Goal: Task Accomplishment & Management: Manage account settings

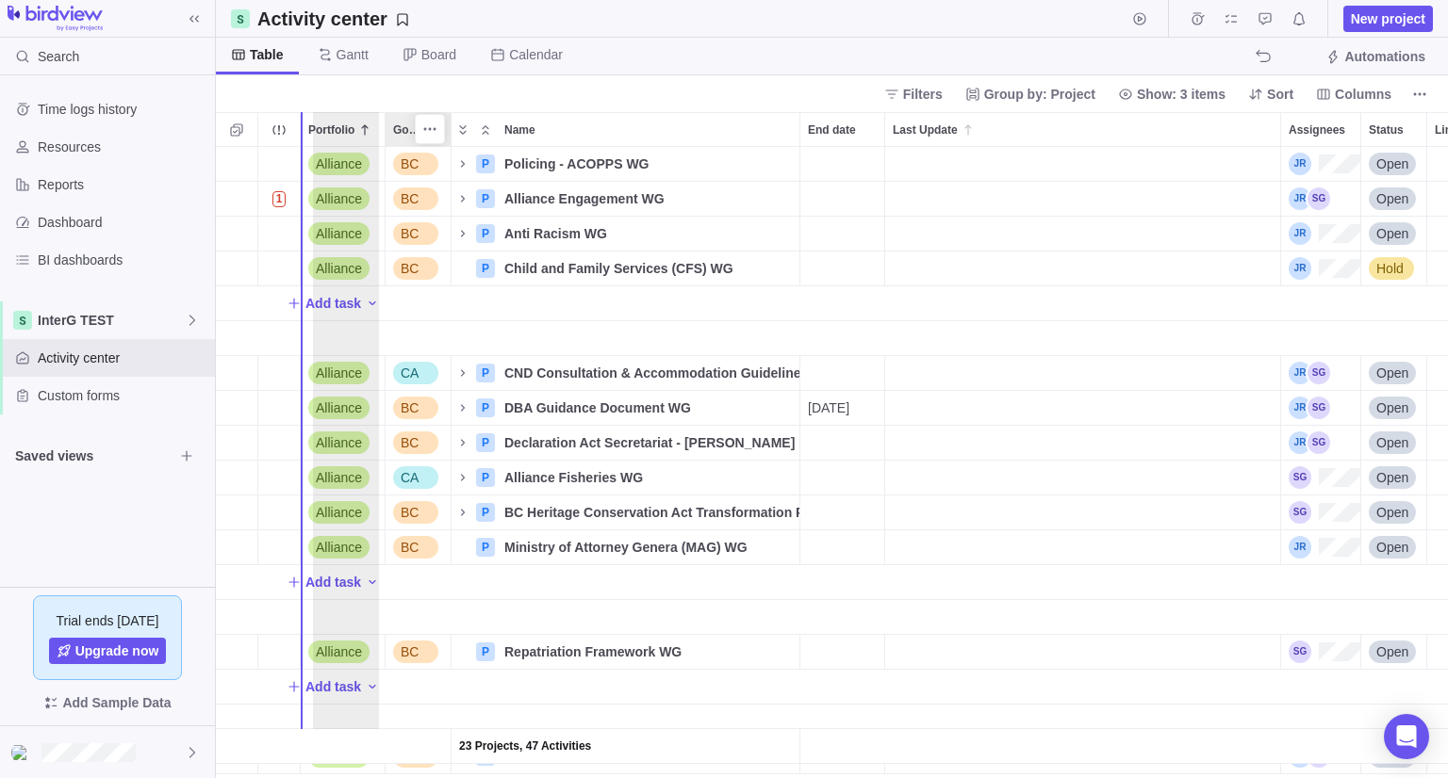
drag, startPoint x: 402, startPoint y: 123, endPoint x: 324, endPoint y: 138, distance: 79.5
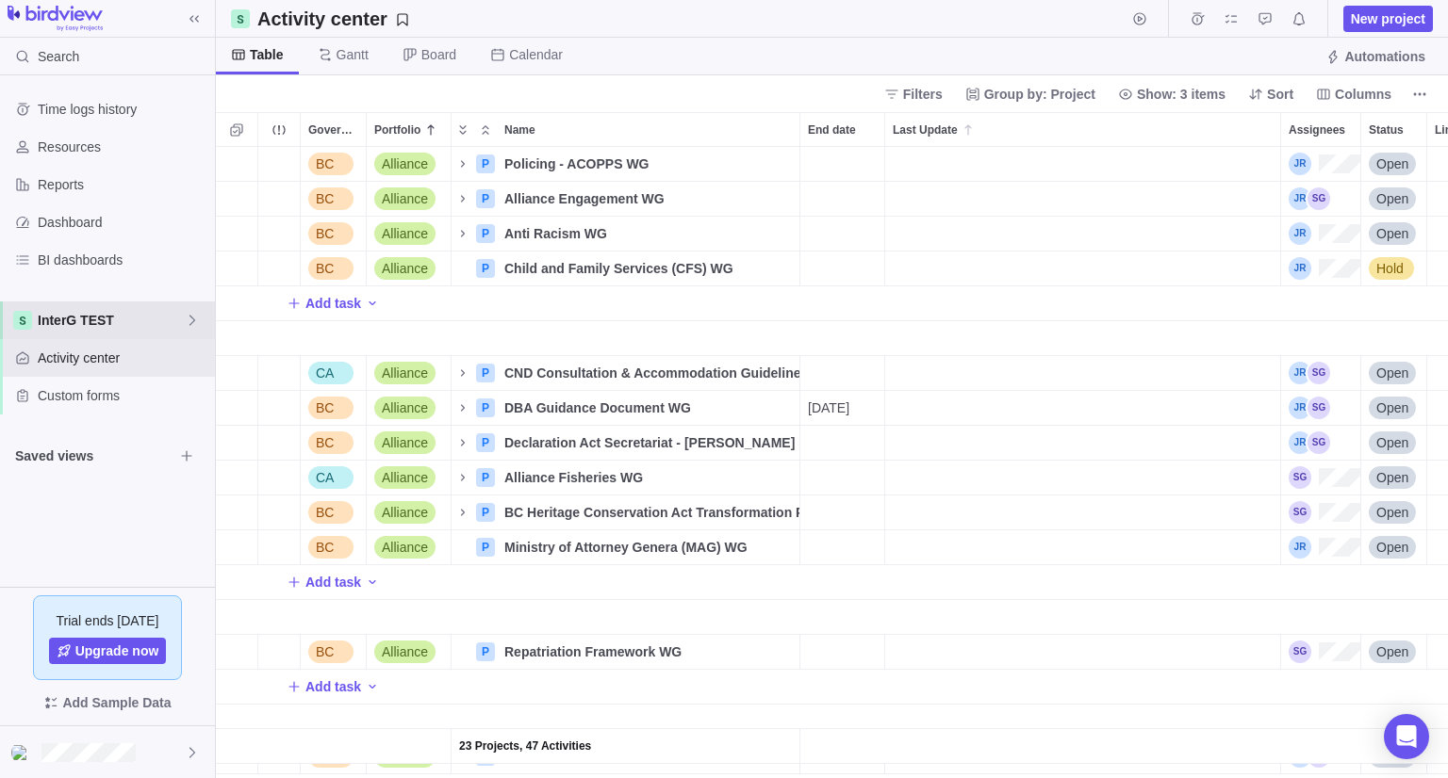
scroll to position [616, 1218]
click at [106, 314] on span "InterG TEST" at bounding box center [111, 320] width 147 height 19
click at [816, 67] on body "Search Time logs history Resources Reports Dashboard BI dashboards InterG TEST …" at bounding box center [724, 389] width 1448 height 778
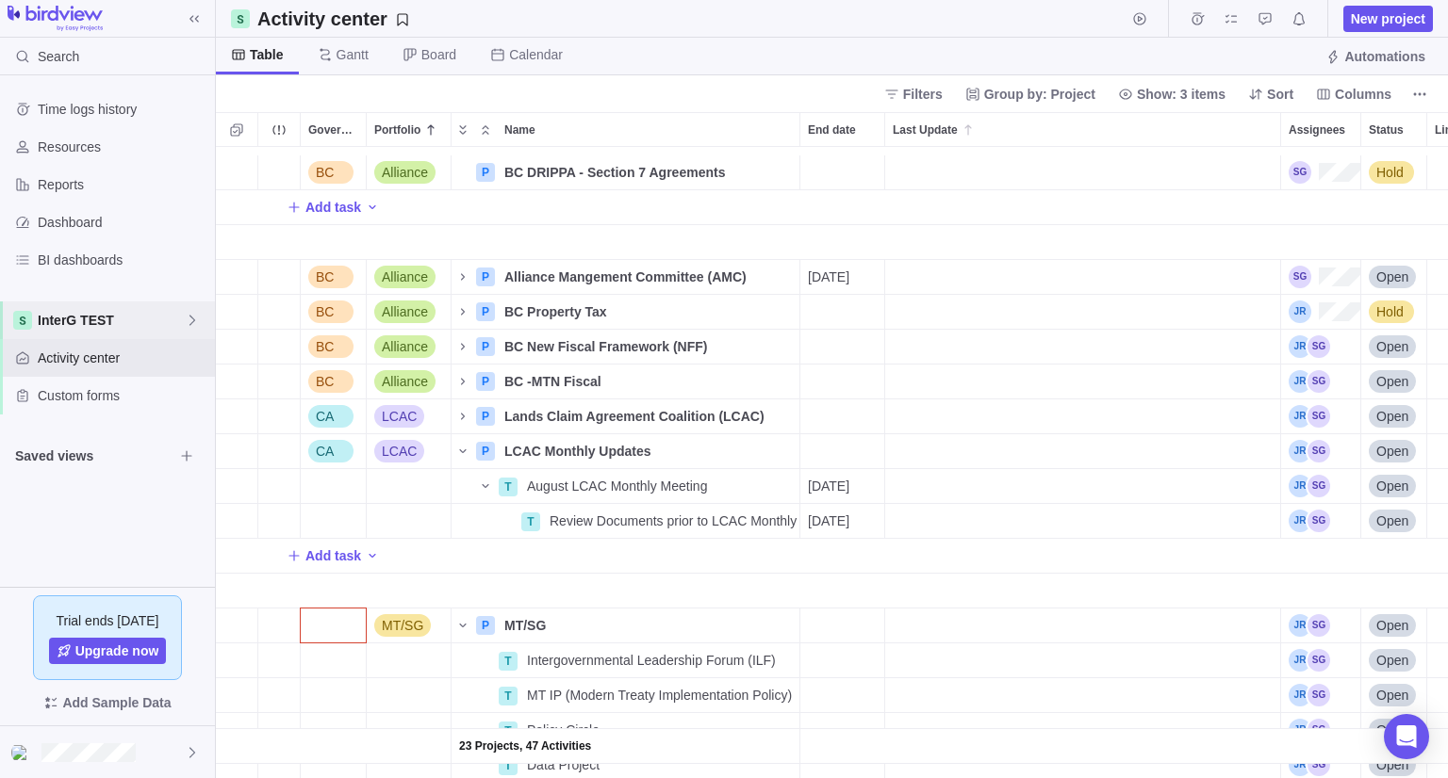
scroll to position [754, 0]
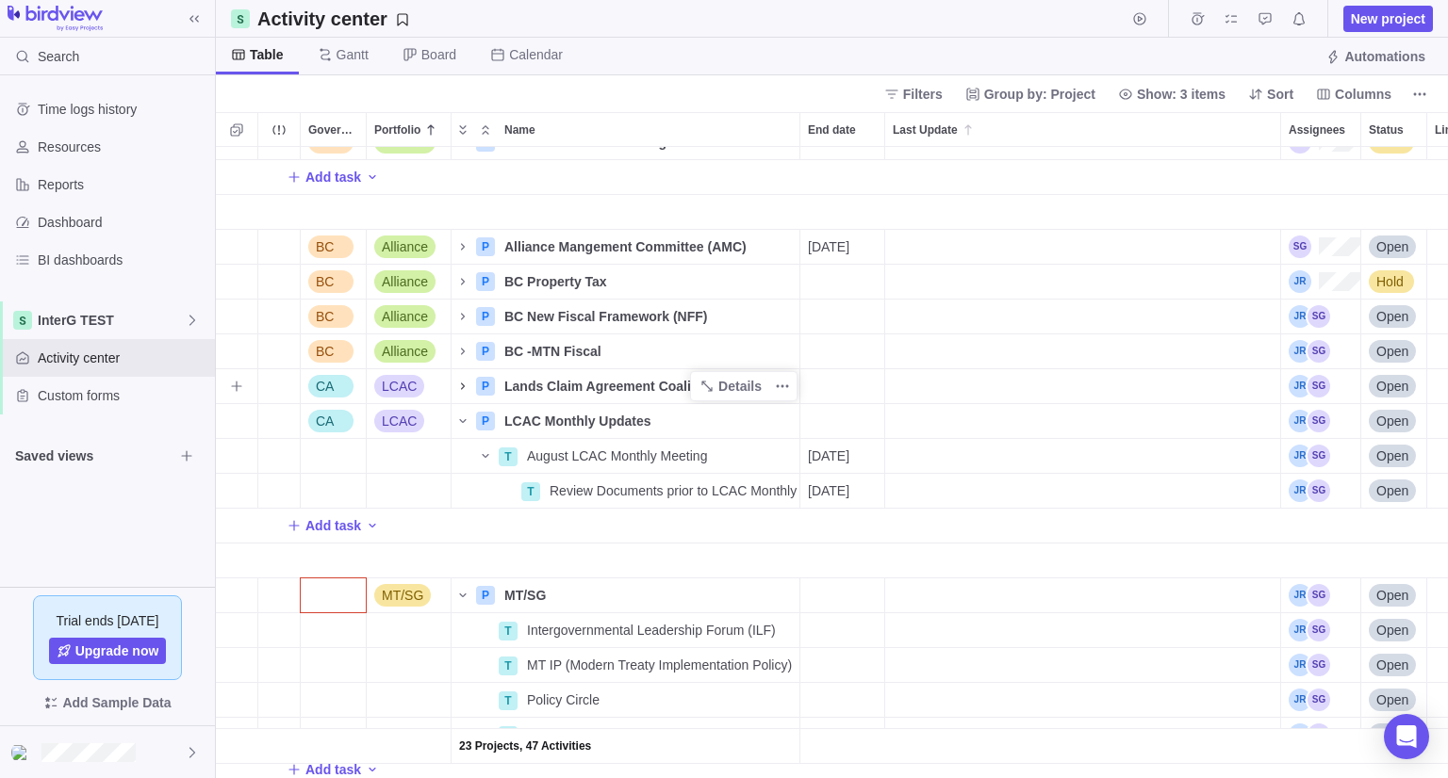
click at [467, 389] on icon "Name" at bounding box center [462, 386] width 15 height 15
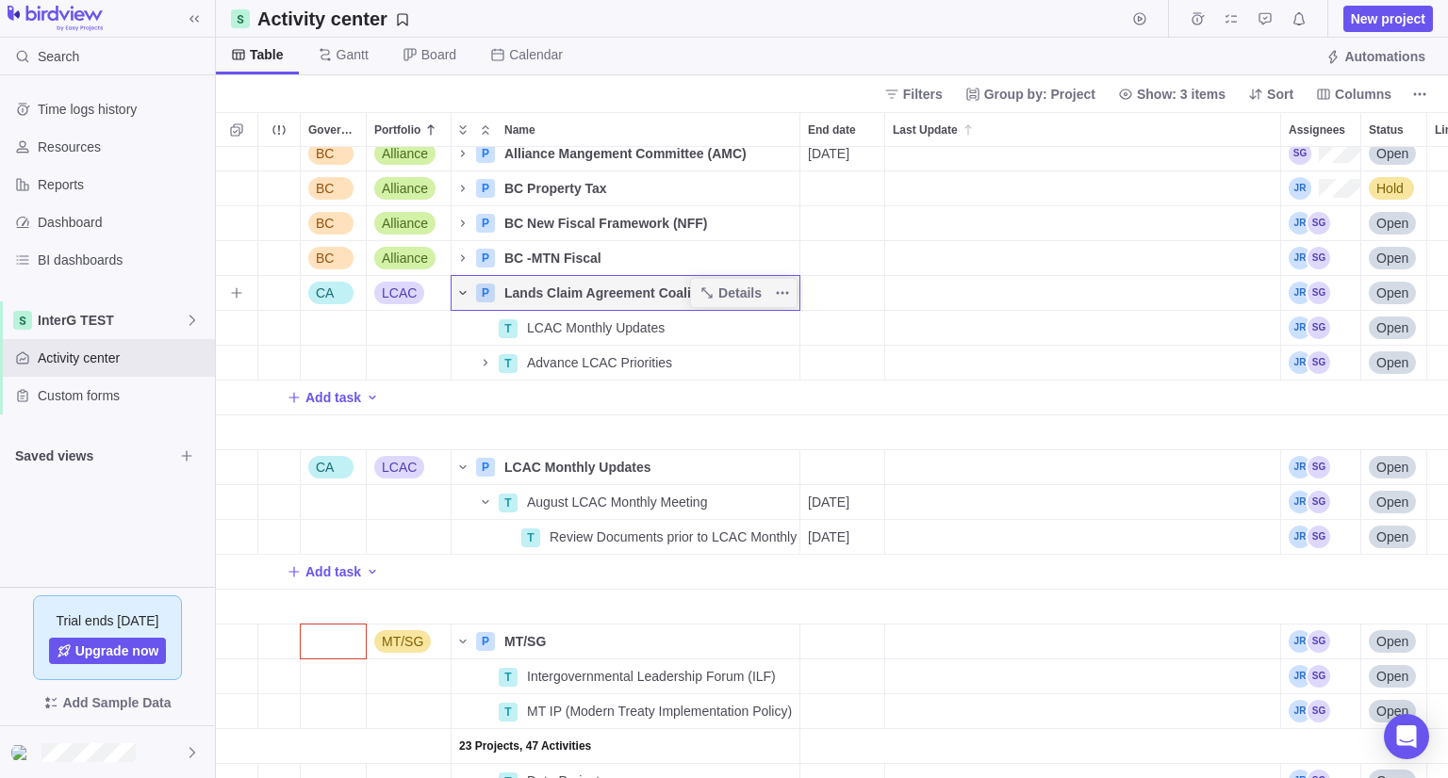
scroll to position [848, 0]
click at [459, 295] on icon "Name" at bounding box center [462, 292] width 15 height 15
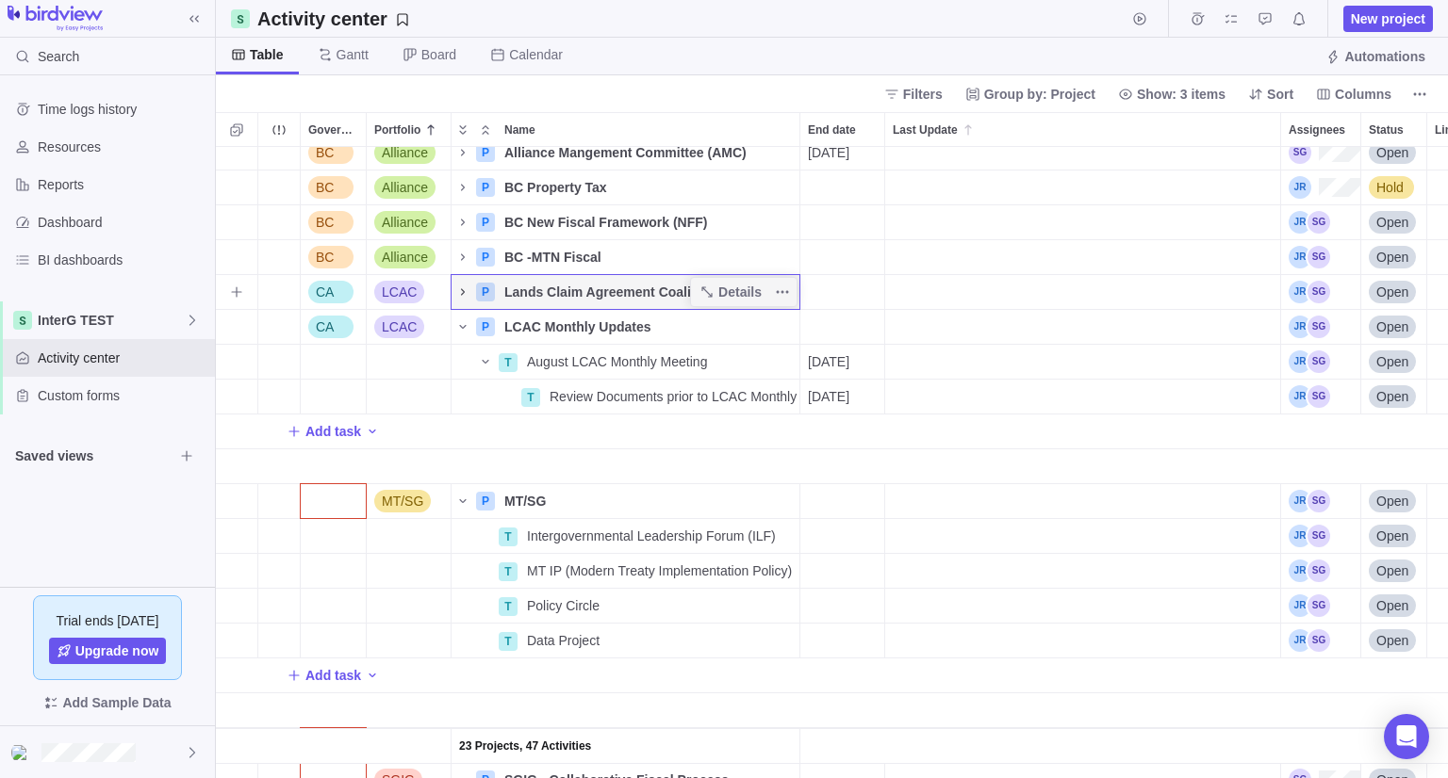
click at [459, 295] on icon "Name" at bounding box center [462, 292] width 15 height 15
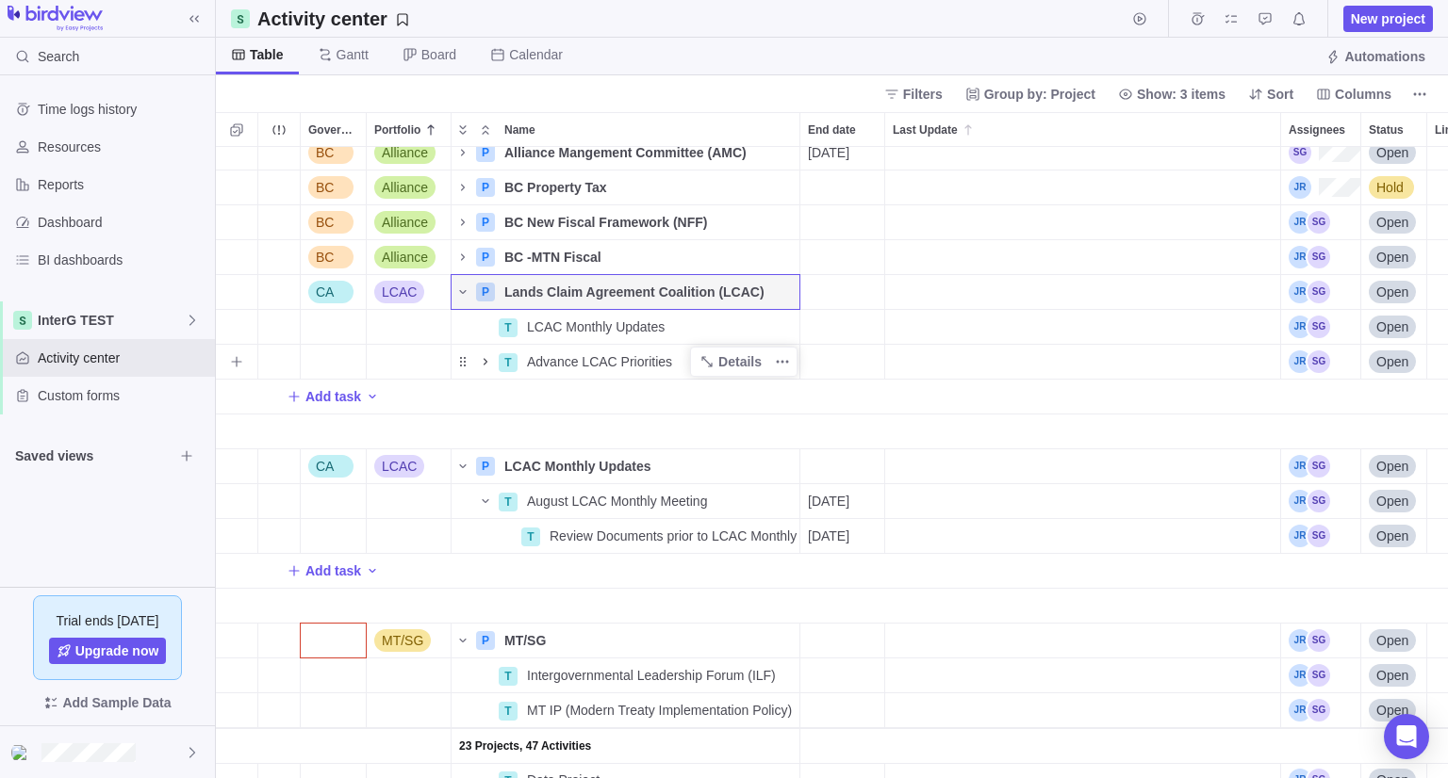
click at [487, 363] on icon "Name" at bounding box center [485, 361] width 15 height 15
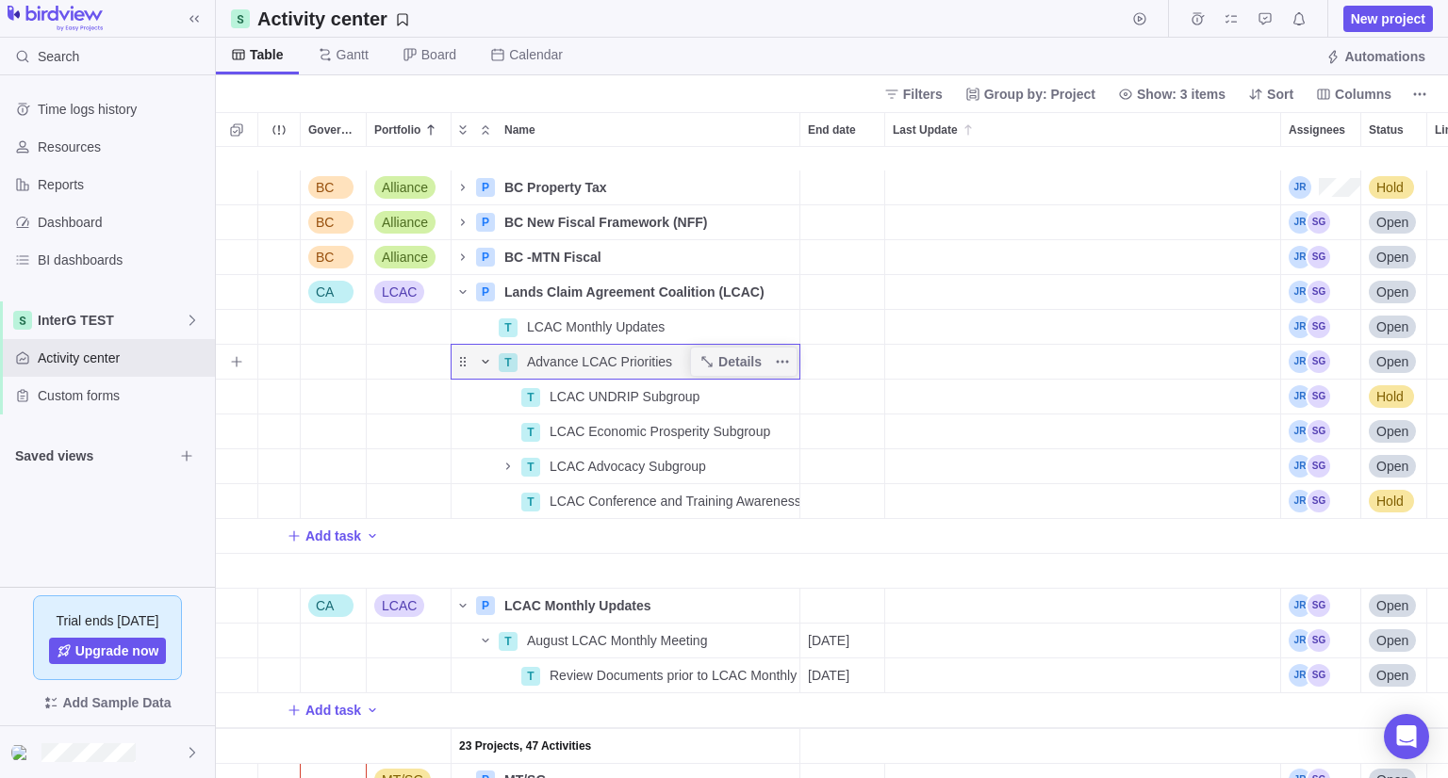
scroll to position [942, 0]
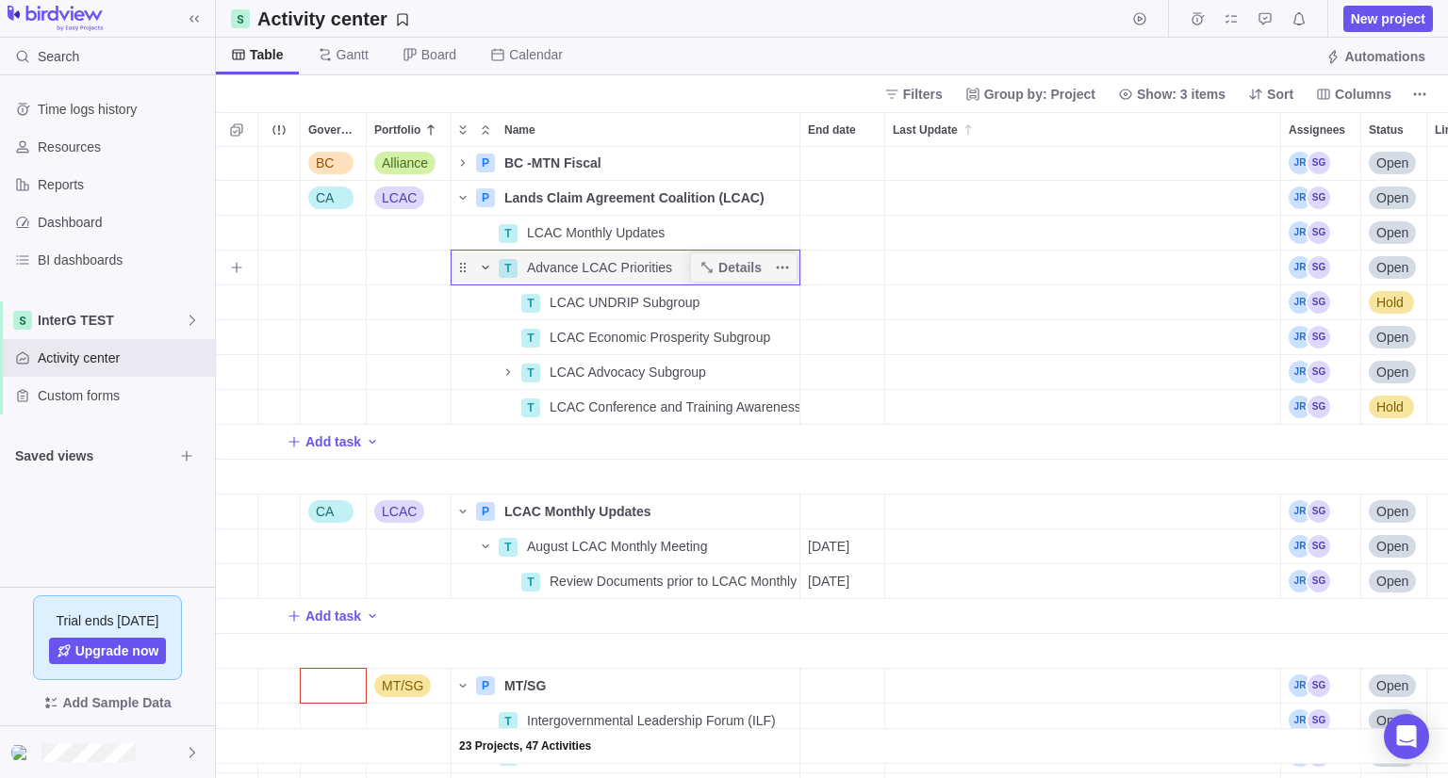
click at [483, 261] on icon "Name" at bounding box center [485, 267] width 15 height 15
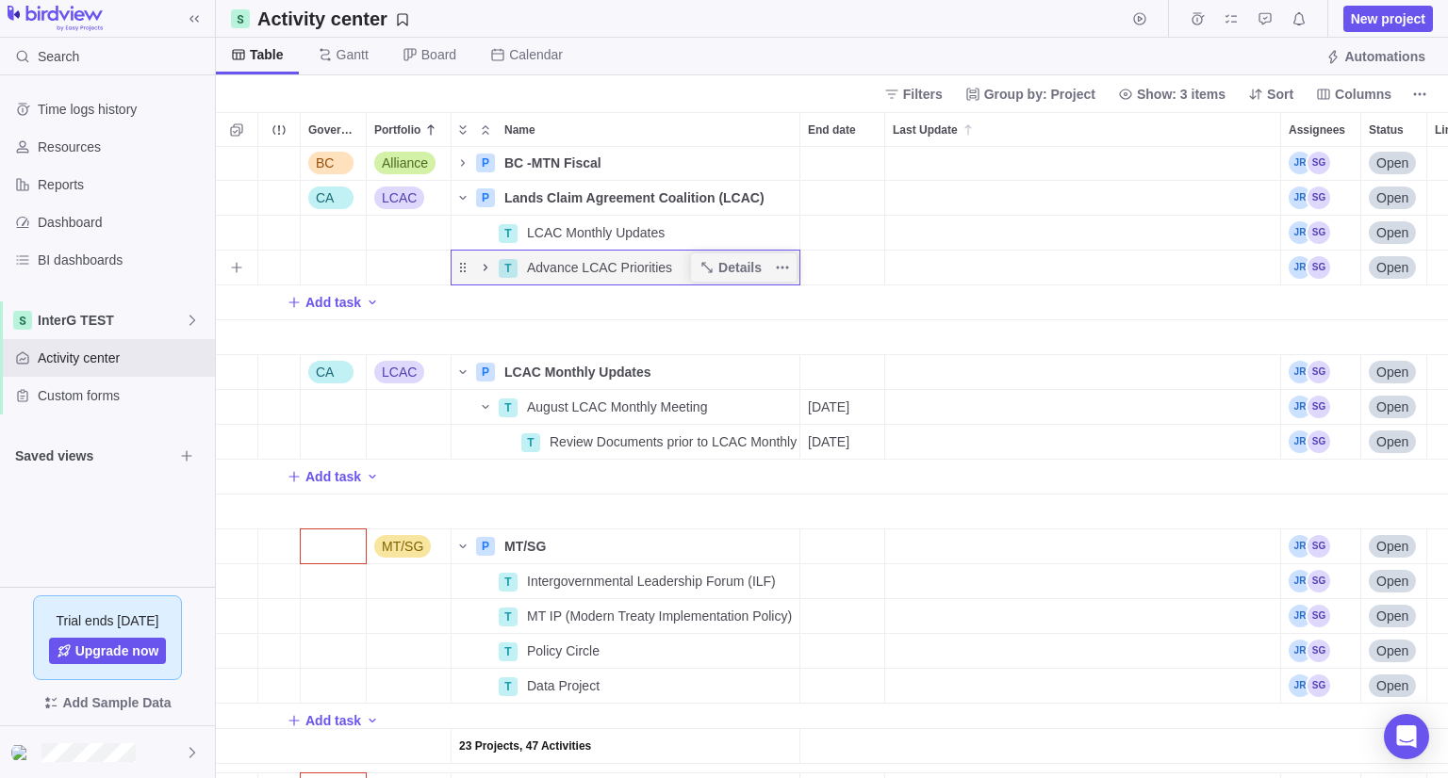
click at [483, 261] on icon "Name" at bounding box center [485, 267] width 15 height 15
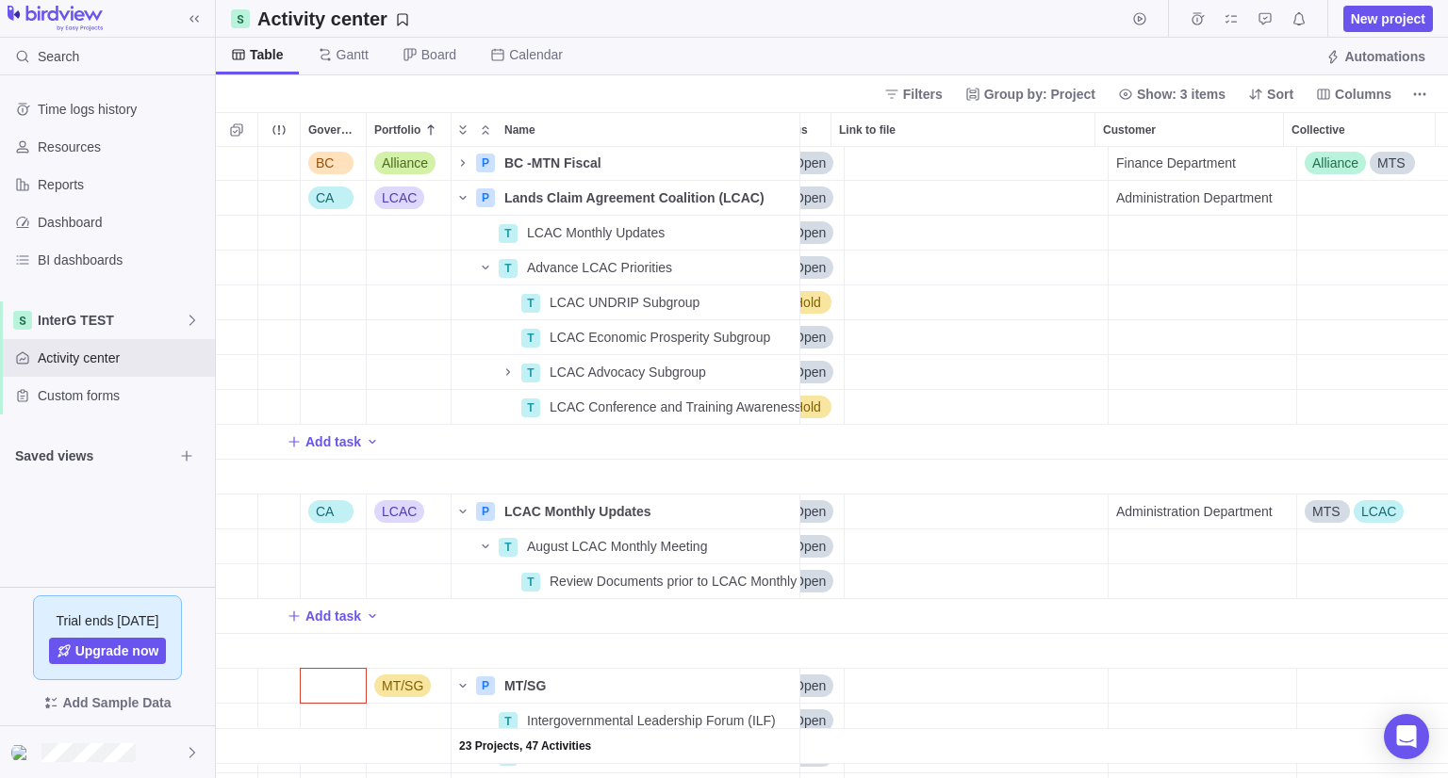
scroll to position [0, 0]
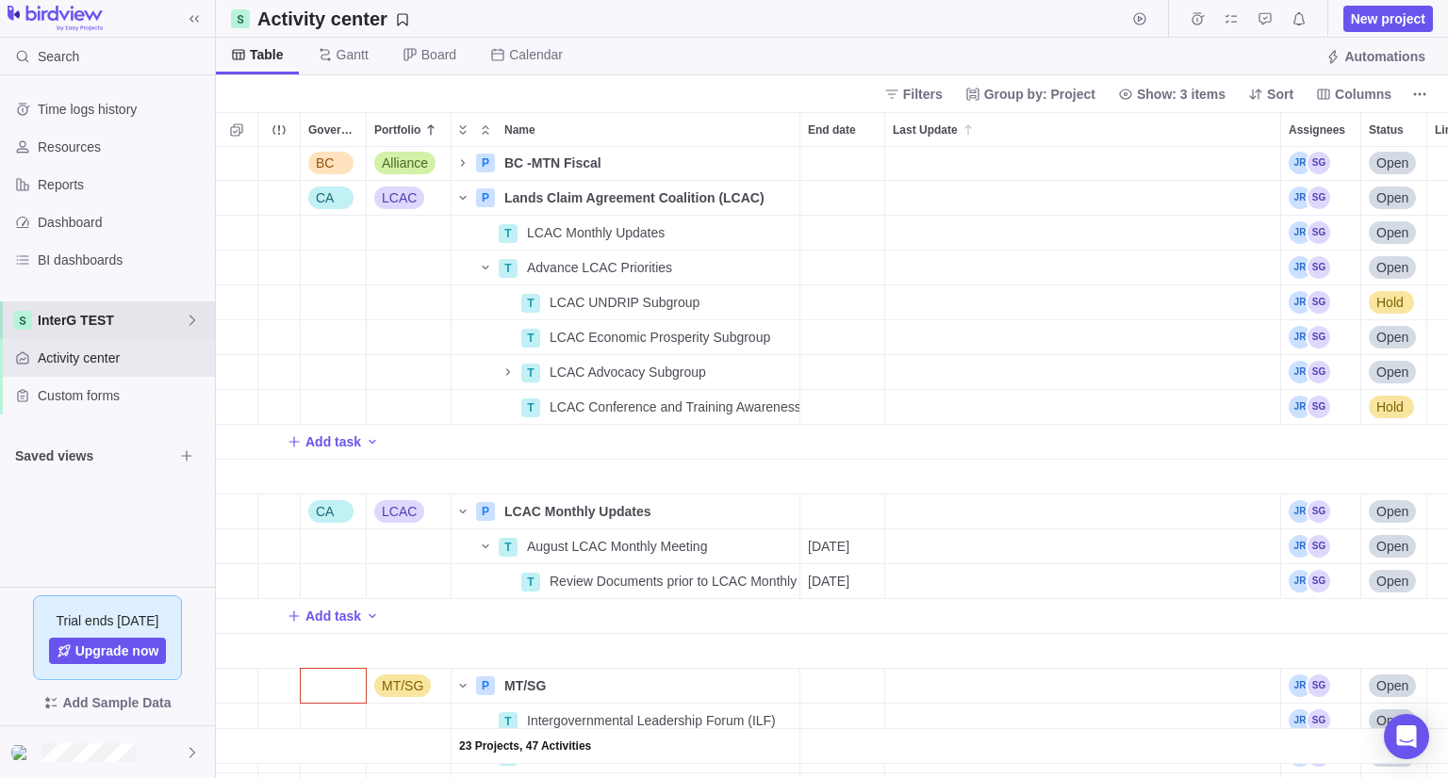
click at [137, 312] on span "InterG TEST" at bounding box center [111, 320] width 147 height 19
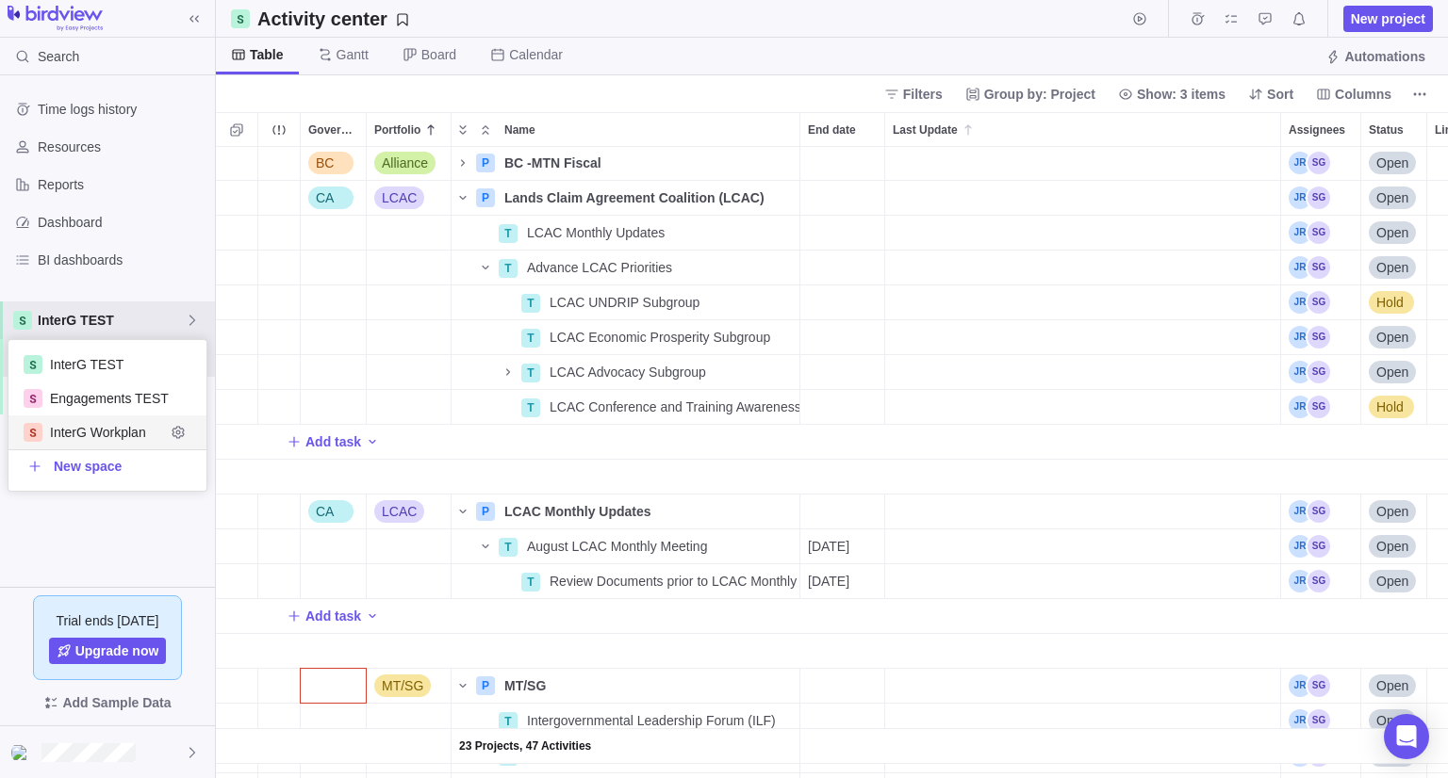
click at [90, 418] on div "InterG Workplan" at bounding box center [107, 433] width 198 height 34
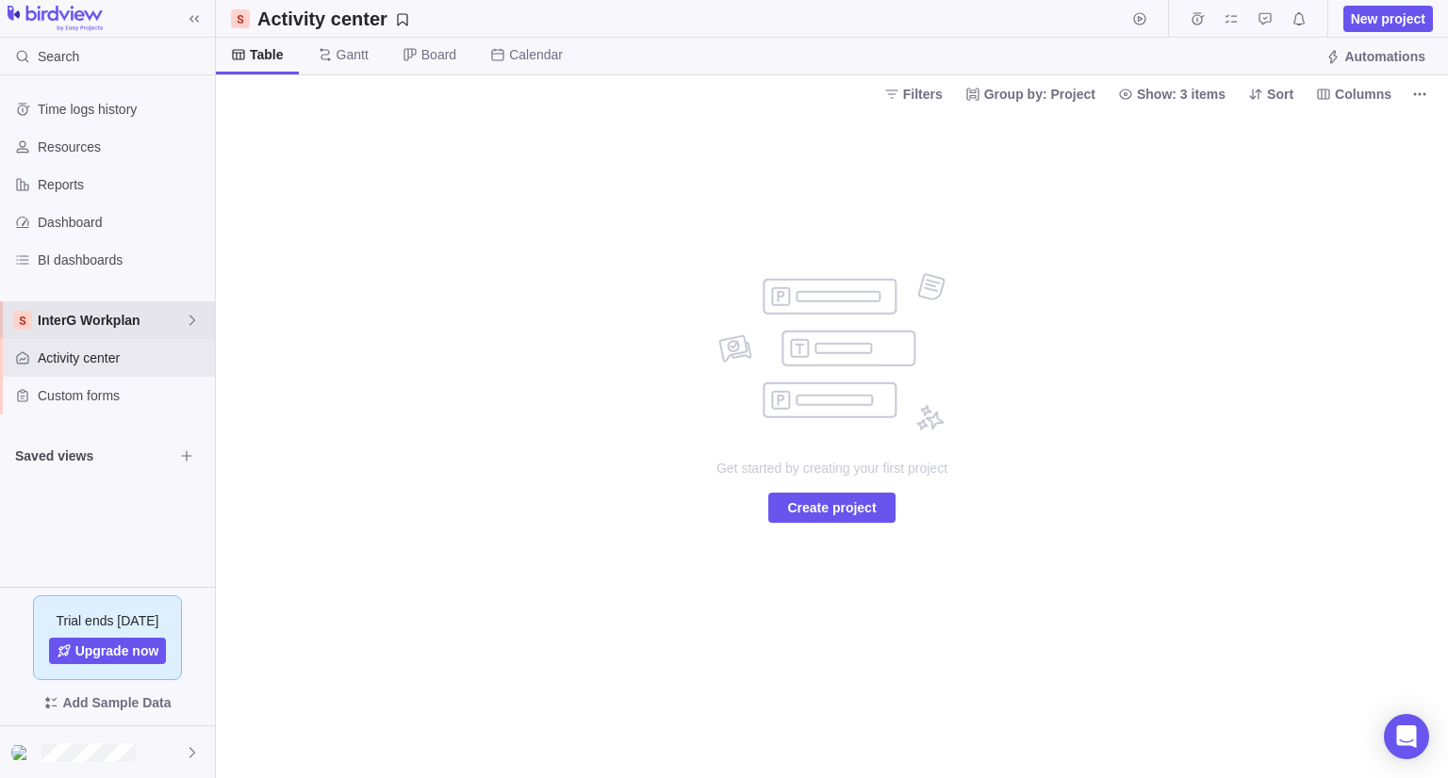
click at [57, 323] on span "InterG Workplan" at bounding box center [111, 320] width 147 height 19
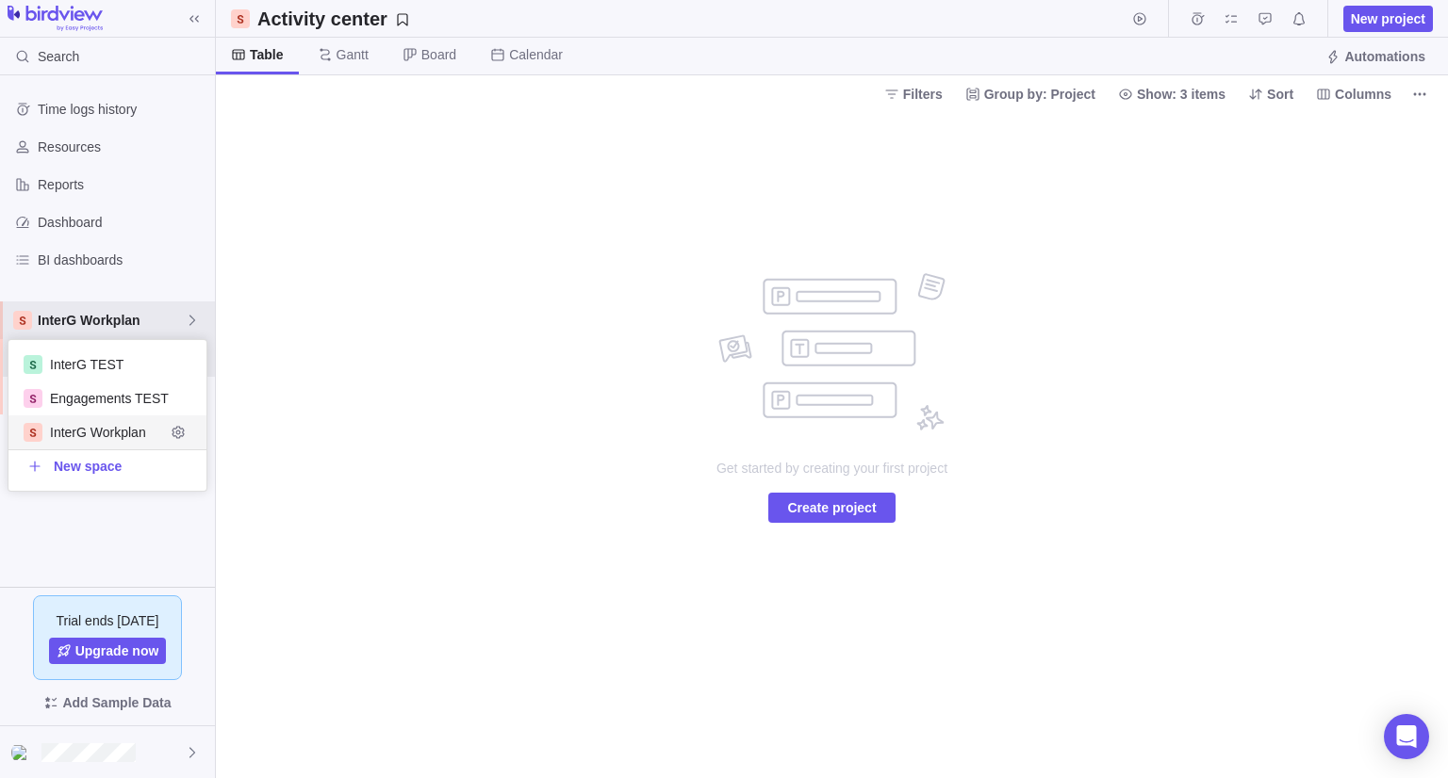
scroll to position [136, 184]
click at [90, 367] on span "InterG TEST" at bounding box center [107, 364] width 115 height 19
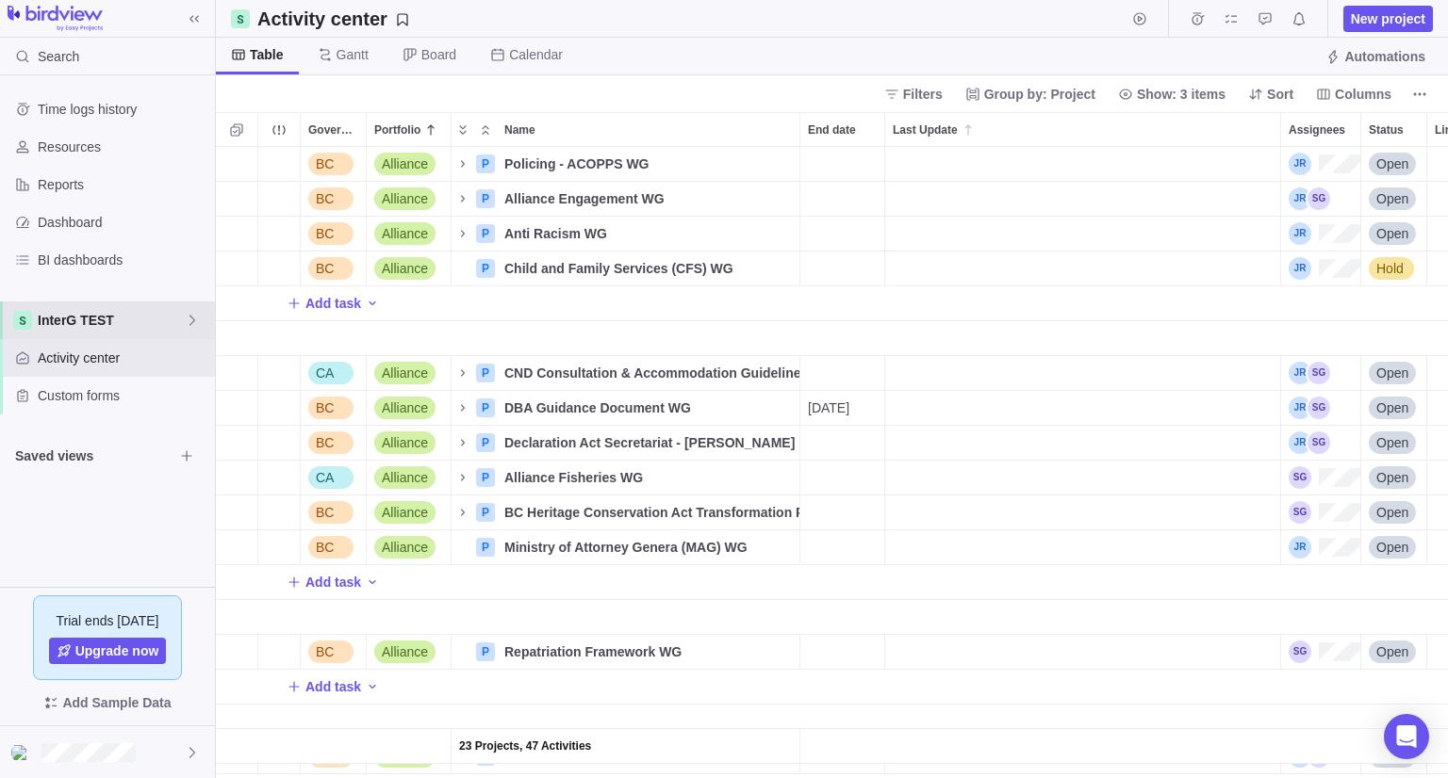
scroll to position [616, 1218]
click at [460, 164] on icon "Name" at bounding box center [462, 163] width 15 height 15
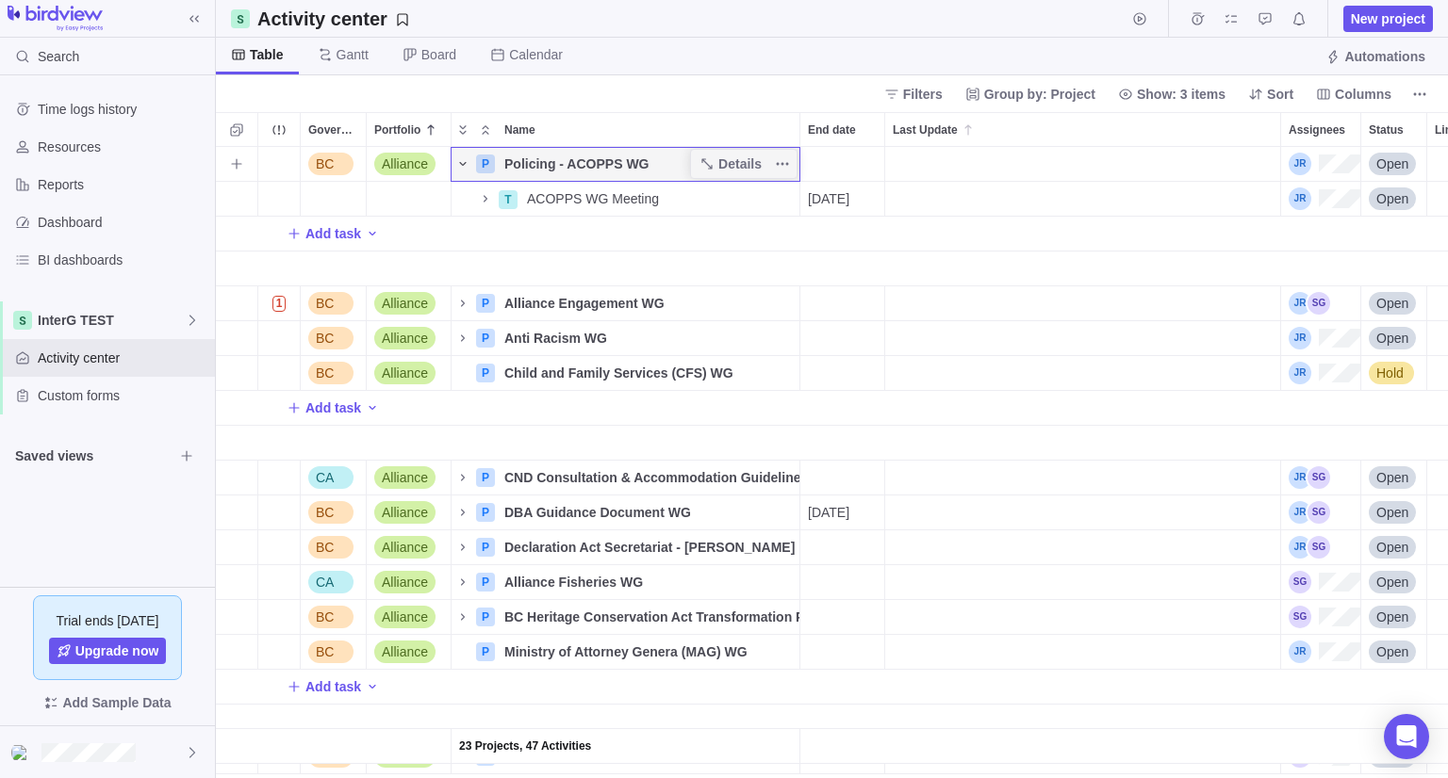
click at [461, 164] on icon "Name" at bounding box center [462, 164] width 7 height 4
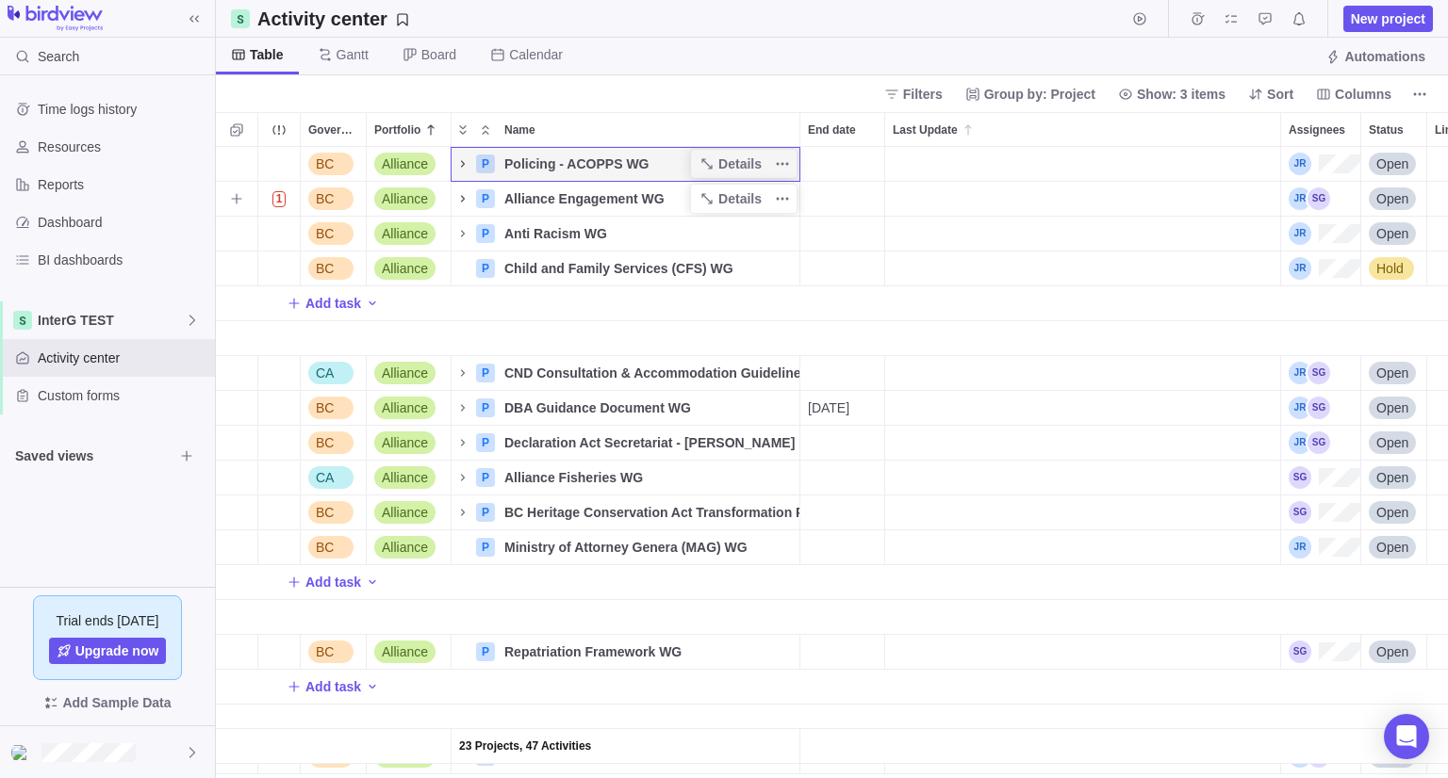
click at [465, 193] on icon "Name" at bounding box center [462, 198] width 15 height 15
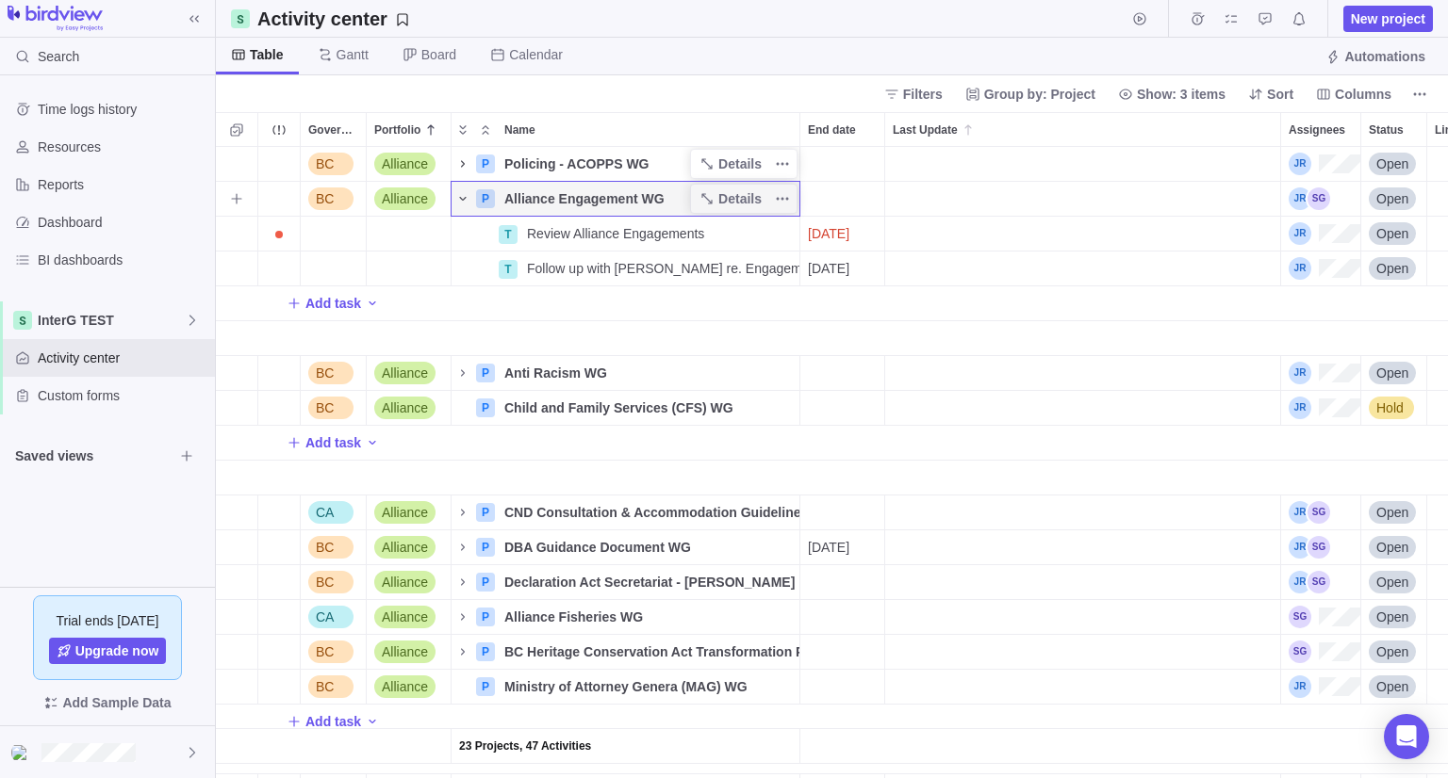
click at [465, 193] on icon "Name" at bounding box center [462, 198] width 15 height 15
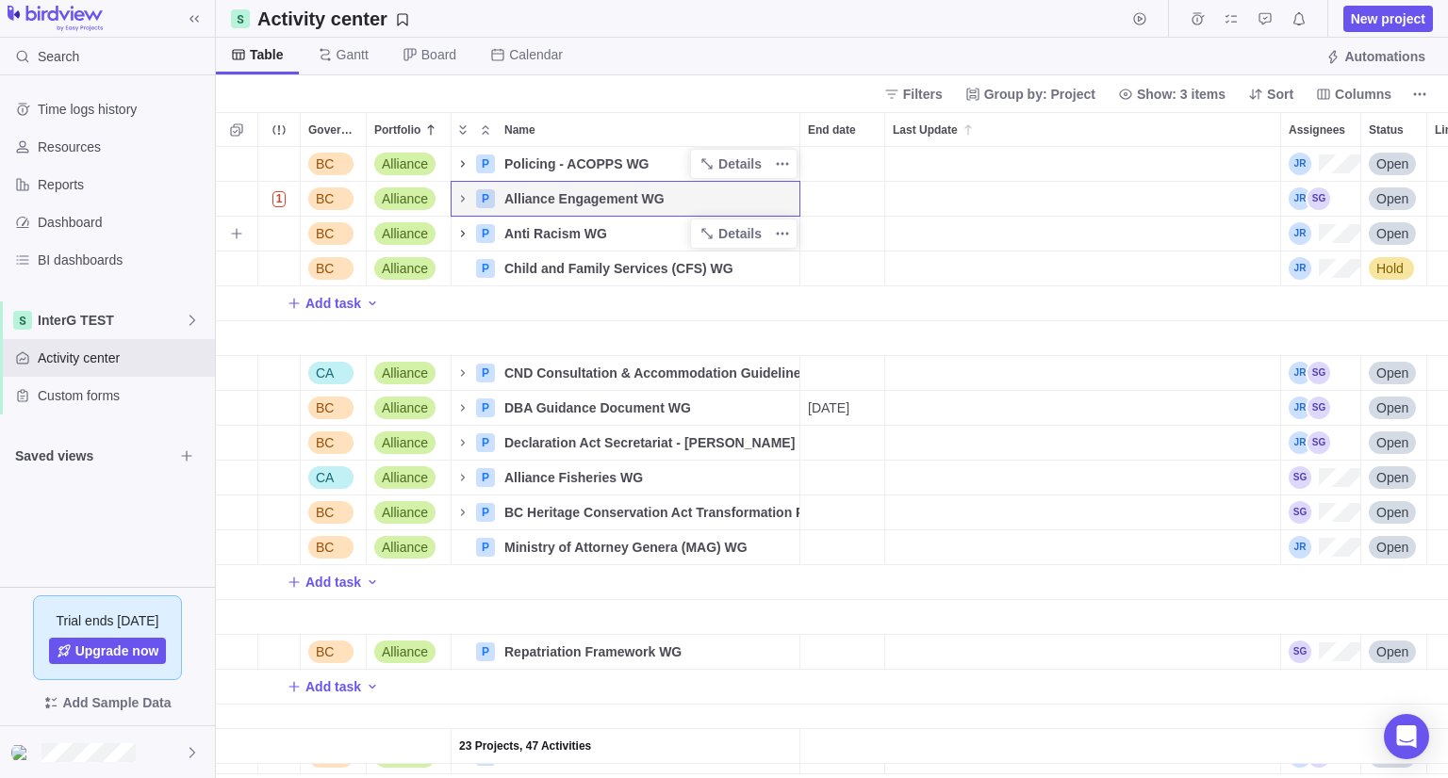
click at [463, 235] on icon "Name" at bounding box center [463, 233] width 4 height 7
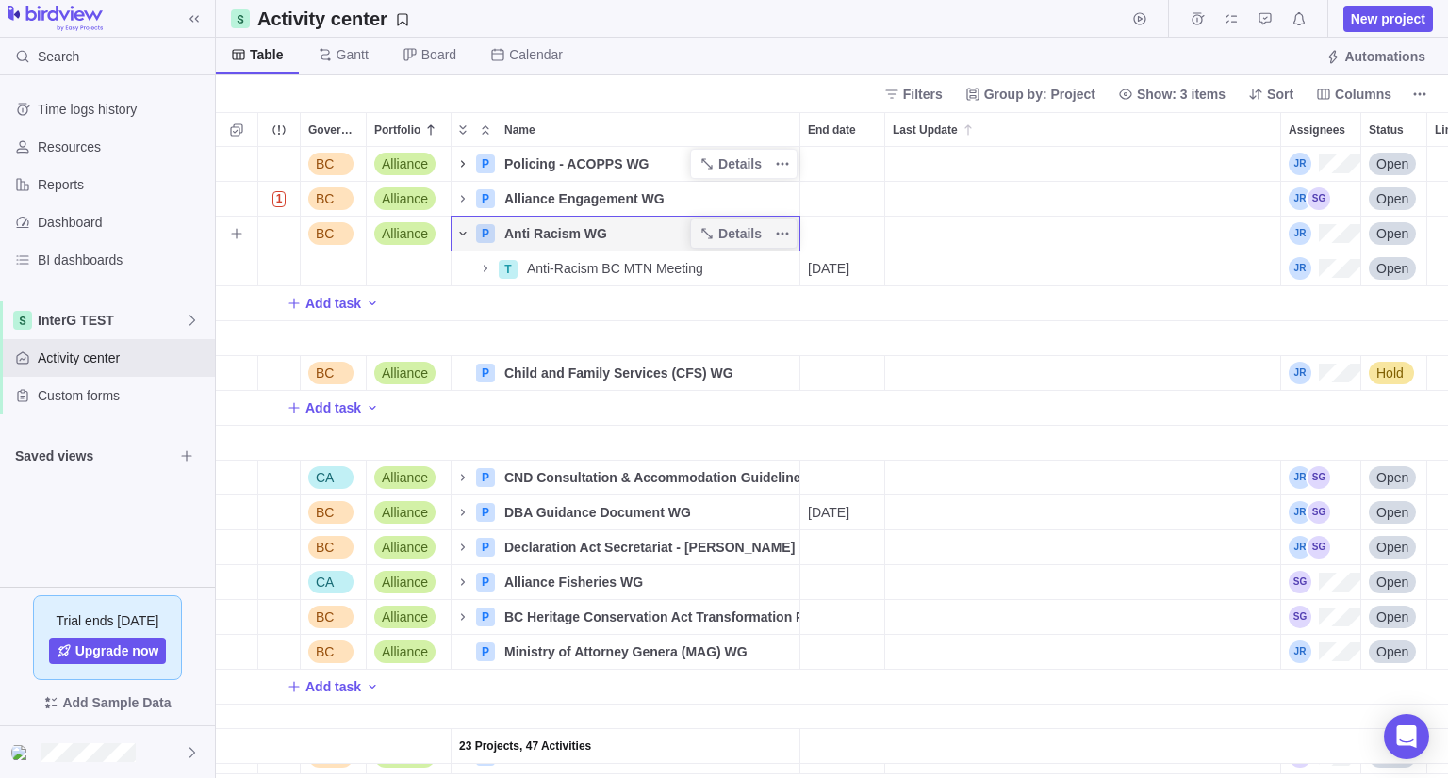
click at [463, 235] on icon "Name" at bounding box center [462, 234] width 7 height 4
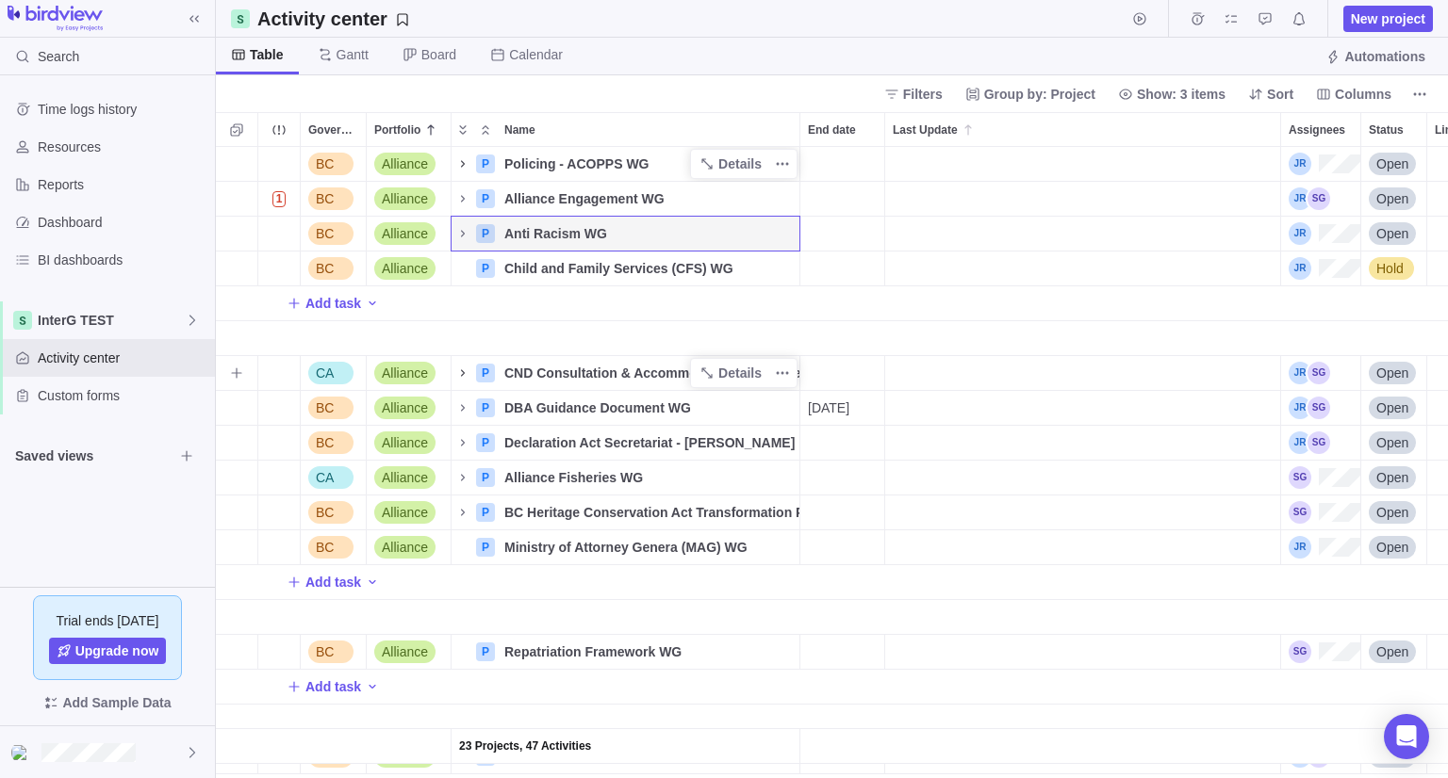
click at [463, 366] on icon "Name" at bounding box center [462, 373] width 15 height 15
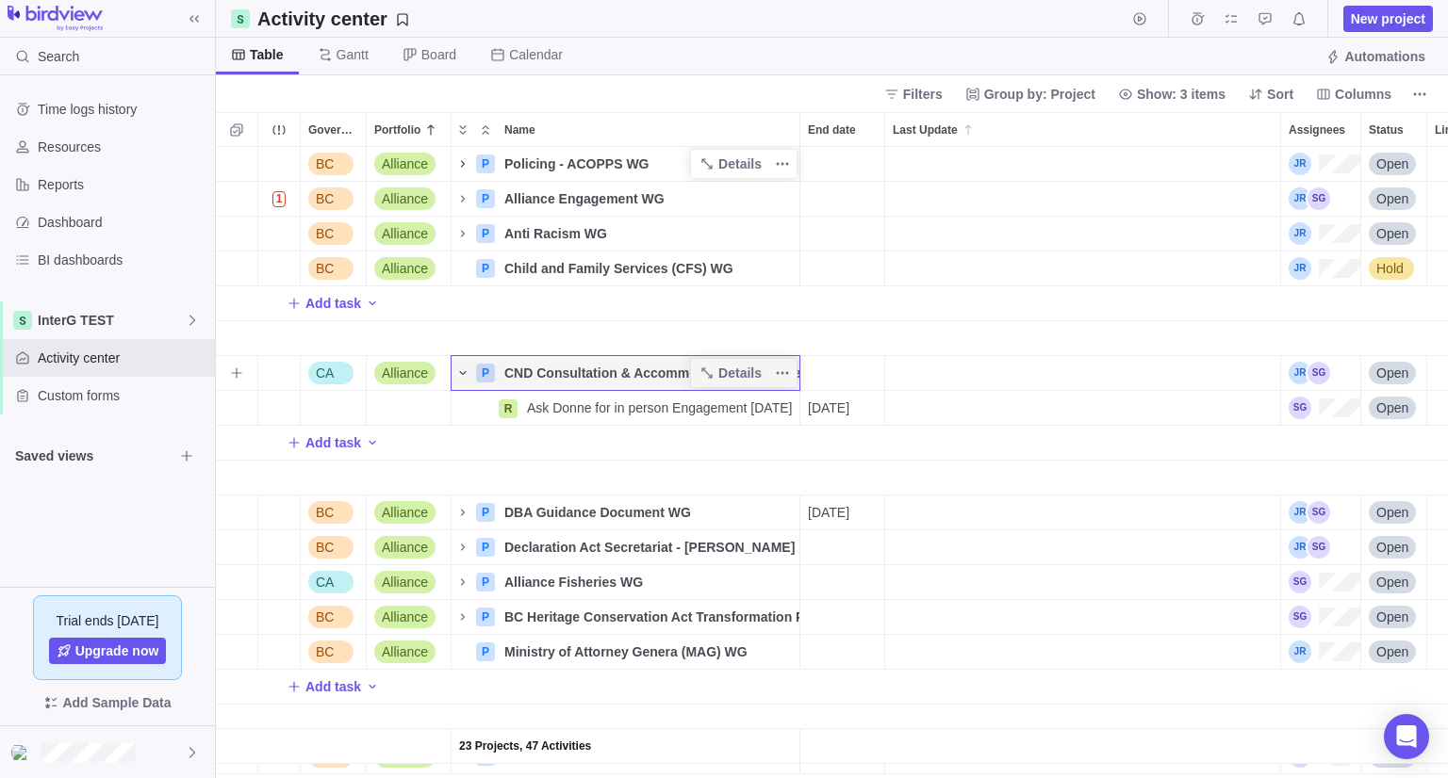
click at [463, 371] on icon "Name" at bounding box center [462, 373] width 15 height 15
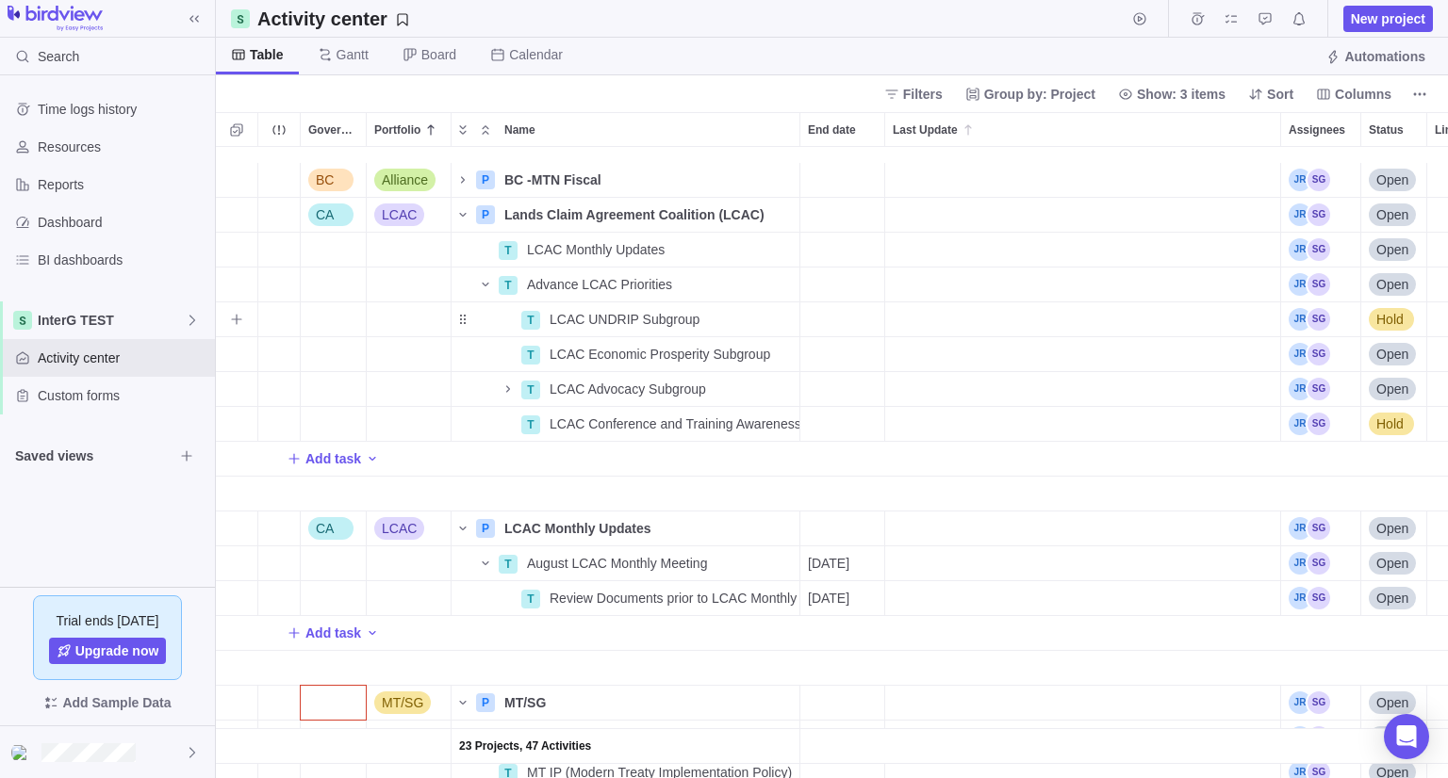
scroll to position [942, 0]
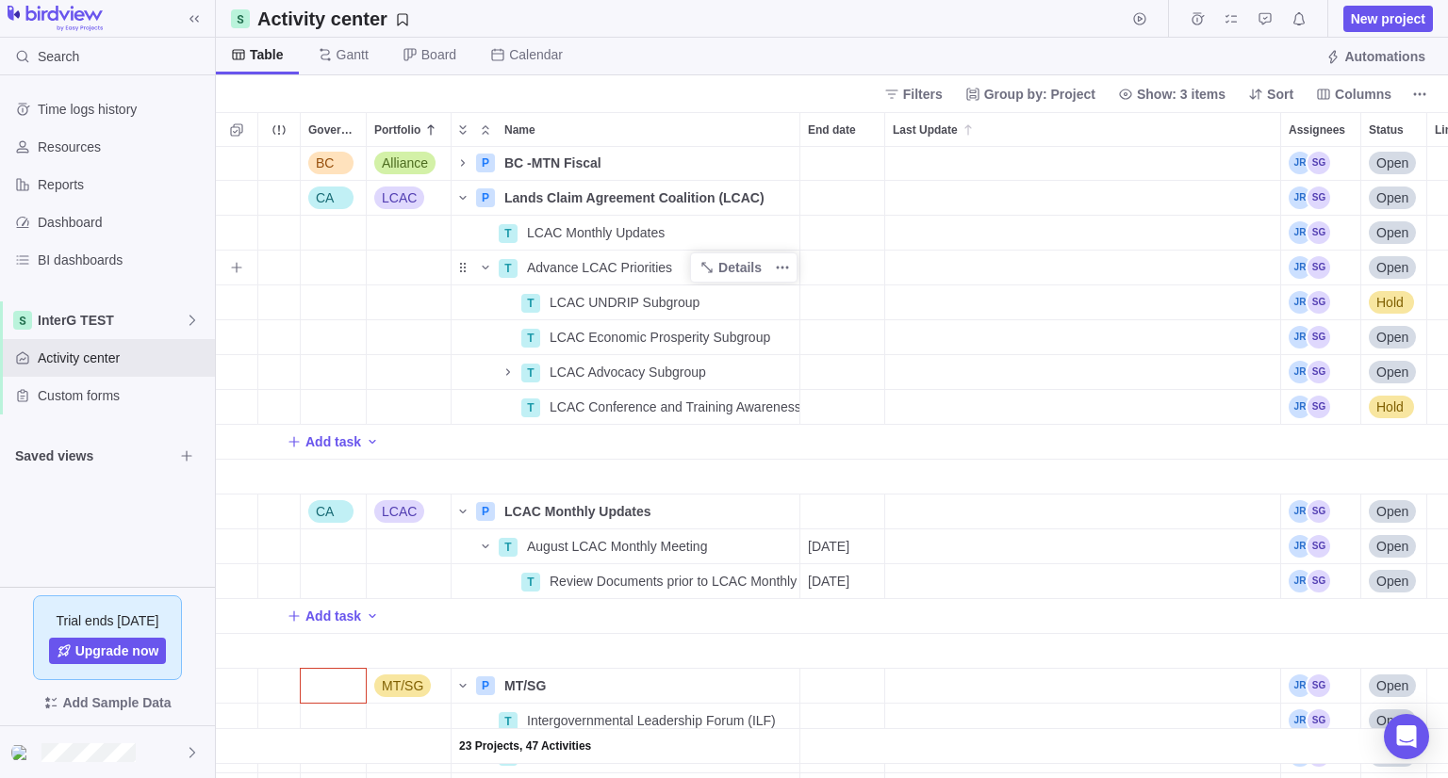
click at [551, 270] on span "Advance LCAC Priorities" at bounding box center [599, 267] width 145 height 19
click at [483, 269] on div "BC Alliance P BC -MTN Fiscal Details Open Finance Department Alliance MTS CA LC…" at bounding box center [832, 462] width 1232 height 631
click at [713, 262] on icon "Name" at bounding box center [706, 267] width 15 height 15
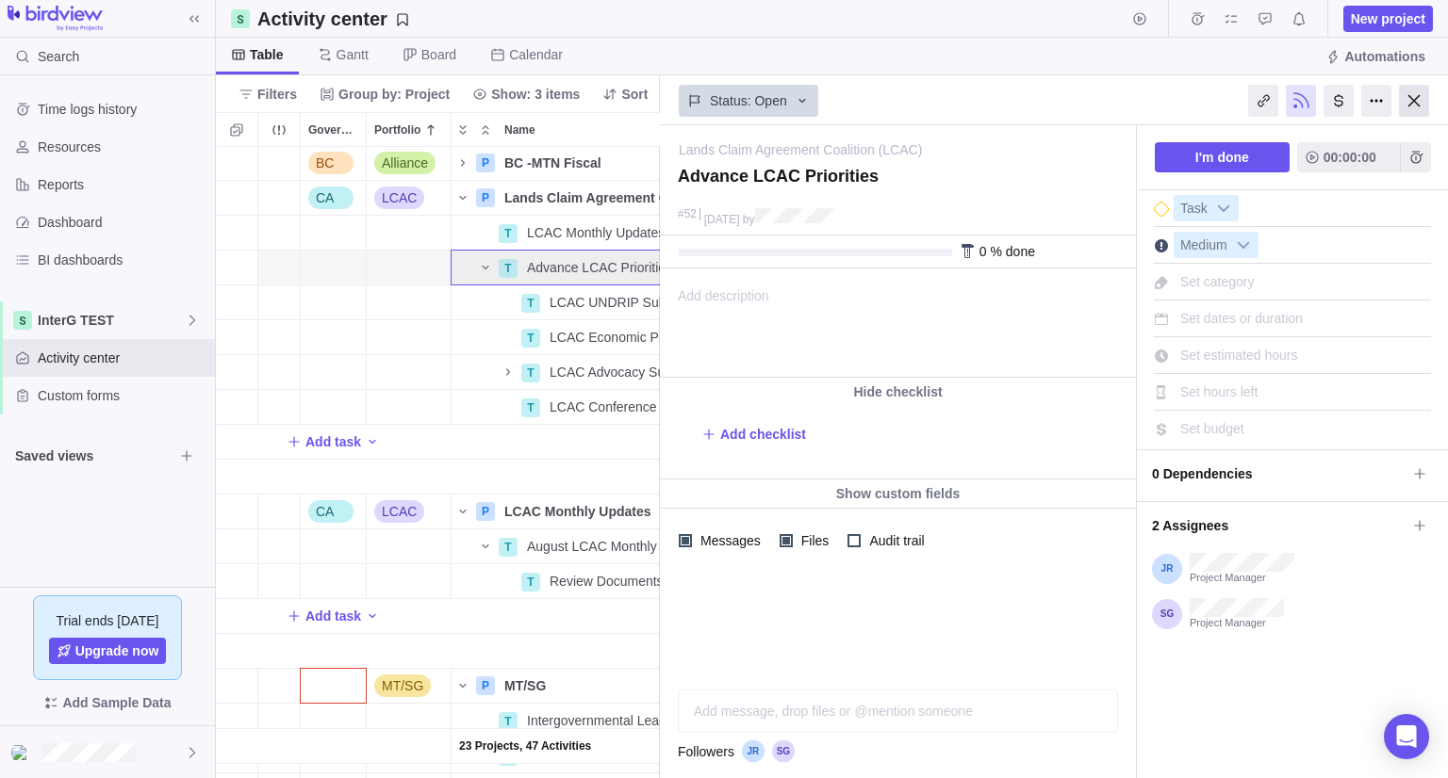
click at [1415, 93] on div at bounding box center [1414, 101] width 30 height 32
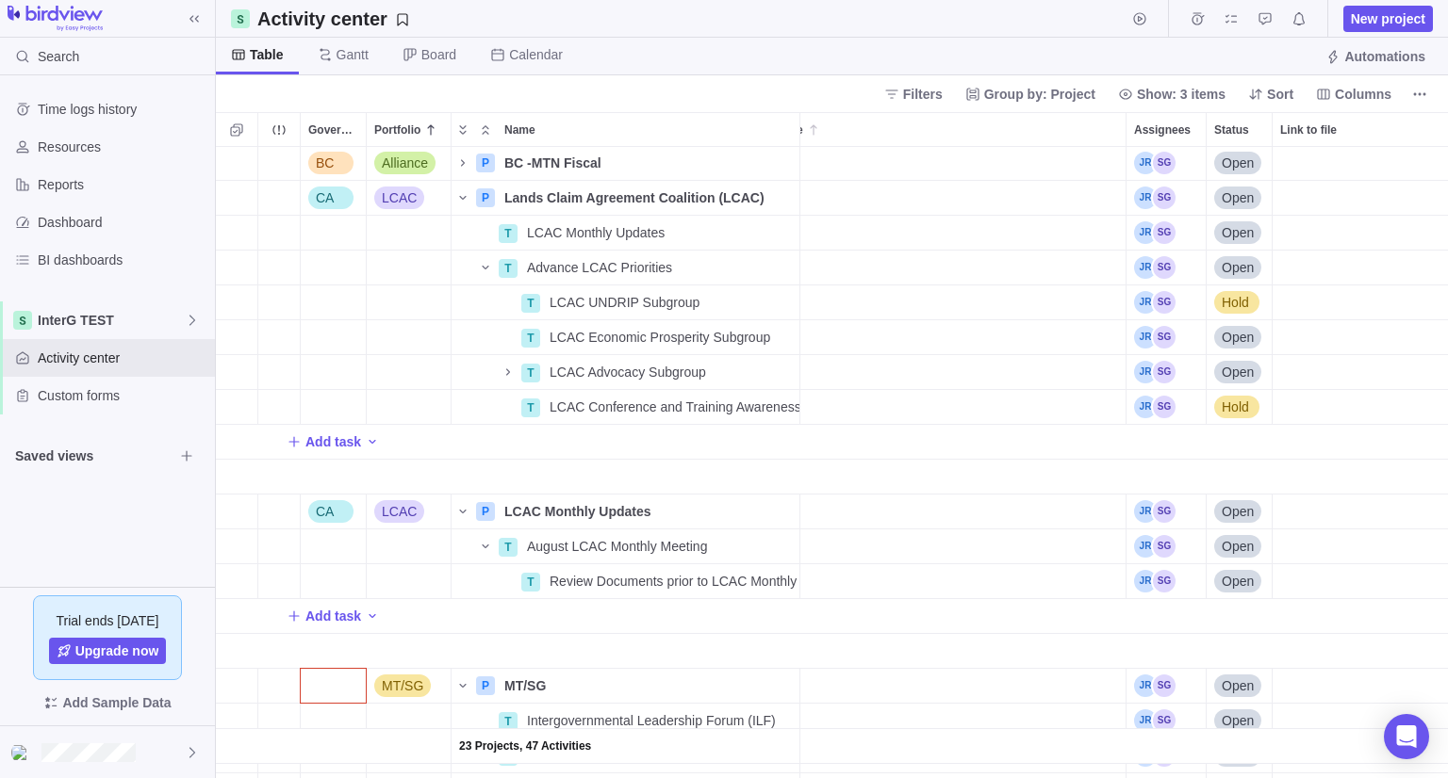
scroll to position [616, 1218]
click at [650, 307] on span "LCAC UNDRIP Subgroup" at bounding box center [624, 302] width 150 height 19
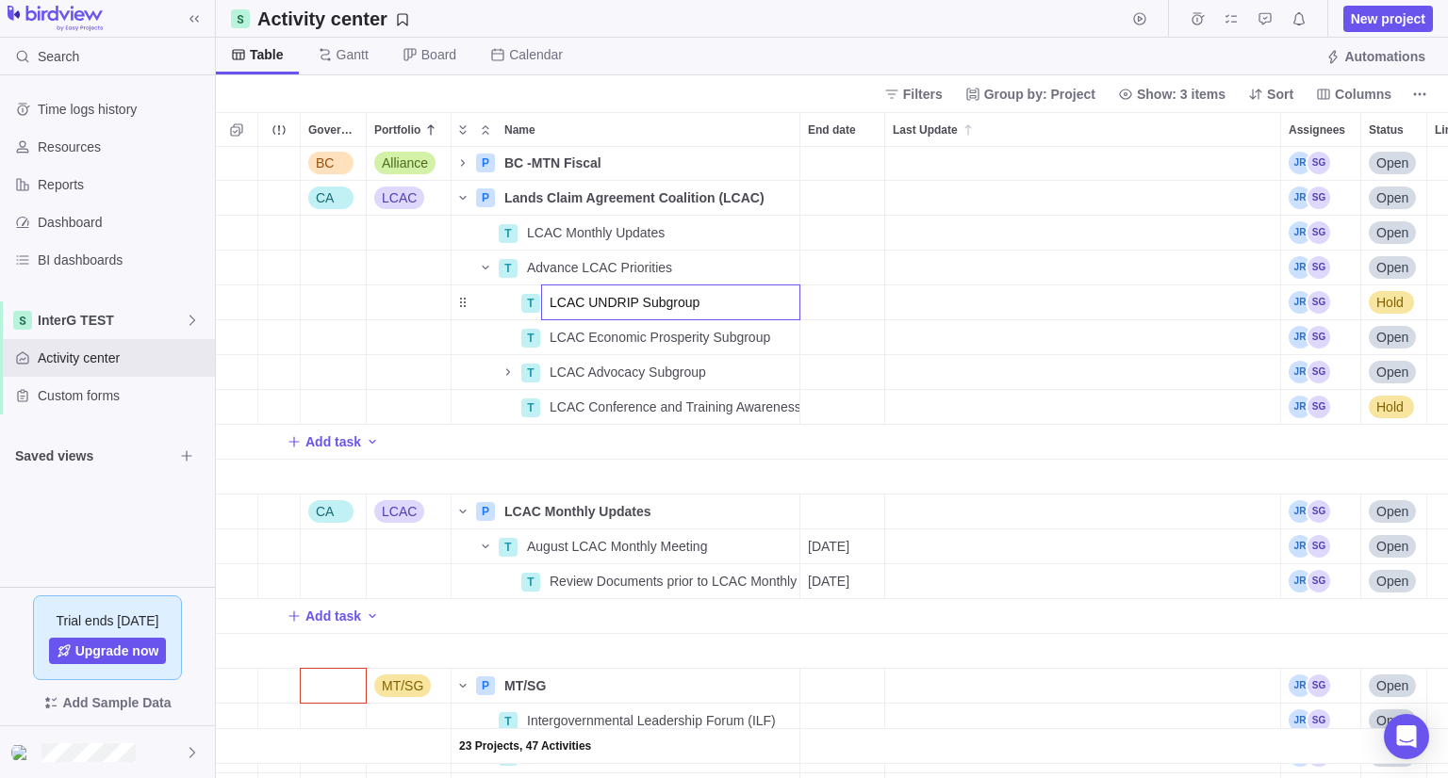
click at [1396, 21] on body "Search Time logs history Resources Reports Dashboard BI dashboards InterG TEST …" at bounding box center [724, 389] width 1448 height 778
click at [1387, 20] on span "New project" at bounding box center [1388, 18] width 74 height 19
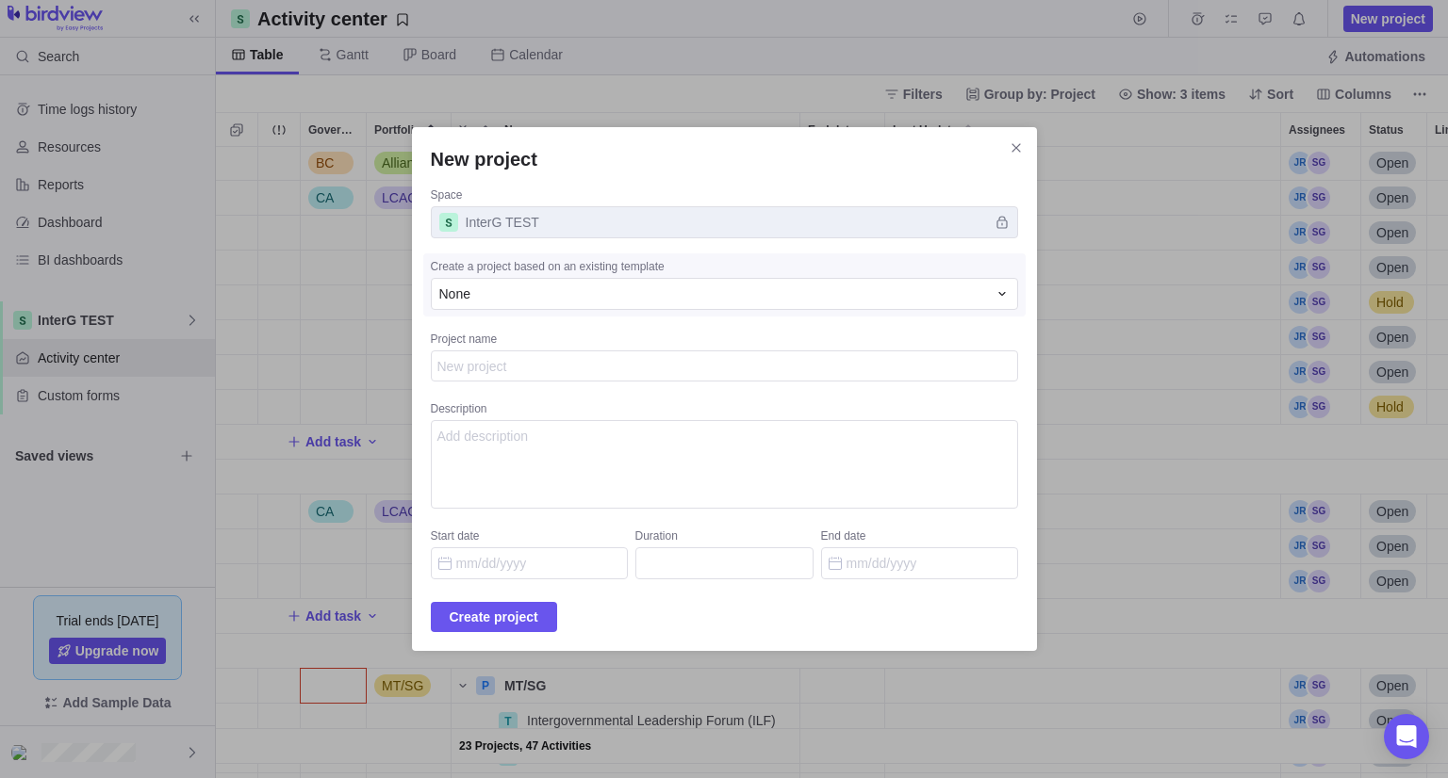
type textarea "LCAC UNDRIP Subgroup"
type textarea "x"
type textarea "LCAC UNDRIP Subgroup"
click at [519, 615] on span "Create project" at bounding box center [494, 617] width 89 height 23
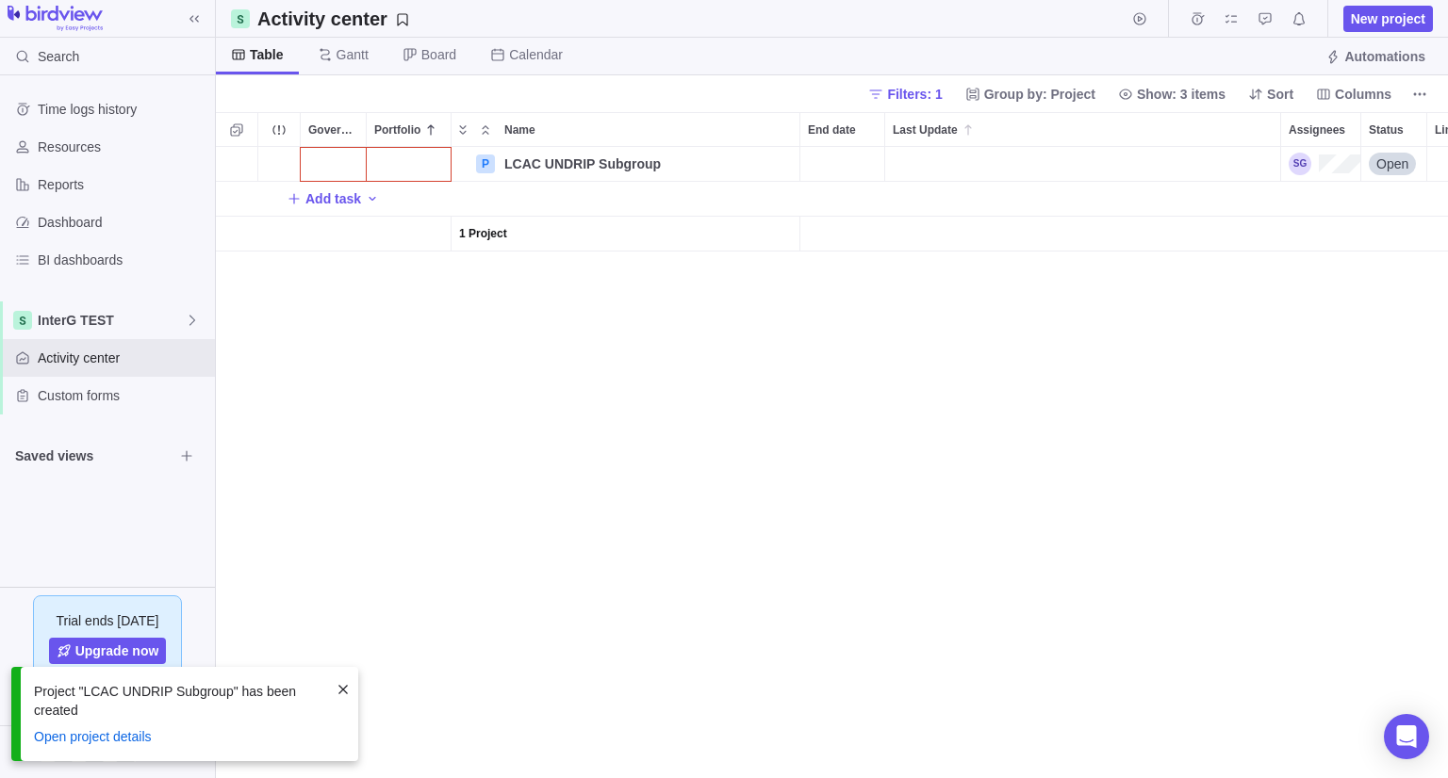
scroll to position [616, 1218]
click at [333, 172] on div "Government Level" at bounding box center [333, 164] width 65 height 34
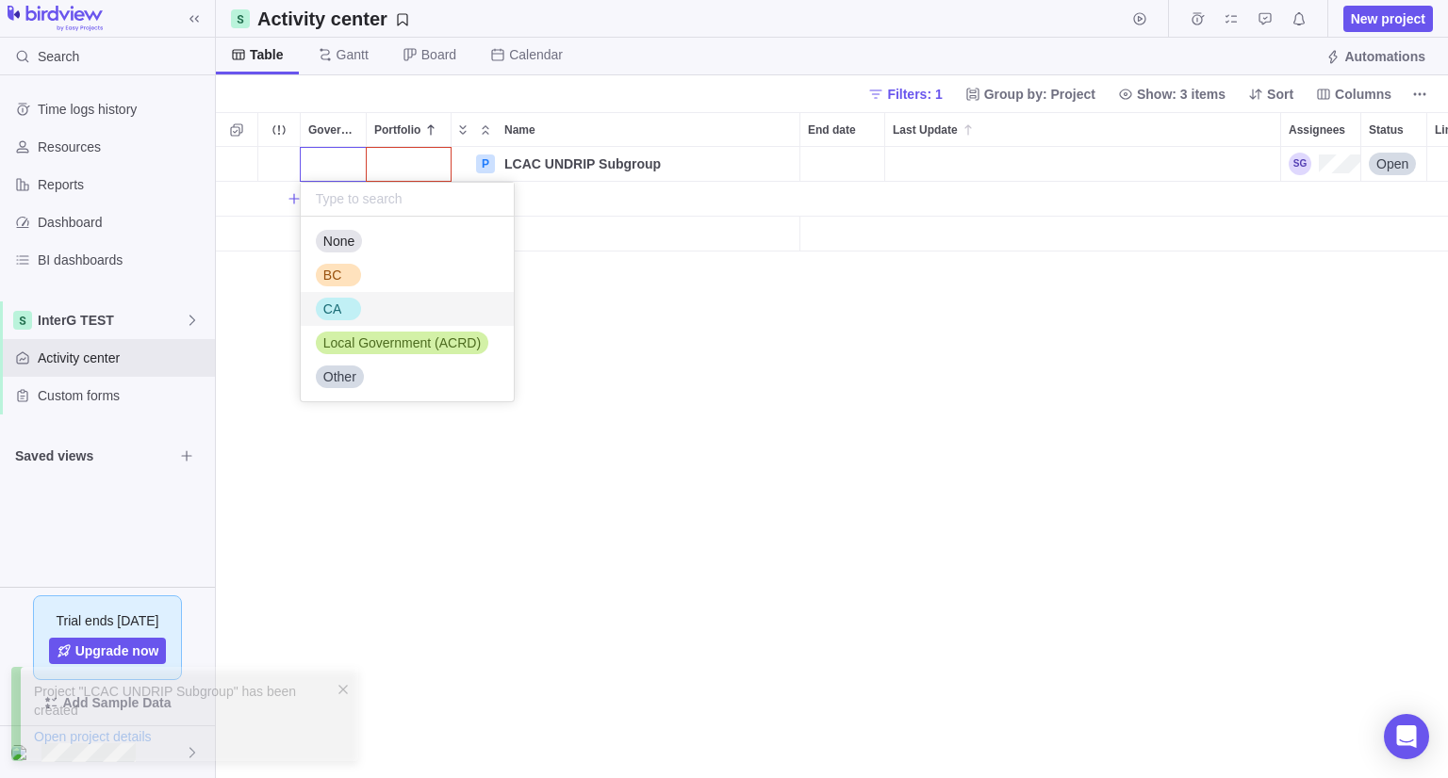
click at [336, 314] on span "CA" at bounding box center [332, 309] width 18 height 19
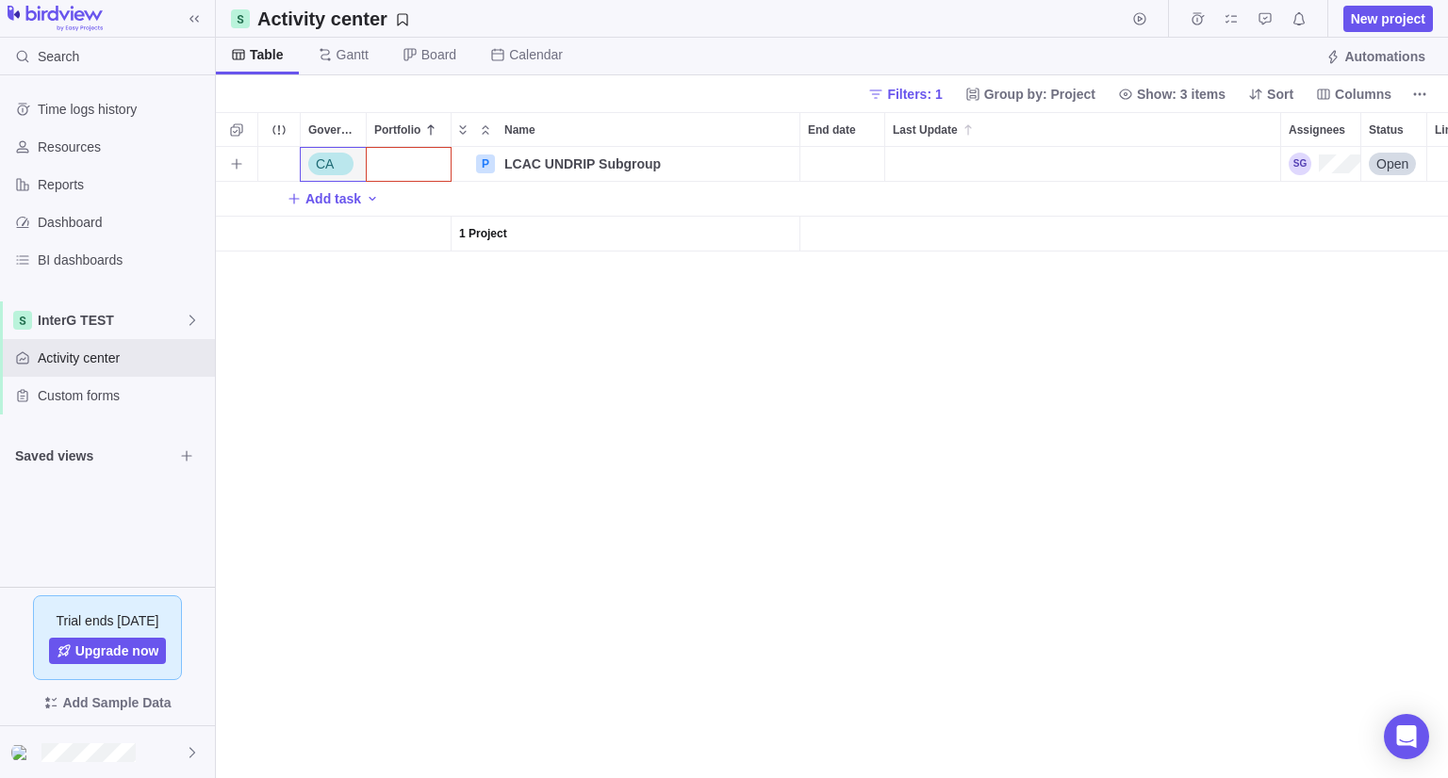
click at [415, 168] on div "Portfolio" at bounding box center [409, 164] width 84 height 34
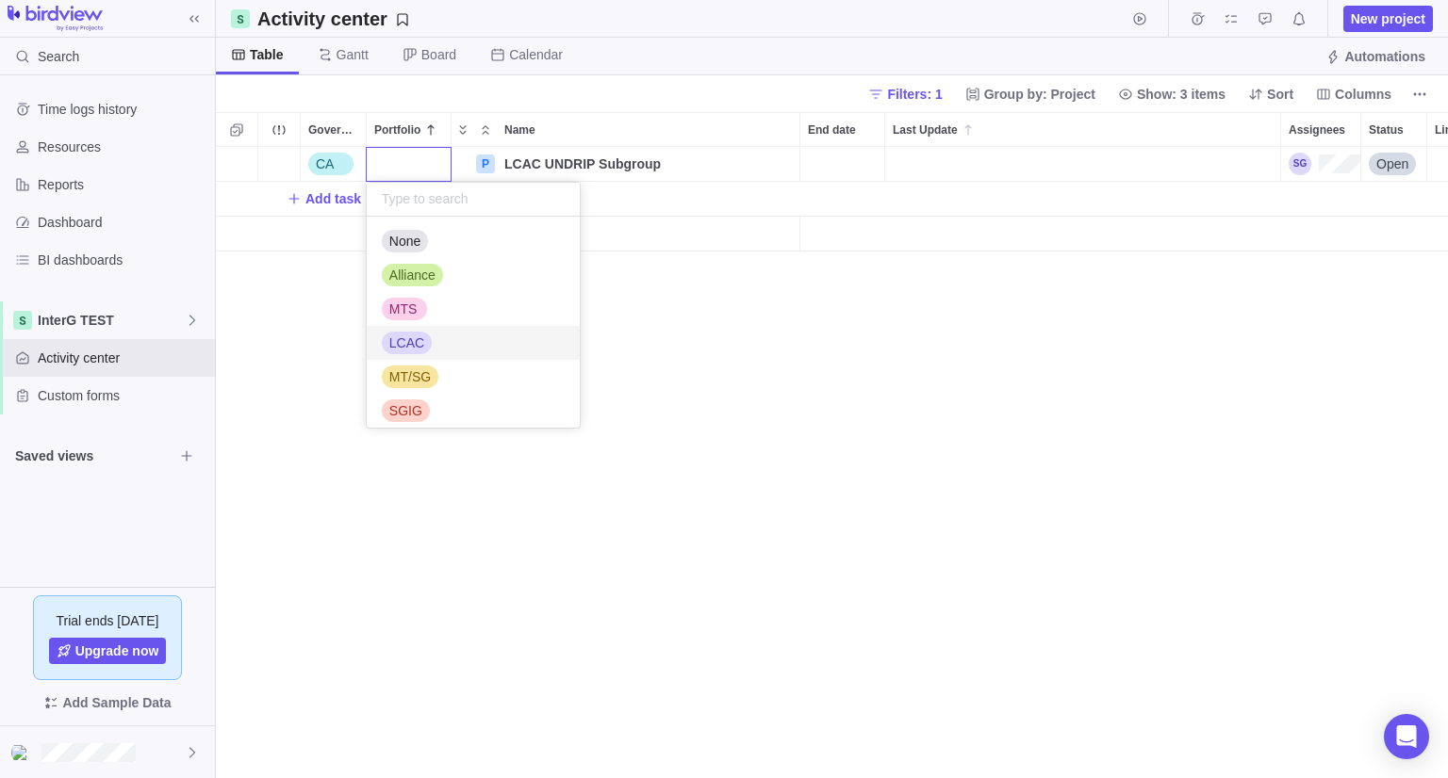
click at [420, 334] on div "LCAC" at bounding box center [407, 343] width 50 height 19
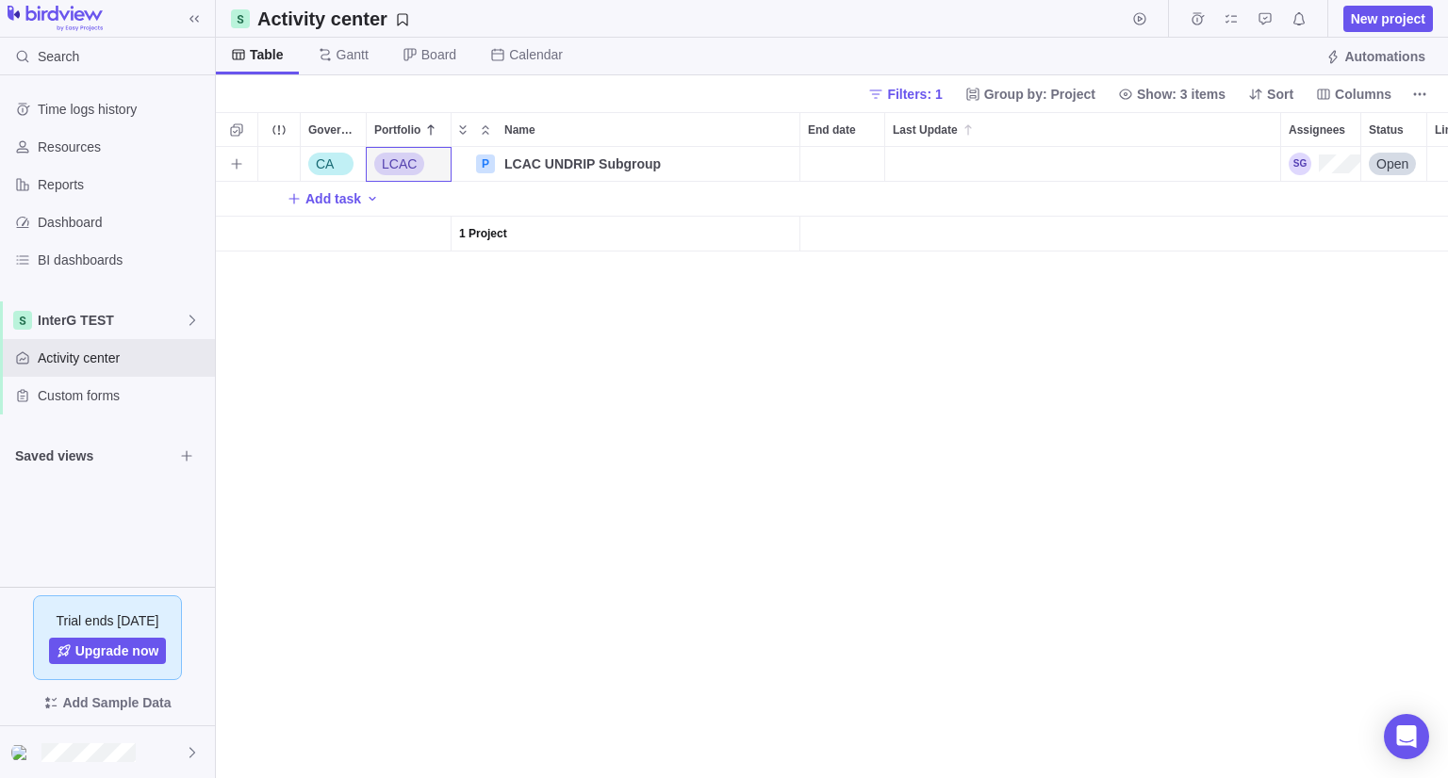
click at [1403, 167] on span "Open" at bounding box center [1392, 164] width 32 height 19
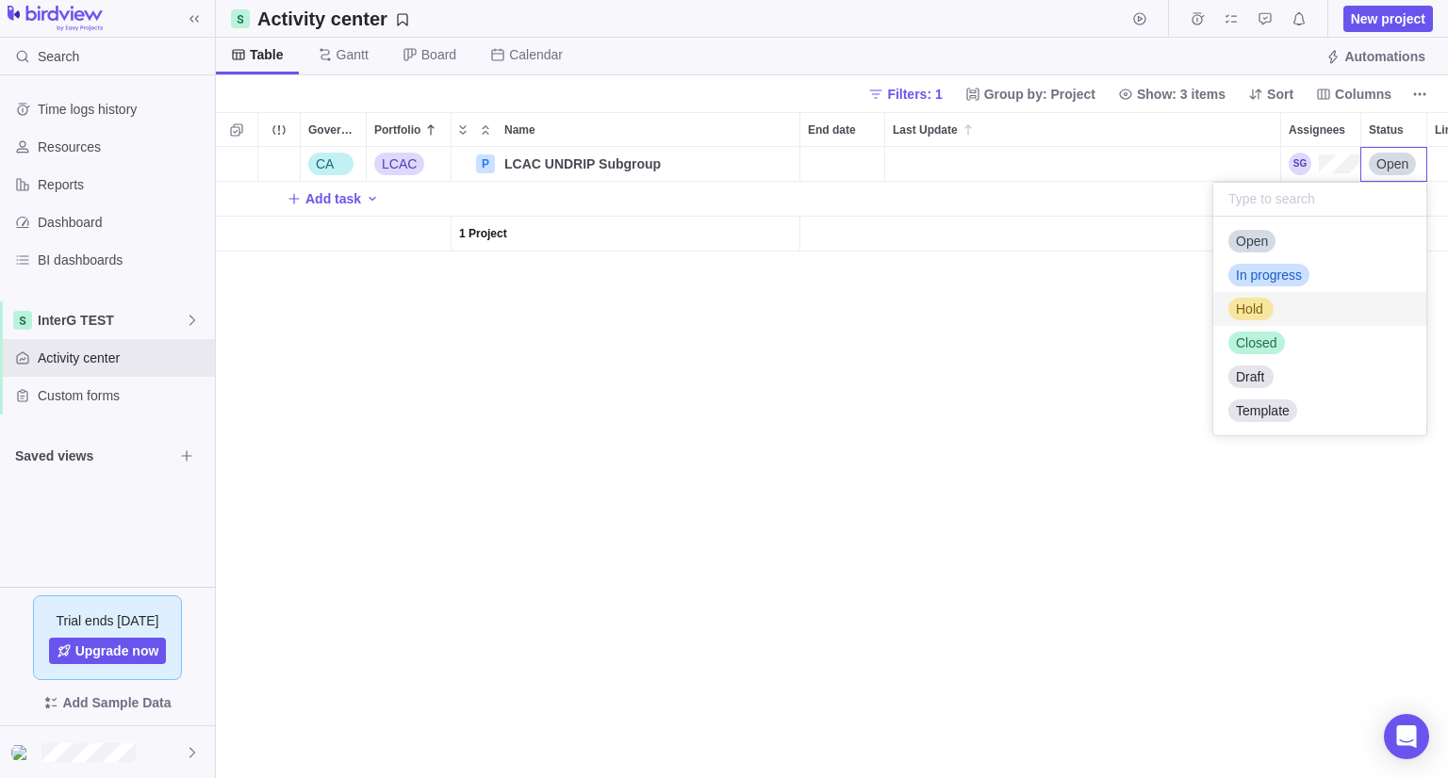
click at [1252, 310] on span "Hold" at bounding box center [1249, 309] width 27 height 19
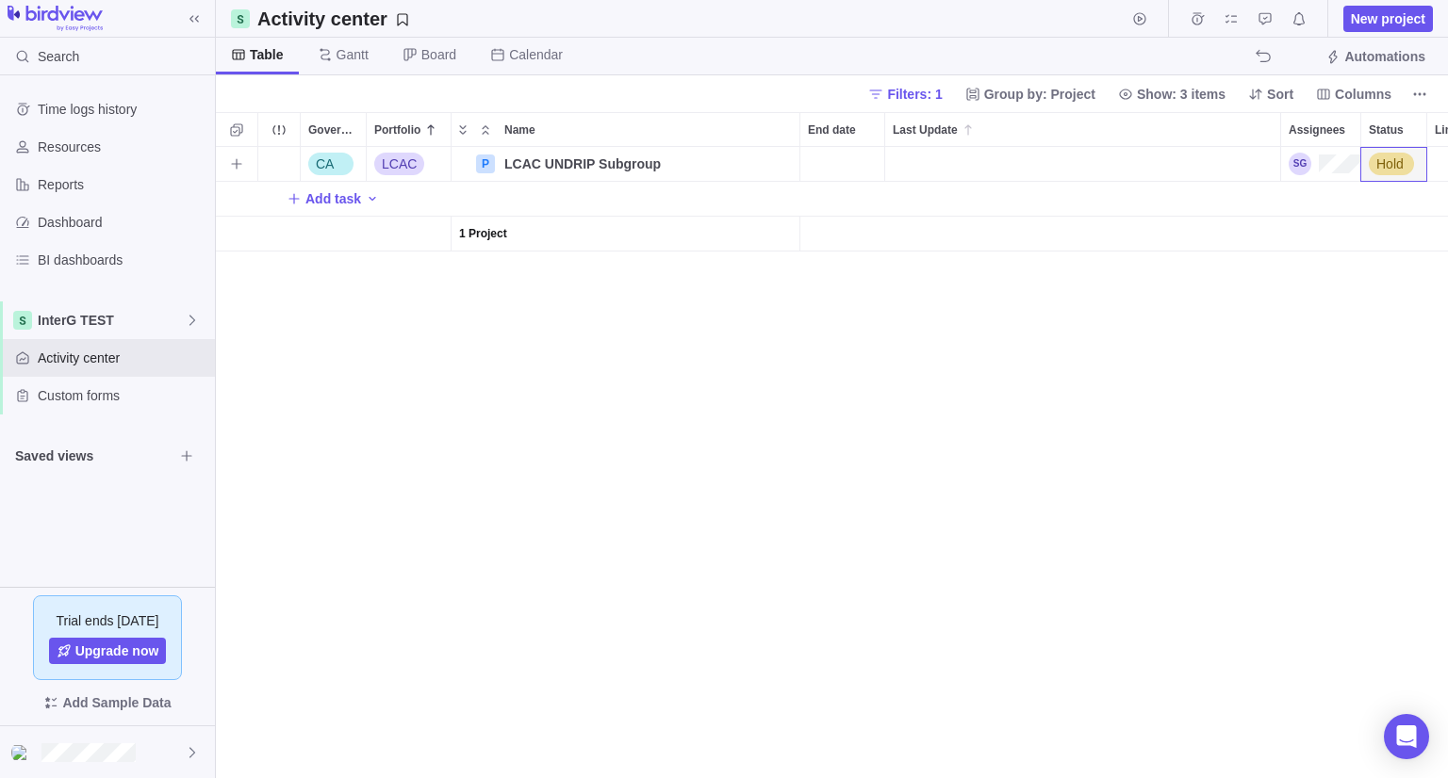
click at [1336, 171] on div "Assignees" at bounding box center [1324, 164] width 72 height 23
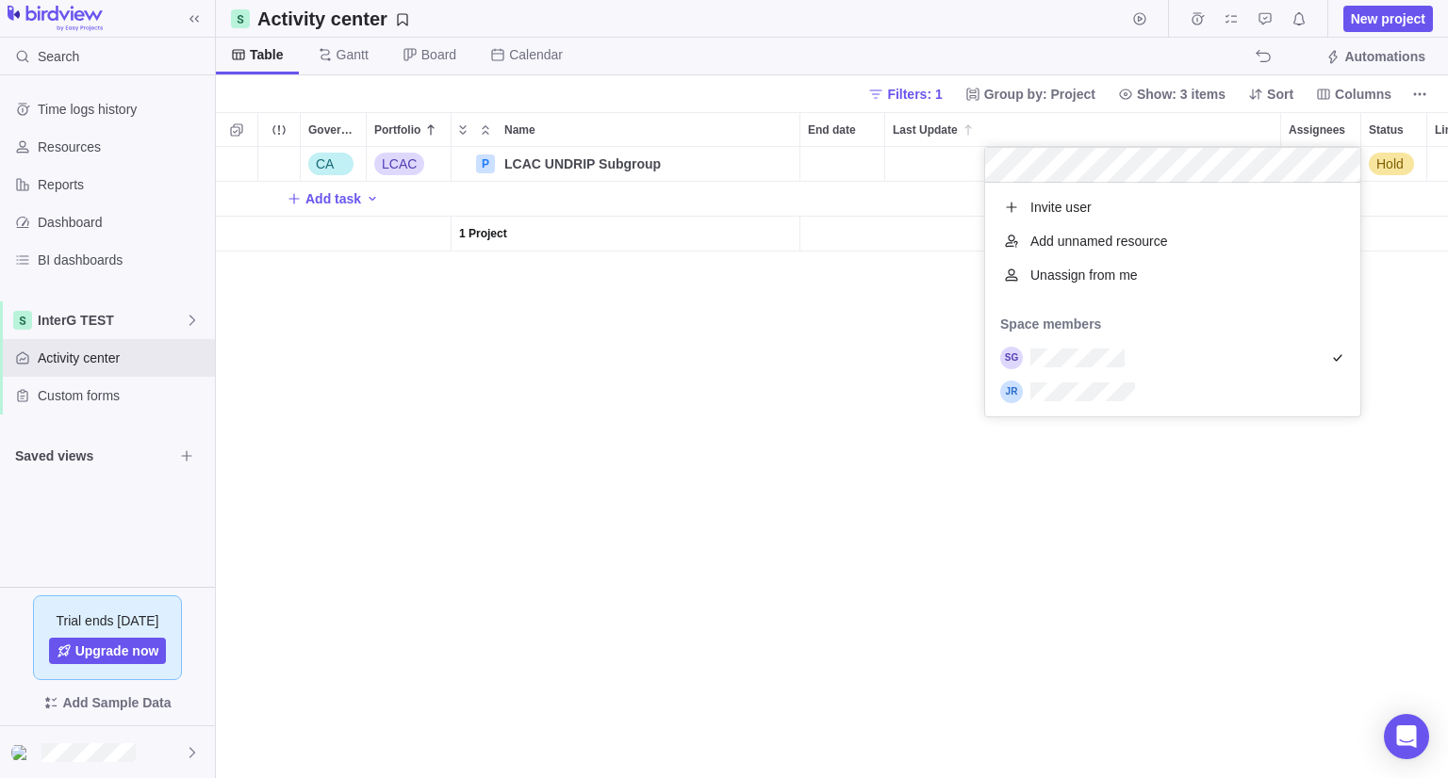
scroll to position [219, 361]
click at [1115, 377] on div "grid" at bounding box center [1172, 392] width 375 height 34
click at [748, 379] on div "CA LCAC P LCAC UNDRIP Subgroup Details Hold Add task 1 Project" at bounding box center [832, 462] width 1232 height 631
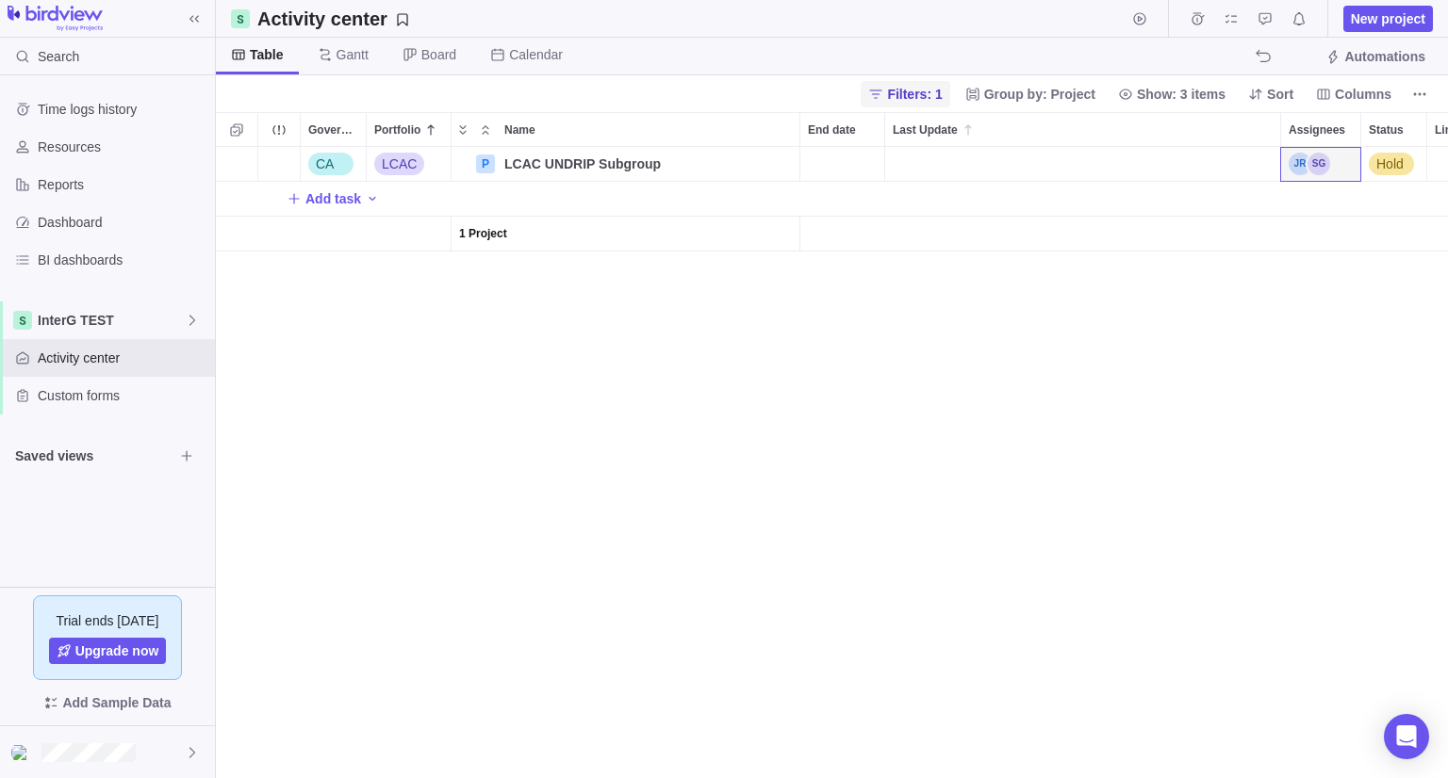
click at [941, 95] on span "Filters: 1" at bounding box center [914, 94] width 55 height 19
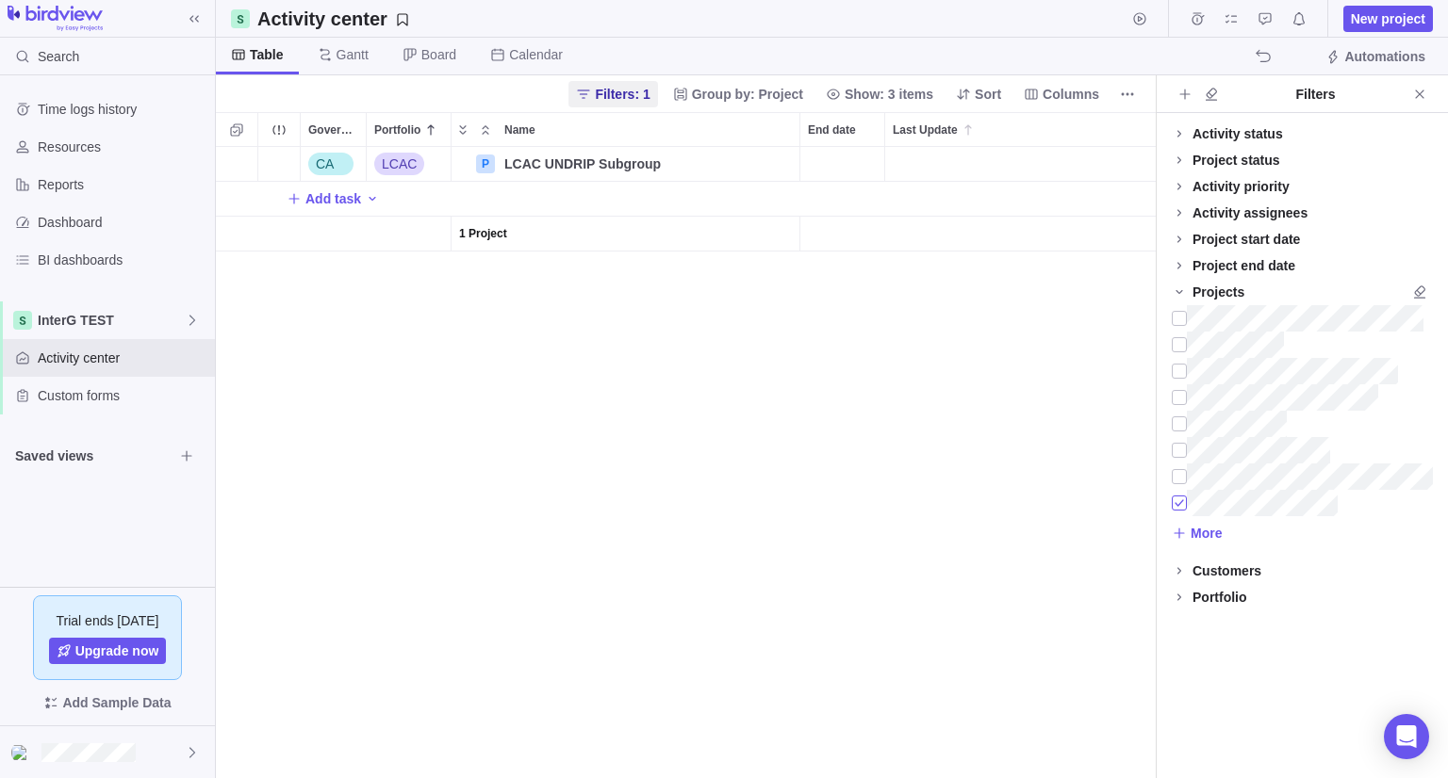
click at [1176, 502] on div at bounding box center [1178, 503] width 15 height 26
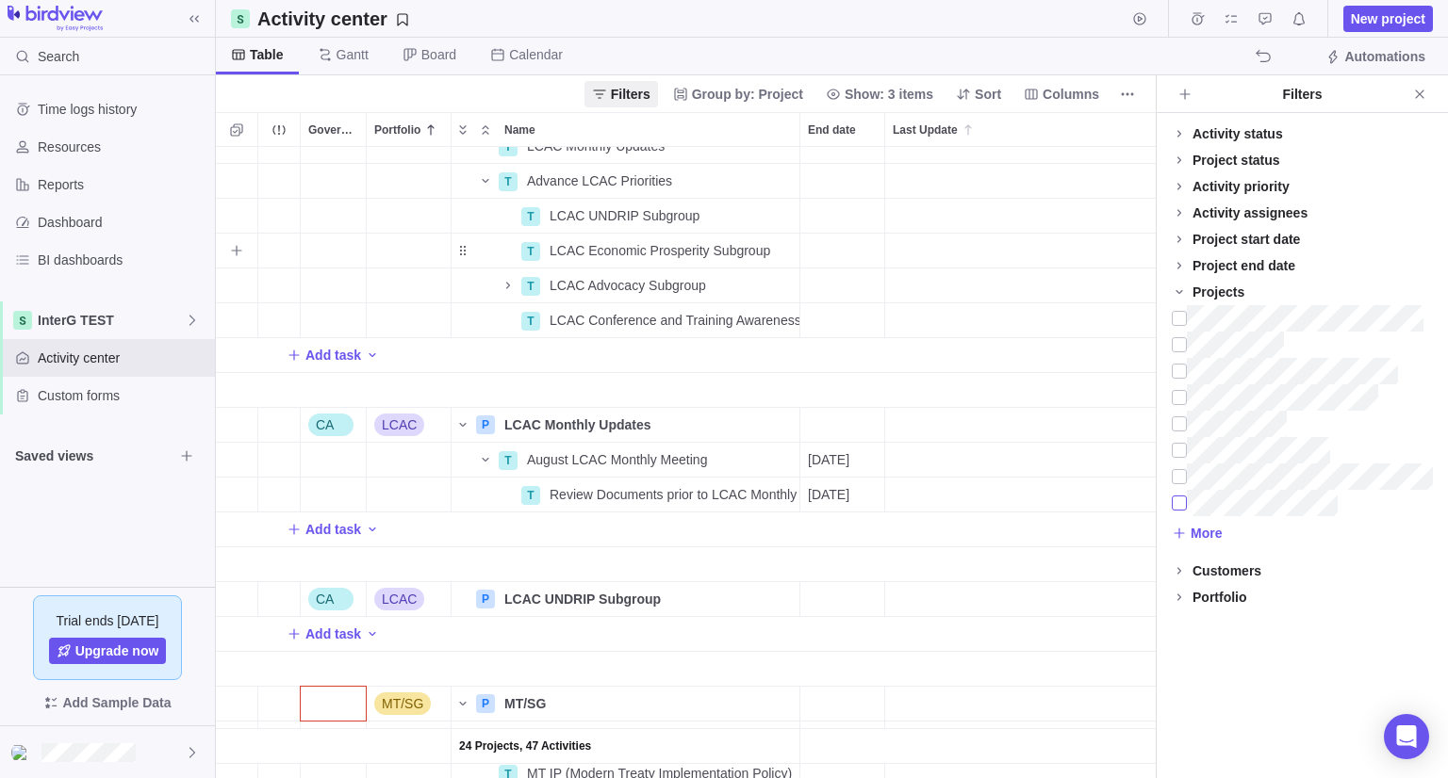
scroll to position [1037, 0]
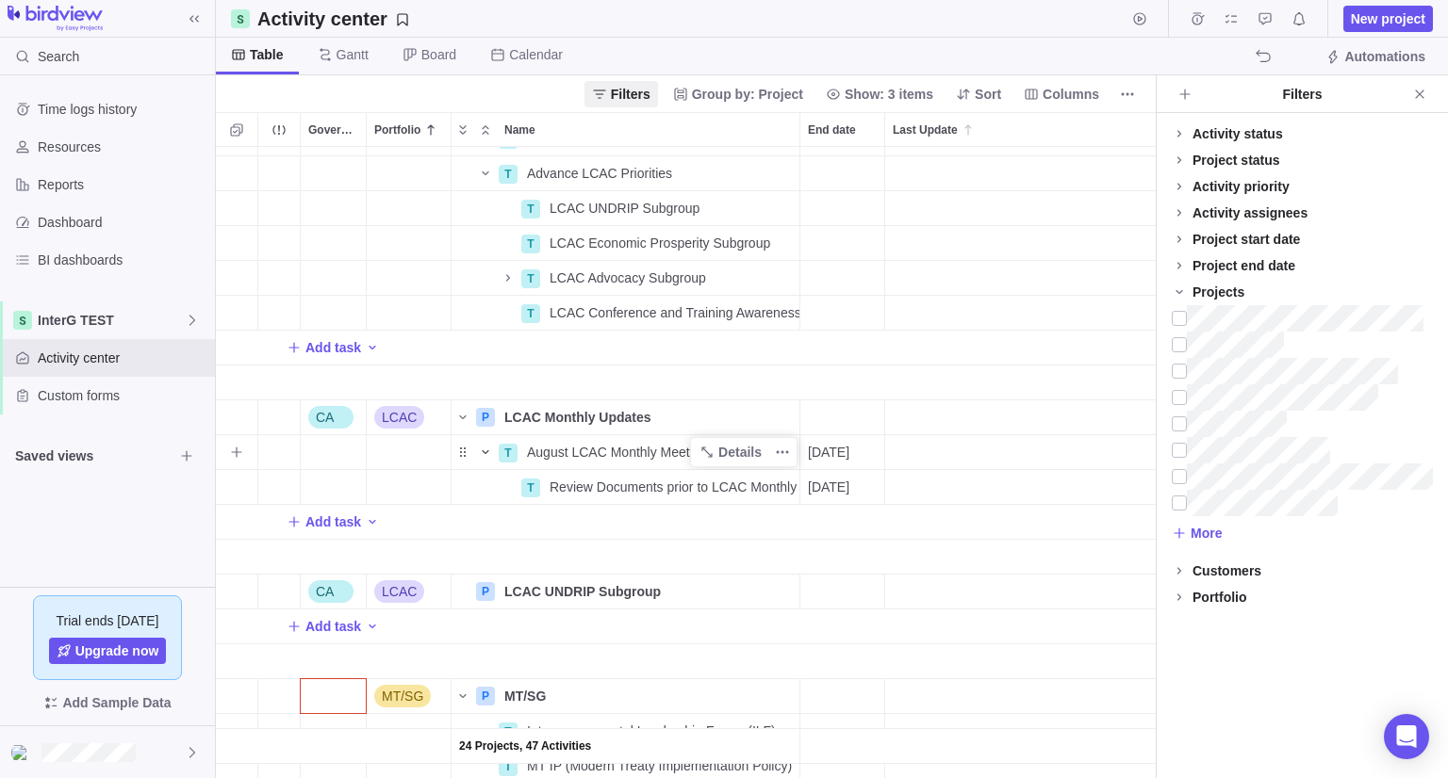
click at [487, 452] on icon "Name" at bounding box center [485, 452] width 15 height 15
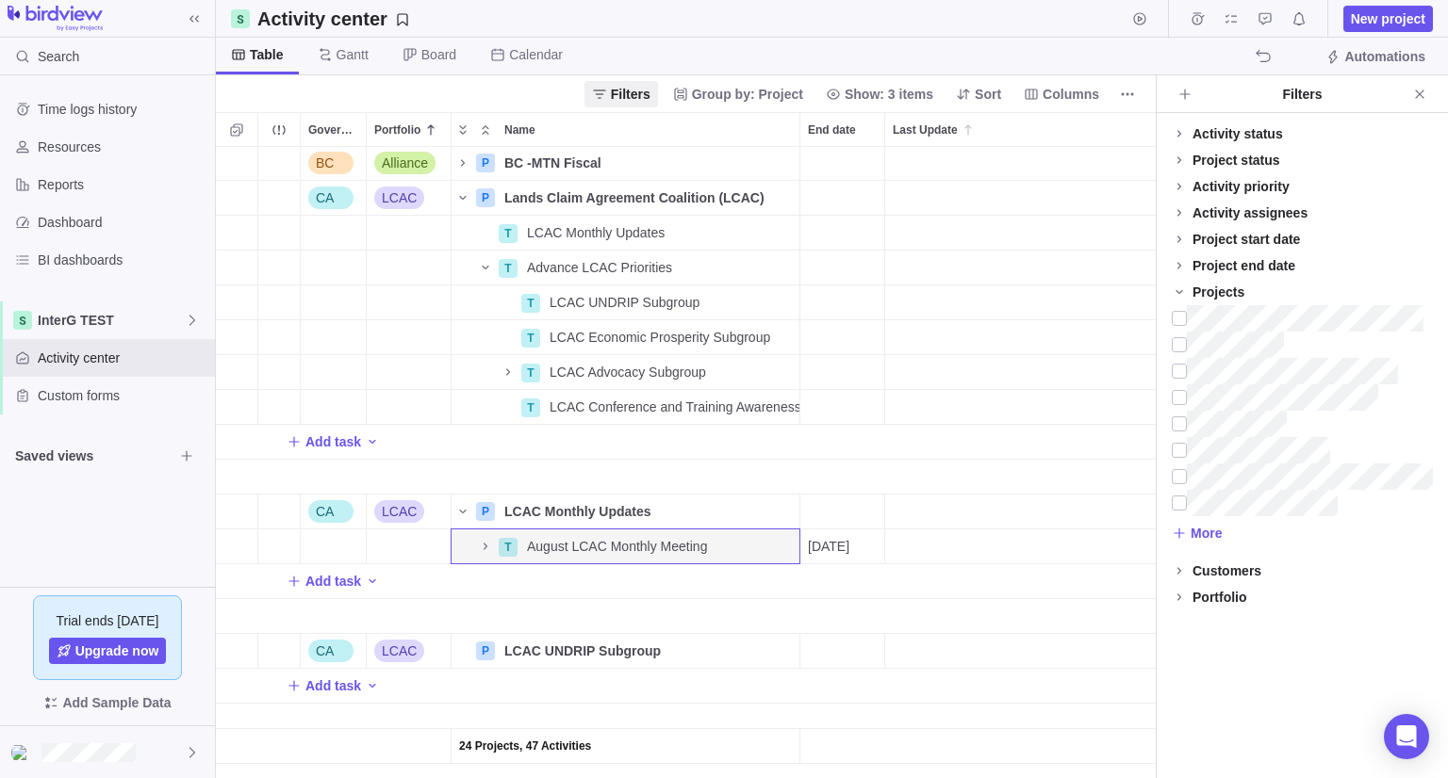
scroll to position [848, 0]
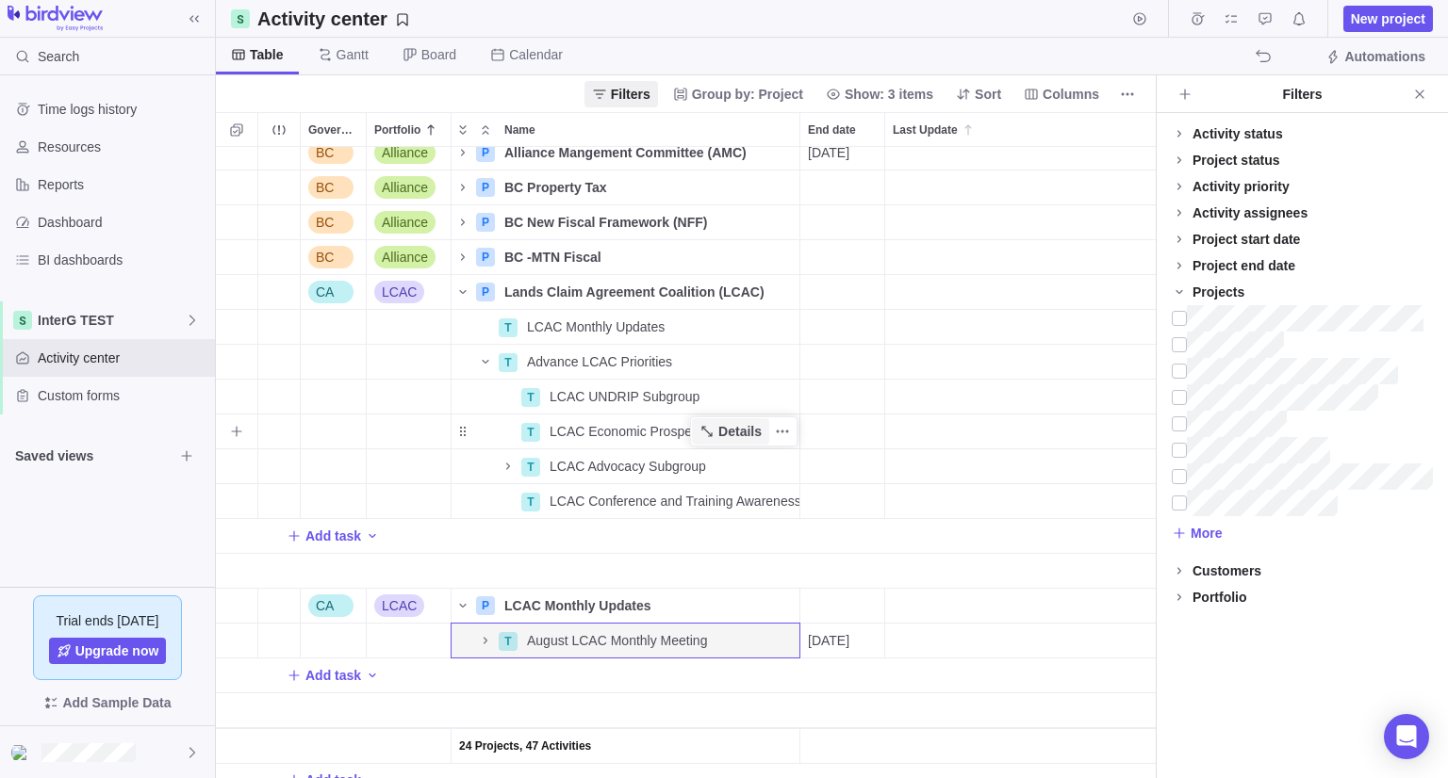
click at [726, 427] on span "Details" at bounding box center [739, 431] width 43 height 19
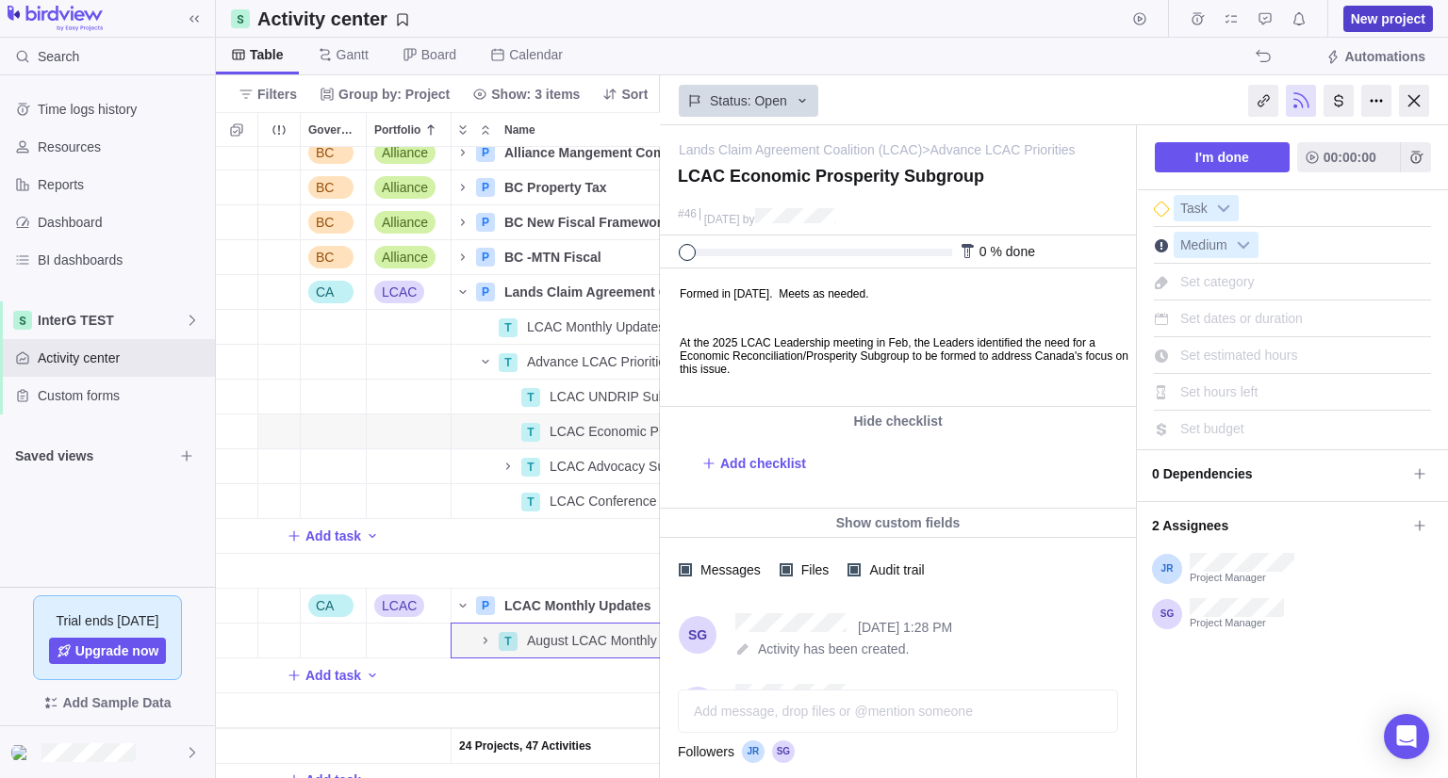
click at [1390, 27] on span "New project" at bounding box center [1388, 18] width 74 height 19
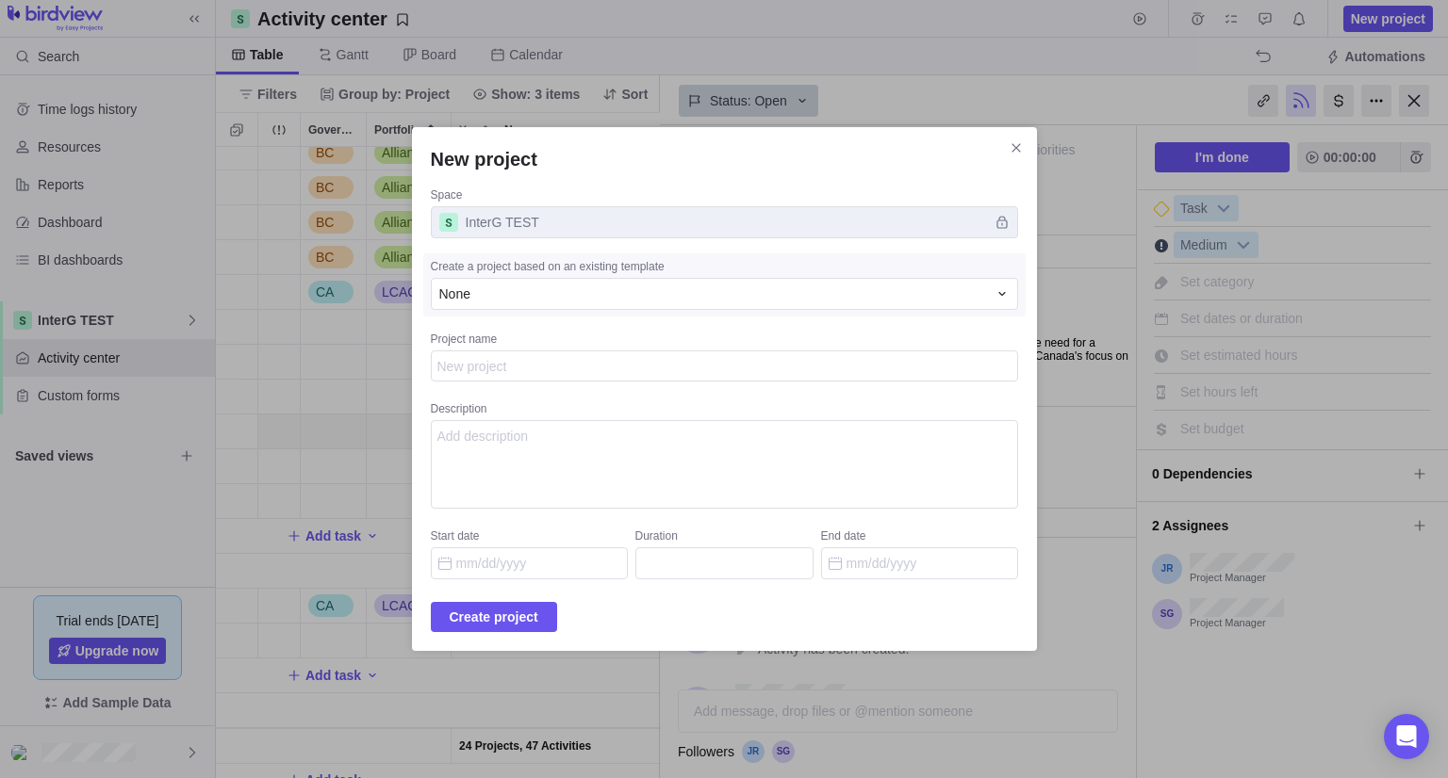
type textarea "x"
type textarea "LCAC Economic Prosperity Subgroup"
type textarea "x"
click at [529, 624] on span "Create project" at bounding box center [494, 617] width 89 height 23
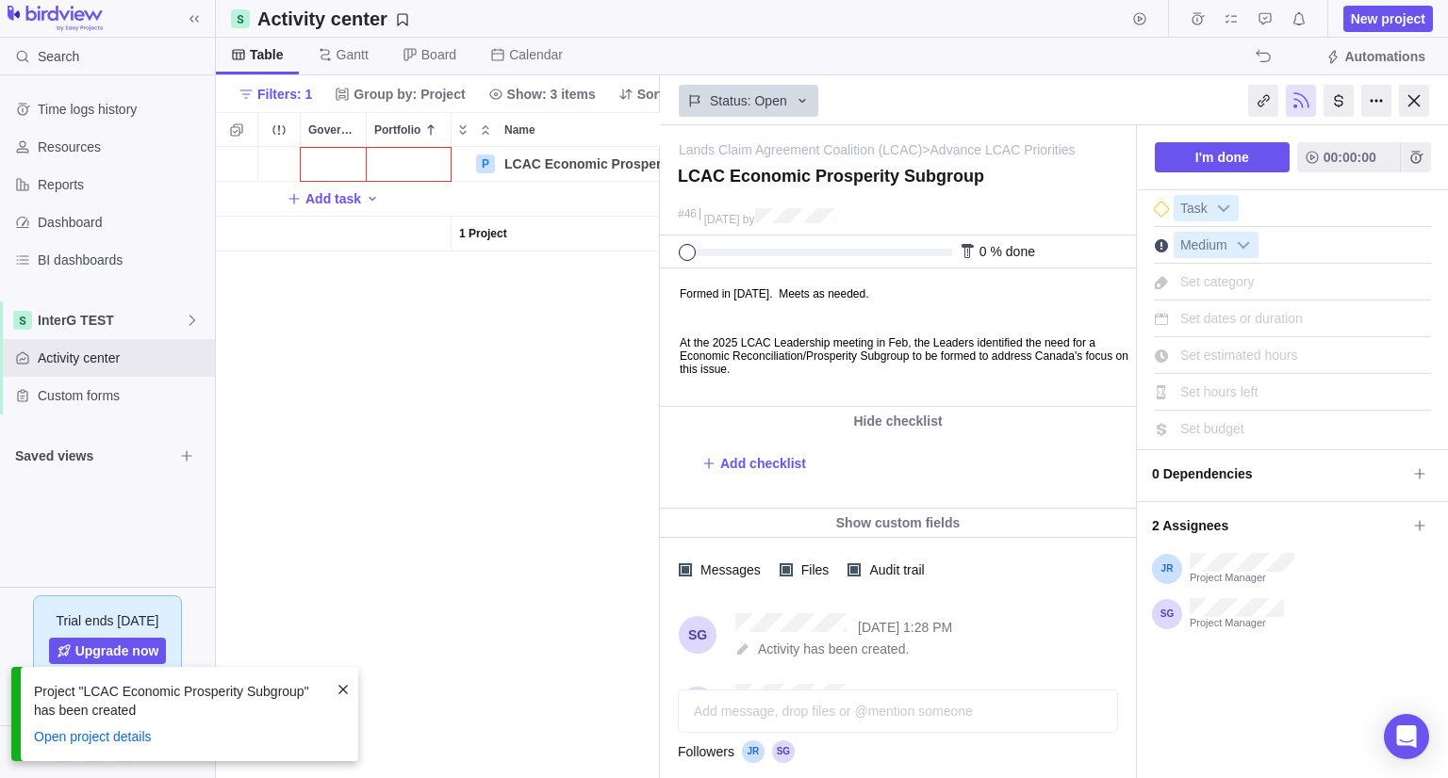
scroll to position [616, 430]
click at [802, 350] on p "At the 2025 LCAC Leadership meeting in Feb, the Leaders identified the need for…" at bounding box center [904, 356] width 450 height 40
drag, startPoint x: 886, startPoint y: 376, endPoint x: 607, endPoint y: 245, distance: 308.2
click at [661, 270] on html "Formed in March 24, 2025. Meets as needed. At the 2025 LCAC Leadership meeting …" at bounding box center [896, 338] width 471 height 137
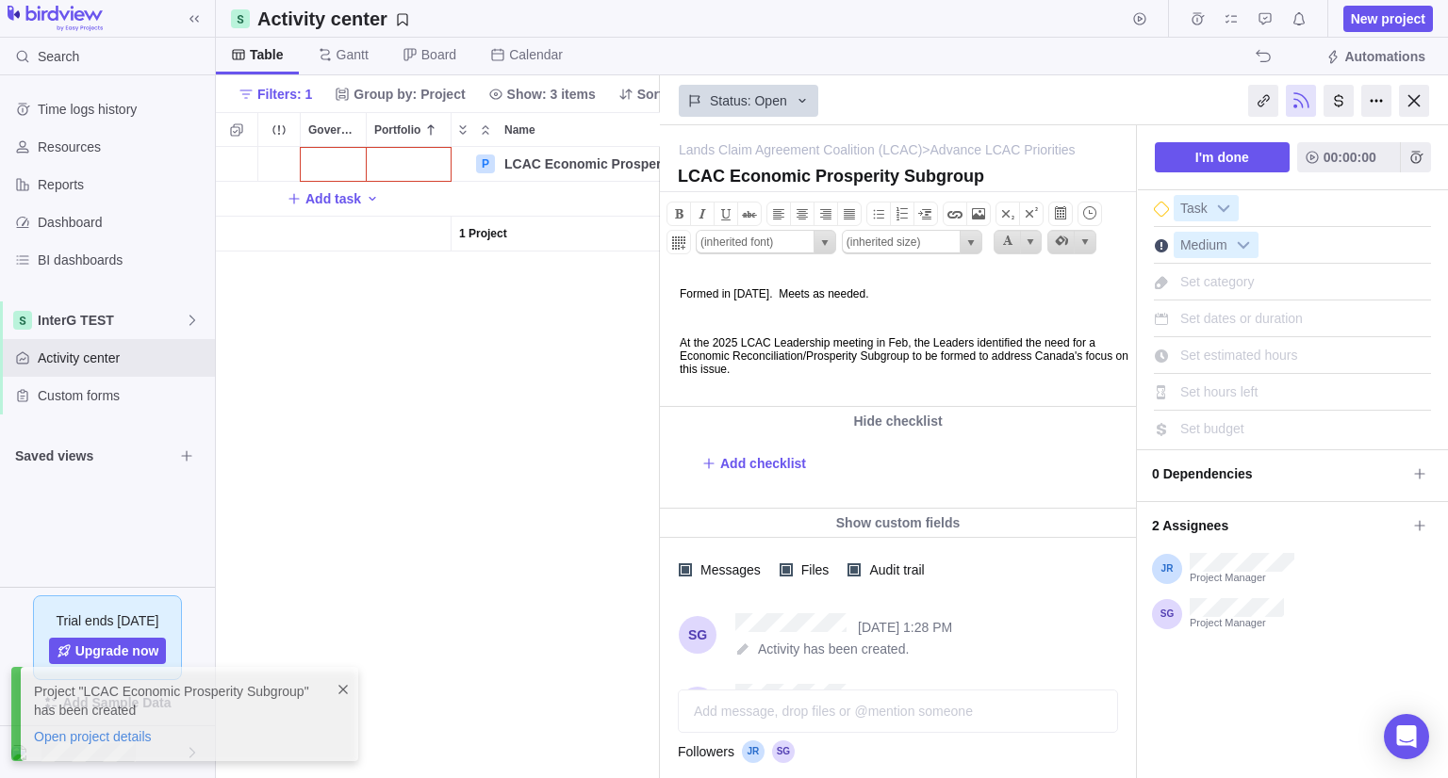
copy body "Formed in March 24, 2025. Meets as needed. At the 2025 LCAC Leadership meeting …"
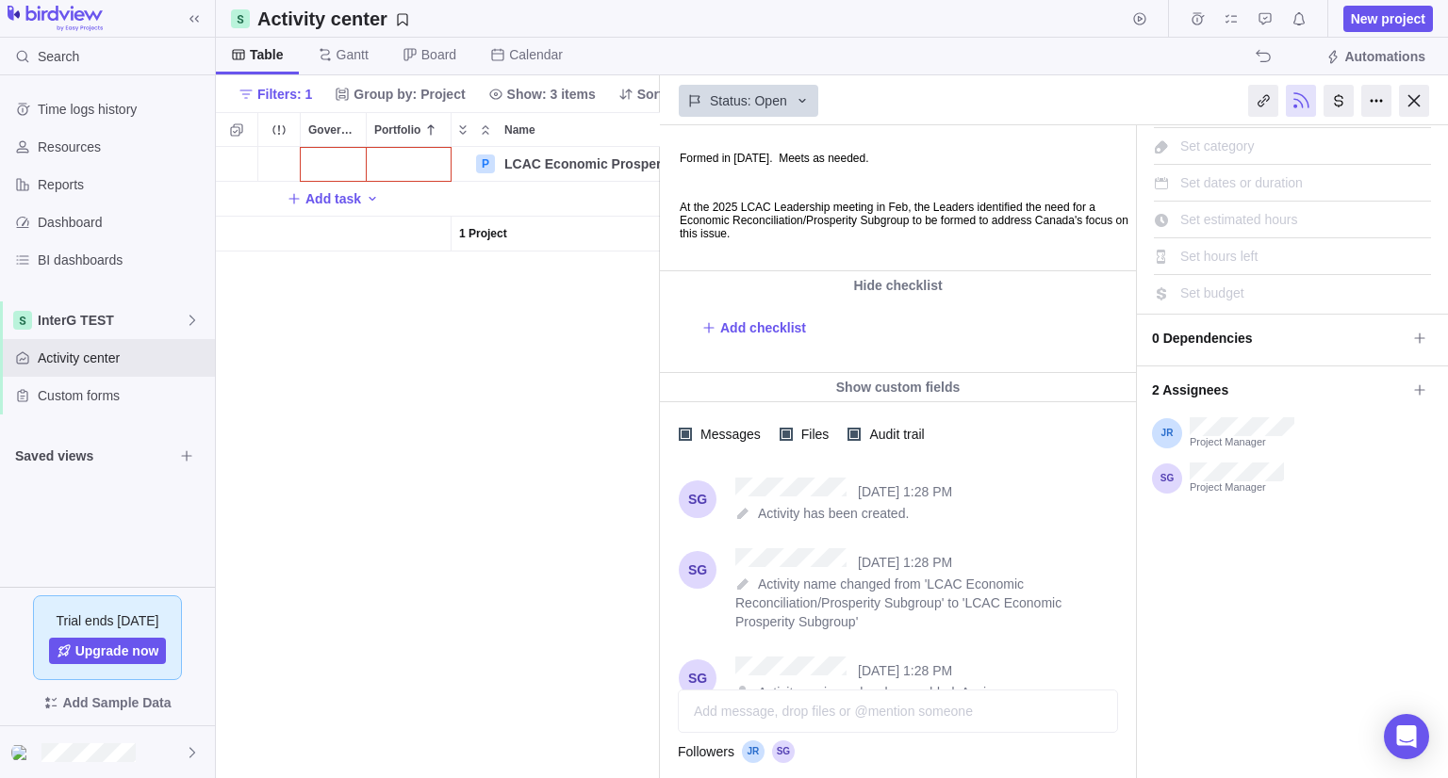
scroll to position [0, 0]
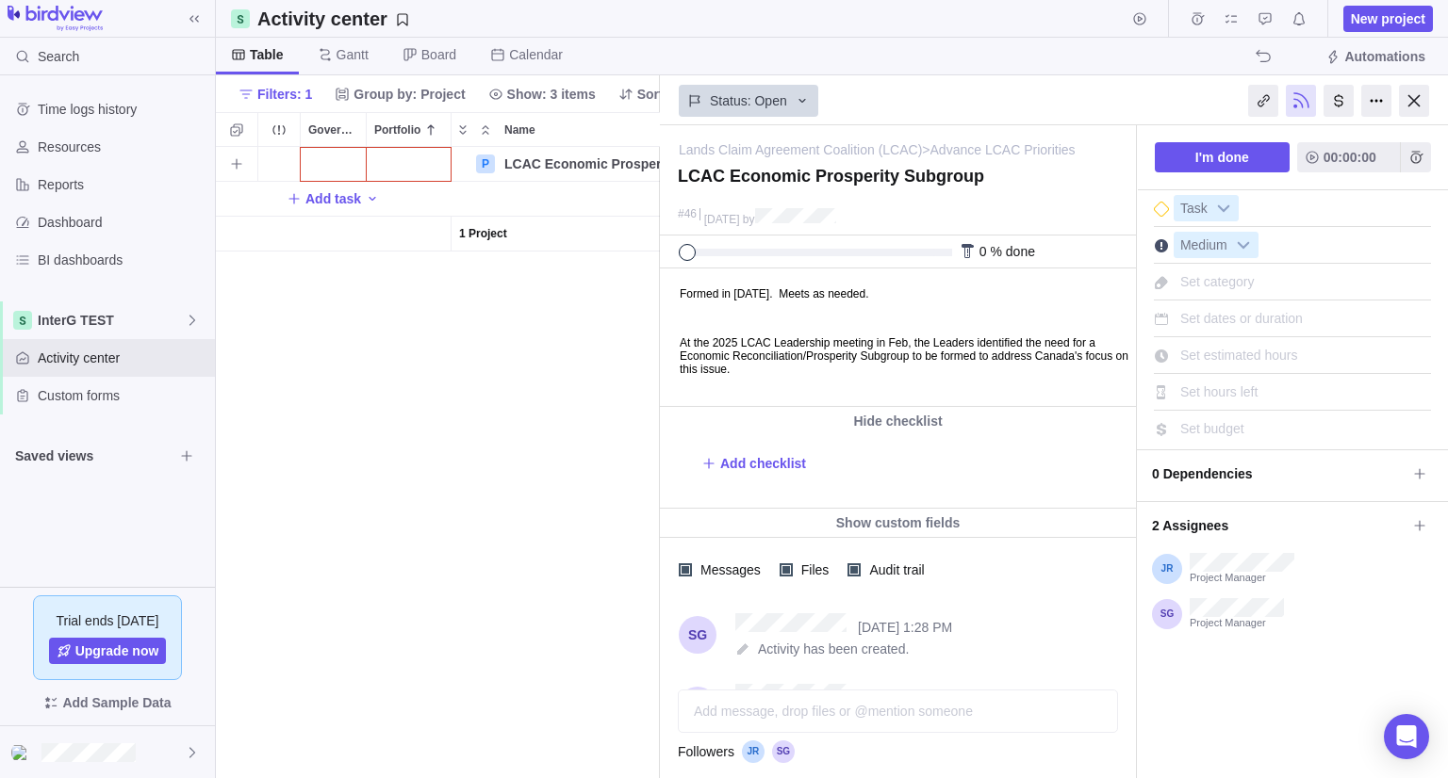
click at [358, 174] on div "Government Level" at bounding box center [333, 164] width 65 height 34
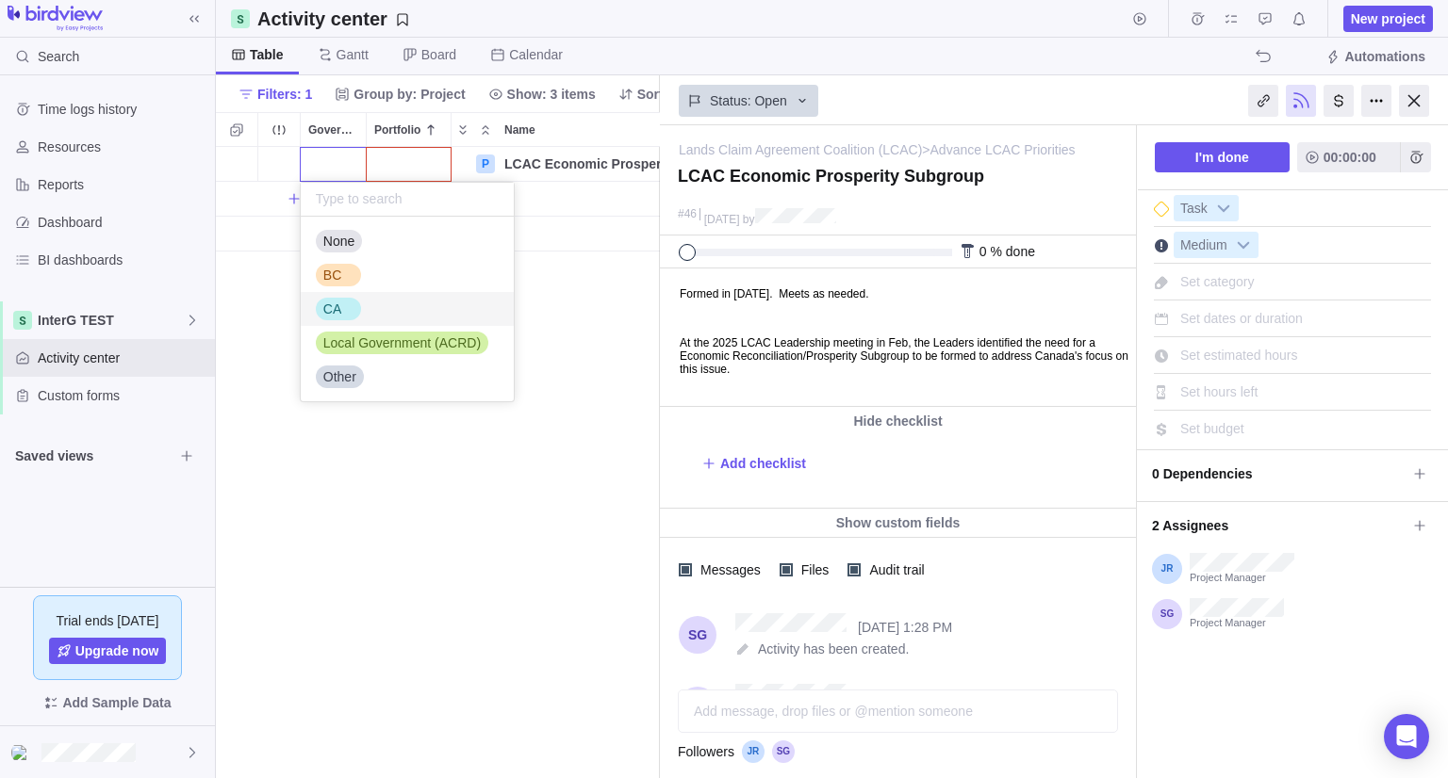
click at [348, 310] on div "CA" at bounding box center [338, 309] width 45 height 23
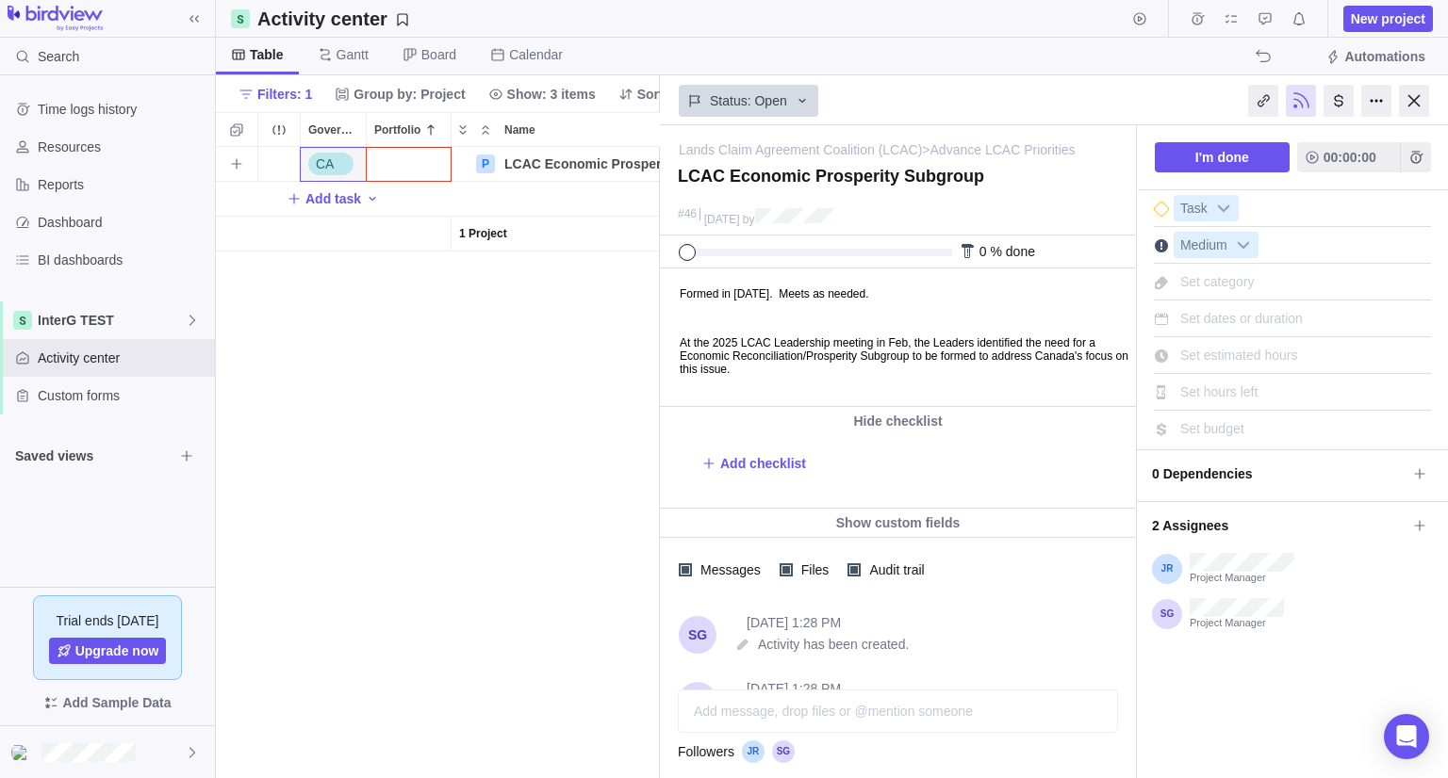
click at [406, 151] on div "Portfolio" at bounding box center [409, 164] width 84 height 34
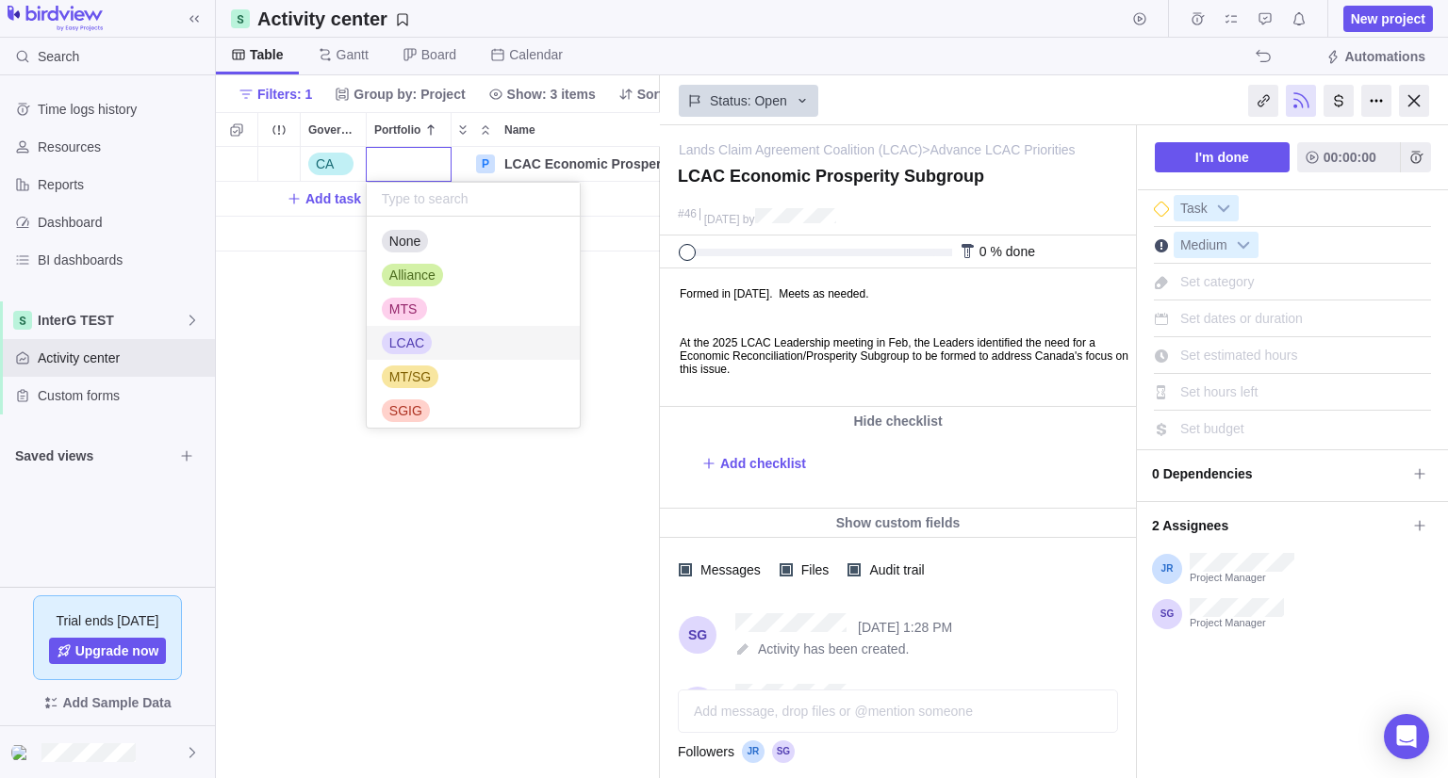
click at [417, 336] on span "LCAC" at bounding box center [406, 343] width 35 height 19
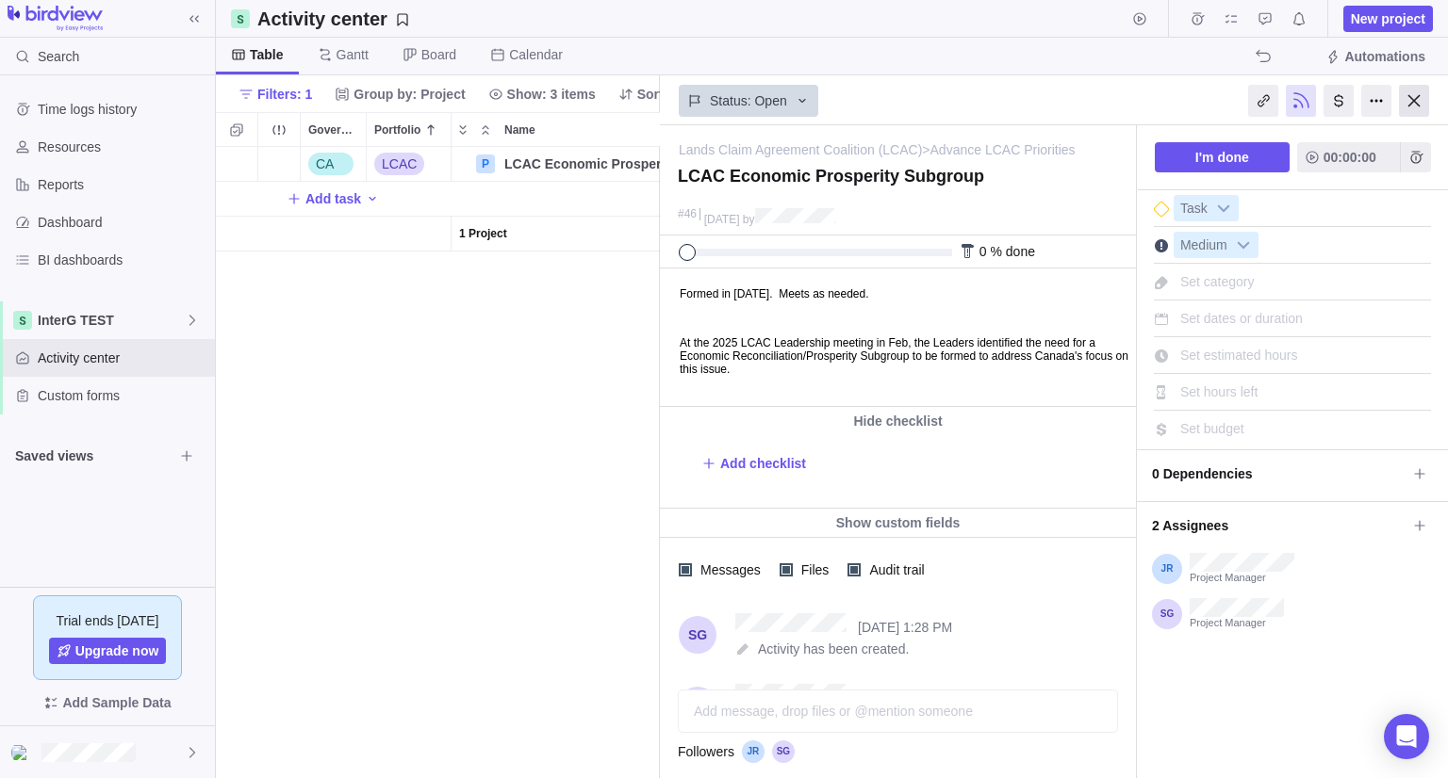
click at [1416, 92] on div at bounding box center [1414, 101] width 30 height 32
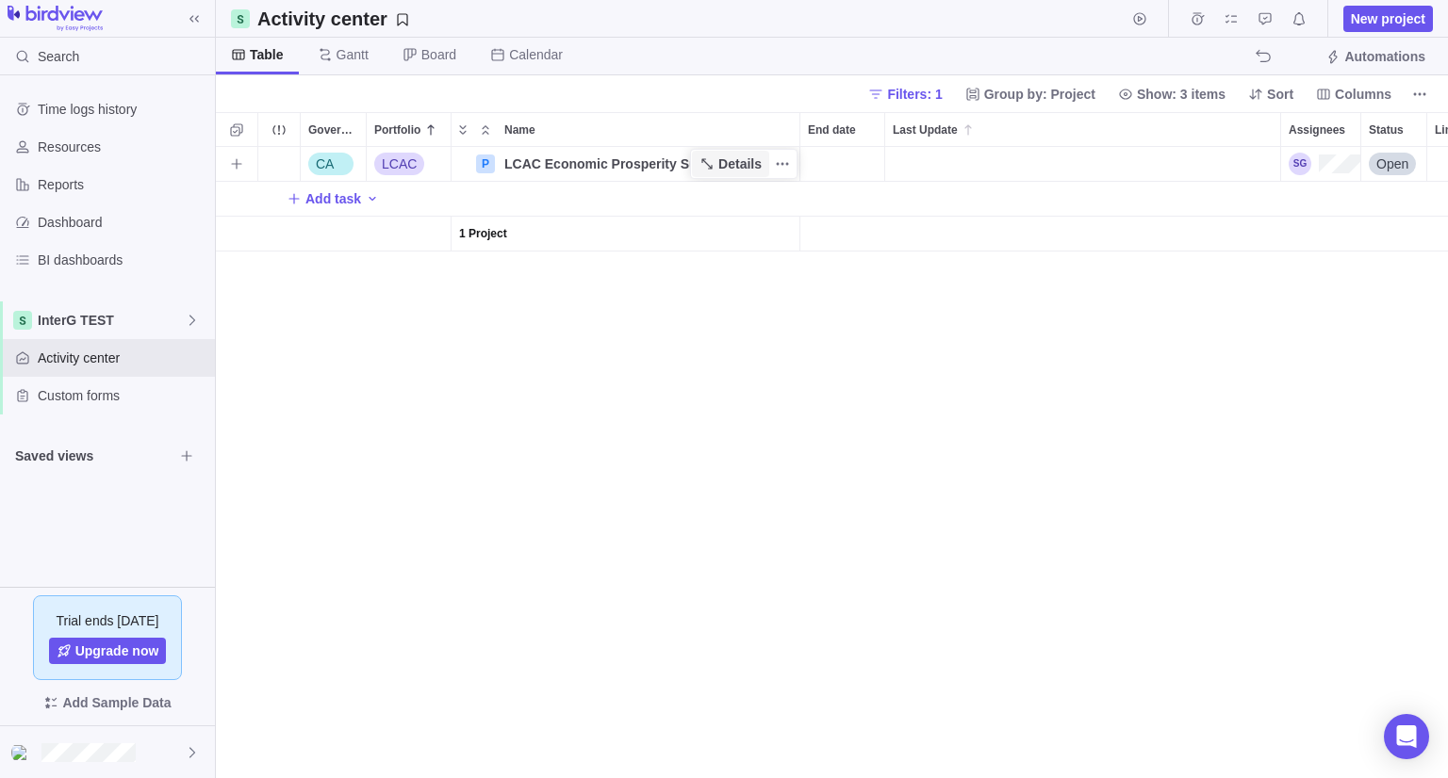
click at [759, 172] on span "Details" at bounding box center [739, 164] width 43 height 19
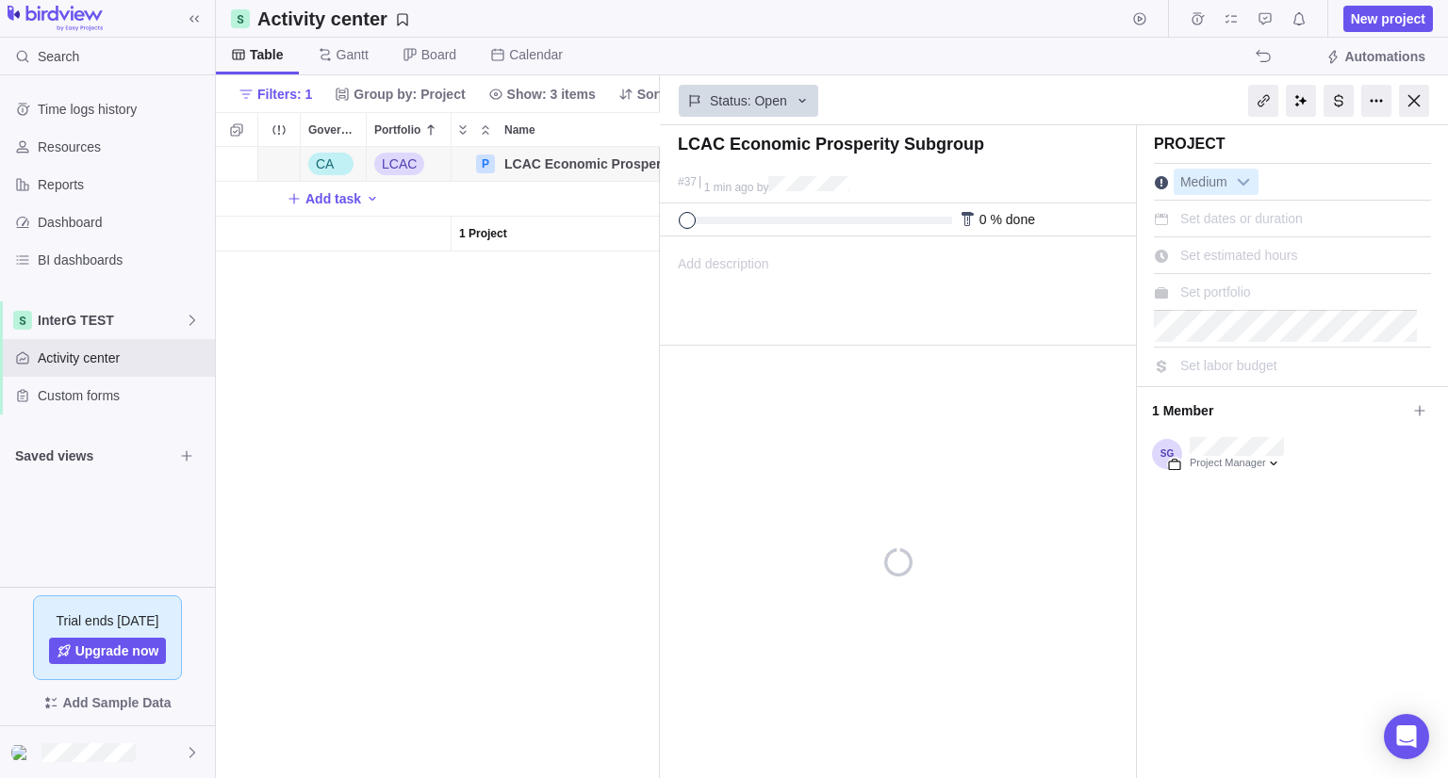
scroll to position [616, 430]
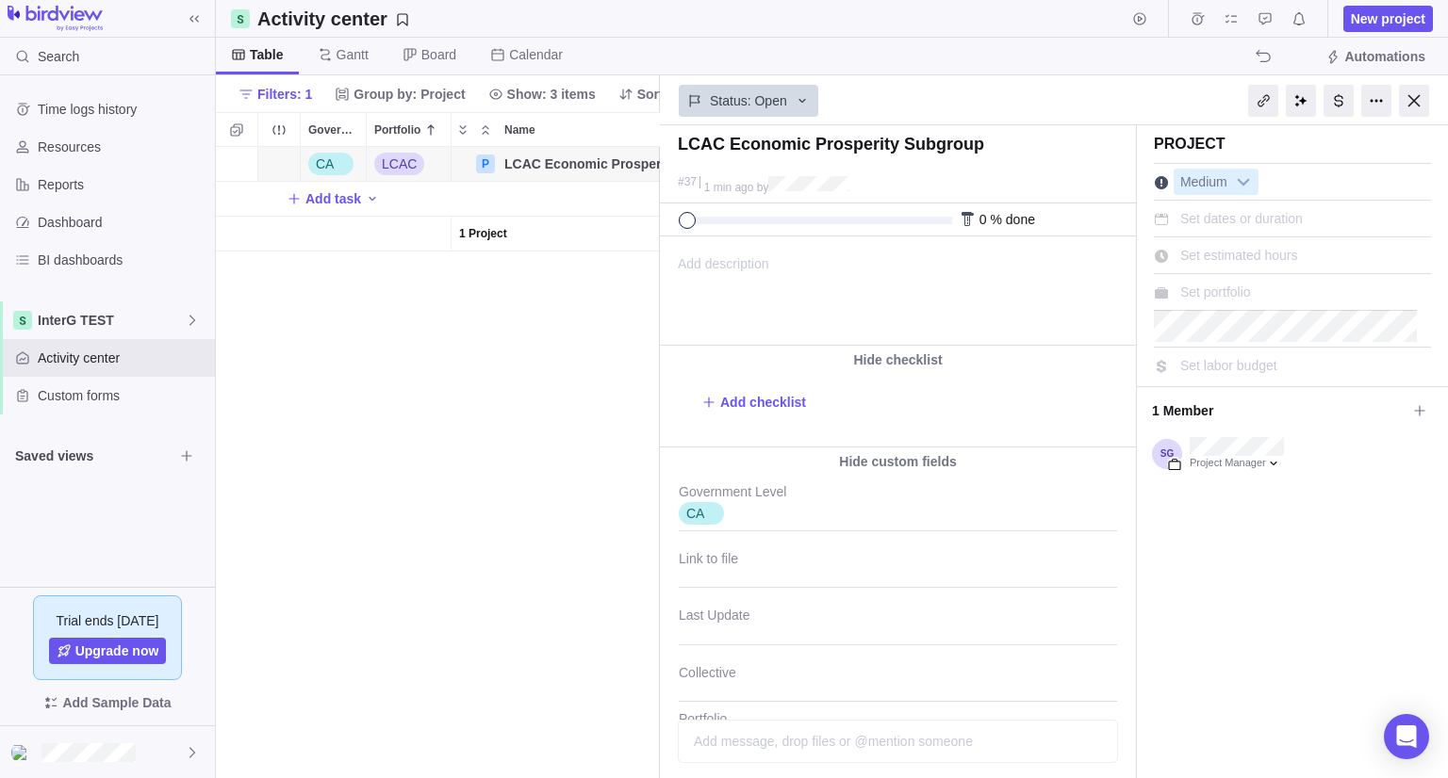
click at [728, 257] on span "Add description" at bounding box center [715, 290] width 108 height 107
paste body
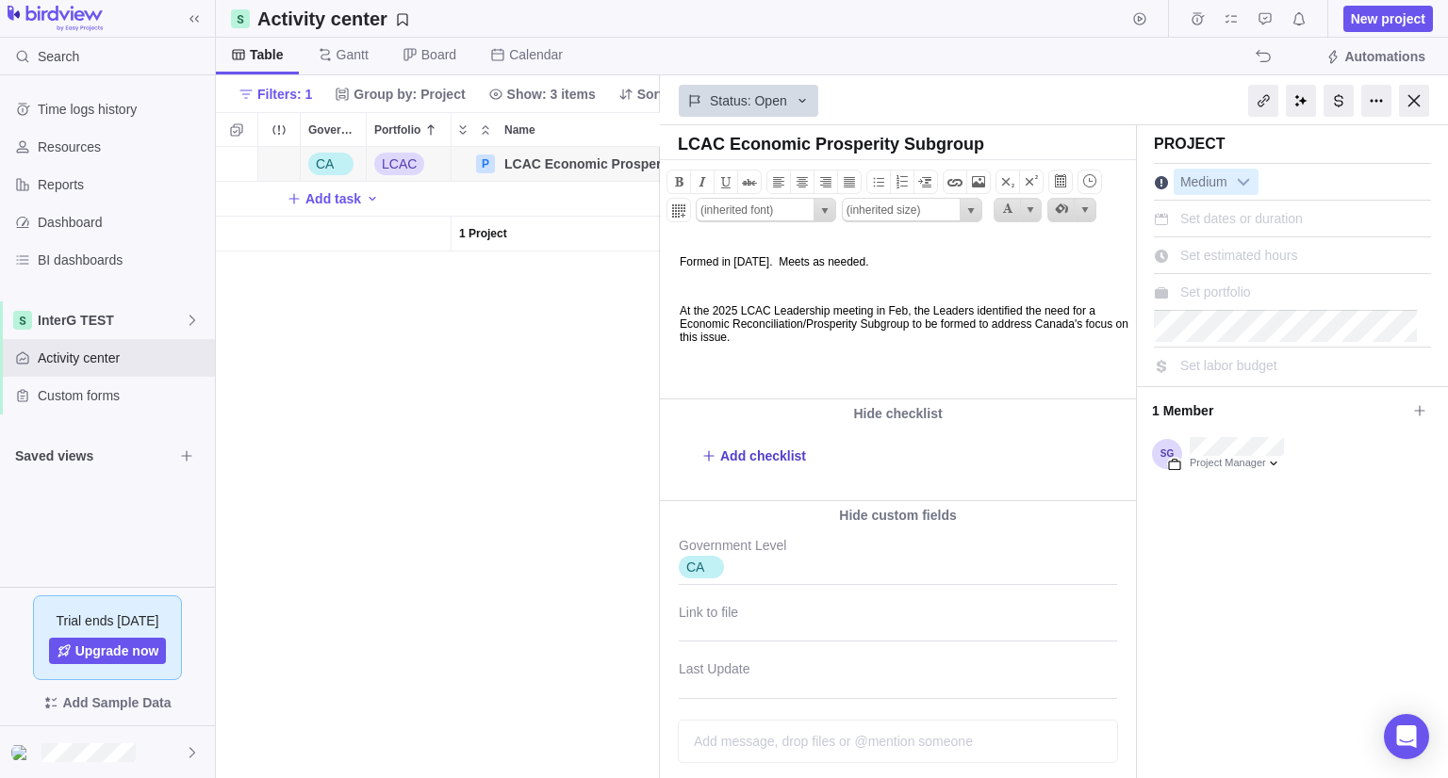
scroll to position [252, 0]
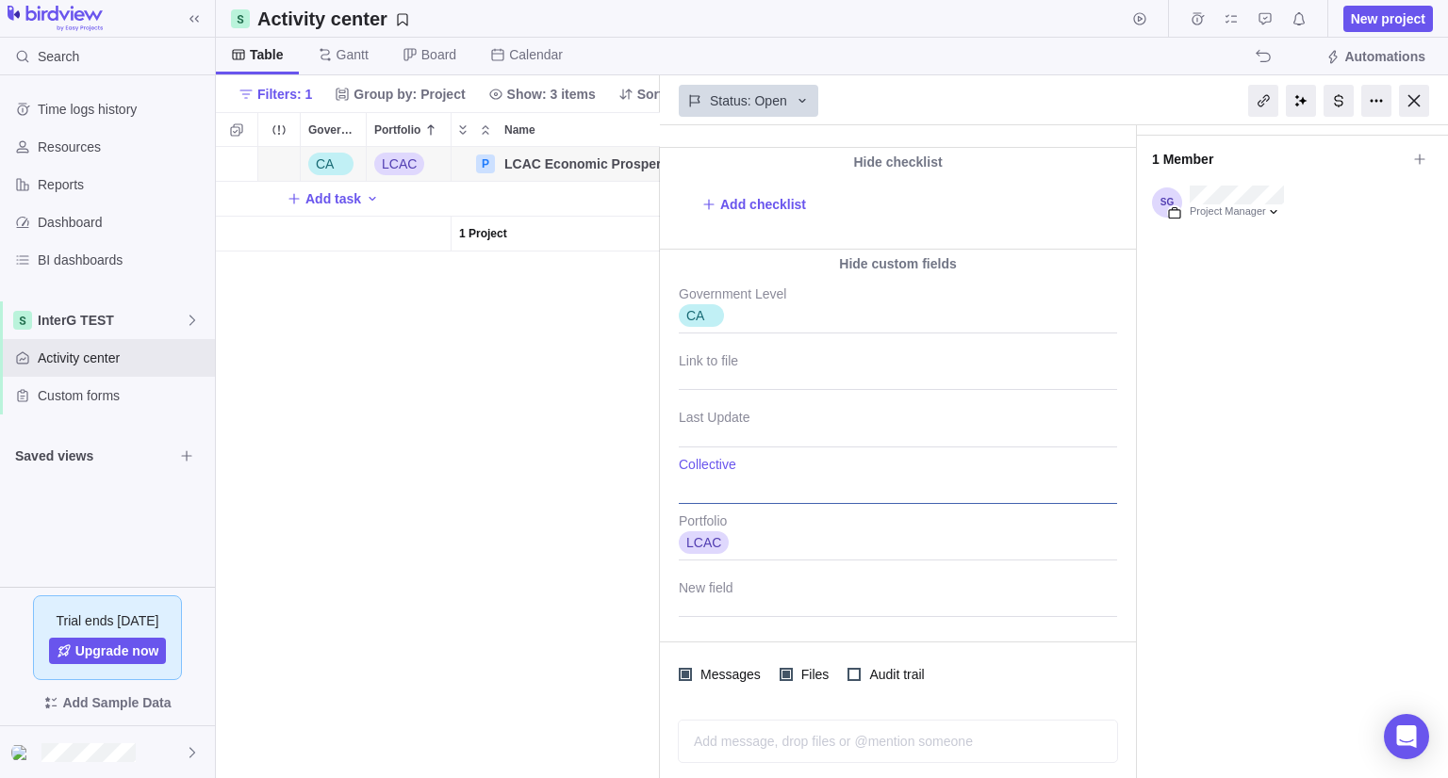
click at [732, 483] on div at bounding box center [898, 480] width 438 height 47
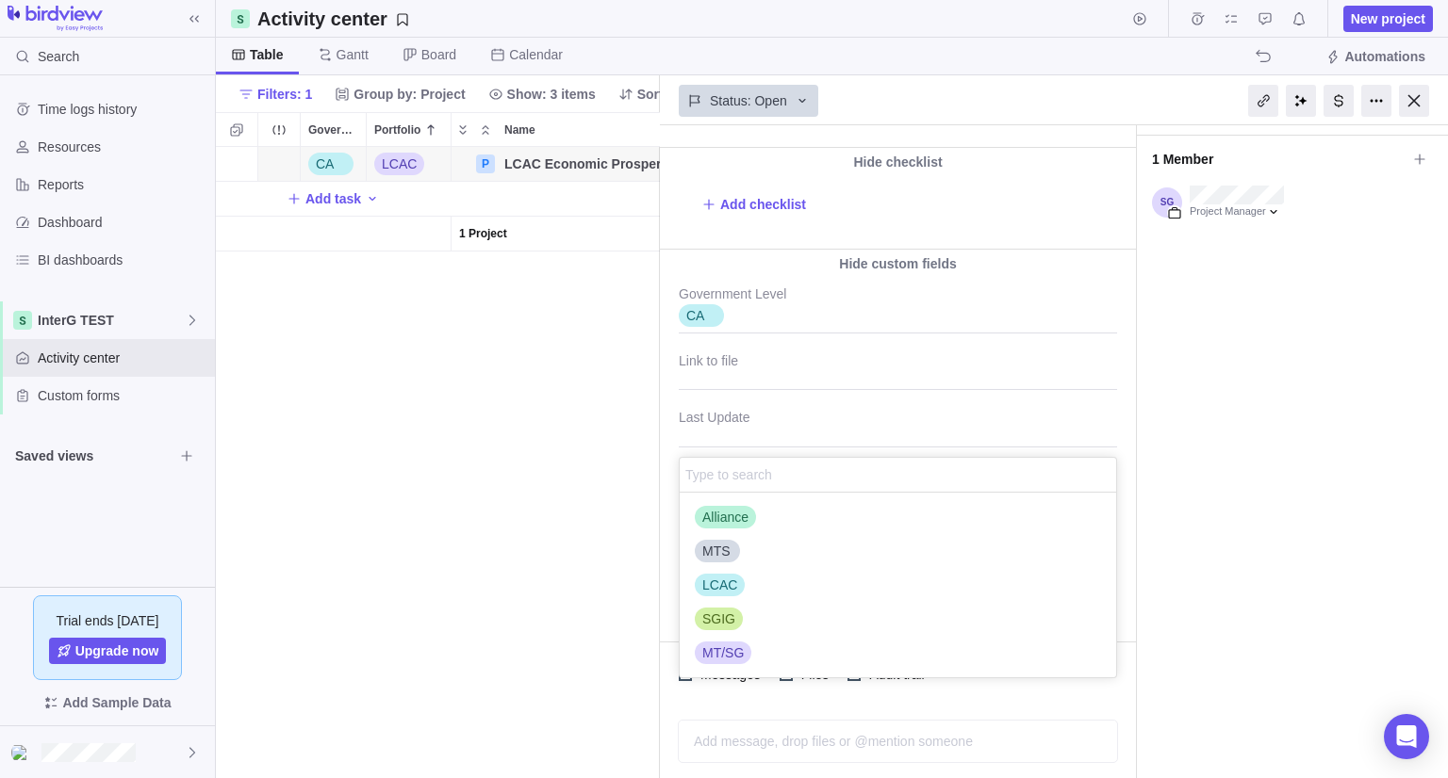
scroll to position [170, 422]
click at [718, 589] on span "LCAC" at bounding box center [719, 585] width 35 height 19
click at [771, 544] on div "MTS" at bounding box center [897, 551] width 436 height 34
click at [1130, 472] on div "LCAC Economic Prosperity Subgroup #37 1 min ago by Project was completed on its…" at bounding box center [1054, 451] width 788 height 653
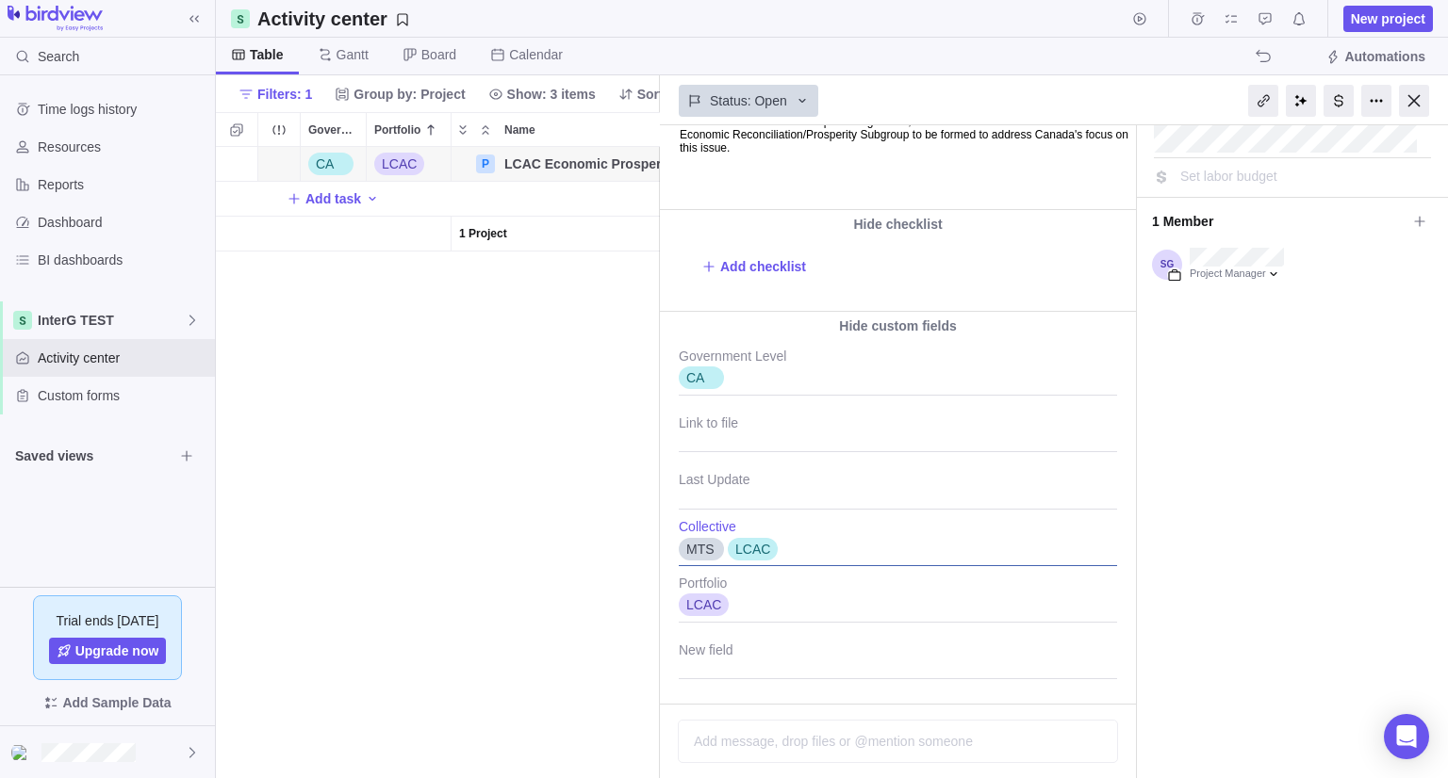
scroll to position [157, 0]
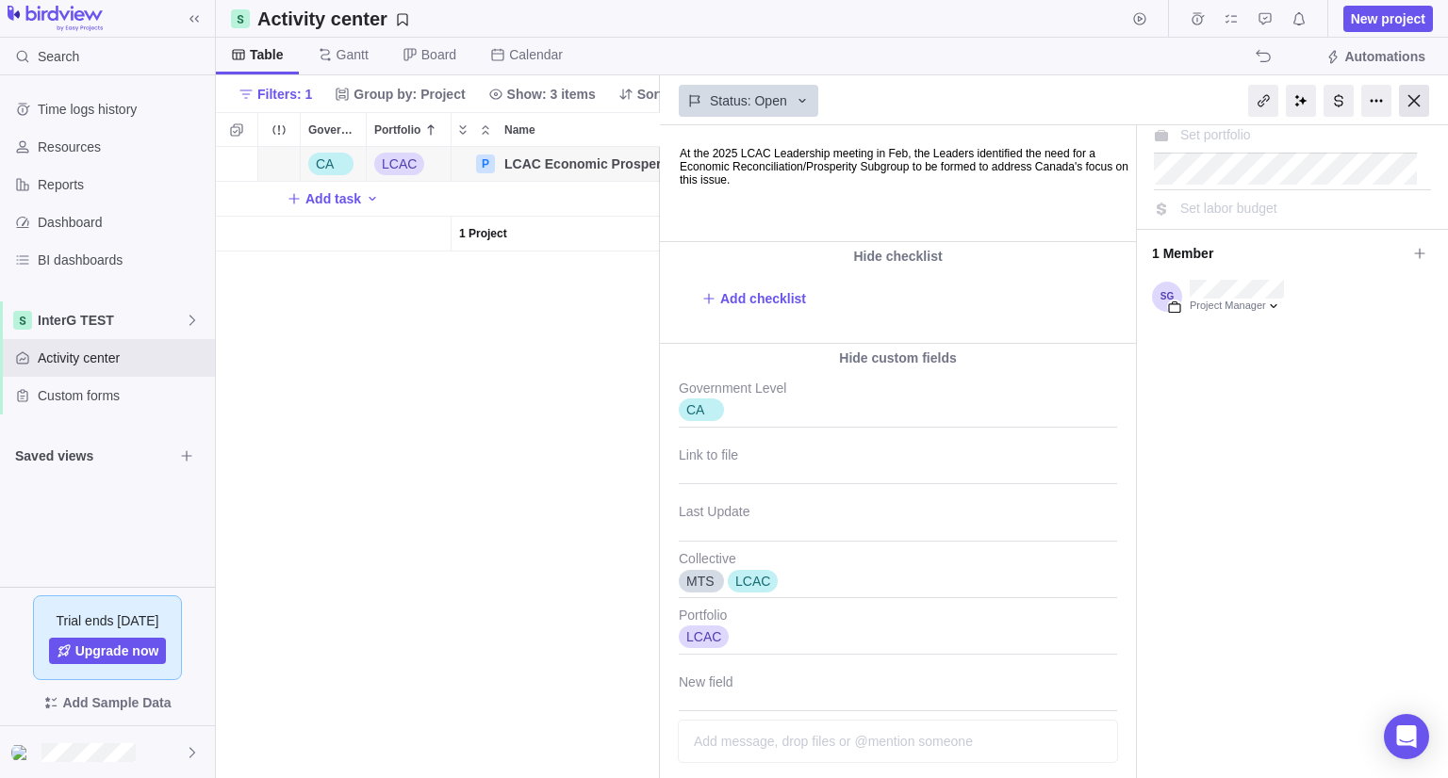
click at [1410, 105] on div at bounding box center [1414, 101] width 30 height 32
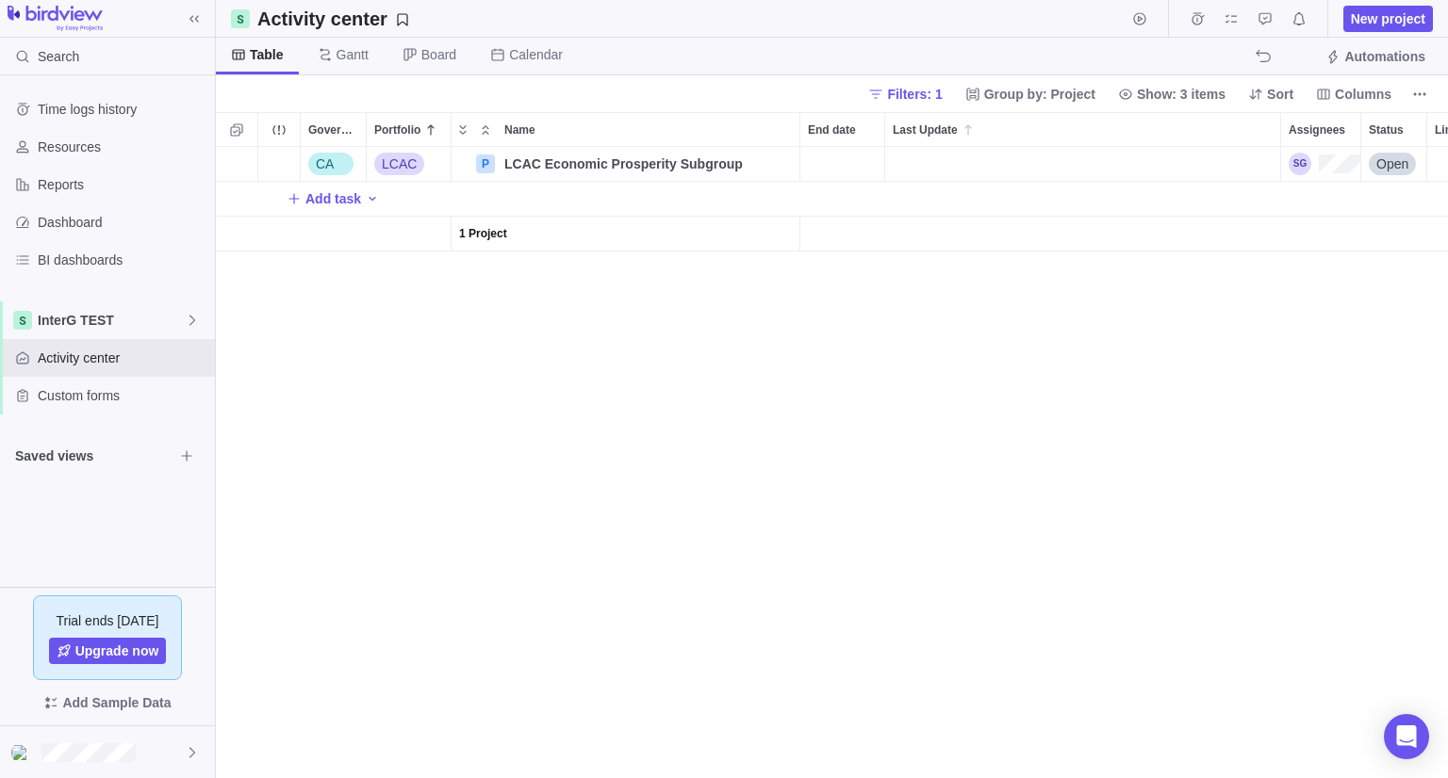
scroll to position [616, 1218]
click at [738, 169] on span "Details" at bounding box center [739, 164] width 43 height 19
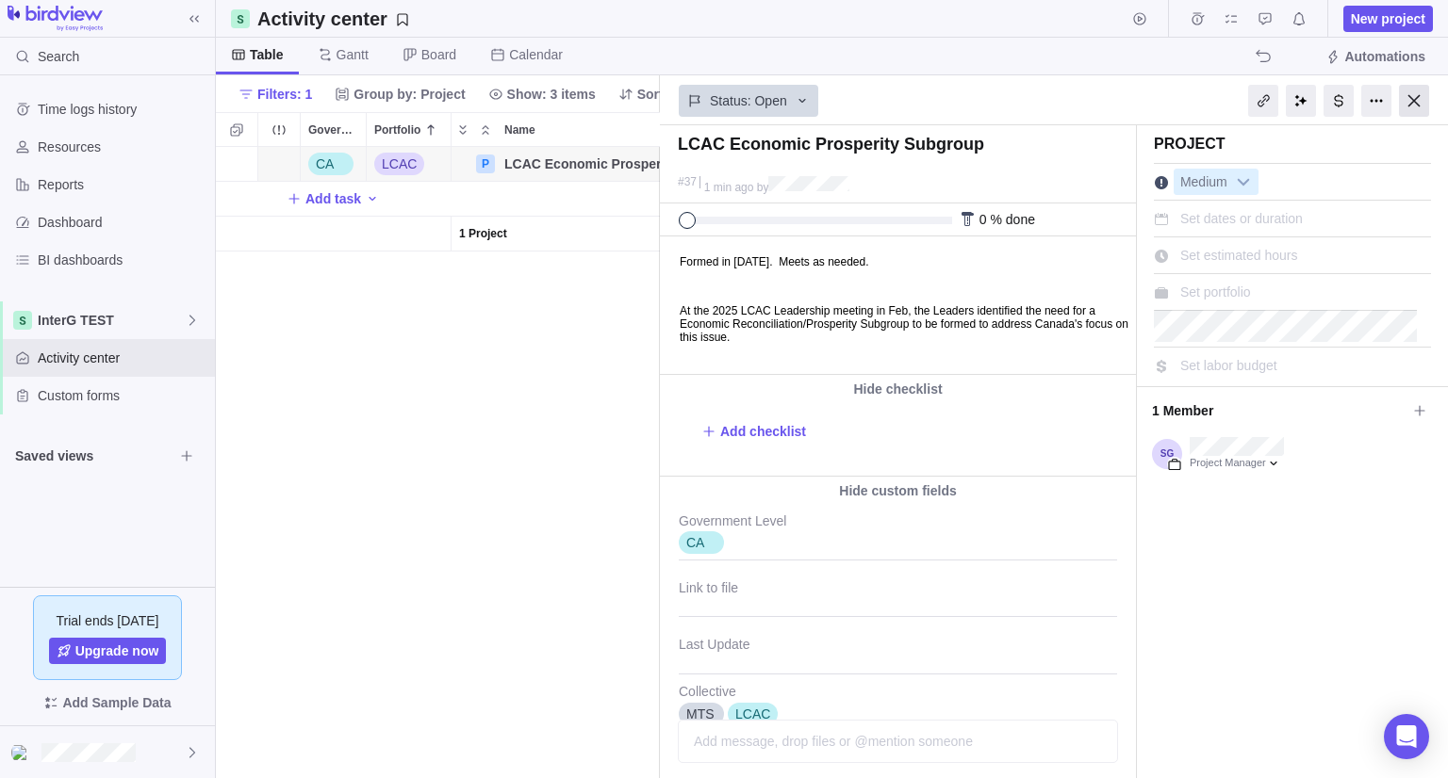
click at [1416, 106] on div at bounding box center [1414, 101] width 30 height 32
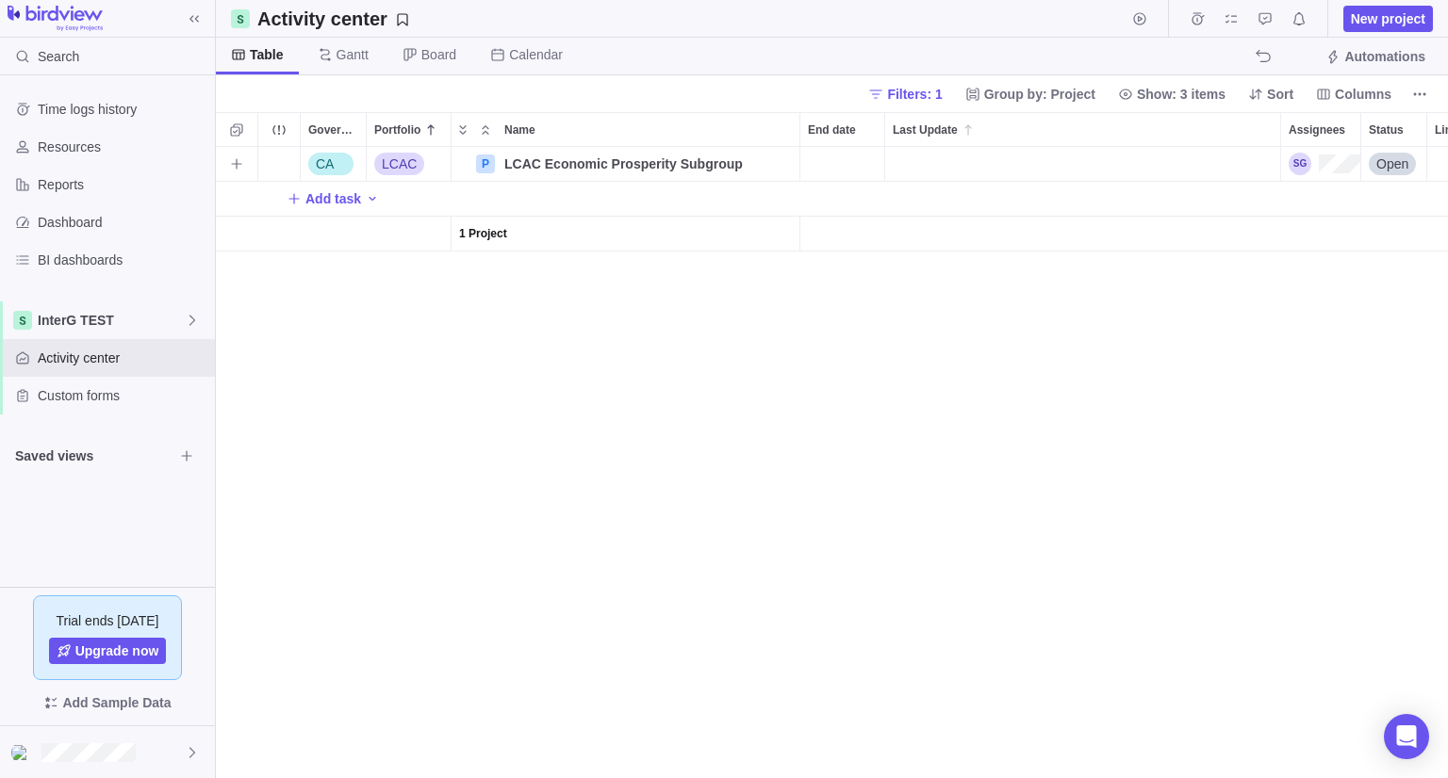
click at [1323, 167] on div "Assignees" at bounding box center [1324, 164] width 72 height 23
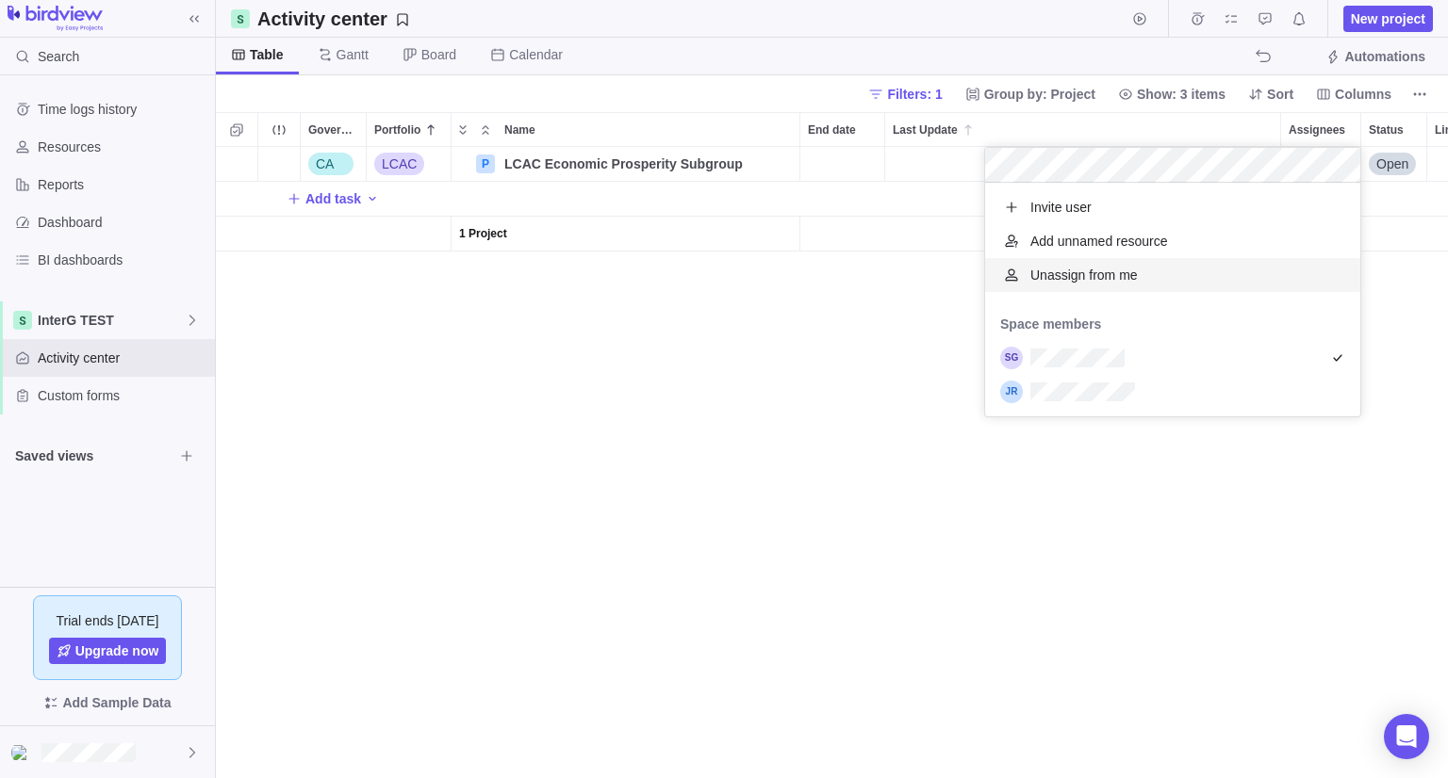
scroll to position [219, 361]
click at [1171, 385] on div "grid" at bounding box center [1172, 392] width 375 height 34
click at [847, 397] on div "CA LCAC P LCAC Economic Prosperity Subgroup Details Open Administration Departm…" at bounding box center [832, 462] width 1232 height 631
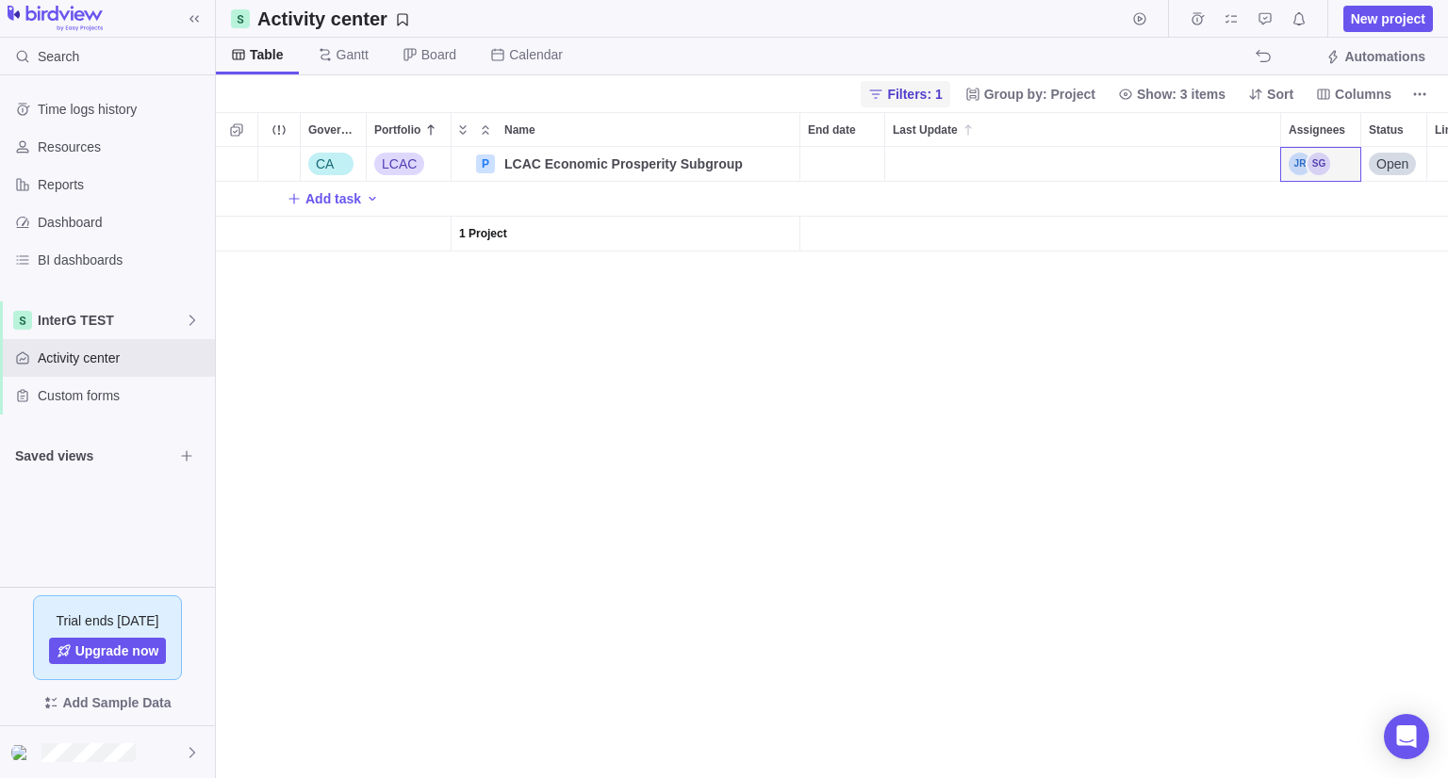
click at [935, 103] on span "Filters: 1" at bounding box center [914, 94] width 55 height 19
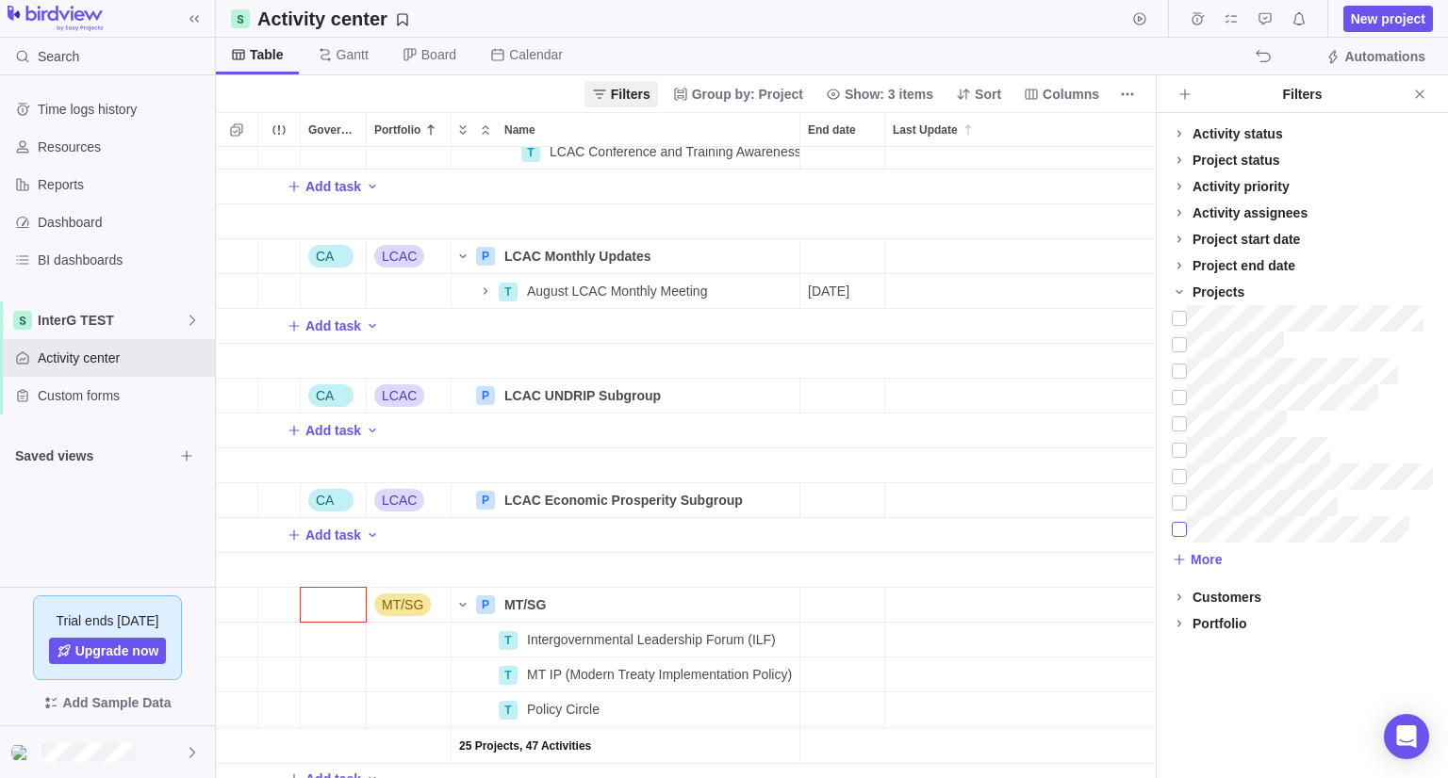
scroll to position [0, 0]
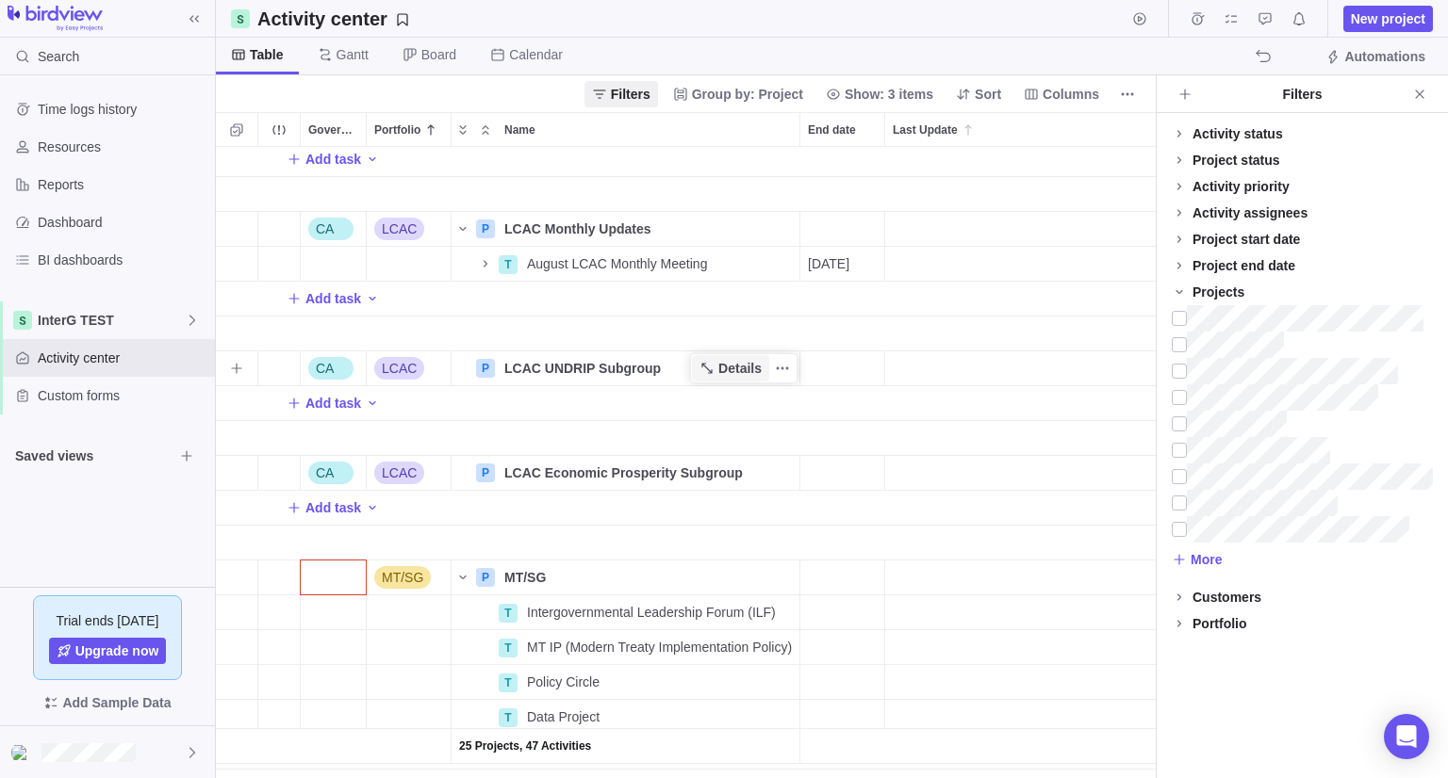
click at [725, 366] on span "Details" at bounding box center [739, 368] width 43 height 19
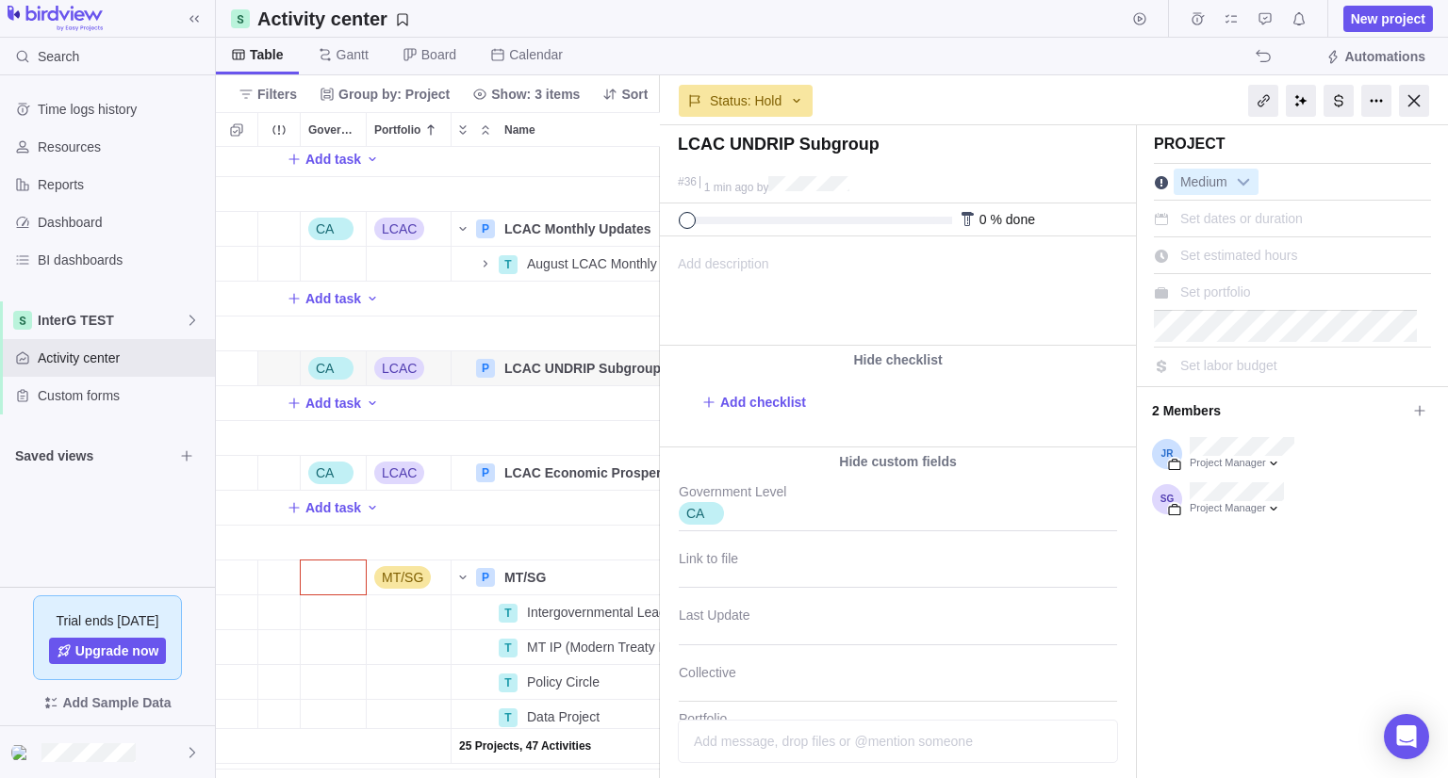
click at [1180, 286] on span "Set portfolio" at bounding box center [1215, 292] width 71 height 15
click at [1348, 371] on div "LCAC UNDRIP Subgroup #36 1 min ago by Project was completed on its planned end …" at bounding box center [1054, 451] width 788 height 653
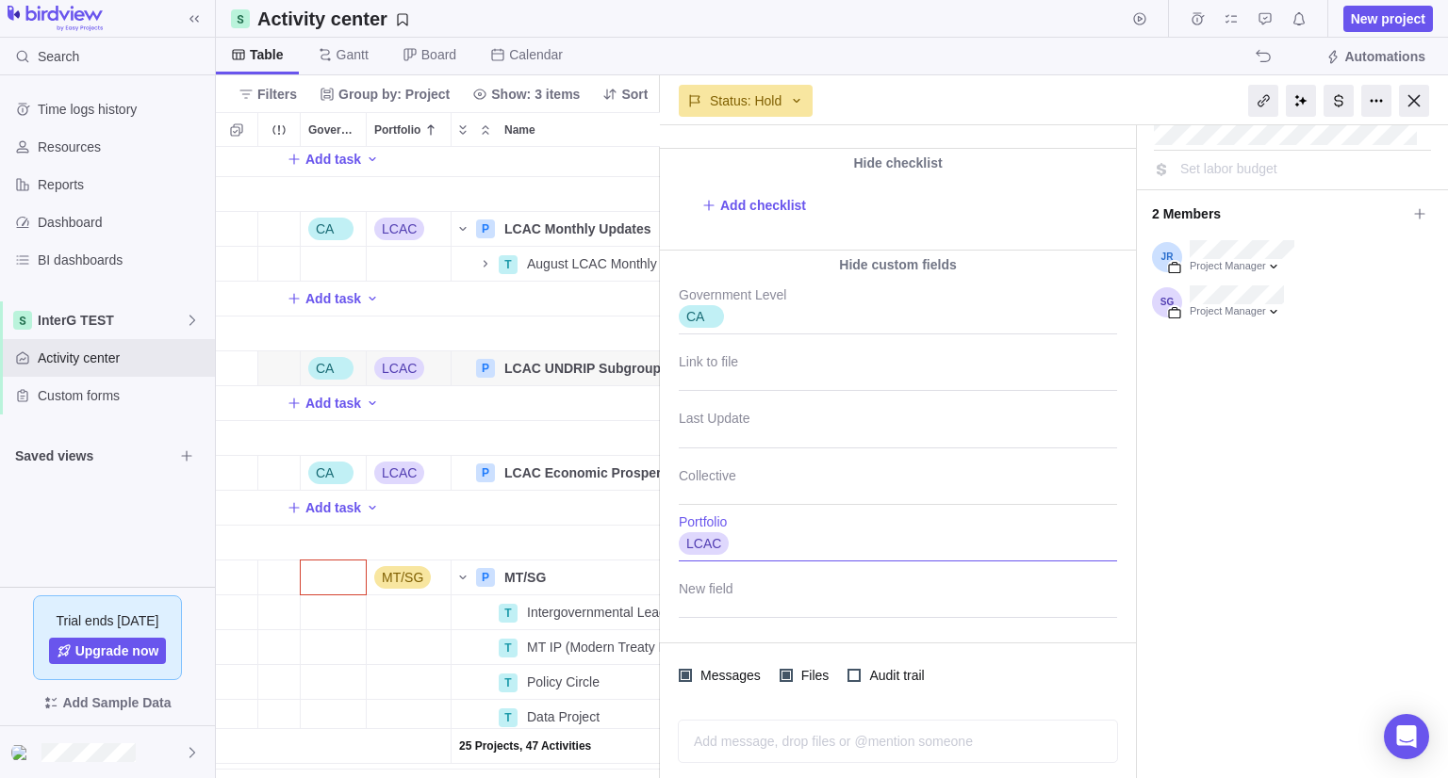
click at [751, 540] on div "LCAC" at bounding box center [898, 538] width 438 height 47
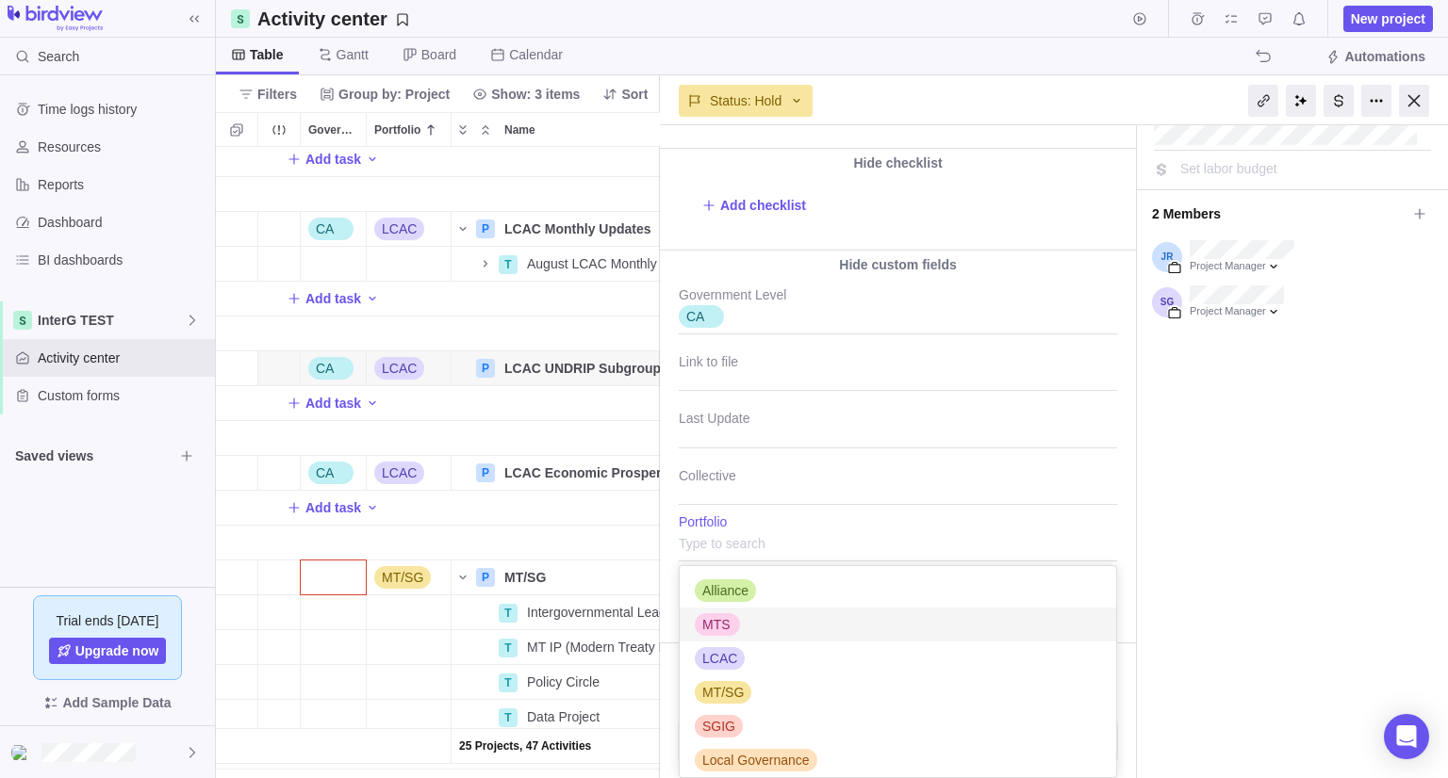
click at [732, 615] on div "MTS" at bounding box center [716, 624] width 43 height 19
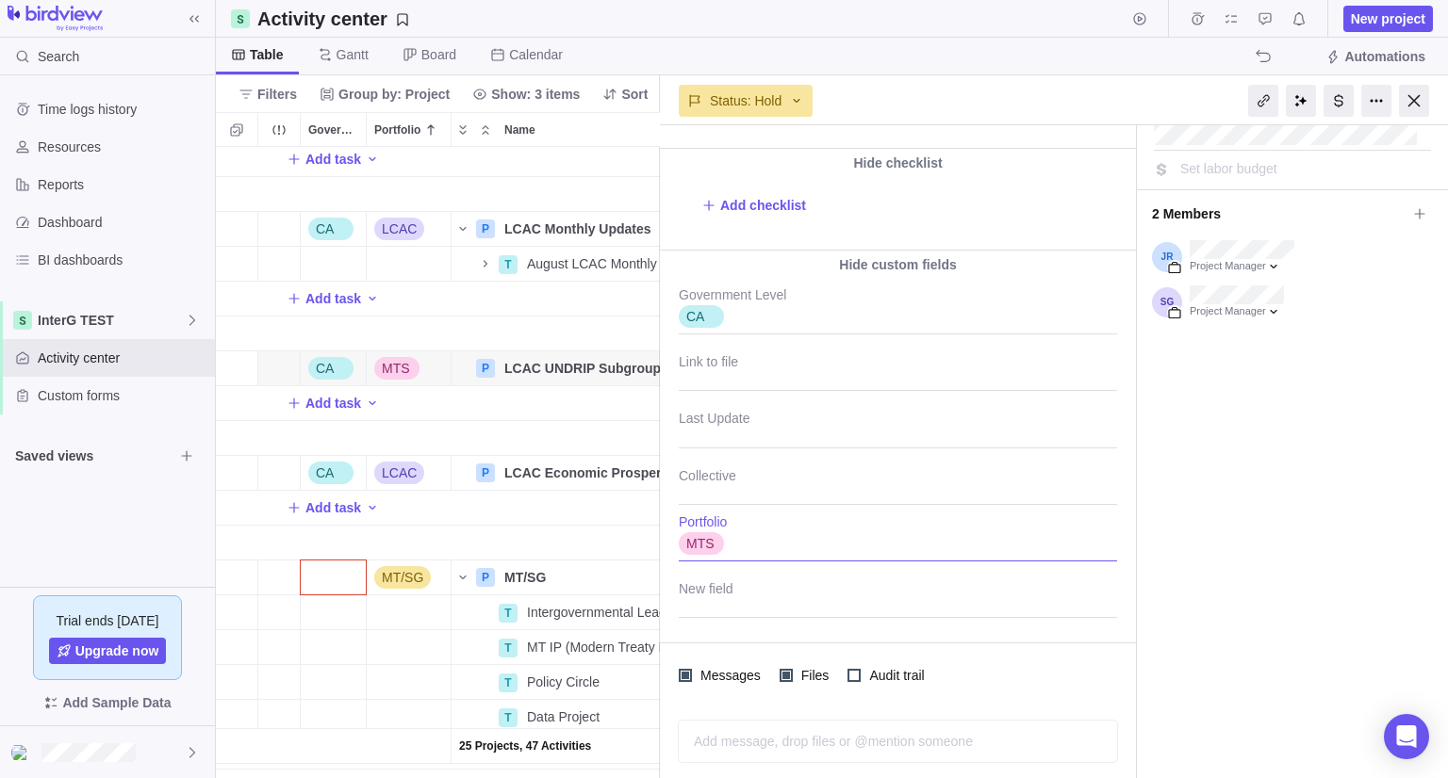
click at [800, 548] on div "MTS" at bounding box center [898, 538] width 438 height 47
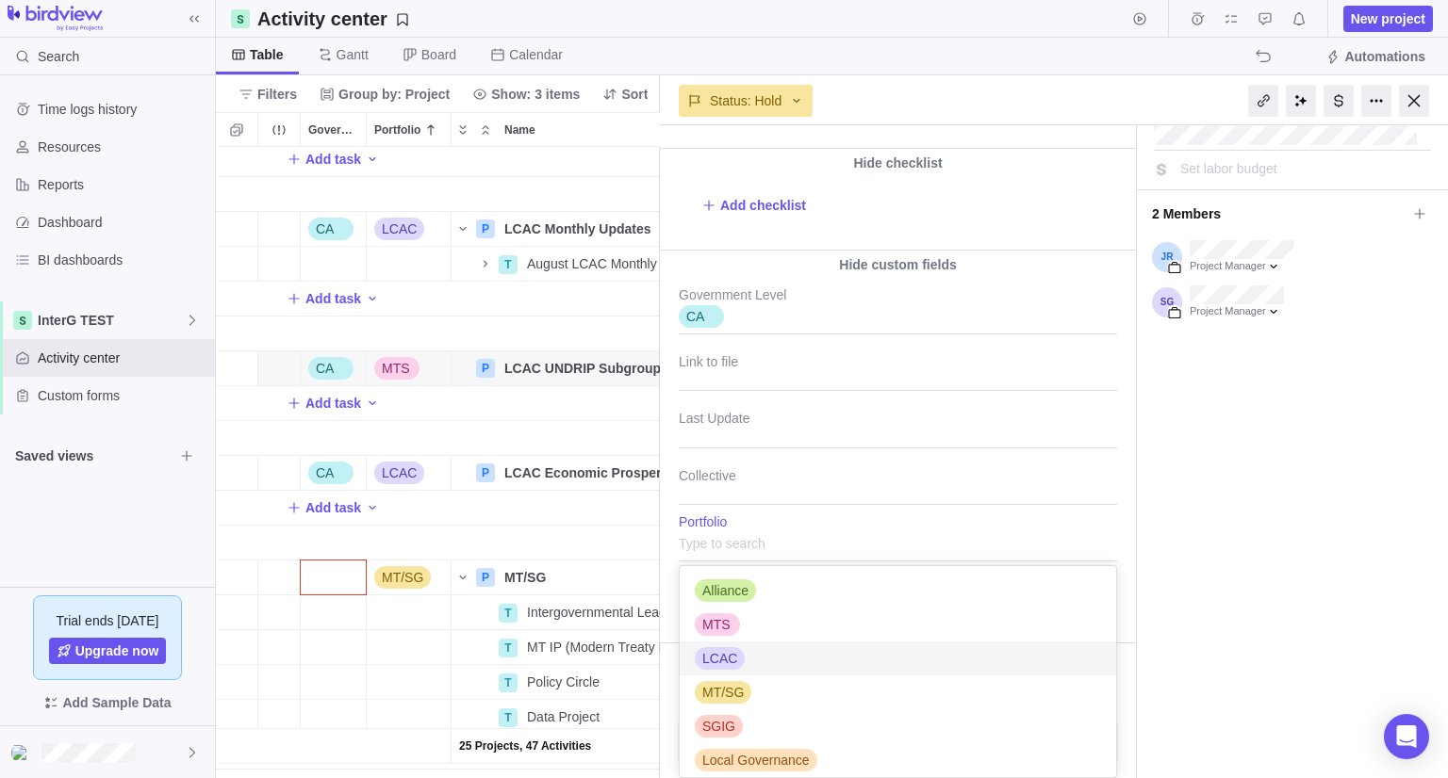
click at [715, 661] on span "LCAC" at bounding box center [719, 658] width 35 height 19
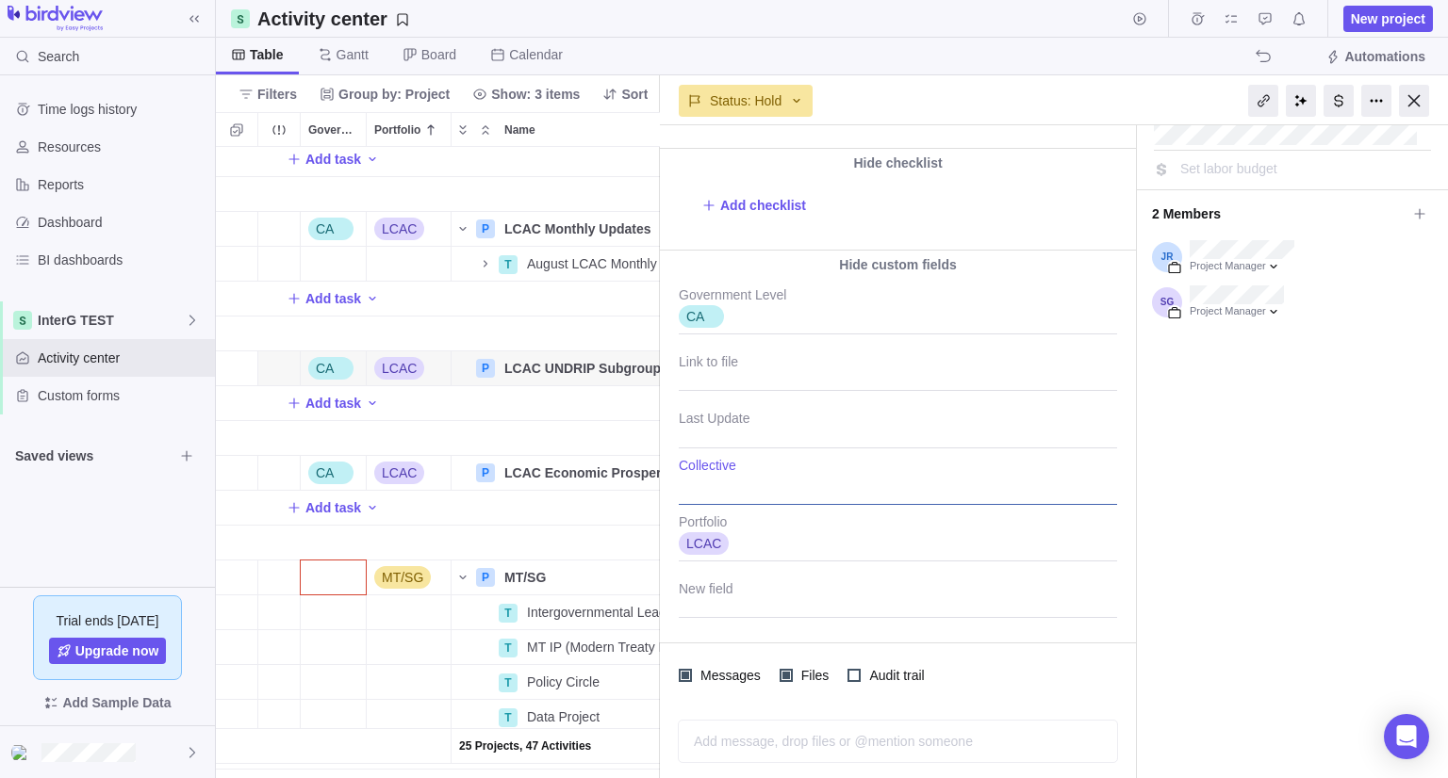
click at [729, 489] on div at bounding box center [898, 481] width 438 height 47
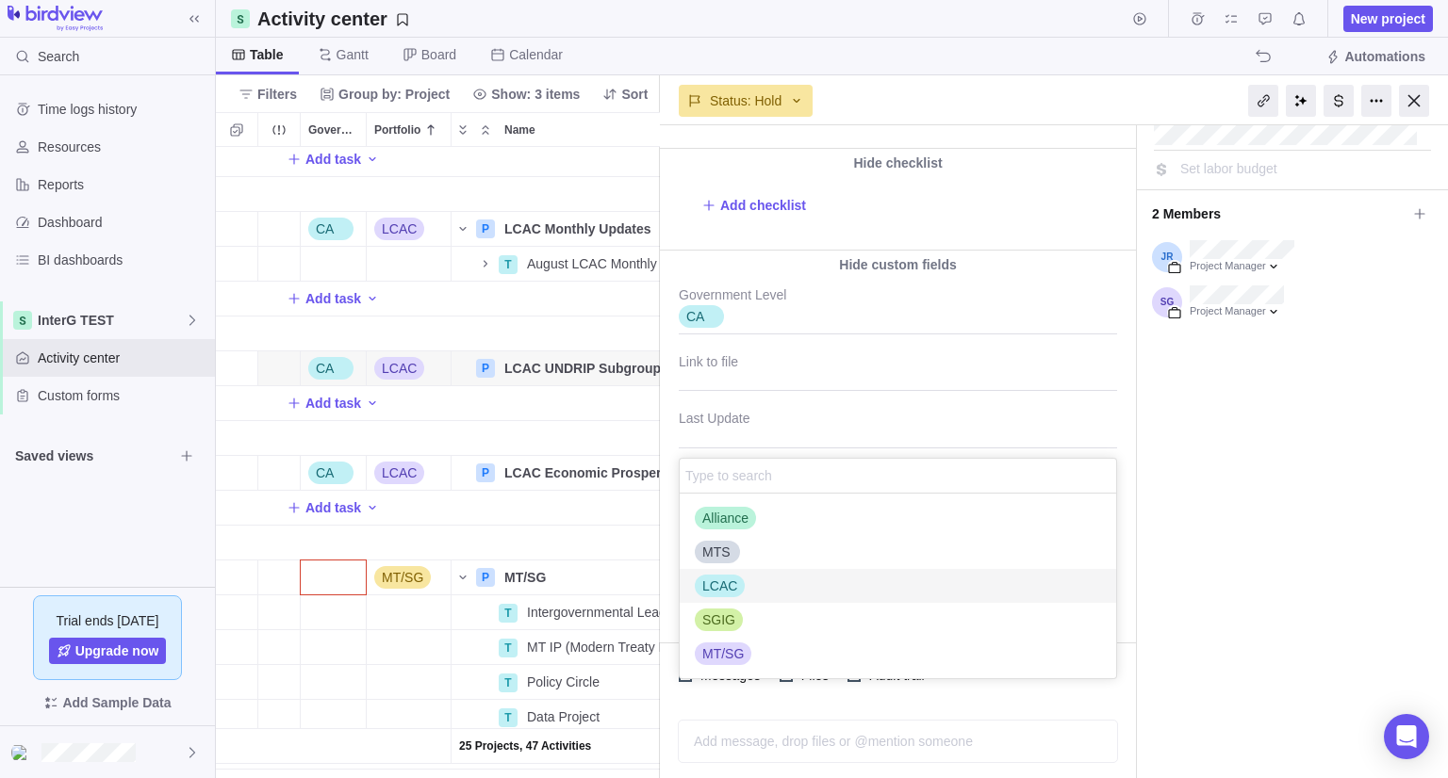
click at [713, 589] on span "LCAC" at bounding box center [719, 586] width 35 height 19
click at [718, 548] on span "MTS" at bounding box center [716, 552] width 28 height 19
click at [1123, 402] on div "LCAC UNDRIP Subgroup #36 1 min ago by Project was completed on its planned end …" at bounding box center [1054, 451] width 788 height 653
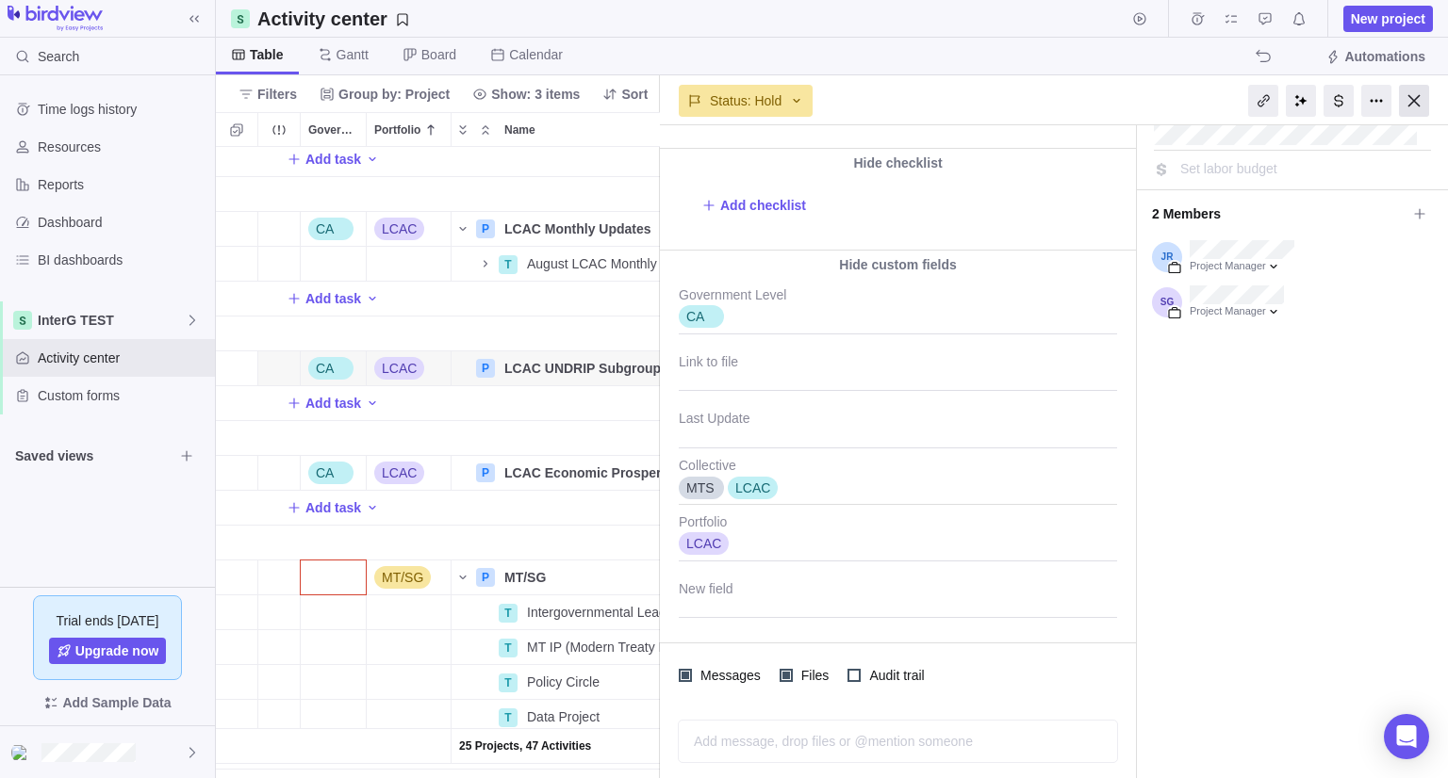
click at [1410, 103] on div at bounding box center [1414, 101] width 30 height 32
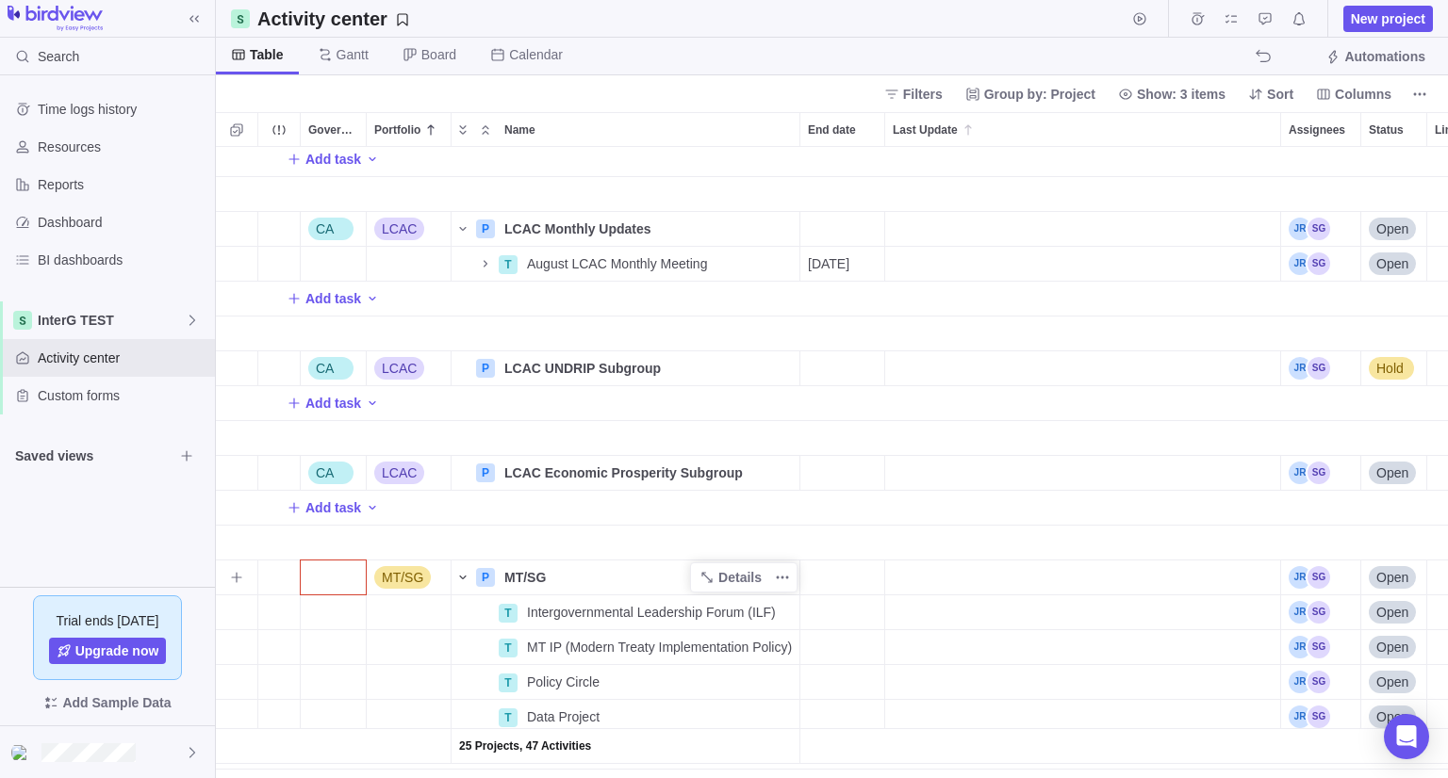
click at [460, 579] on icon "Name" at bounding box center [462, 577] width 15 height 15
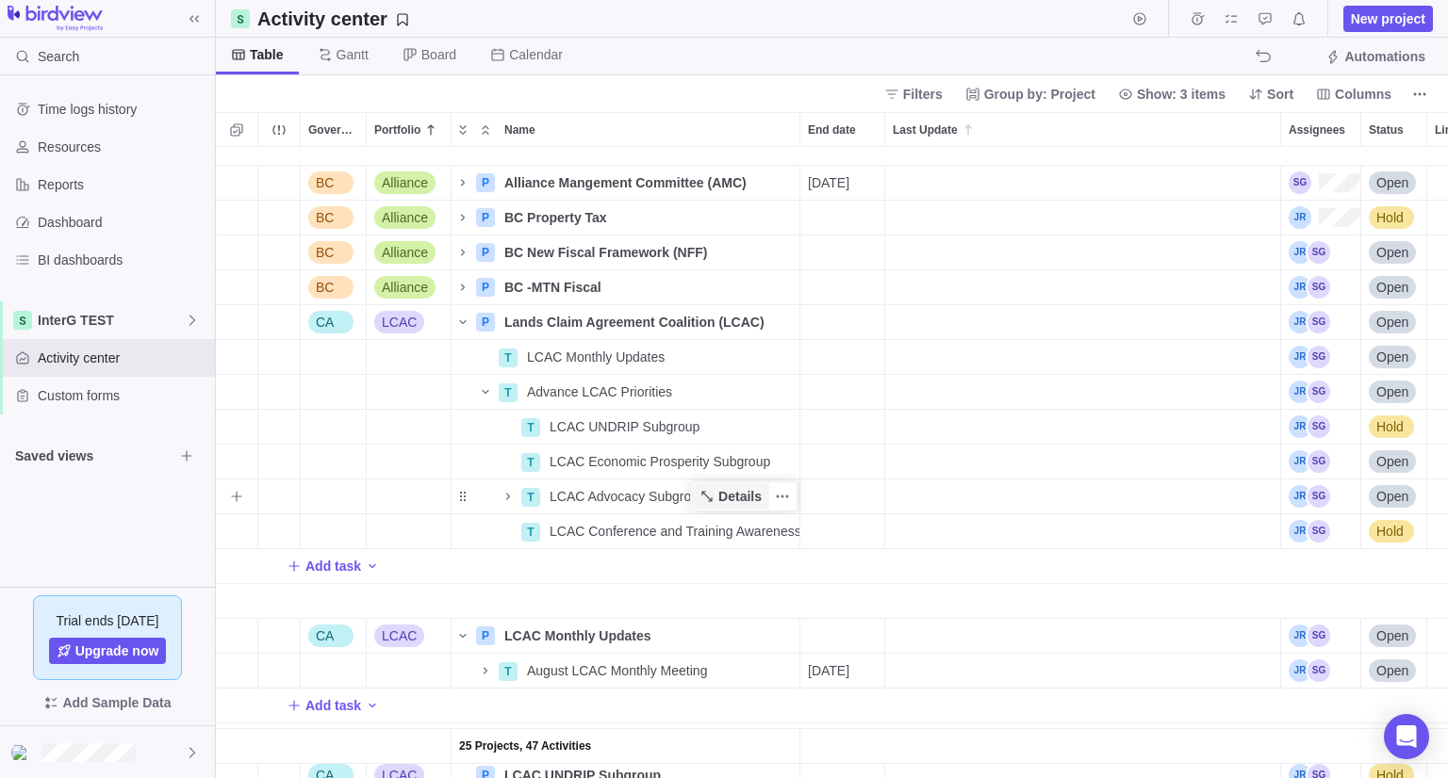
click at [728, 496] on span "Details" at bounding box center [739, 496] width 43 height 19
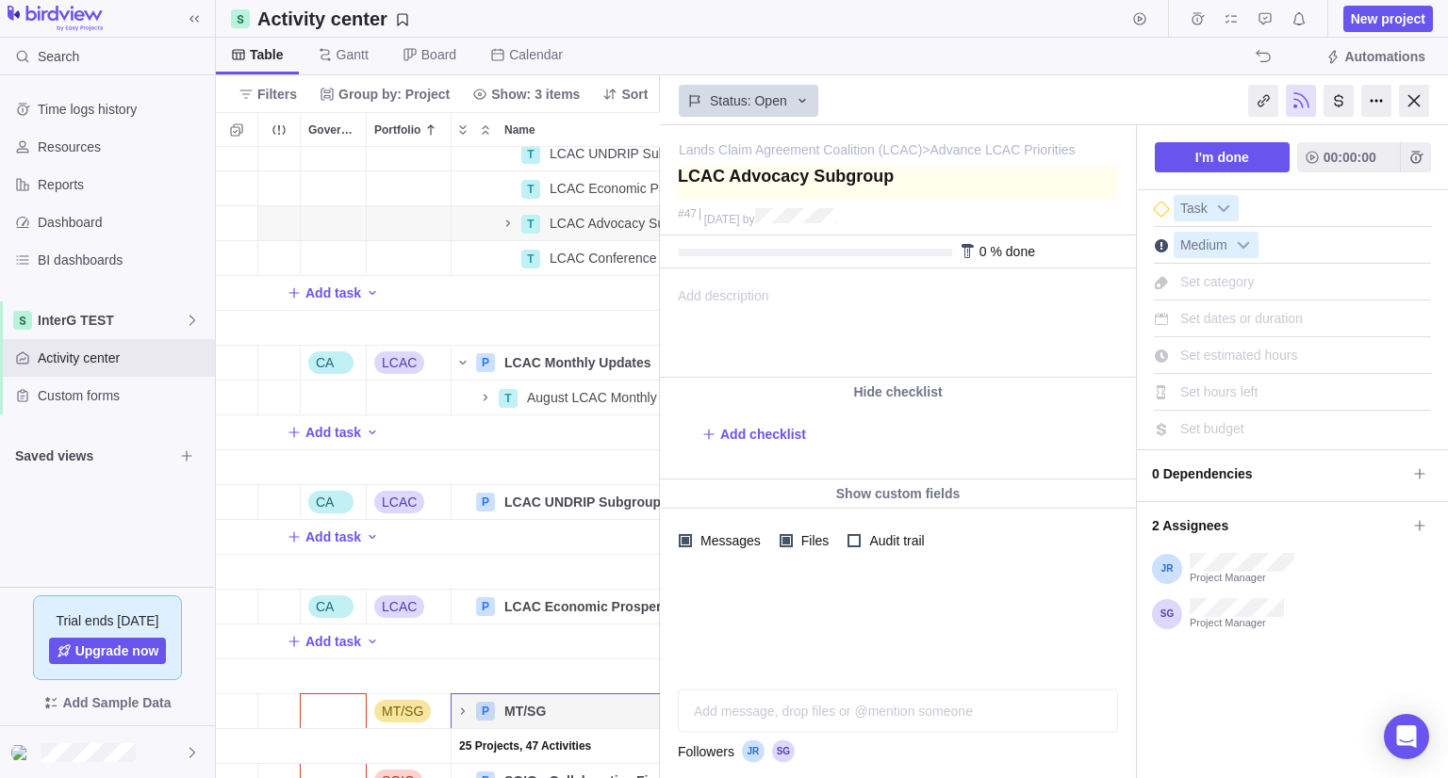
click at [758, 187] on textarea at bounding box center [897, 183] width 439 height 34
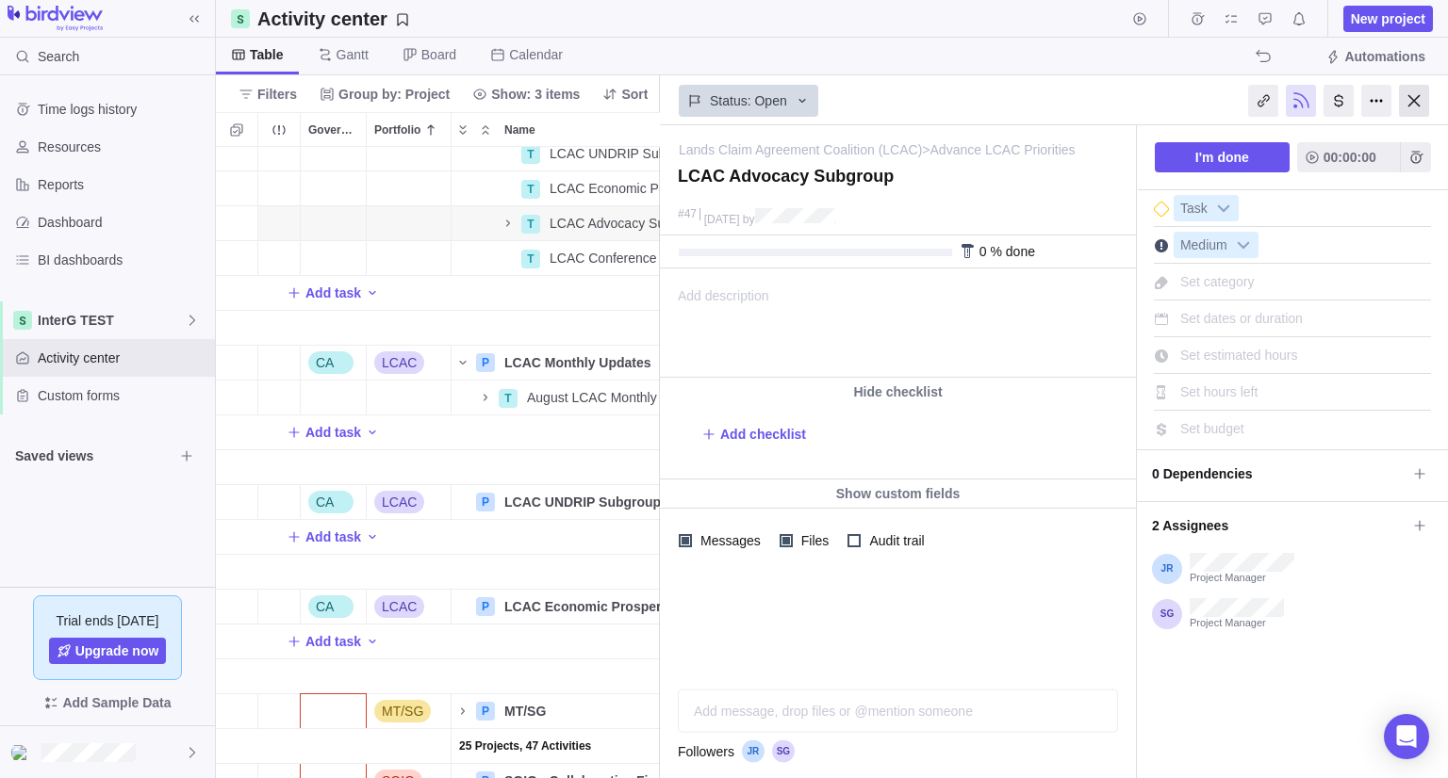
click at [1410, 106] on div at bounding box center [1414, 101] width 30 height 32
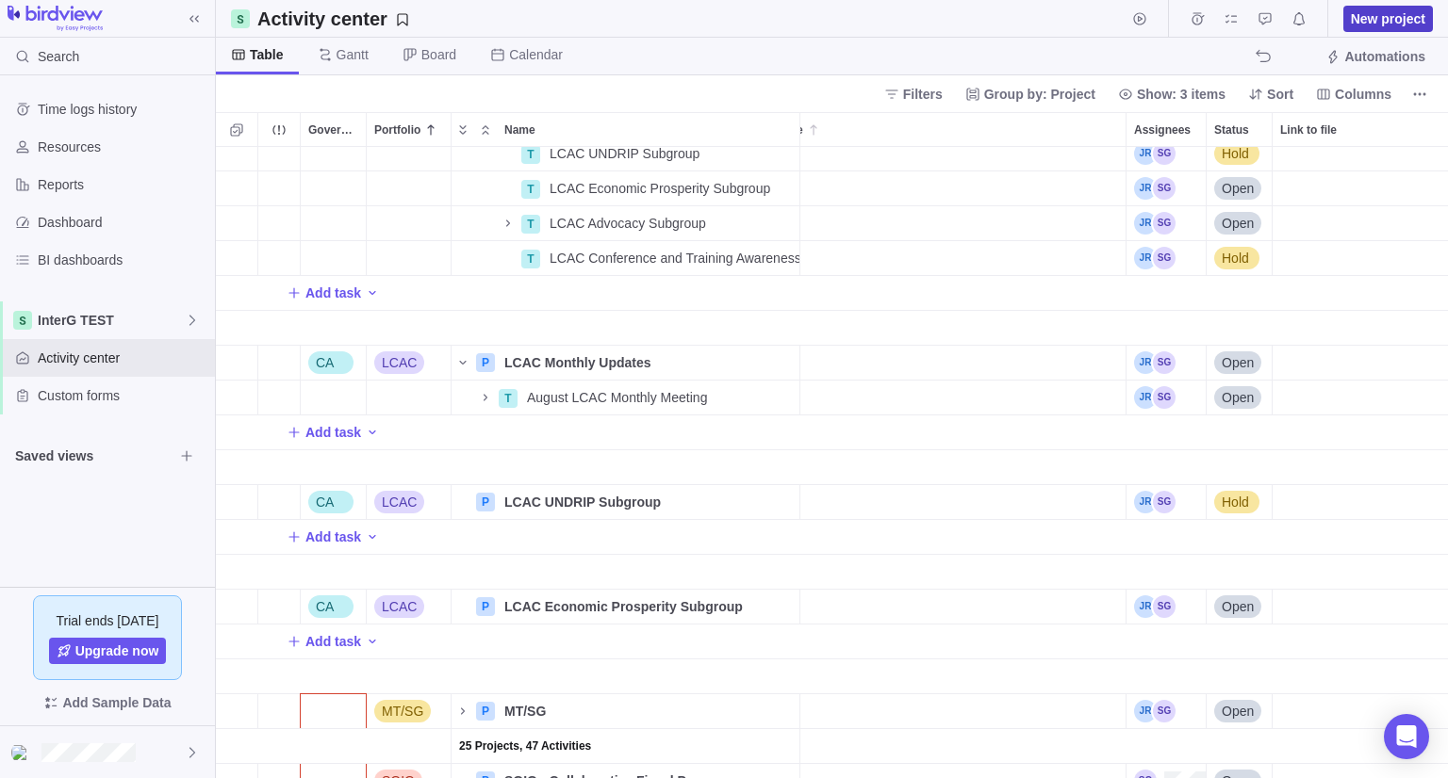
click at [1381, 27] on span "New project" at bounding box center [1388, 18] width 74 height 19
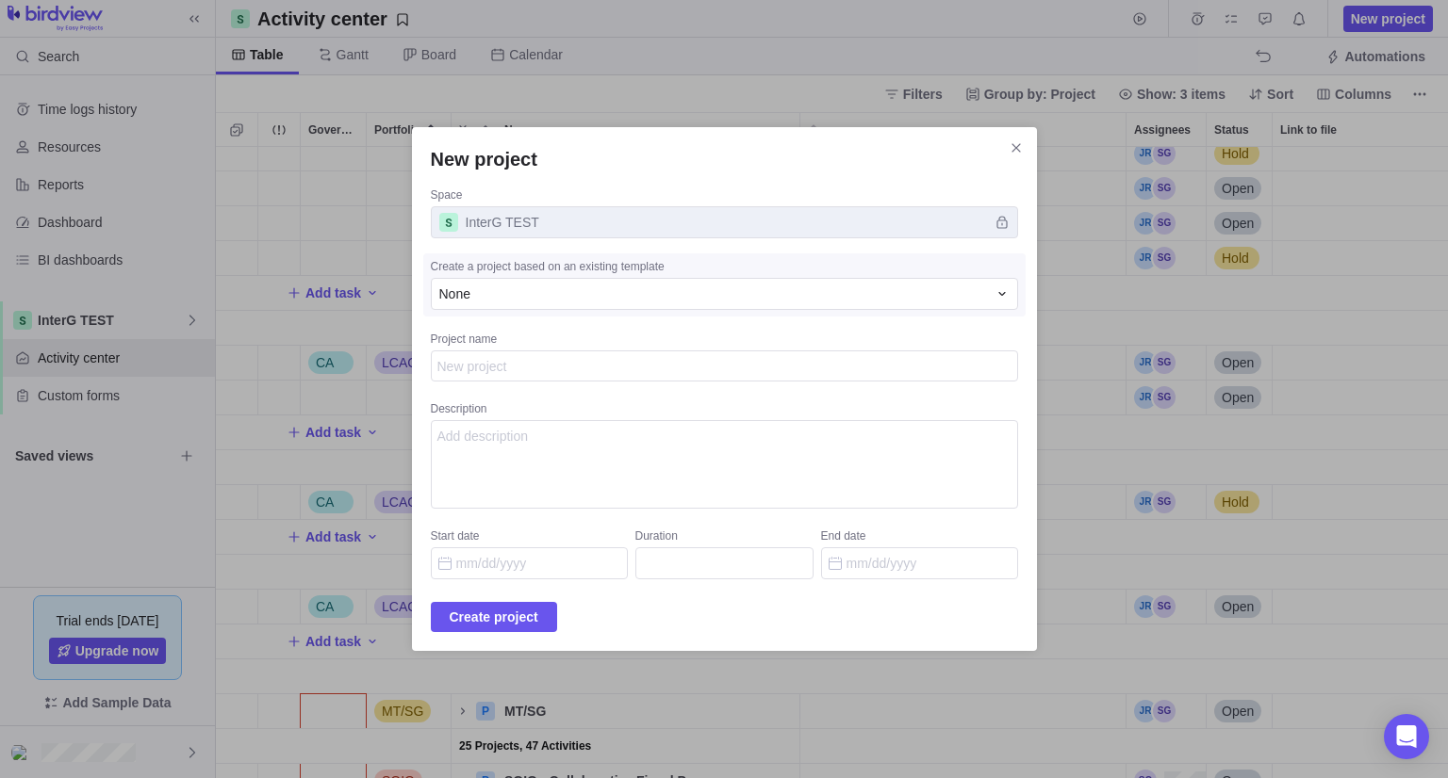
type textarea "x"
type textarea "LCAC Advocacy Subgroup"
click at [532, 622] on span "Create project" at bounding box center [494, 617] width 89 height 23
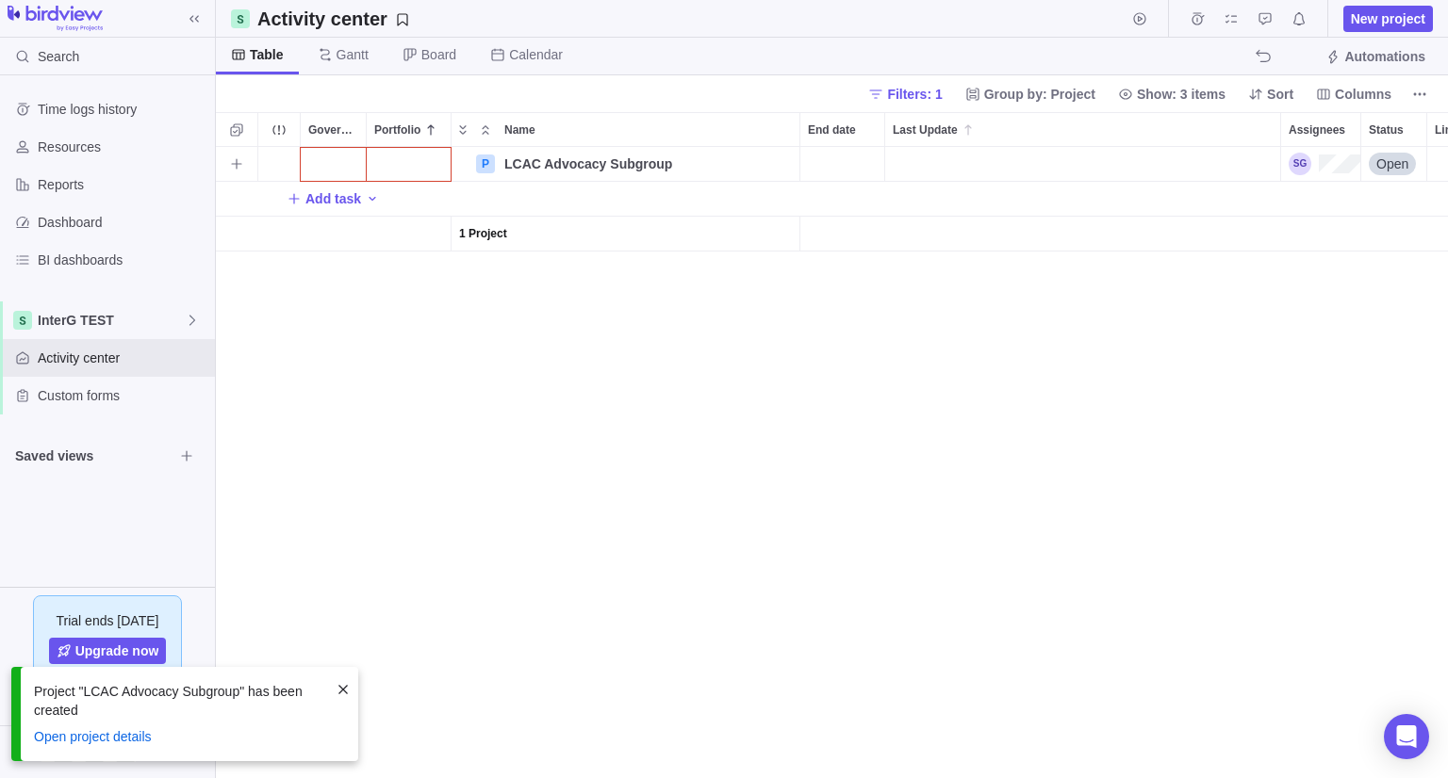
click at [333, 169] on div "Government Level" at bounding box center [333, 164] width 65 height 34
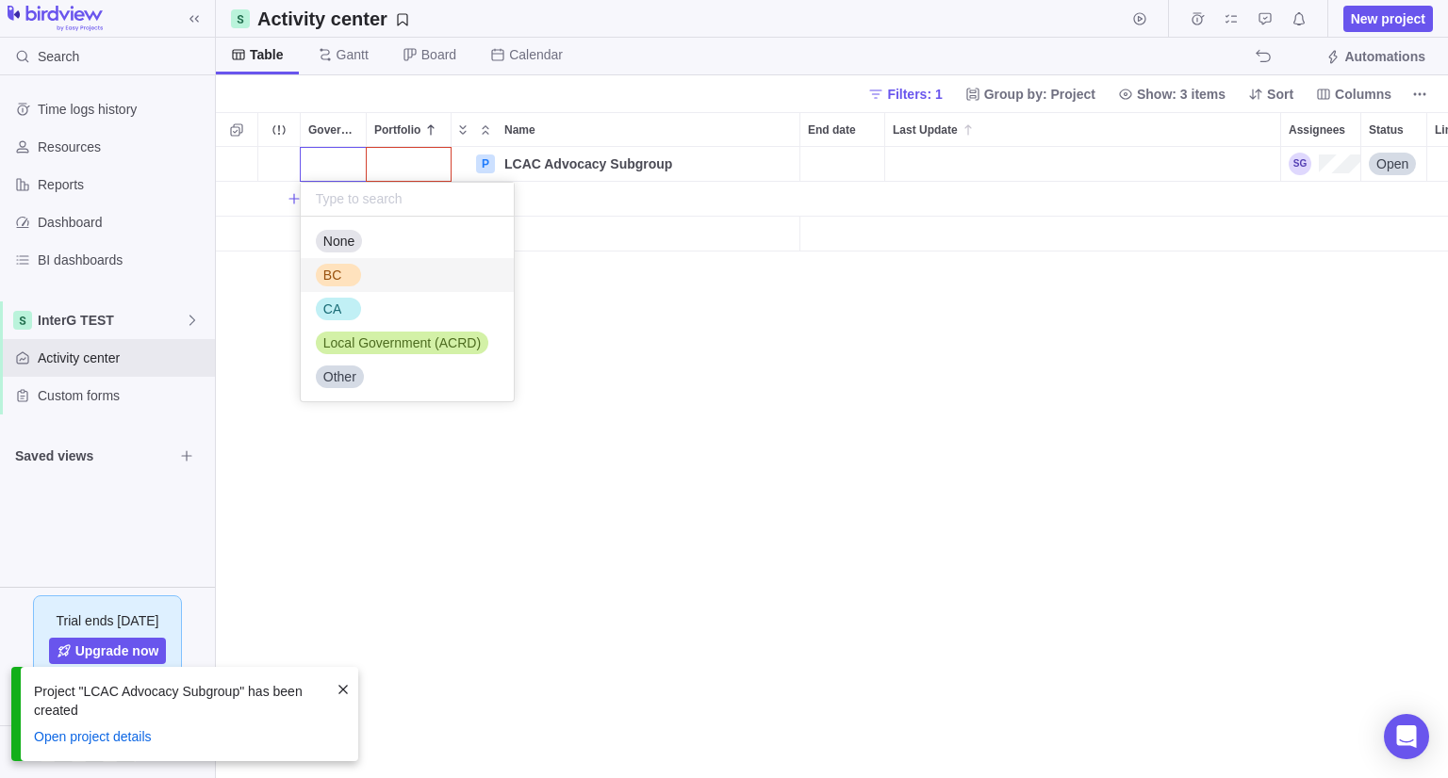
click at [343, 281] on div "BC" at bounding box center [332, 275] width 33 height 19
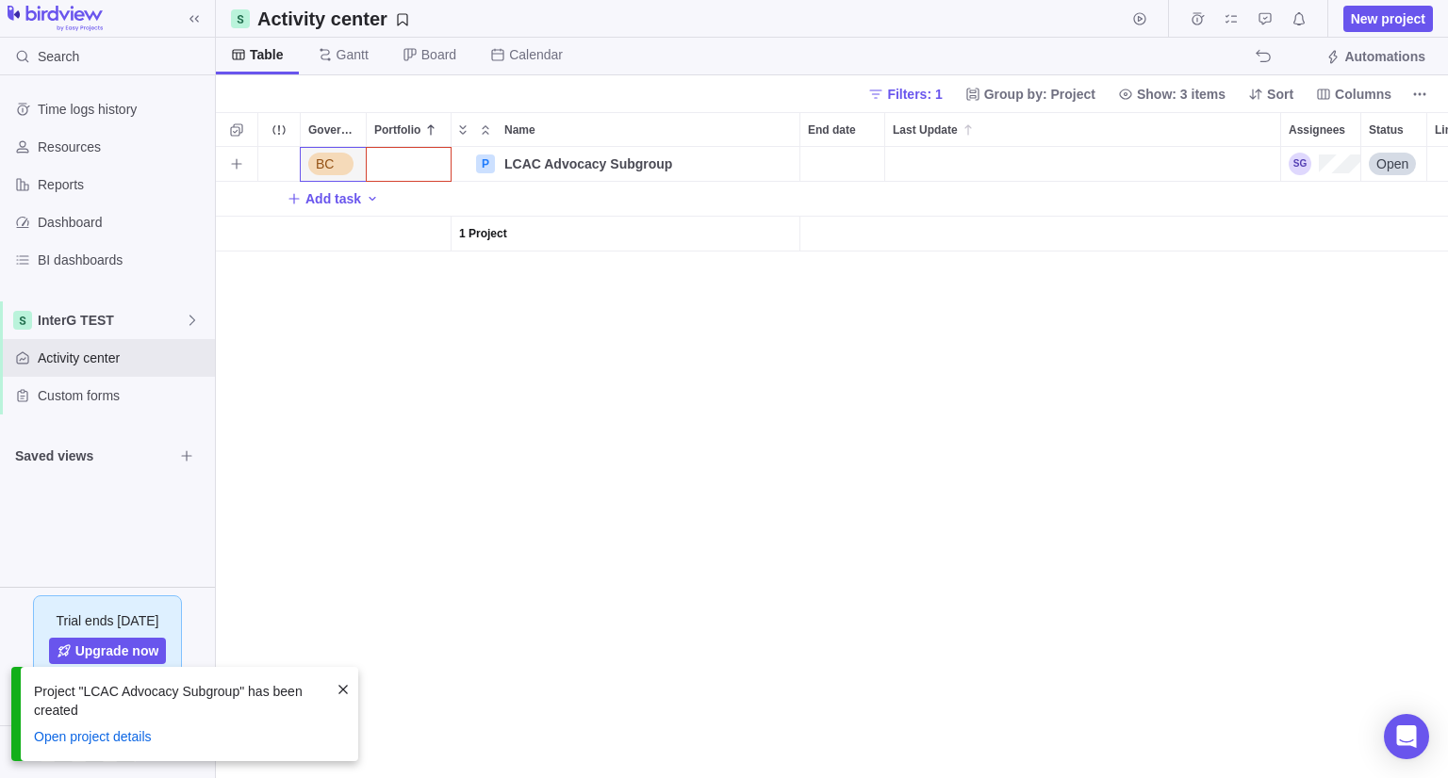
click at [342, 159] on div "BC" at bounding box center [330, 164] width 45 height 23
click at [351, 284] on div "CA" at bounding box center [338, 275] width 45 height 23
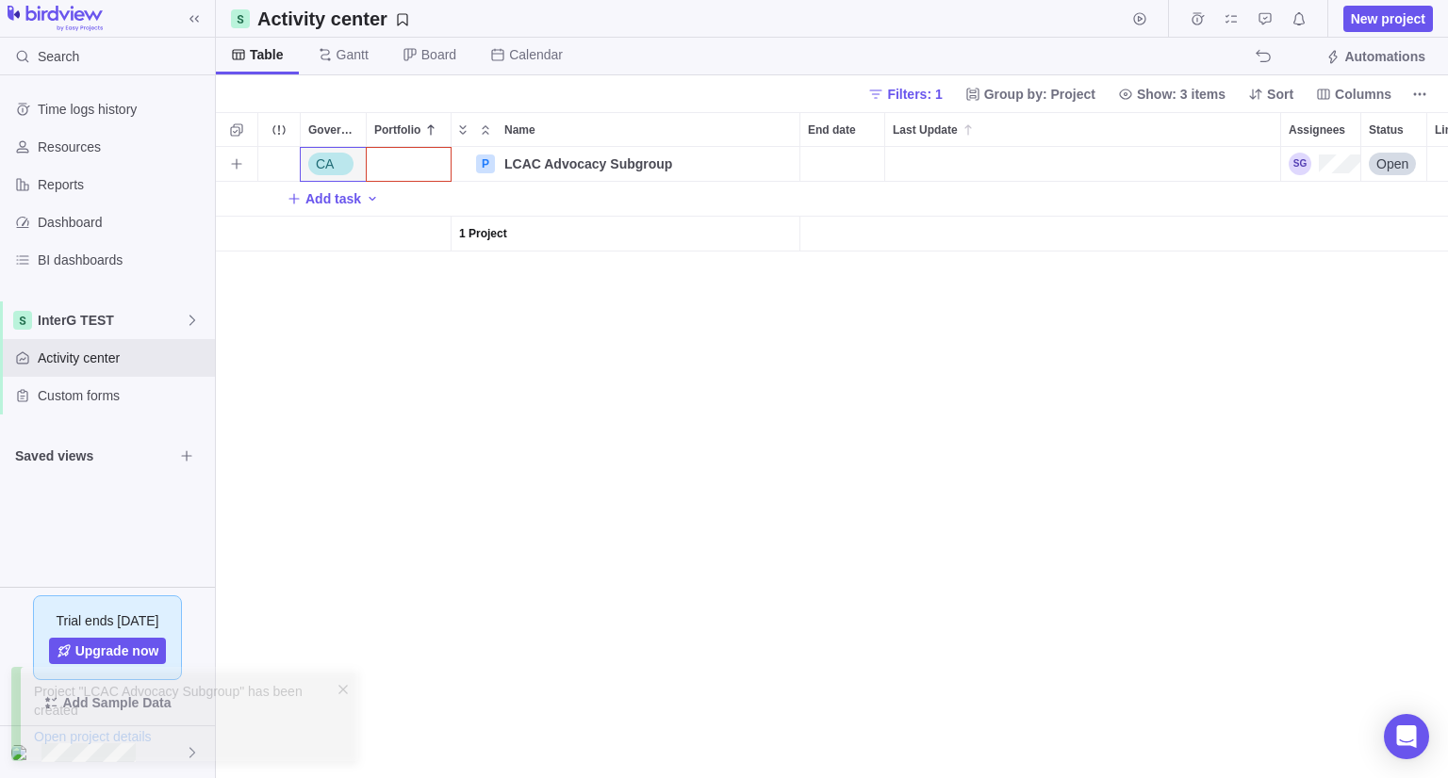
click at [417, 163] on div "Portfolio" at bounding box center [409, 164] width 84 height 34
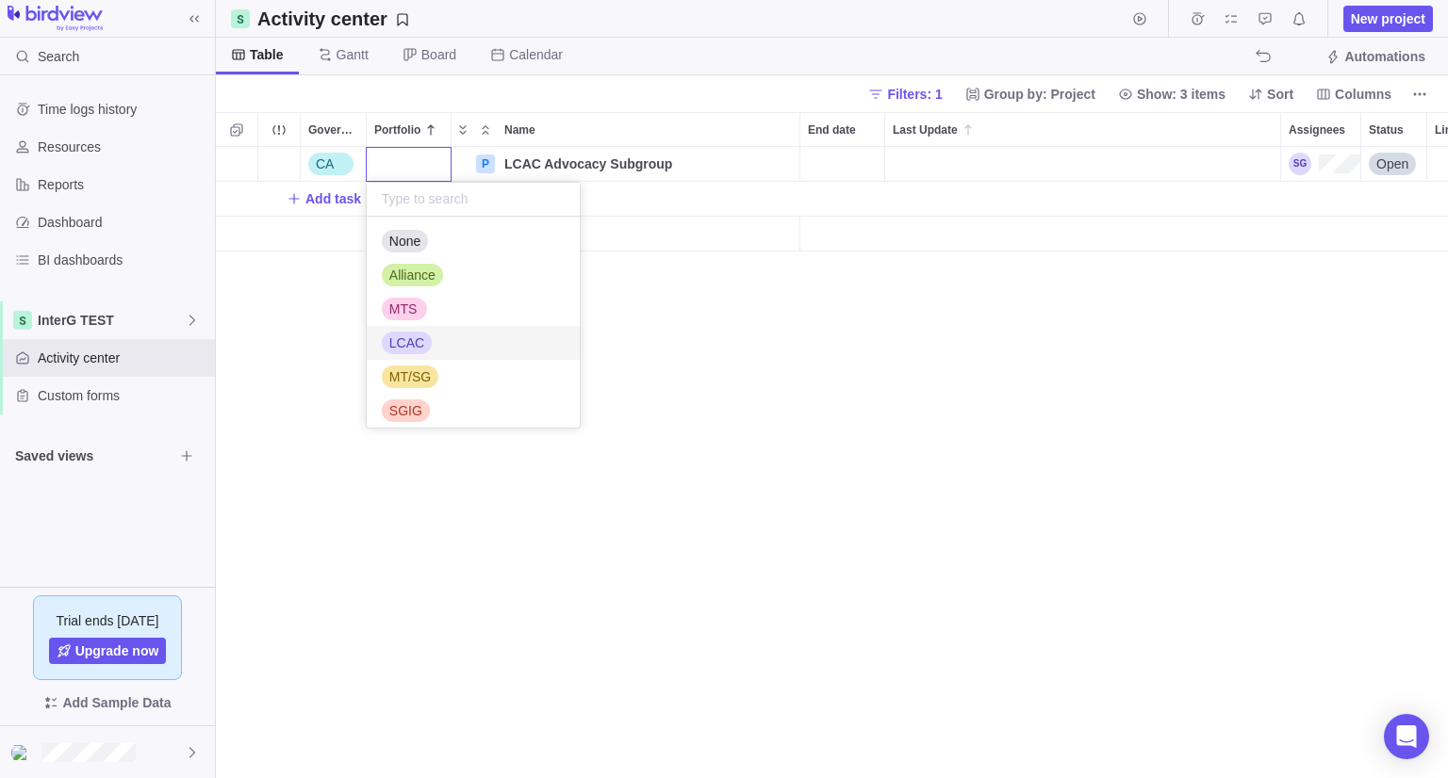
click at [424, 347] on div "LCAC" at bounding box center [407, 343] width 50 height 19
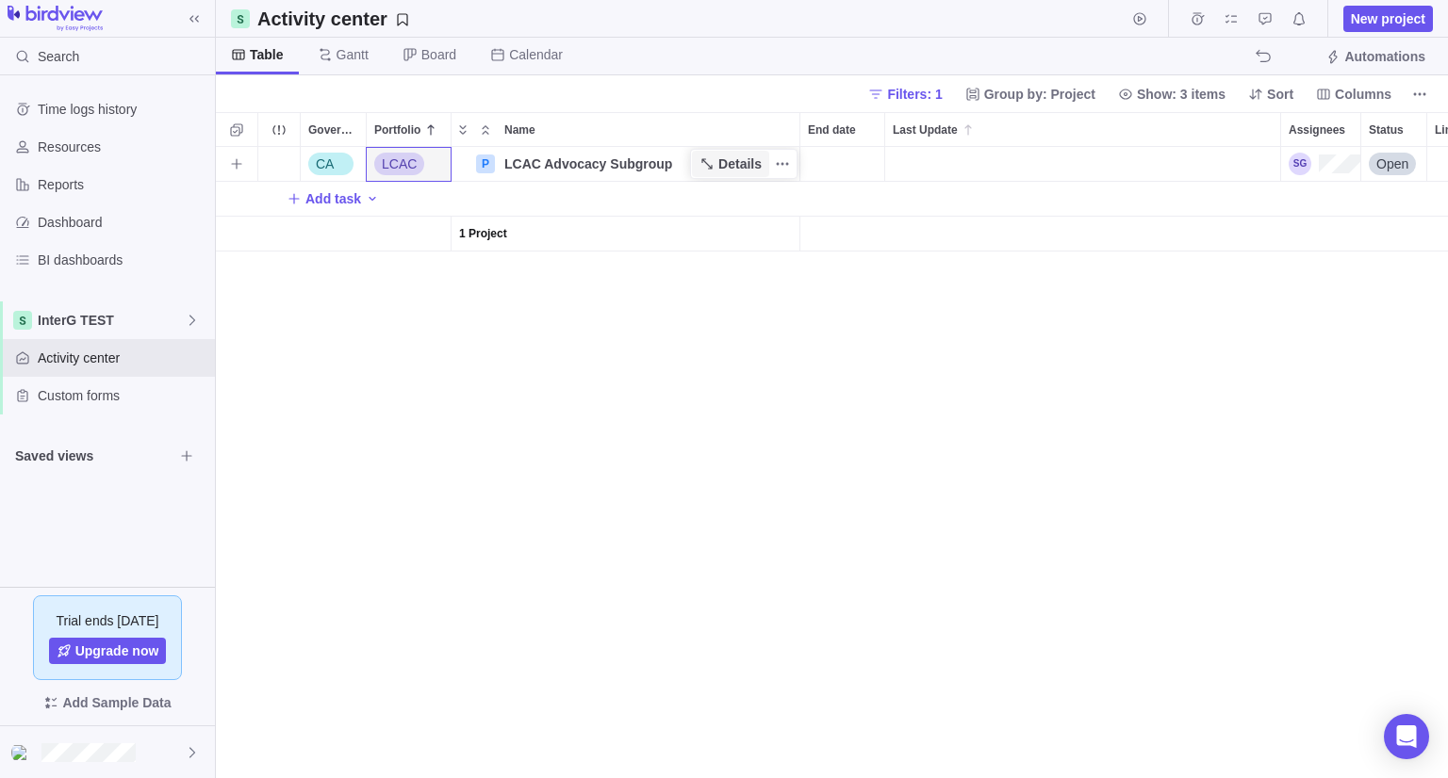
click at [721, 161] on span "Details" at bounding box center [739, 164] width 43 height 19
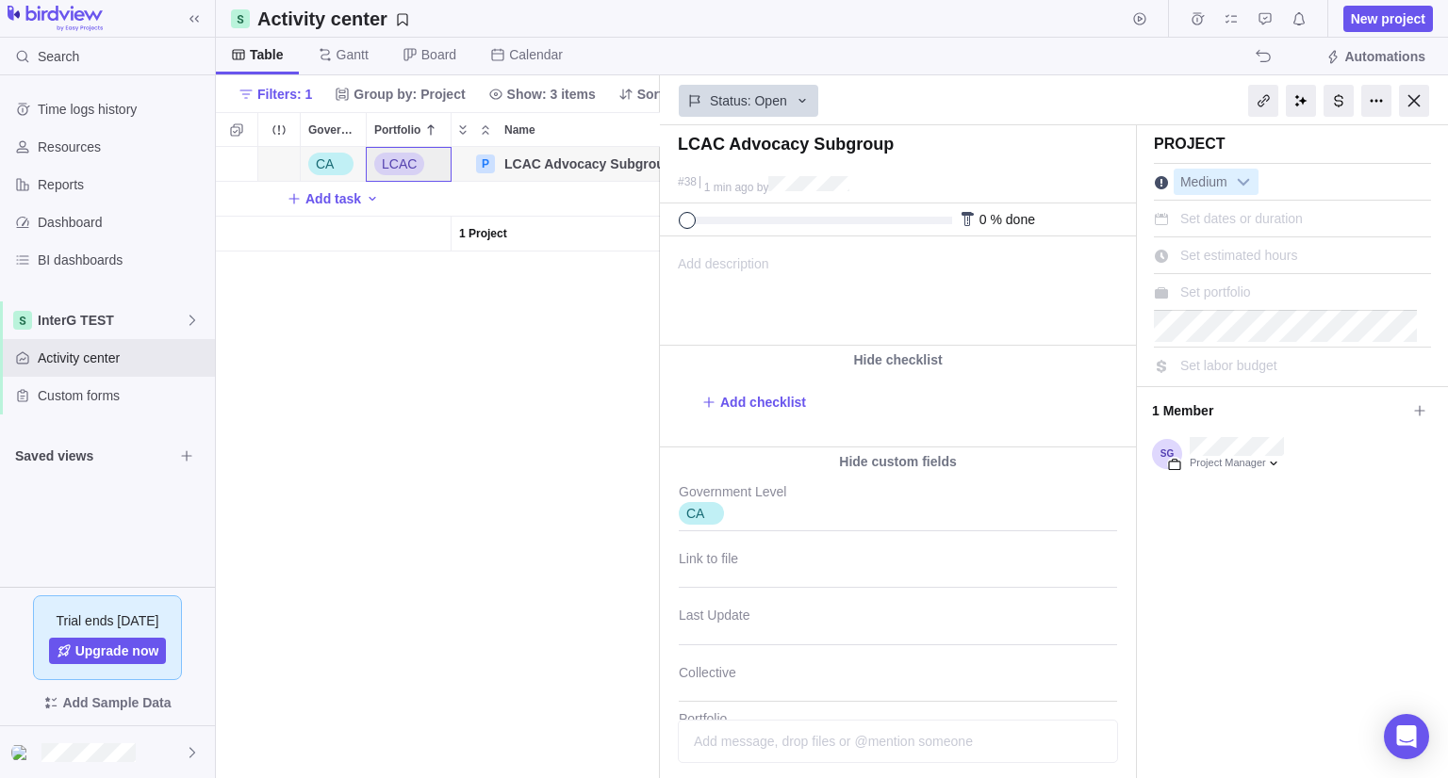
click at [1206, 300] on div "Set portfolio" at bounding box center [1215, 292] width 84 height 26
click at [1412, 291] on div "None" at bounding box center [1293, 292] width 240 height 26
click at [1432, 328] on div "LCAC Advocacy Subgroup #38 1 min ago by Project was completed on its planned en…" at bounding box center [1054, 451] width 788 height 653
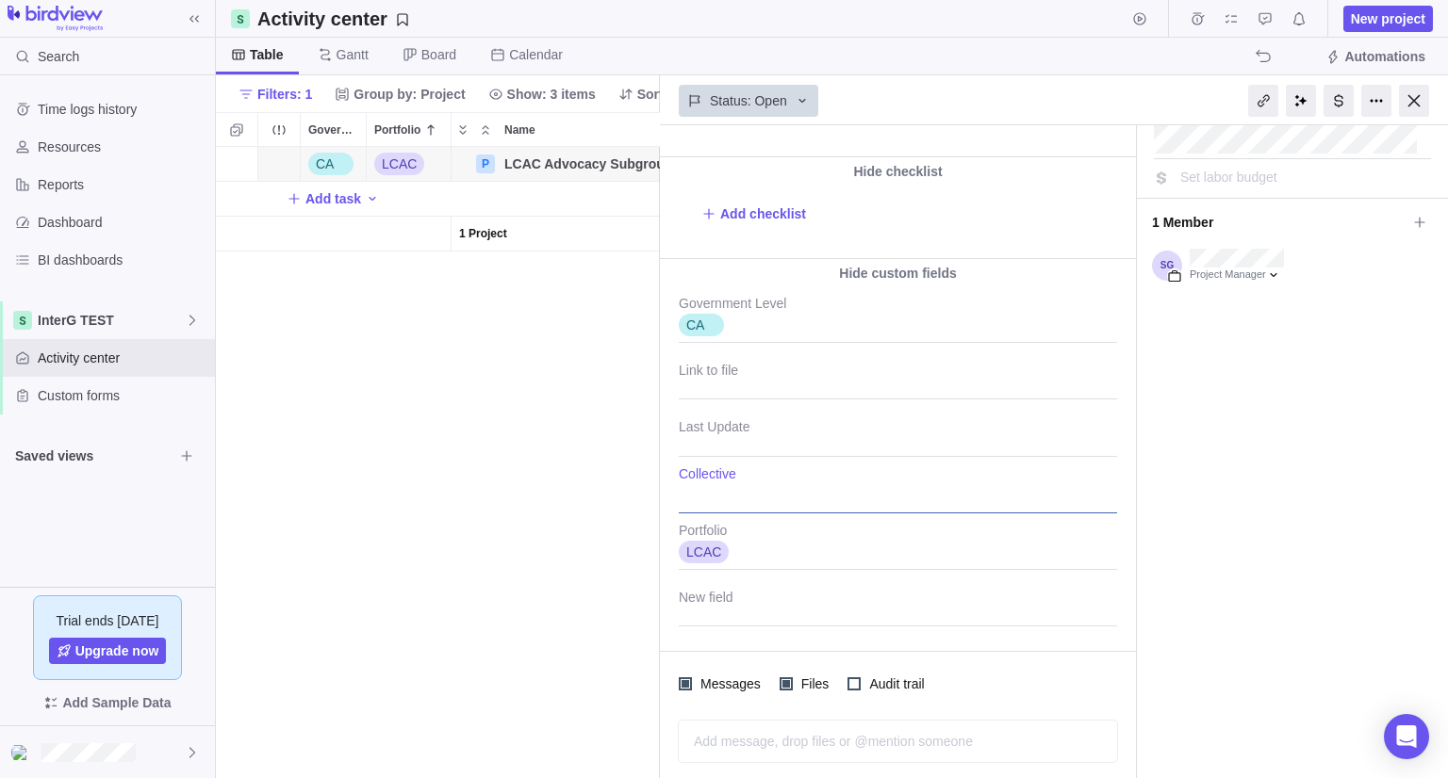
click at [727, 499] on div at bounding box center [898, 490] width 438 height 47
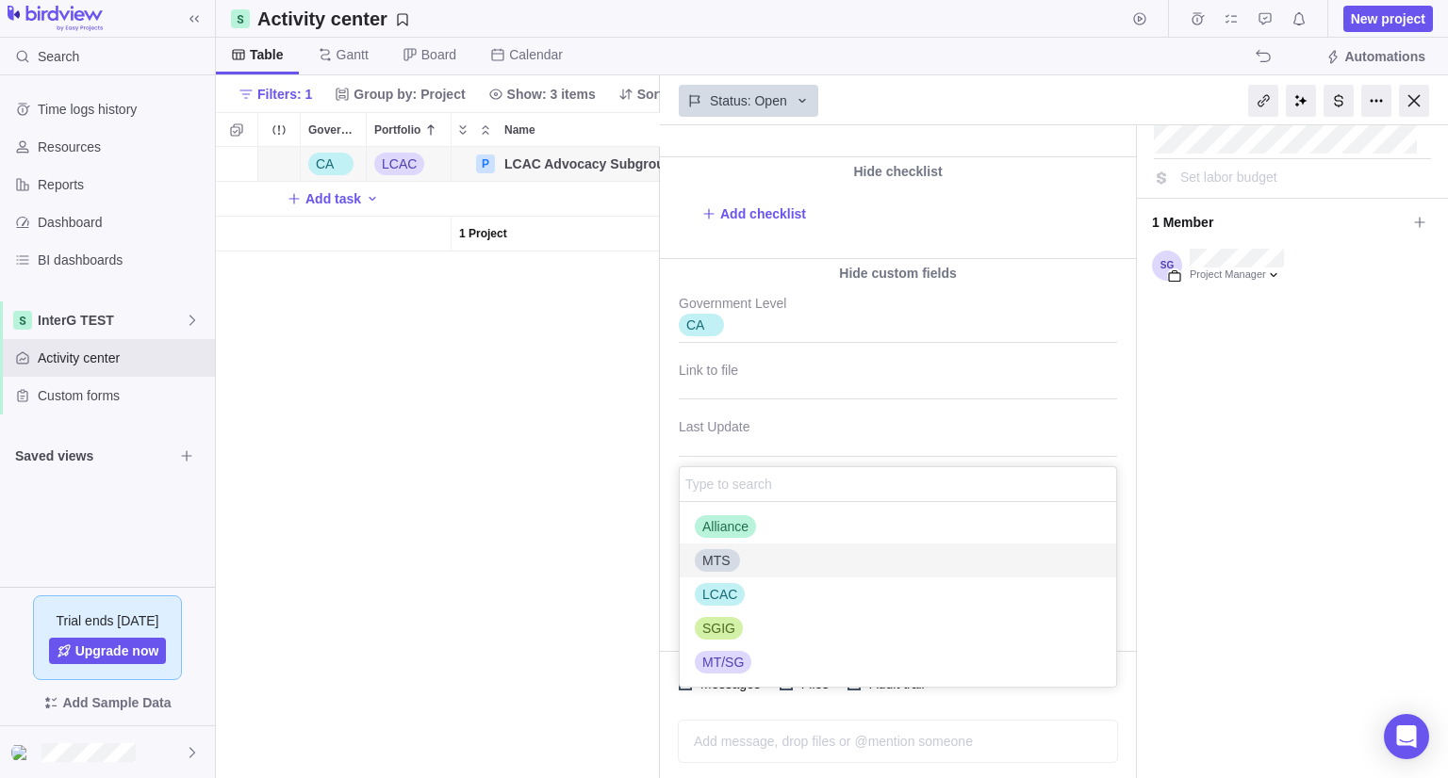
click at [721, 564] on span "MTS" at bounding box center [716, 560] width 28 height 19
click at [719, 600] on span "LCAC" at bounding box center [719, 594] width 35 height 19
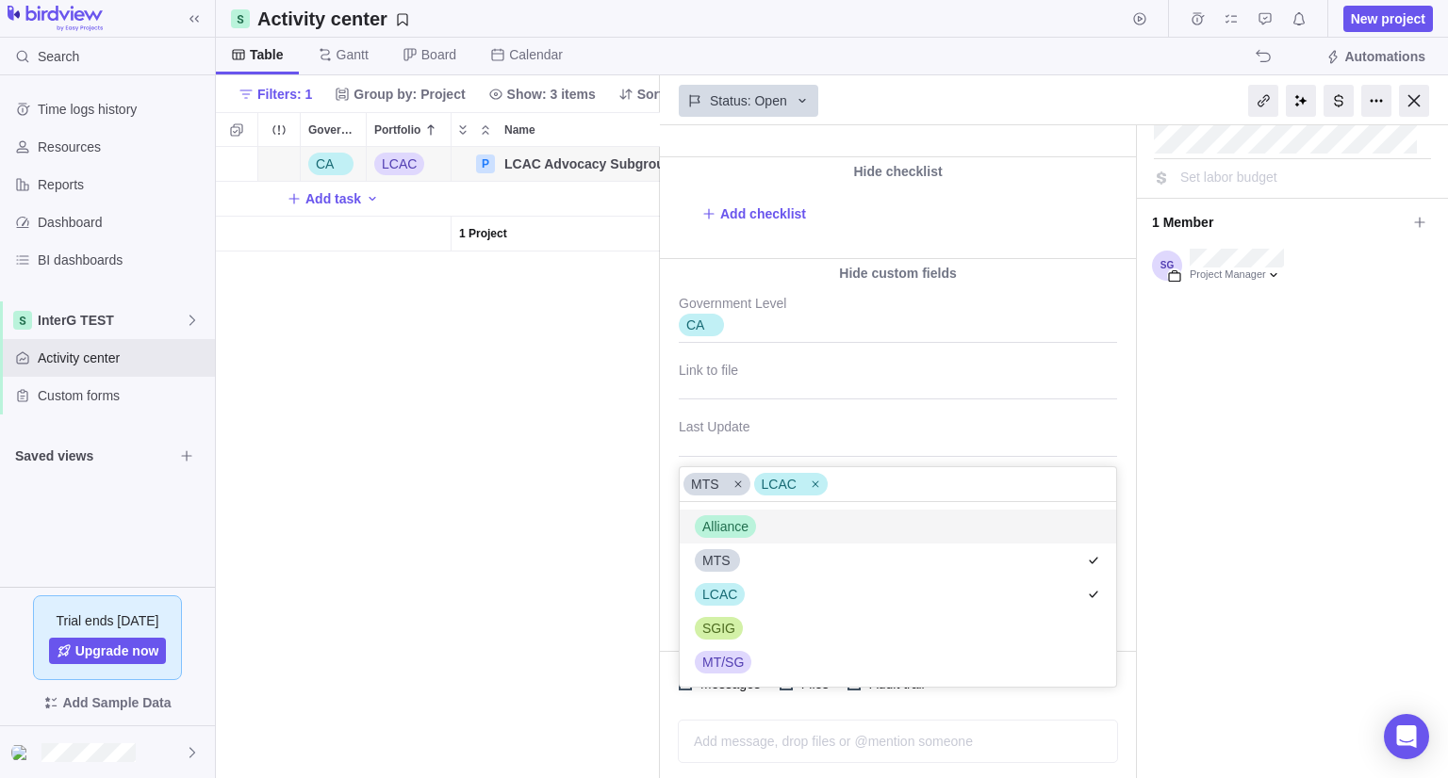
click at [1127, 435] on div "LCAC Advocacy Subgroup #38 1 min ago by Project was completed on its planned en…" at bounding box center [1054, 451] width 788 height 653
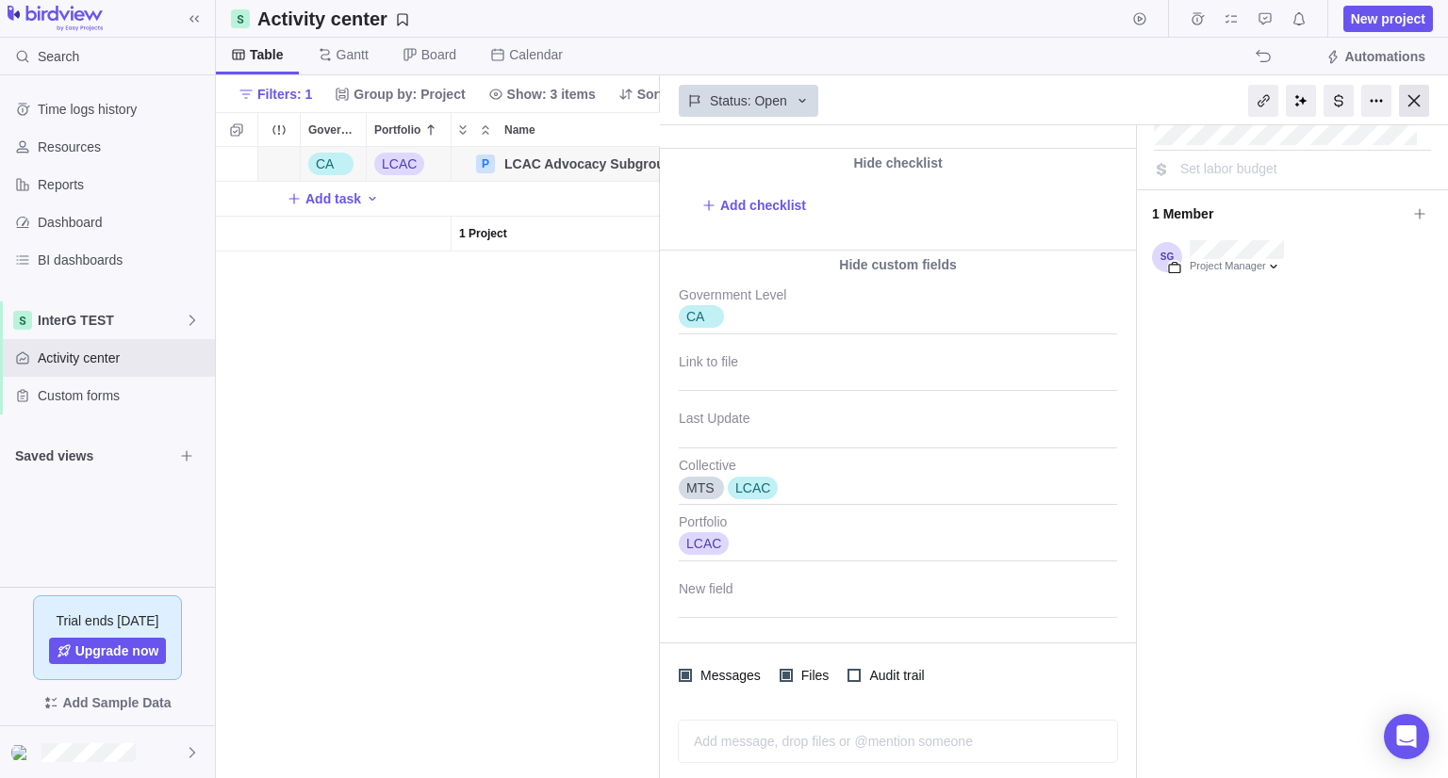
click at [1405, 102] on div at bounding box center [1414, 101] width 30 height 32
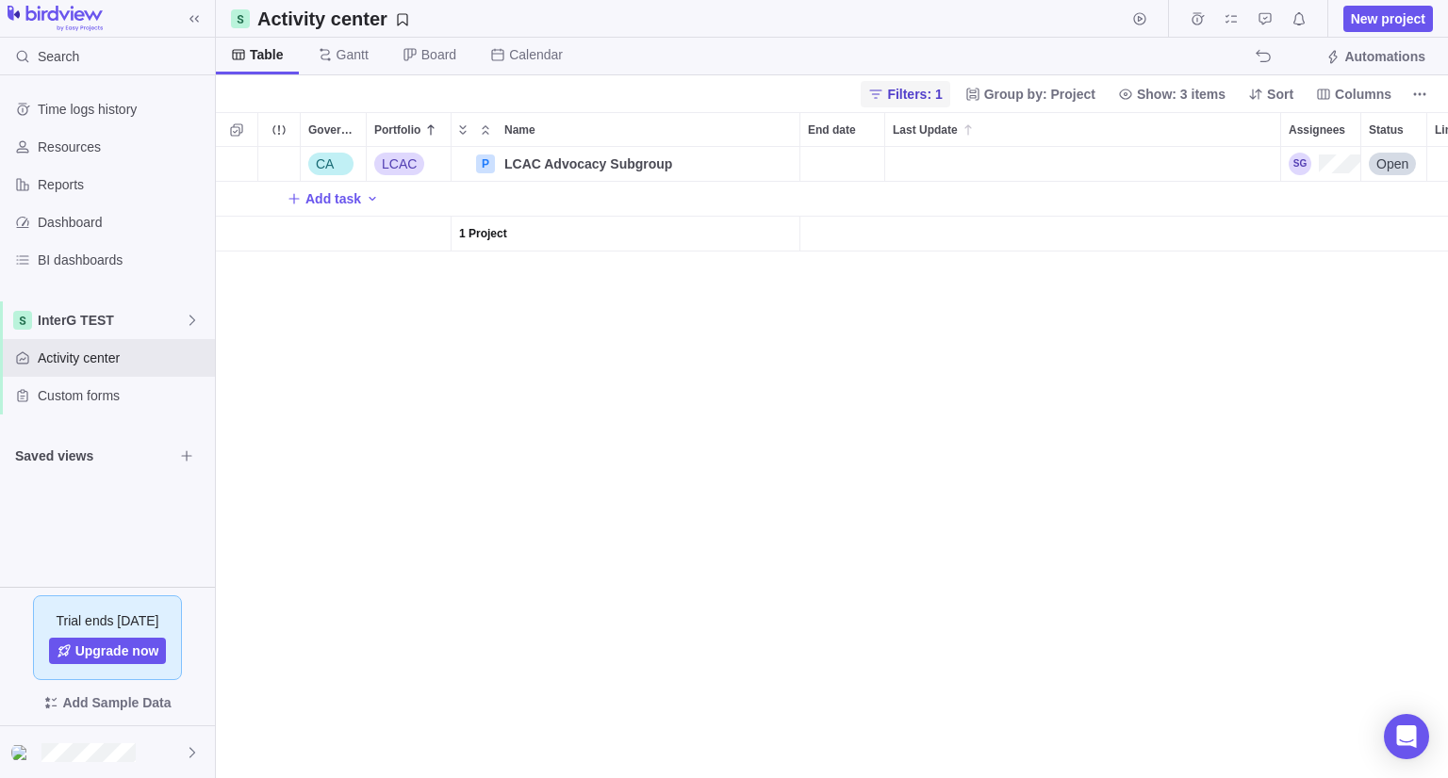
click at [931, 93] on span "Filters: 1" at bounding box center [914, 94] width 55 height 19
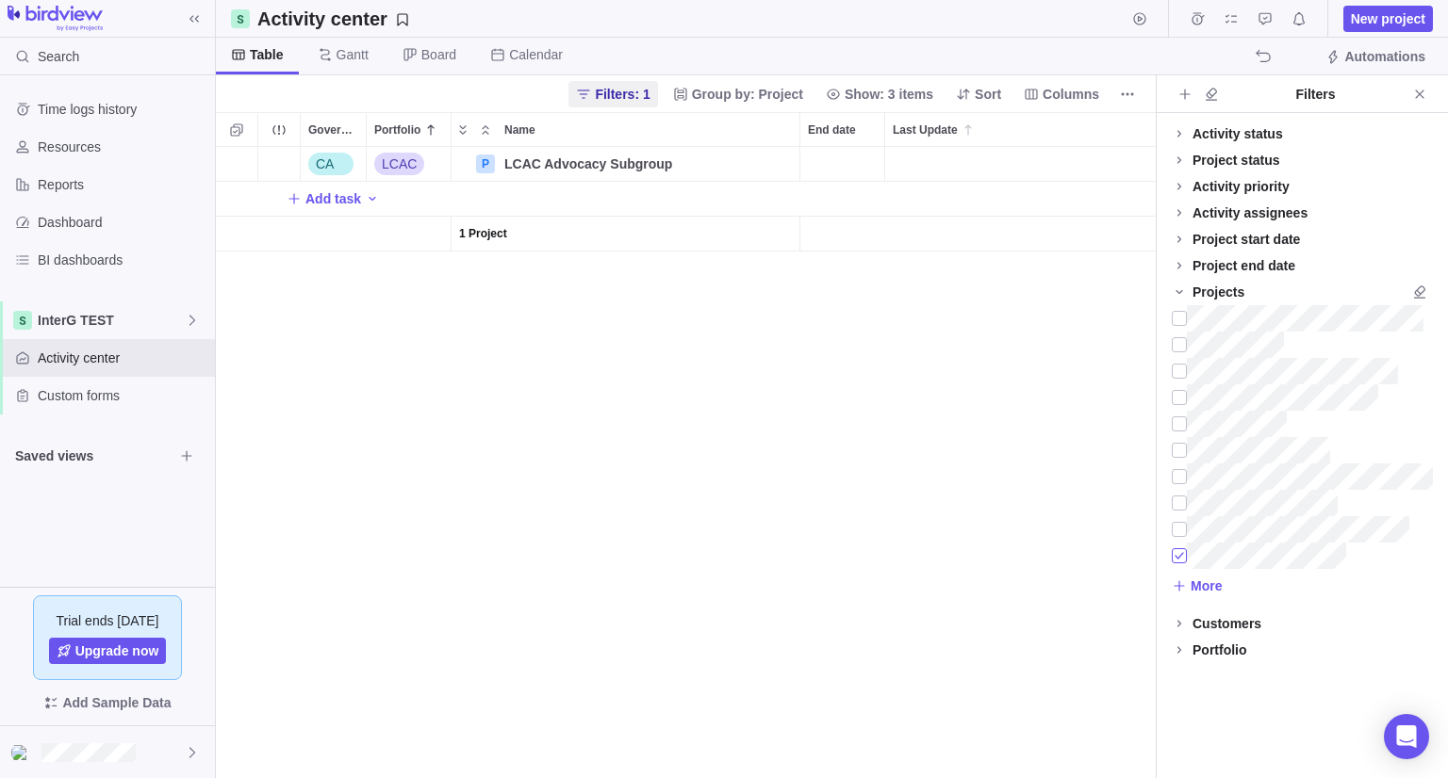
click at [1180, 549] on div at bounding box center [1178, 556] width 15 height 26
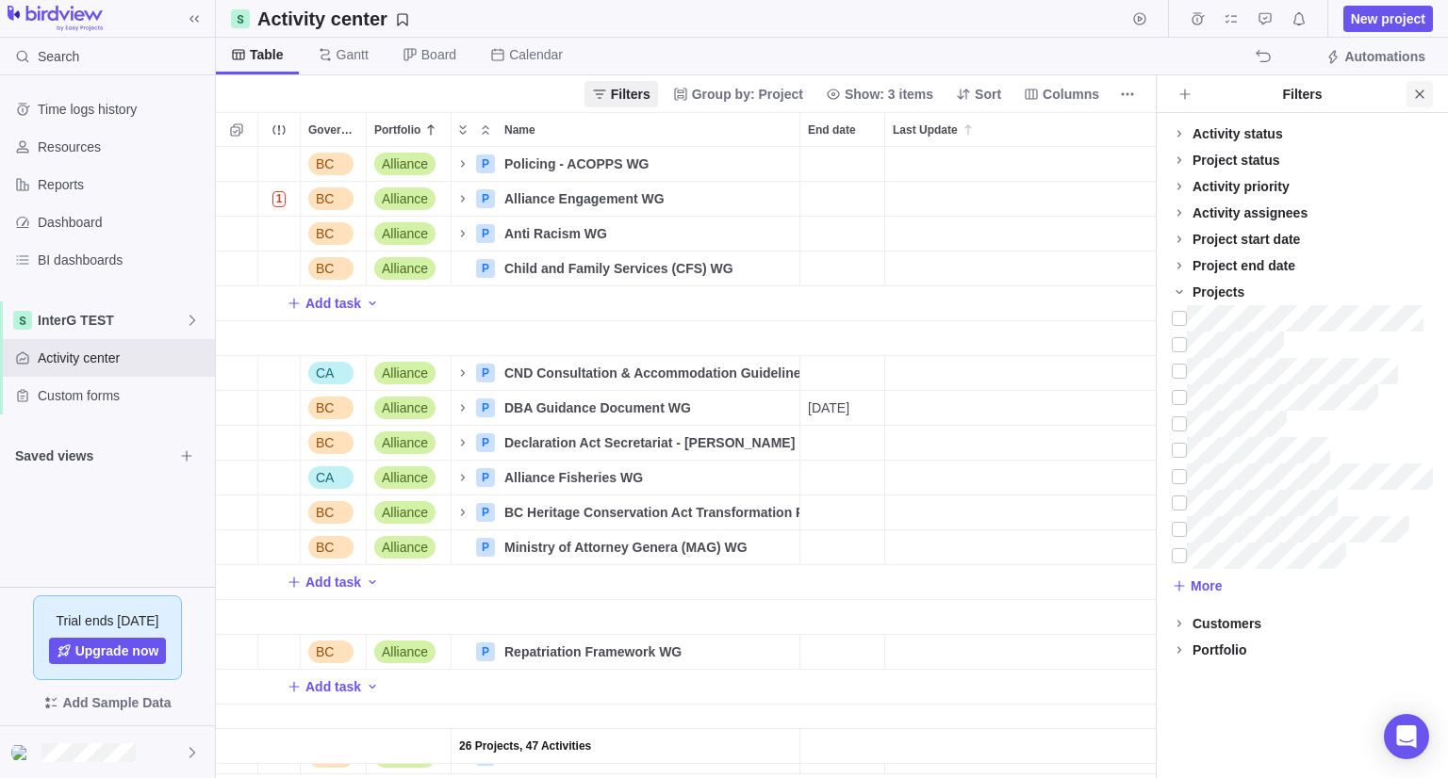
click at [1416, 91] on icon "Close" at bounding box center [1419, 94] width 15 height 15
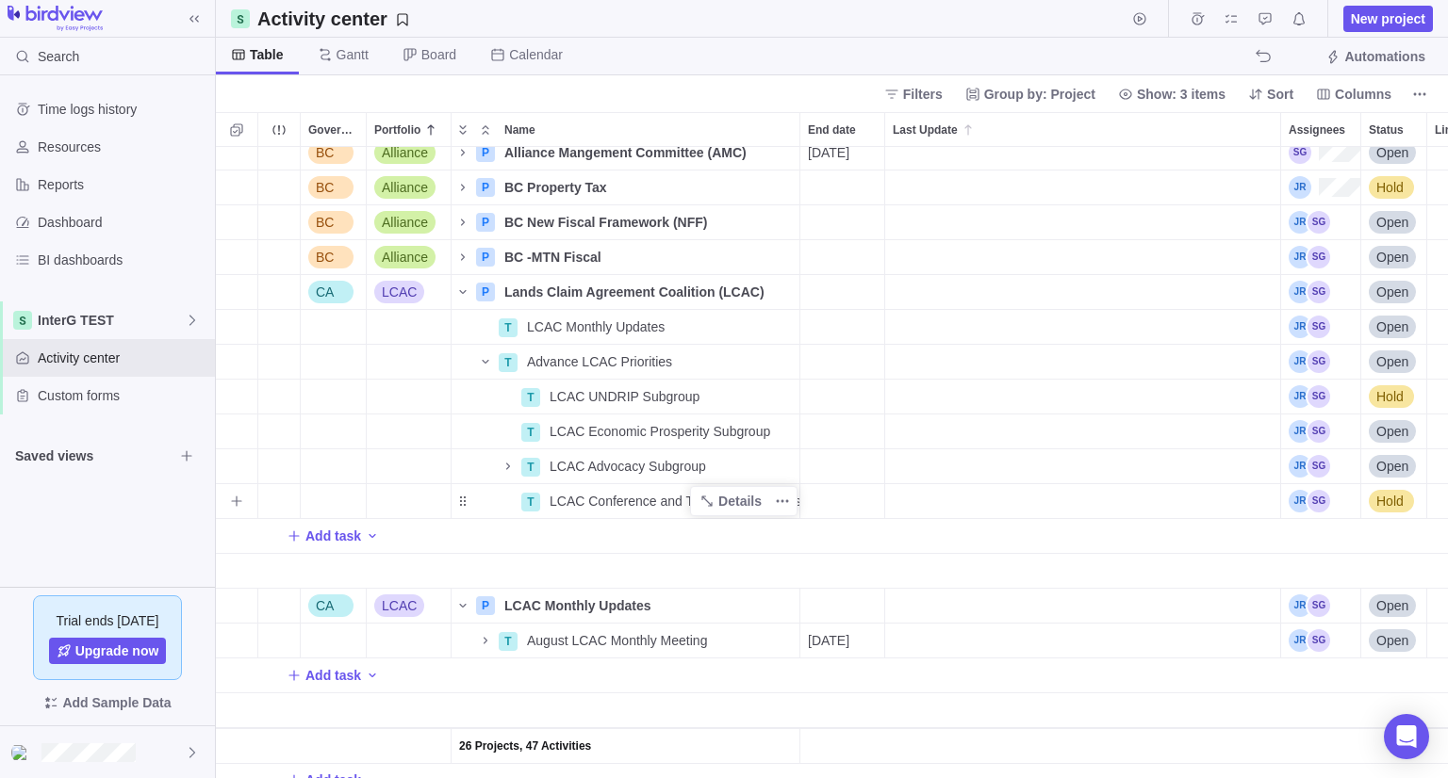
click at [645, 499] on span "LCAC Conference and Training Awareness WG" at bounding box center [674, 501] width 250 height 19
click at [645, 499] on input "LCAC Conference and Training Awareness WG" at bounding box center [670, 501] width 259 height 36
click at [1381, 24] on body "Search Time logs history Resources Reports Dashboard BI dashboards InterG TEST …" at bounding box center [724, 389] width 1448 height 778
click at [1369, 27] on span "New project" at bounding box center [1388, 19] width 90 height 26
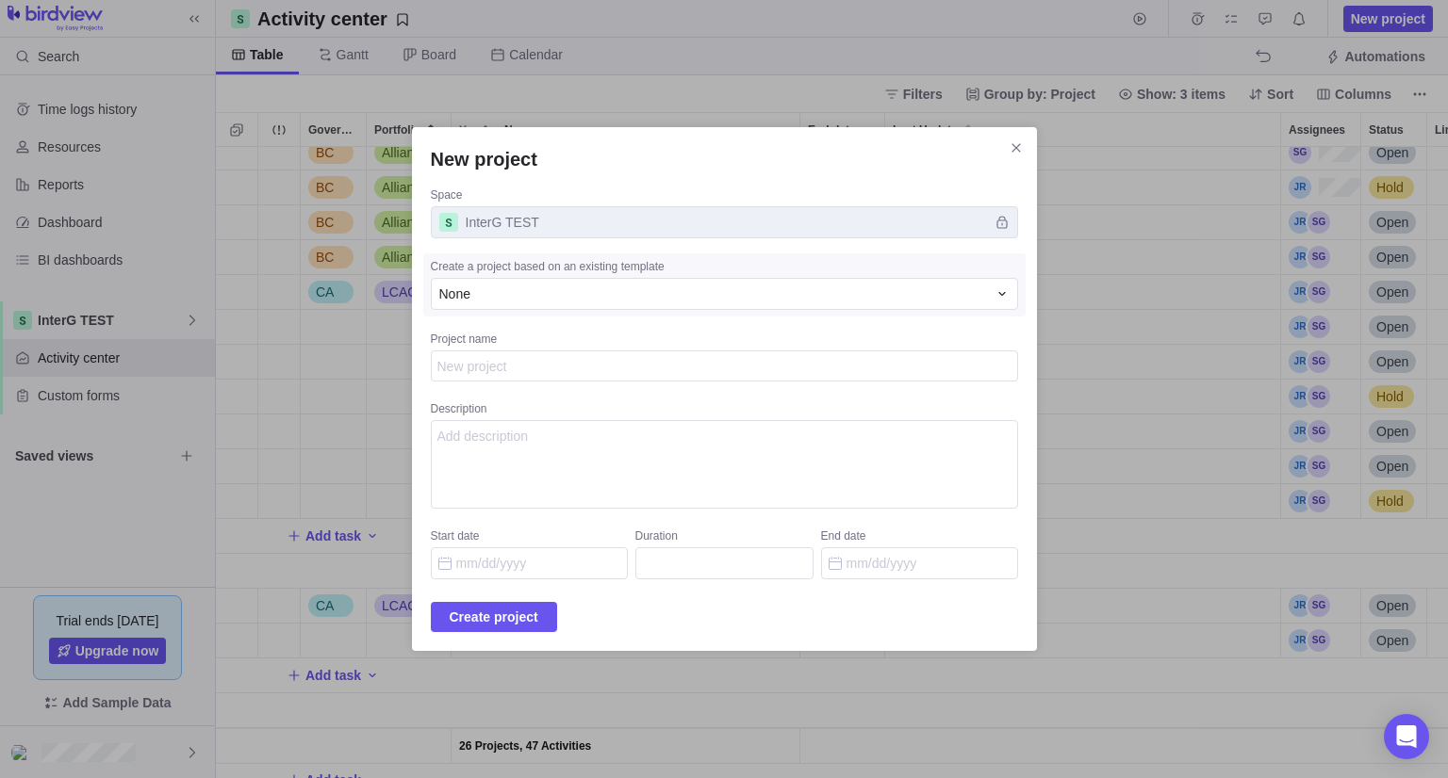
type textarea "x"
type textarea "LCAC Conference and Training Awareness WG"
click at [482, 617] on span "Create project" at bounding box center [494, 617] width 89 height 23
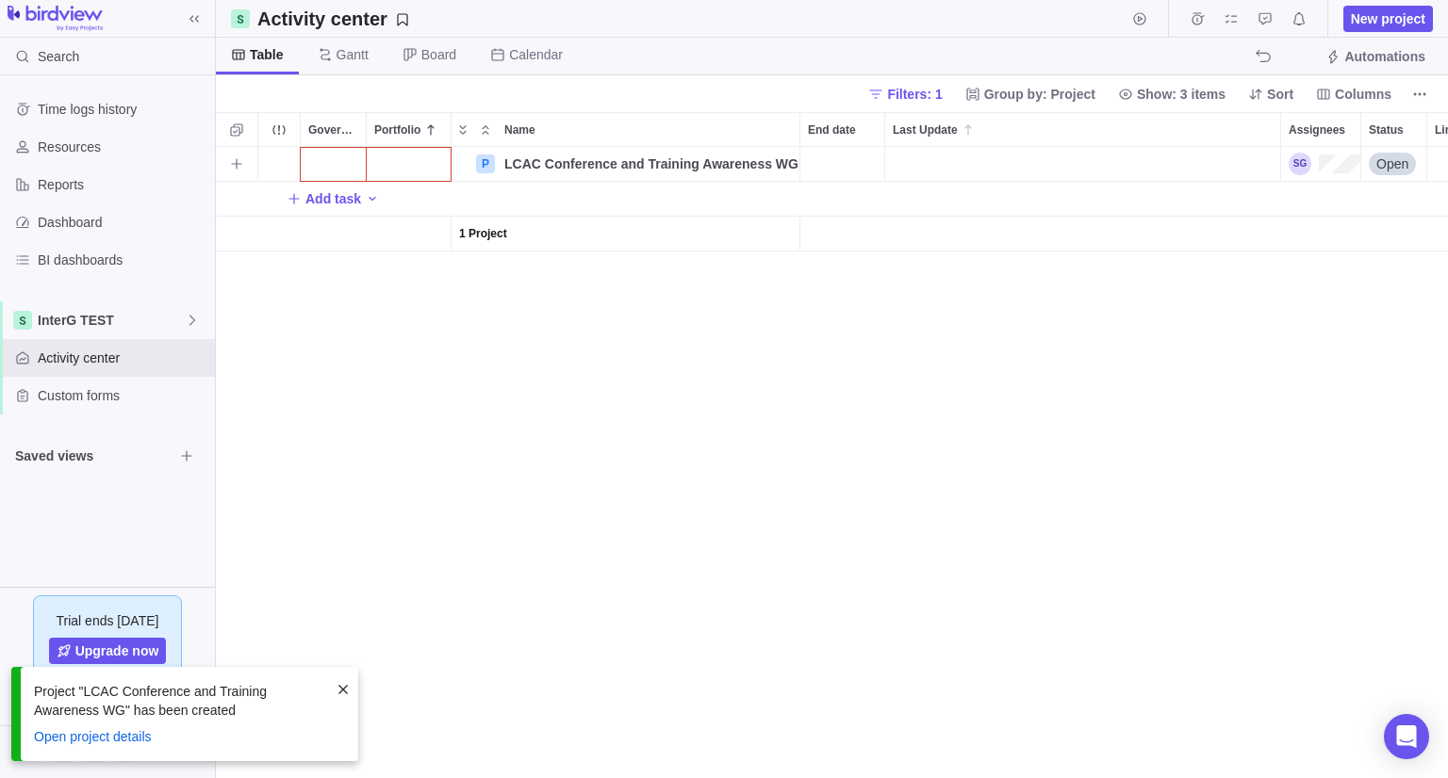
click at [351, 176] on div "Government Level" at bounding box center [333, 164] width 65 height 34
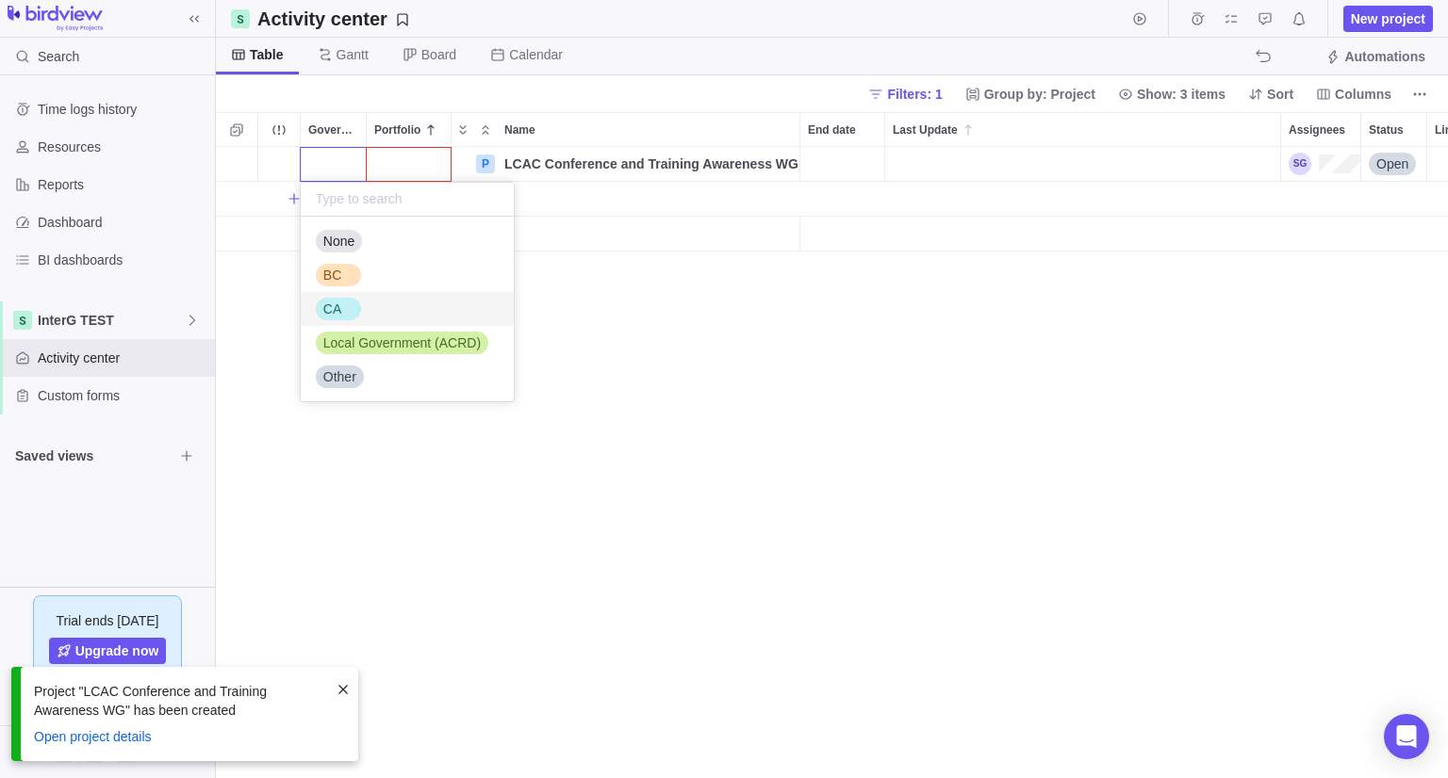
click at [342, 307] on div "CA" at bounding box center [332, 309] width 33 height 19
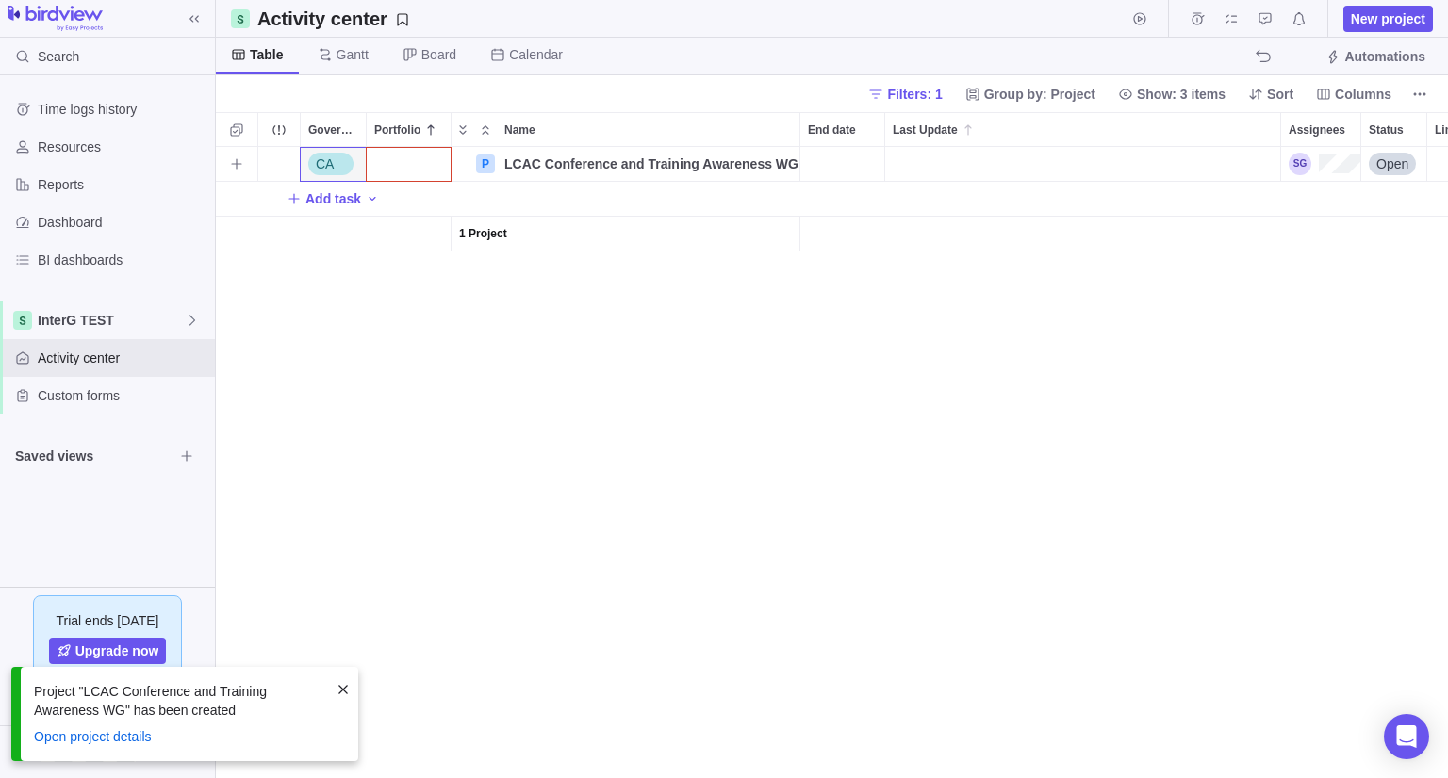
click at [428, 161] on div "Portfolio" at bounding box center [409, 164] width 84 height 34
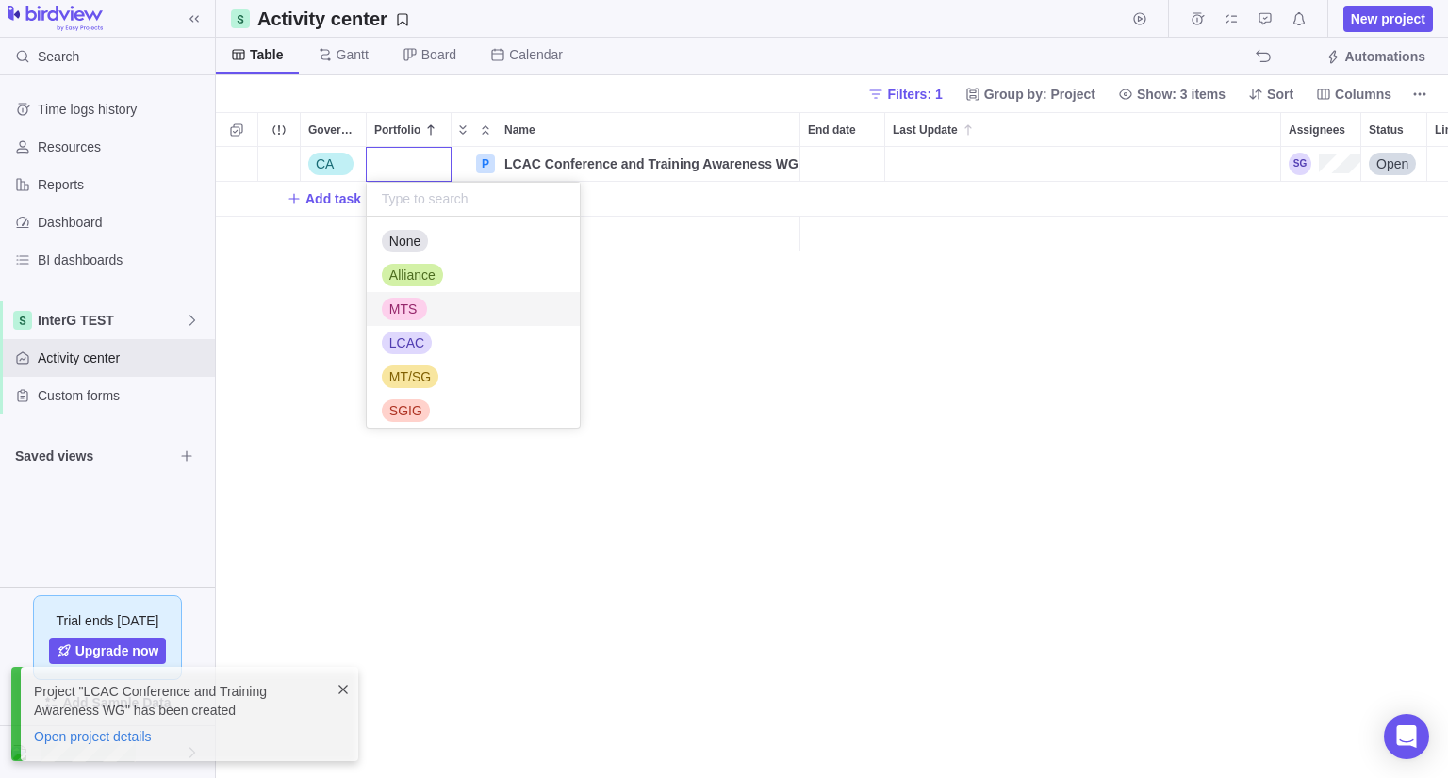
click at [405, 321] on div "MTS" at bounding box center [473, 309] width 213 height 34
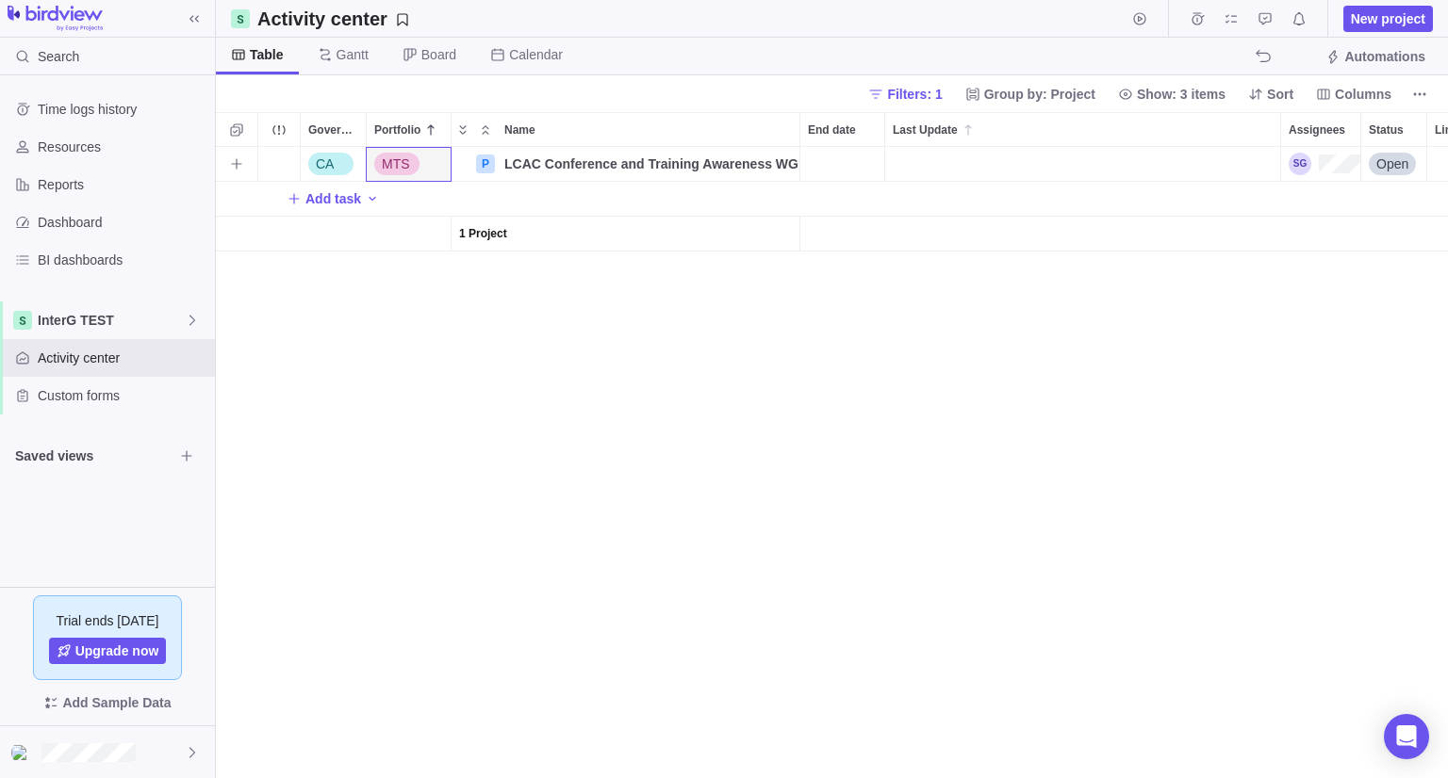
click at [441, 169] on div "MTS" at bounding box center [409, 164] width 84 height 34
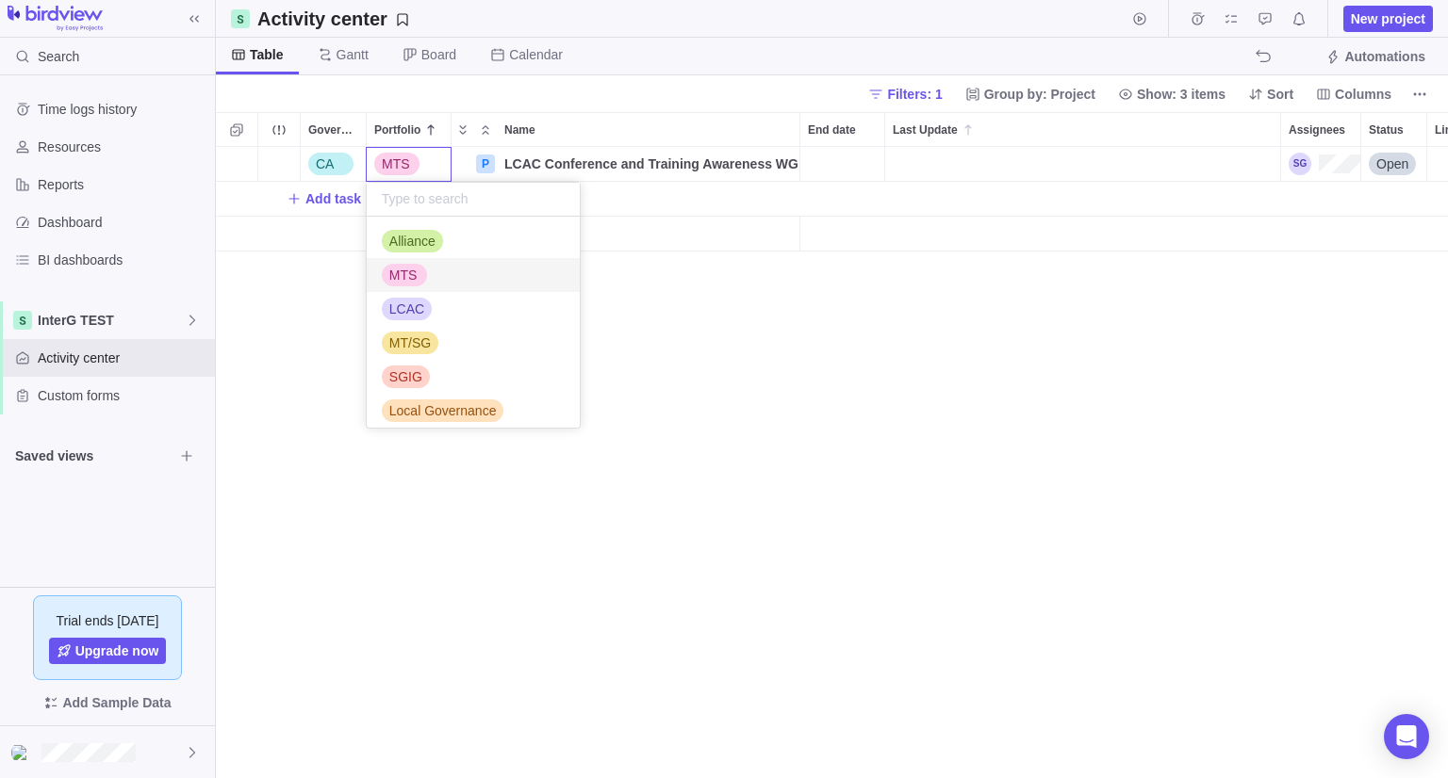
click at [406, 317] on span "LCAC" at bounding box center [406, 309] width 35 height 19
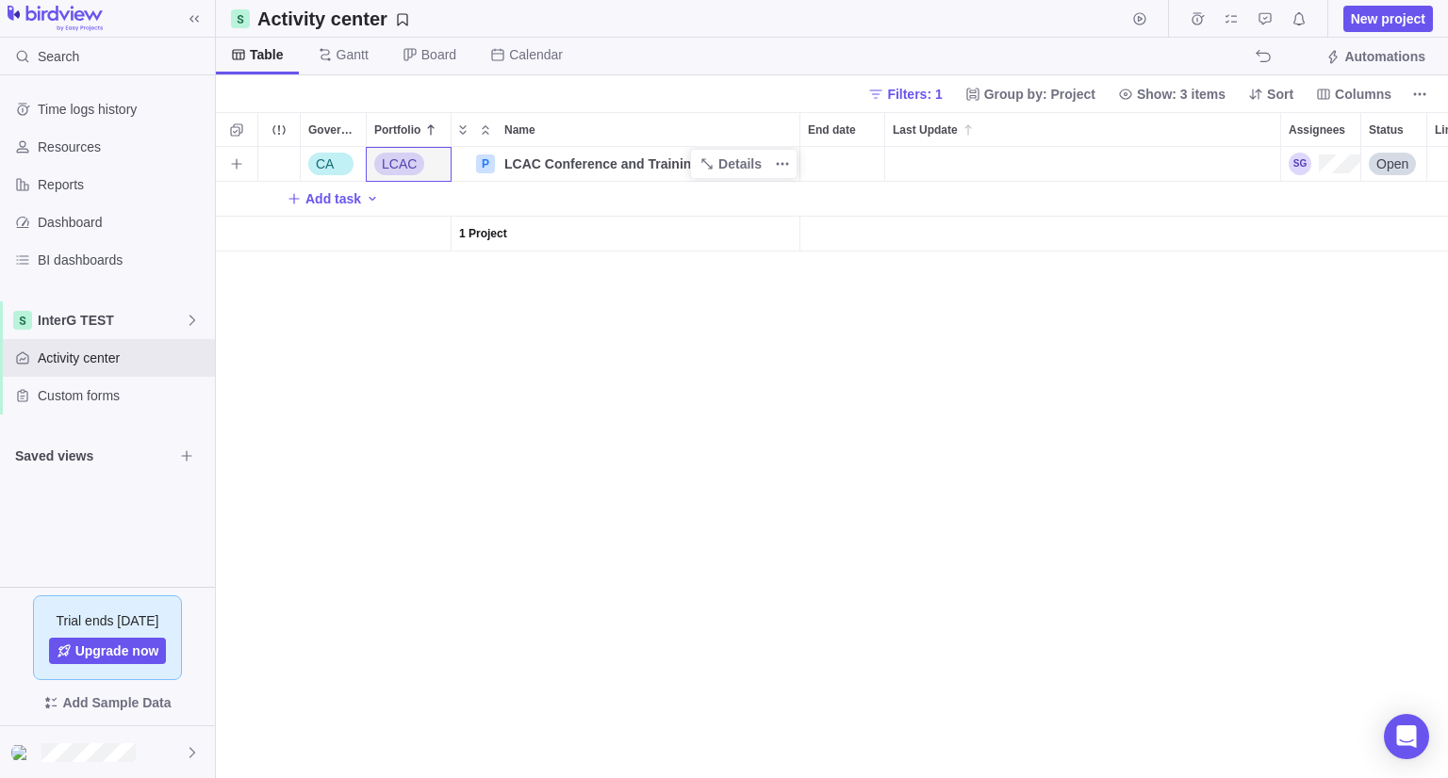
click at [641, 174] on div "LCAC Conference and Training Awareness WG" at bounding box center [648, 164] width 303 height 34
click at [834, 401] on div "CA LCAC P LCAC Conference and Training Awareness WG Open Add task 1 Project" at bounding box center [832, 462] width 1232 height 631
click at [941, 92] on span "Filters: 1" at bounding box center [914, 94] width 55 height 19
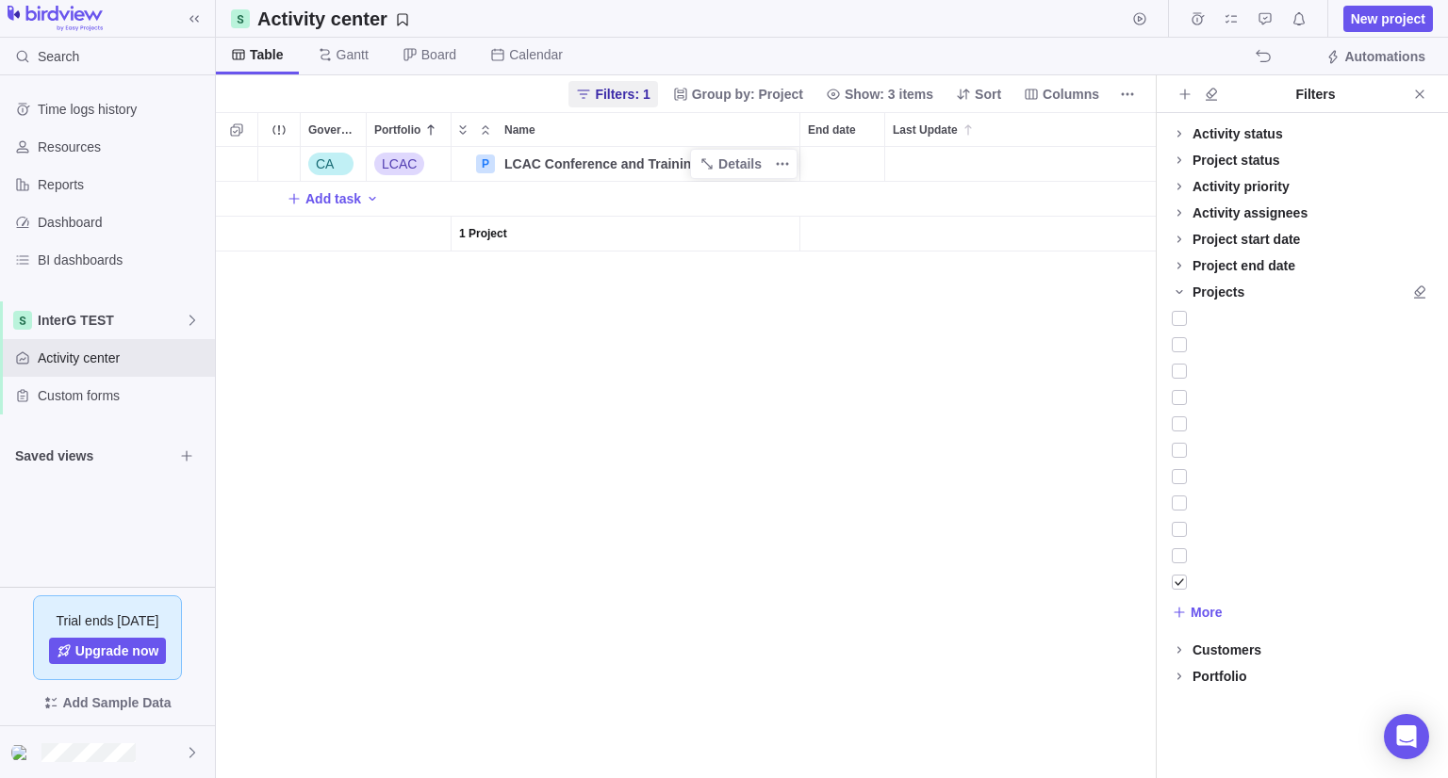
scroll to position [616, 925]
click at [1179, 581] on div at bounding box center [1178, 582] width 15 height 26
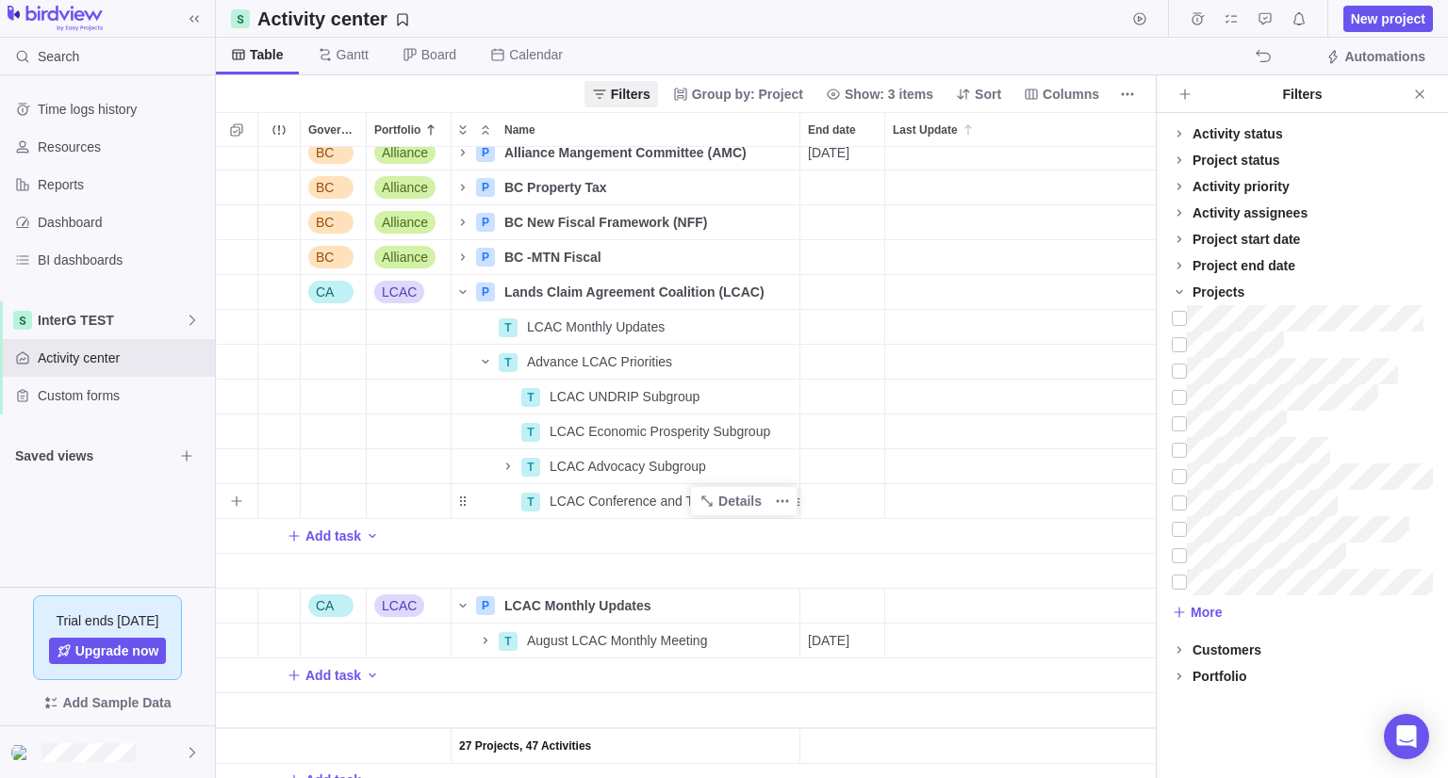
click at [627, 496] on span "LCAC Conference and Training Awareness WG" at bounding box center [674, 501] width 250 height 19
click at [696, 534] on div "27 Projects, 47 Activities BC Alliance P Alliance Mangement Committee (AMC) Det…" at bounding box center [686, 462] width 940 height 631
click at [734, 502] on span "Details" at bounding box center [739, 501] width 43 height 19
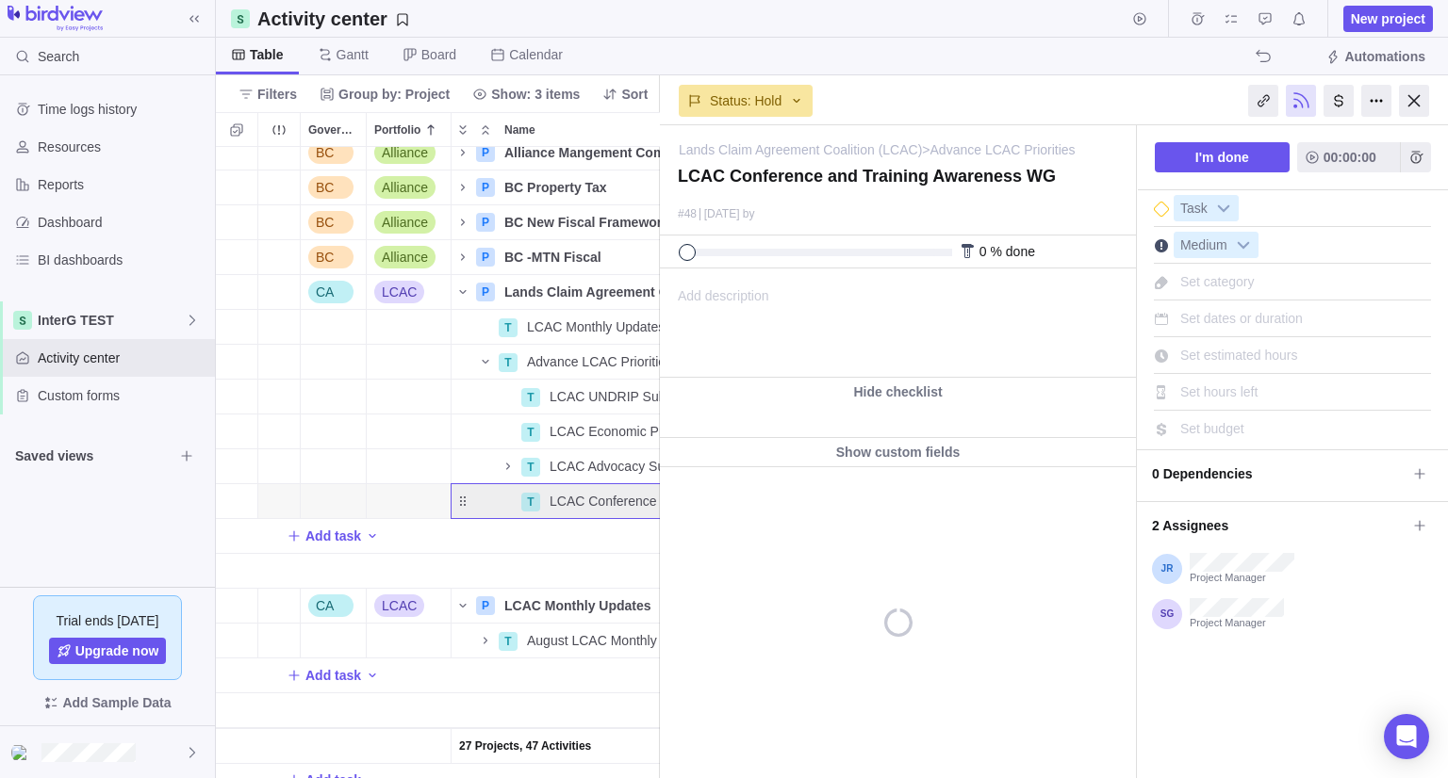
scroll to position [848, 155]
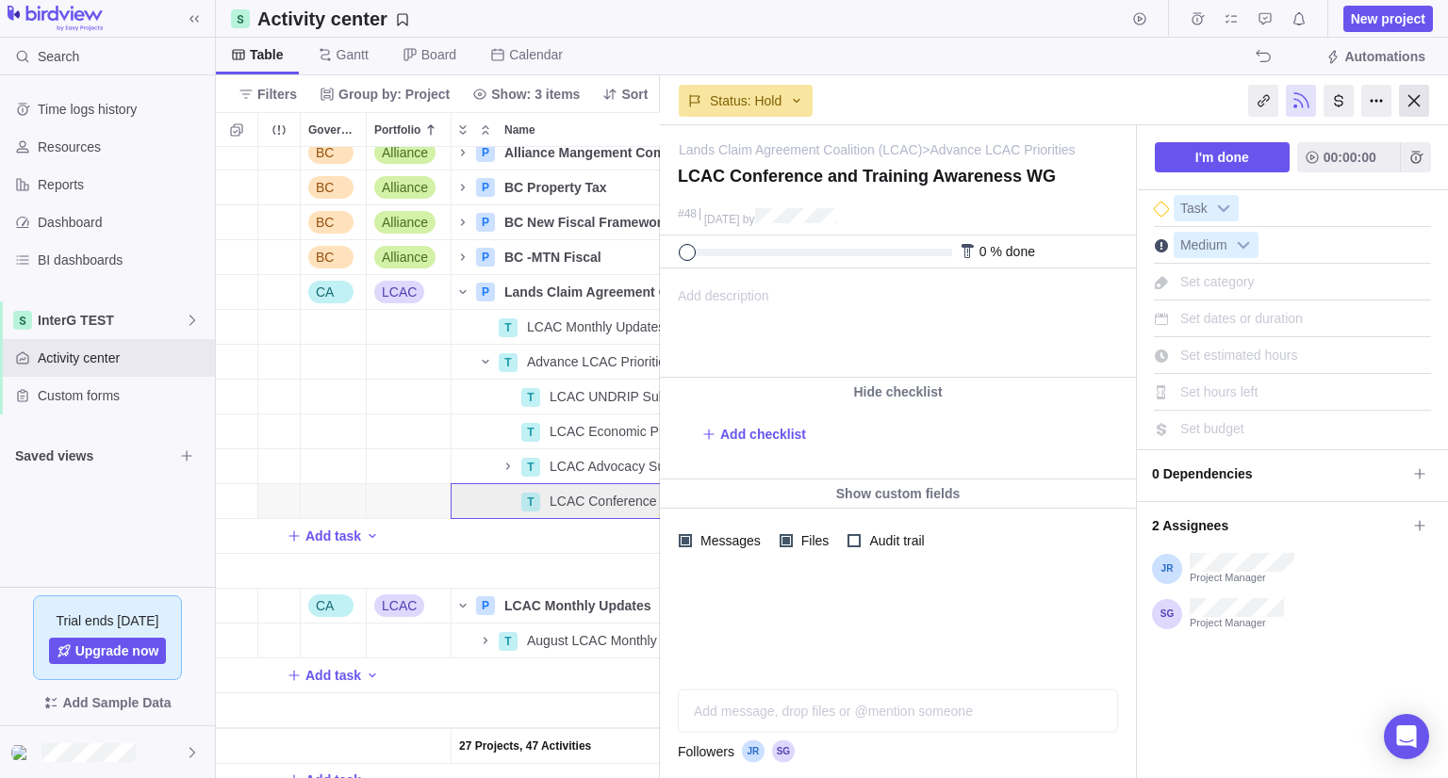
click at [1406, 106] on div at bounding box center [1414, 101] width 30 height 32
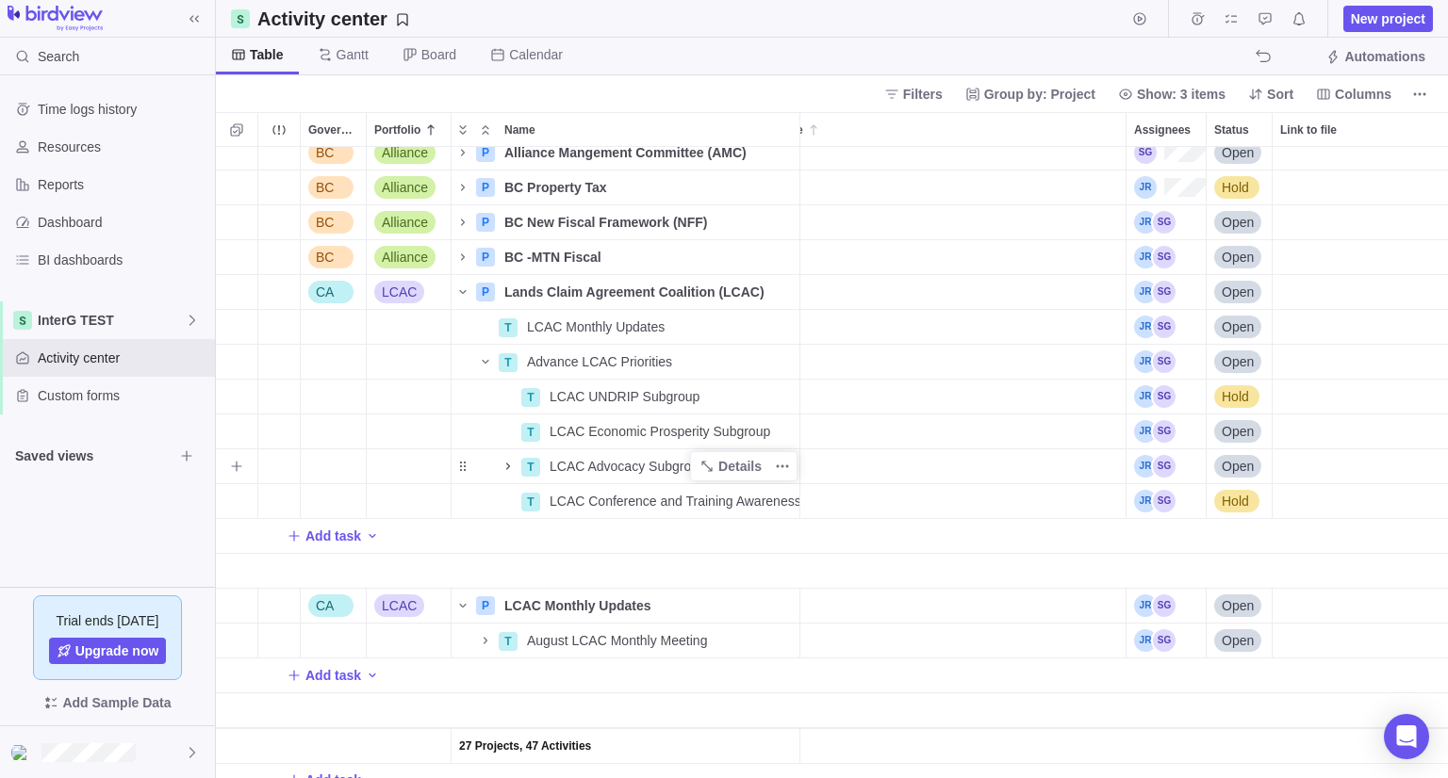
click at [506, 464] on icon "Name" at bounding box center [507, 466] width 15 height 15
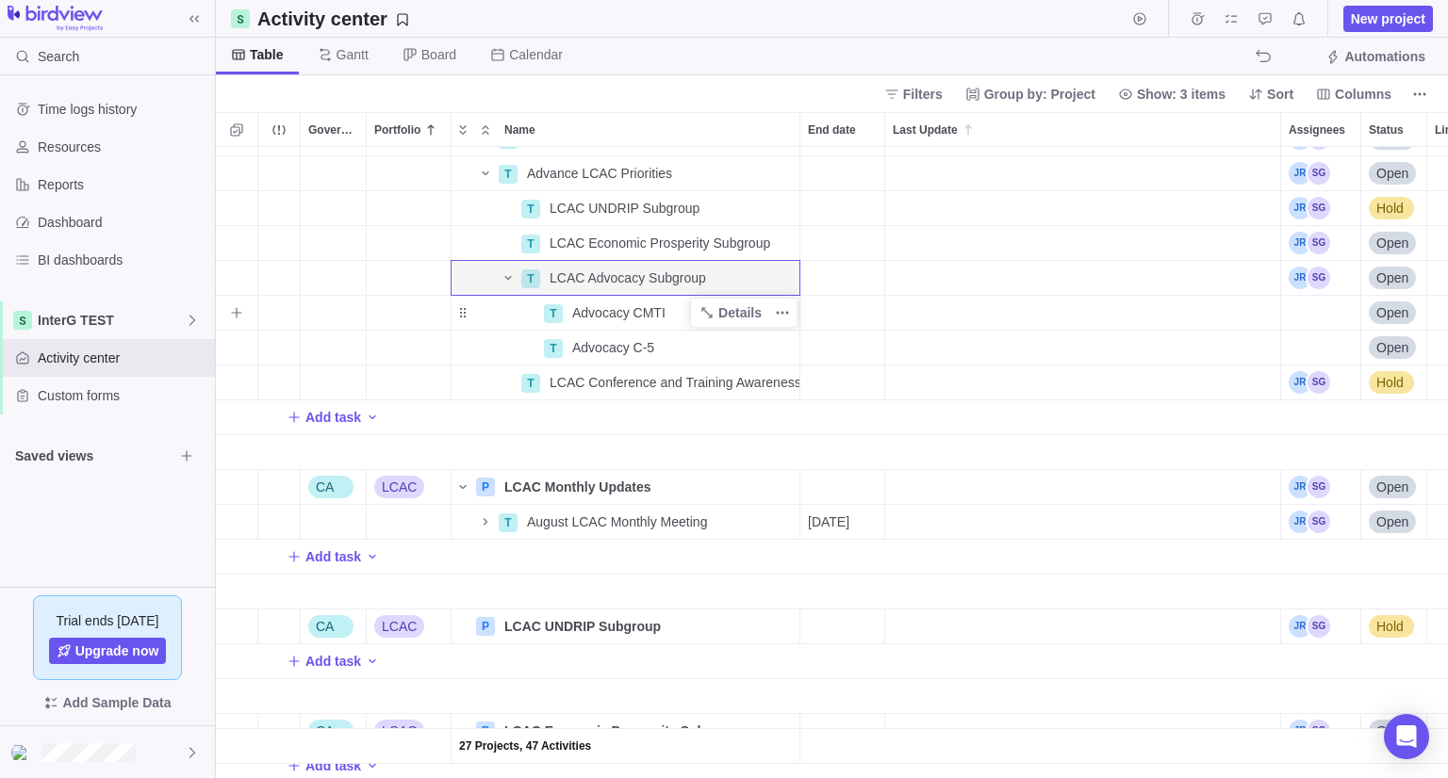
click at [579, 328] on div "Advocacy CMTI" at bounding box center [682, 313] width 235 height 34
click at [657, 440] on div "27 Projects, 47 Activities T LCAC Monthly Updates Details Open T Advance LCAC P…" at bounding box center [832, 462] width 1232 height 631
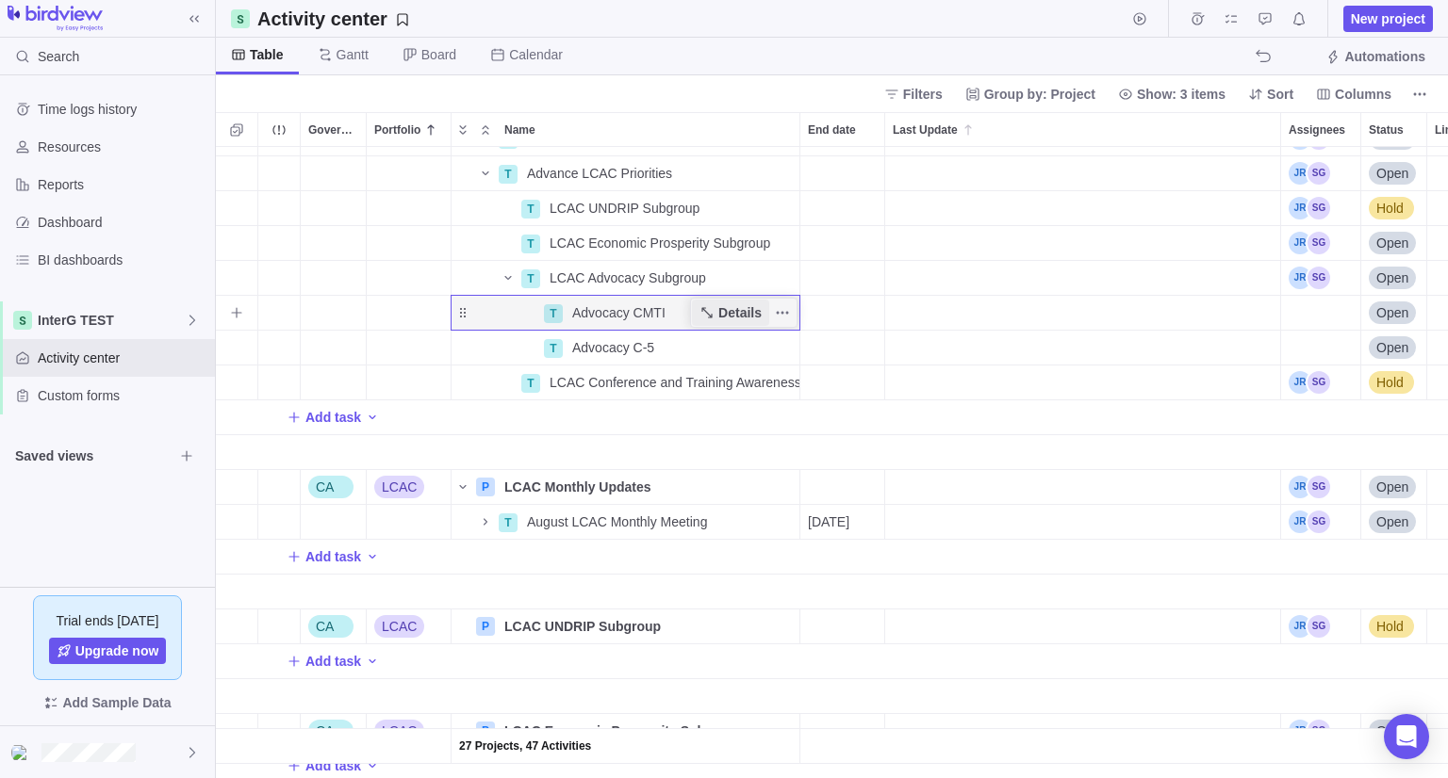
click at [721, 306] on span "Details" at bounding box center [739, 312] width 43 height 19
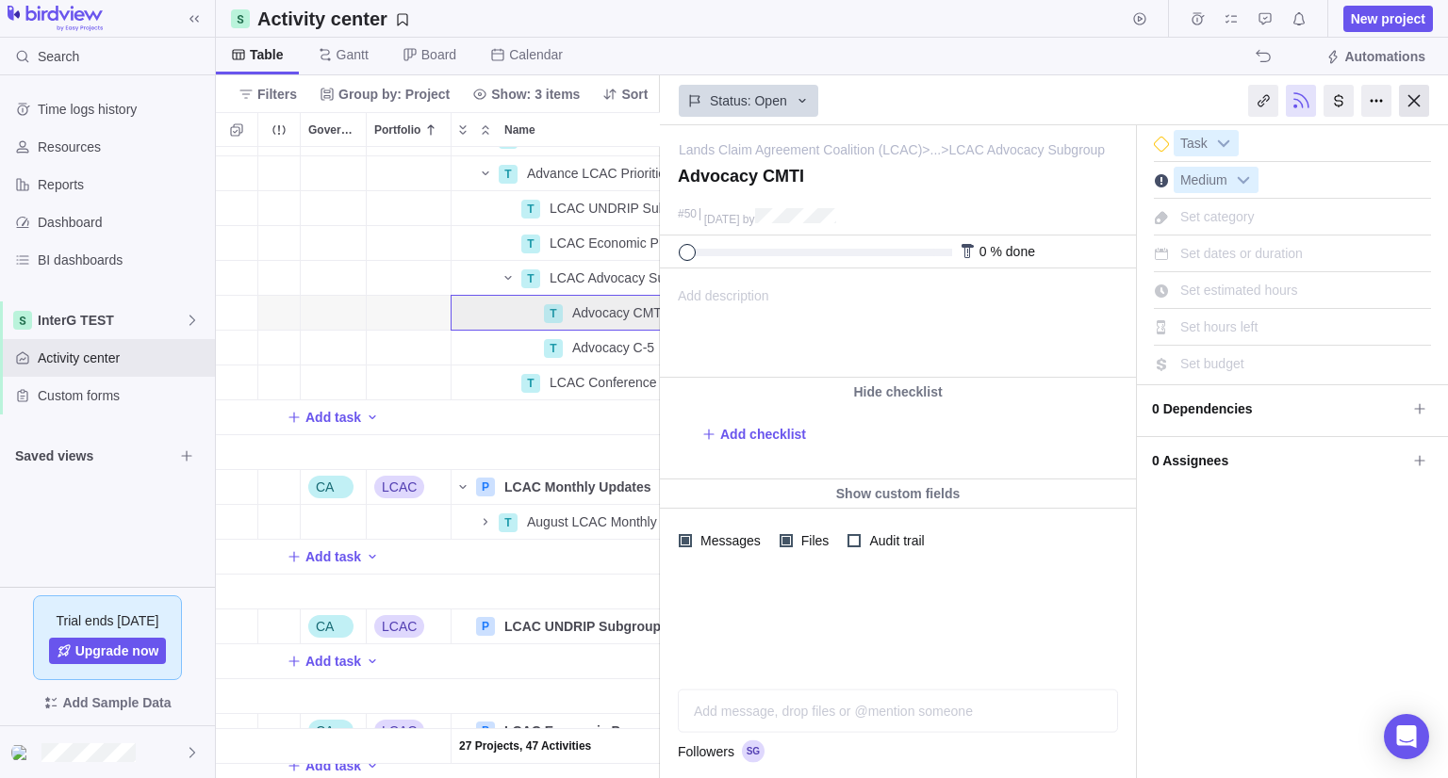
click at [1415, 105] on div at bounding box center [1414, 101] width 30 height 32
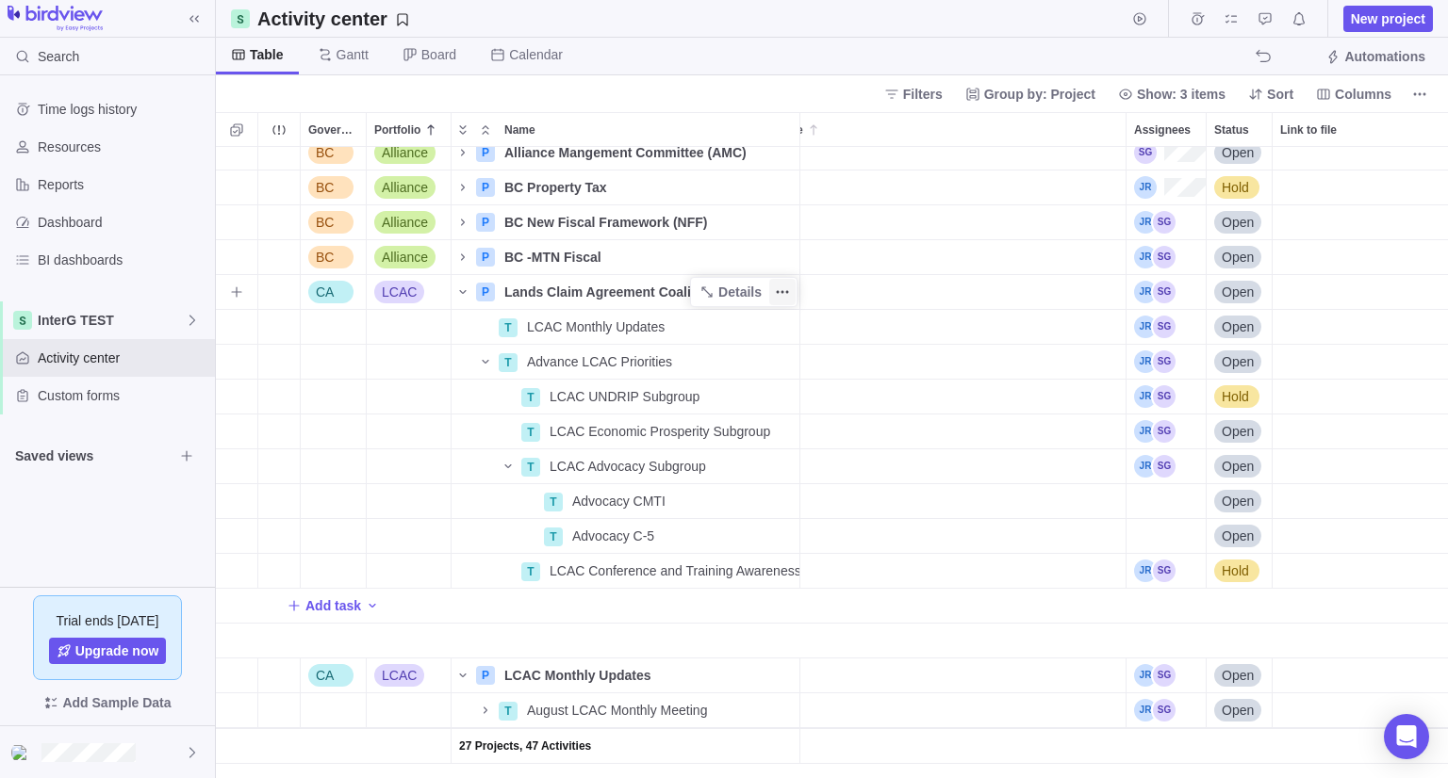
click at [775, 289] on icon "More actions" at bounding box center [782, 292] width 15 height 15
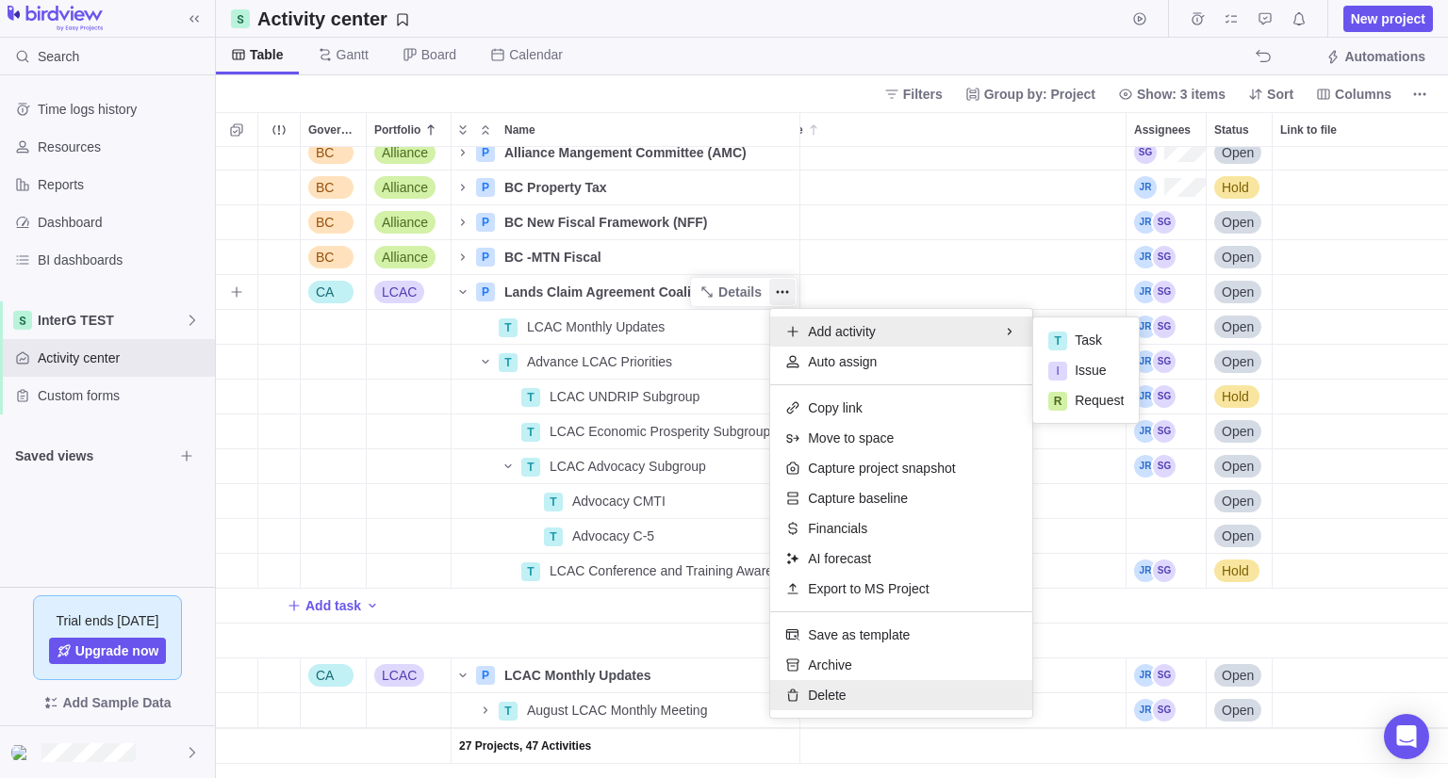
click at [818, 696] on span "Delete" at bounding box center [827, 695] width 38 height 19
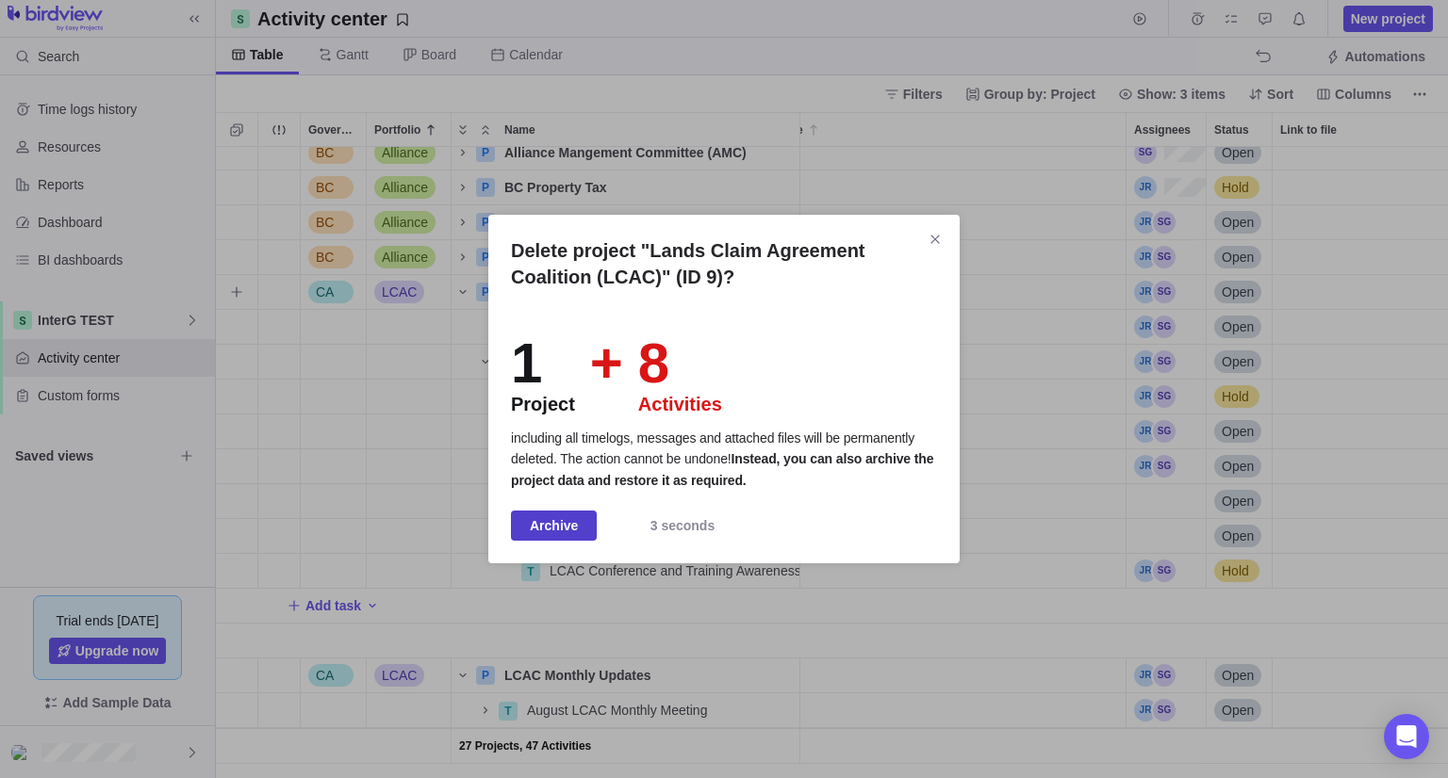
click at [567, 528] on span "Archive" at bounding box center [554, 526] width 48 height 23
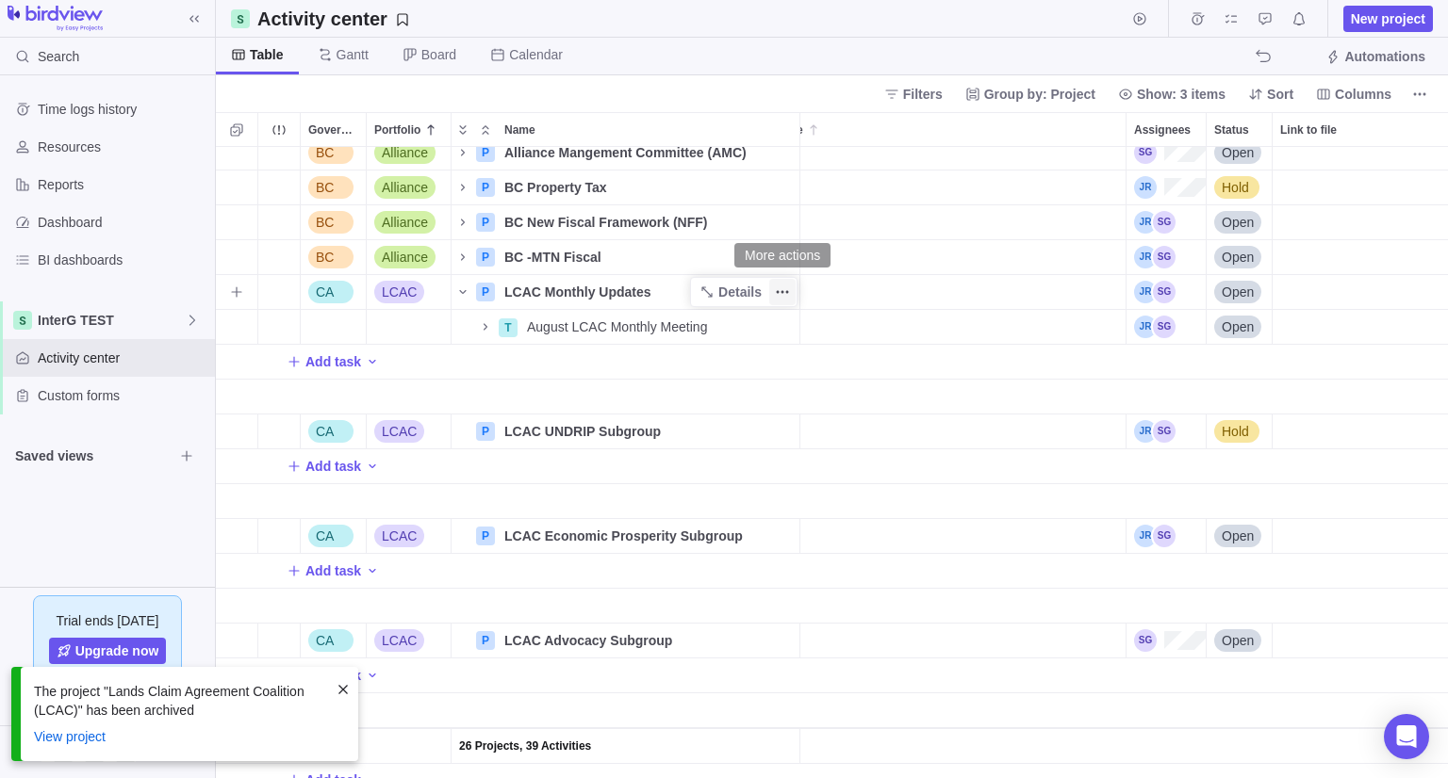
click at [778, 293] on icon "More actions" at bounding box center [782, 292] width 15 height 15
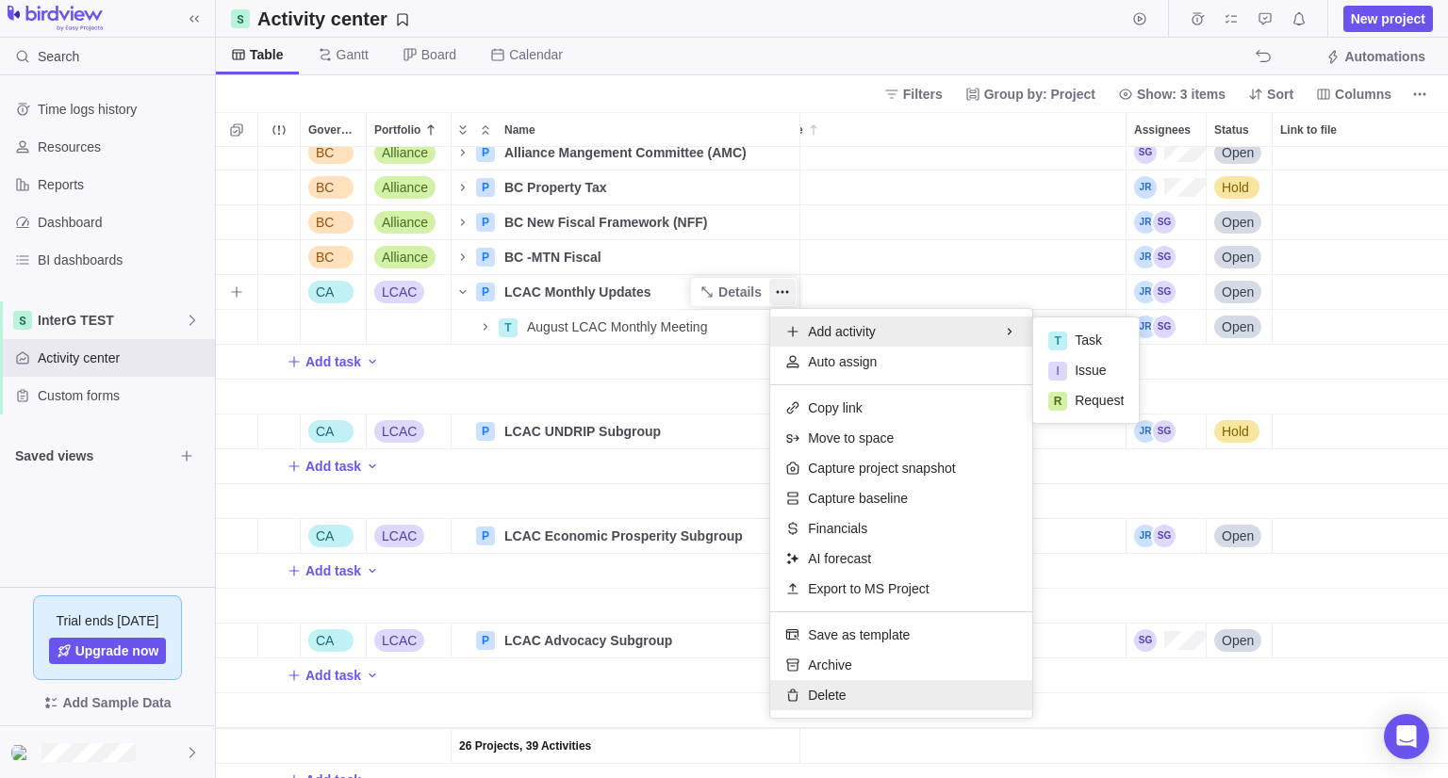
click at [830, 695] on span "Delete" at bounding box center [827, 695] width 38 height 19
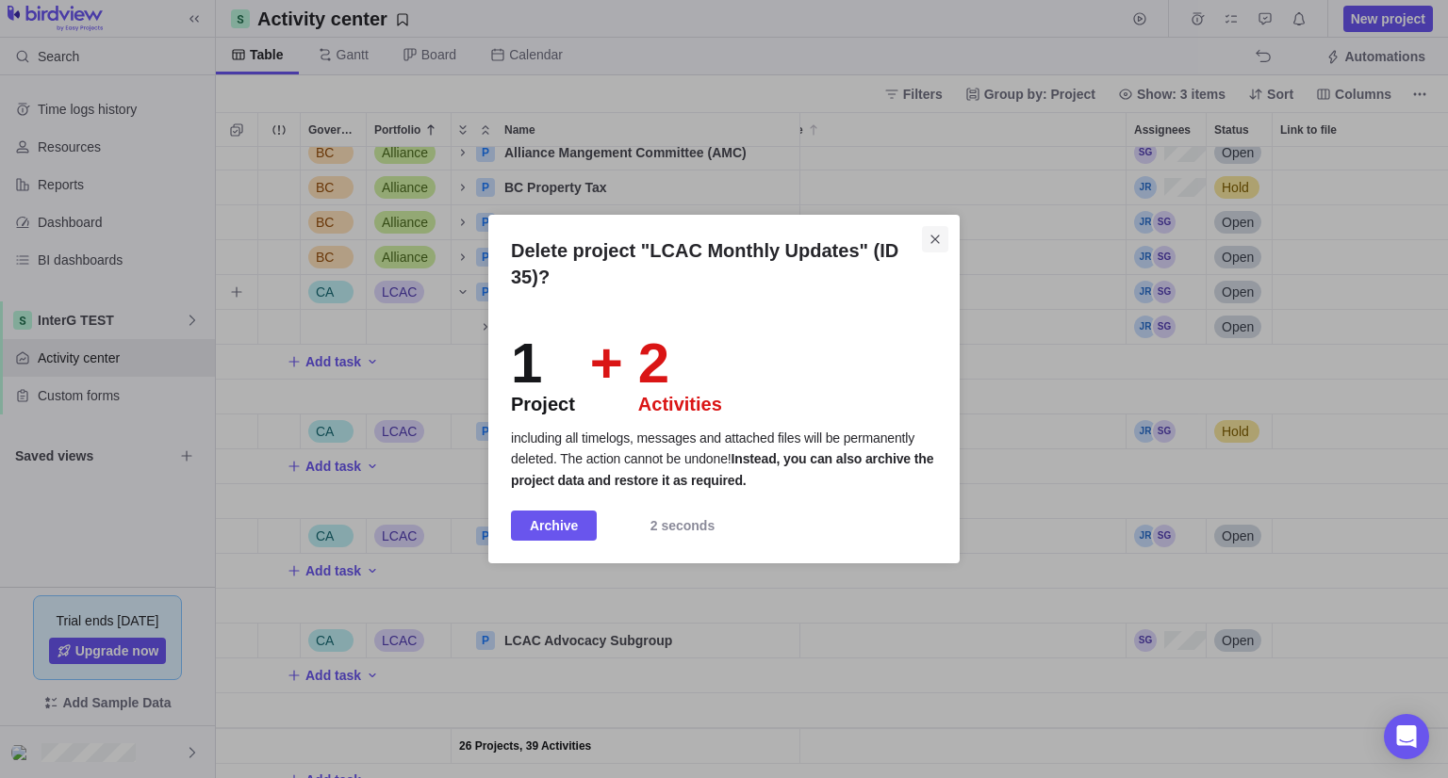
click at [928, 232] on icon "Close" at bounding box center [934, 239] width 15 height 15
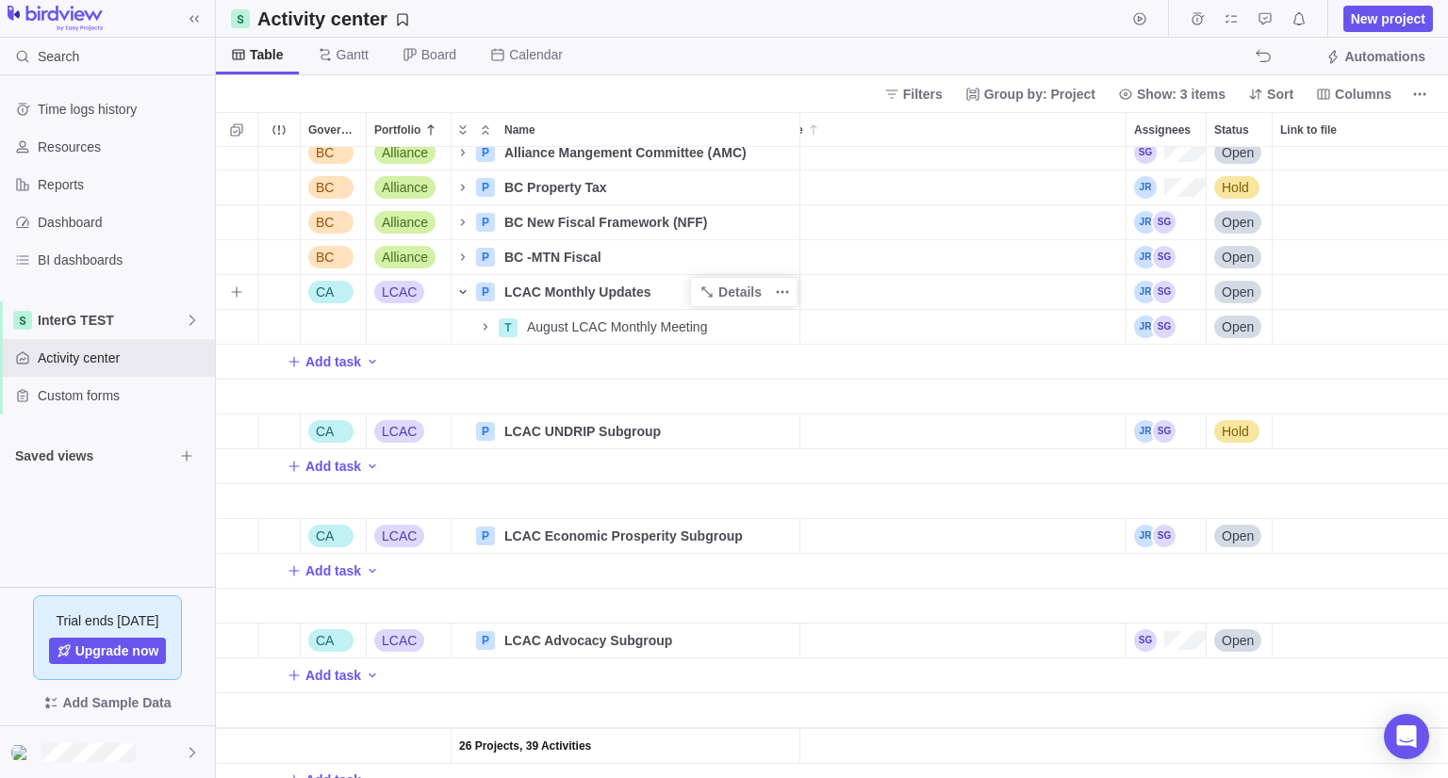
click at [456, 295] on icon "Name" at bounding box center [462, 292] width 15 height 15
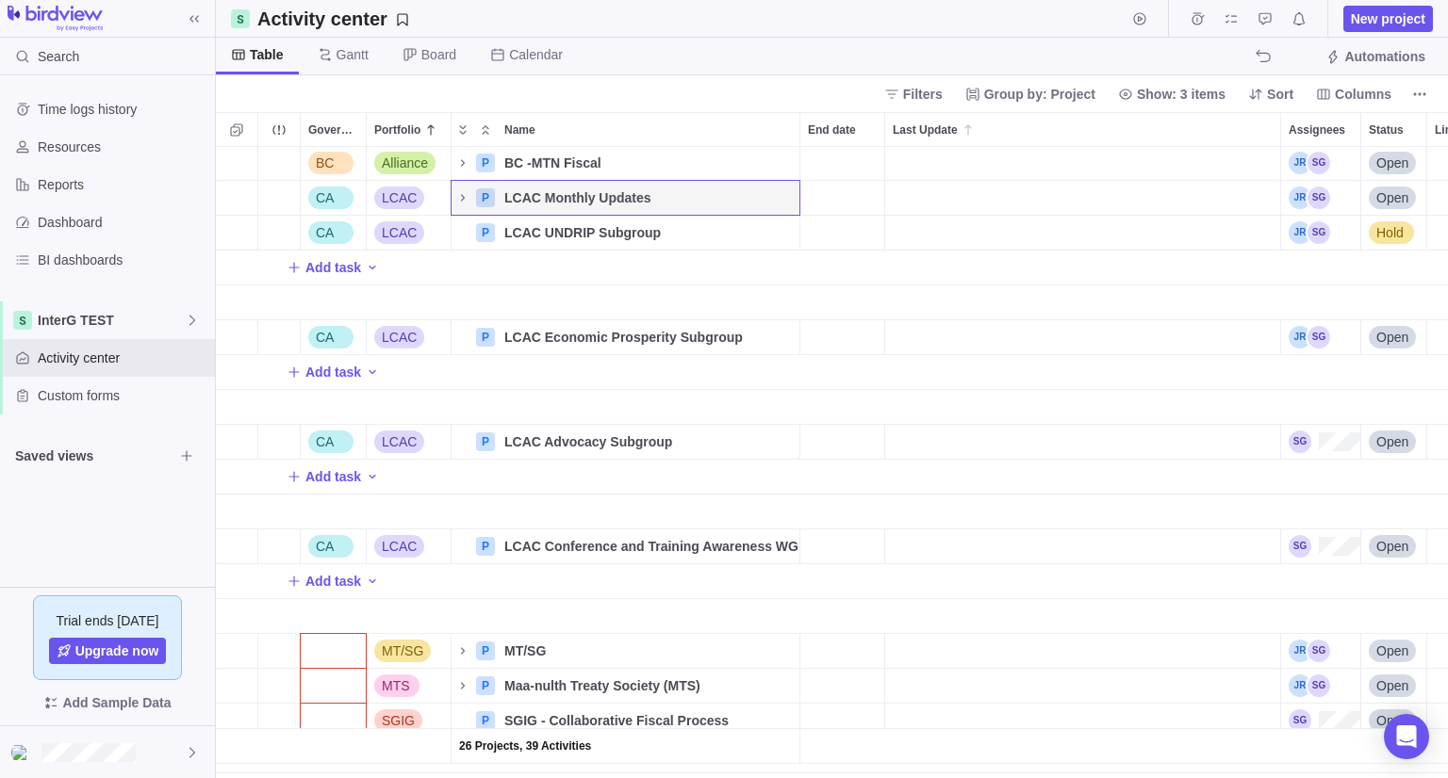
scroll to position [987, 0]
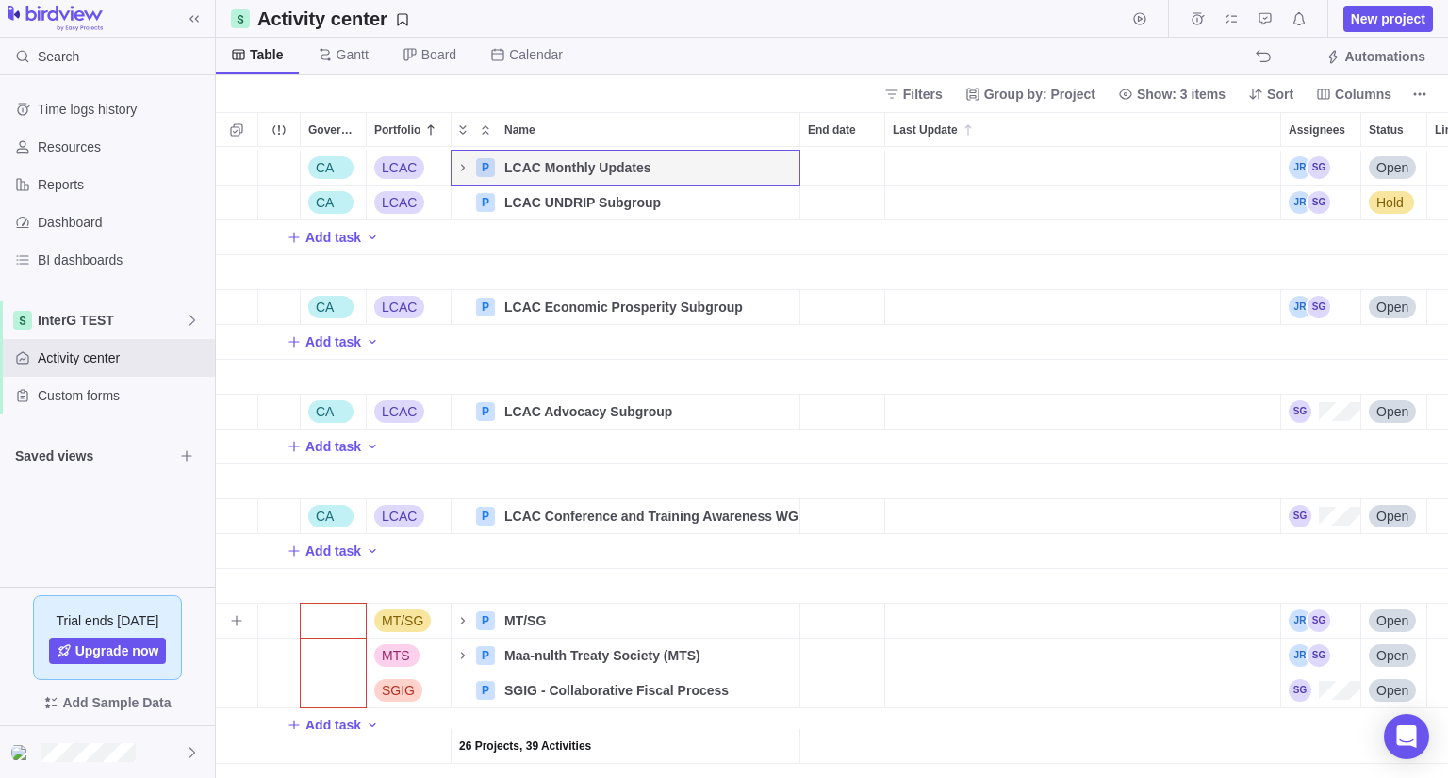
click at [323, 604] on div "Government Level" at bounding box center [333, 621] width 65 height 34
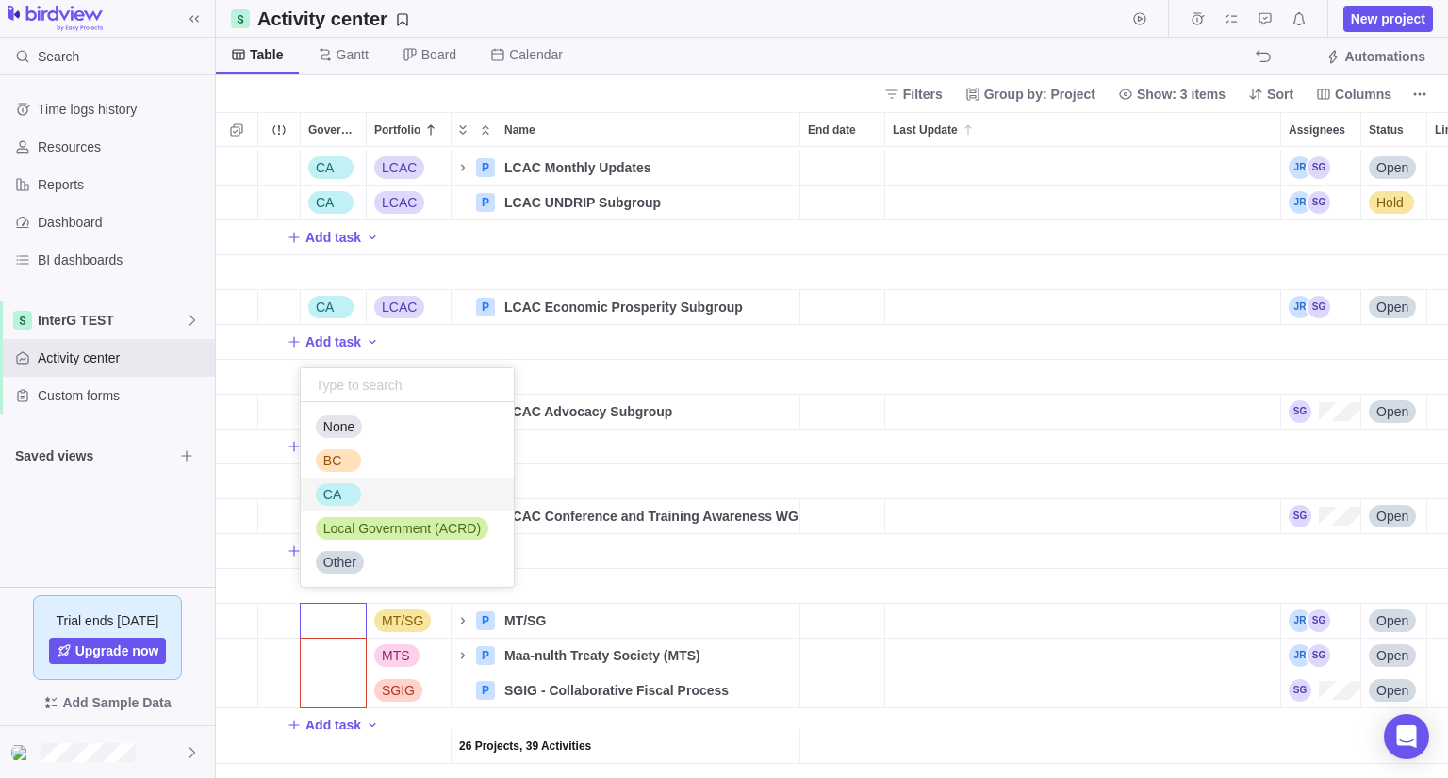
click at [336, 494] on span "CA" at bounding box center [332, 494] width 18 height 19
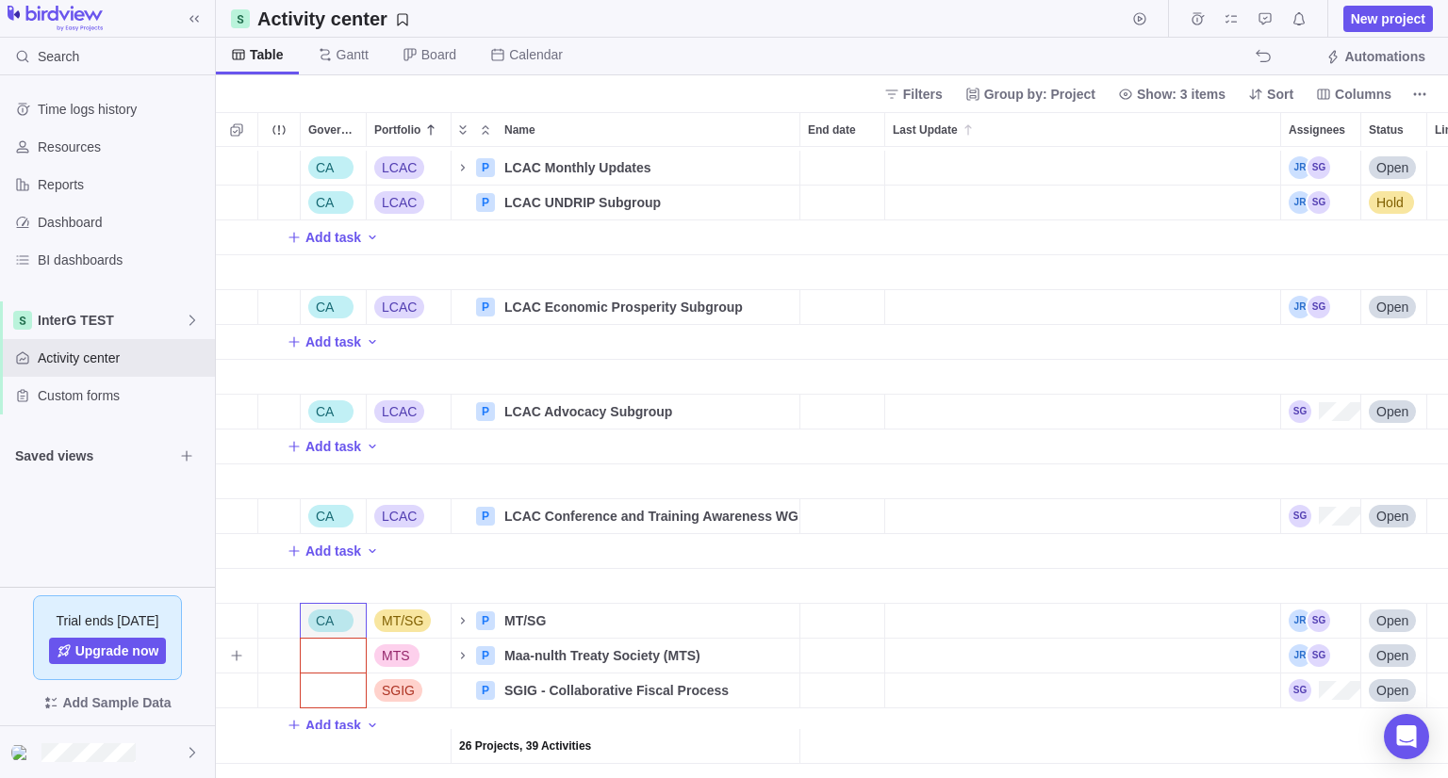
click at [332, 639] on div "Government Level" at bounding box center [333, 656] width 65 height 34
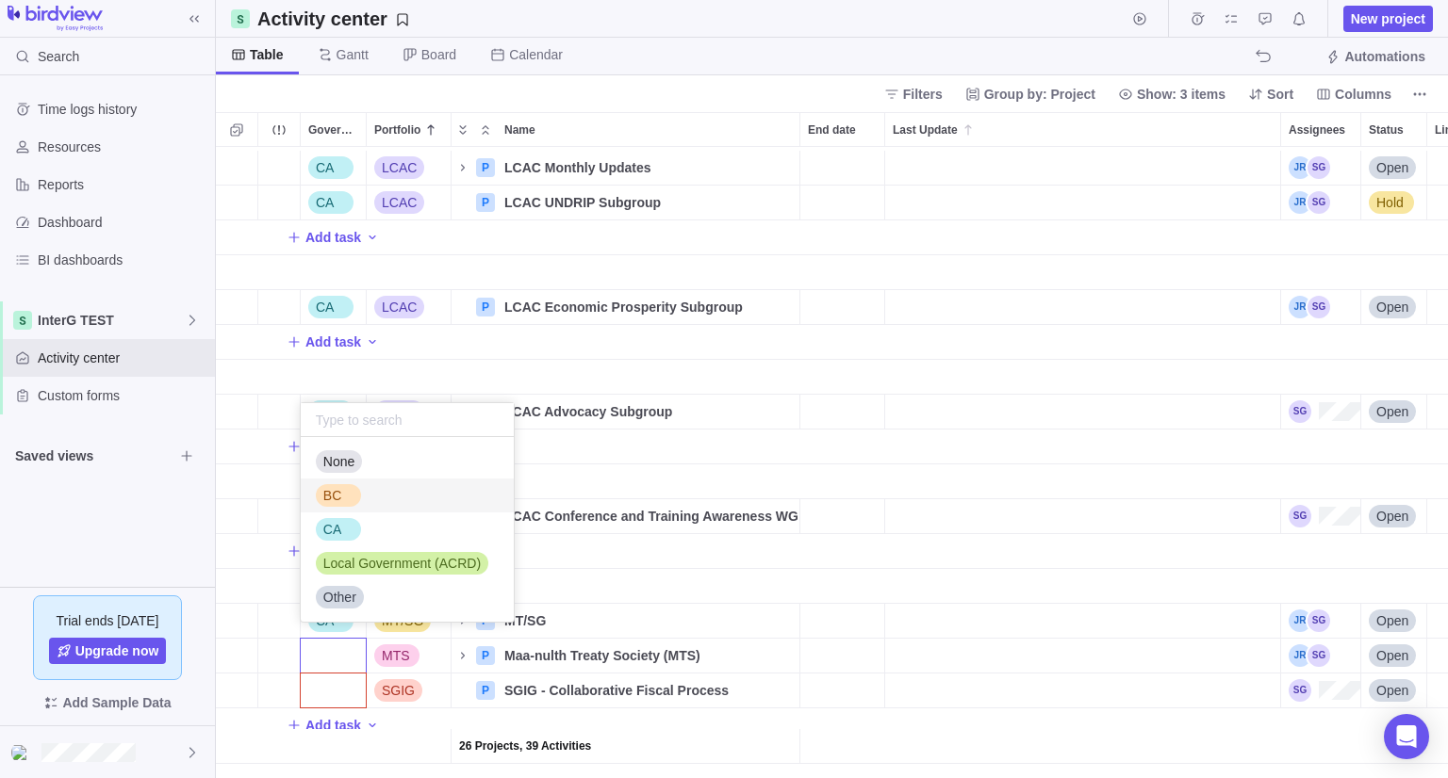
click at [365, 503] on div "BC" at bounding box center [407, 496] width 213 height 34
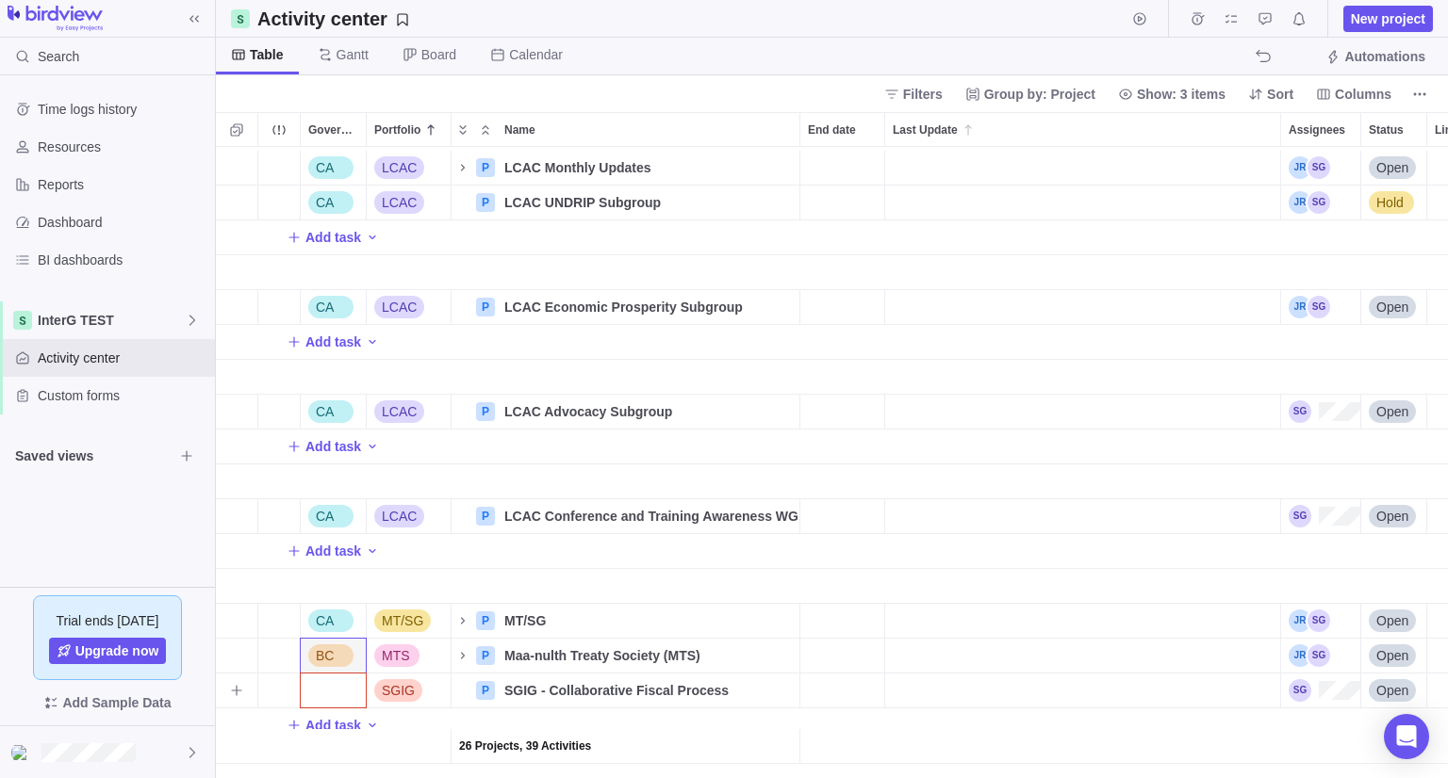
click at [341, 677] on div "Government Level" at bounding box center [333, 691] width 65 height 34
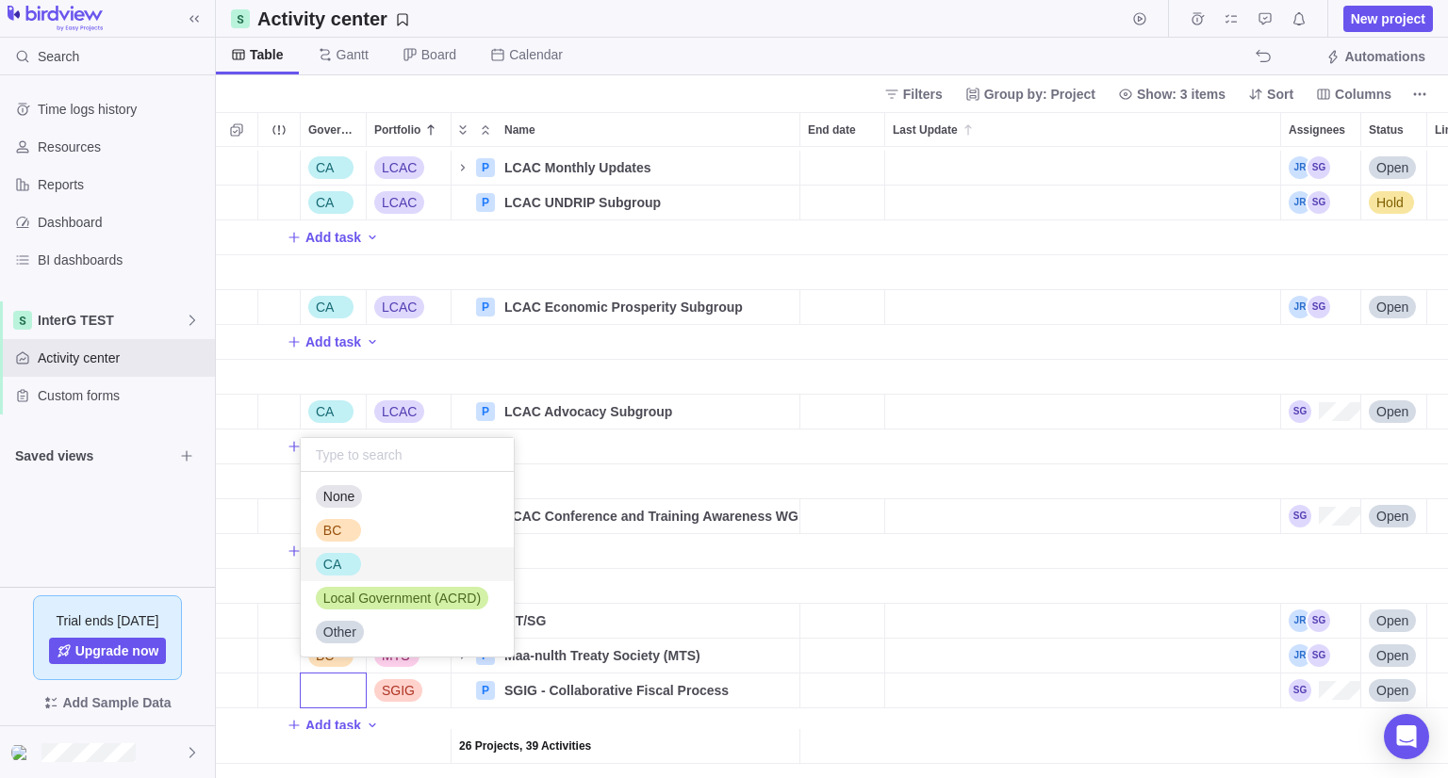
click at [339, 568] on div "CA" at bounding box center [332, 564] width 33 height 19
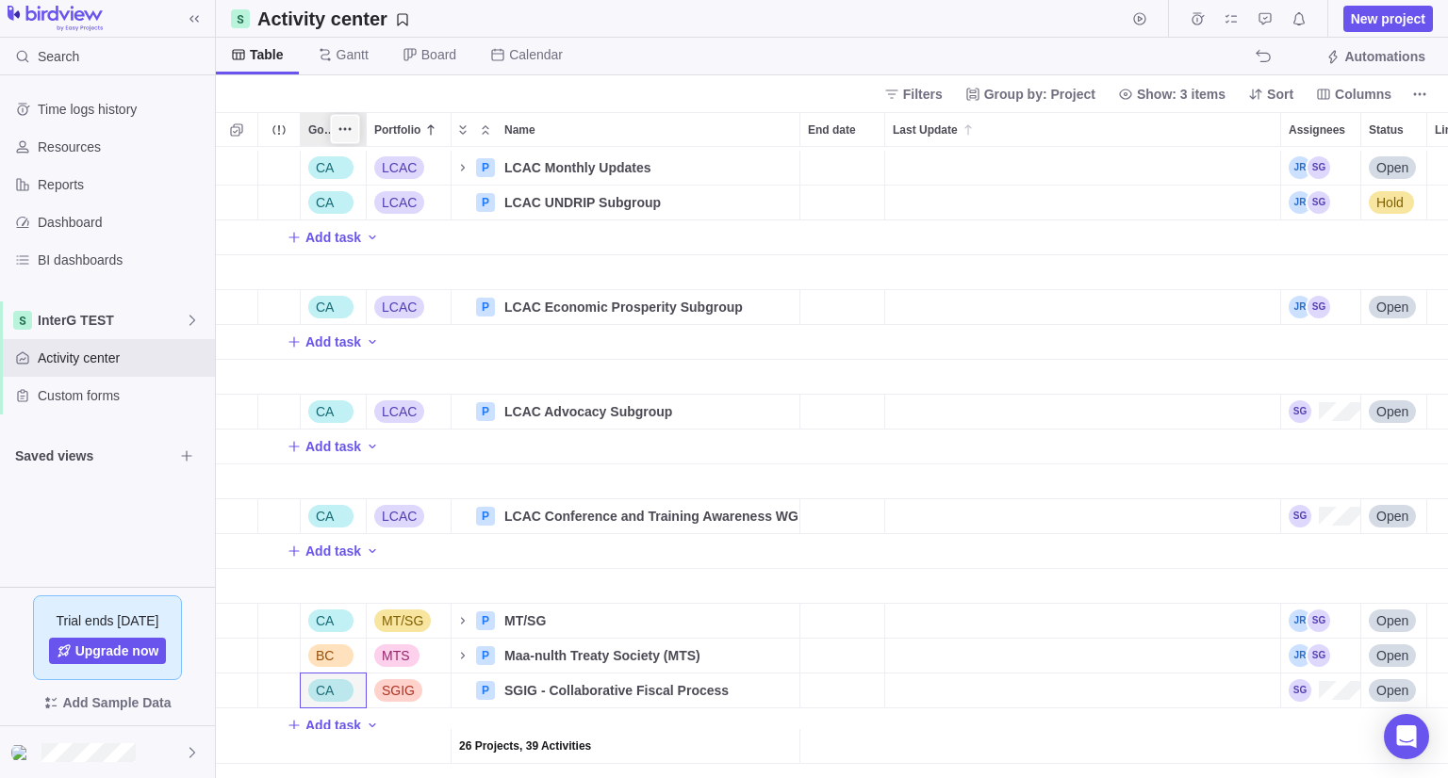
click at [352, 130] on span "More actions" at bounding box center [345, 129] width 26 height 26
click at [554, 90] on body "Search Time logs history Resources Reports Dashboard BI dashboards InterG TEST …" at bounding box center [724, 389] width 1448 height 778
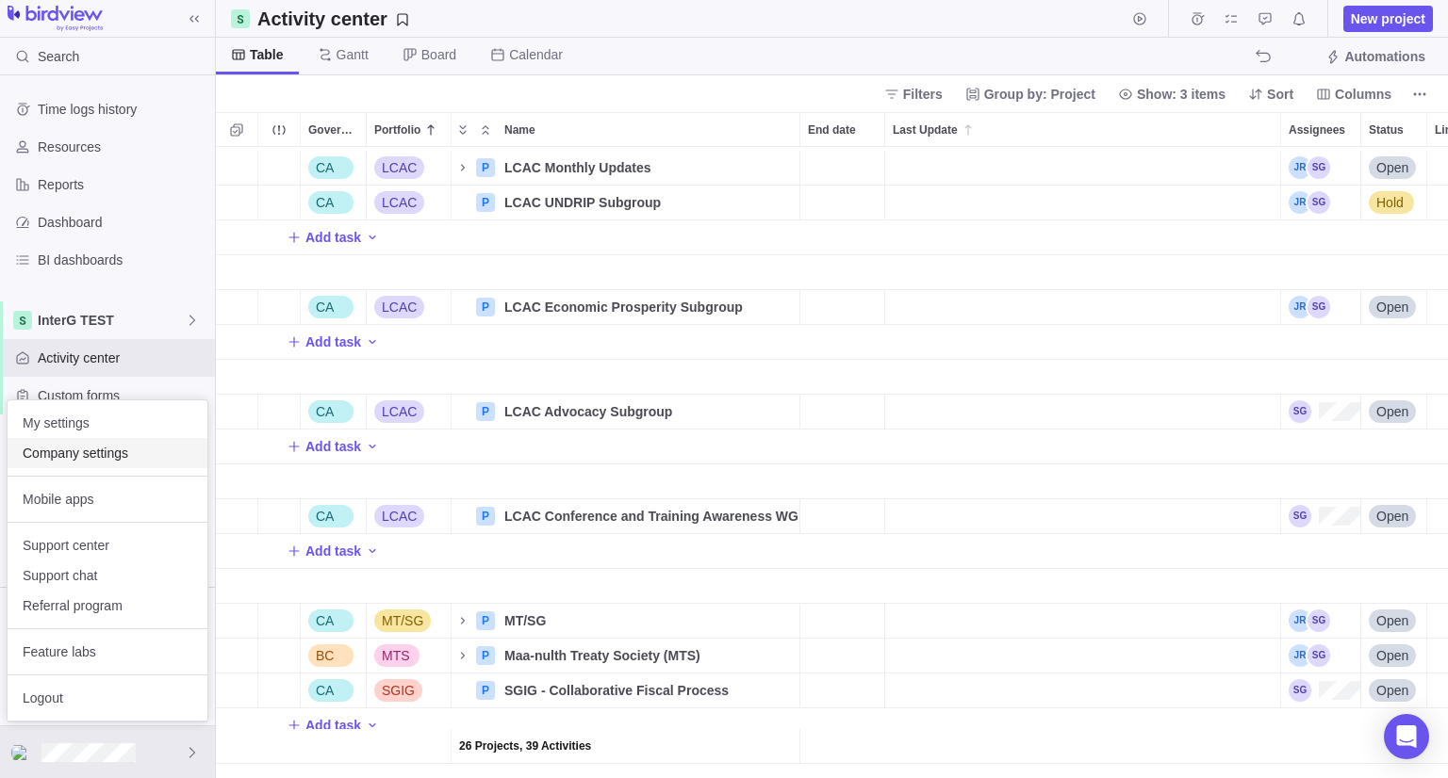
click at [64, 460] on span "Company settings" at bounding box center [108, 453] width 170 height 19
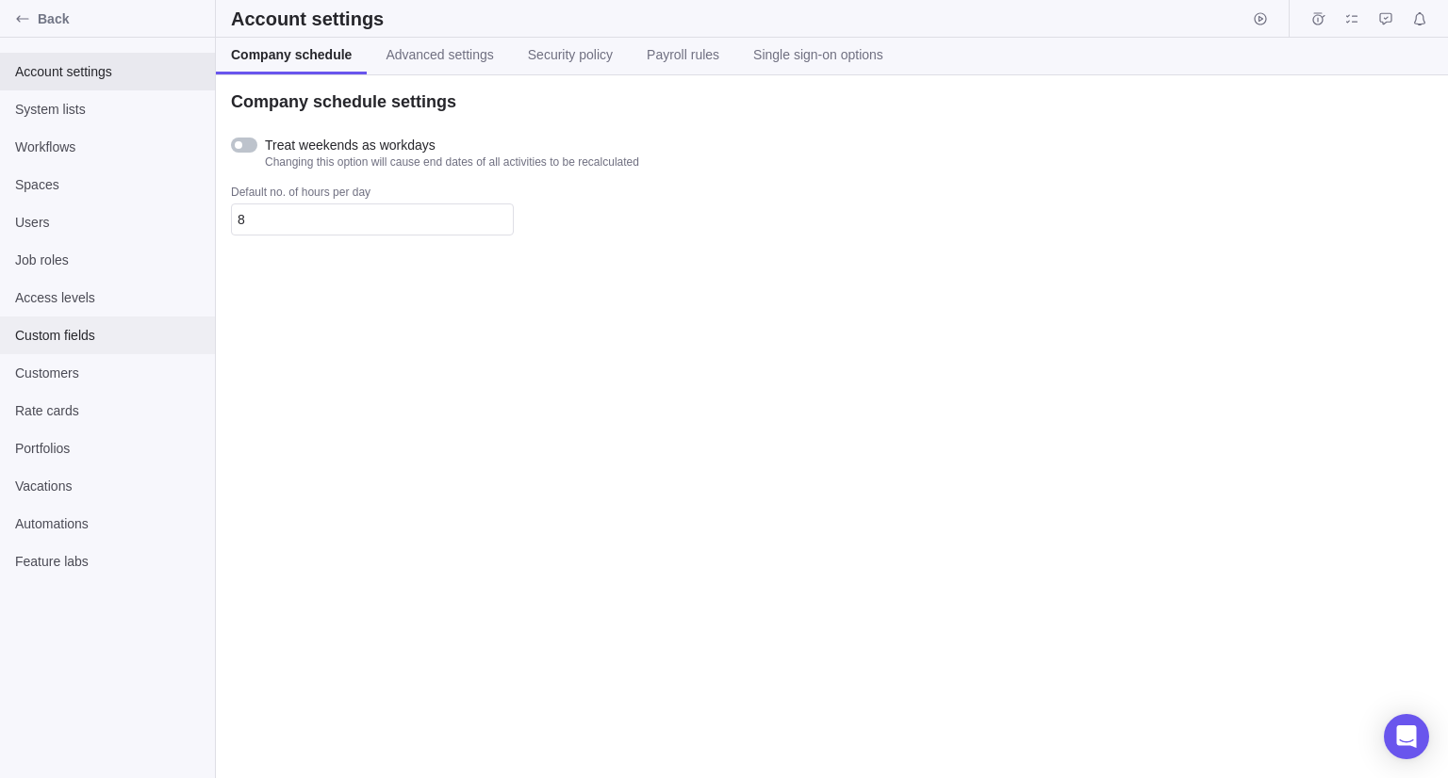
click at [53, 336] on span "Custom fields" at bounding box center [107, 335] width 185 height 19
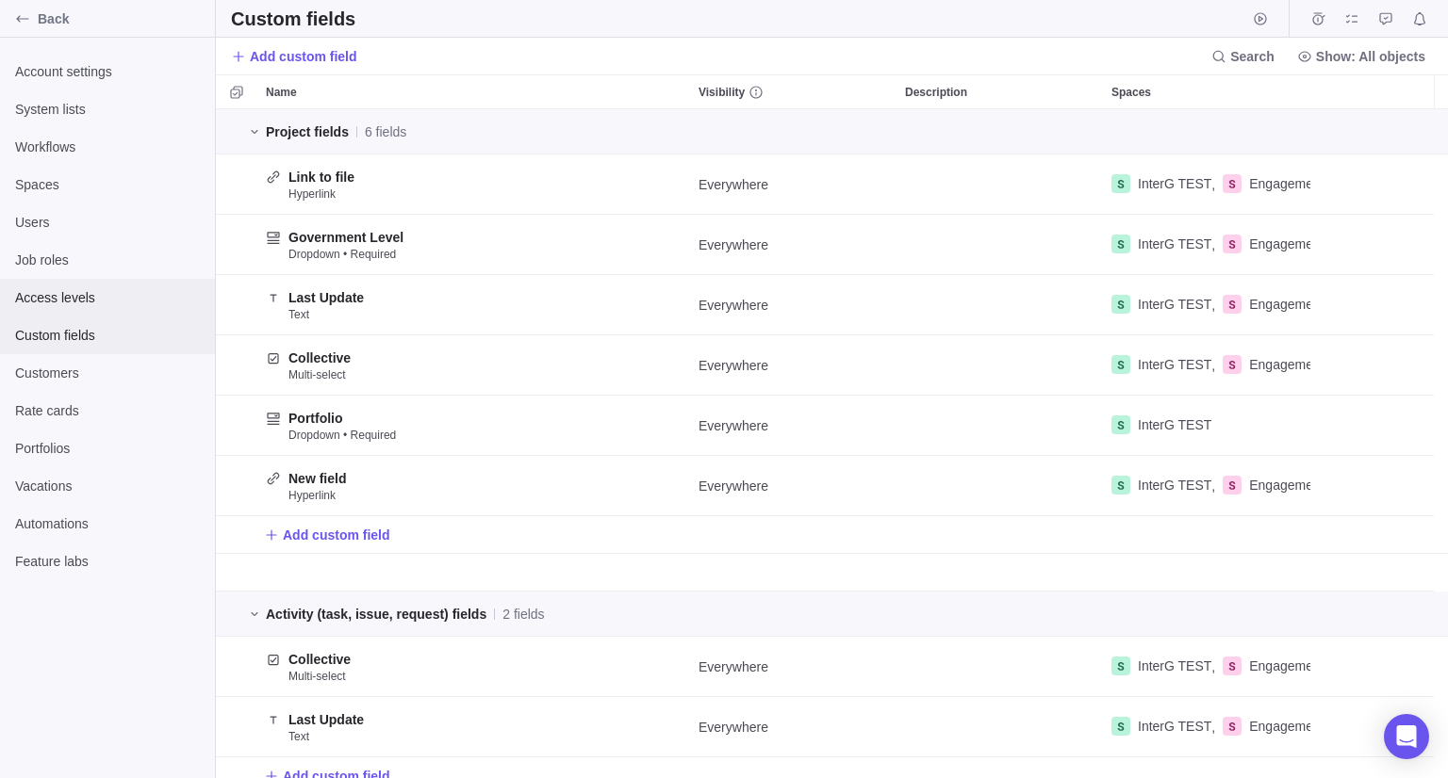
scroll to position [655, 1218]
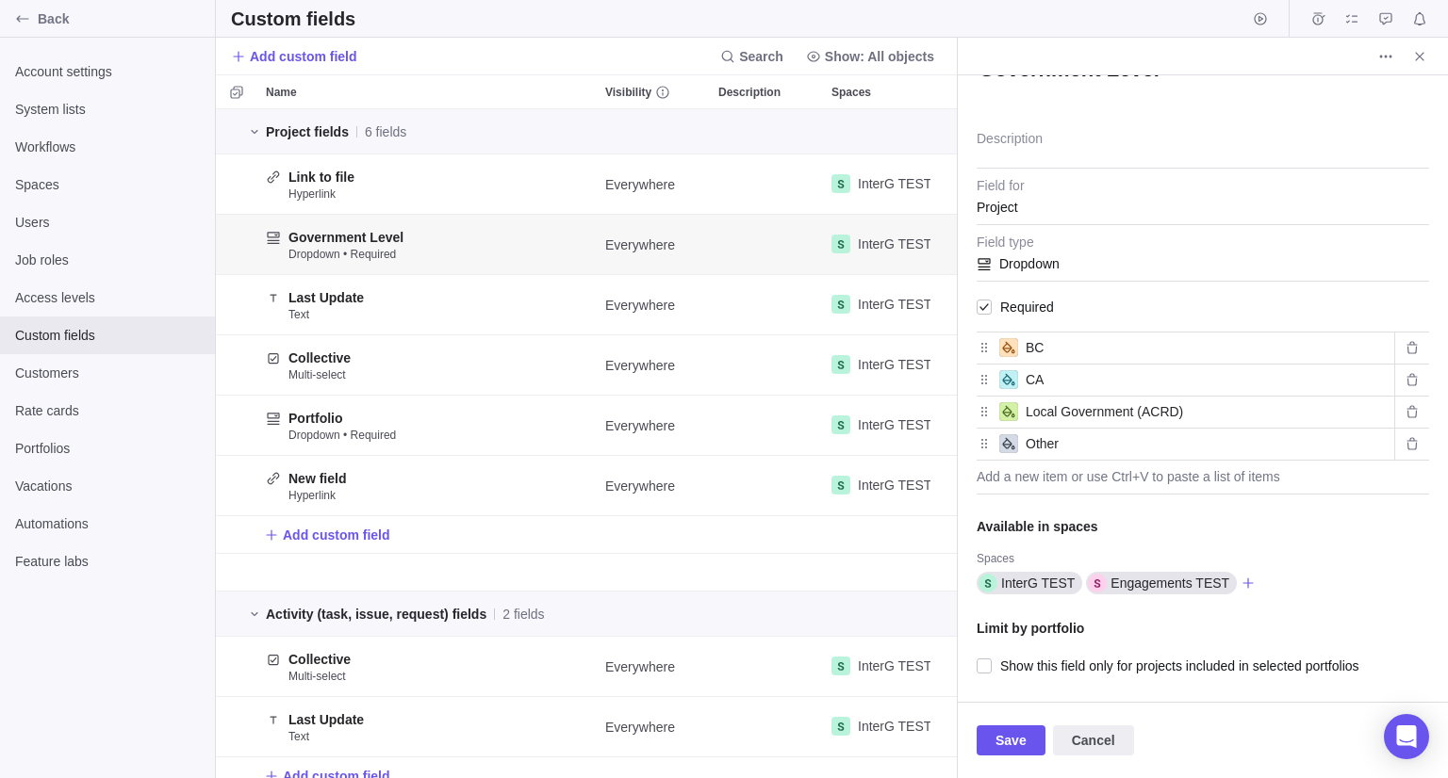
scroll to position [113, 0]
type textarea "x"
click at [1059, 481] on div "Add a new item or use Ctrl+V to paste a list of items" at bounding box center [1202, 478] width 452 height 34
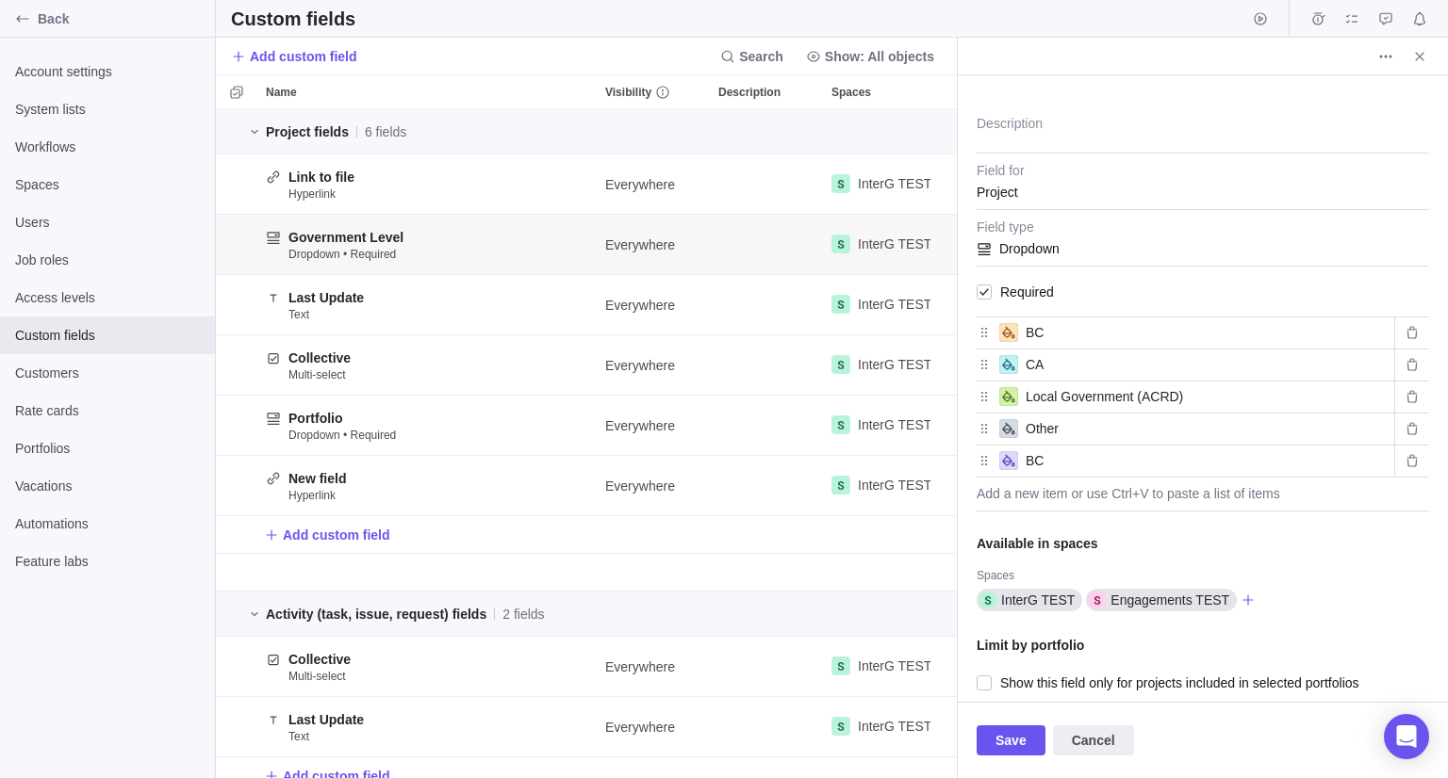
type input "B"
type input "CA & BC"
click at [1001, 732] on span "Save" at bounding box center [1010, 740] width 31 height 23
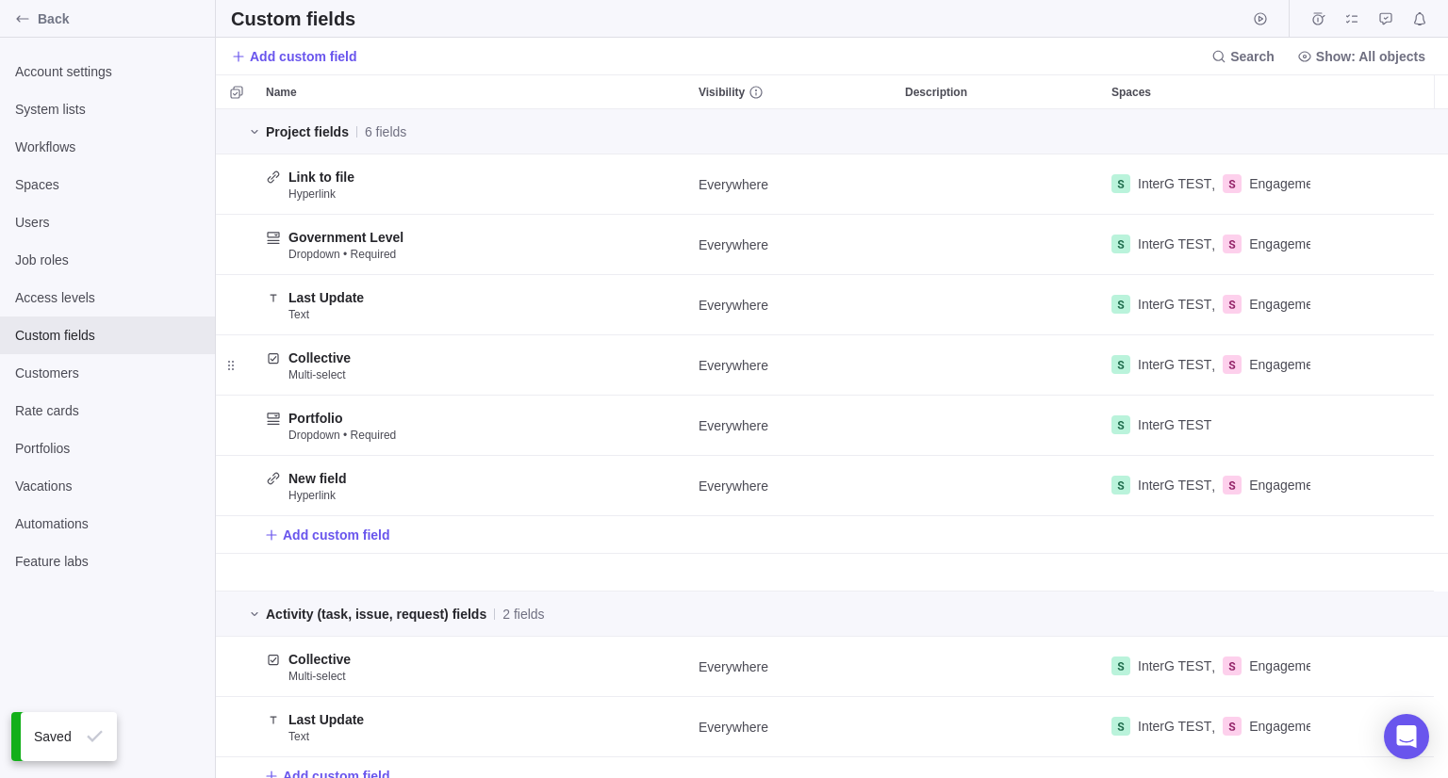
scroll to position [655, 1218]
click at [24, 14] on icon "Back" at bounding box center [22, 18] width 15 height 15
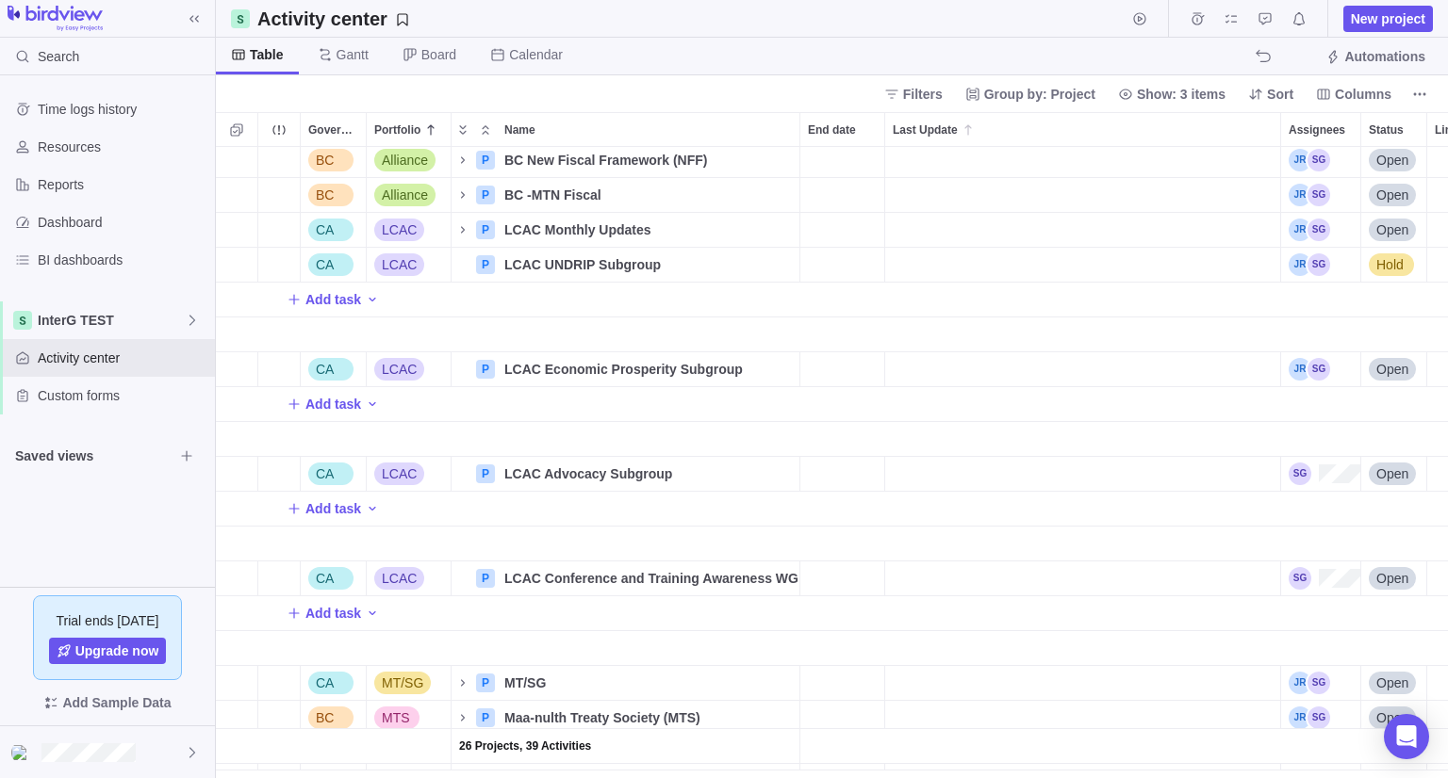
scroll to position [987, 0]
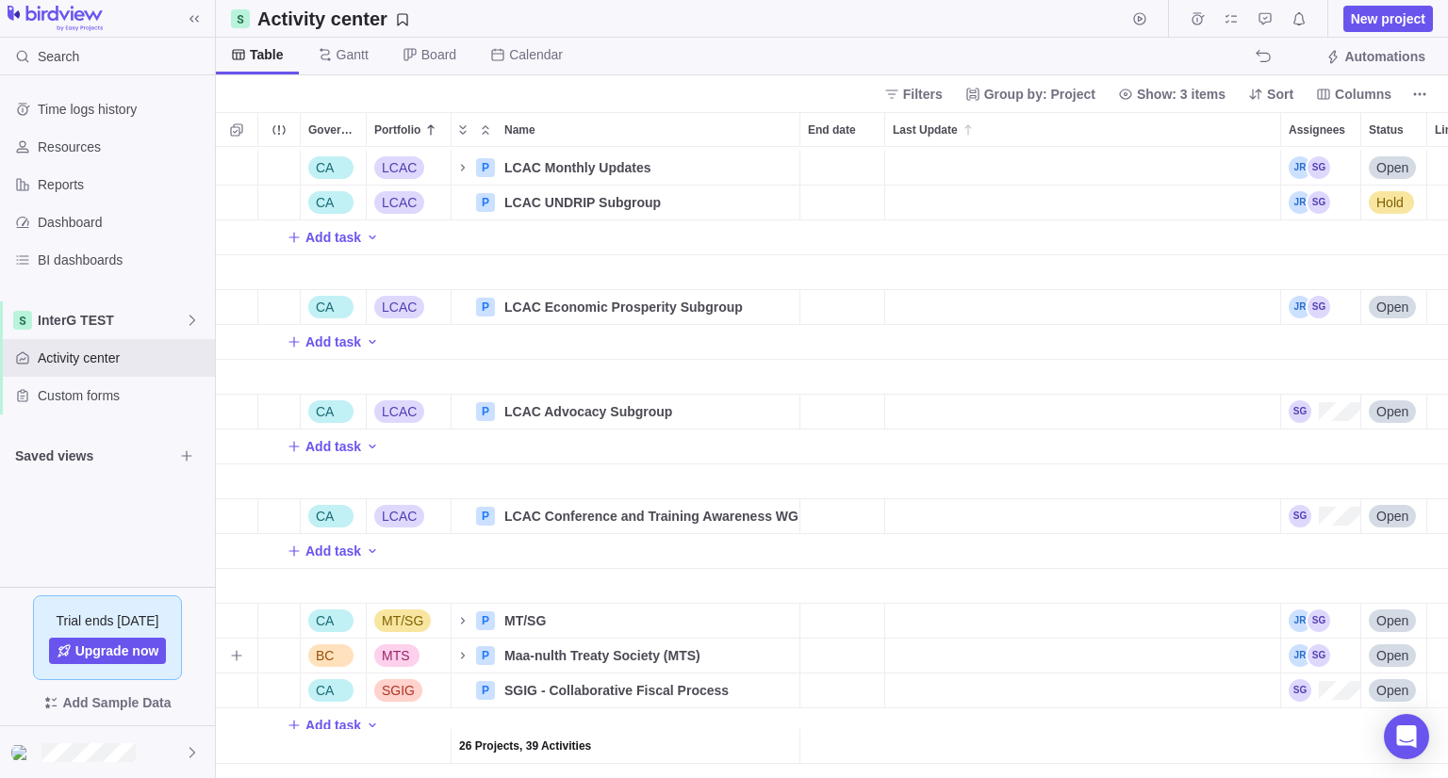
click at [324, 647] on span "BC" at bounding box center [325, 656] width 18 height 19
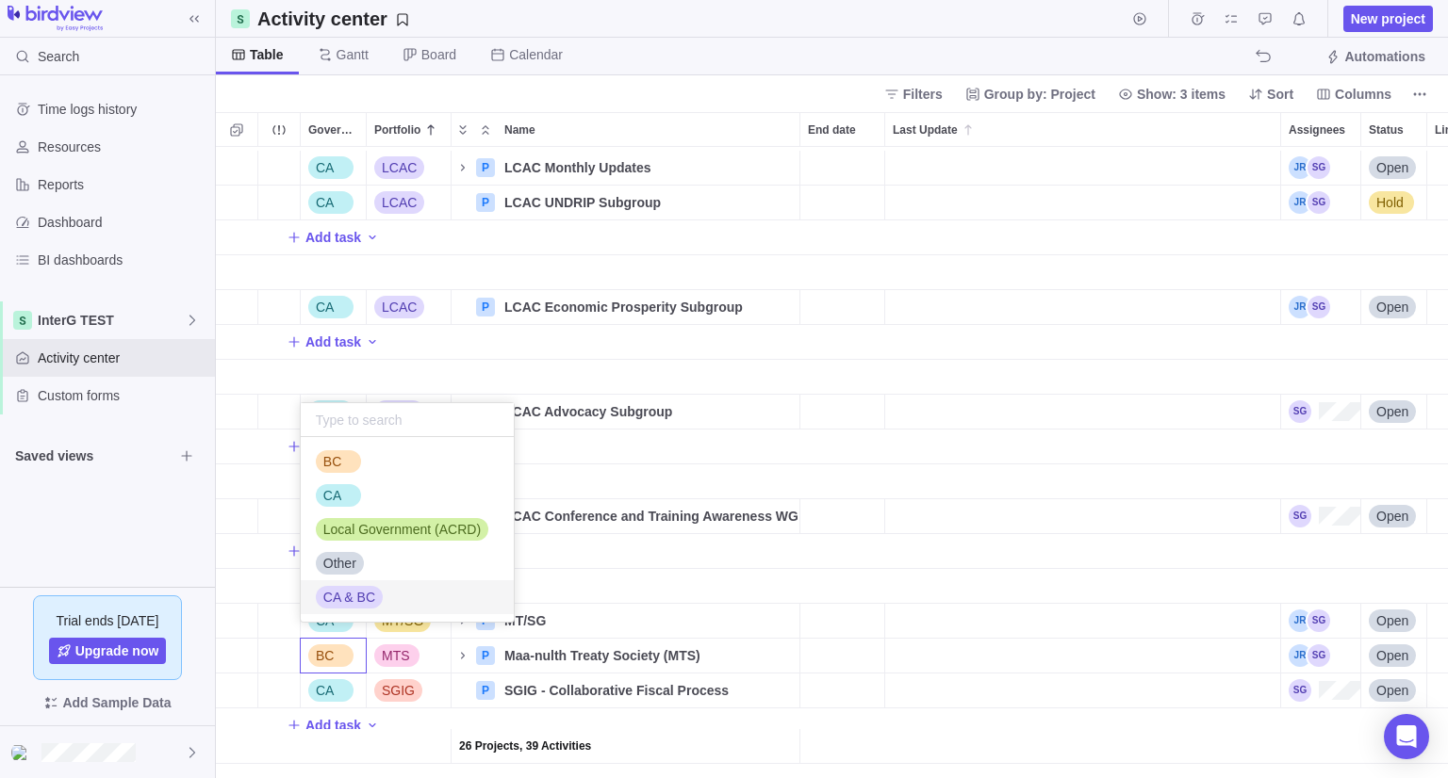
click at [338, 595] on span "CA & BC" at bounding box center [349, 597] width 52 height 19
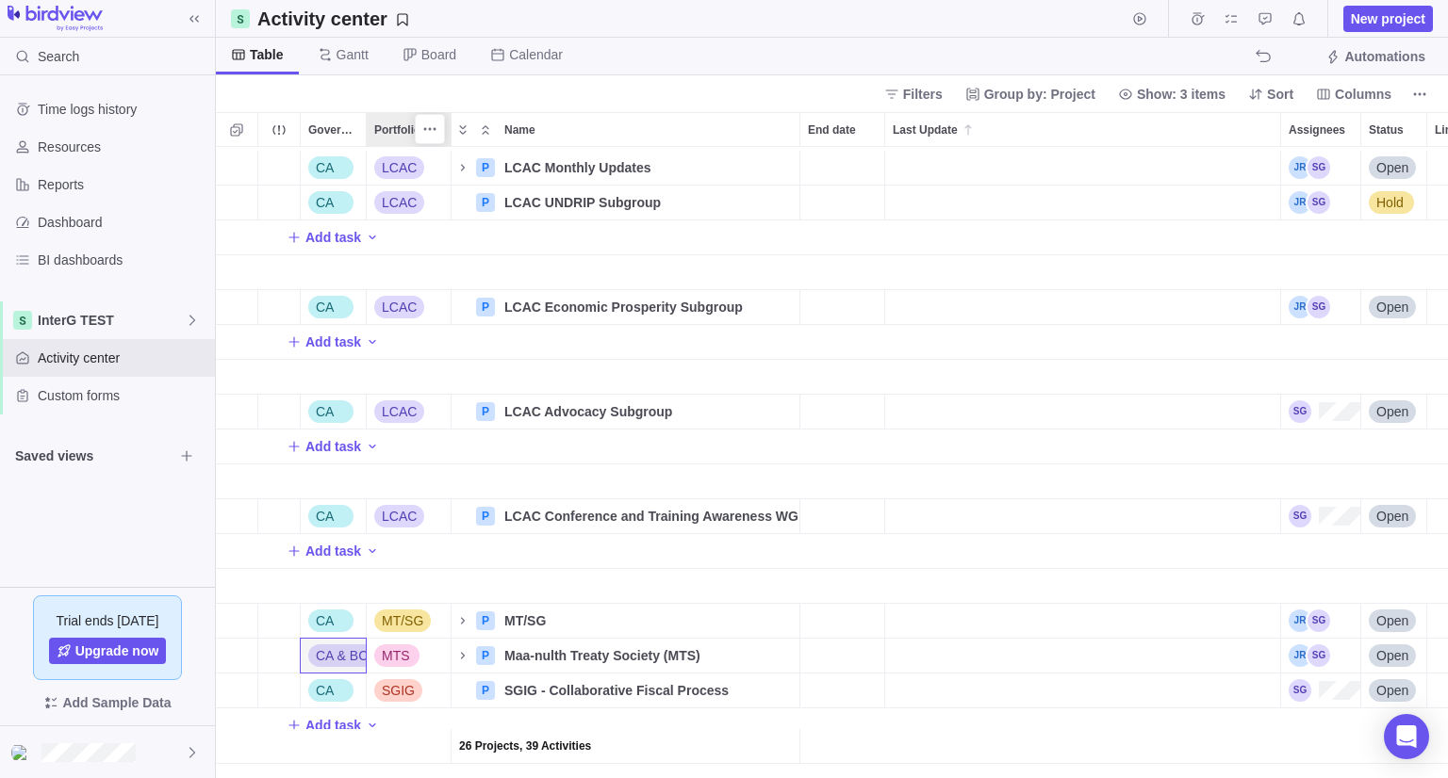
click at [367, 134] on div "Portfolio" at bounding box center [409, 129] width 84 height 33
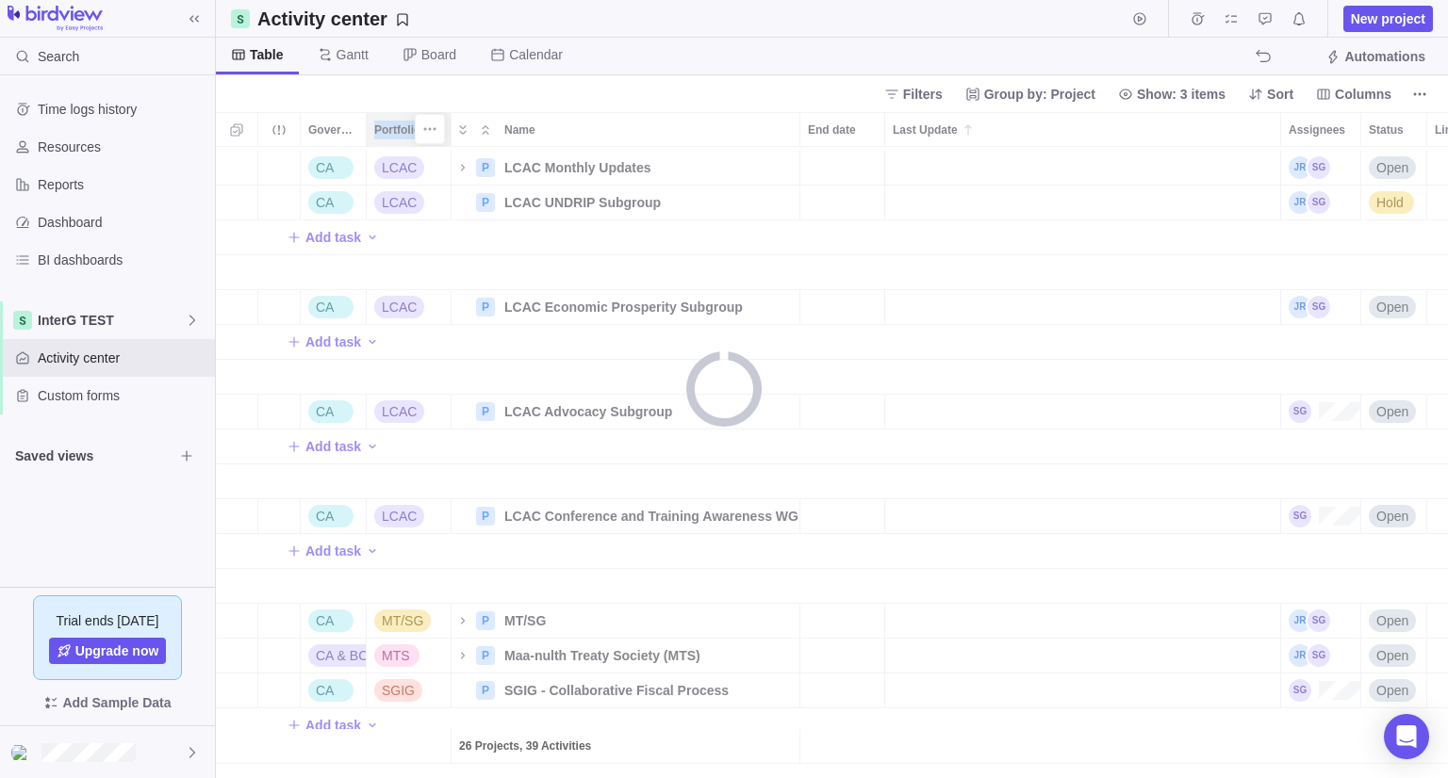
click at [367, 134] on div "Government Level Portfolio Name End date Last Update Assignees Status Link to f…" at bounding box center [832, 445] width 1232 height 666
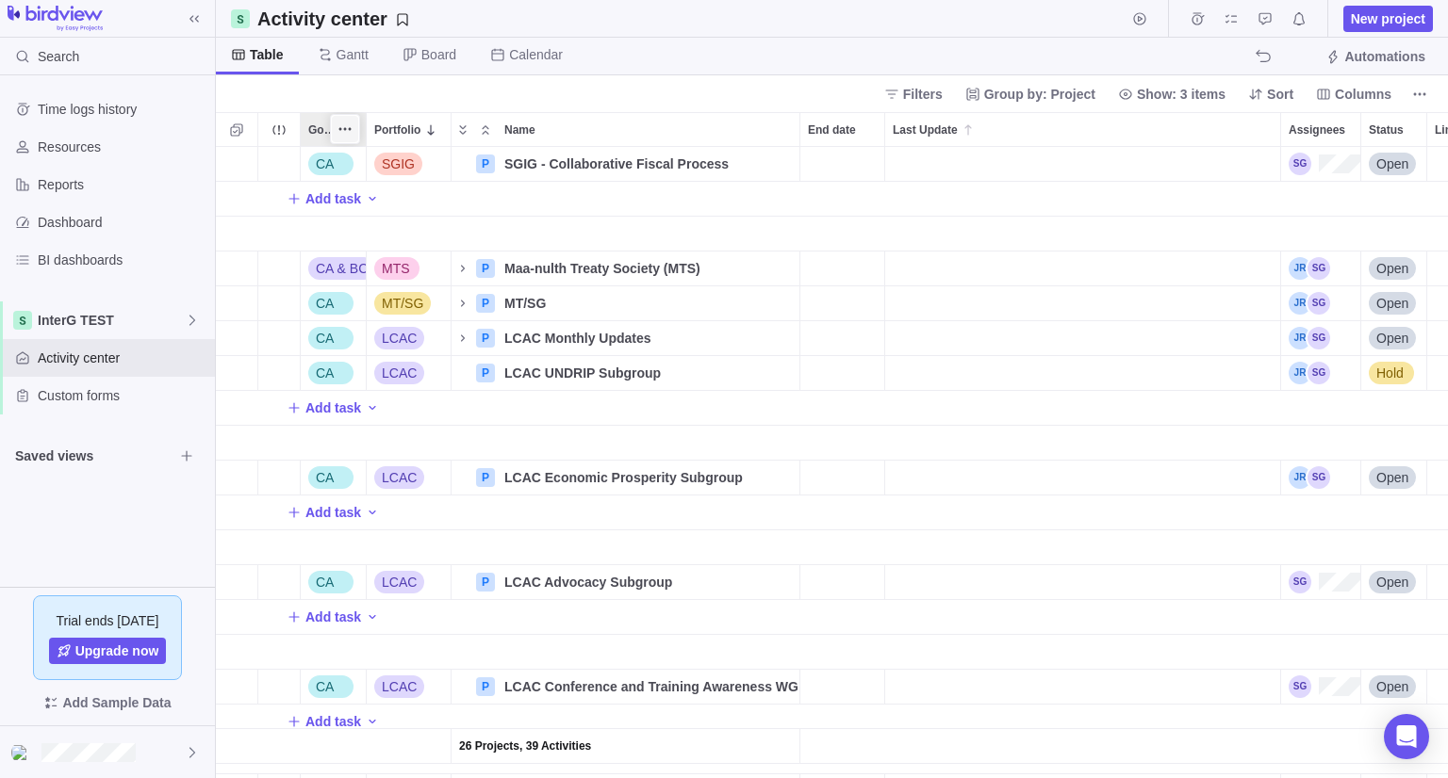
scroll to position [616, 1218]
click at [315, 133] on span "Government Level" at bounding box center [324, 130] width 32 height 19
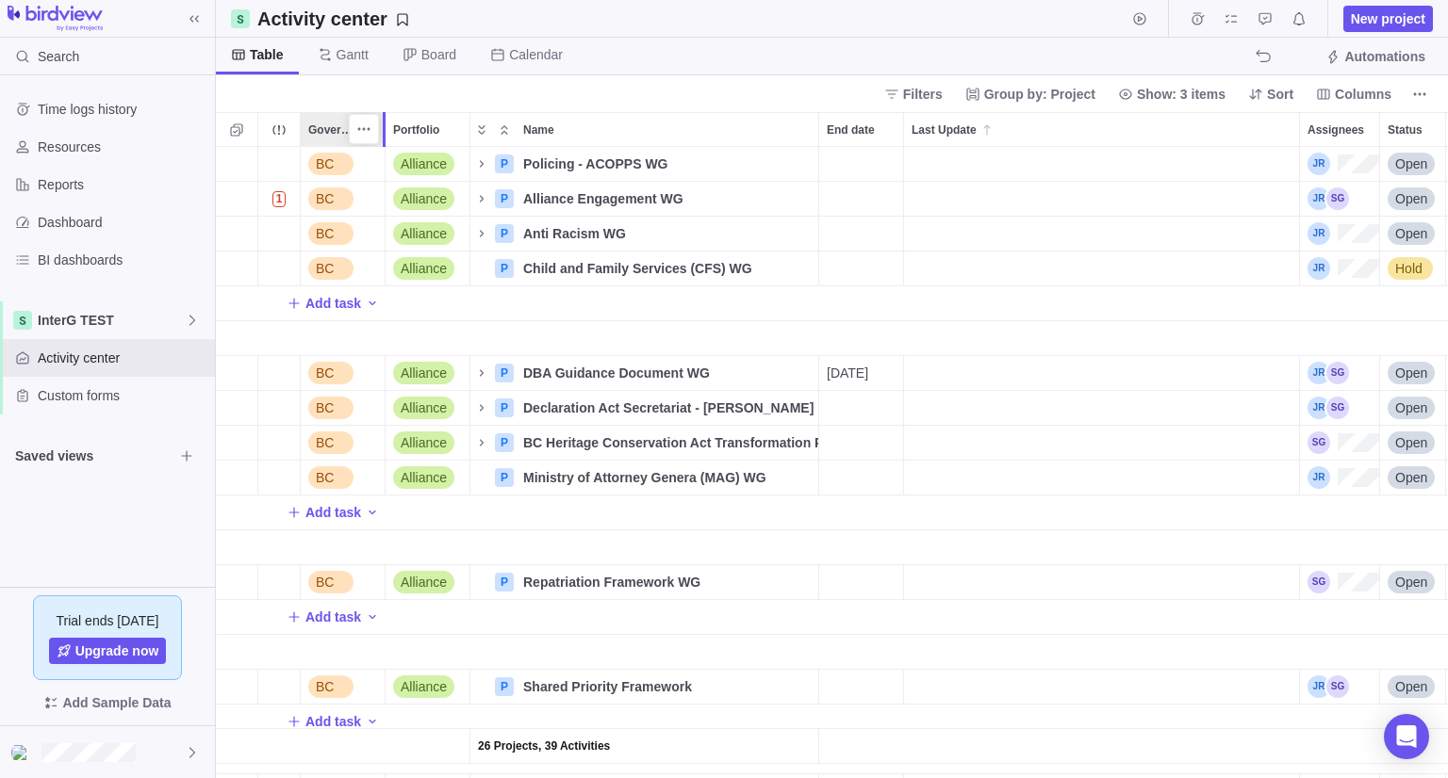
drag, startPoint x: 365, startPoint y: 137, endPoint x: 381, endPoint y: 136, distance: 16.0
click at [381, 136] on div at bounding box center [387, 129] width 15 height 35
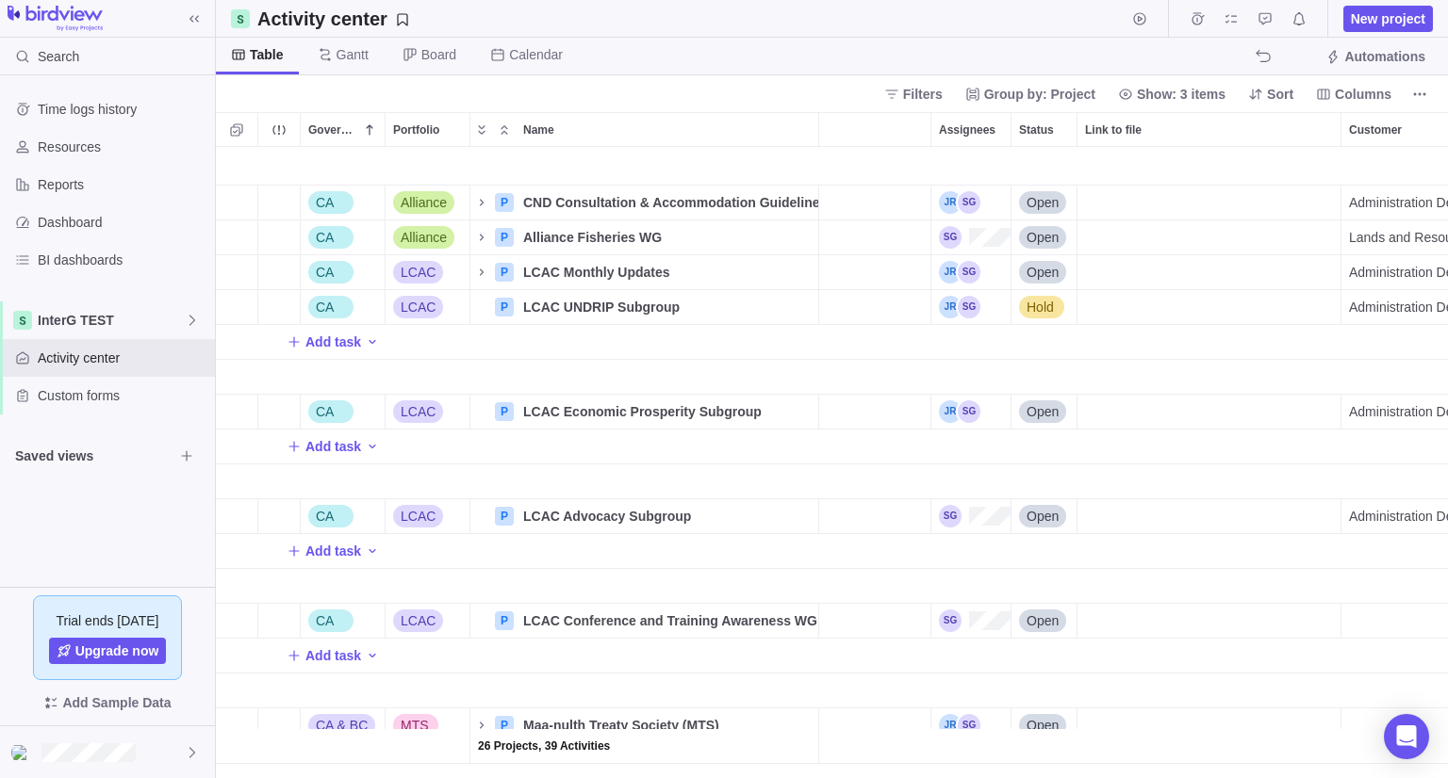
scroll to position [0, 445]
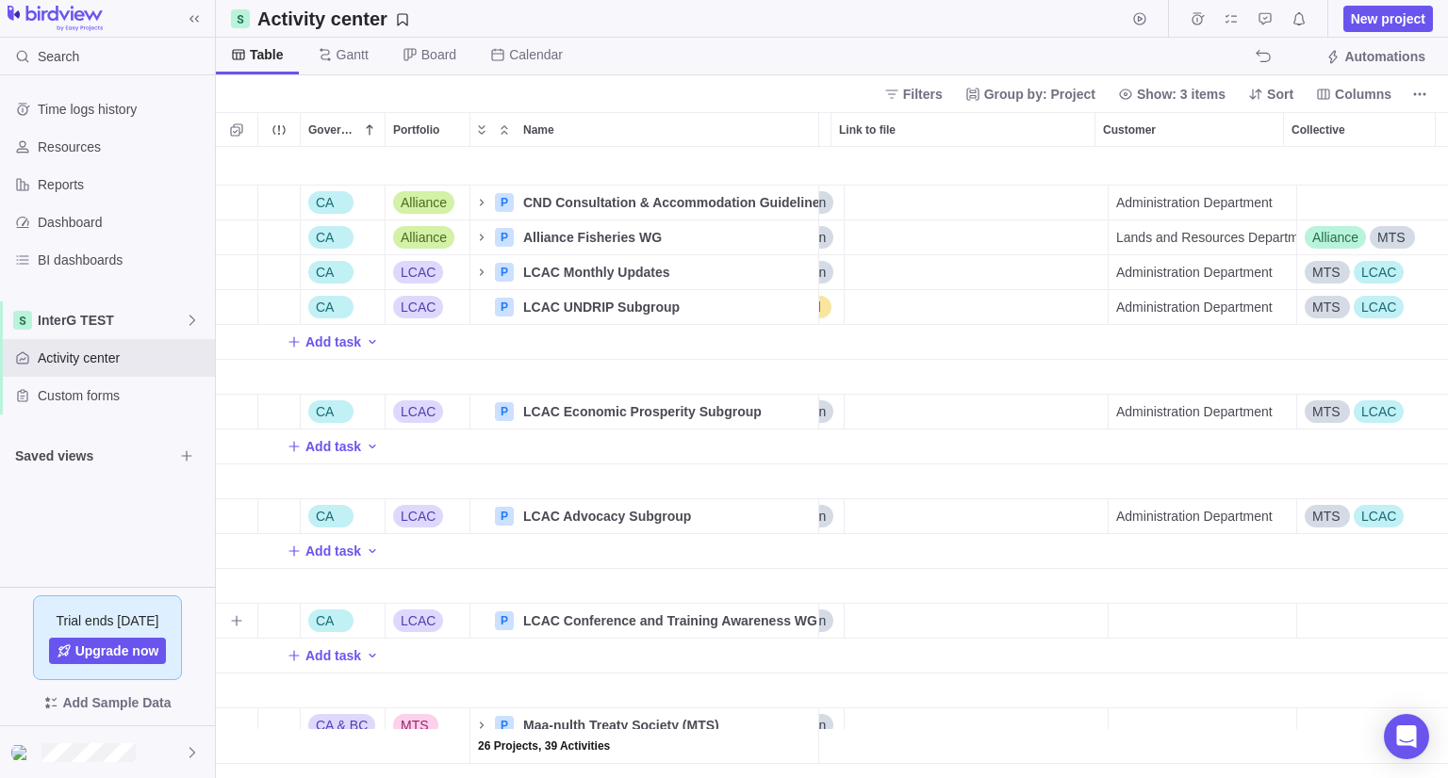
click at [1317, 605] on div "Collective" at bounding box center [1372, 621] width 151 height 34
click at [1277, 531] on div "LCAC" at bounding box center [1260, 532] width 50 height 19
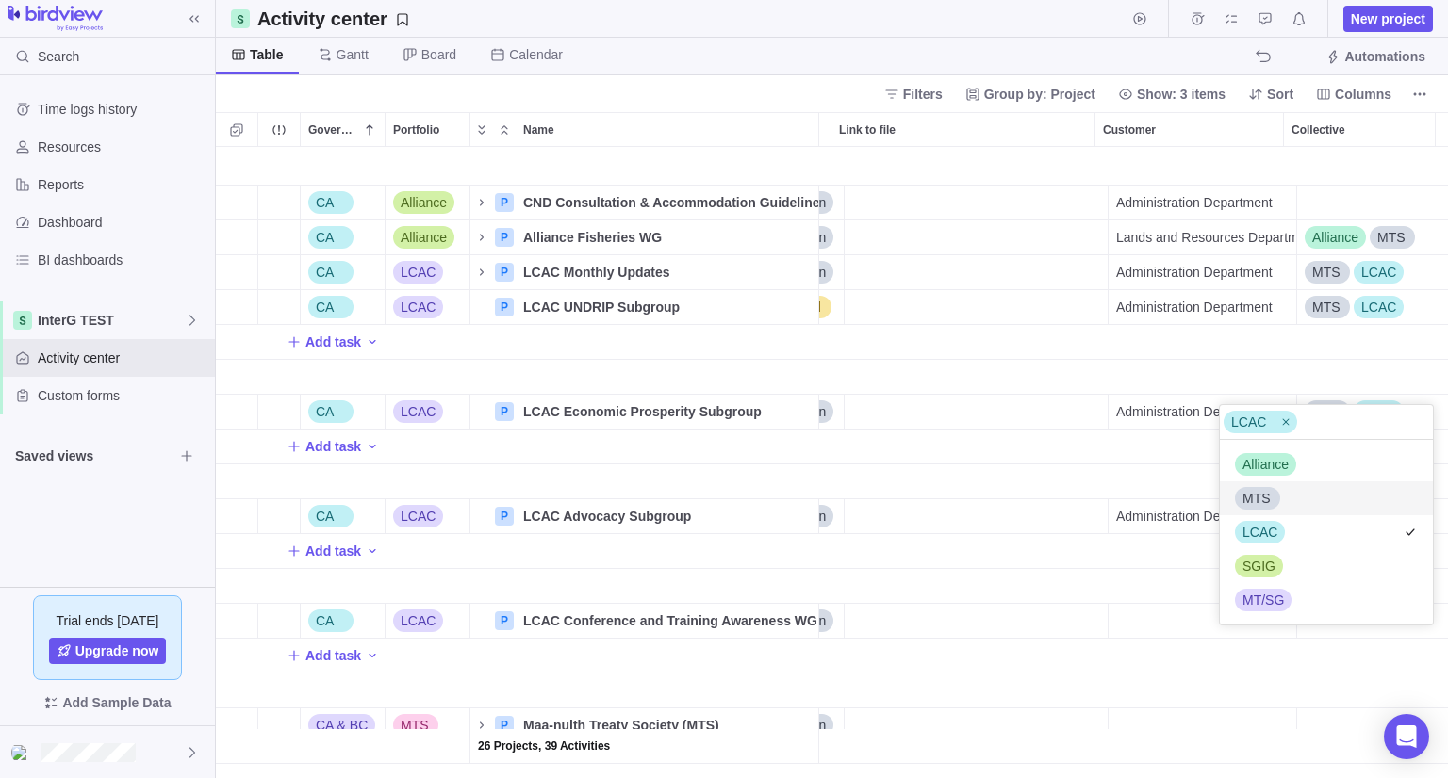
click at [1276, 500] on div "MTS" at bounding box center [1257, 498] width 45 height 23
click at [1108, 571] on div "CA Alliance P CND Consultation & Accommodation Guidelines WG Details Open Admin…" at bounding box center [832, 462] width 1232 height 631
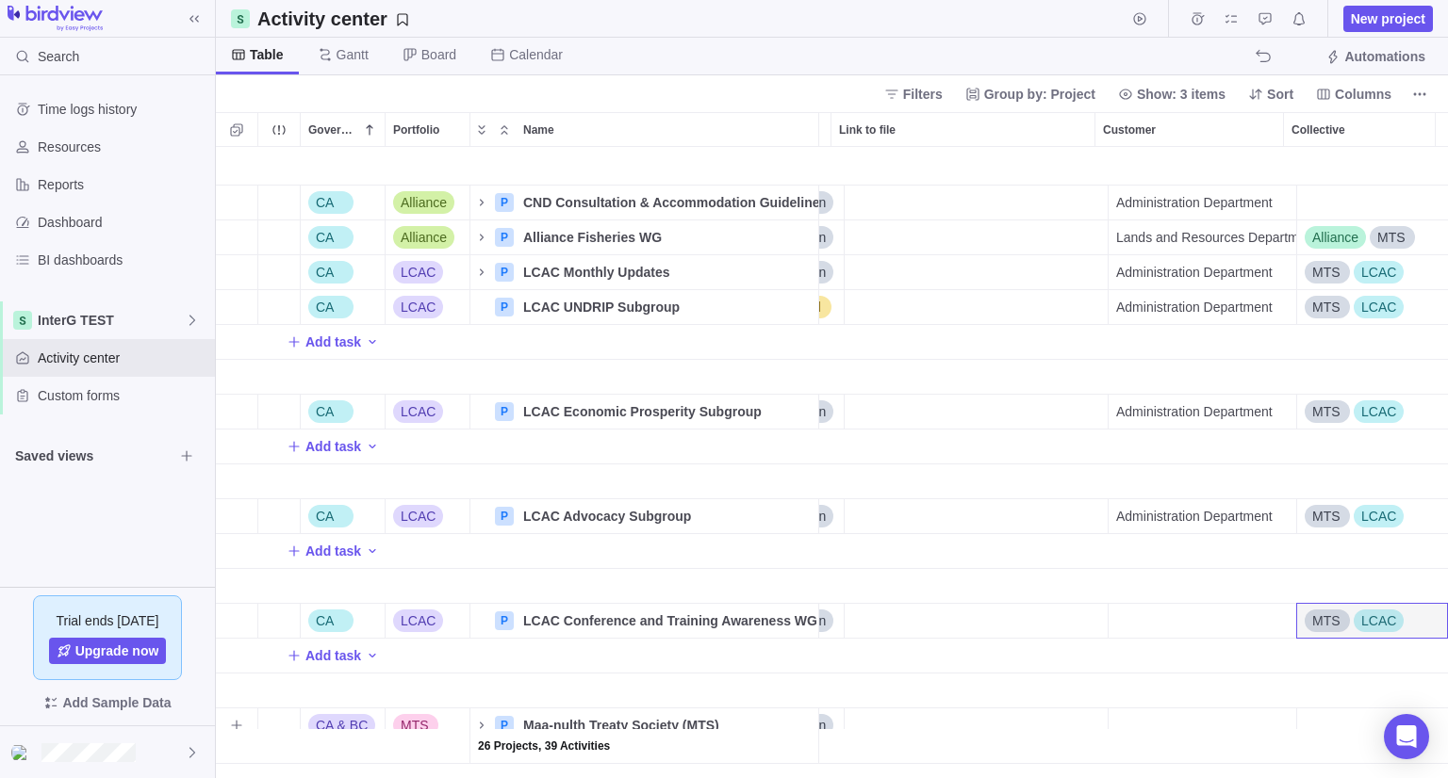
click at [1316, 709] on div "Collective" at bounding box center [1372, 726] width 151 height 34
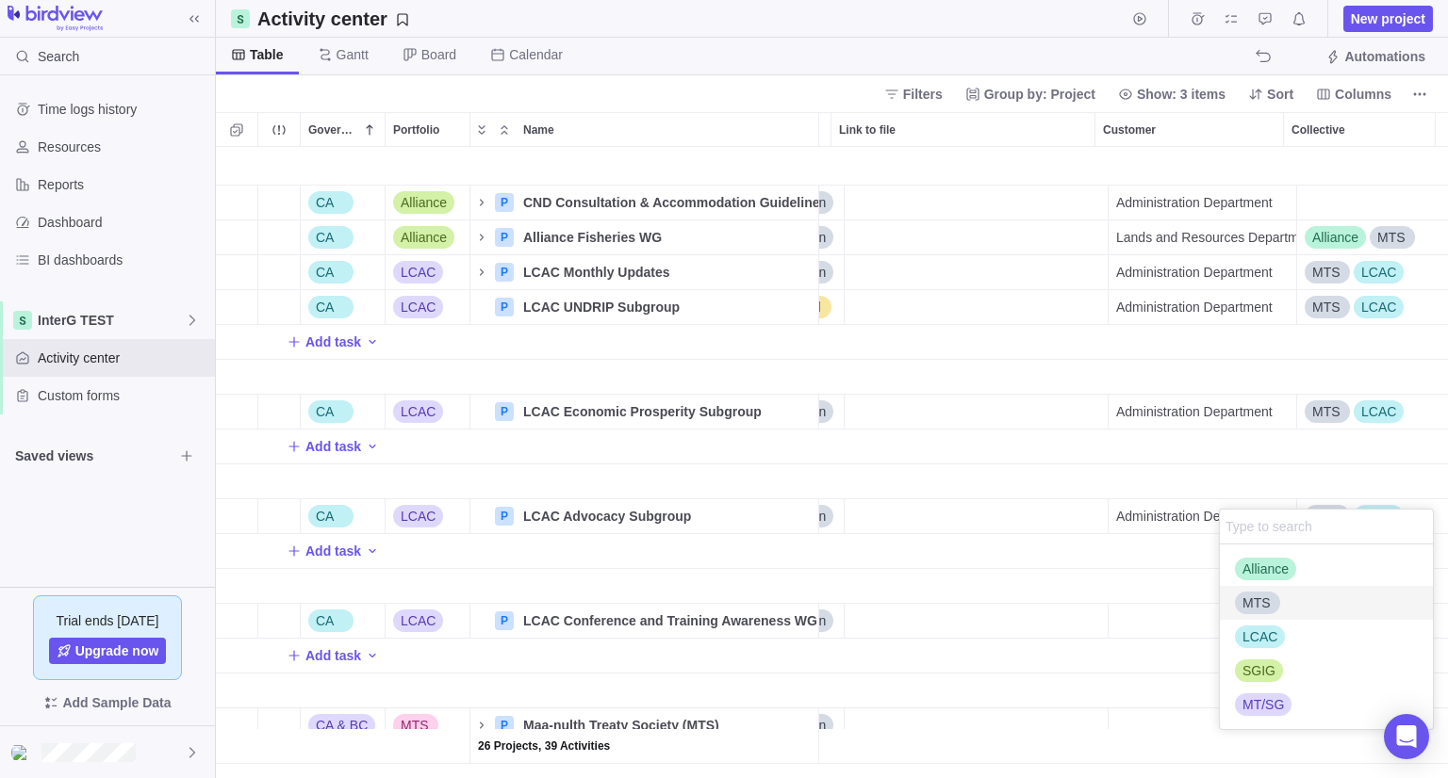
click at [1272, 603] on div "MTS" at bounding box center [1256, 603] width 43 height 19
click at [1092, 672] on div "CA Alliance P CND Consultation & Accommodation Guidelines WG Details Open Admin…" at bounding box center [832, 462] width 1232 height 631
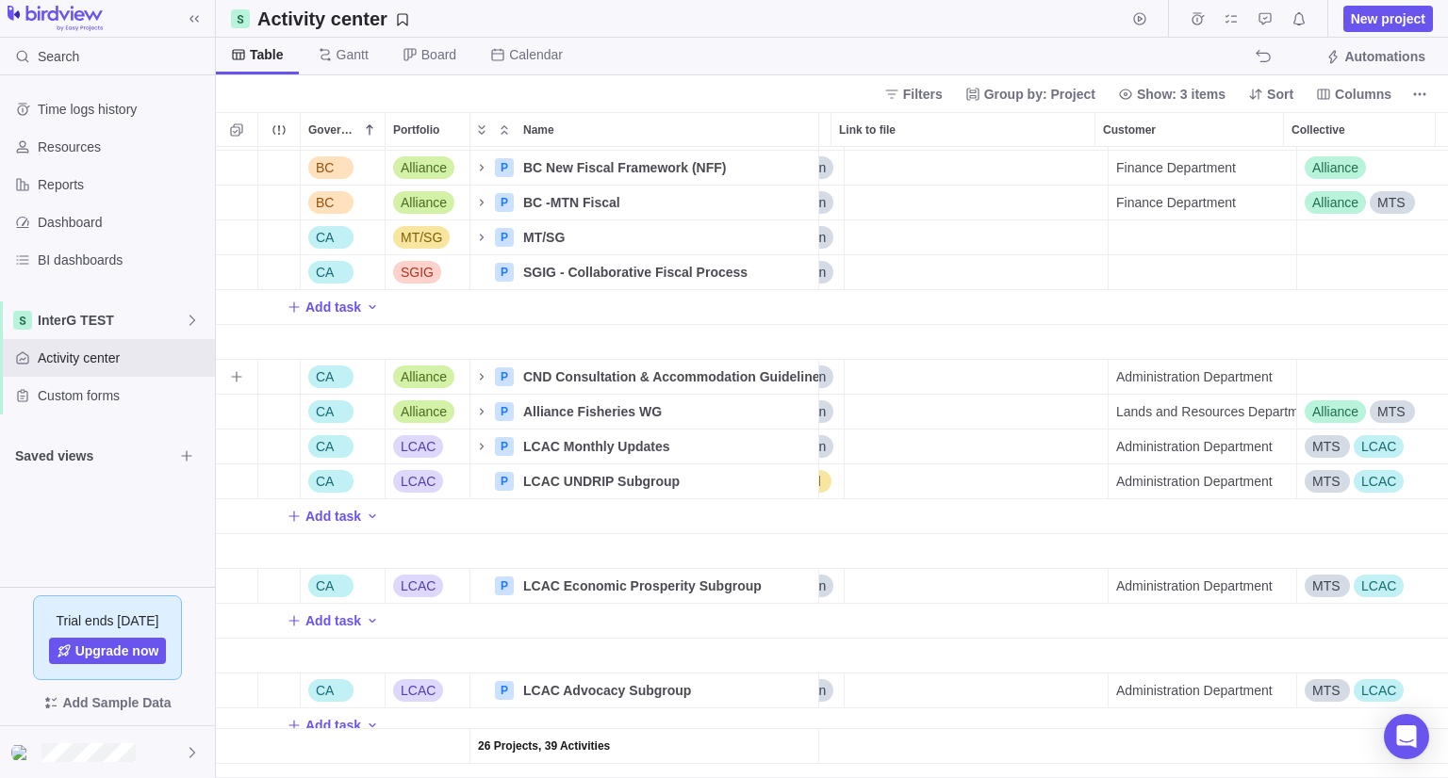
click at [1326, 363] on div "Collective" at bounding box center [1372, 377] width 151 height 34
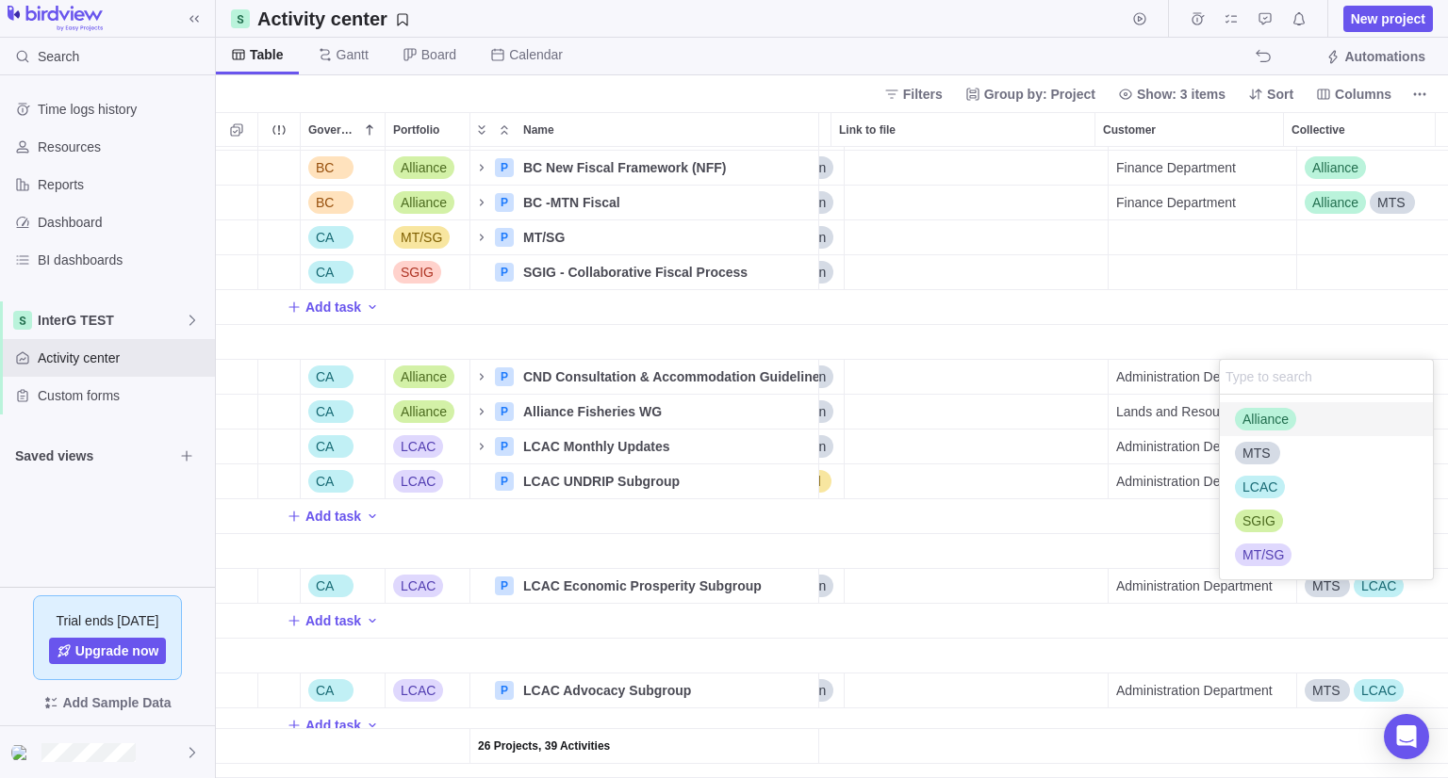
click at [1262, 410] on span "Alliance" at bounding box center [1265, 419] width 46 height 19
click at [1236, 450] on div "MTS" at bounding box center [1256, 453] width 43 height 19
click at [973, 331] on div "26 Projects, 39 Activities Add task BC Alliance P Shared Priority Framework Det…" at bounding box center [832, 462] width 1232 height 631
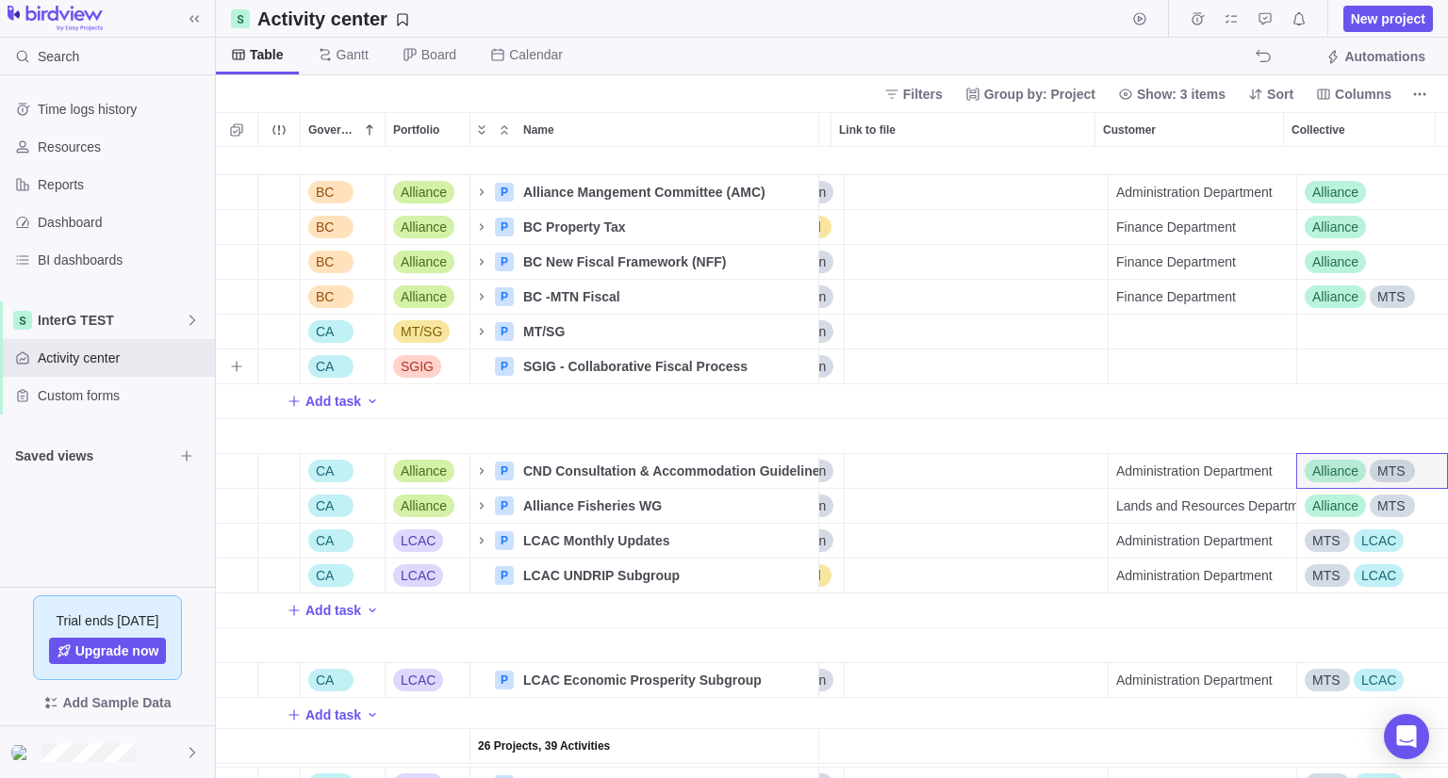
click at [1297, 371] on div "Collective" at bounding box center [1372, 367] width 151 height 34
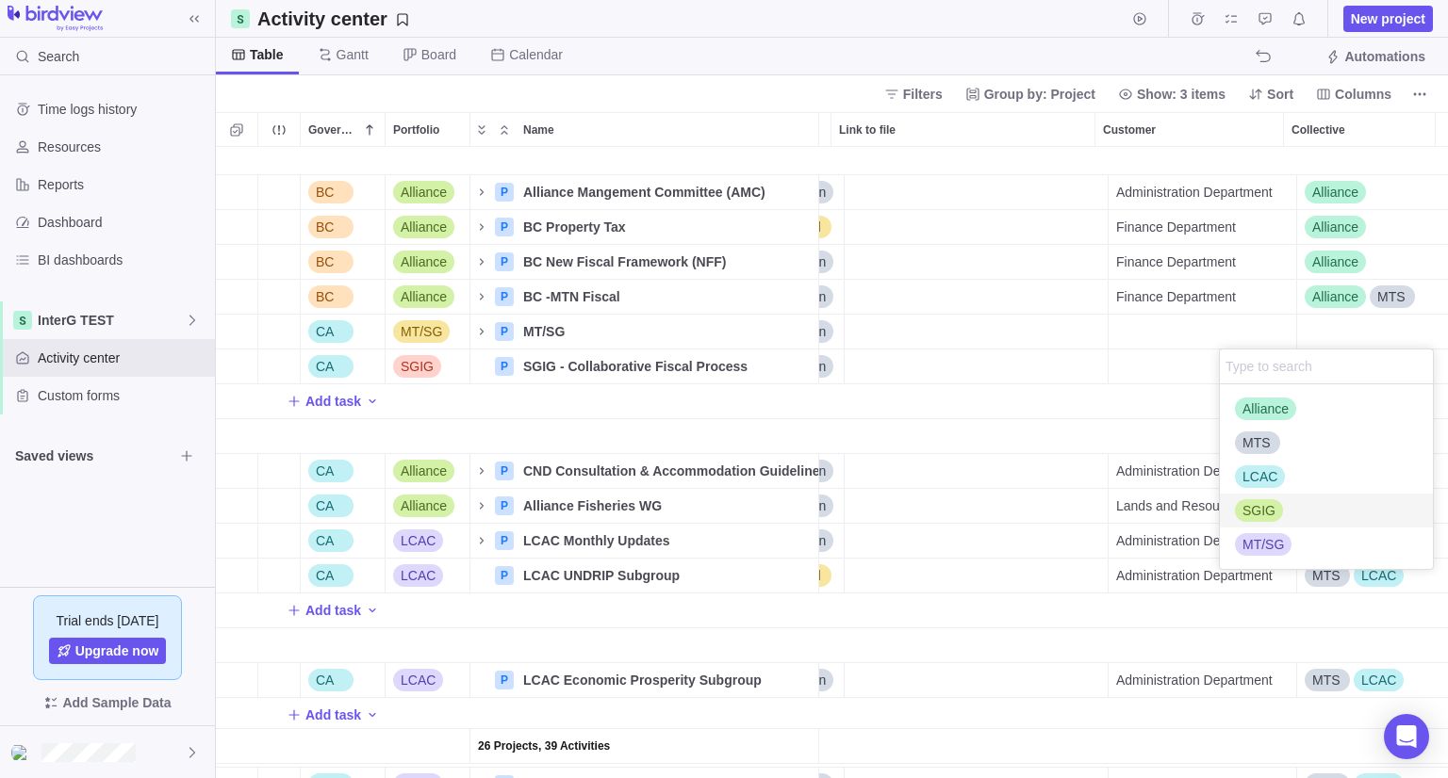
click at [1314, 507] on div "SGIG" at bounding box center [1326, 511] width 213 height 34
click at [1004, 400] on div "26 Projects, 39 Activities BC Alliance P Repatriation Framework WG Details Open…" at bounding box center [832, 462] width 1232 height 631
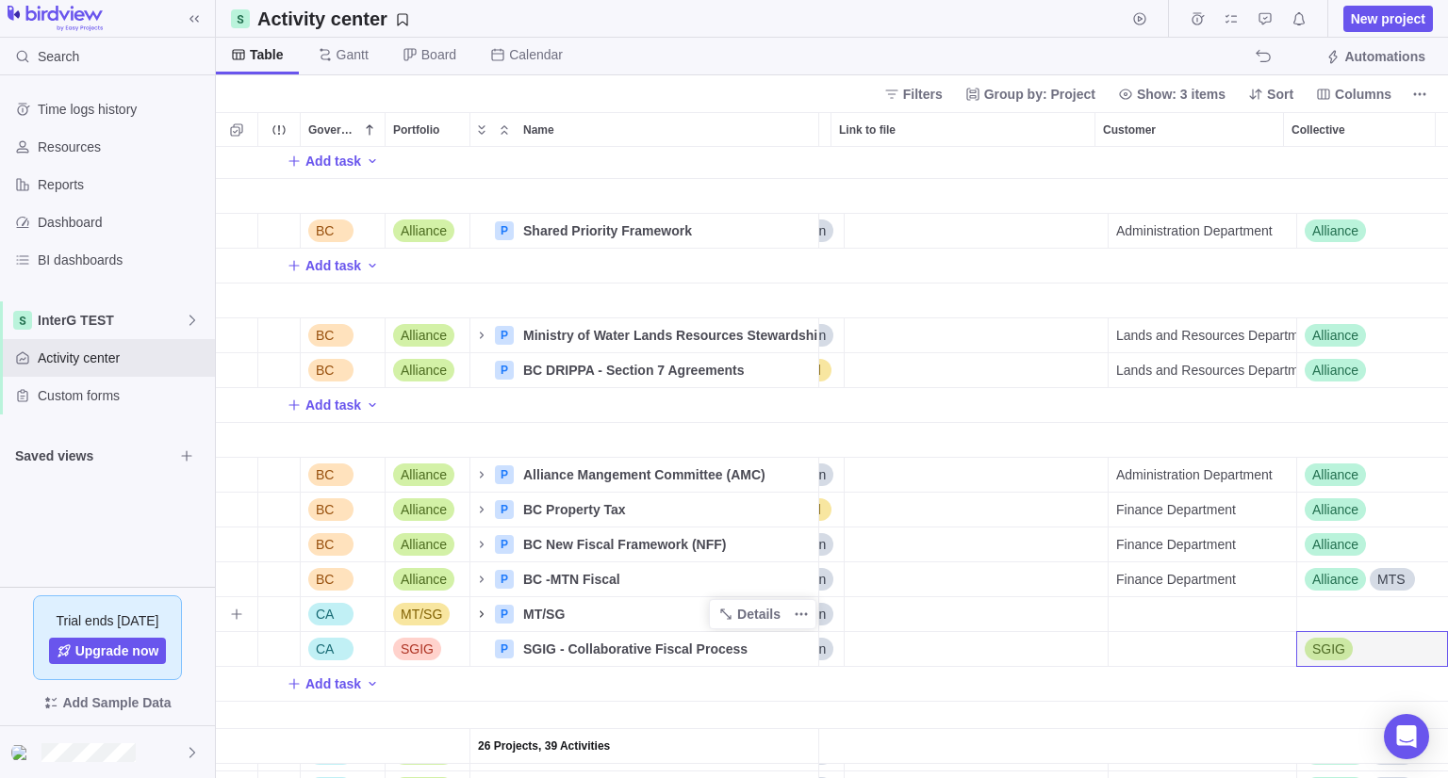
click at [483, 613] on icon "Name" at bounding box center [481, 614] width 15 height 15
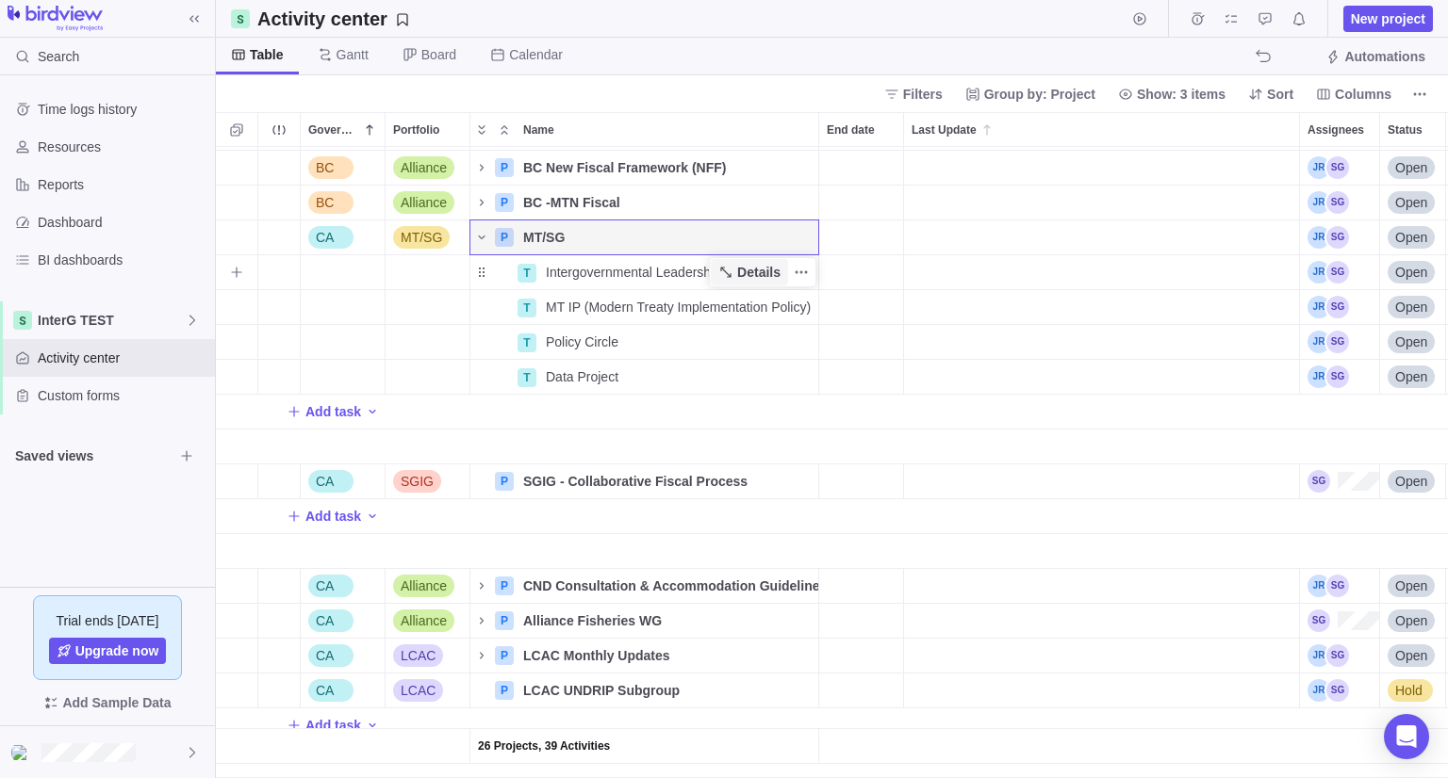
click at [712, 266] on span "Details" at bounding box center [749, 272] width 77 height 26
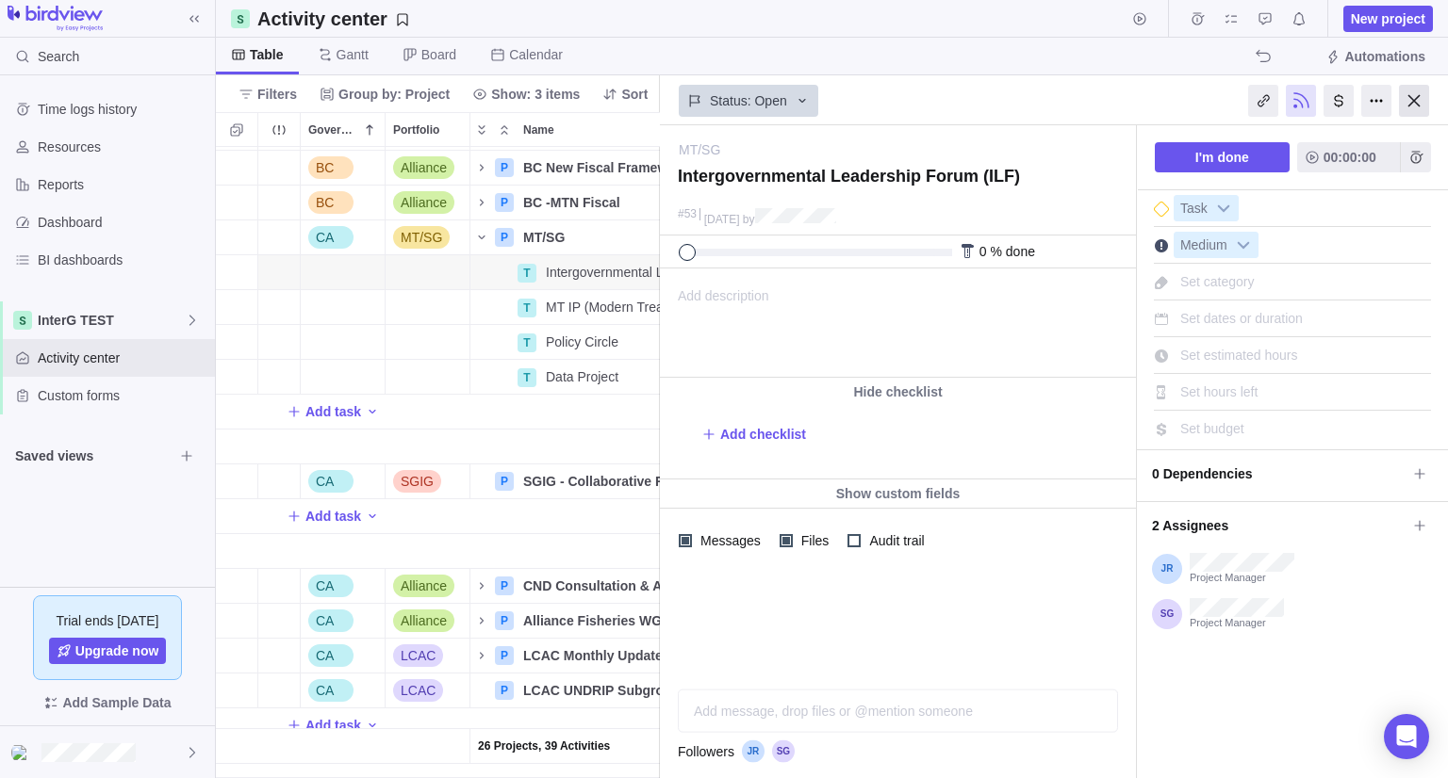
click at [1409, 100] on div at bounding box center [1414, 101] width 30 height 32
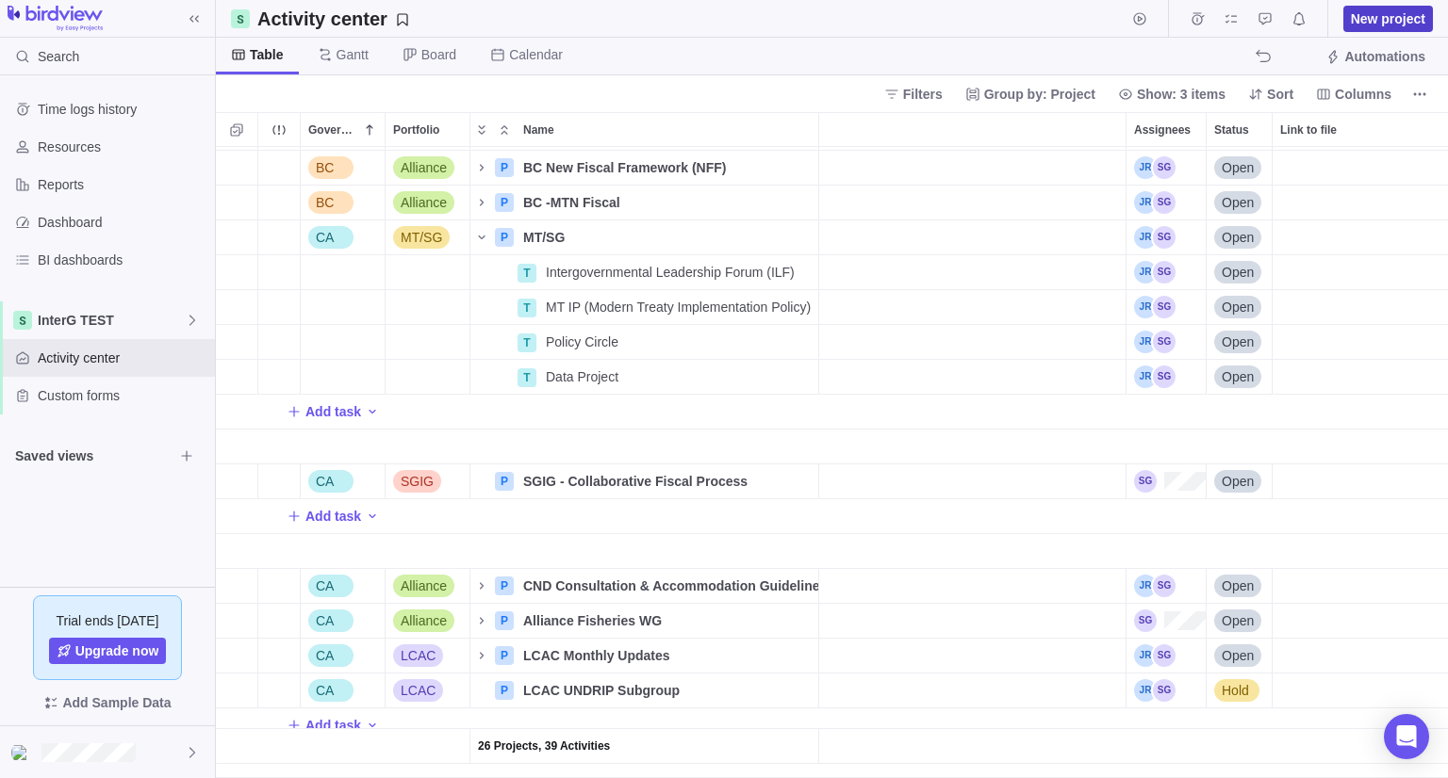
click at [1380, 23] on span "New project" at bounding box center [1388, 18] width 74 height 19
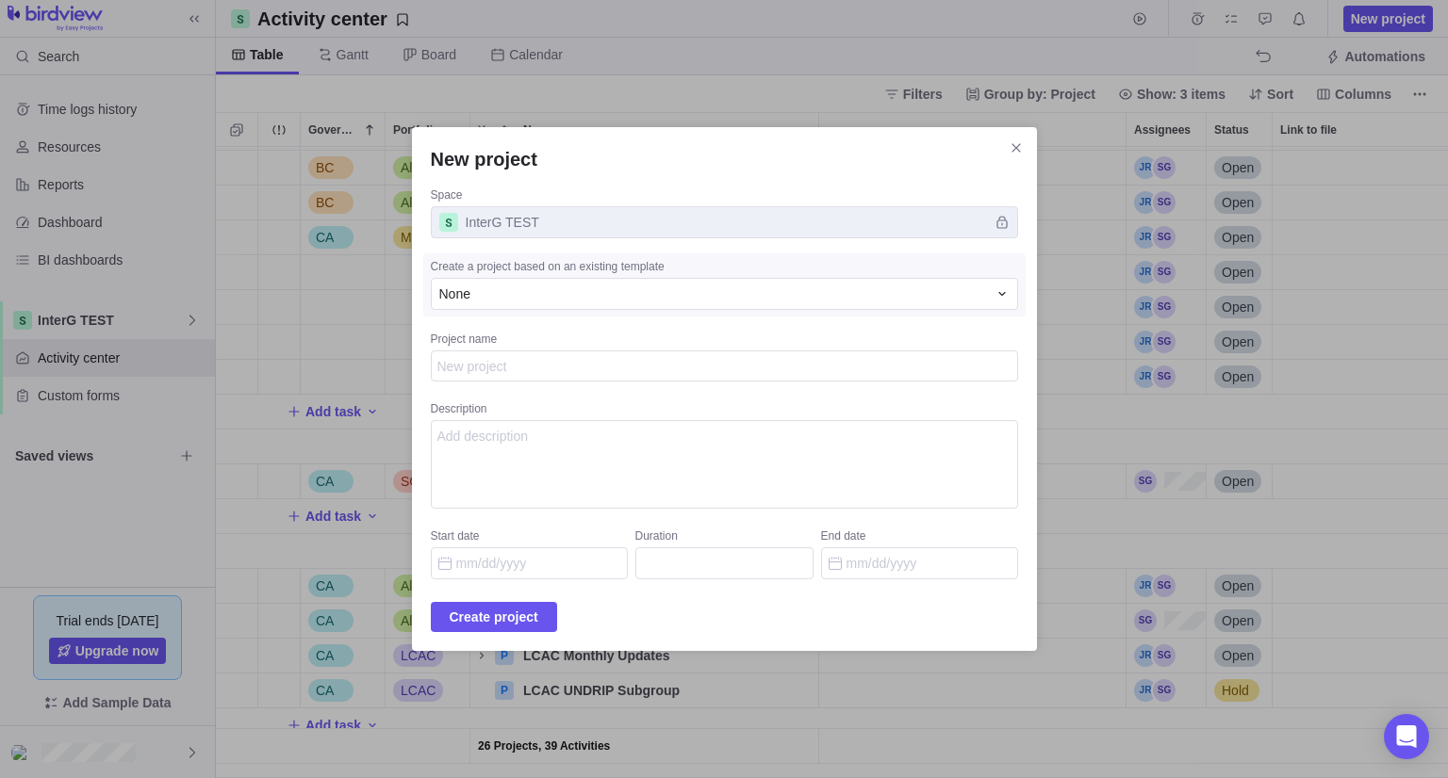
type textarea "x"
type textarea "Intergovernmental Leadership Forum (ILF)"
click at [536, 614] on span "Create project" at bounding box center [494, 617] width 89 height 23
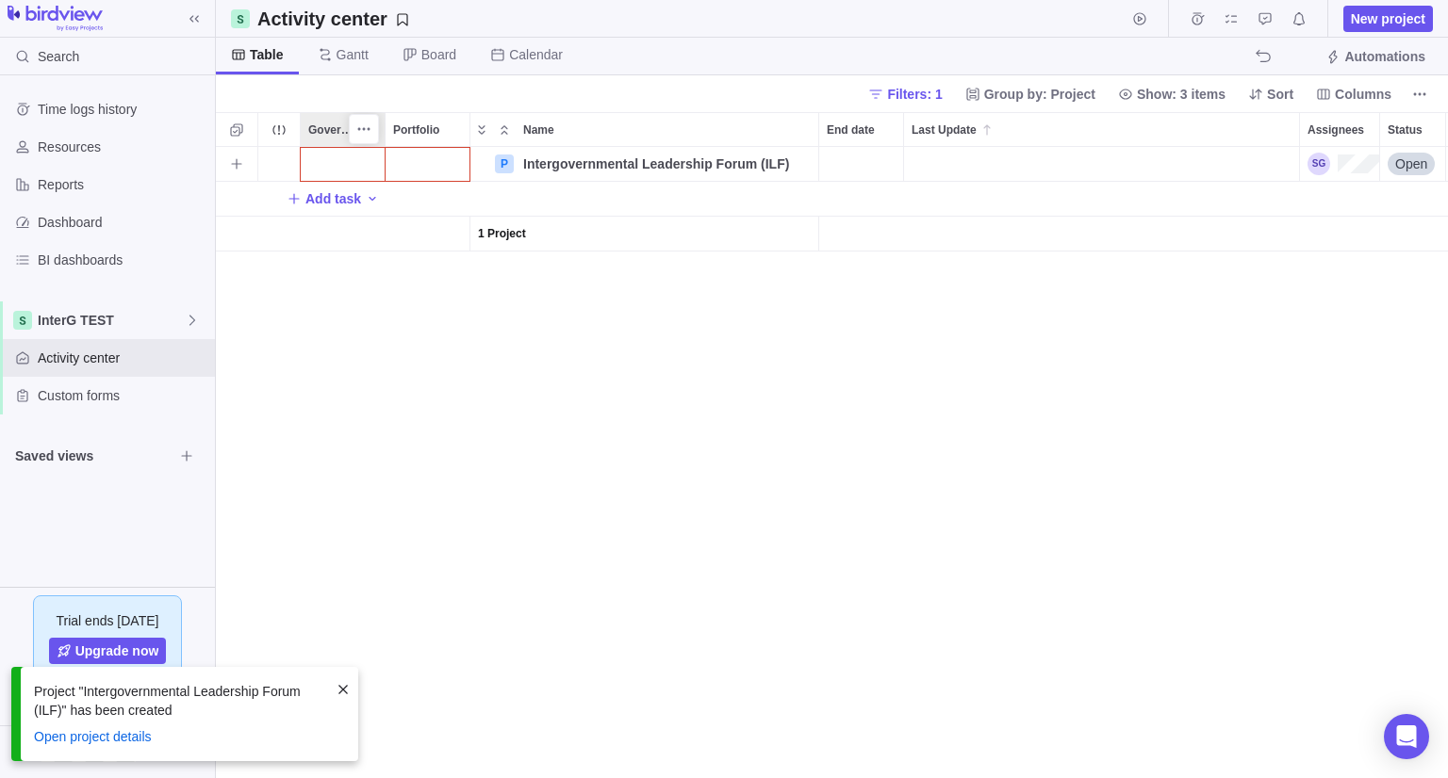
click at [333, 142] on div "Government Level" at bounding box center [343, 129] width 84 height 33
click at [332, 167] on div "Government Level" at bounding box center [343, 164] width 84 height 34
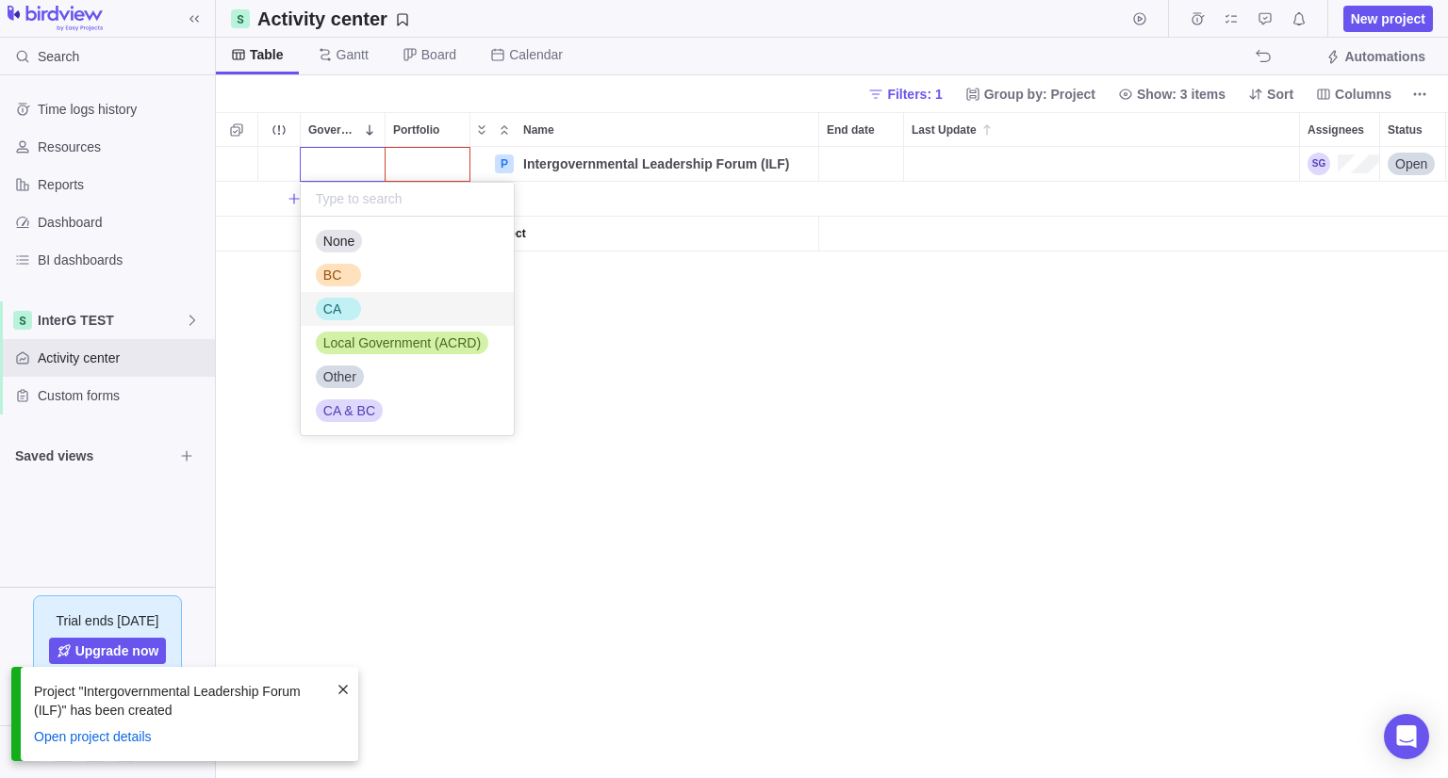
click at [344, 306] on div "CA" at bounding box center [332, 309] width 33 height 19
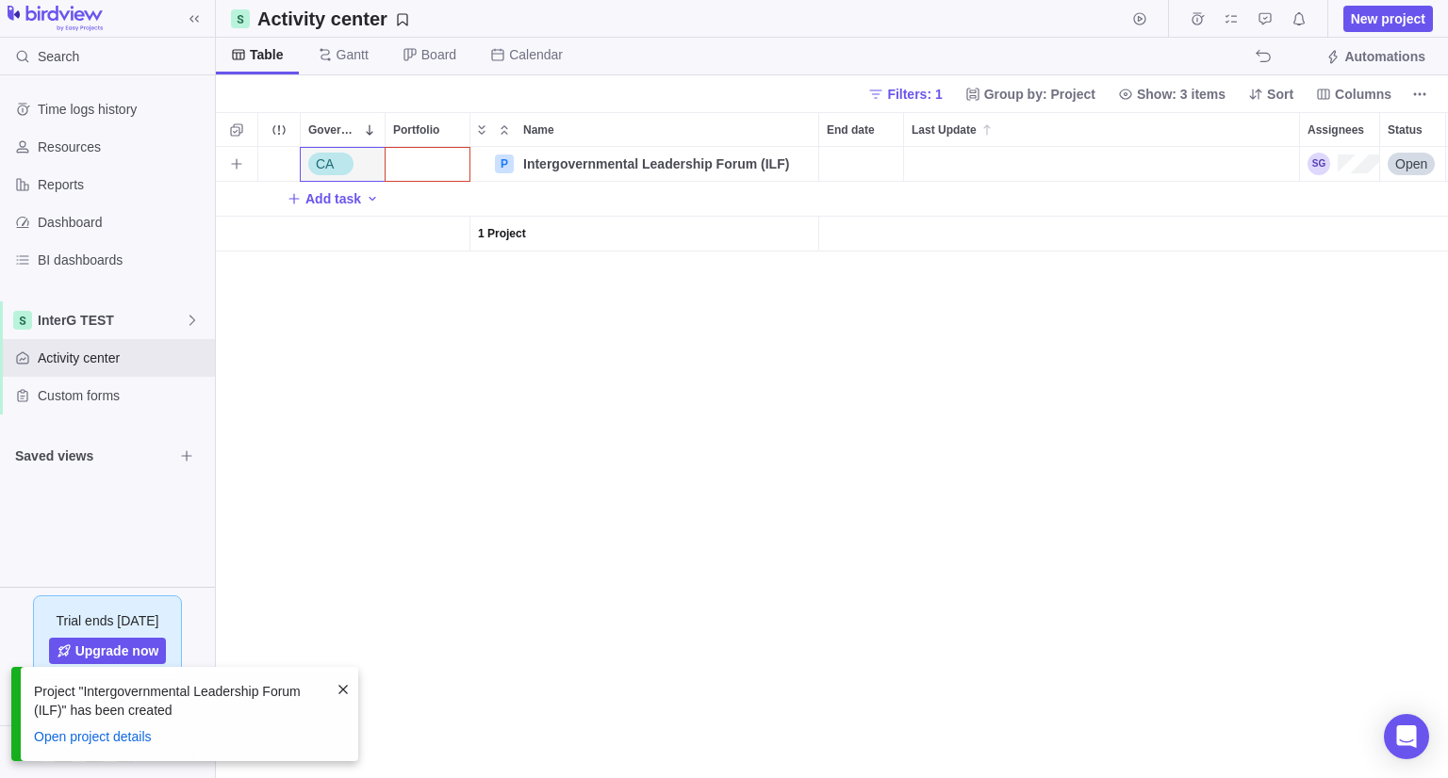
click at [414, 160] on div "Portfolio" at bounding box center [427, 164] width 84 height 34
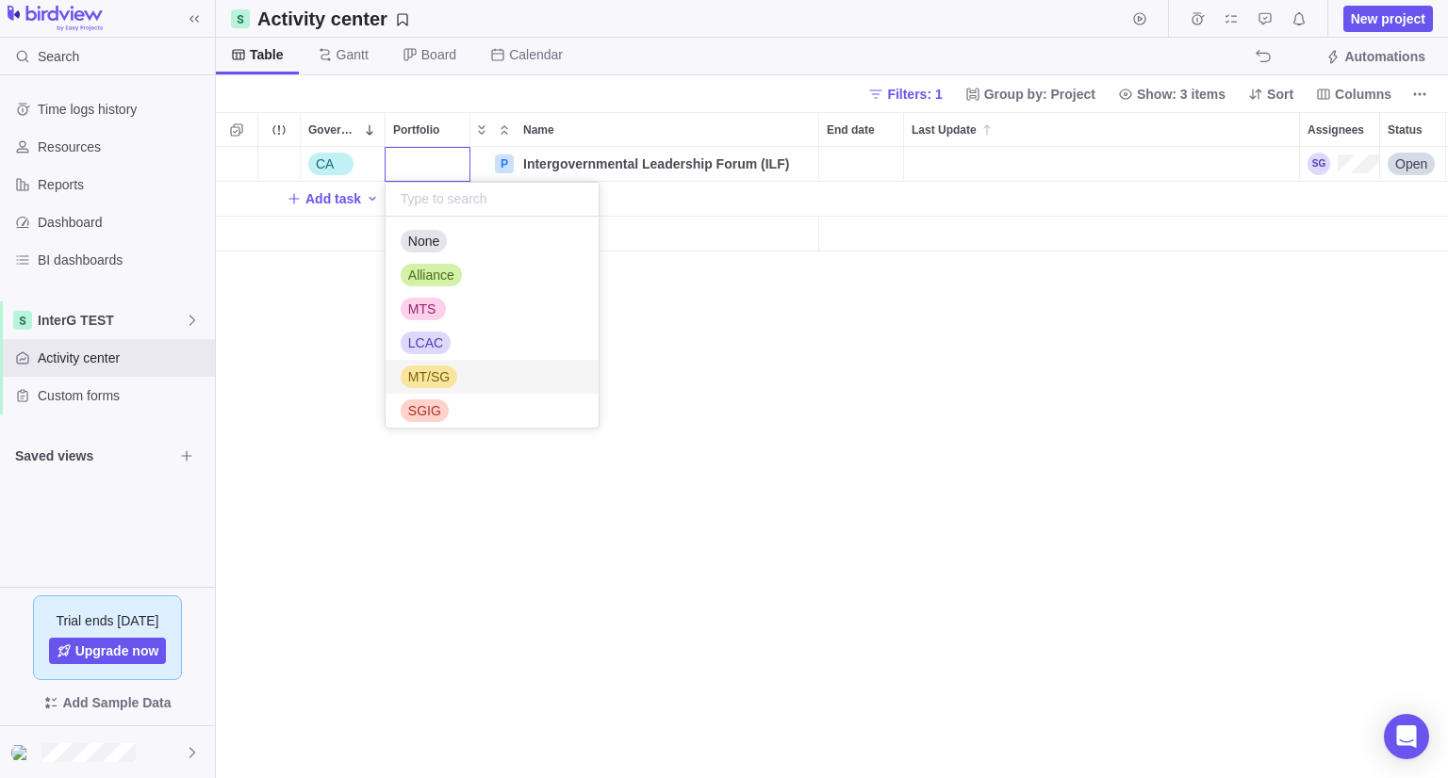
click at [427, 375] on span "MT/SG" at bounding box center [428, 377] width 41 height 19
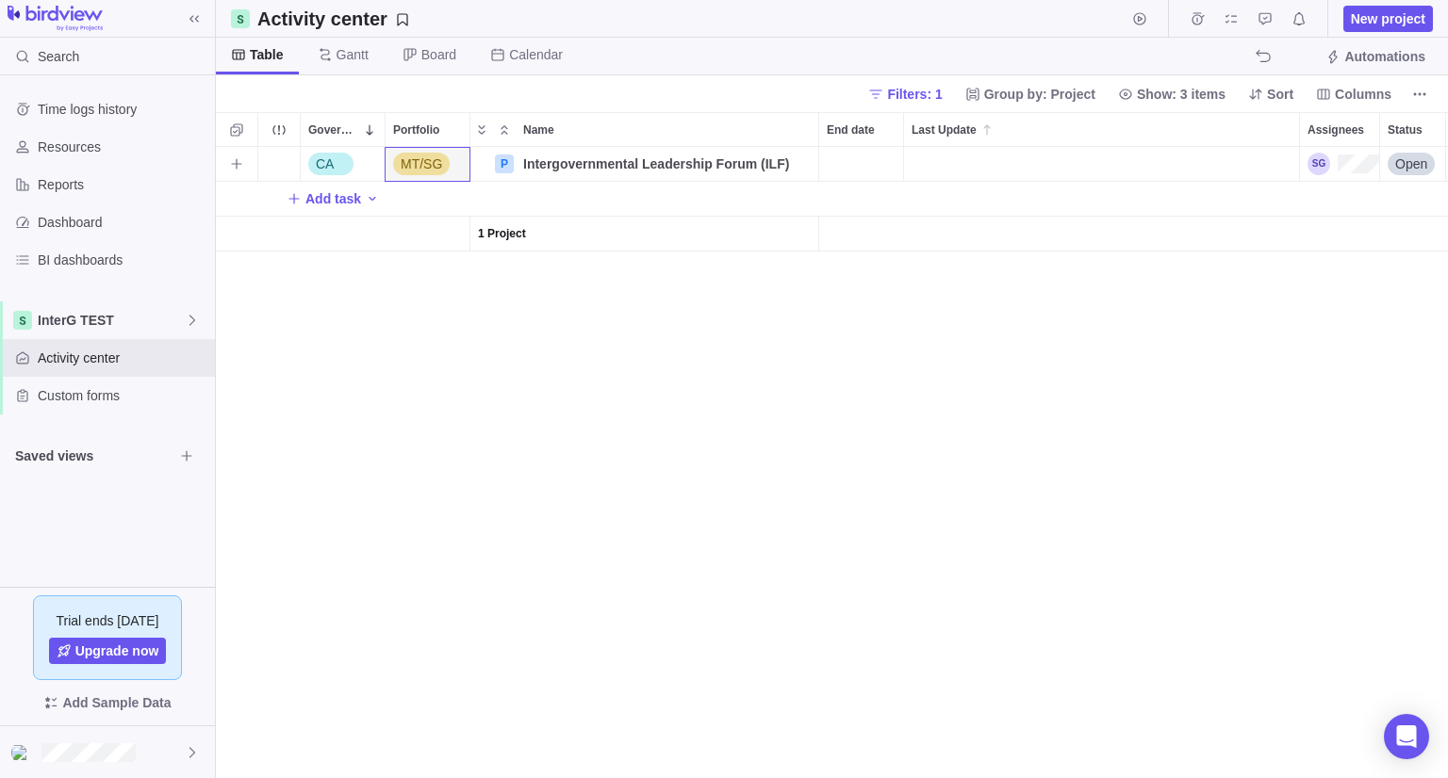
click at [526, 374] on div "CA MT/SG P Intergovernmental Leadership Forum (ILF) Details Open Add task 1 Pro…" at bounding box center [832, 462] width 1232 height 631
click at [745, 165] on span "Details" at bounding box center [758, 164] width 43 height 19
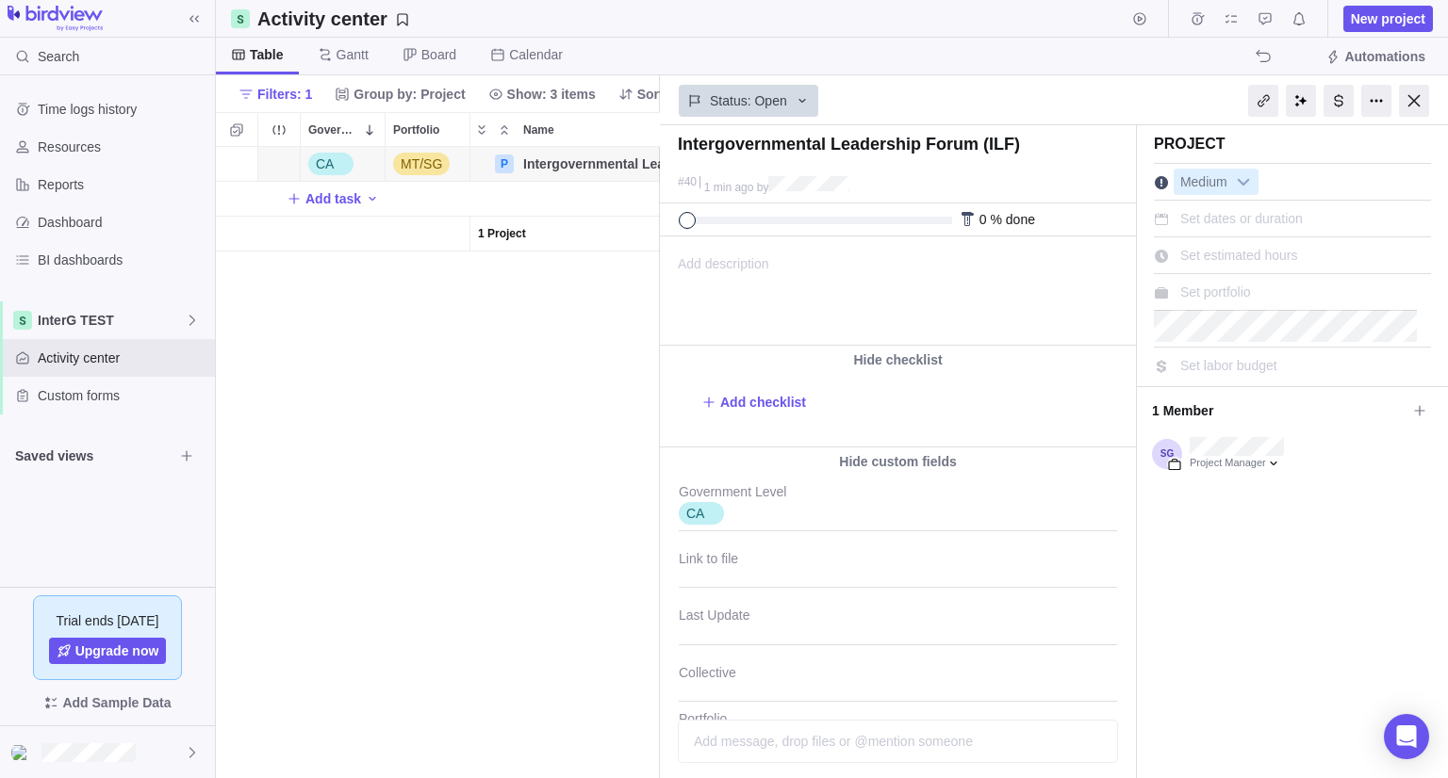
click at [1199, 287] on span "Set portfolio" at bounding box center [1215, 292] width 71 height 15
click at [1417, 309] on div "Intergovernmental Leadership Forum (ILF) #40 1 min ago by Project was completed…" at bounding box center [1054, 451] width 788 height 653
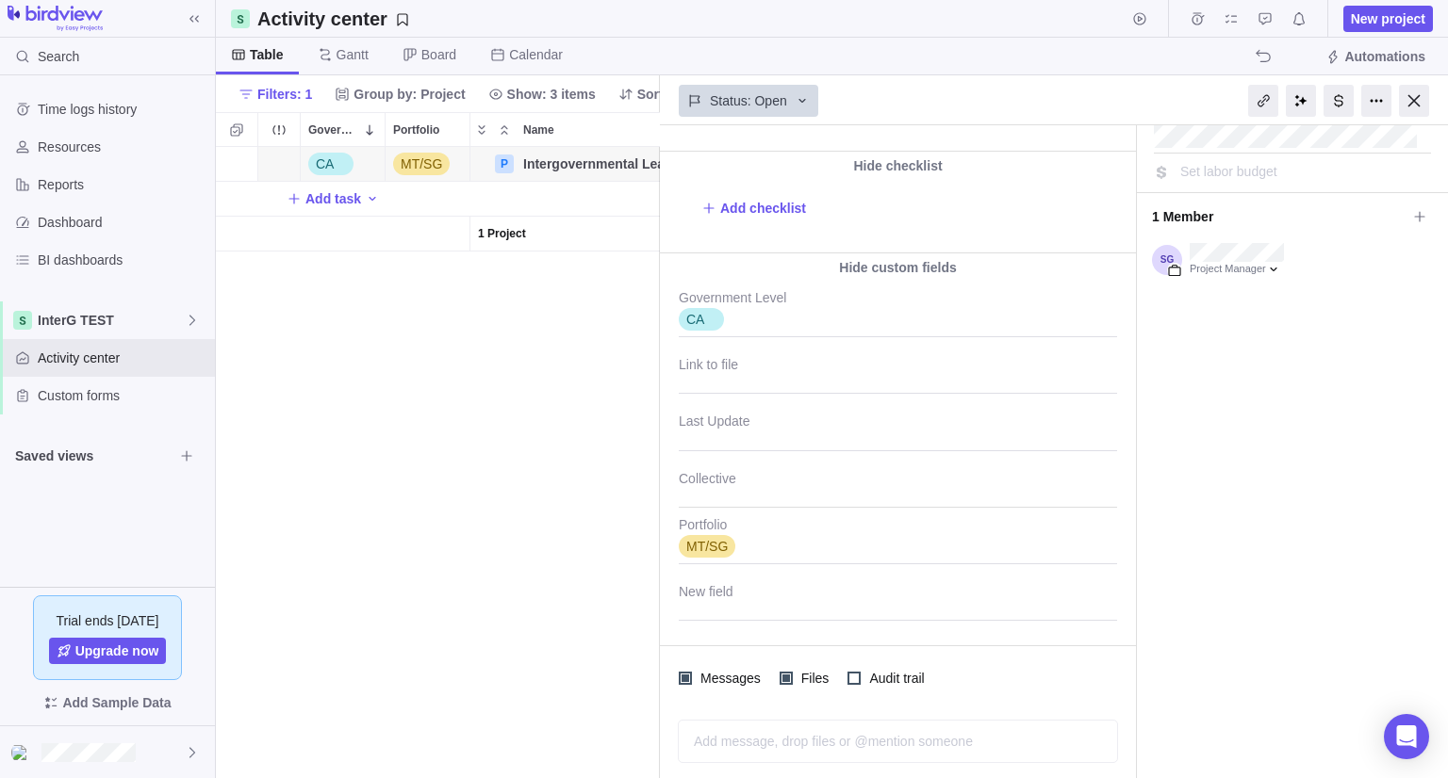
scroll to position [197, 0]
click at [704, 490] on div at bounding box center [898, 481] width 438 height 47
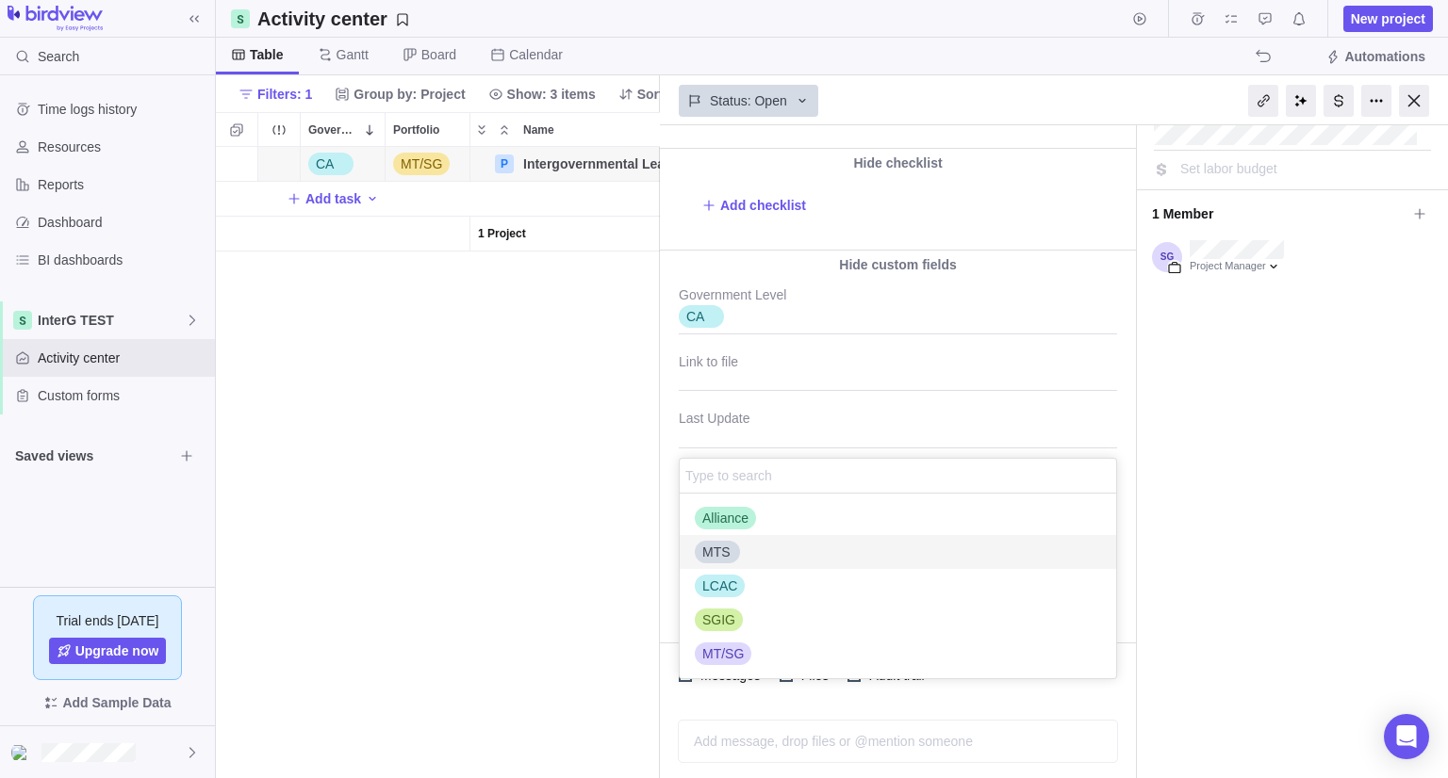
click at [708, 559] on div "MTS" at bounding box center [717, 552] width 45 height 23
click at [720, 592] on span "LCAC" at bounding box center [719, 586] width 35 height 19
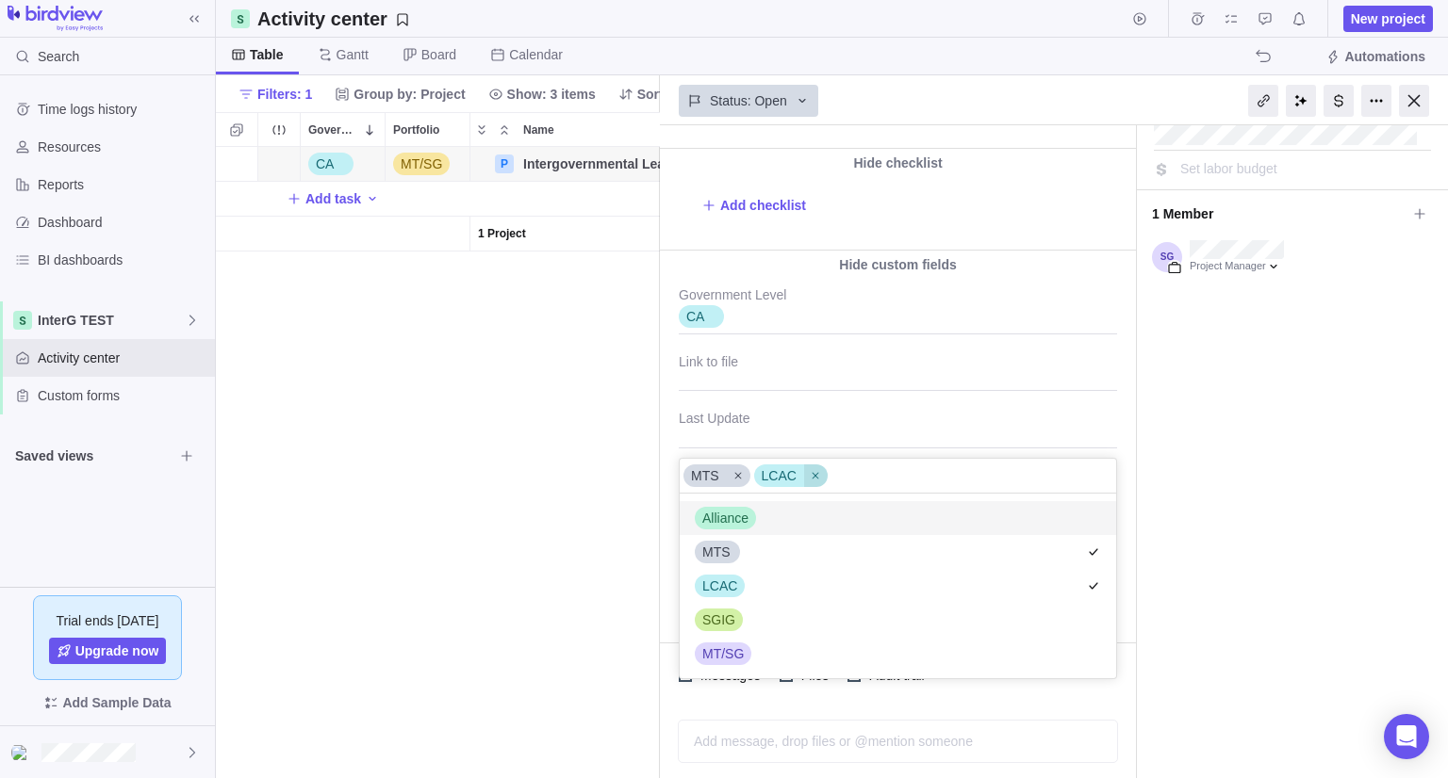
click at [810, 470] on icon at bounding box center [815, 475] width 11 height 11
click at [1126, 369] on div "Intergovernmental Leadership Forum (ILF) #40 1 min ago by Project was completed…" at bounding box center [1054, 451] width 788 height 653
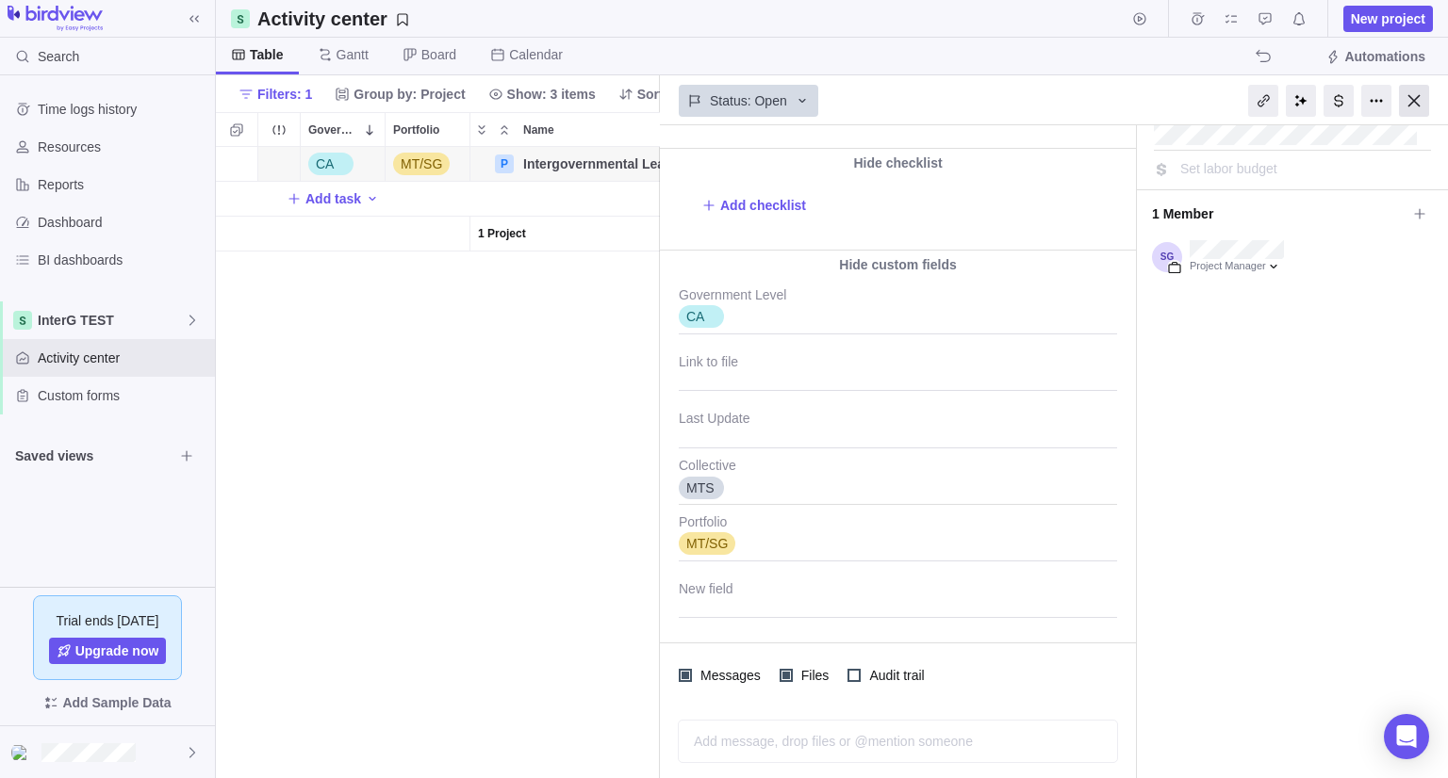
click at [1405, 102] on div at bounding box center [1414, 101] width 30 height 32
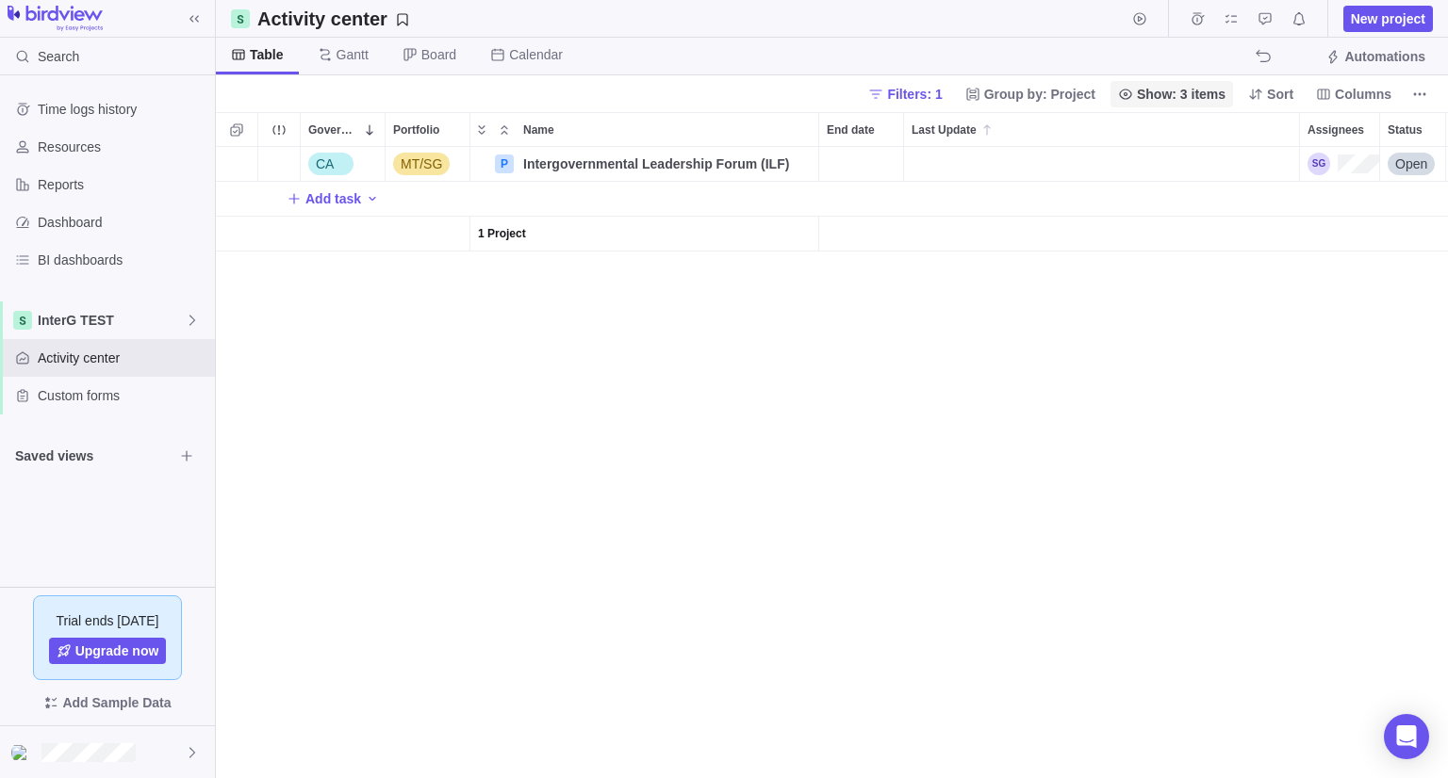
click at [935, 99] on span "Filters: 1" at bounding box center [914, 94] width 55 height 19
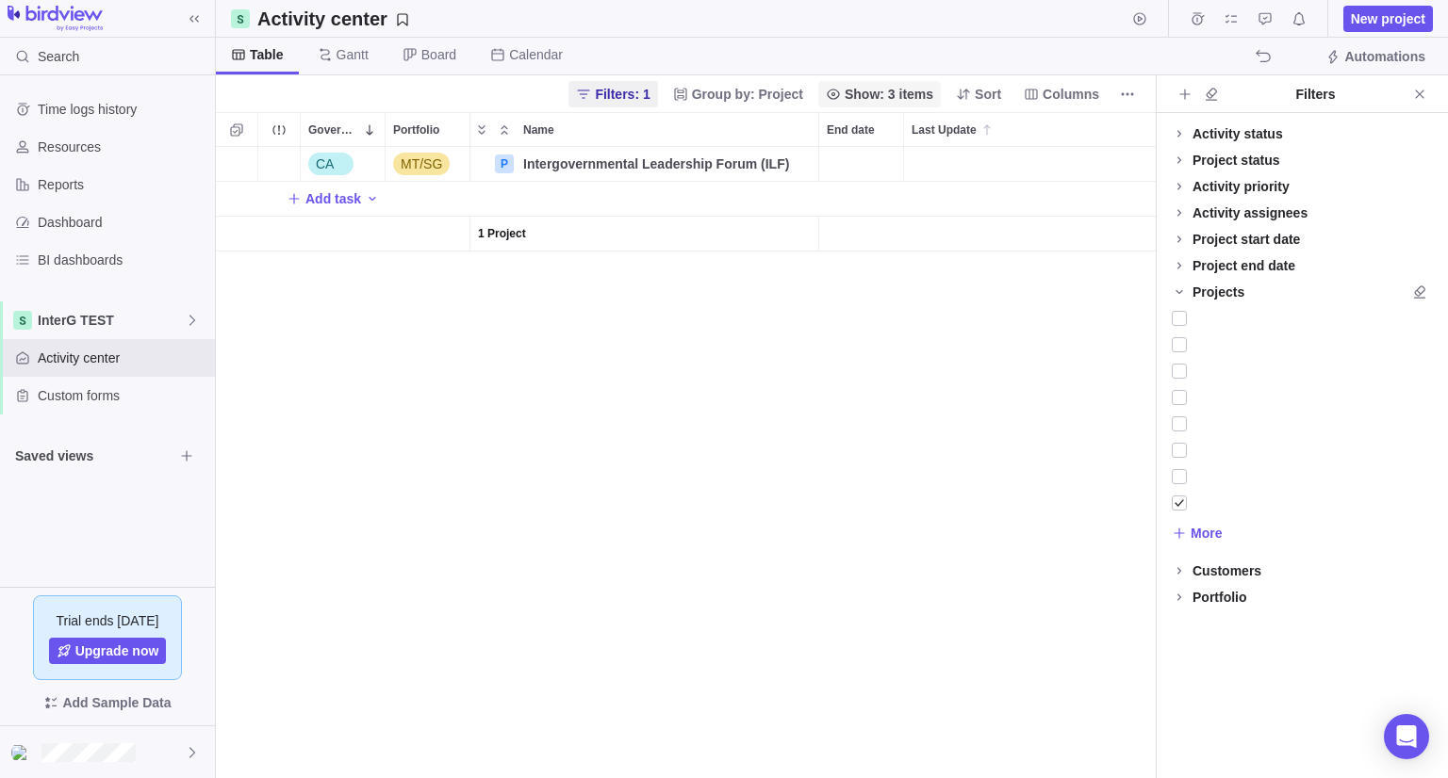
scroll to position [616, 925]
click at [1180, 500] on div at bounding box center [1178, 503] width 15 height 26
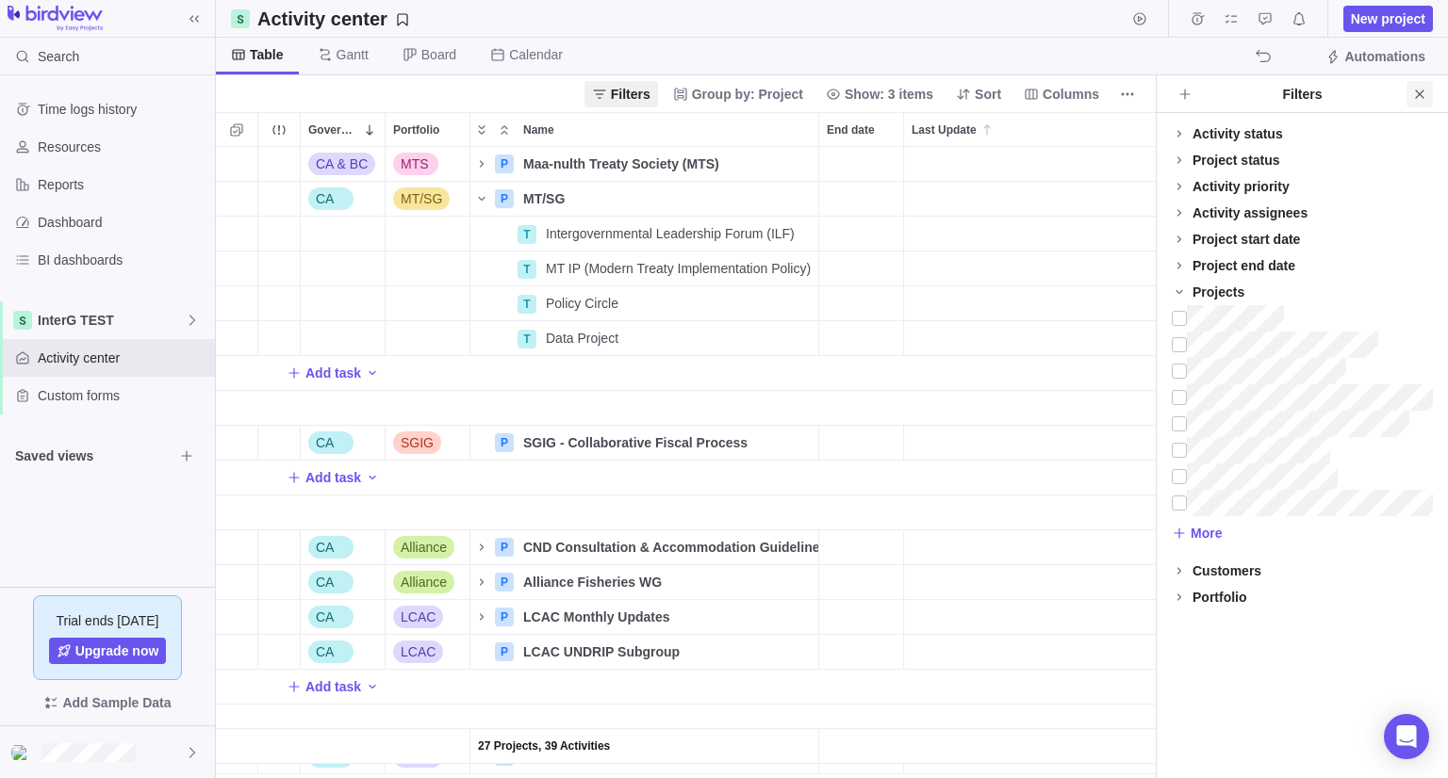
click at [1417, 88] on icon "Close" at bounding box center [1419, 94] width 15 height 15
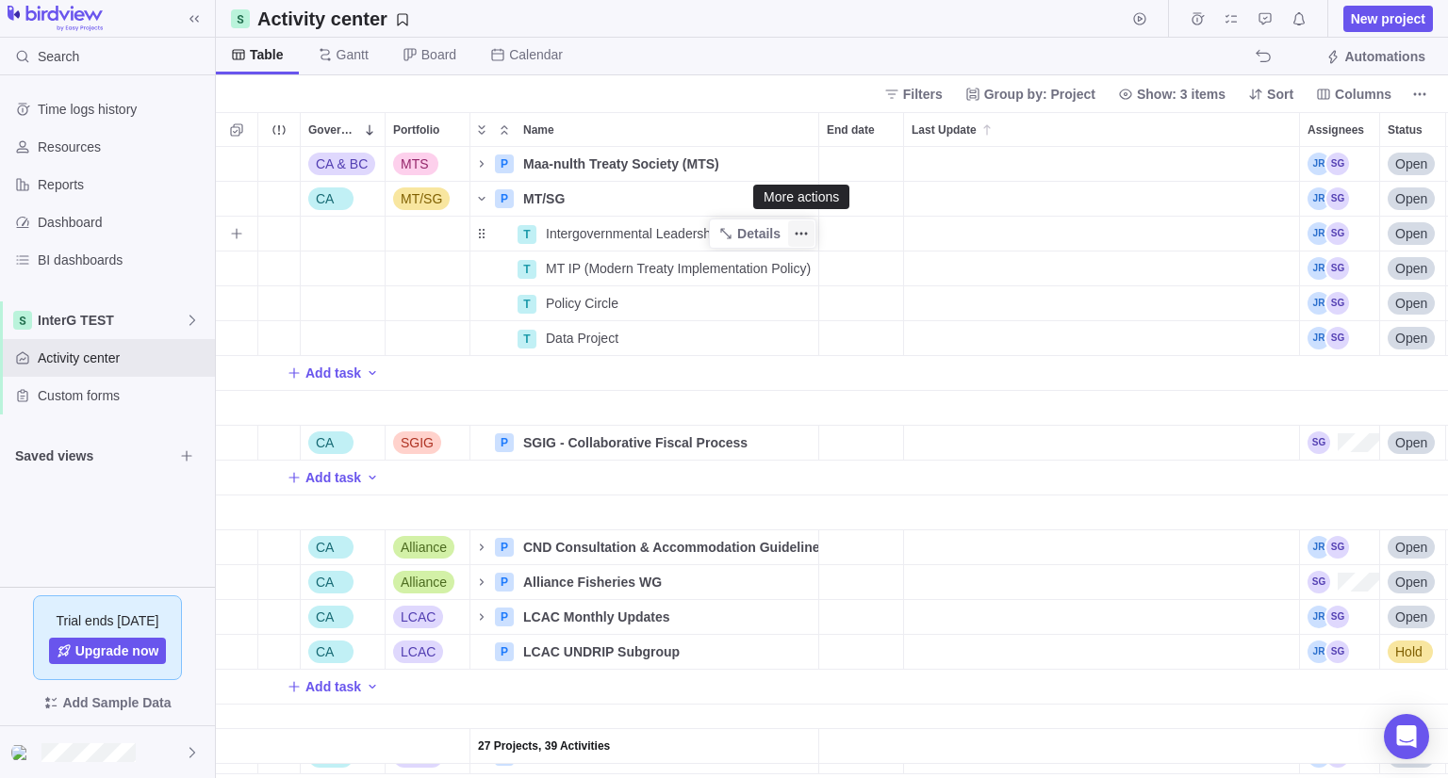
click at [810, 232] on span "More actions" at bounding box center [801, 234] width 26 height 26
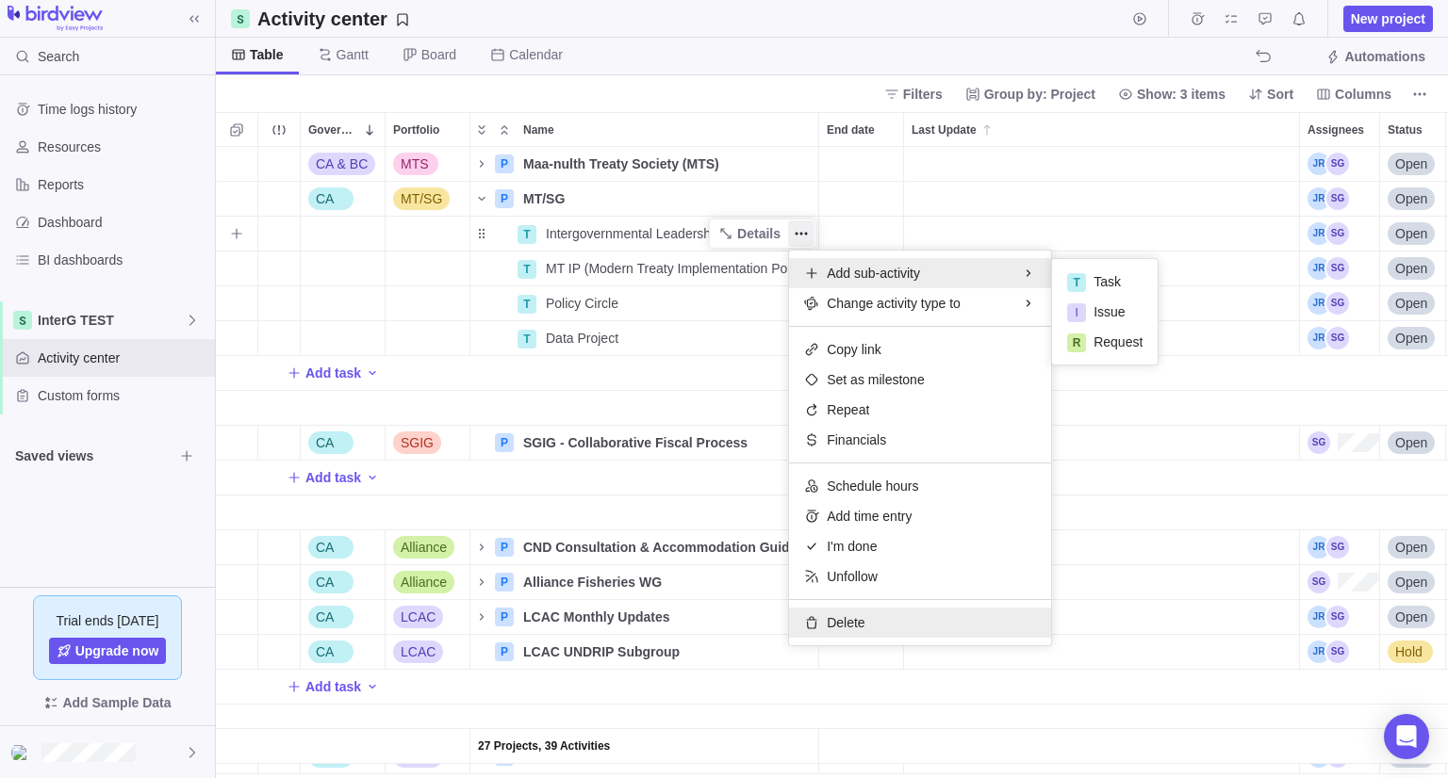
click at [896, 615] on div "Delete" at bounding box center [920, 623] width 262 height 30
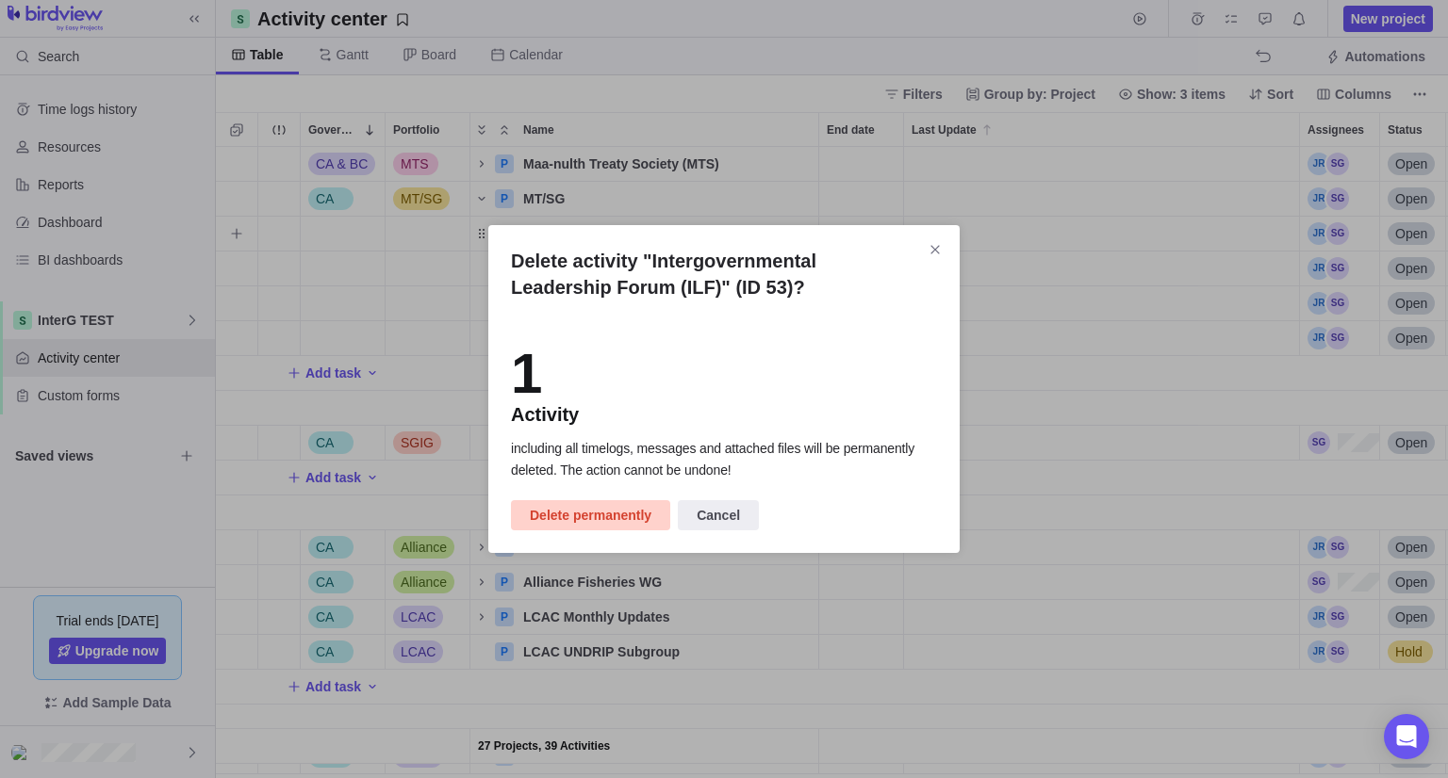
click at [588, 519] on span "Delete permanently" at bounding box center [591, 515] width 122 height 23
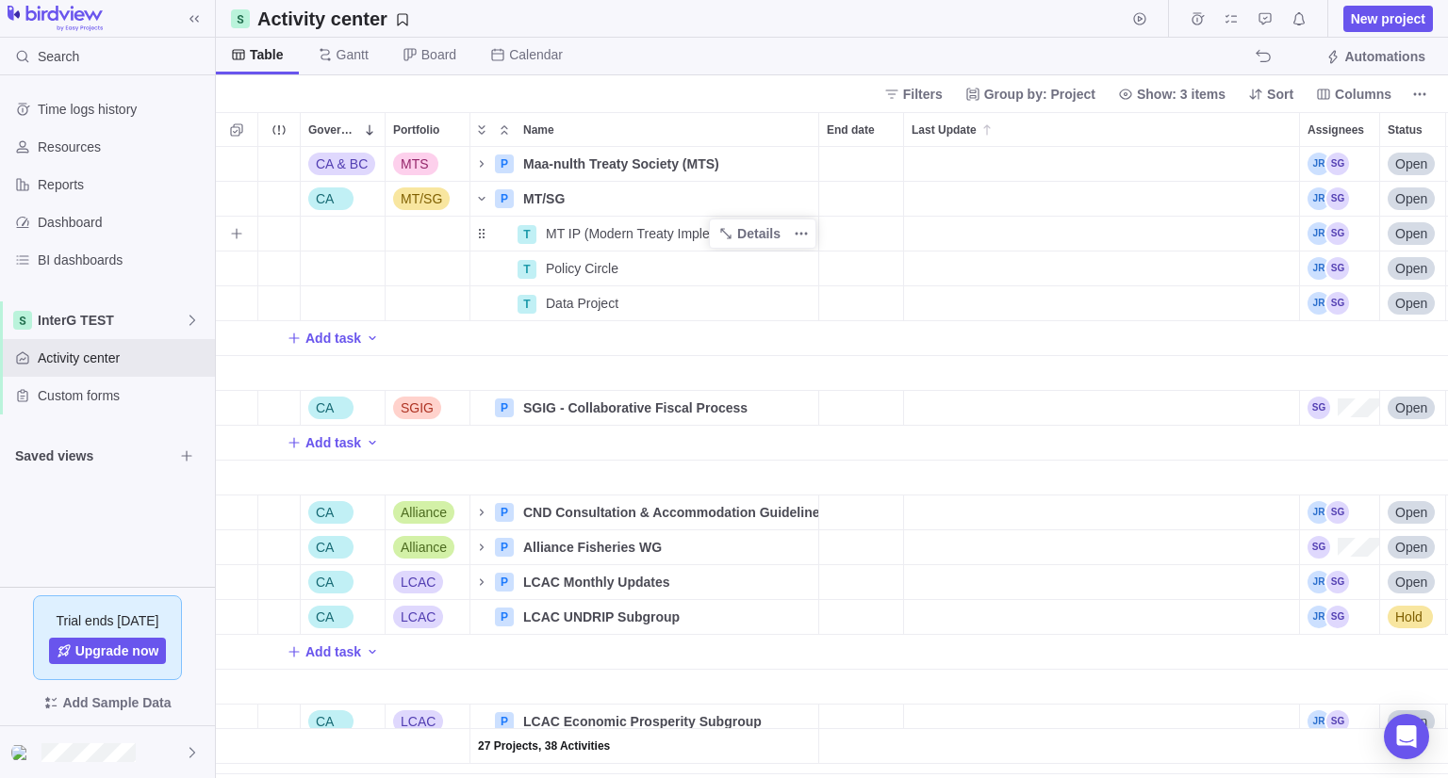
click at [571, 229] on span "MT IP (Modern Treaty Implementation Policy)" at bounding box center [678, 233] width 265 height 19
click at [893, 265] on div "27 Projects, 38 Activities CA & BC MTS P Maa-nulth Treaty Society (MTS) Details…" at bounding box center [832, 462] width 1232 height 631
click at [765, 240] on span "Details" at bounding box center [758, 233] width 43 height 19
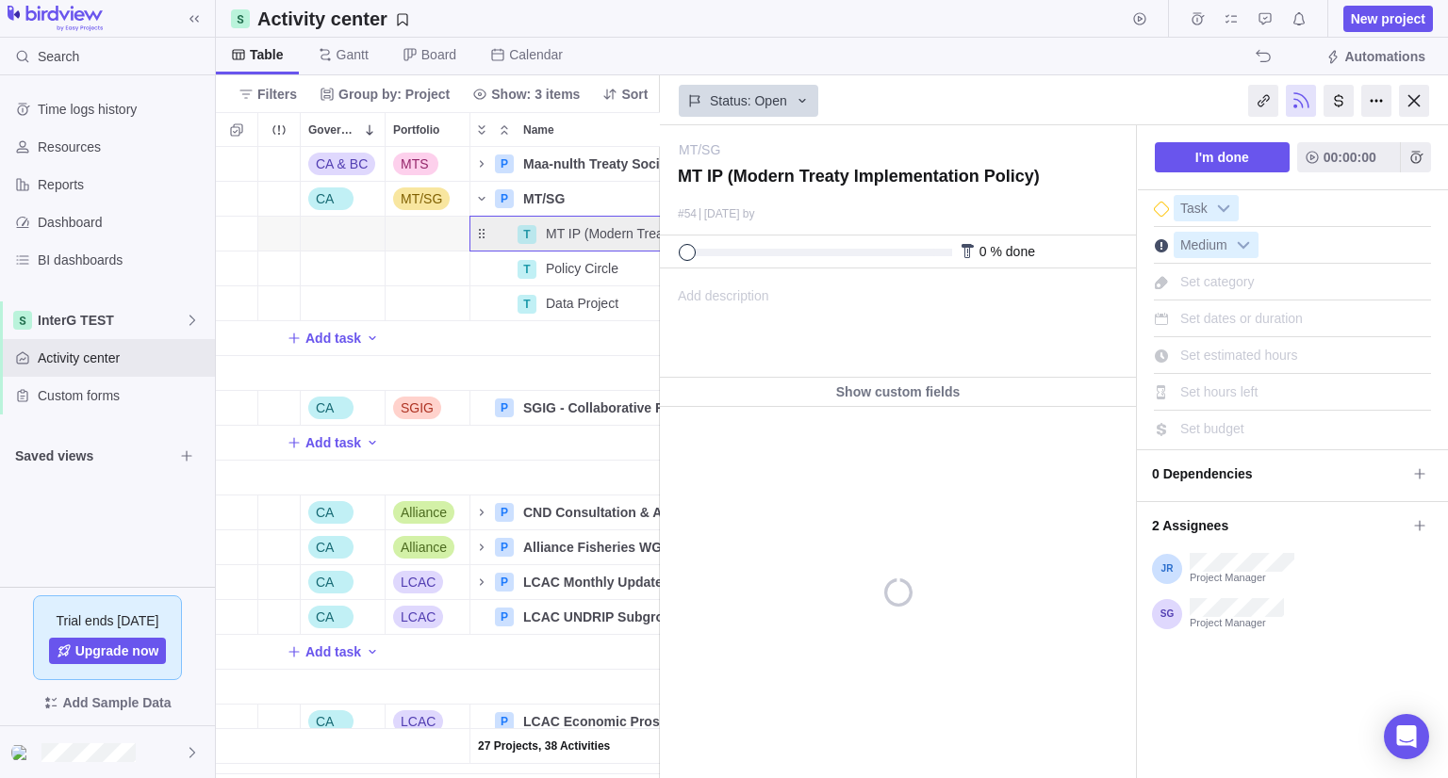
scroll to position [0, 173]
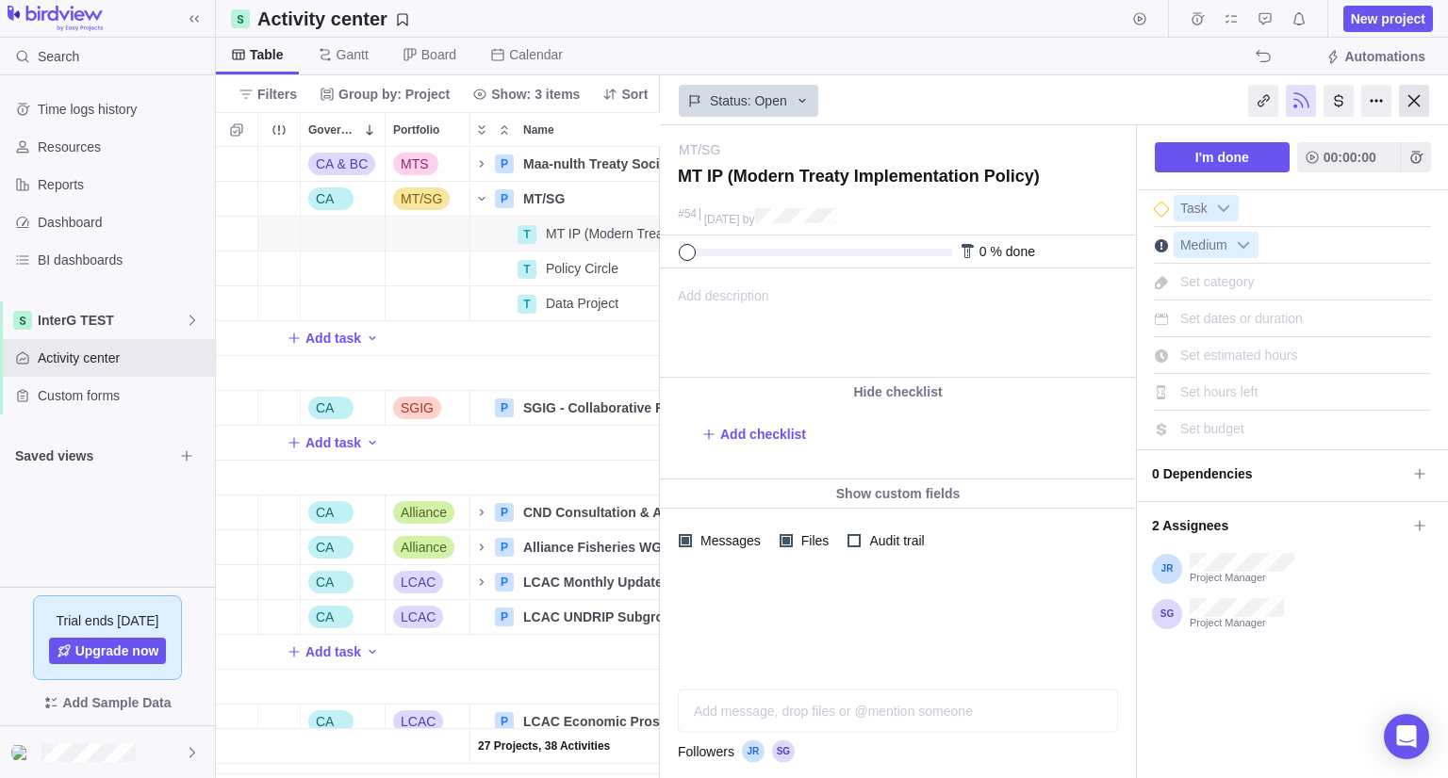
click at [1409, 99] on div at bounding box center [1414, 101] width 30 height 32
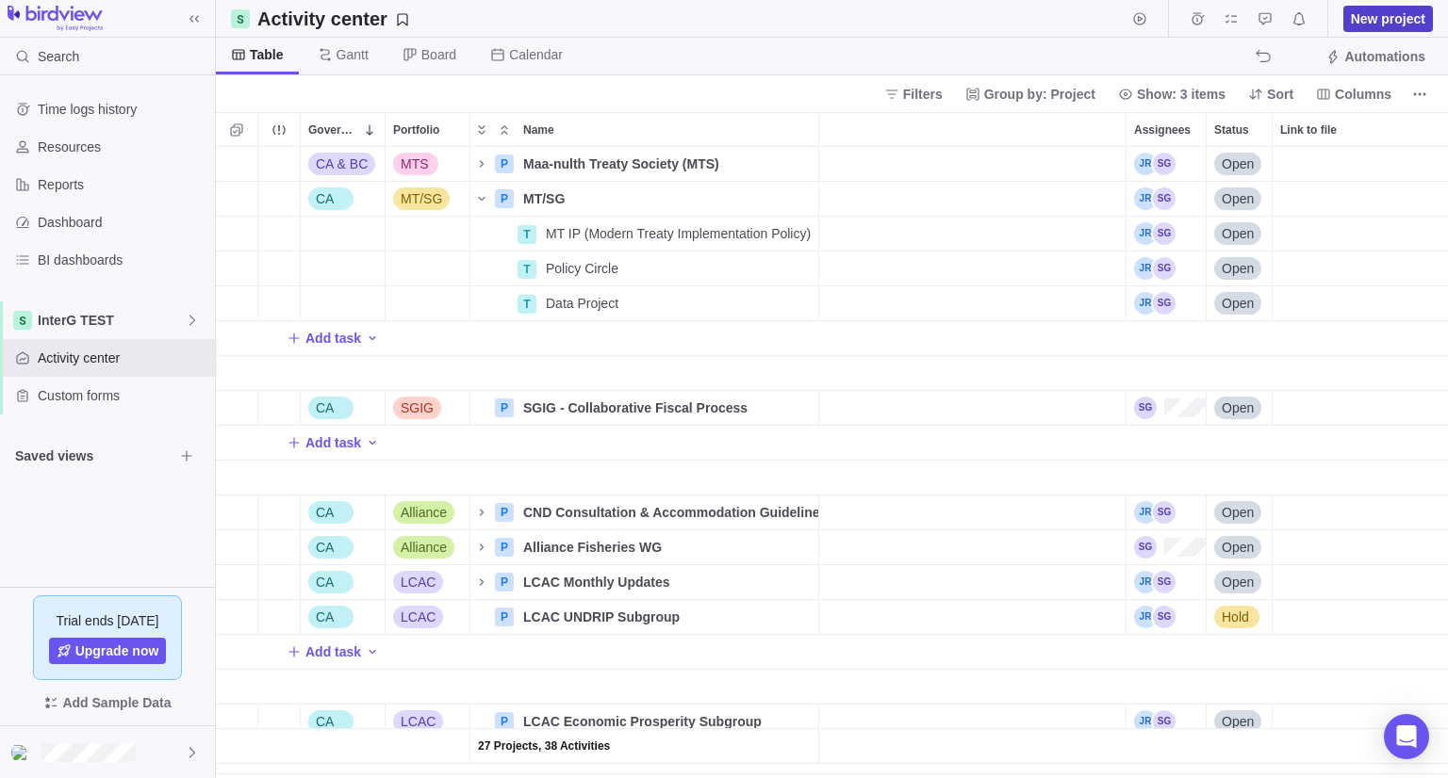
click at [1383, 26] on span "New project" at bounding box center [1388, 18] width 74 height 19
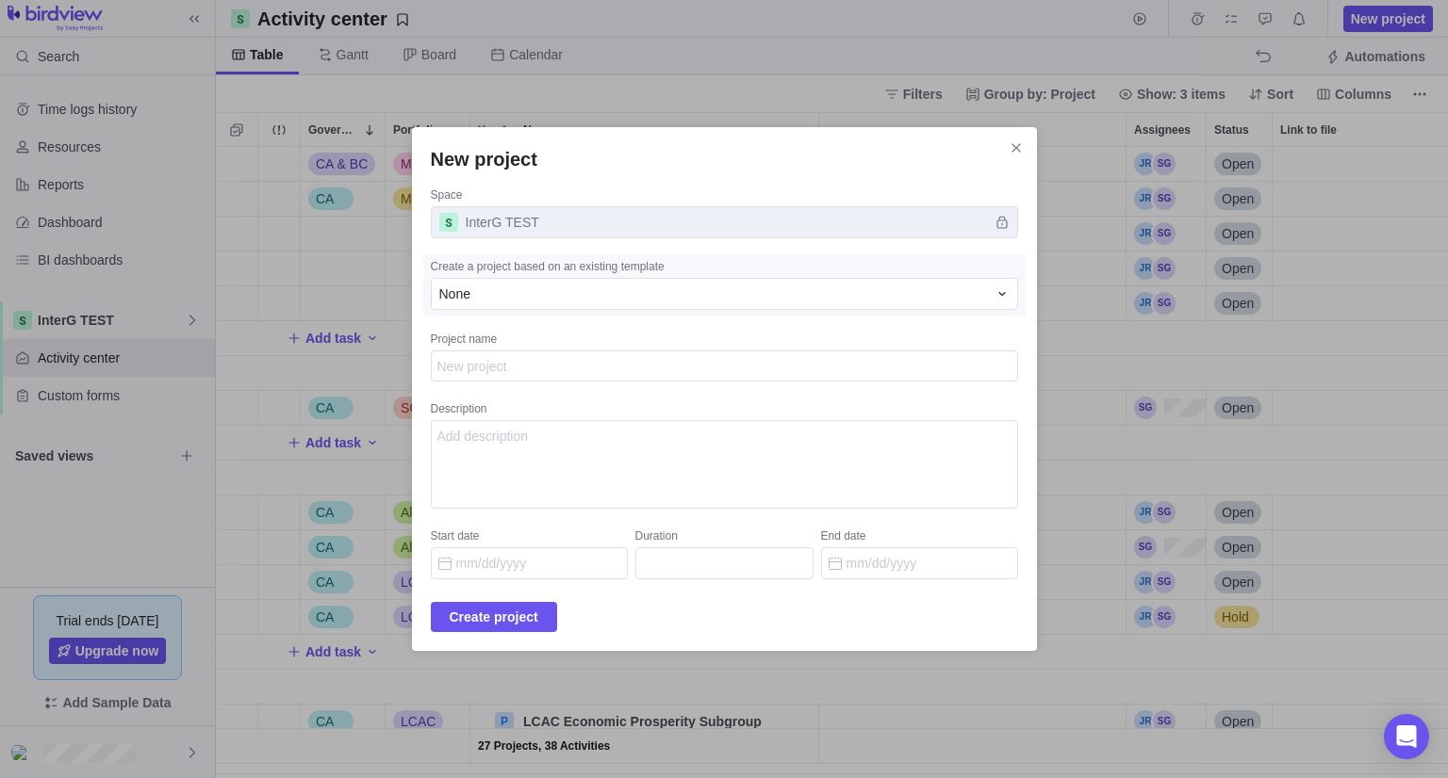
type textarea "x"
type textarea "MT IP (Modern Treaty Implementation Policy)"
click at [512, 616] on span "Create project" at bounding box center [494, 617] width 89 height 23
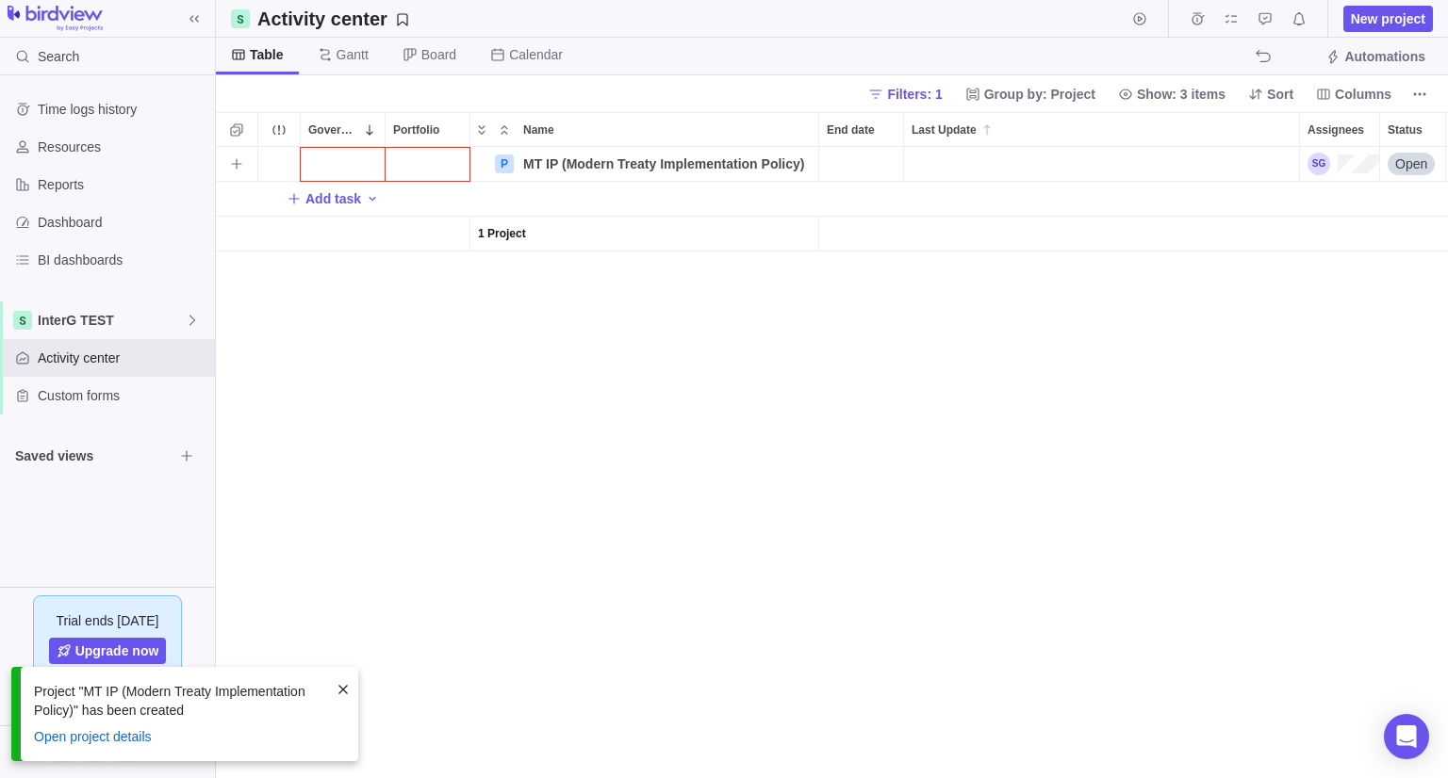
click at [337, 162] on div "Government Level" at bounding box center [343, 164] width 84 height 34
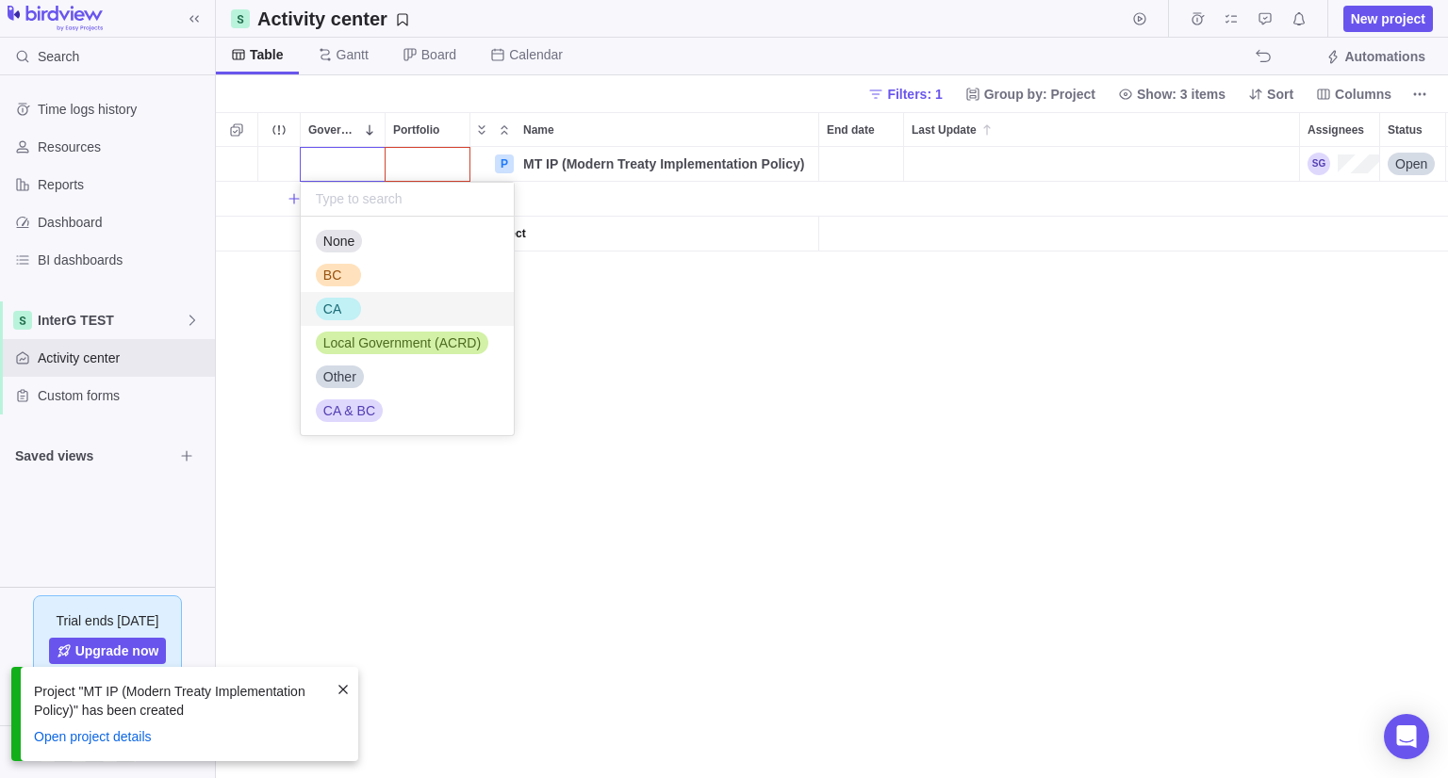
click at [335, 303] on span "CA" at bounding box center [332, 309] width 18 height 19
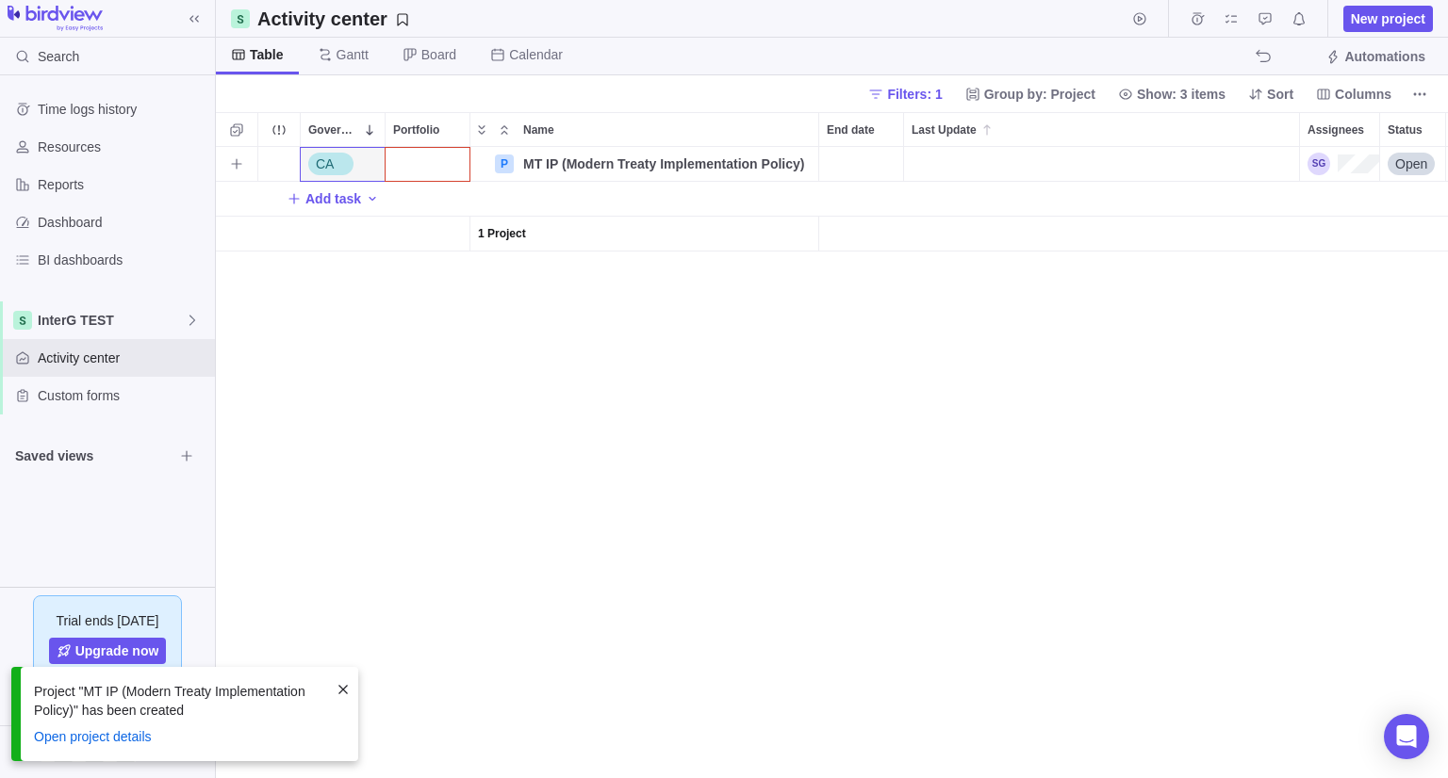
click at [418, 159] on div "Portfolio" at bounding box center [427, 164] width 84 height 34
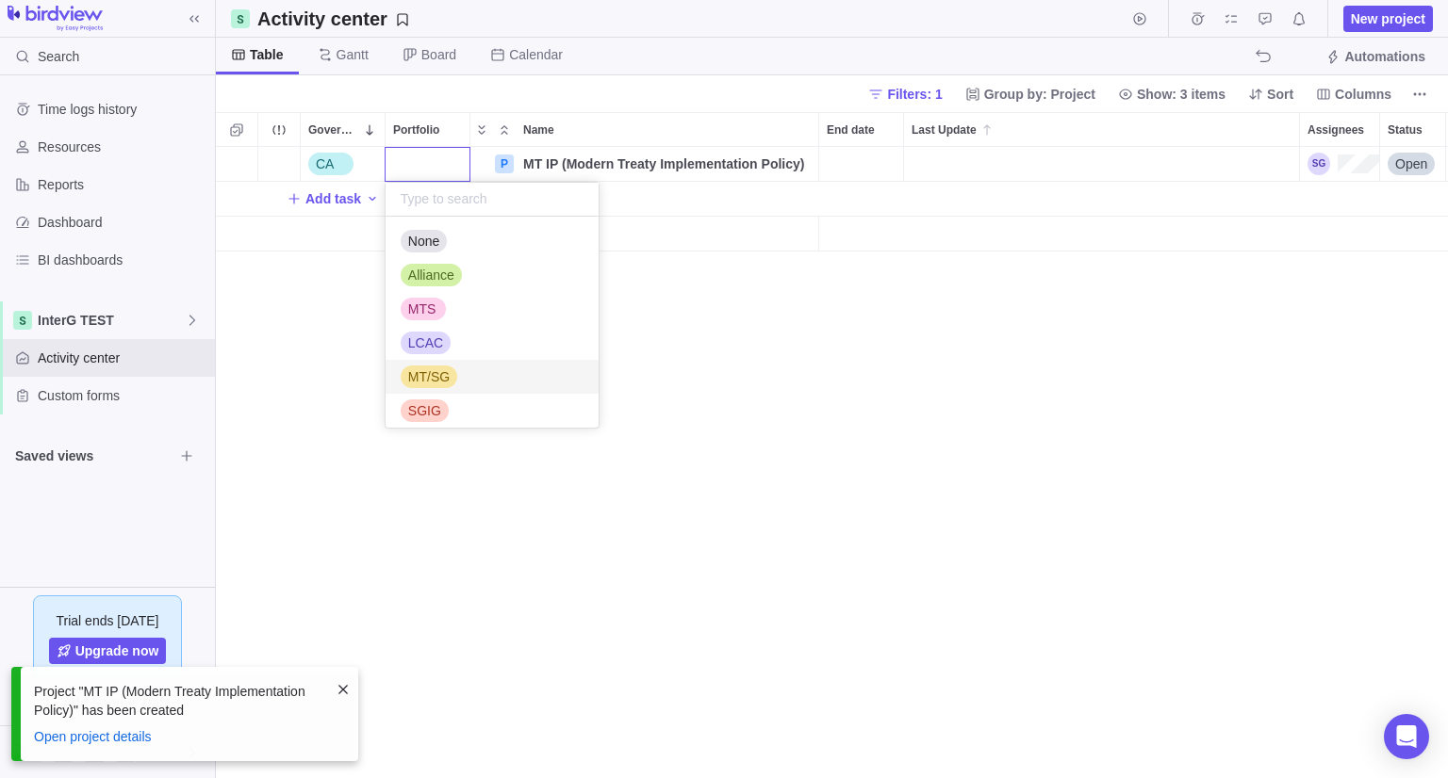
click at [423, 376] on span "MT/SG" at bounding box center [428, 377] width 41 height 19
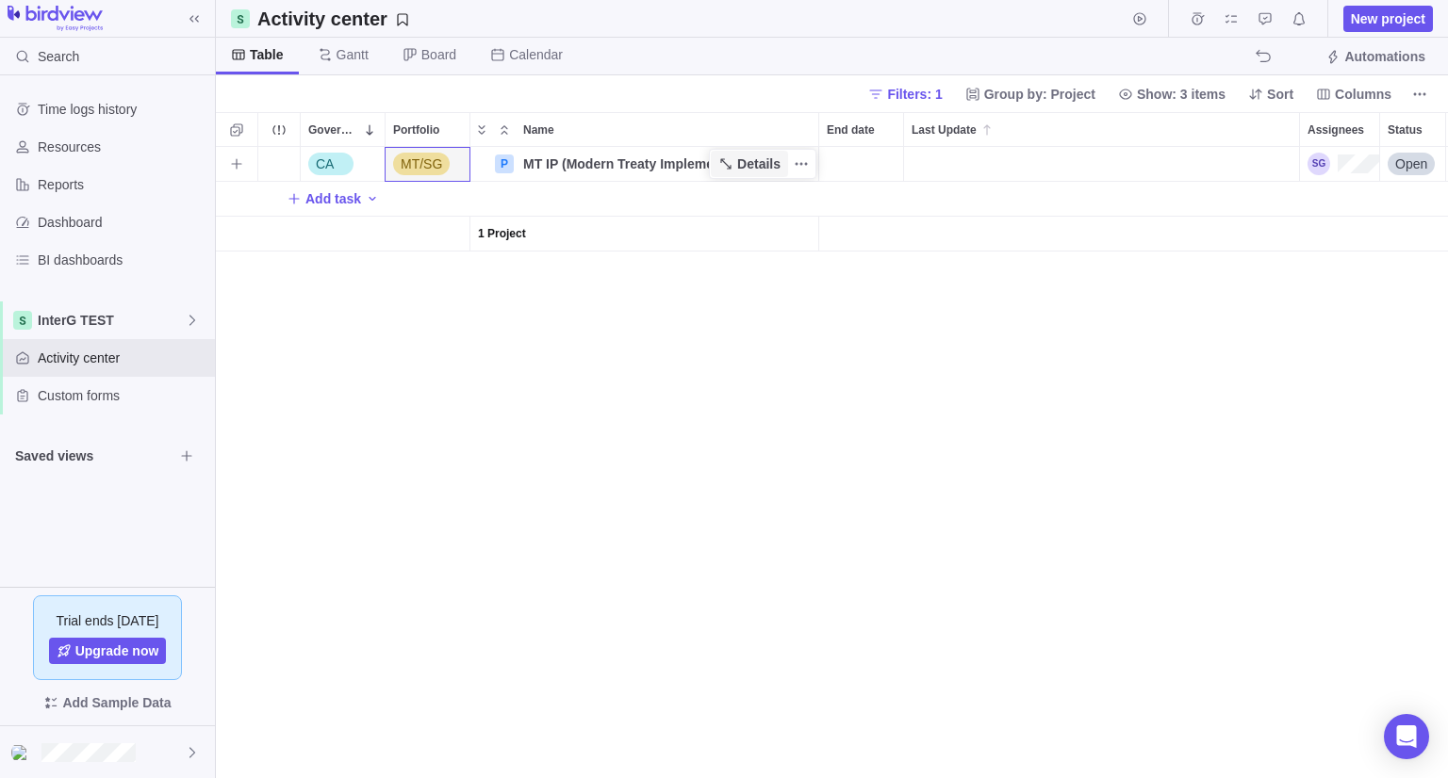
click at [761, 164] on span "Details" at bounding box center [758, 164] width 43 height 19
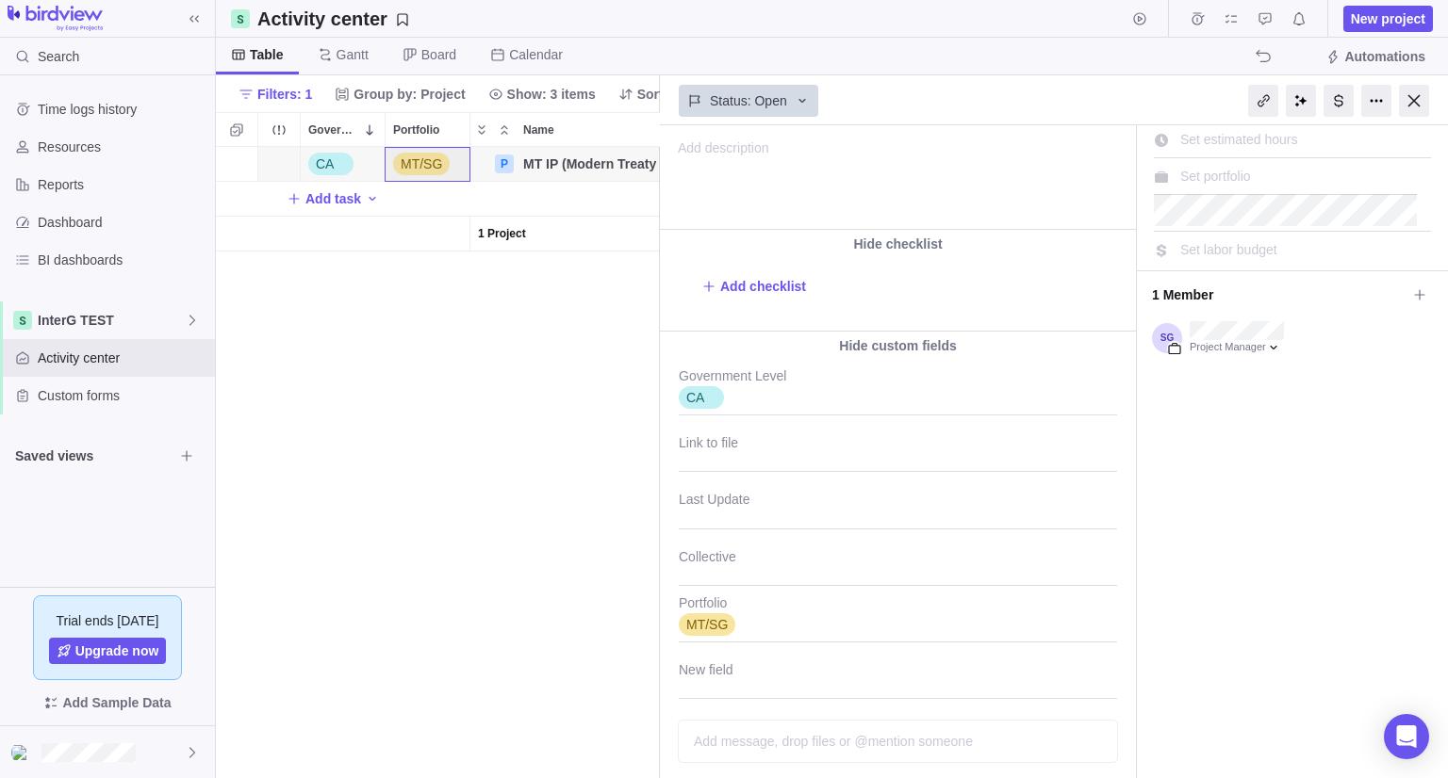
scroll to position [197, 0]
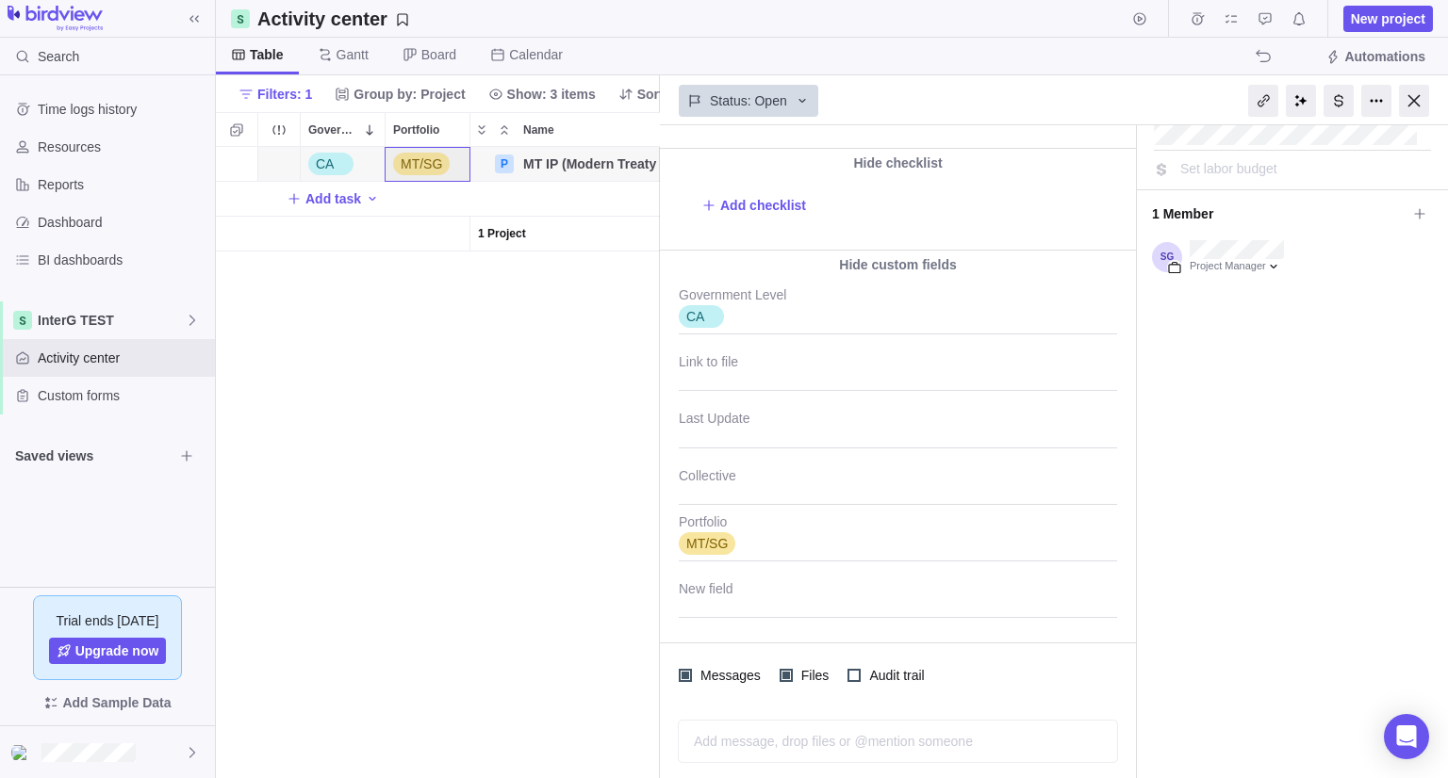
click at [775, 549] on div "MT/SG" at bounding box center [898, 538] width 438 height 47
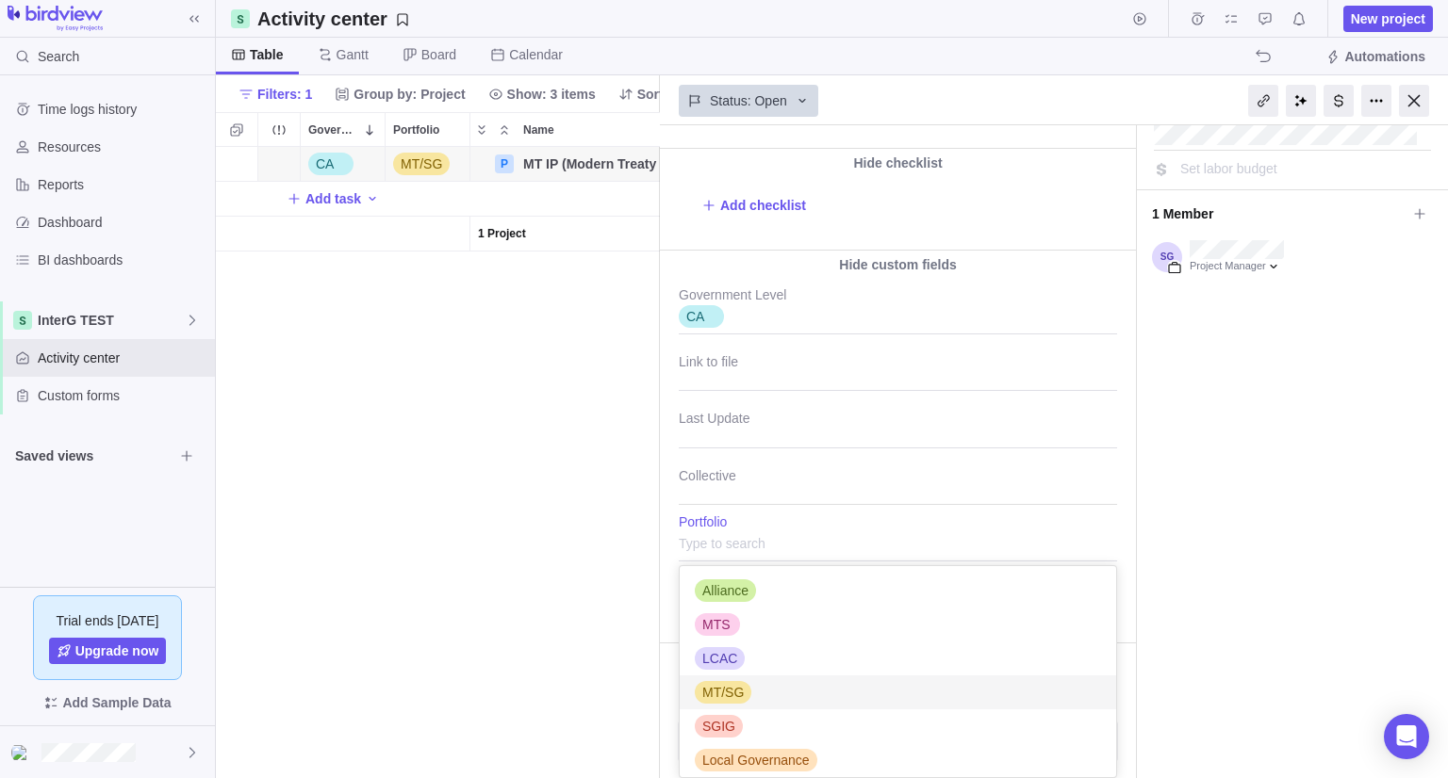
scroll to position [196, 422]
click at [750, 483] on div "MT IP (Modern Treaty Implementation Policy) #41 1 min ago by Project was comple…" at bounding box center [1054, 451] width 788 height 653
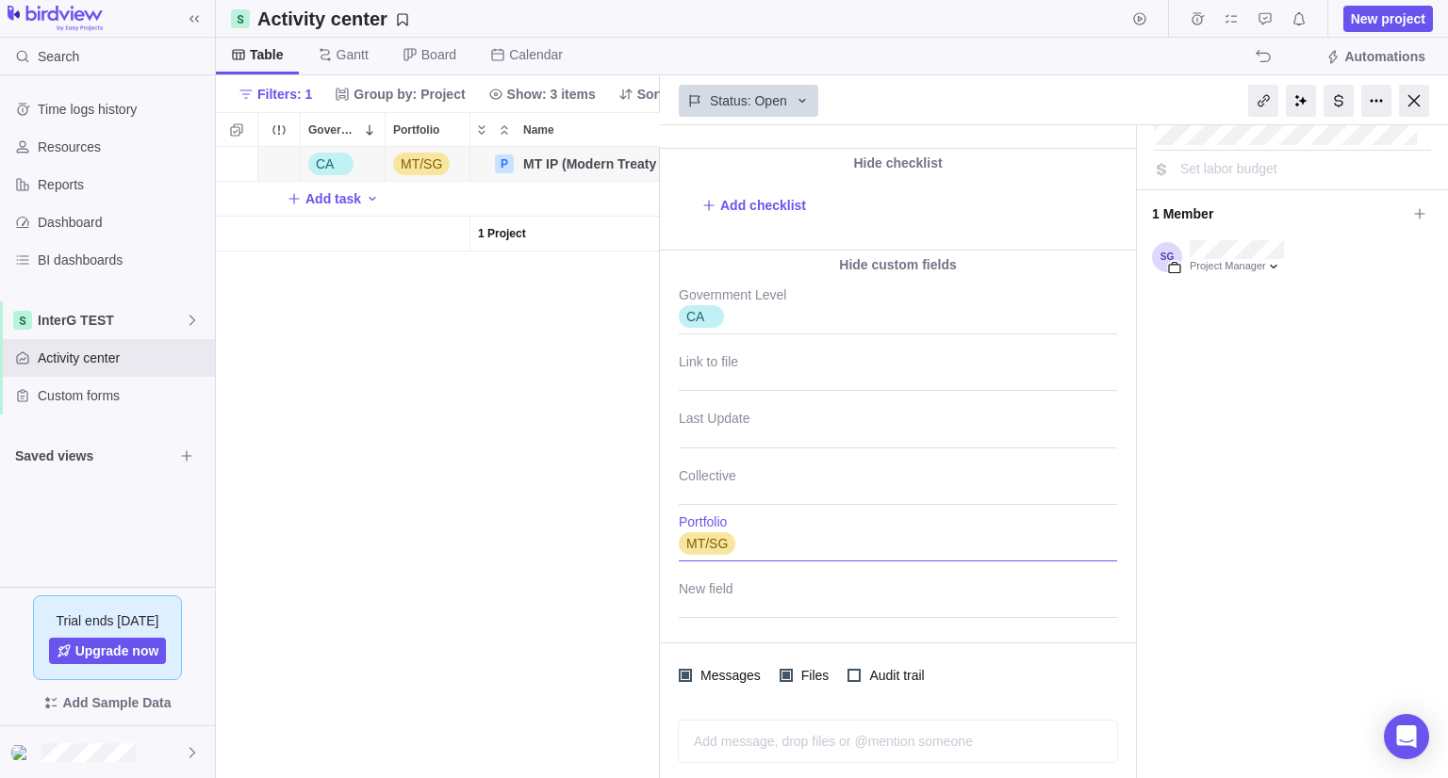
click at [738, 506] on div "MT/SG Portfolio" at bounding box center [898, 534] width 438 height 57
click at [716, 490] on div at bounding box center [898, 481] width 438 height 47
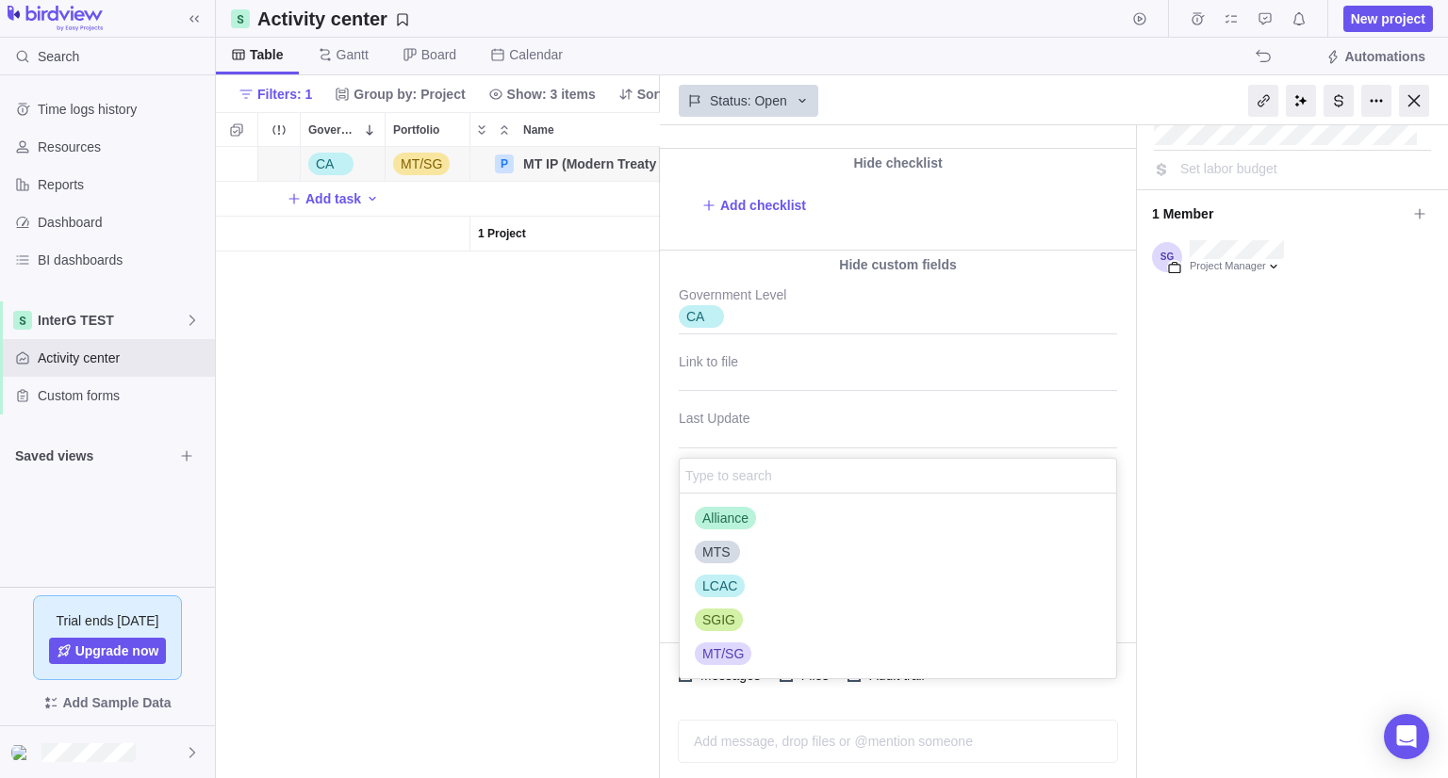
scroll to position [170, 422]
click at [719, 550] on span "MTS" at bounding box center [716, 552] width 28 height 19
click at [1409, 97] on body "Search Time logs history Resources Reports Dashboard BI dashboards InterG TEST …" at bounding box center [724, 389] width 1448 height 778
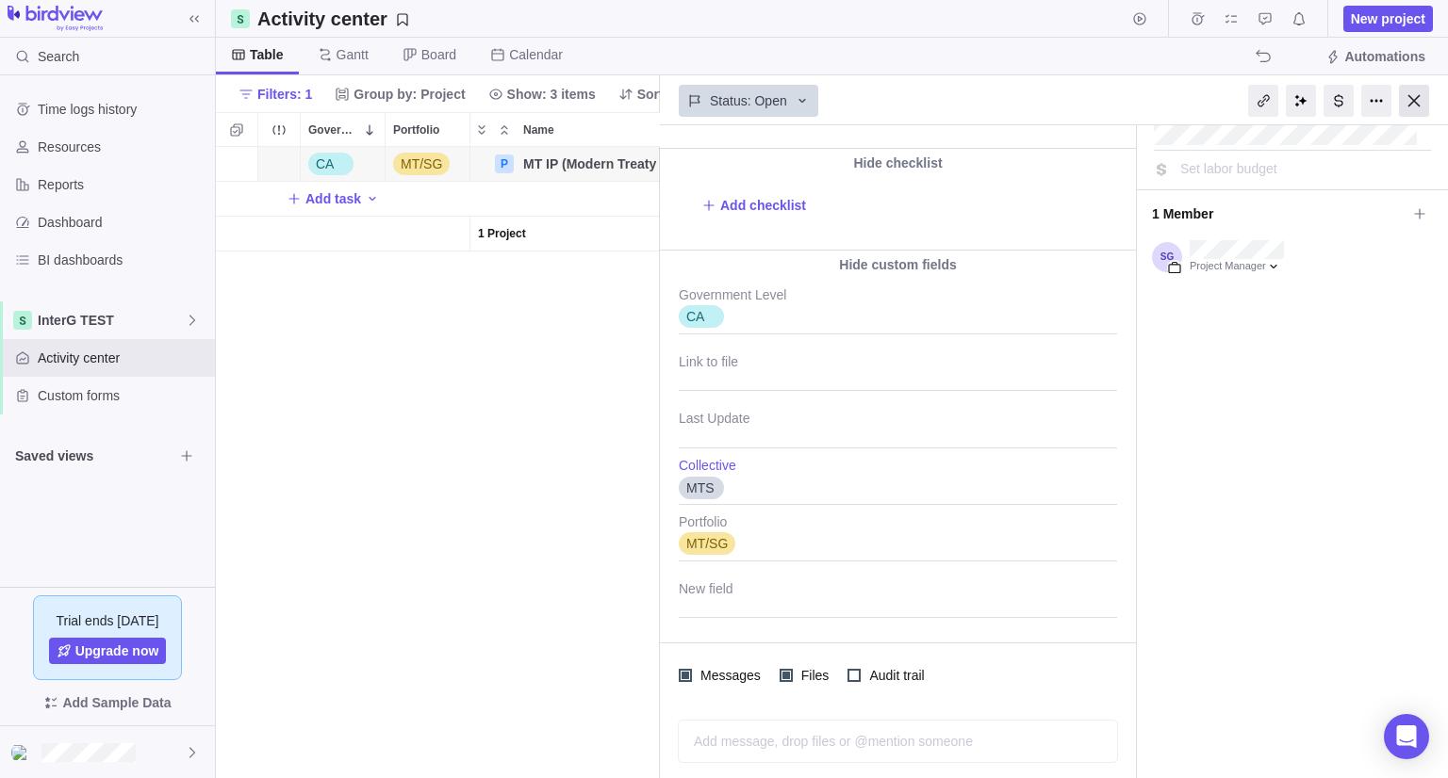
click at [1409, 97] on div at bounding box center [1414, 101] width 30 height 32
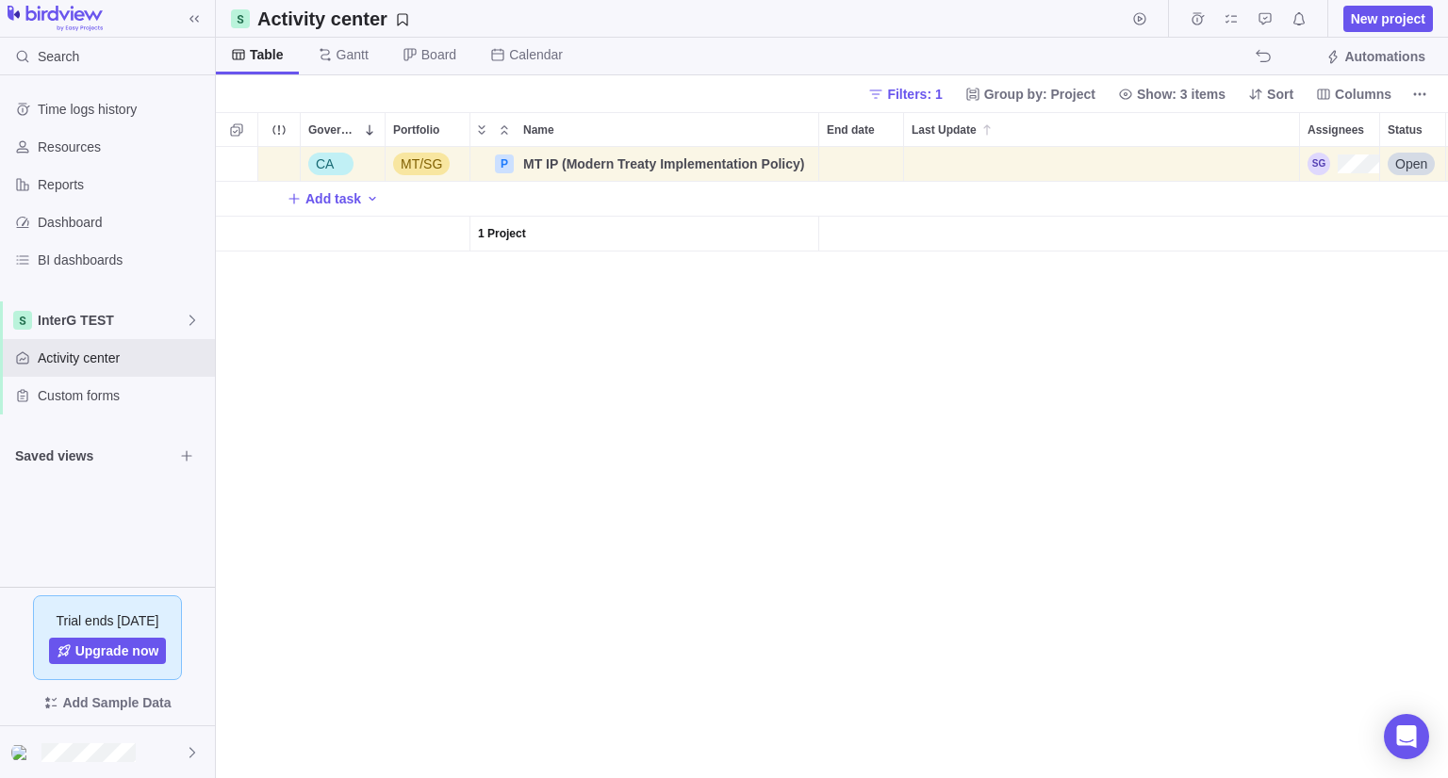
scroll to position [616, 1218]
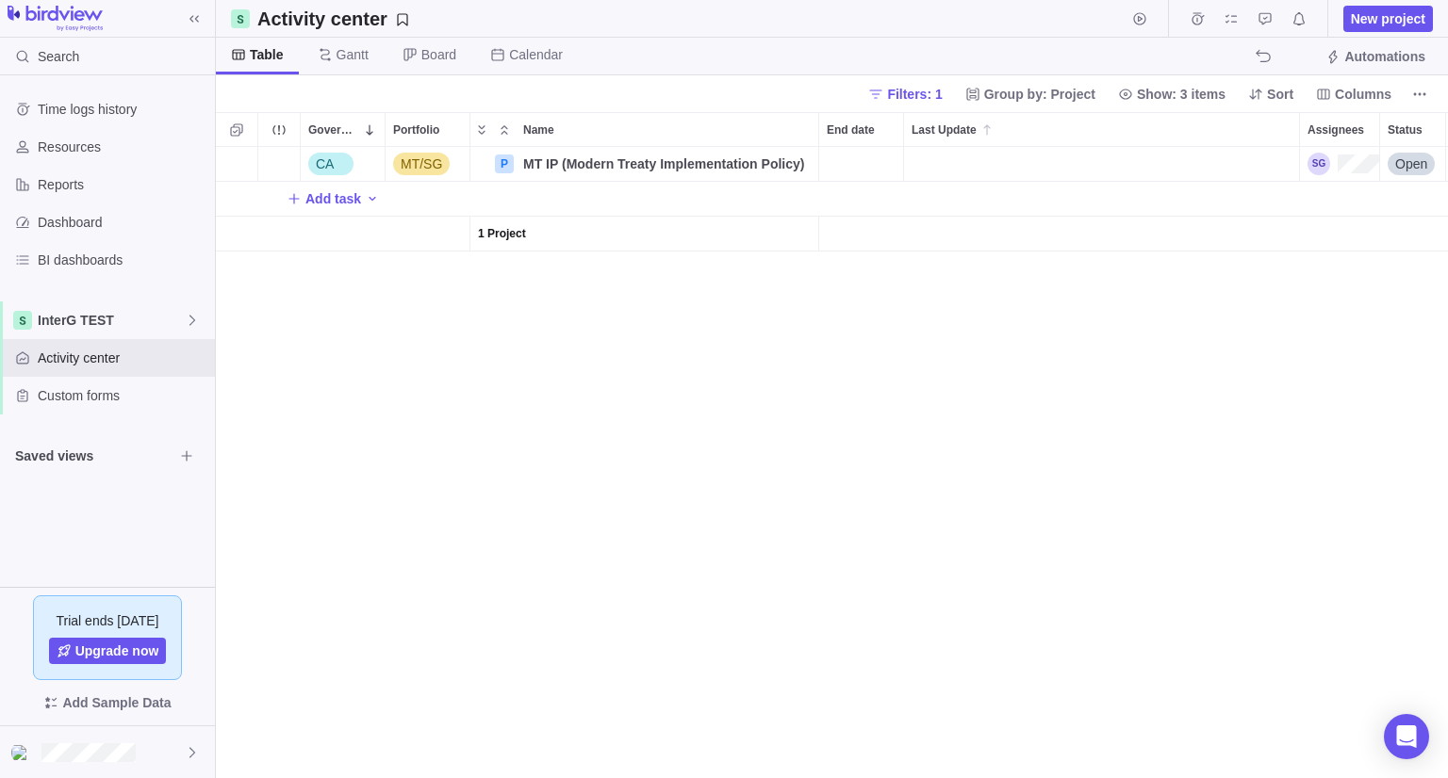
click at [941, 99] on span "Filters: 1" at bounding box center [914, 94] width 55 height 19
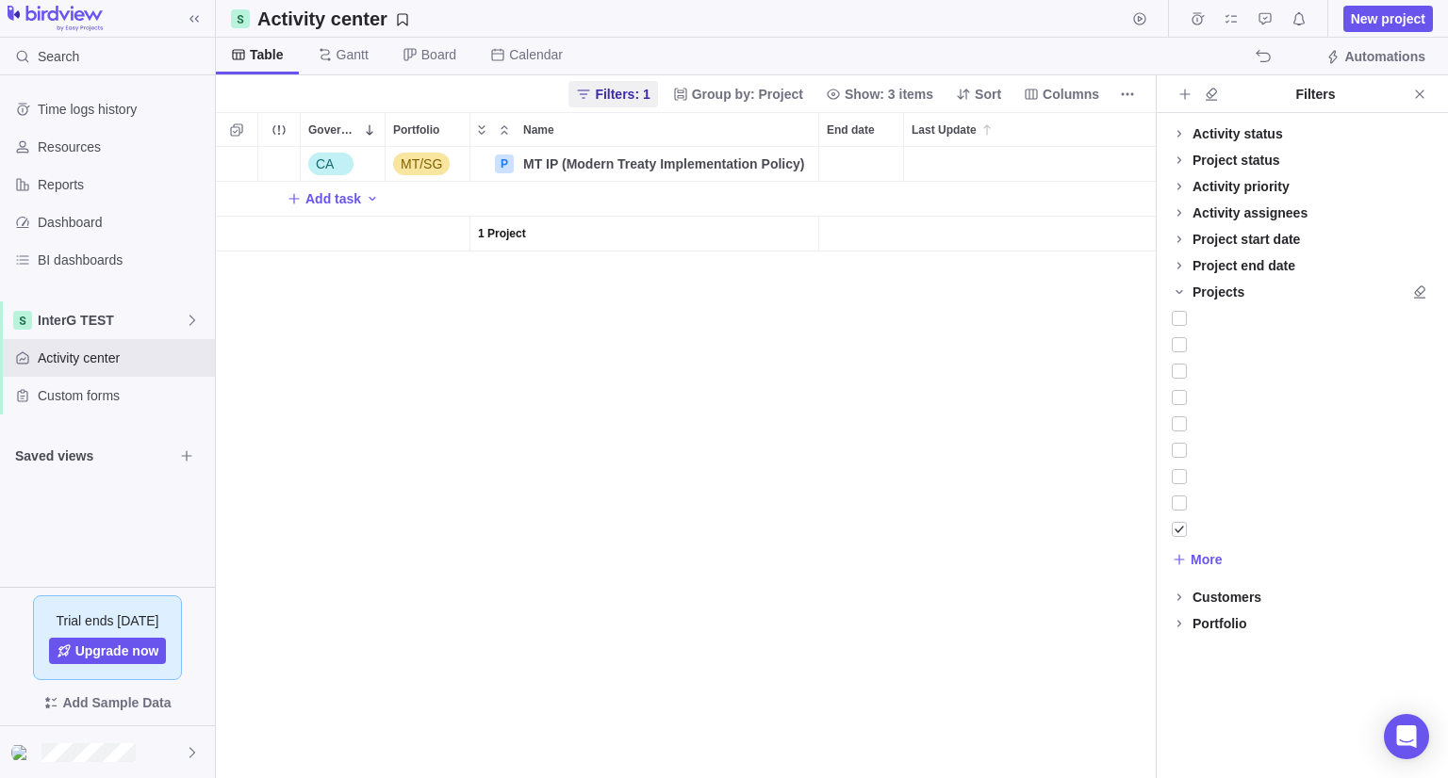
scroll to position [616, 925]
click at [1178, 529] on div at bounding box center [1178, 529] width 15 height 26
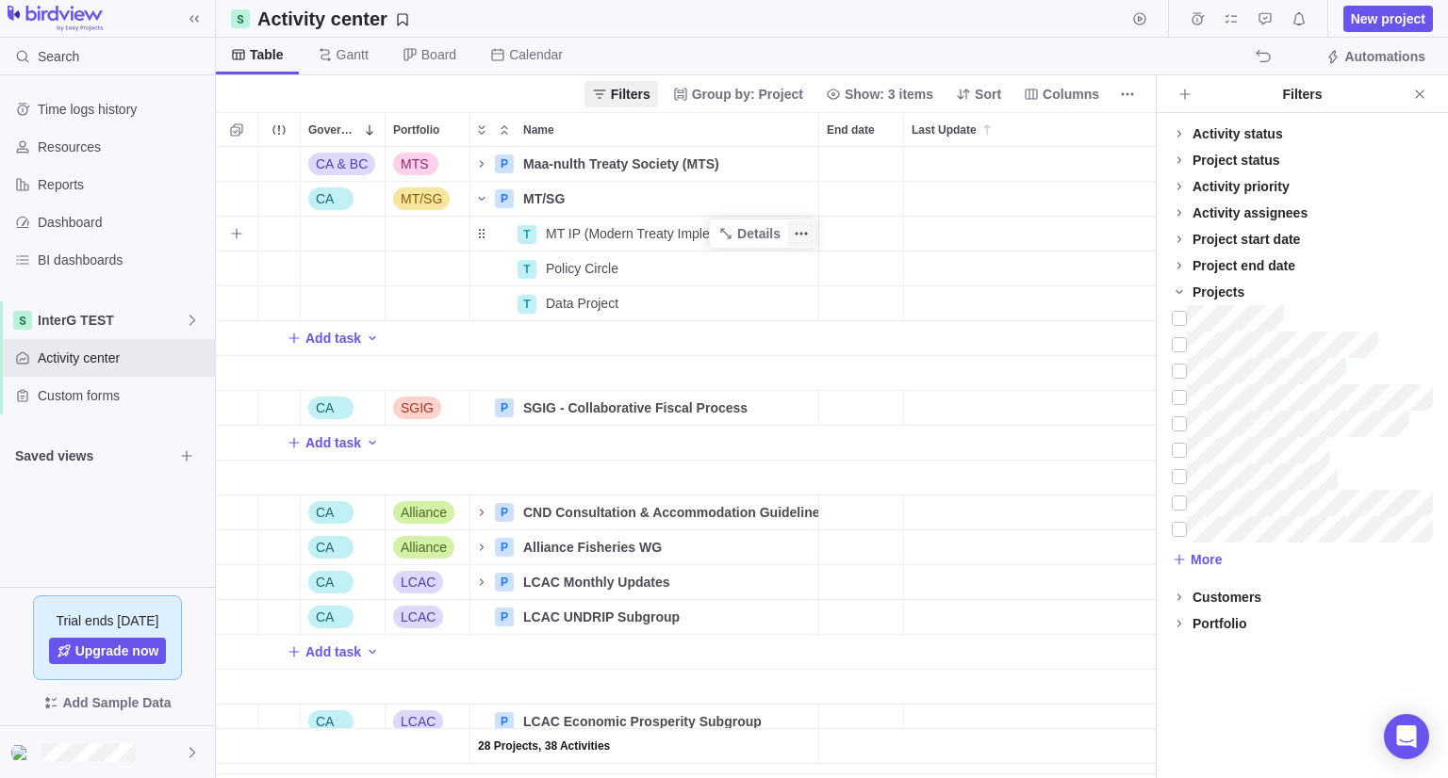
click at [797, 242] on span "More actions" at bounding box center [801, 234] width 26 height 26
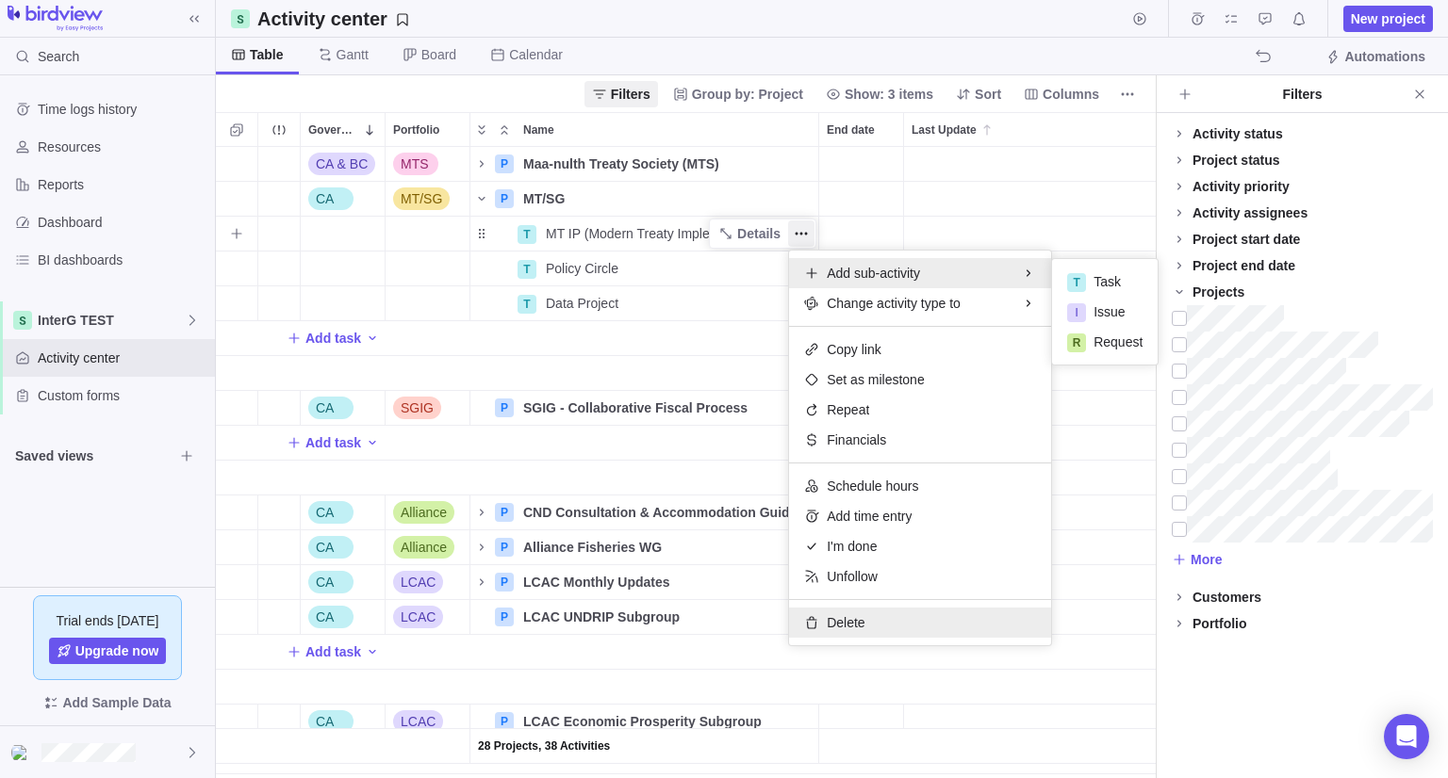
click at [857, 618] on span "Delete" at bounding box center [846, 623] width 38 height 19
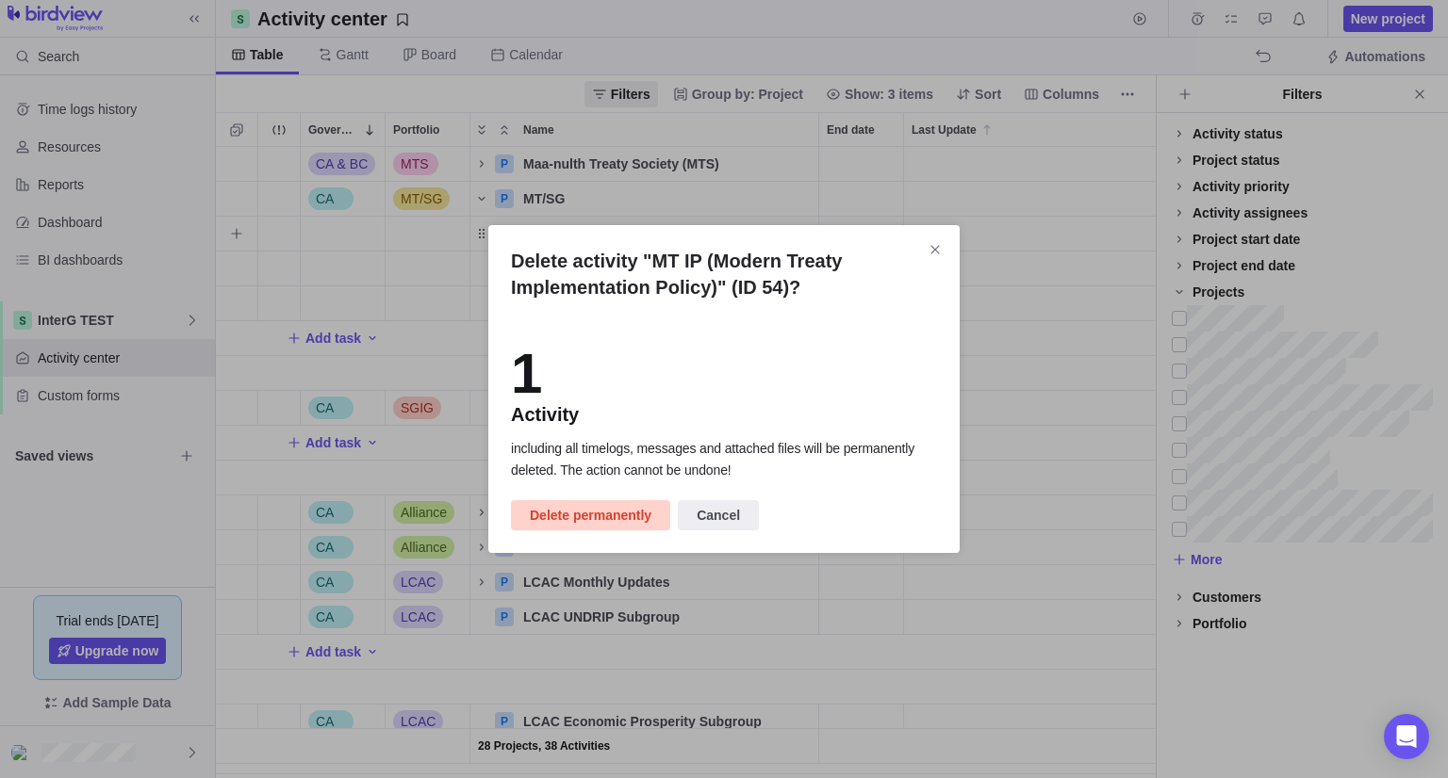
click at [586, 525] on span "Delete permanently" at bounding box center [591, 515] width 122 height 23
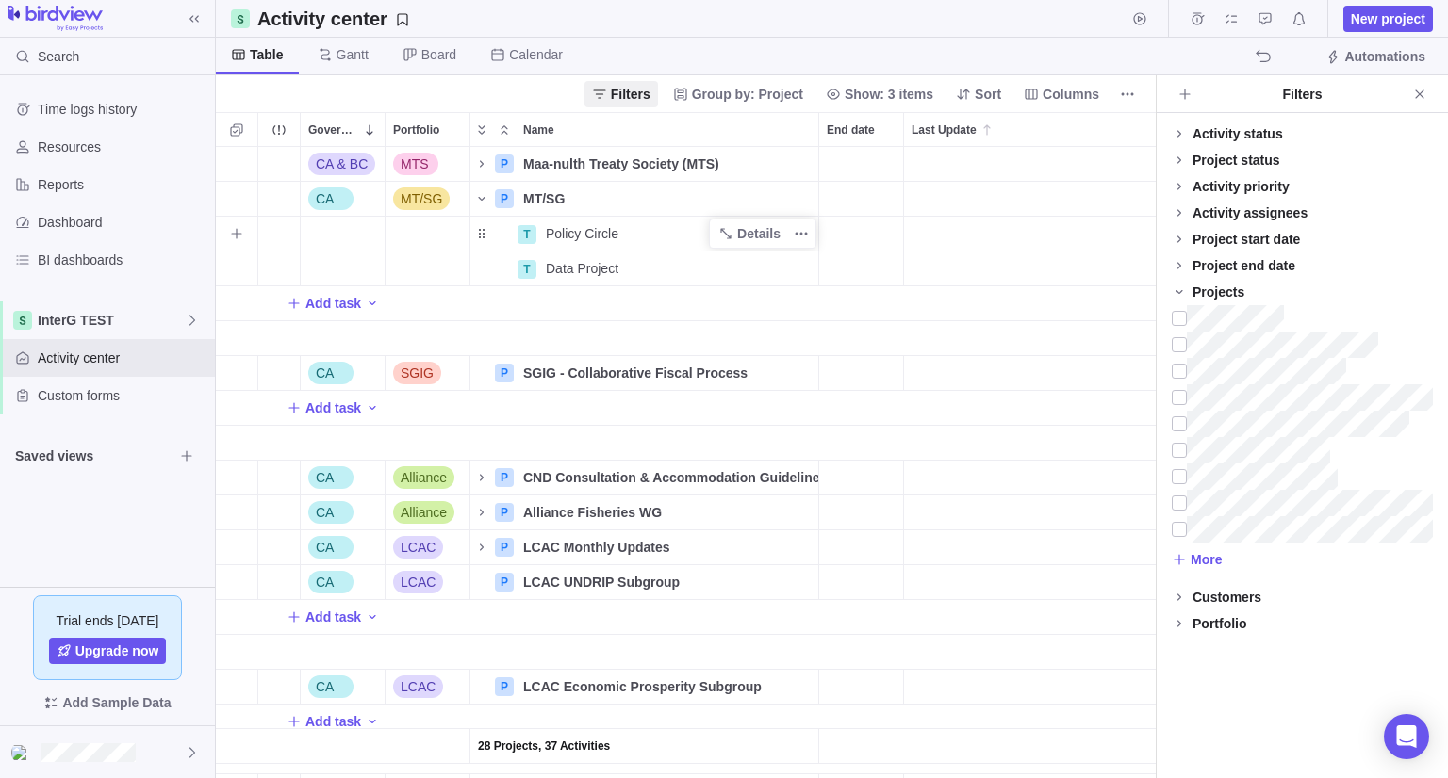
click at [654, 231] on div "Policy Circle" at bounding box center [678, 234] width 280 height 34
click at [1397, 17] on body "Search Time logs history Resources Reports Dashboard BI dashboards InterG TEST …" at bounding box center [724, 389] width 1448 height 778
click at [1383, 18] on span "New project" at bounding box center [1388, 18] width 74 height 19
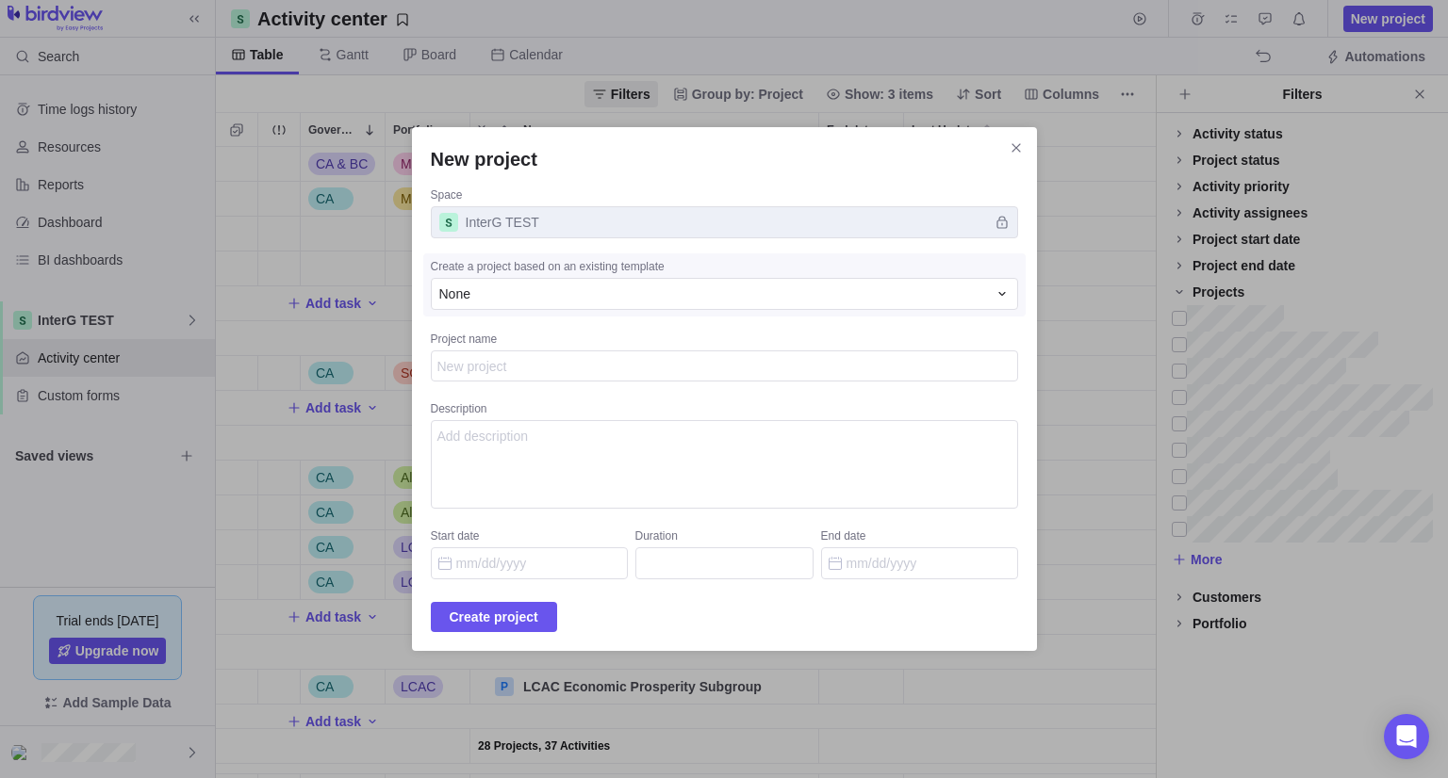
type textarea "x"
type textarea "Policy Circle"
click at [538, 616] on span "Create project" at bounding box center [494, 617] width 89 height 23
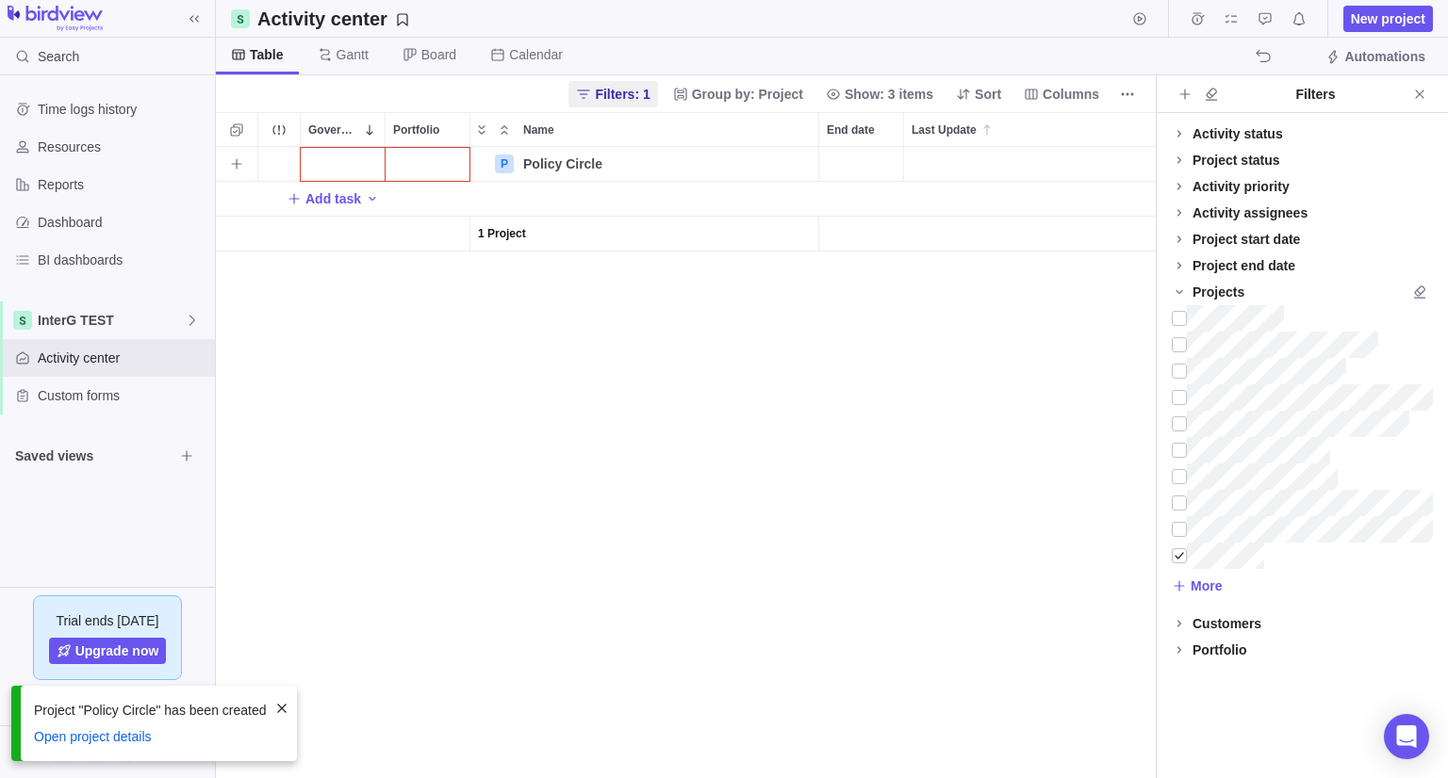
click at [356, 163] on div "Government Level" at bounding box center [343, 164] width 84 height 34
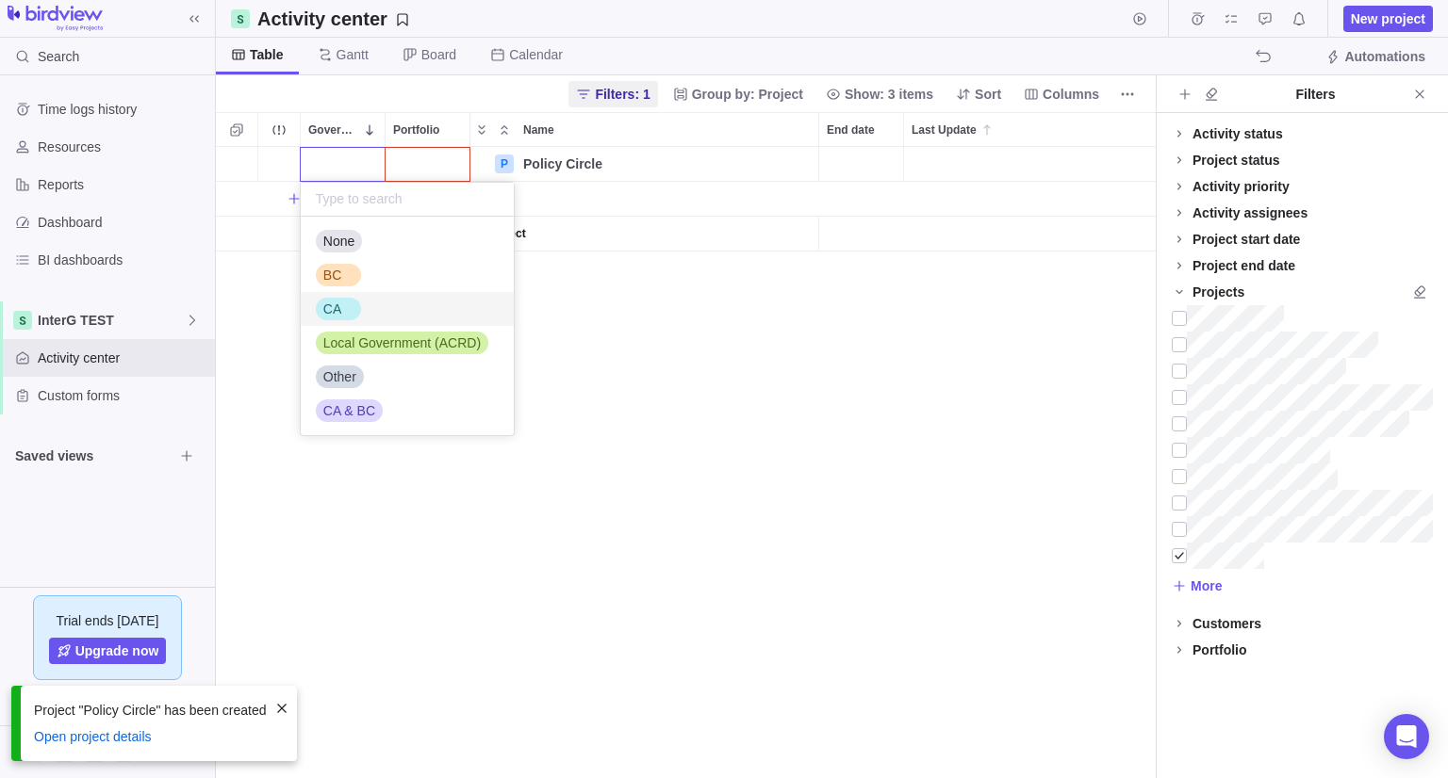
click at [370, 298] on div "CA" at bounding box center [407, 309] width 213 height 34
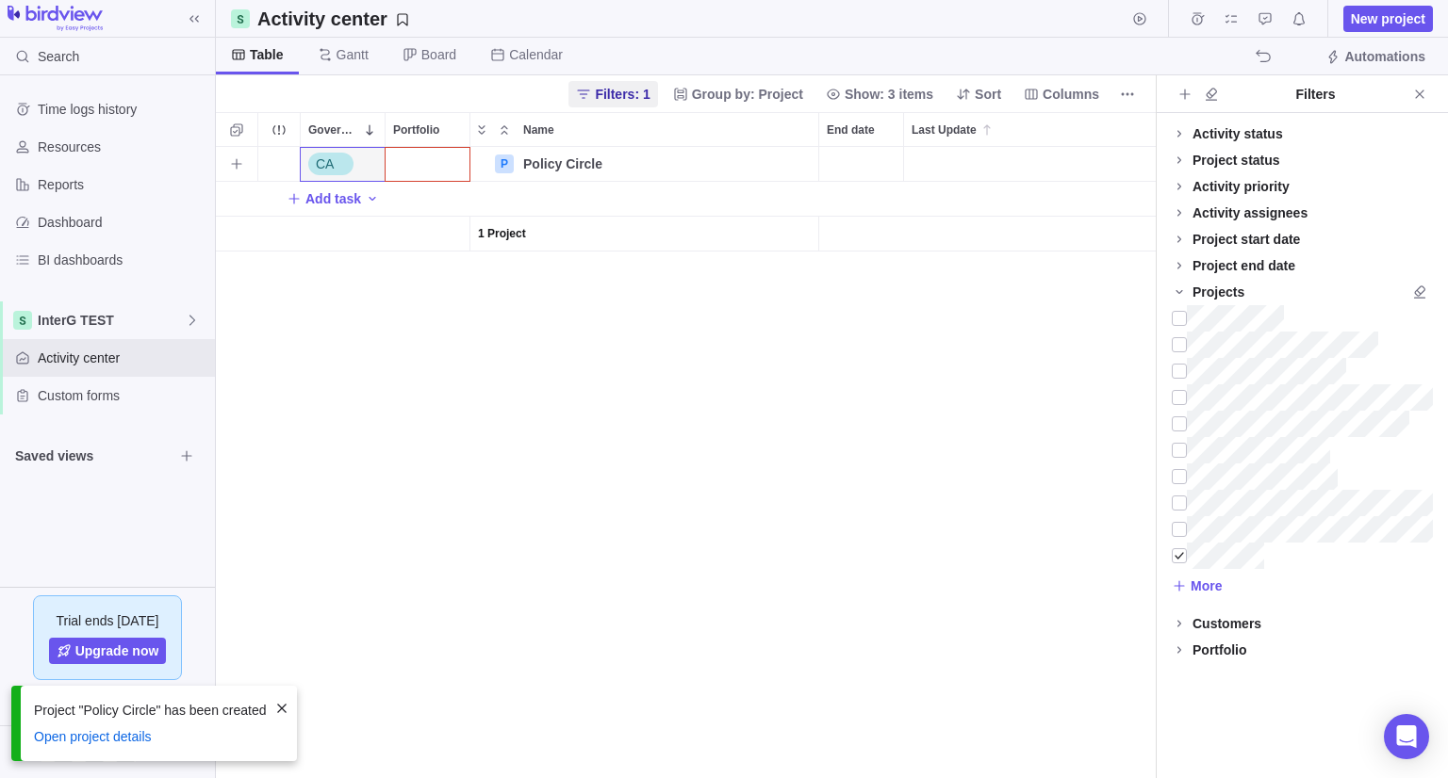
click at [430, 163] on div "Portfolio" at bounding box center [427, 164] width 84 height 34
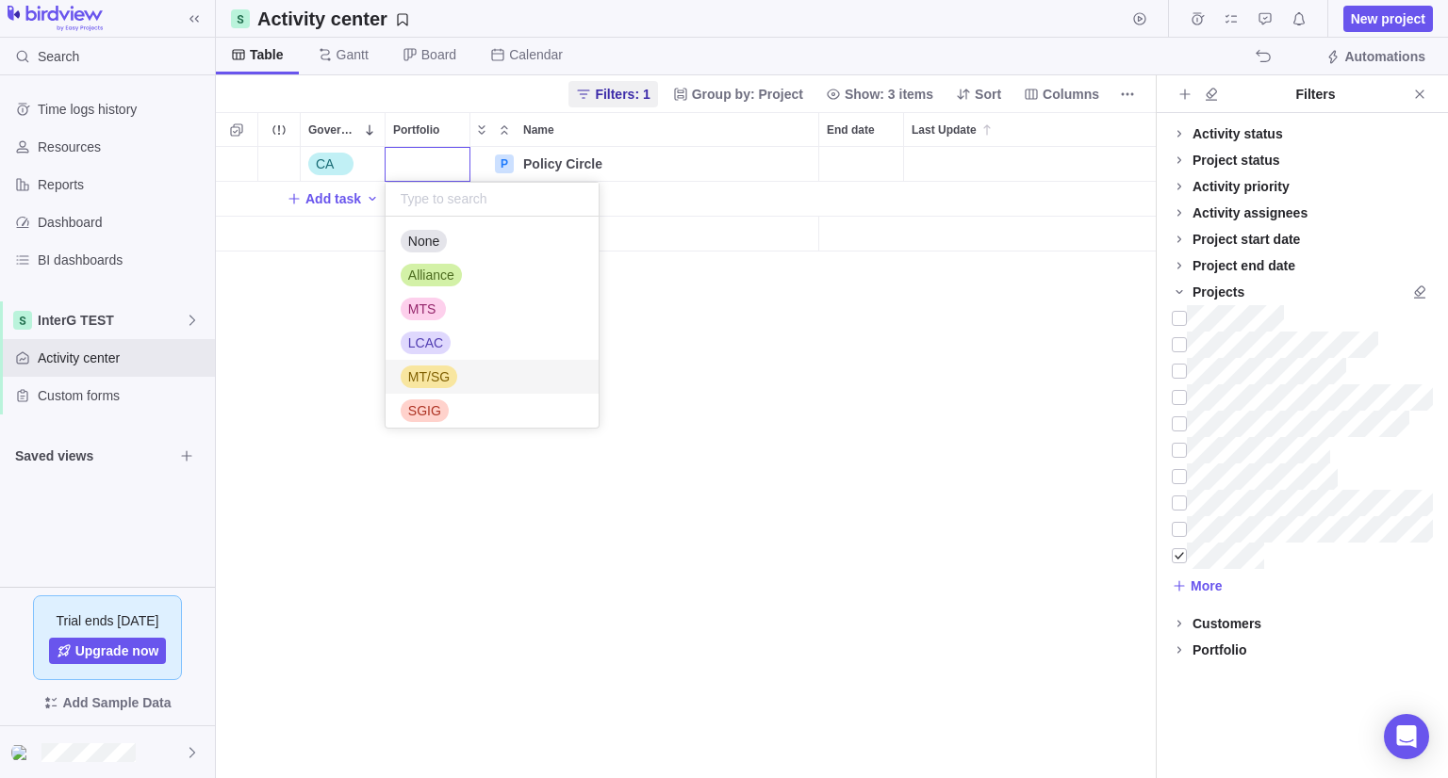
click at [478, 386] on div "MT/SG" at bounding box center [491, 377] width 213 height 34
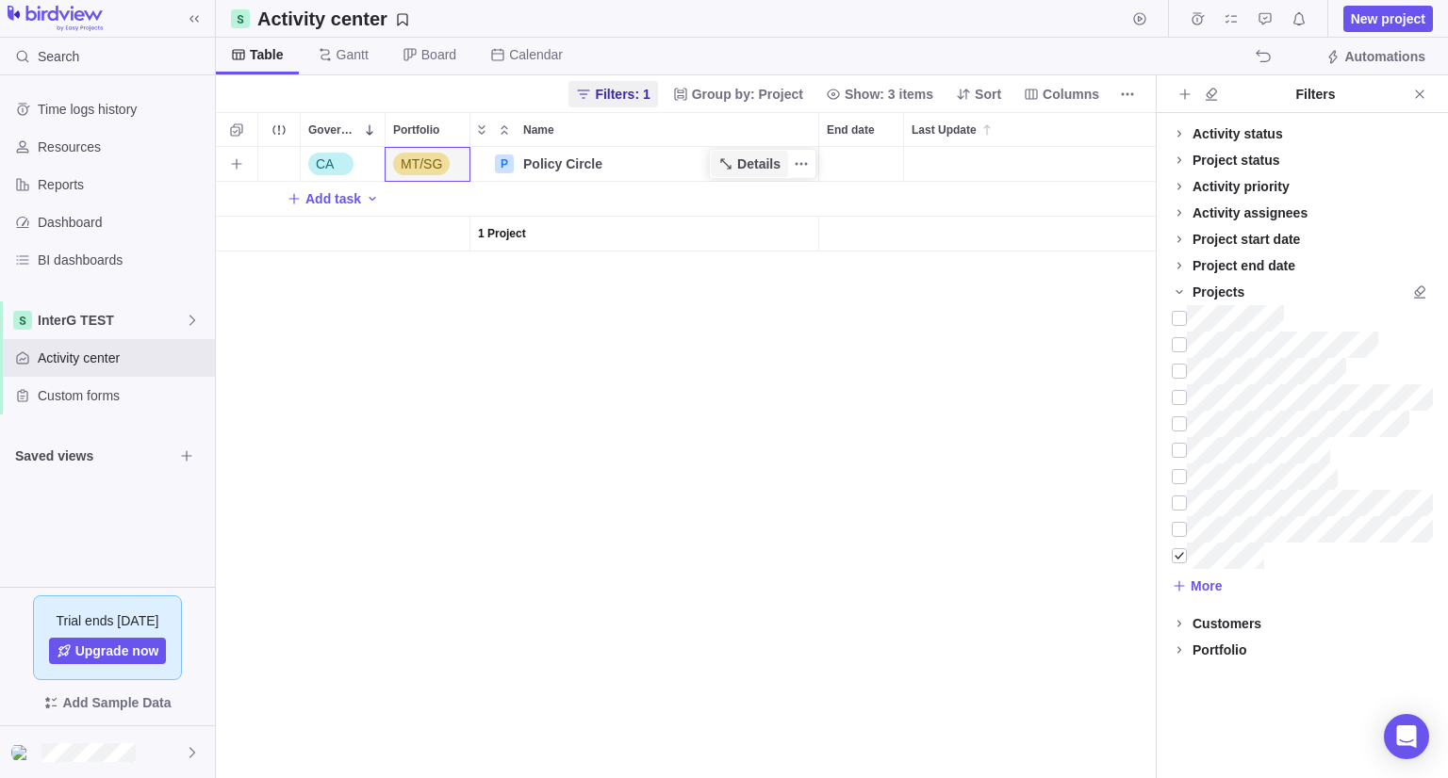
click at [760, 160] on span "Details" at bounding box center [758, 164] width 43 height 19
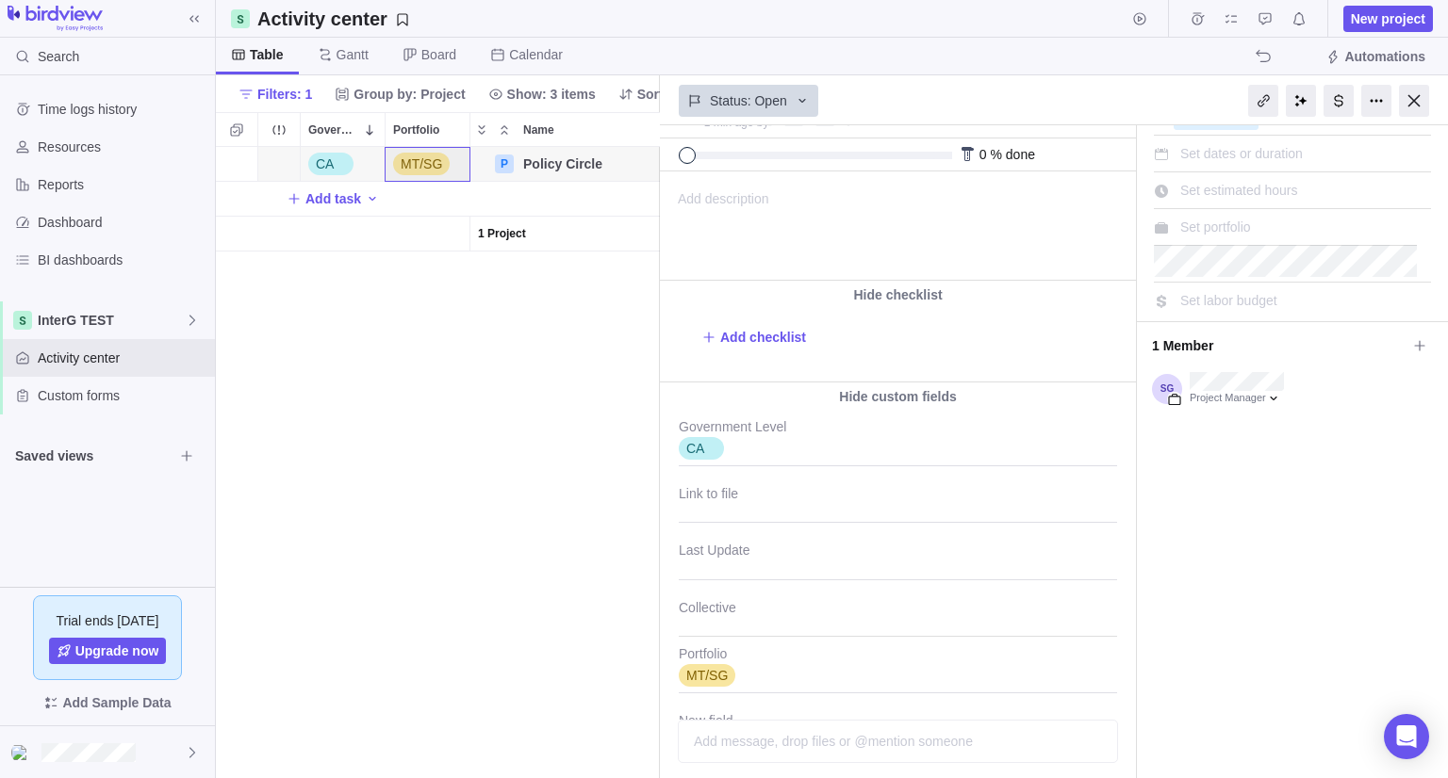
scroll to position [188, 0]
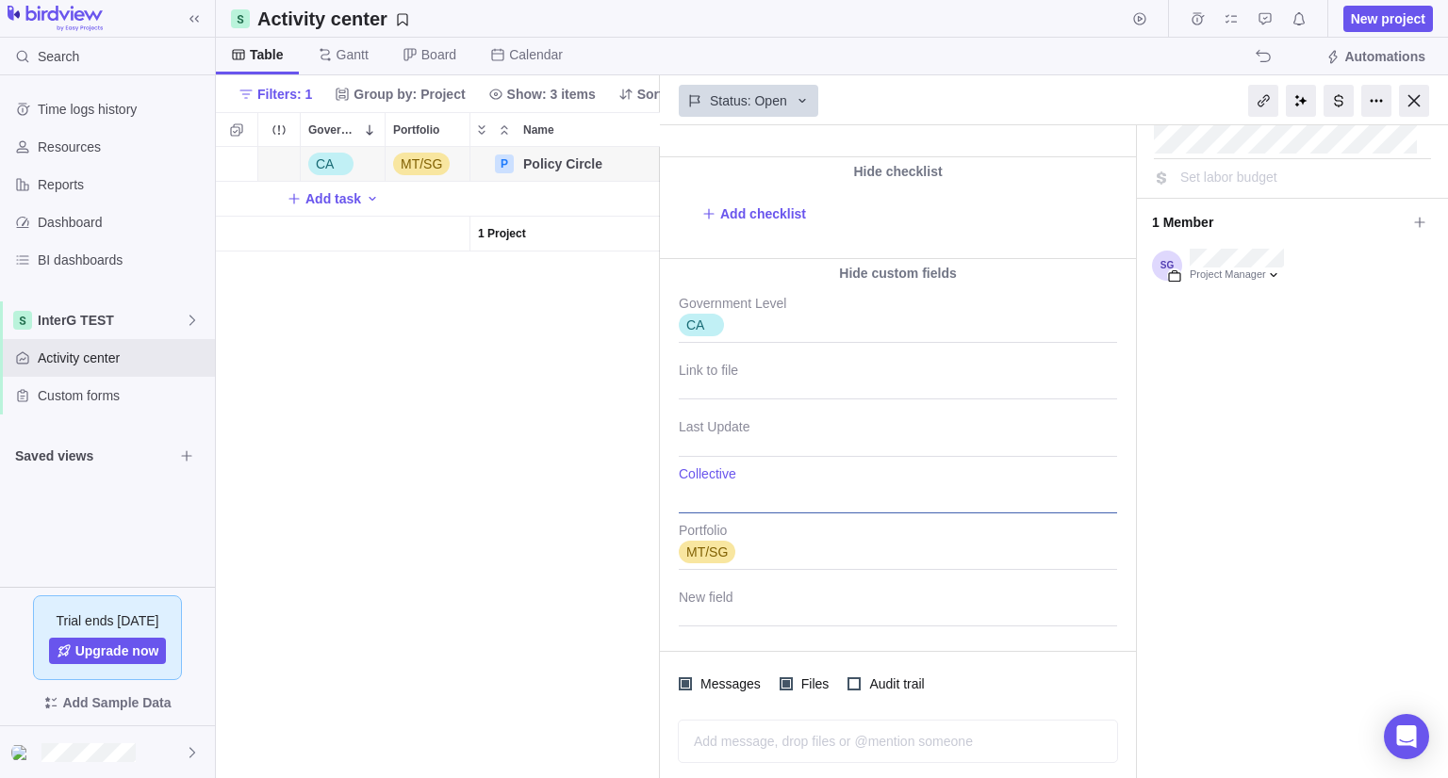
click at [756, 488] on div at bounding box center [898, 490] width 438 height 47
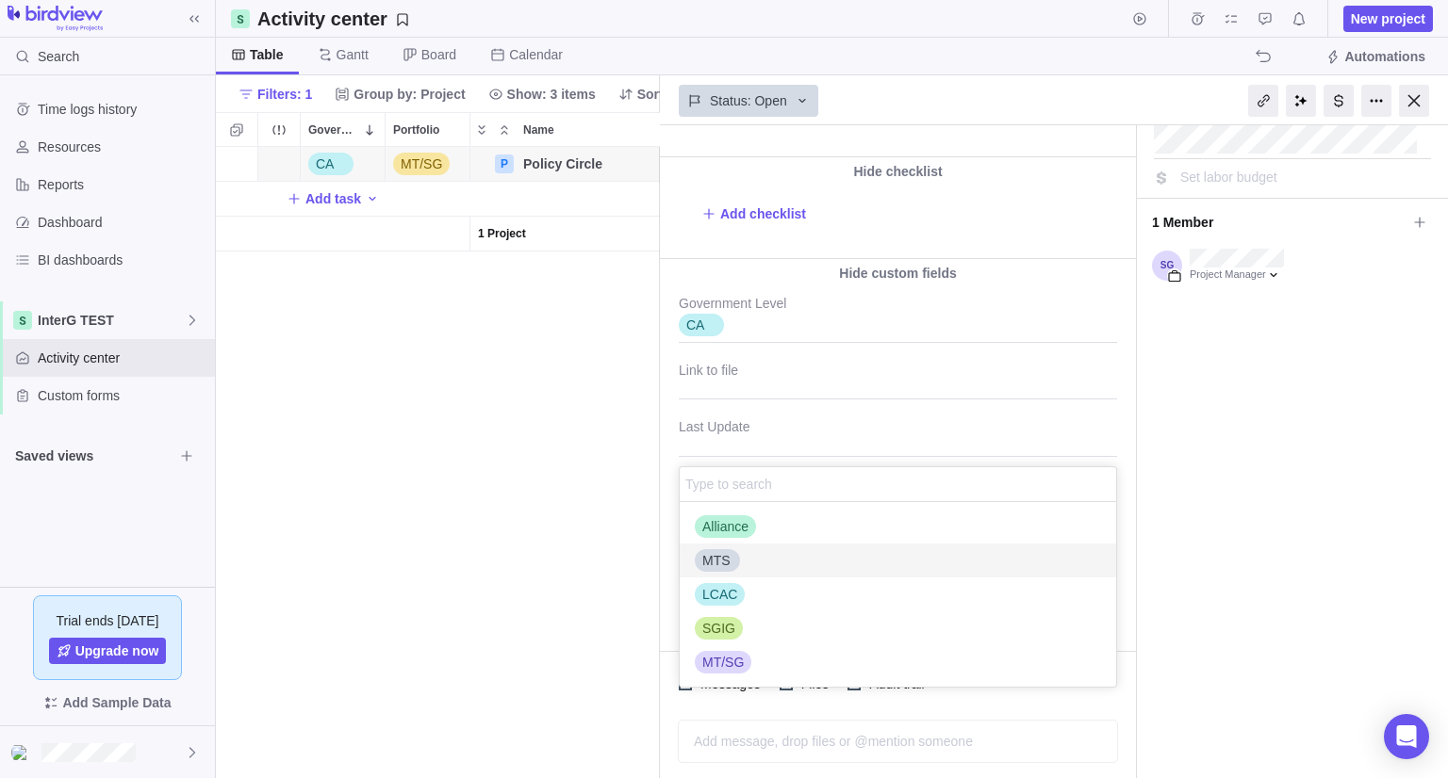
click at [736, 566] on div "MTS" at bounding box center [897, 561] width 436 height 34
click at [759, 668] on div "MT/SG" at bounding box center [897, 663] width 436 height 34
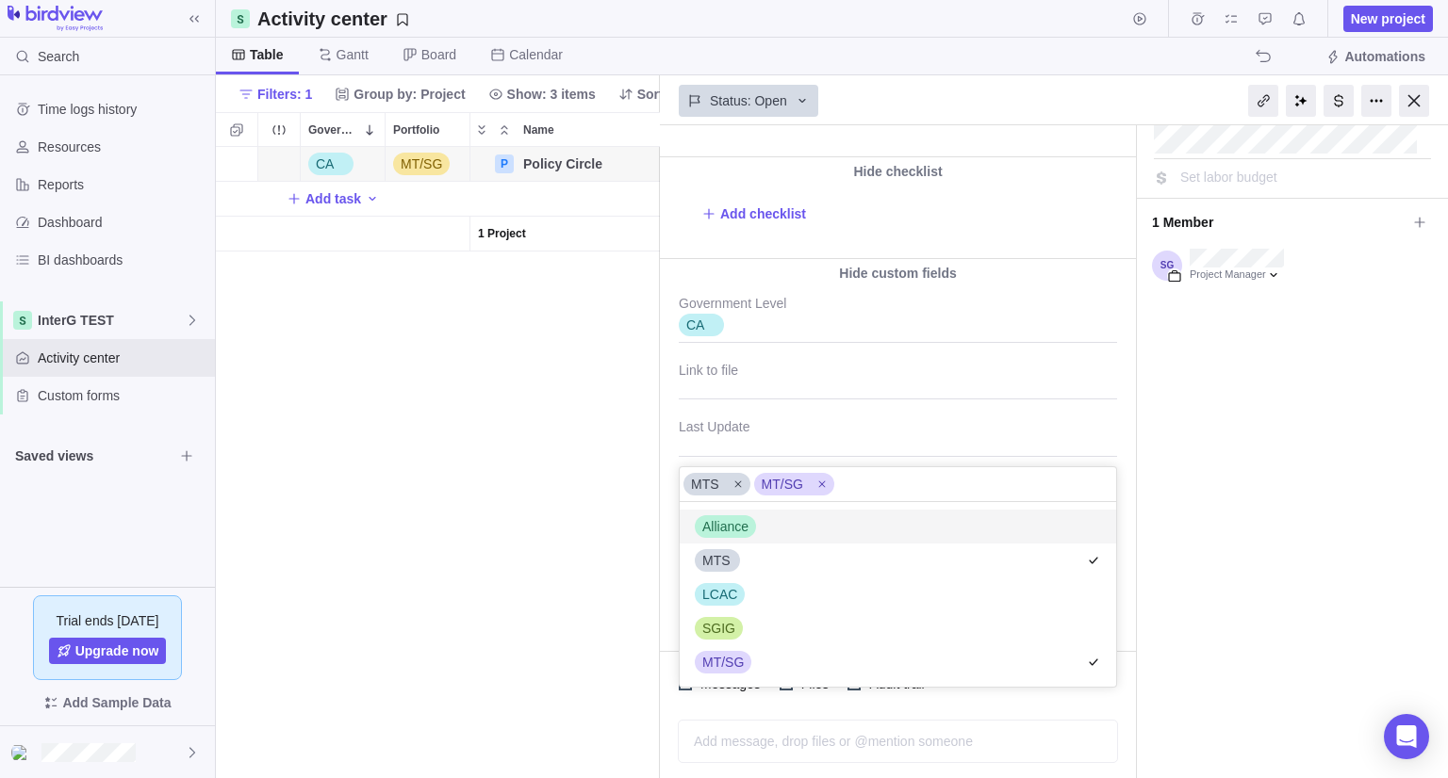
click at [1126, 469] on div "Policy Circle #42 1 min ago by Project was completed on its planned end date To…" at bounding box center [1054, 451] width 788 height 653
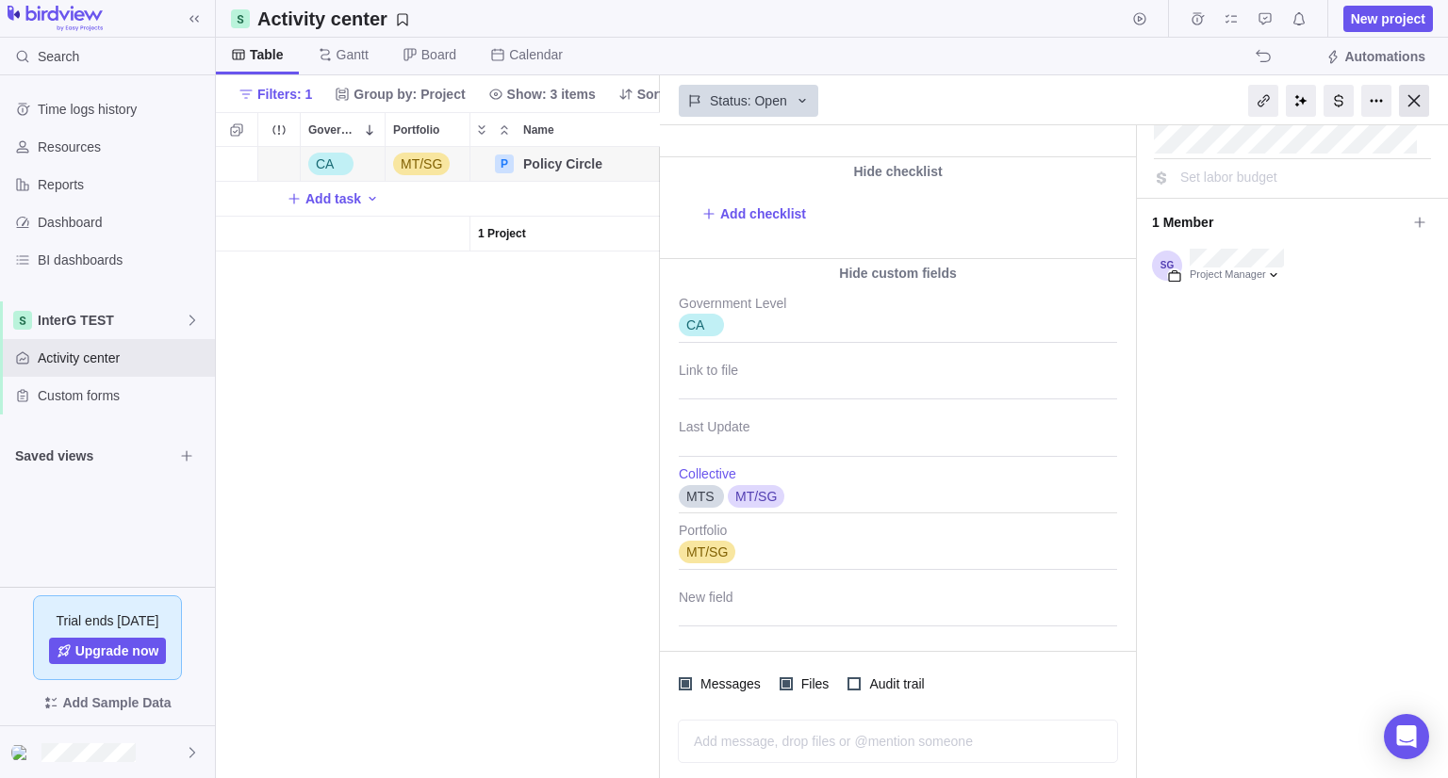
click at [1417, 110] on div at bounding box center [1414, 101] width 30 height 32
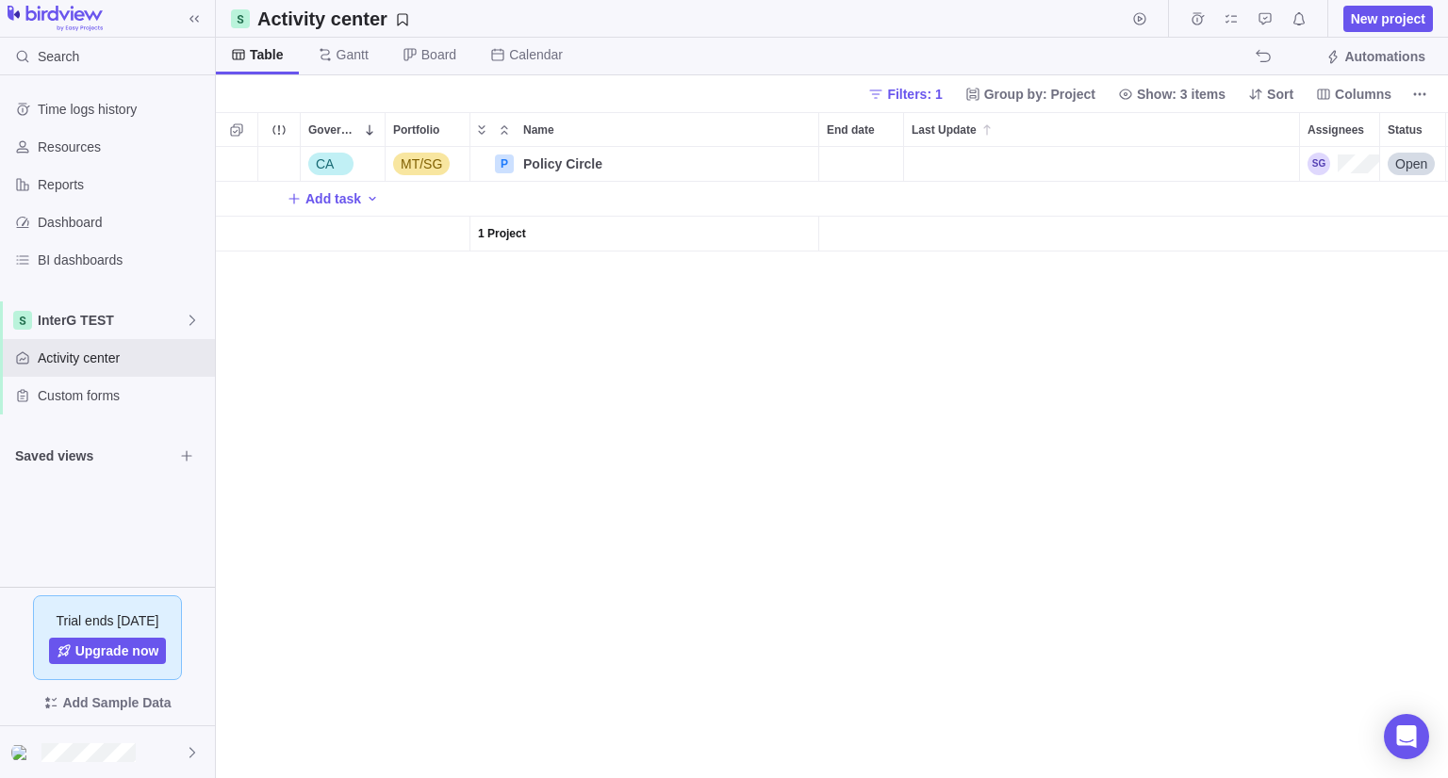
scroll to position [616, 1218]
click at [1063, 433] on div "CA MT/SG P Policy Circle Details Open Administration Department MTS MT/SG Add t…" at bounding box center [832, 462] width 1232 height 631
click at [1383, 166] on span "MT/SG" at bounding box center [1382, 164] width 41 height 19
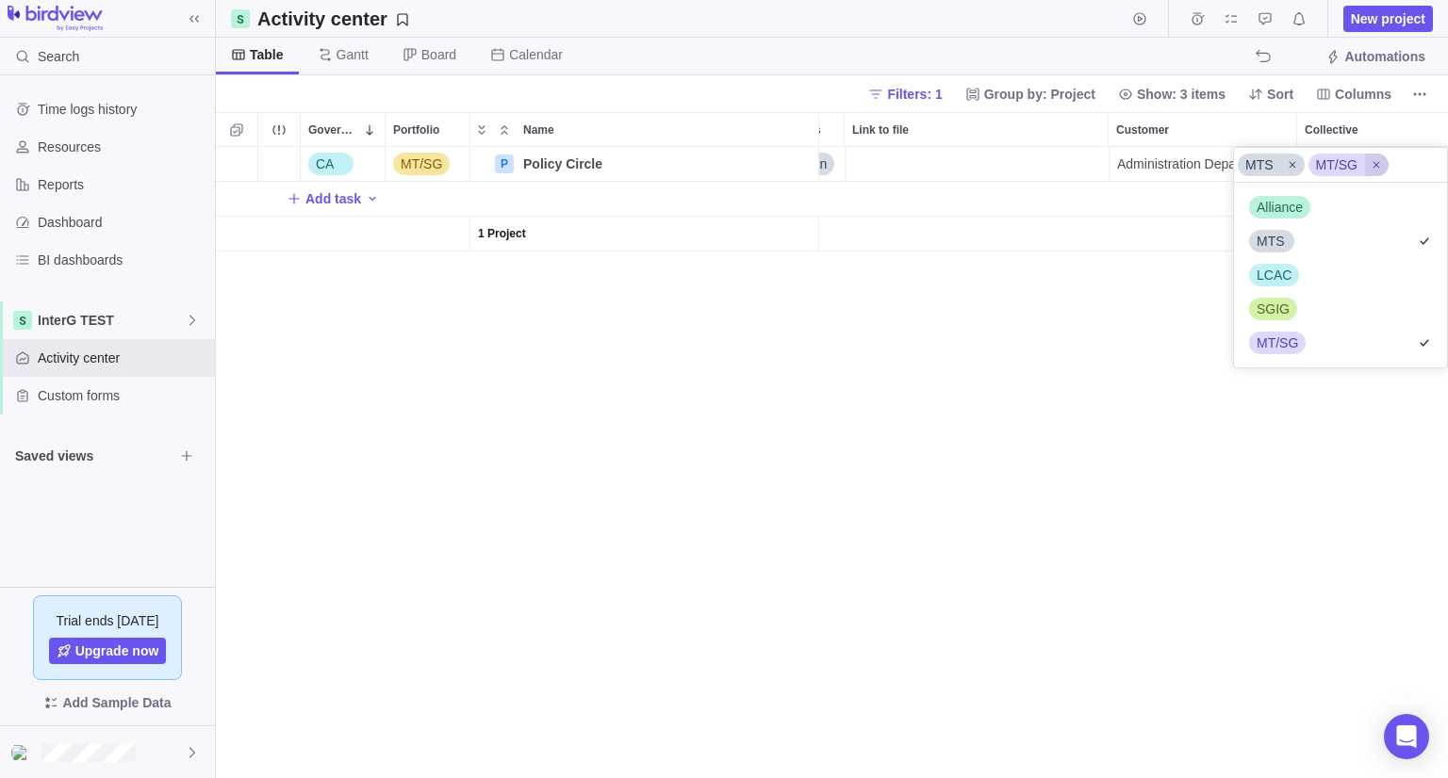
click at [1375, 166] on icon at bounding box center [1375, 164] width 11 height 11
click at [969, 533] on div "CA MT/SG P Policy Circle Details Open Administration Department Add task 1 Proj…" at bounding box center [832, 462] width 1232 height 631
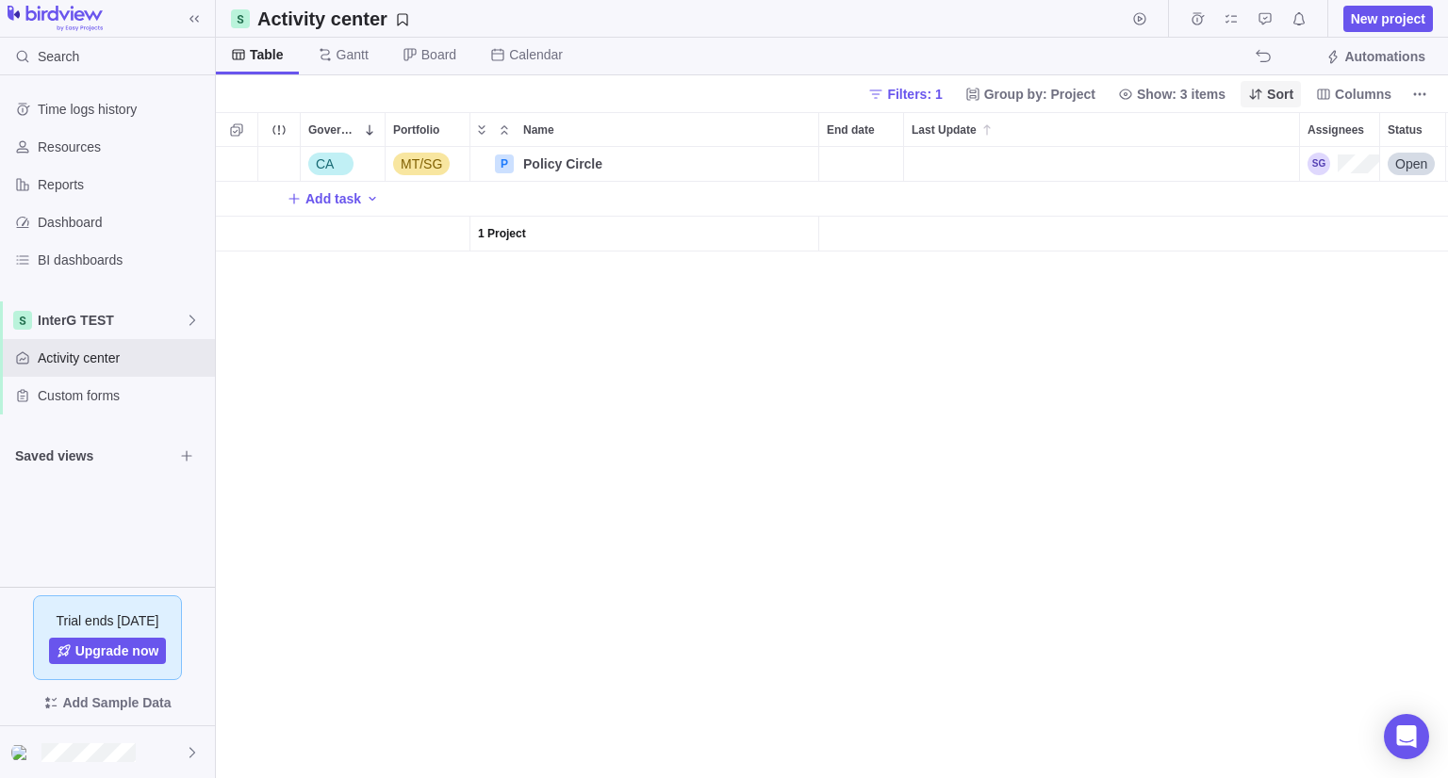
click at [941, 90] on span "Filters: 1" at bounding box center [914, 94] width 55 height 19
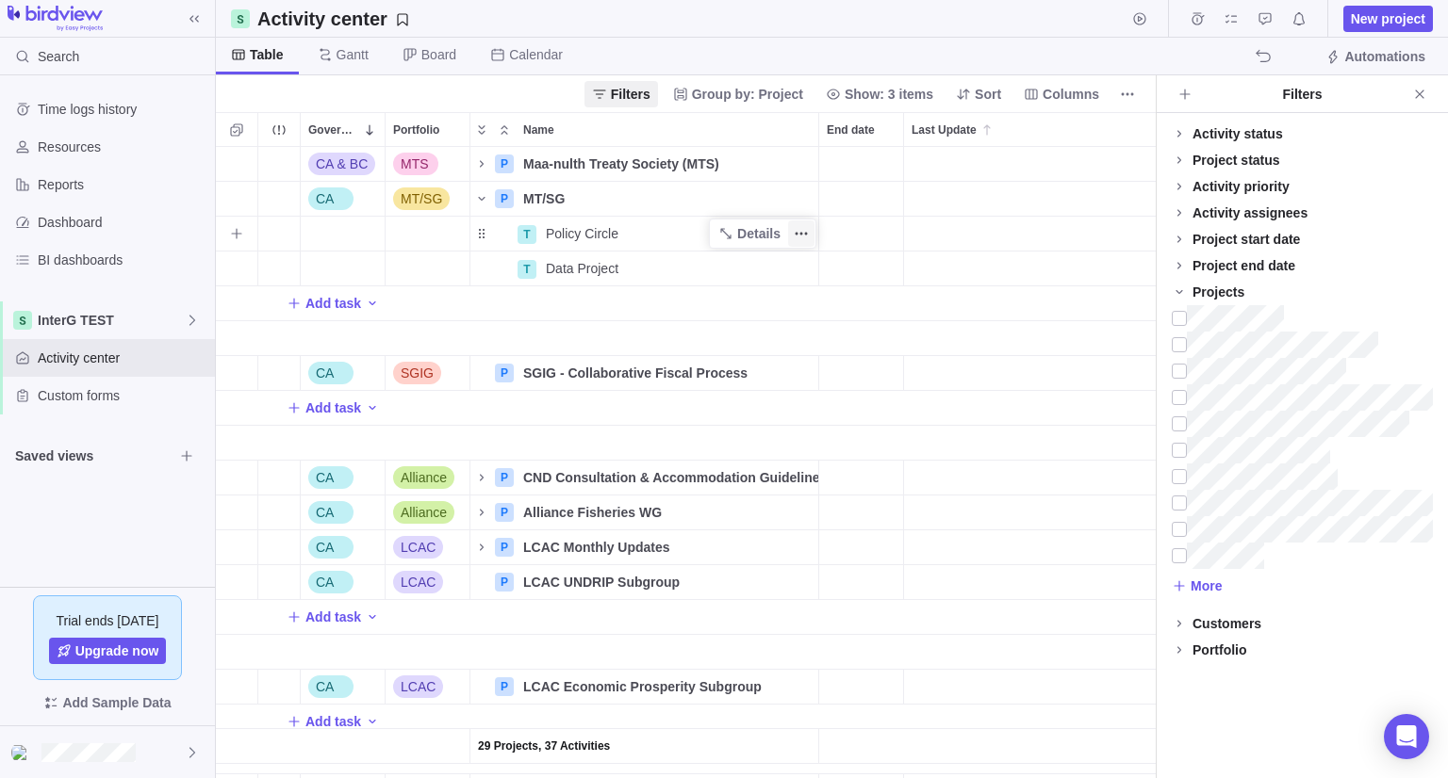
click at [797, 237] on icon "More actions" at bounding box center [801, 233] width 15 height 15
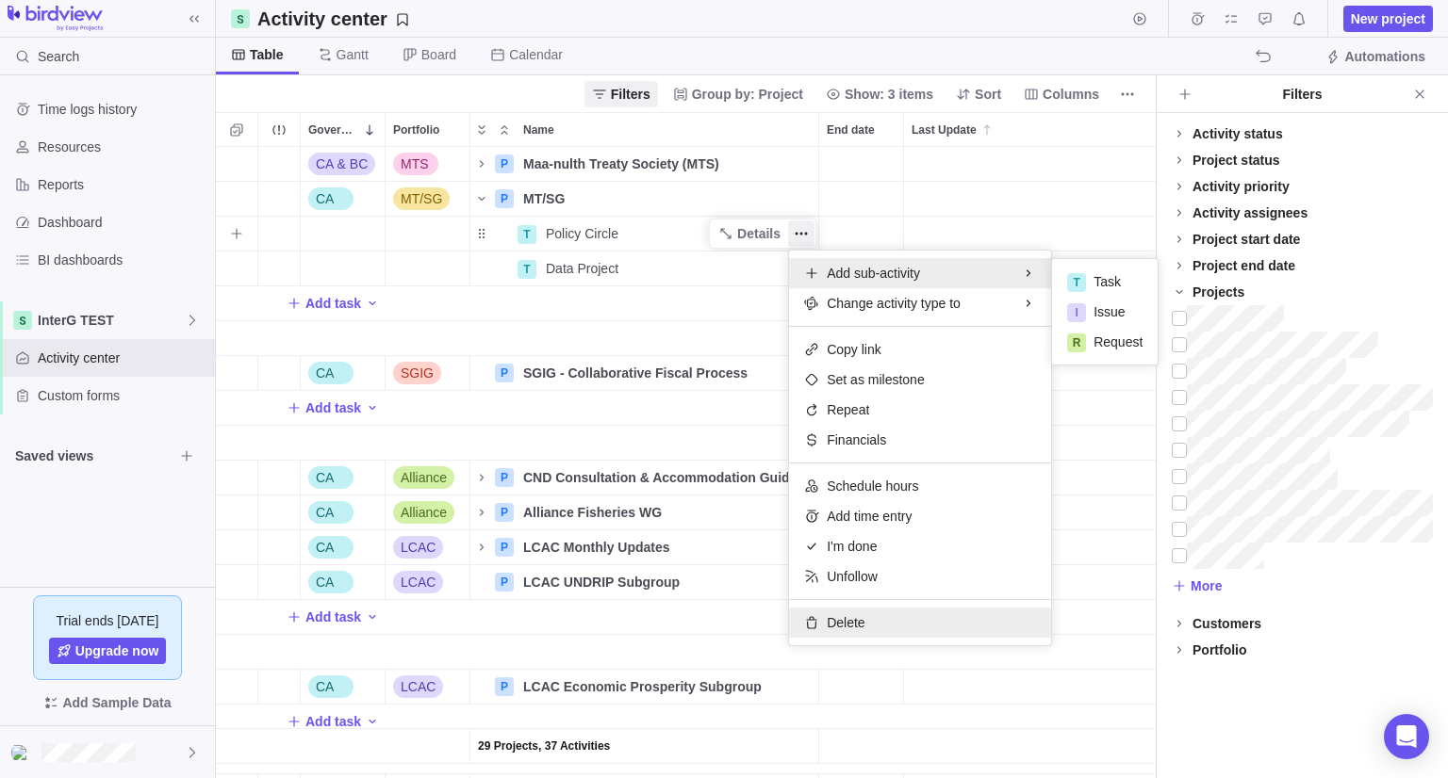
click at [869, 630] on div "Delete" at bounding box center [920, 623] width 262 height 30
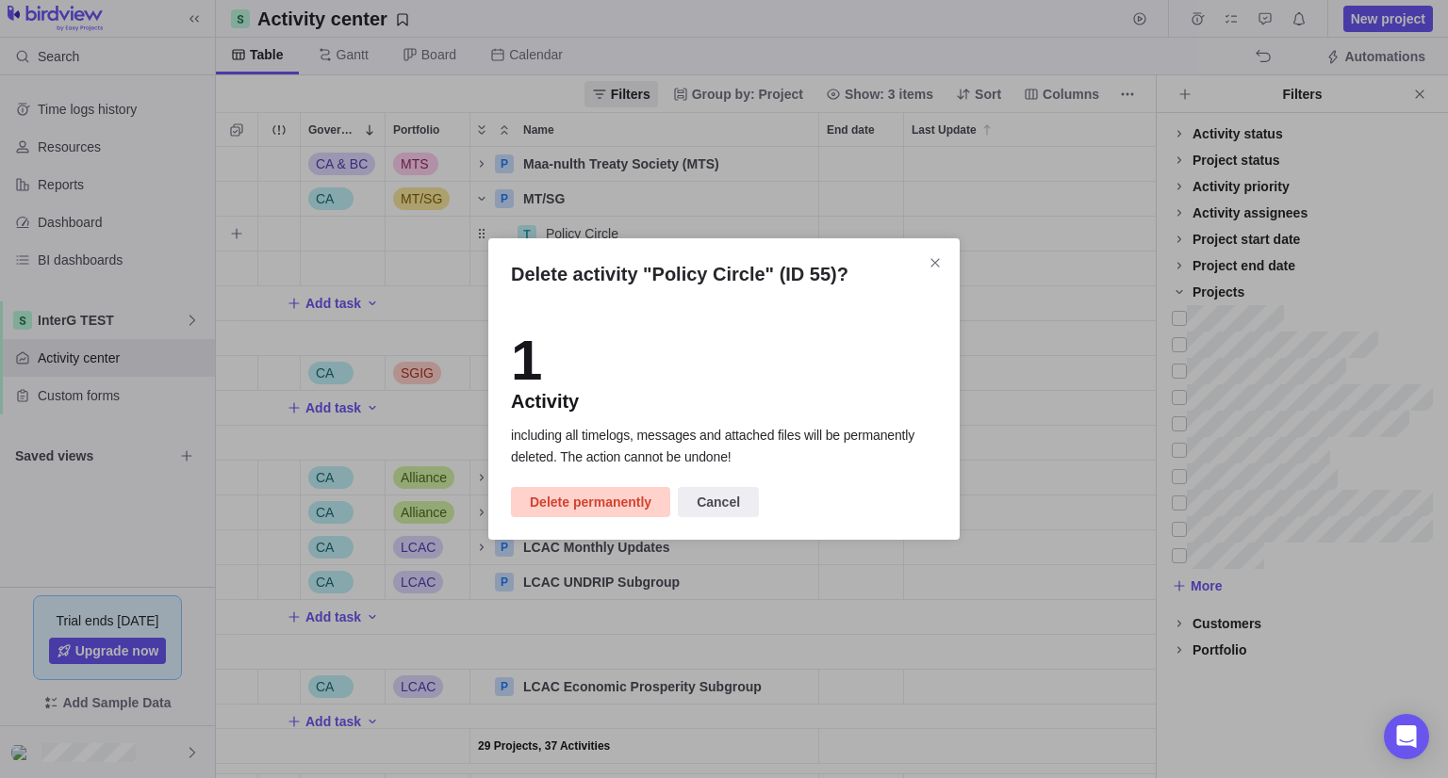
click at [581, 497] on span "Delete permanently" at bounding box center [591, 502] width 122 height 23
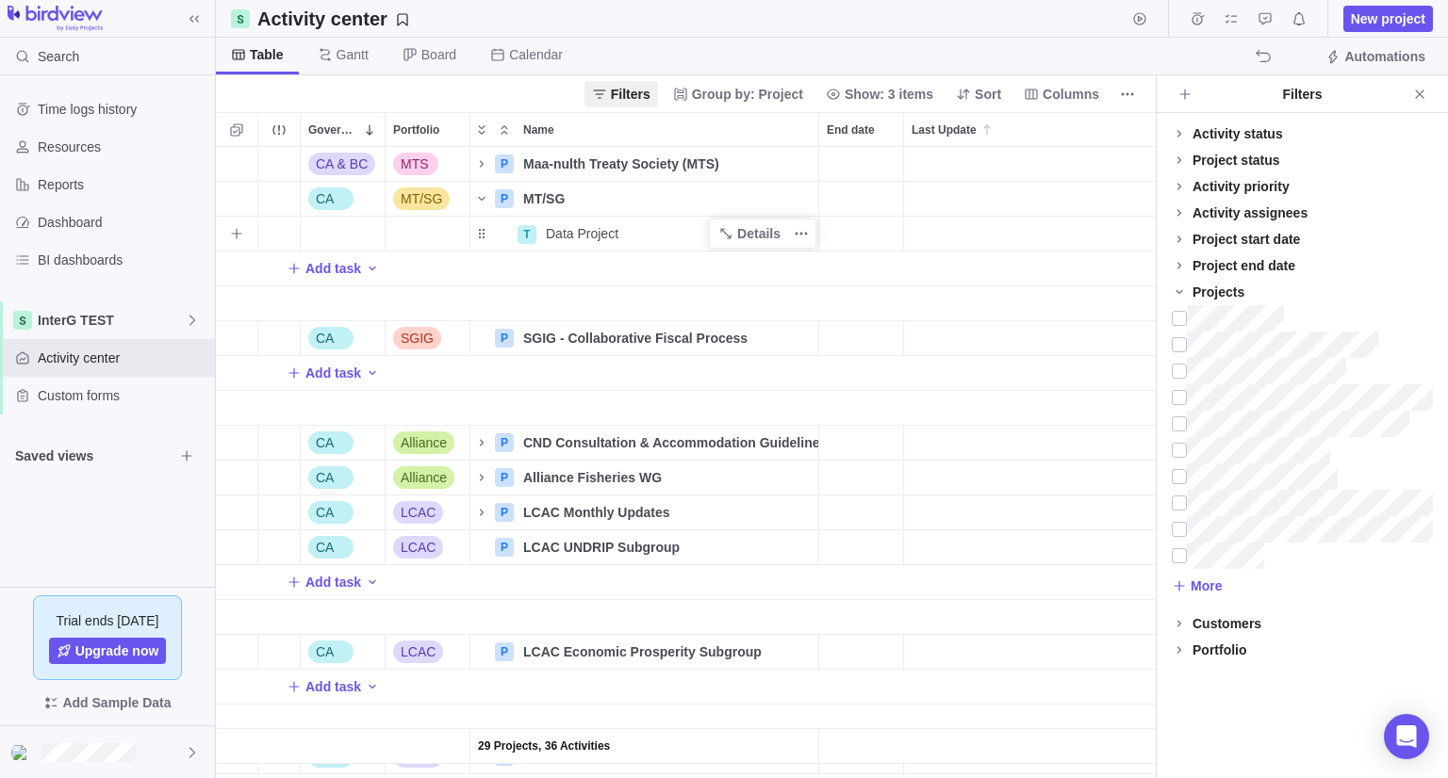
click at [614, 231] on span "Data Project" at bounding box center [582, 233] width 73 height 19
click at [1392, 24] on body "Search Time logs history Resources Reports Dashboard BI dashboards InterG TEST …" at bounding box center [724, 389] width 1448 height 778
click at [1382, 21] on span "New project" at bounding box center [1388, 18] width 74 height 19
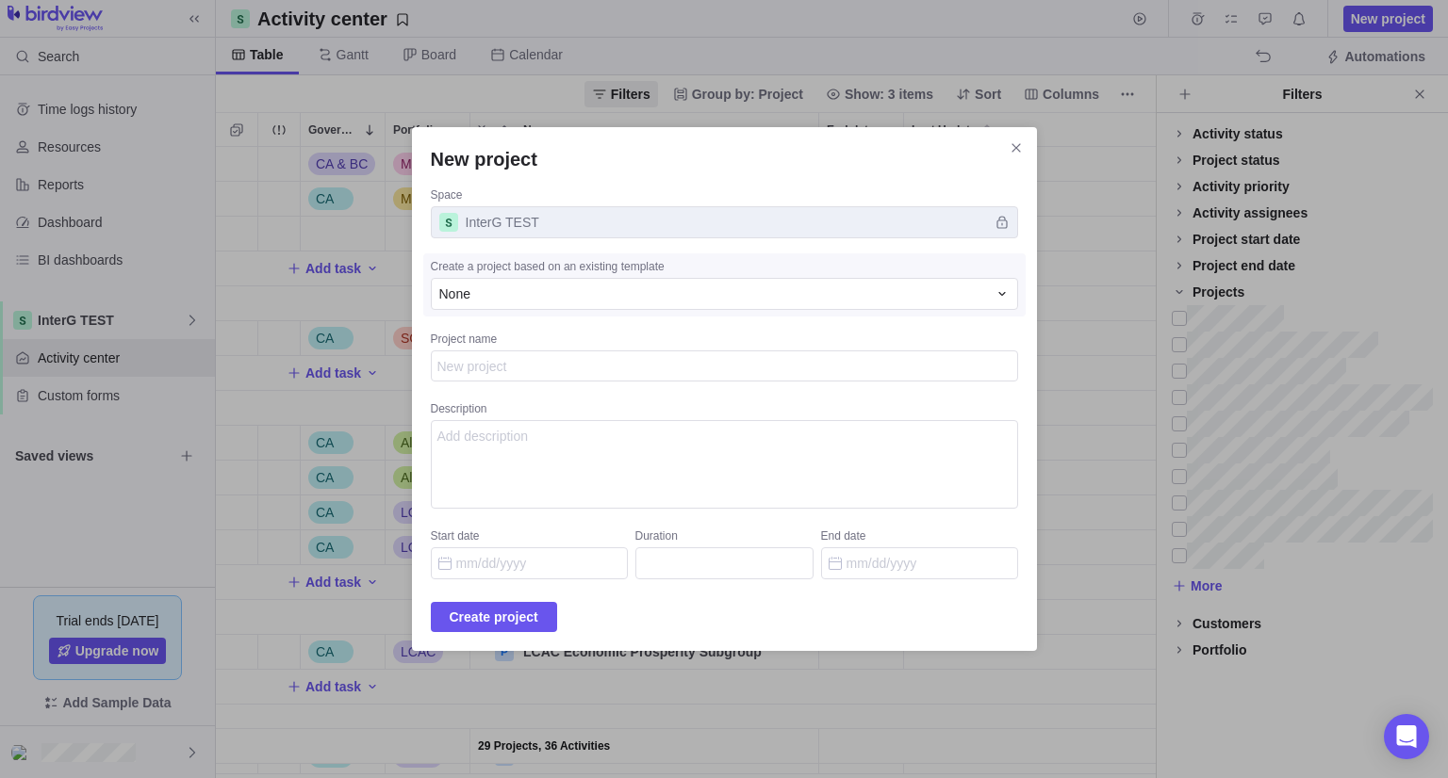
type textarea "x"
type textarea "Data Project"
type textarea "x"
click at [535, 606] on span "Create project" at bounding box center [494, 617] width 89 height 23
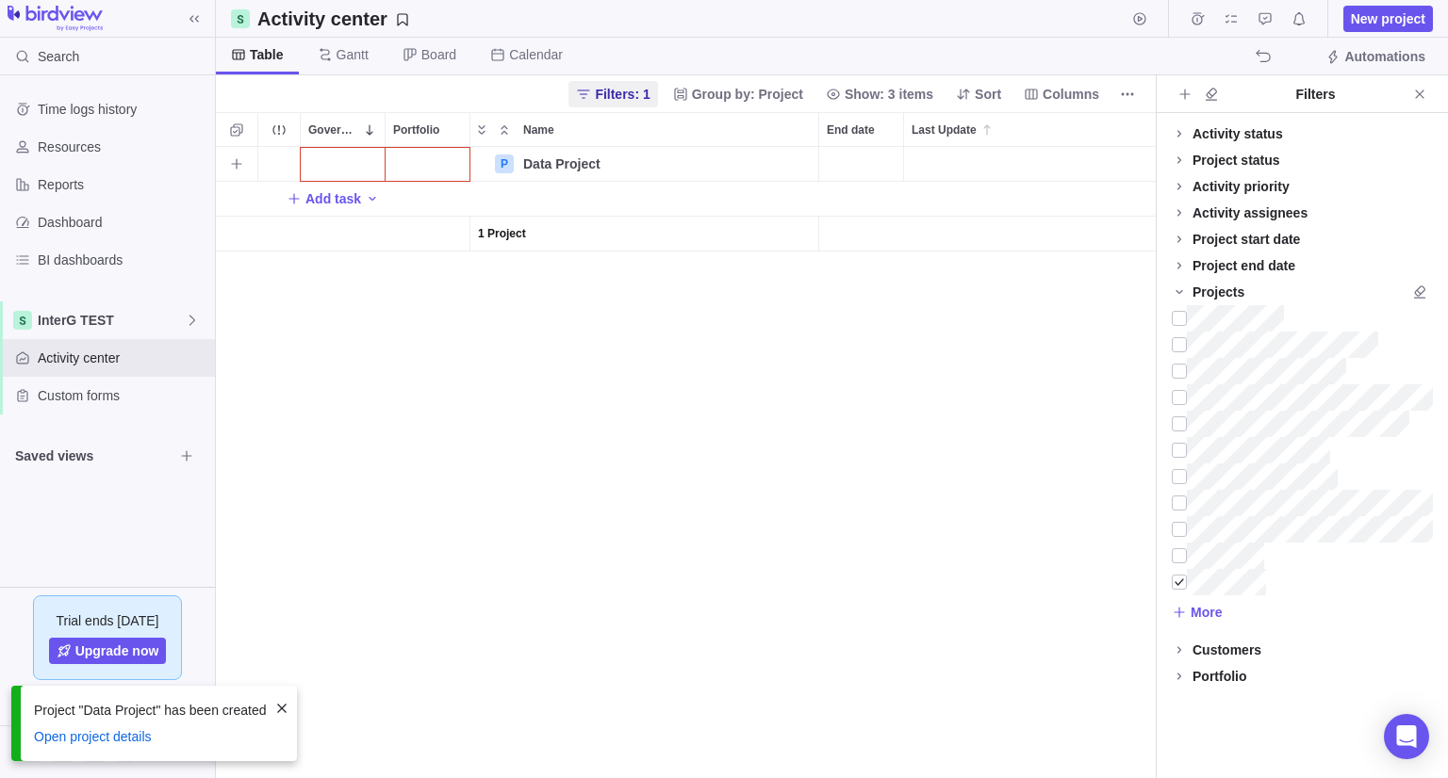
click at [345, 178] on div "Government Level" at bounding box center [343, 164] width 84 height 34
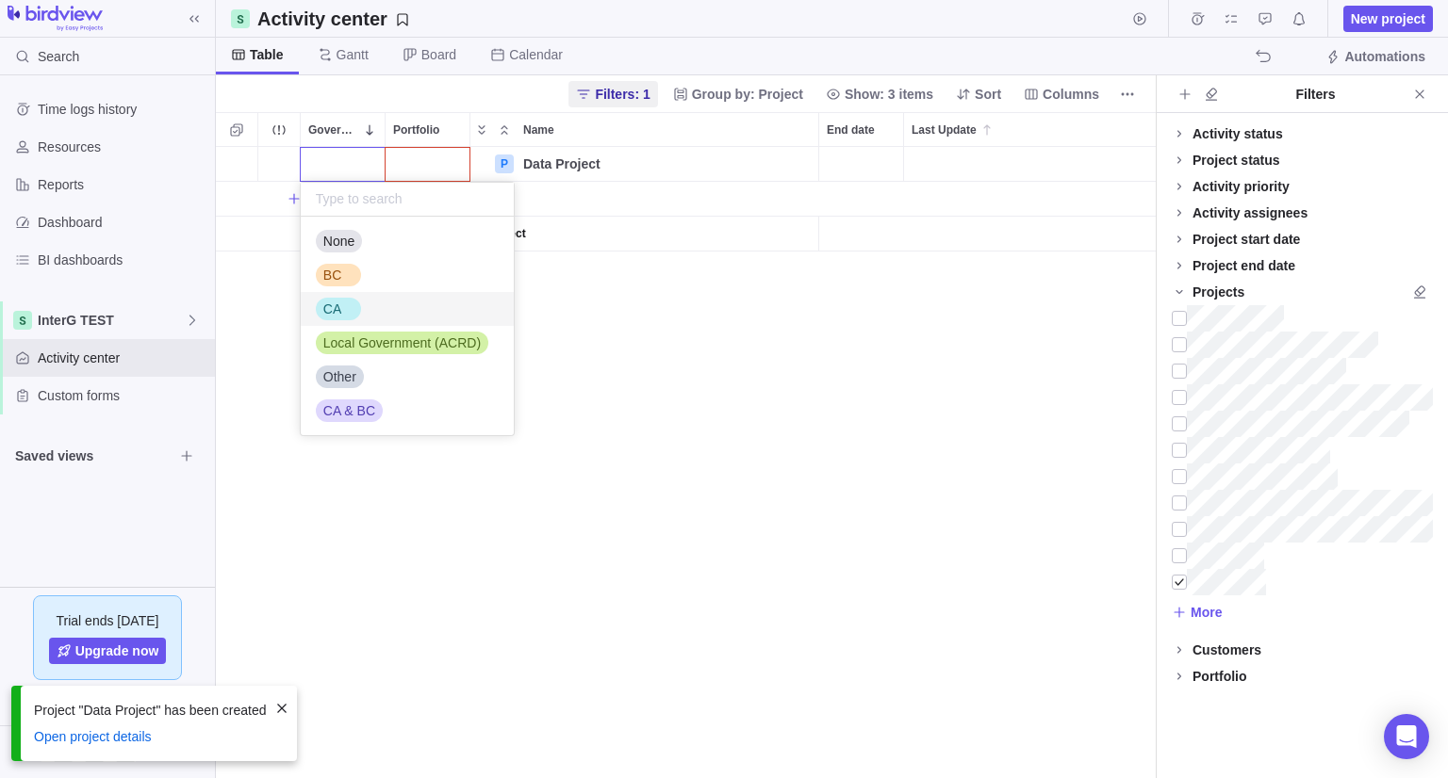
click at [340, 300] on div "CA" at bounding box center [332, 309] width 33 height 19
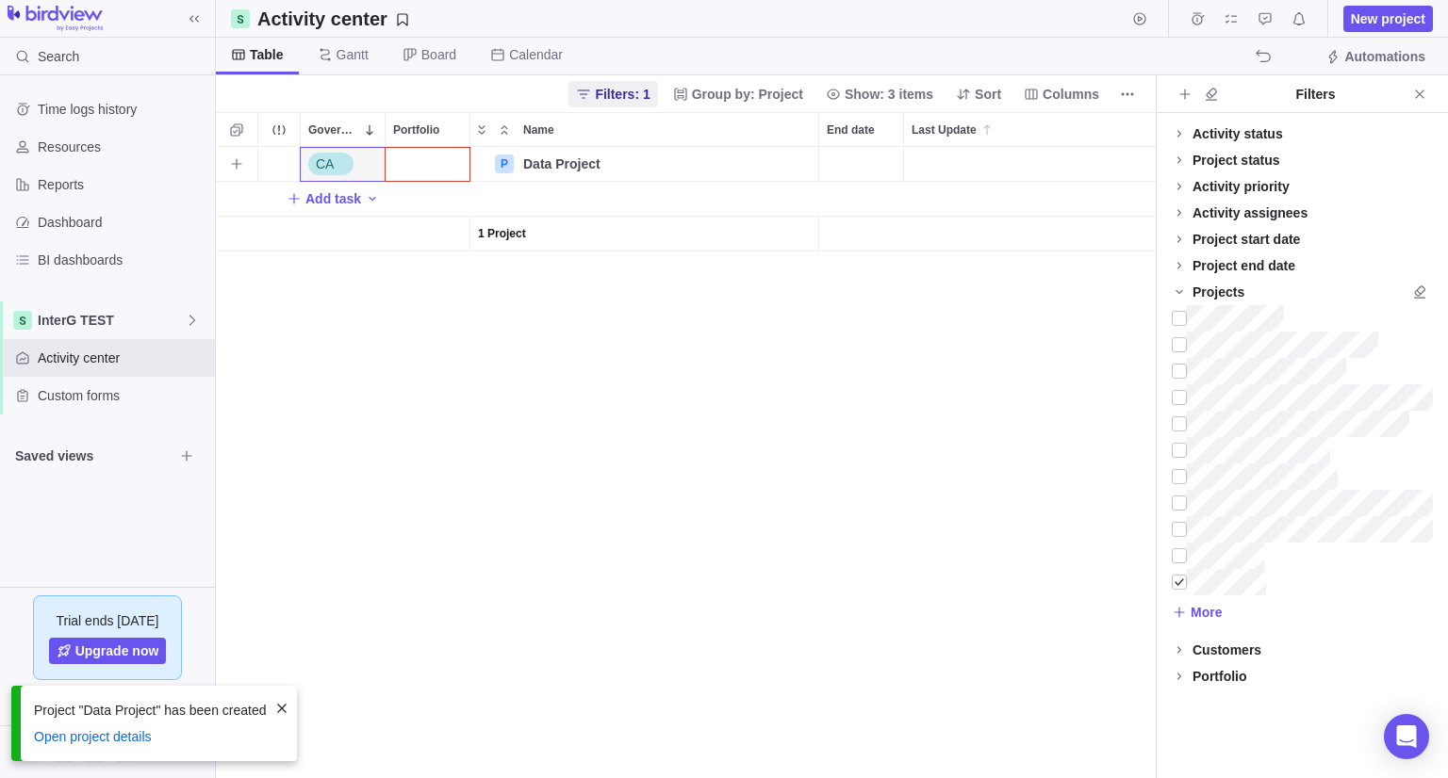
click at [418, 172] on div "Portfolio" at bounding box center [427, 164] width 84 height 34
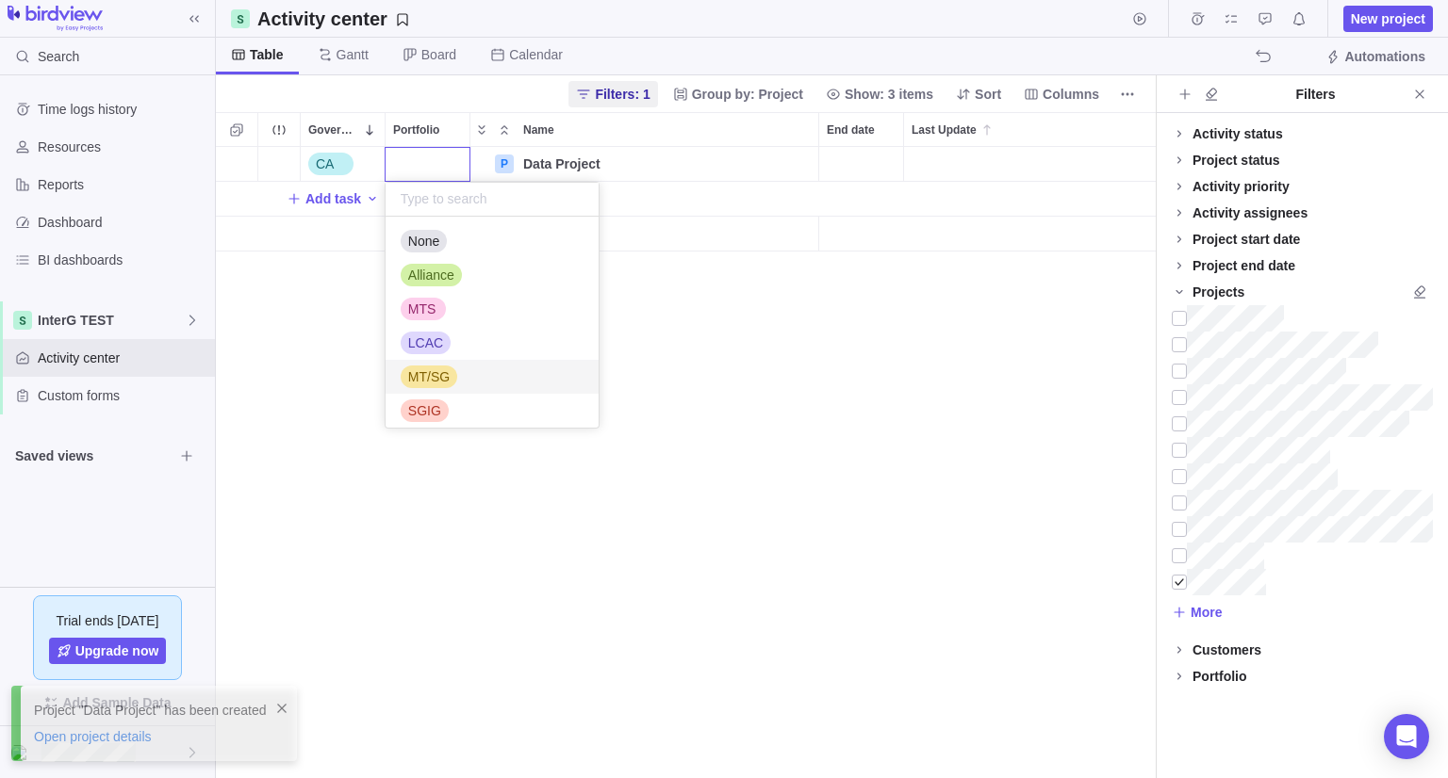
click at [434, 385] on span "MT/SG" at bounding box center [428, 377] width 41 height 19
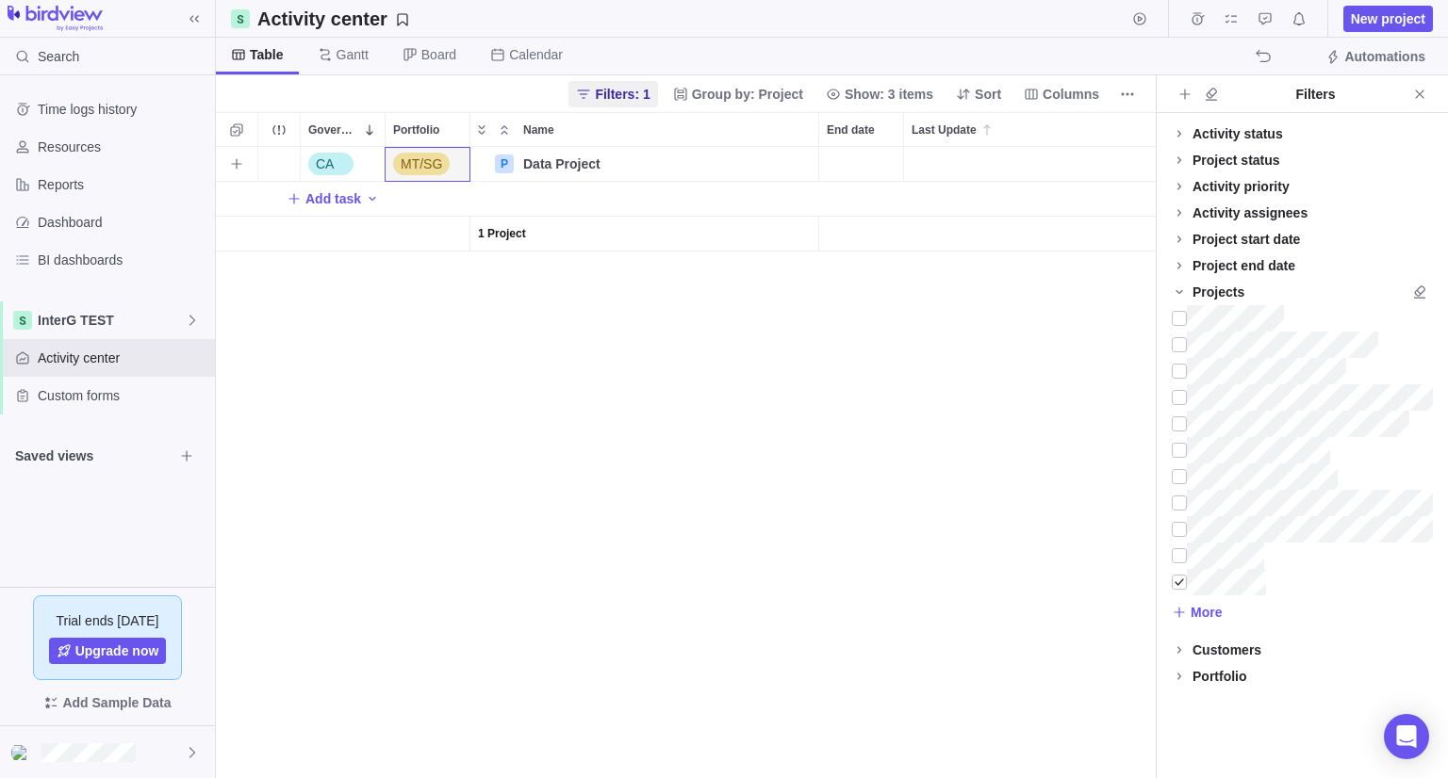
click at [883, 159] on div "End date" at bounding box center [861, 164] width 84 height 34
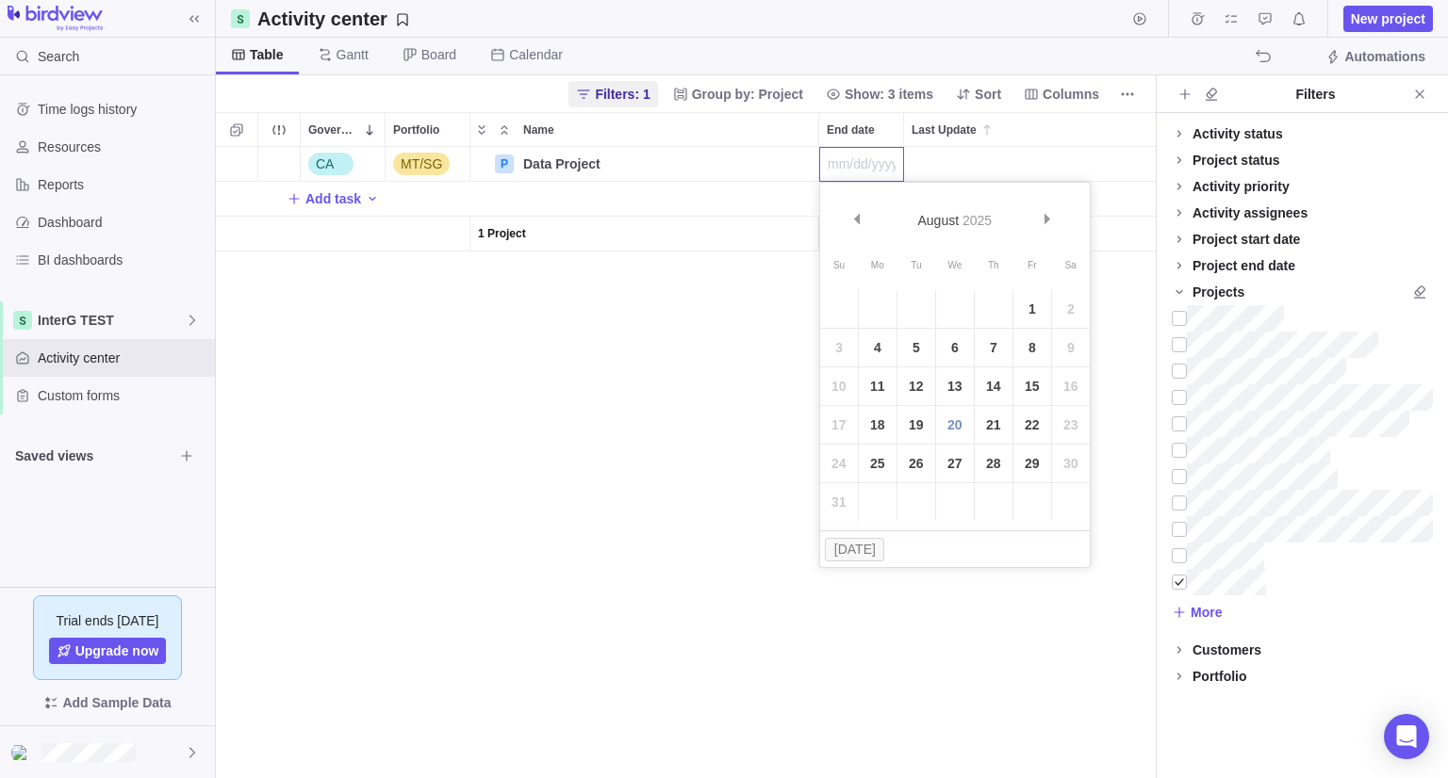
click at [692, 423] on div "CA MT/SG P Data Project Details Open Add task 1 Project" at bounding box center [686, 462] width 940 height 631
click at [742, 157] on span "Details" at bounding box center [758, 164] width 43 height 19
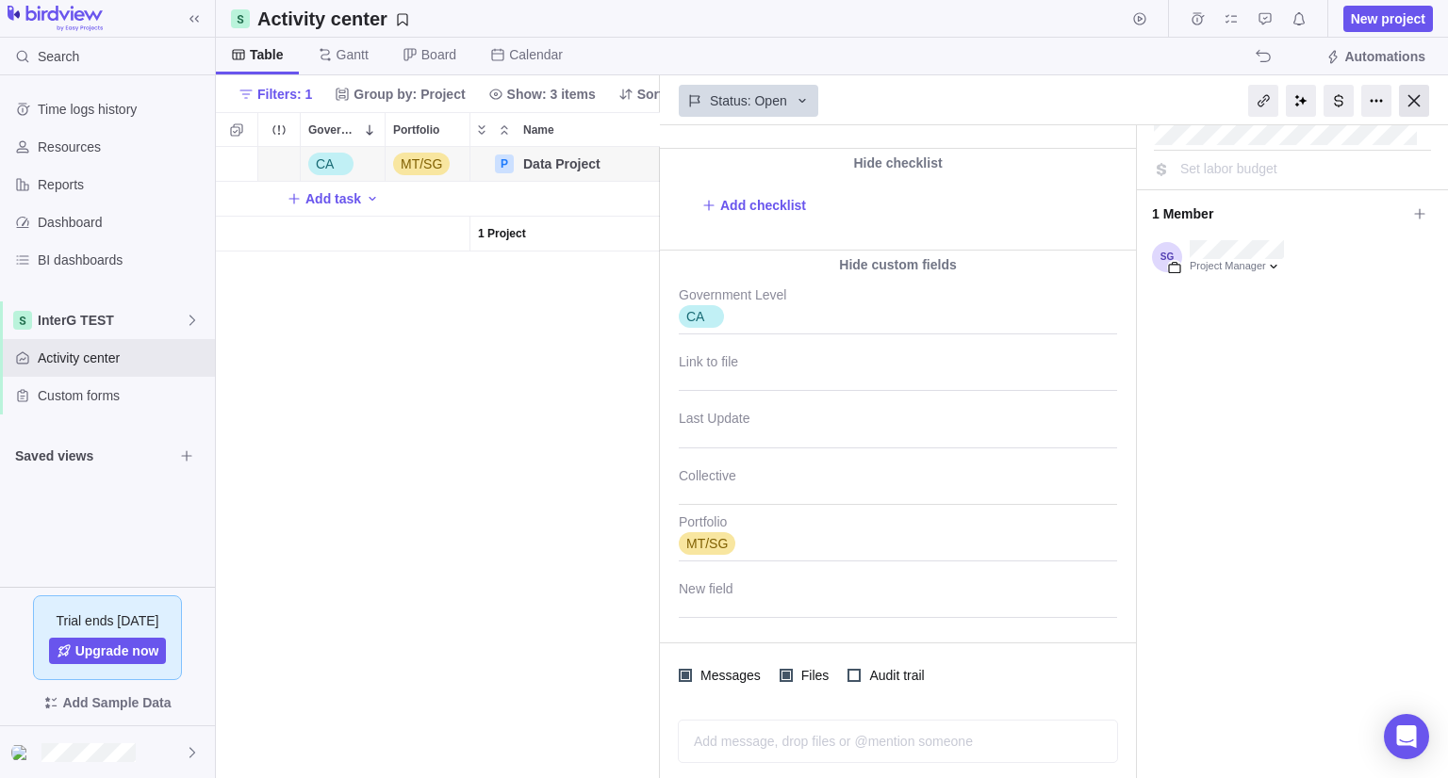
click at [1411, 104] on div at bounding box center [1414, 101] width 30 height 32
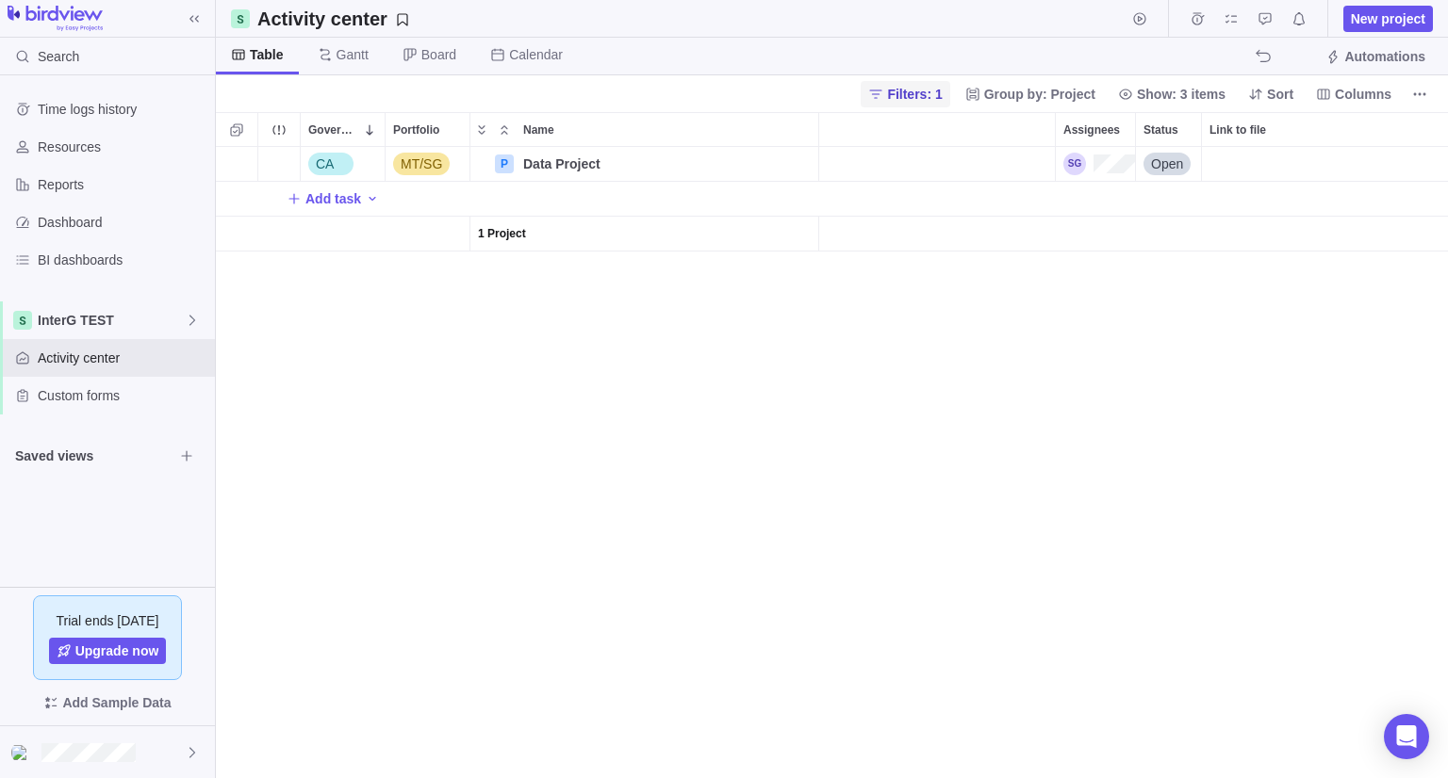
click at [923, 91] on span "Filters: 1" at bounding box center [914, 94] width 55 height 19
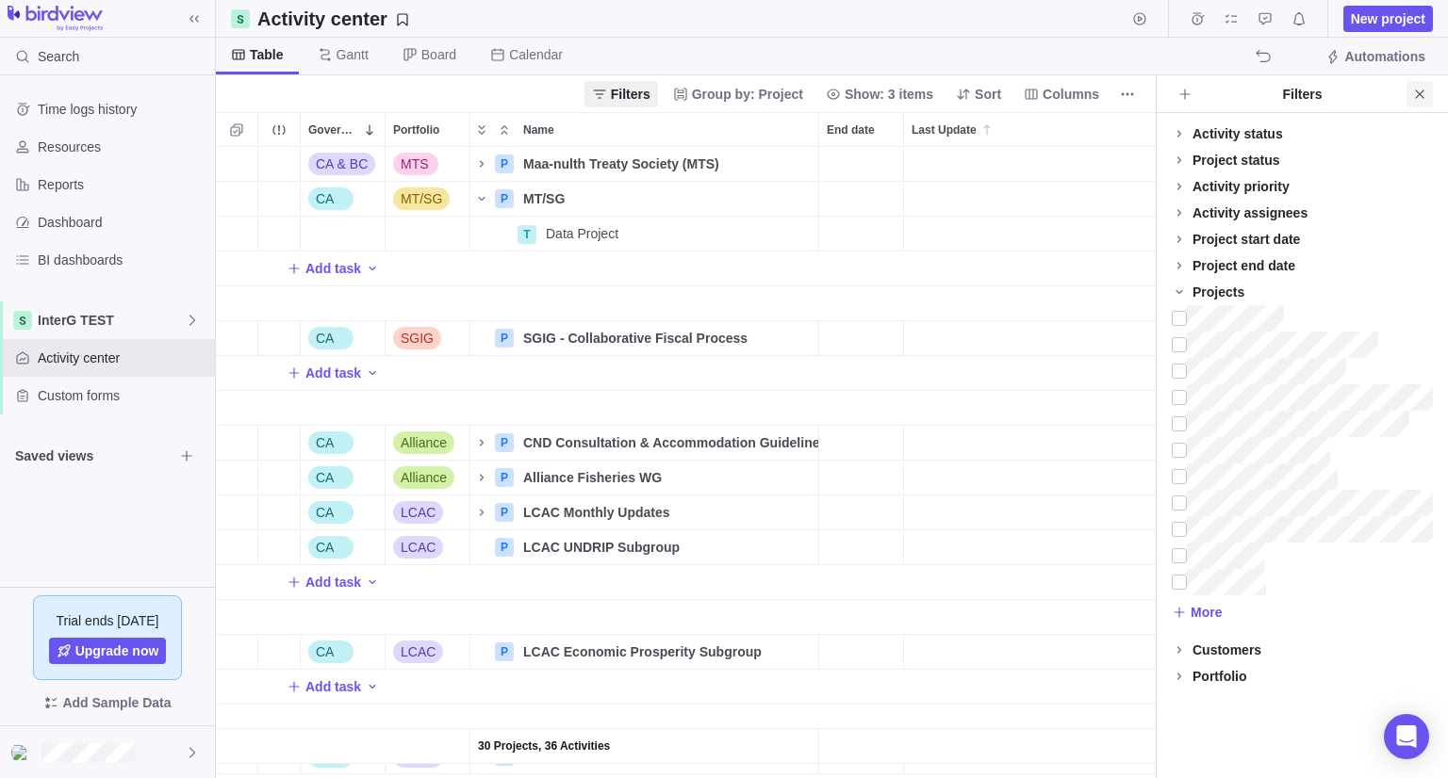
click at [1417, 95] on icon "Close" at bounding box center [1419, 94] width 8 height 8
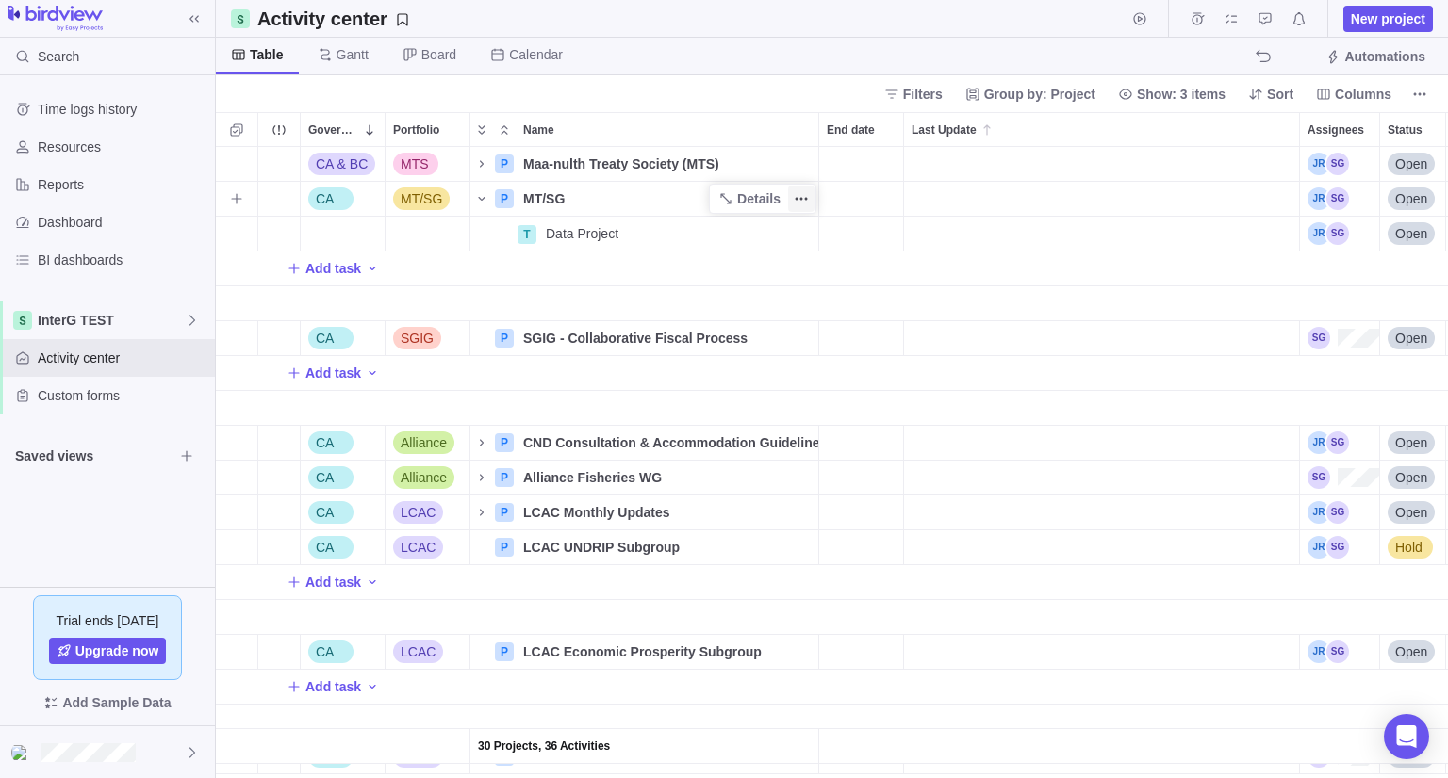
click at [796, 202] on icon "More actions" at bounding box center [801, 198] width 15 height 15
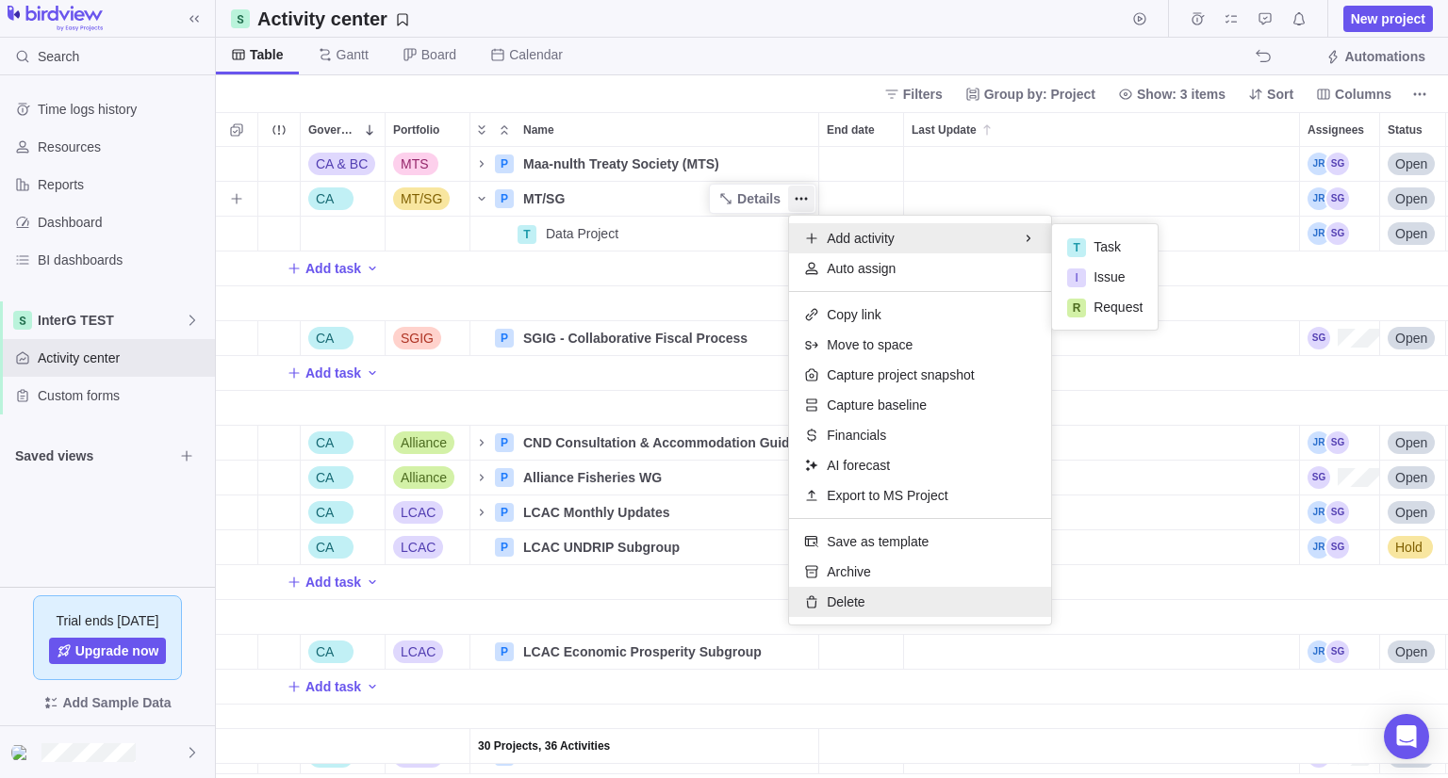
click at [863, 601] on span "Delete" at bounding box center [846, 602] width 38 height 19
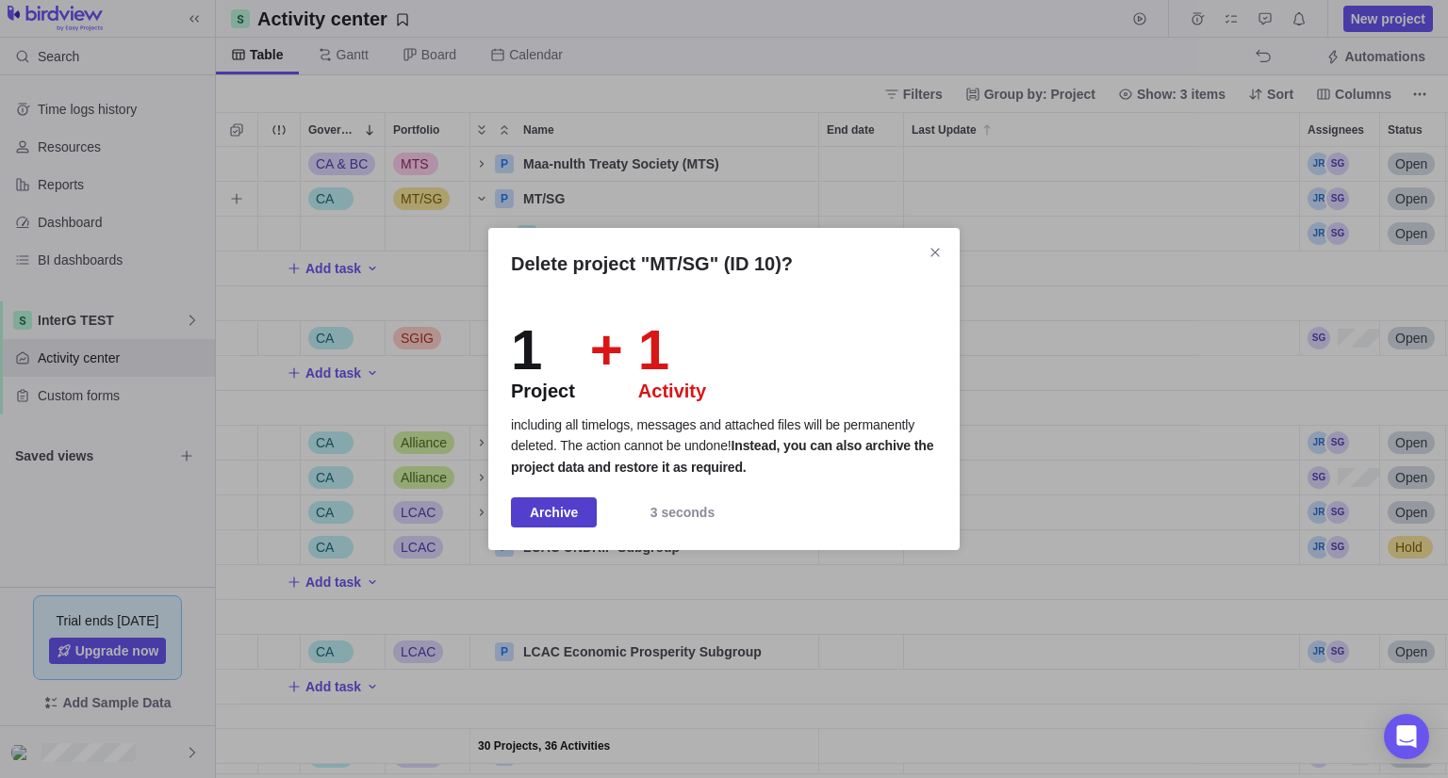
click at [533, 521] on span "Archive" at bounding box center [554, 512] width 48 height 23
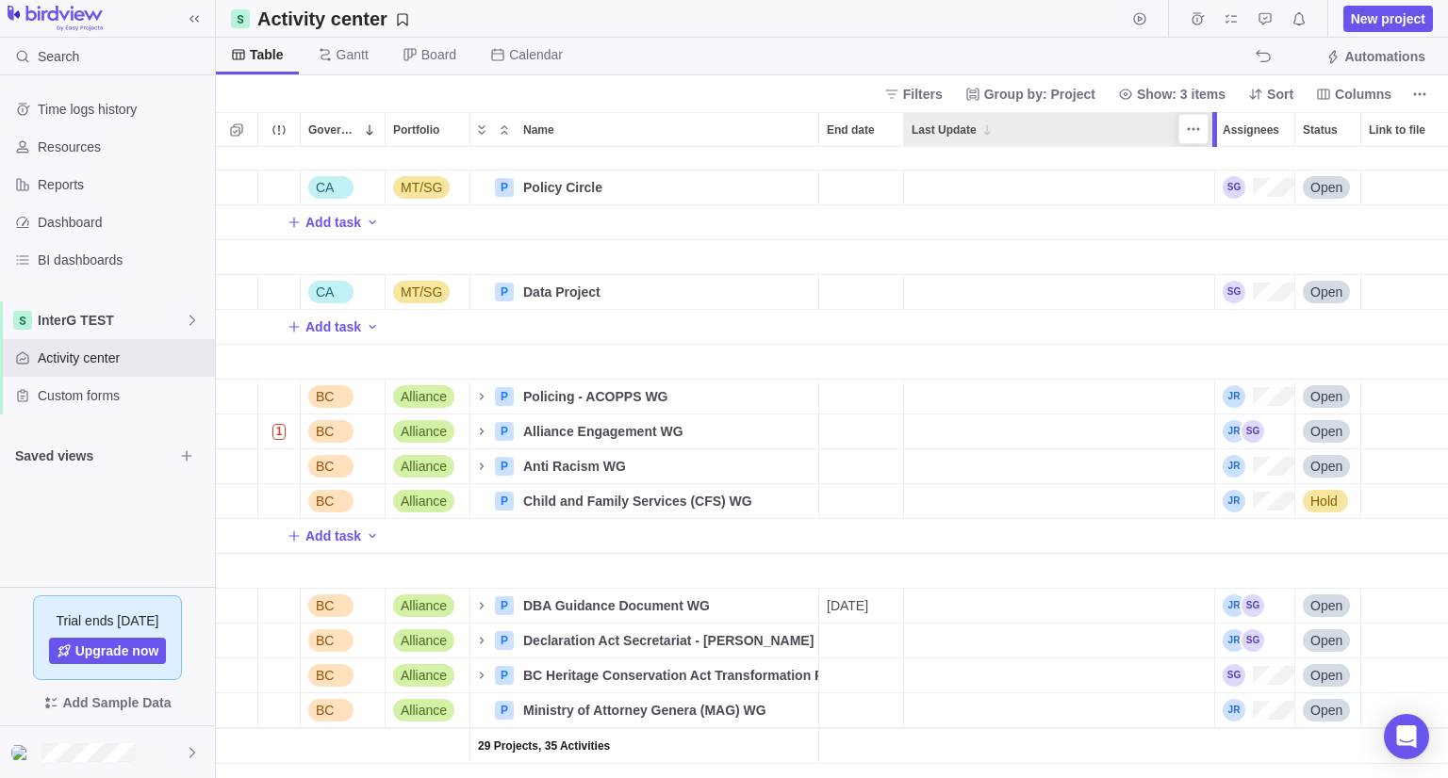
drag, startPoint x: 1298, startPoint y: 126, endPoint x: 1210, endPoint y: 145, distance: 89.7
click at [1210, 145] on div at bounding box center [1216, 129] width 15 height 35
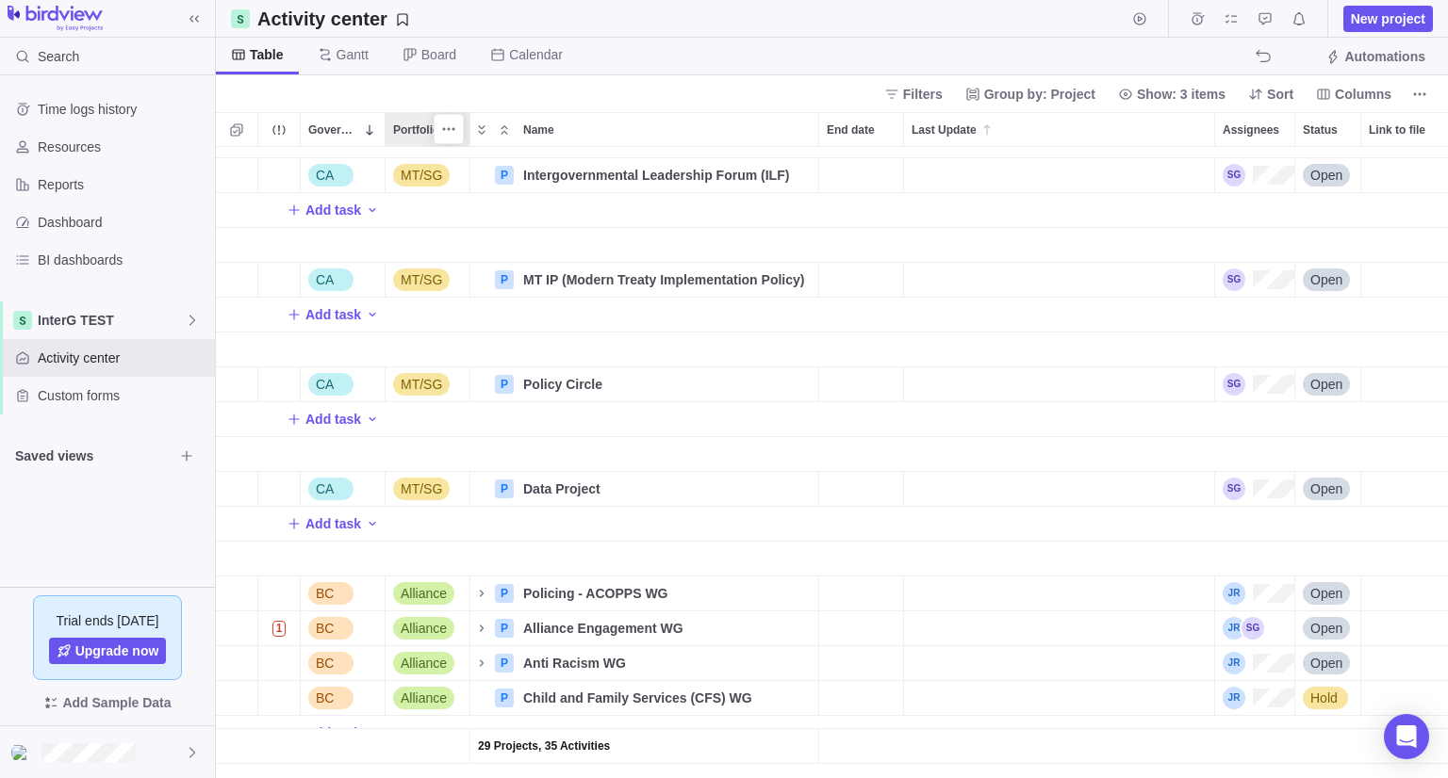
click at [428, 131] on span "Portfolio" at bounding box center [416, 130] width 46 height 19
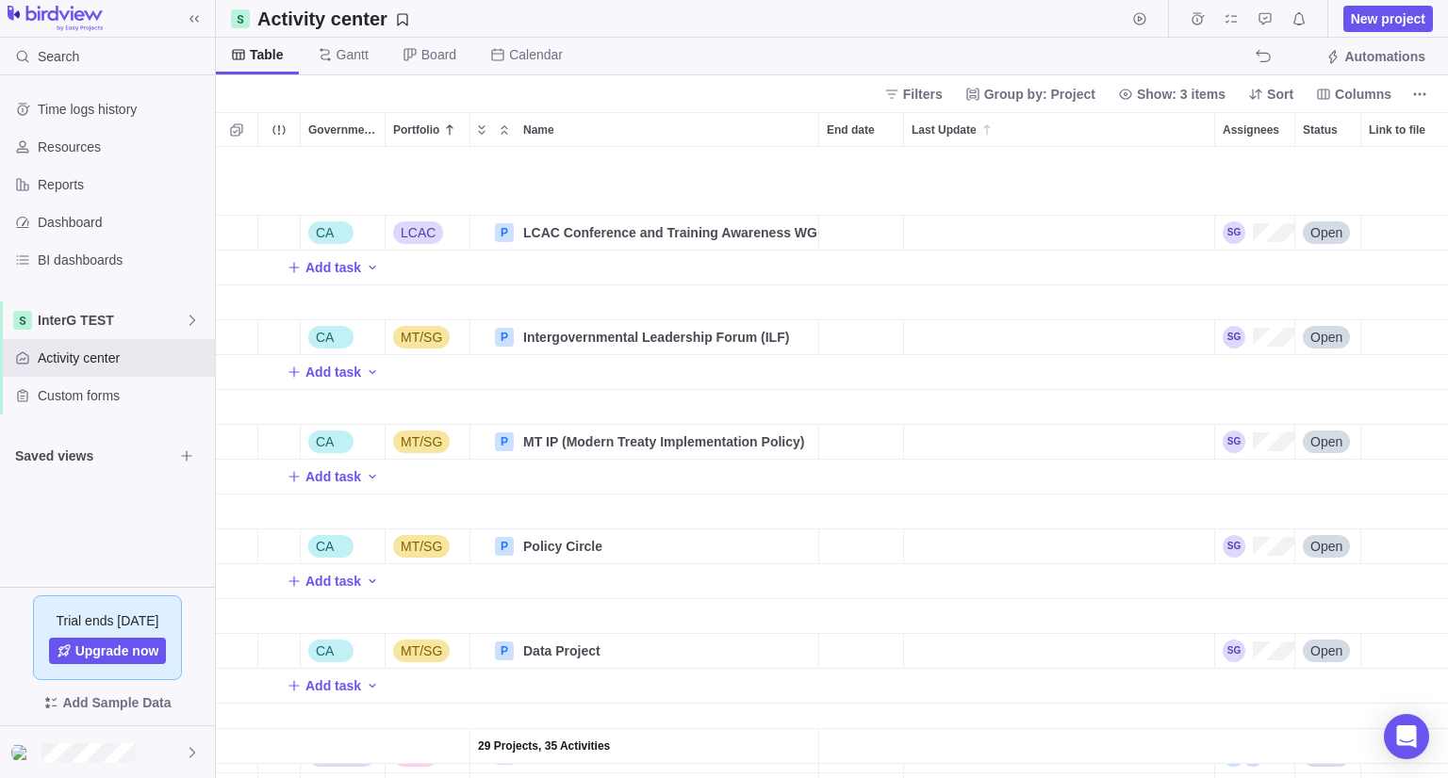
scroll to position [1319, 0]
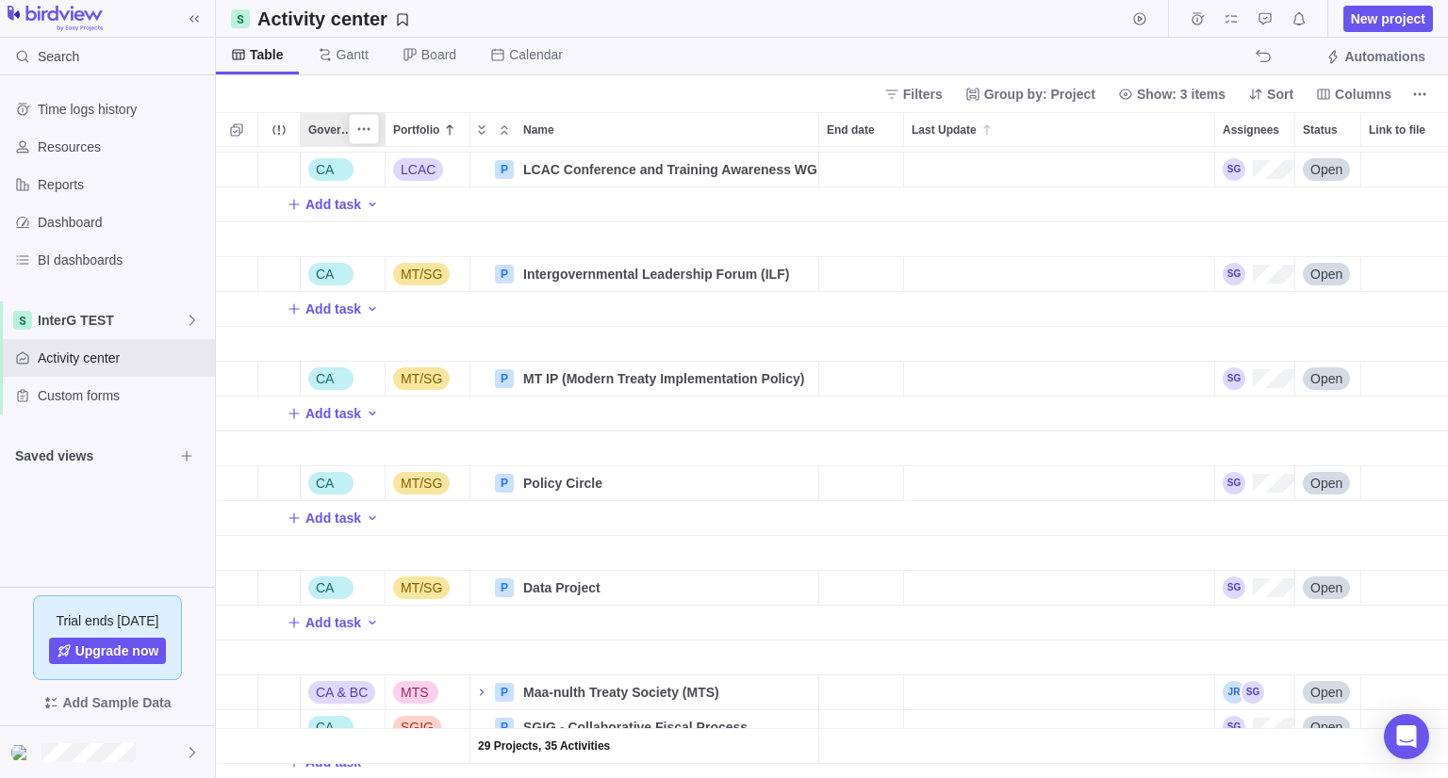
click at [347, 135] on span "Government Level" at bounding box center [333, 130] width 51 height 19
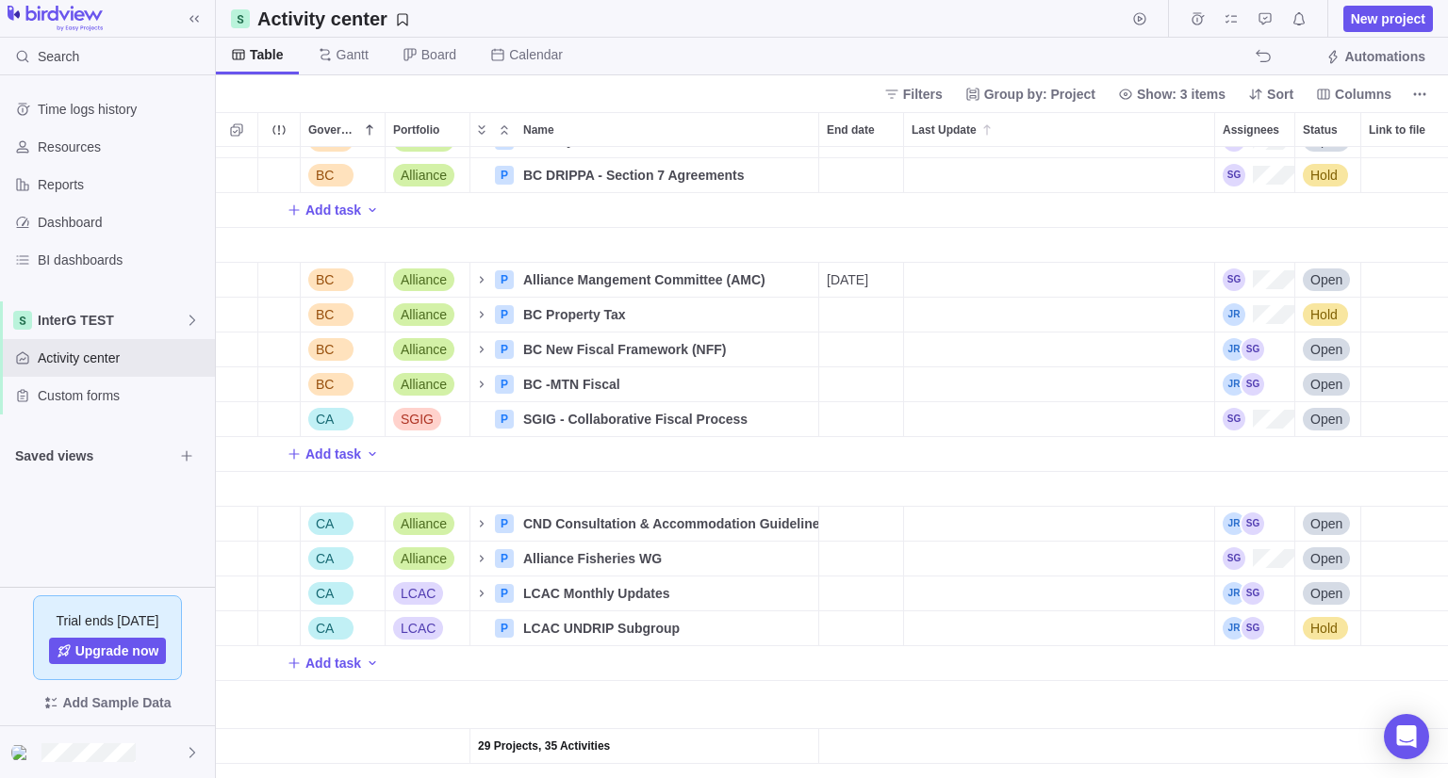
scroll to position [0, 0]
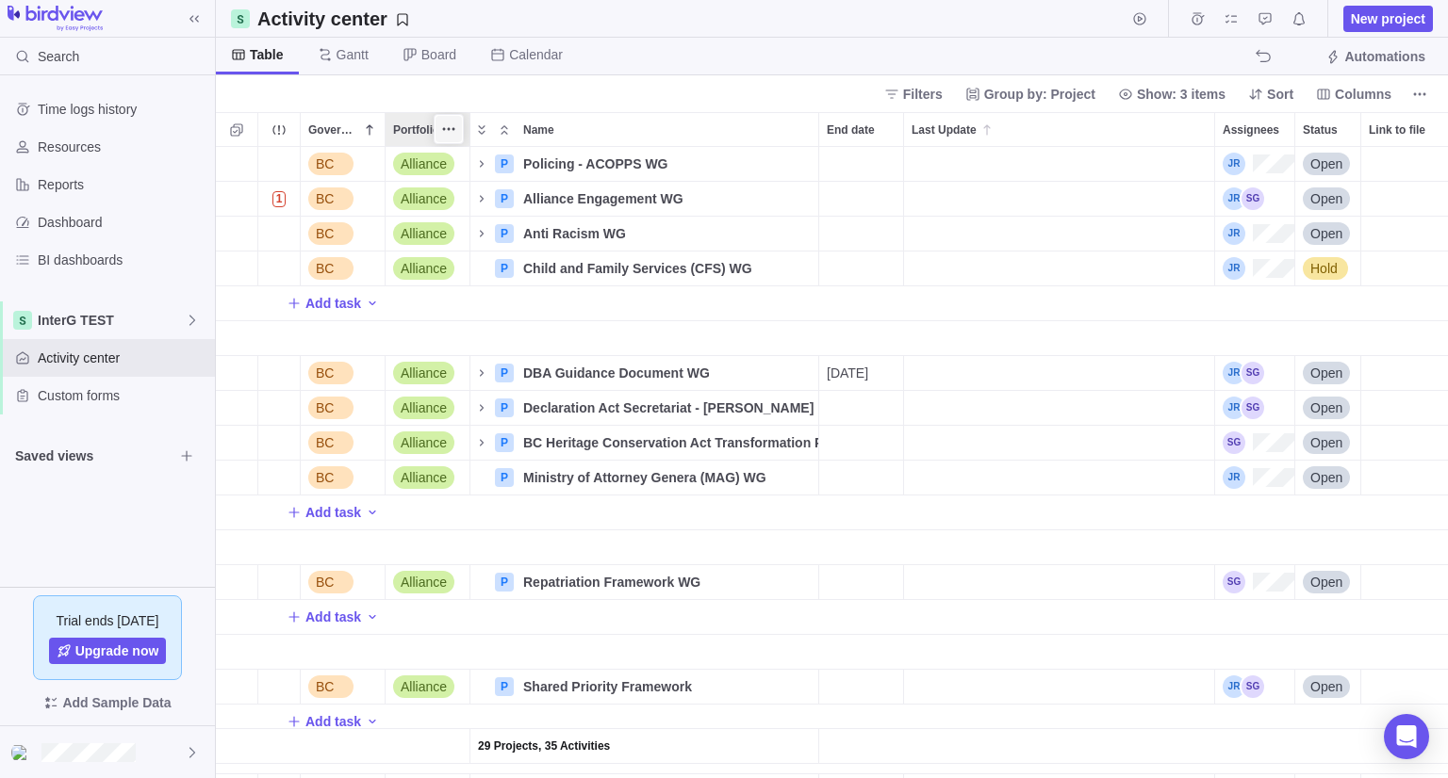
click at [436, 124] on span "More actions" at bounding box center [448, 129] width 26 height 26
click at [401, 137] on div "Government Level Portfolio Name End date Last Update Assignees Status Link to f…" at bounding box center [832, 445] width 1232 height 666
click at [401, 137] on span "Portfolio" at bounding box center [416, 130] width 46 height 19
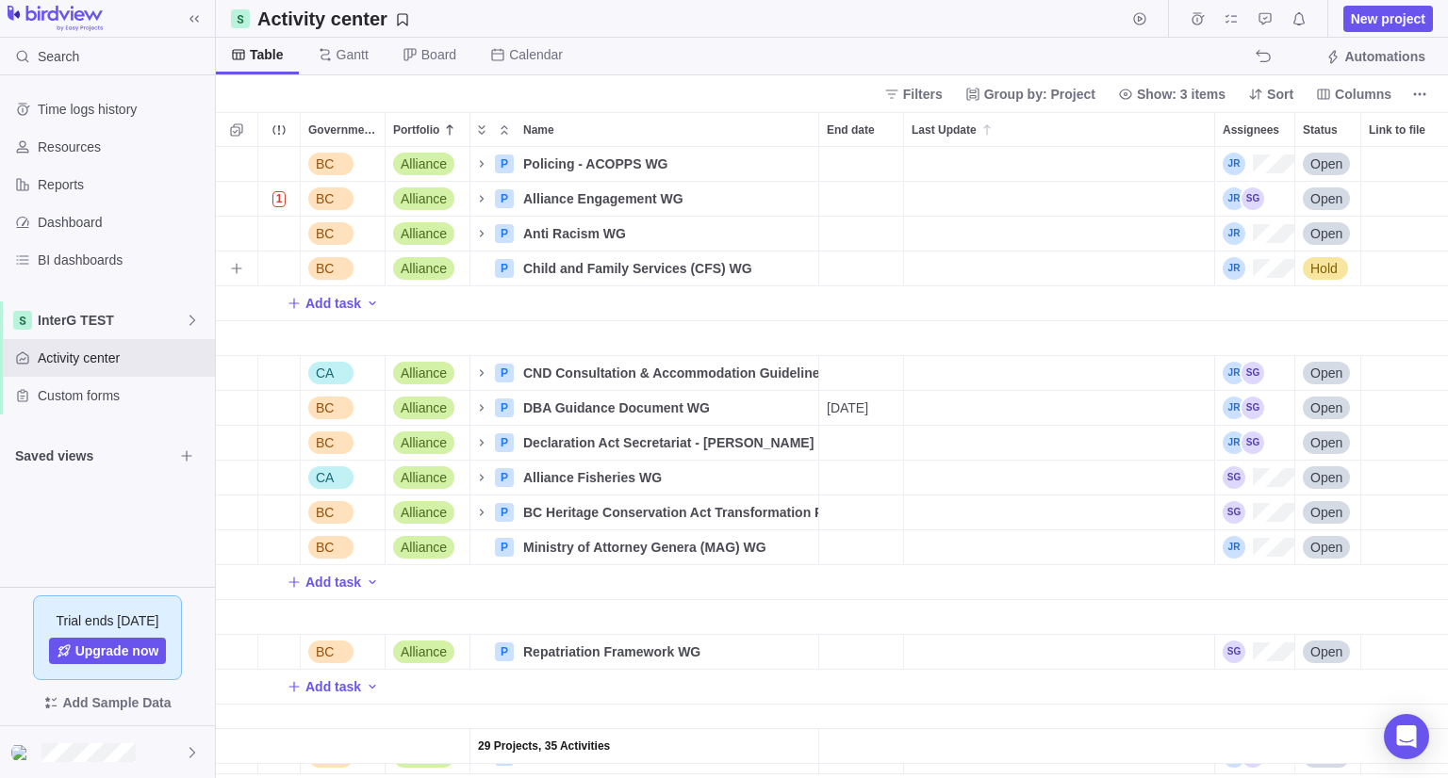
scroll to position [94, 0]
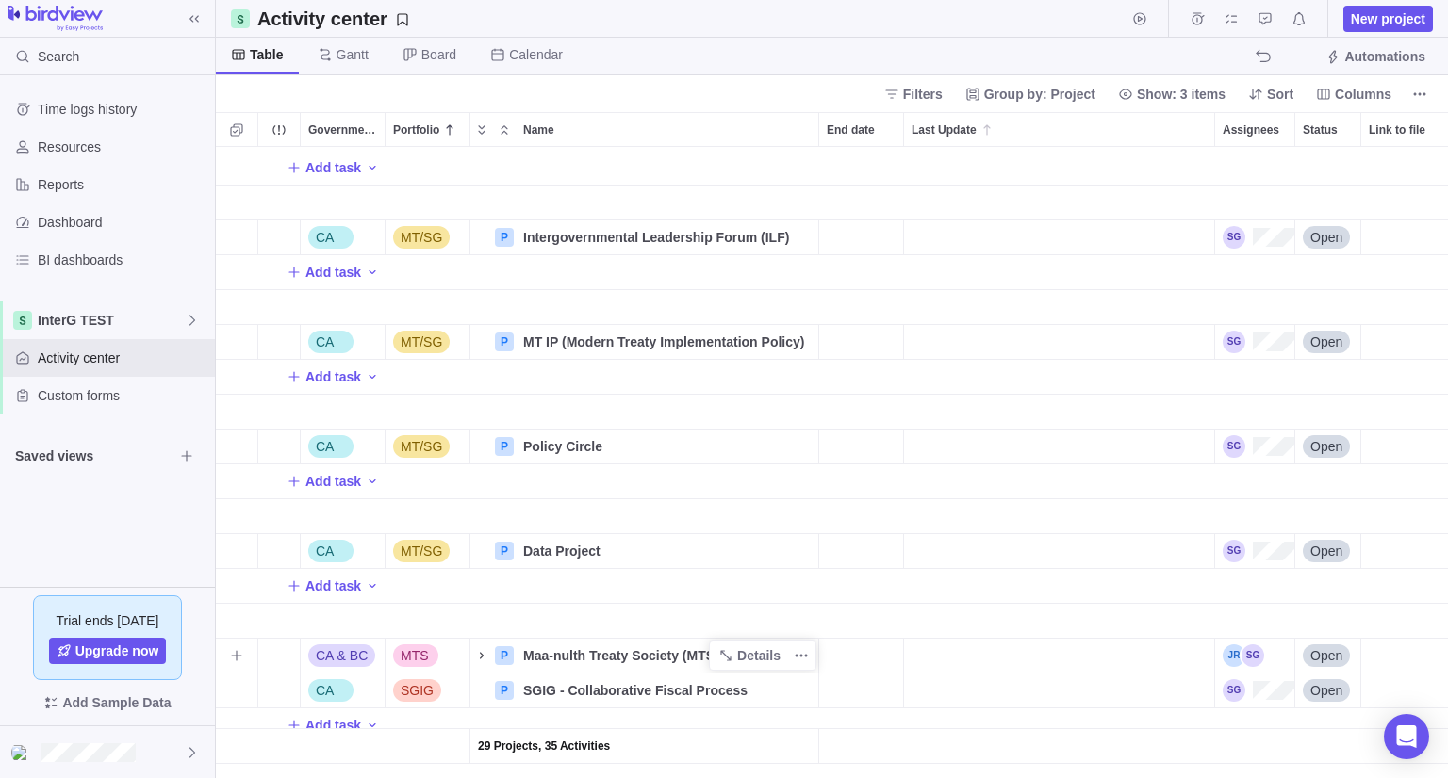
click at [483, 648] on icon "Name" at bounding box center [481, 655] width 15 height 15
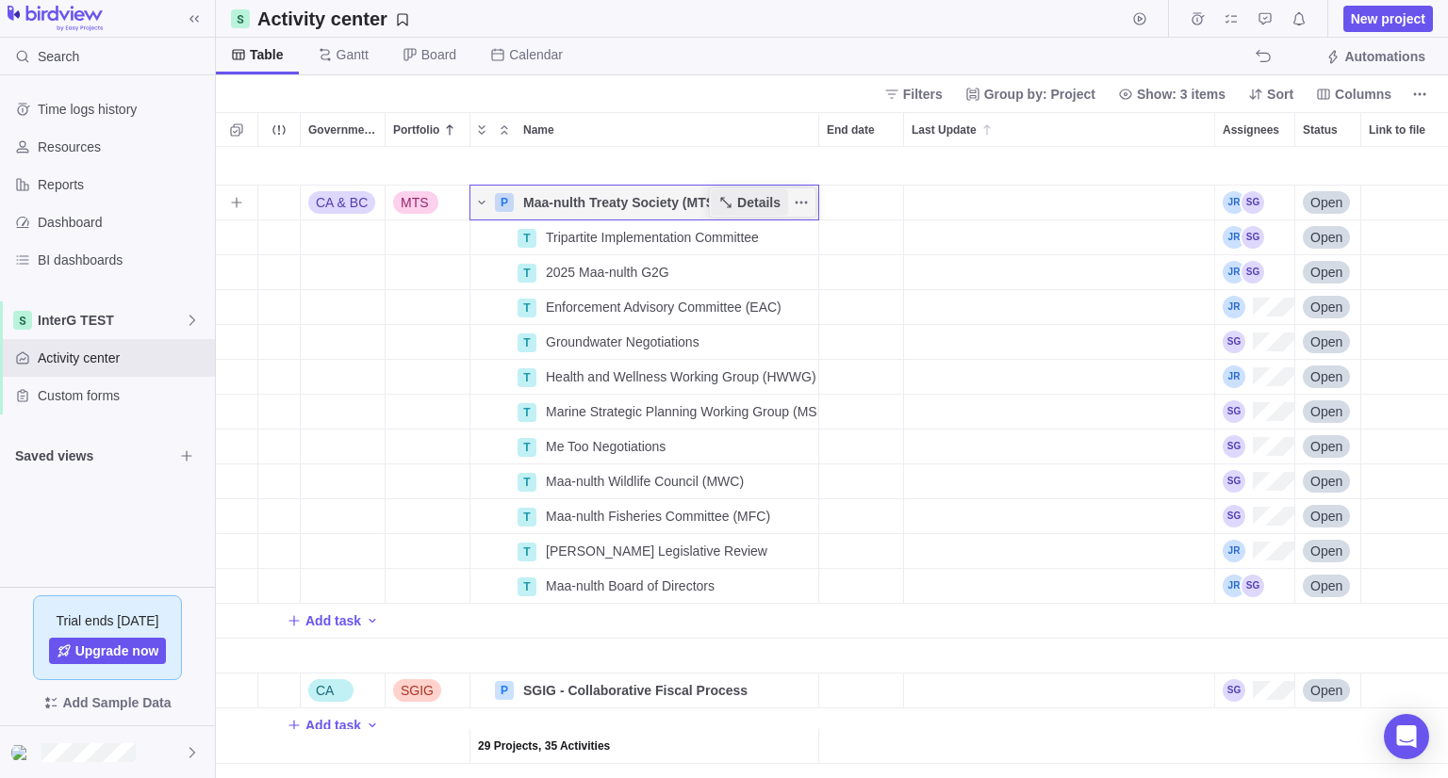
click at [733, 195] on icon "Name" at bounding box center [725, 202] width 15 height 15
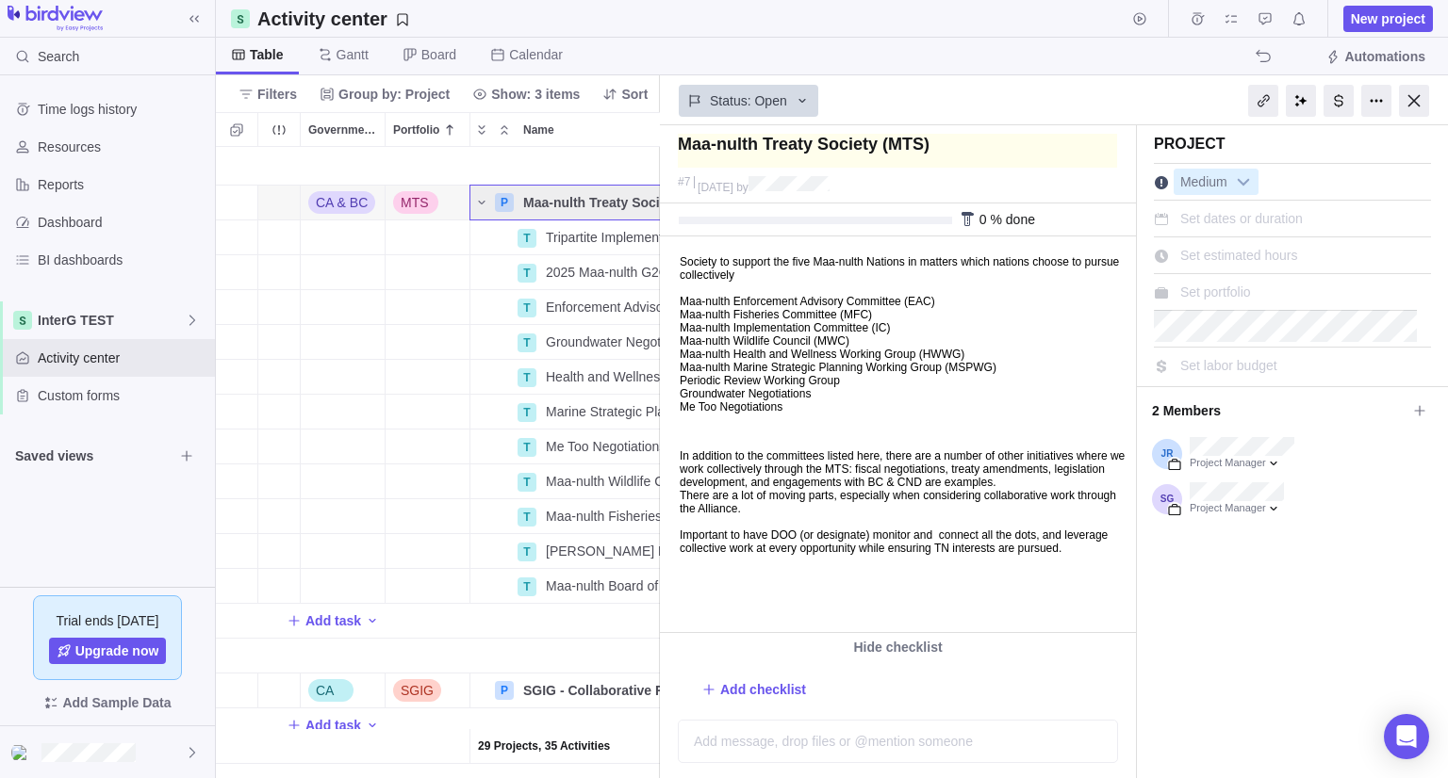
click at [899, 156] on textarea at bounding box center [897, 151] width 439 height 34
drag, startPoint x: 871, startPoint y: 141, endPoint x: 876, endPoint y: 156, distance: 16.1
click at [876, 156] on textarea at bounding box center [897, 151] width 439 height 34
click at [962, 147] on textarea at bounding box center [897, 151] width 439 height 34
type textarea "Maa-nulth Treaty Society (MTS"
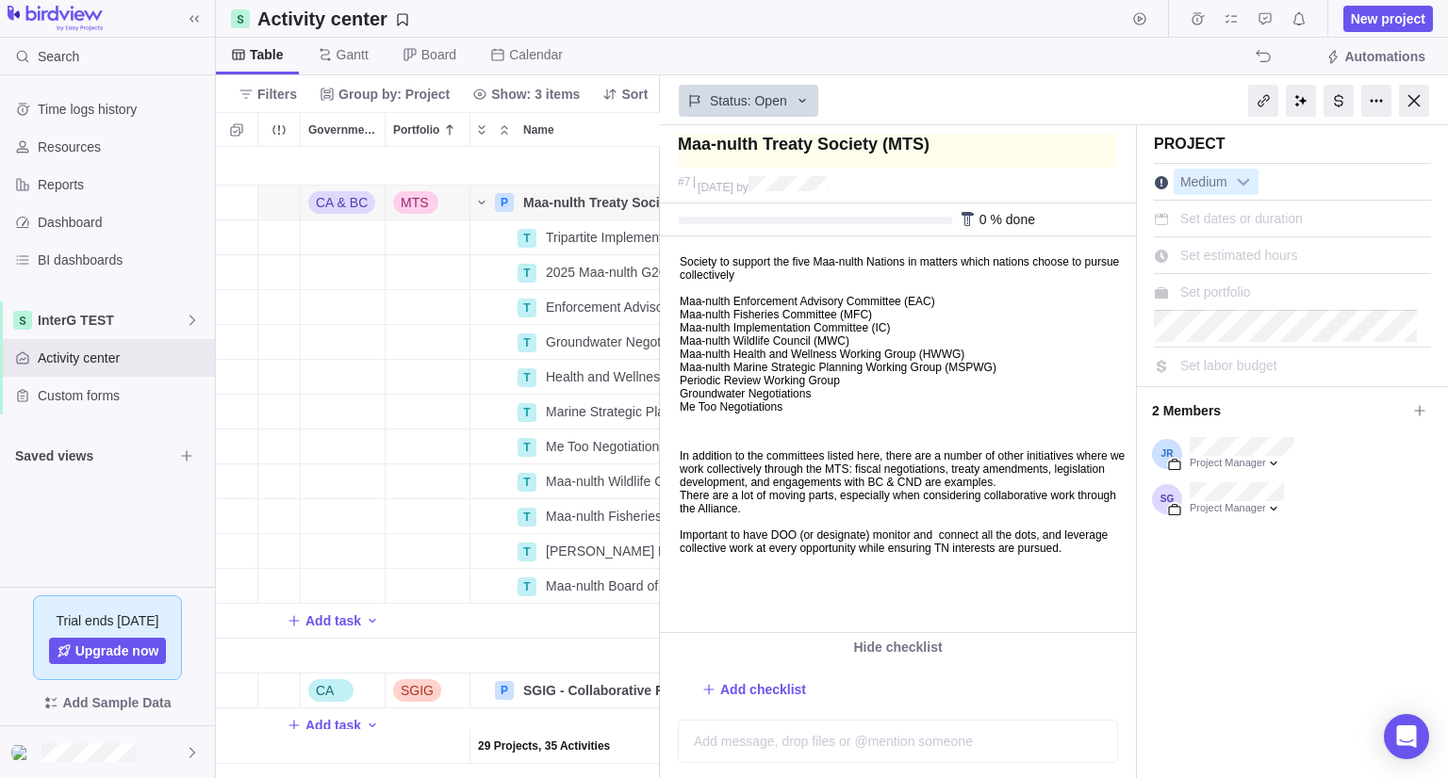
type textarea "Maa-nulth Treaty Society (MTS"
type textarea "Maa-nulth Treaty Society (MT"
type textarea "Maa-nulth Treaty Society (M"
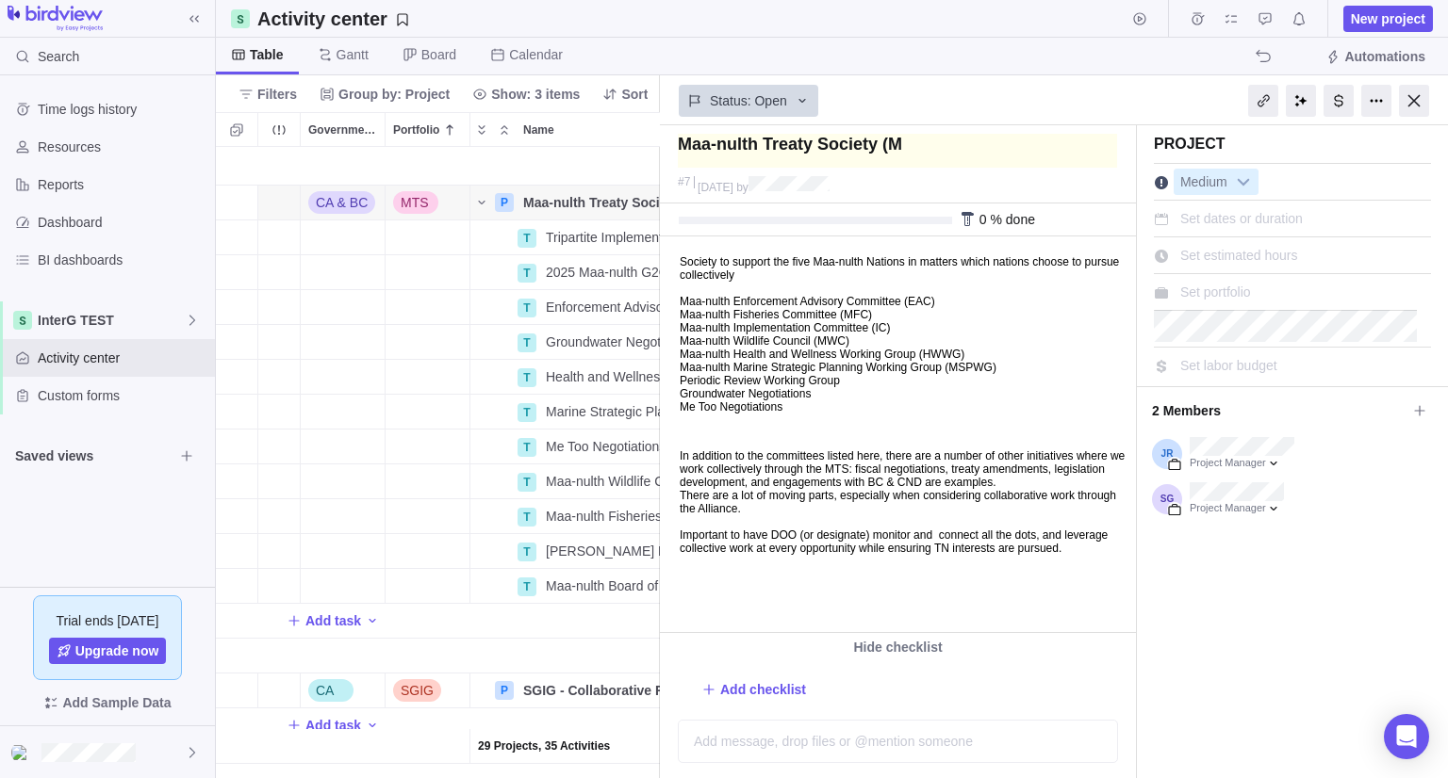
type textarea "Maa-nulth Treaty Society ("
type textarea "Maa-nulth Treaty Society"
type textarea "Maa-nulth Treaty Society N"
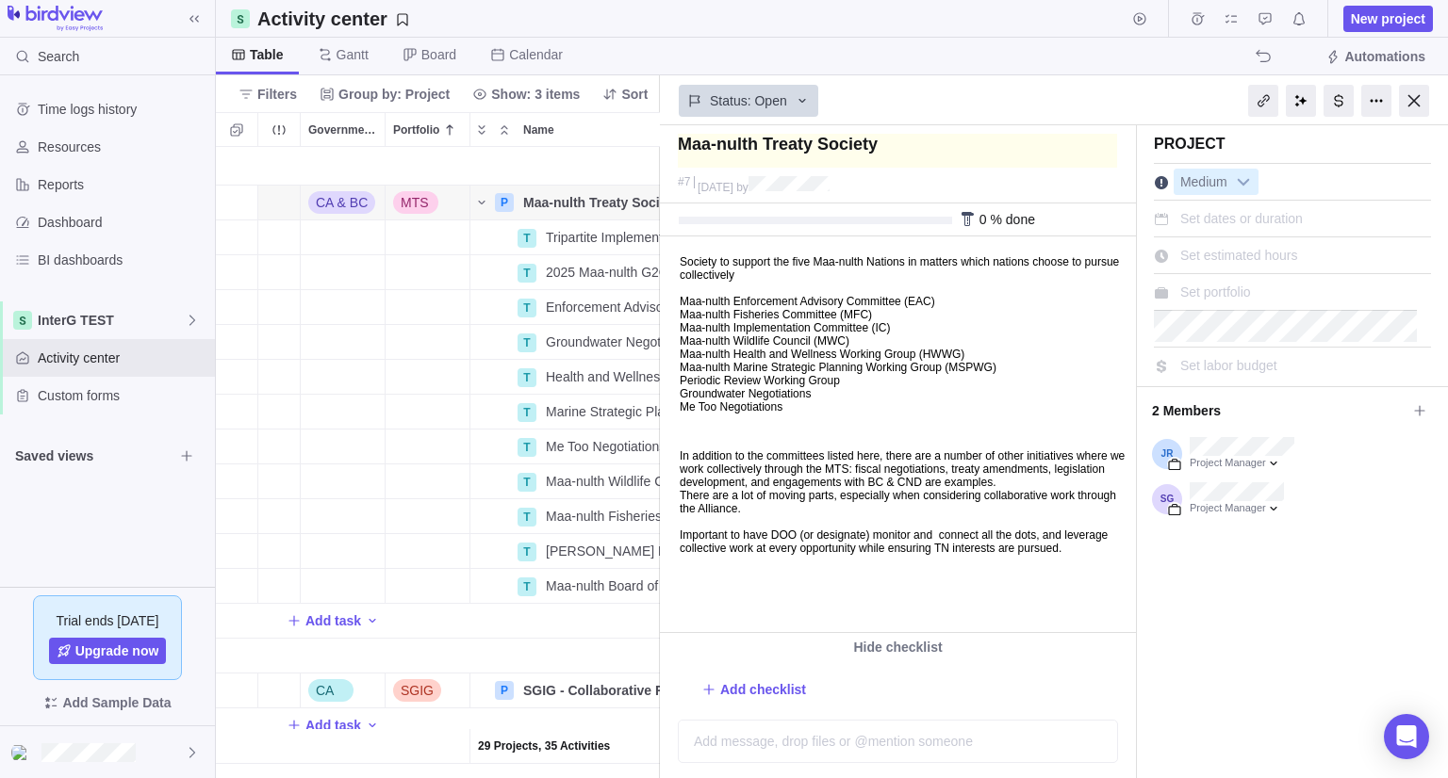
type textarea "Maa-nulth Treaty Society N"
type textarea "Maa-nulth Treaty Society"
type textarea "Maa-nulth Treaty Society B"
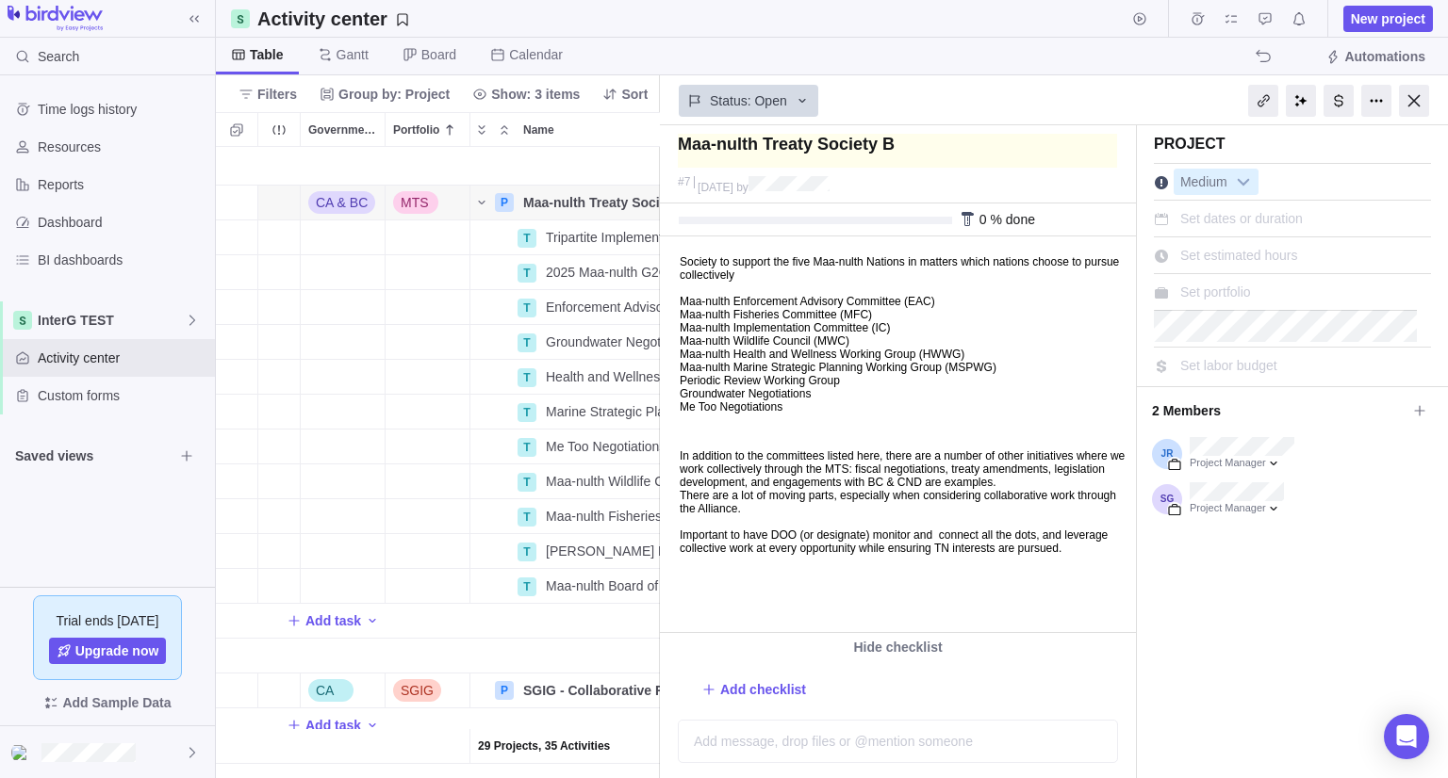
type textarea "Maa-nulth Treaty Society Bo"
type textarea "Maa-nulth Treaty Society Boa"
type textarea "Maa-nulth Treaty Society Boar"
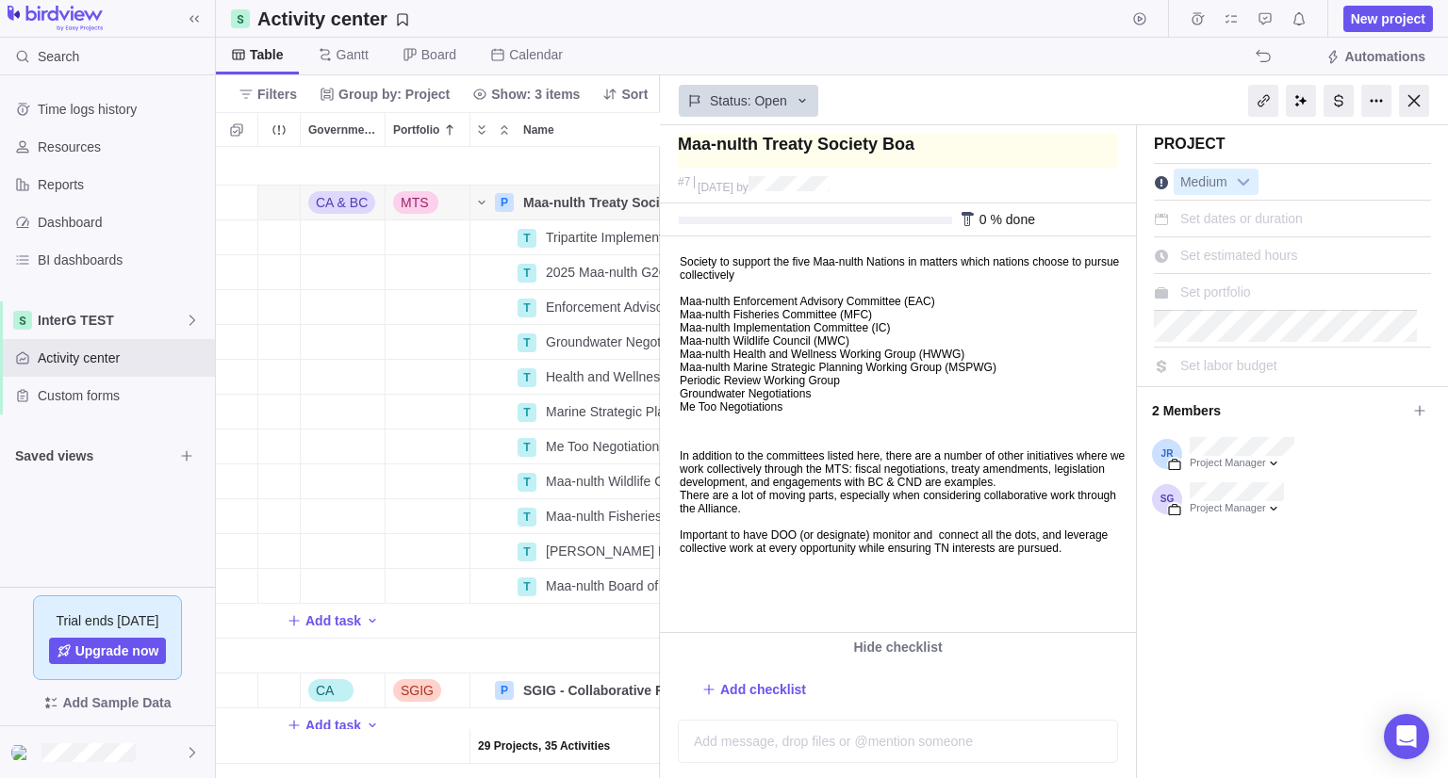
type textarea "Maa-nulth Treaty Society Boar"
type textarea "Maa-nulth Treaty Society Board"
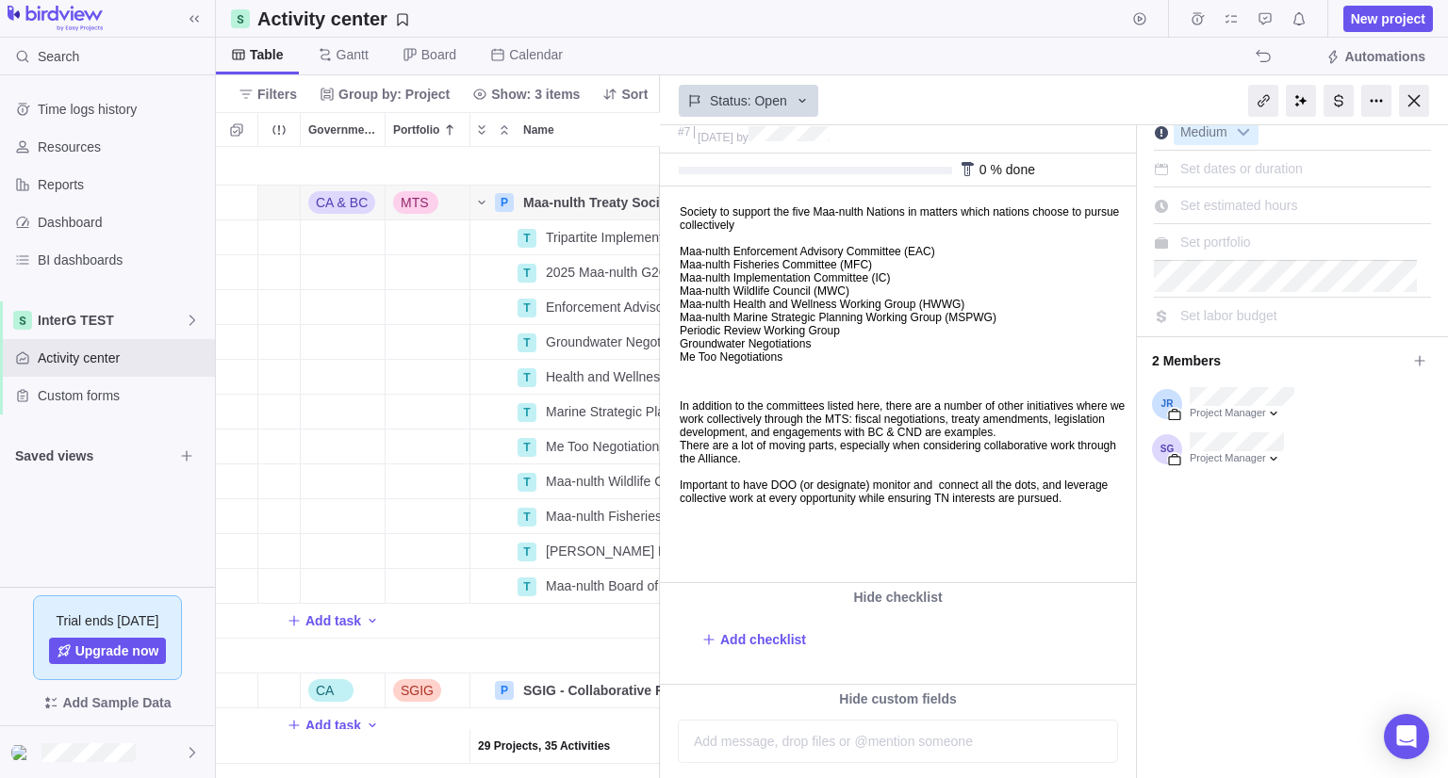
scroll to position [94, 0]
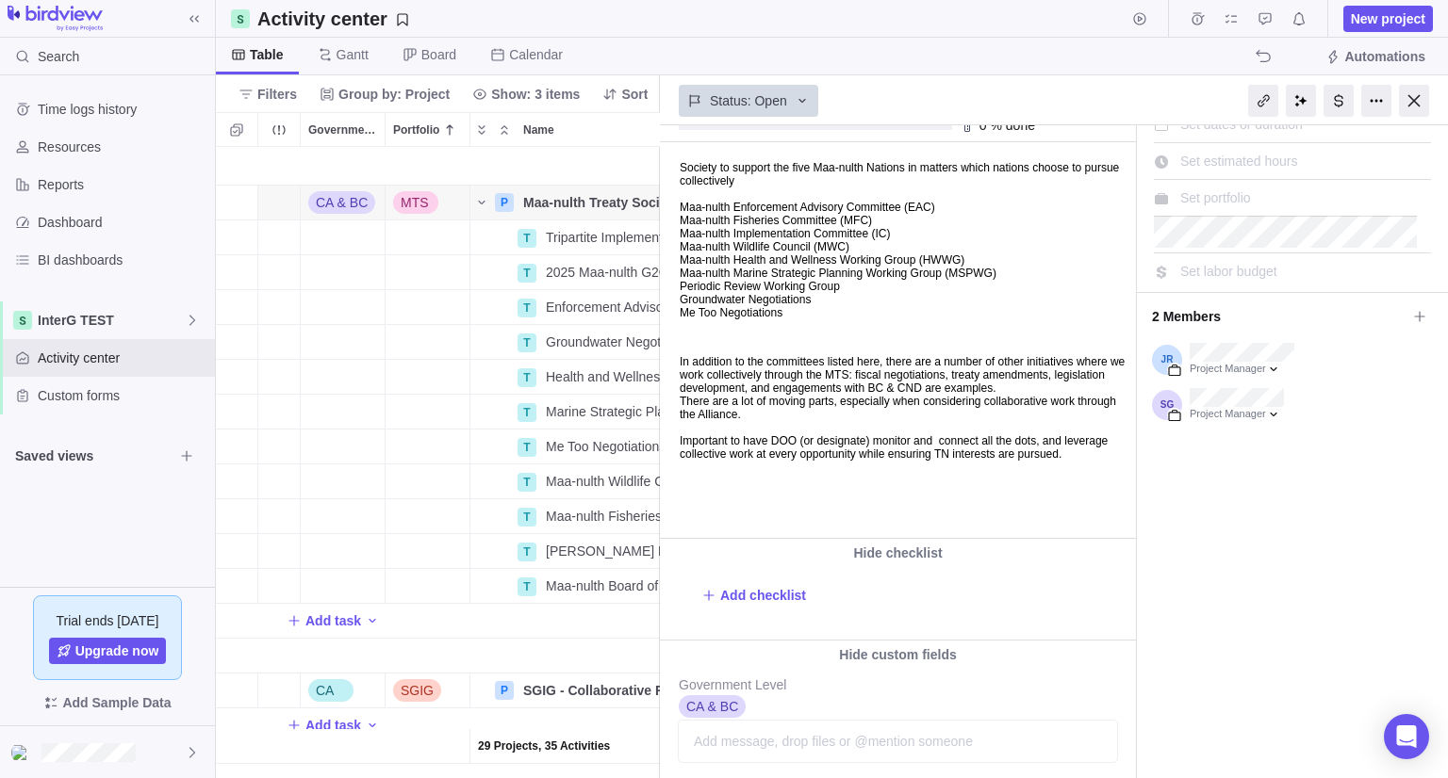
type textarea "Maa-nulth Treaty Society Board"
click at [1225, 201] on span "Set portfolio" at bounding box center [1215, 197] width 71 height 15
click at [1418, 270] on div "Maa-nulth Treaty Society Board #7 August 13 by Project was completed on its pla…" at bounding box center [1054, 451] width 788 height 653
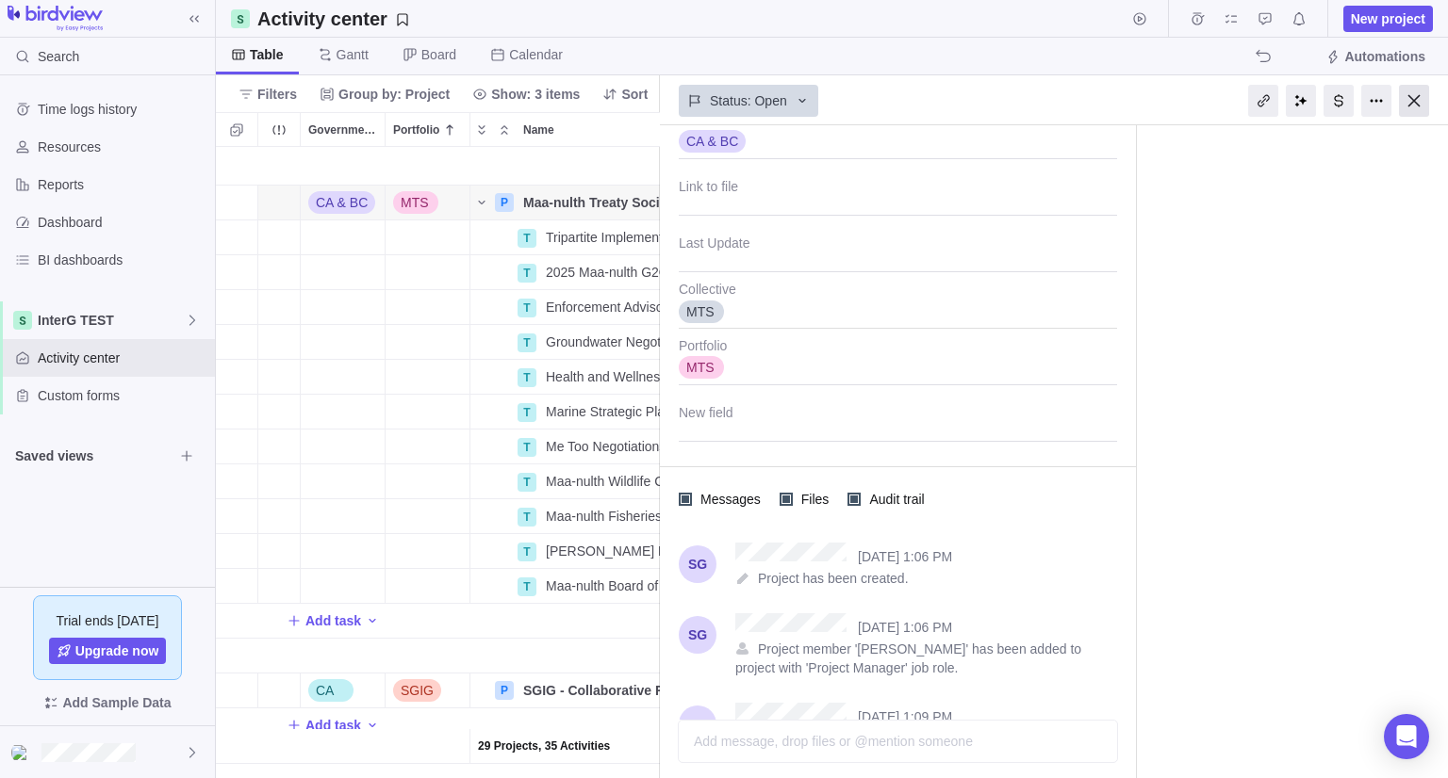
click at [1408, 103] on div at bounding box center [1414, 101] width 30 height 32
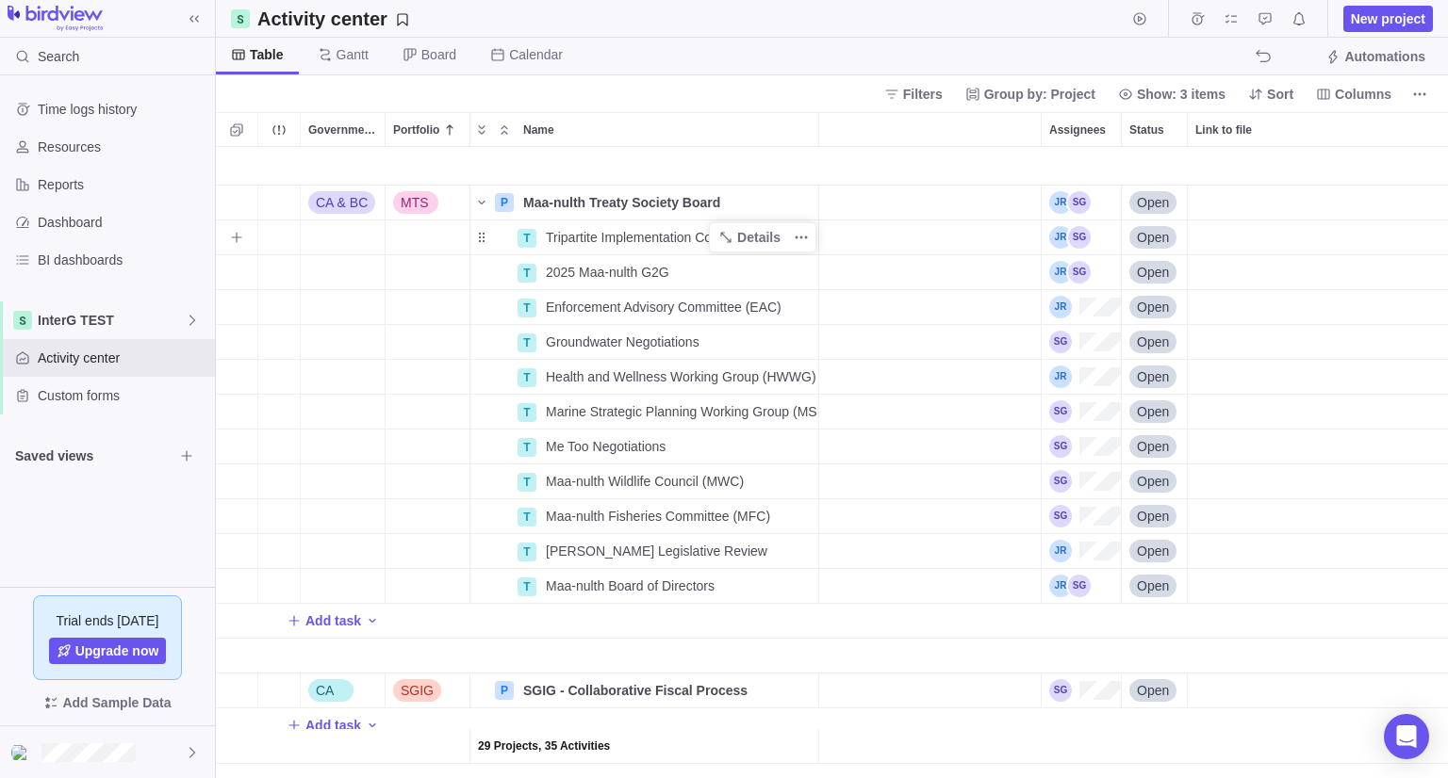
click at [659, 232] on span "Tripartite Implementation Committee" at bounding box center [652, 237] width 213 height 19
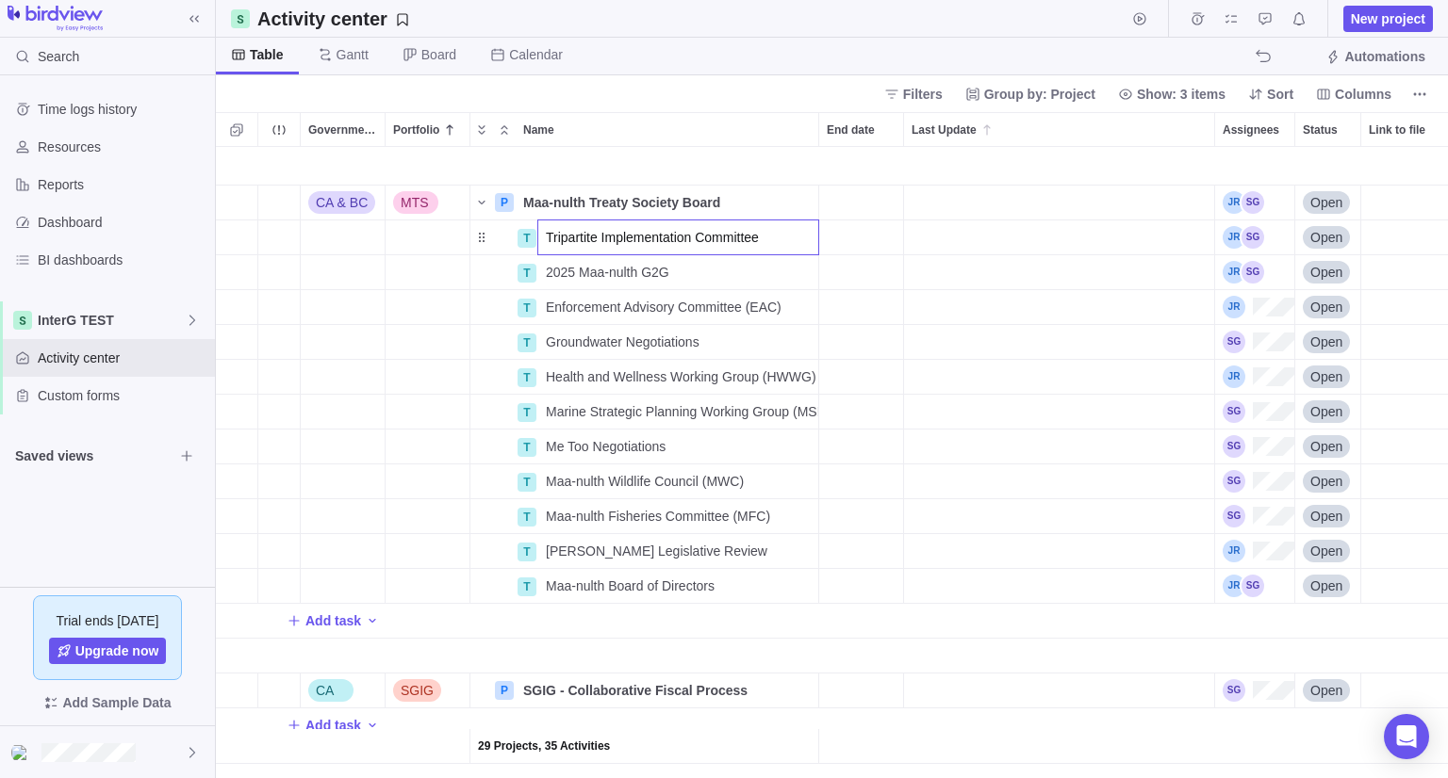
click at [1406, 20] on body "Search Time logs history Resources Reports Dashboard BI dashboards InterG TEST …" at bounding box center [724, 389] width 1448 height 778
click at [1390, 17] on span "New project" at bounding box center [1388, 18] width 74 height 19
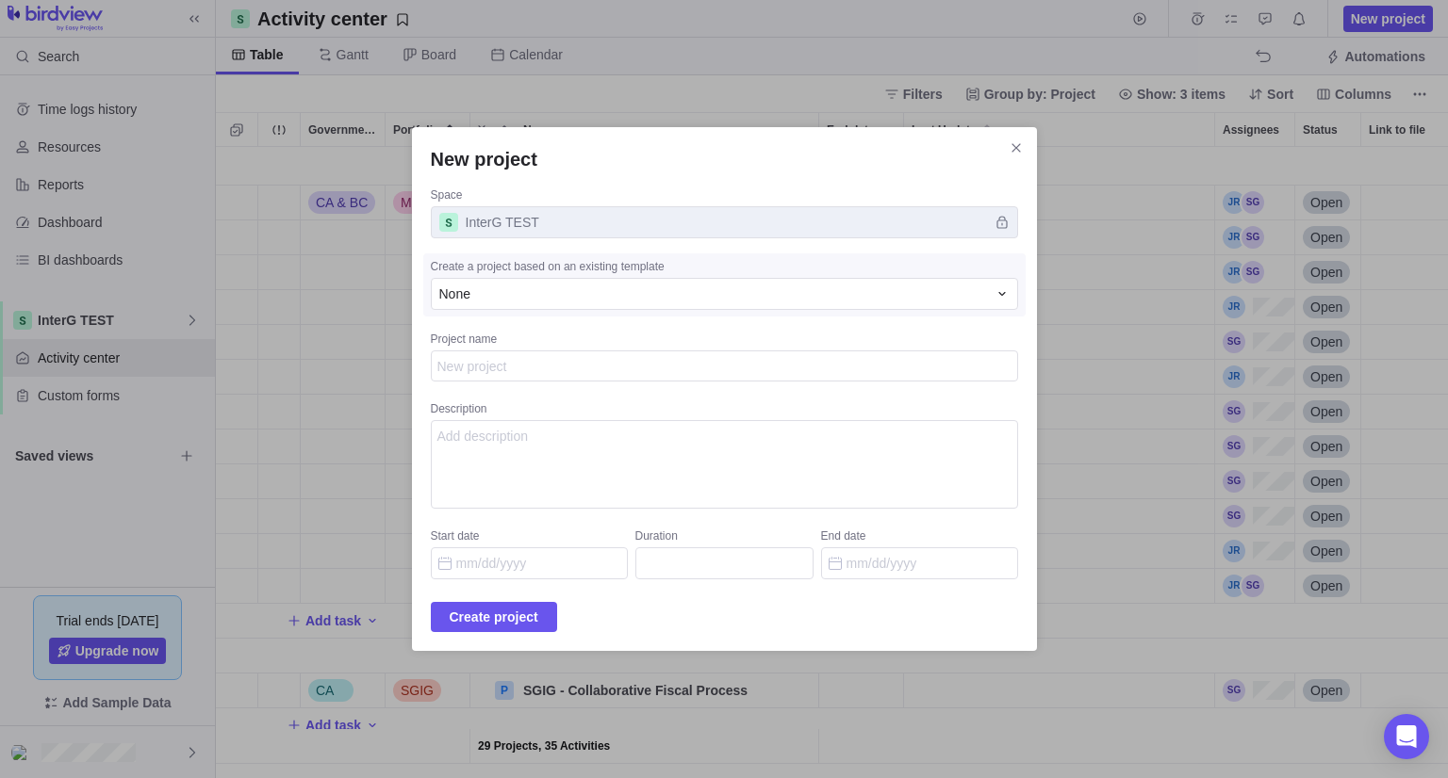
type textarea "x"
type textarea "Tripartite Implementation Committee"
type textarea "x"
click at [543, 599] on div "New project Space InterG TEST Create a project based on an existing template No…" at bounding box center [724, 389] width 625 height 525
click at [538, 617] on span "Create project" at bounding box center [494, 617] width 89 height 23
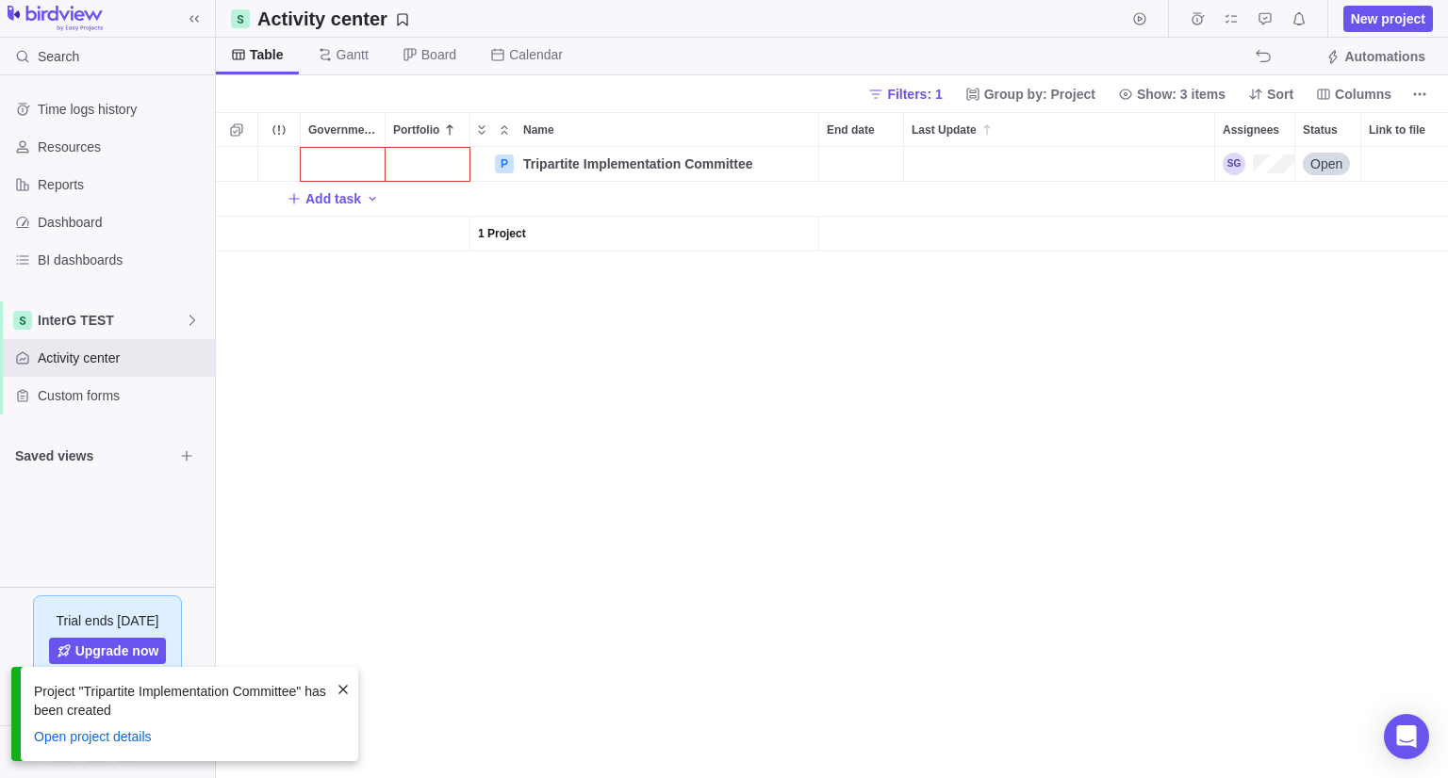
scroll to position [616, 1218]
click at [362, 161] on div "Government Level" at bounding box center [343, 164] width 84 height 34
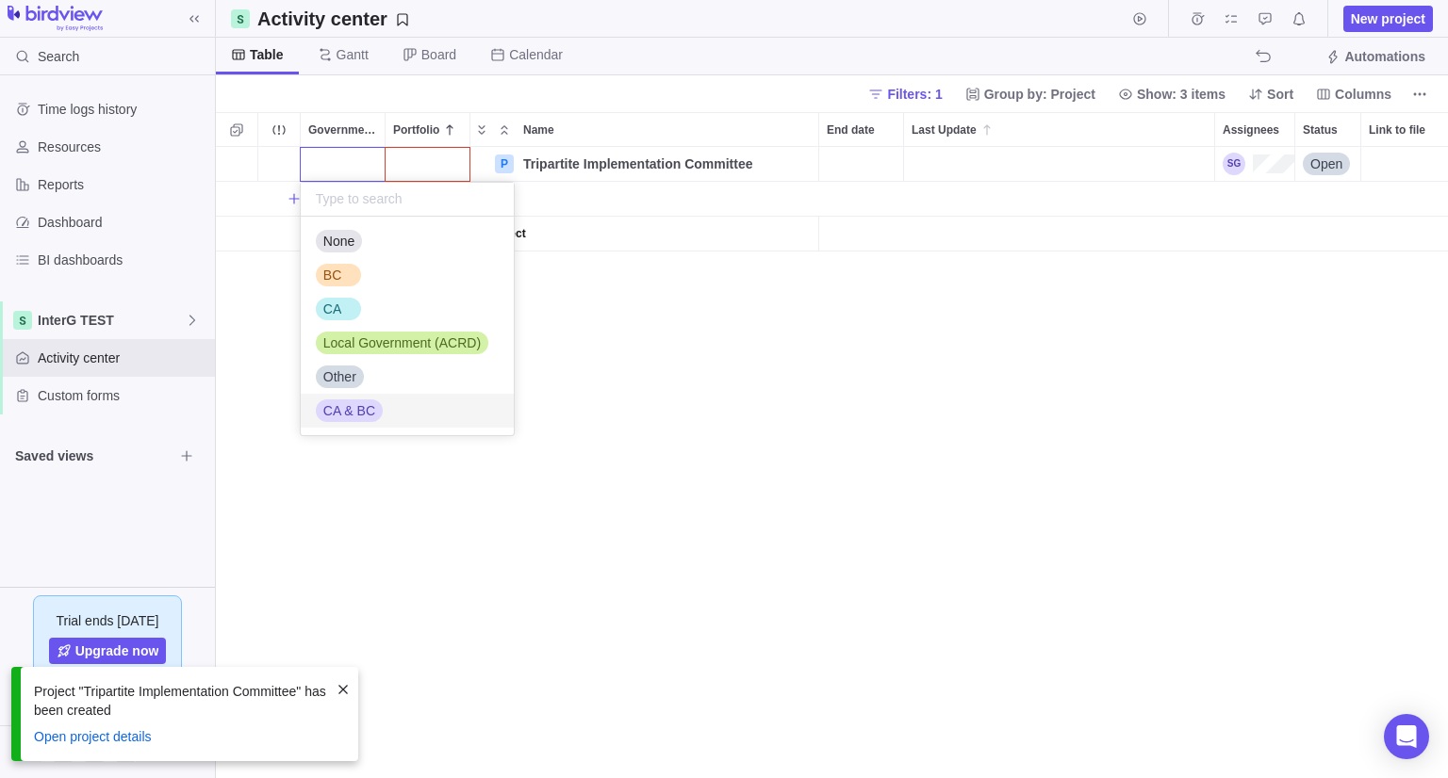
click at [351, 419] on div "CA & BC" at bounding box center [349, 411] width 67 height 23
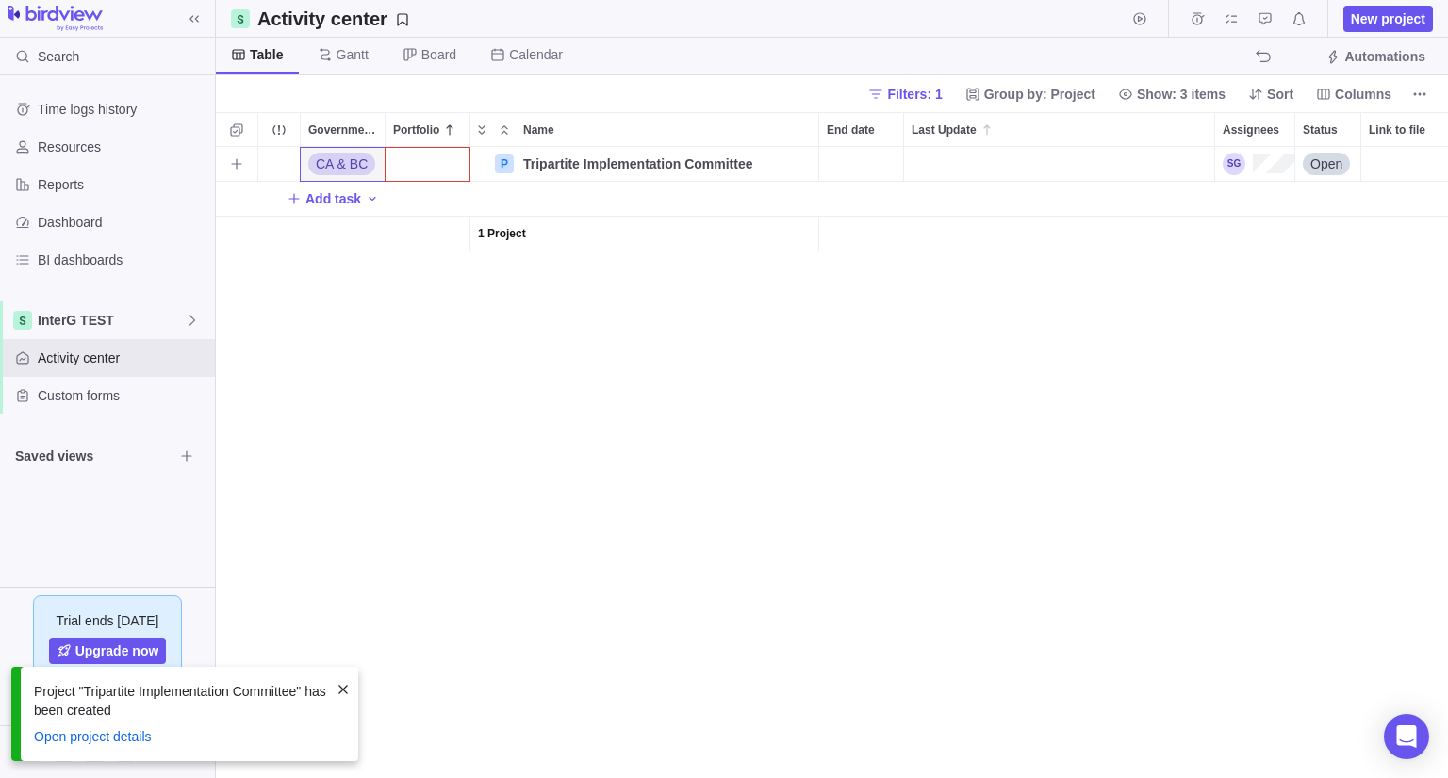
click at [416, 172] on div "Portfolio" at bounding box center [427, 164] width 84 height 34
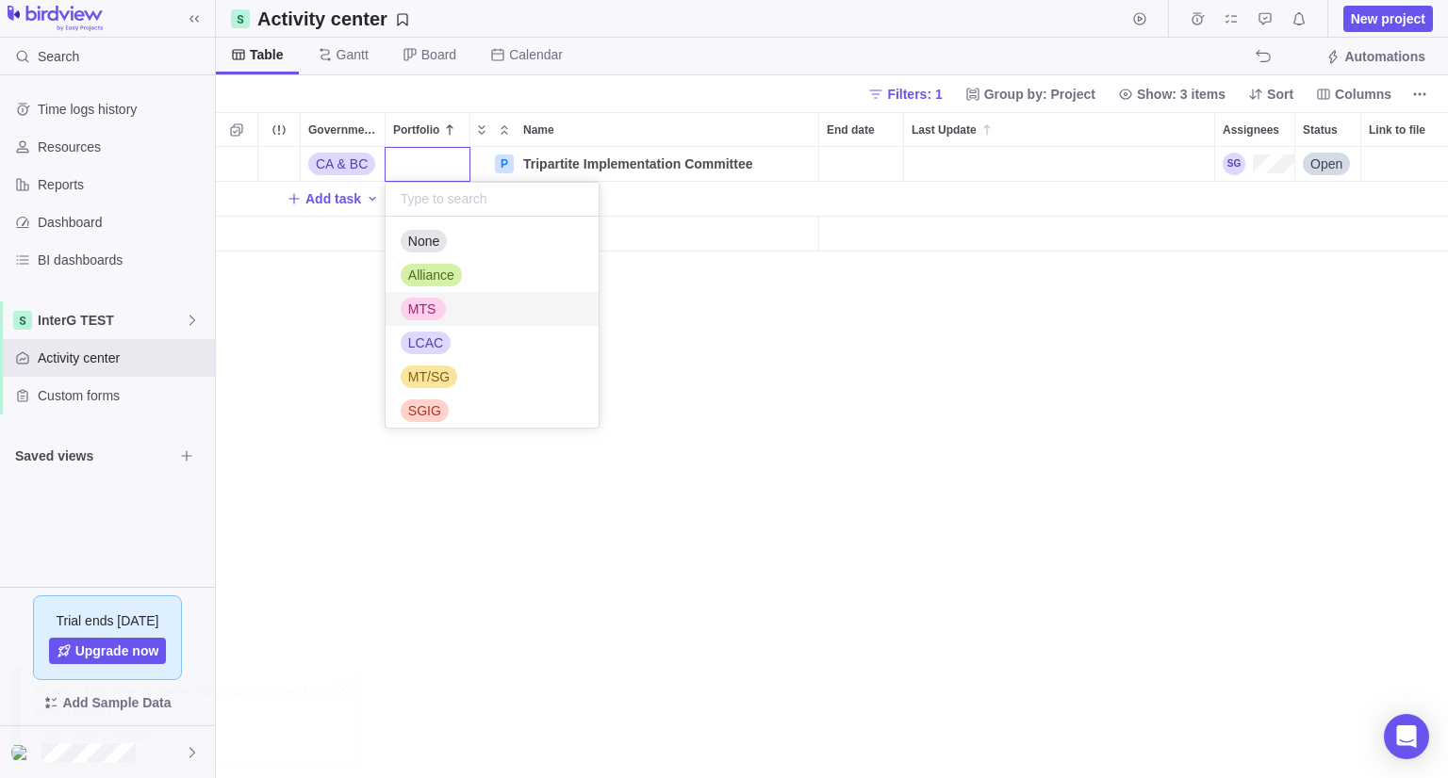
click at [434, 307] on div "MTS" at bounding box center [422, 309] width 43 height 19
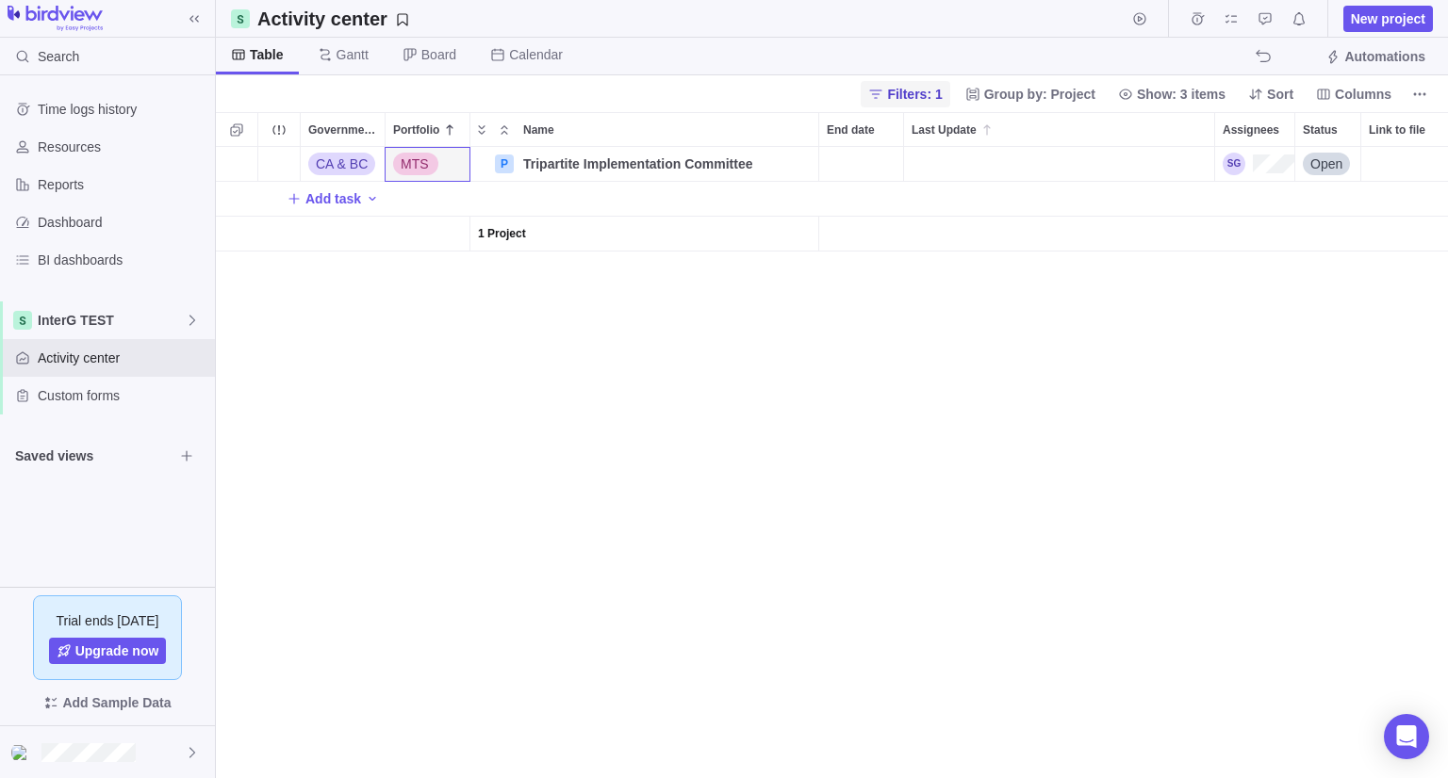
click at [941, 99] on span "Filters: 1" at bounding box center [914, 94] width 55 height 19
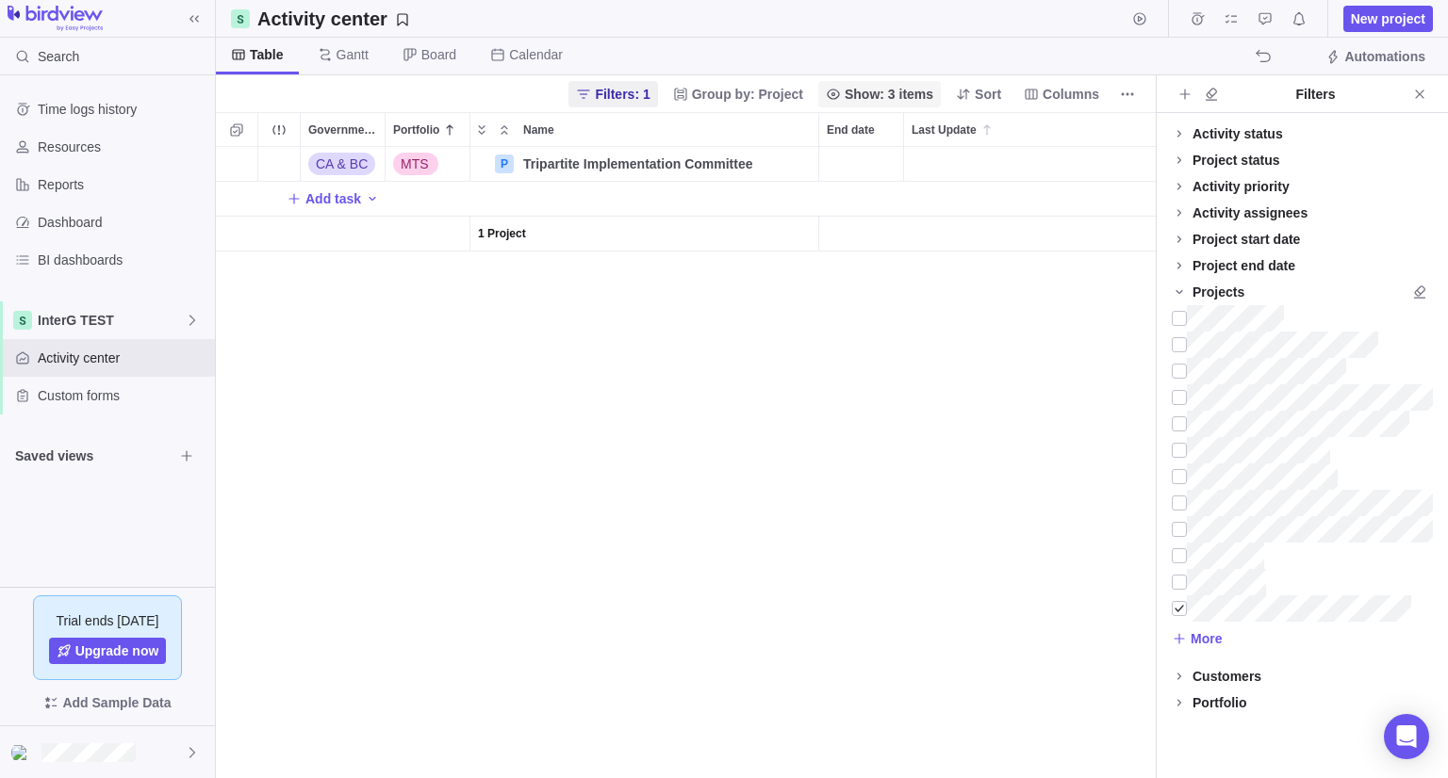
scroll to position [616, 925]
click at [1185, 608] on div at bounding box center [1178, 609] width 15 height 26
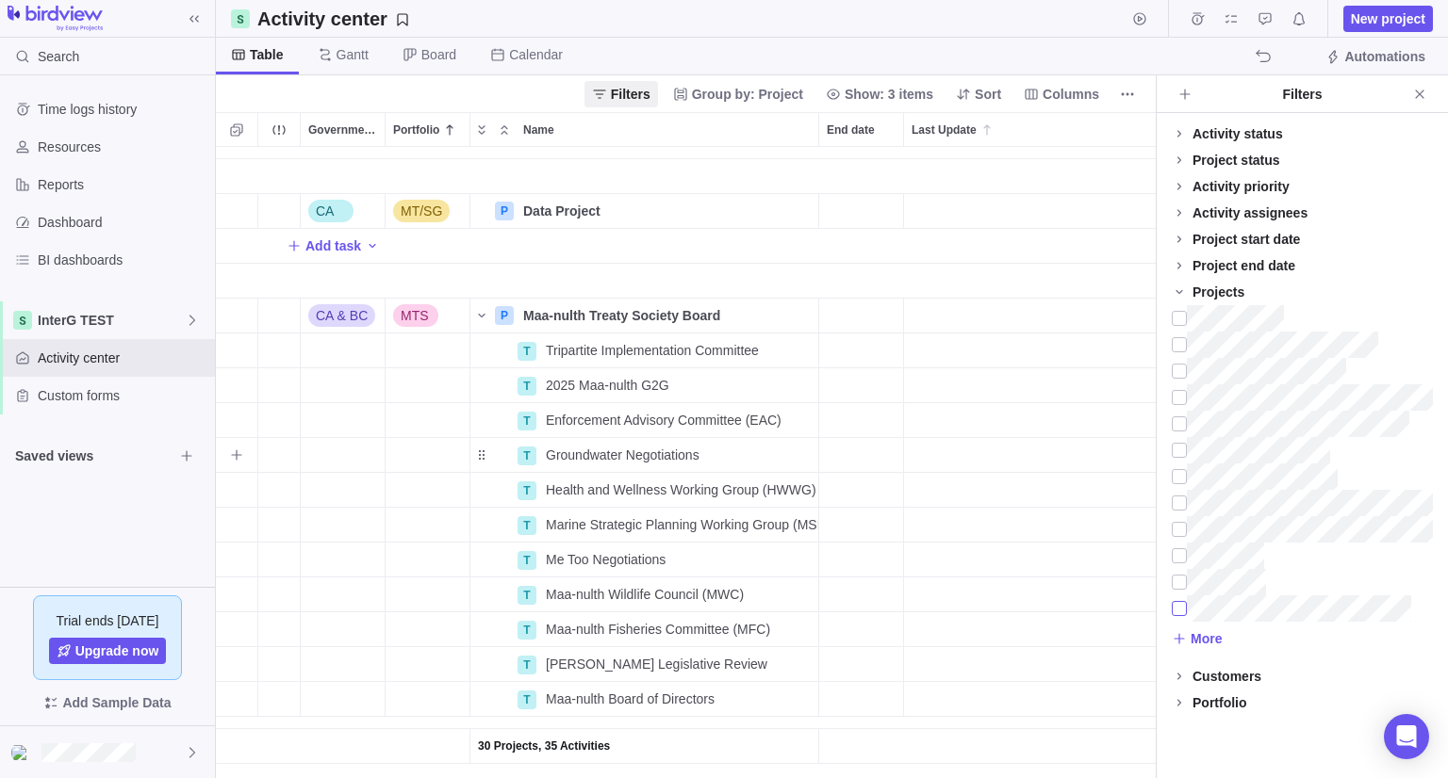
scroll to position [1791, 0]
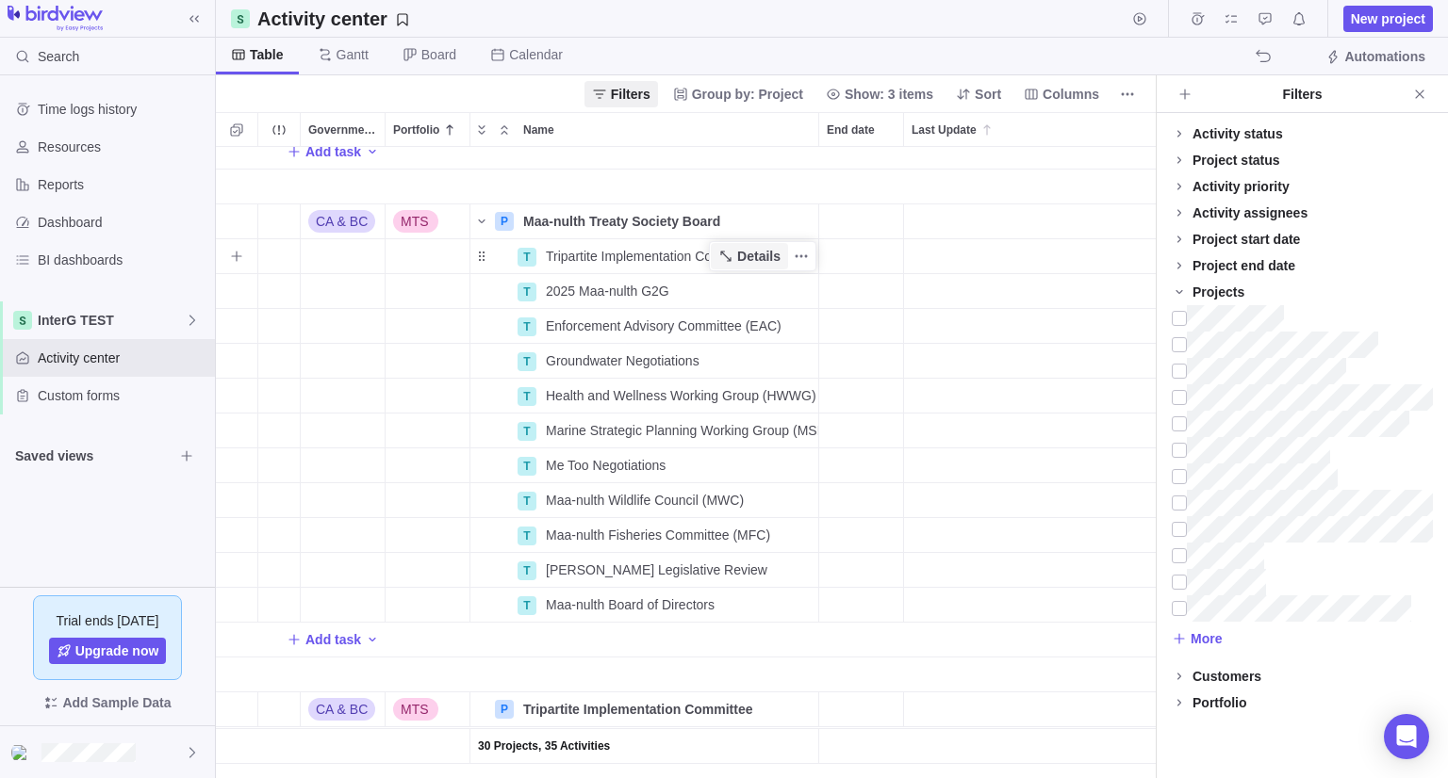
click at [763, 267] on span "Details" at bounding box center [749, 256] width 77 height 26
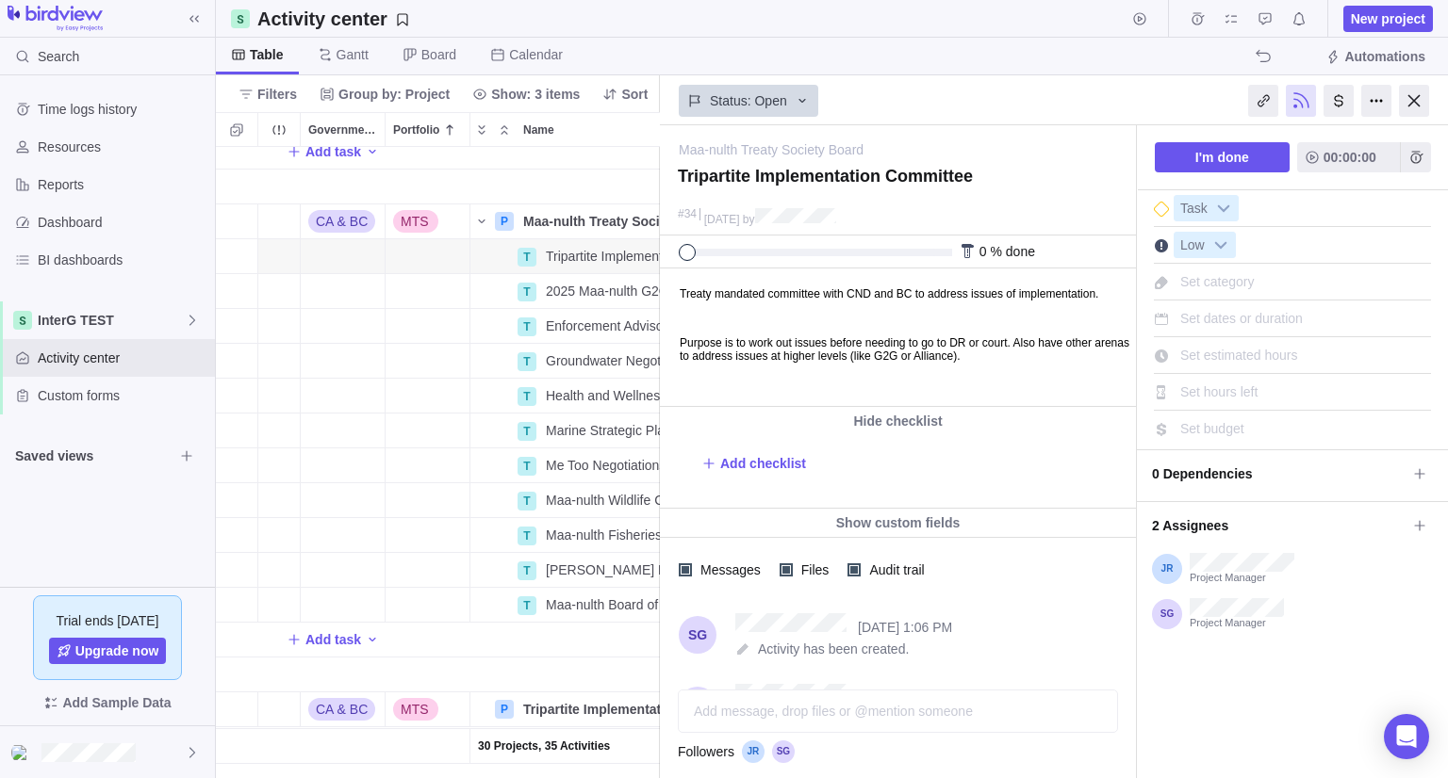
click at [746, 301] on p "Treaty mandated committee with CND and BC to address issues of implementation." at bounding box center [904, 293] width 450 height 13
copy body "Treaty mandated committee with CND and BC to address issues of implementation. …"
click at [1408, 108] on div at bounding box center [1414, 101] width 30 height 32
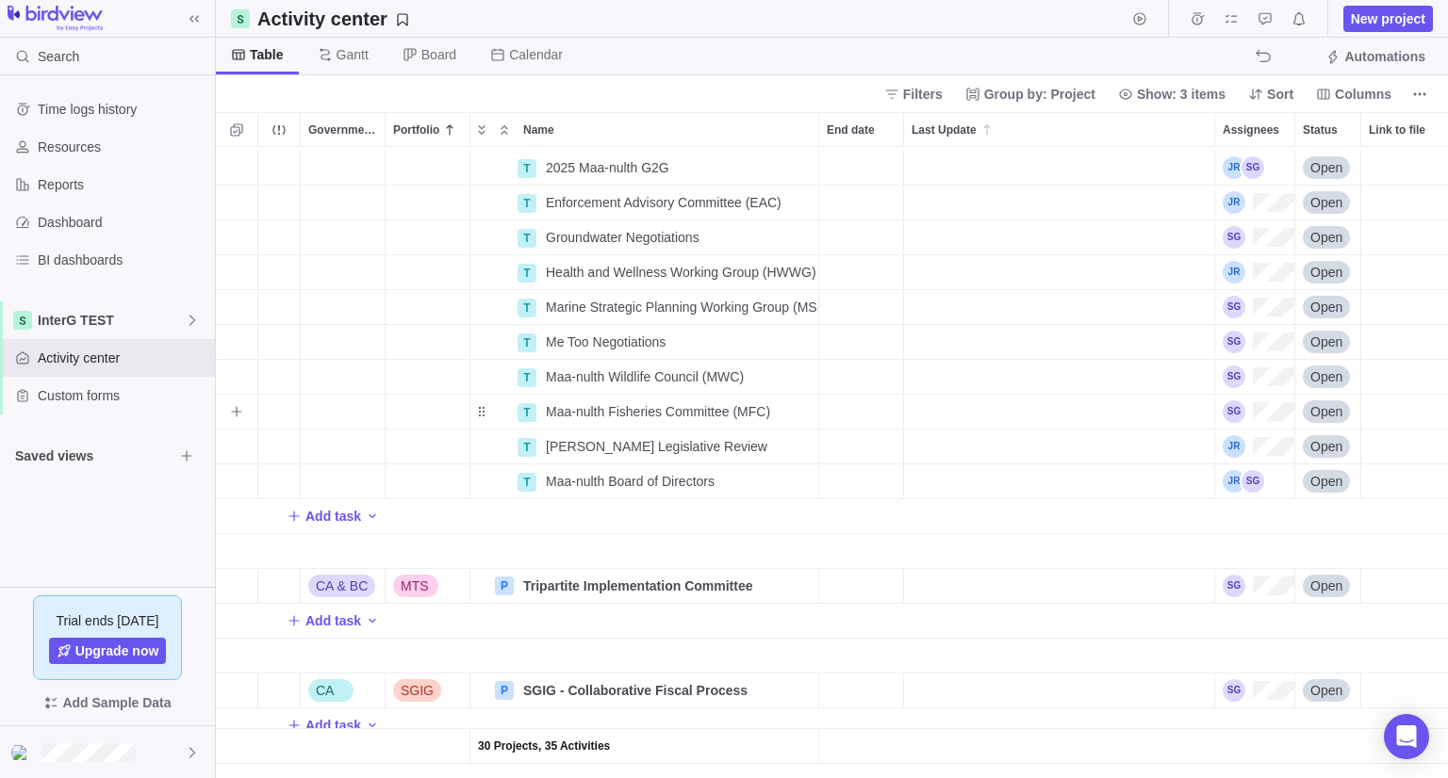
scroll to position [1927, 0]
click at [739, 578] on span "Details" at bounding box center [749, 586] width 77 height 26
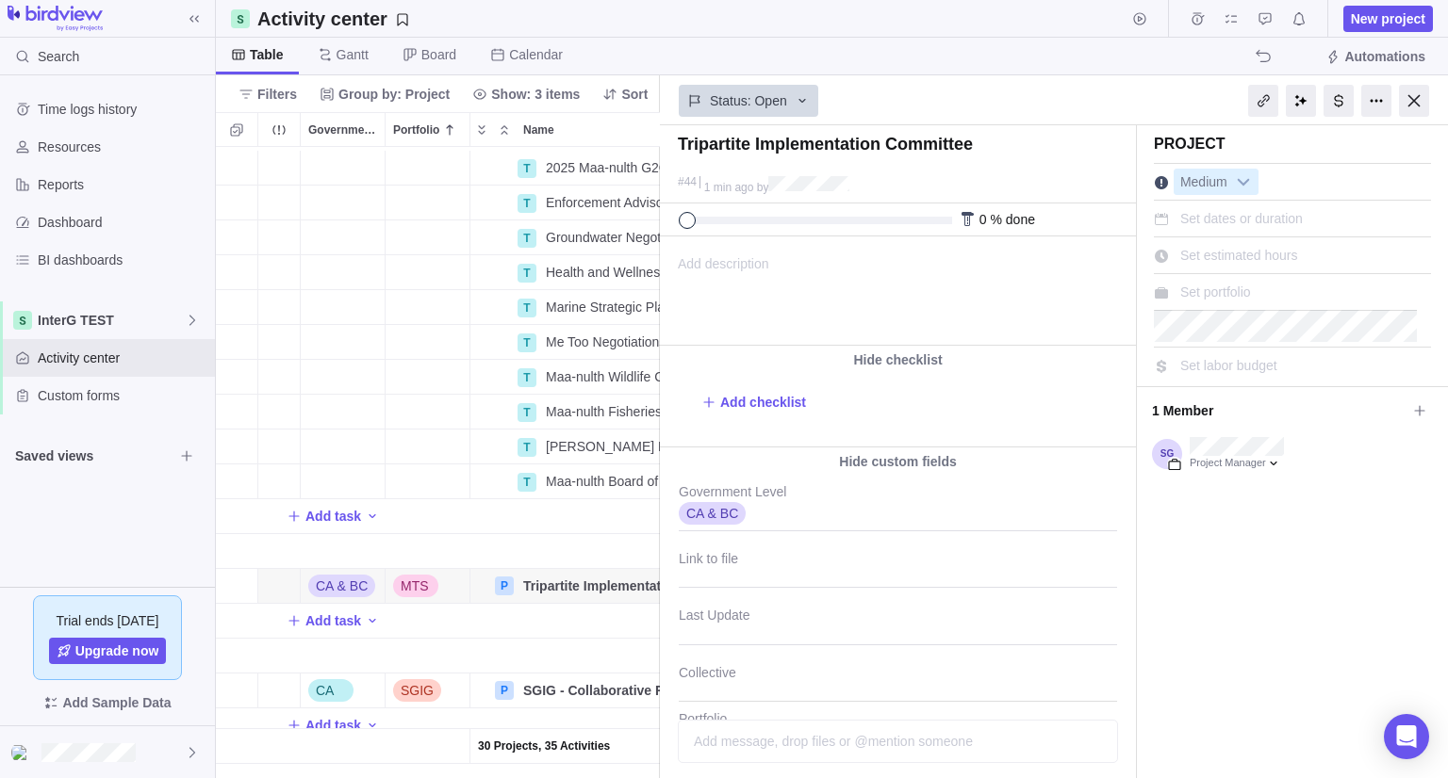
click at [745, 264] on span "Add description" at bounding box center [715, 290] width 108 height 107
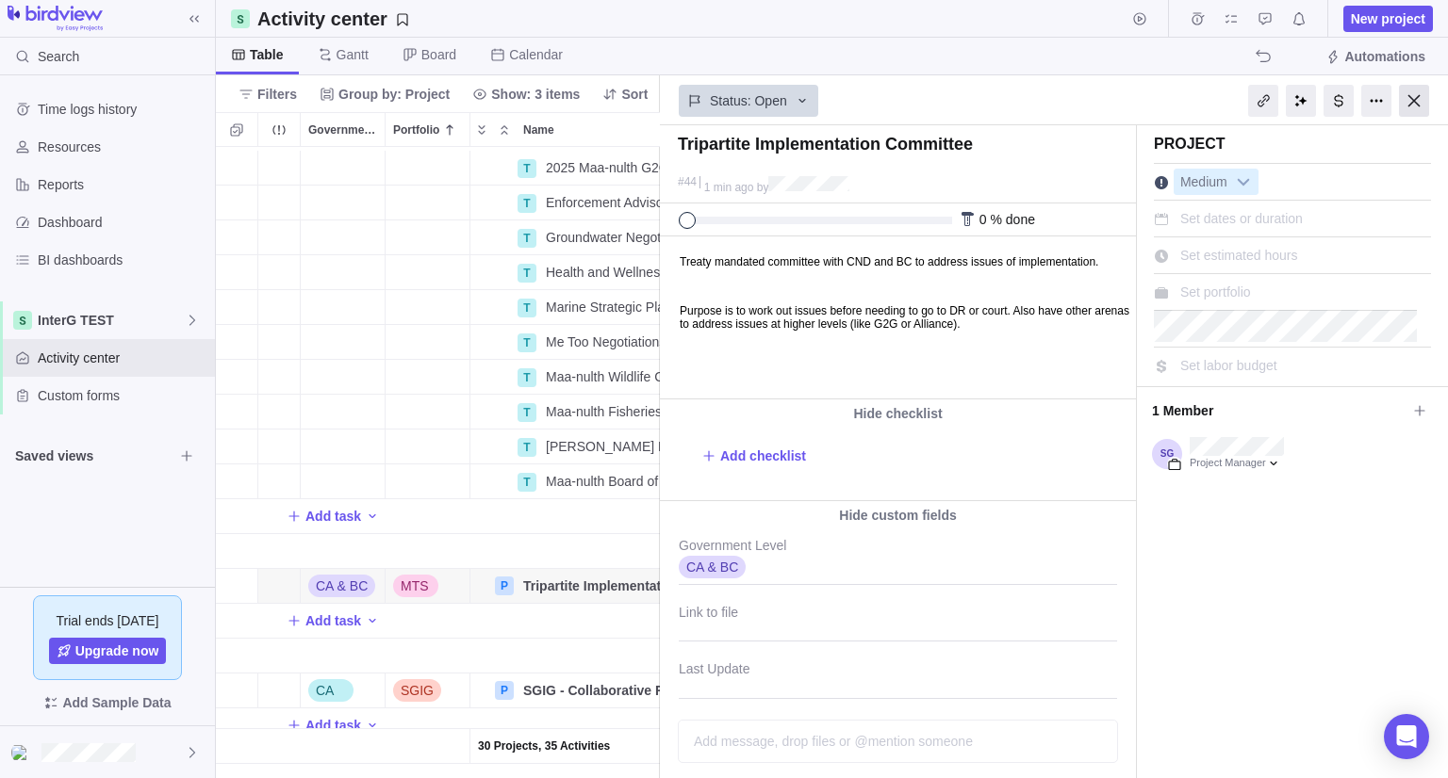
click at [1420, 101] on div at bounding box center [1414, 101] width 30 height 32
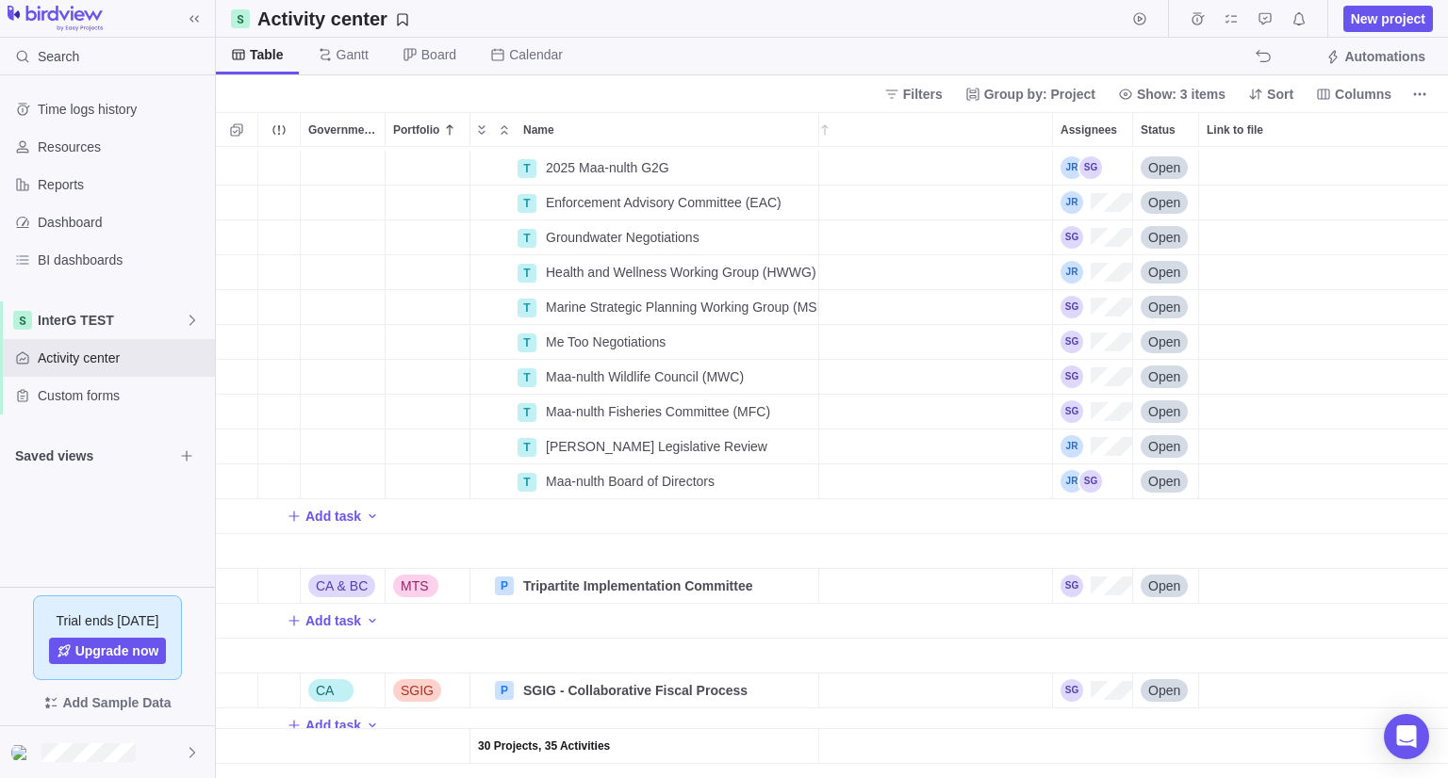
scroll to position [0, 352]
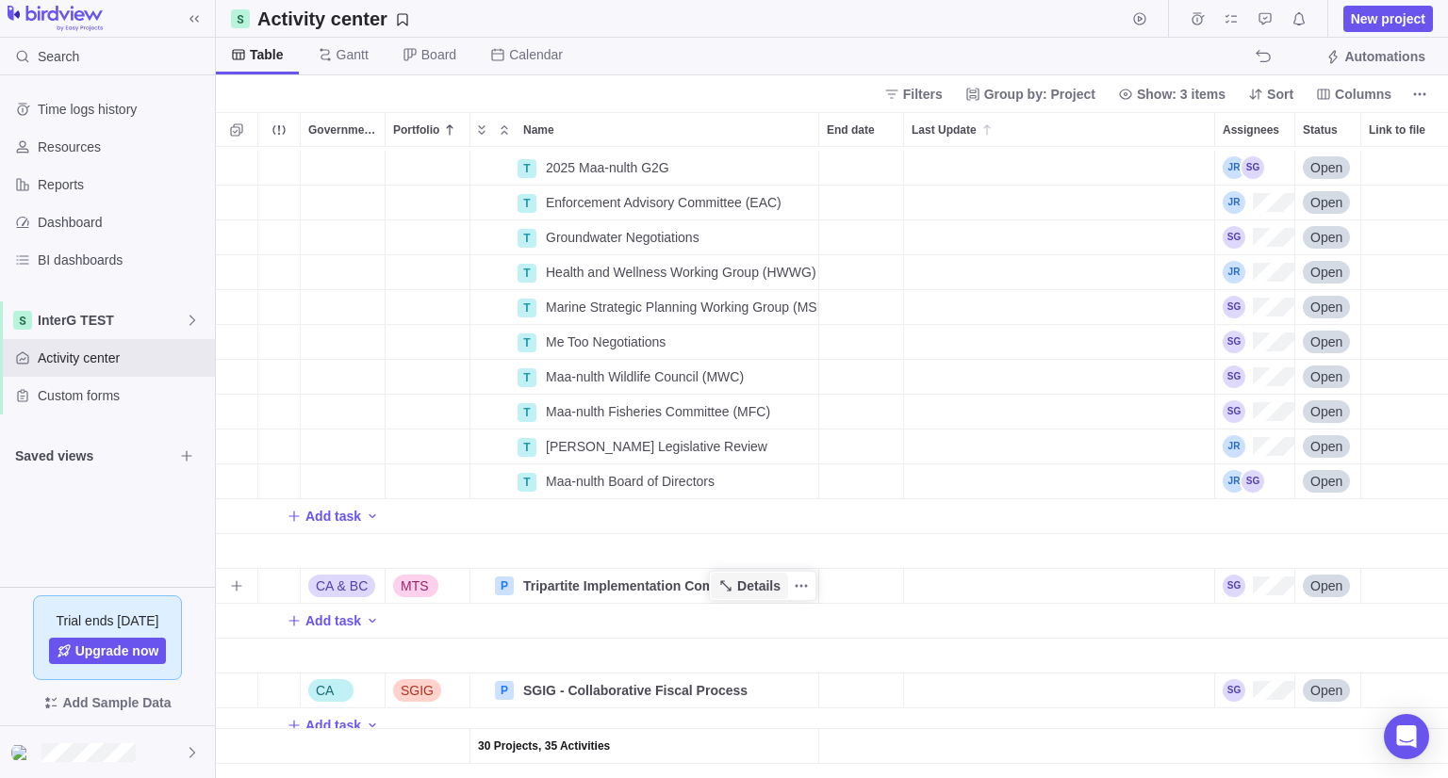
click at [754, 577] on span "Details" at bounding box center [758, 586] width 43 height 19
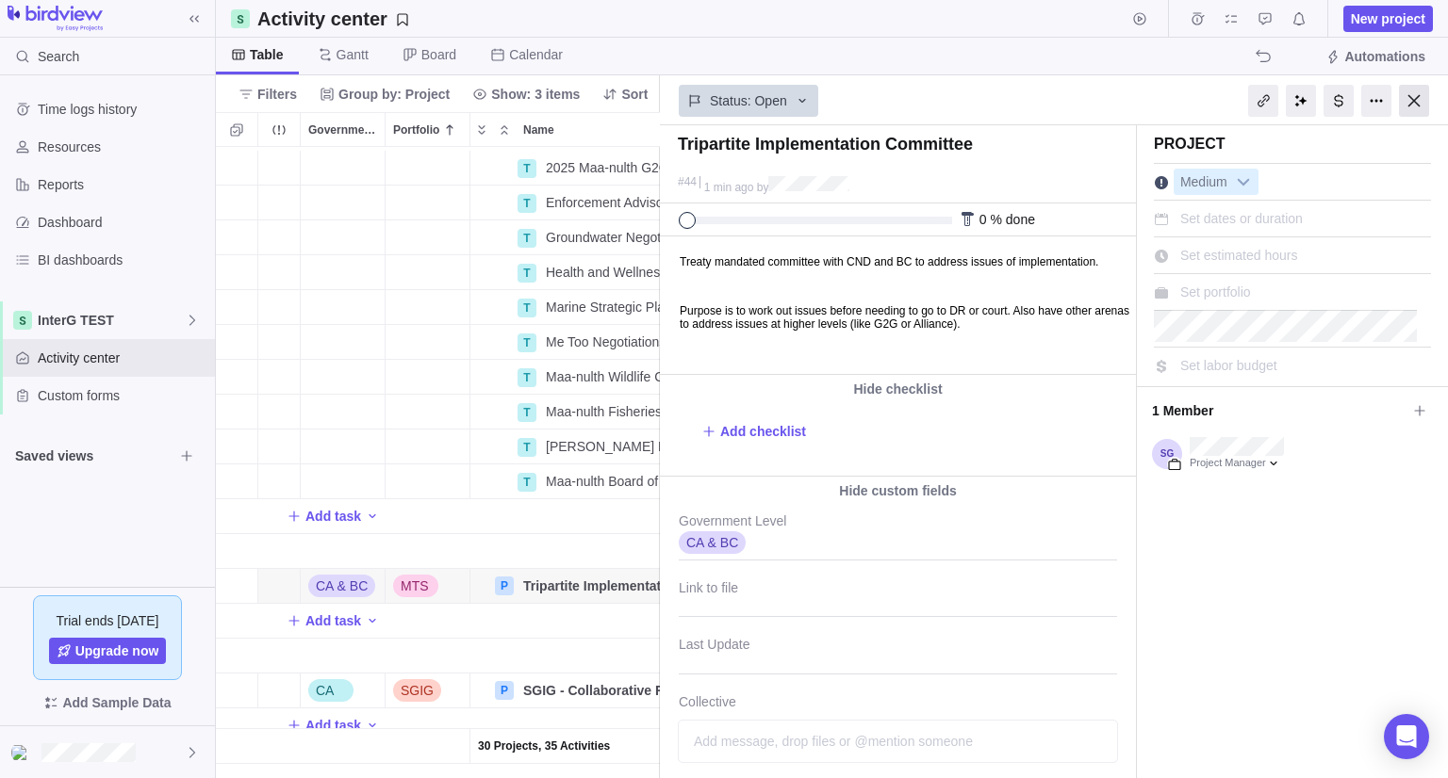
click at [1422, 97] on div at bounding box center [1414, 101] width 30 height 32
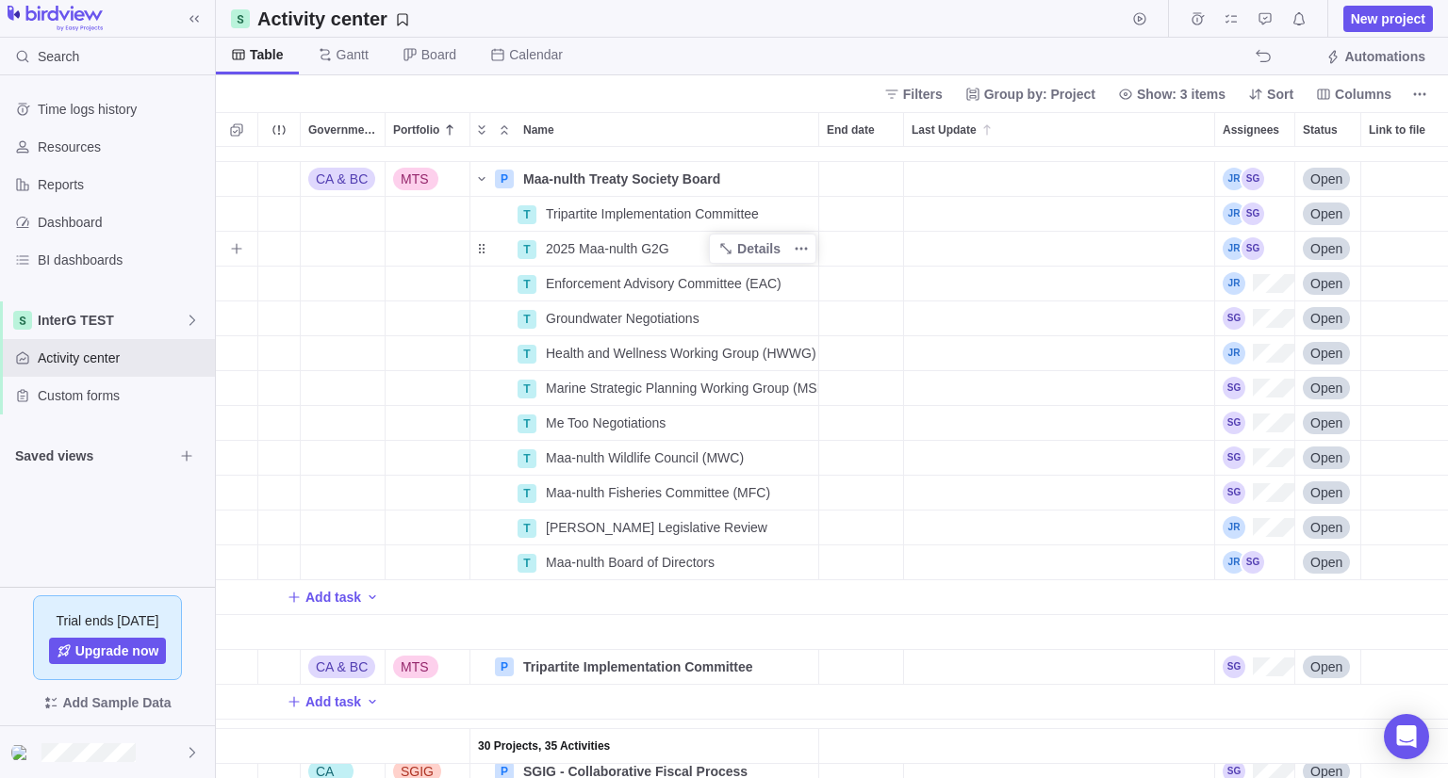
click at [648, 250] on span "2025 Maa-nulth G2G" at bounding box center [607, 248] width 123 height 19
click at [1386, 27] on body "Search Time logs history Resources Reports Dashboard BI dashboards InterG TEST …" at bounding box center [724, 389] width 1448 height 778
click at [1386, 27] on span "New project" at bounding box center [1388, 19] width 90 height 26
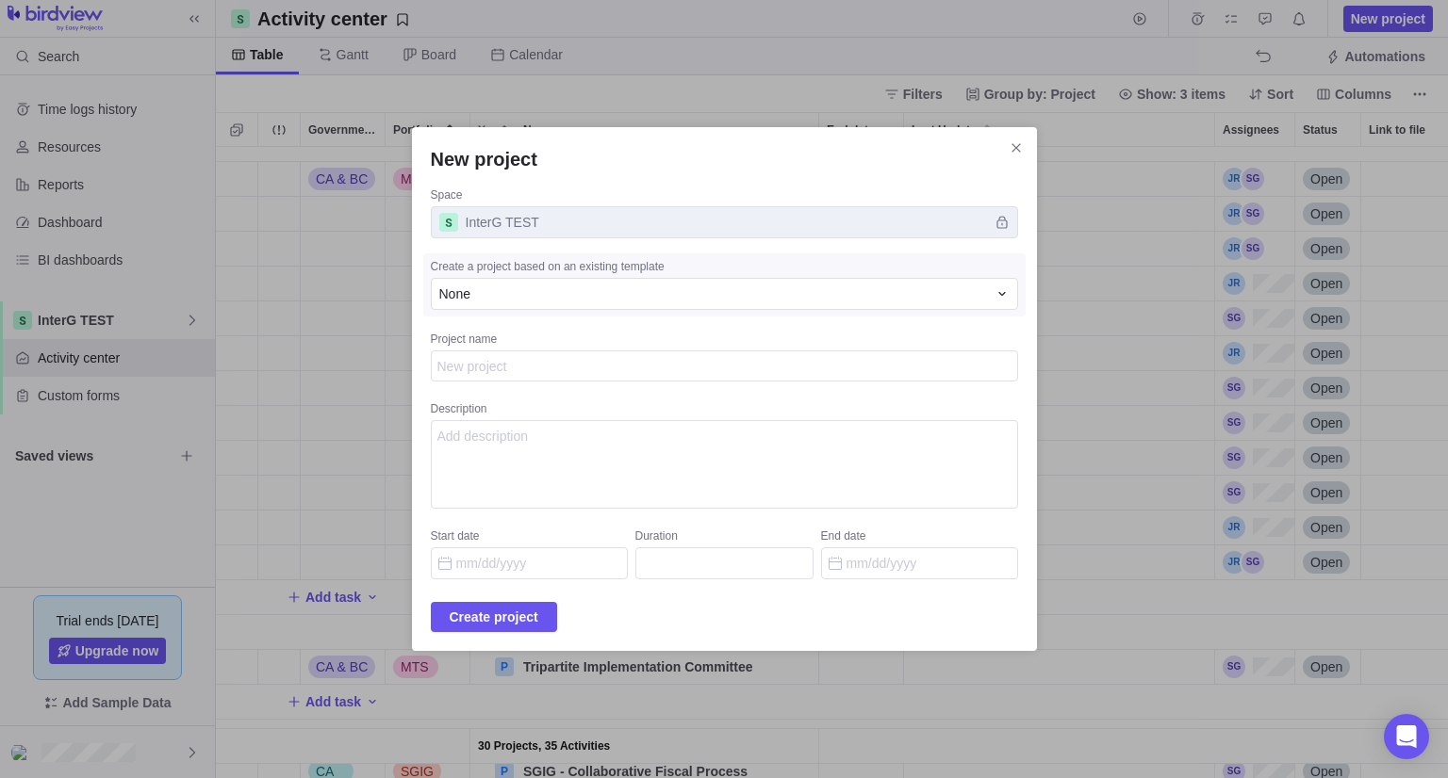
type textarea "x"
type textarea "2025 Maa-nulth G2G"
type textarea "x"
click at [616, 287] on div "None" at bounding box center [713, 294] width 548 height 19
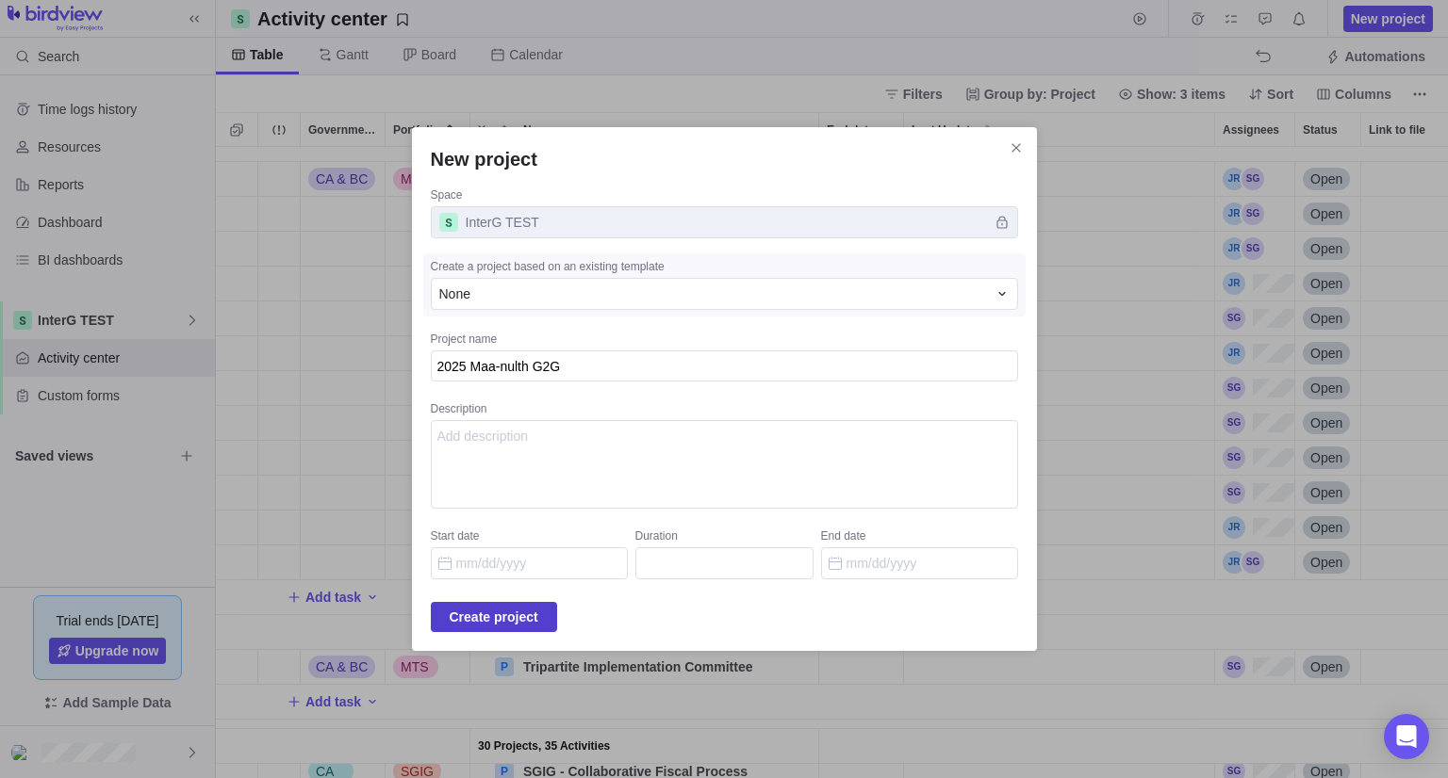
click at [502, 623] on span "Create project" at bounding box center [494, 617] width 89 height 23
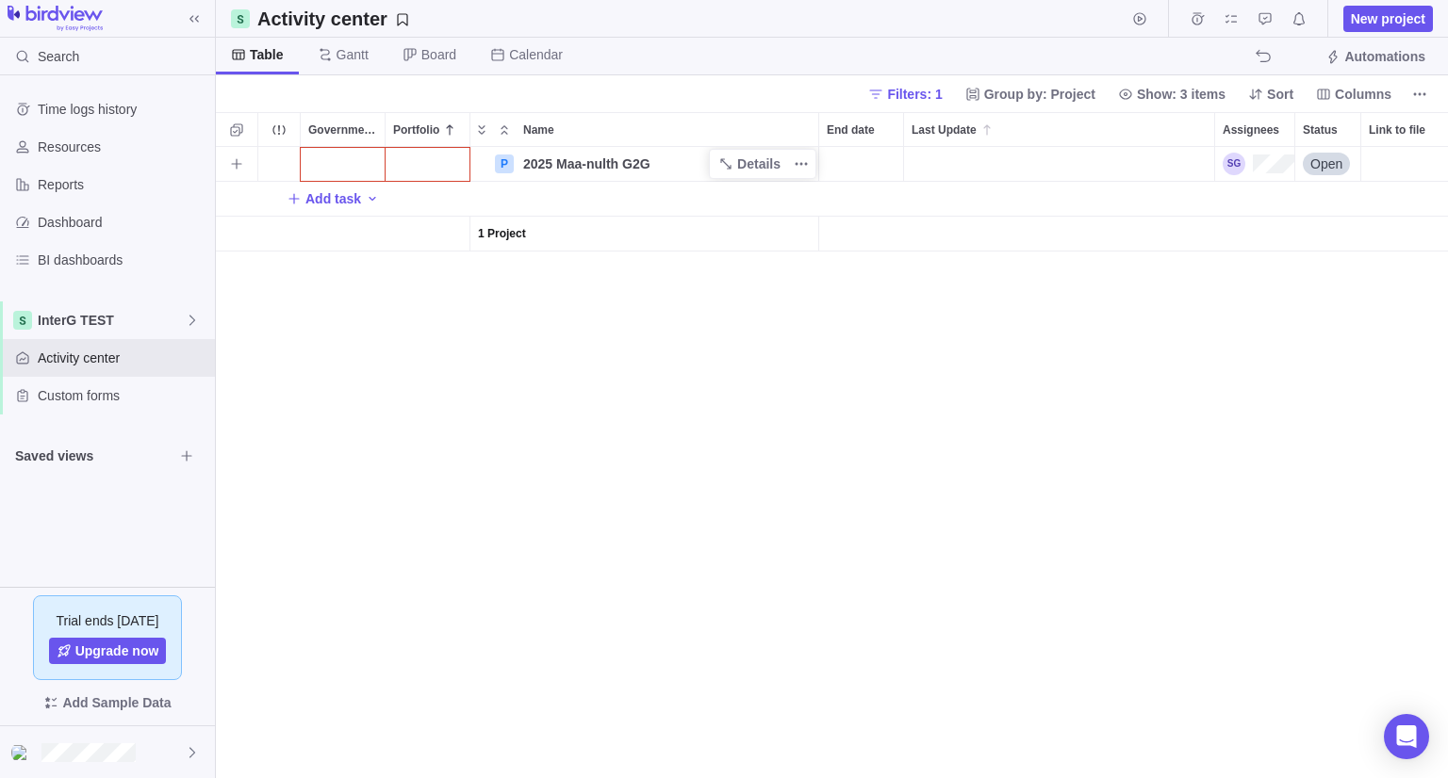
click at [559, 157] on span "2025 Maa-nulth G2G" at bounding box center [586, 164] width 127 height 19
click at [559, 157] on input "2025 Maa-nulth G2G" at bounding box center [667, 164] width 304 height 35
type input "Maa-nulth G2G"
click at [358, 167] on div "P Maa-nulth G2G Open Add task 1 Project" at bounding box center [832, 462] width 1232 height 631
click at [358, 167] on div "Government Level" at bounding box center [343, 164] width 84 height 34
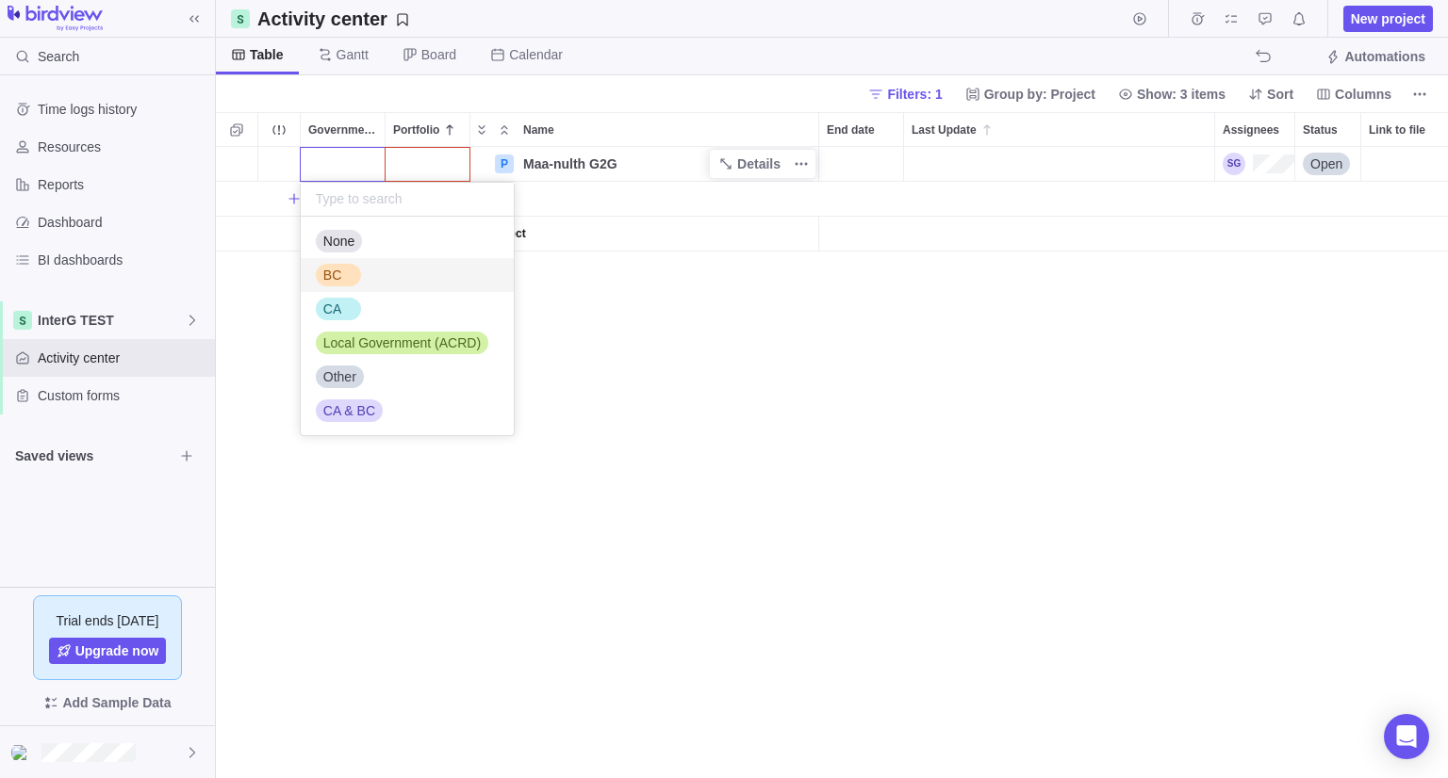
click at [346, 282] on div "BC" at bounding box center [332, 275] width 33 height 19
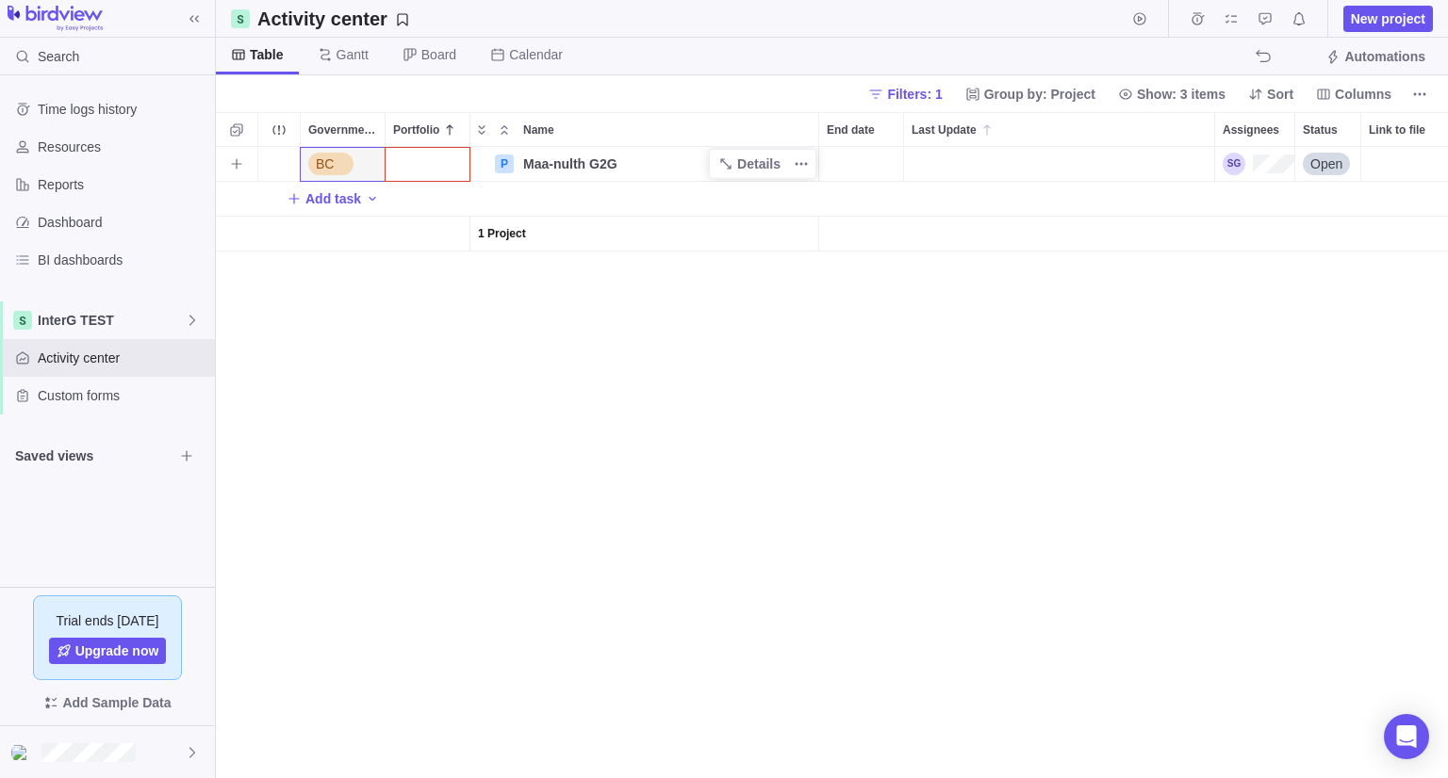
click at [439, 152] on div "Portfolio" at bounding box center [427, 164] width 84 height 34
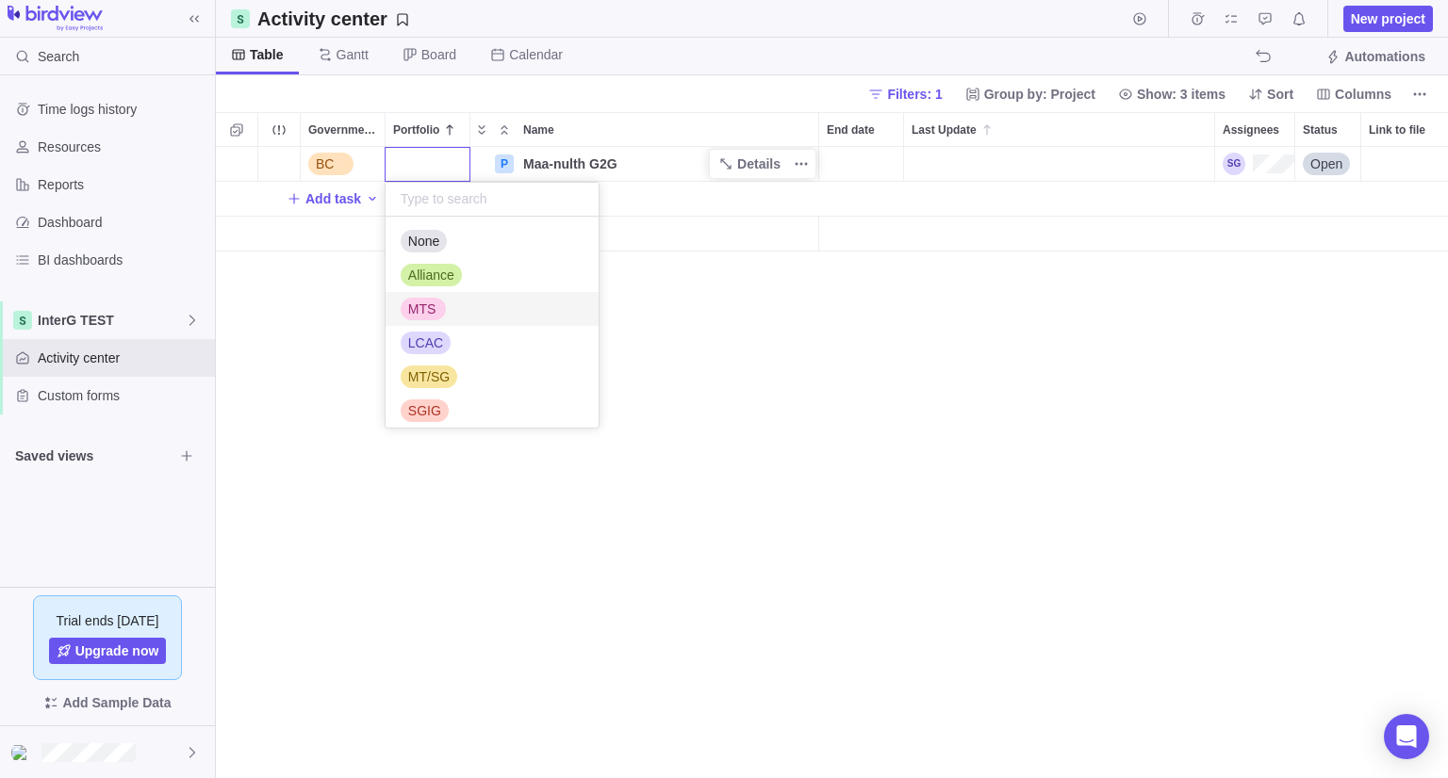
click at [424, 315] on span "MTS" at bounding box center [422, 309] width 28 height 19
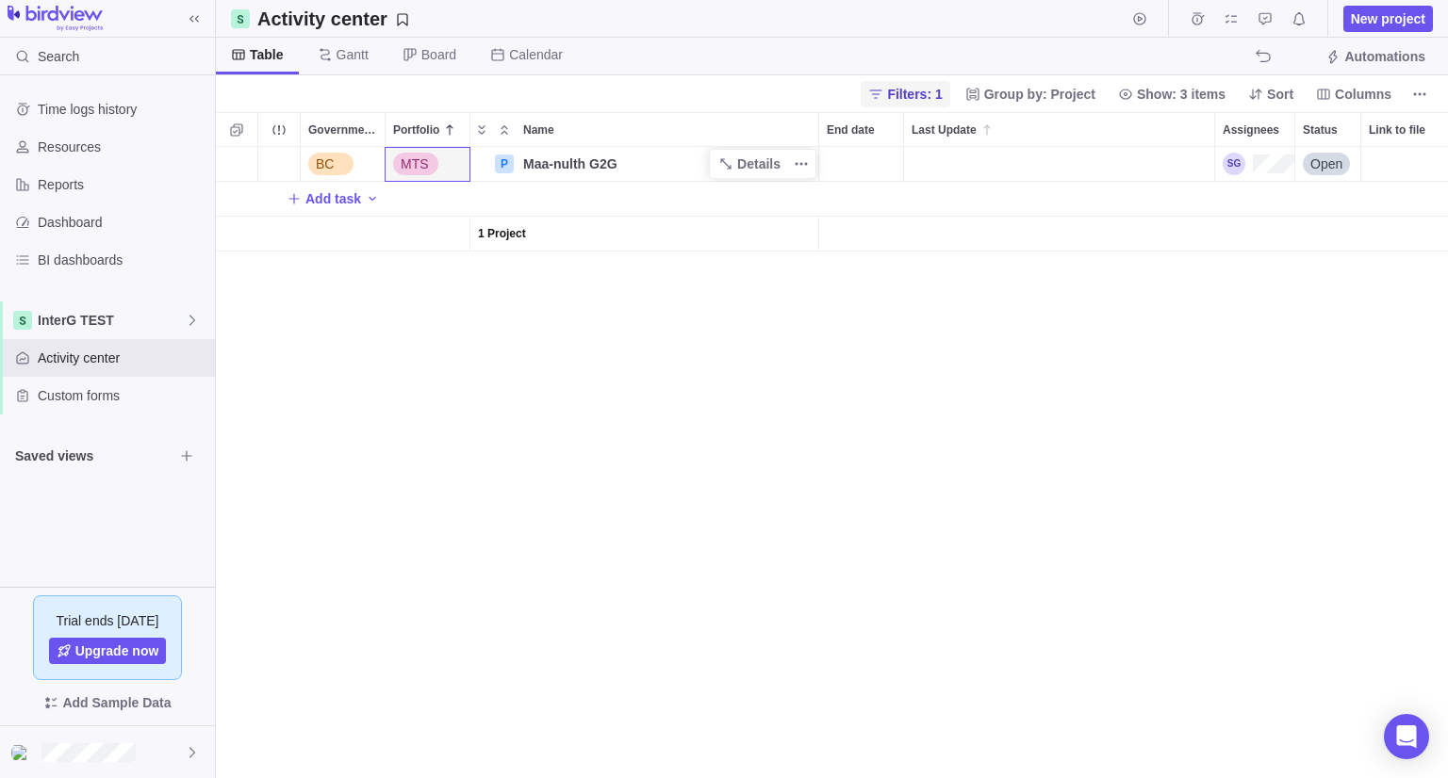
click at [939, 90] on span "Filters: 1" at bounding box center [914, 94] width 55 height 19
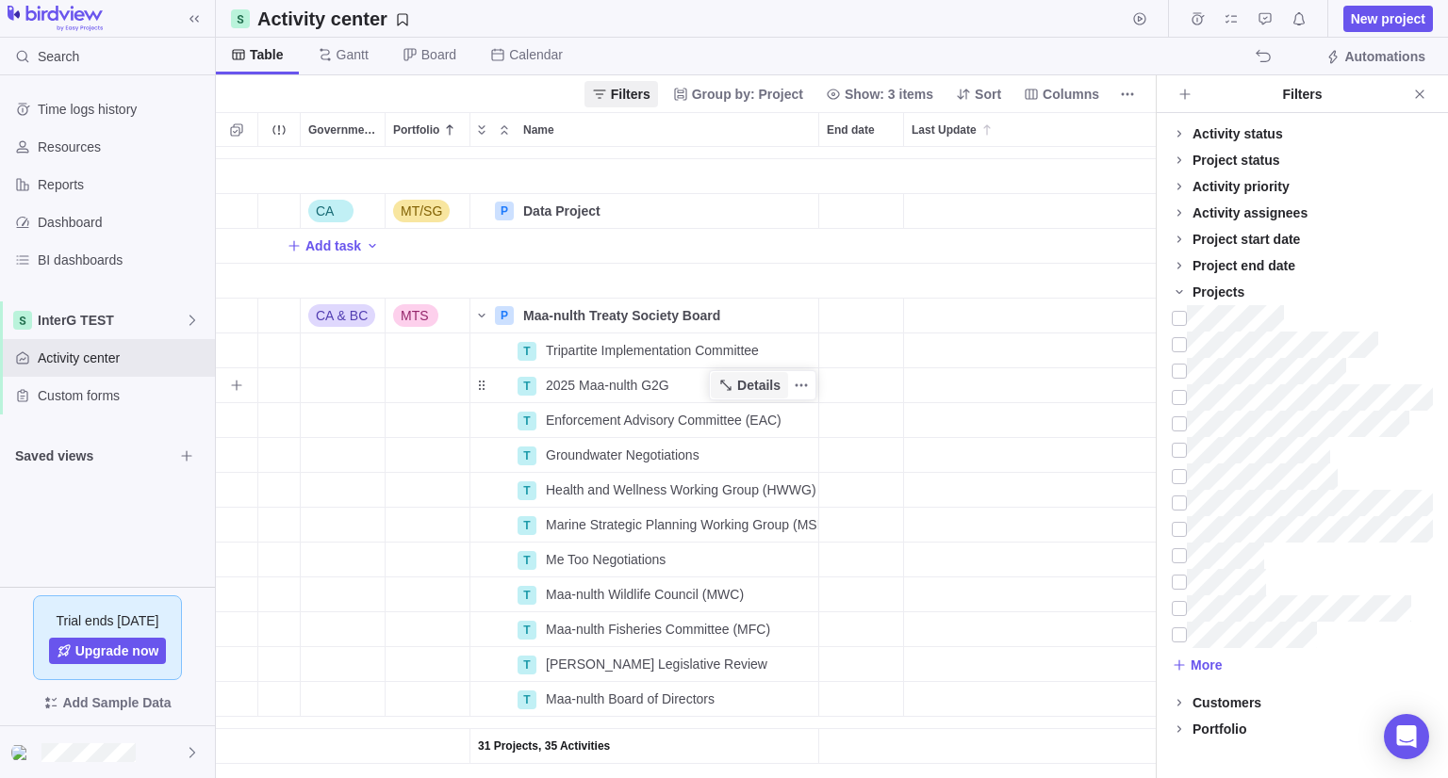
click at [744, 386] on span "Details" at bounding box center [758, 385] width 43 height 19
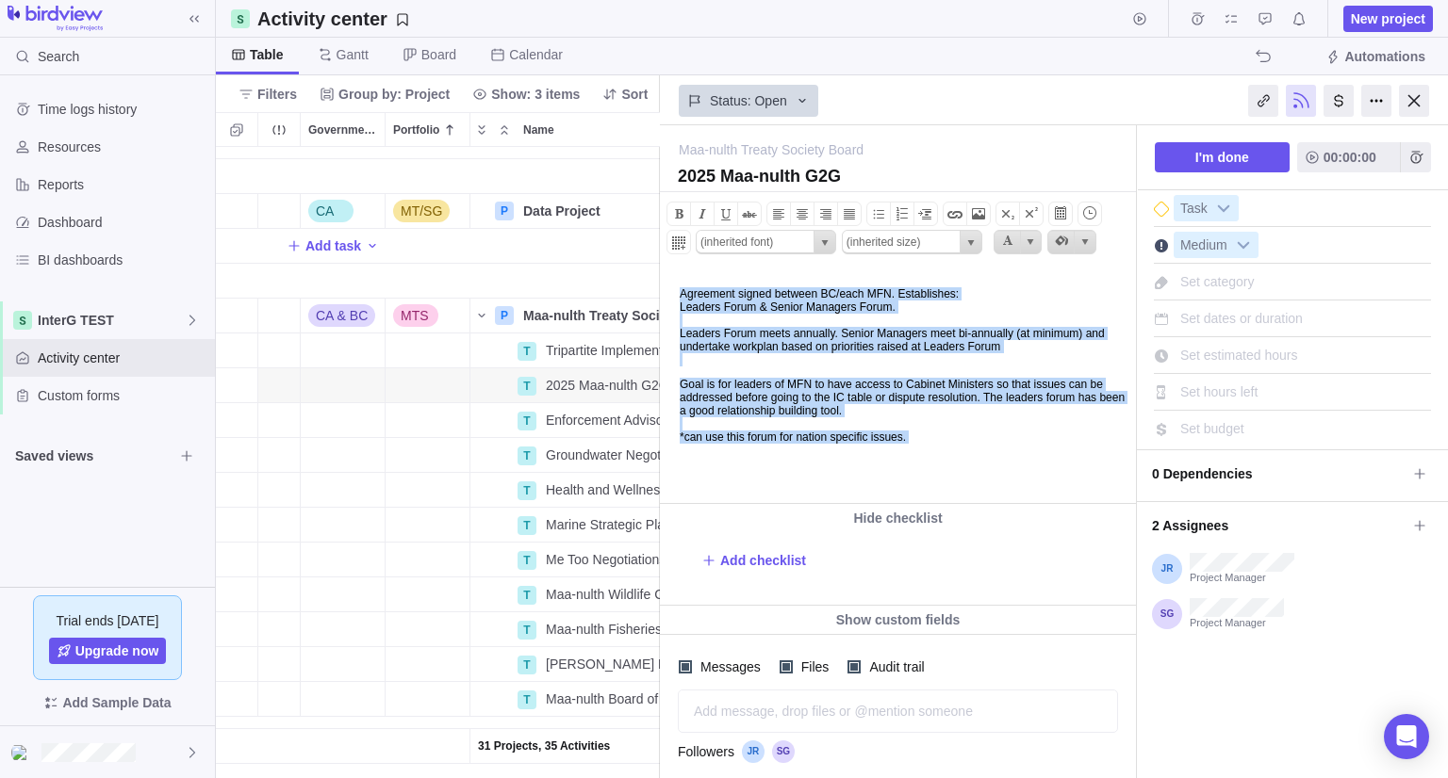
drag, startPoint x: 921, startPoint y: 438, endPoint x: 1308, endPoint y: 516, distance: 395.0
click at [661, 270] on html "Agreement signed between BC/each MFN. Establishes: Leaders Forum & Senior Manag…" at bounding box center [896, 387] width 471 height 234
copy body "Agreement signed between BC/each MFN. Establishes: Leaders Forum & Senior Manag…"
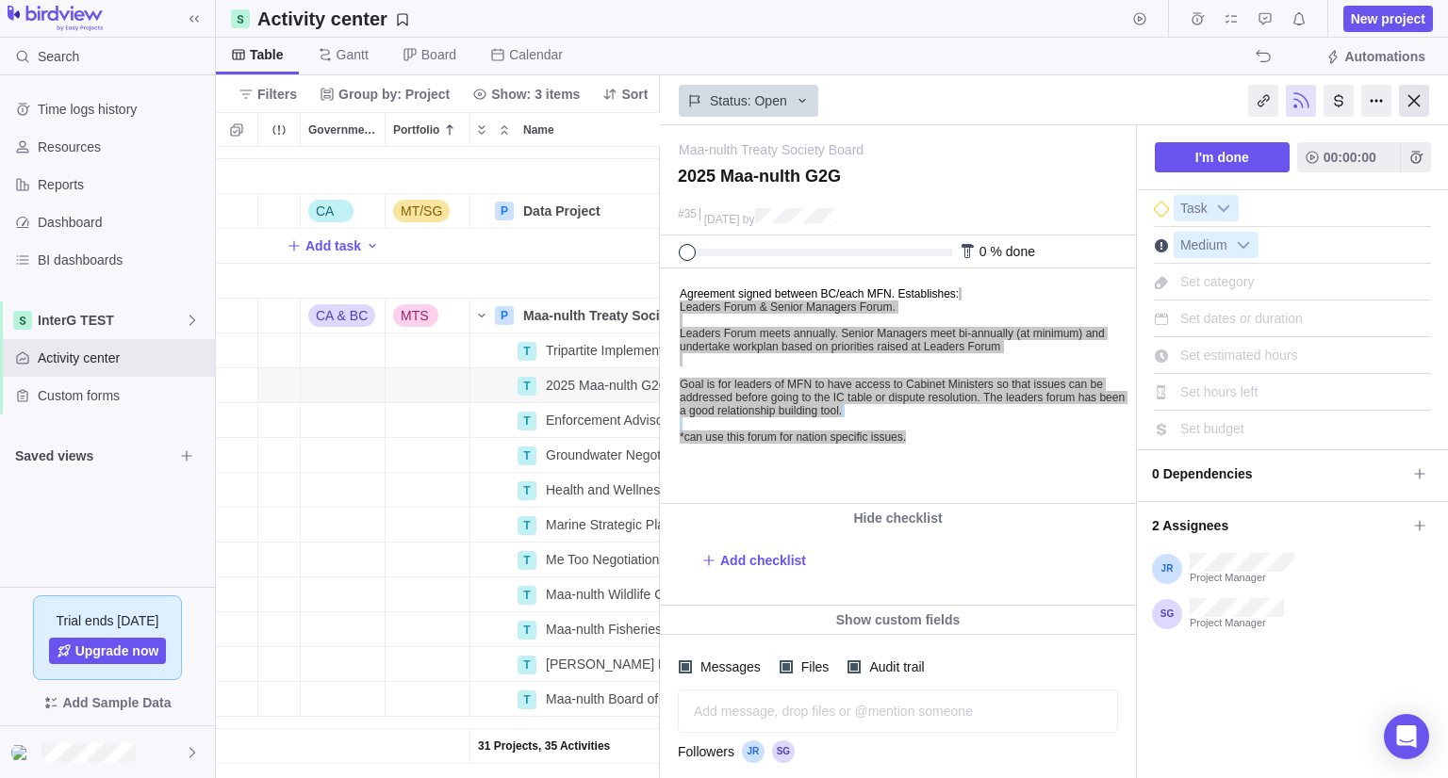
click at [1407, 103] on div at bounding box center [1414, 101] width 30 height 32
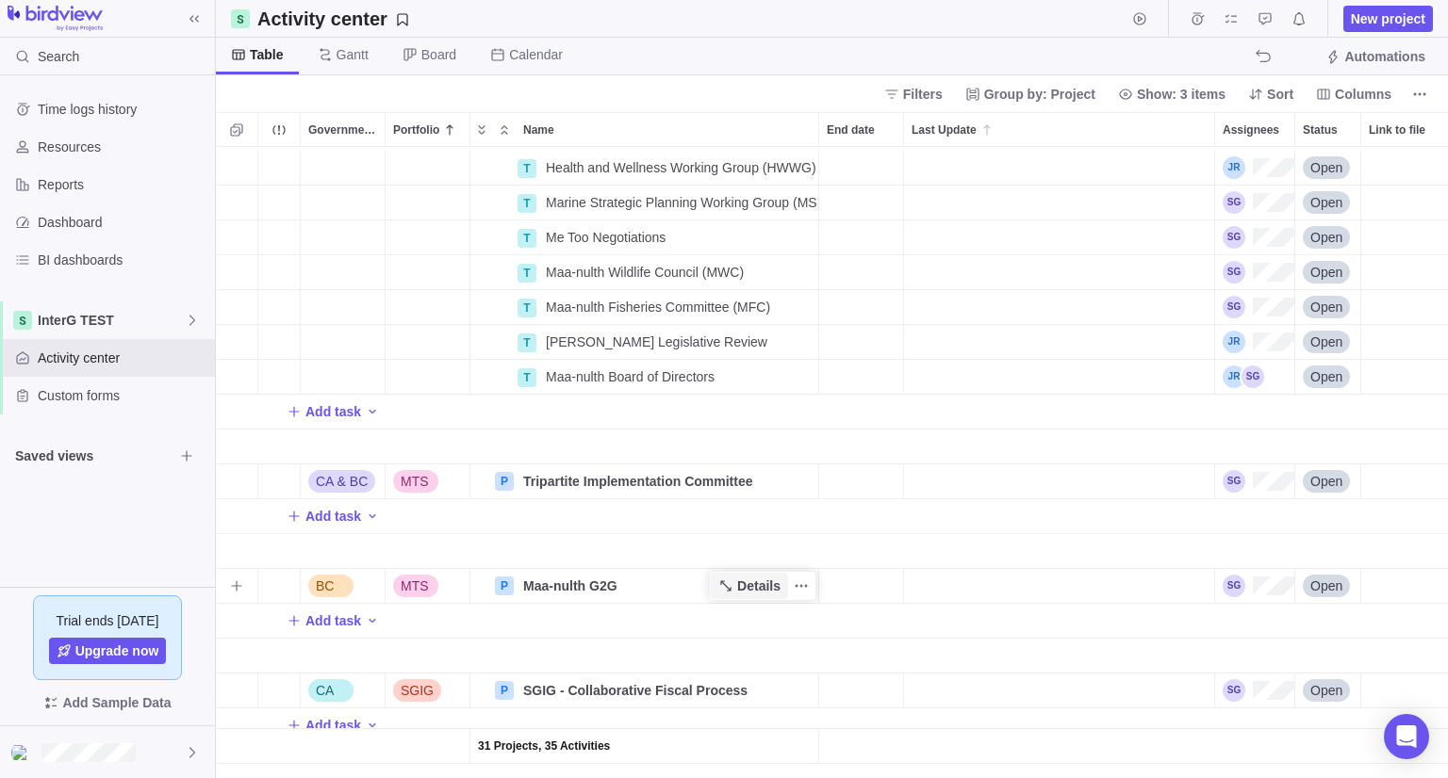
click at [730, 579] on icon "Name" at bounding box center [725, 586] width 15 height 15
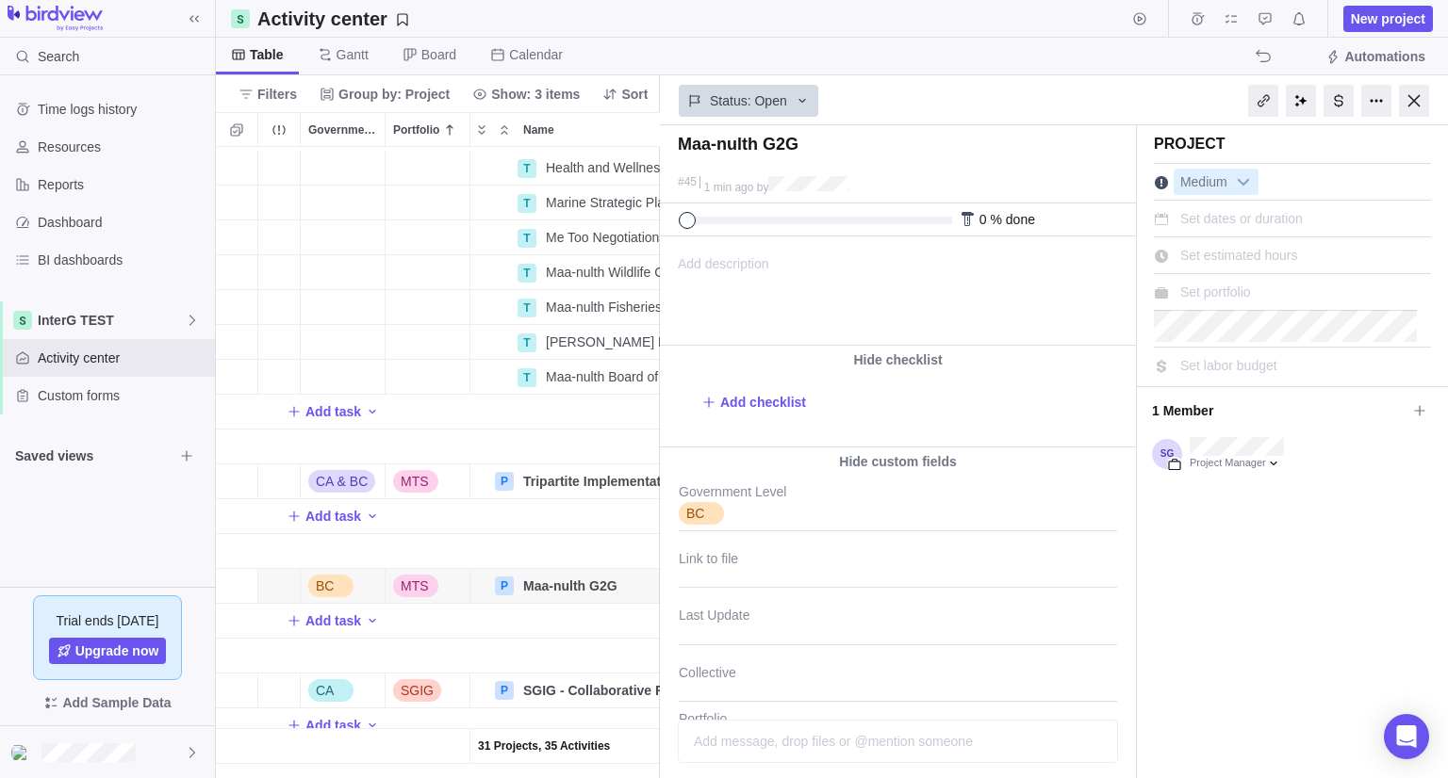
click at [705, 266] on span "Add description" at bounding box center [715, 290] width 108 height 107
paste body
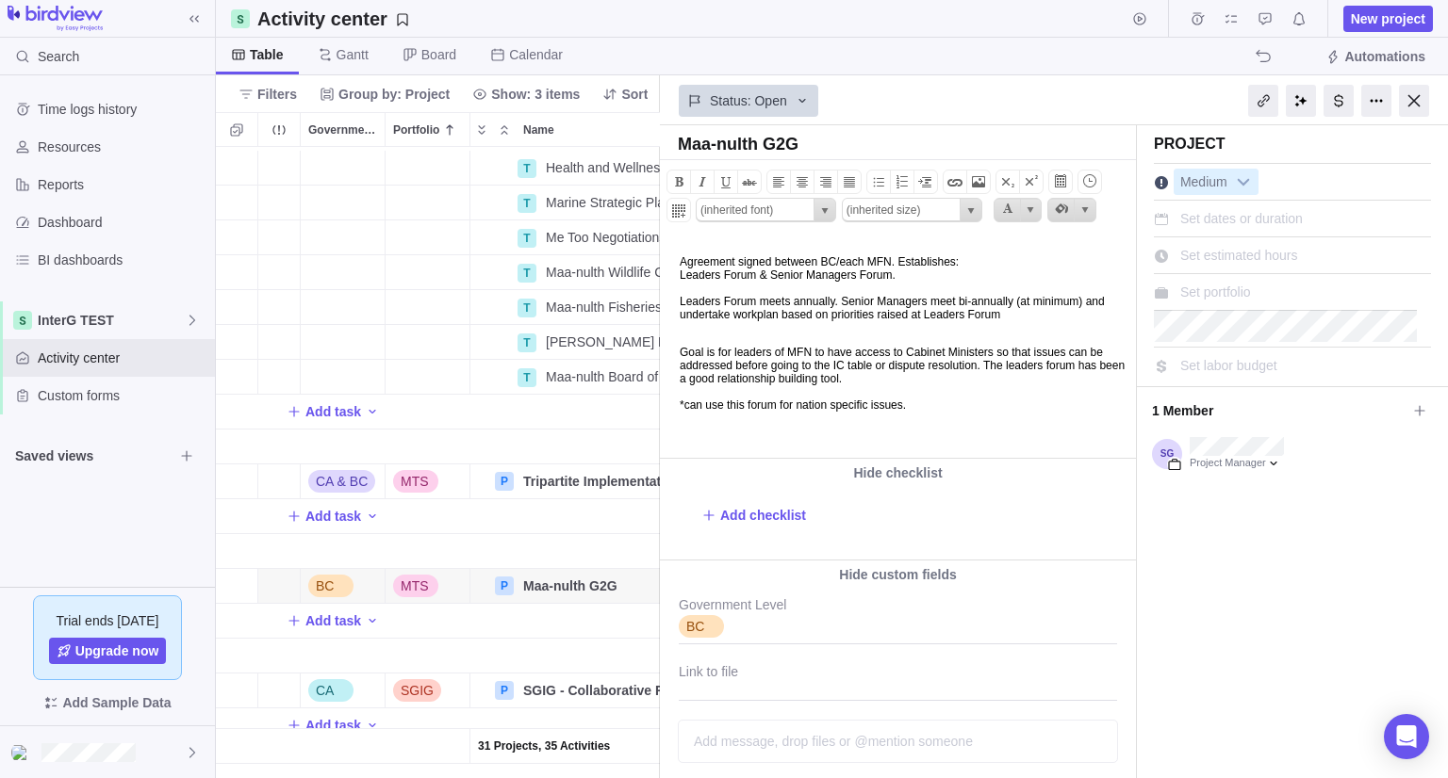
click at [712, 250] on body "Agreement signed between BC/each MFN. Establishes: Leaders Forum & Senior Manag…" at bounding box center [896, 324] width 471 height 174
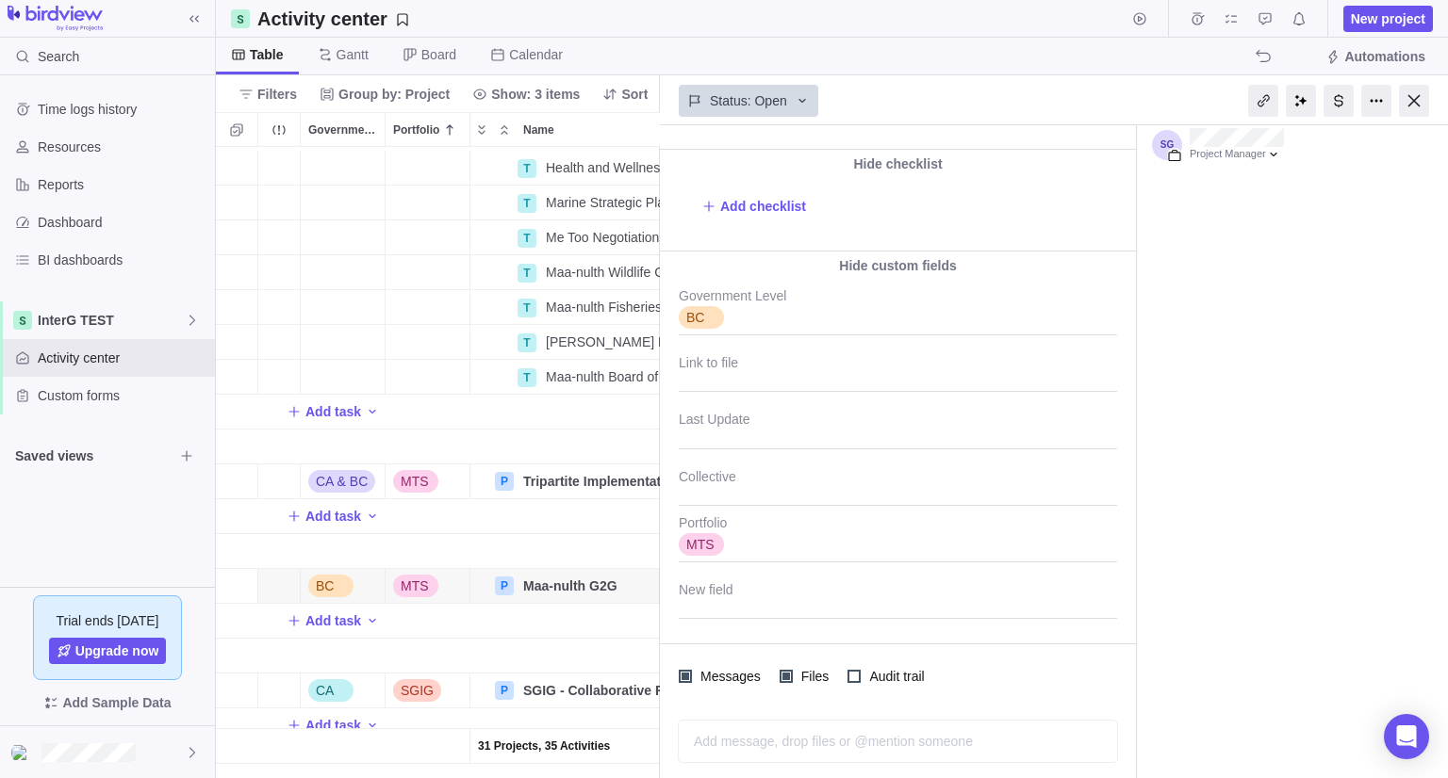
scroll to position [310, 0]
click at [1405, 99] on div at bounding box center [1414, 101] width 30 height 32
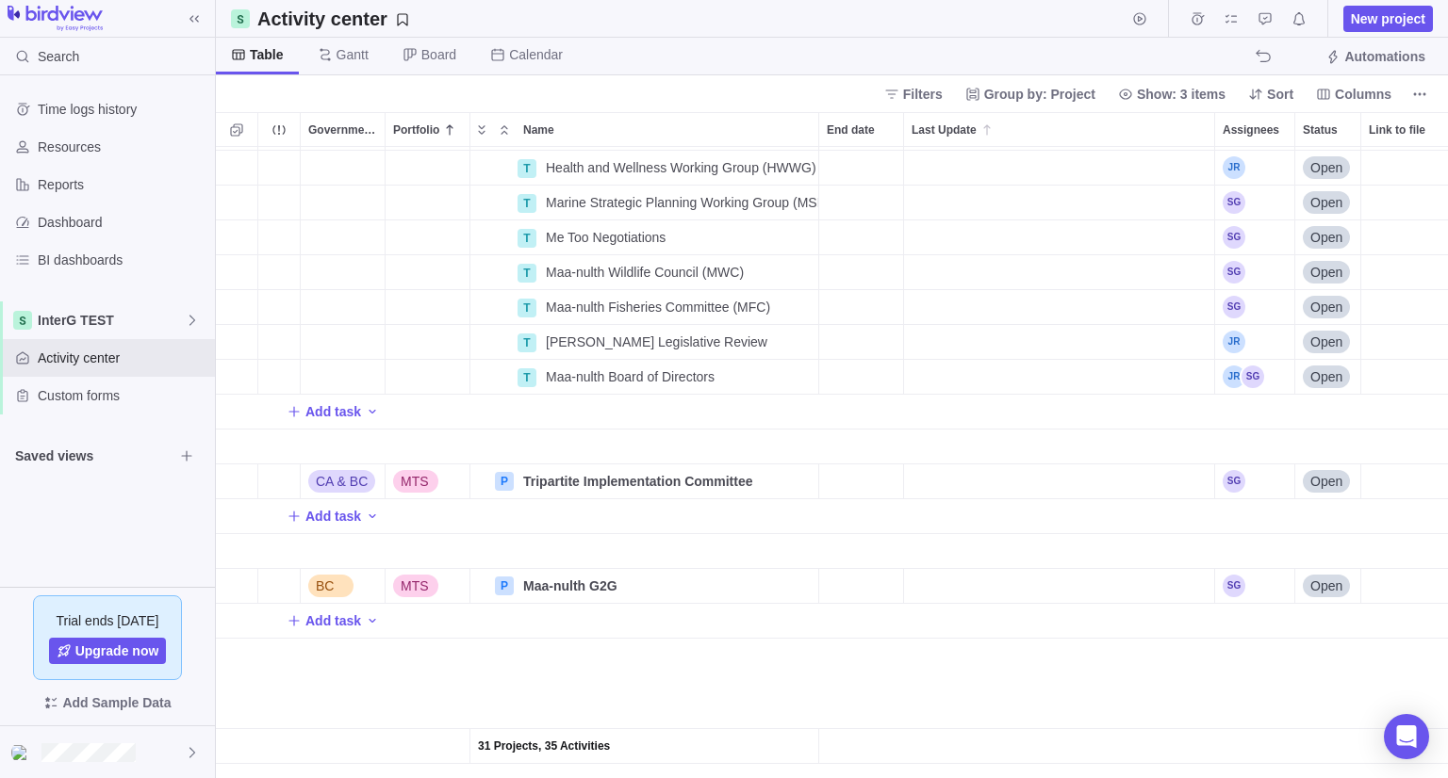
scroll to position [1749, 0]
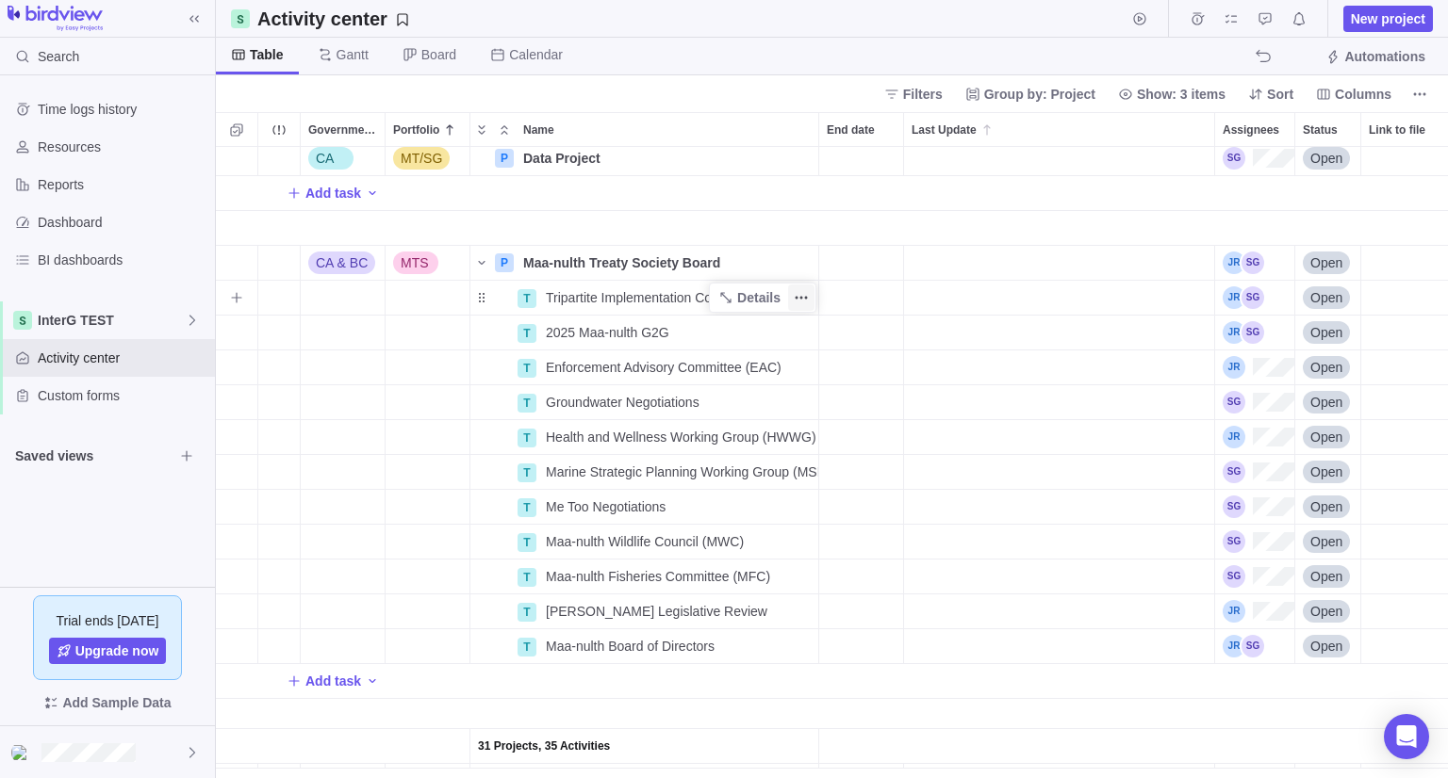
click at [814, 291] on span "More actions" at bounding box center [801, 298] width 26 height 26
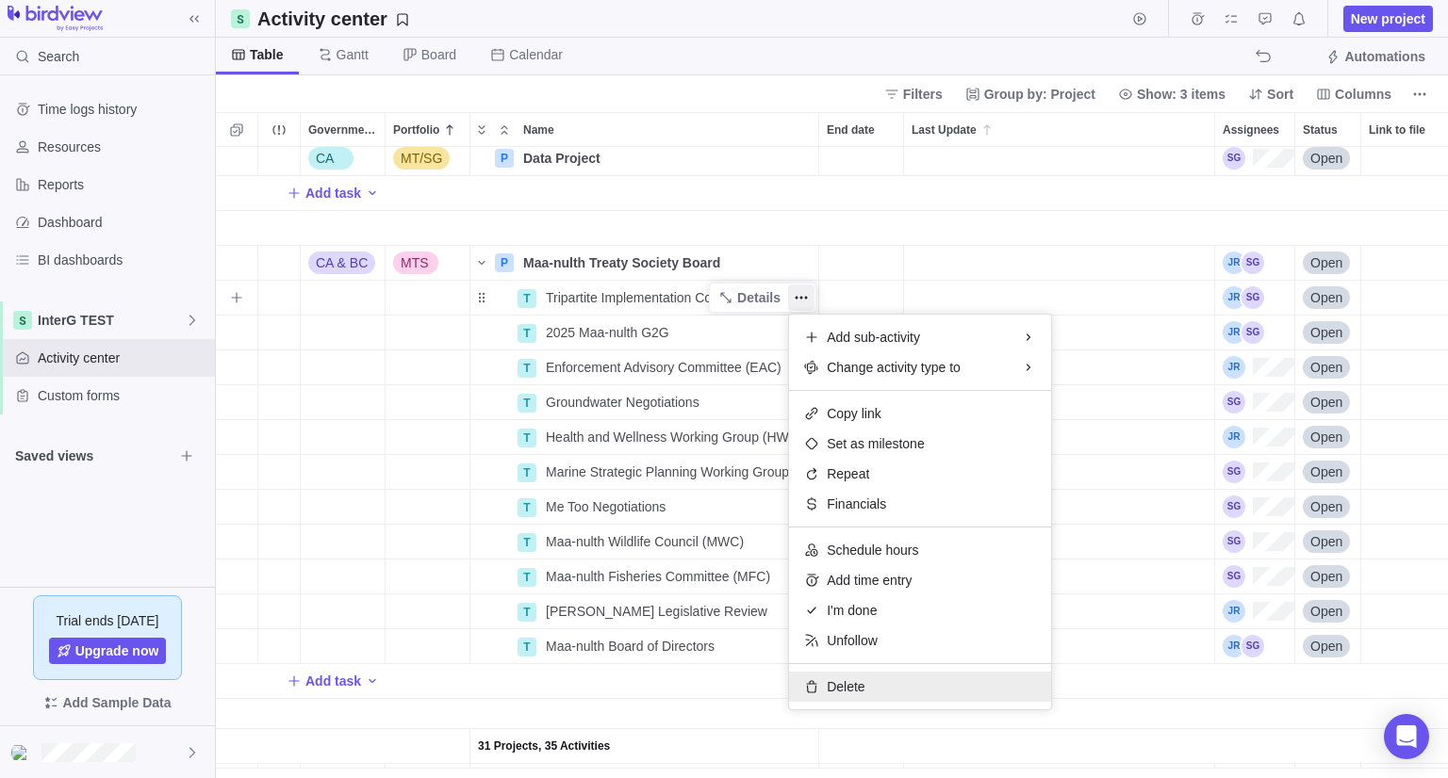
click at [825, 682] on div "Delete" at bounding box center [920, 687] width 262 height 30
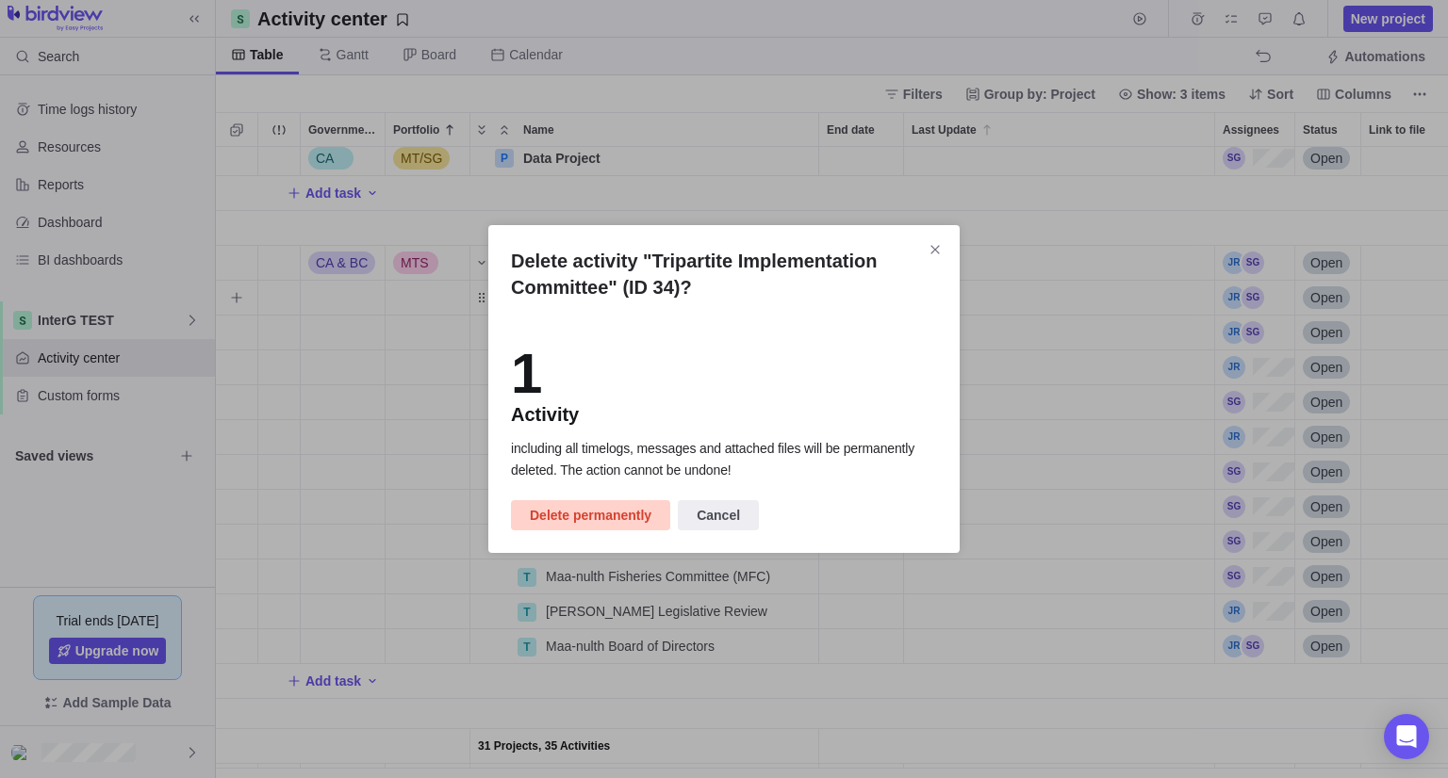
click at [608, 512] on span "Delete permanently" at bounding box center [591, 515] width 122 height 23
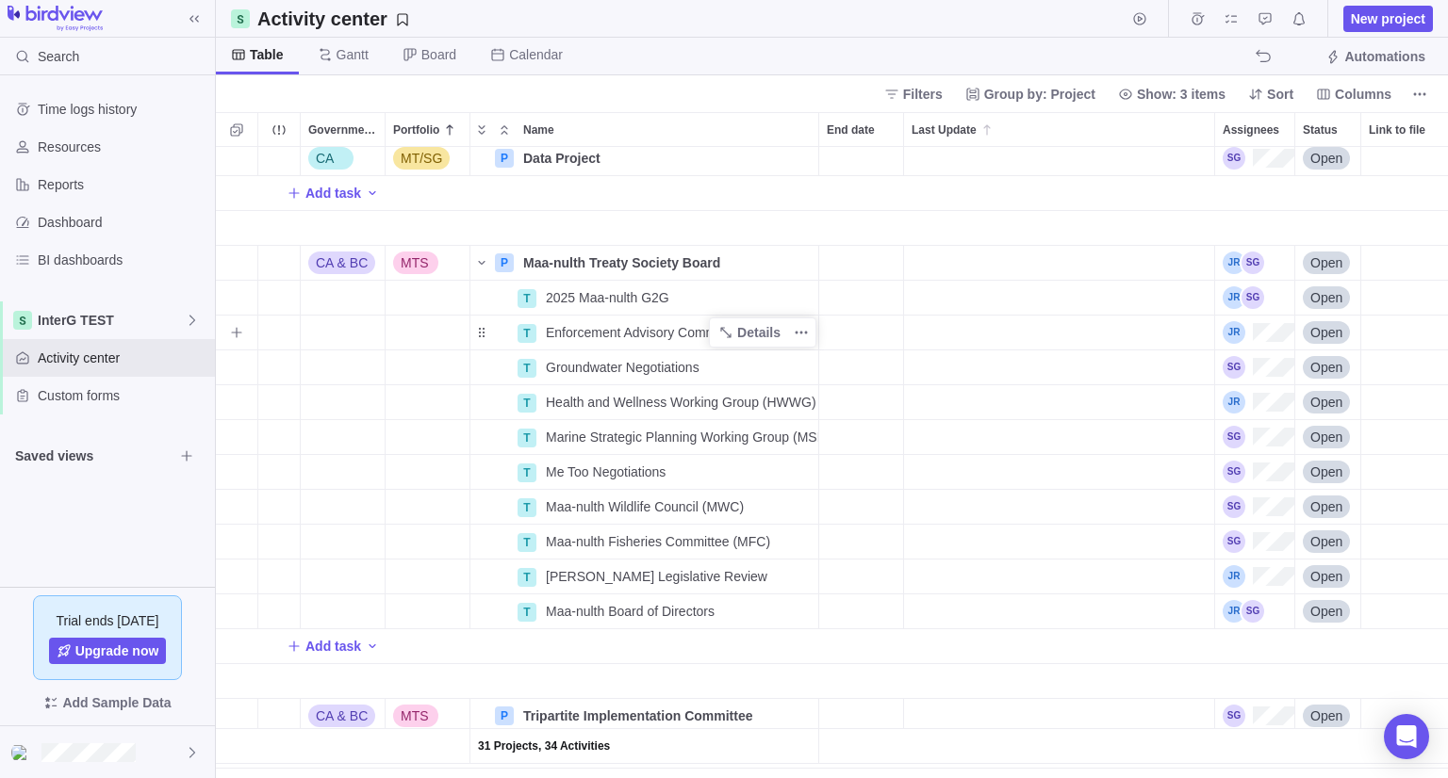
click at [618, 323] on span "Enforcement Advisory Committee (EAC)" at bounding box center [664, 332] width 236 height 19
click at [1432, 14] on body "Search Time logs history Resources Reports Dashboard BI dashboards InterG TEST …" at bounding box center [724, 389] width 1448 height 778
click at [1405, 19] on span "New project" at bounding box center [1388, 18] width 74 height 19
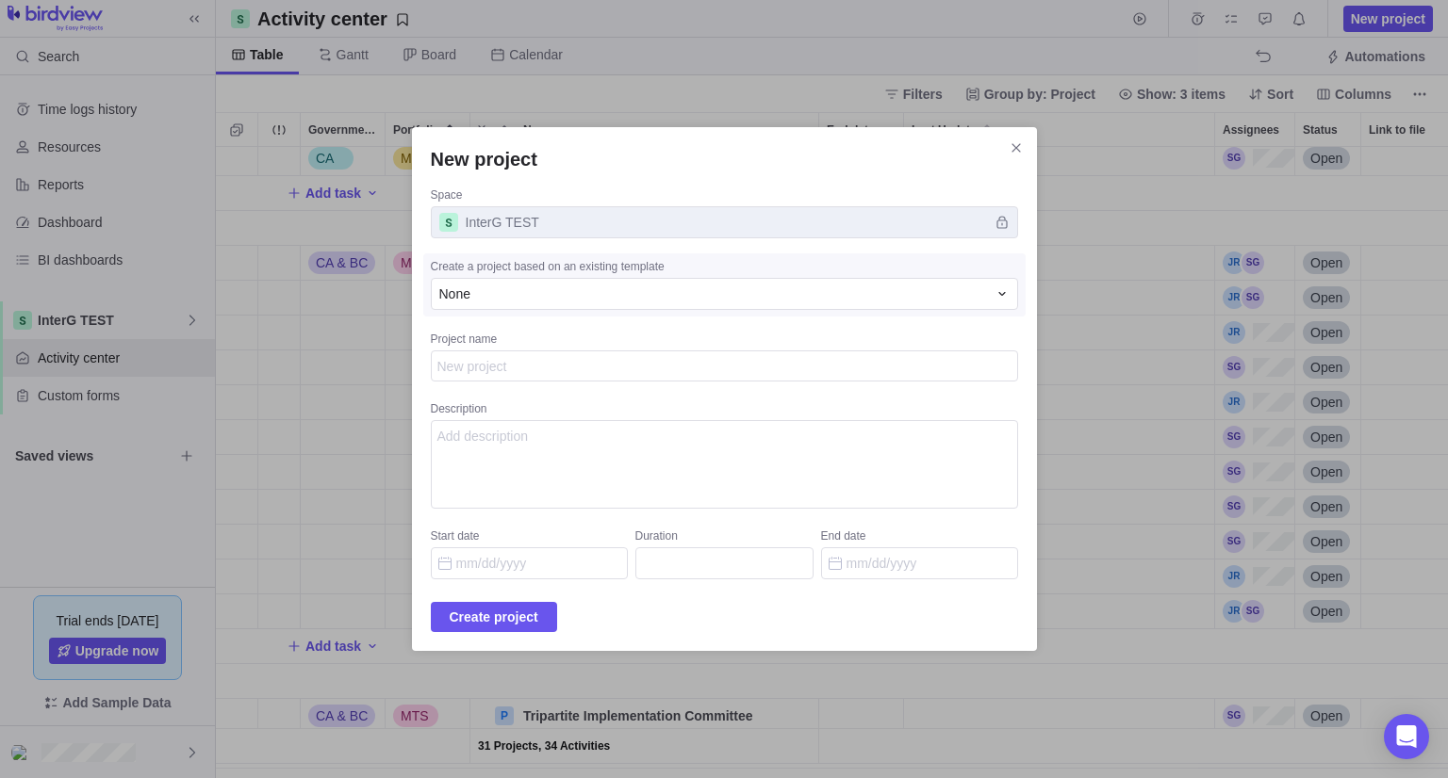
type textarea "x"
type textarea "Enforcement Advisory Committee (EAC)"
type textarea "x"
click at [501, 619] on span "Create project" at bounding box center [494, 617] width 89 height 23
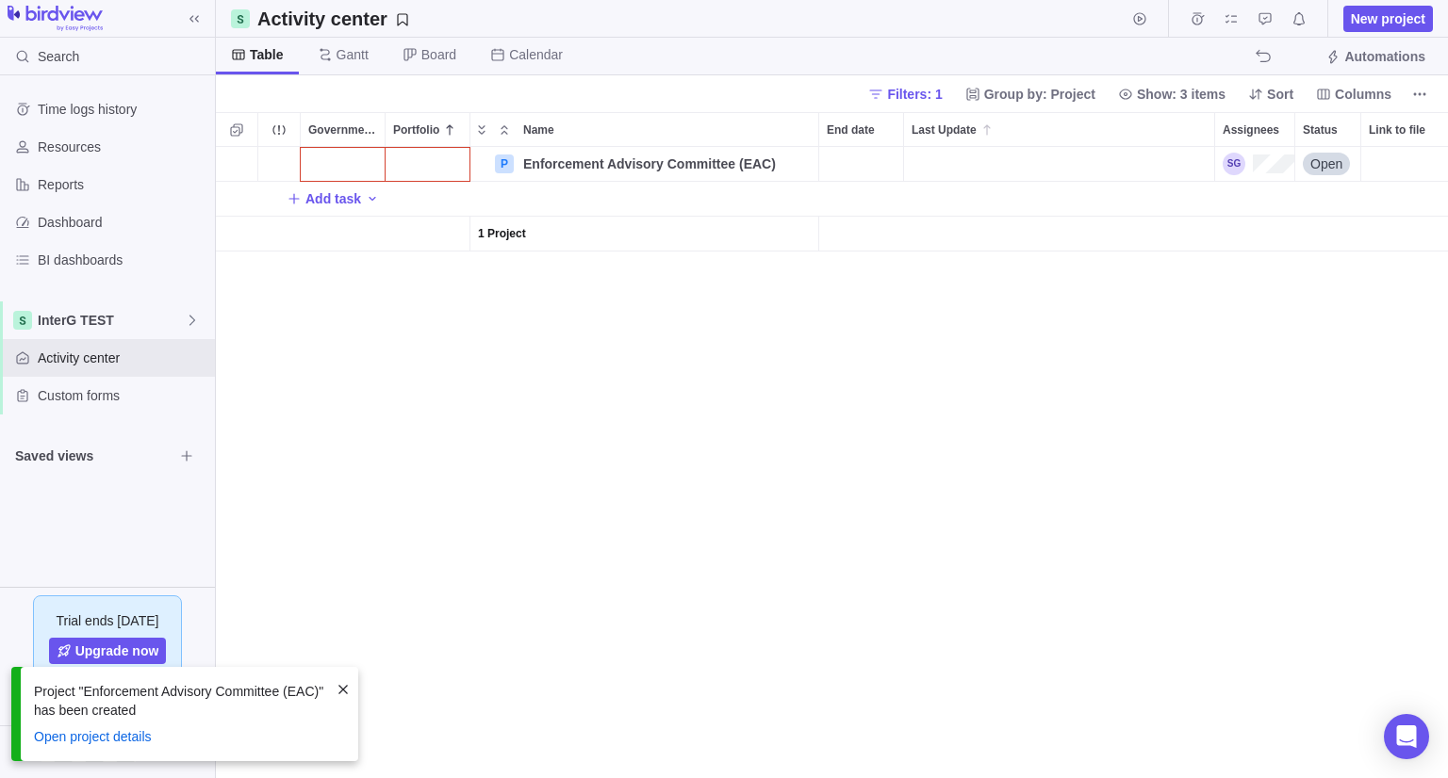
scroll to position [616, 1218]
click at [342, 163] on div "Government Level" at bounding box center [343, 164] width 84 height 34
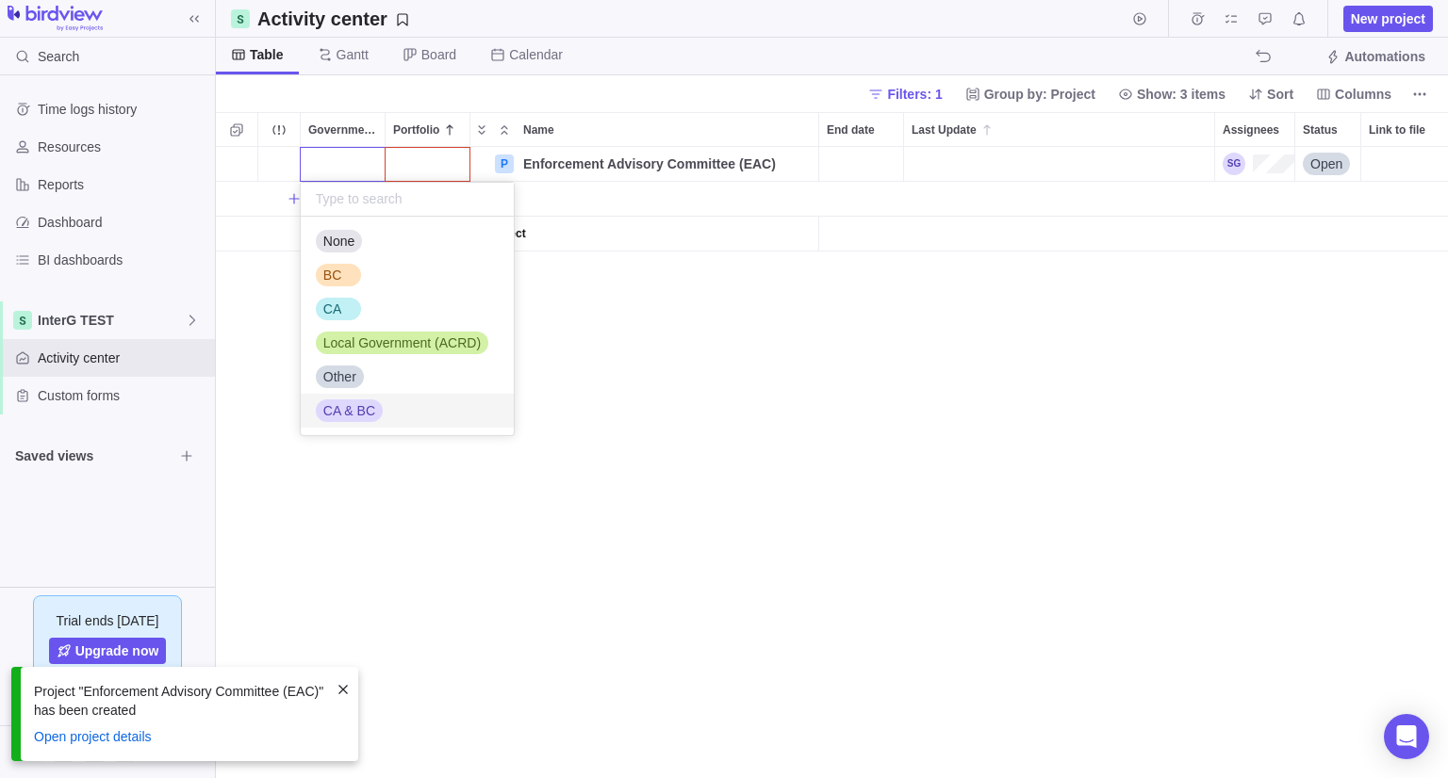
click at [351, 411] on span "CA & BC" at bounding box center [349, 410] width 52 height 19
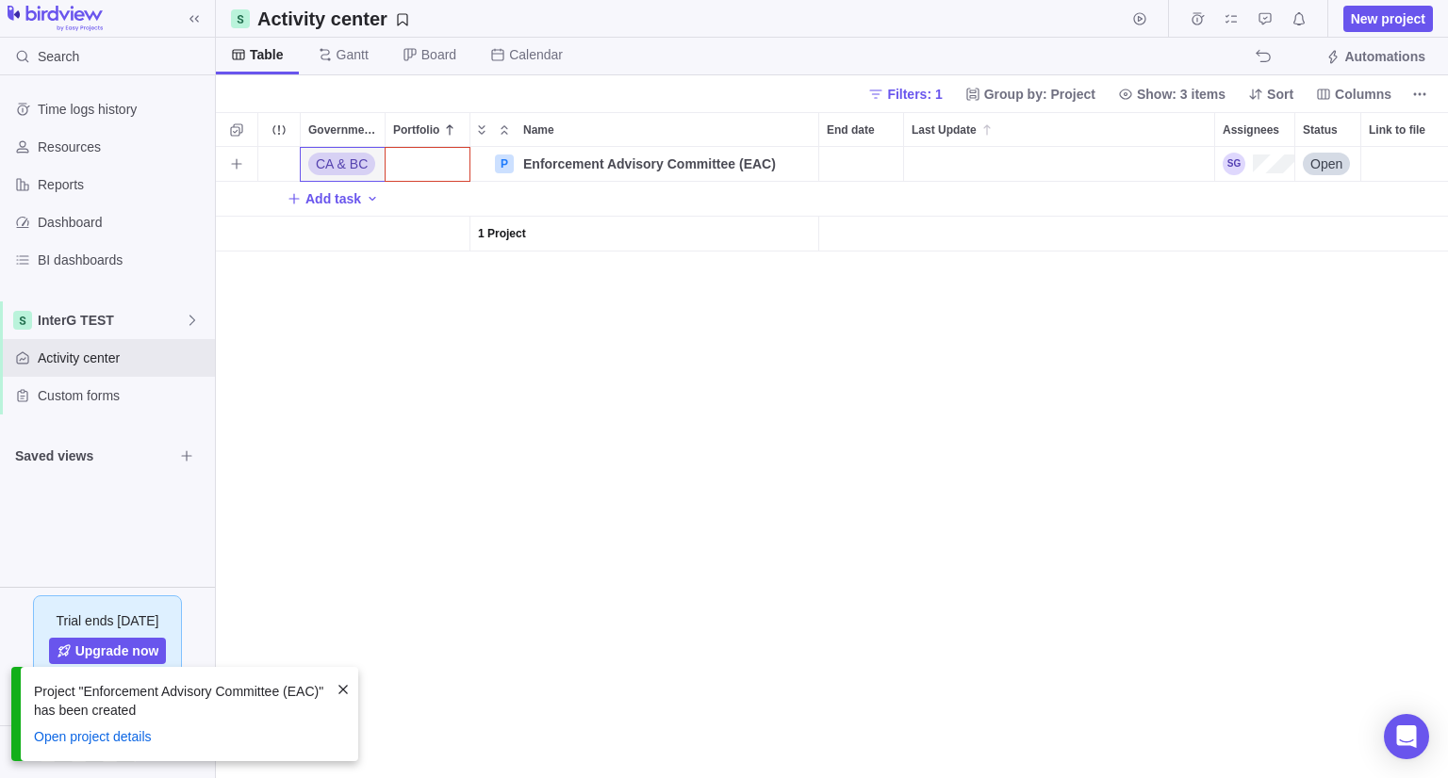
click at [416, 172] on div "Portfolio" at bounding box center [427, 164] width 84 height 34
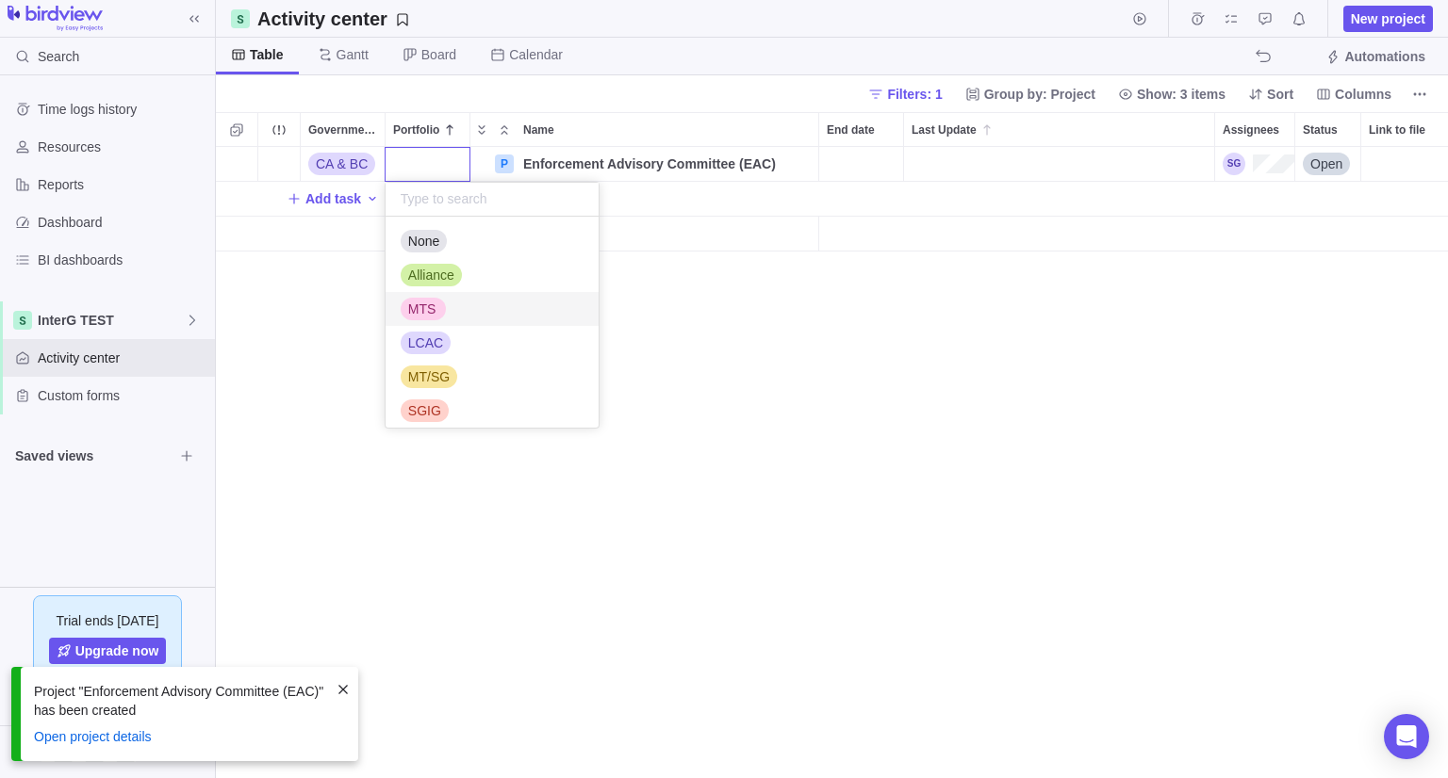
click at [421, 311] on span "MTS" at bounding box center [422, 309] width 28 height 19
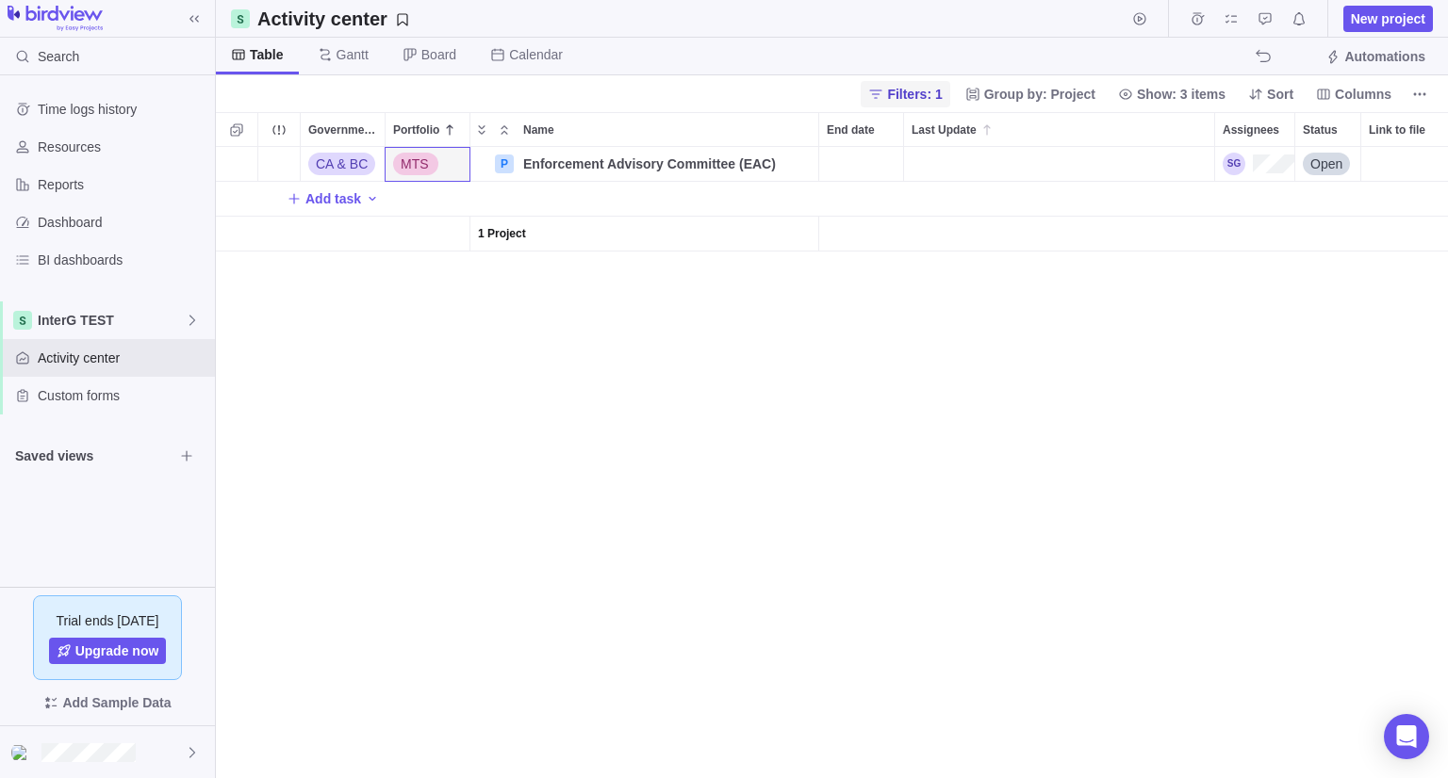
click at [941, 89] on span "Filters: 1" at bounding box center [914, 94] width 55 height 19
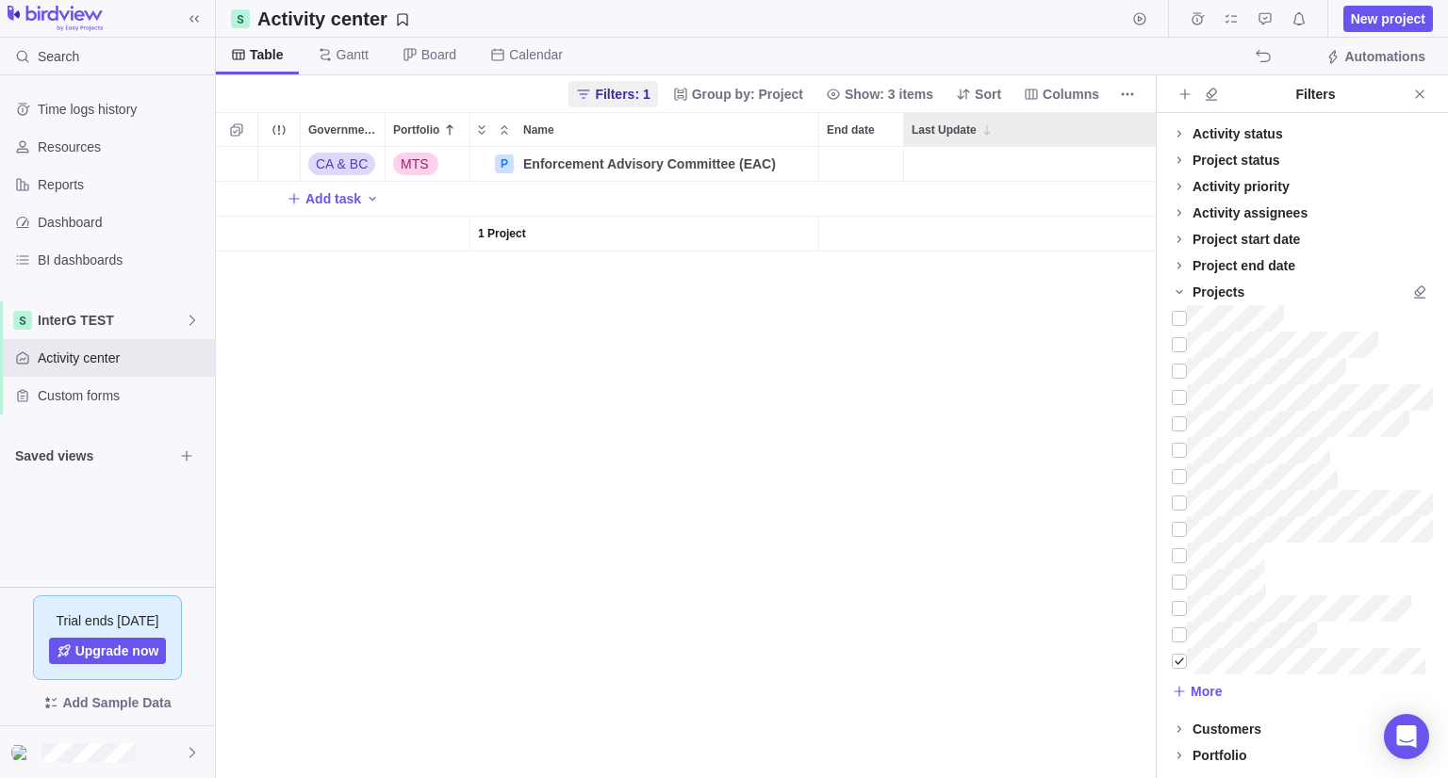
scroll to position [616, 925]
click at [1179, 657] on div at bounding box center [1178, 661] width 15 height 26
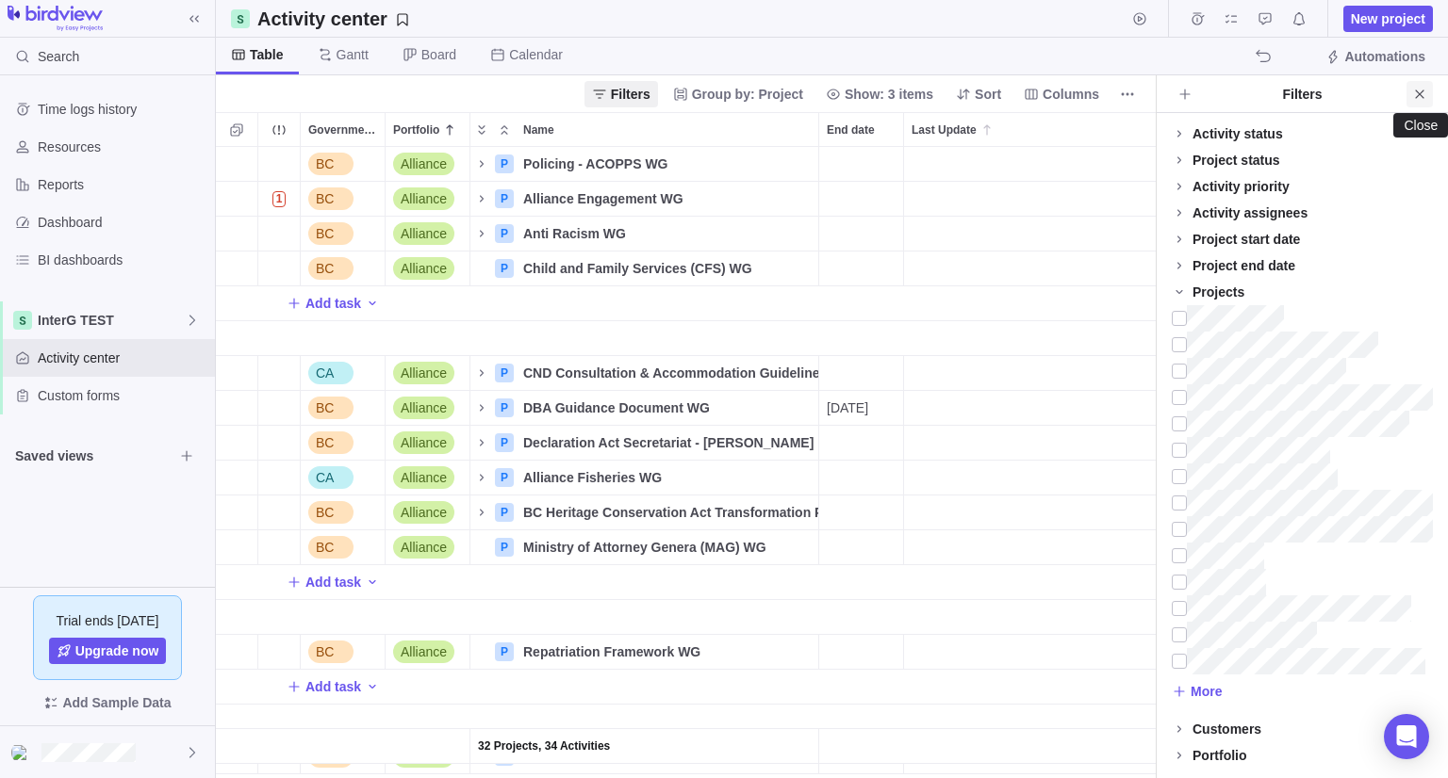
click at [1416, 102] on span "Close" at bounding box center [1419, 94] width 26 height 26
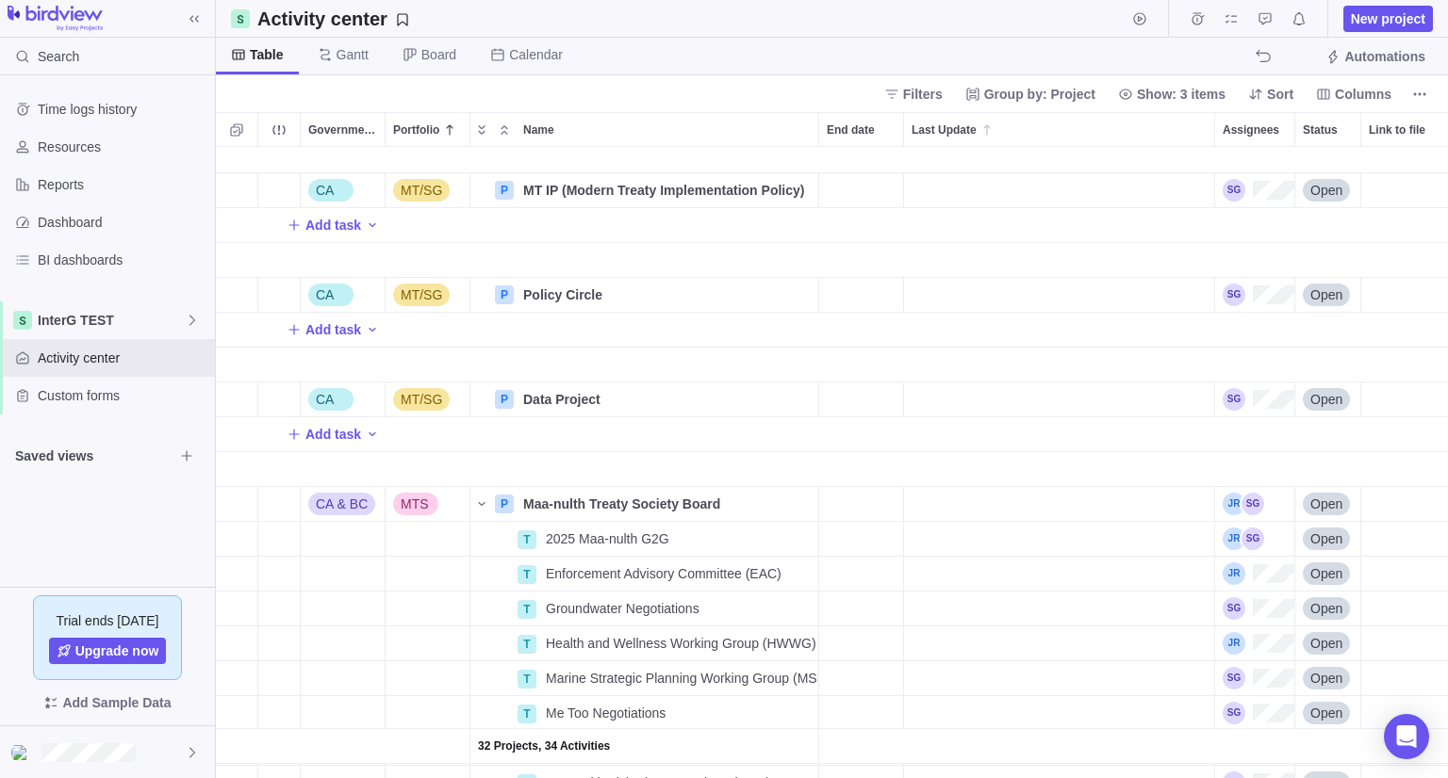
scroll to position [1602, 0]
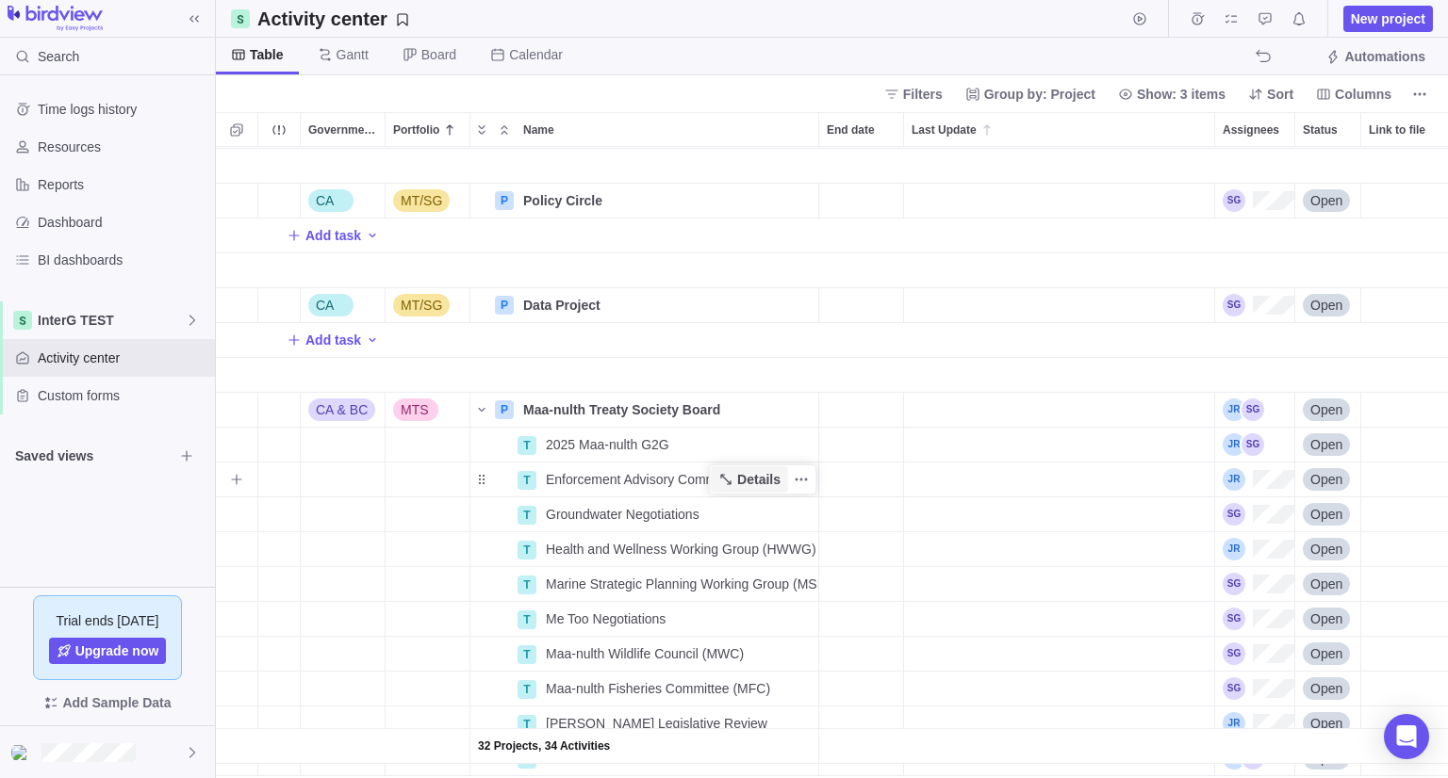
click at [733, 484] on icon "Name" at bounding box center [725, 479] width 15 height 15
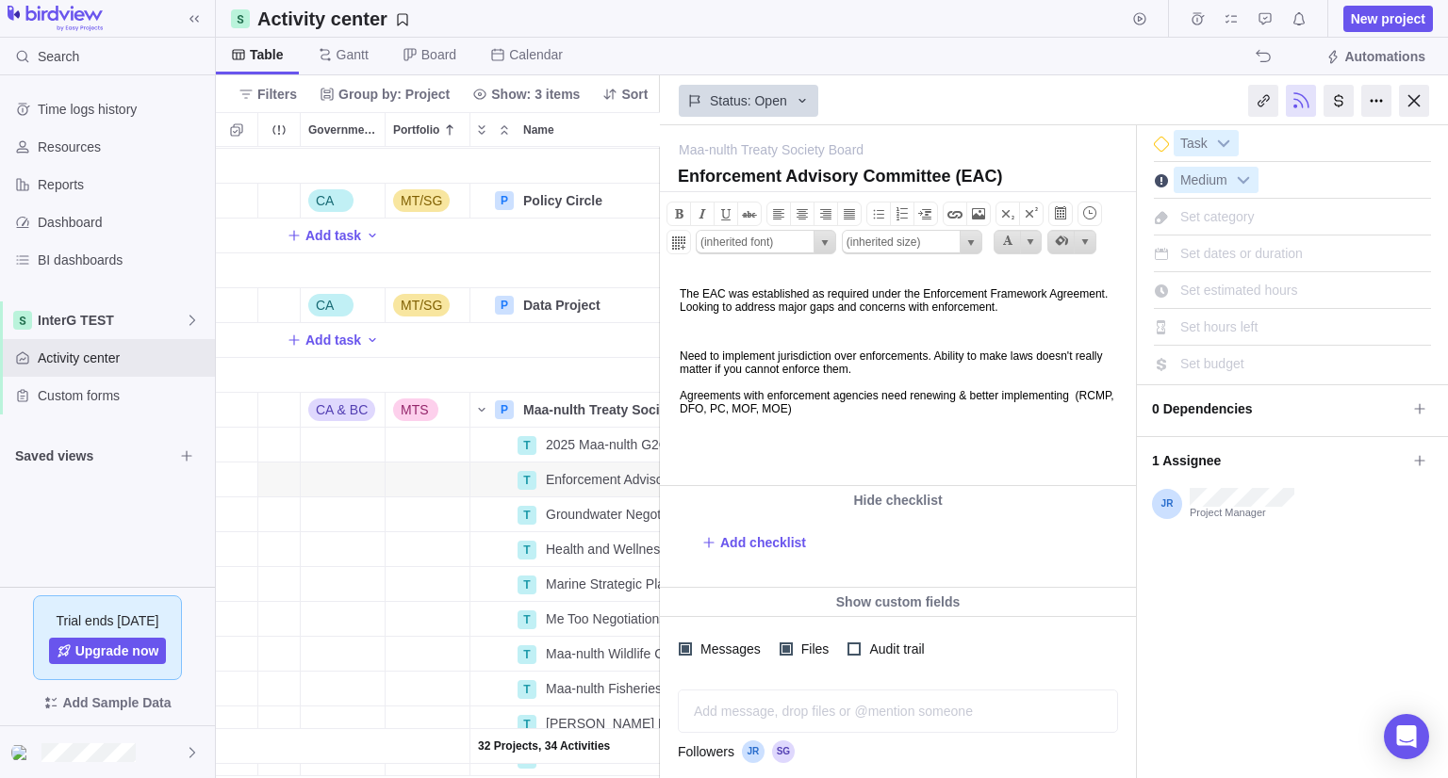
click at [731, 378] on body "The EAC was established as required under the Enforcement Framework Agreement. …" at bounding box center [896, 362] width 471 height 184
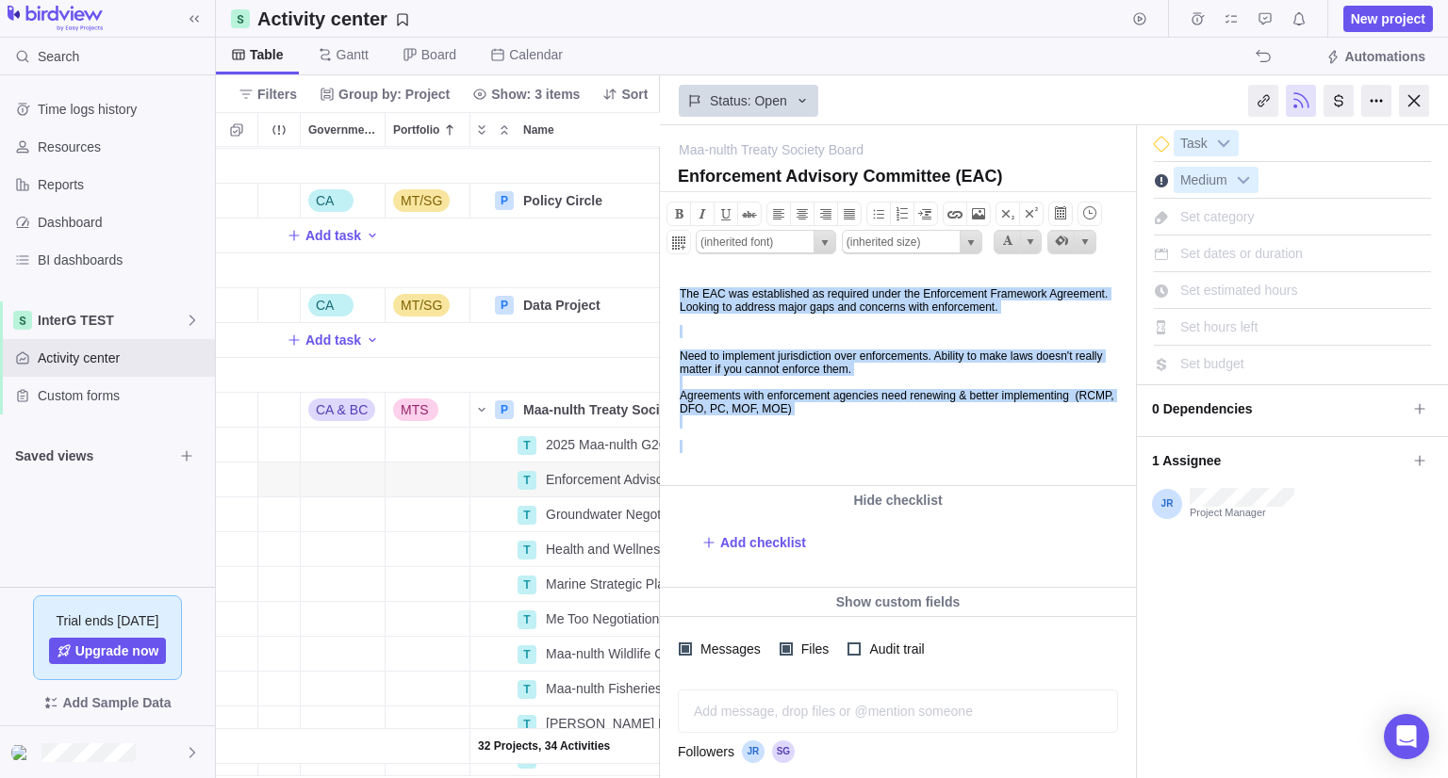
copy body "The EAC was established as required under the Enforcement Framework Agreement. …"
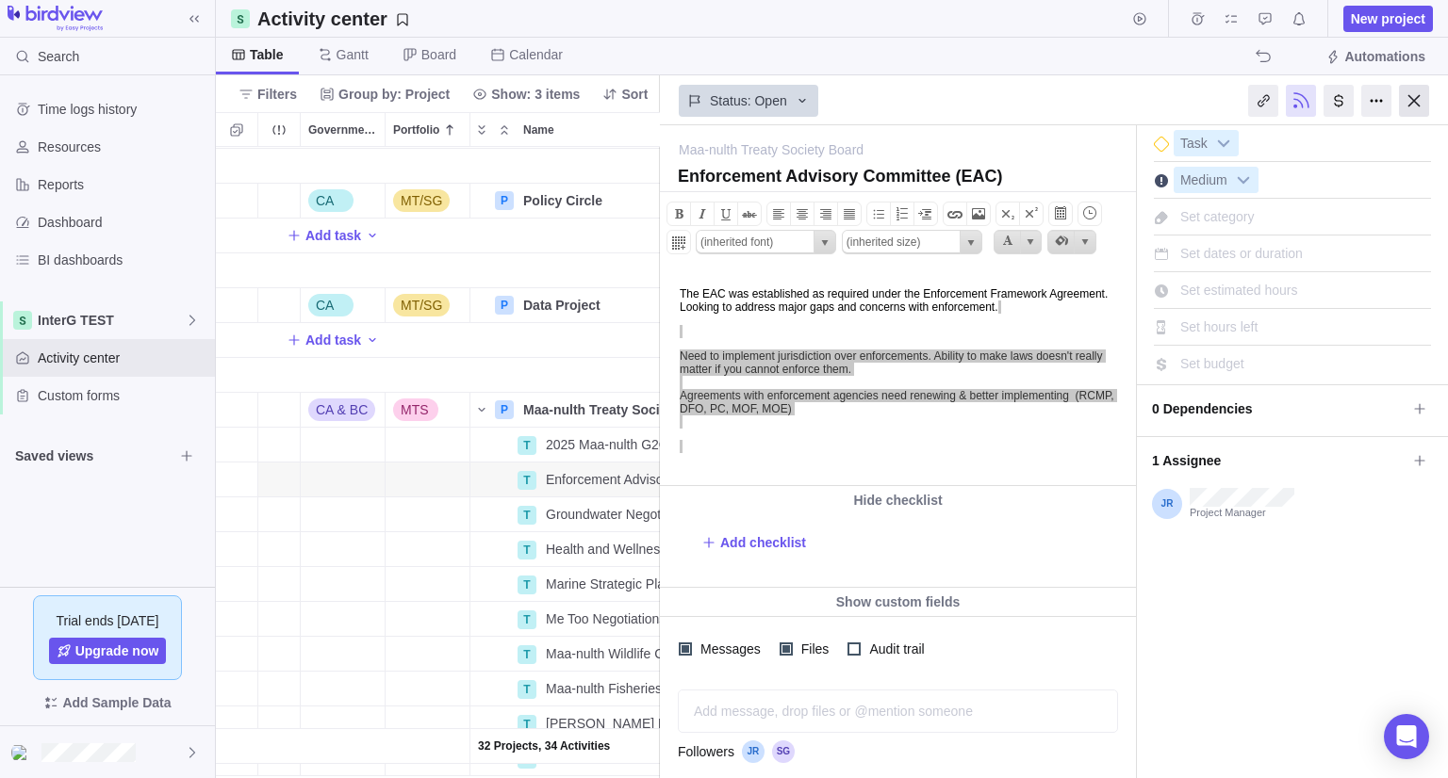
click at [1402, 106] on div at bounding box center [1414, 101] width 30 height 32
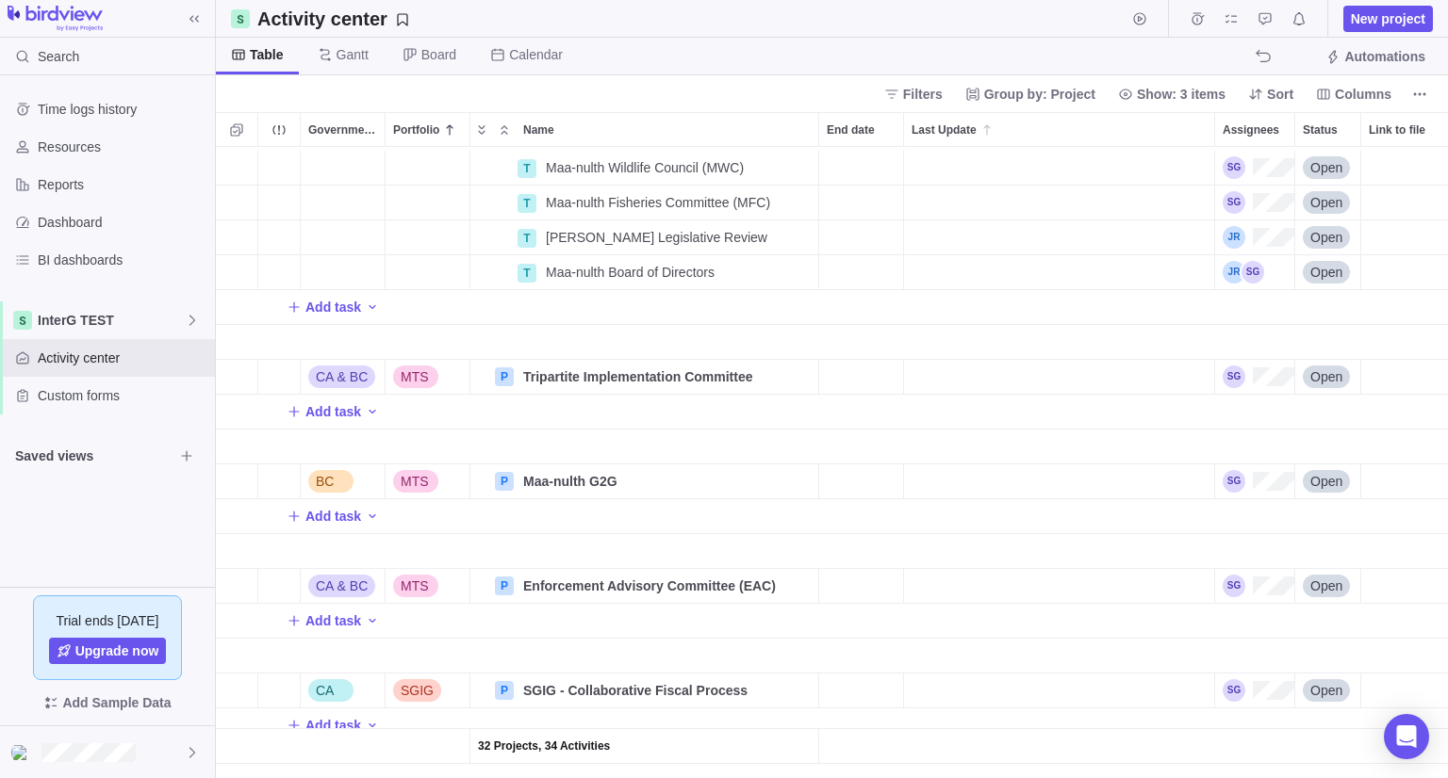
scroll to position [2103, 0]
click at [748, 578] on span "Details" at bounding box center [758, 586] width 43 height 19
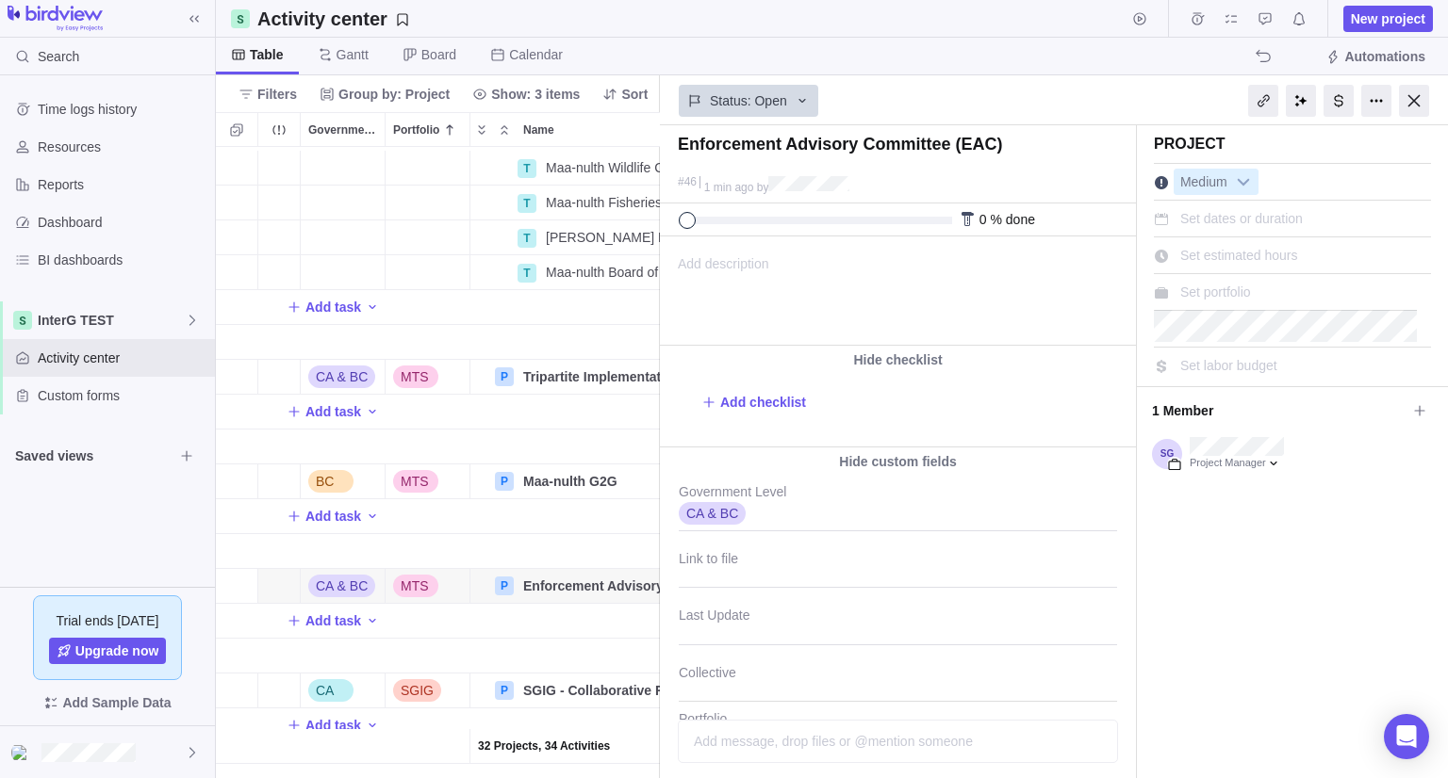
click at [698, 256] on span "Add description" at bounding box center [715, 290] width 108 height 107
paste body
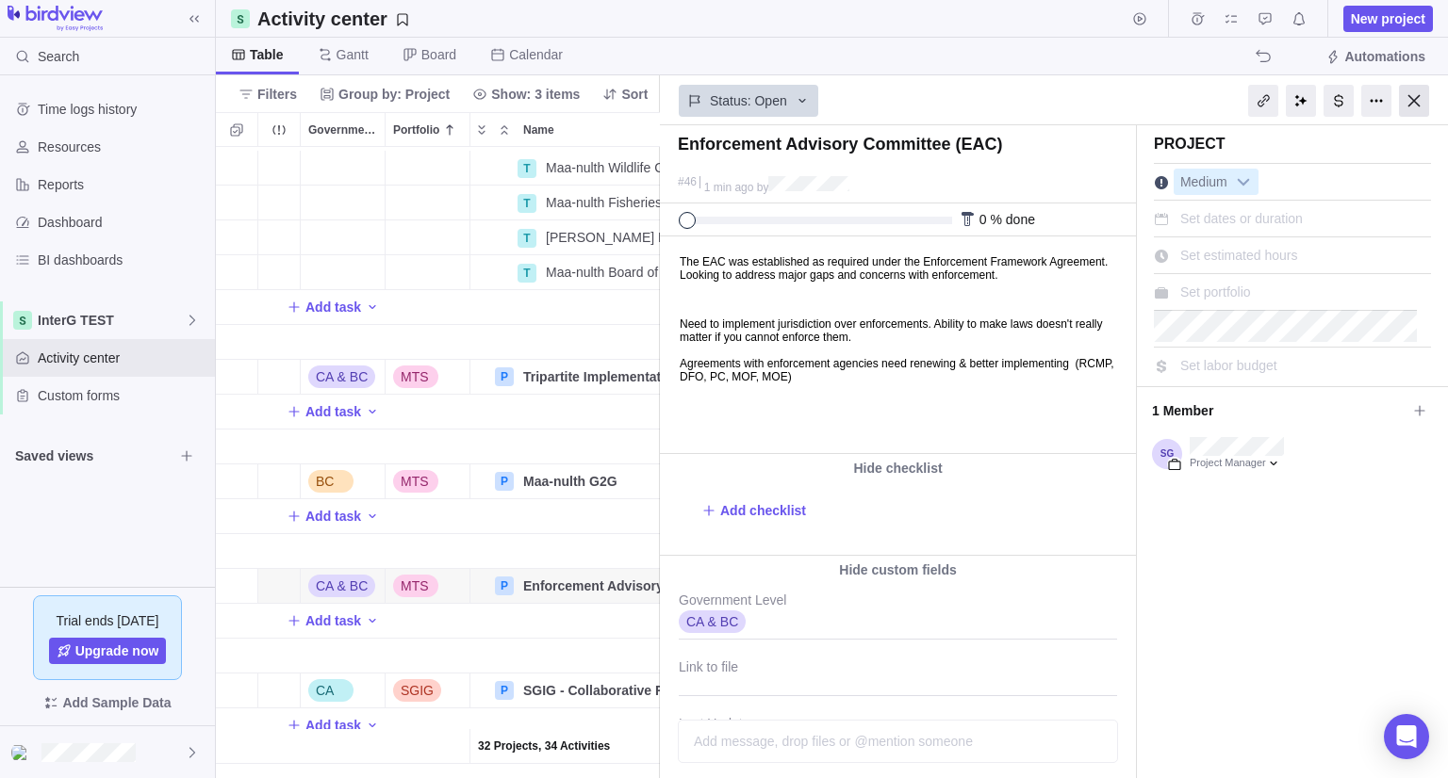
click at [1410, 99] on div at bounding box center [1414, 101] width 30 height 32
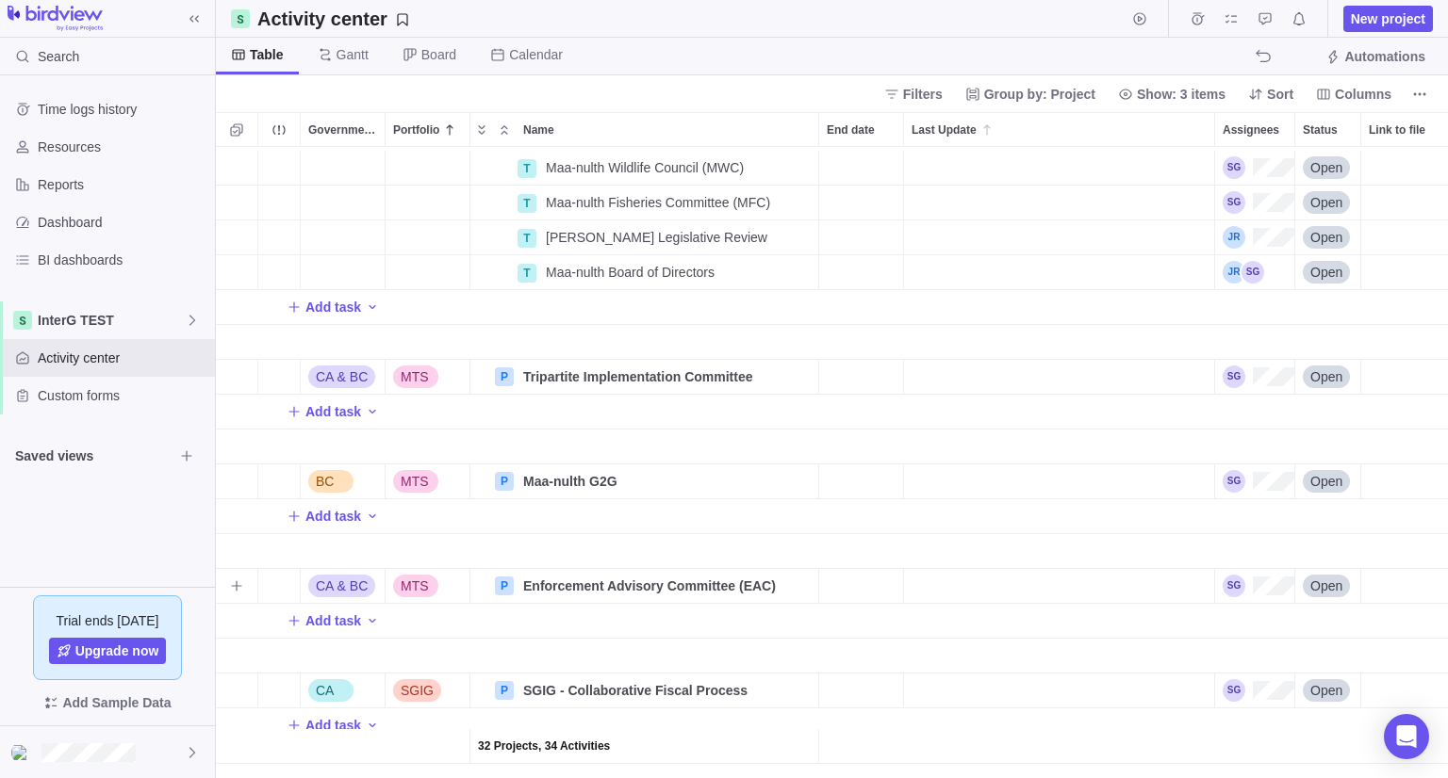
click at [1265, 575] on div "Assignees" at bounding box center [1258, 586] width 72 height 23
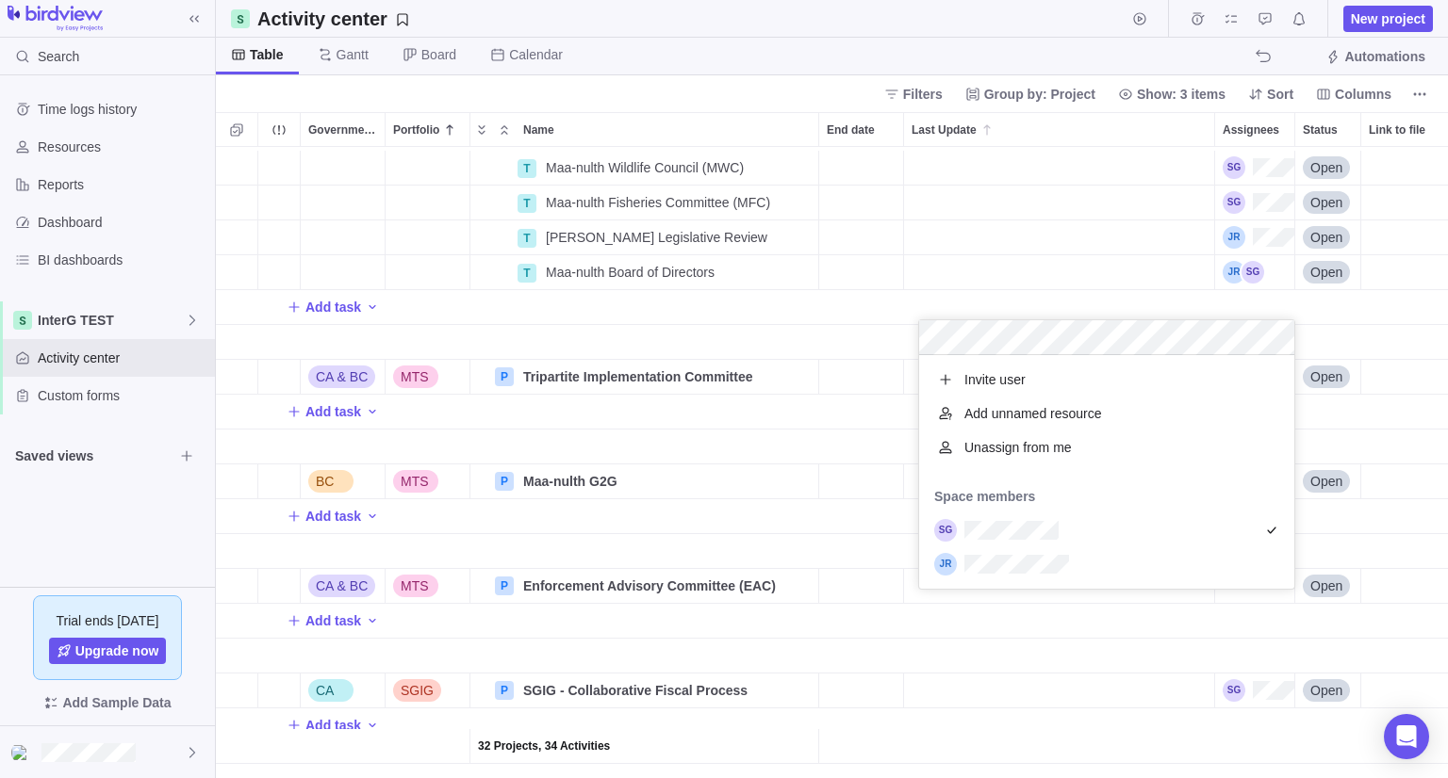
scroll to position [219, 361]
click at [798, 538] on div "T Maa-nulth Wildlife Council (MWC) Details Open T Maa-nulth Fisheries Committee…" at bounding box center [832, 462] width 1232 height 631
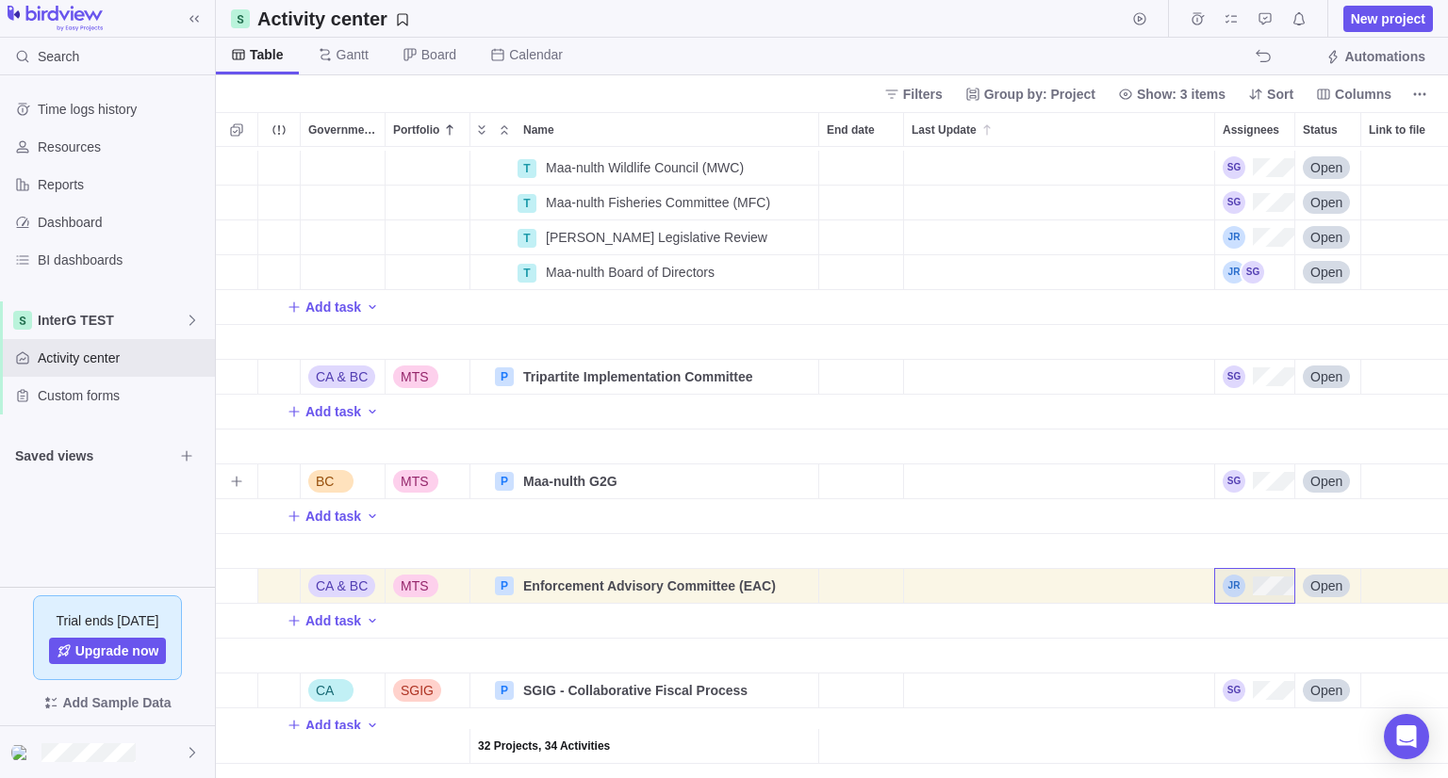
click at [1259, 476] on div "Assignees" at bounding box center [1258, 481] width 72 height 23
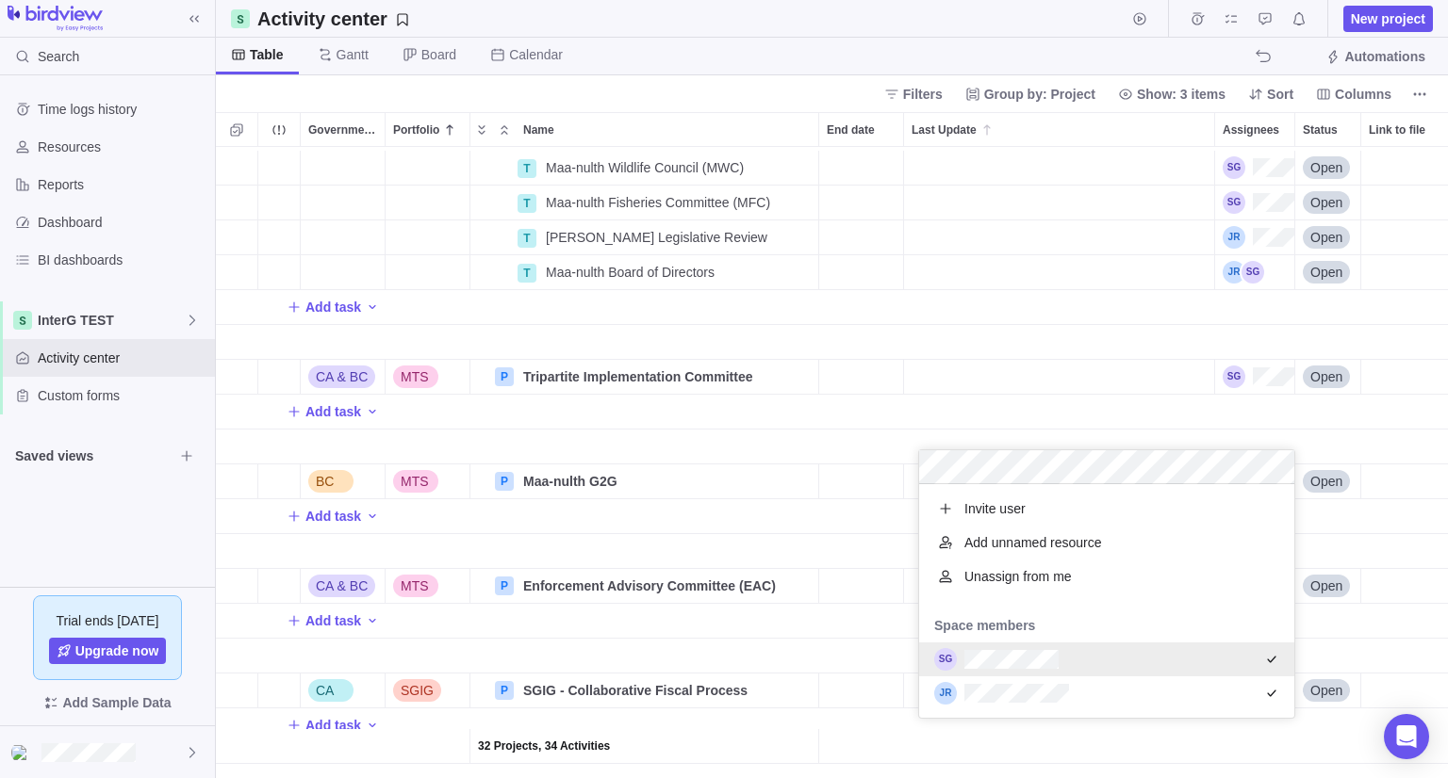
click at [1255, 368] on div "T Maa-nulth Wildlife Council (MWC) Details Open T Maa-nulth Fisheries Committee…" at bounding box center [832, 462] width 1232 height 631
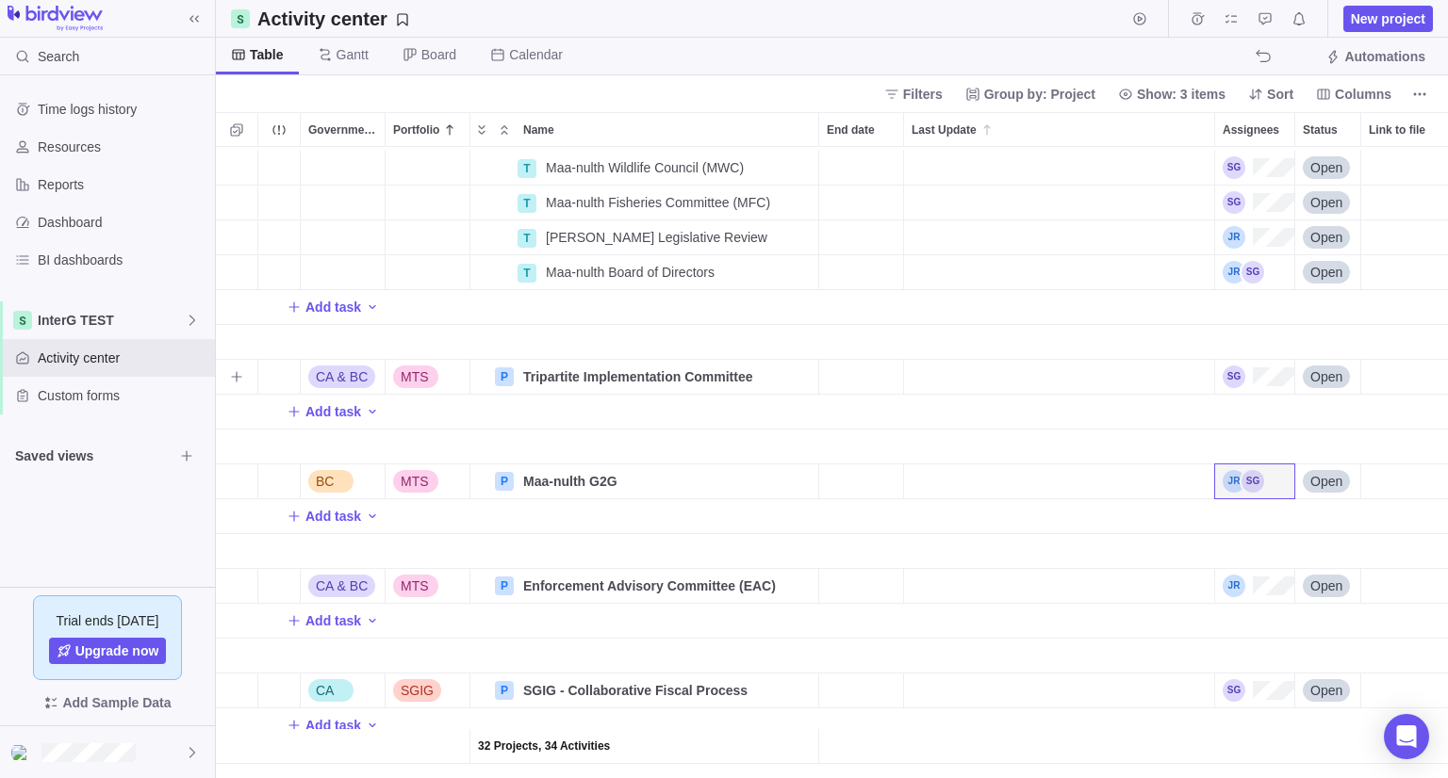
click at [1240, 369] on div "Assignees" at bounding box center [1258, 377] width 72 height 23
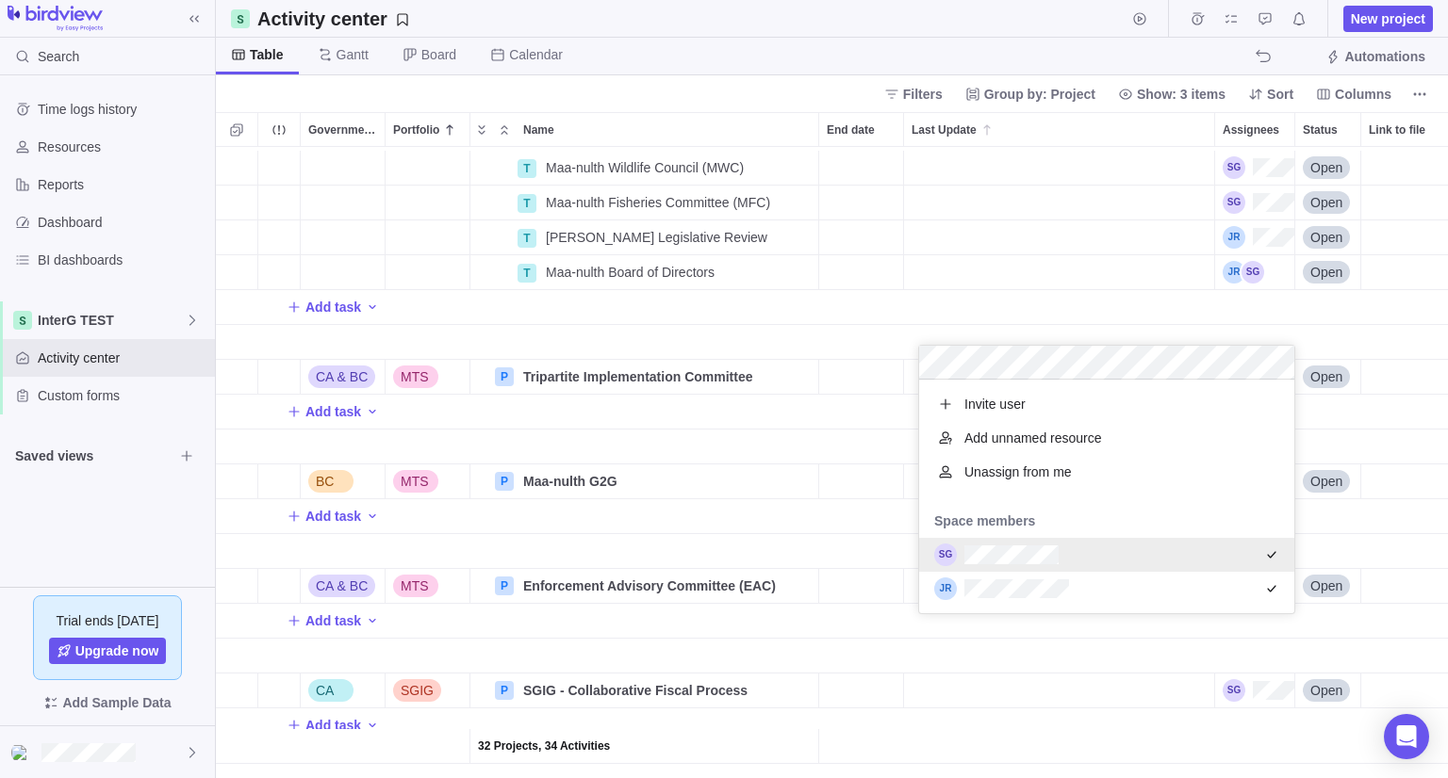
click at [693, 401] on div "T Maa-nulth Wildlife Council (MWC) Details Open T Maa-nulth Fisheries Committee…" at bounding box center [832, 462] width 1232 height 631
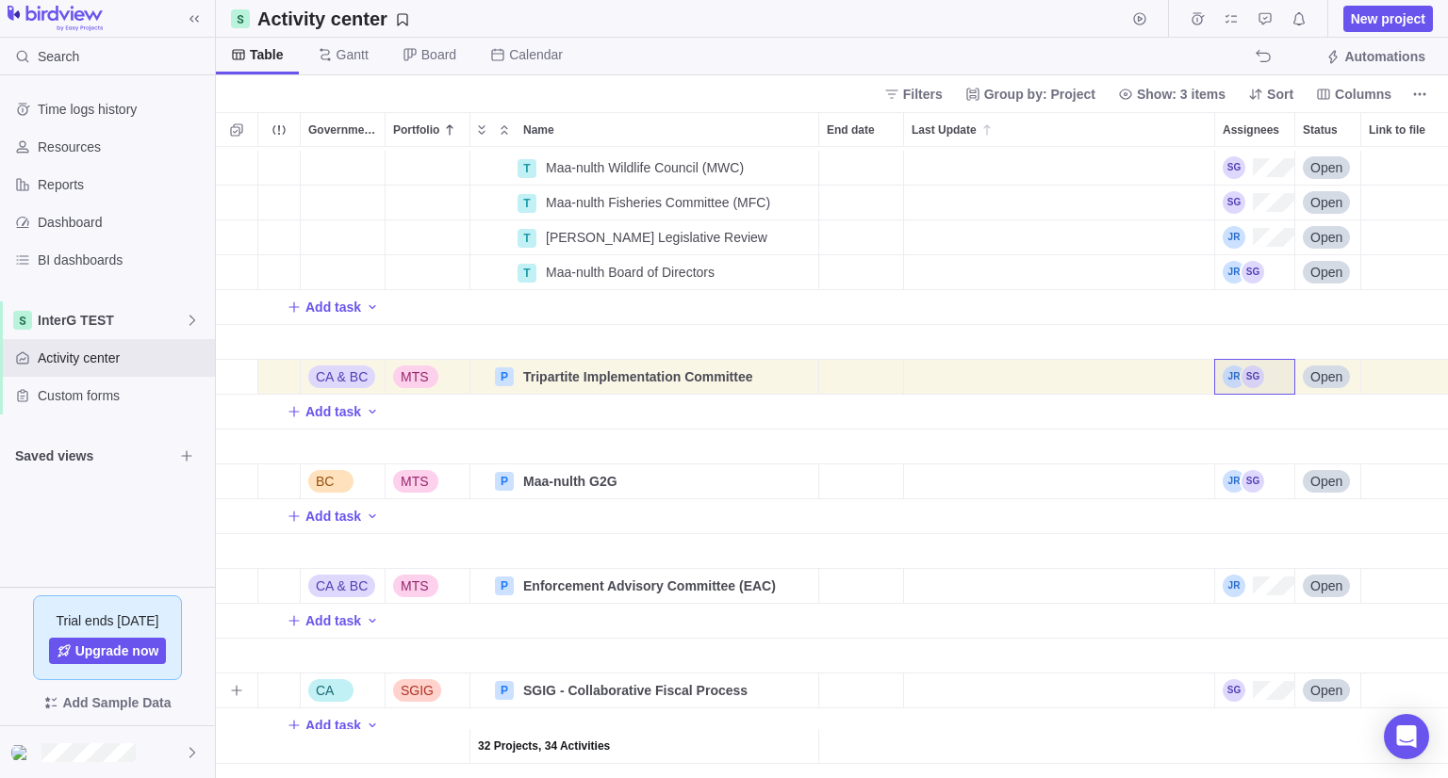
click at [1260, 679] on div "Assignees" at bounding box center [1258, 690] width 72 height 23
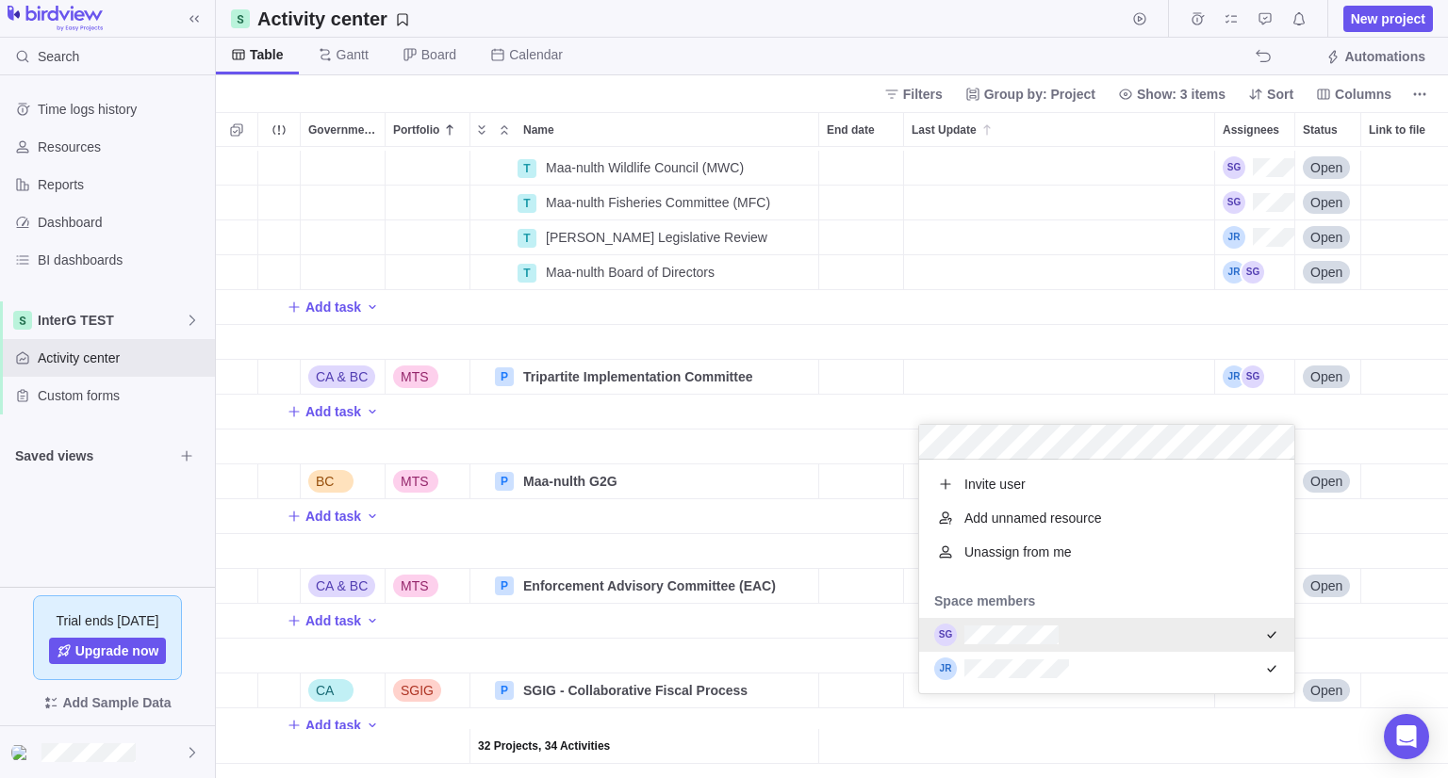
click at [714, 619] on div "T Maa-nulth Wildlife Council (MWC) Details Open T Maa-nulth Fisheries Committee…" at bounding box center [832, 462] width 1232 height 631
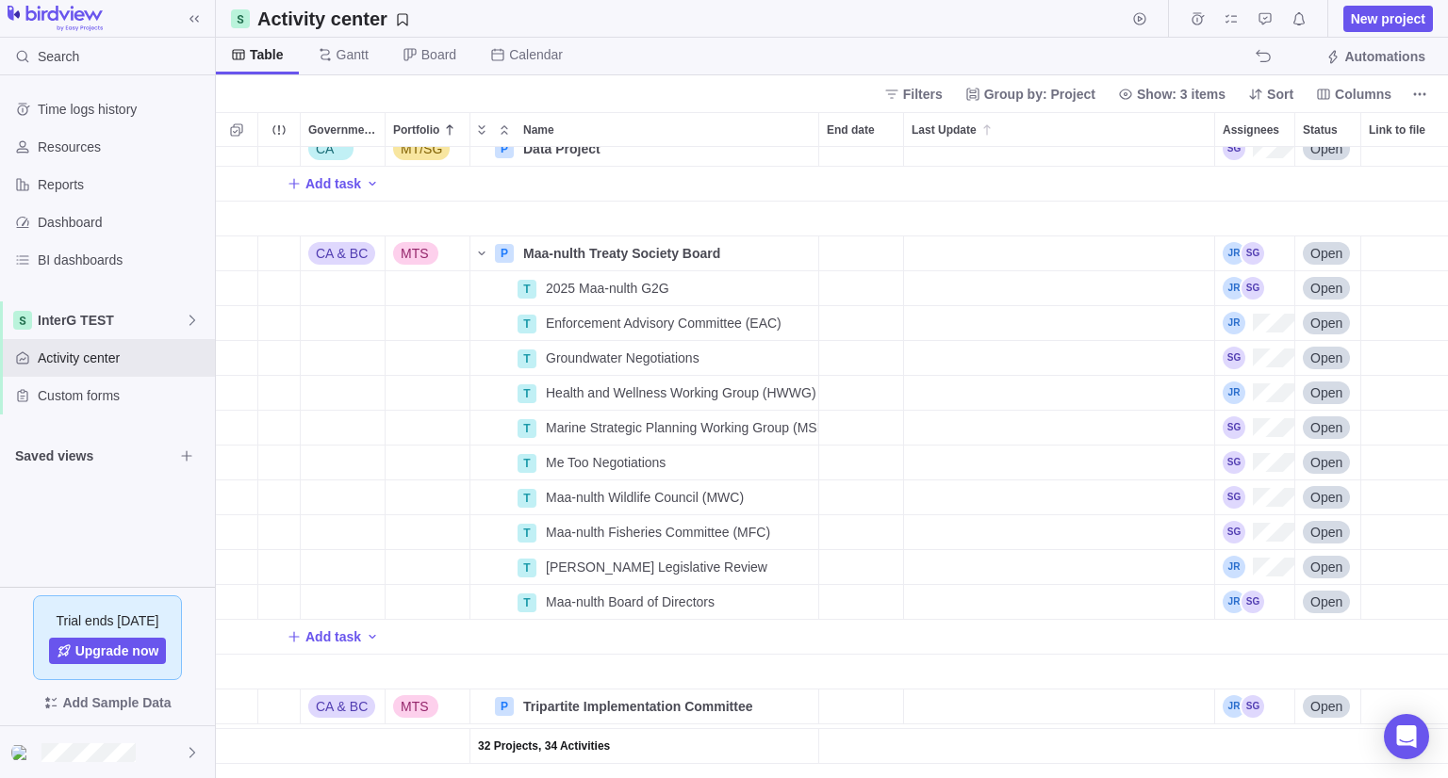
scroll to position [1726, 0]
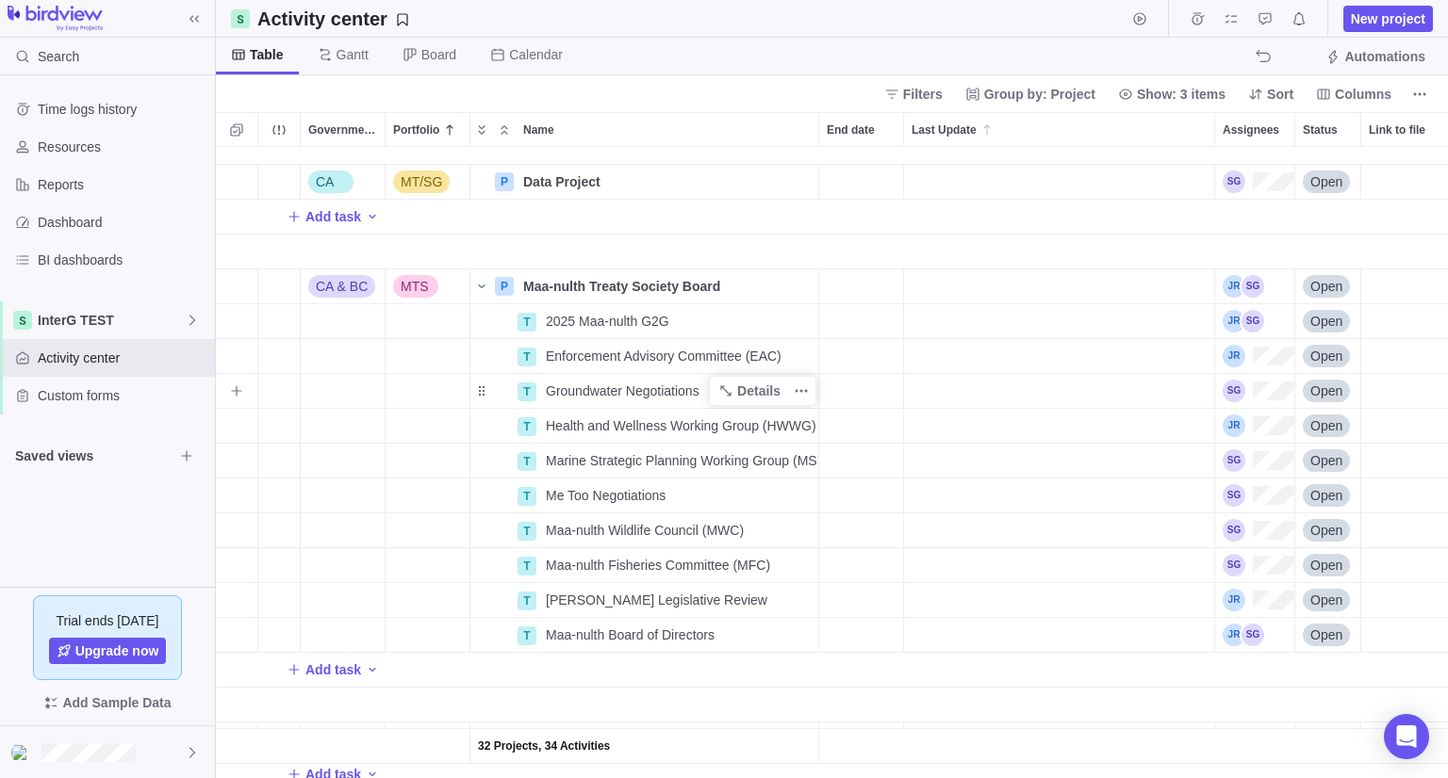
click at [638, 392] on span "Groundwater Negotiations" at bounding box center [623, 391] width 154 height 19
click at [1362, 18] on body "Search Time logs history Resources Reports Dashboard BI dashboards InterG TEST …" at bounding box center [724, 389] width 1448 height 778
click at [1404, 28] on span "New project" at bounding box center [1388, 19] width 90 height 26
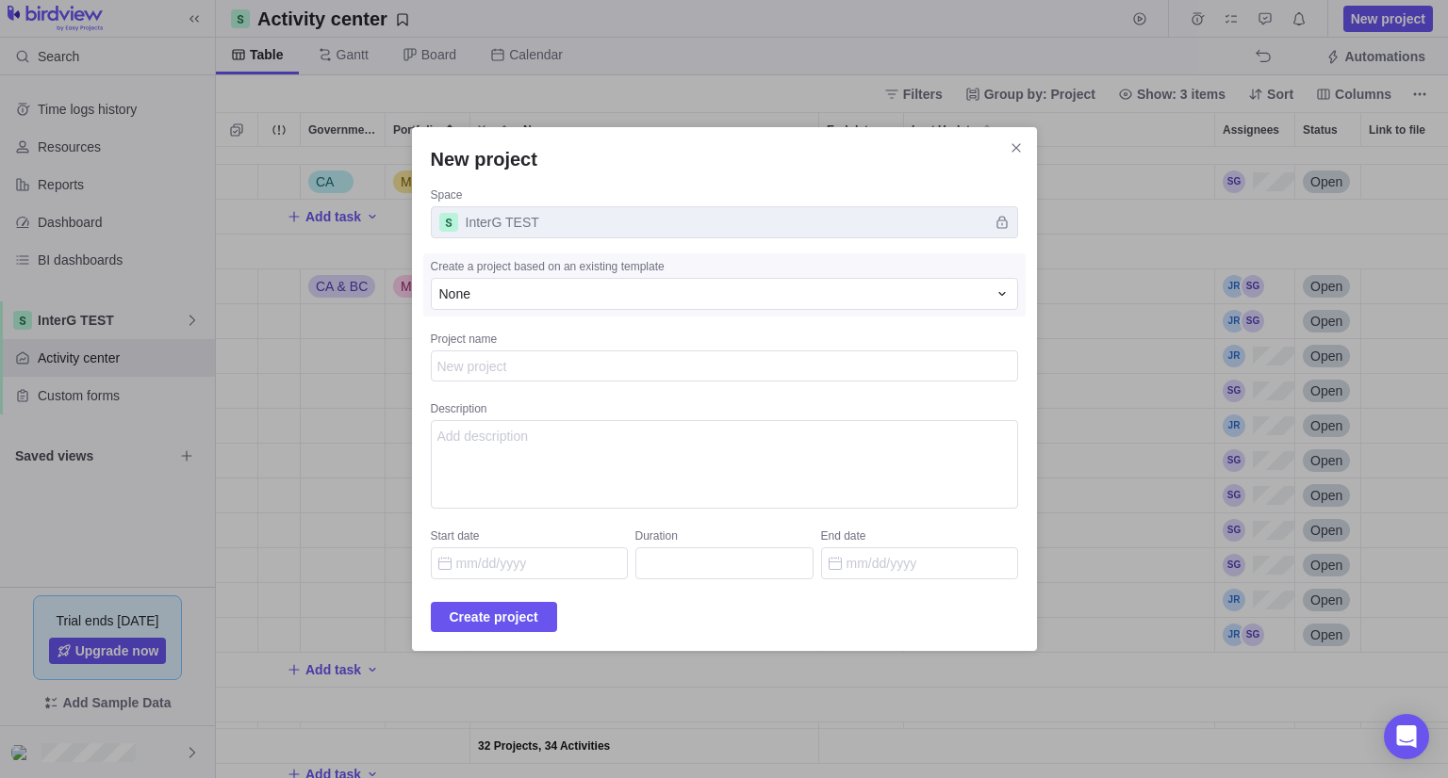
type textarea "x"
type textarea "Groundwater Negotiations"
type textarea "x"
click at [527, 608] on span "Create project" at bounding box center [494, 617] width 89 height 23
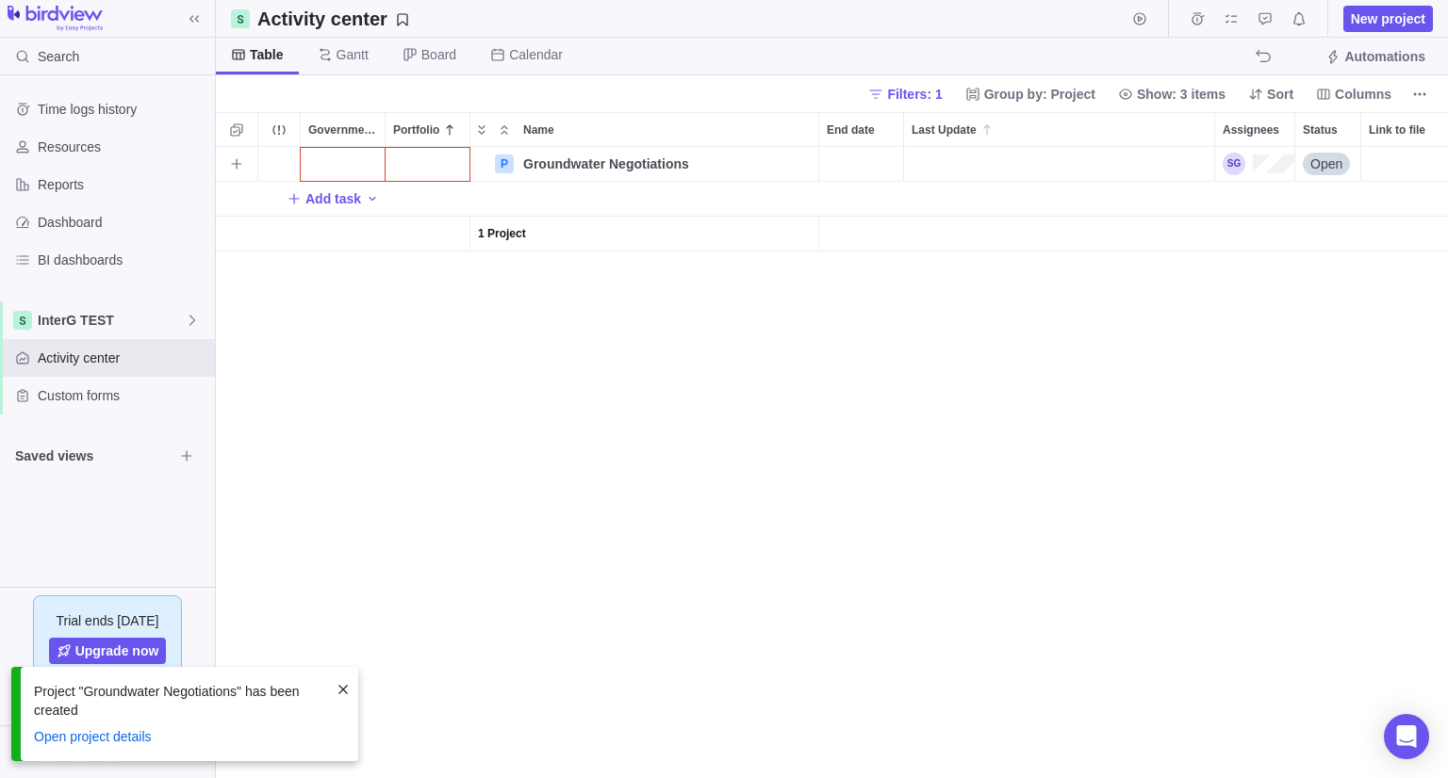
click at [360, 162] on div "Government Level" at bounding box center [343, 164] width 84 height 34
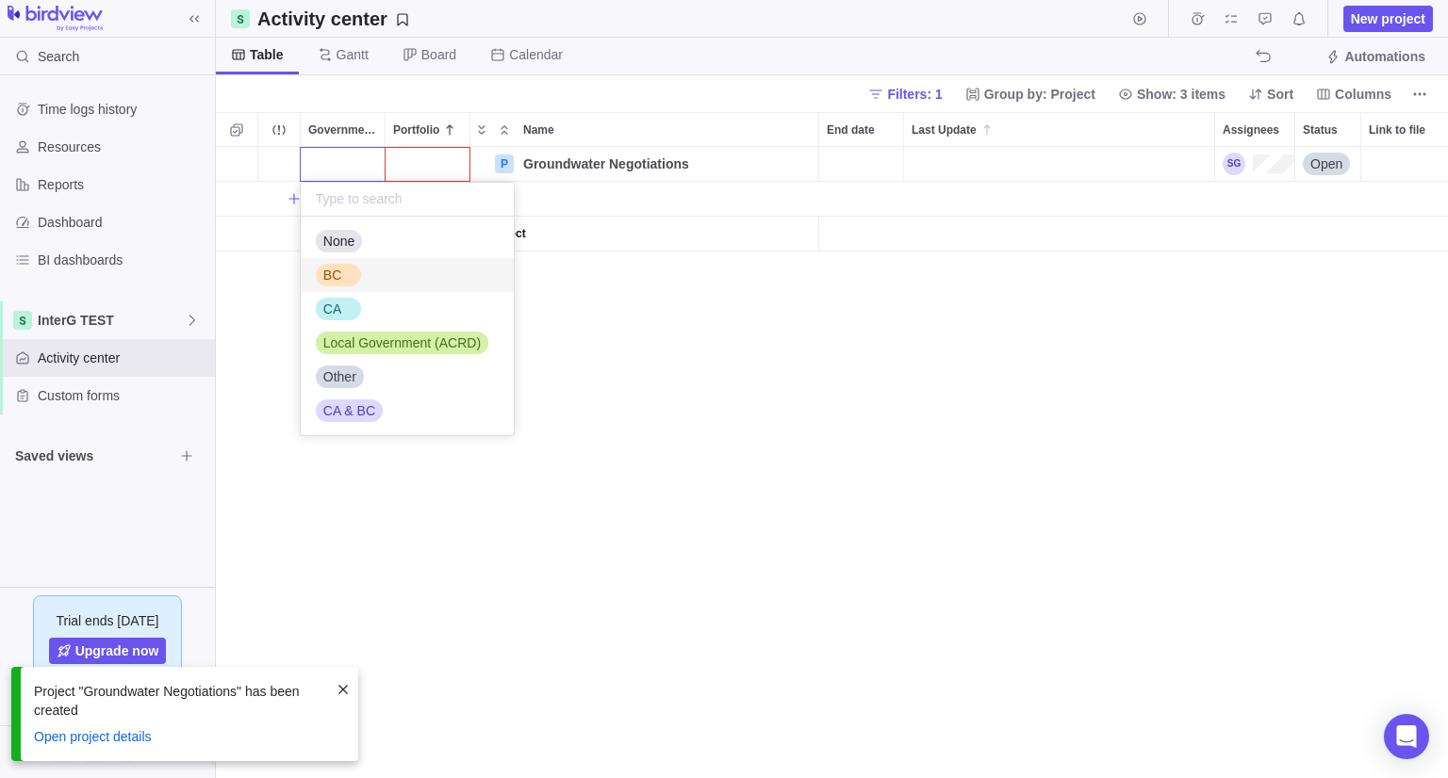
click at [349, 271] on div "BC" at bounding box center [338, 275] width 45 height 23
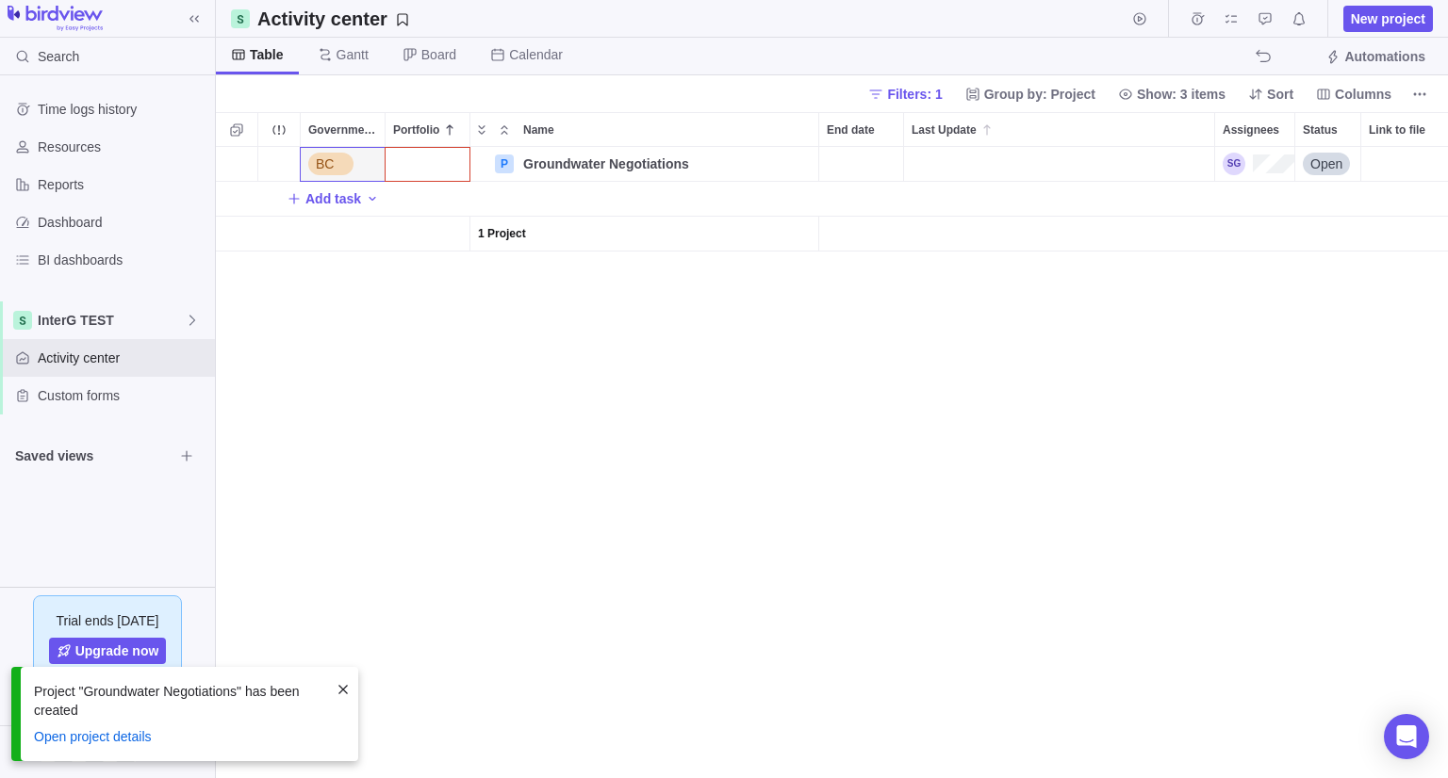
click at [437, 165] on div "Portfolio" at bounding box center [427, 164] width 84 height 34
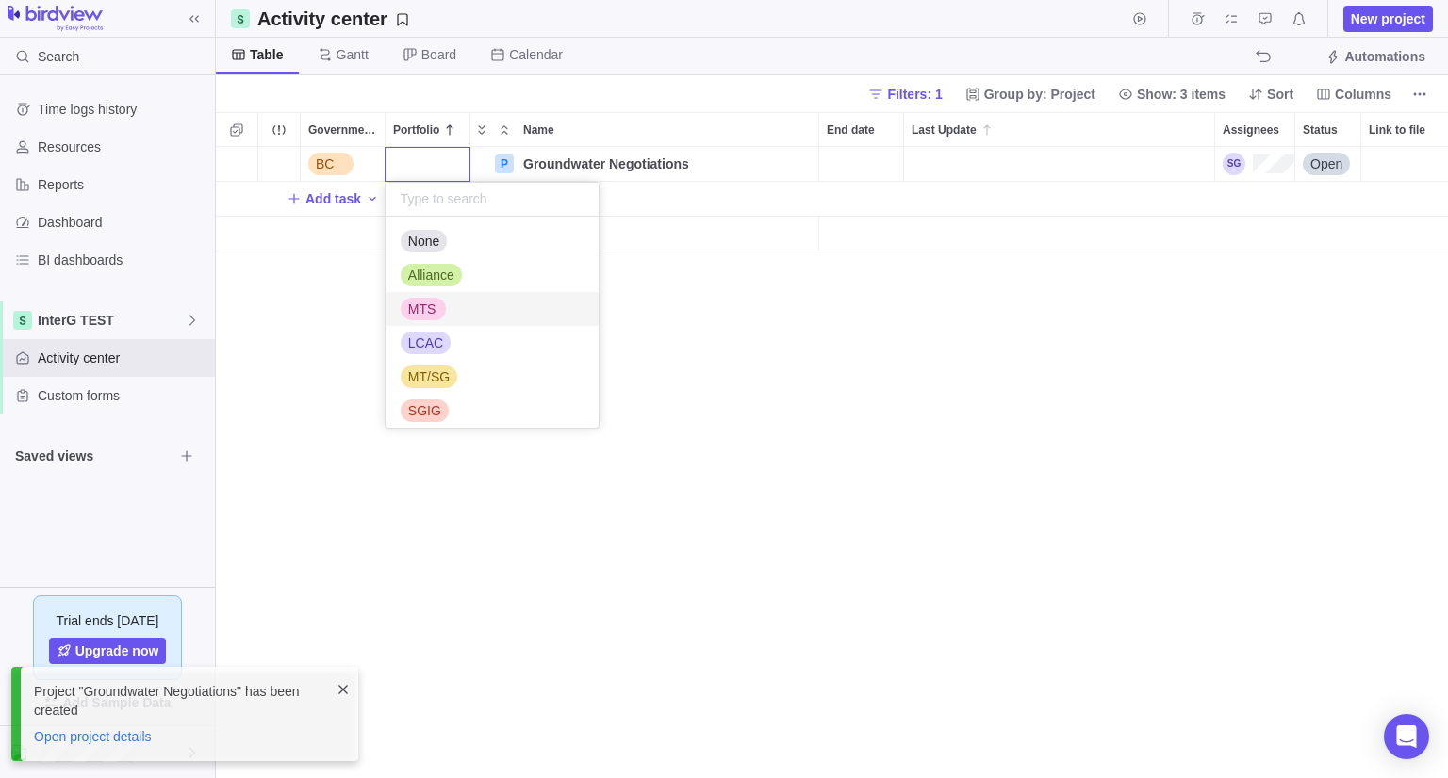
click at [434, 319] on div "MTS" at bounding box center [423, 309] width 45 height 23
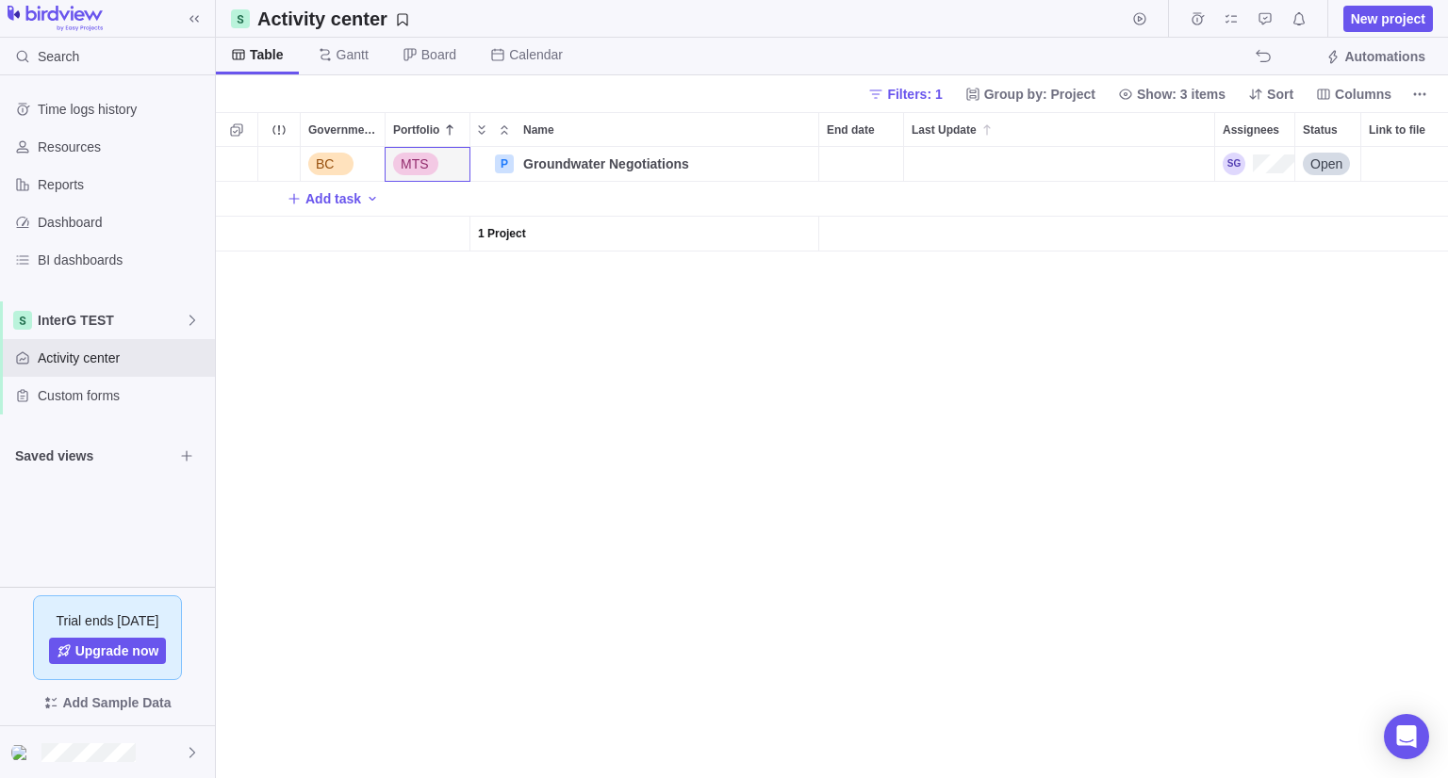
drag, startPoint x: 950, startPoint y: 91, endPoint x: 951, endPoint y: 106, distance: 14.2
click at [941, 91] on span "Filters: 1" at bounding box center [914, 94] width 55 height 19
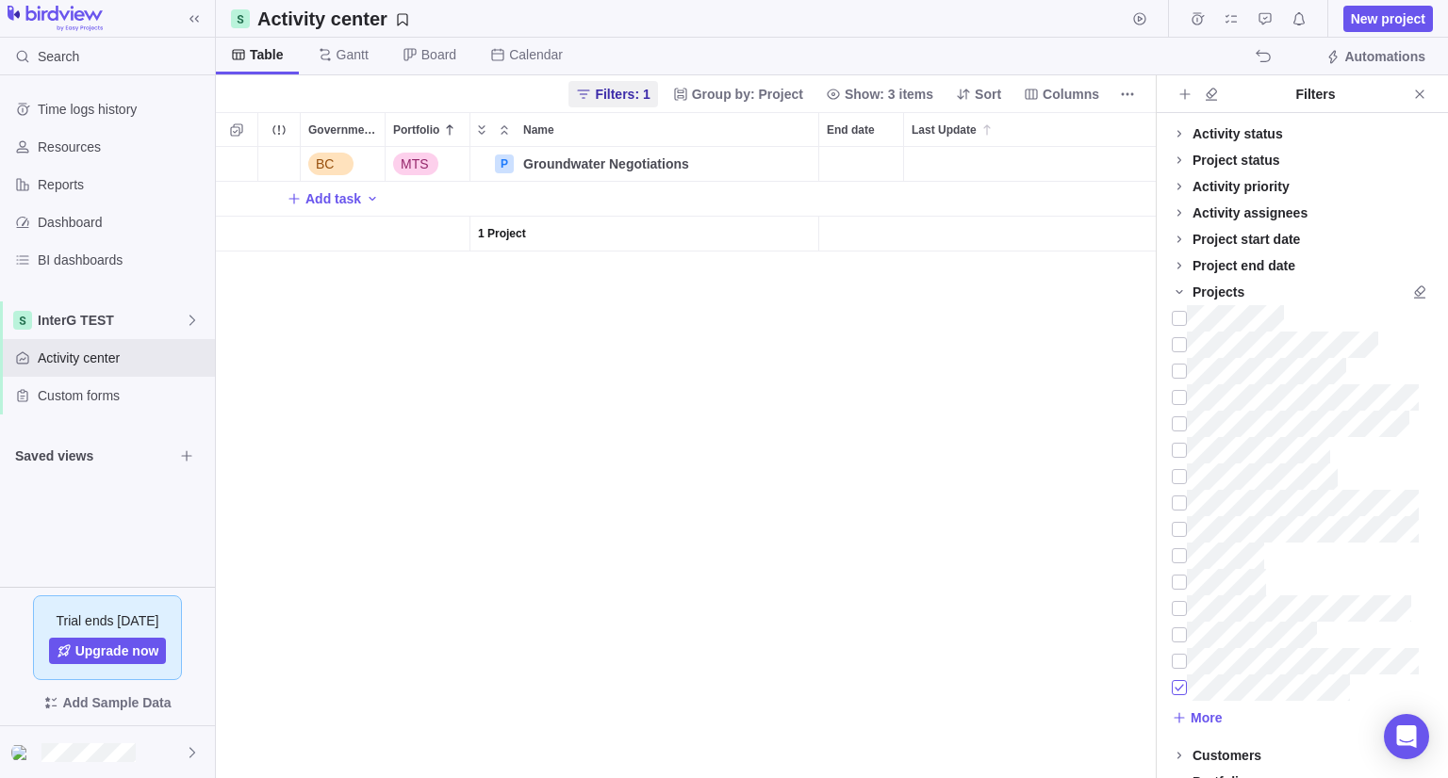
click at [1173, 687] on div at bounding box center [1178, 688] width 15 height 26
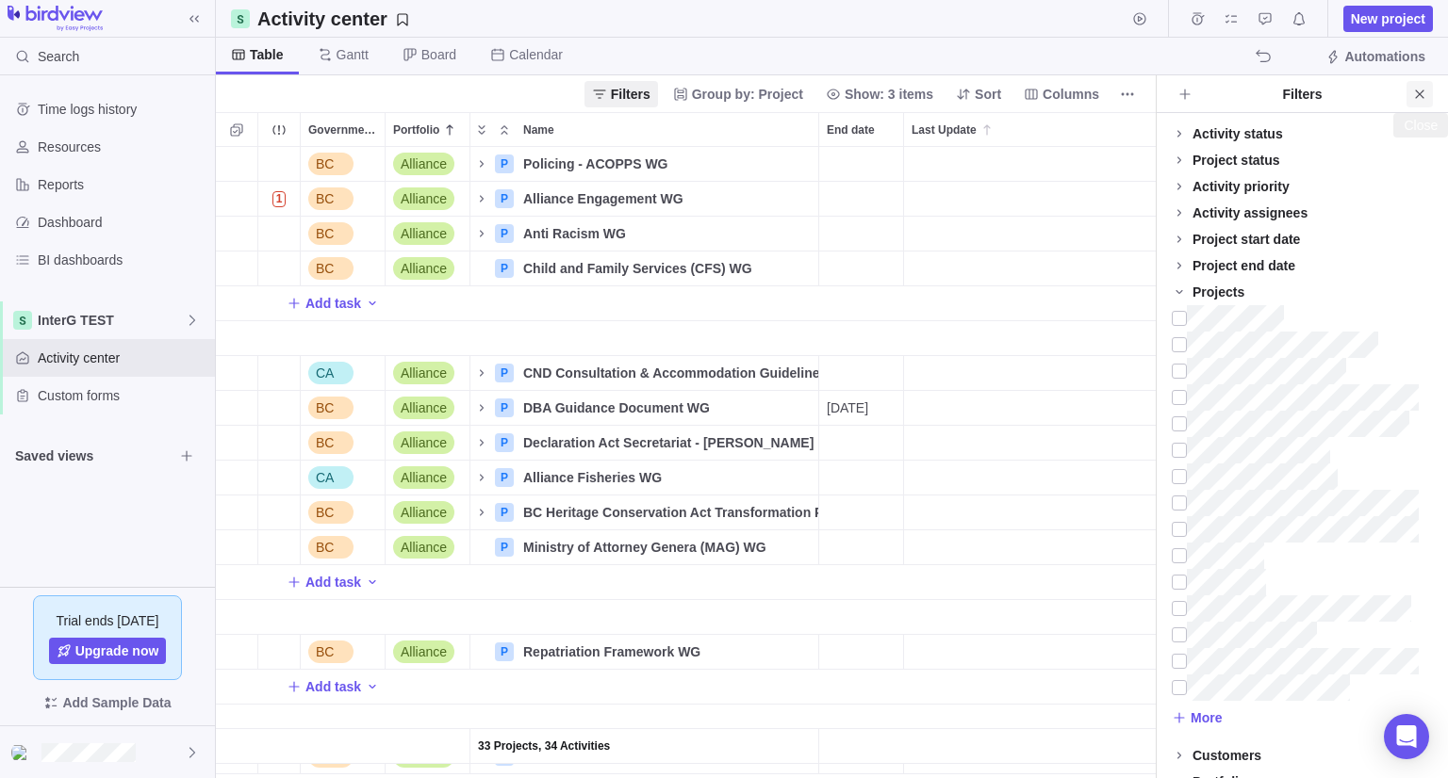
click at [1421, 96] on icon "Close" at bounding box center [1419, 94] width 8 height 8
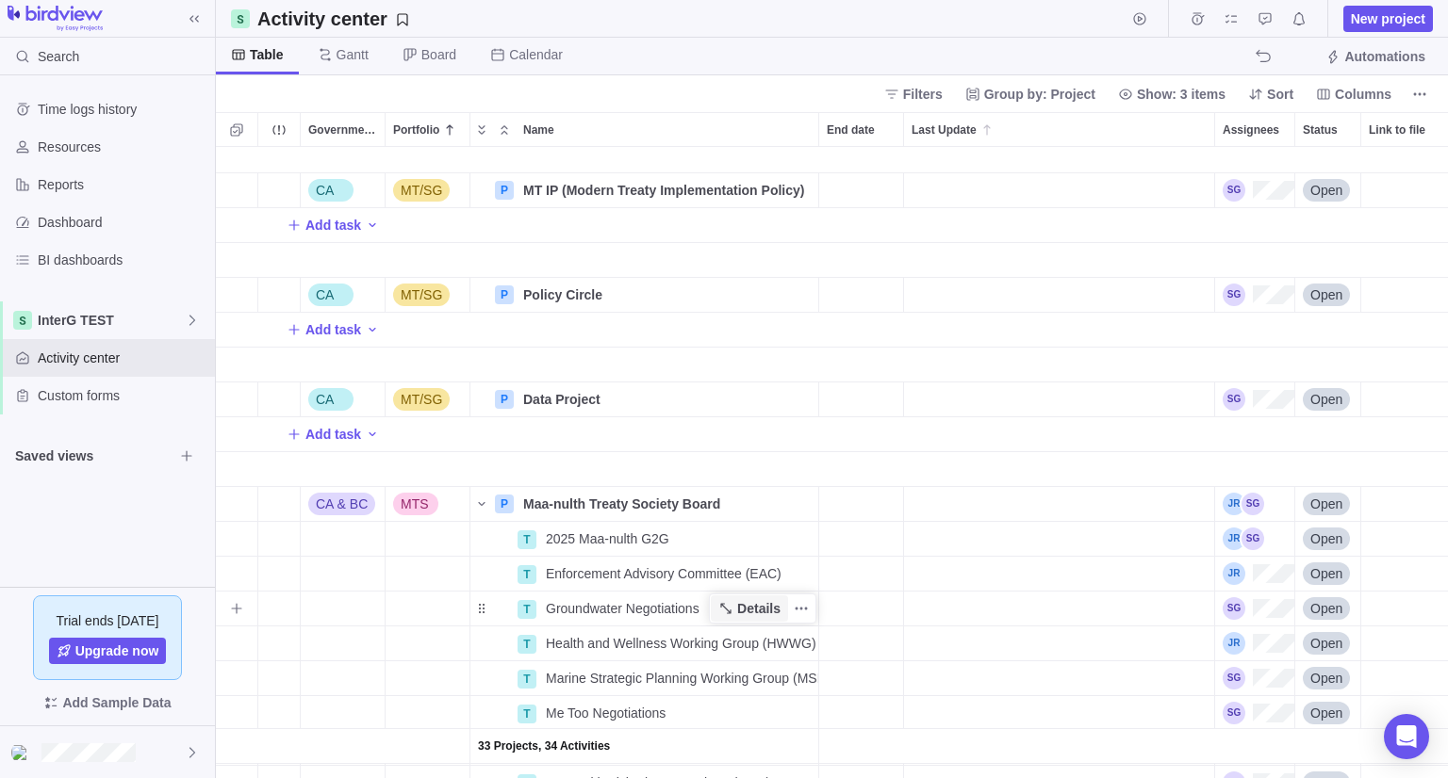
click at [733, 615] on icon "Name" at bounding box center [725, 608] width 15 height 15
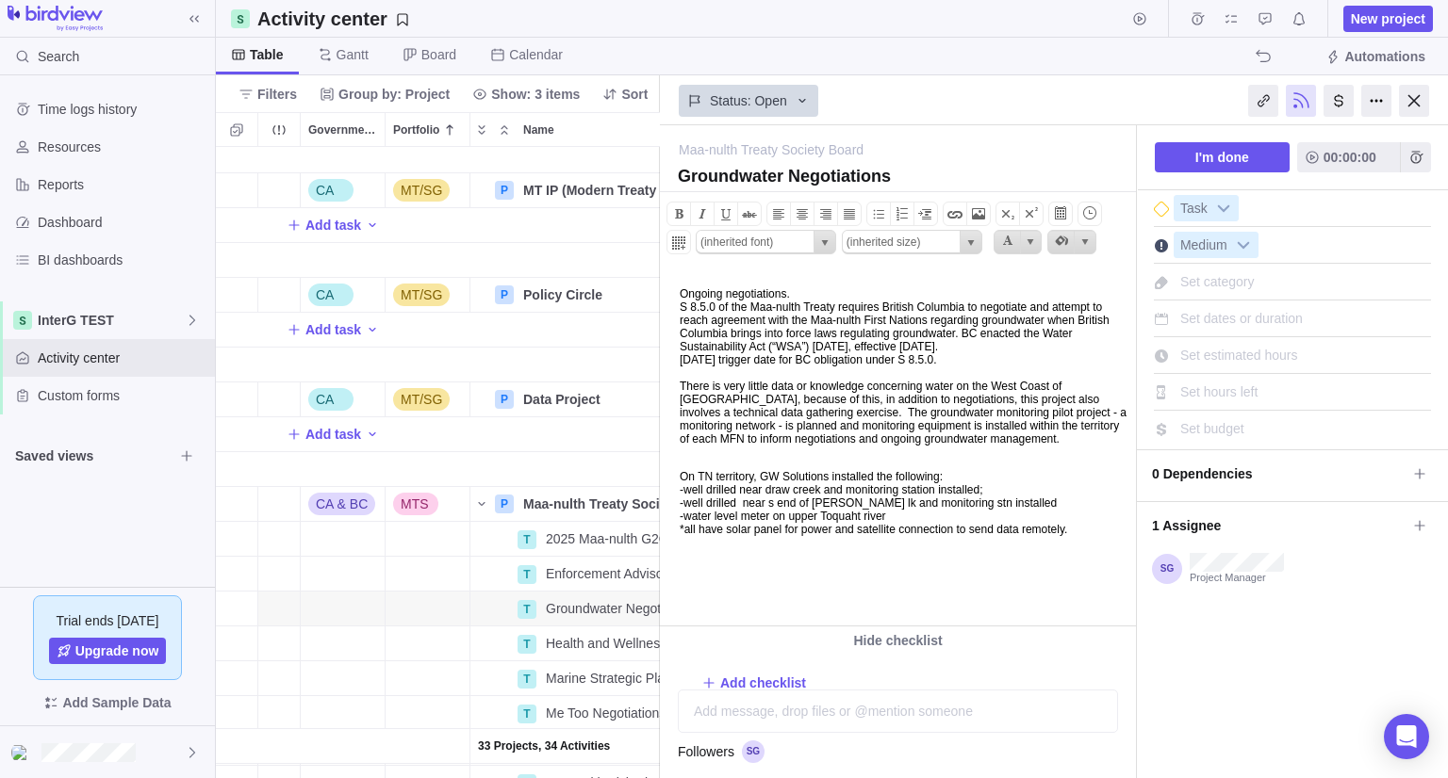
click at [747, 459] on p "Ongoing negotiations. S 8.5.0 of the Maa-nulth Treaty requires British Columbia…" at bounding box center [904, 373] width 450 height 172
copy body "Ongoing negotiations. S 8.5.0 of the Maa-nulth Treaty requires British Columbia…"
click at [1417, 109] on div at bounding box center [1414, 101] width 30 height 32
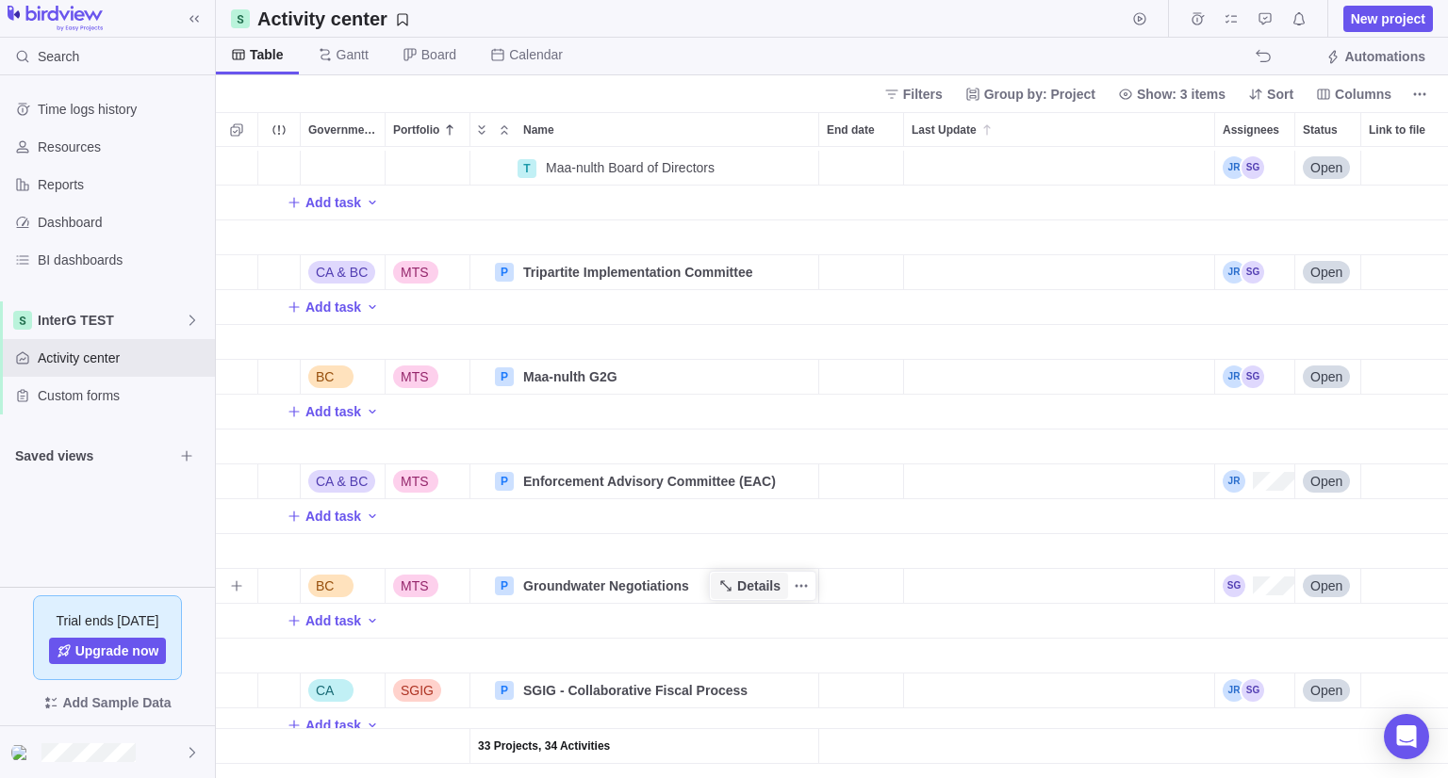
click at [737, 578] on span "Details" at bounding box center [749, 586] width 77 height 26
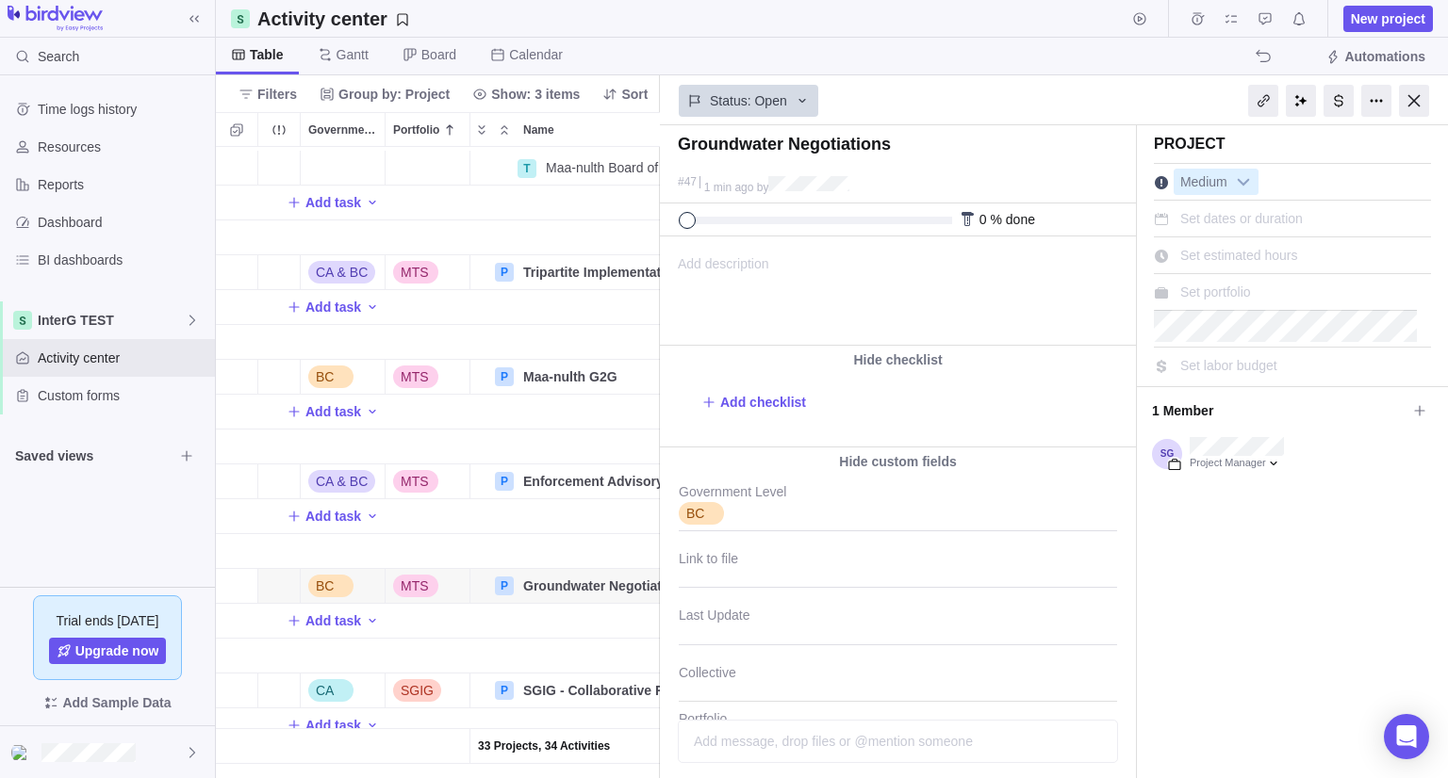
click at [709, 251] on span "Add description" at bounding box center [715, 290] width 108 height 107
click at [693, 254] on body at bounding box center [896, 252] width 471 height 31
paste body
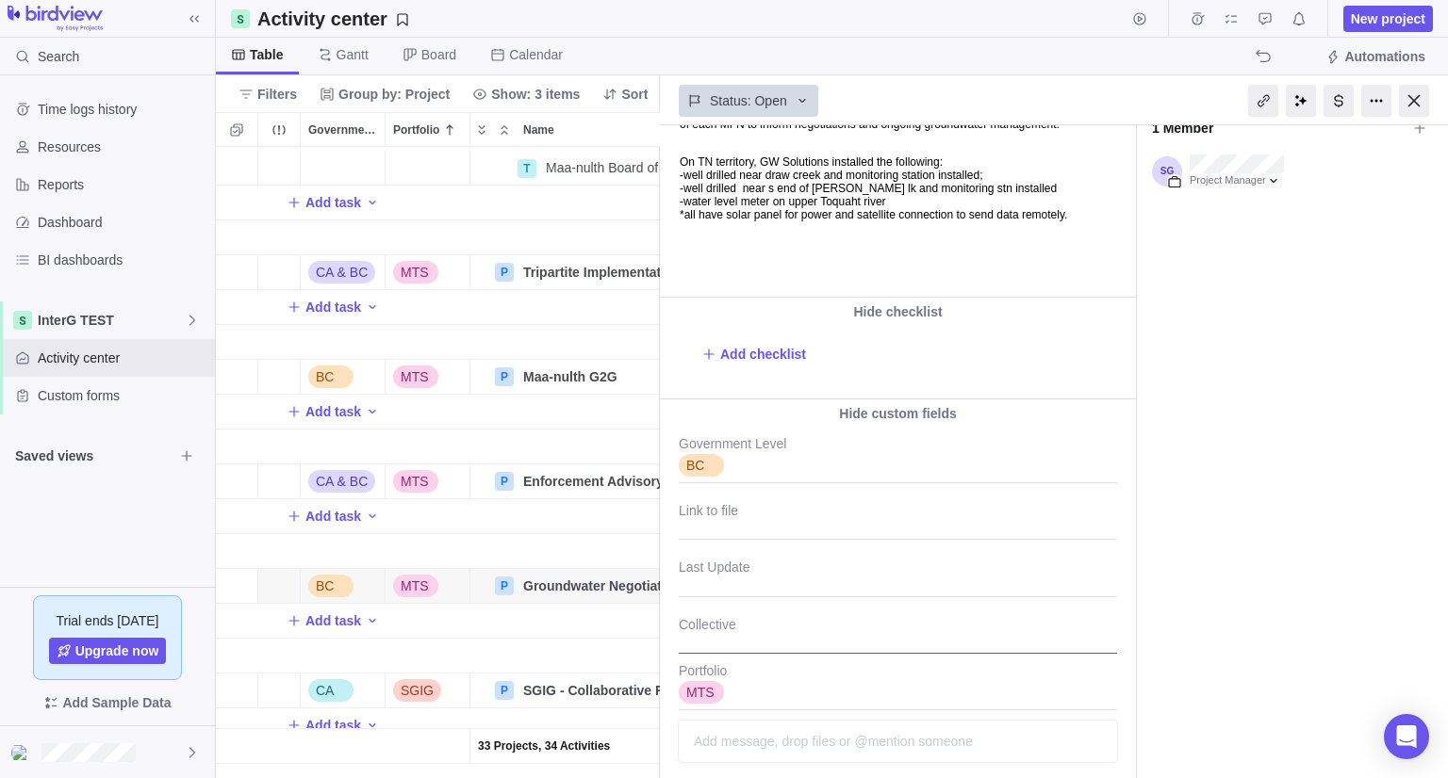
click at [718, 643] on div at bounding box center [898, 630] width 438 height 47
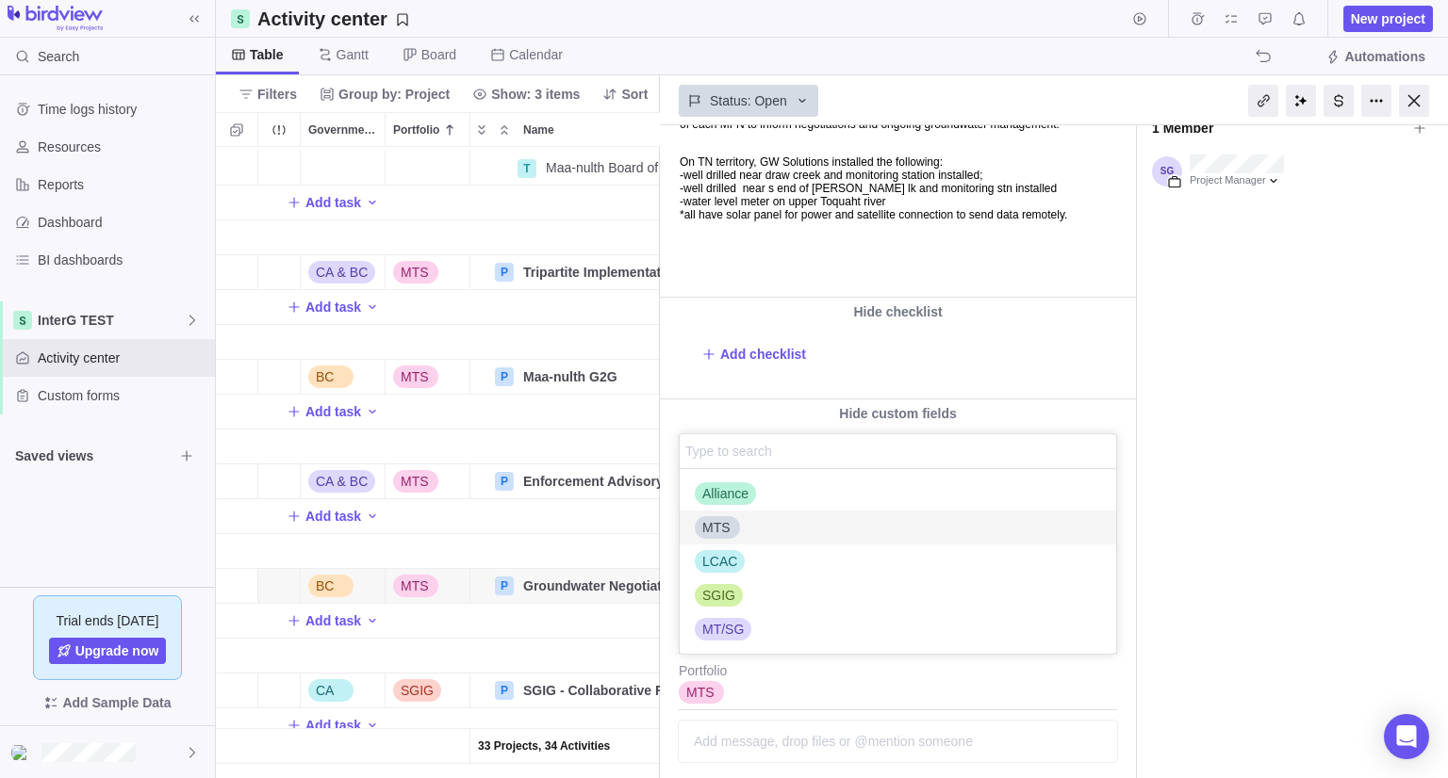
click at [739, 538] on div "MTS" at bounding box center [897, 528] width 436 height 34
click at [1116, 378] on div "Groundwater Negotiations #47 1 min ago by Project was completed on its planned …" at bounding box center [1054, 451] width 788 height 653
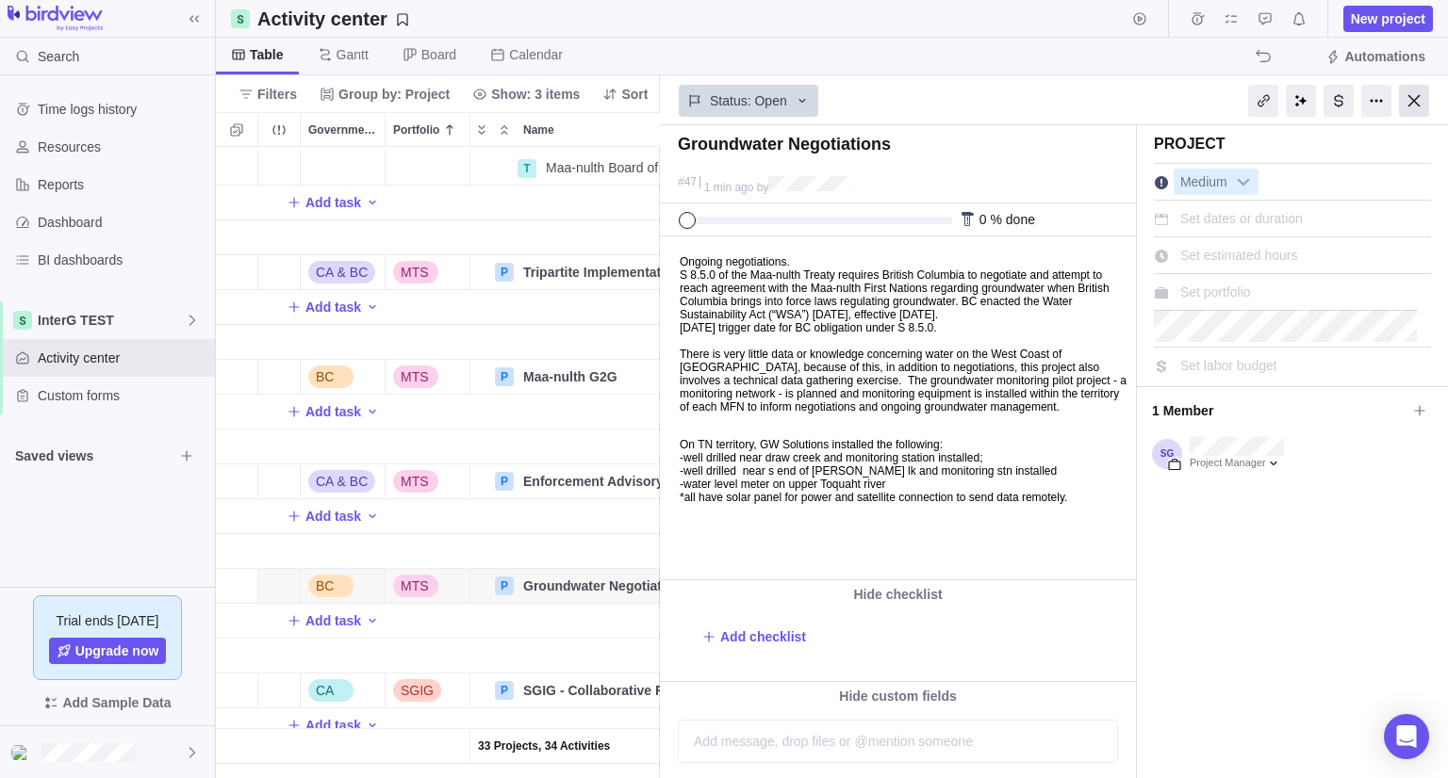
click at [1413, 104] on div at bounding box center [1414, 101] width 30 height 32
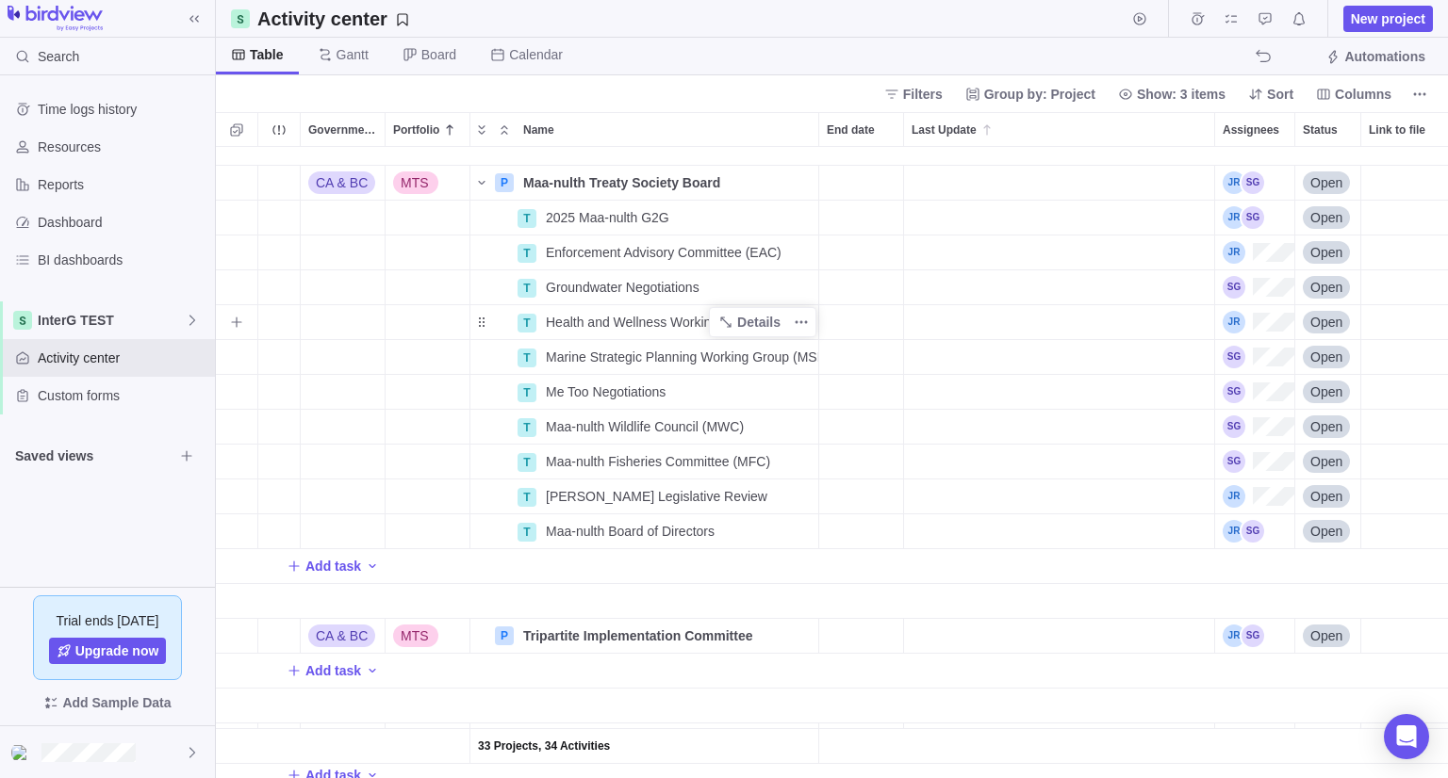
click at [675, 323] on span "Health and Wellness Working Group (HWWG)" at bounding box center [681, 322] width 270 height 19
click at [1378, 27] on body "Search Time logs history Resources Reports Dashboard BI dashboards InterG TEST …" at bounding box center [724, 389] width 1448 height 778
click at [1378, 19] on span "New project" at bounding box center [1388, 18] width 74 height 19
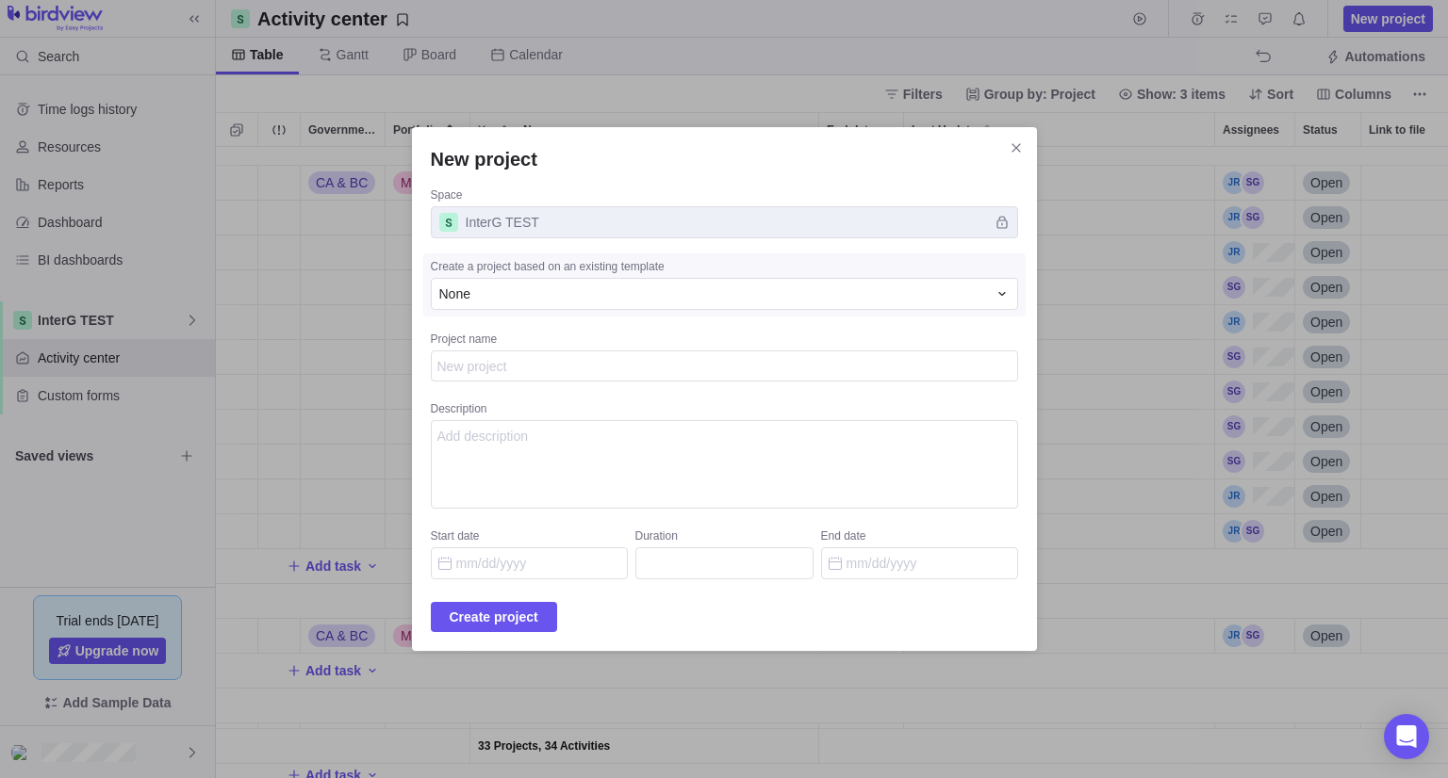
type textarea "x"
type textarea "Health and Wellness Working Group (HWWG)"
type textarea "x"
click at [500, 615] on span "Create project" at bounding box center [494, 617] width 89 height 23
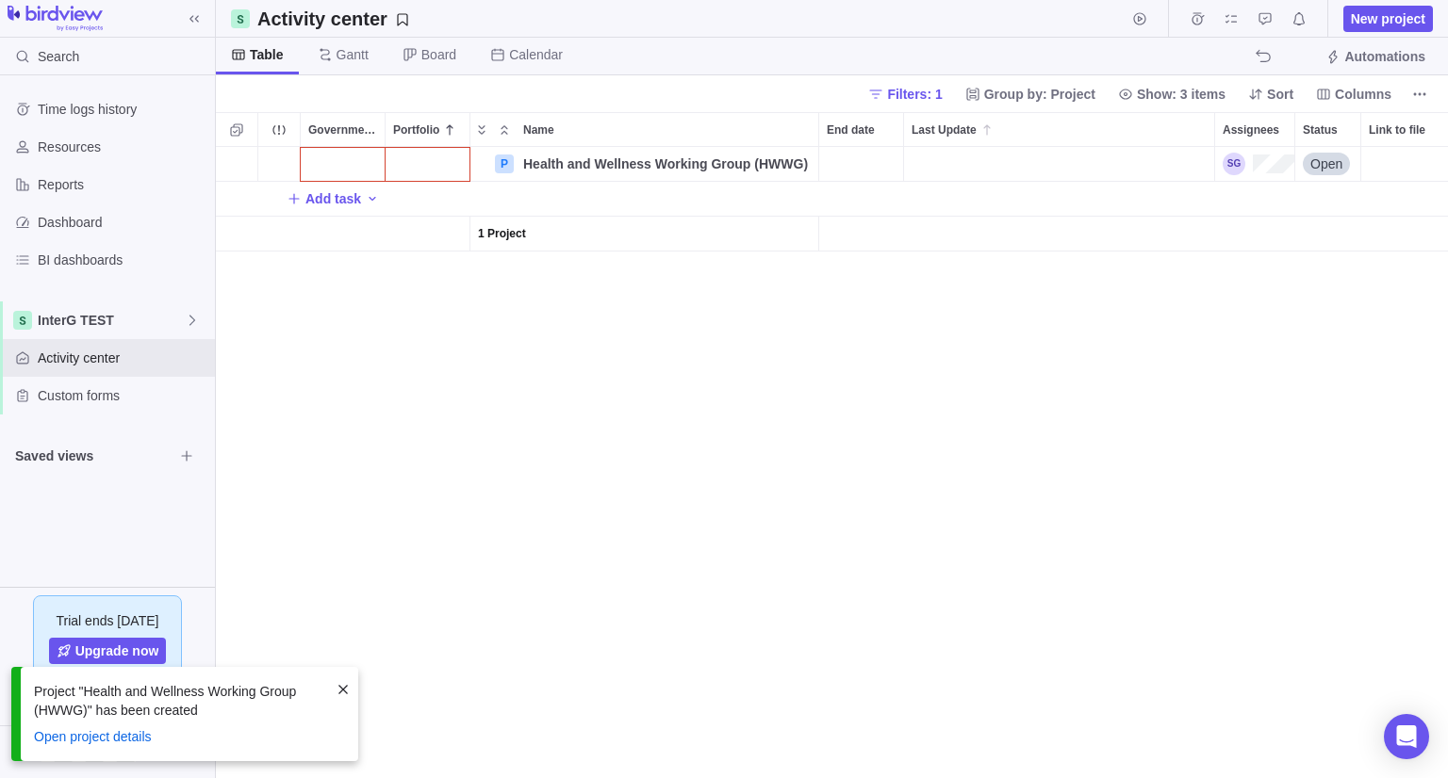
scroll to position [616, 1218]
click at [343, 170] on div "Government Level" at bounding box center [343, 164] width 84 height 34
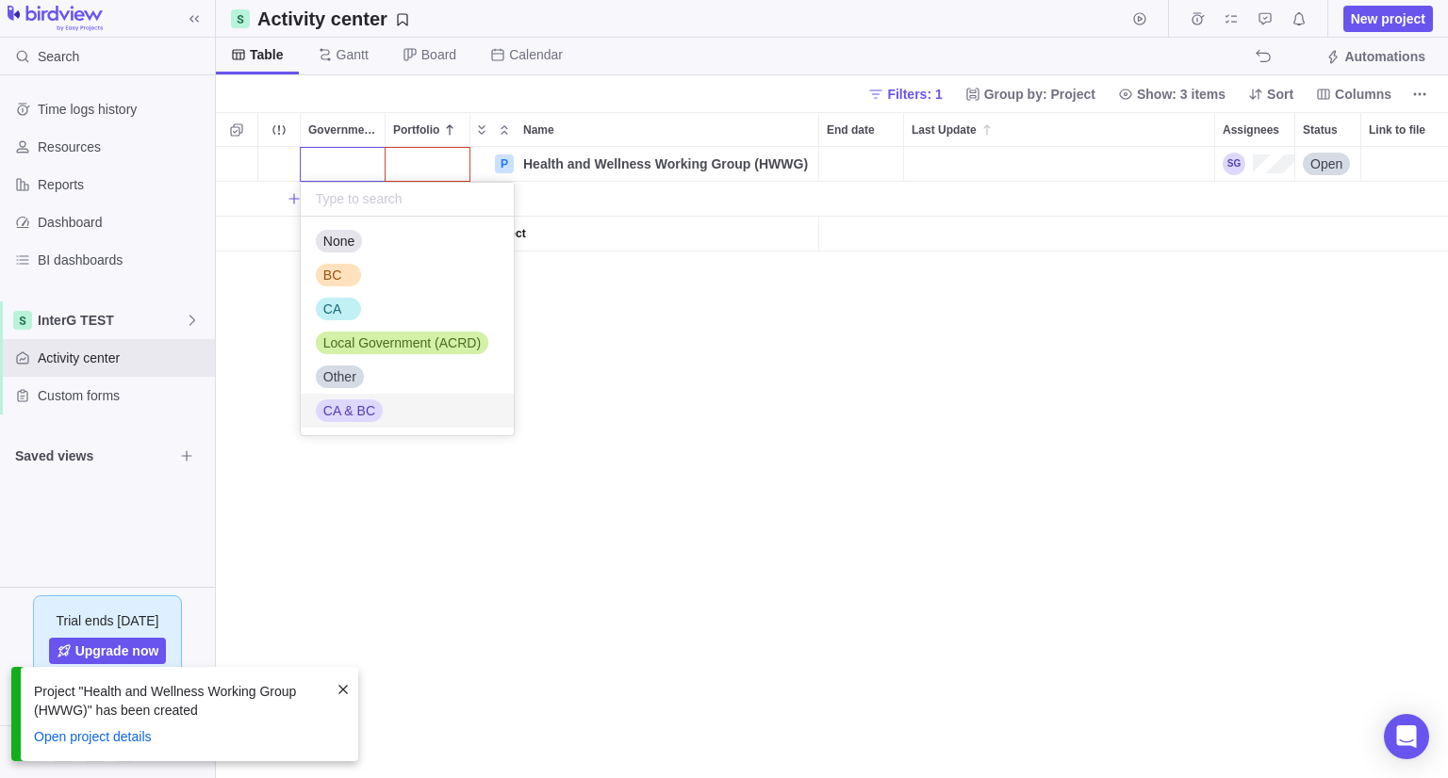
click at [340, 417] on span "CA & BC" at bounding box center [349, 410] width 52 height 19
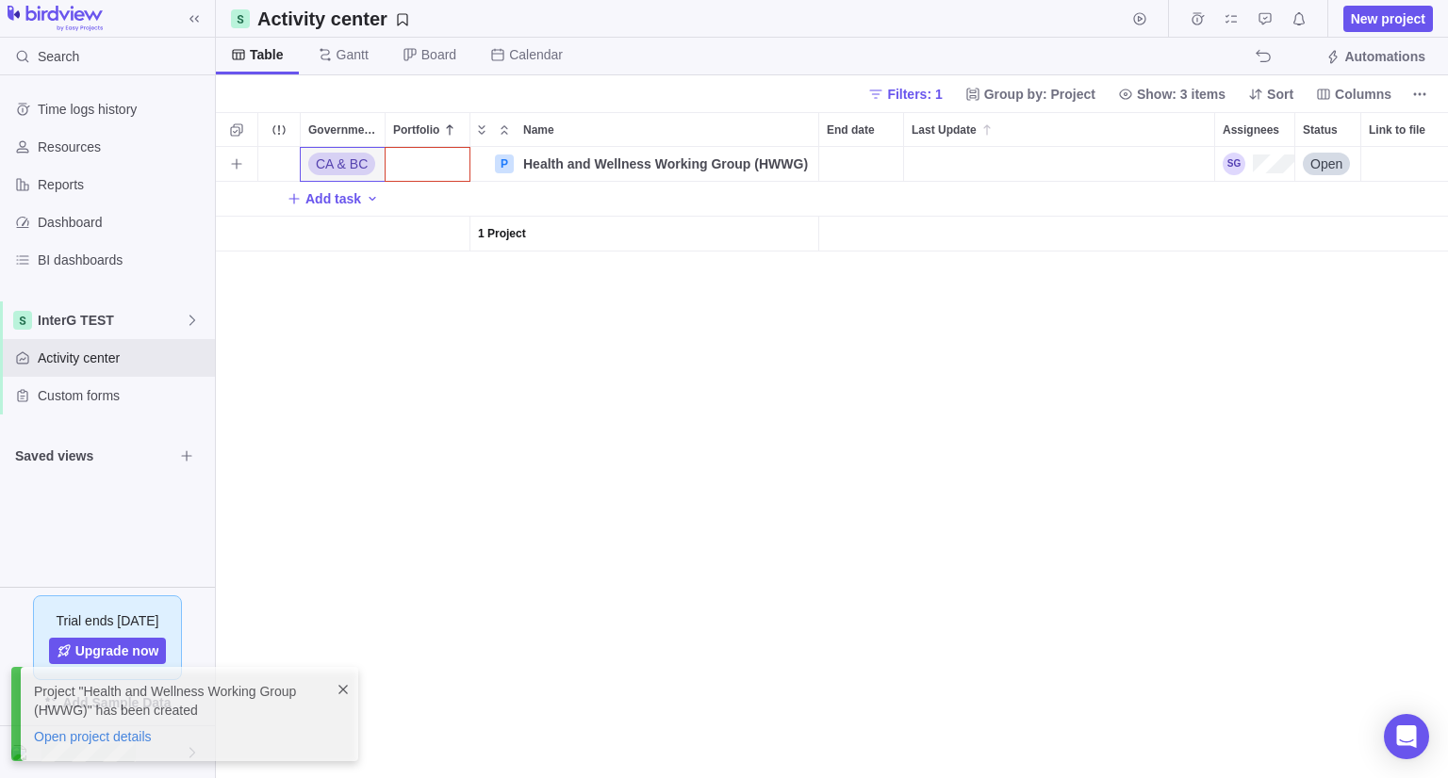
click at [426, 169] on div "Portfolio" at bounding box center [427, 164] width 84 height 34
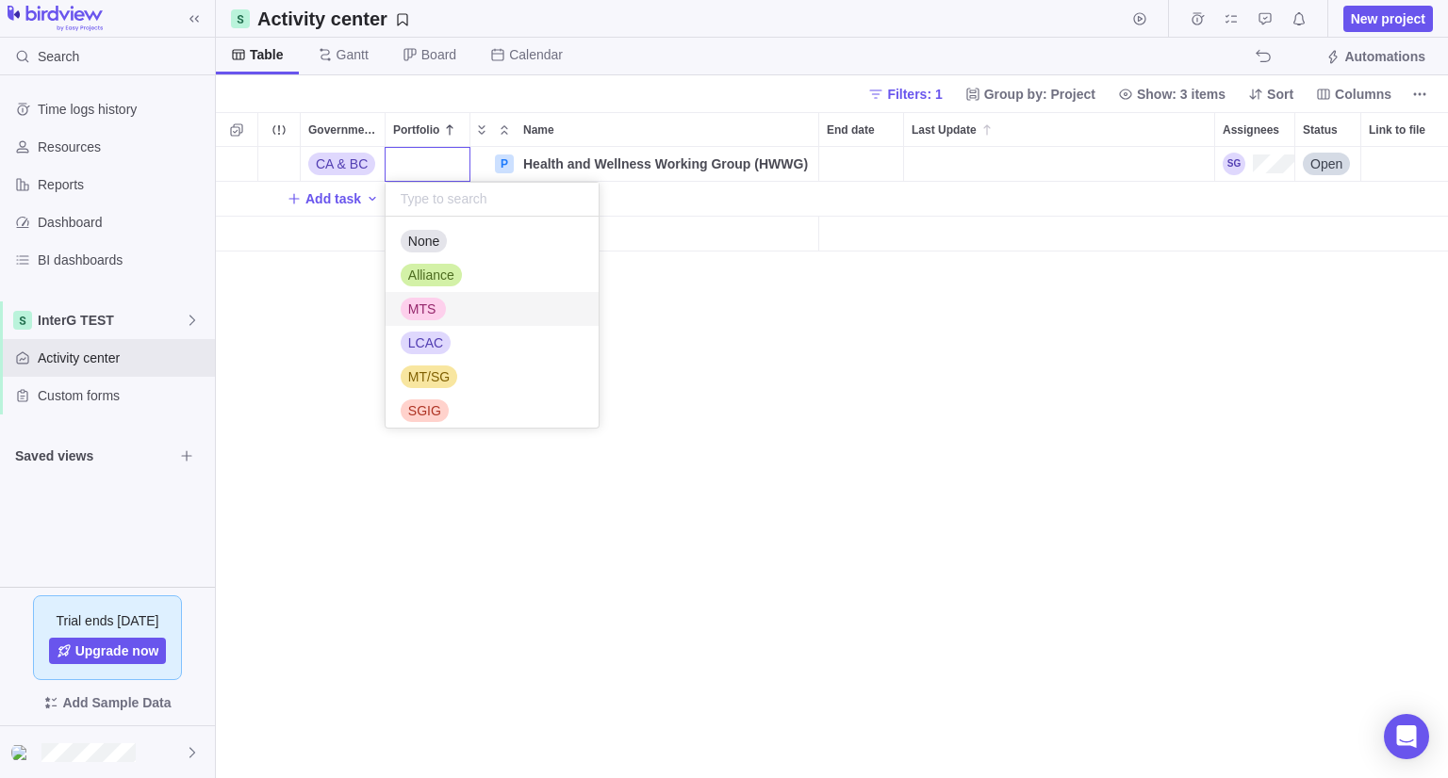
click at [421, 312] on span "MTS" at bounding box center [422, 309] width 28 height 19
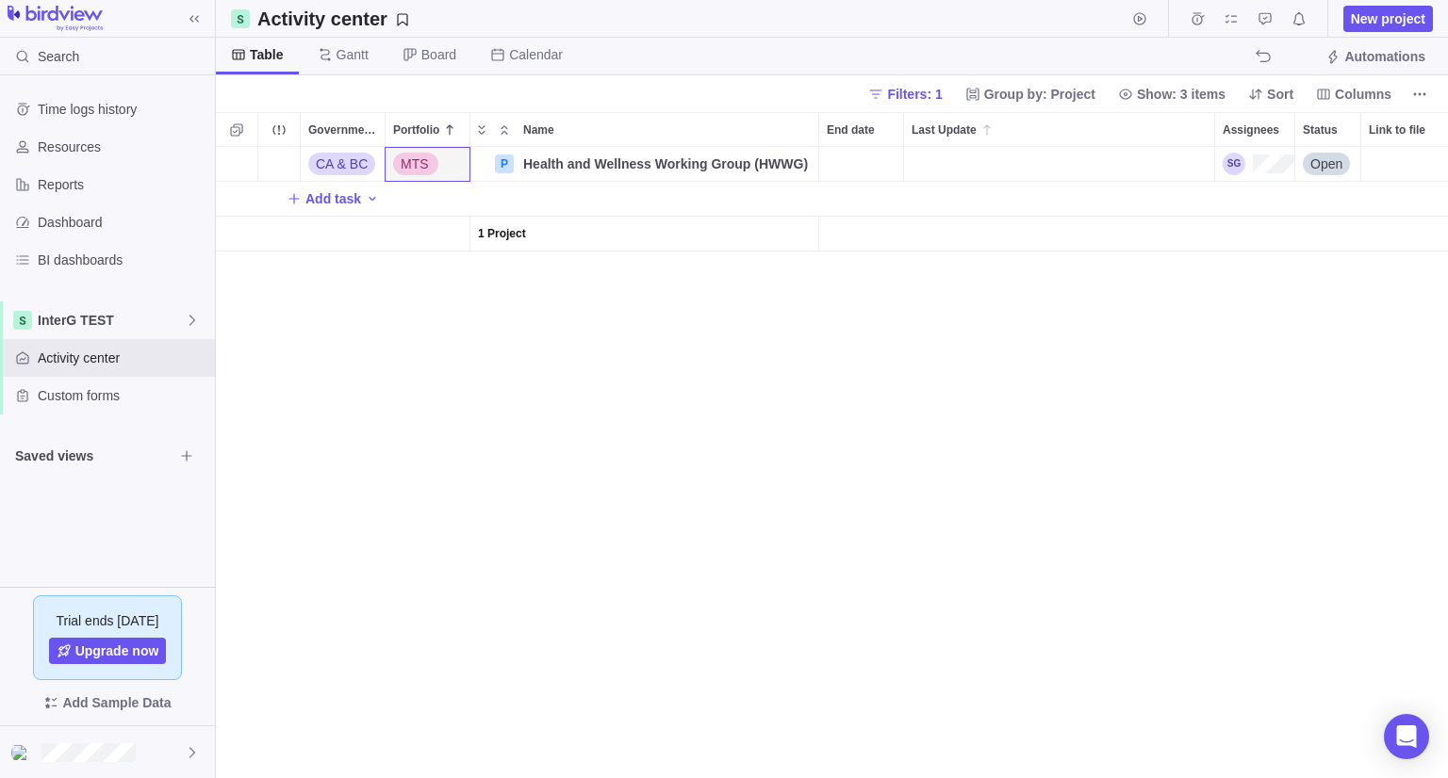
click at [941, 91] on span "Filters: 1" at bounding box center [914, 94] width 55 height 19
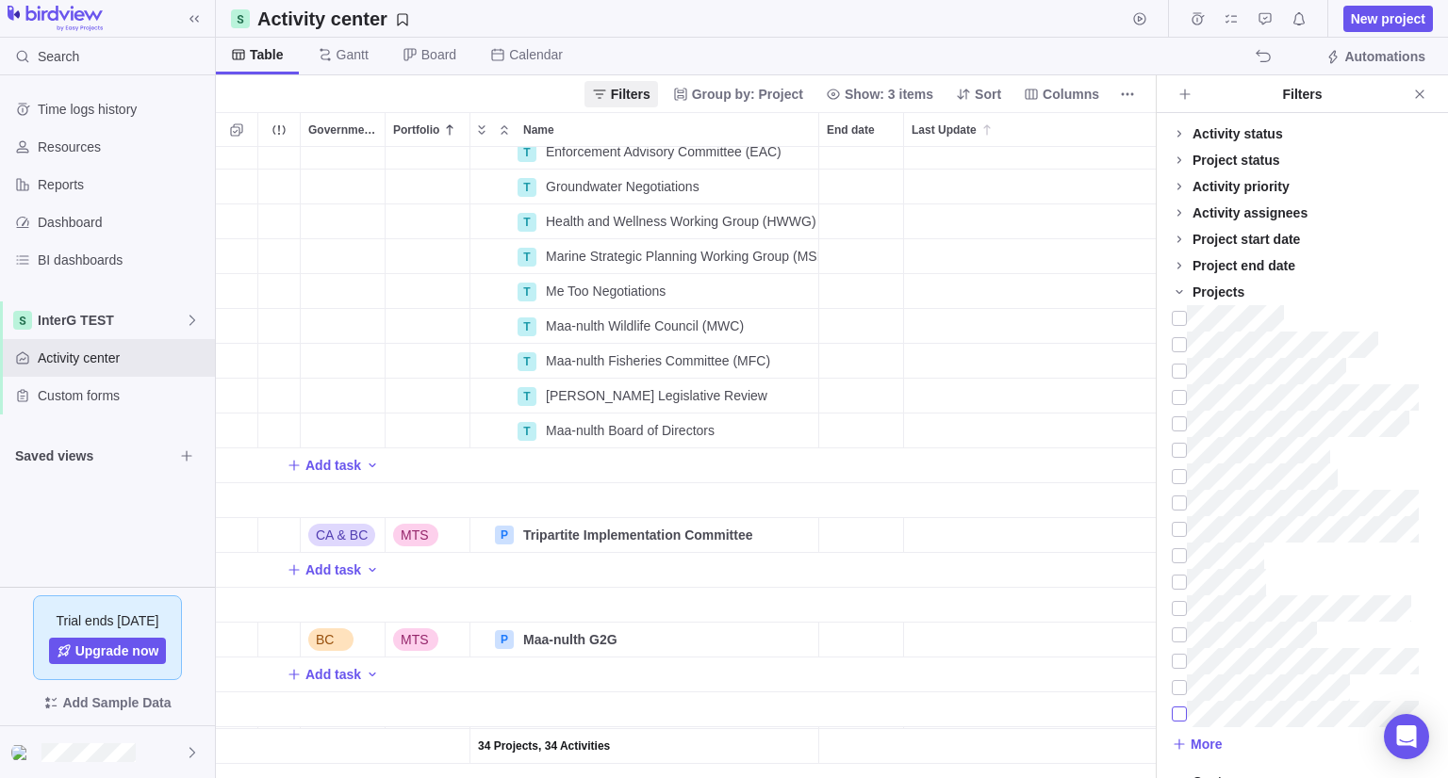
scroll to position [1885, 0]
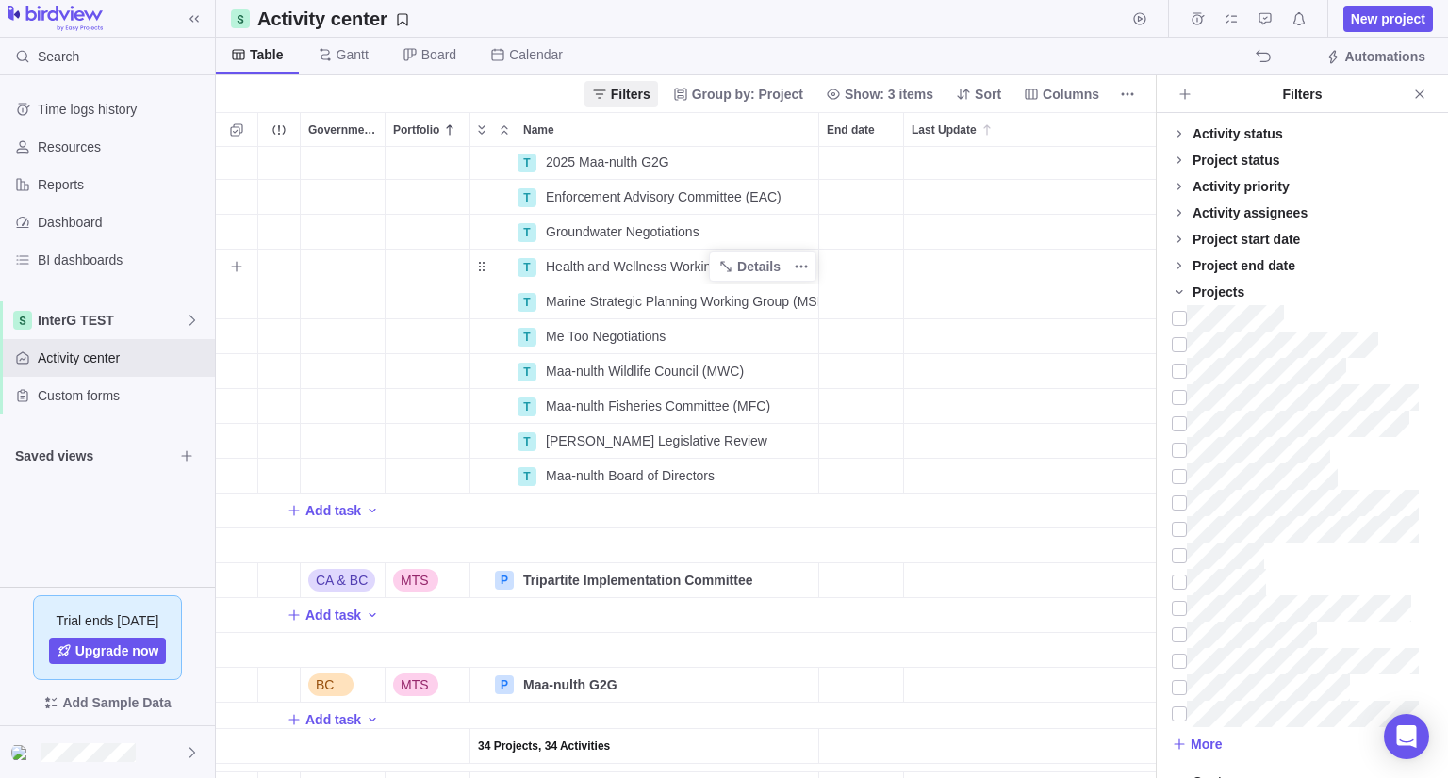
click at [604, 259] on span "Health and Wellness Working Group (HWWG)" at bounding box center [681, 266] width 270 height 19
click at [880, 284] on div "34 Projects, 34 Activities CA MT/SG P MT IP (Modern Treaty Implementation Polic…" at bounding box center [686, 462] width 940 height 631
click at [761, 270] on span "Details" at bounding box center [758, 266] width 43 height 19
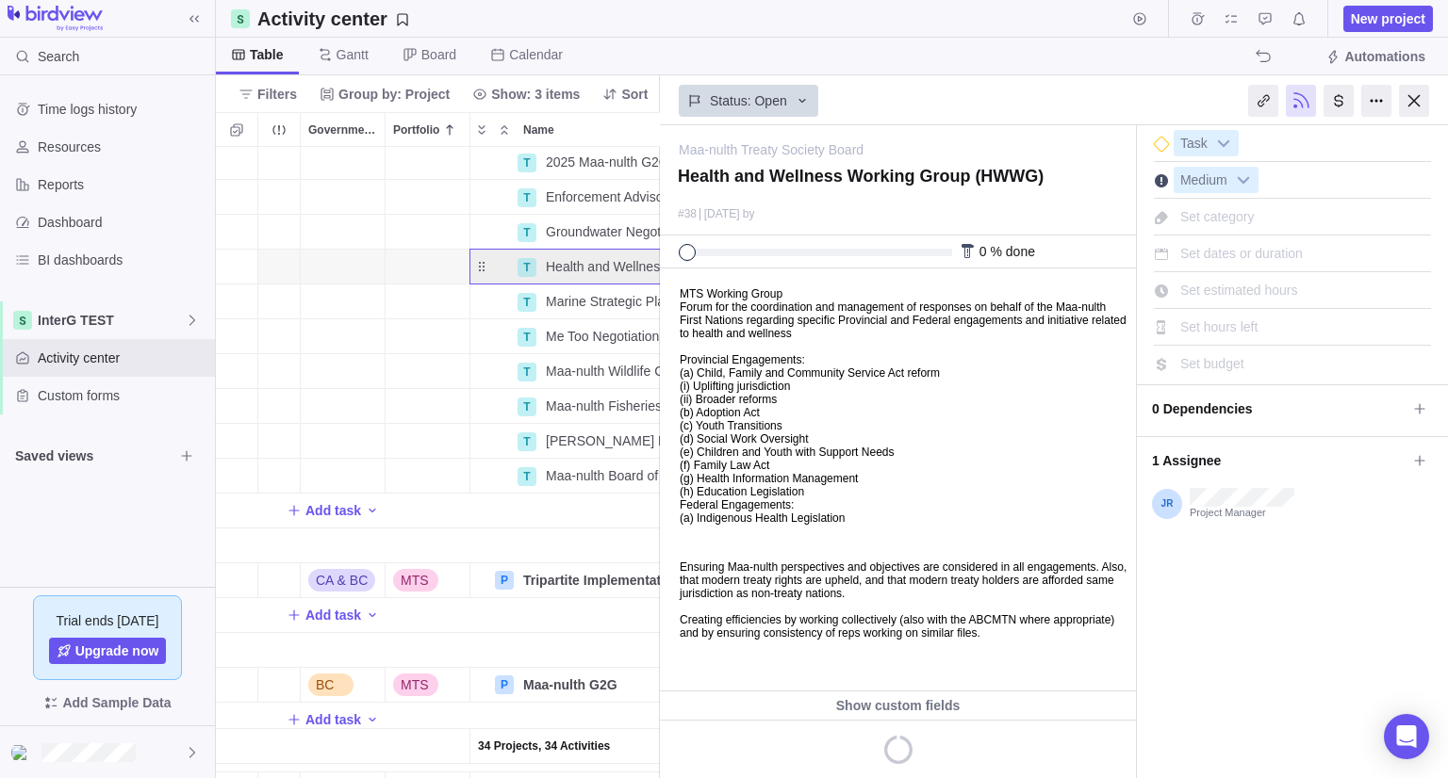
scroll to position [1885, 173]
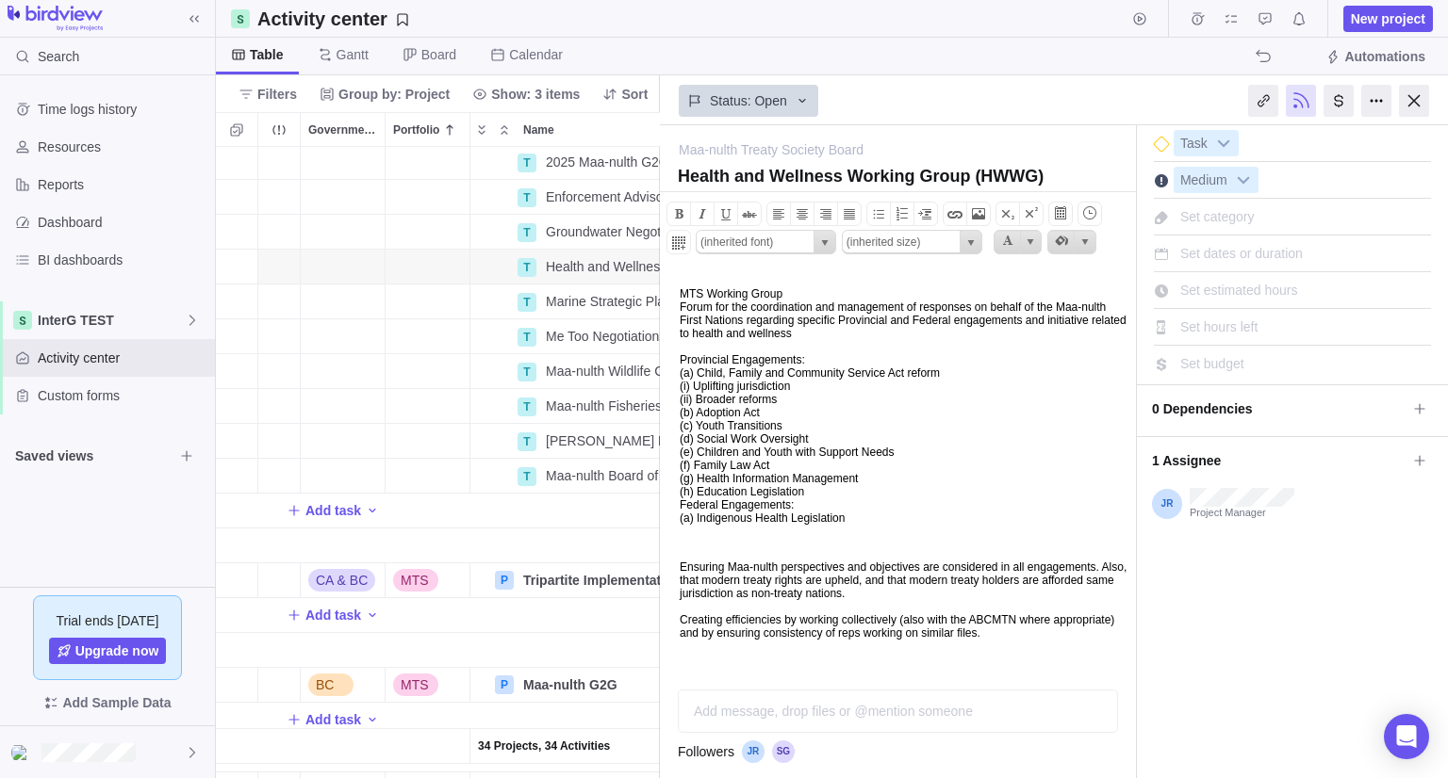
click at [824, 363] on p "MTS Working Group Forum for the coordination and management of responses on beh…" at bounding box center [904, 405] width 450 height 237
copy body "MTS Working Group Forum for the coordination and management of responses on beh…"
click at [1407, 98] on div at bounding box center [1414, 101] width 30 height 32
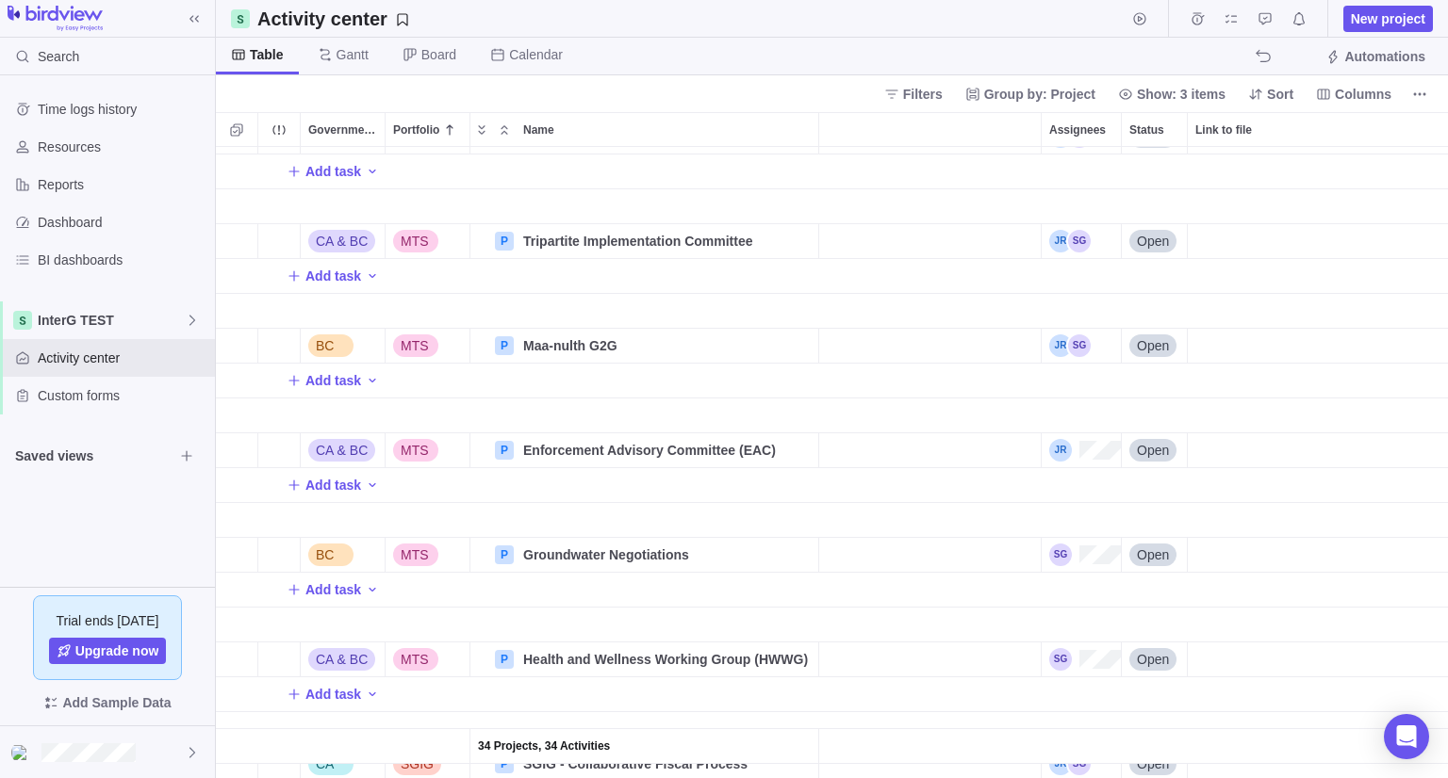
scroll to position [2311, 173]
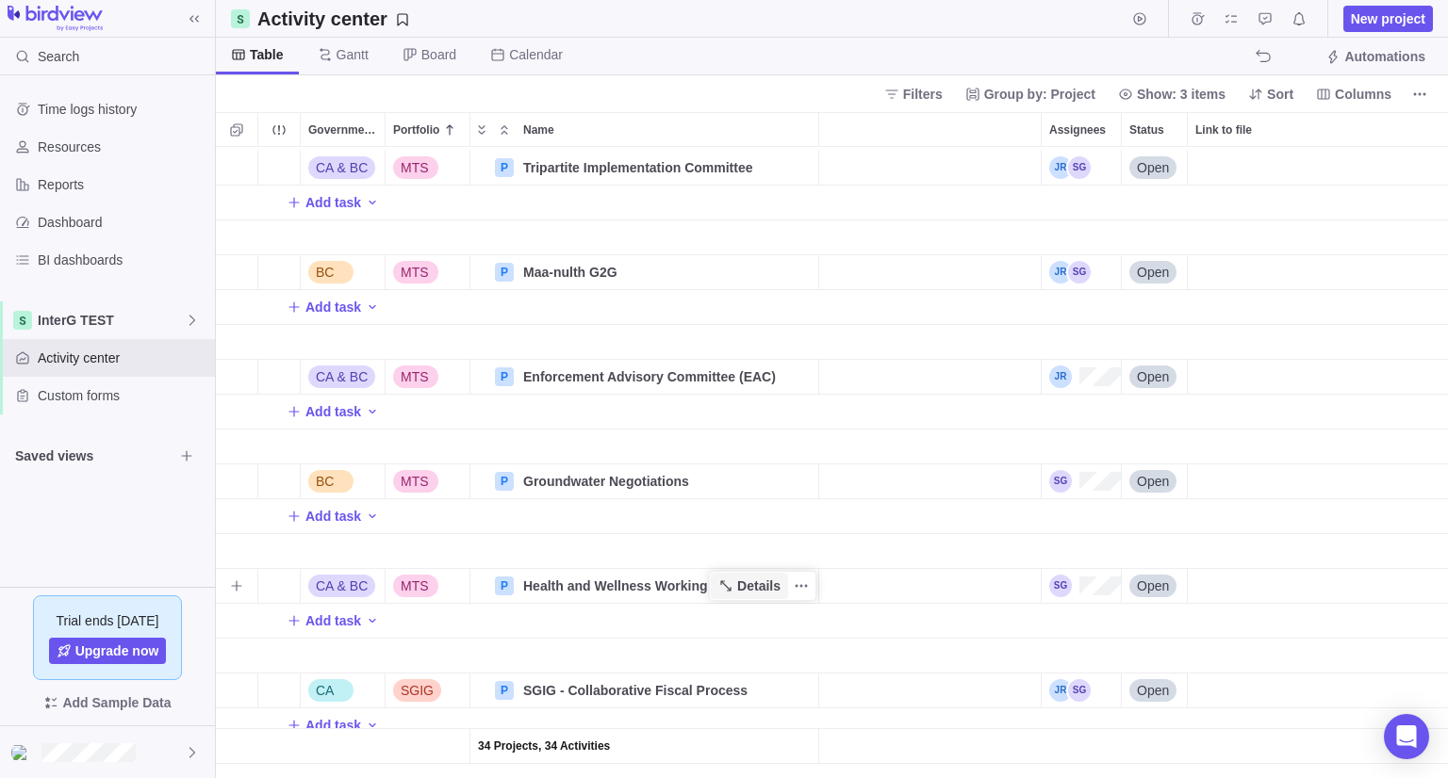
click at [757, 577] on span "Details" at bounding box center [758, 586] width 43 height 19
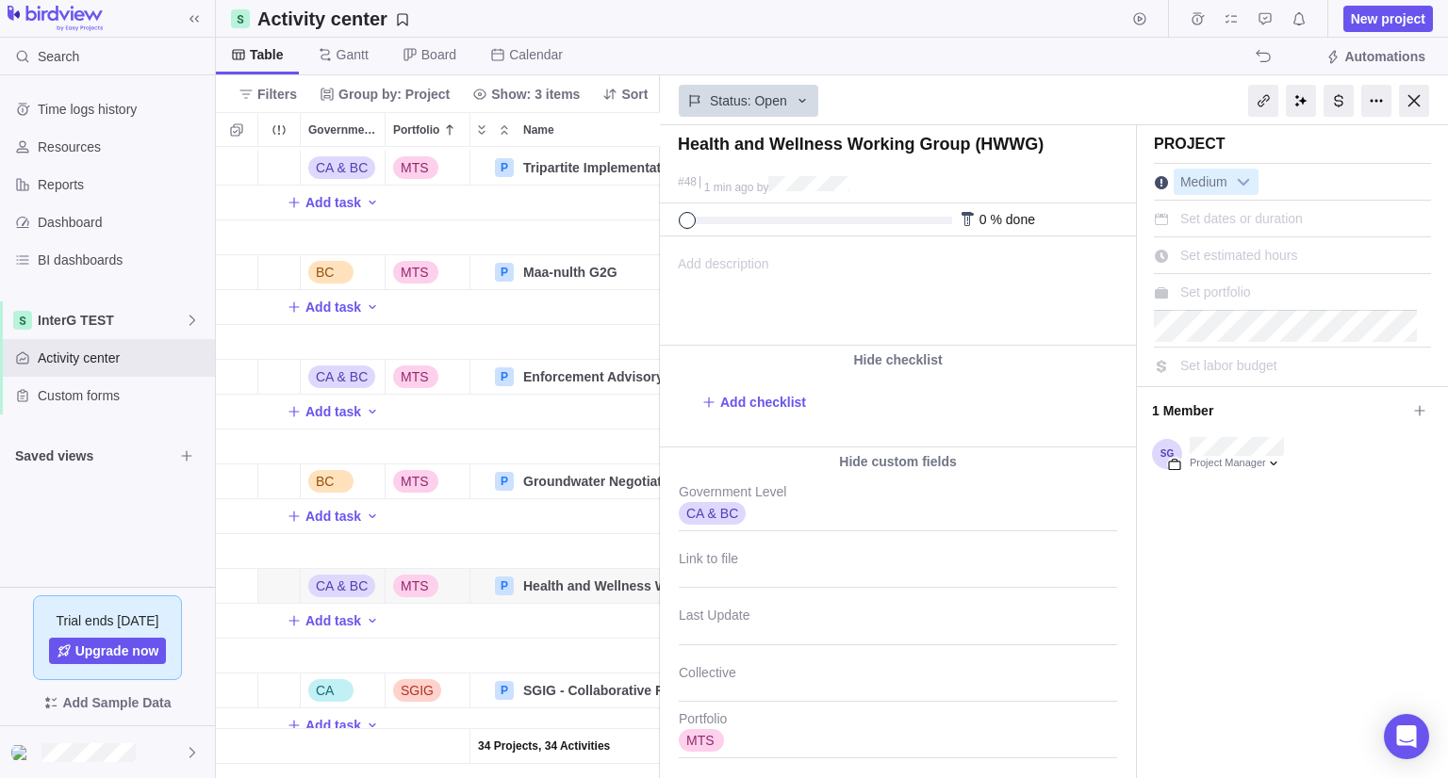
click at [679, 235] on div "0 % done" at bounding box center [898, 220] width 476 height 33
click at [713, 257] on span "Add description" at bounding box center [715, 290] width 108 height 107
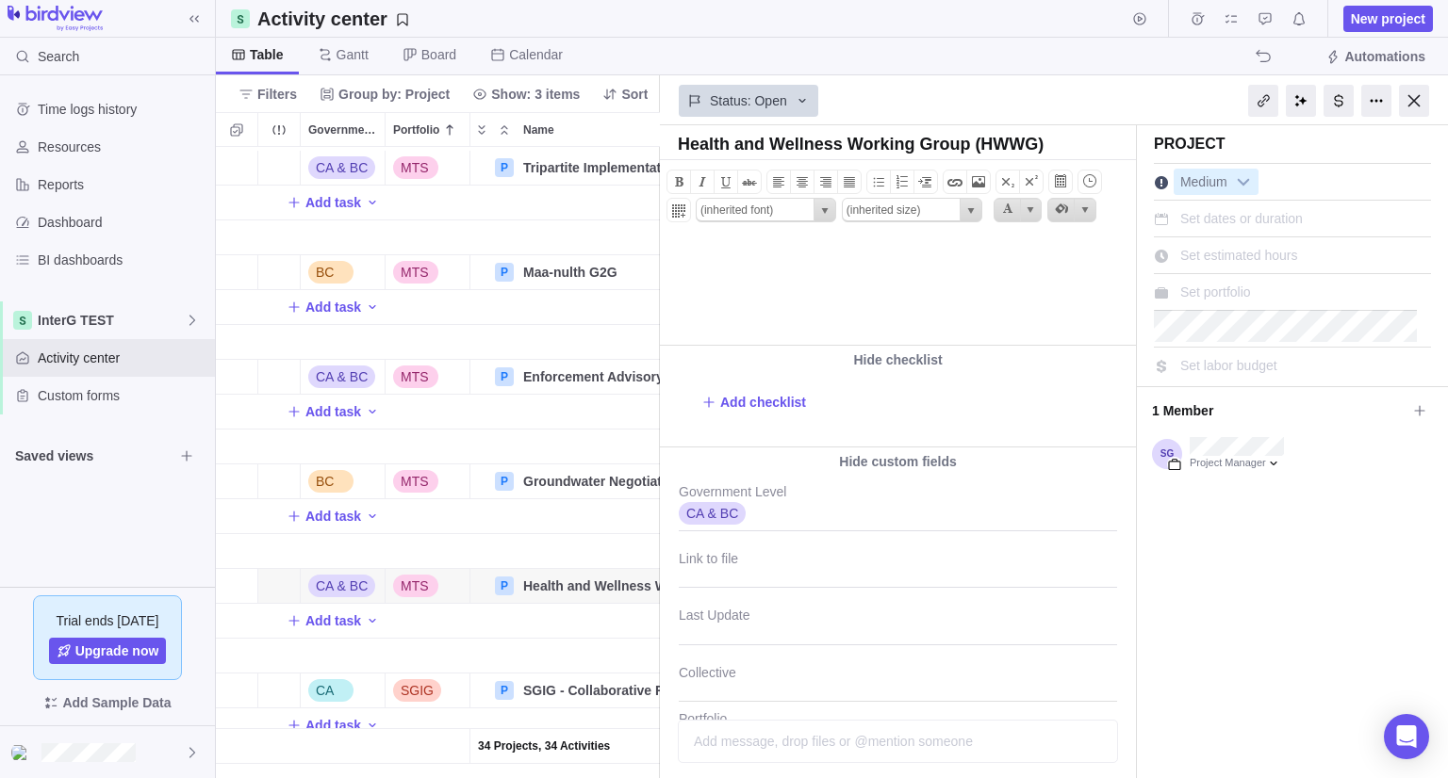
click at [695, 245] on body at bounding box center [896, 252] width 471 height 31
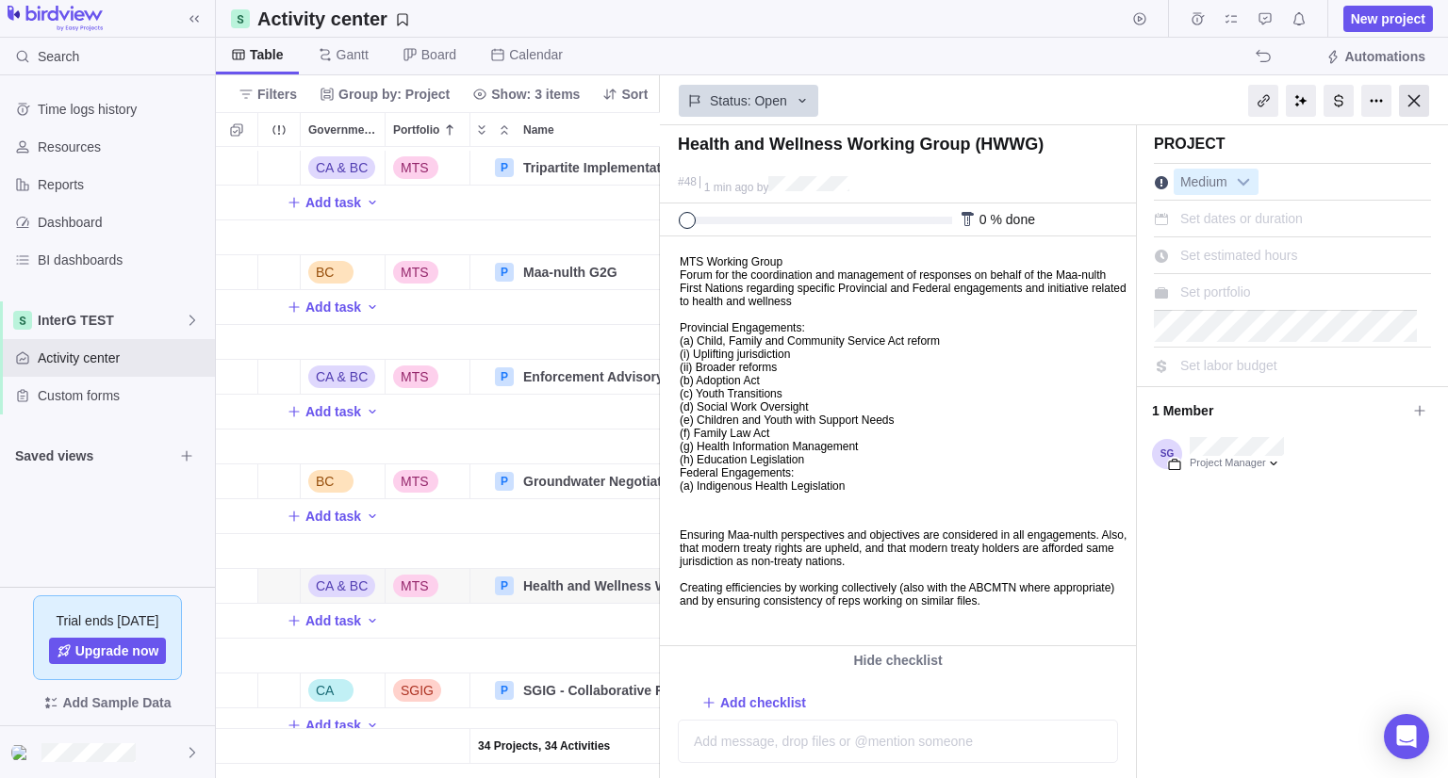
click at [1407, 107] on div at bounding box center [1414, 101] width 30 height 32
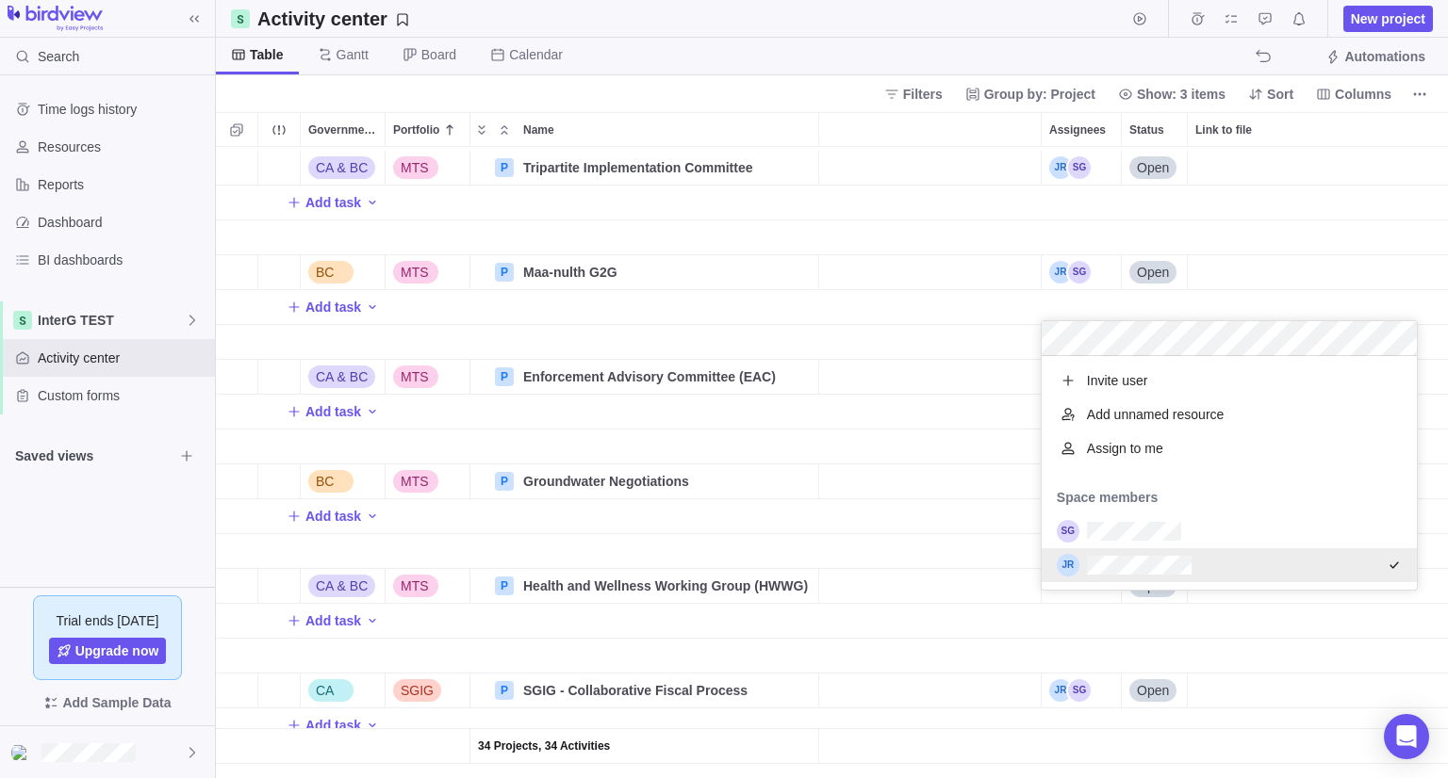
click at [891, 608] on div "CA & BC MTS P Tripartite Implementation Committee Details Open Administration D…" at bounding box center [832, 462] width 1232 height 631
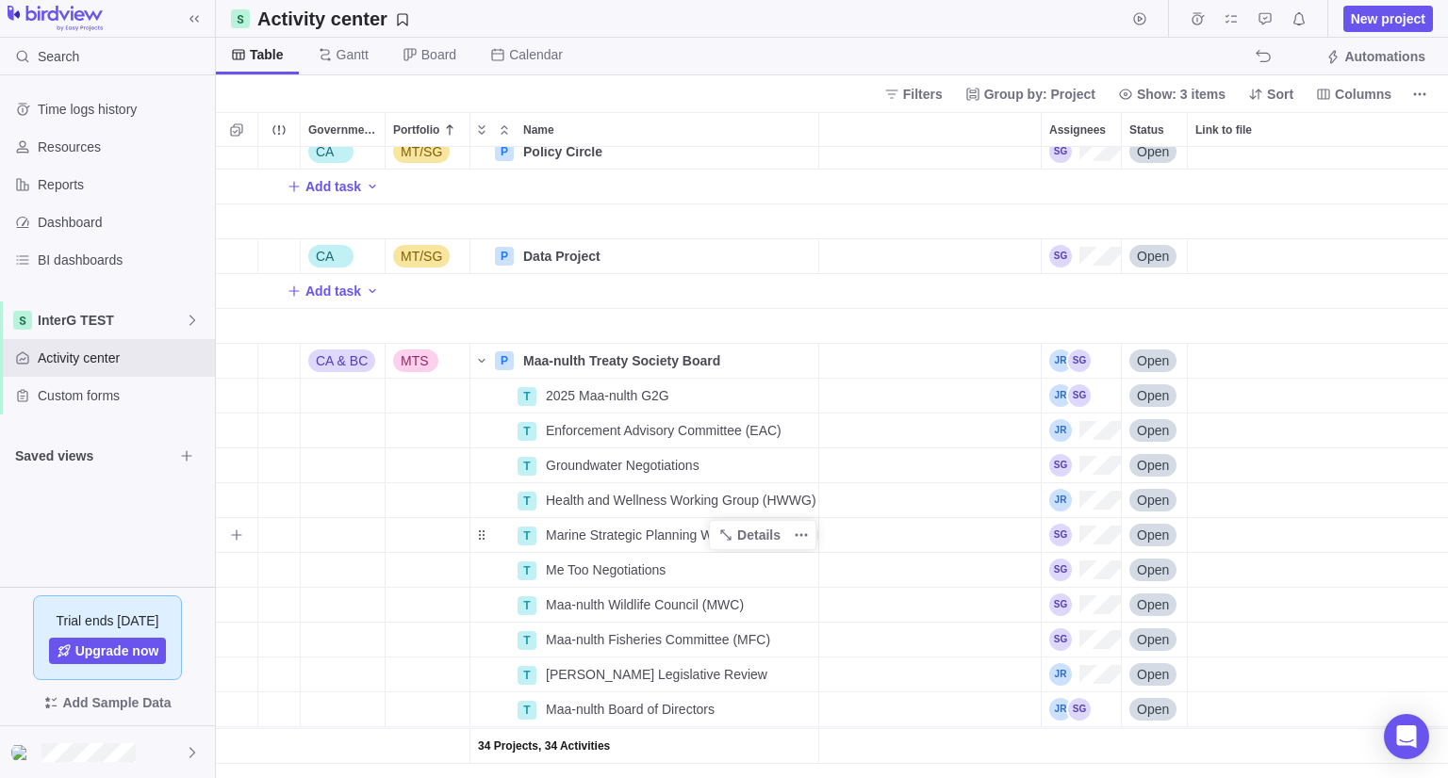
click at [658, 541] on span "Marine Strategic Planning Working Group (MSPWG)" at bounding box center [682, 535] width 272 height 19
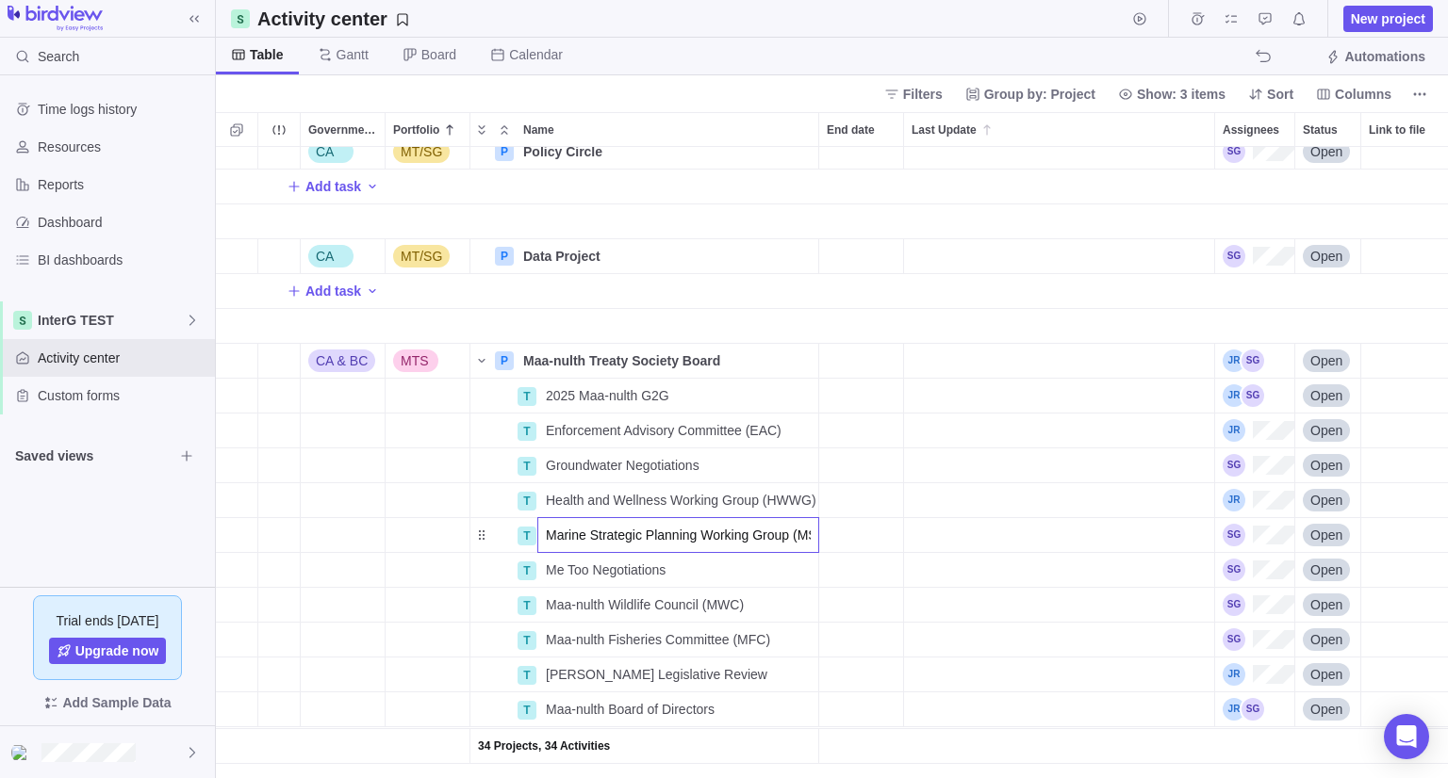
click at [1405, 17] on body "Search Time logs history Resources Reports Dashboard BI dashboards InterG TEST …" at bounding box center [724, 389] width 1448 height 778
click at [1387, 24] on span "New project" at bounding box center [1388, 18] width 74 height 19
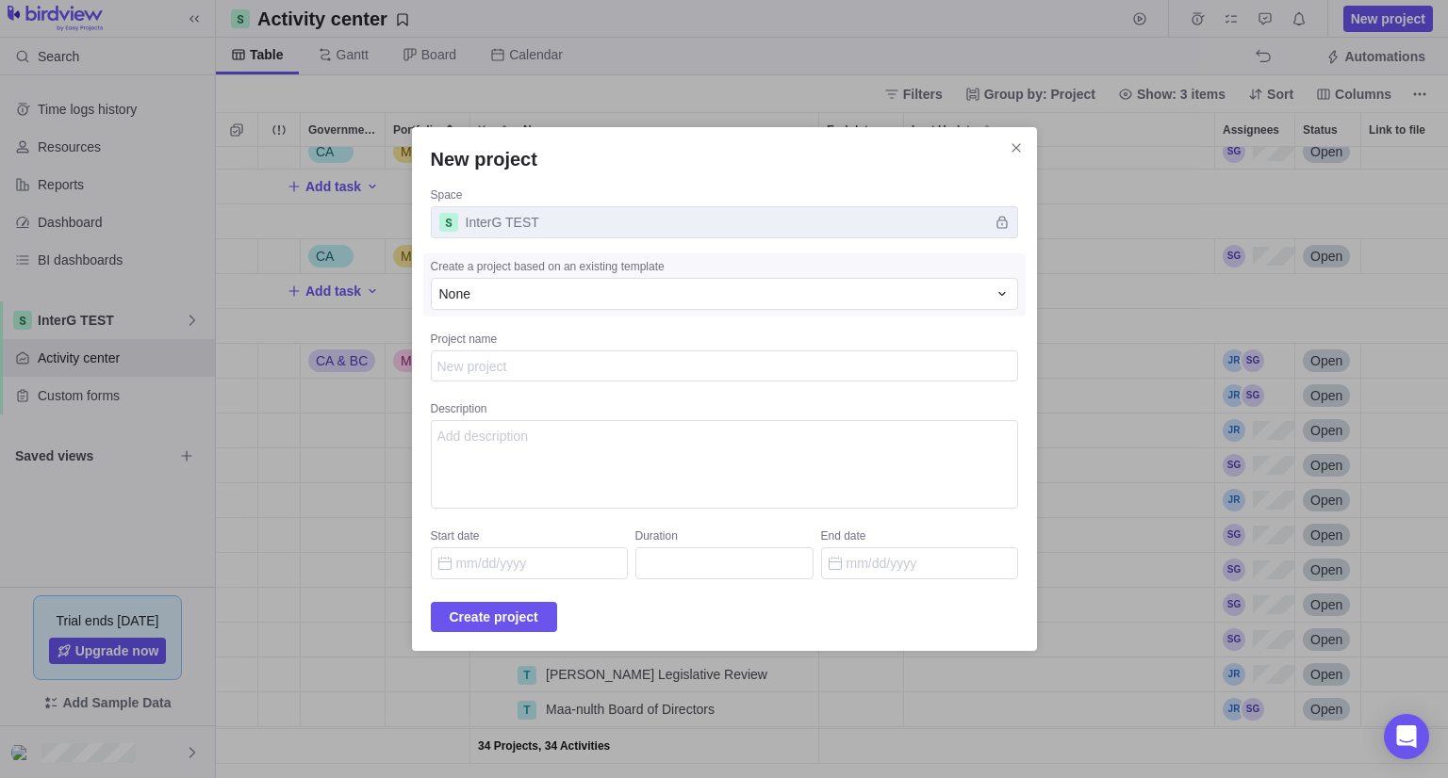
click at [565, 355] on textarea "Project name" at bounding box center [724, 367] width 587 height 32
type textarea "x"
type textarea "Marine Strategic Planning Working Group (MSPWG)"
type textarea "x"
click at [499, 626] on span "Create project" at bounding box center [494, 617] width 89 height 23
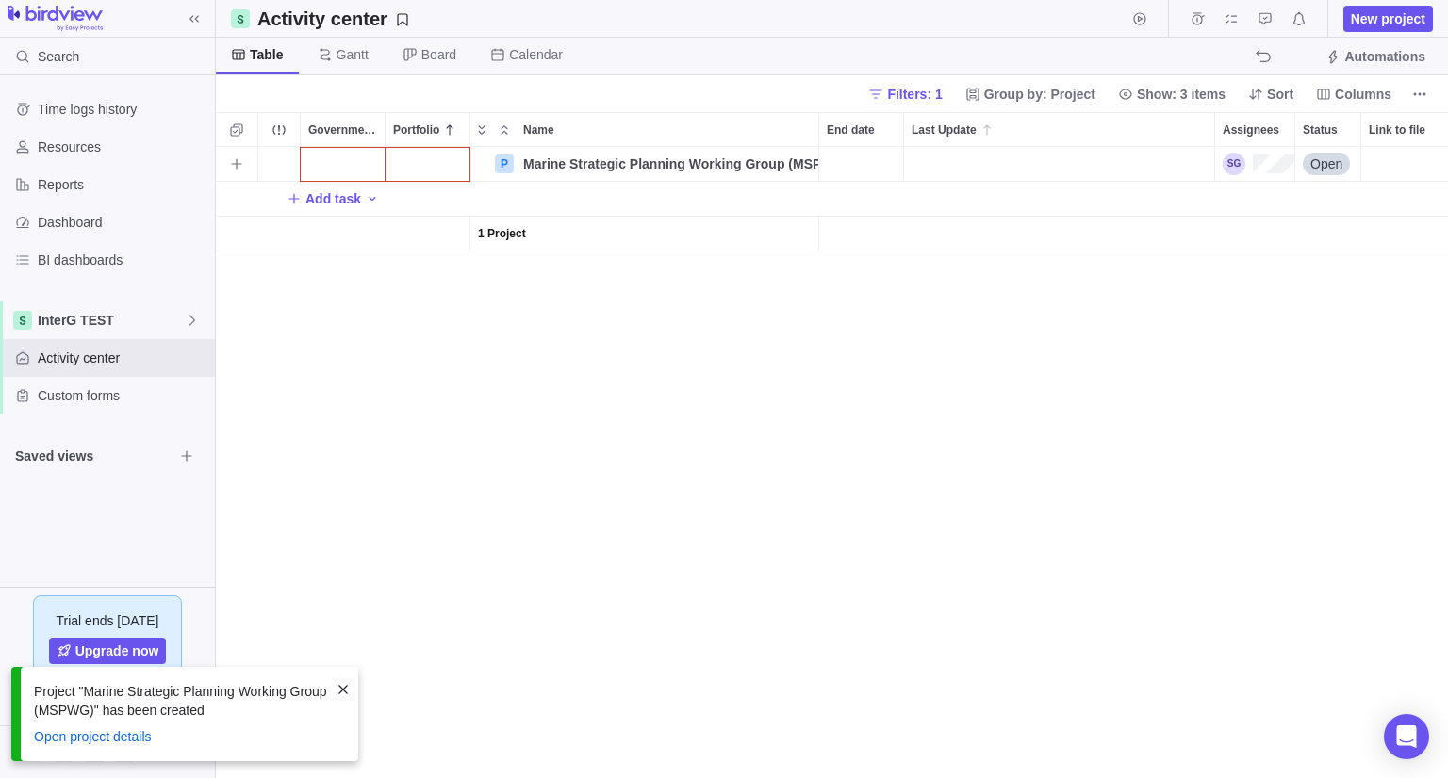
click at [351, 160] on div "Government Level" at bounding box center [343, 164] width 84 height 34
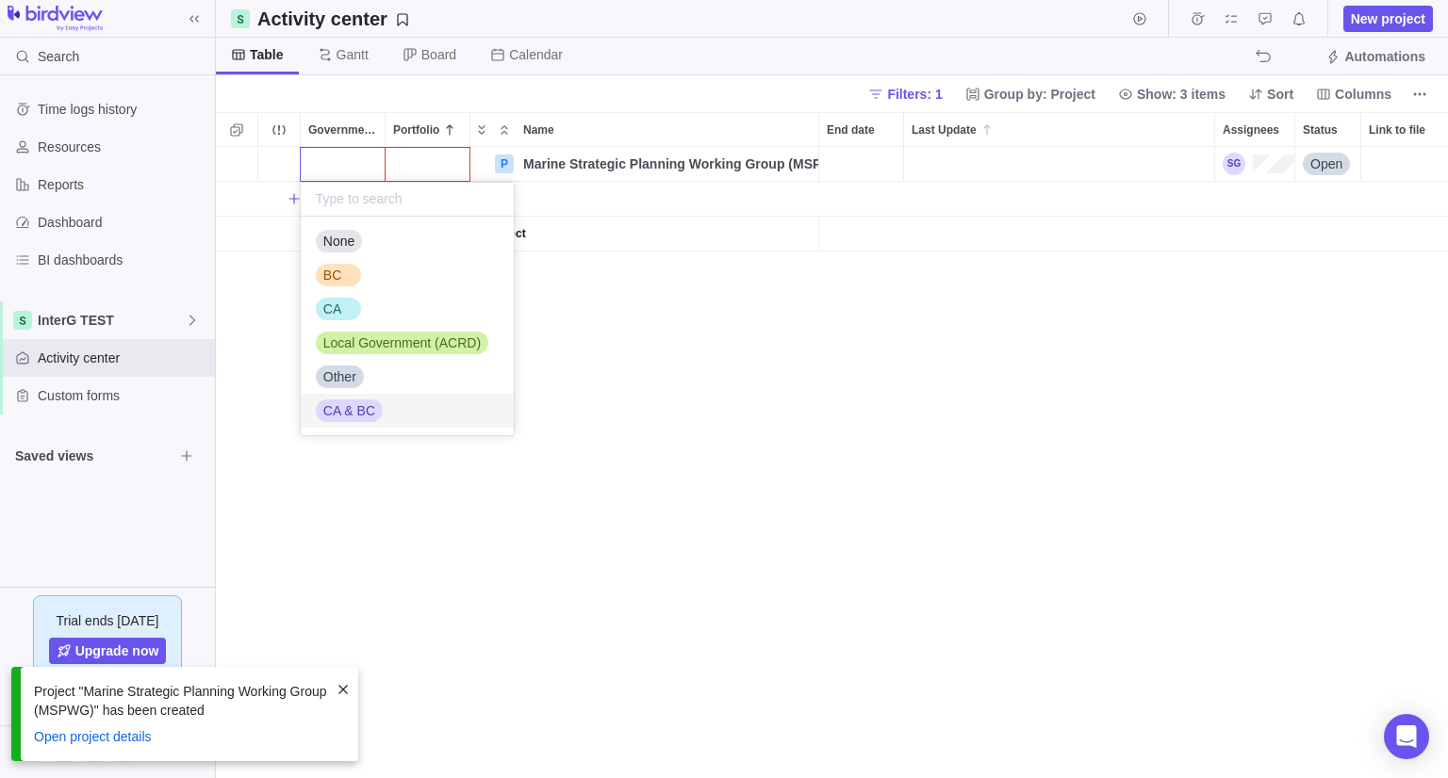
click at [342, 405] on span "CA & BC" at bounding box center [349, 410] width 52 height 19
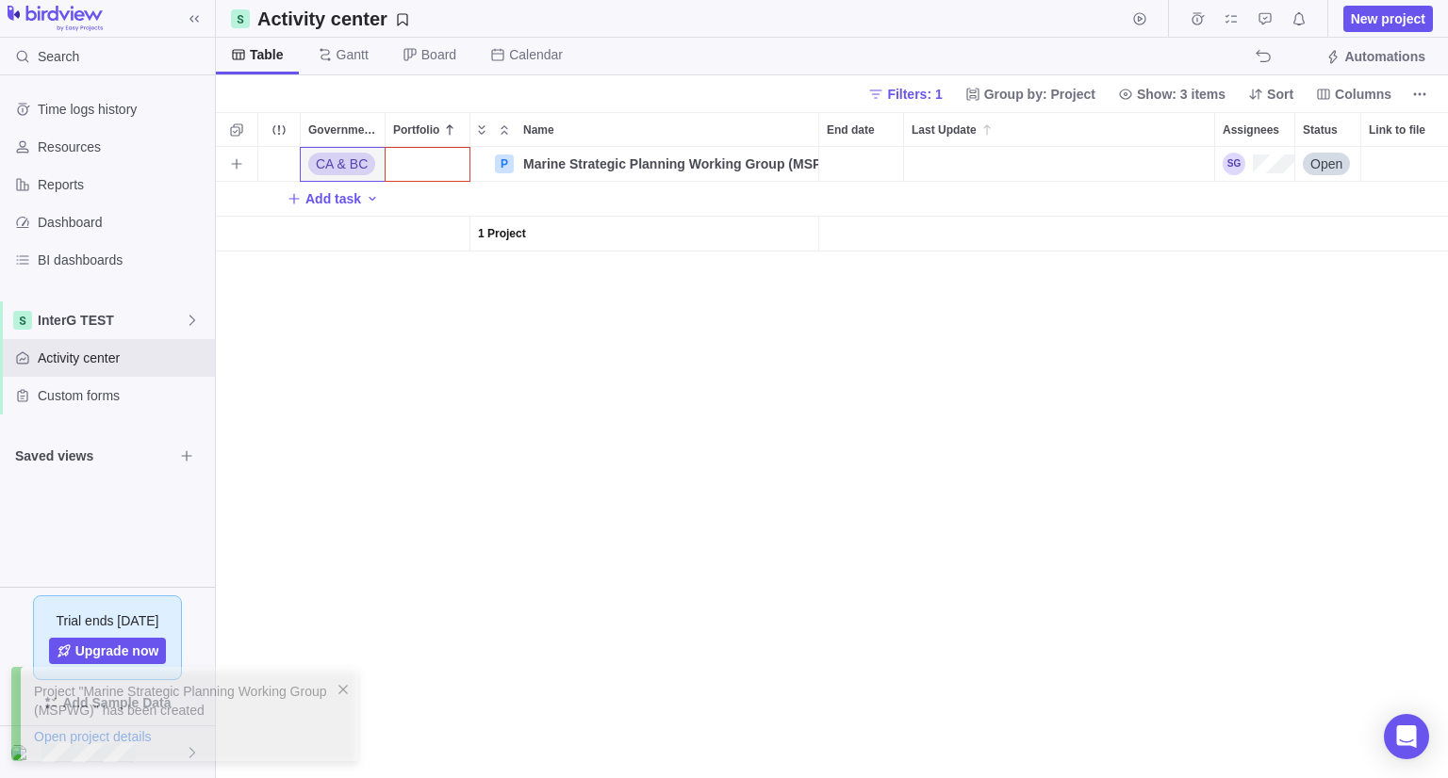
click at [401, 166] on div "Portfolio" at bounding box center [427, 164] width 84 height 34
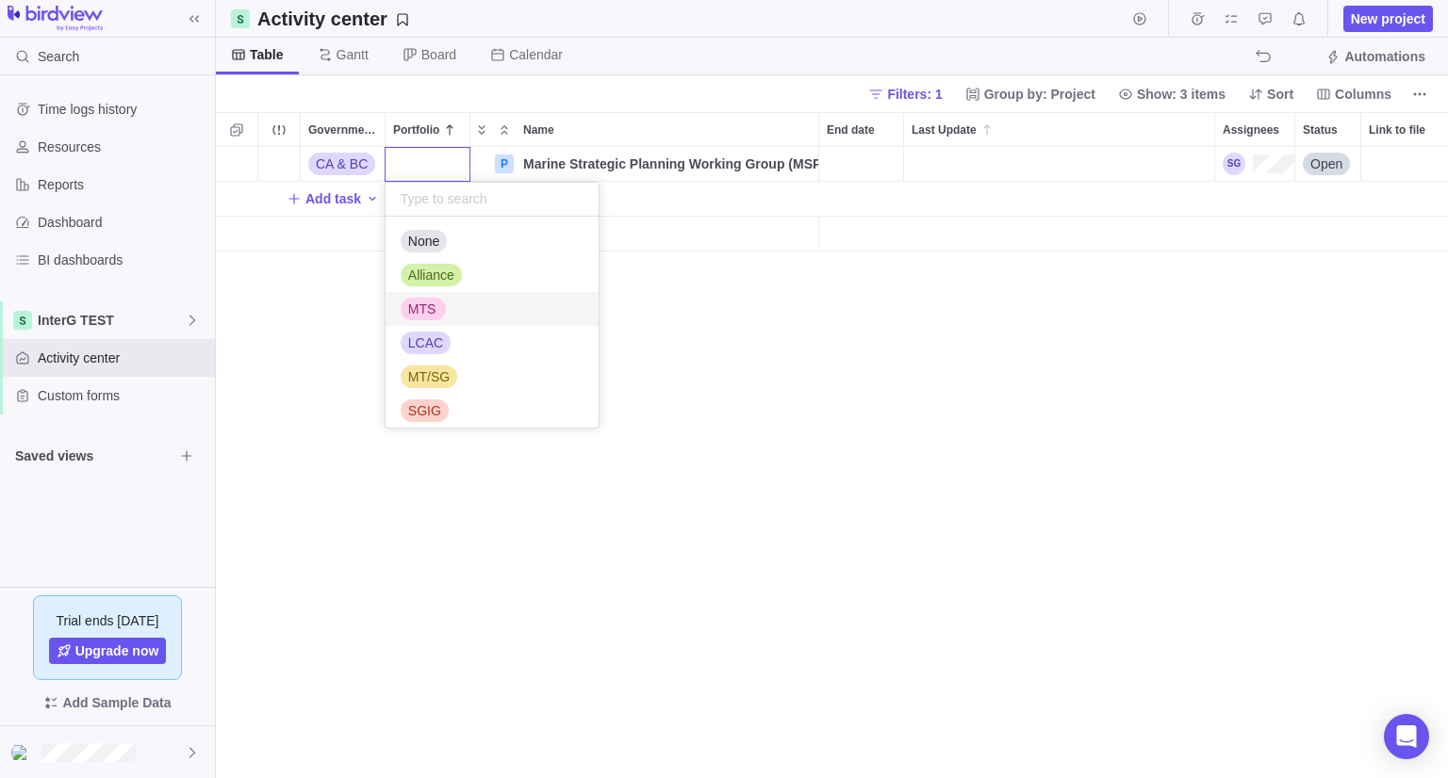
click at [418, 307] on span "MTS" at bounding box center [422, 309] width 28 height 19
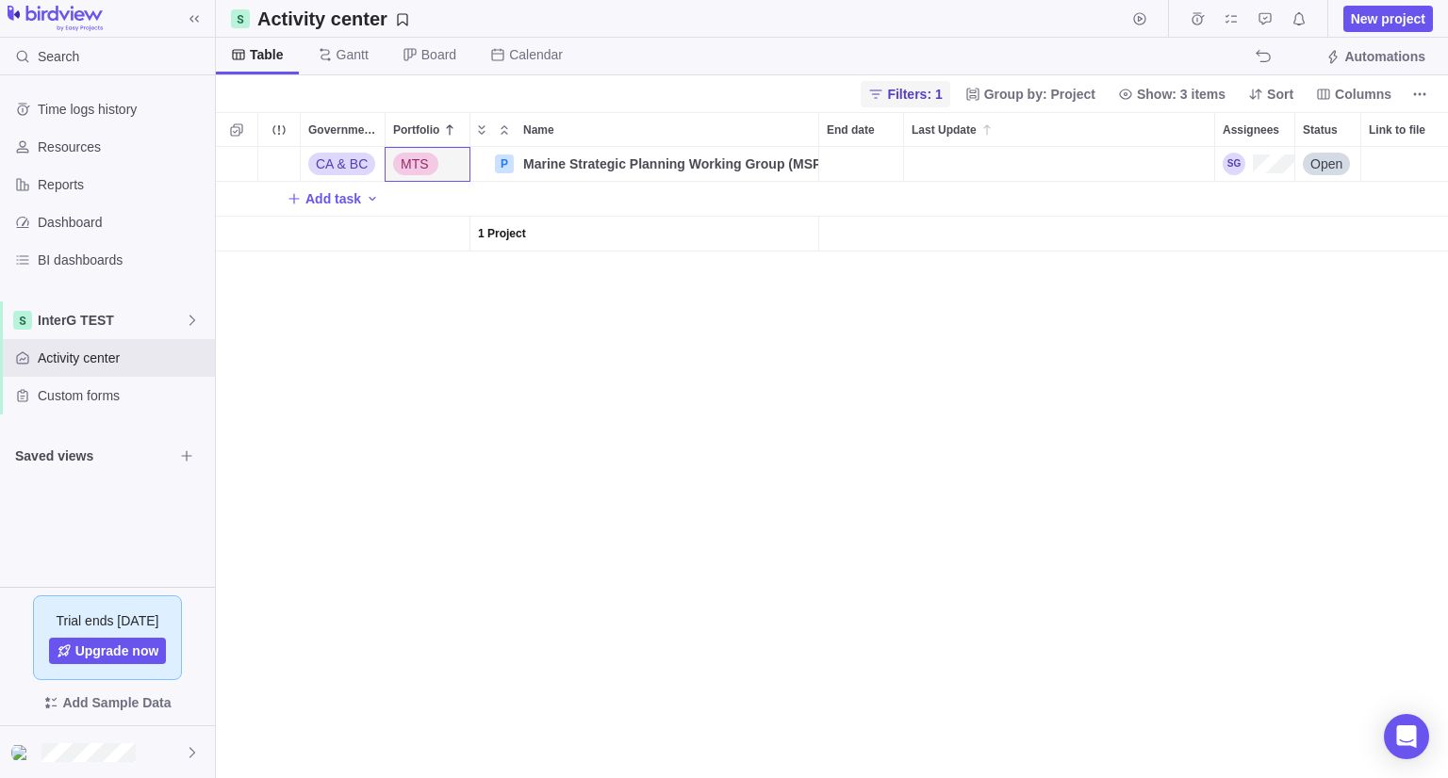
click at [914, 94] on span "Filters: 1" at bounding box center [914, 94] width 55 height 19
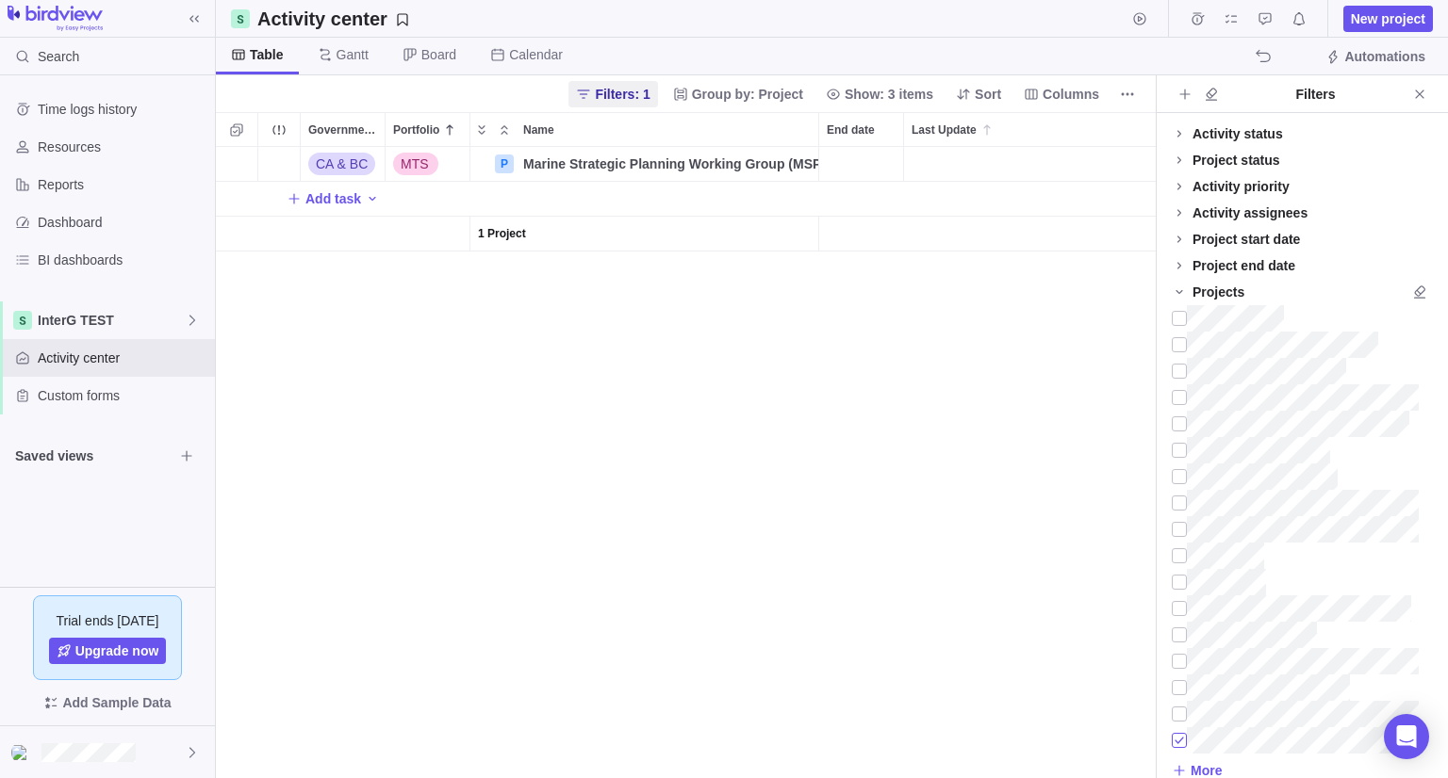
click at [1176, 739] on div at bounding box center [1178, 741] width 15 height 26
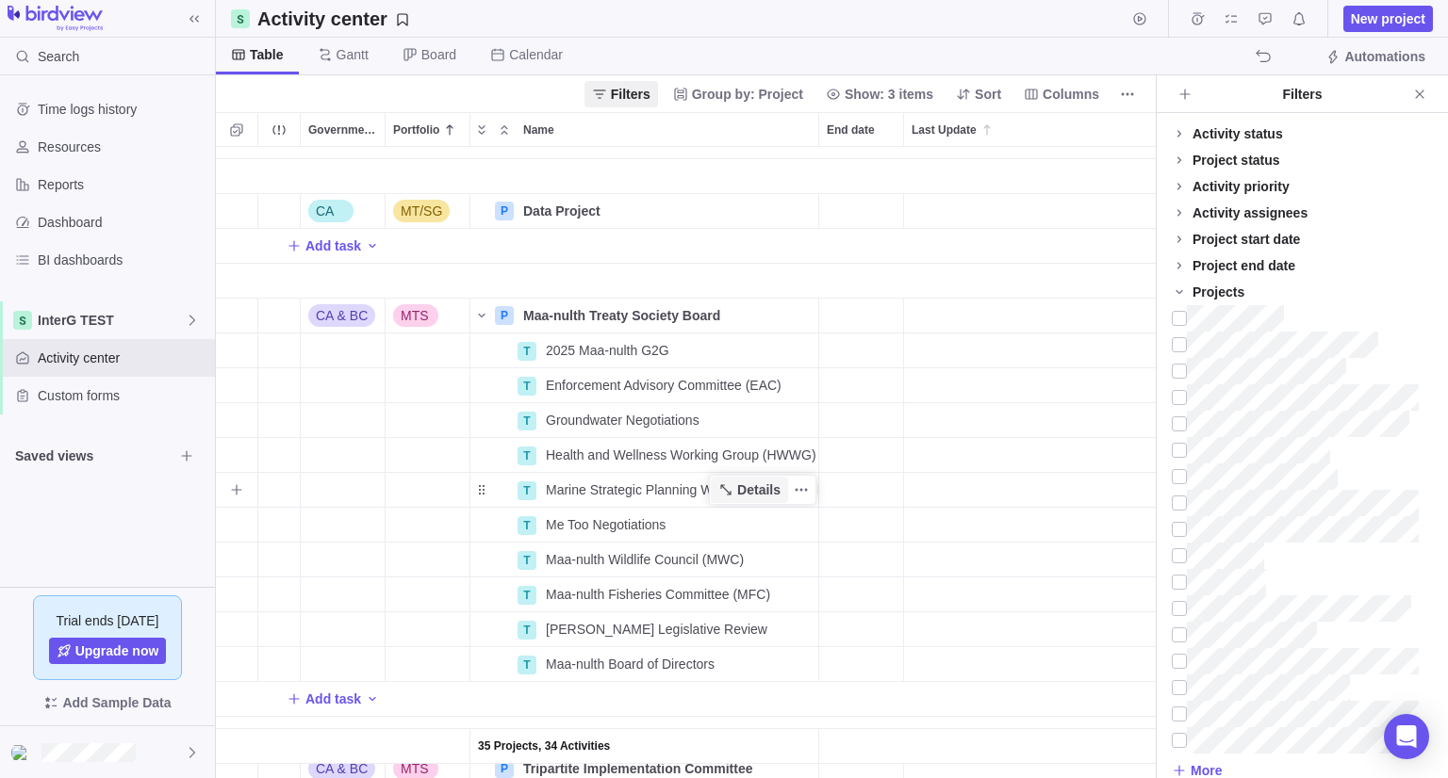
click at [747, 486] on span "Details" at bounding box center [758, 490] width 43 height 19
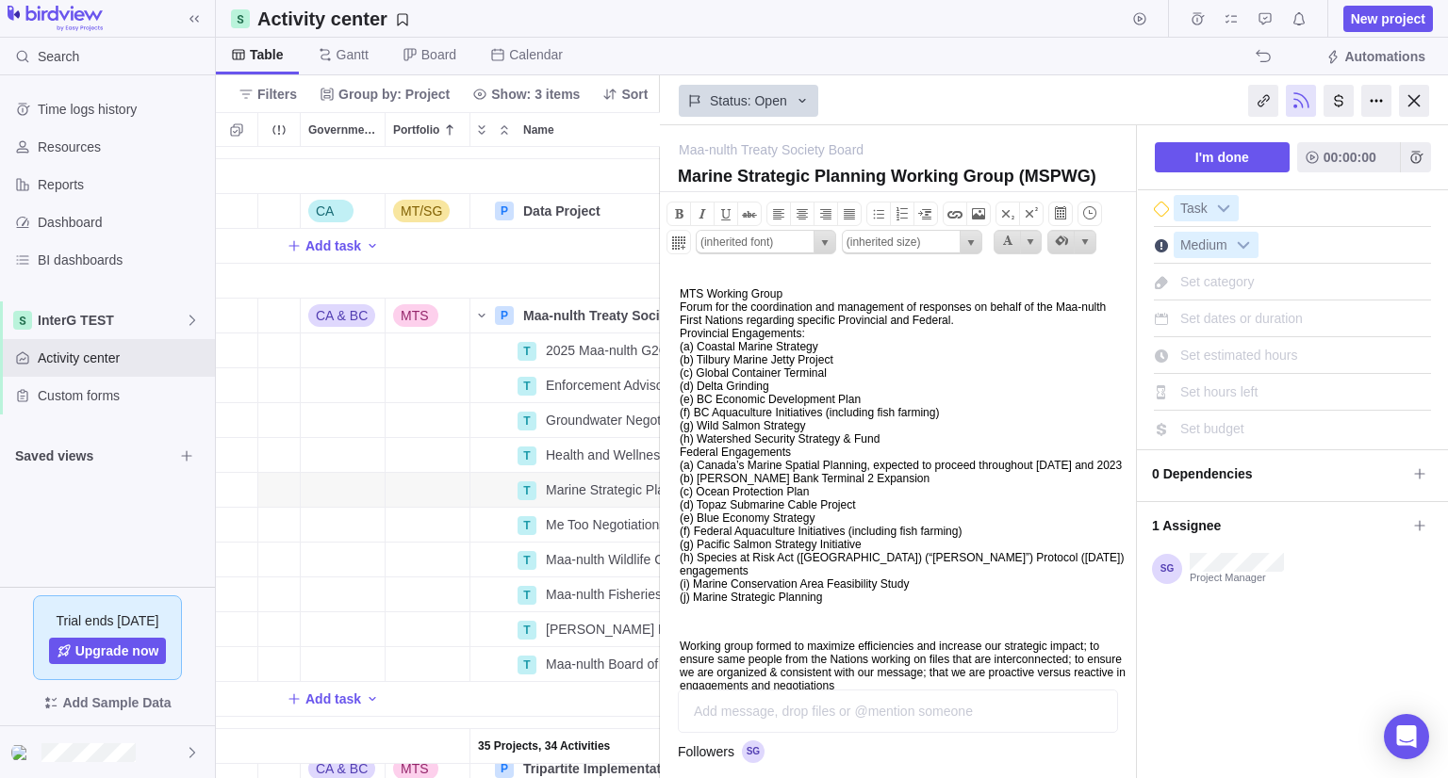
click at [724, 493] on p "MTS Working Group Forum for the coordination and management of responses on beh…" at bounding box center [904, 445] width 450 height 317
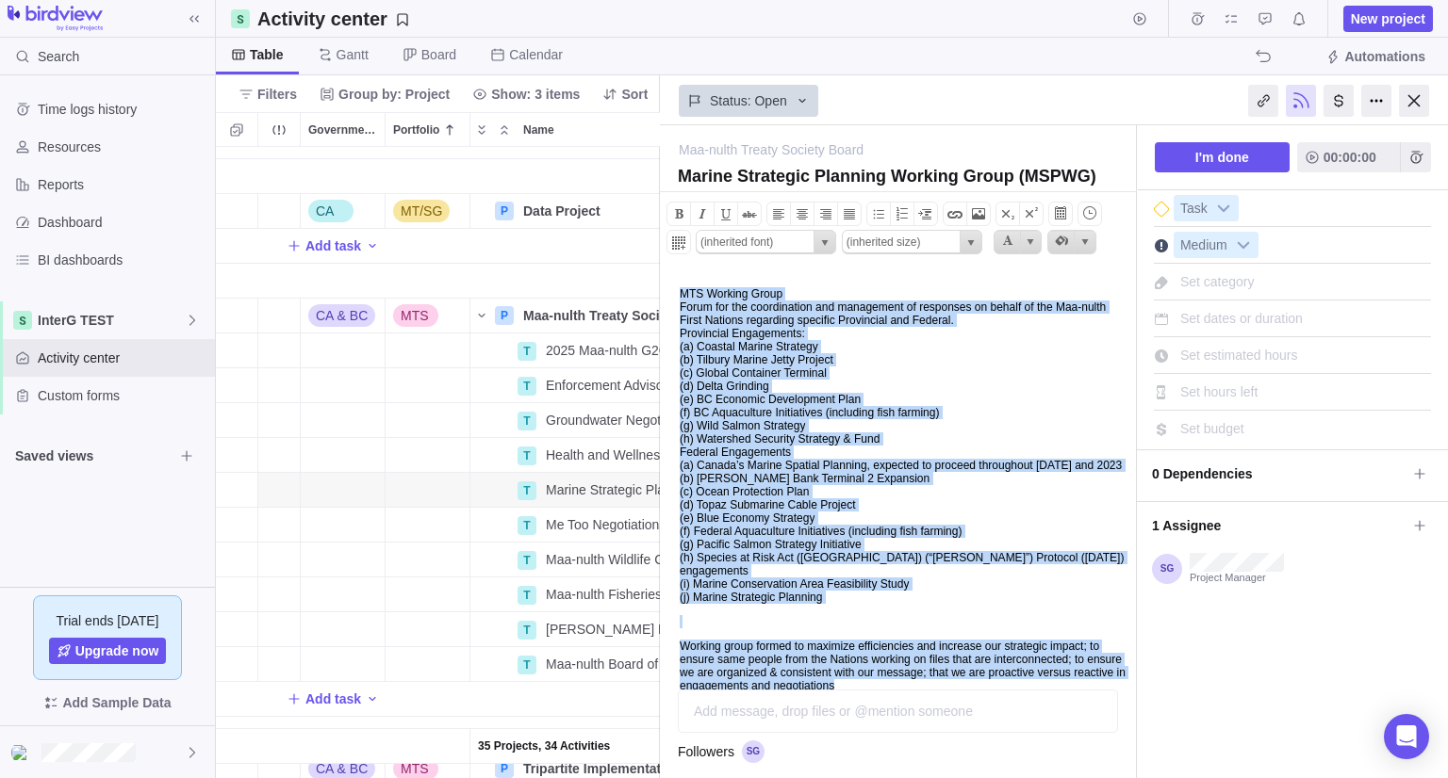
copy body "MTS Working Group Forum for the coordination and management of responses on beh…"
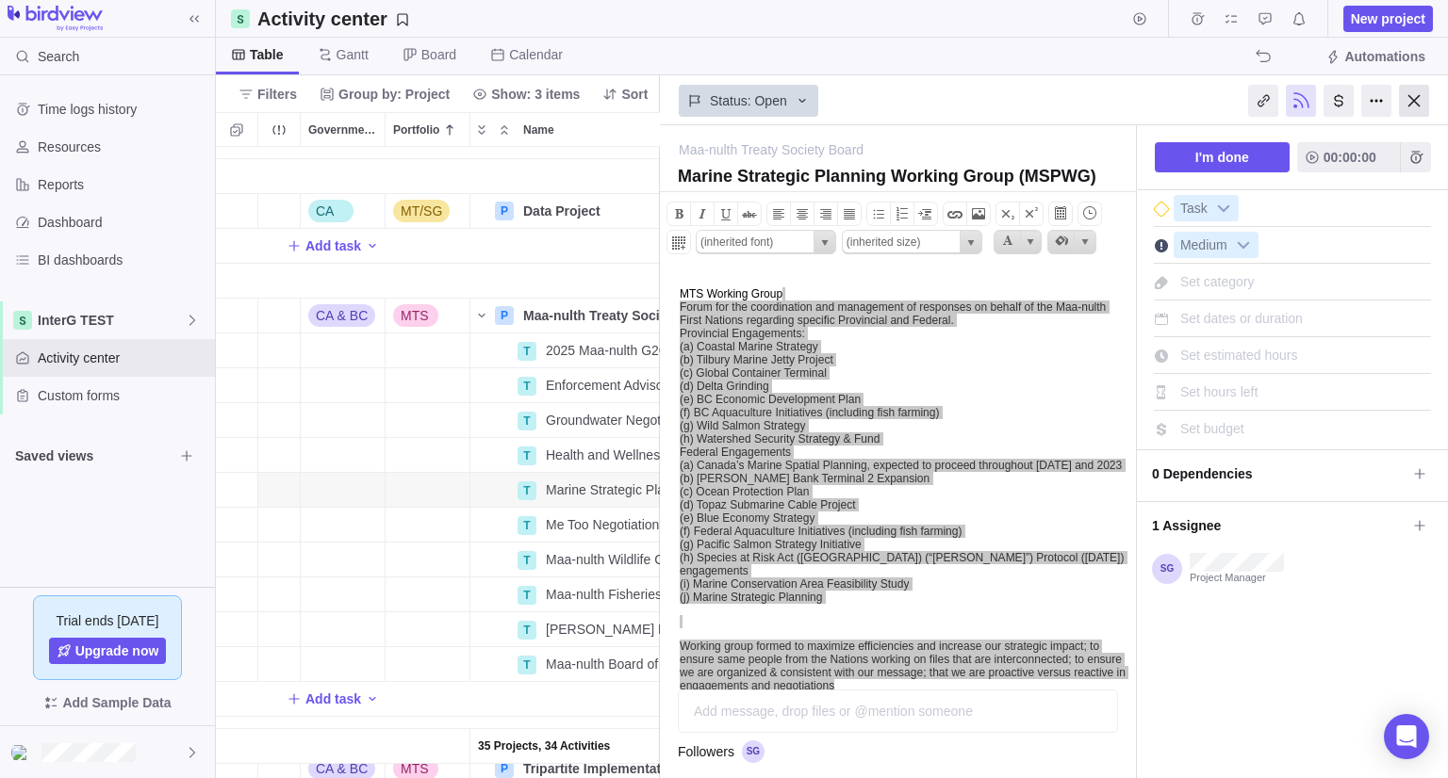
click at [1402, 97] on div at bounding box center [1414, 101] width 30 height 32
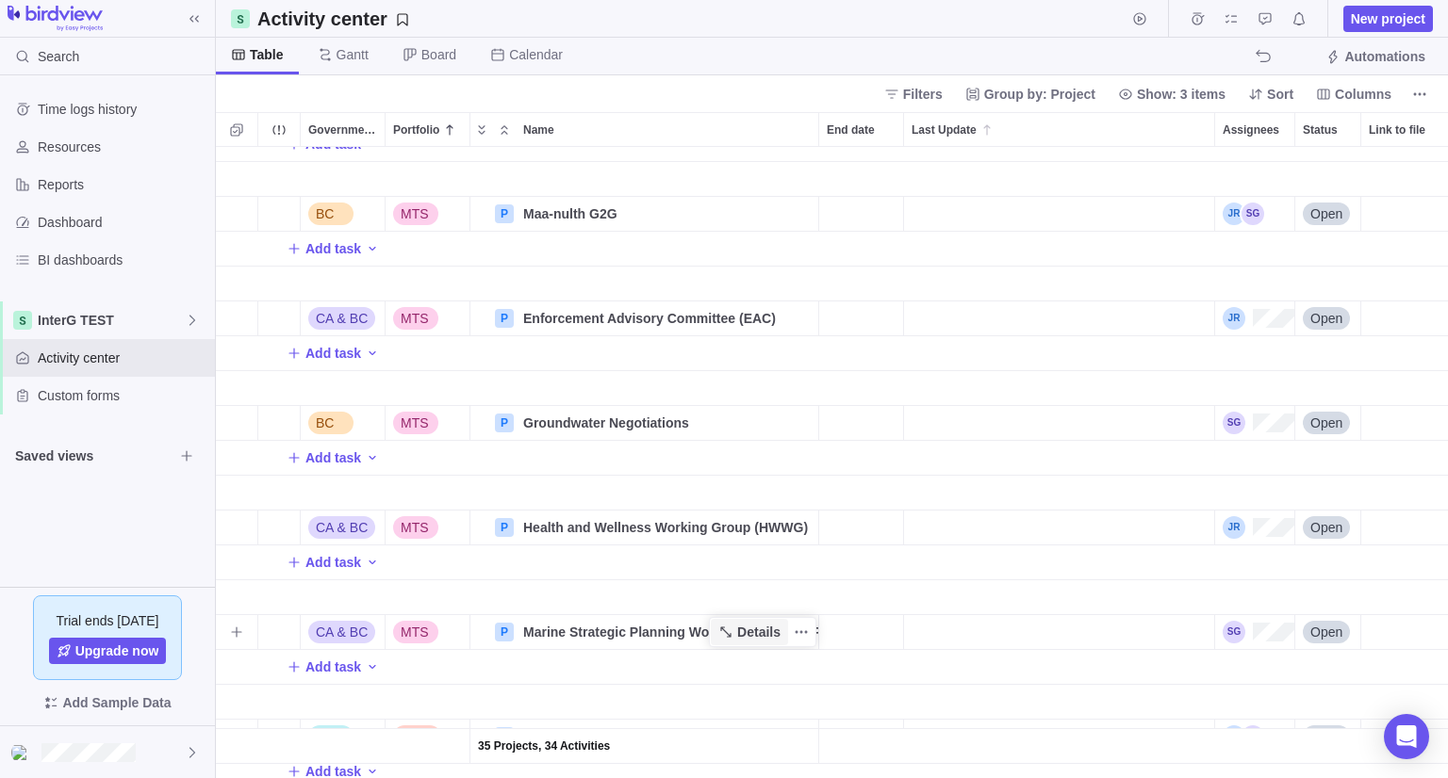
click at [750, 630] on span "Details" at bounding box center [758, 632] width 43 height 19
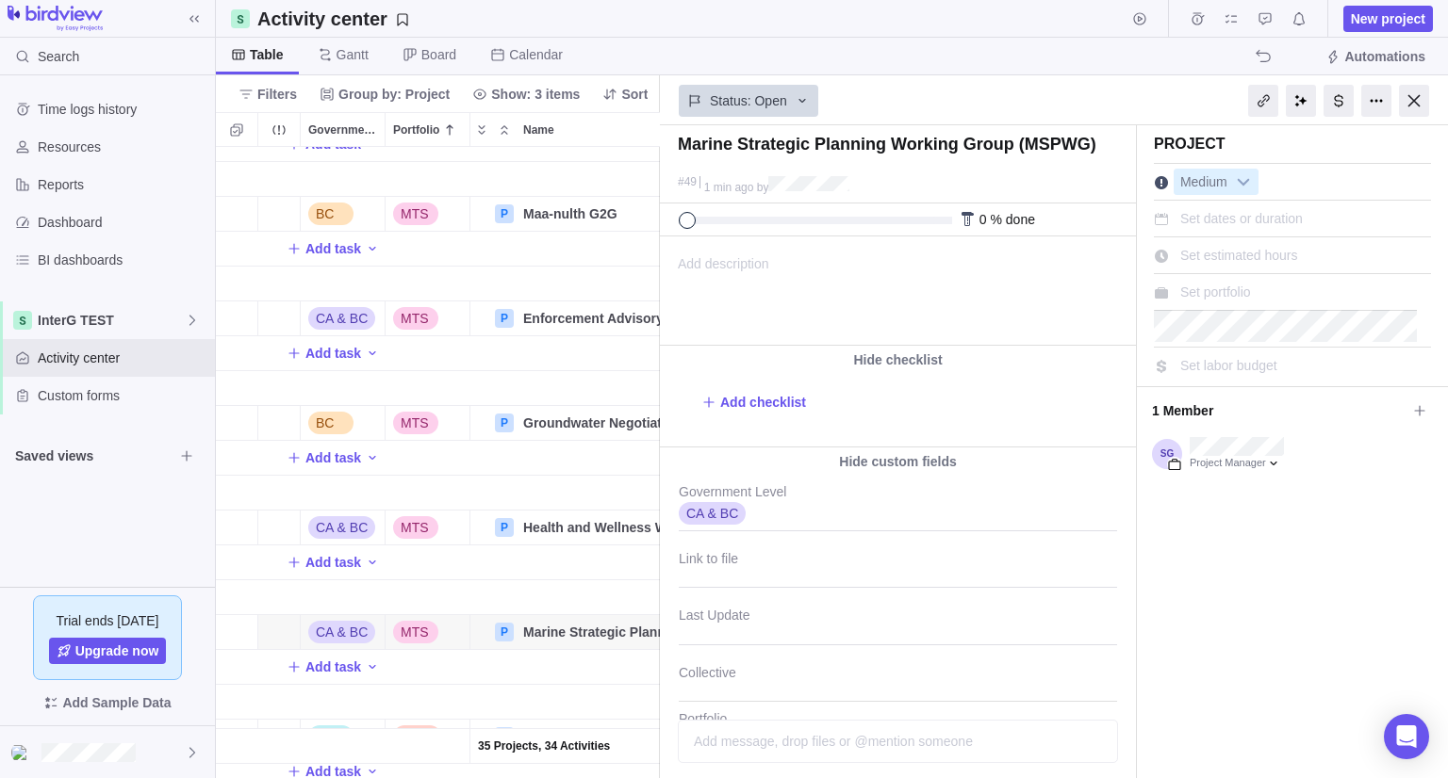
click at [728, 263] on span "Add description" at bounding box center [715, 290] width 108 height 107
click at [695, 256] on body at bounding box center [896, 252] width 471 height 31
paste body
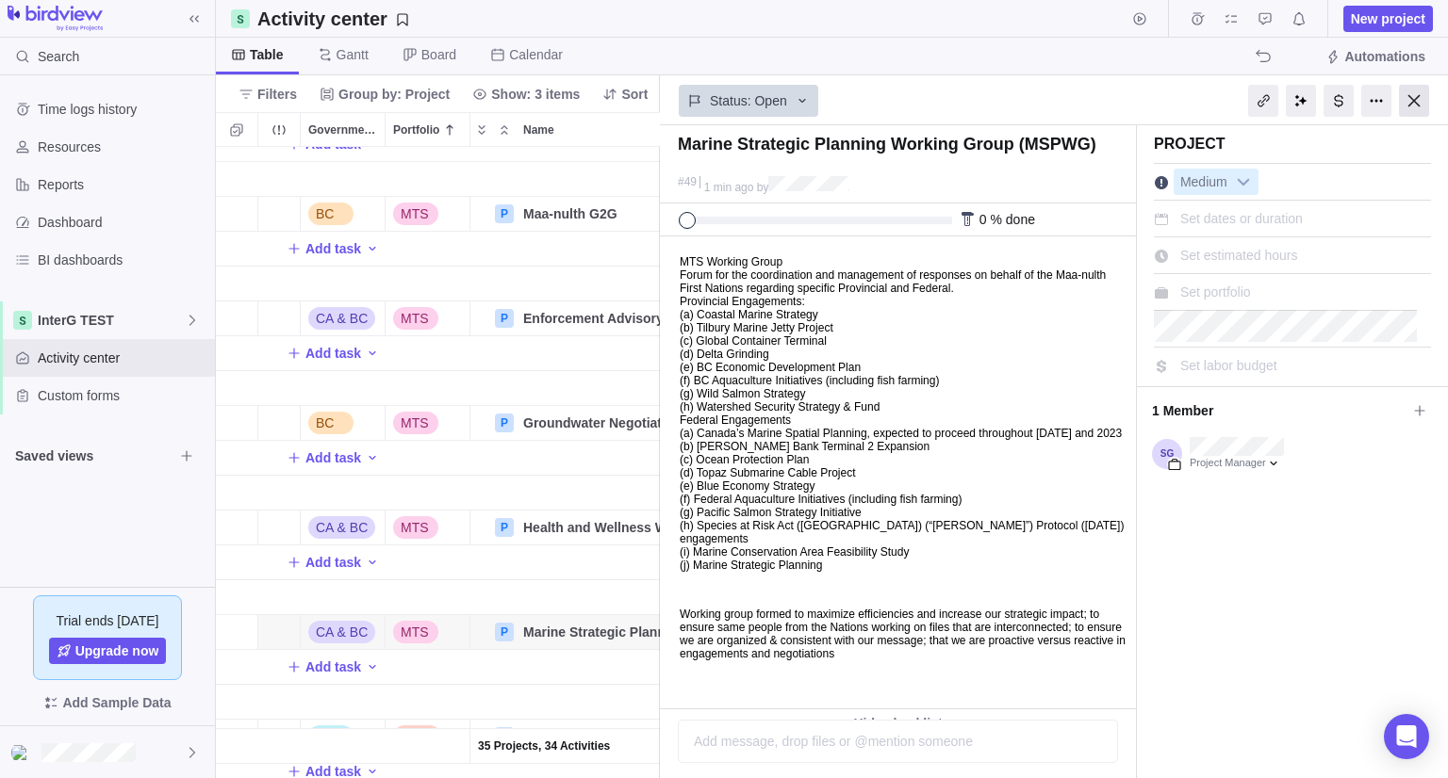
click at [1406, 104] on div at bounding box center [1414, 101] width 30 height 32
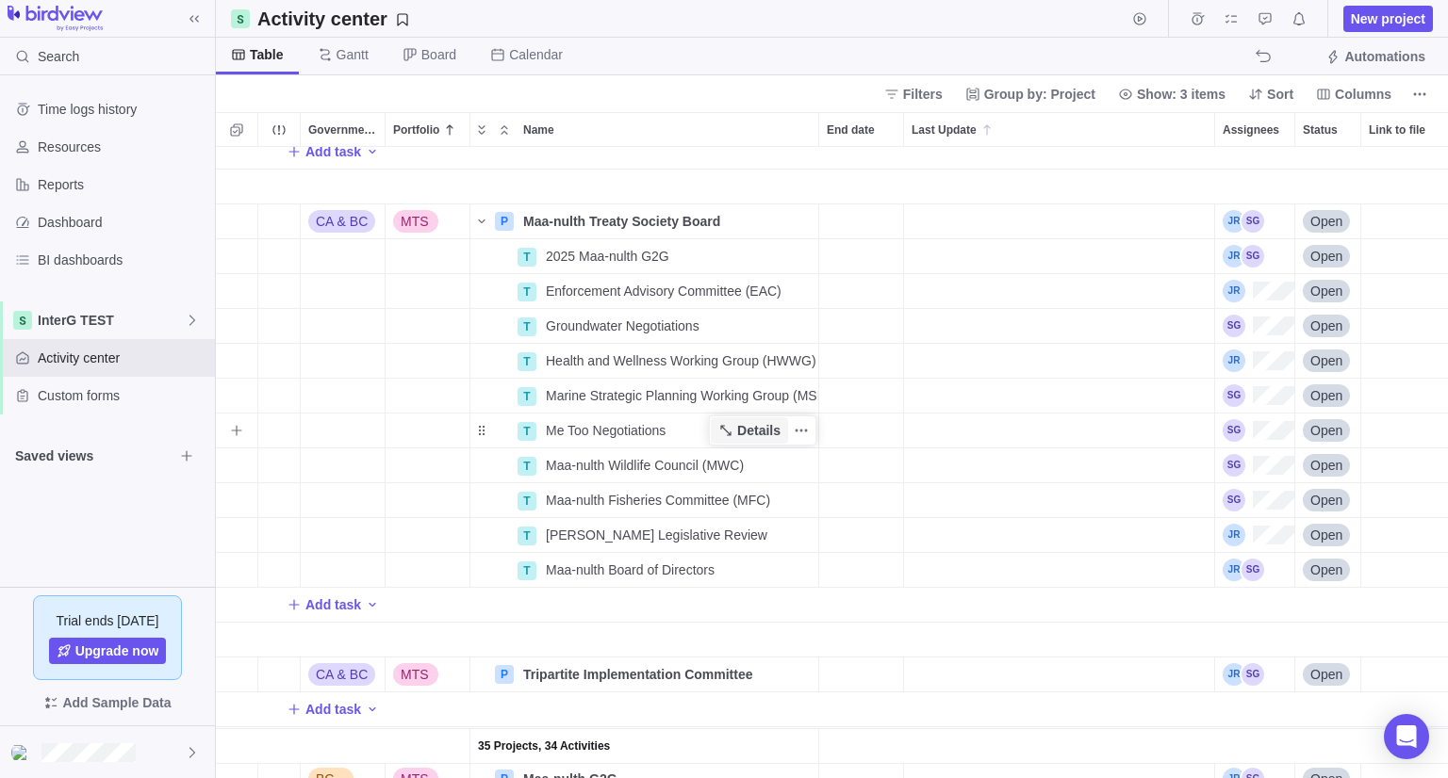
click at [768, 431] on span "Details" at bounding box center [758, 430] width 43 height 19
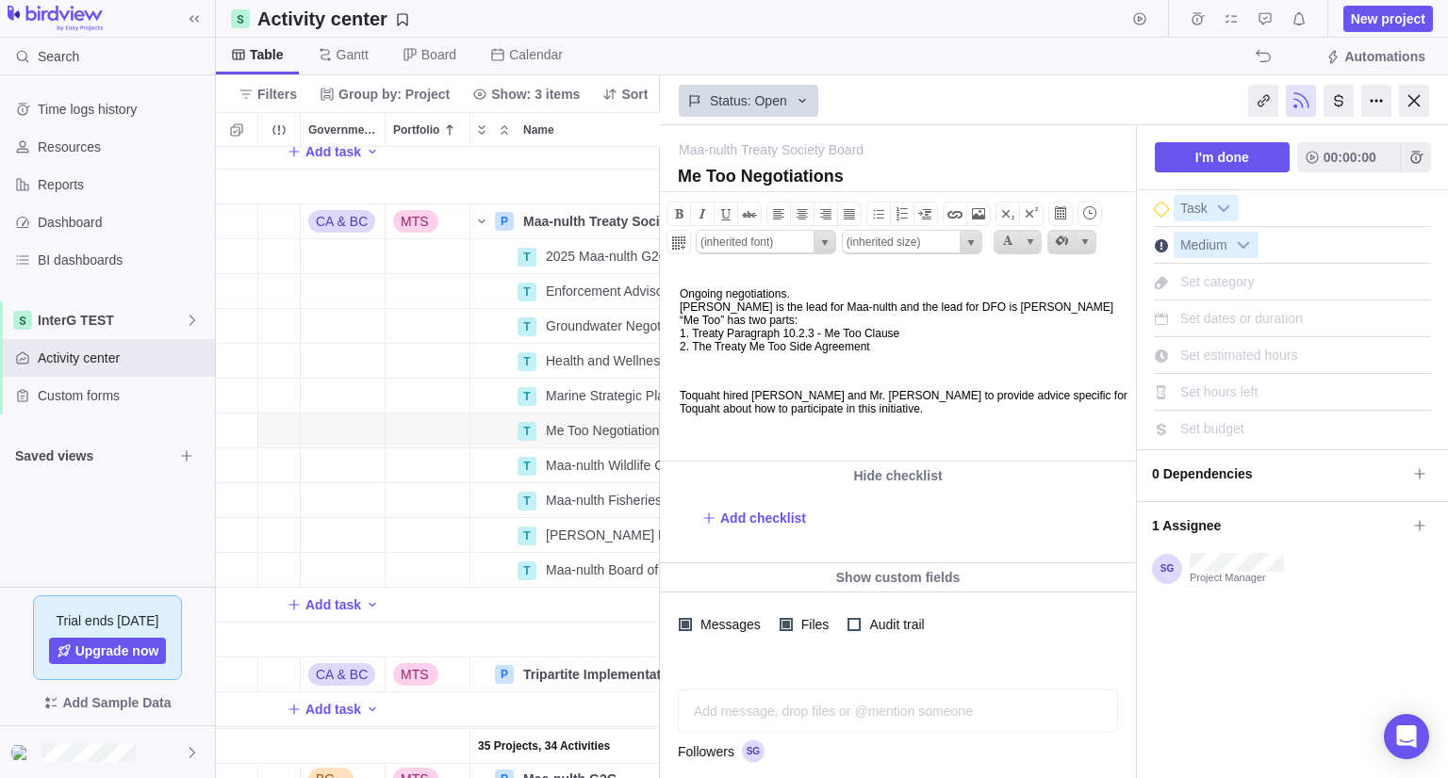
click at [773, 336] on p "Ongoing negotiations. Larry is the lead for Maa-nulth and the lead for DFO is L…" at bounding box center [904, 320] width 450 height 66
copy body "Ongoing negotiations. Larry is the lead for Maa-nulth and the lead for DFO is L…"
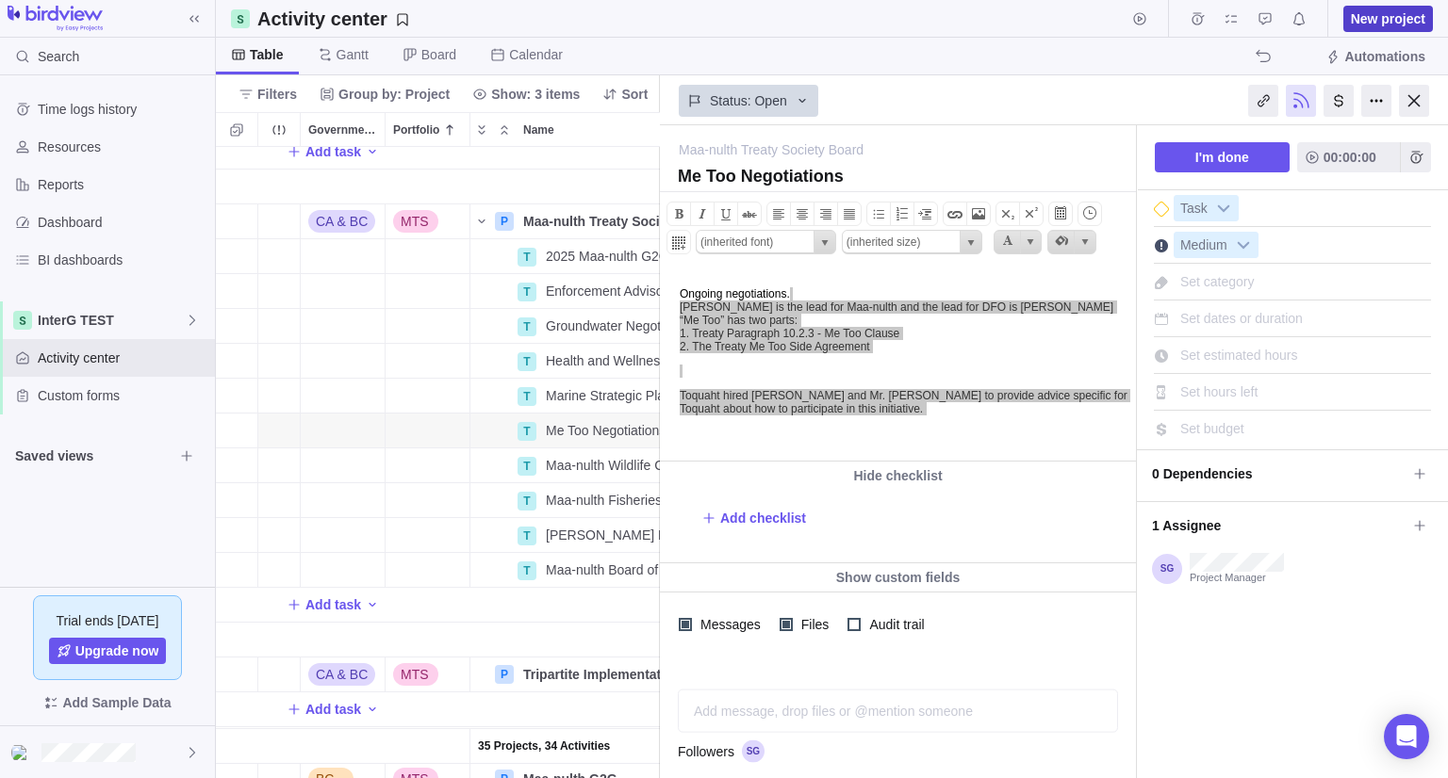
click at [1400, 14] on span "New project" at bounding box center [1388, 18] width 74 height 19
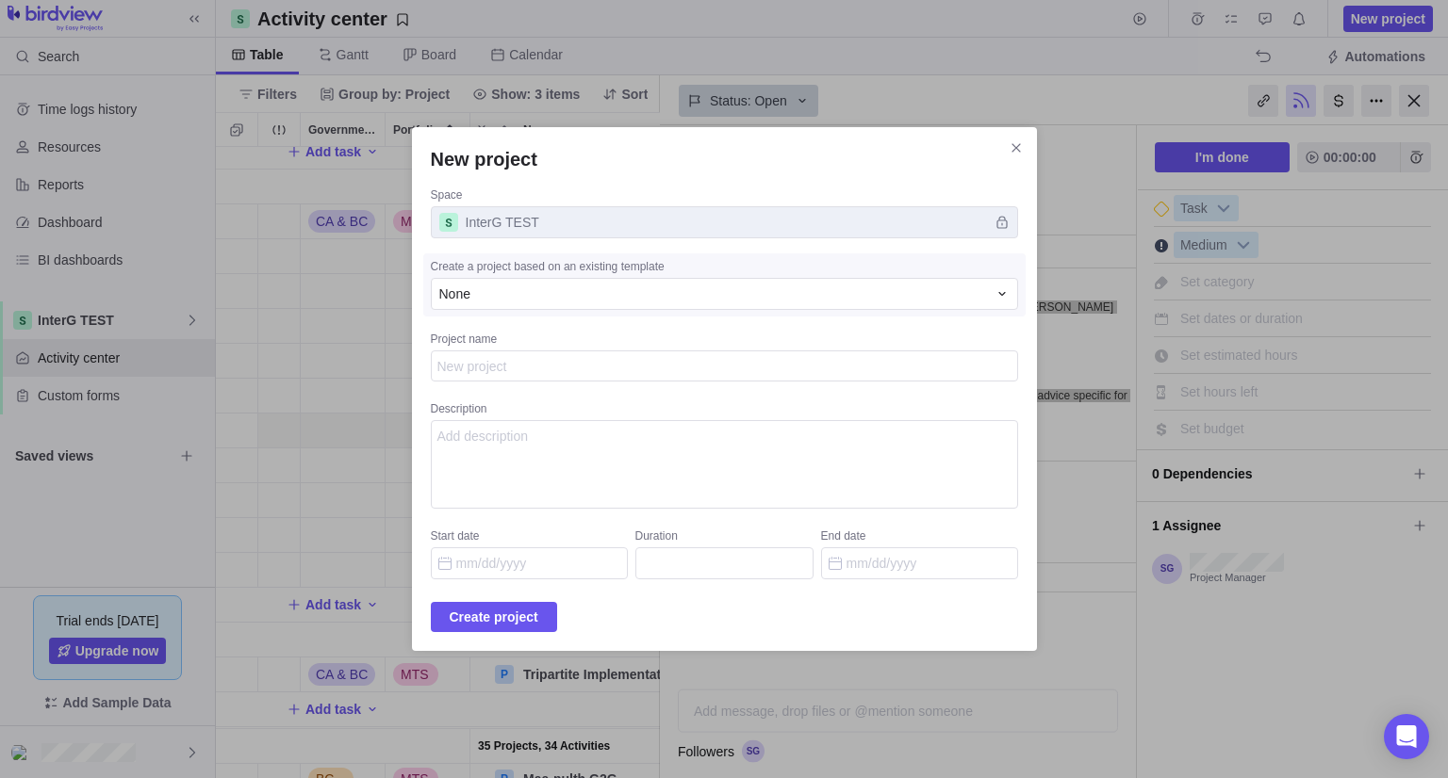
type textarea "x"
type textarea "Ongoing negotiations. Larry is the lead for Maa-nulth and the lead for DFO is L…"
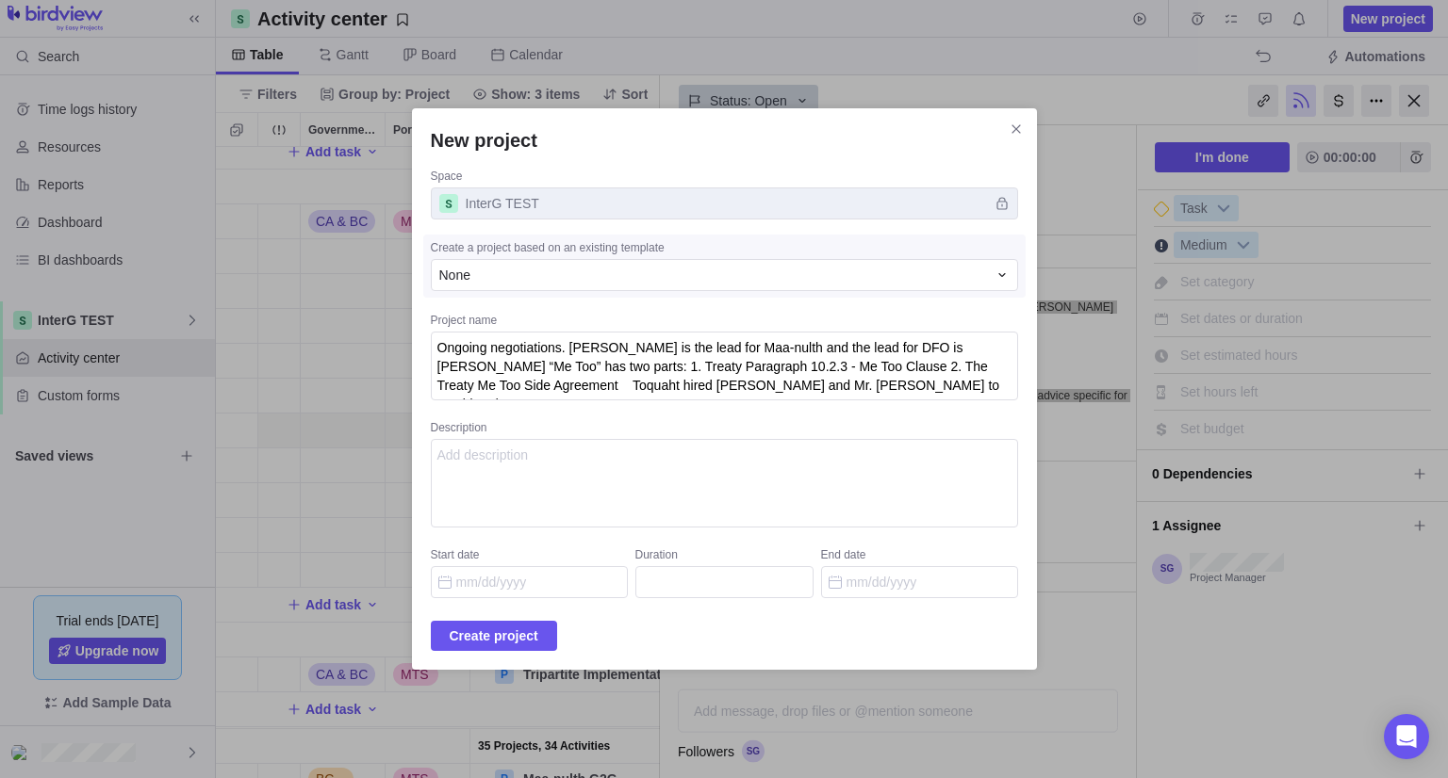
click at [520, 398] on textarea "Ongoing negotiations. Larry is the lead for Maa-nulth and the lead for DFO is L…" at bounding box center [724, 367] width 587 height 70
type textarea "x"
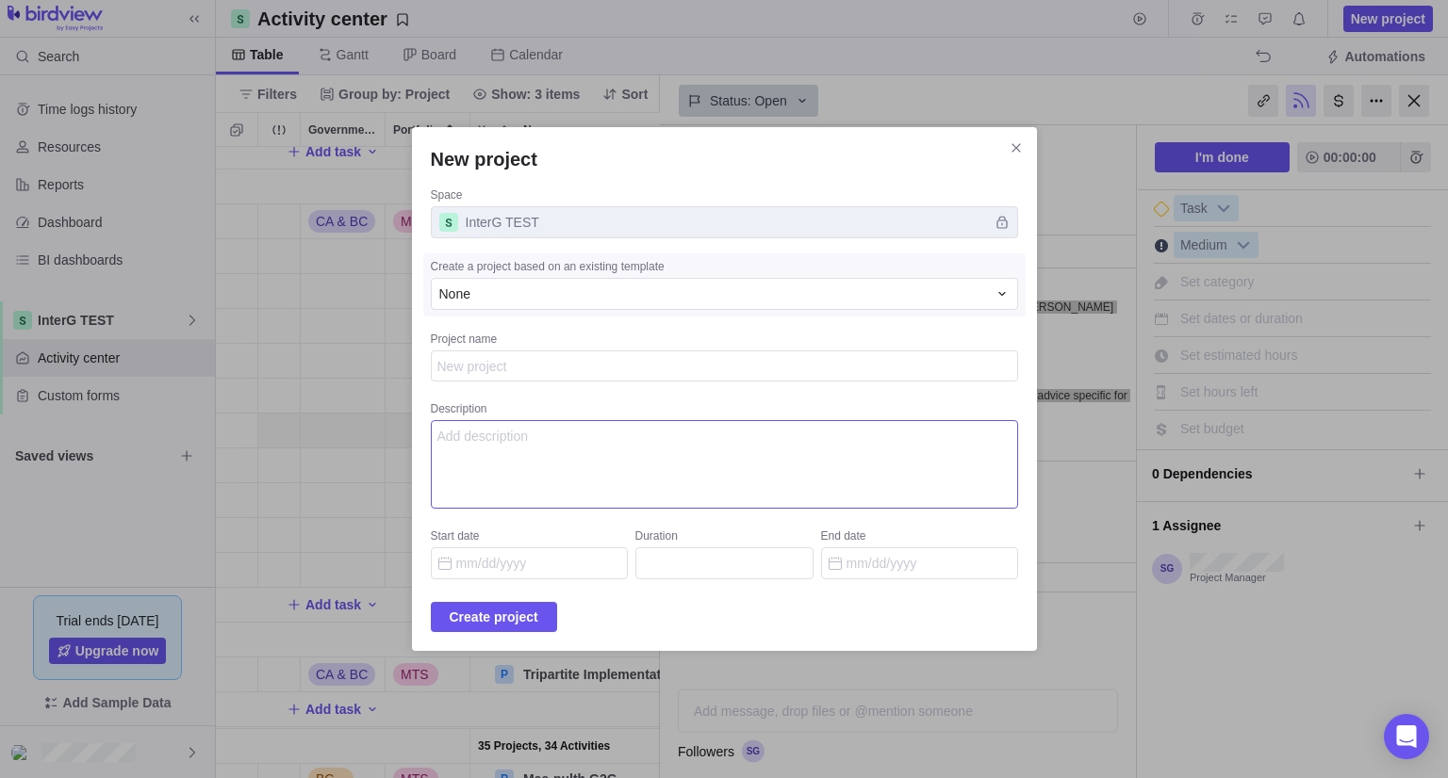
type textarea "x"
click at [510, 451] on textarea "Description" at bounding box center [724, 464] width 587 height 89
paste textarea "Ongoing negotiations. Larry is the lead for Maa-nulth and the lead for DFO is L…"
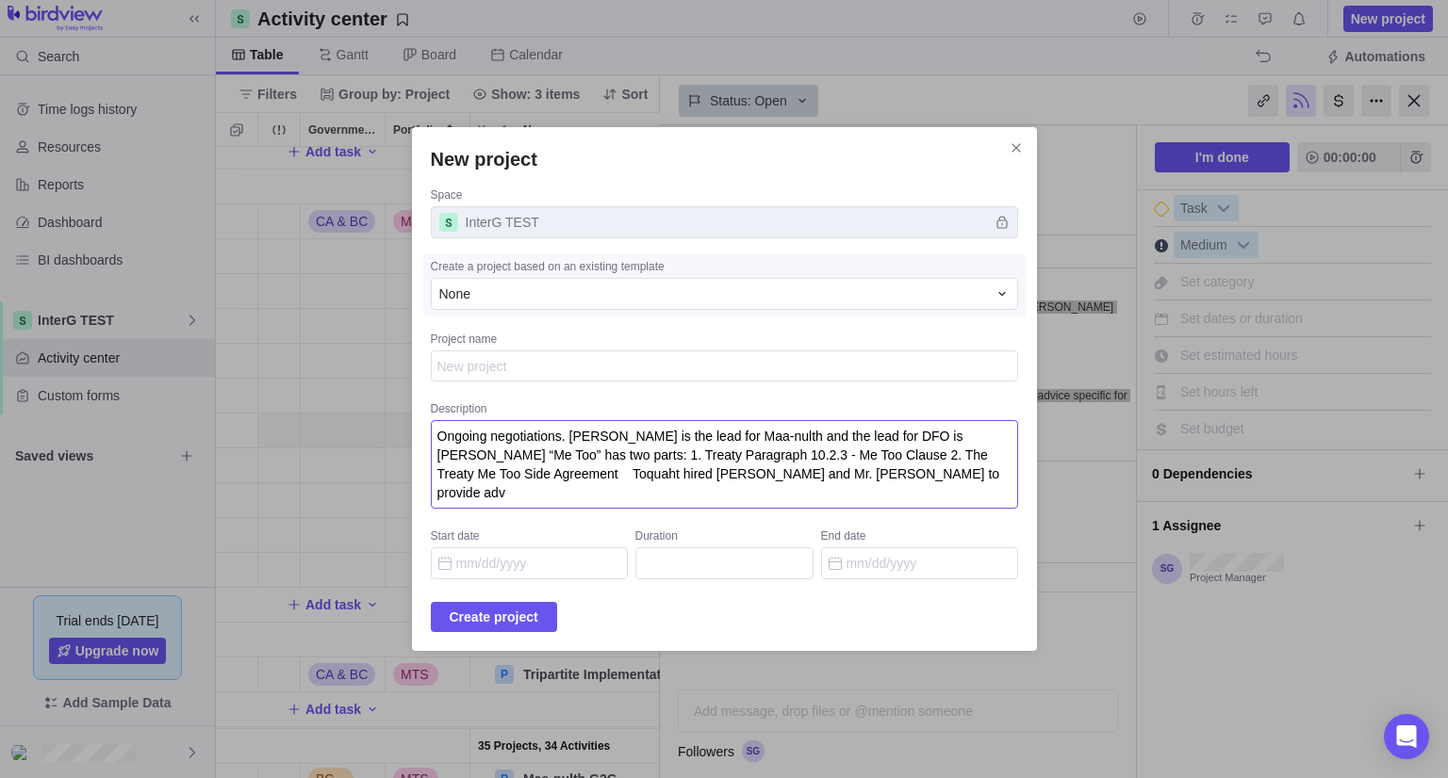
type textarea "Ongoing negotiations. Larry is the lead for Maa-nulth and the lead for DFO is L…"
click at [505, 370] on textarea "Project name" at bounding box center [724, 367] width 587 height 32
type textarea "x"
type textarea "M"
type textarea "x"
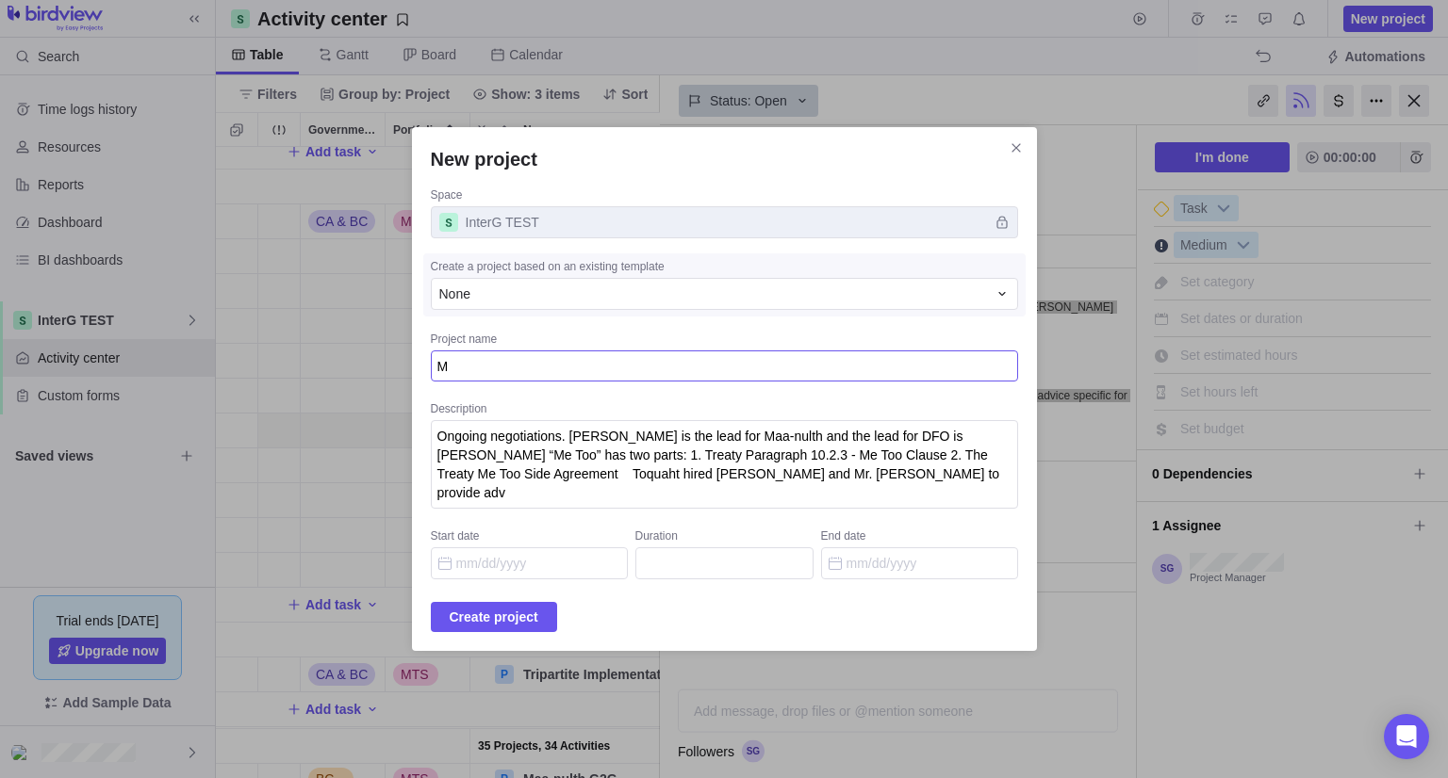
type textarea "Me"
type textarea "x"
type textarea "Me"
type textarea "x"
type textarea "Me T"
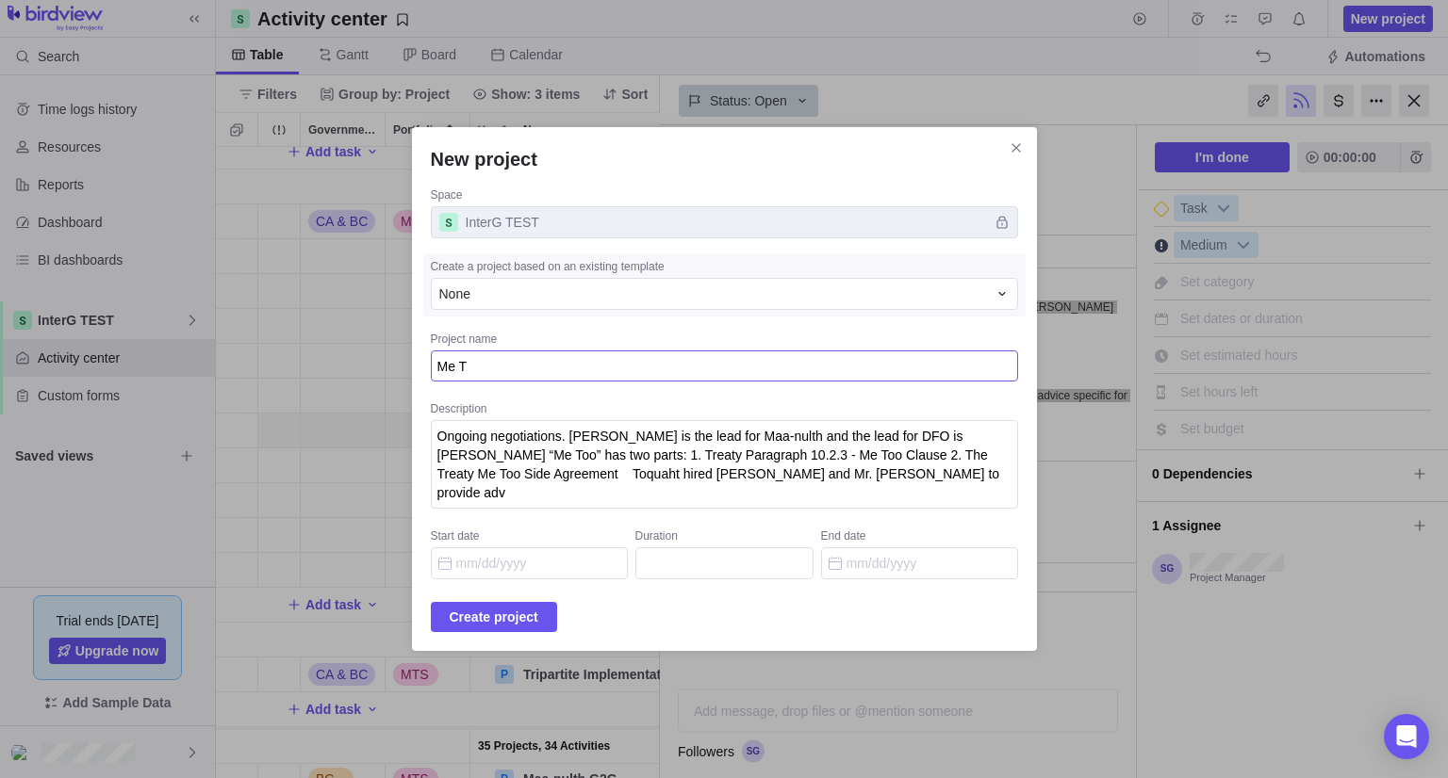
type textarea "x"
type textarea "Me To"
type textarea "x"
type textarea "Me Too"
type textarea "x"
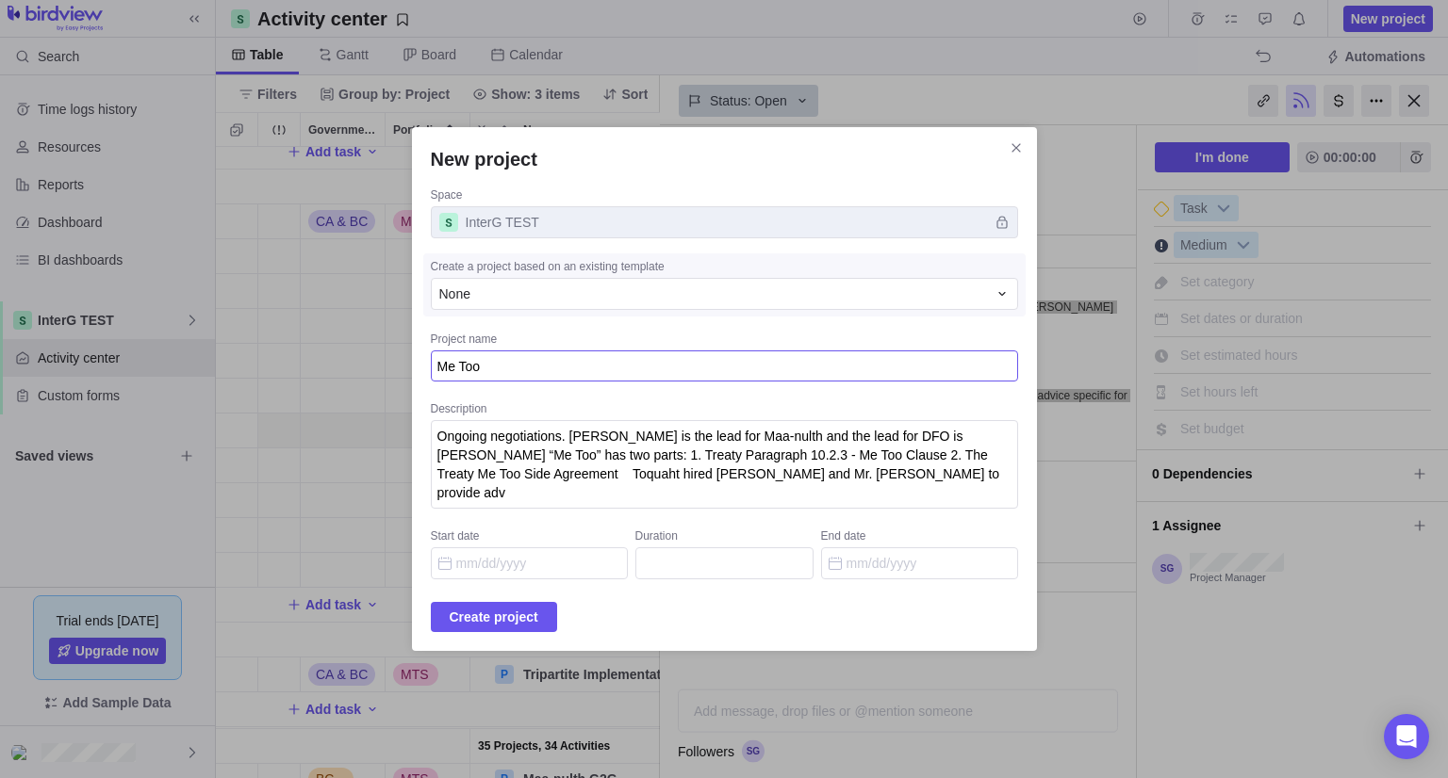
type textarea "Me Too N"
type textarea "x"
type textarea "Me Too Ne"
type textarea "x"
type textarea "Me Too Neg"
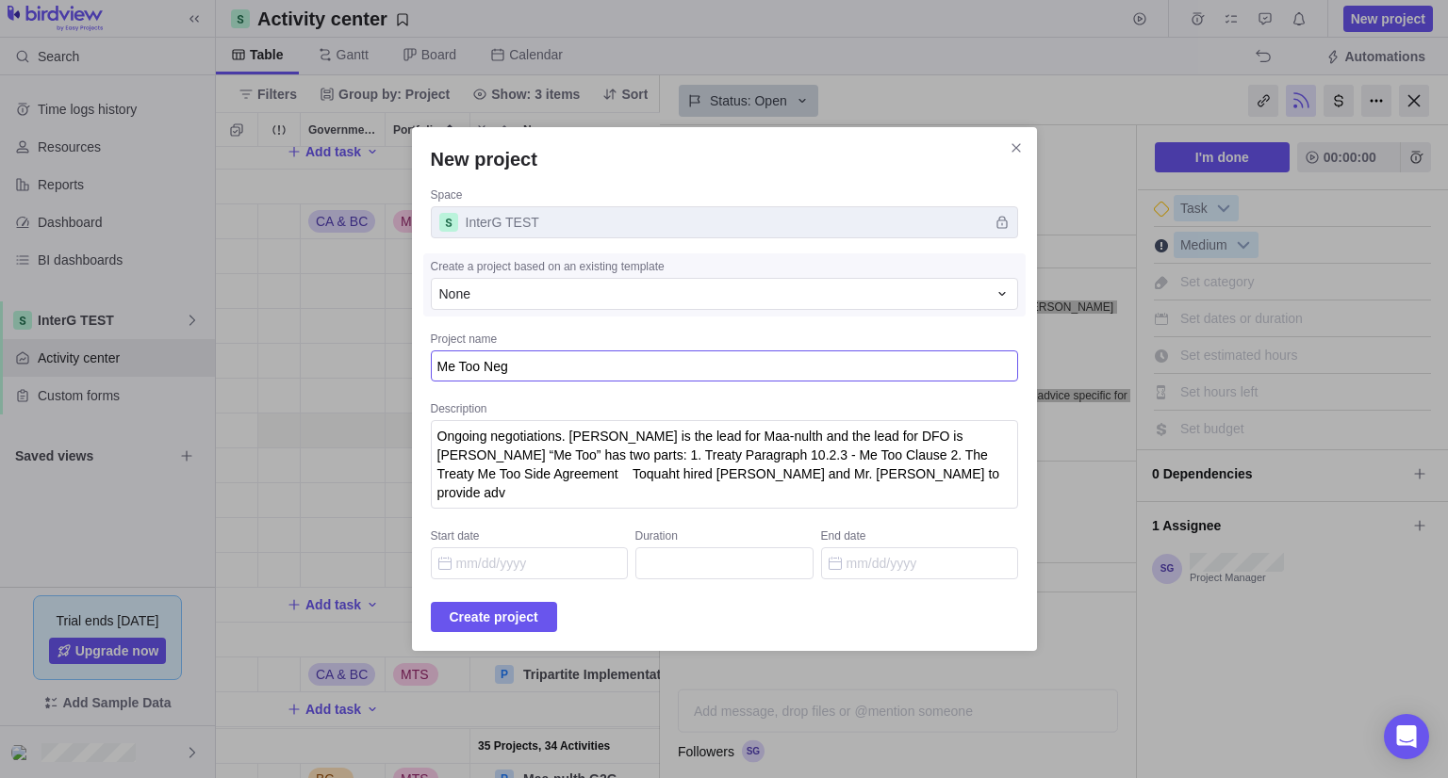
type textarea "x"
type textarea "Me Too Nego"
type textarea "x"
type textarea "Me Too Negot"
type textarea "x"
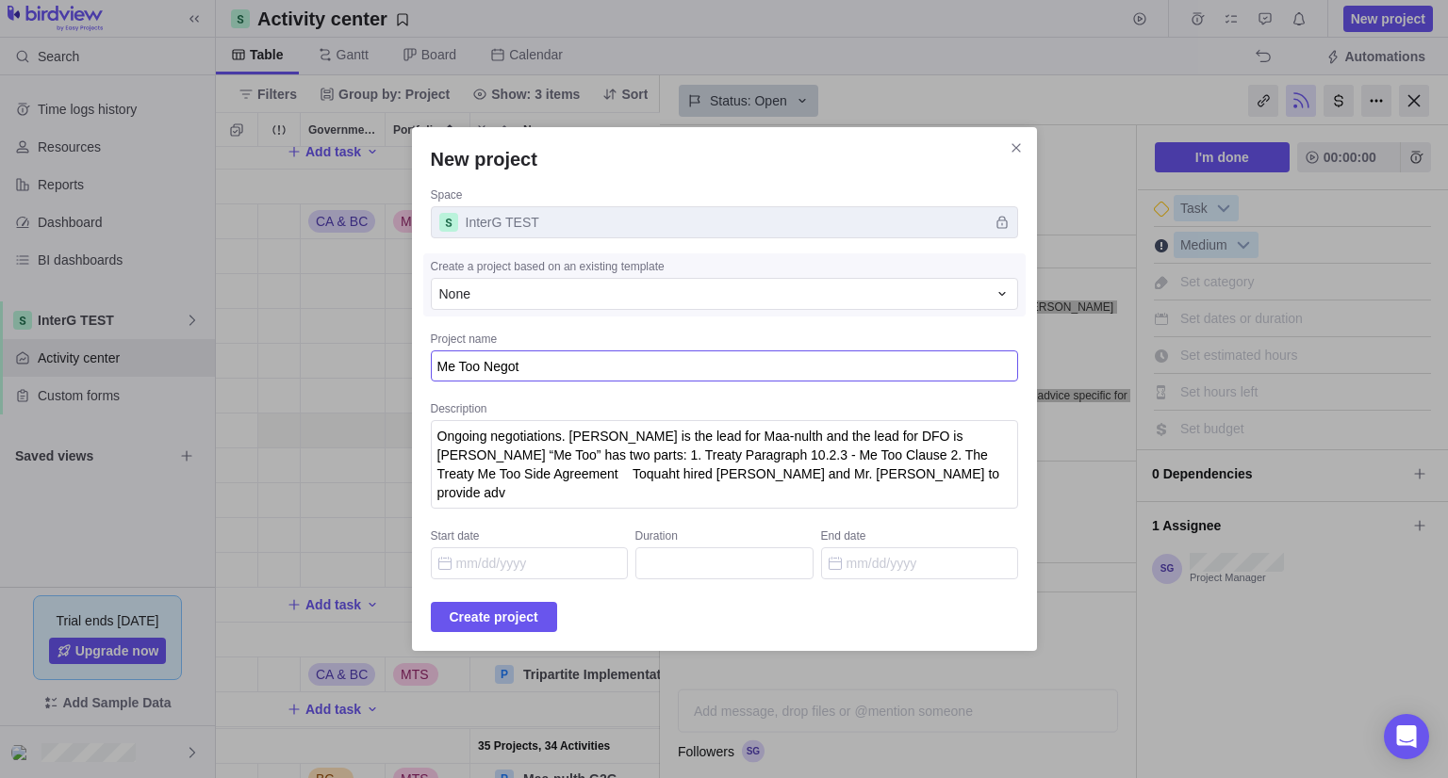
type textarea "Me Too Negoti"
type textarea "x"
type textarea "Me Too Negotia"
type textarea "x"
type textarea "Me Too Negotiati"
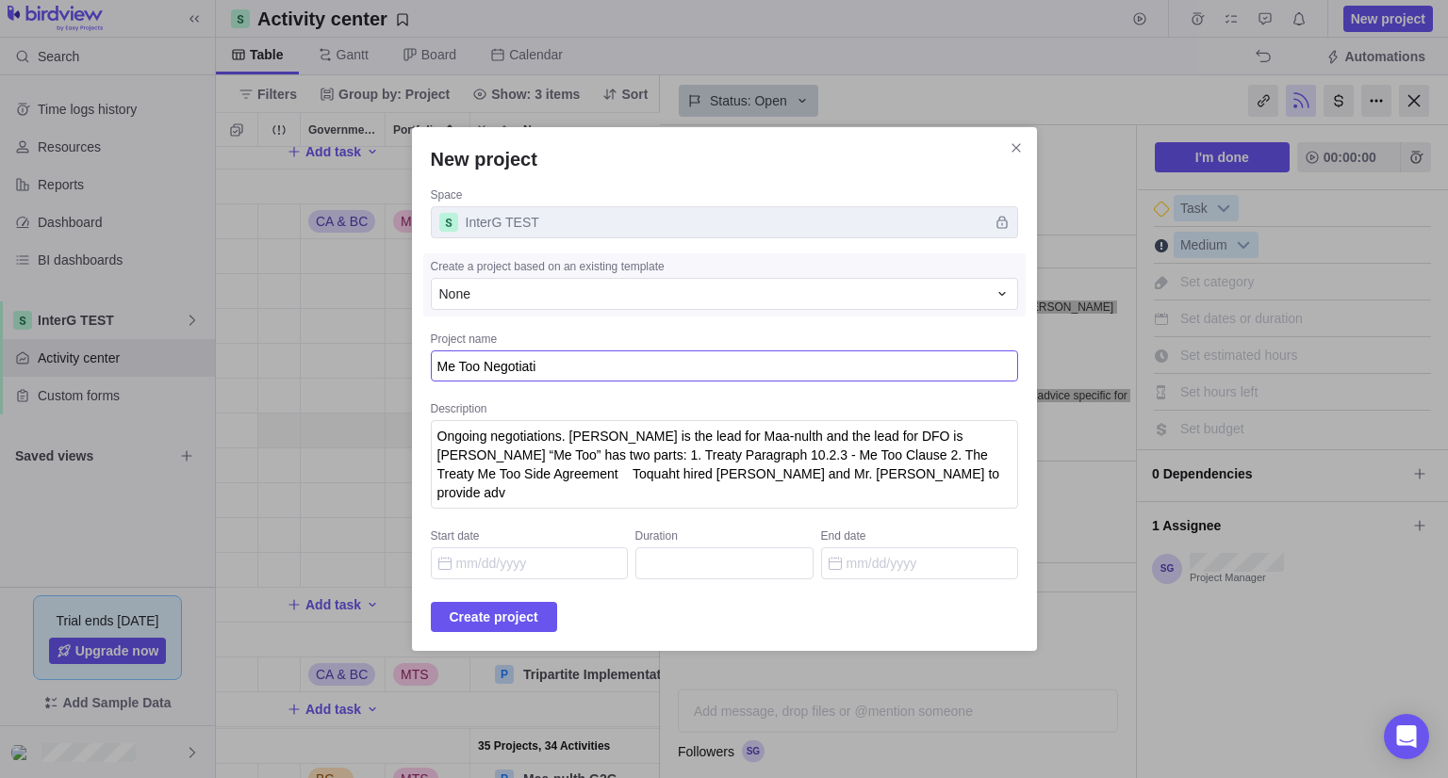
type textarea "x"
type textarea "Me Too Negotiatio"
type textarea "x"
type textarea "Me Too Negotiation"
type textarea "x"
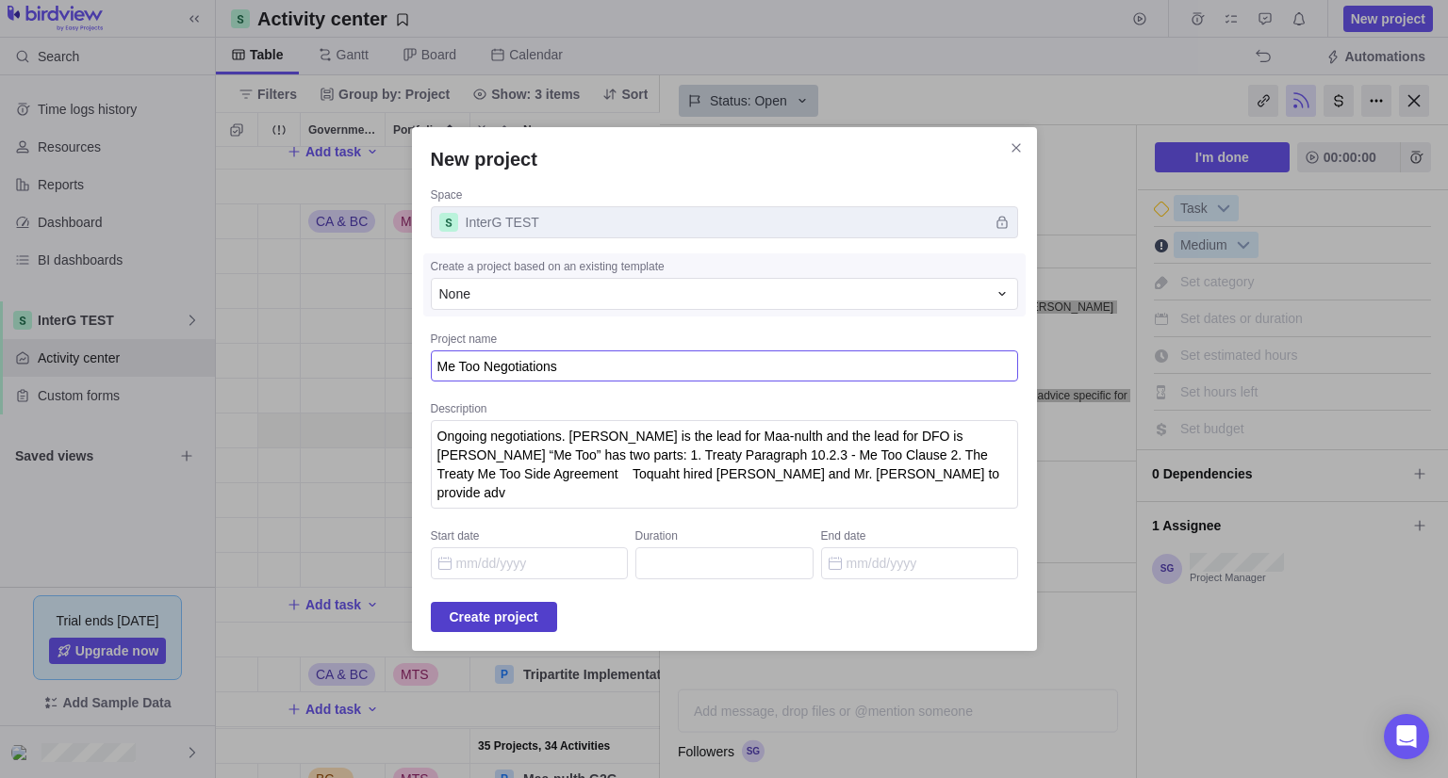
type textarea "Me Too Negotiations"
click at [498, 609] on span "Create project" at bounding box center [494, 617] width 89 height 23
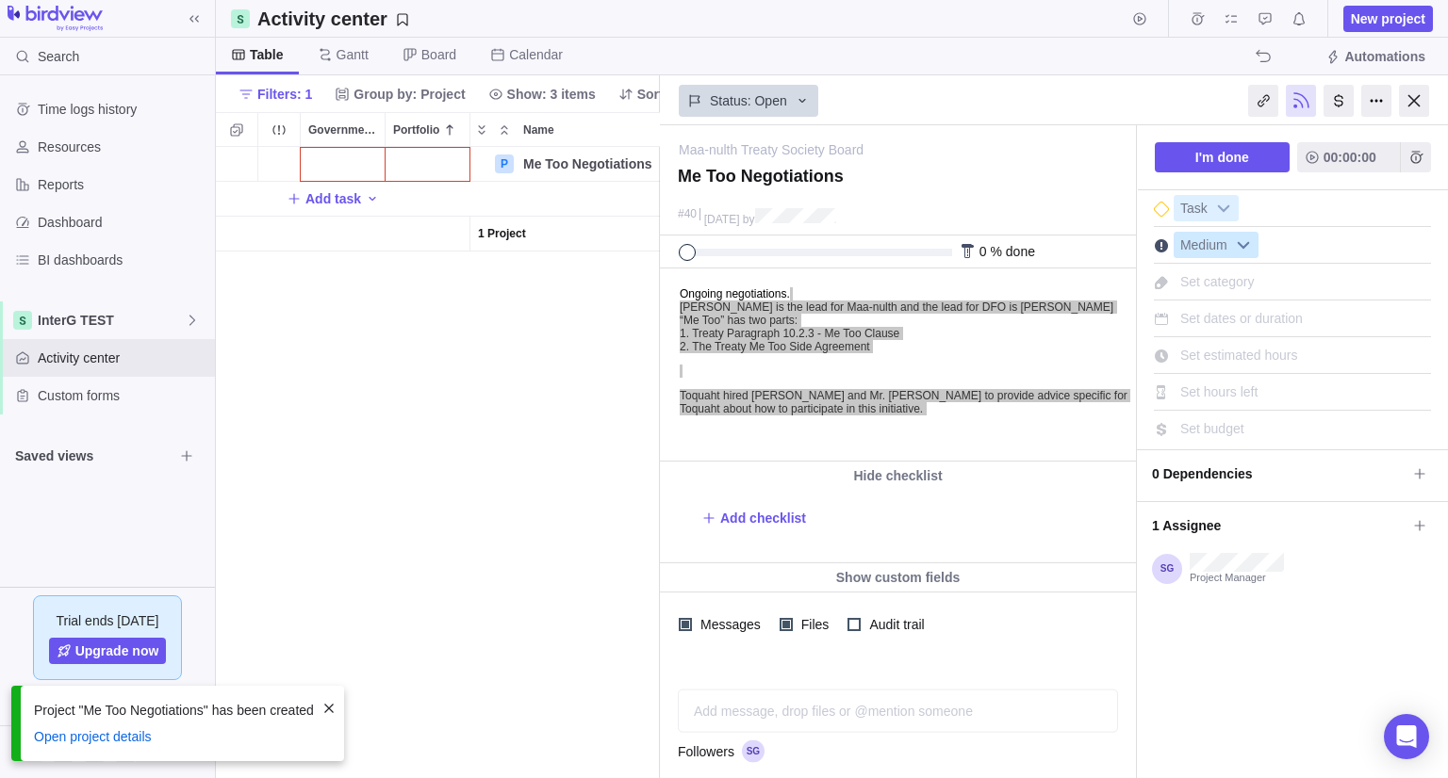
scroll to position [15, 15]
click at [1412, 105] on div at bounding box center [1414, 101] width 30 height 32
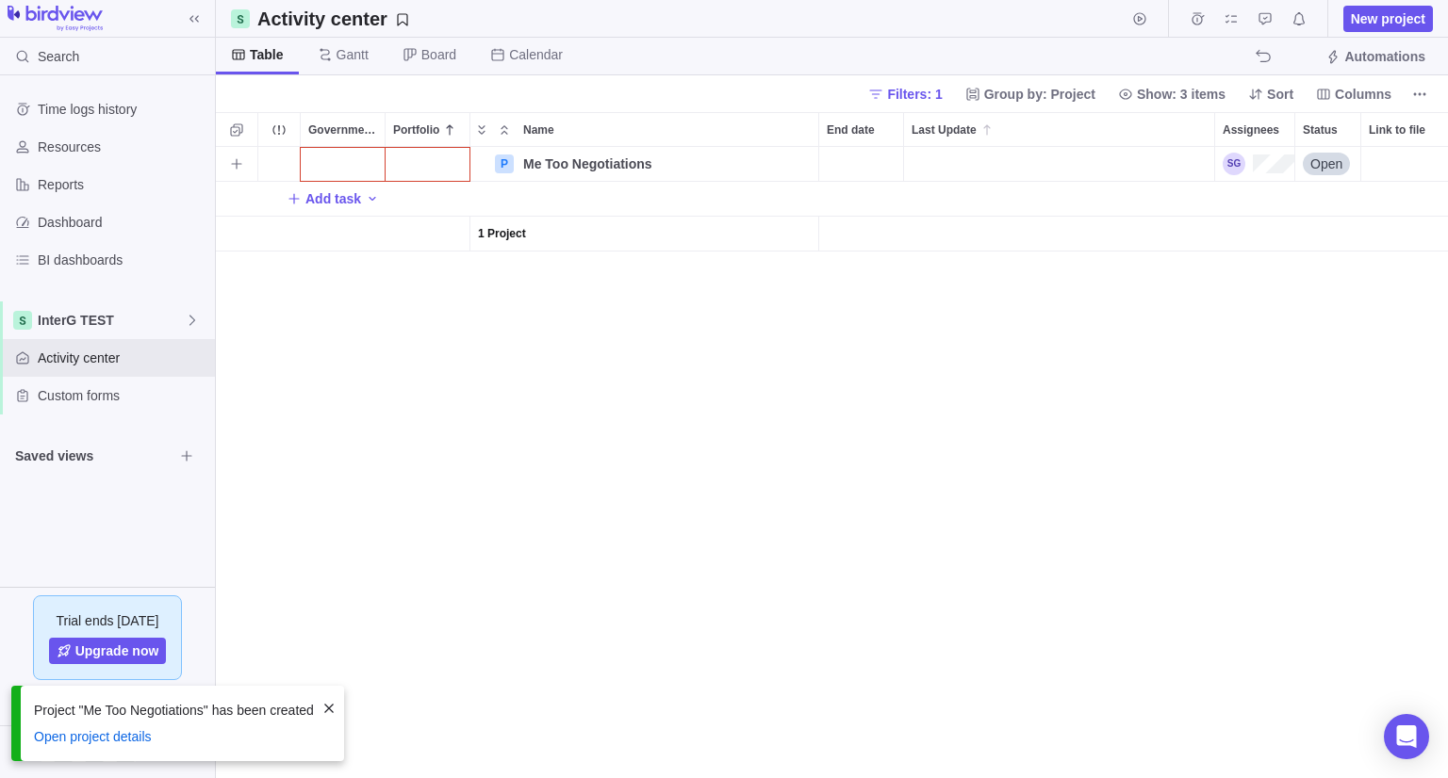
click at [351, 159] on div "Government Level" at bounding box center [343, 164] width 84 height 34
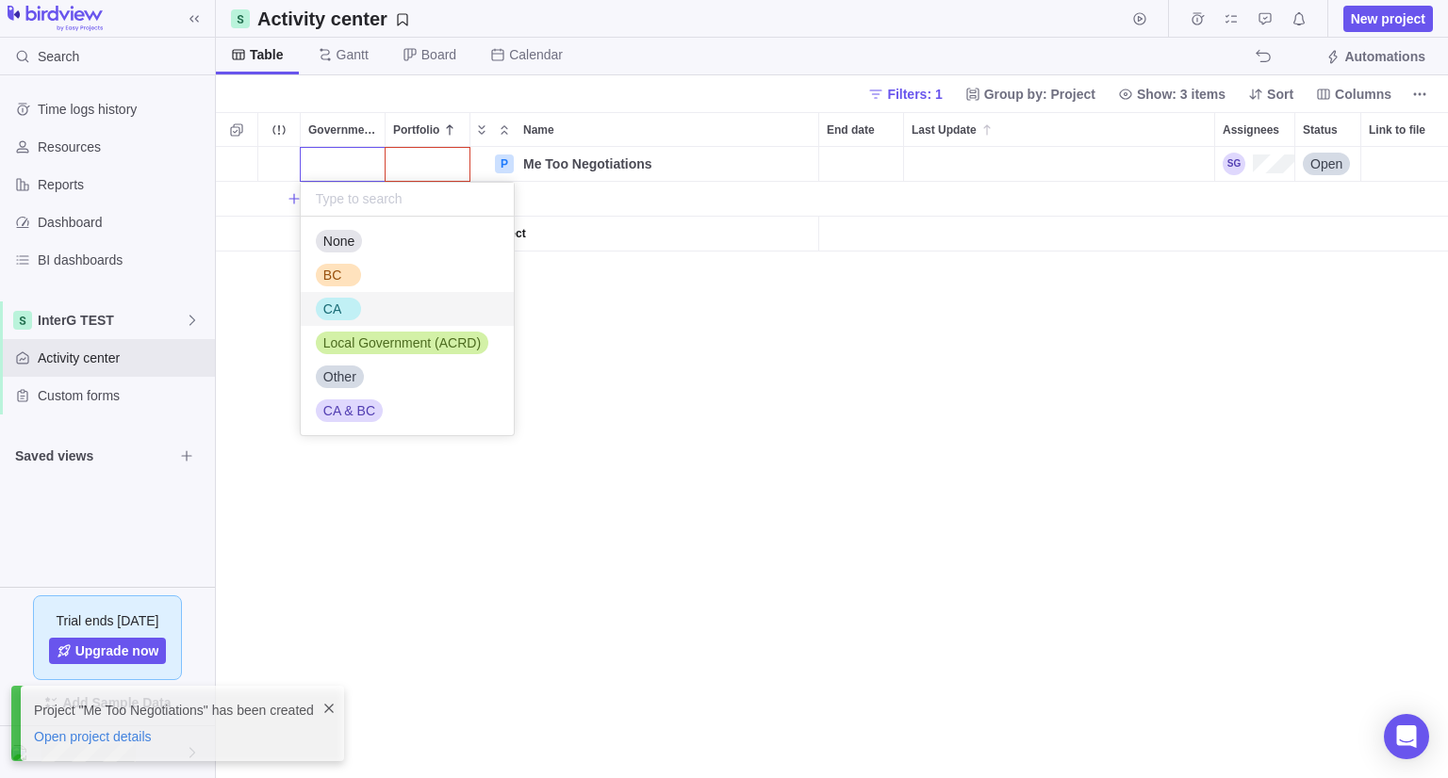
click at [336, 315] on span "CA" at bounding box center [332, 309] width 18 height 19
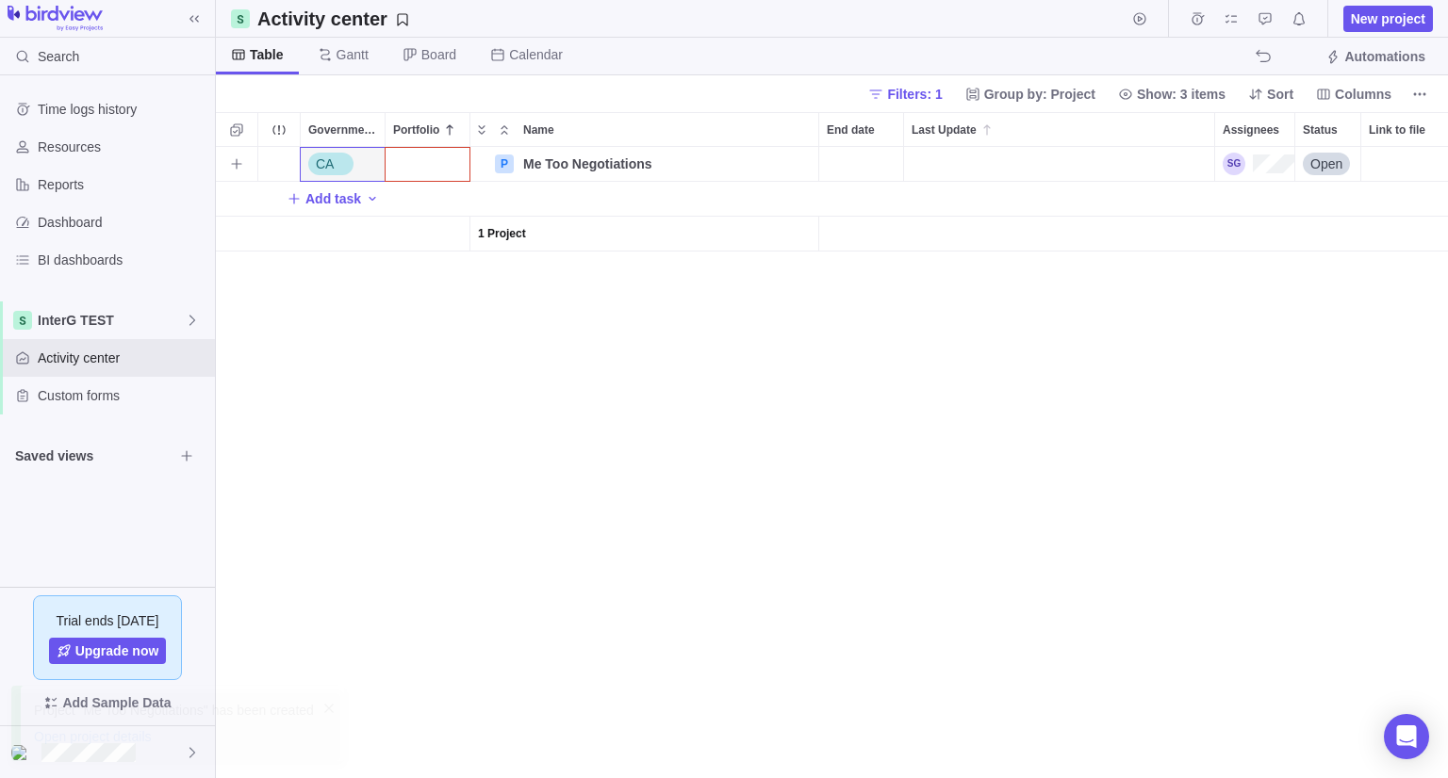
click at [431, 160] on div "Portfolio" at bounding box center [427, 164] width 84 height 34
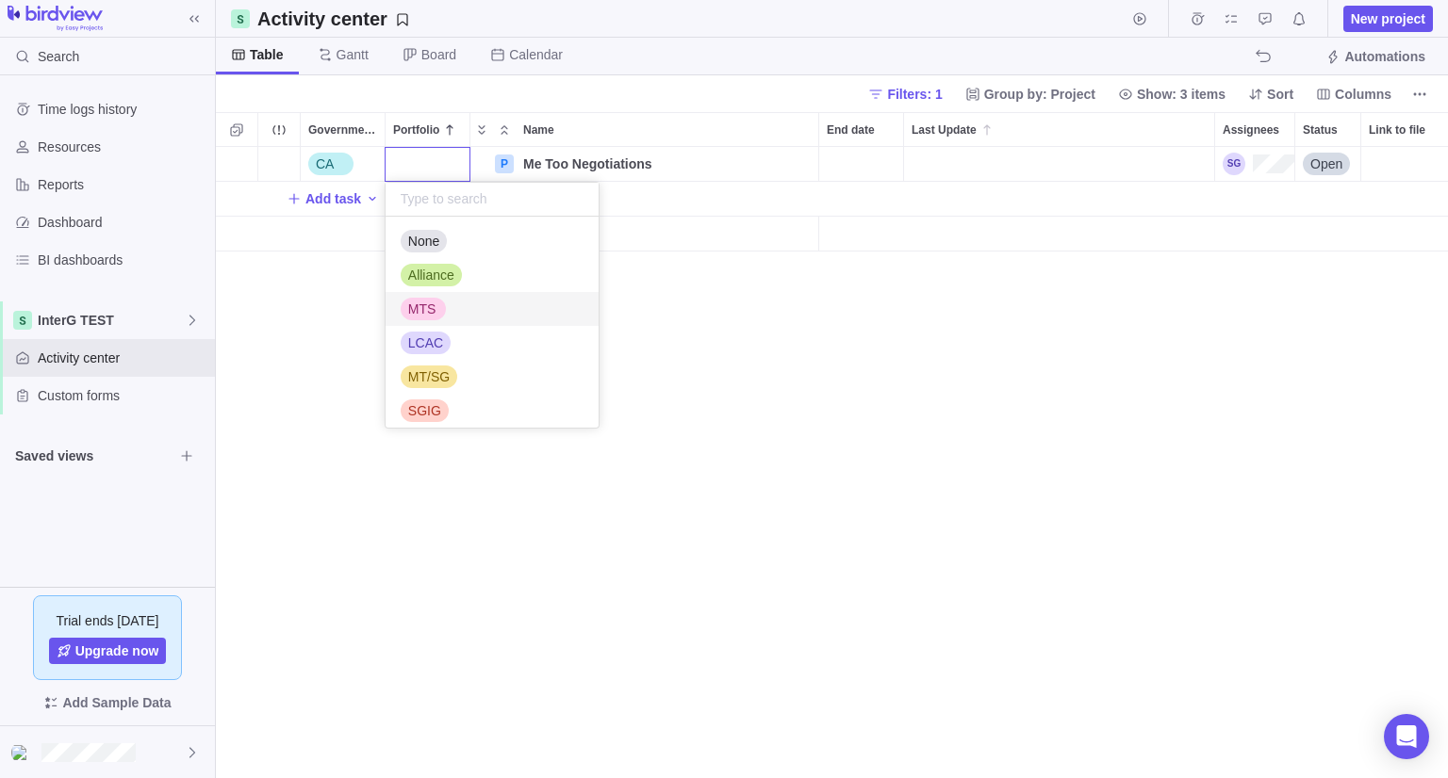
click at [422, 314] on span "MTS" at bounding box center [422, 309] width 28 height 19
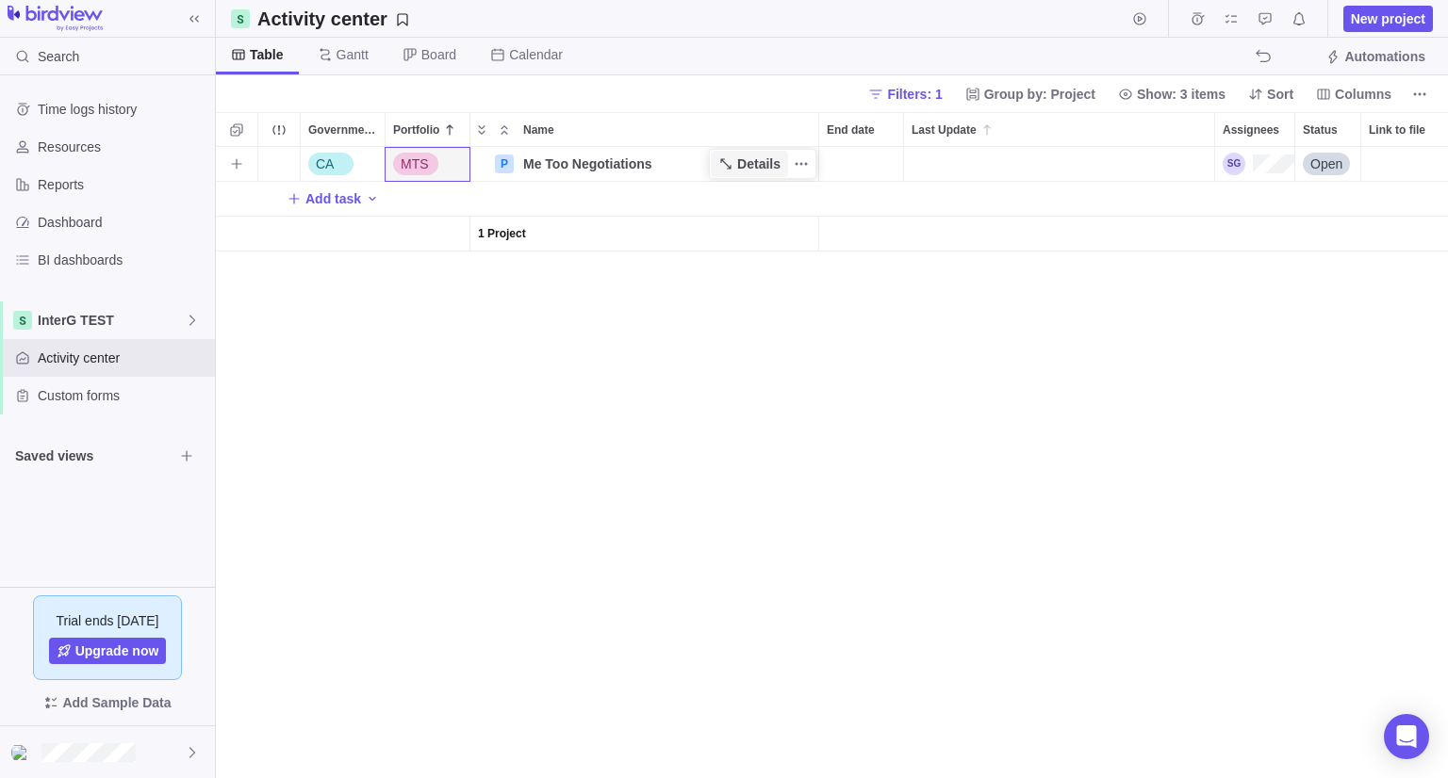
click at [745, 158] on span "Details" at bounding box center [758, 164] width 43 height 19
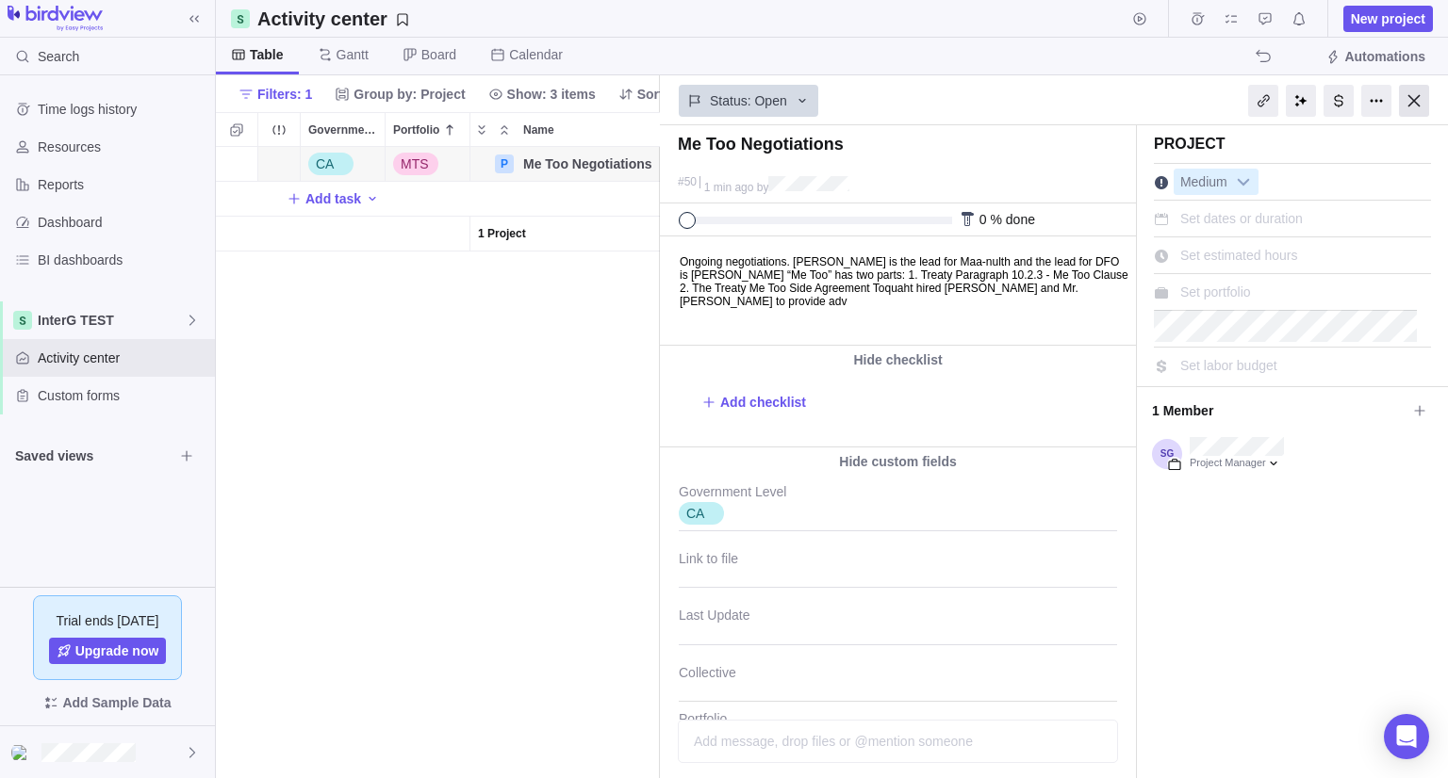
click at [1405, 99] on div at bounding box center [1414, 101] width 30 height 32
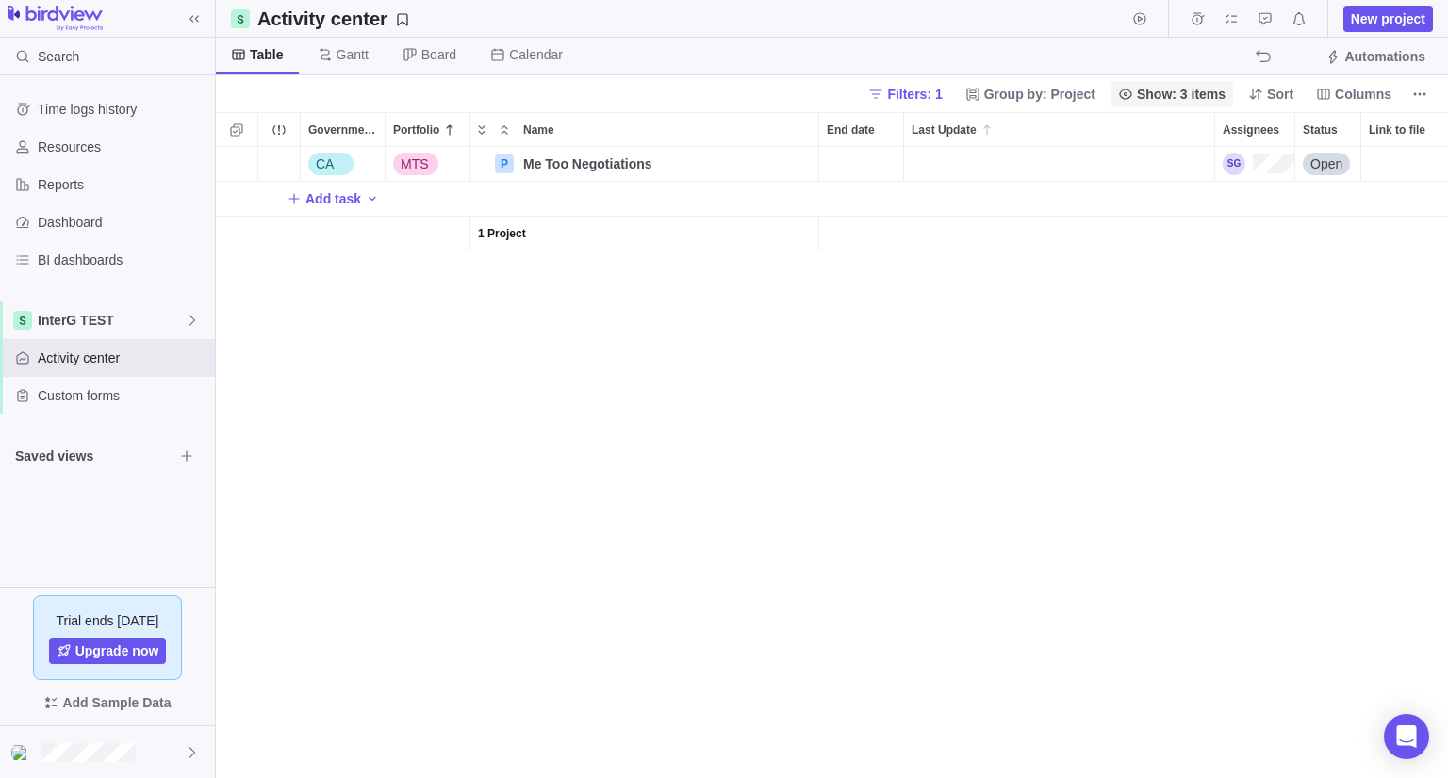
click at [941, 88] on span "Filters: 1" at bounding box center [914, 94] width 55 height 19
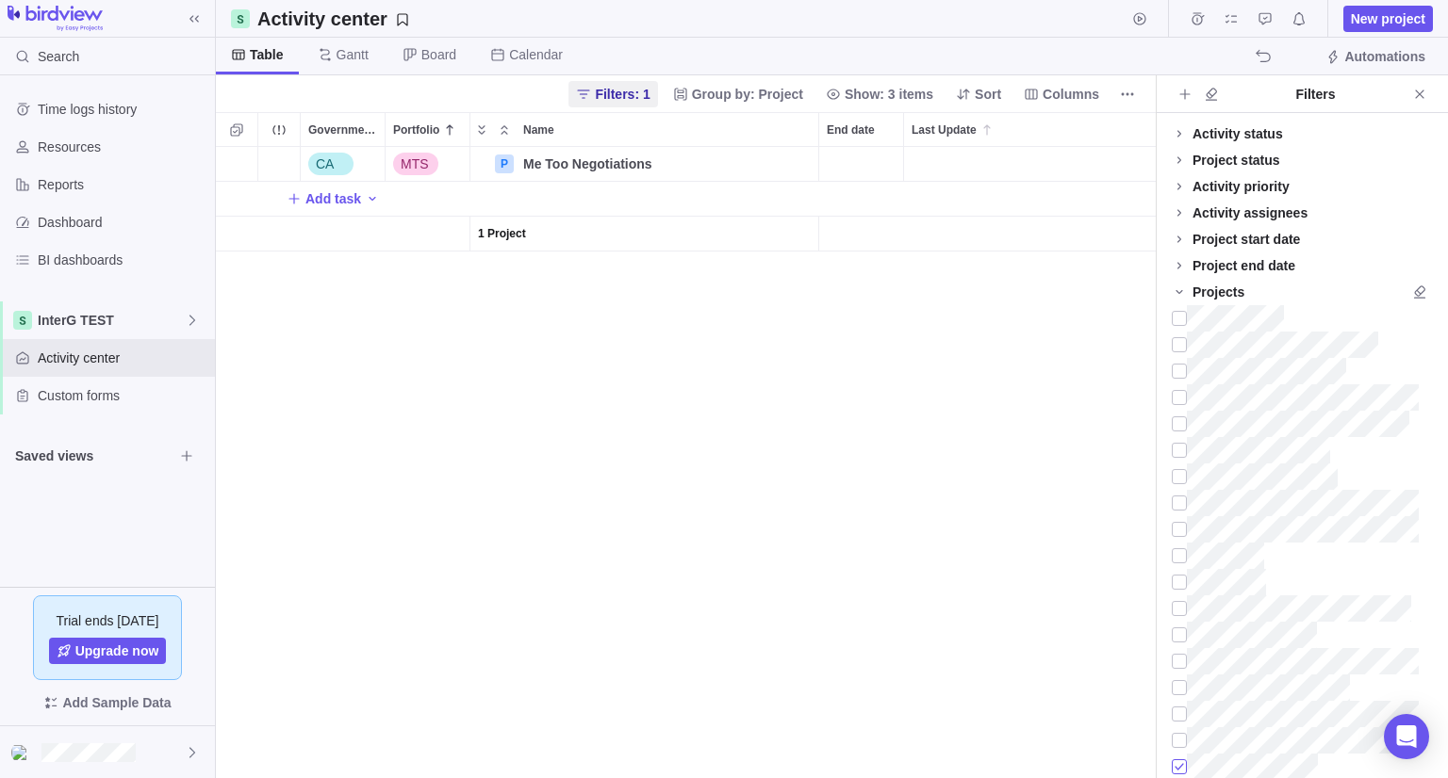
click at [1183, 766] on div at bounding box center [1178, 767] width 15 height 26
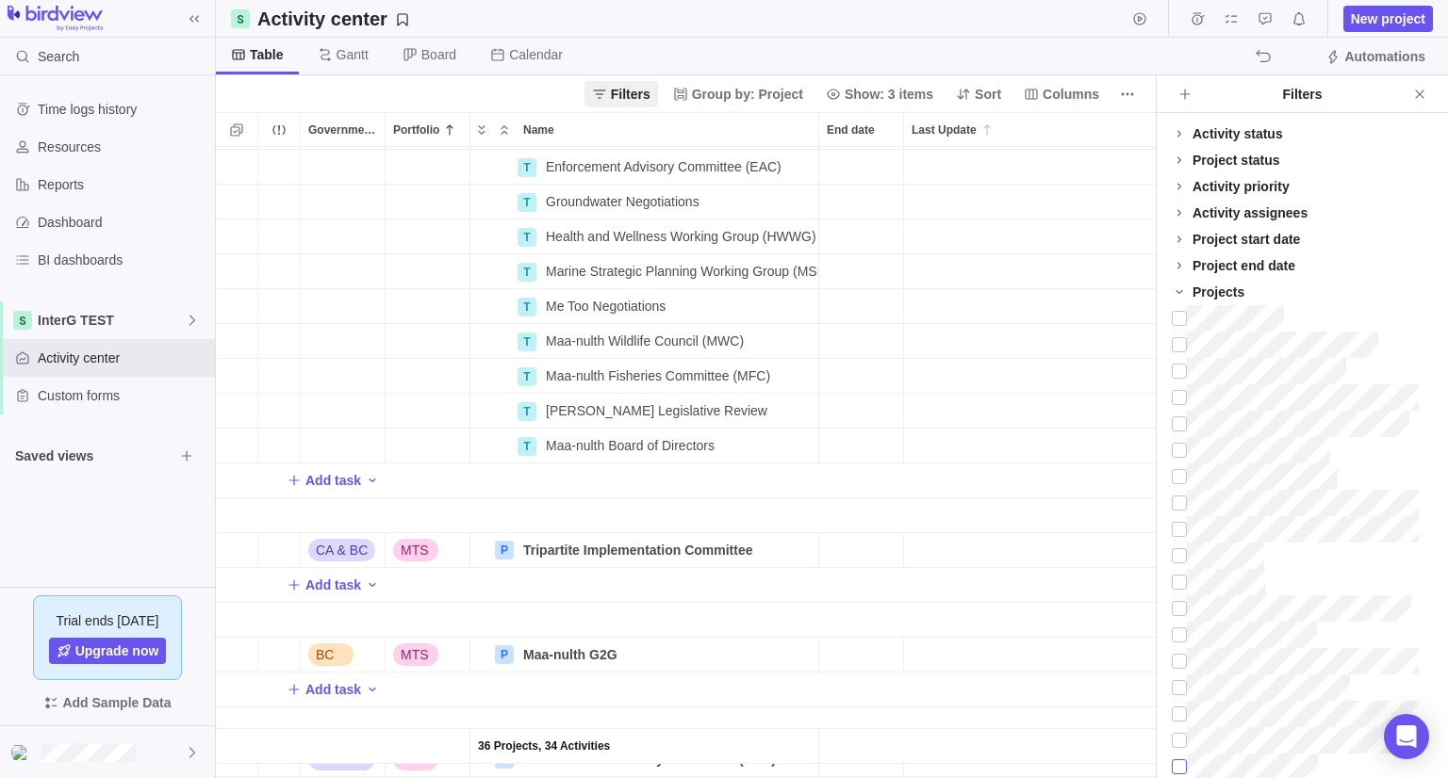
scroll to position [1885, 0]
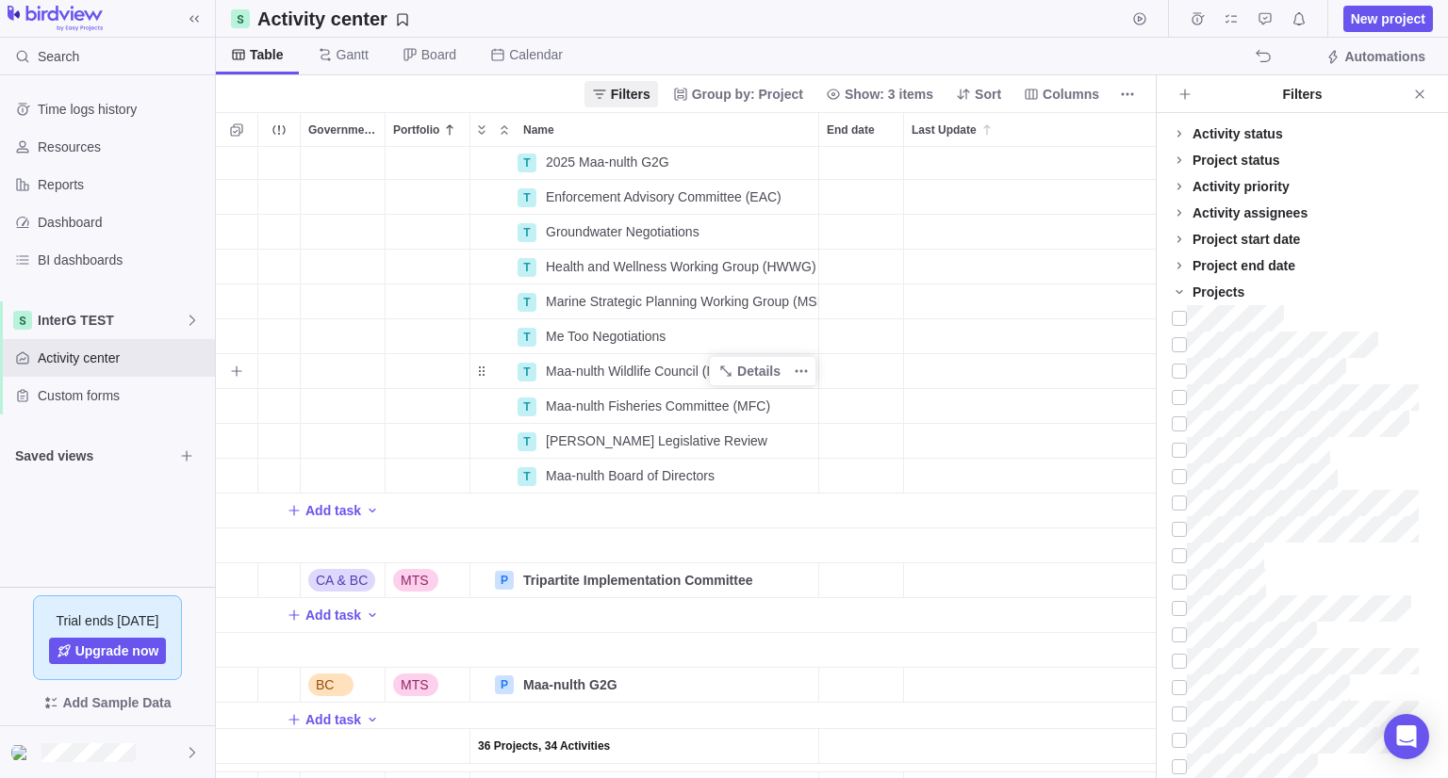
click at [667, 372] on span "Maa-nulth Wildlife Council (MWC)" at bounding box center [645, 371] width 198 height 19
click at [1369, 10] on body "Search Time logs history Resources Reports Dashboard BI dashboards InterG TEST …" at bounding box center [724, 389] width 1448 height 778
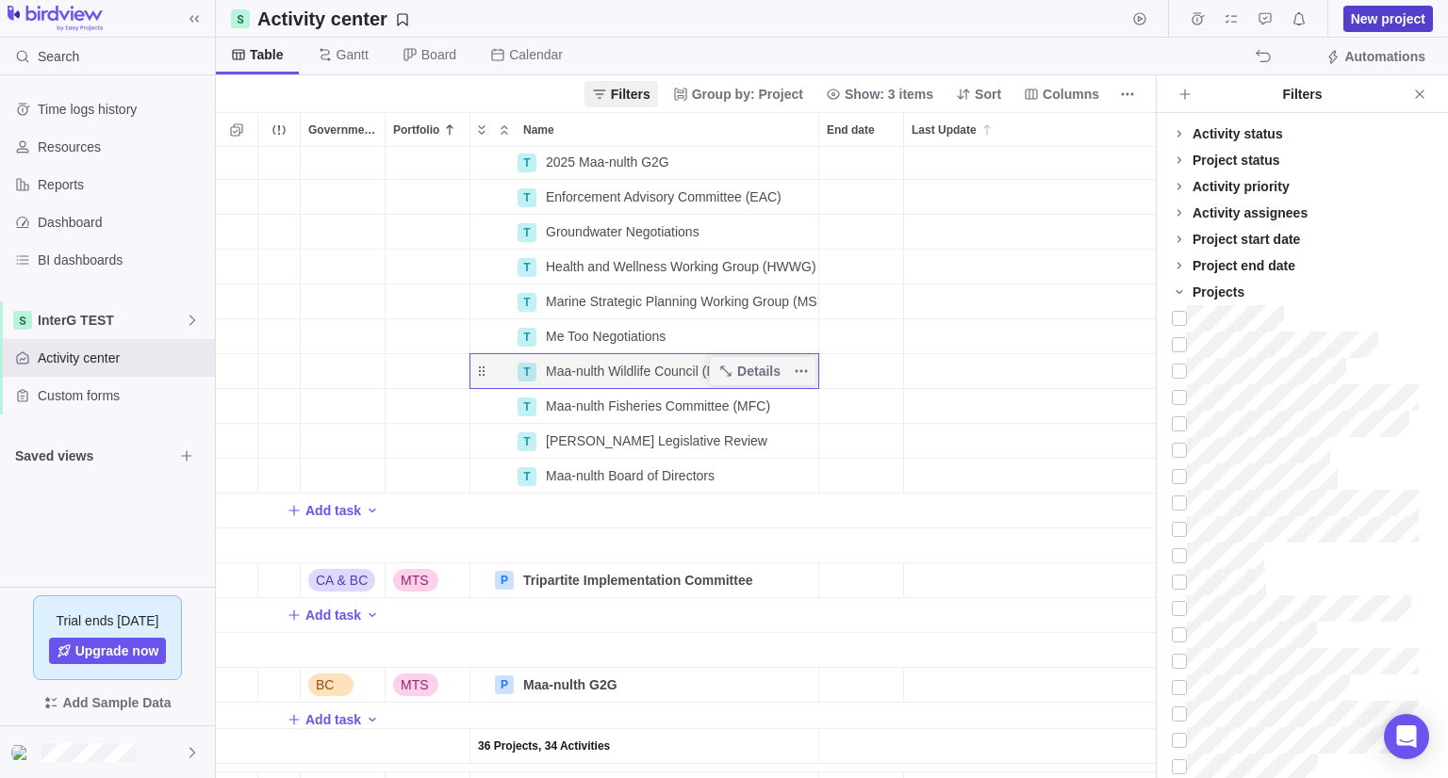
click at [1375, 21] on span "New project" at bounding box center [1388, 18] width 74 height 19
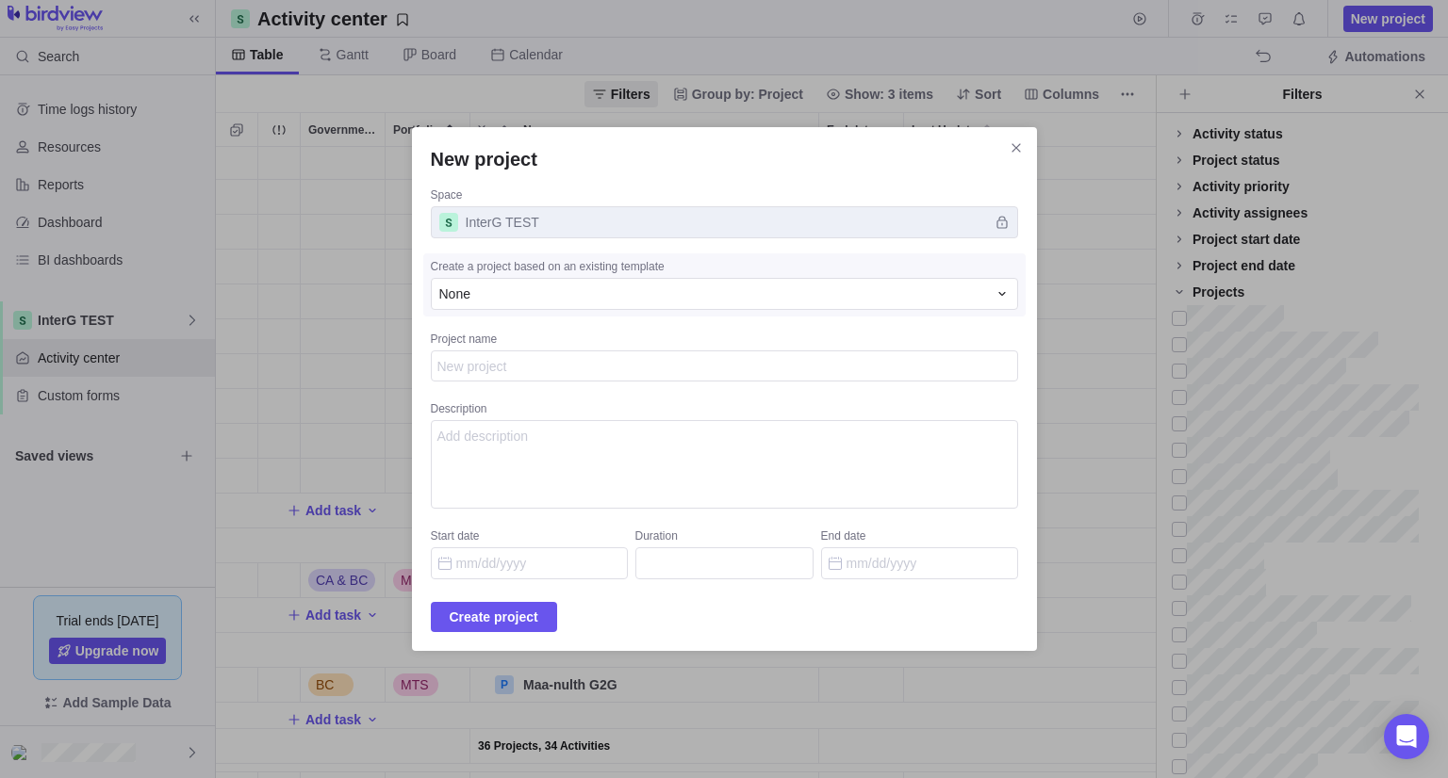
type textarea "x"
type textarea "Maa-nulth Wildlife Council (MWC)"
click at [511, 607] on span "Create project" at bounding box center [494, 617] width 89 height 23
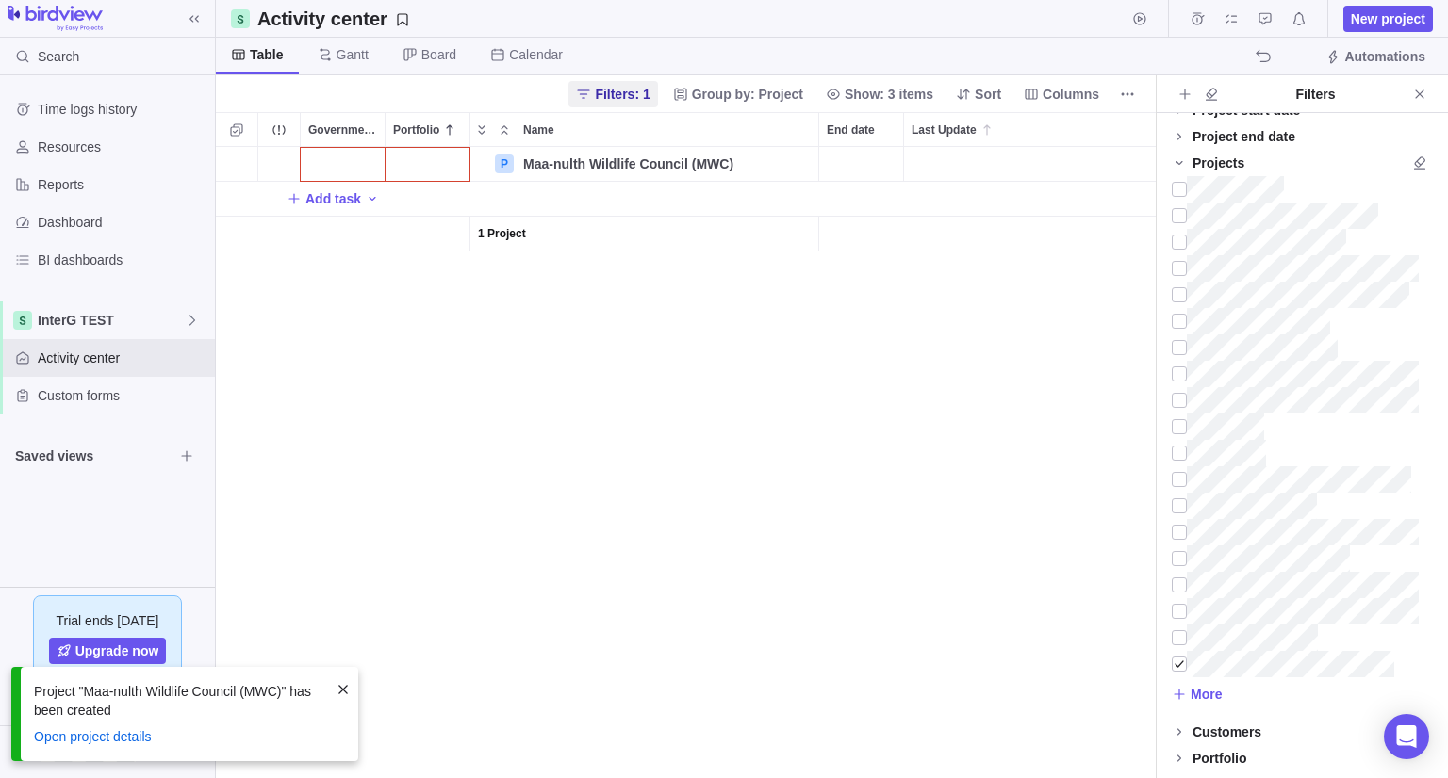
scroll to position [616, 925]
click at [345, 158] on div "Government Level" at bounding box center [343, 164] width 84 height 34
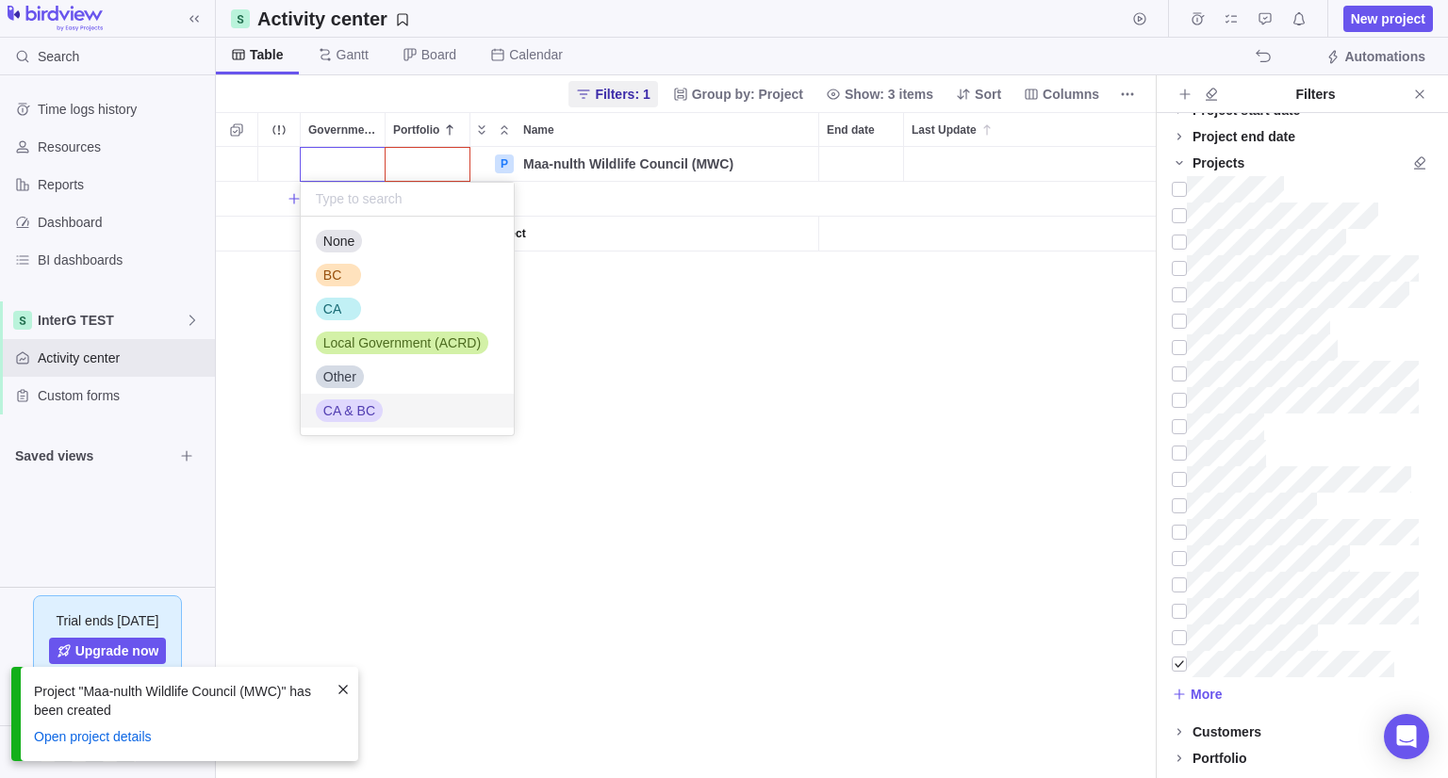
click at [339, 418] on span "CA & BC" at bounding box center [349, 410] width 52 height 19
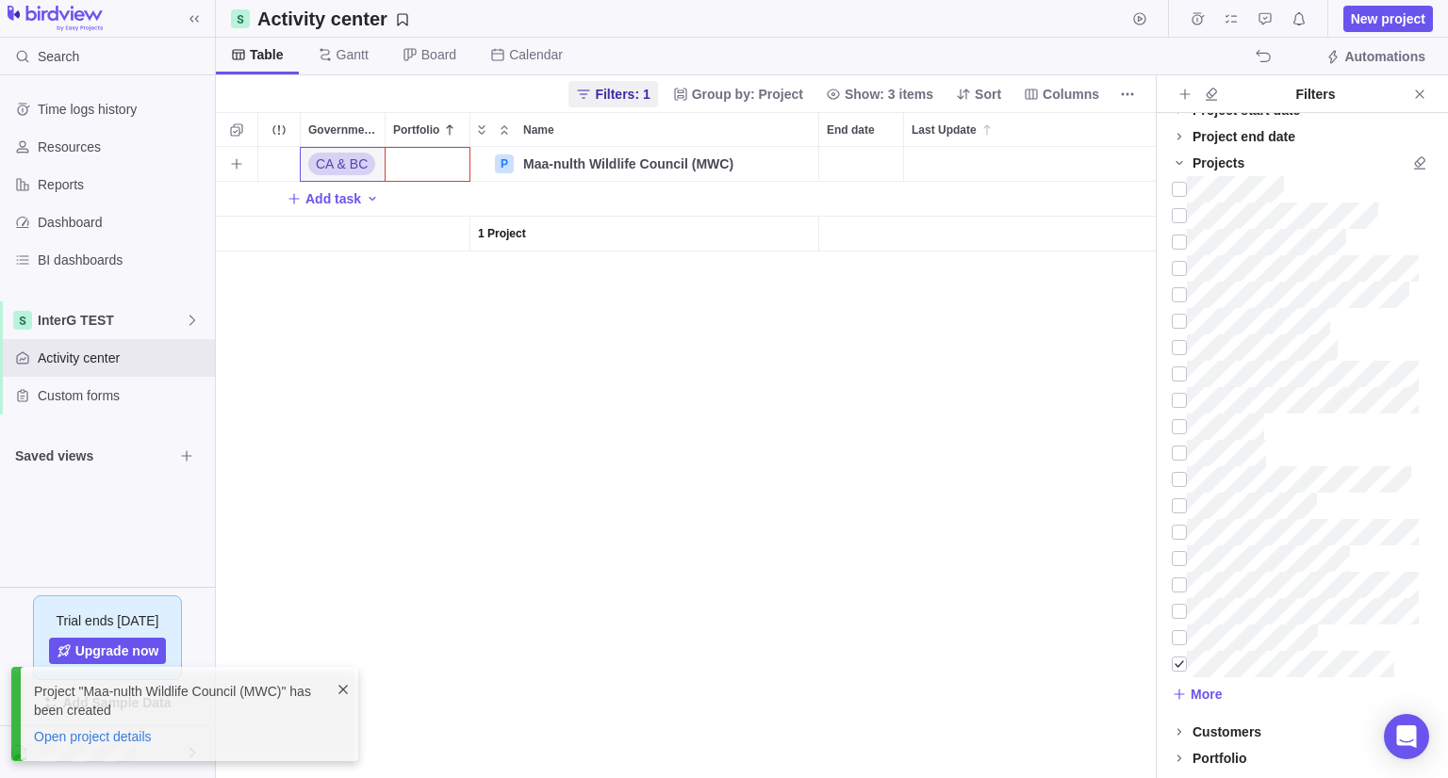
click at [409, 164] on div "Portfolio" at bounding box center [427, 164] width 84 height 34
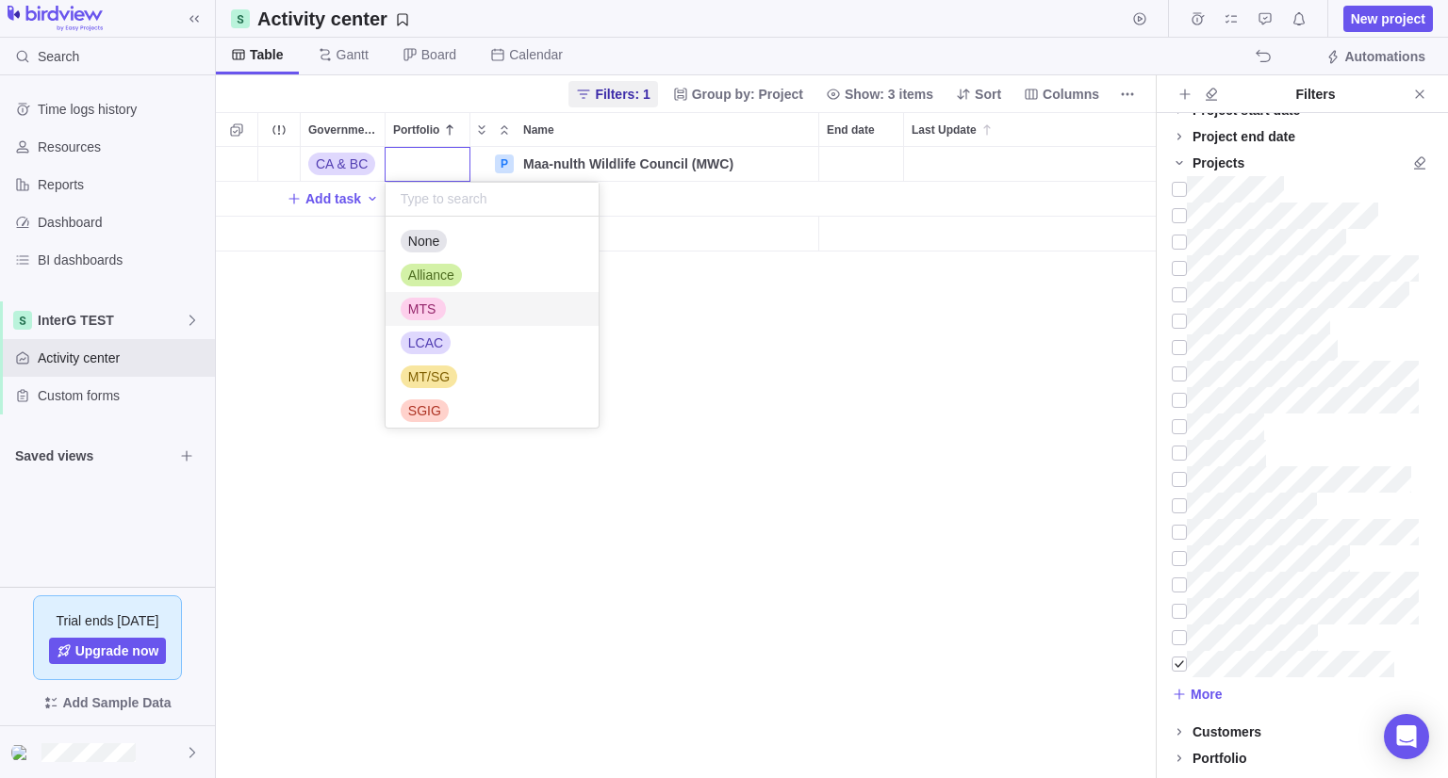
click at [430, 314] on span "MTS" at bounding box center [422, 309] width 28 height 19
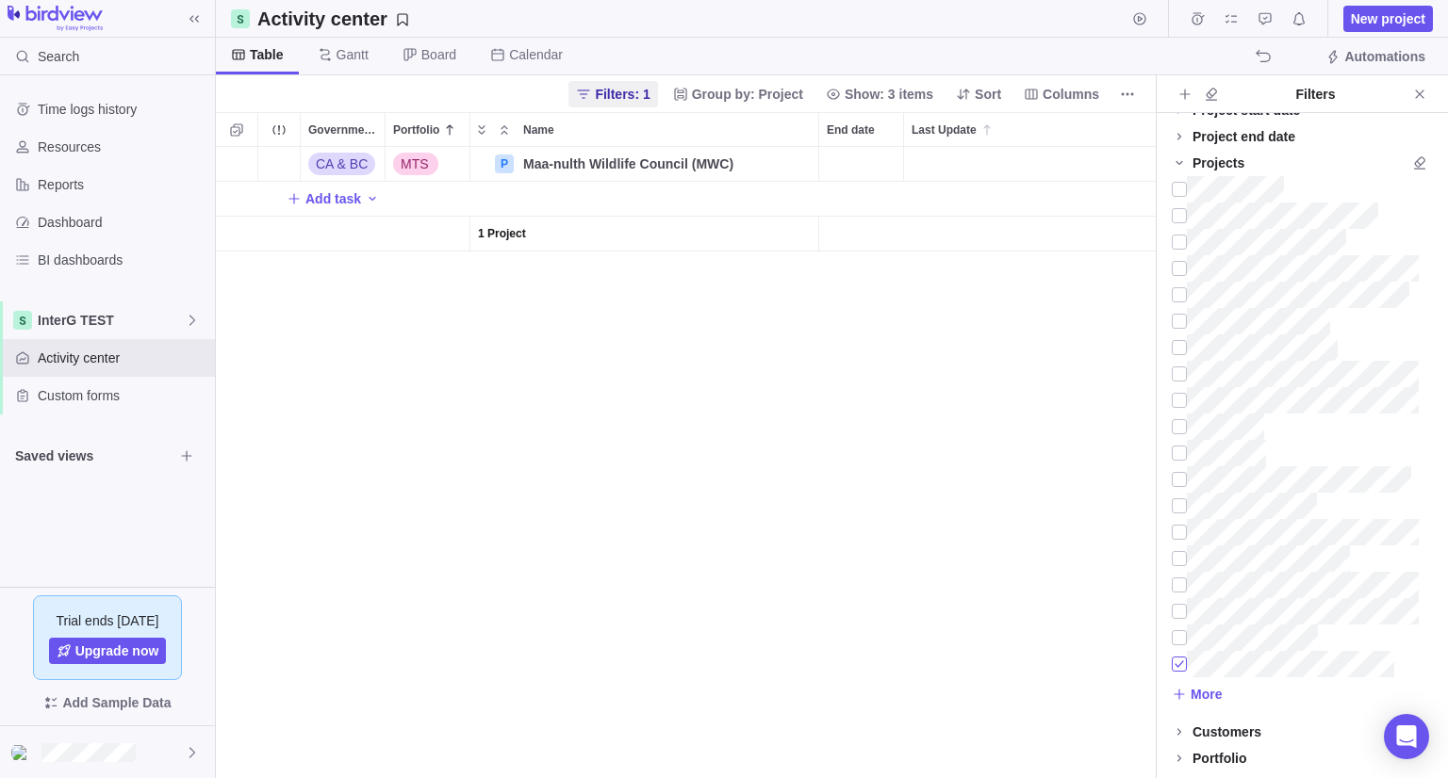
click at [1182, 663] on div at bounding box center [1178, 664] width 15 height 26
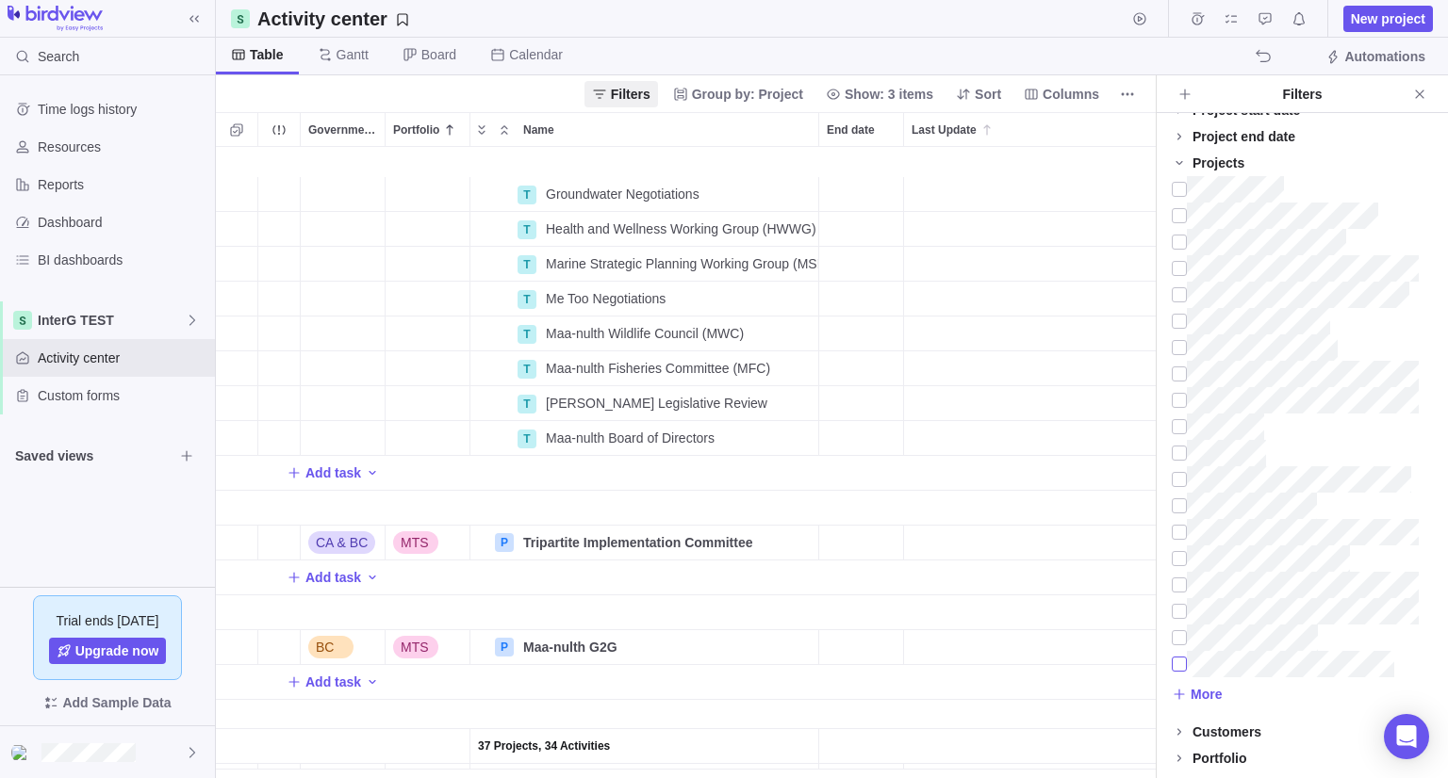
scroll to position [1979, 0]
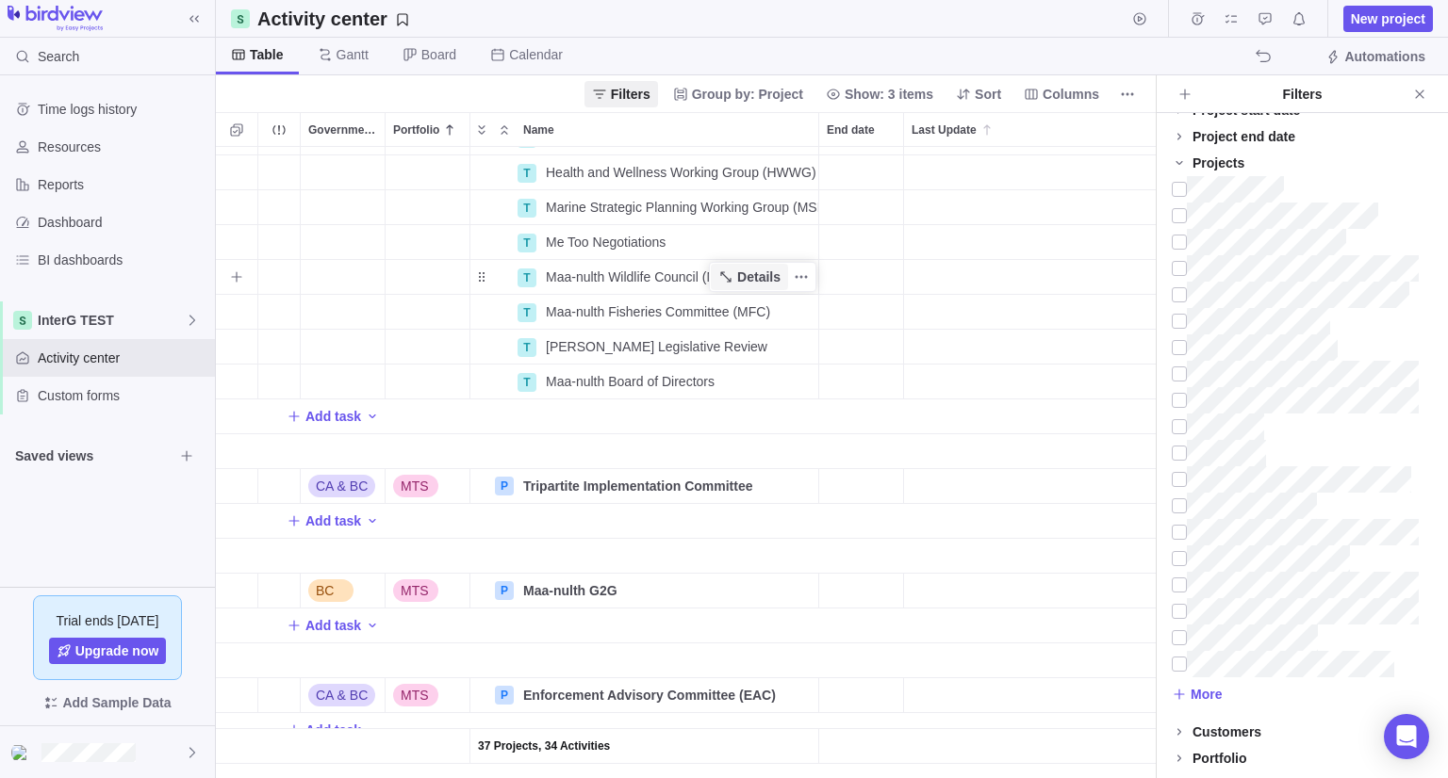
click at [729, 271] on icon "Name" at bounding box center [725, 277] width 15 height 15
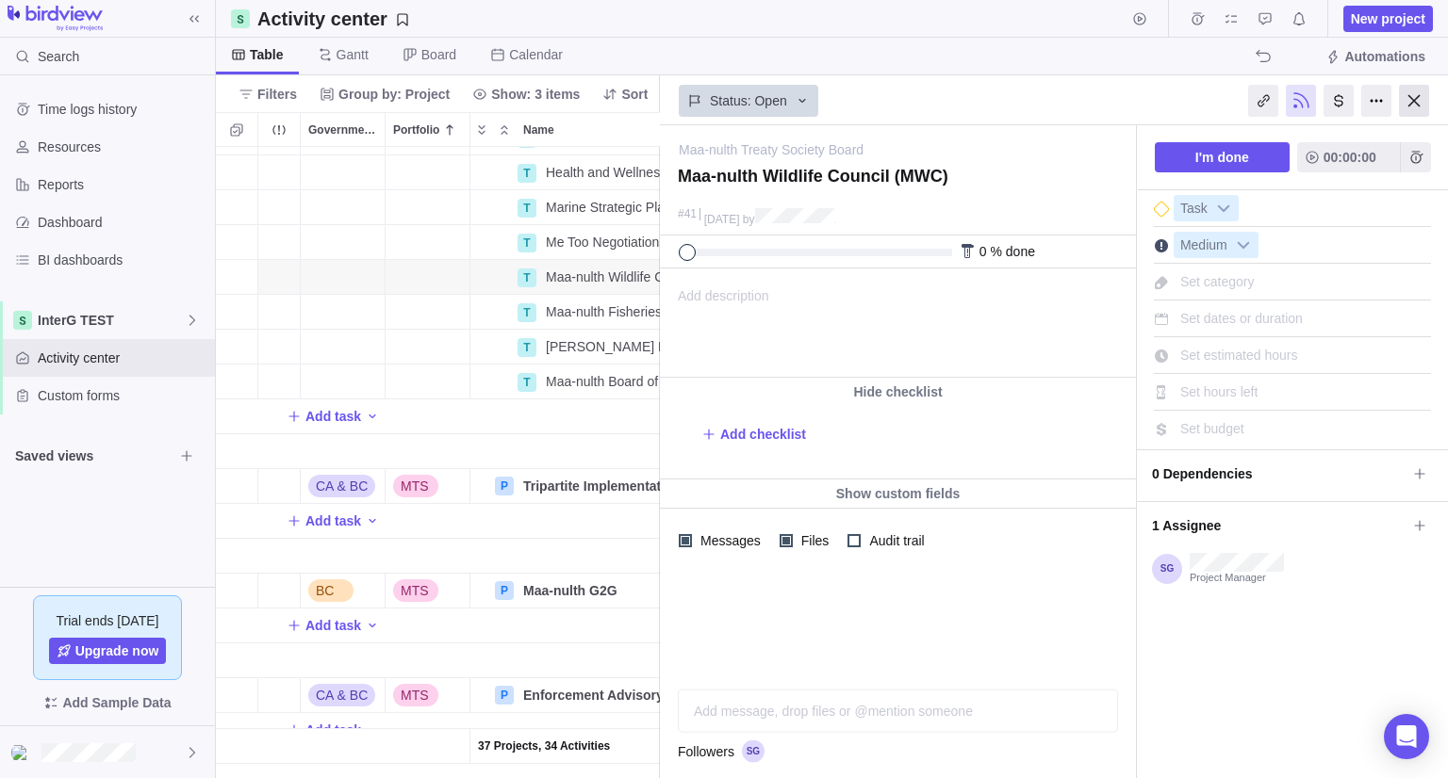
click at [1409, 99] on div at bounding box center [1414, 101] width 30 height 32
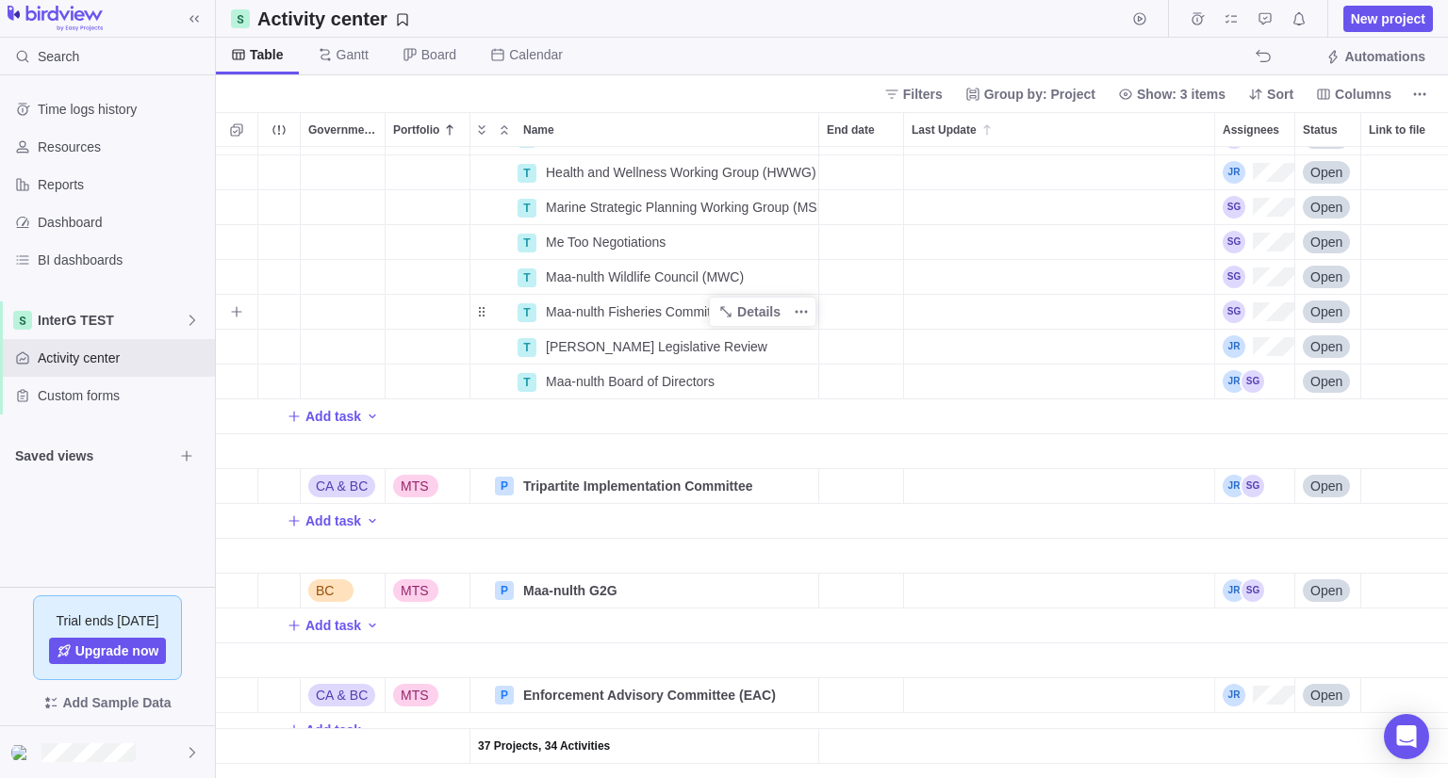
click at [661, 309] on span "Maa-nulth Fisheries Committee (MFC)" at bounding box center [658, 312] width 224 height 19
click at [1387, 16] on body "Search Time logs history Resources Reports Dashboard BI dashboards InterG TEST …" at bounding box center [724, 389] width 1448 height 778
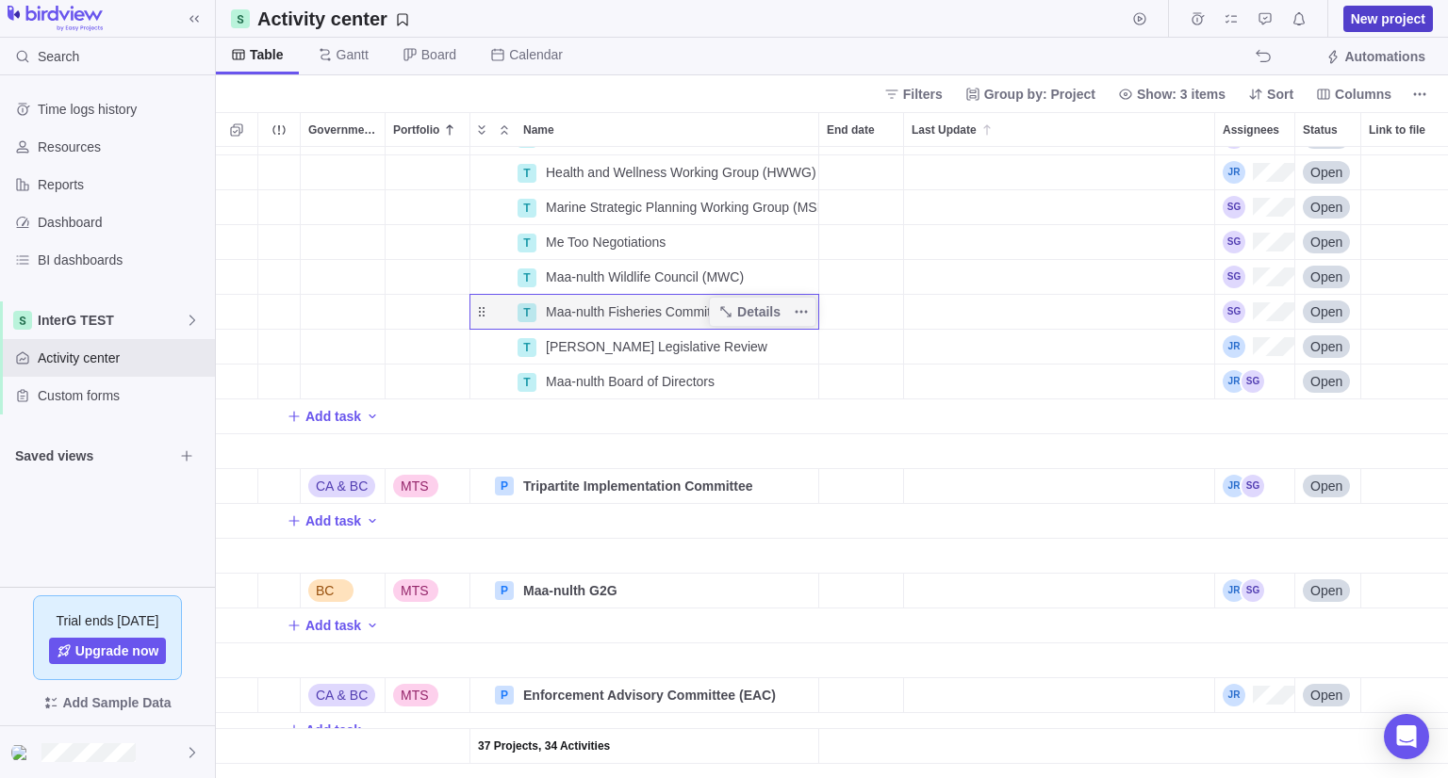
click at [1381, 18] on span "New project" at bounding box center [1388, 18] width 74 height 19
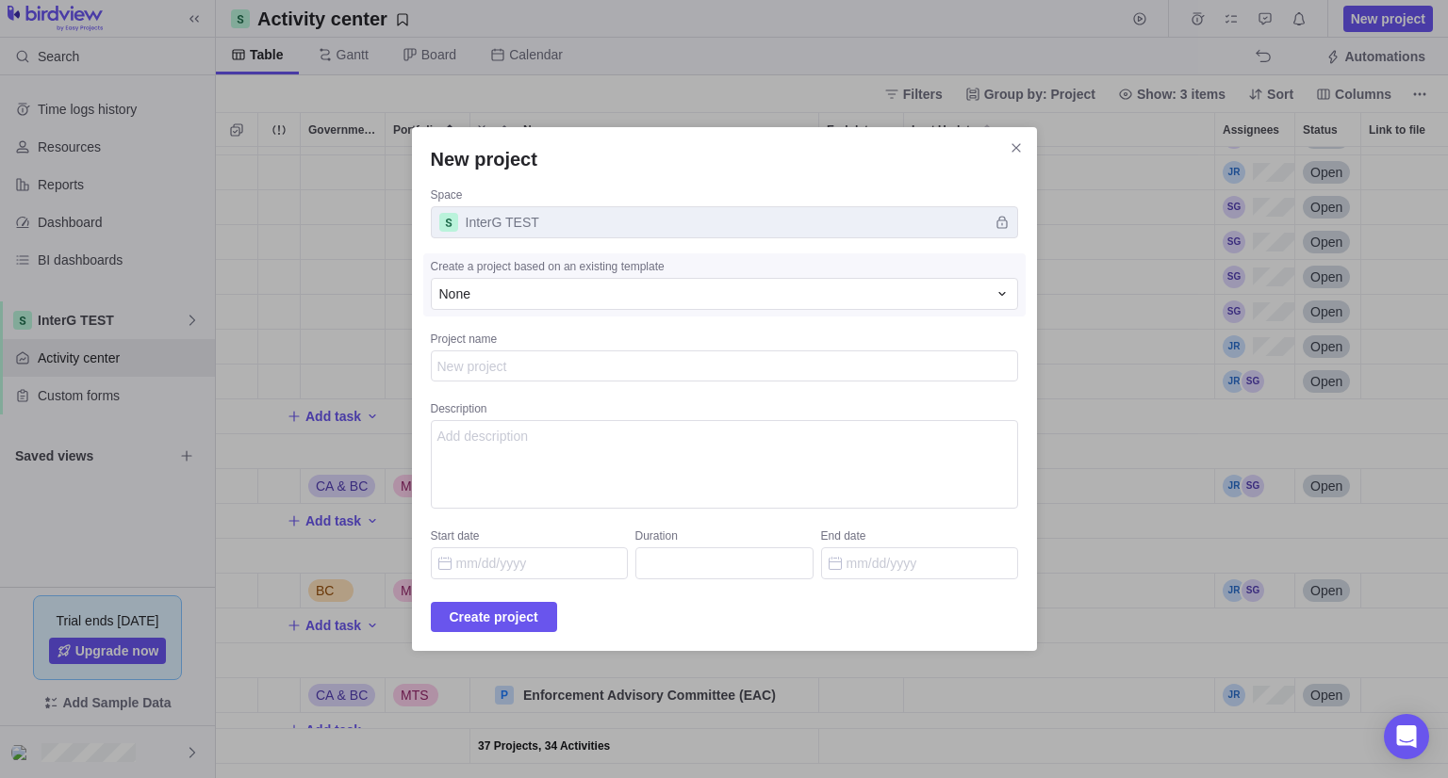
type textarea "x"
type textarea "Maa-nulth Fisheries Committee (MFC)"
click at [516, 604] on span "Create project" at bounding box center [494, 617] width 126 height 30
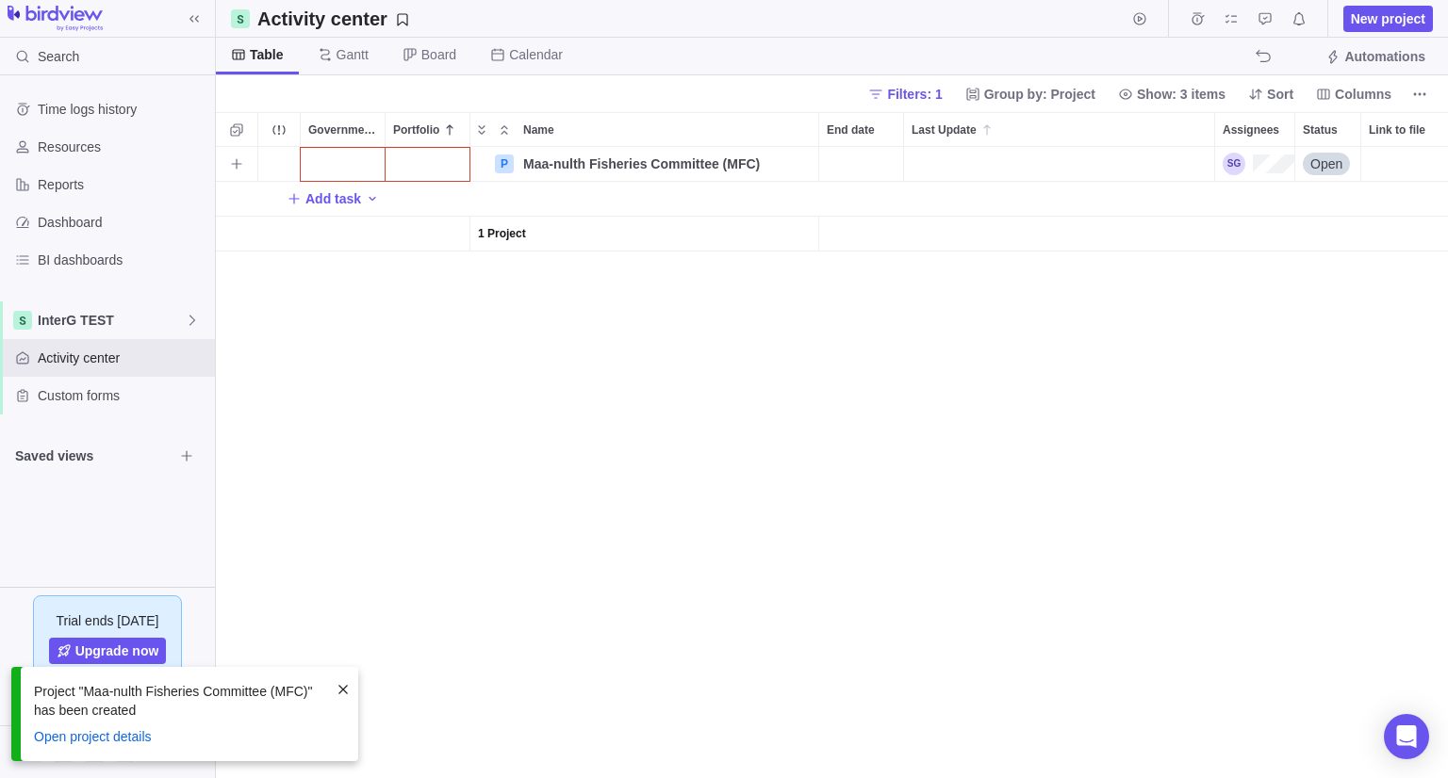
click at [336, 166] on div "Government Level" at bounding box center [343, 164] width 84 height 34
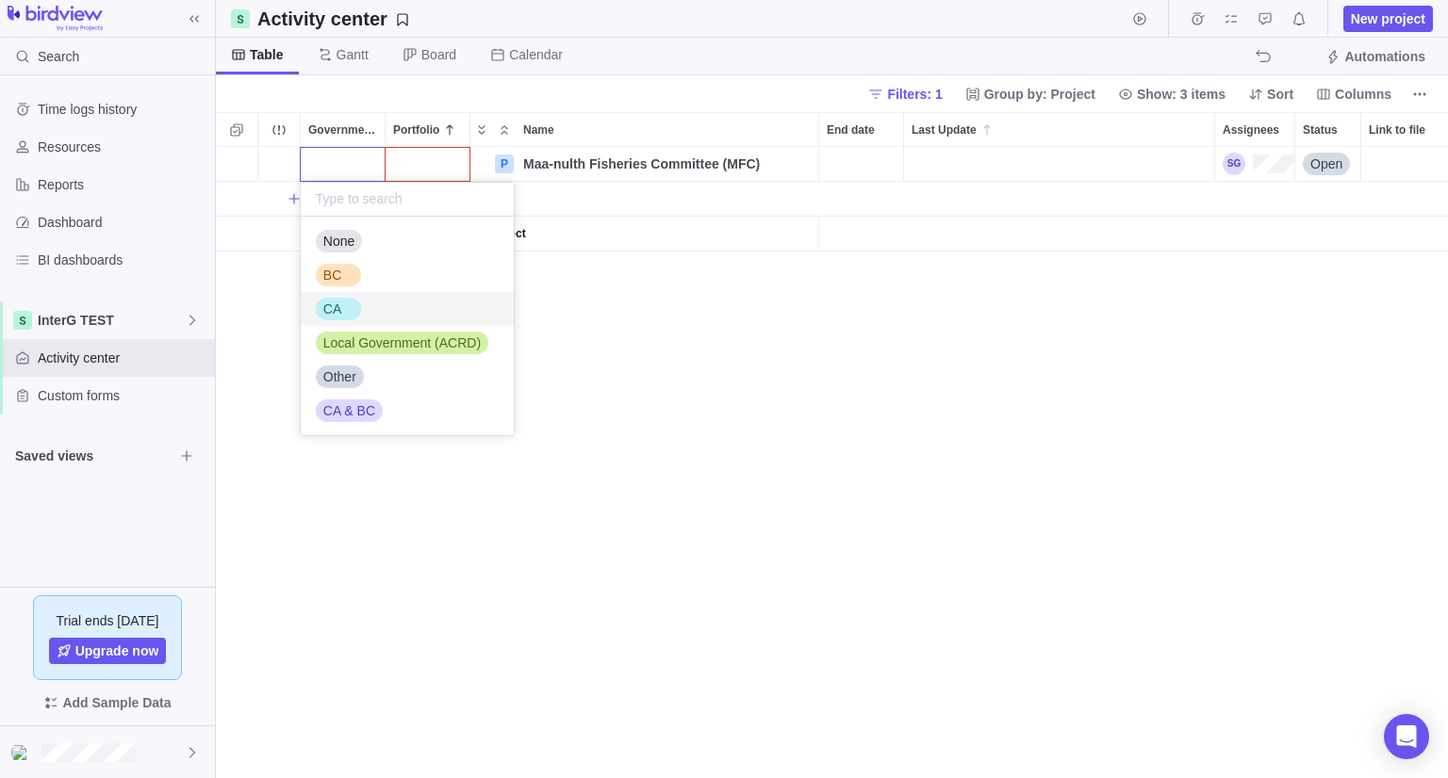
click at [338, 314] on span "CA" at bounding box center [332, 309] width 18 height 19
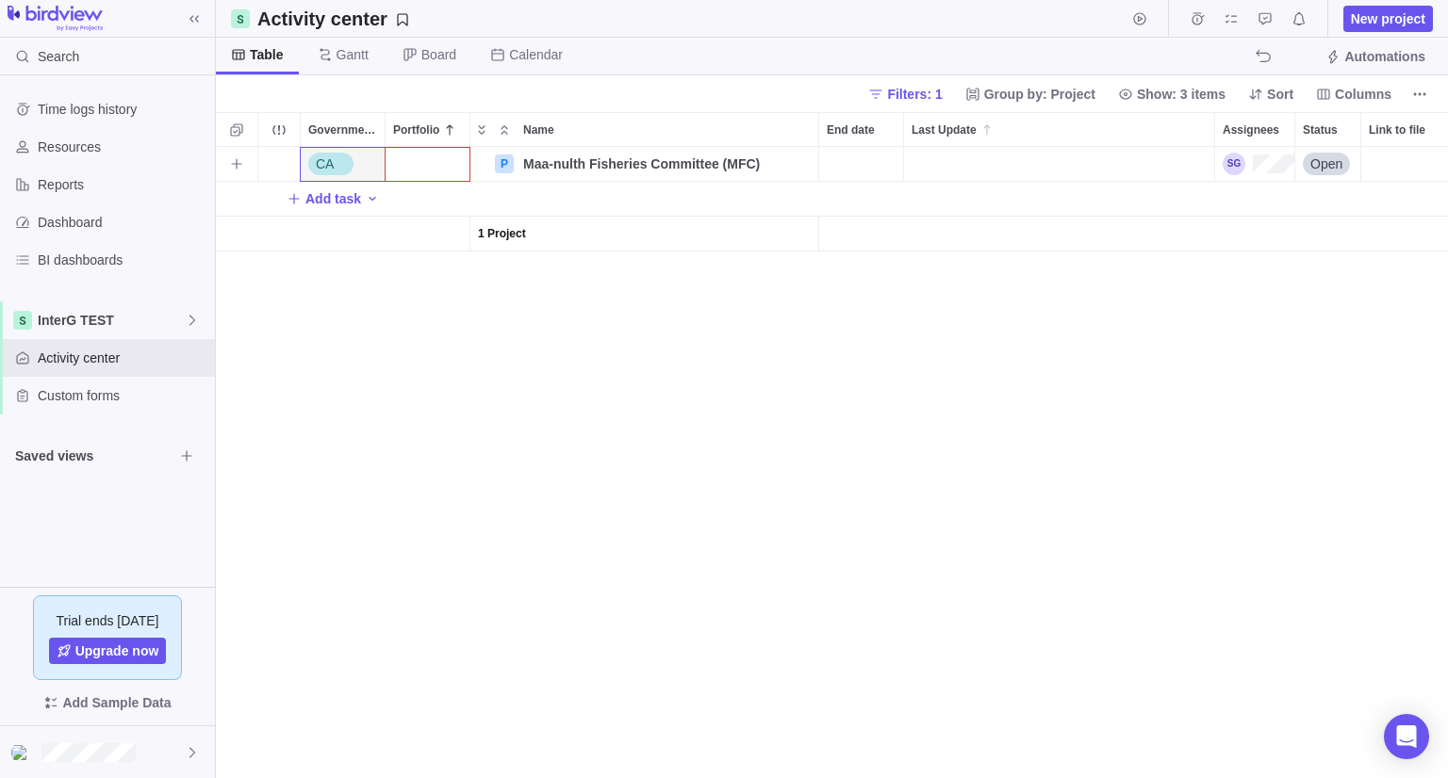
click at [419, 176] on div "Portfolio" at bounding box center [427, 164] width 84 height 34
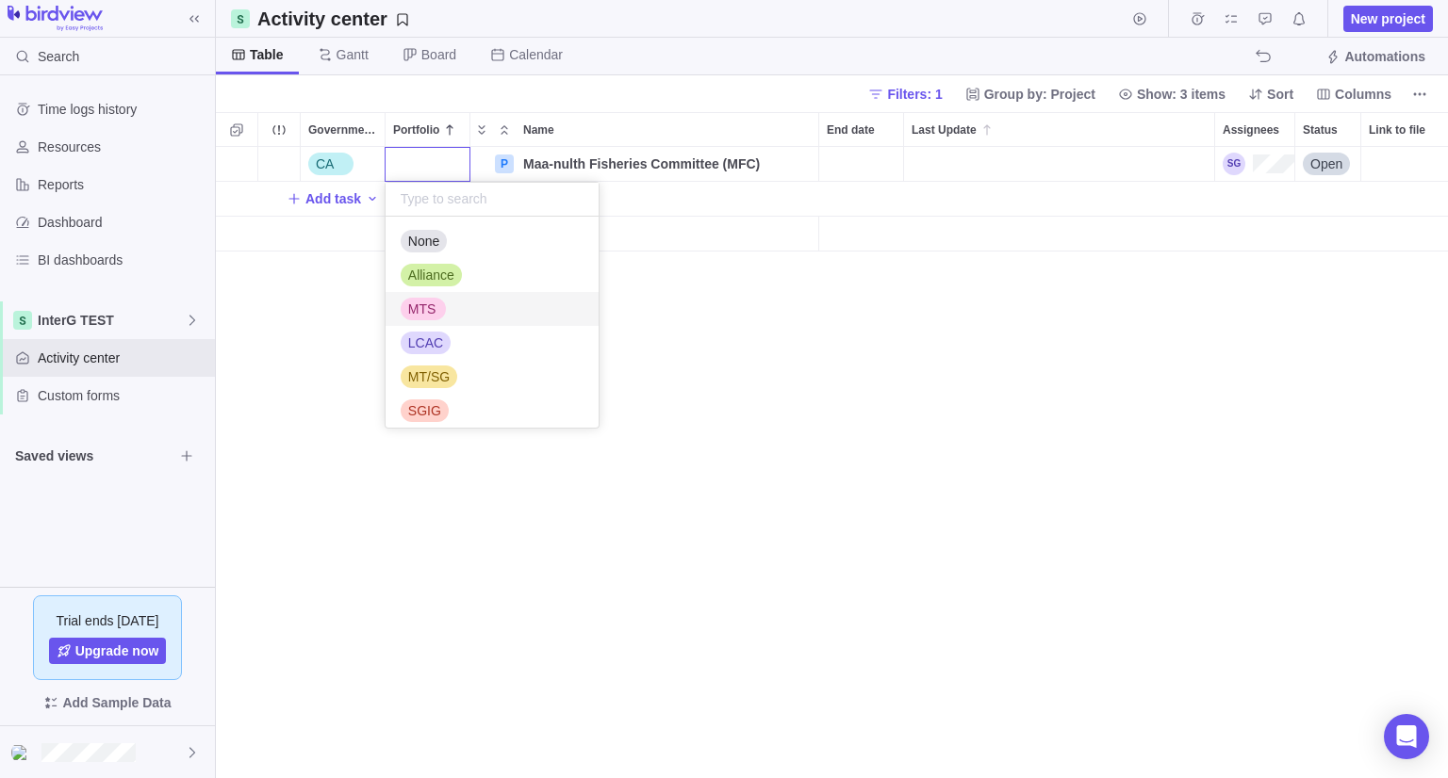
click at [434, 323] on div "MTS" at bounding box center [491, 309] width 213 height 34
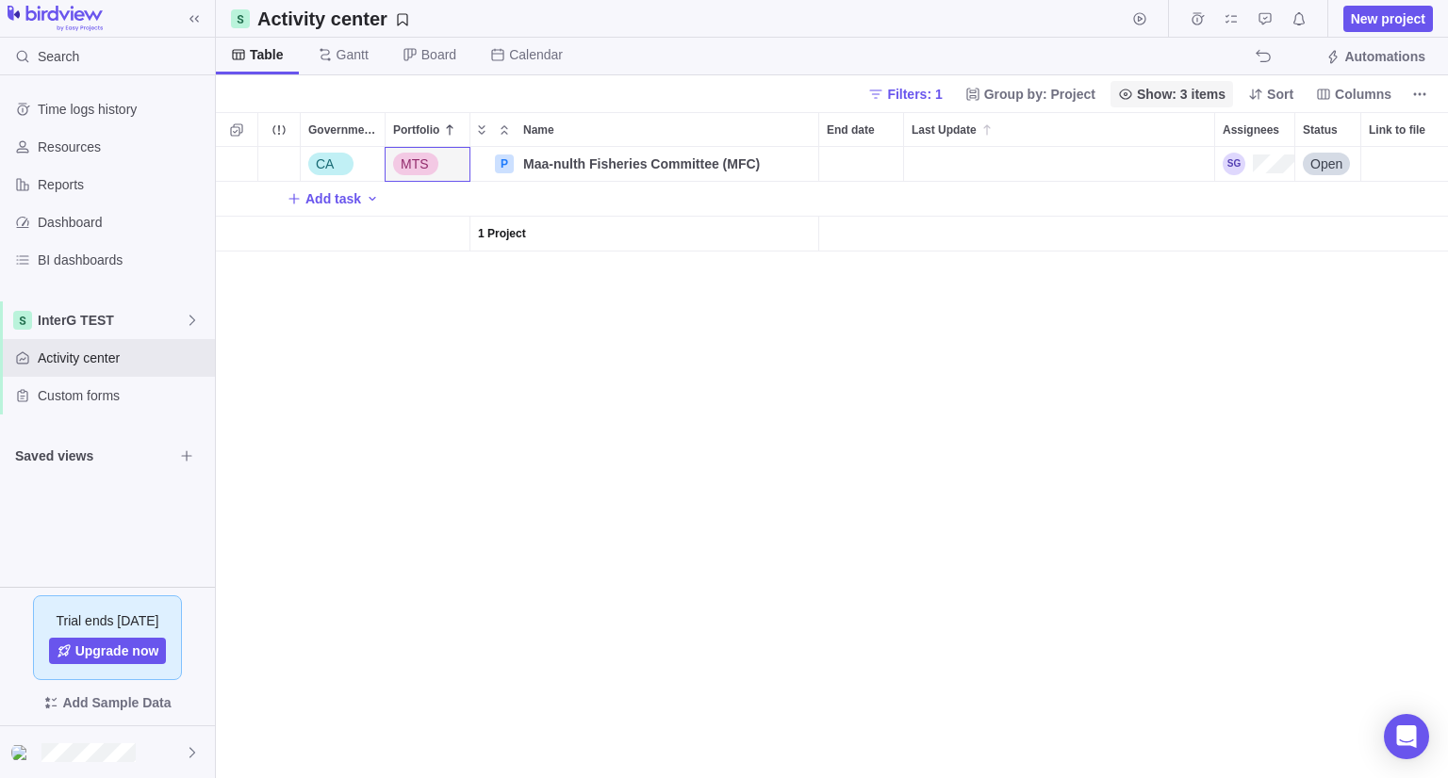
click at [930, 100] on span "Filters: 1" at bounding box center [914, 94] width 55 height 19
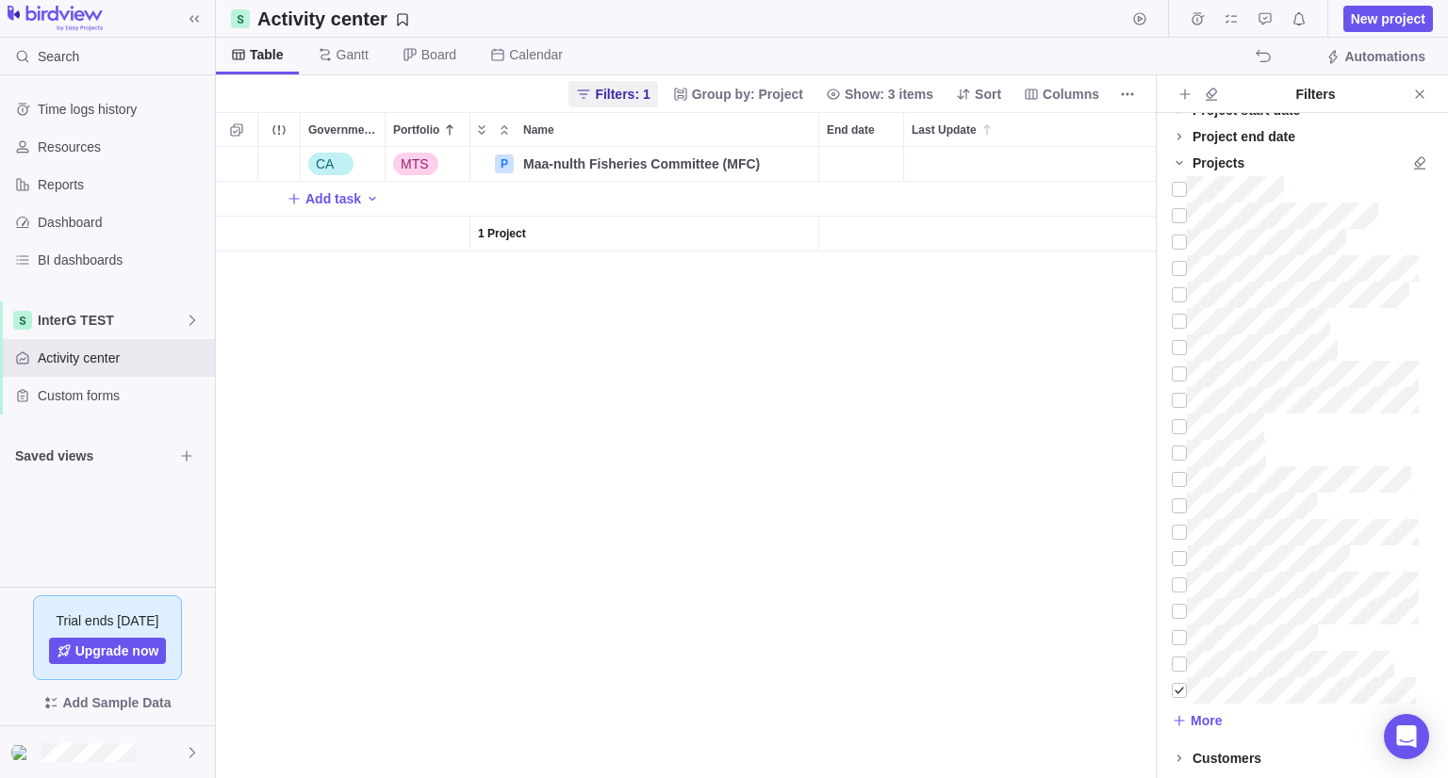
scroll to position [616, 925]
click at [1175, 687] on div at bounding box center [1178, 691] width 15 height 26
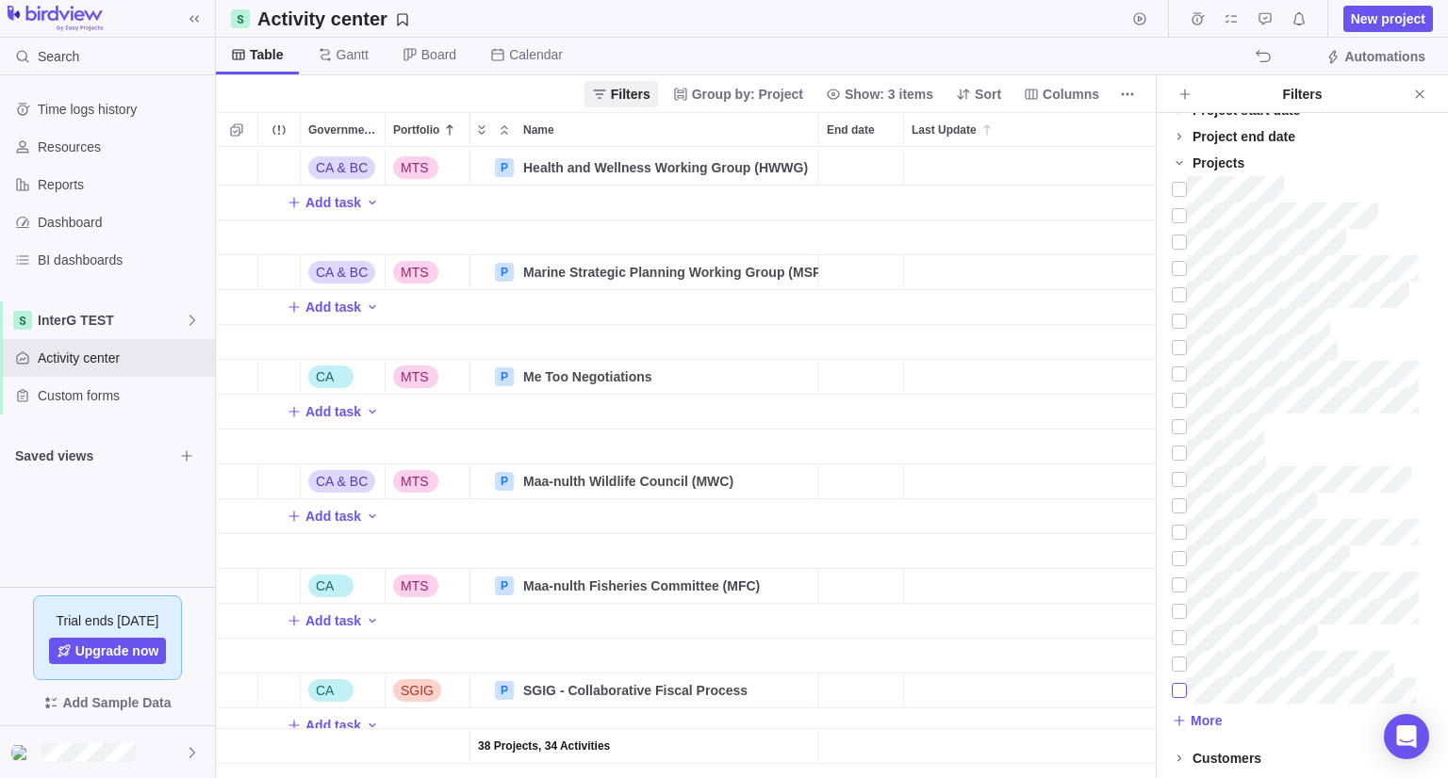
scroll to position [2729, 0]
click at [730, 581] on icon "Name" at bounding box center [725, 586] width 10 height 10
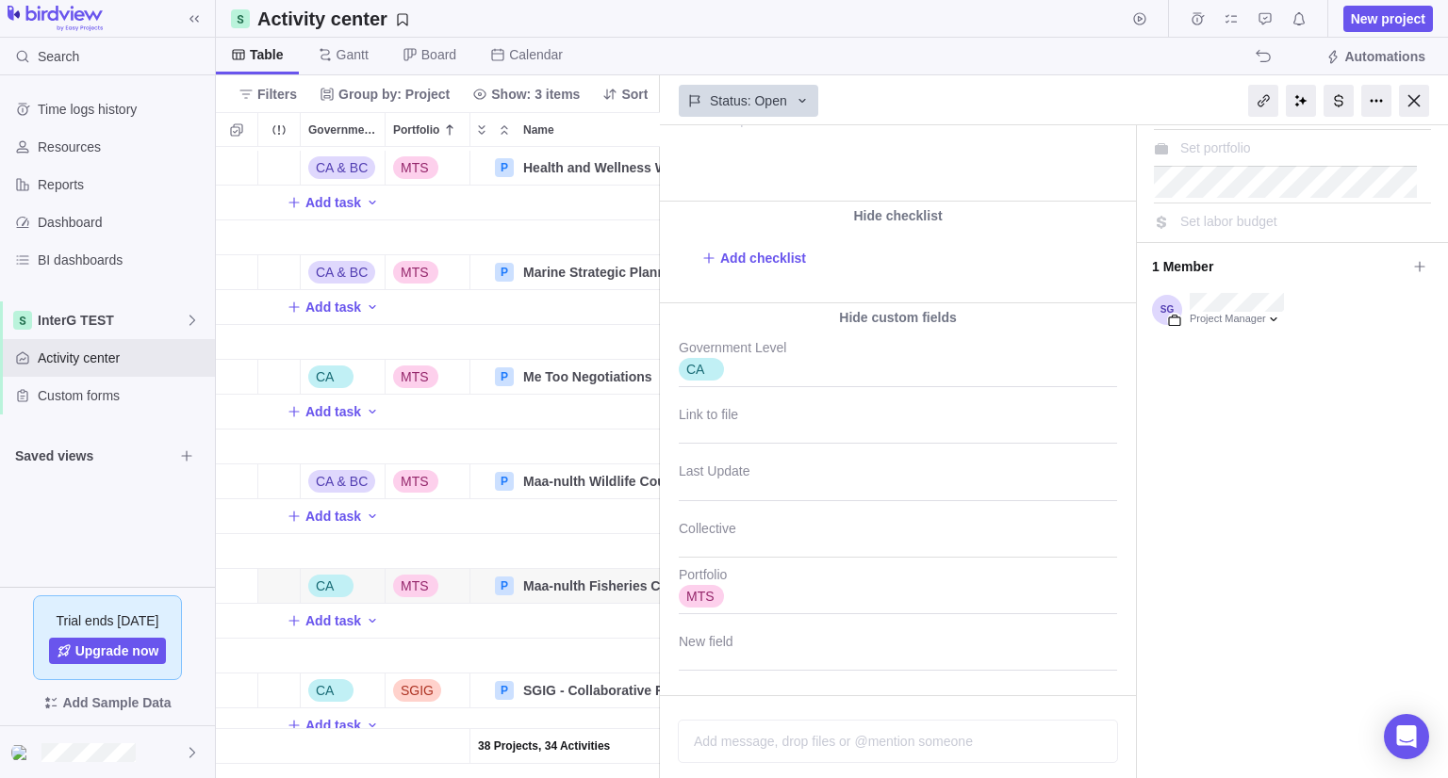
scroll to position [197, 0]
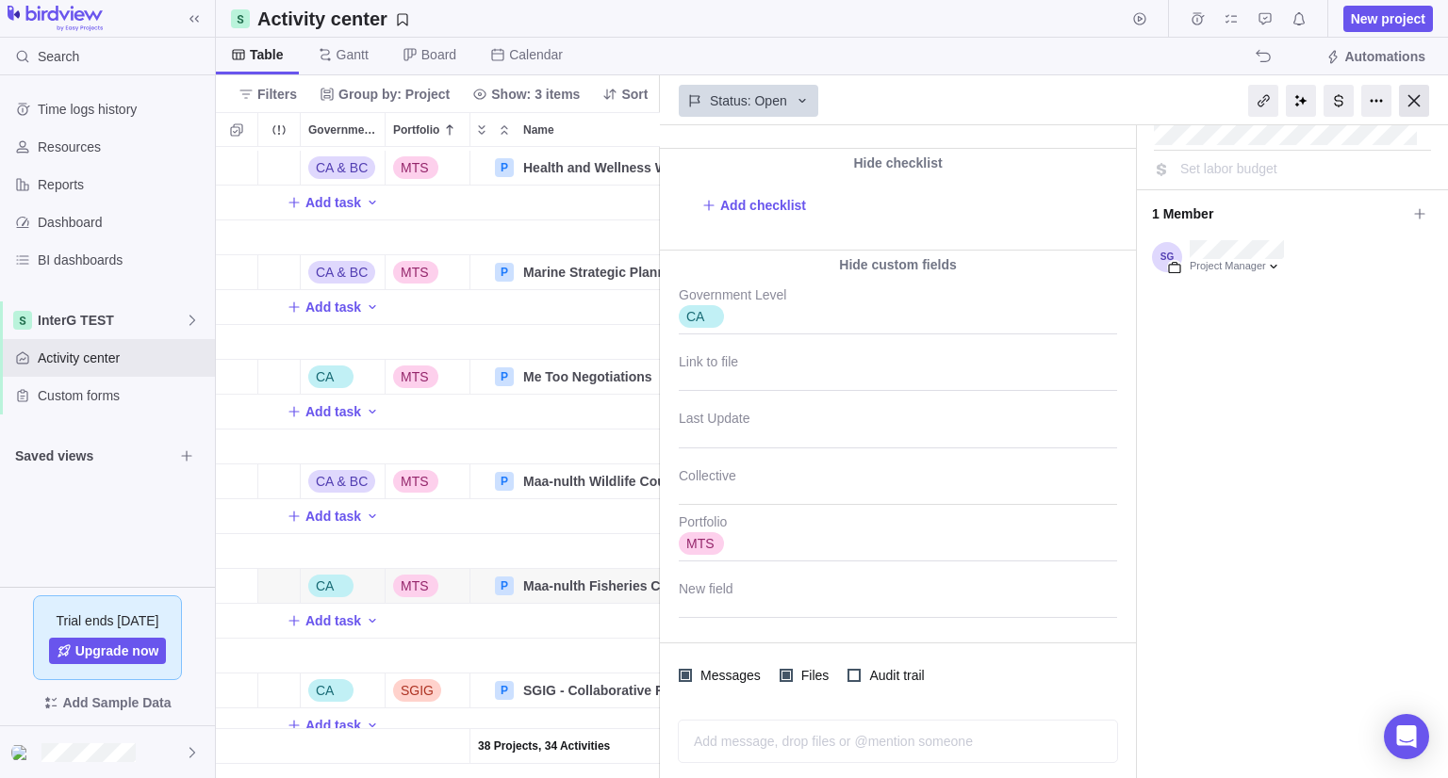
click at [1401, 113] on div at bounding box center [1414, 101] width 30 height 32
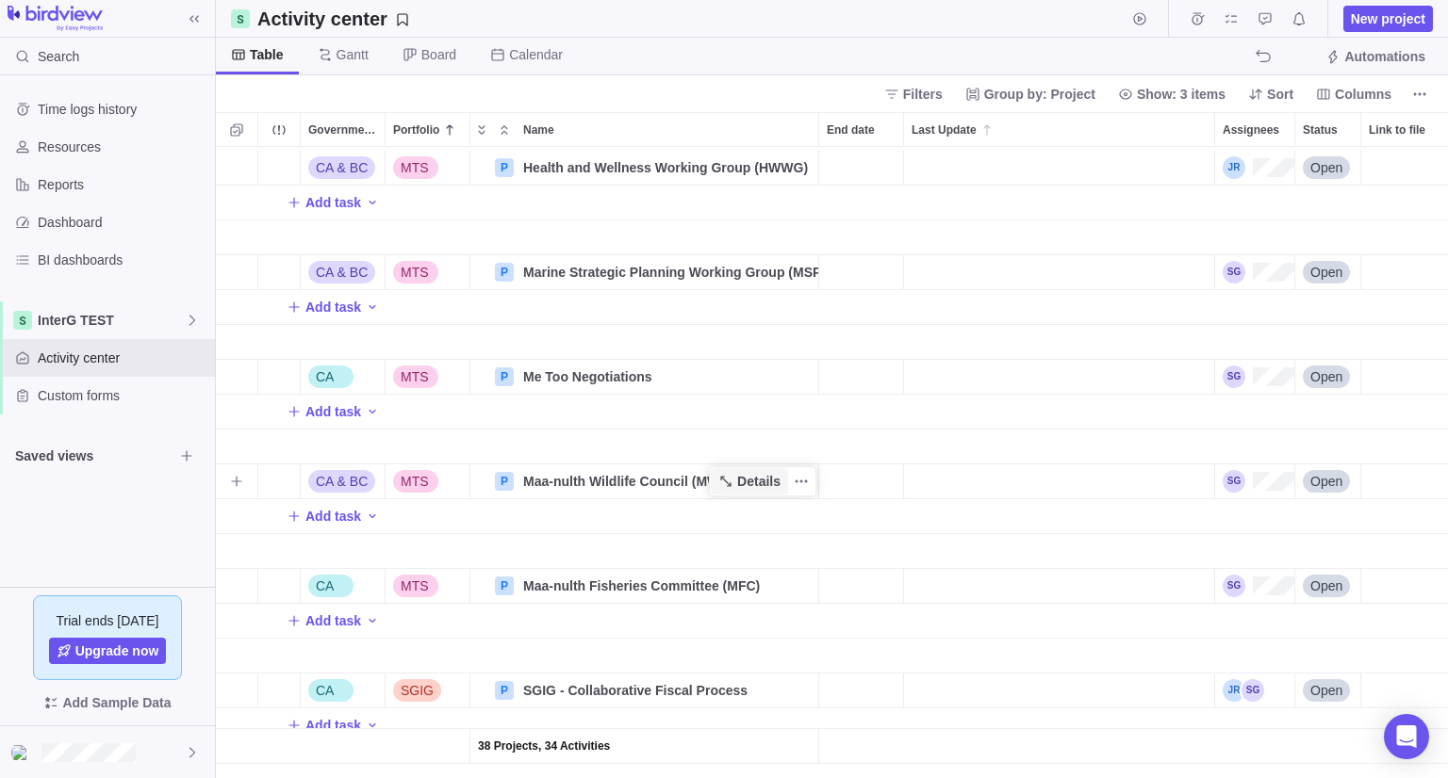
click at [755, 472] on span "Details" at bounding box center [758, 481] width 43 height 19
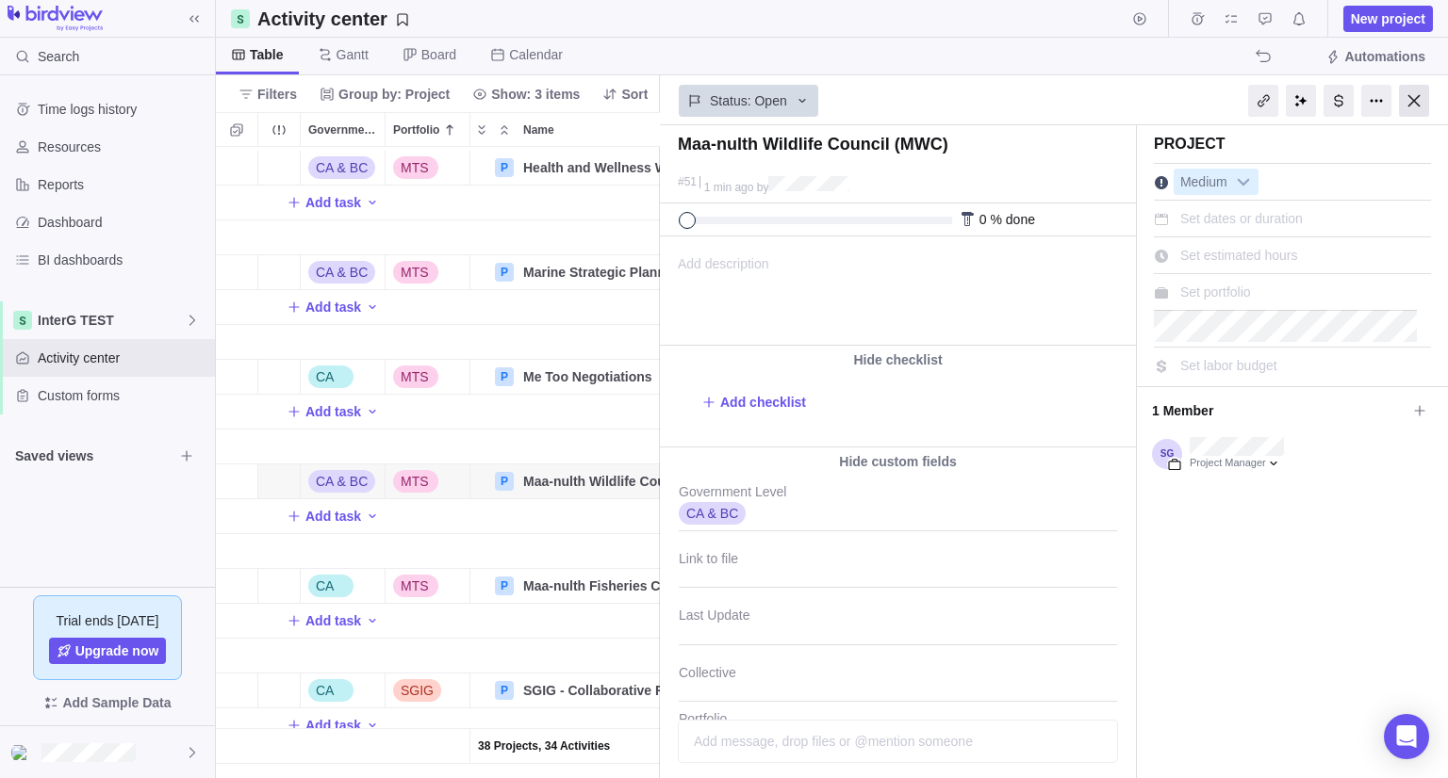
click at [1410, 103] on div at bounding box center [1414, 101] width 30 height 32
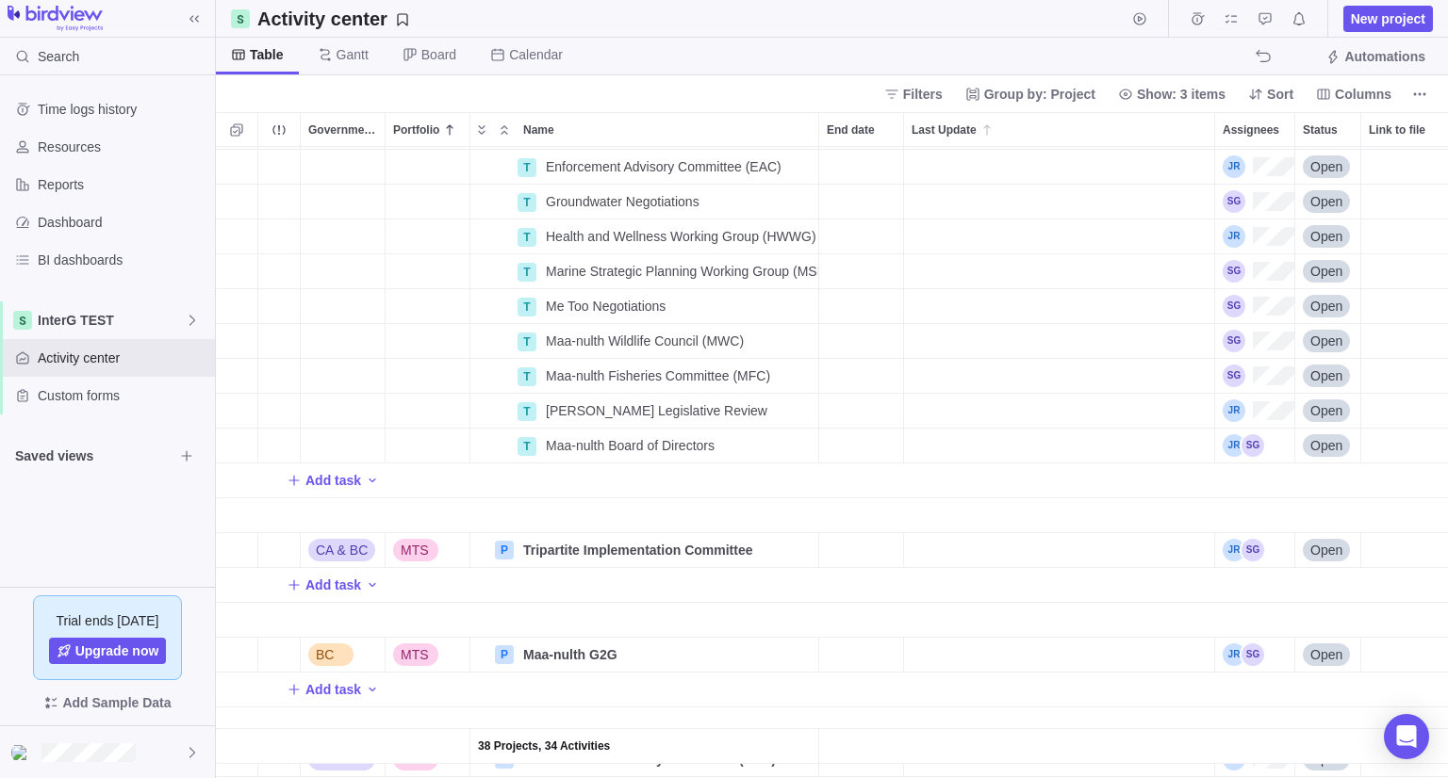
scroll to position [1881, 0]
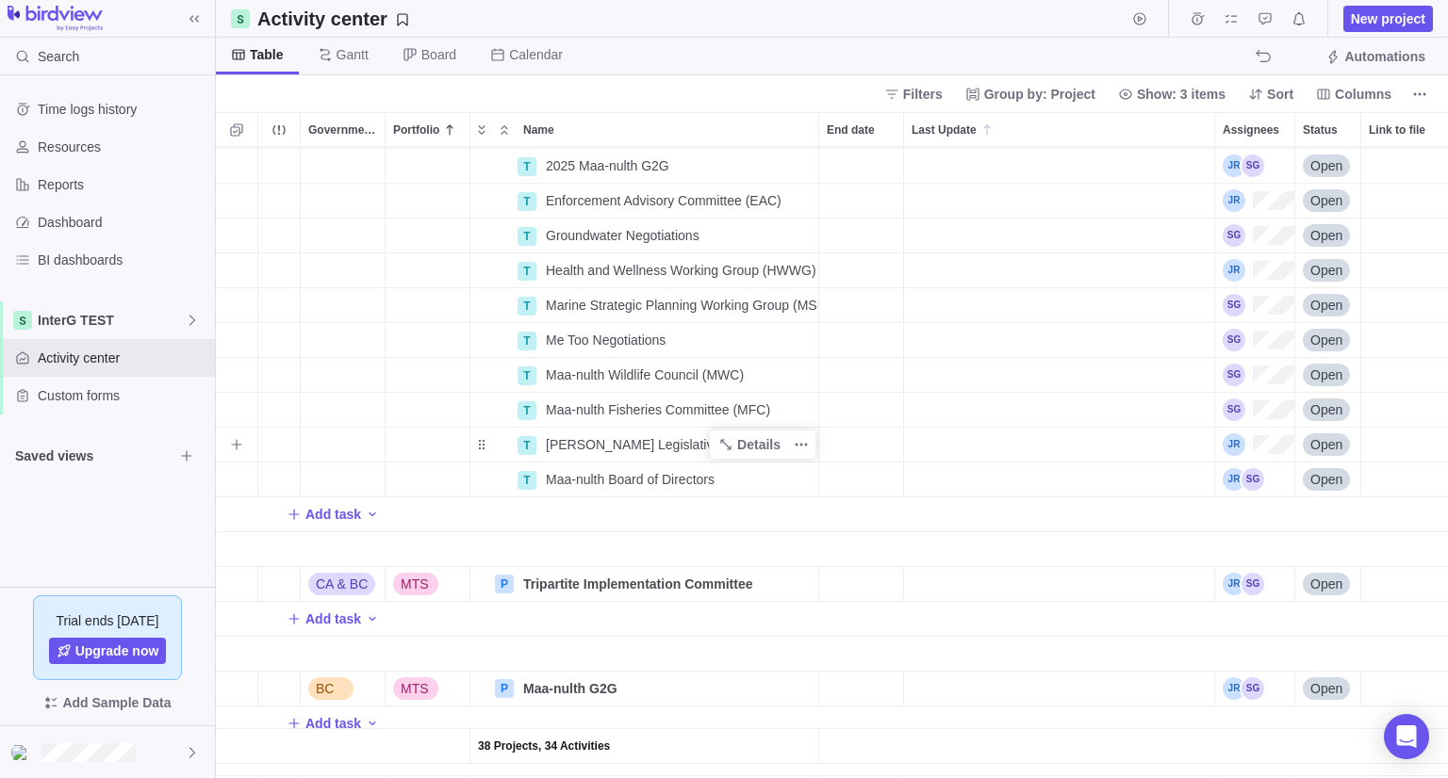
click at [686, 448] on span "Ratcliff Legislative Review" at bounding box center [656, 444] width 221 height 19
click at [858, 480] on div "38 Projects, 34 Activities CA MT/SG P MT IP (Modern Treaty Implementation Polic…" at bounding box center [832, 462] width 1232 height 631
click at [765, 446] on span "Details" at bounding box center [758, 444] width 43 height 19
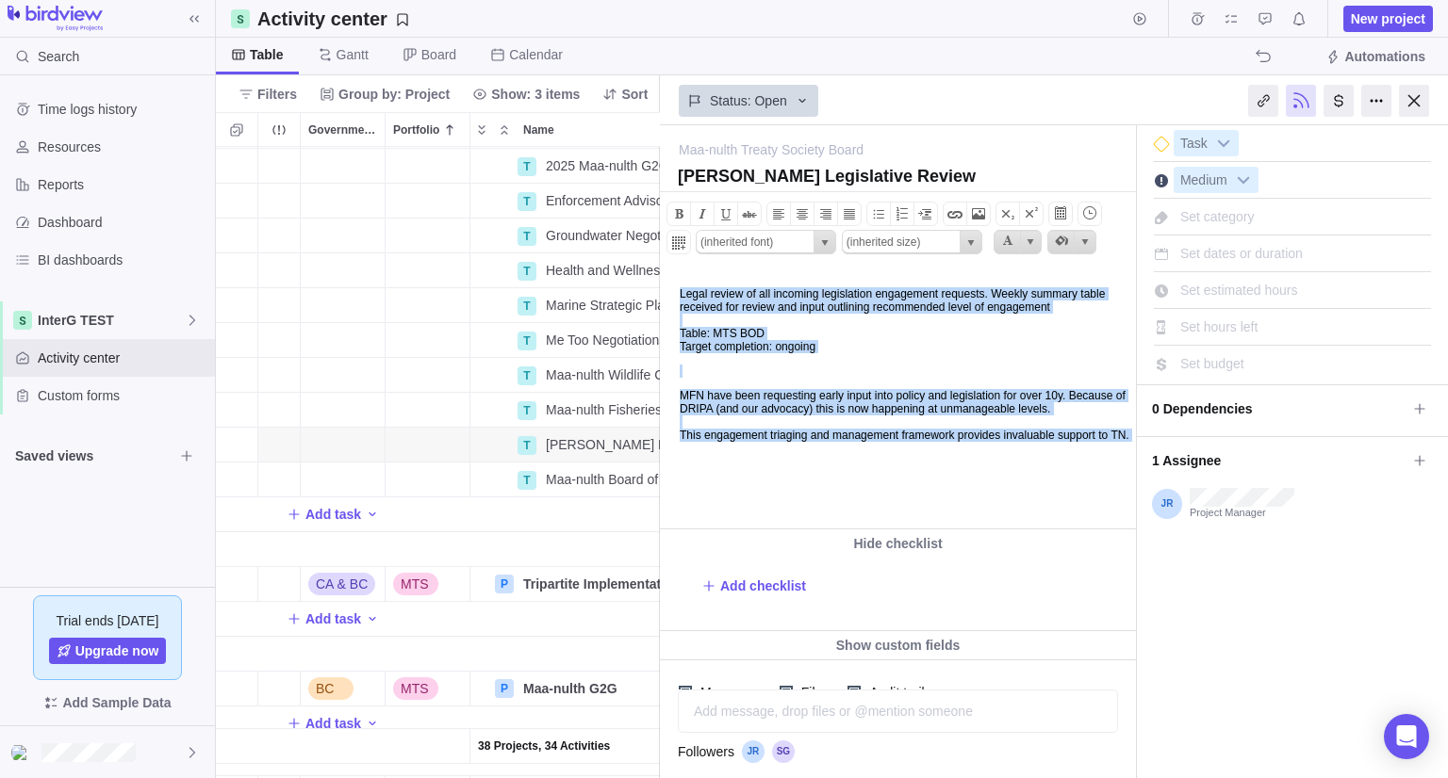
drag, startPoint x: 801, startPoint y: 491, endPoint x: 1321, endPoint y: 534, distance: 522.0
click at [661, 270] on html "Legal review of all incoming legislation engagement requests. Weekly summary ta…" at bounding box center [896, 399] width 471 height 259
copy body "Legal review of all incoming legislation engagement requests. Weekly summary ta…"
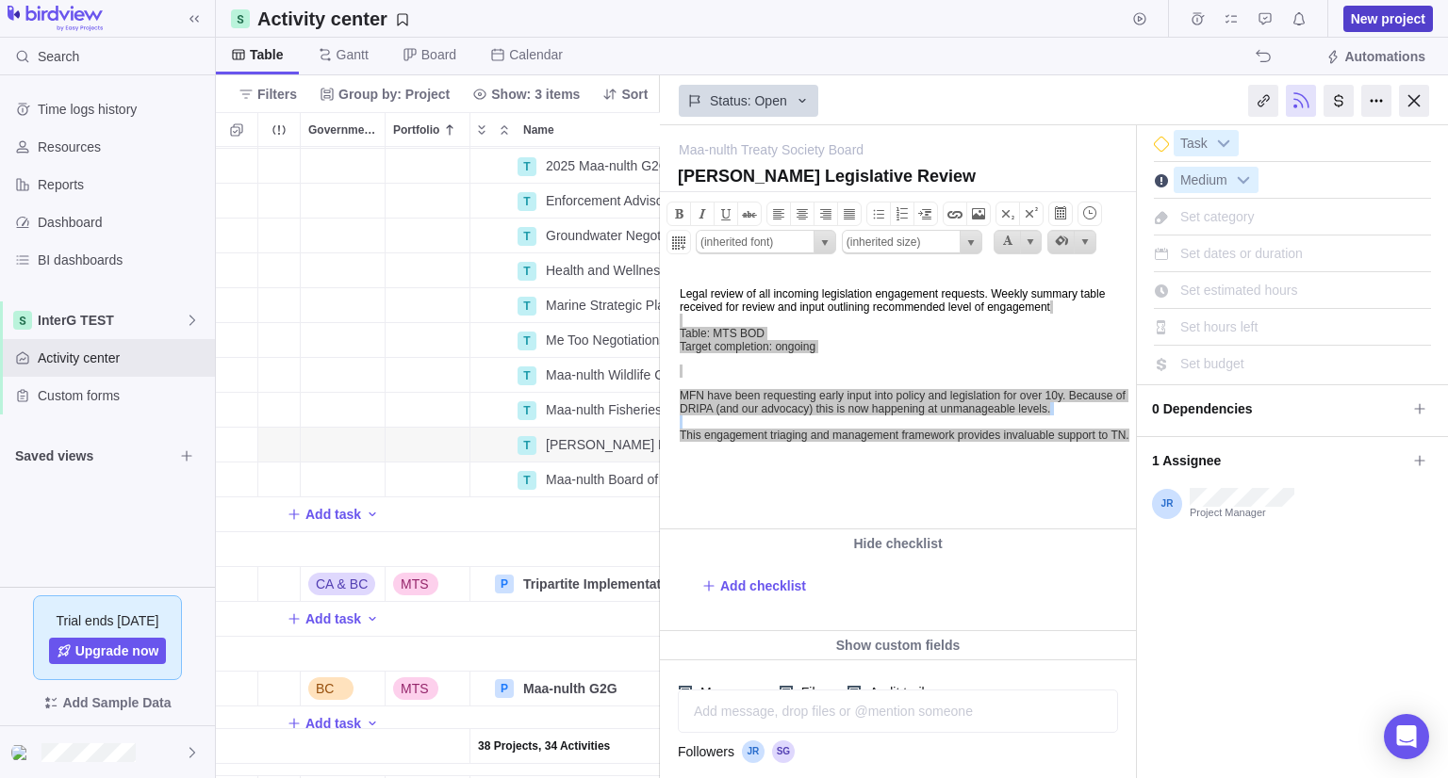
click at [1377, 20] on span "New project" at bounding box center [1388, 18] width 74 height 19
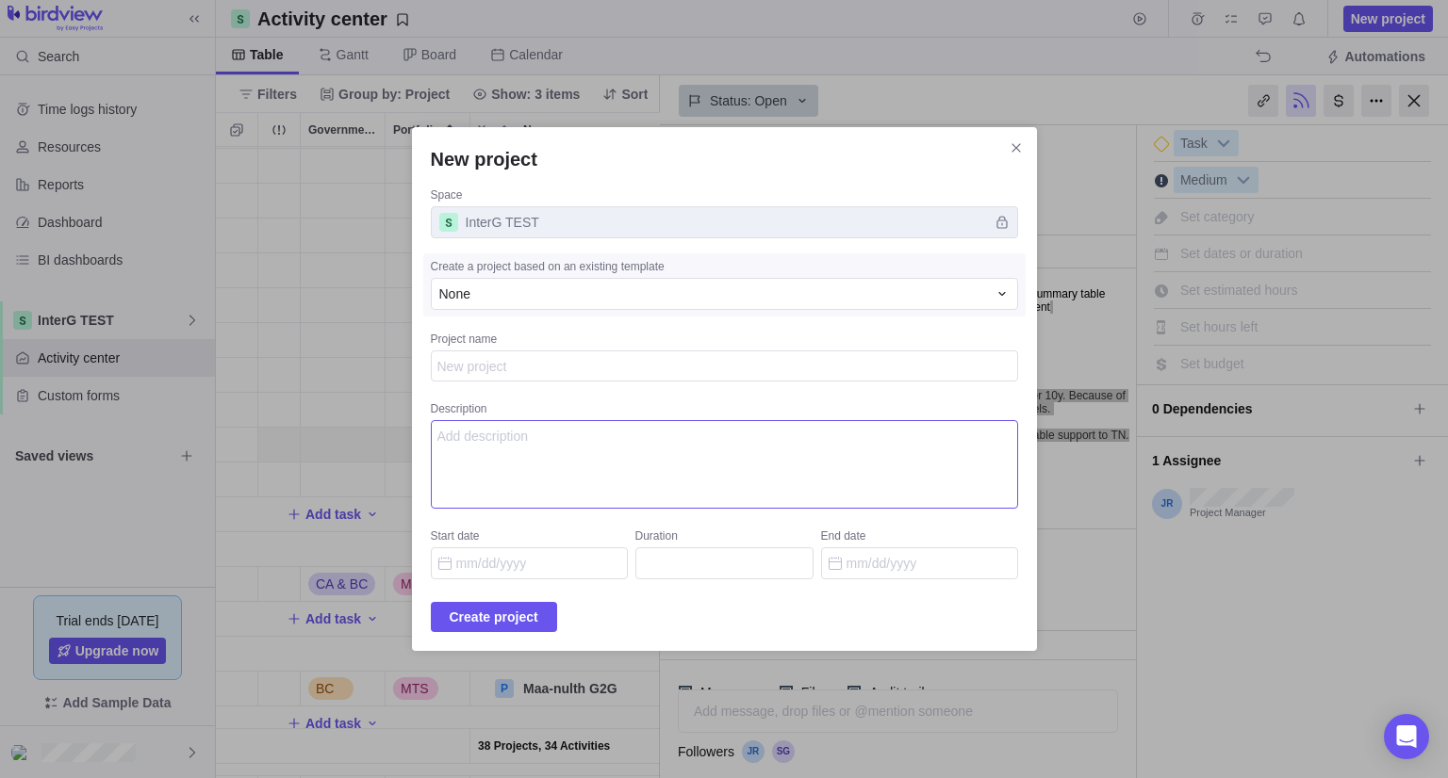
type textarea "x"
click at [519, 442] on textarea "Description" at bounding box center [724, 464] width 587 height 89
paste textarea "Legal review of all incoming legislation engagement requests. Weekly summary ta…"
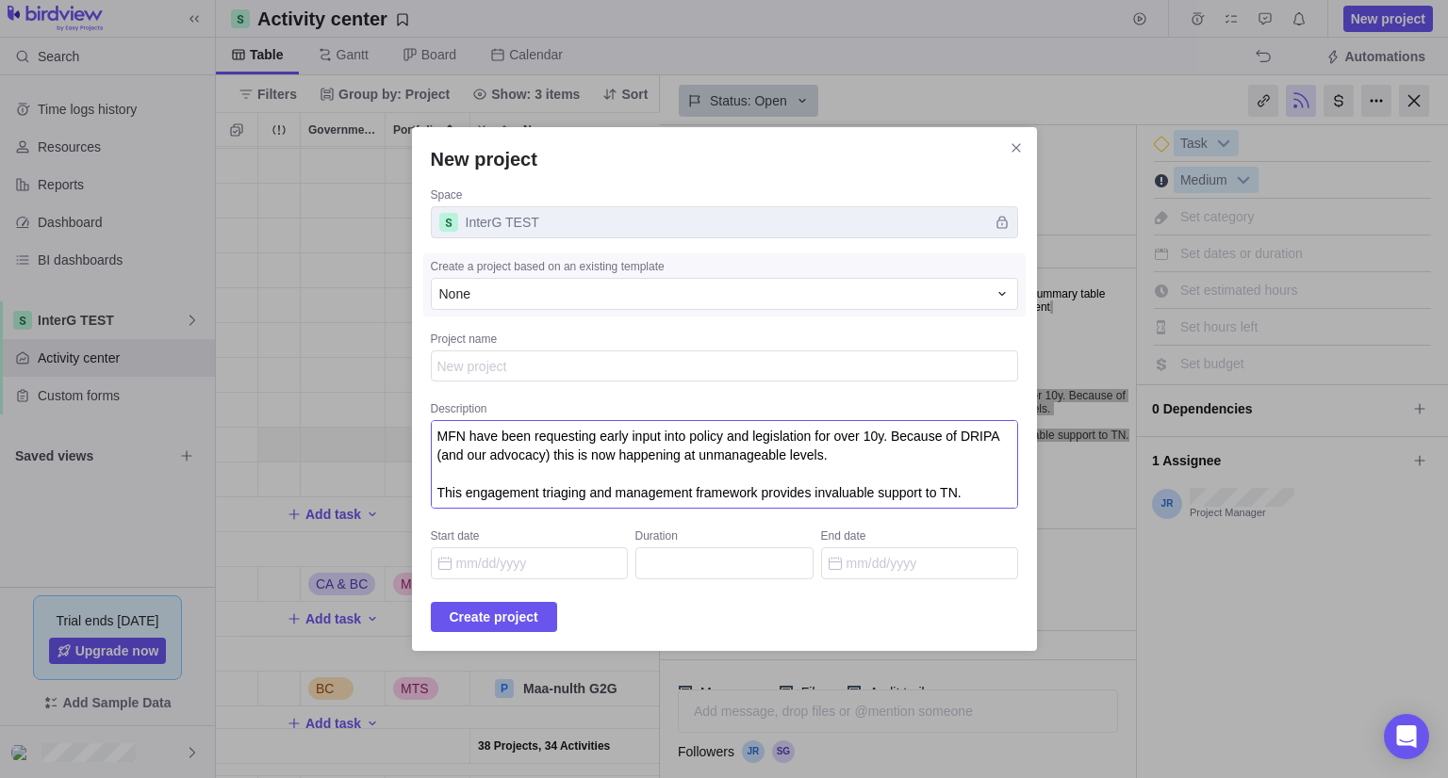
type textarea "Legal review of all incoming legislation engagement requests. Weekly summary ta…"
click at [505, 367] on textarea "Project name" at bounding box center [724, 367] width 587 height 32
type textarea "x"
type textarea "M"
type textarea "x"
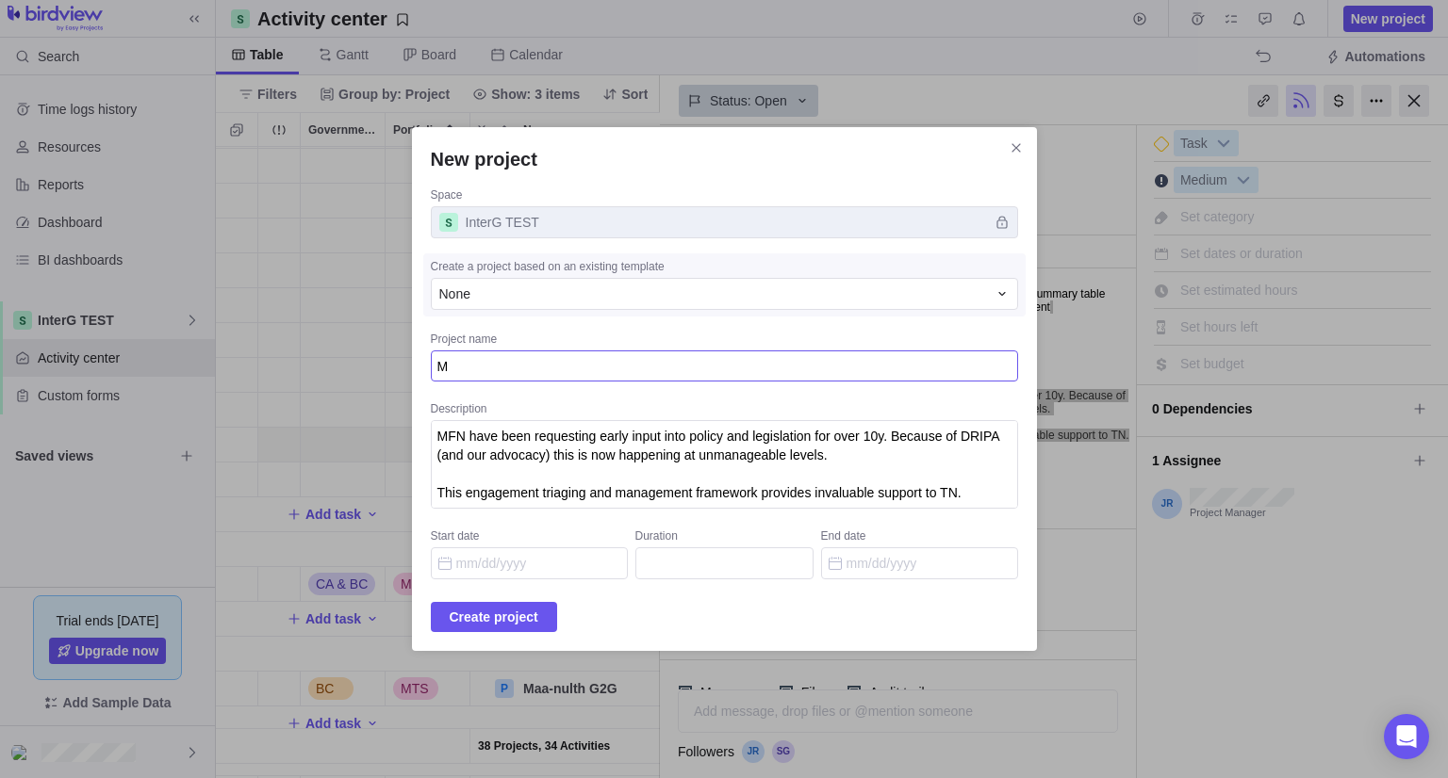
type textarea "MT"
type textarea "x"
type textarea "MTS"
type textarea "x"
type textarea "MTS"
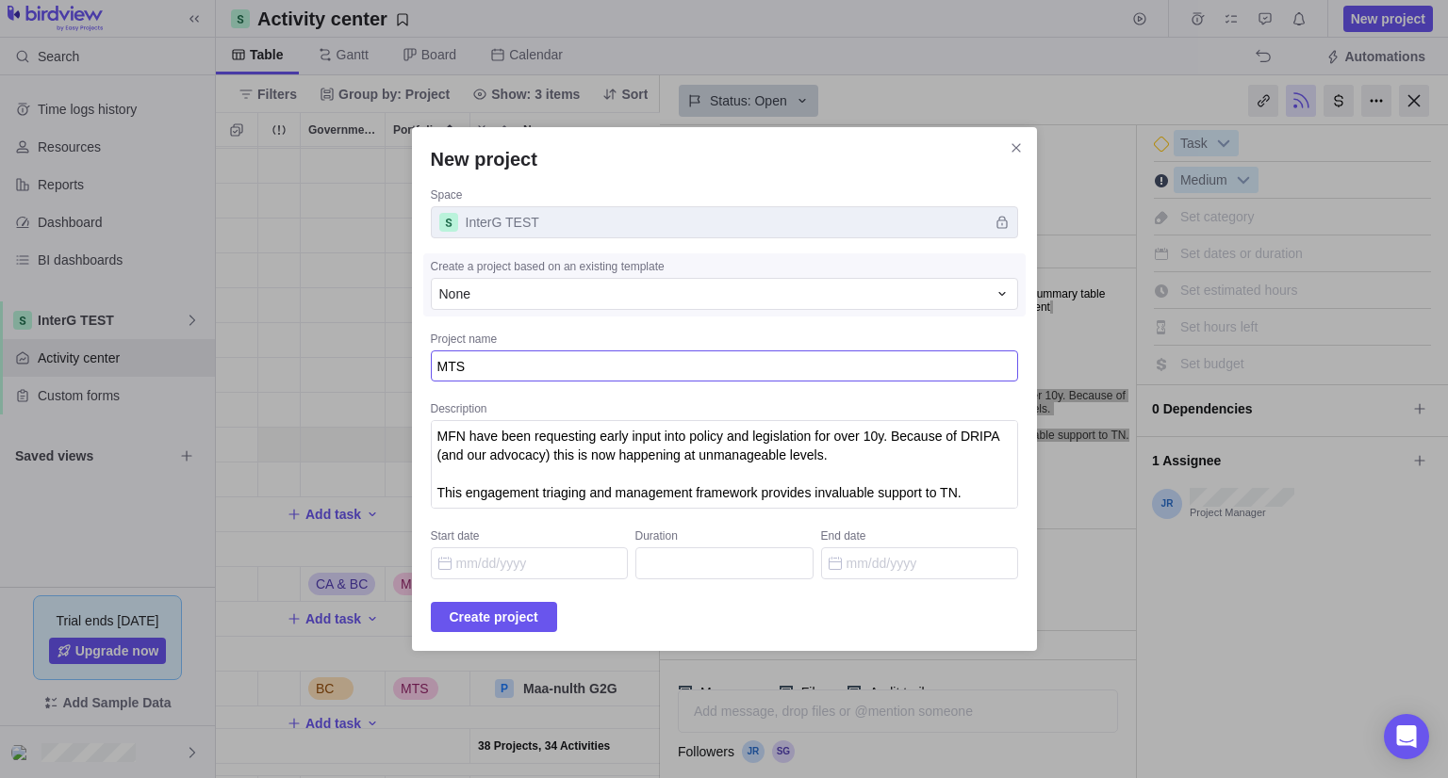
type textarea "x"
type textarea "MTS L"
type textarea "x"
type textarea "MTS Le"
type textarea "x"
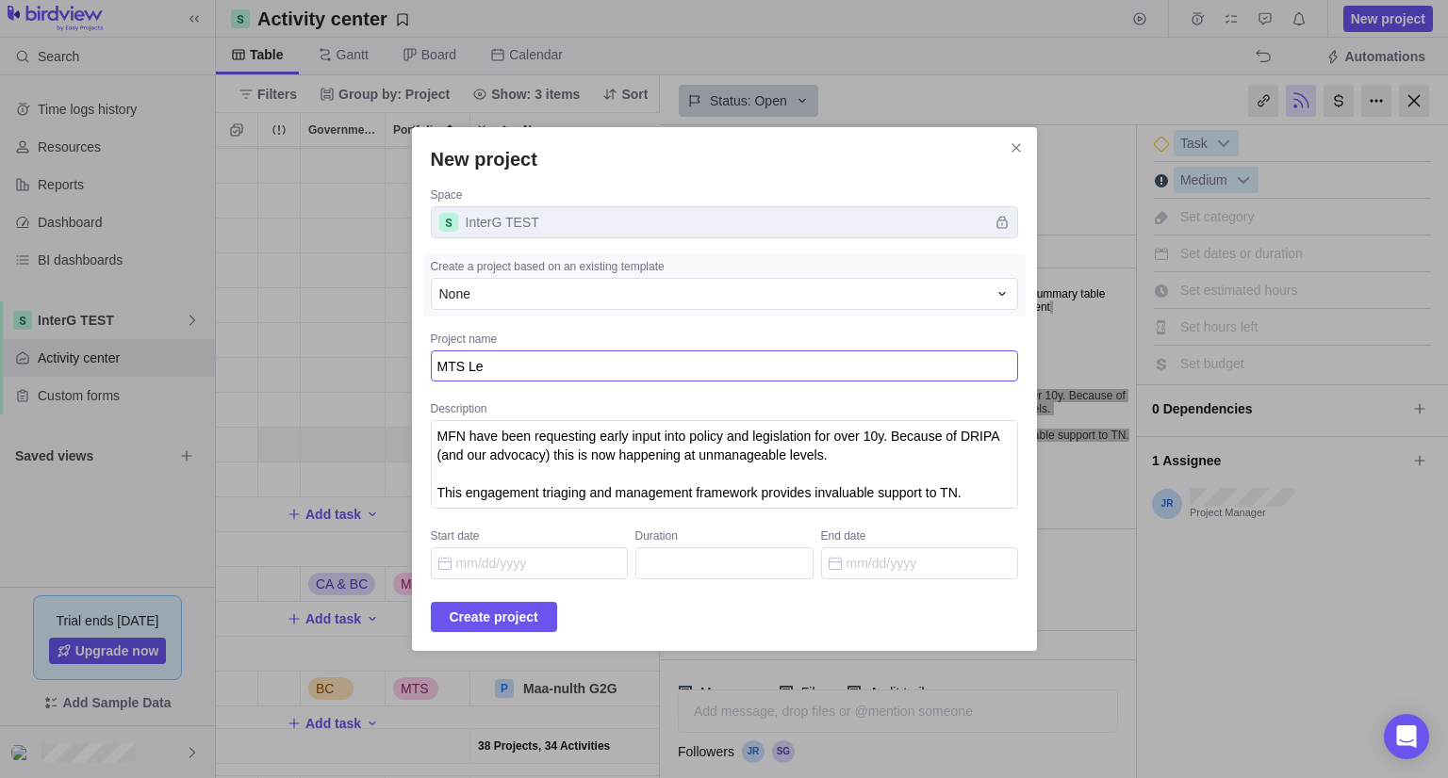
type textarea "MTS Leg"
type textarea "x"
type textarea "MTS Legi"
type textarea "x"
type textarea "MTS Legisl"
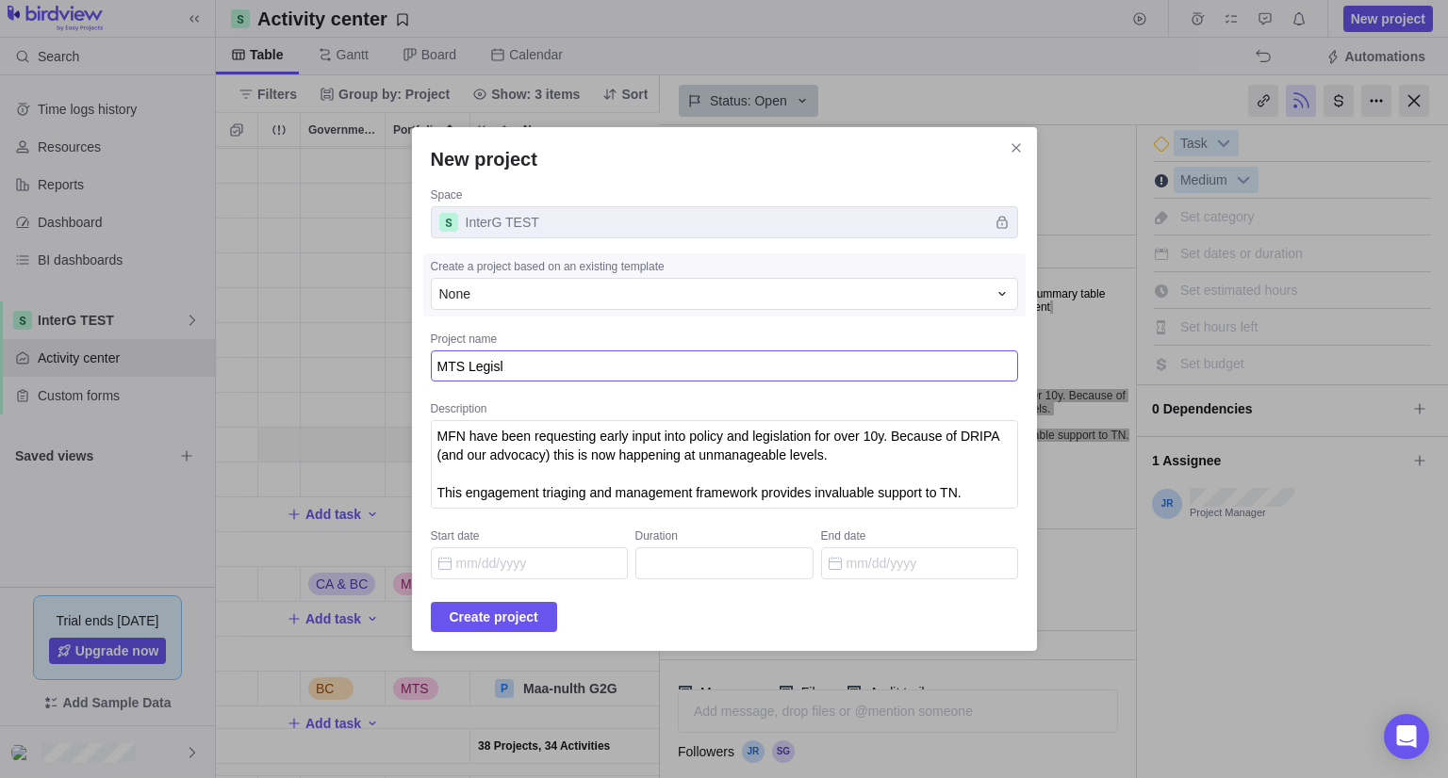
type textarea "x"
type textarea "MTS Legisla"
type textarea "x"
type textarea "MTS Legislati"
type textarea "x"
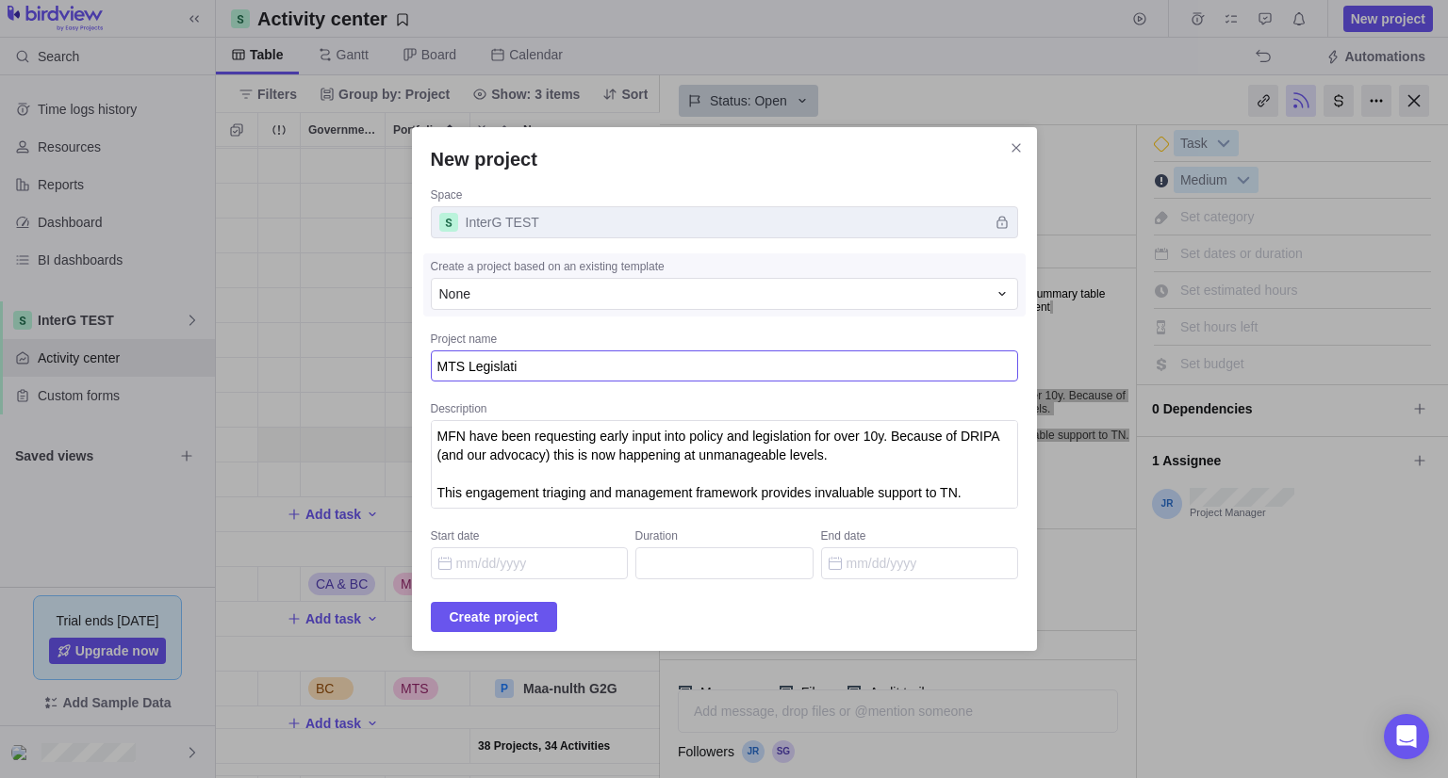
type textarea "MTS Legislativ"
type textarea "x"
type textarea "MTS Legislative"
type textarea "x"
type textarea "MTS Legislative R"
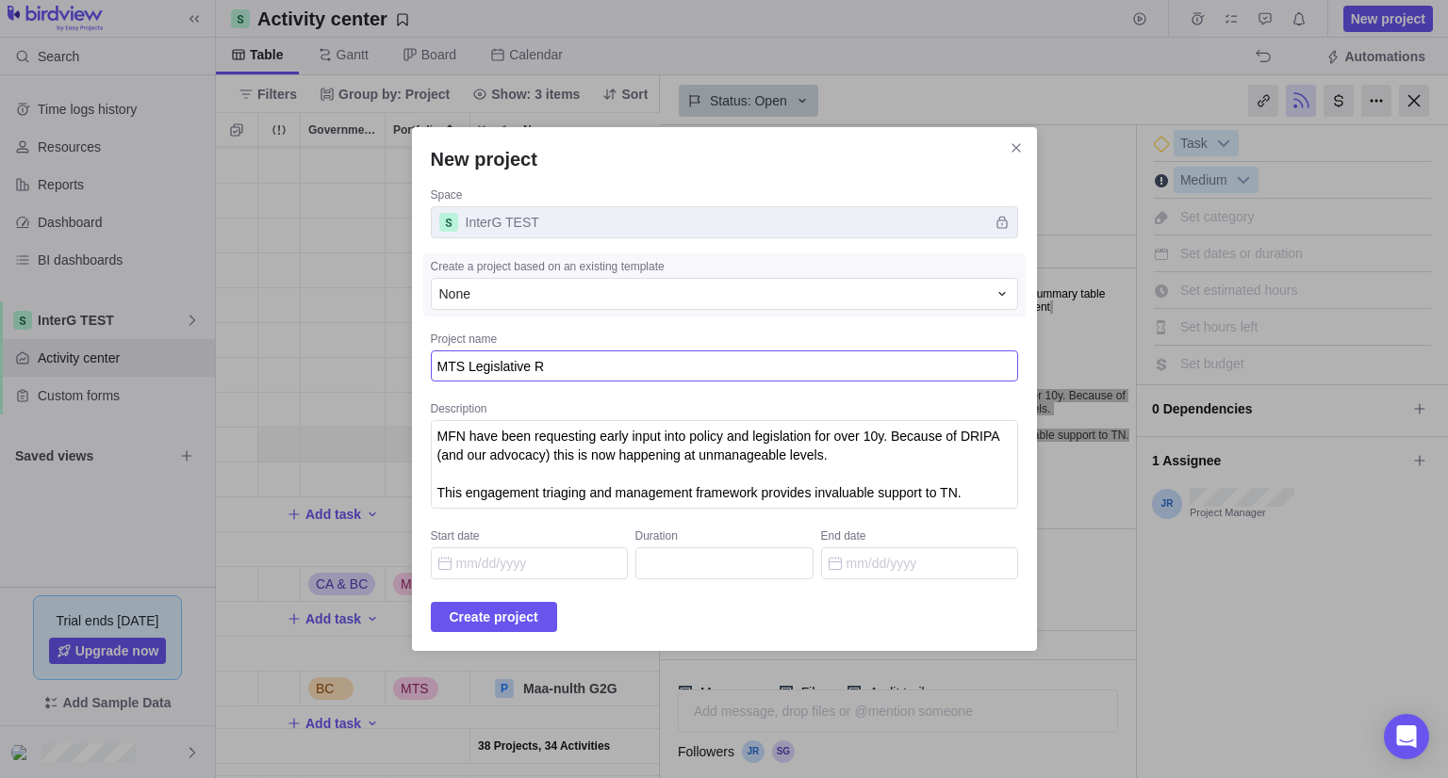
type textarea "x"
type textarea "MTS Legislative Re"
type textarea "x"
type textarea "MTS Legislative Revi"
type textarea "x"
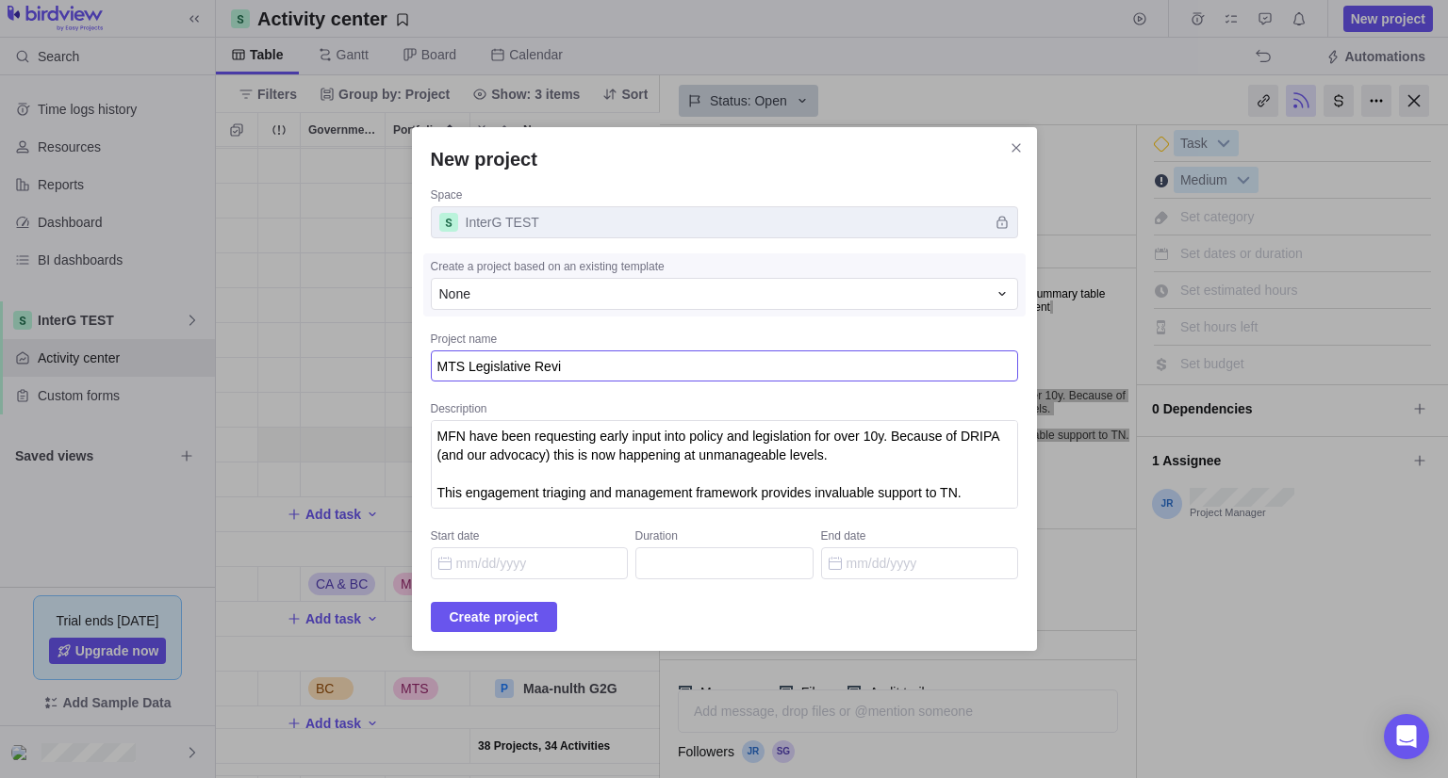
type textarea "MTS Legislative Revie"
type textarea "x"
type textarea "MTS Legislative Review"
type textarea "x"
type textarea "MTS Legislative Review"
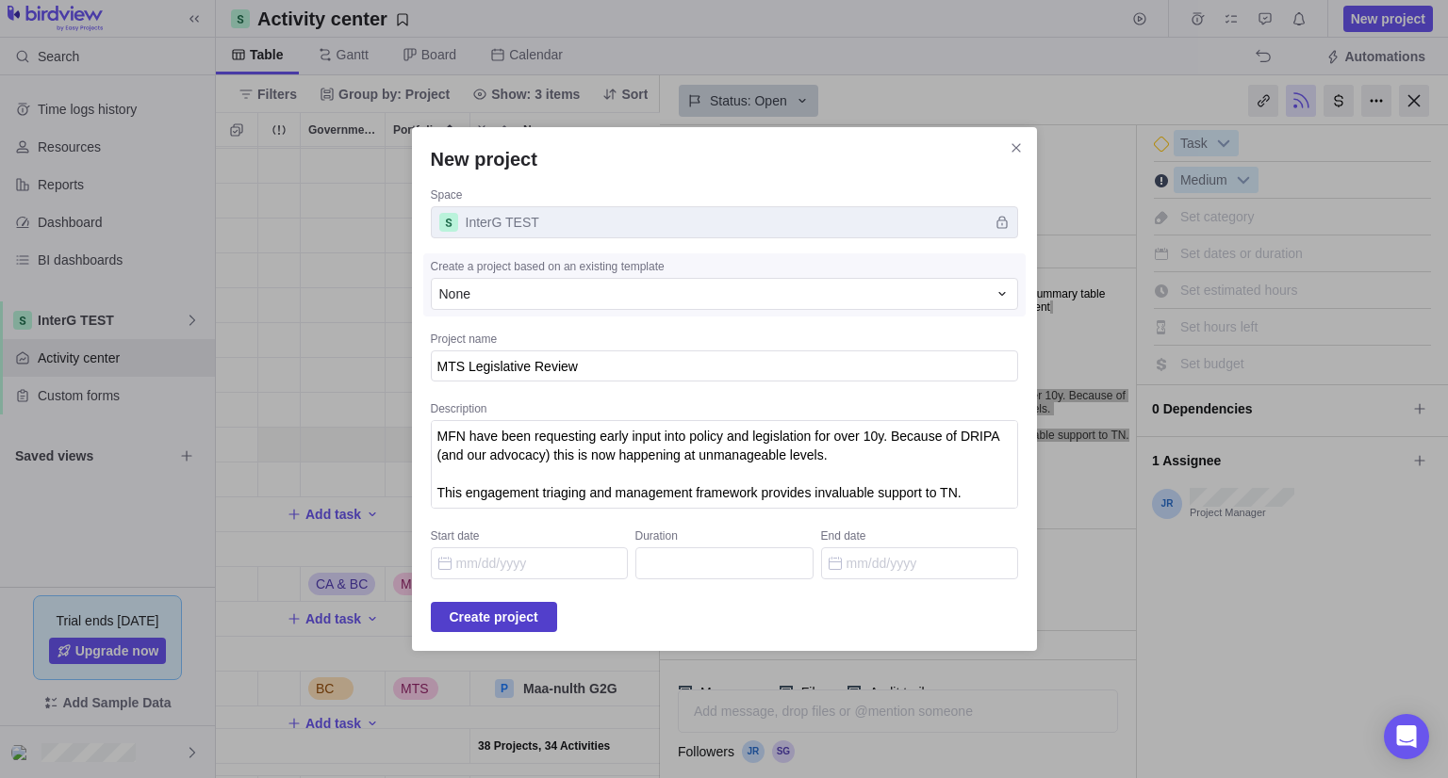
click at [526, 624] on span "Create project" at bounding box center [494, 617] width 89 height 23
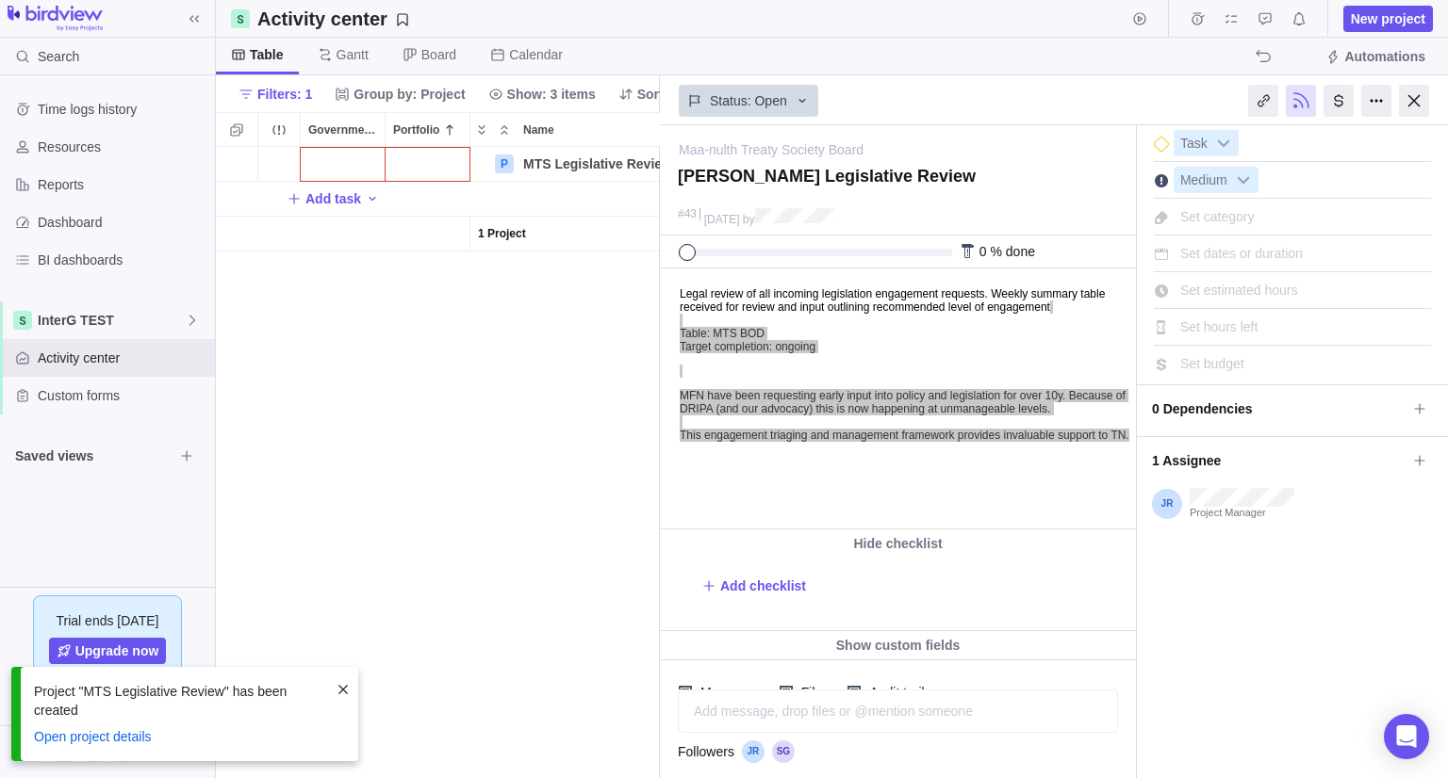
scroll to position [616, 430]
click at [1417, 106] on div at bounding box center [1414, 101] width 30 height 32
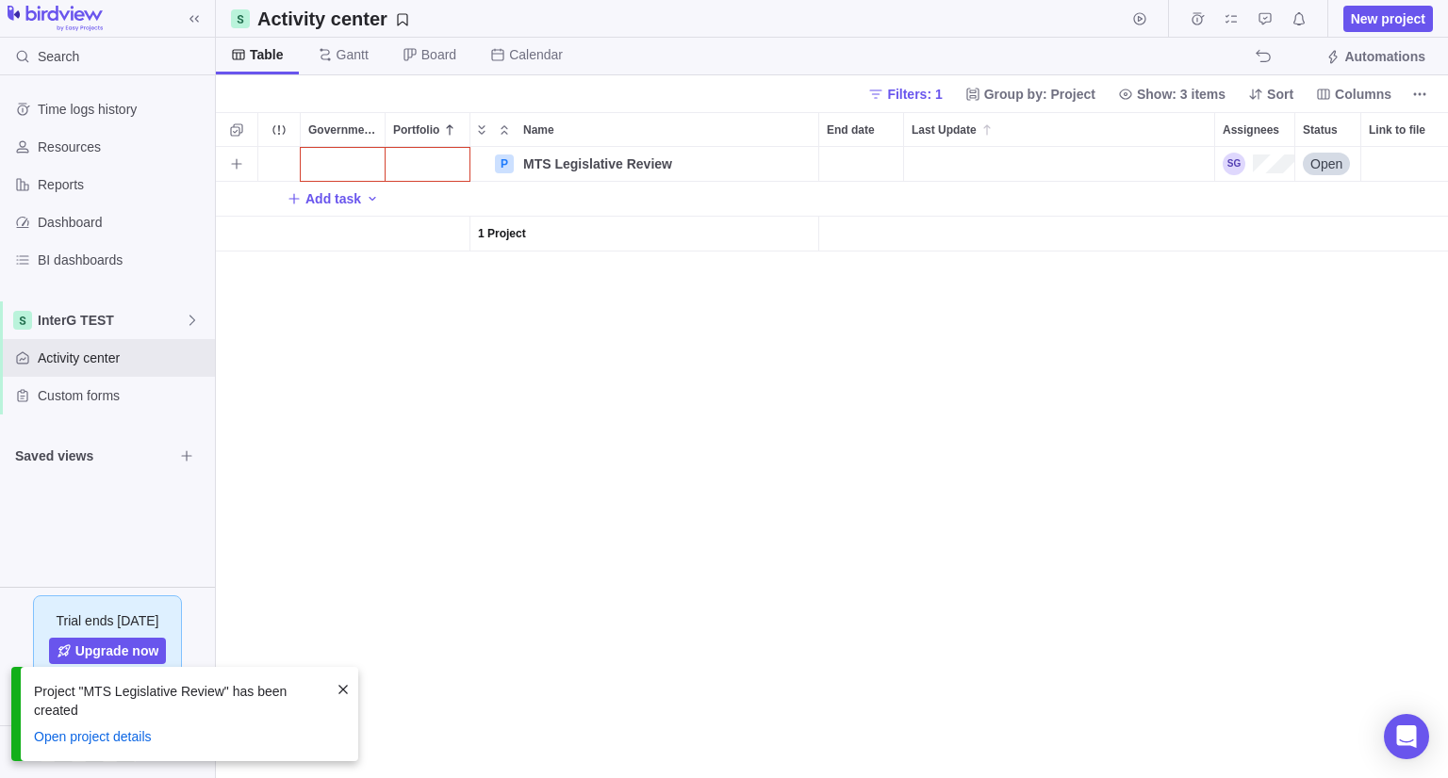
click at [347, 154] on div "Government Level" at bounding box center [343, 164] width 84 height 34
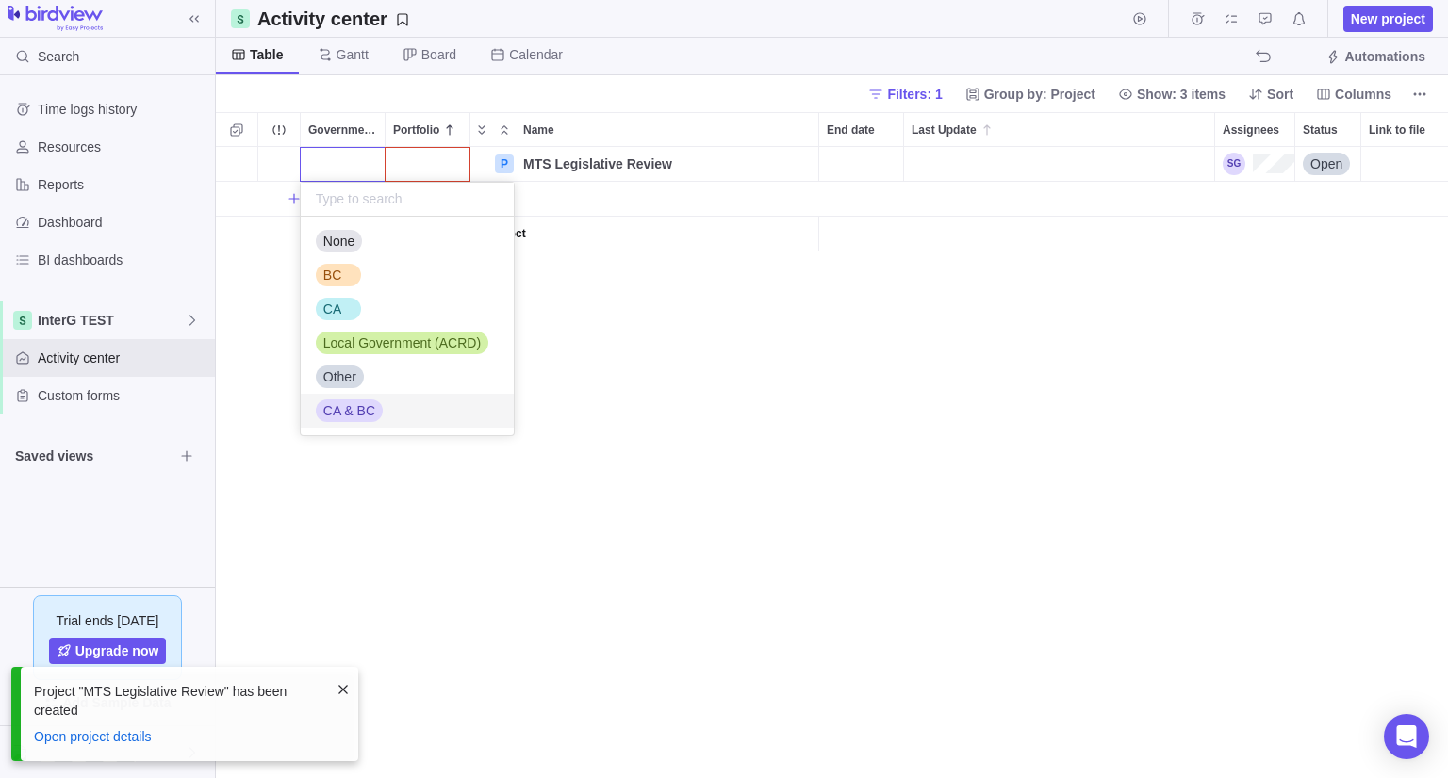
click at [332, 417] on span "CA & BC" at bounding box center [349, 410] width 52 height 19
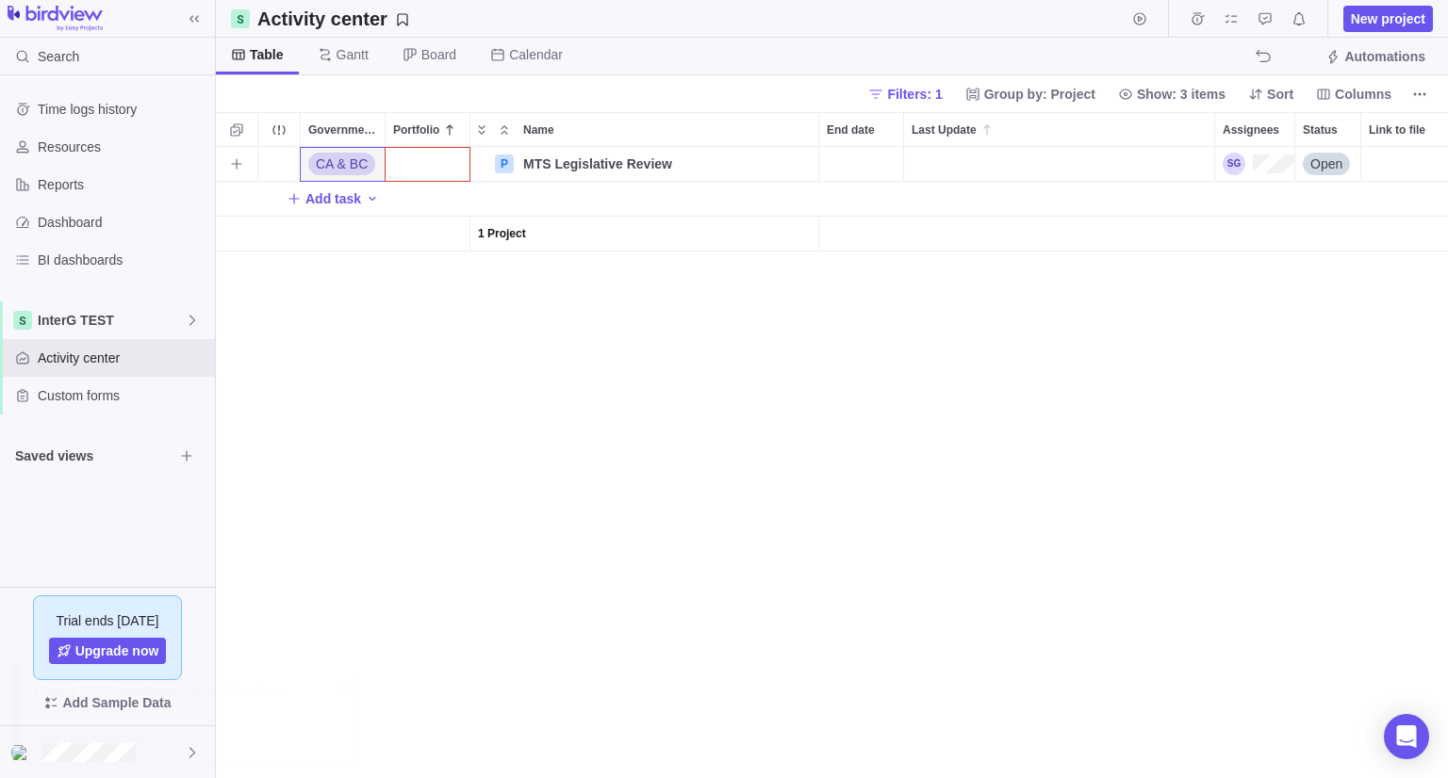
click at [434, 170] on div "Portfolio" at bounding box center [427, 164] width 84 height 34
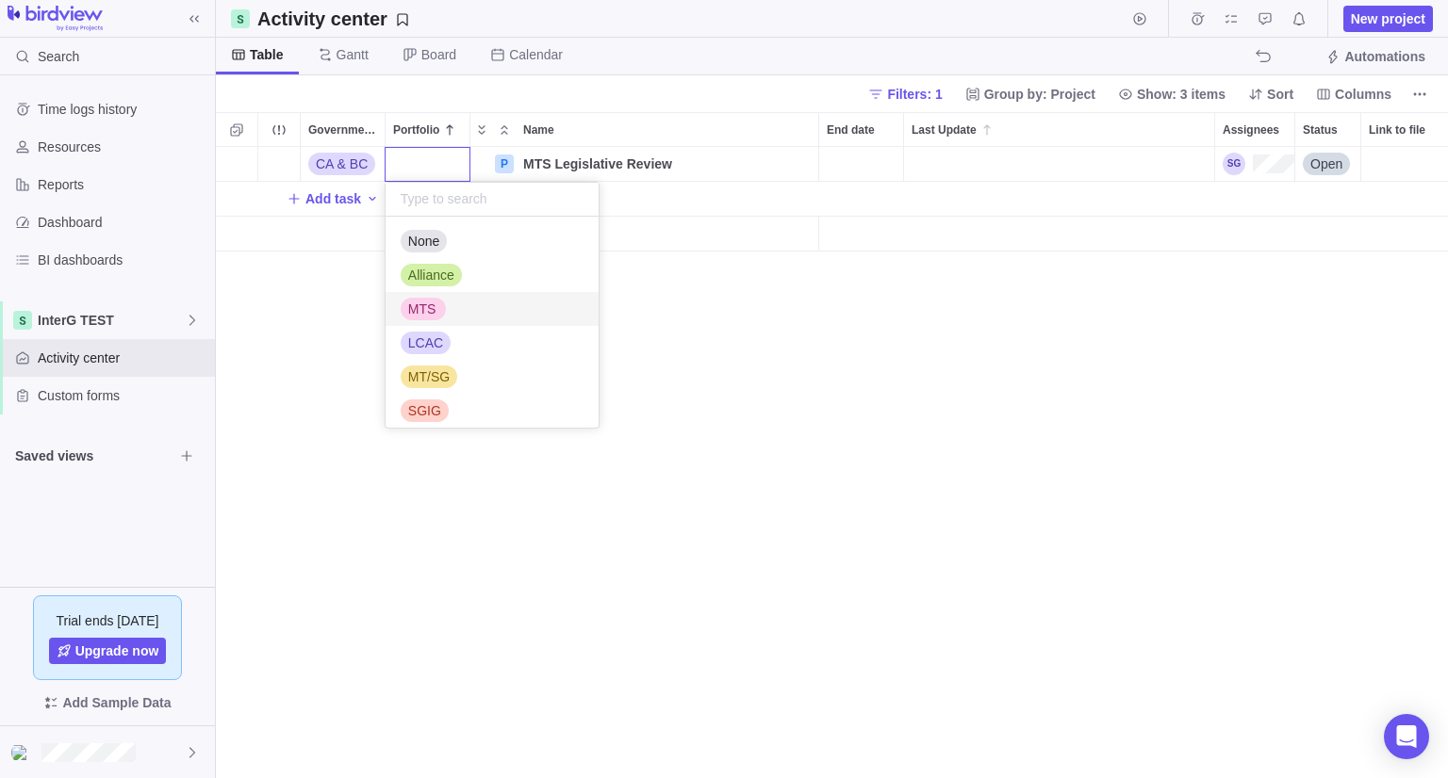
click at [434, 319] on div "MTS" at bounding box center [423, 309] width 45 height 23
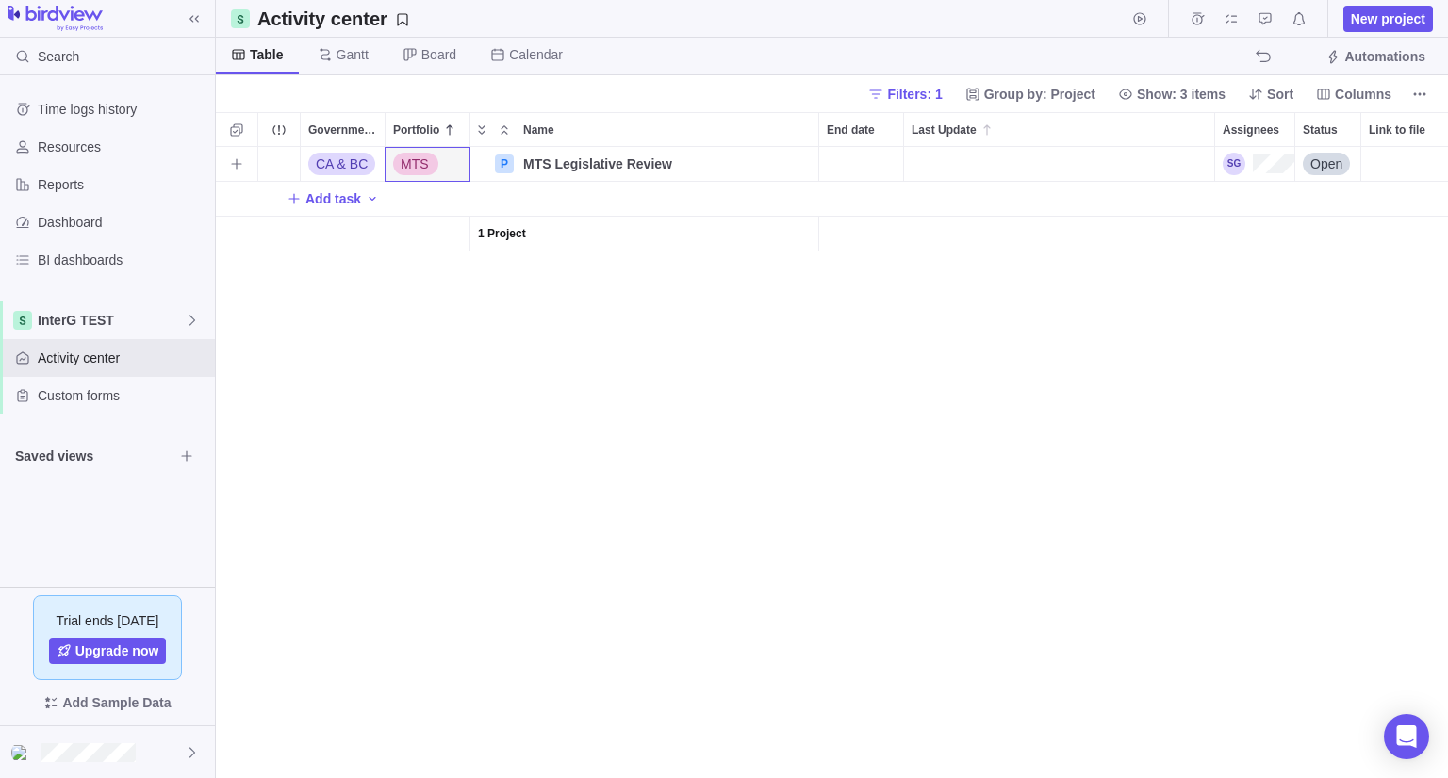
click at [770, 511] on div "CA & BC MTS P MTS Legislative Review Details Open Add task 1 Project" at bounding box center [832, 462] width 1232 height 631
click at [771, 164] on span "Details" at bounding box center [758, 164] width 43 height 19
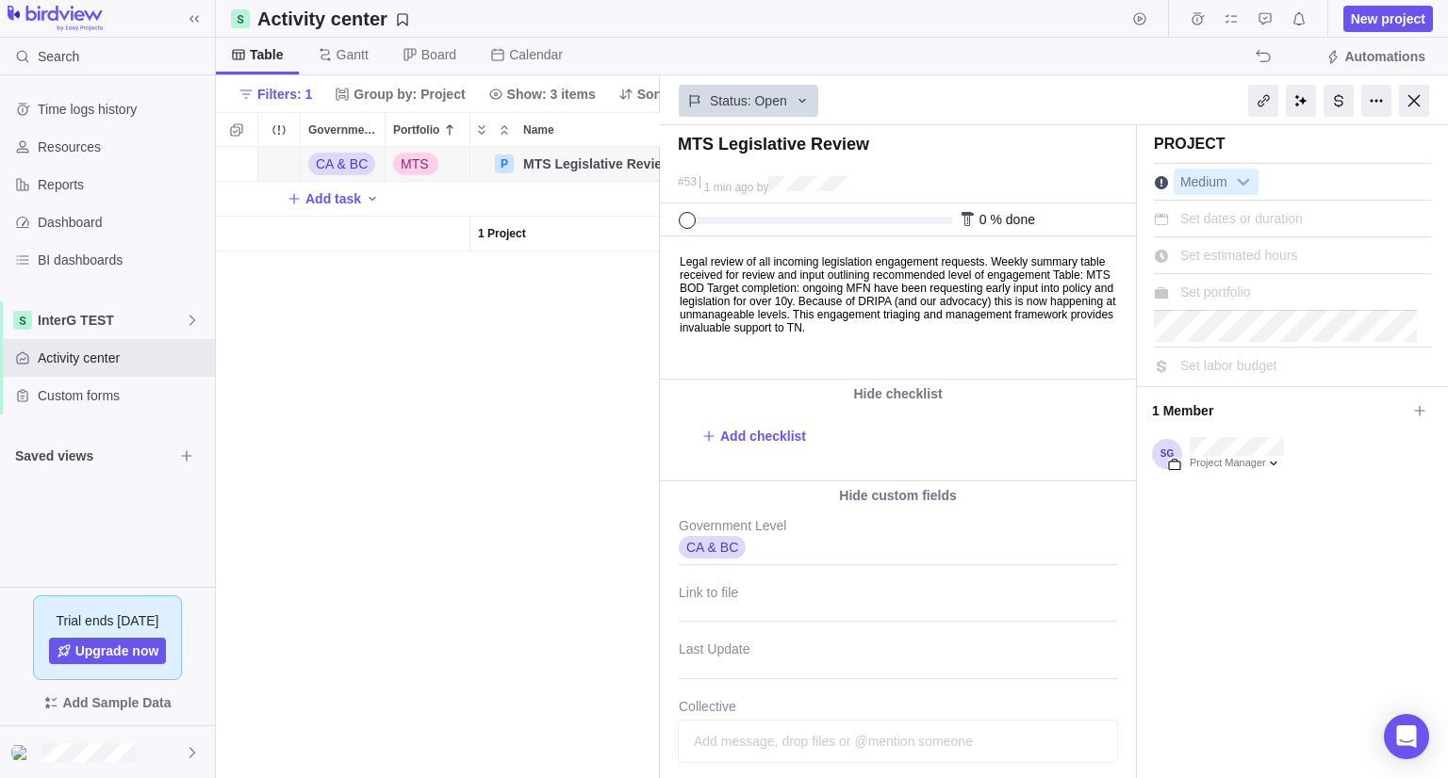
click at [1200, 289] on span "Set portfolio" at bounding box center [1215, 292] width 71 height 15
click at [1407, 110] on body "Search Time logs history Resources Reports Dashboard BI dashboards InterG TEST …" at bounding box center [724, 389] width 1448 height 778
click at [1415, 92] on div at bounding box center [1414, 101] width 30 height 32
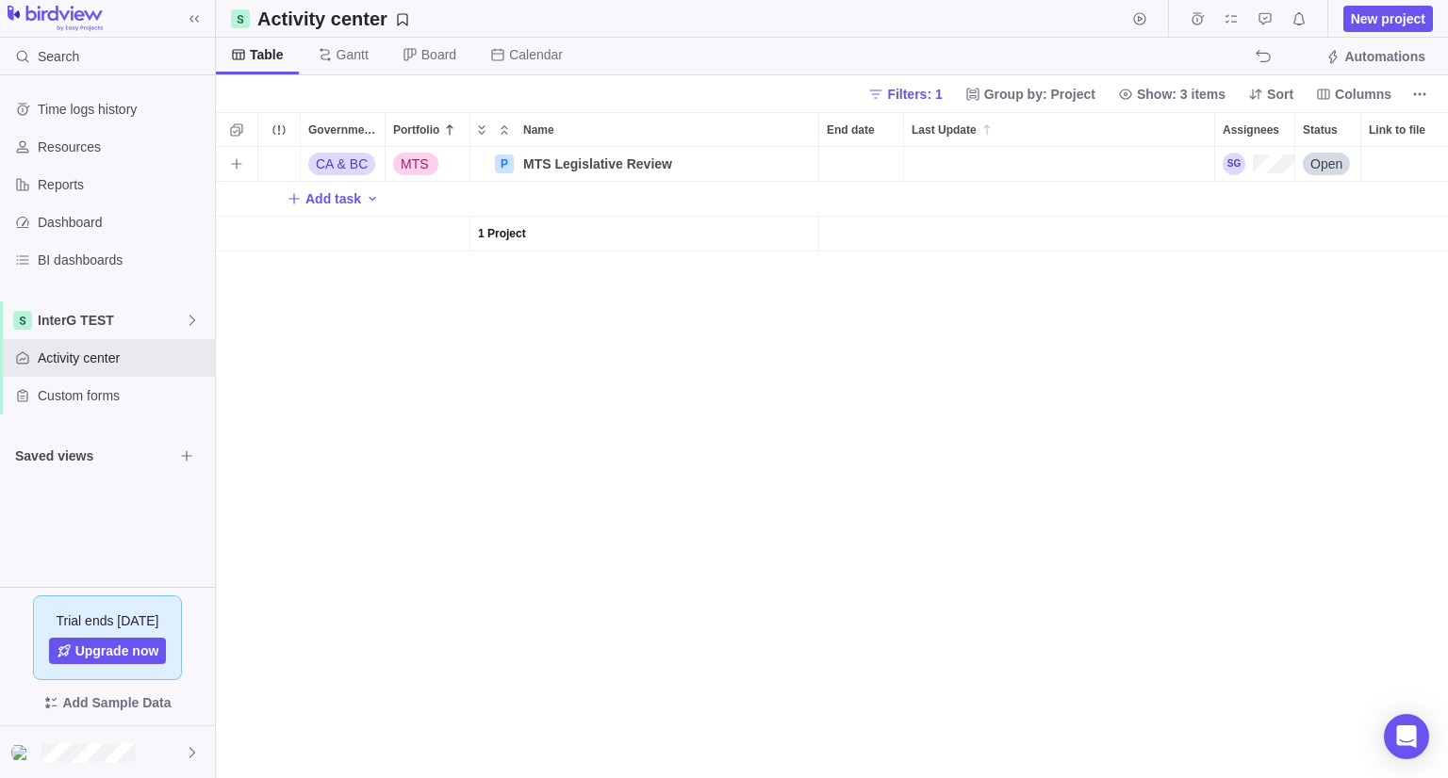
click at [1231, 161] on div "Assignees" at bounding box center [1258, 164] width 72 height 23
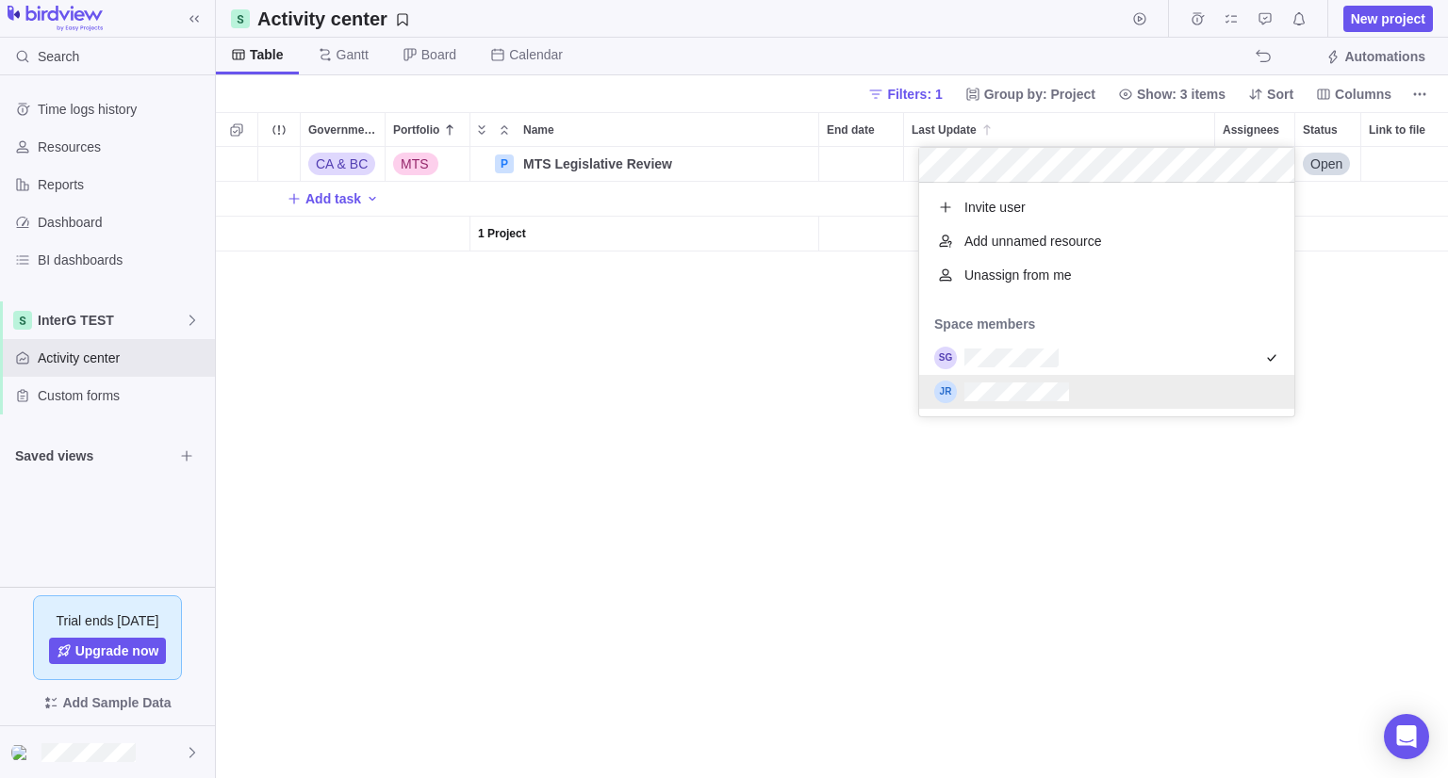
click at [1101, 380] on div "grid" at bounding box center [1106, 392] width 375 height 34
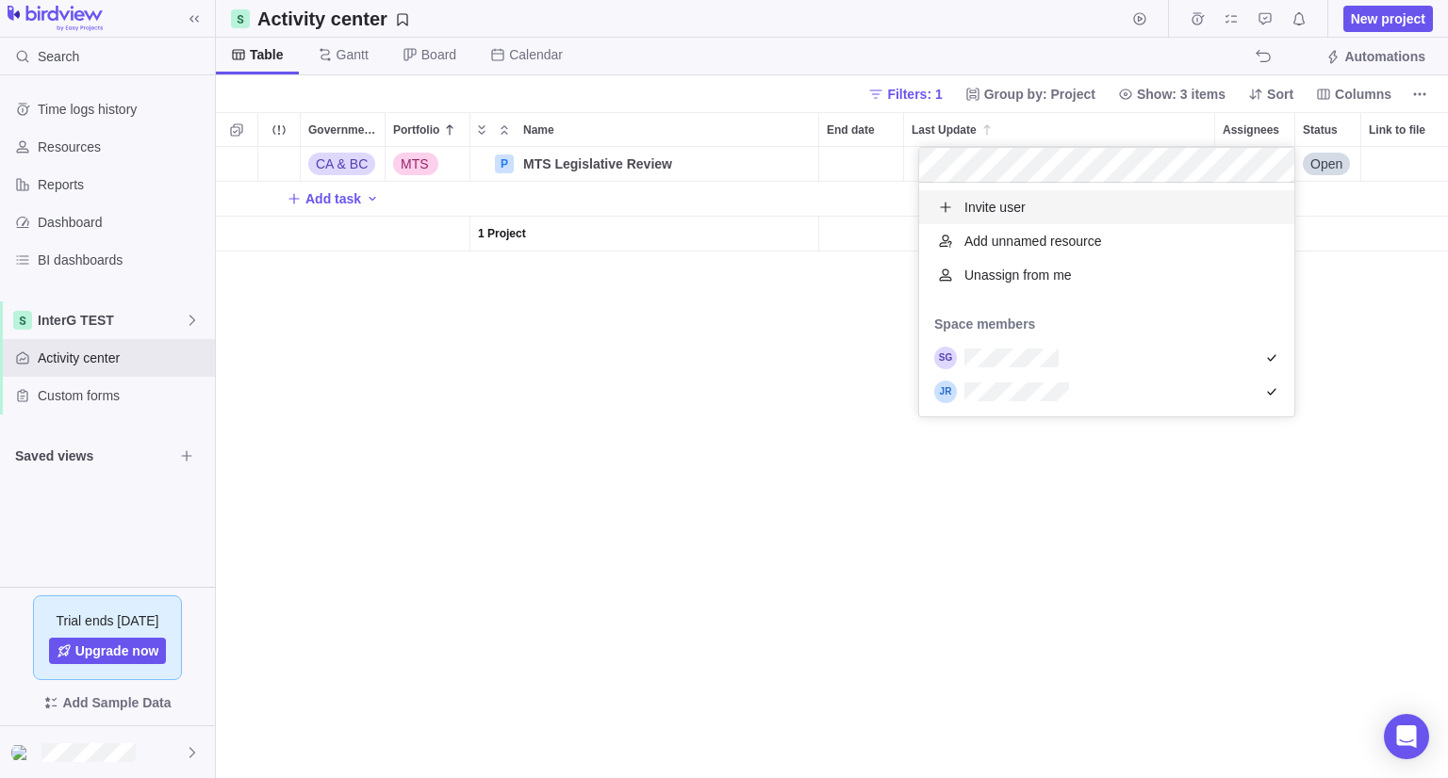
click at [826, 368] on div "CA & BC MTS P MTS Legislative Review Details Open Add task 1 Project" at bounding box center [832, 462] width 1232 height 631
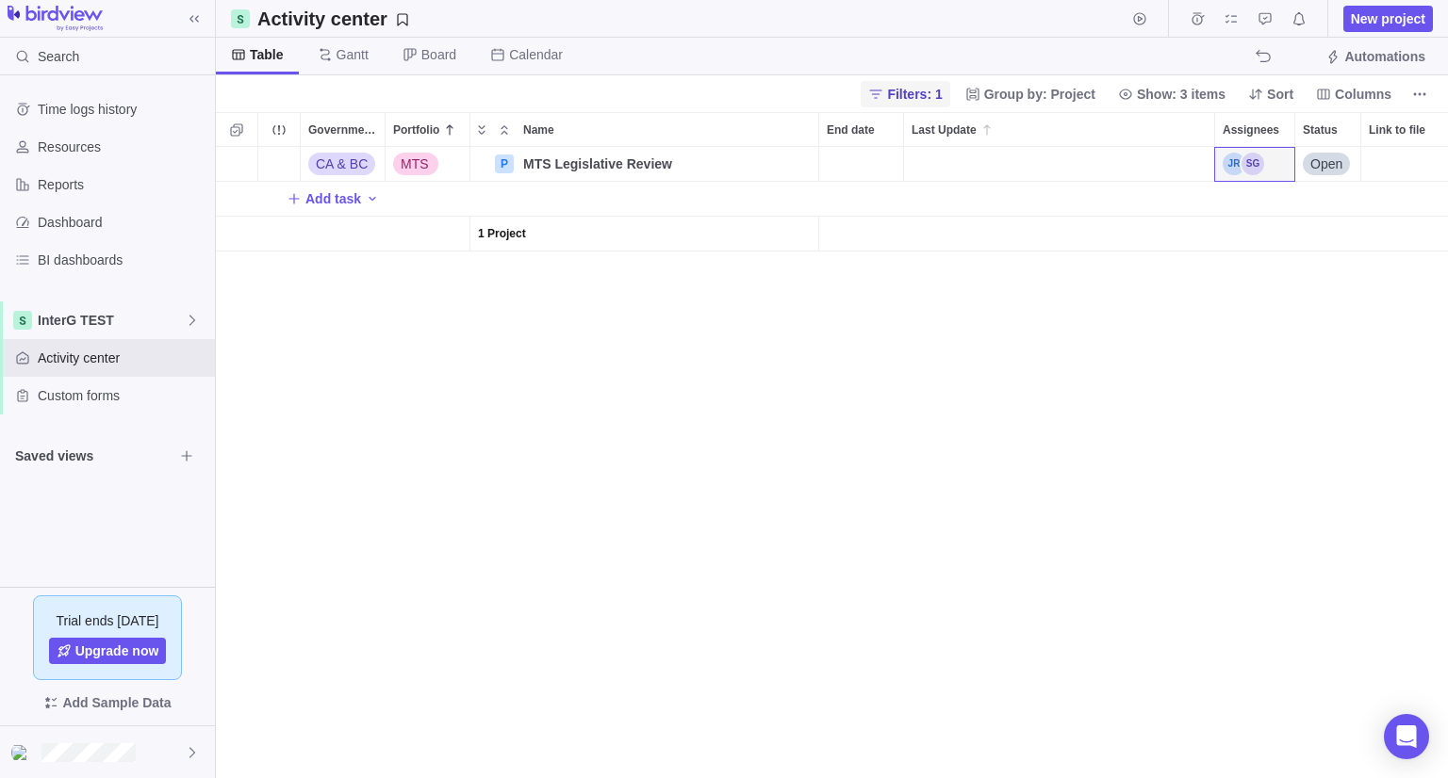
click at [926, 92] on span "Filters: 1" at bounding box center [914, 94] width 55 height 19
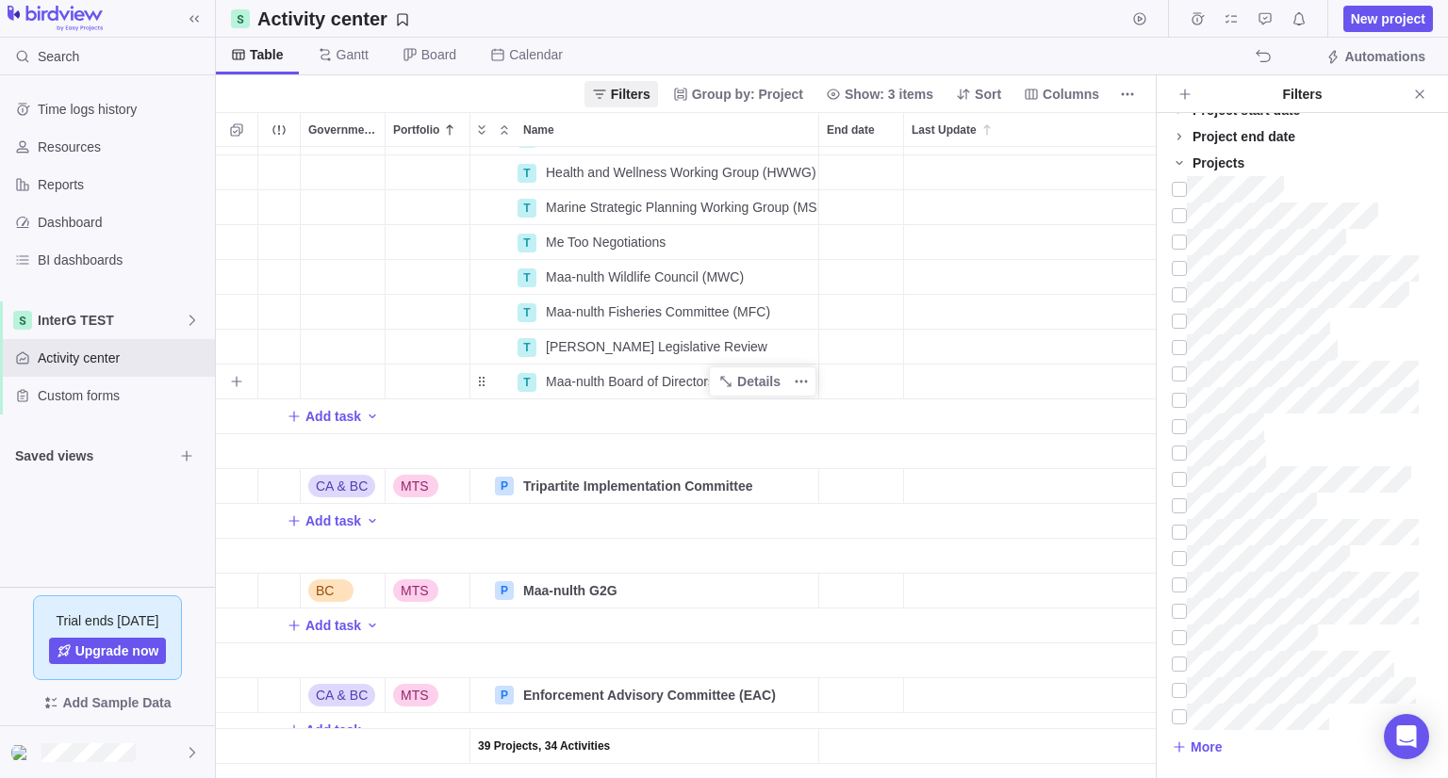
click at [641, 384] on span "Maa-nulth Board of Directors" at bounding box center [630, 381] width 169 height 19
click at [724, 420] on div "39 Projects, 34 Activities T Groundwater Negotiations Details Open T Health and…" at bounding box center [686, 462] width 940 height 631
click at [762, 378] on span "Details" at bounding box center [758, 381] width 43 height 19
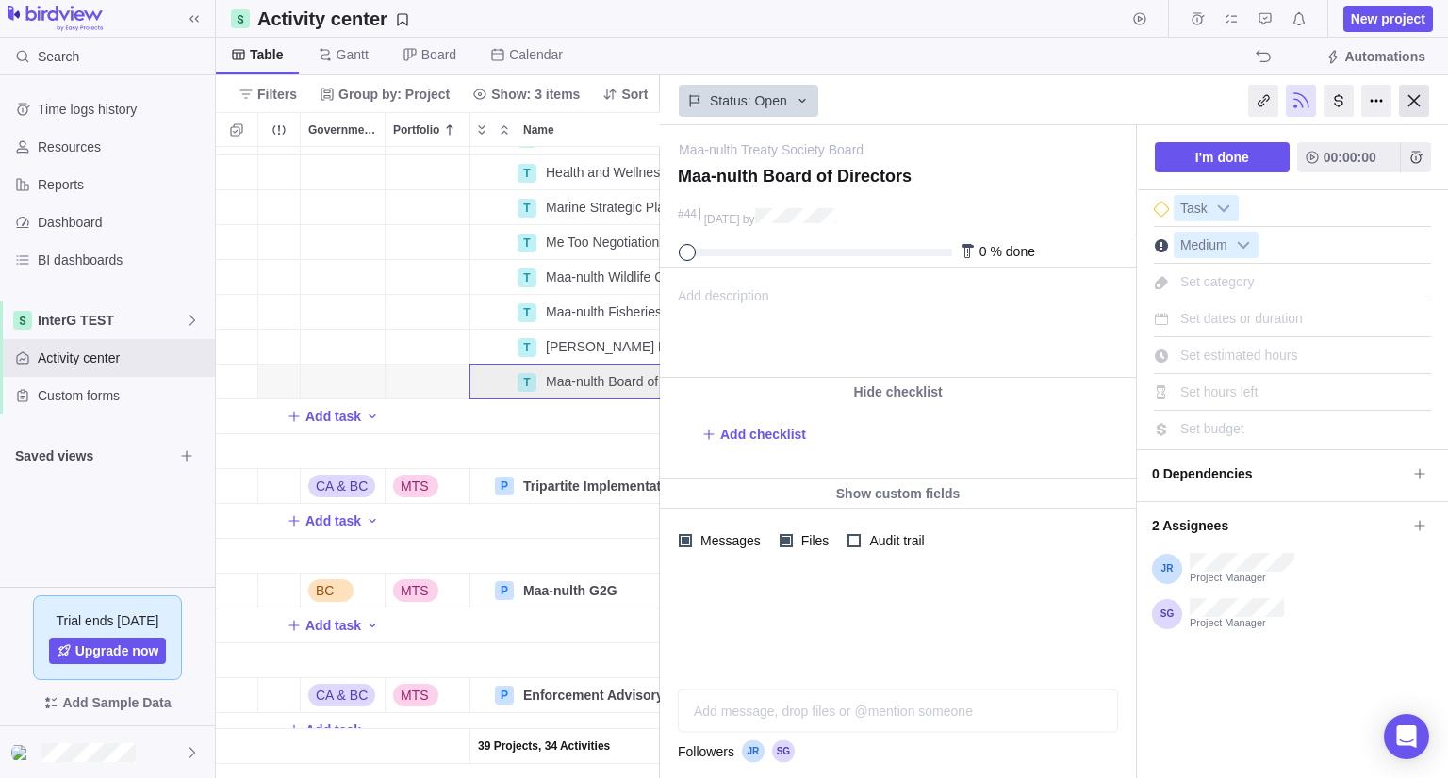
click at [1418, 101] on div at bounding box center [1414, 101] width 30 height 32
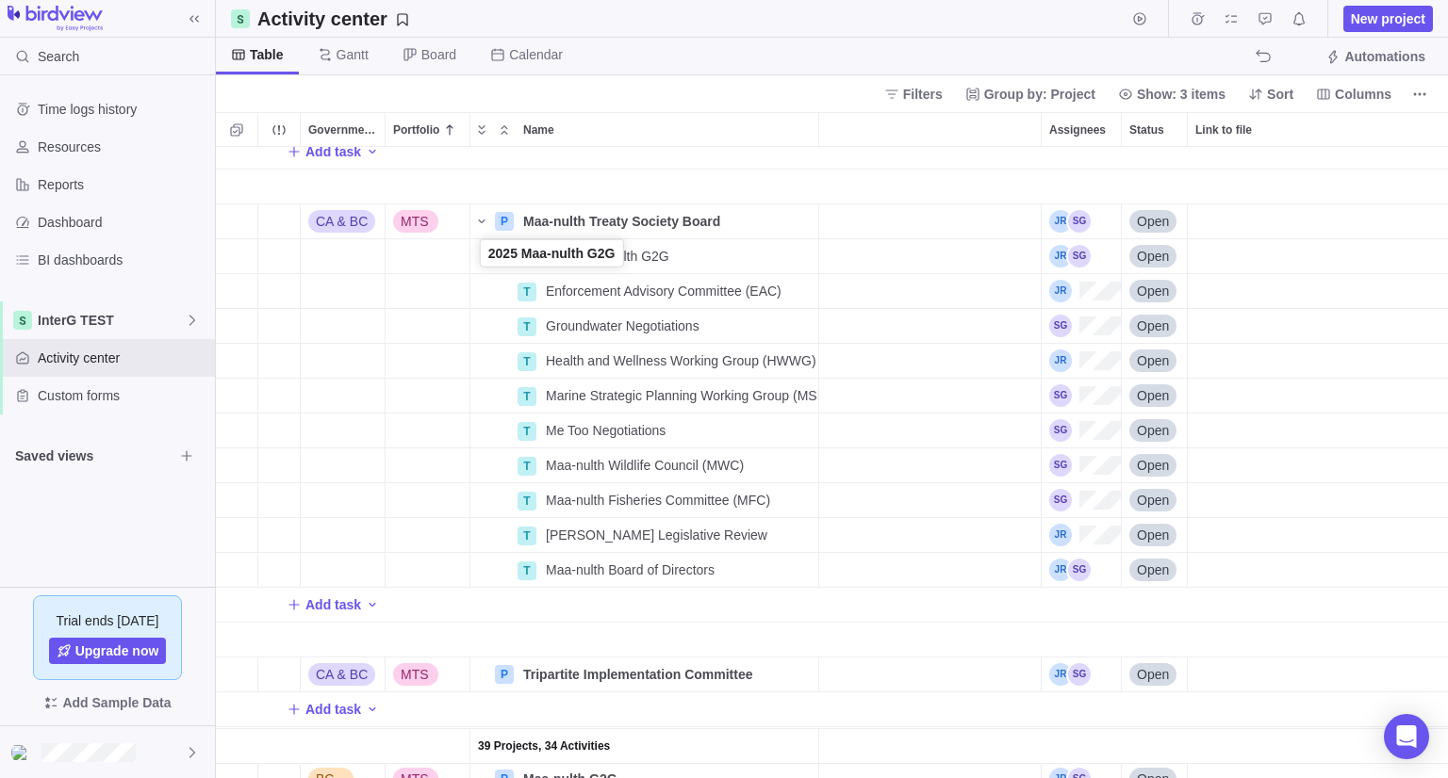
click at [485, 256] on div "Name" at bounding box center [492, 256] width 45 height 15
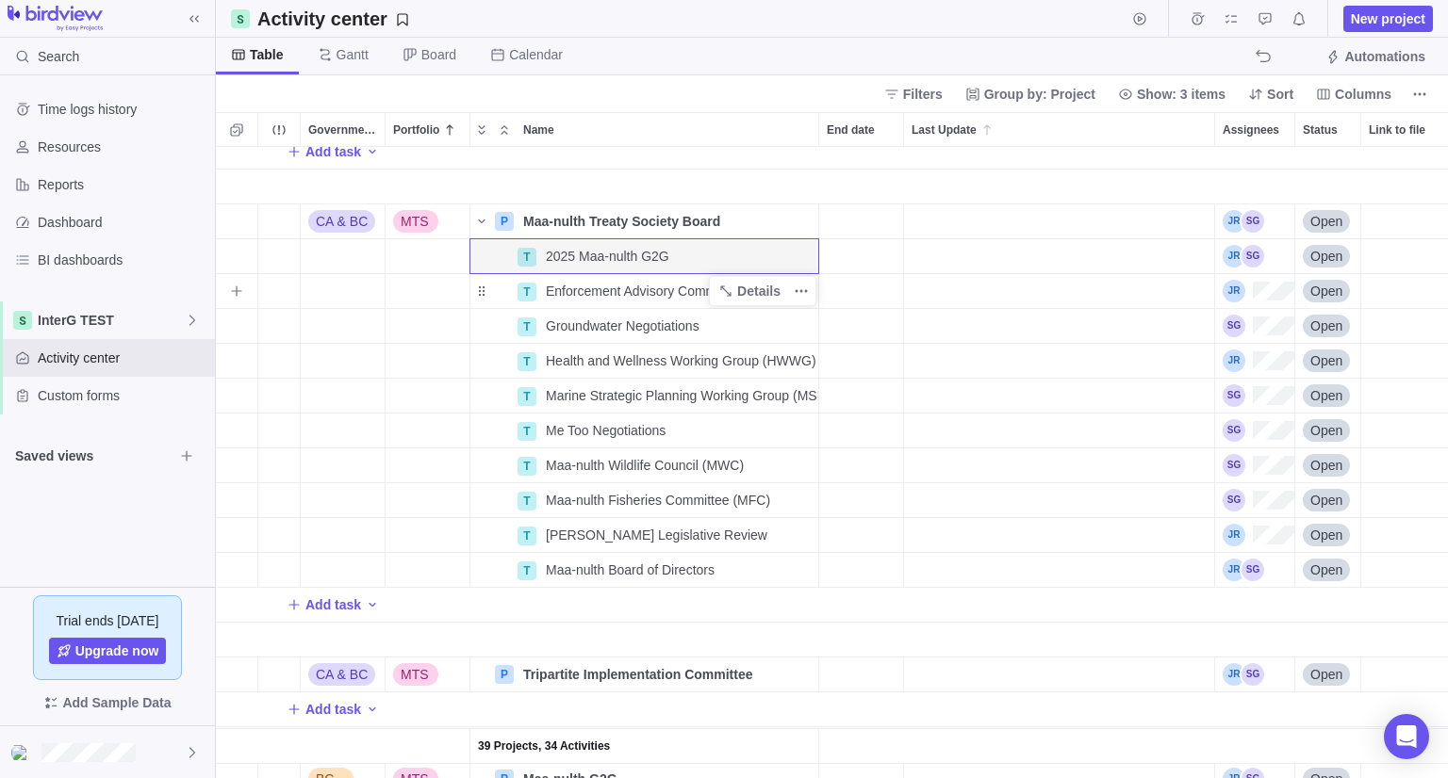
click at [491, 291] on div "Name" at bounding box center [492, 291] width 45 height 15
click at [791, 252] on span "More actions" at bounding box center [801, 256] width 26 height 26
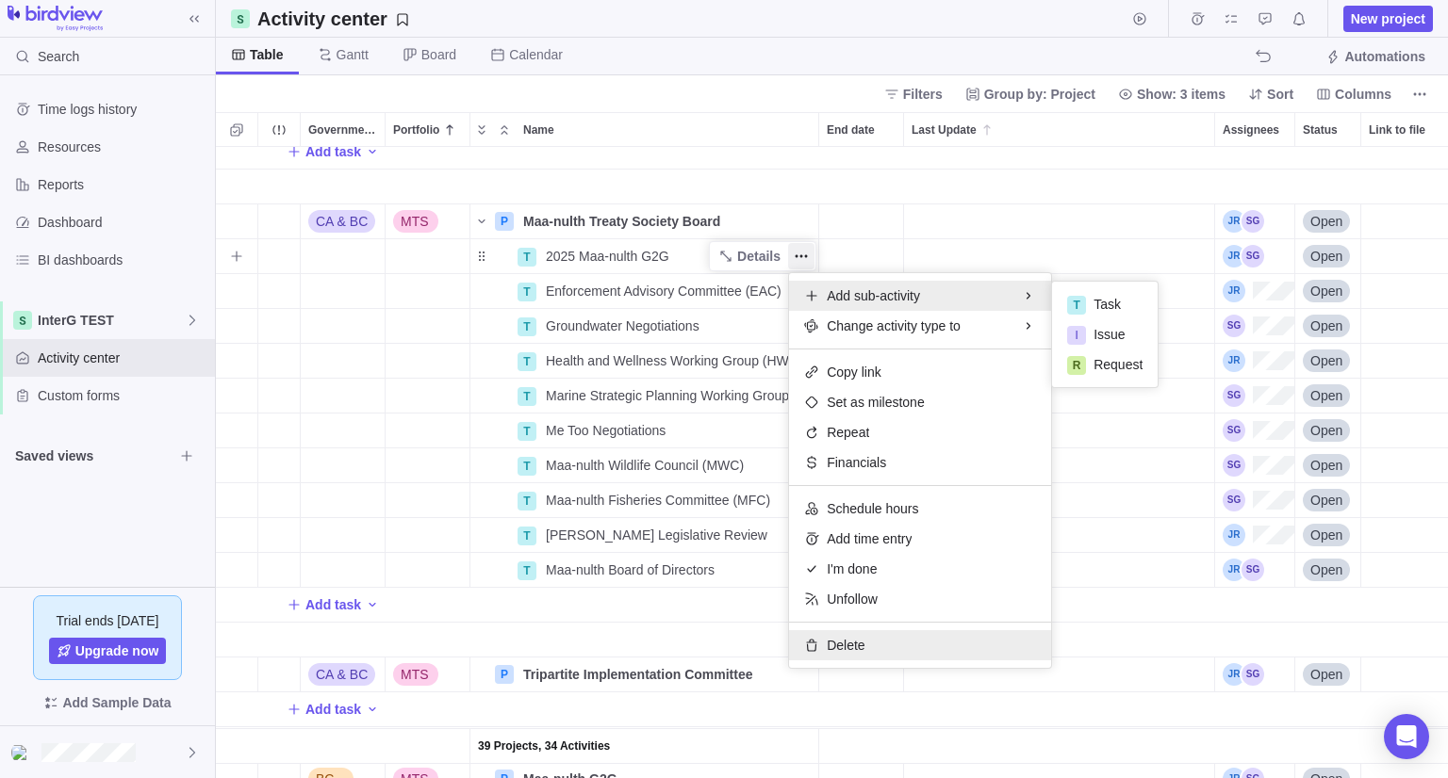
click at [840, 650] on span "Delete" at bounding box center [846, 645] width 38 height 19
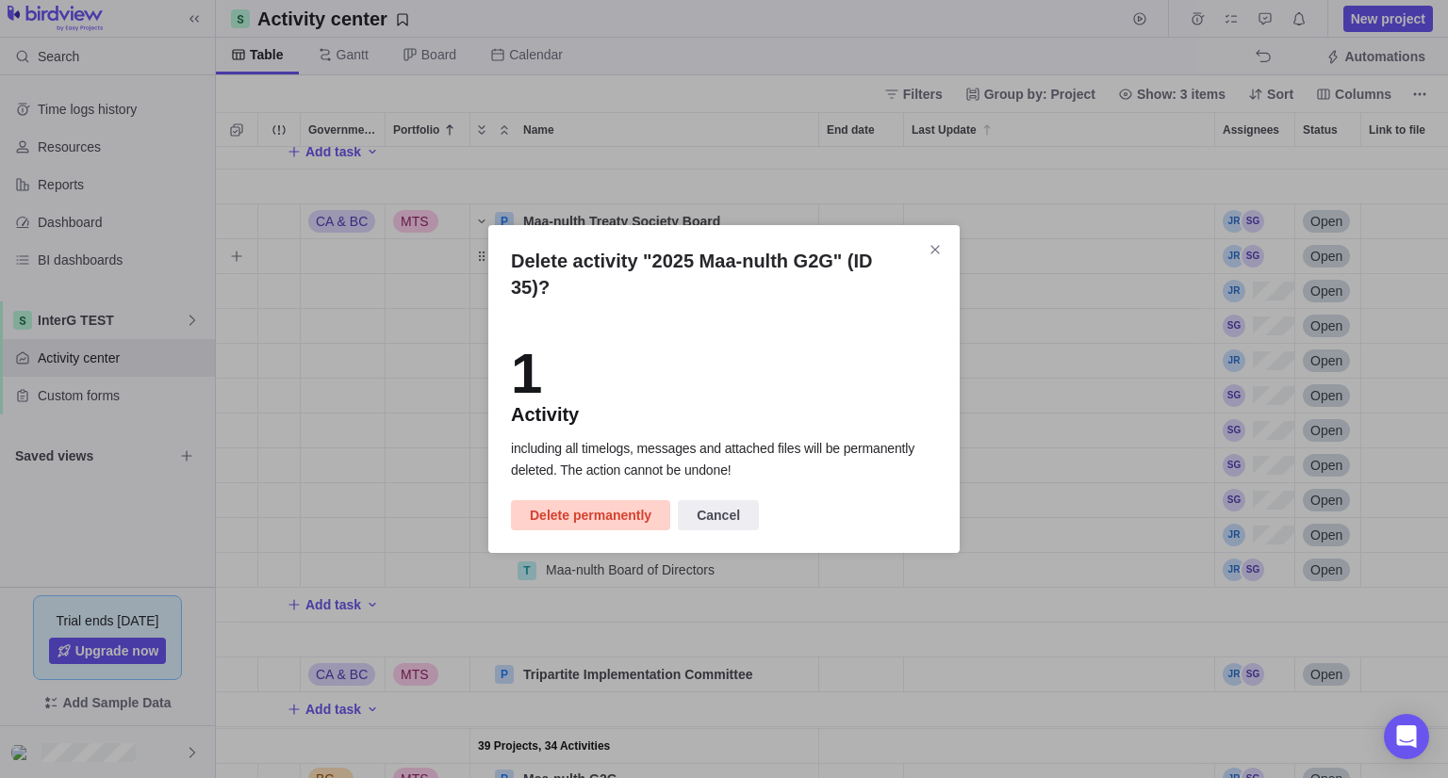
click at [570, 504] on span "Delete permanently" at bounding box center [591, 515] width 122 height 23
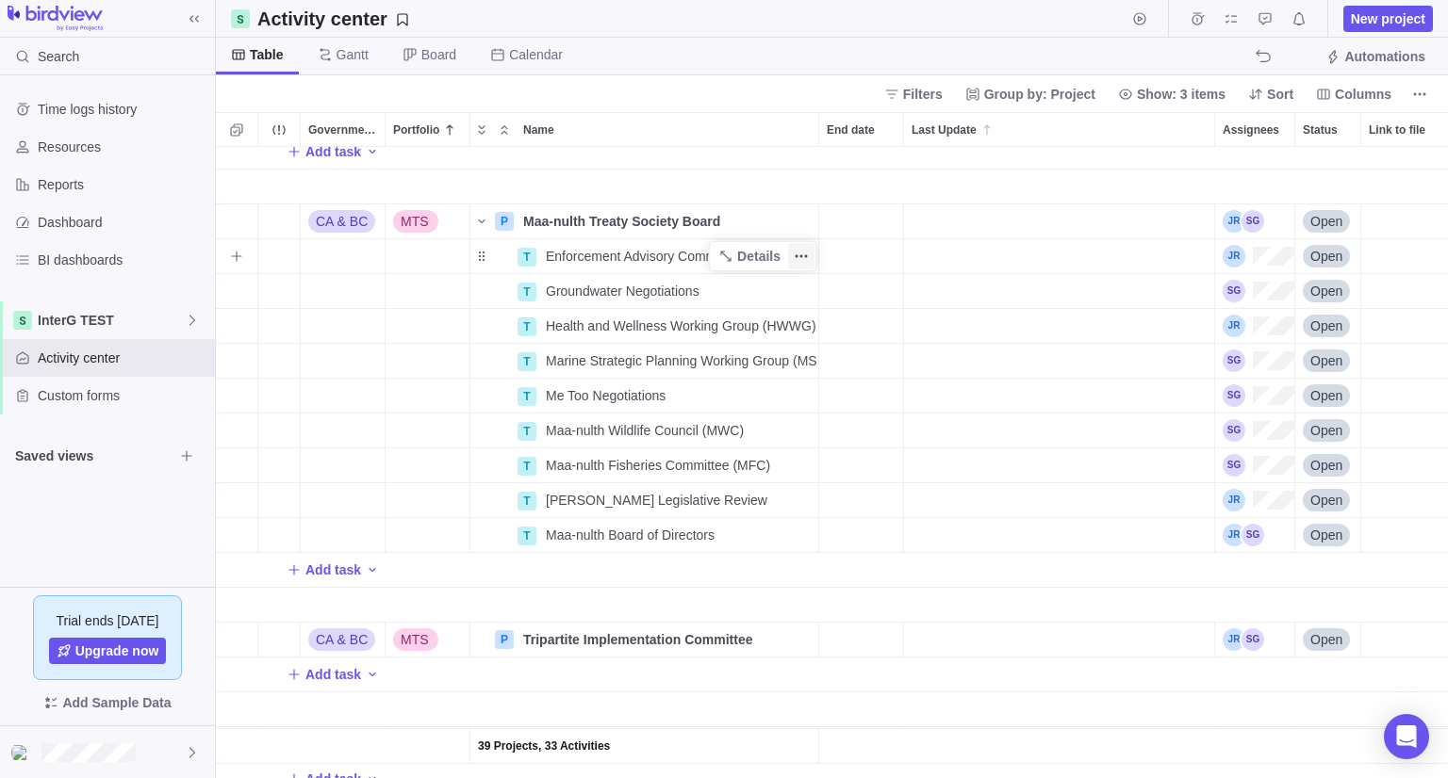
click at [803, 259] on icon "More actions" at bounding box center [801, 256] width 15 height 15
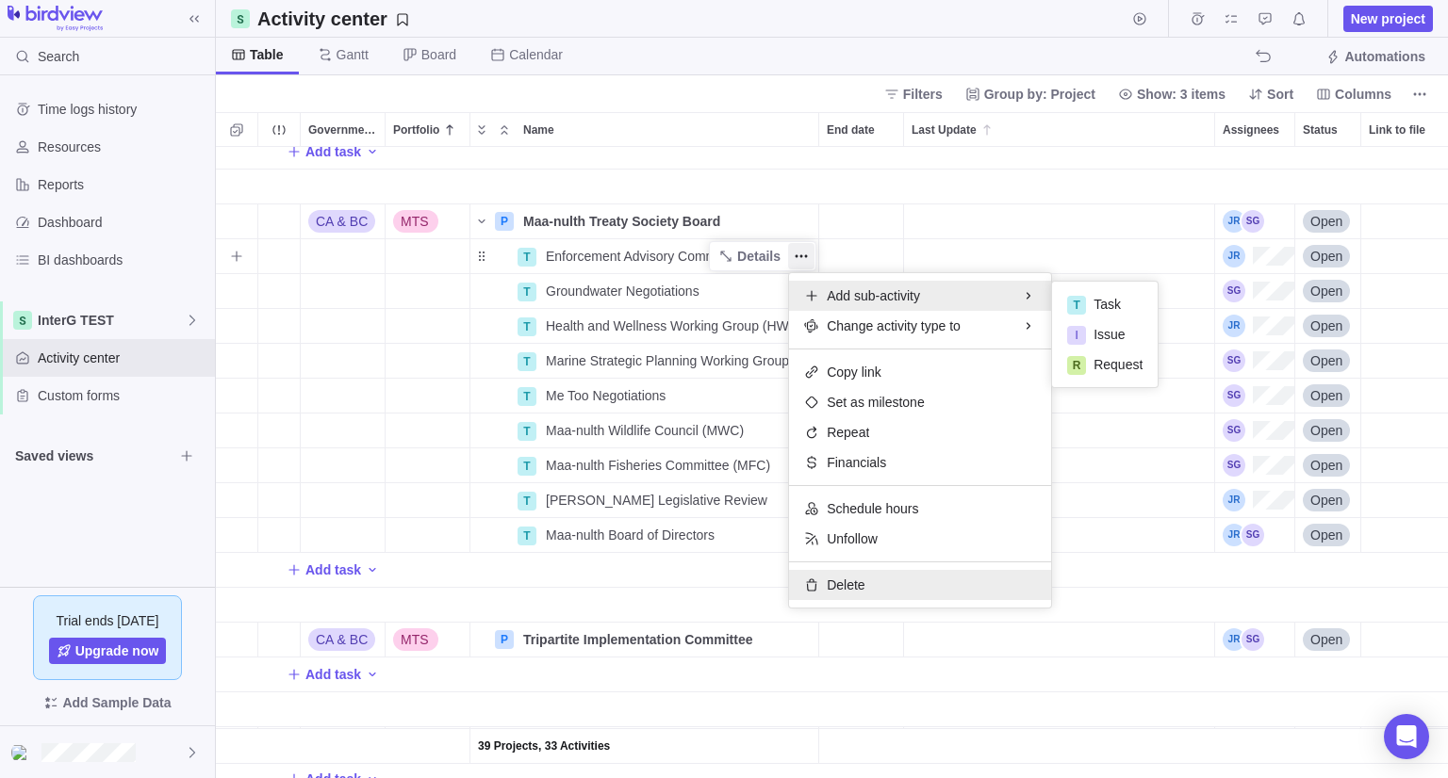
click at [833, 593] on span "Delete" at bounding box center [846, 585] width 38 height 19
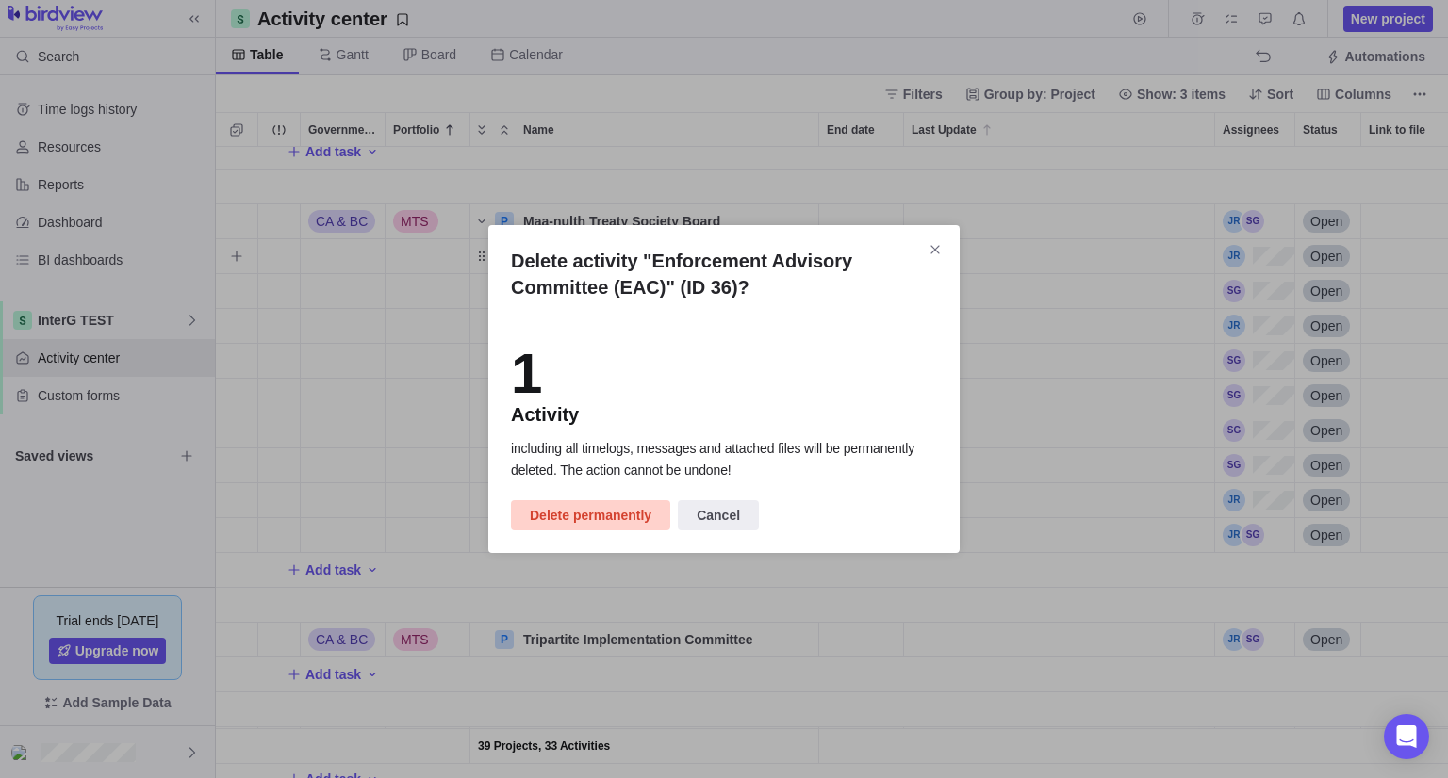
click at [592, 511] on span "Delete permanently" at bounding box center [591, 515] width 122 height 23
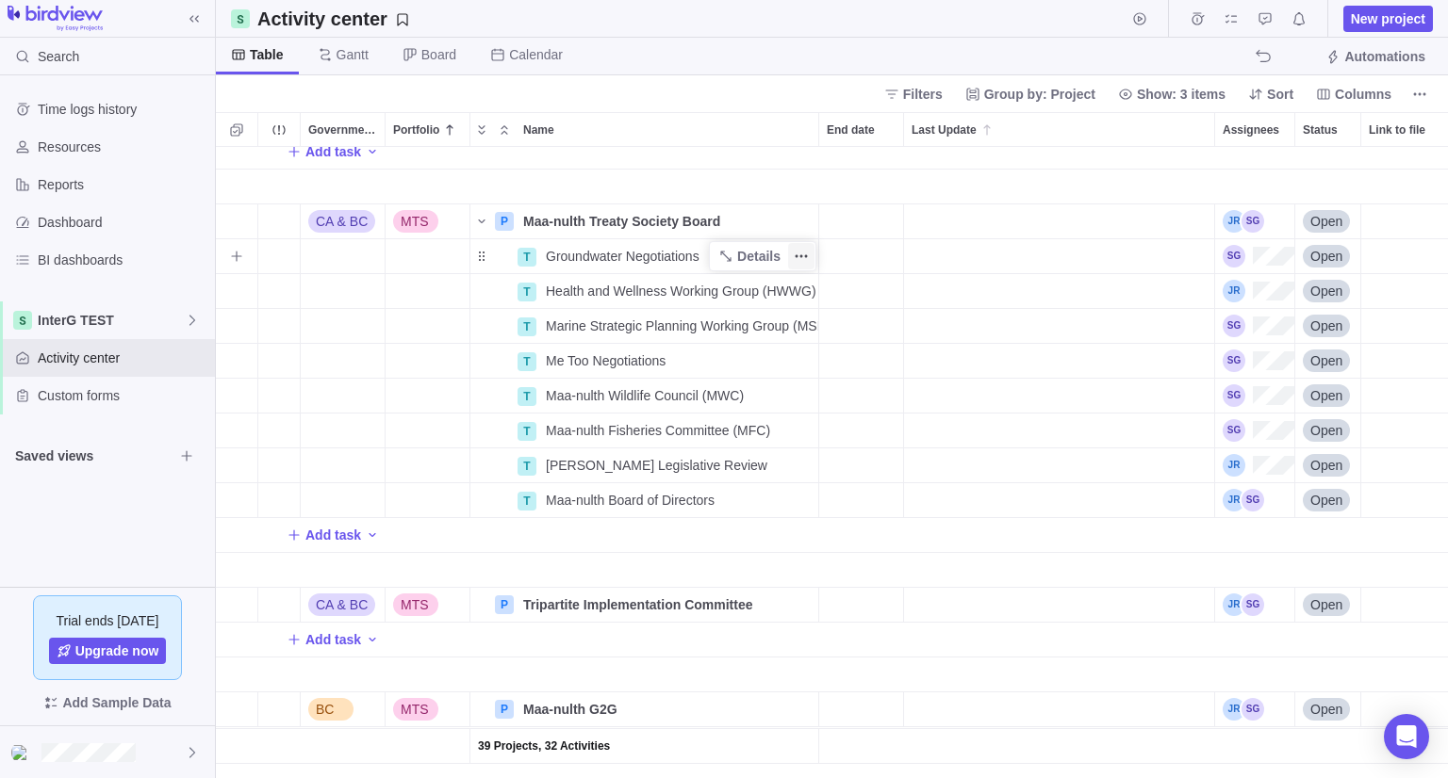
click at [810, 259] on span "More actions" at bounding box center [801, 256] width 26 height 26
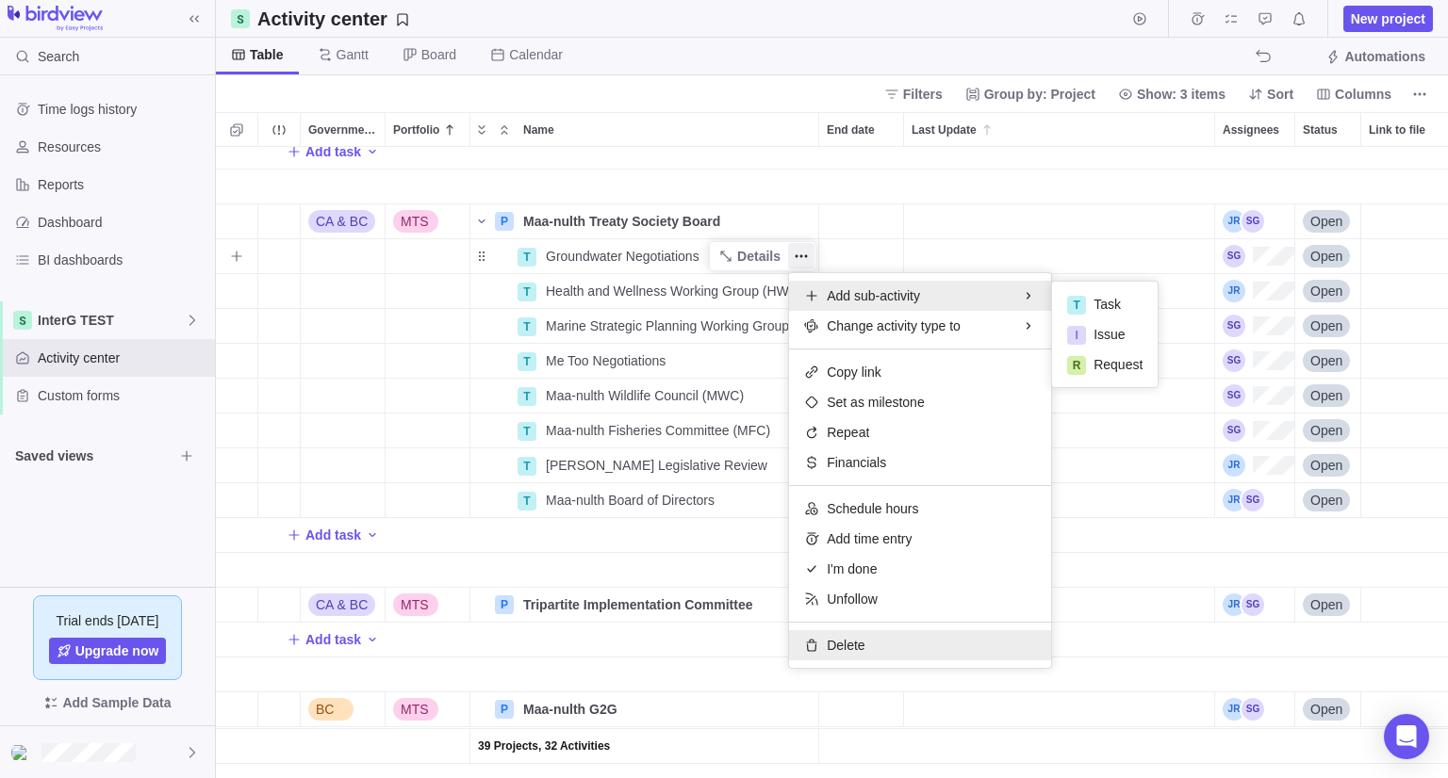
click at [845, 634] on div "Delete" at bounding box center [920, 645] width 262 height 30
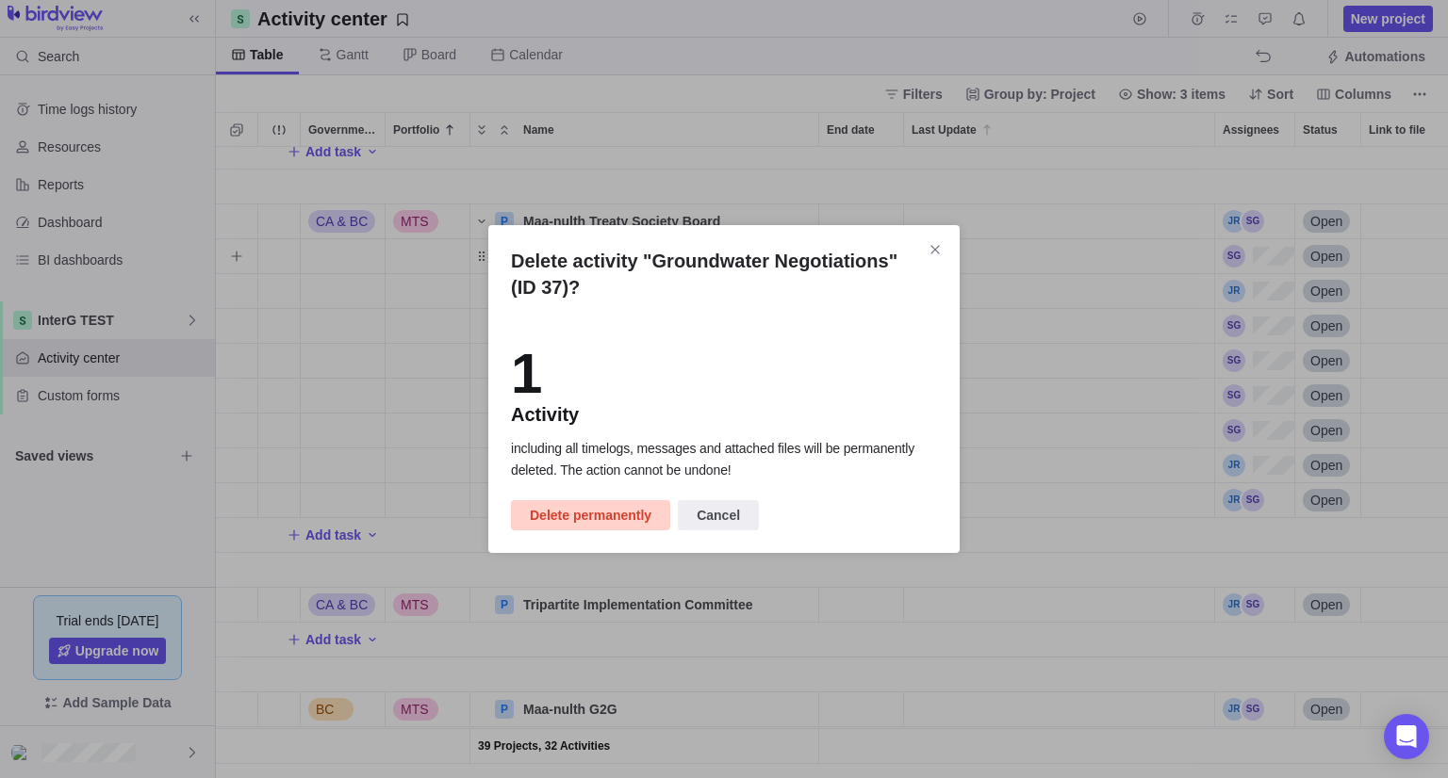
click at [599, 518] on span "Delete permanently" at bounding box center [591, 515] width 122 height 23
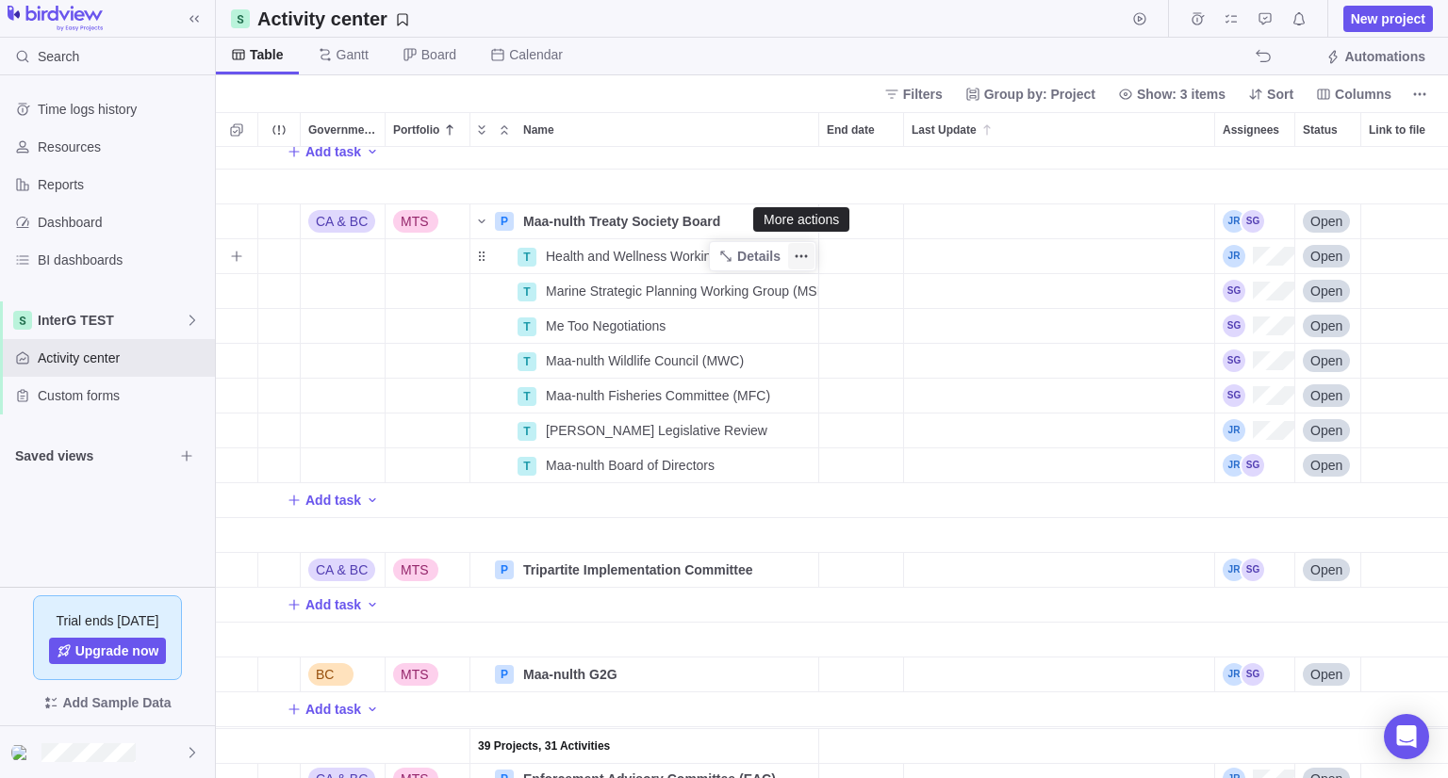
click at [814, 251] on span "More actions" at bounding box center [801, 256] width 26 height 26
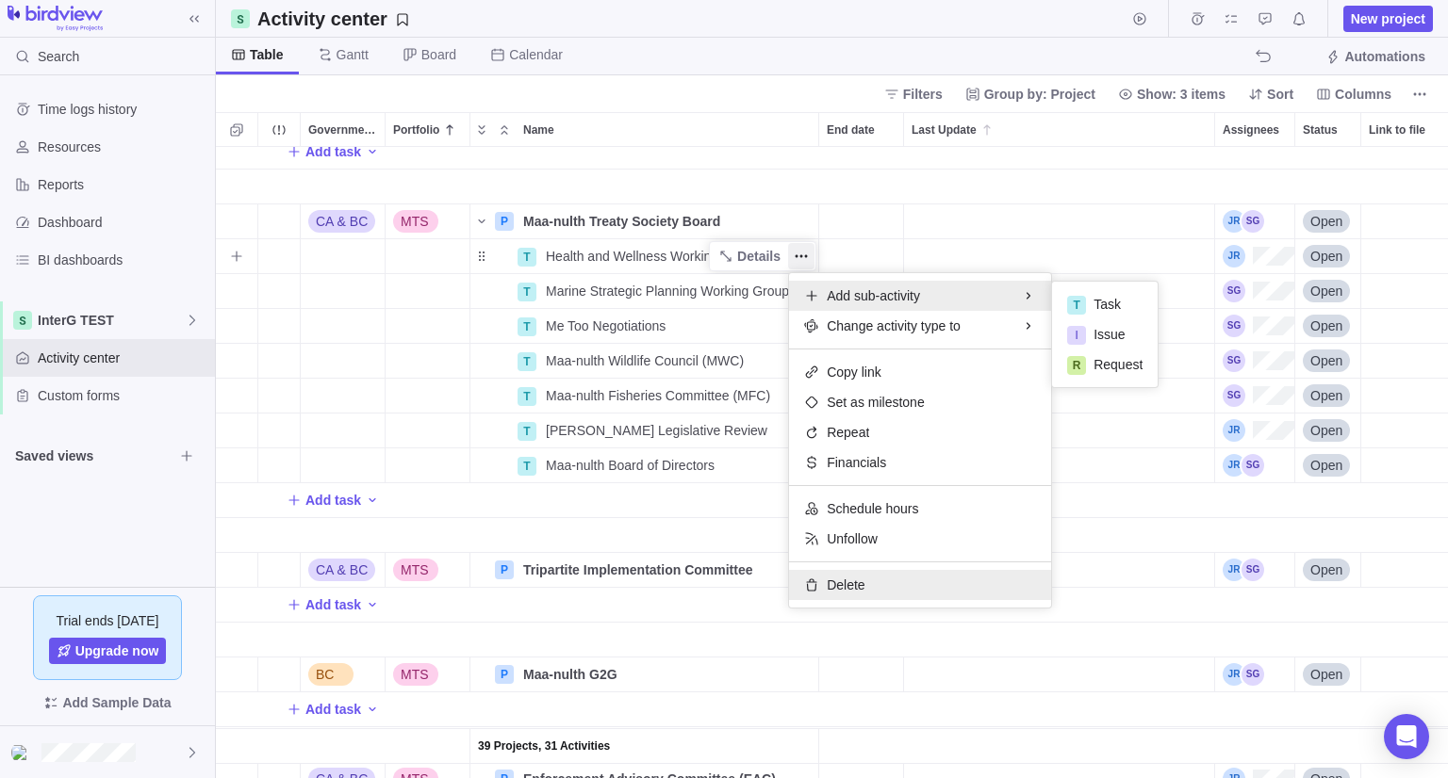
click at [886, 575] on div "Delete" at bounding box center [920, 585] width 262 height 30
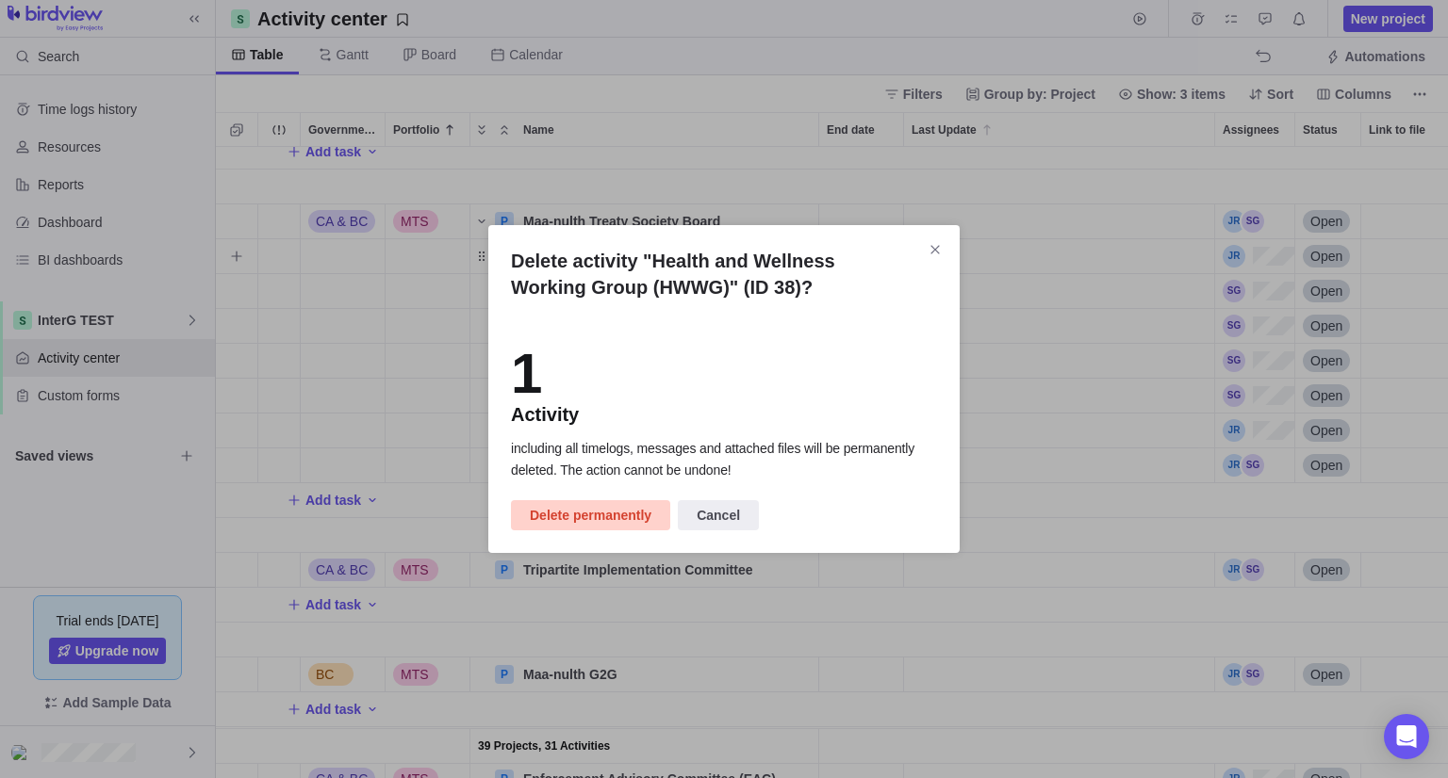
click at [633, 501] on span "Delete permanently" at bounding box center [590, 515] width 159 height 30
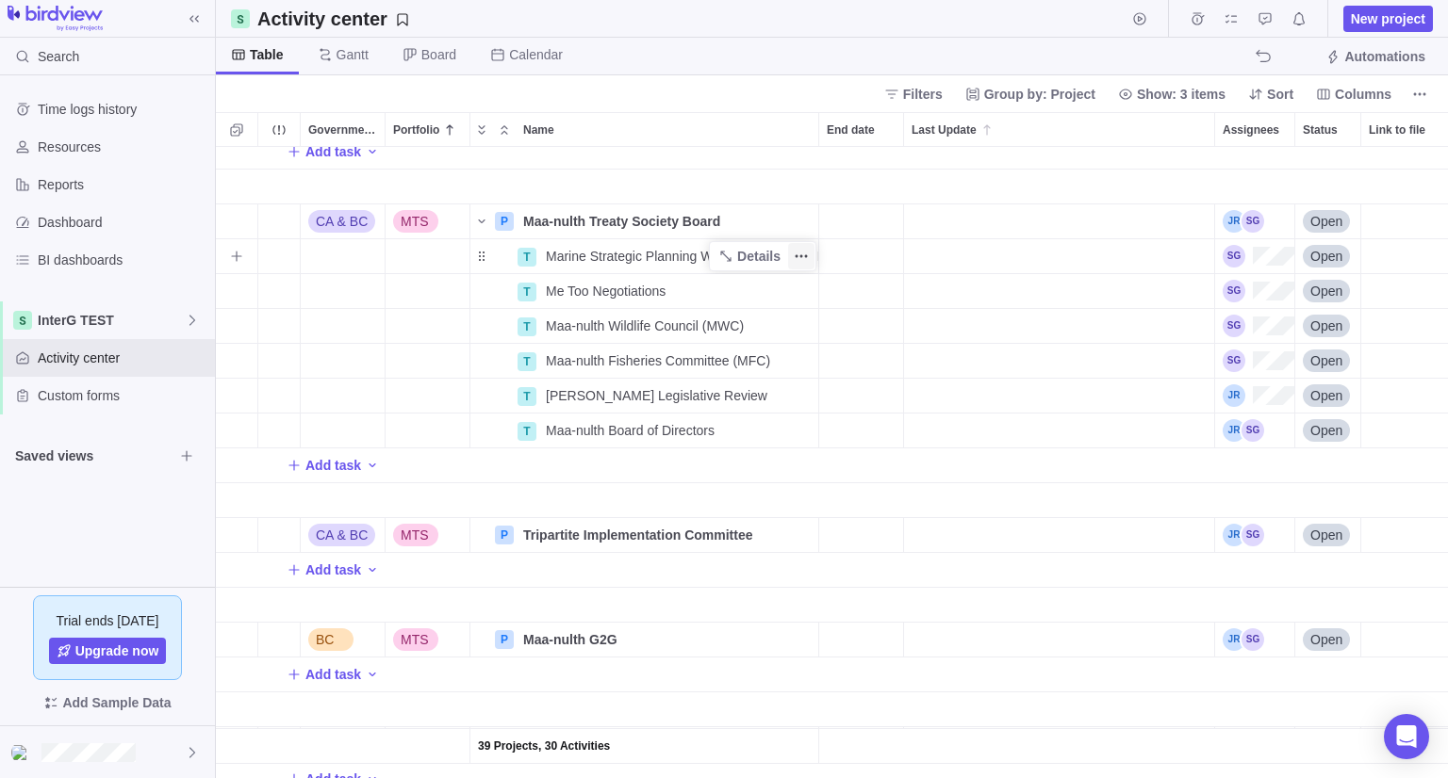
click at [788, 257] on span "More actions" at bounding box center [801, 256] width 26 height 26
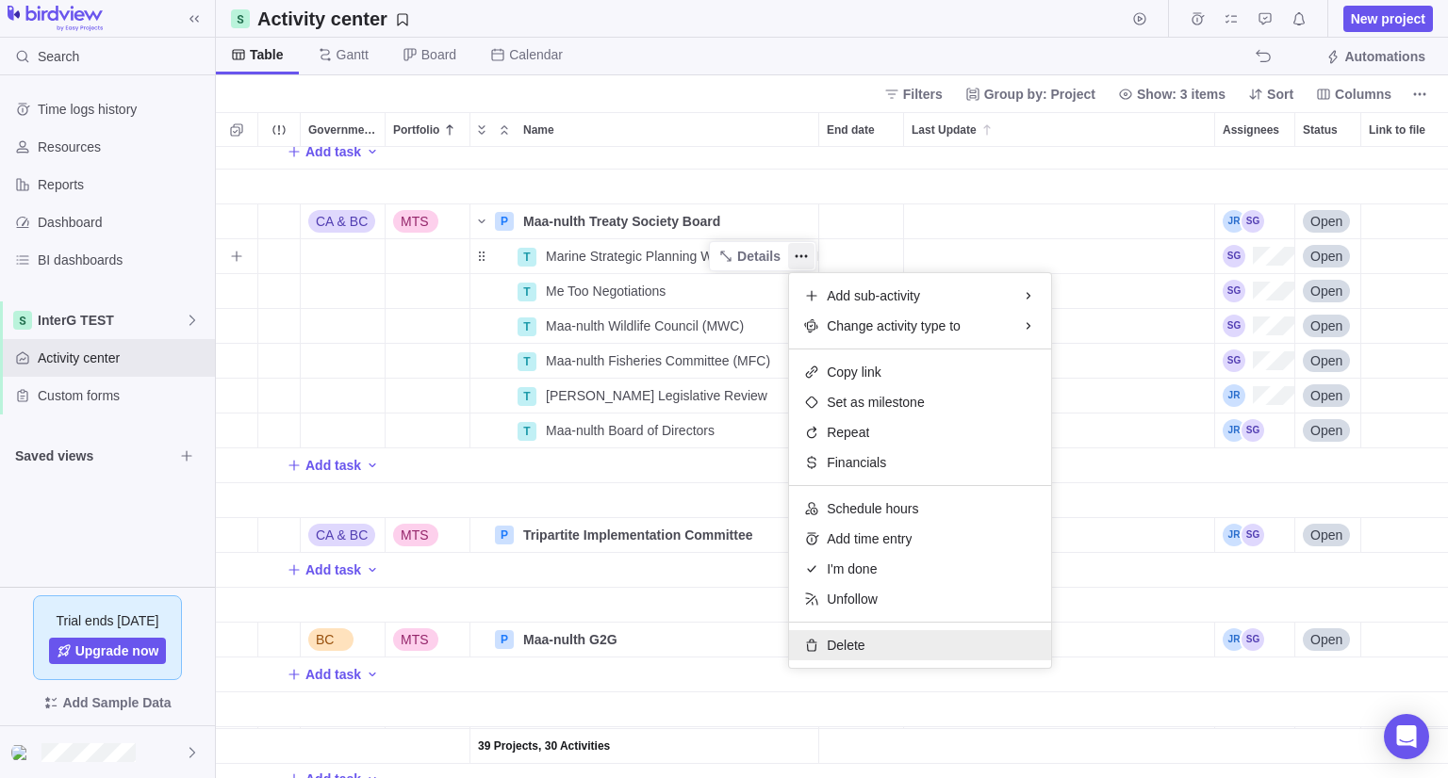
click at [839, 648] on span "Delete" at bounding box center [846, 645] width 38 height 19
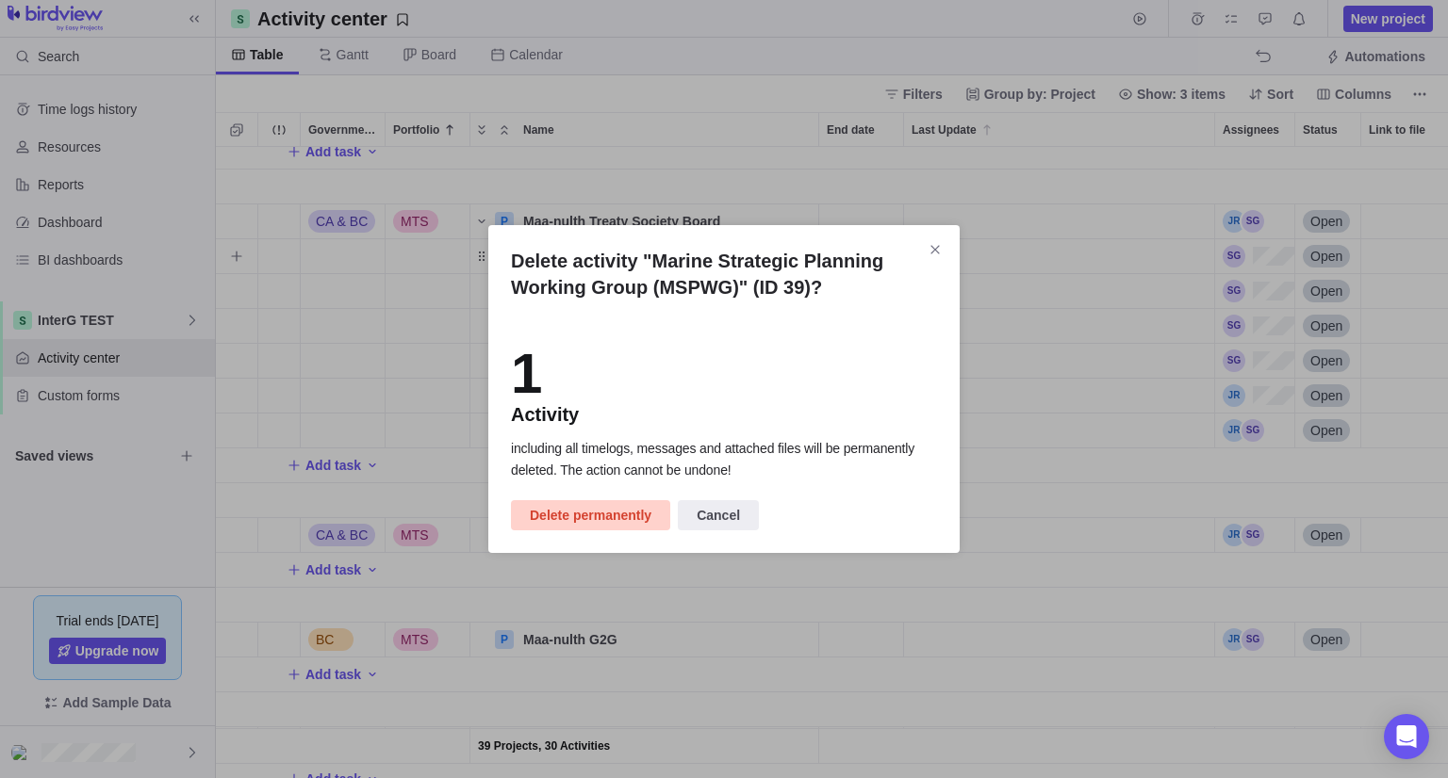
click at [597, 520] on span "Delete permanently" at bounding box center [591, 515] width 122 height 23
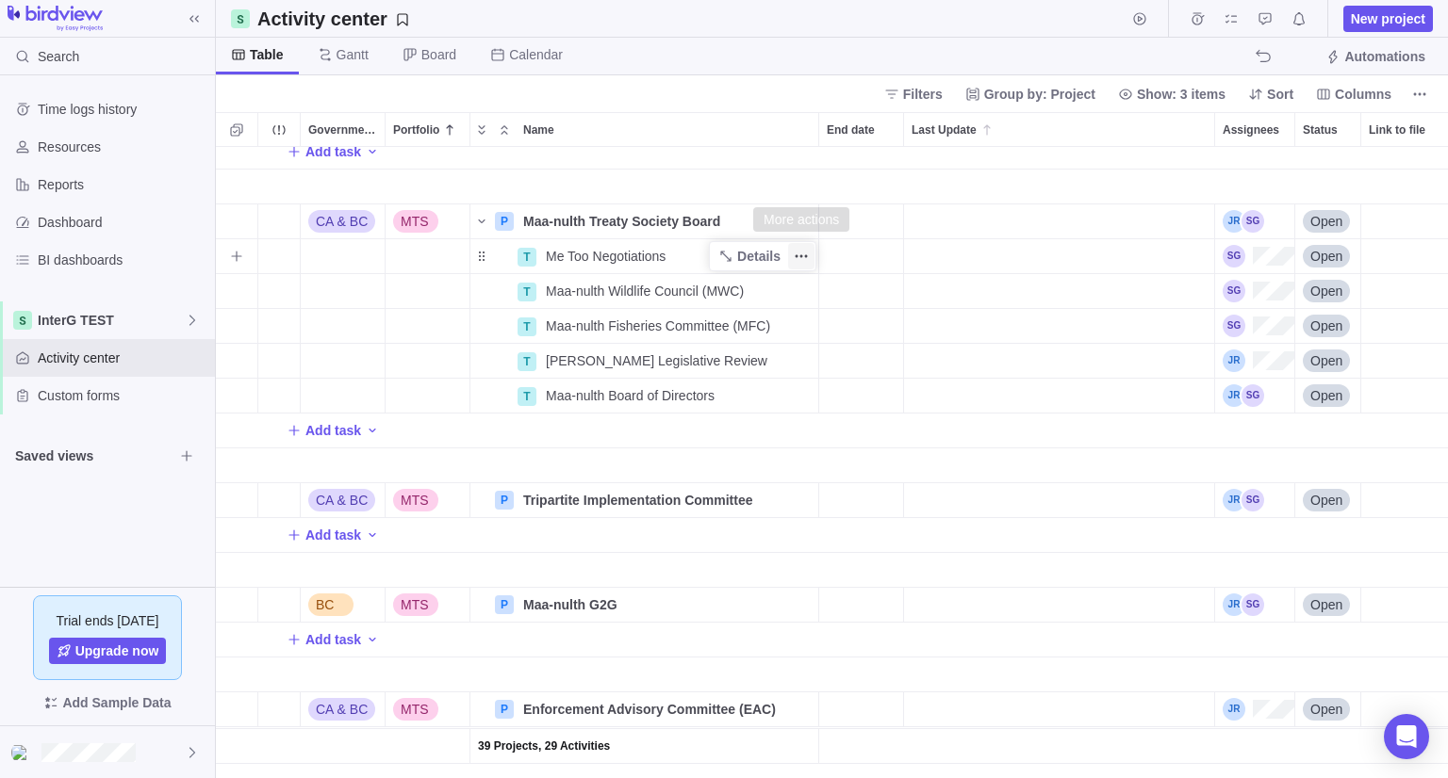
click at [796, 255] on icon "More actions" at bounding box center [796, 256] width 3 height 3
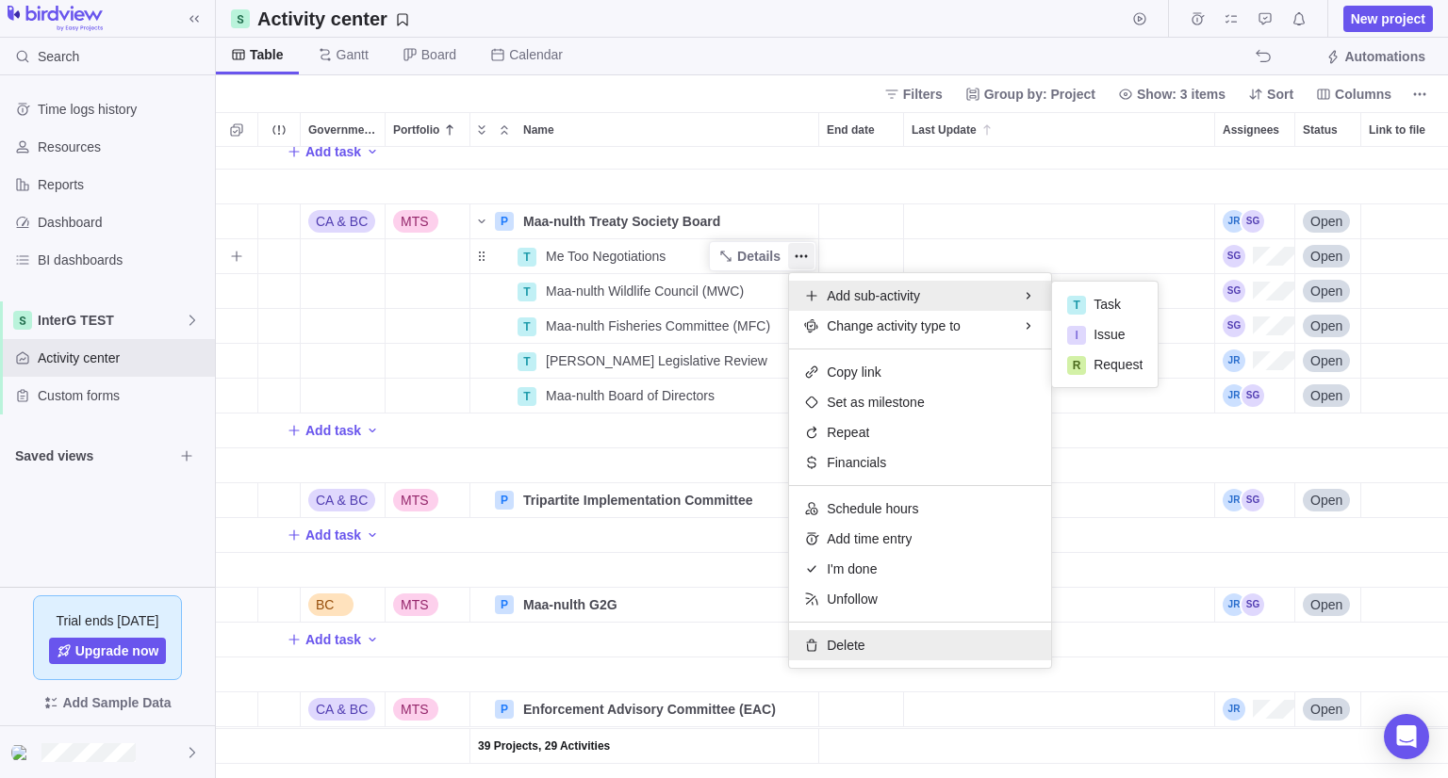
click at [846, 653] on span "Delete" at bounding box center [846, 645] width 38 height 19
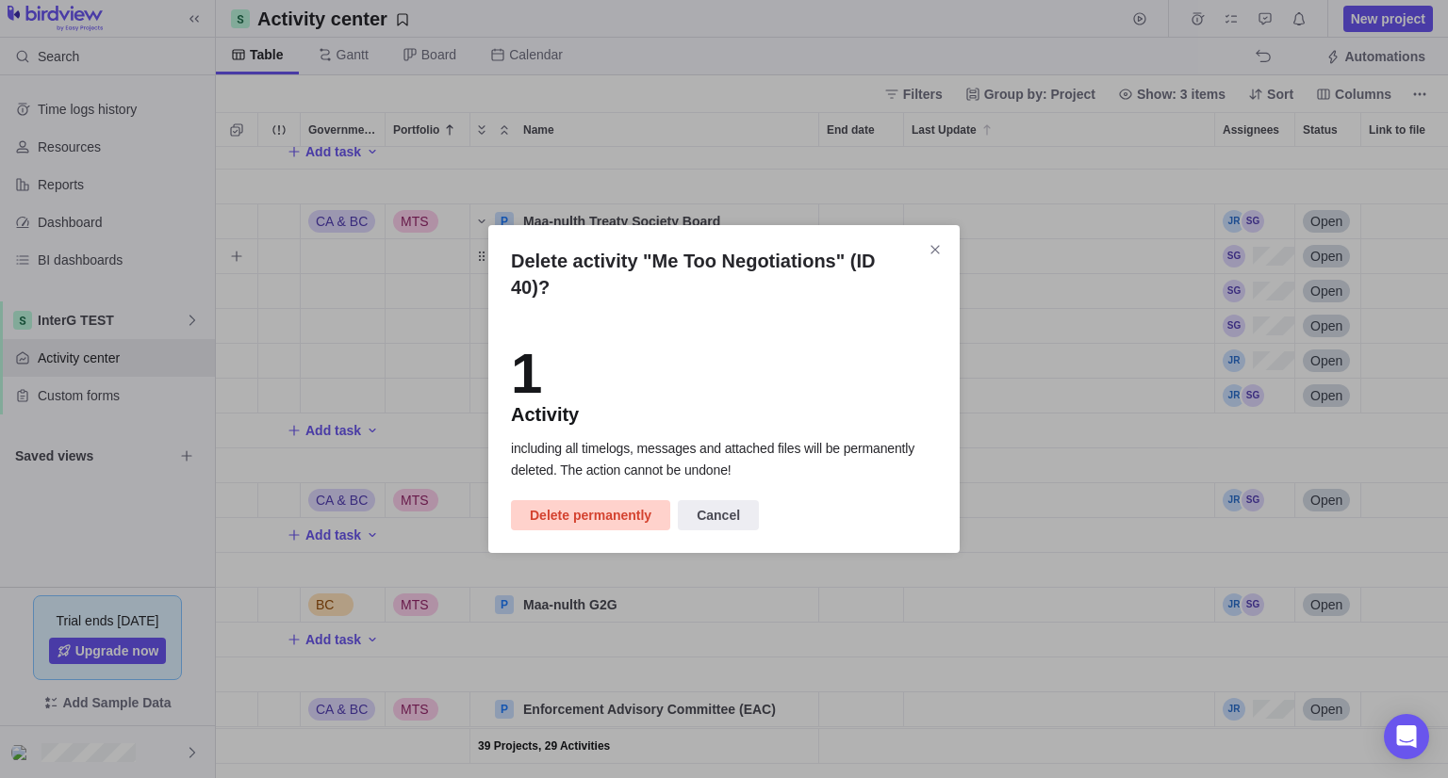
click at [604, 504] on span "Delete permanently" at bounding box center [591, 515] width 122 height 23
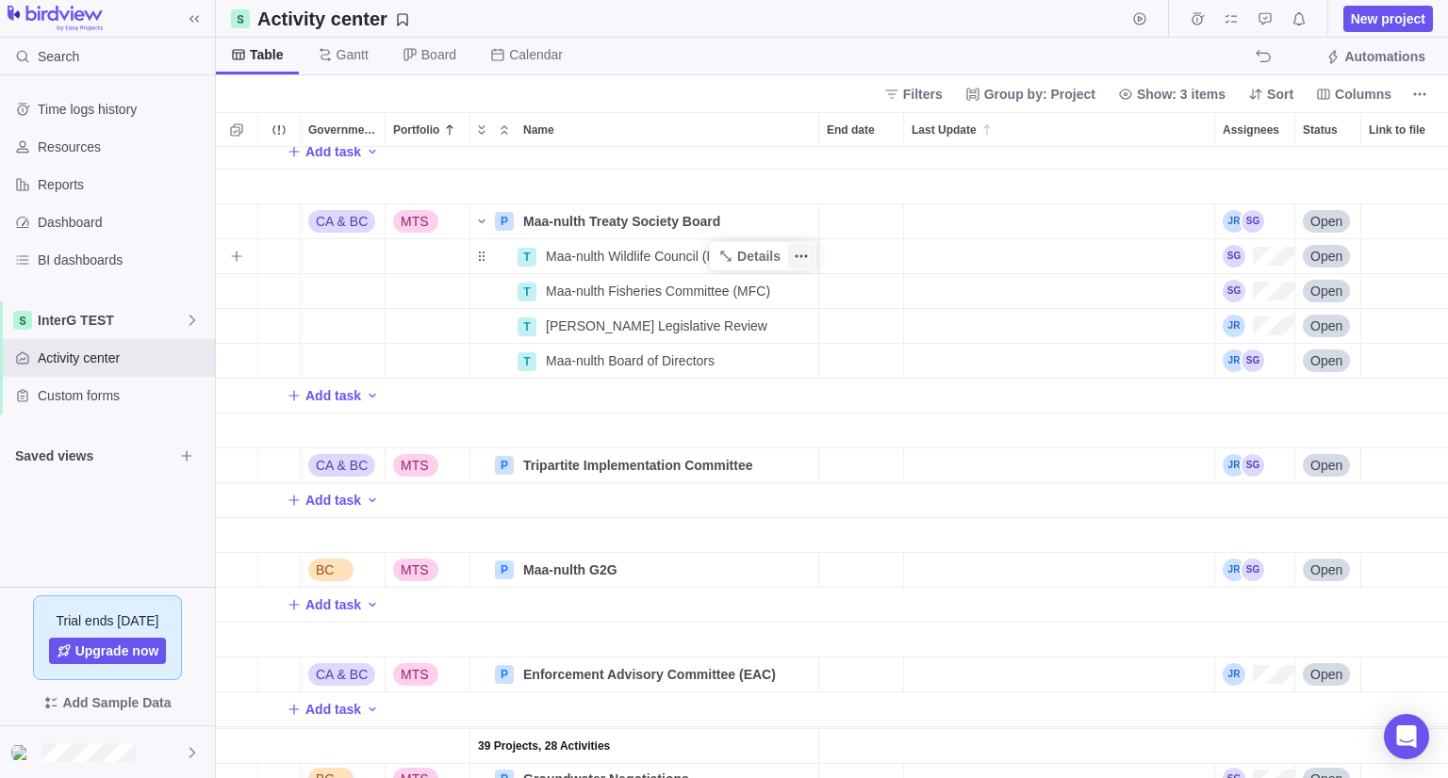
click at [795, 252] on icon "More actions" at bounding box center [801, 256] width 15 height 15
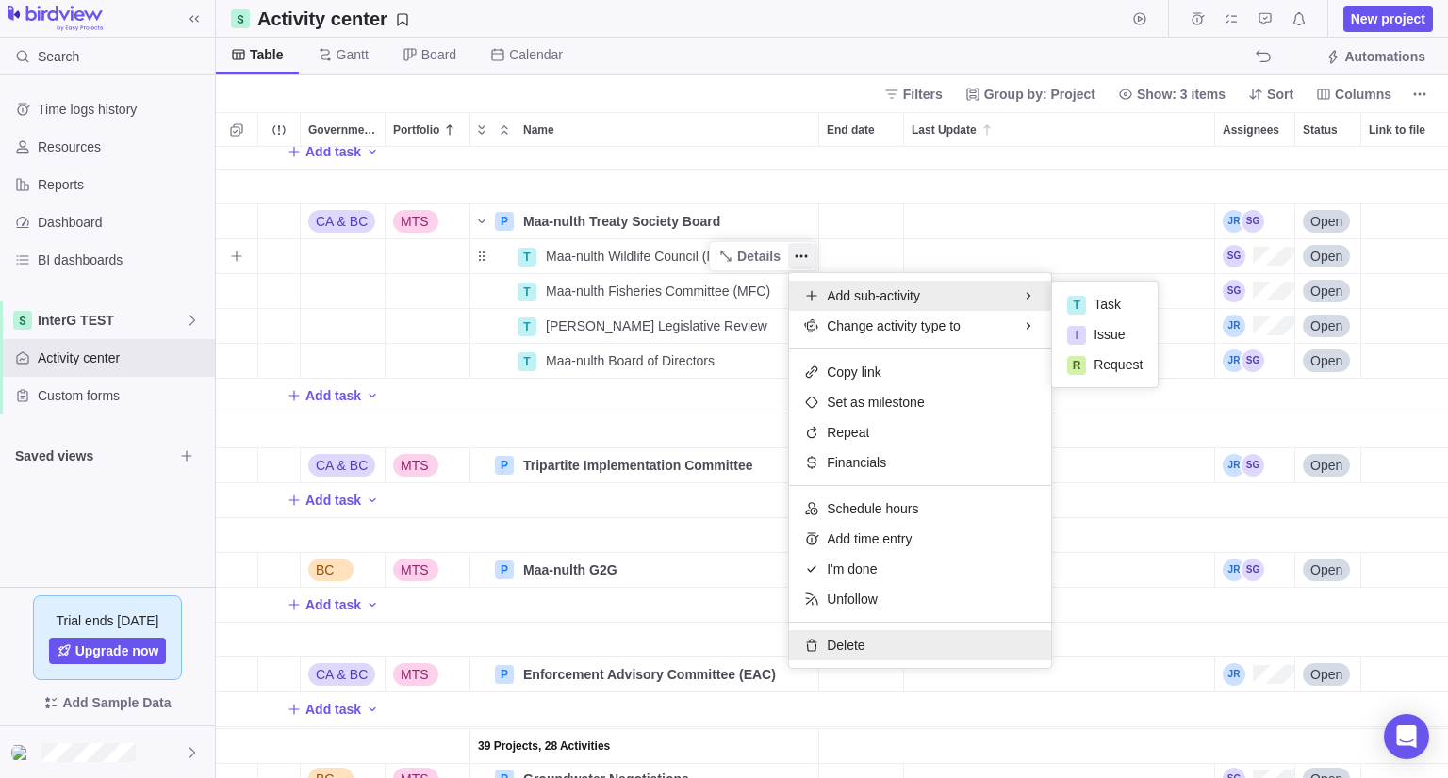
click at [837, 651] on span "Delete" at bounding box center [846, 645] width 38 height 19
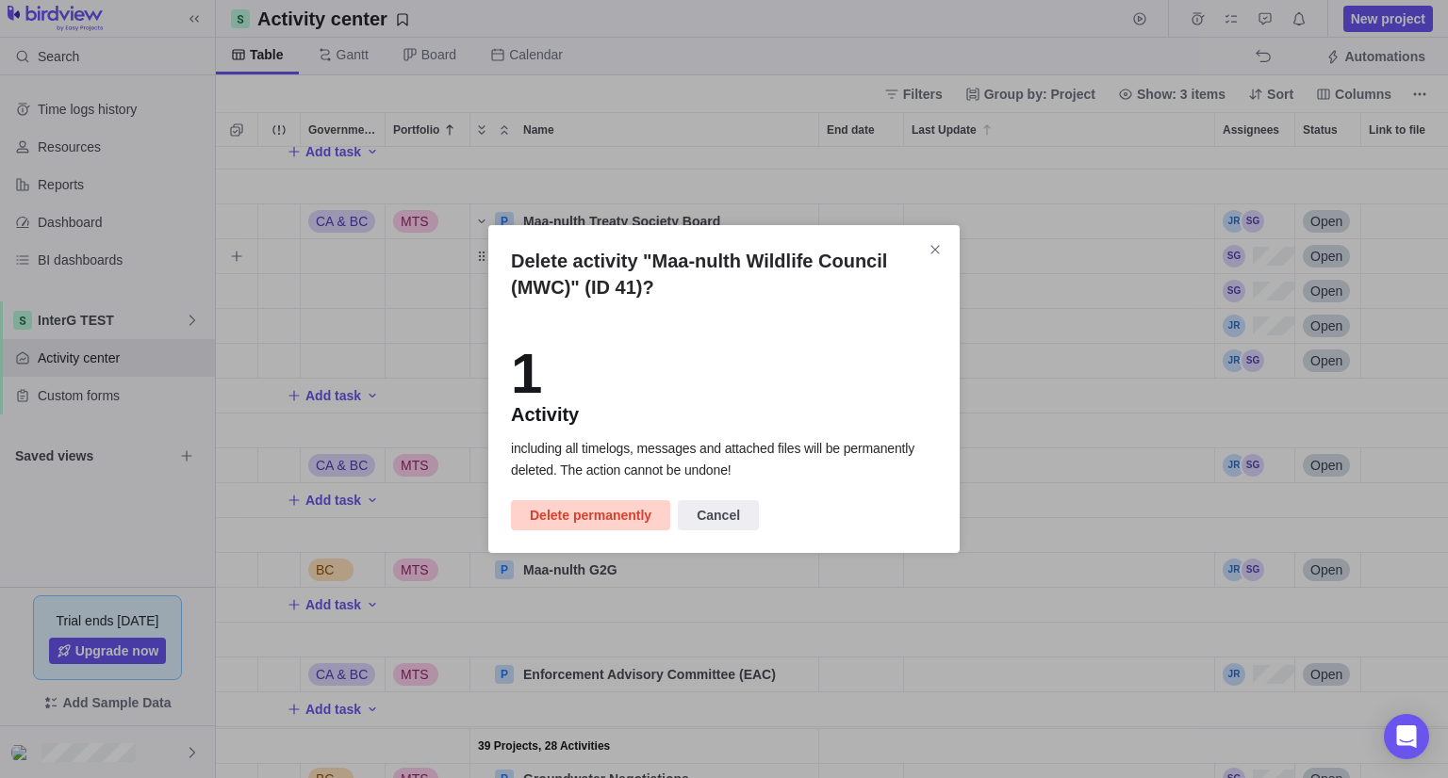
click at [613, 512] on span "Delete permanently" at bounding box center [591, 515] width 122 height 23
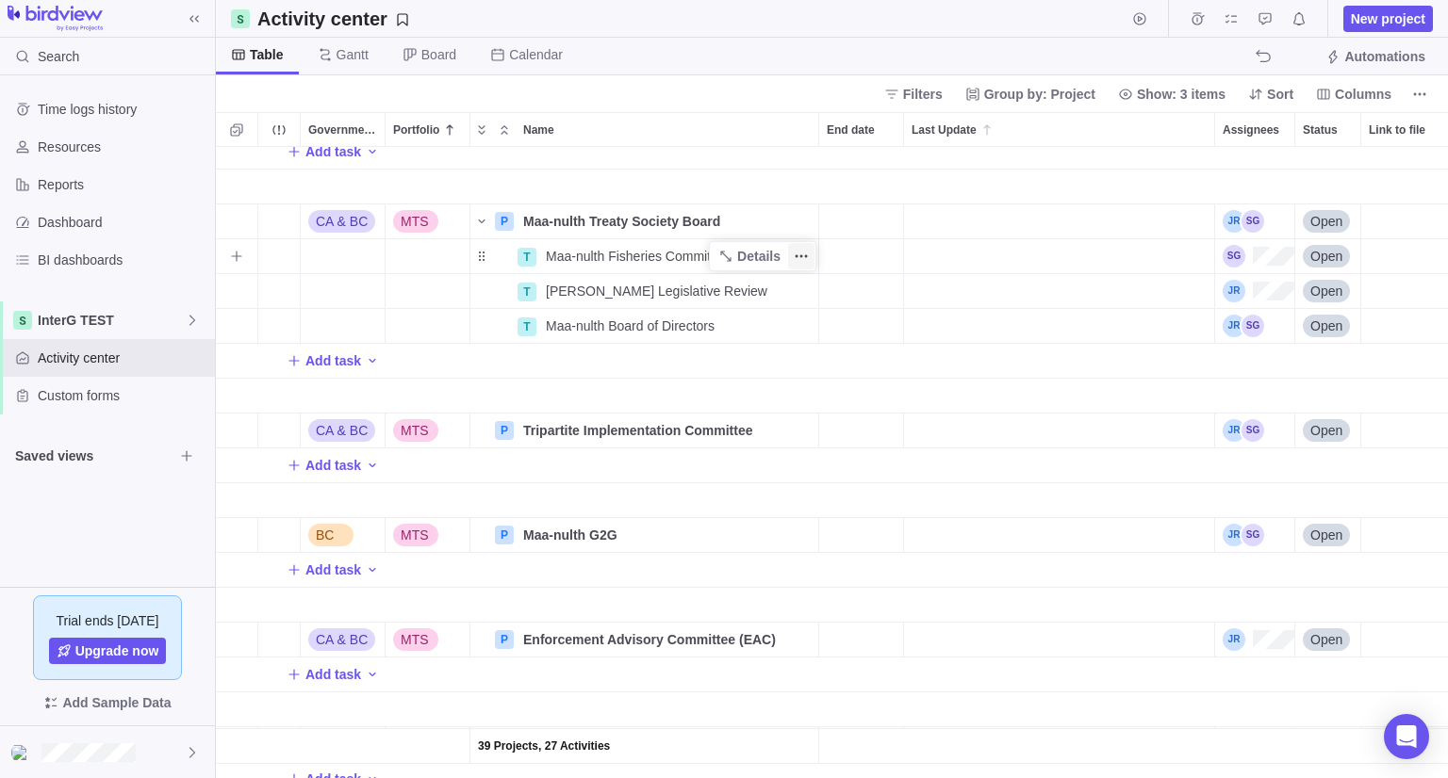
click at [795, 254] on icon "More actions" at bounding box center [801, 256] width 15 height 15
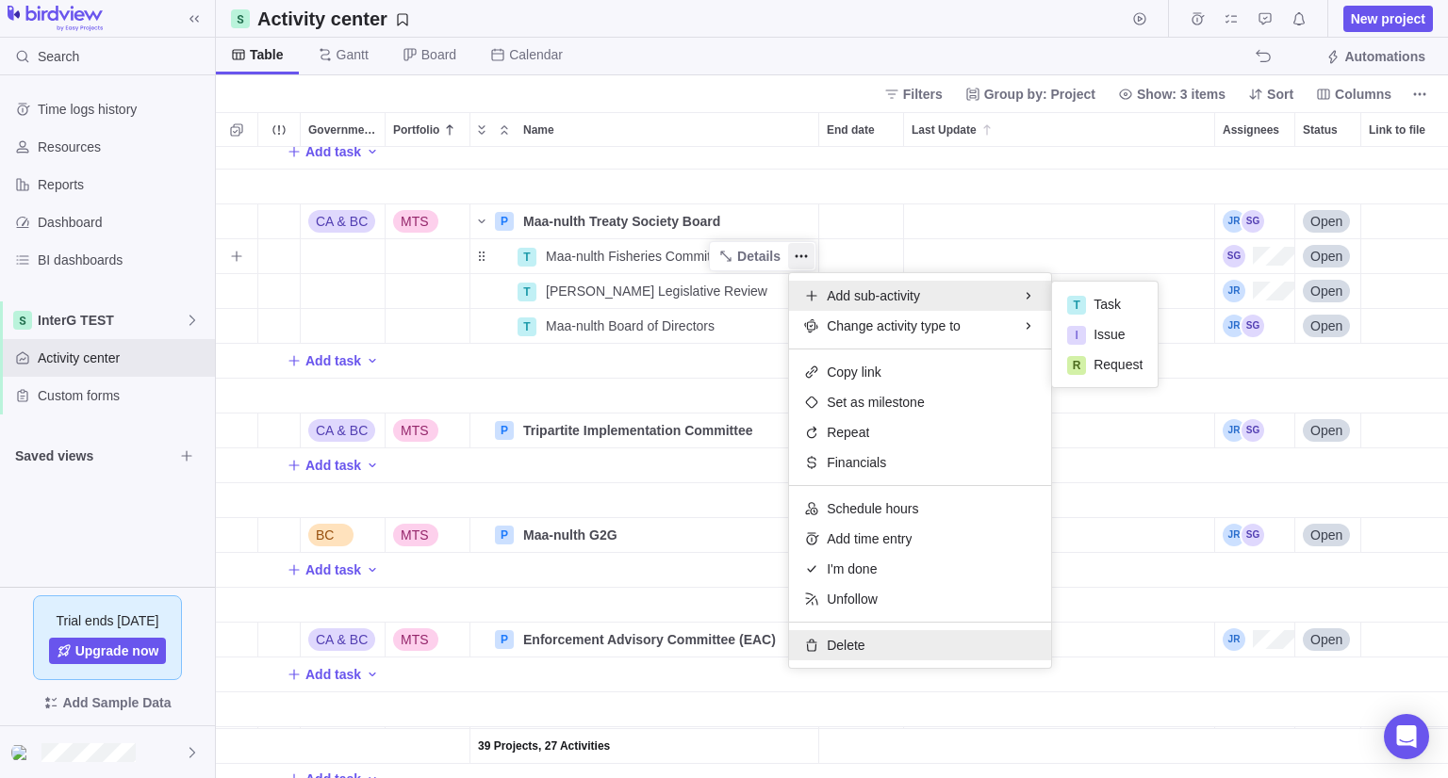
click at [822, 630] on div "Delete" at bounding box center [920, 645] width 262 height 30
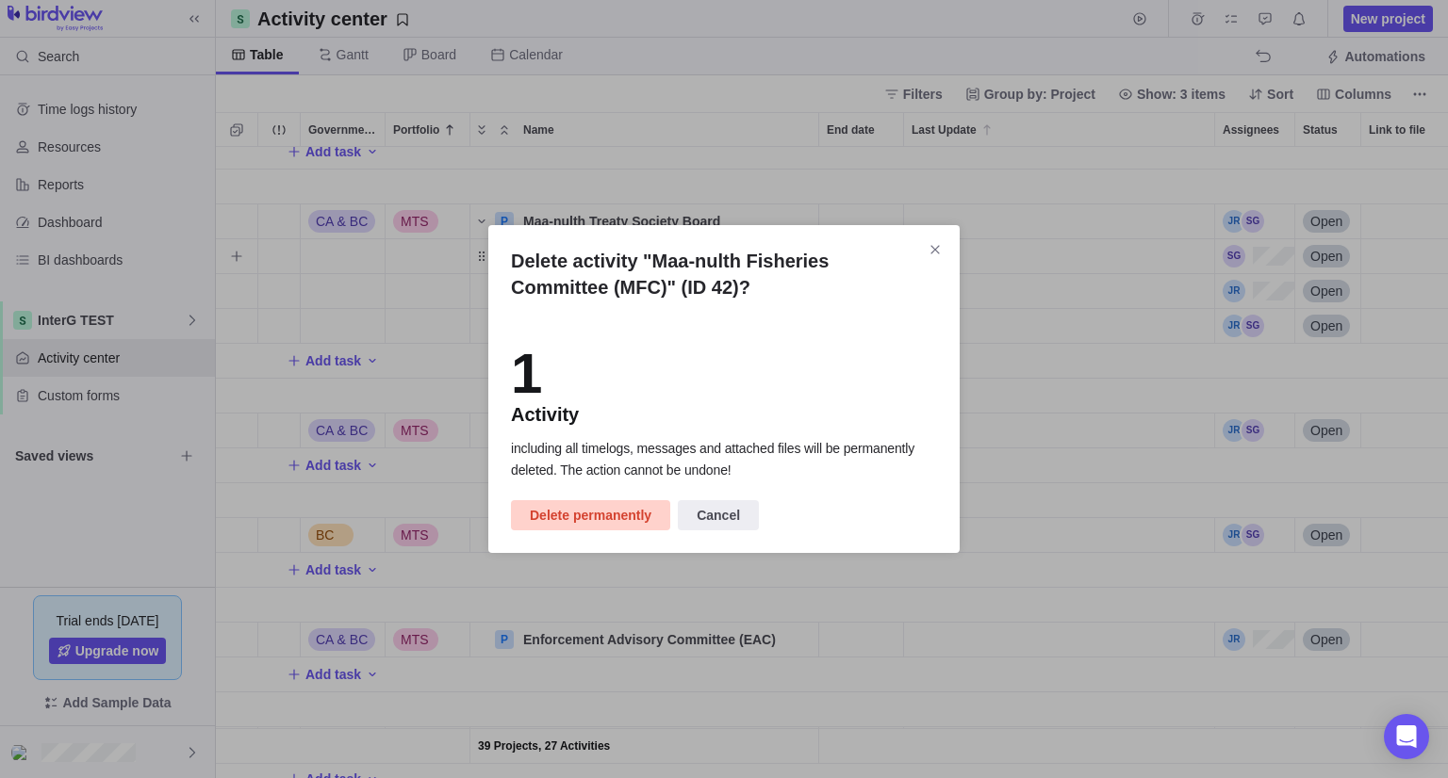
click at [616, 521] on span "Delete permanently" at bounding box center [591, 515] width 122 height 23
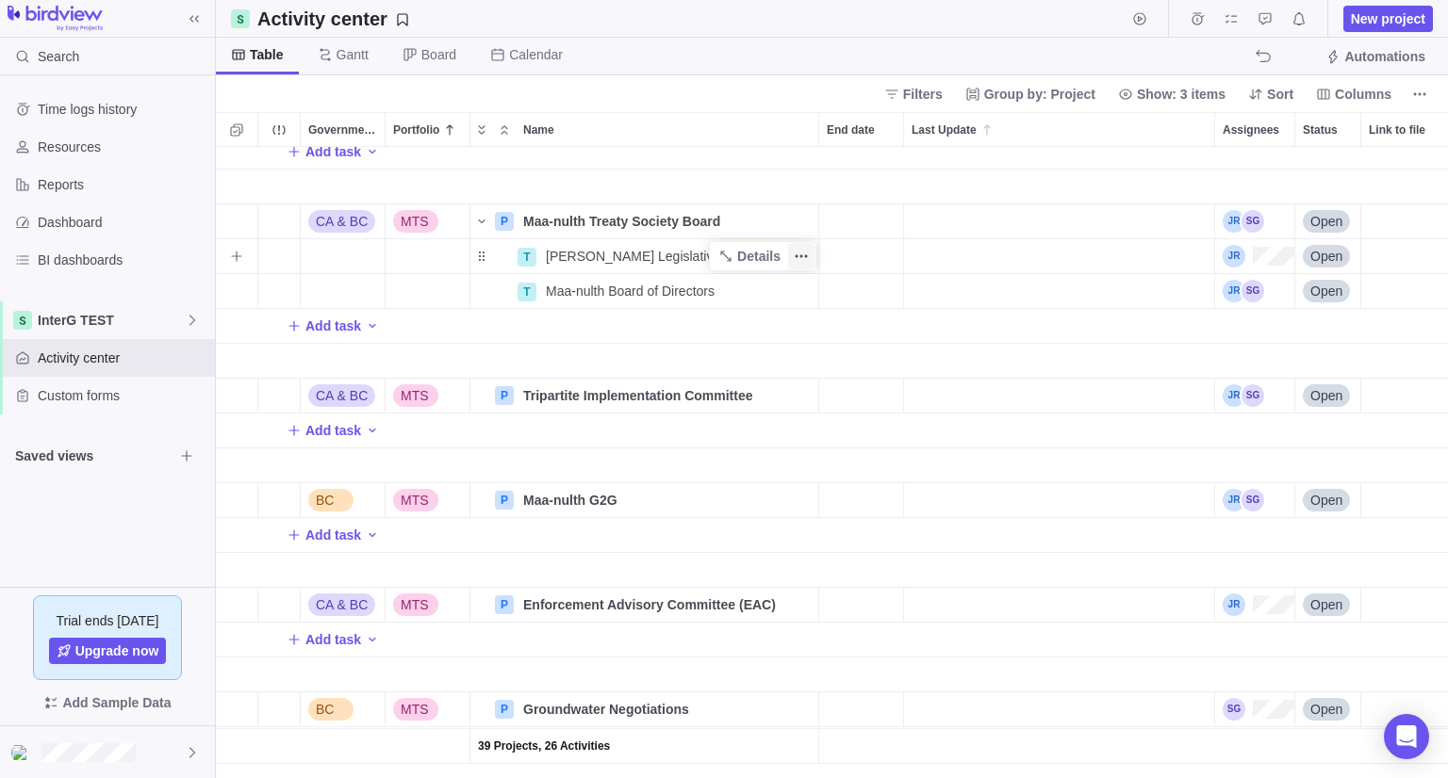
click at [803, 258] on icon "More actions" at bounding box center [801, 256] width 15 height 15
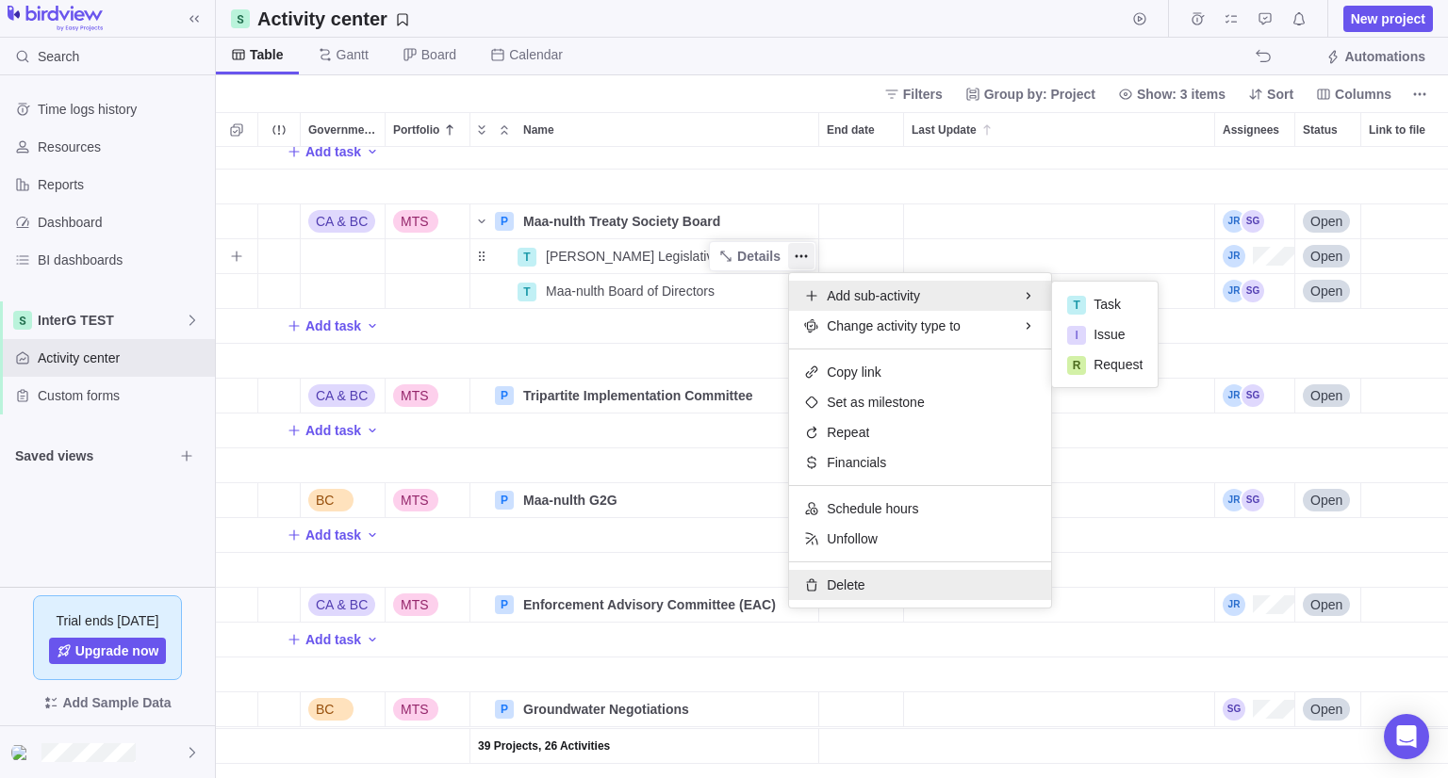
click at [817, 581] on icon at bounding box center [811, 585] width 15 height 15
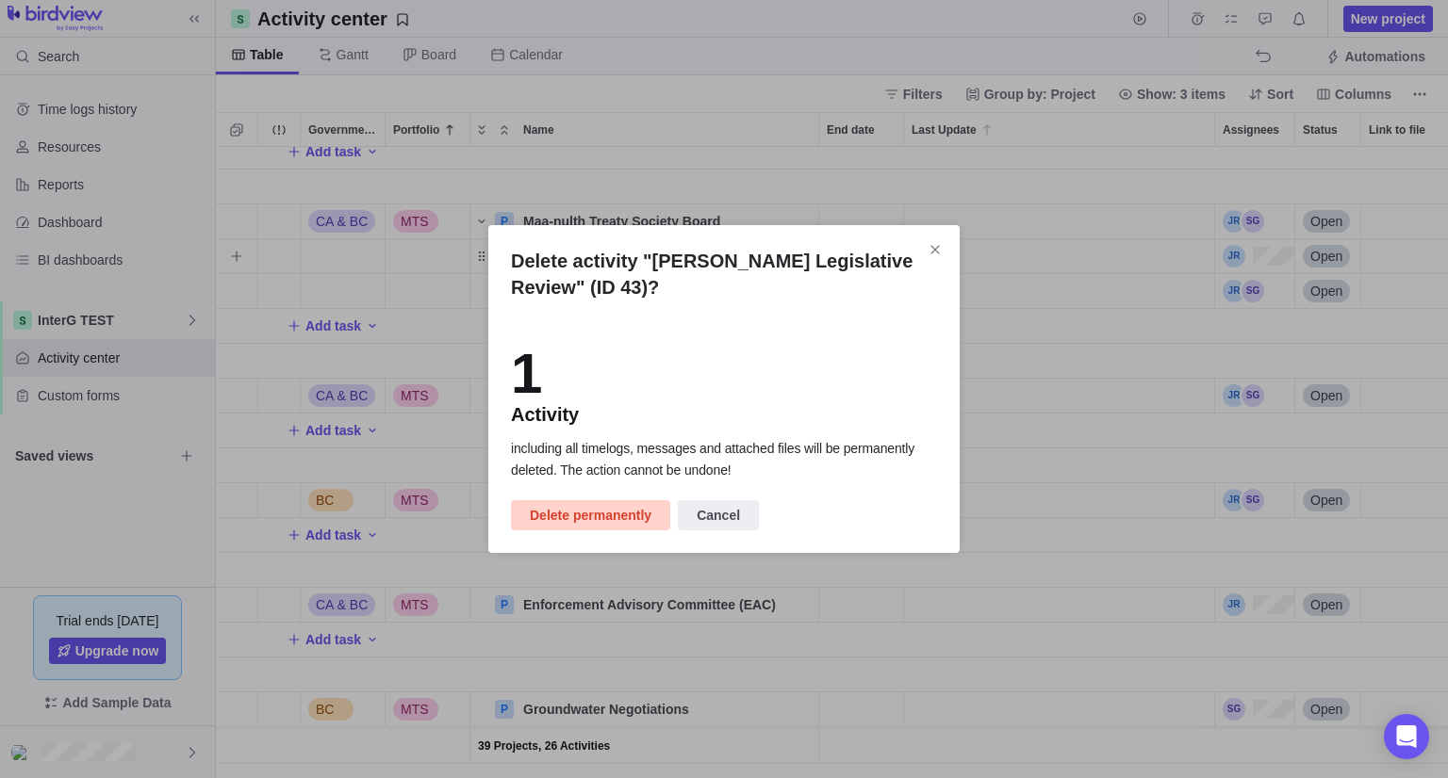
click at [611, 514] on span "Delete permanently" at bounding box center [591, 515] width 122 height 23
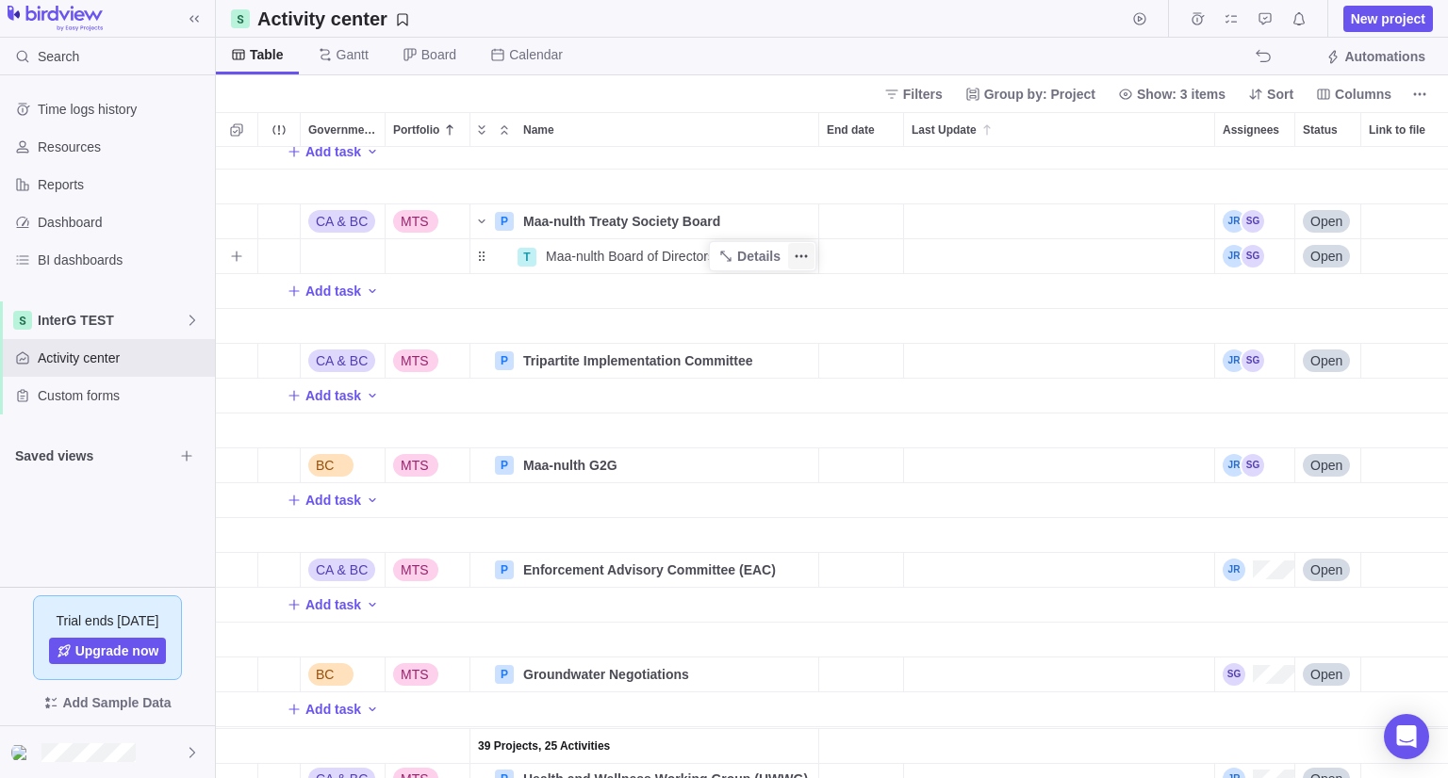
click at [796, 254] on icon "More actions" at bounding box center [801, 256] width 15 height 15
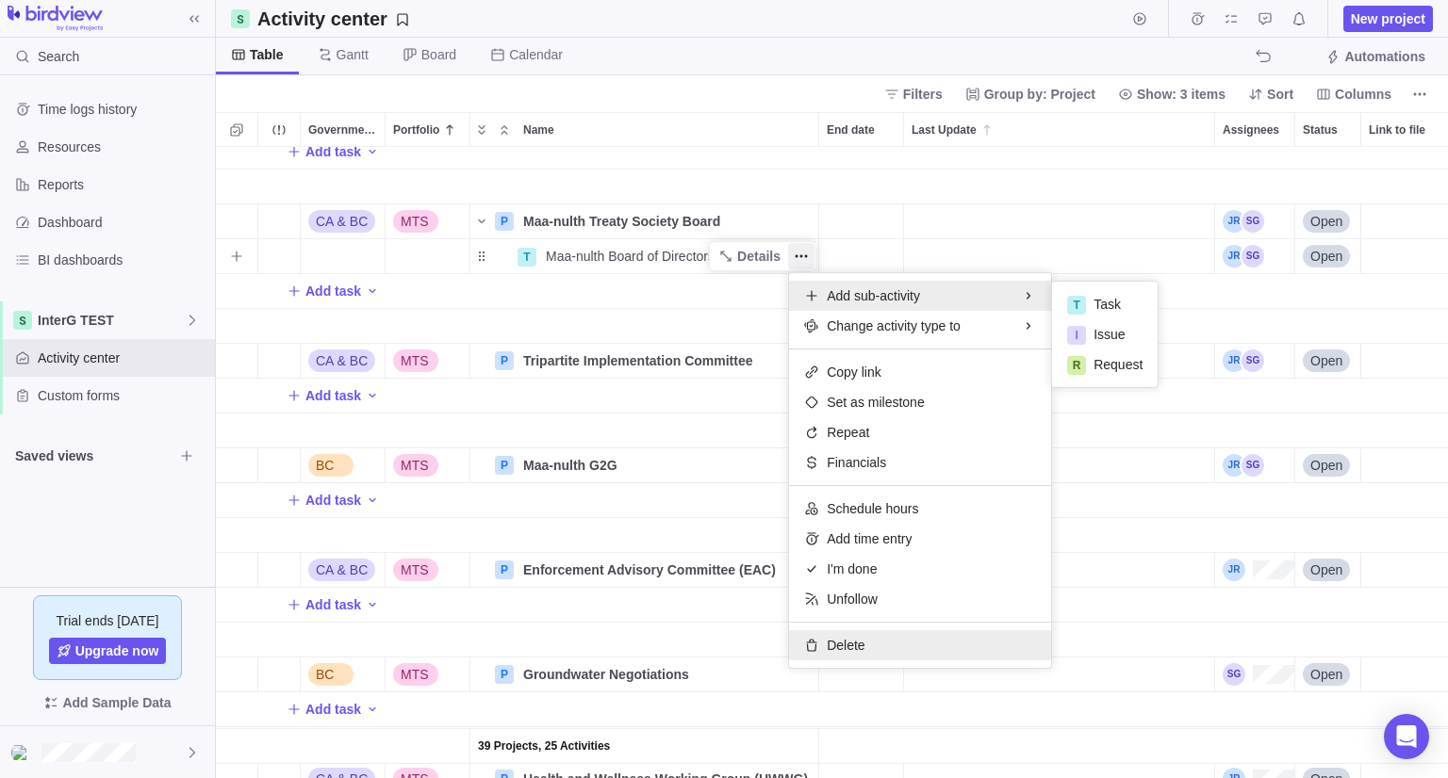
click at [830, 642] on span "Delete" at bounding box center [846, 645] width 38 height 19
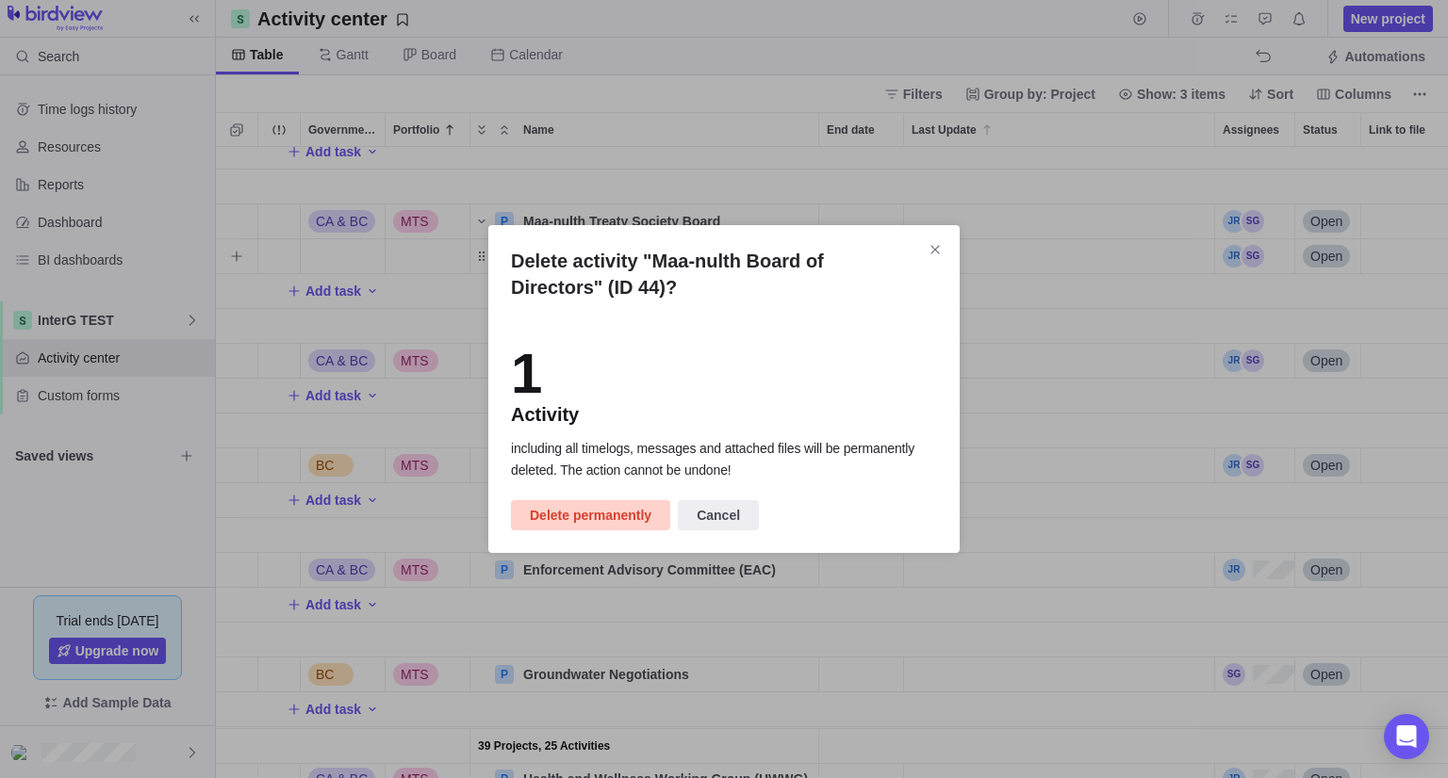
click at [607, 516] on span "Delete permanently" at bounding box center [591, 515] width 122 height 23
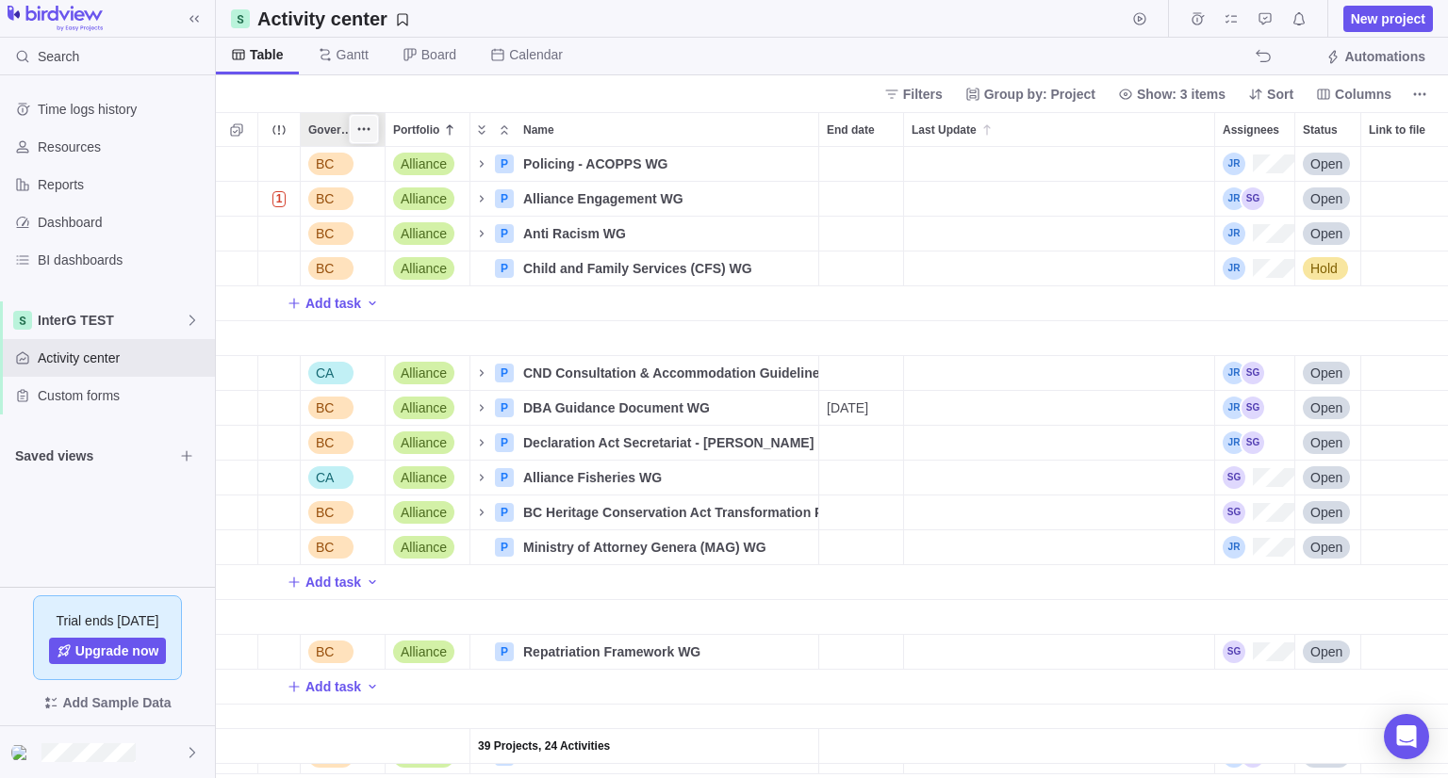
click at [366, 125] on icon "More actions" at bounding box center [363, 129] width 15 height 15
click at [408, 165] on span "Sort A→Z" at bounding box center [417, 168] width 57 height 19
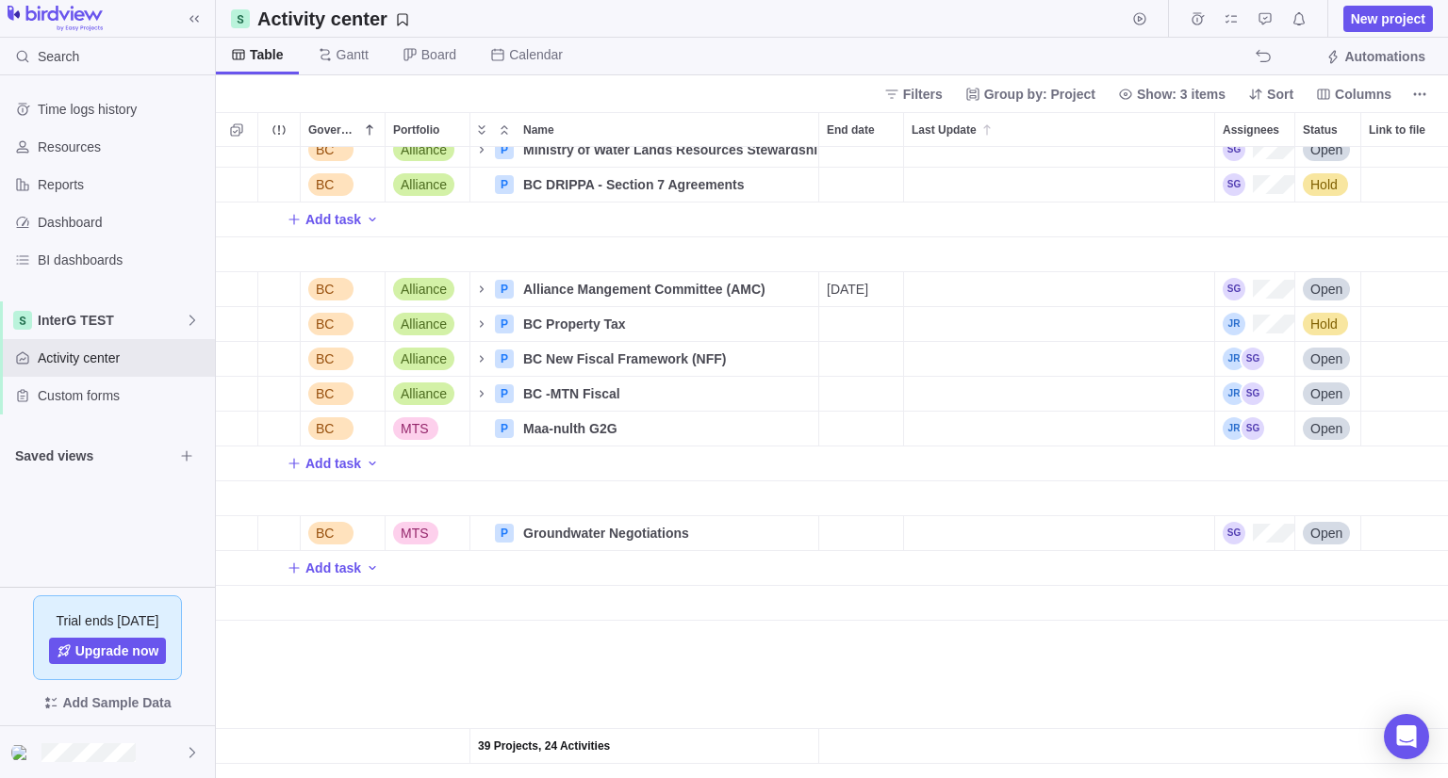
scroll to position [412, 0]
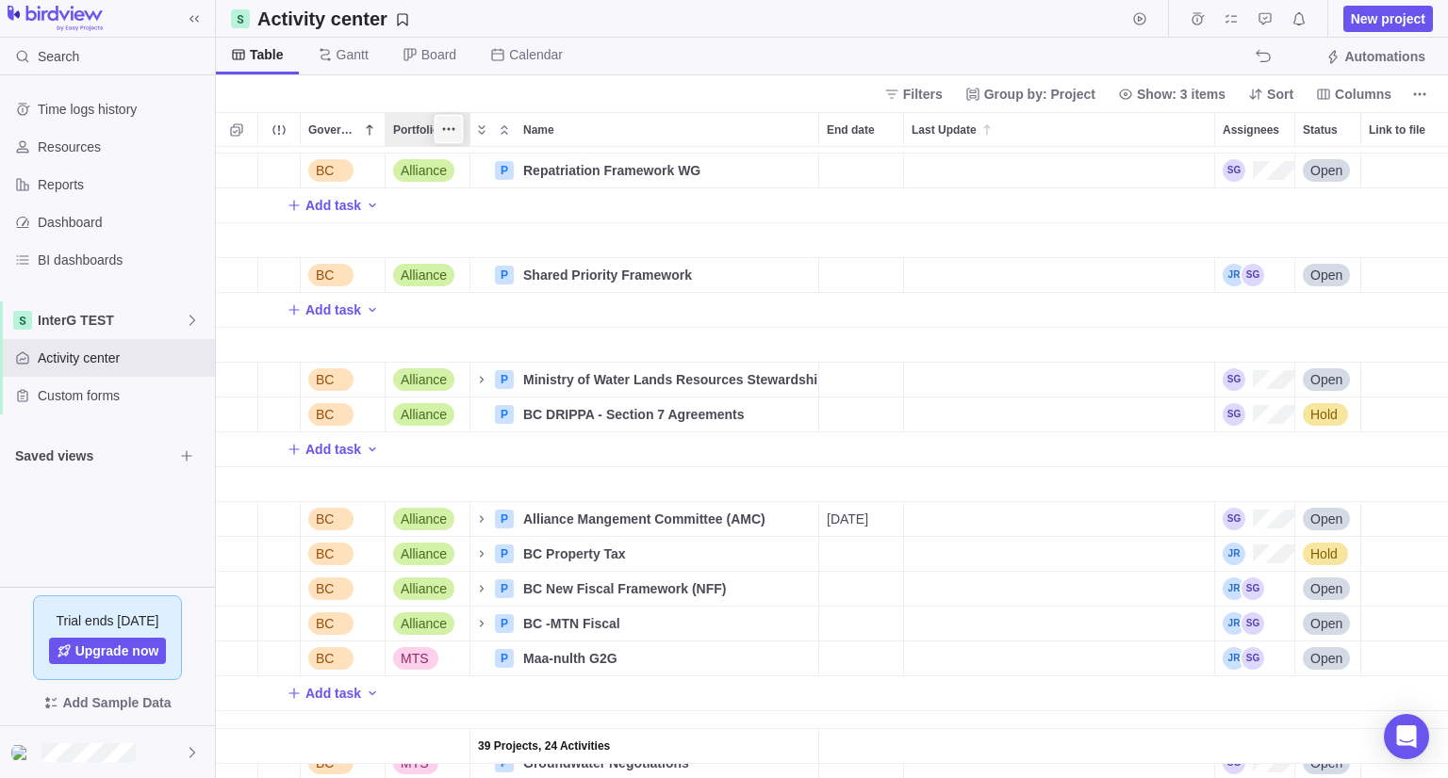
click at [441, 132] on icon "More actions" at bounding box center [448, 129] width 15 height 15
click at [469, 176] on div "Sort A→Z" at bounding box center [512, 169] width 153 height 30
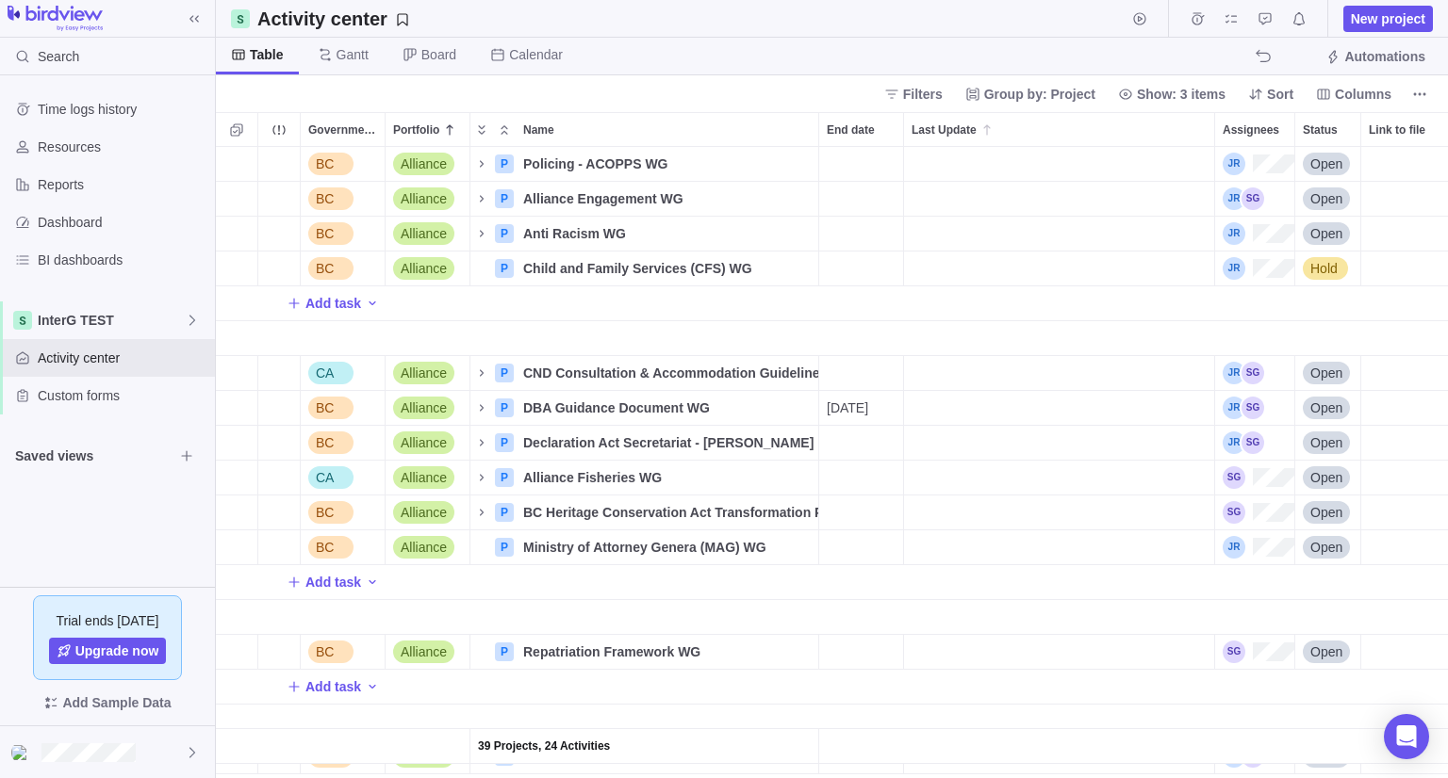
scroll to position [616, 1218]
click at [458, 125] on span "More actions" at bounding box center [448, 129] width 26 height 26
click at [461, 93] on body "Search Time logs history Resources Reports Dashboard BI dashboards InterG TEST …" at bounding box center [724, 389] width 1448 height 778
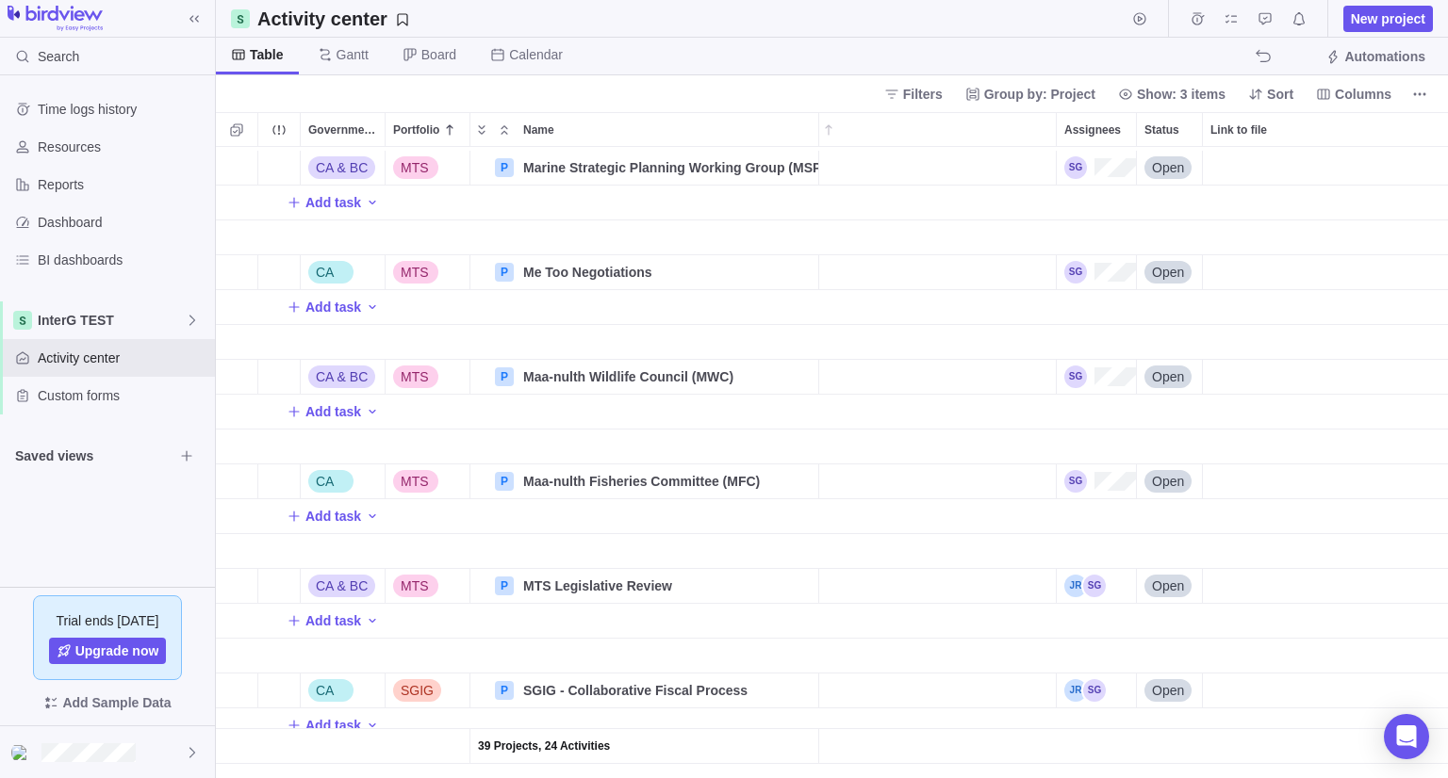
scroll to position [0, 86]
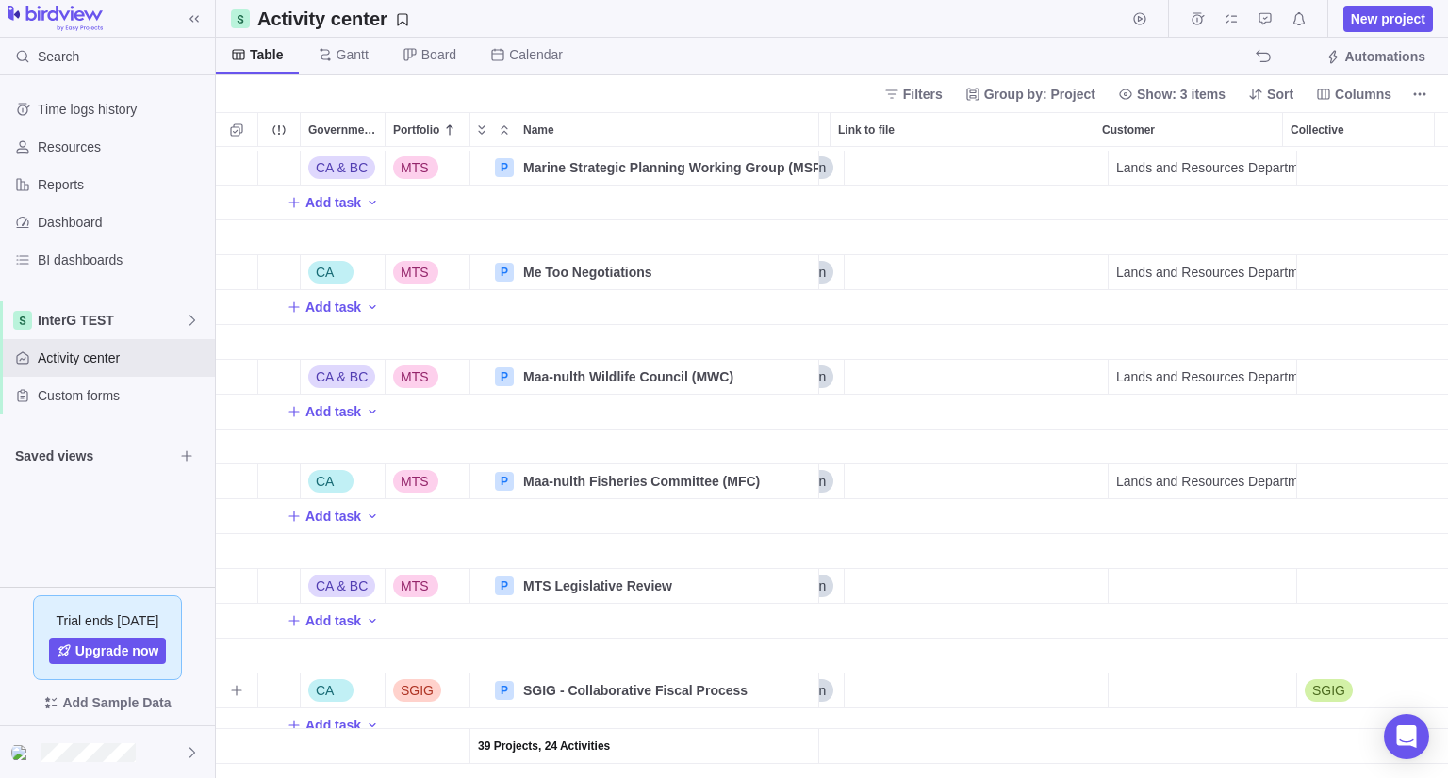
click at [1146, 690] on div "Customer" at bounding box center [1202, 691] width 188 height 34
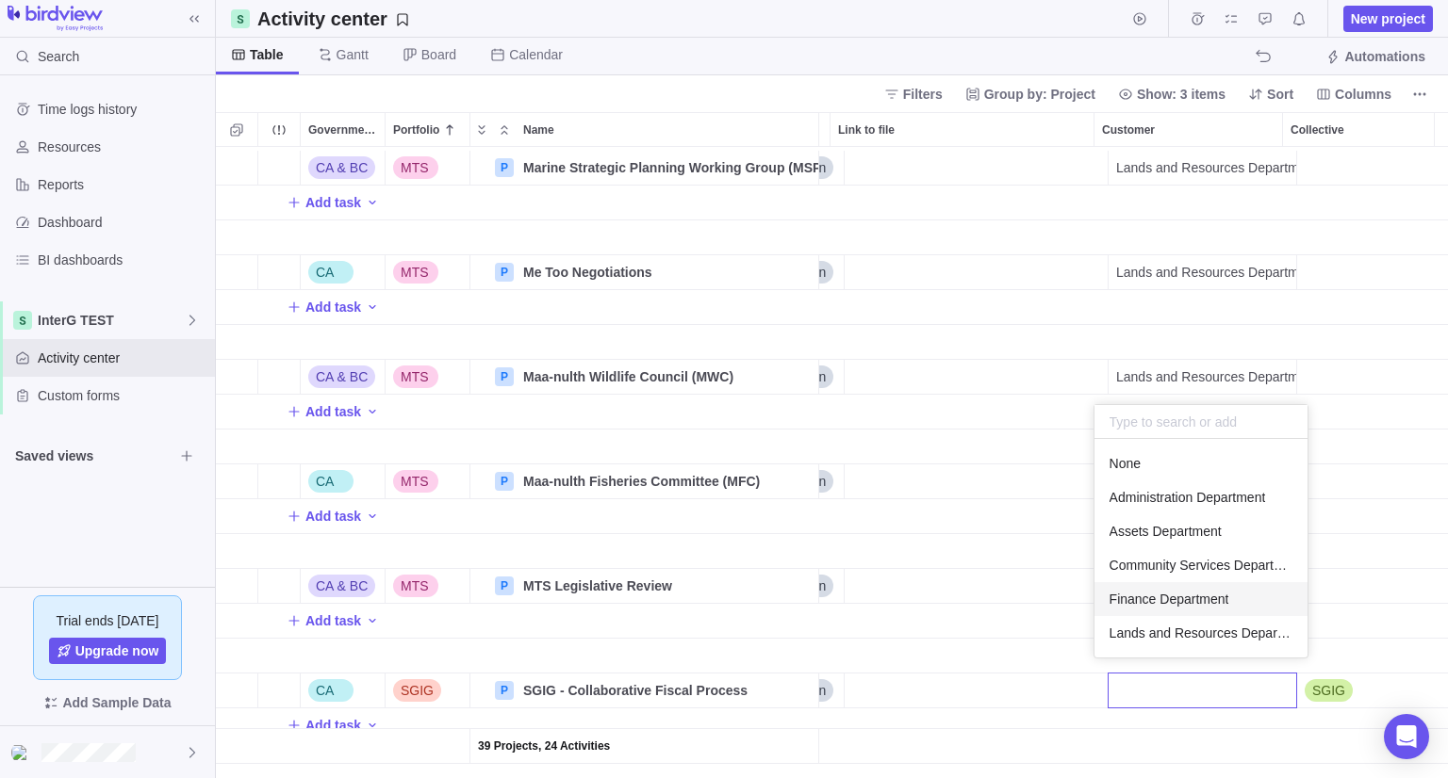
click at [1153, 609] on div "Finance Department" at bounding box center [1200, 599] width 213 height 34
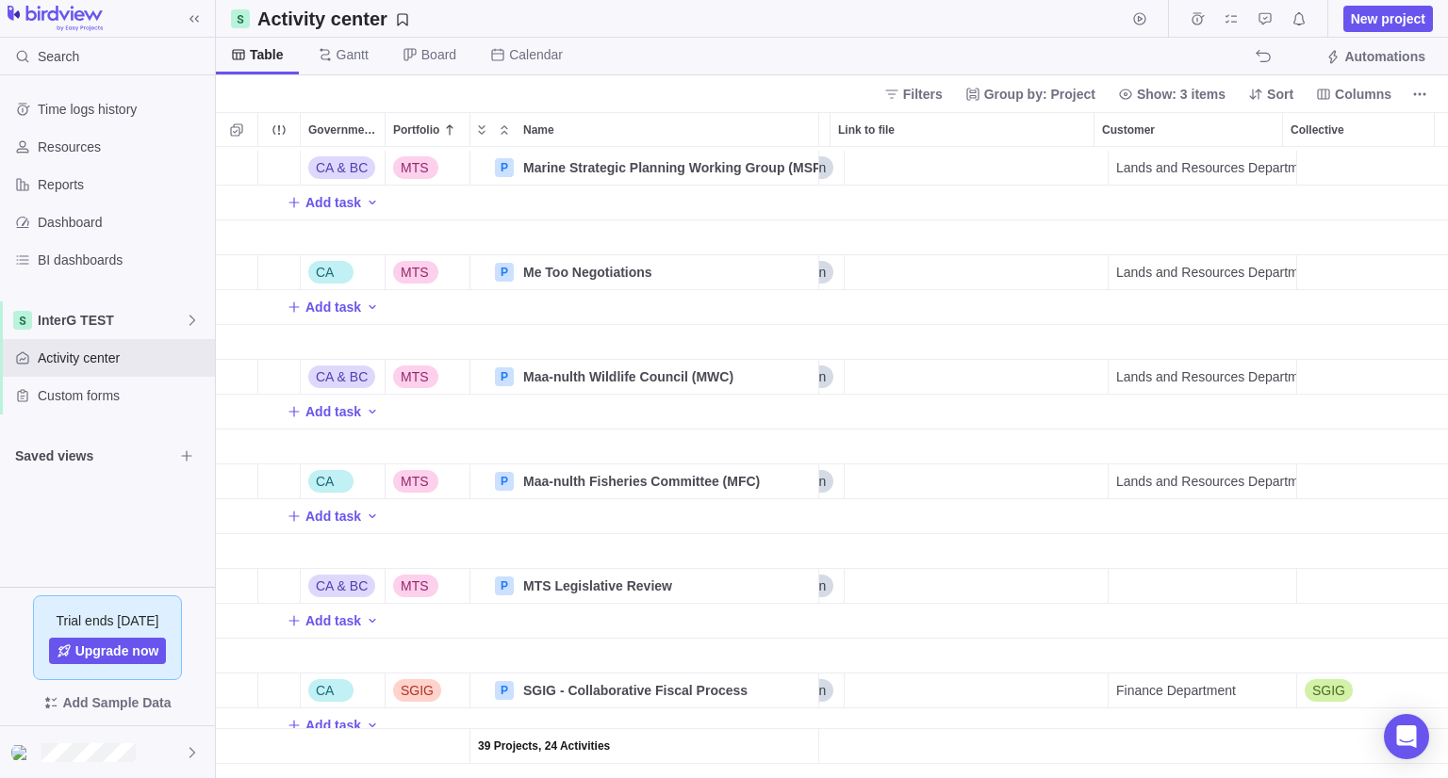
click at [875, 653] on div "Link to file" at bounding box center [976, 656] width 264 height 35
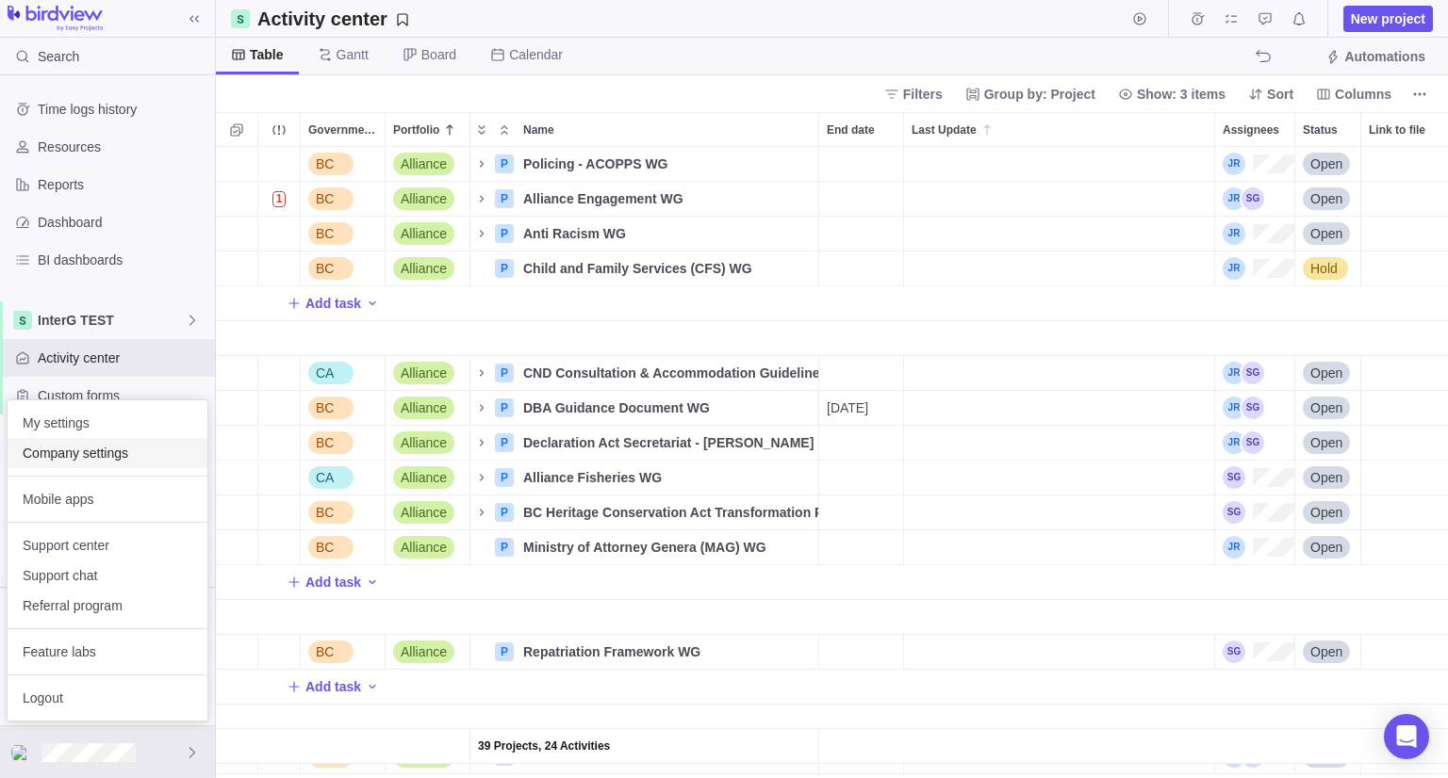
click at [73, 448] on span "Company settings" at bounding box center [108, 453] width 170 height 19
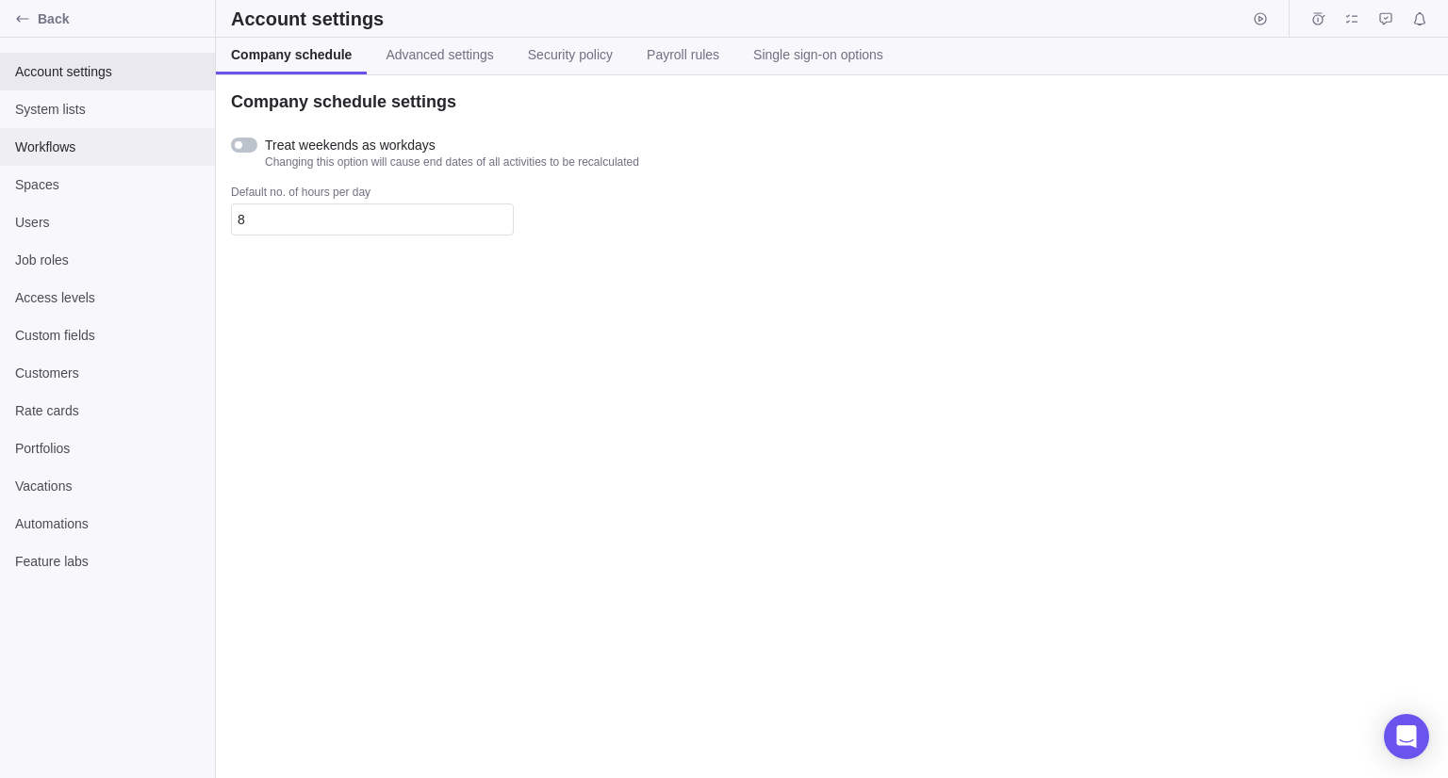
click at [40, 143] on span "Workflows" at bounding box center [107, 147] width 185 height 19
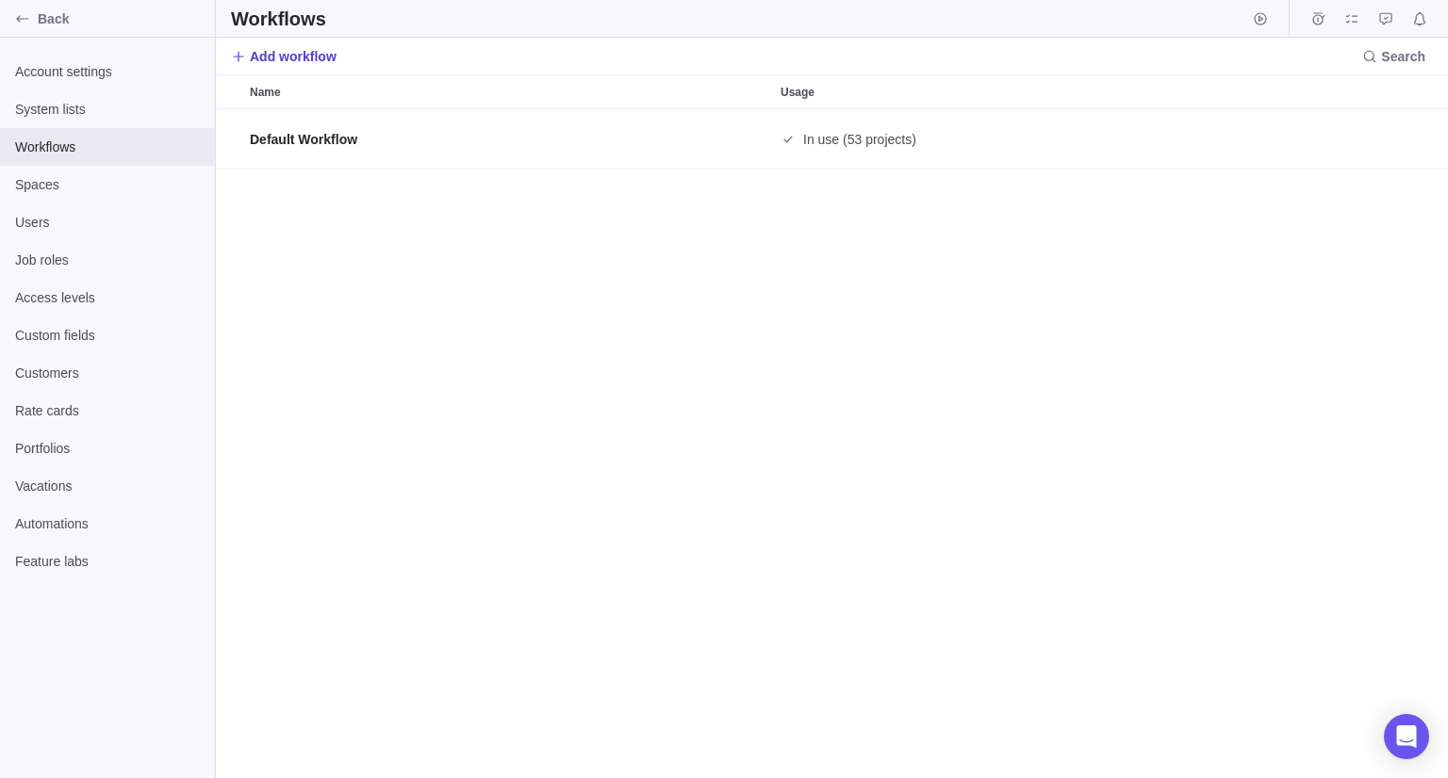
click at [241, 57] on icon at bounding box center [238, 56] width 15 height 15
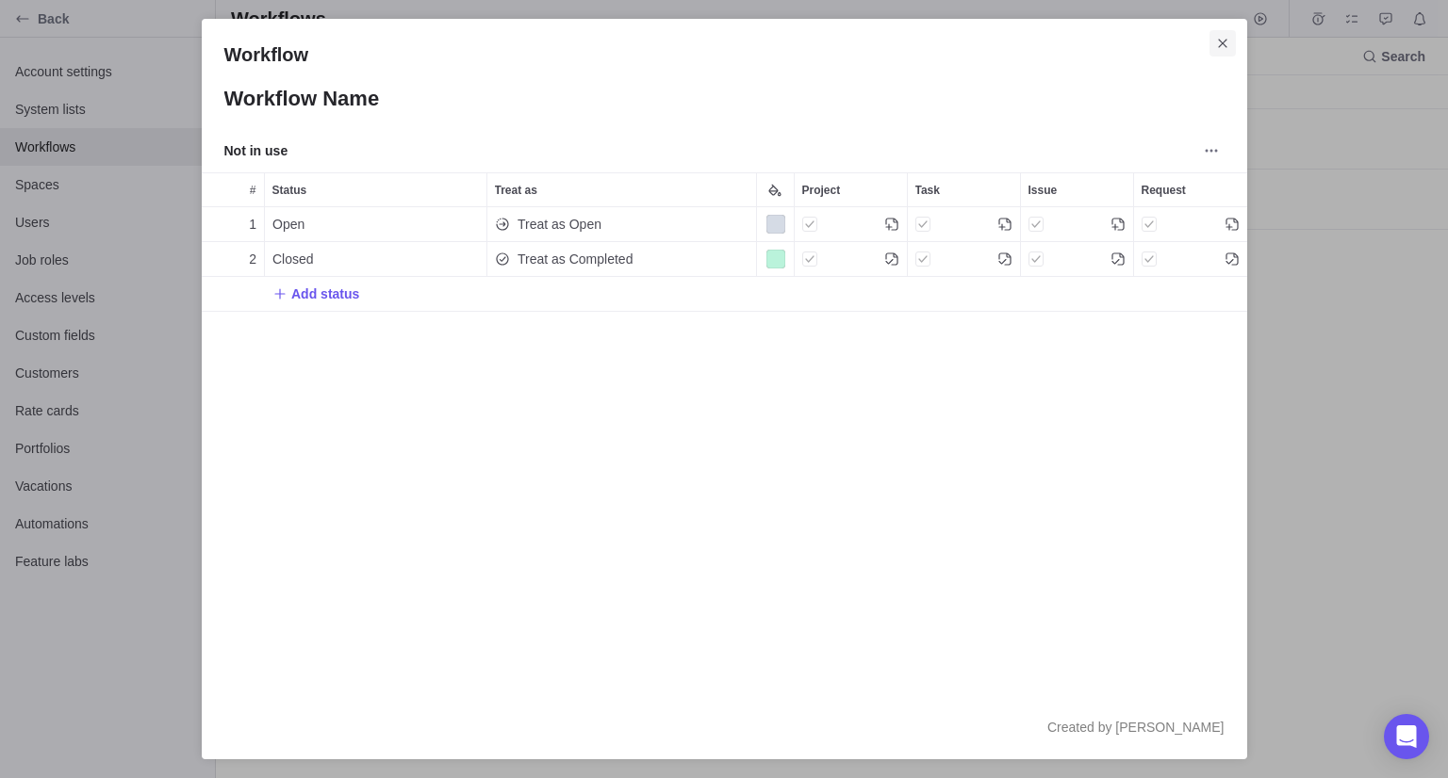
click at [1221, 42] on icon "Close" at bounding box center [1222, 43] width 8 height 8
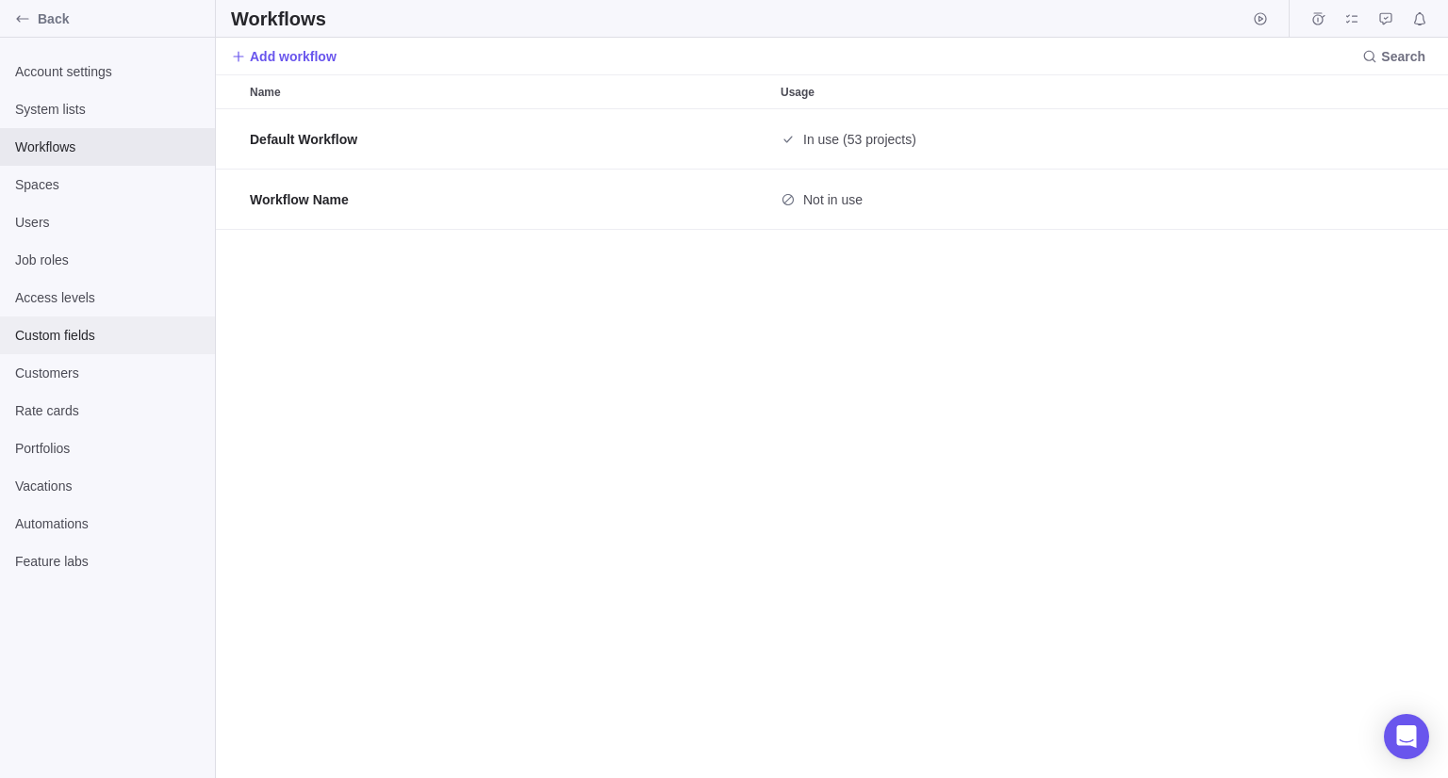
click at [79, 335] on span "Custom fields" at bounding box center [107, 335] width 185 height 19
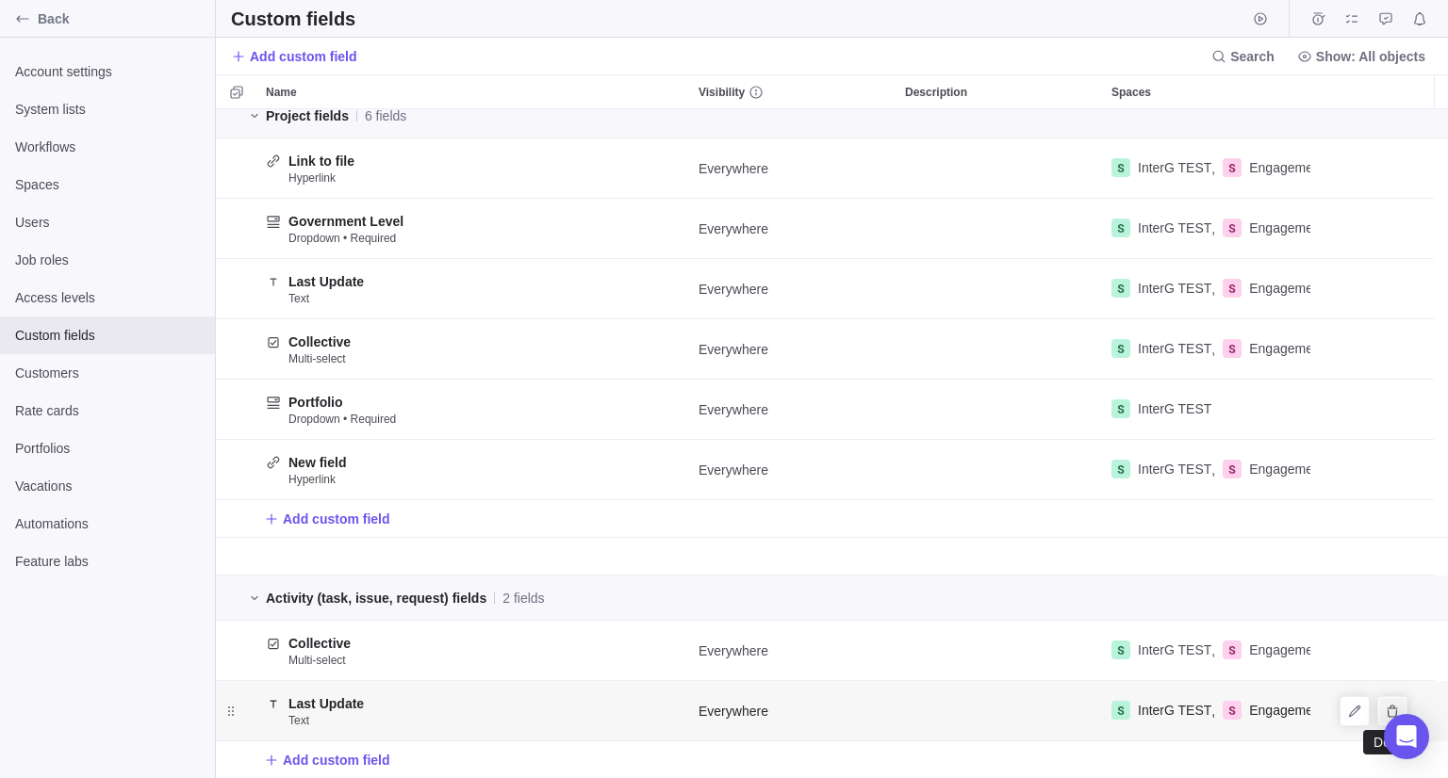
click at [1385, 709] on icon "Delete" at bounding box center [1391, 711] width 15 height 15
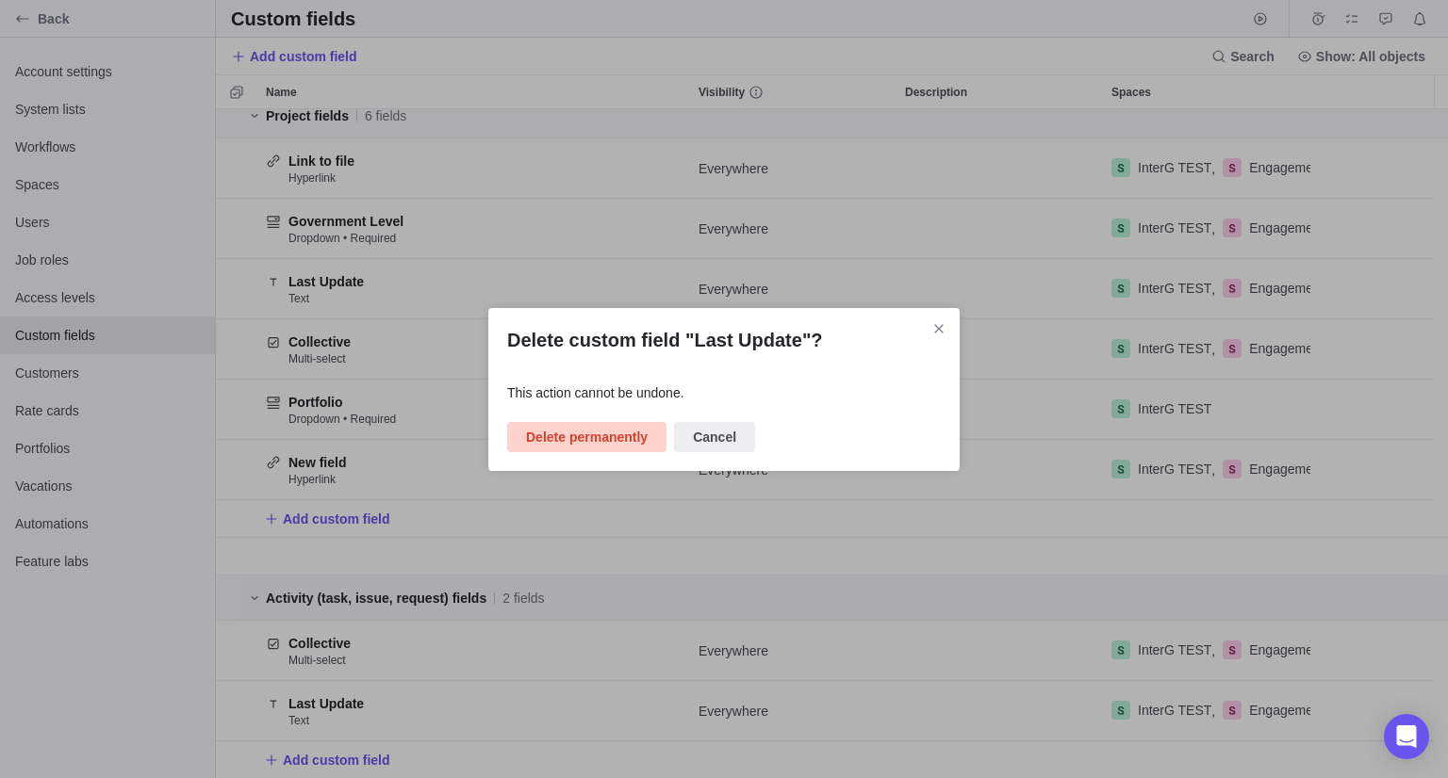
click at [576, 444] on span "Delete permanently" at bounding box center [587, 437] width 122 height 23
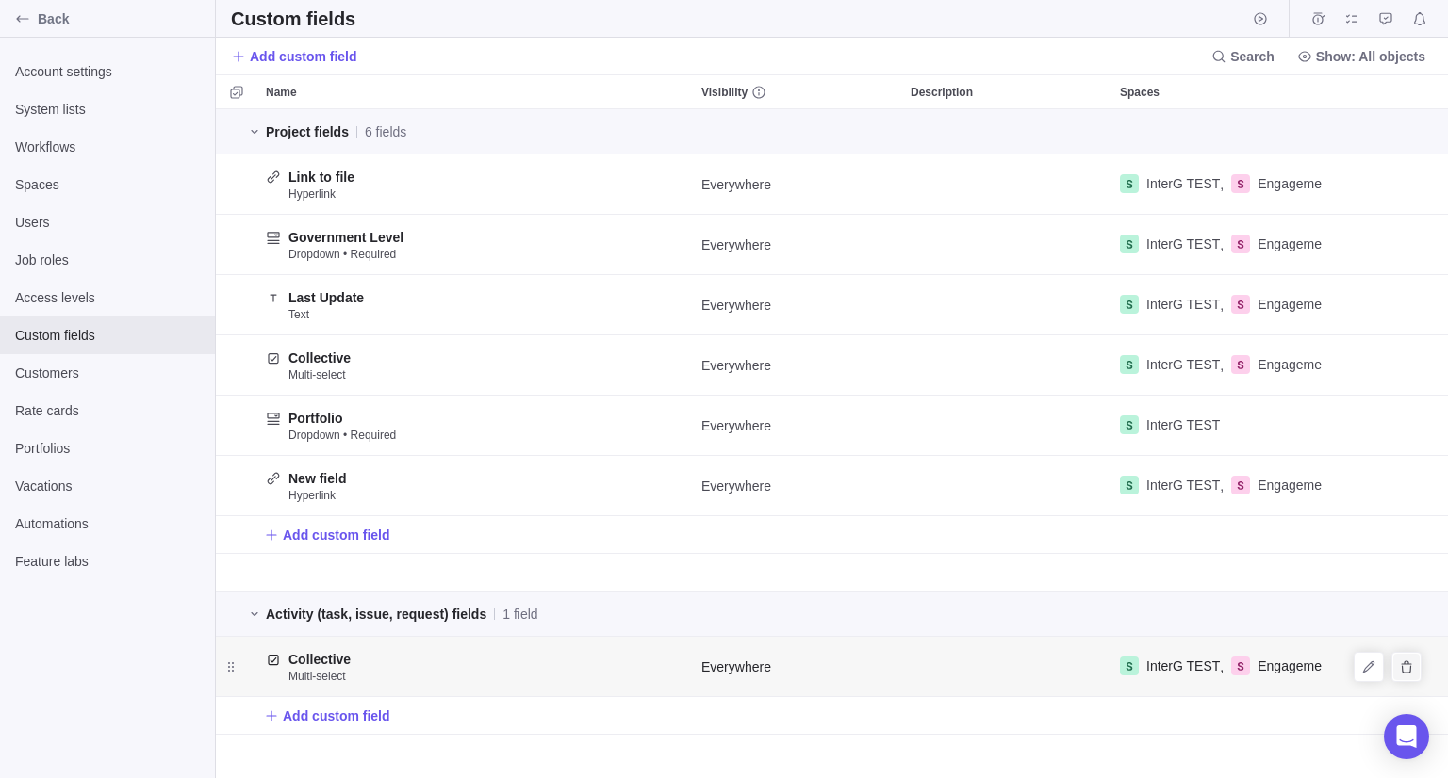
click at [1400, 665] on icon "Delete" at bounding box center [1406, 667] width 15 height 15
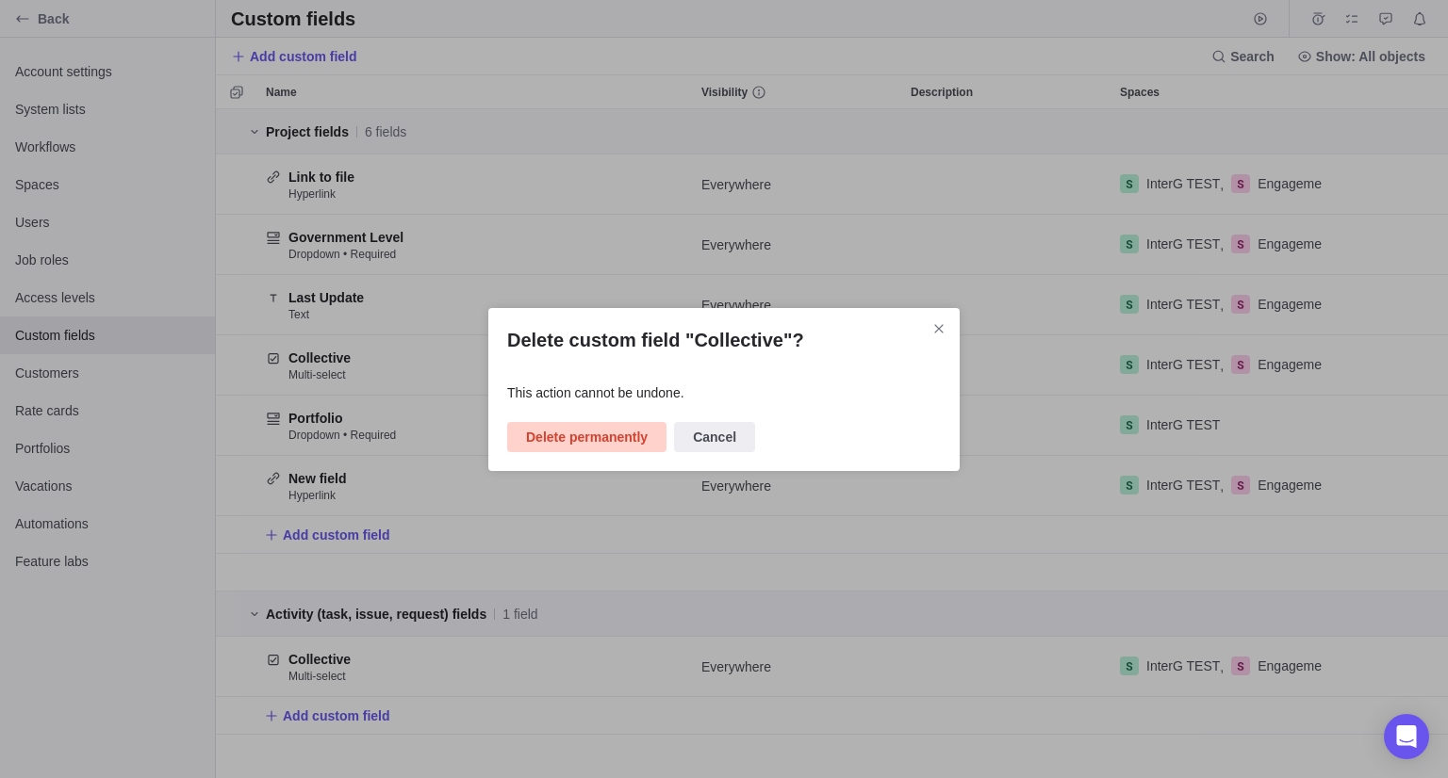
click at [585, 438] on span "Delete permanently" at bounding box center [587, 437] width 122 height 23
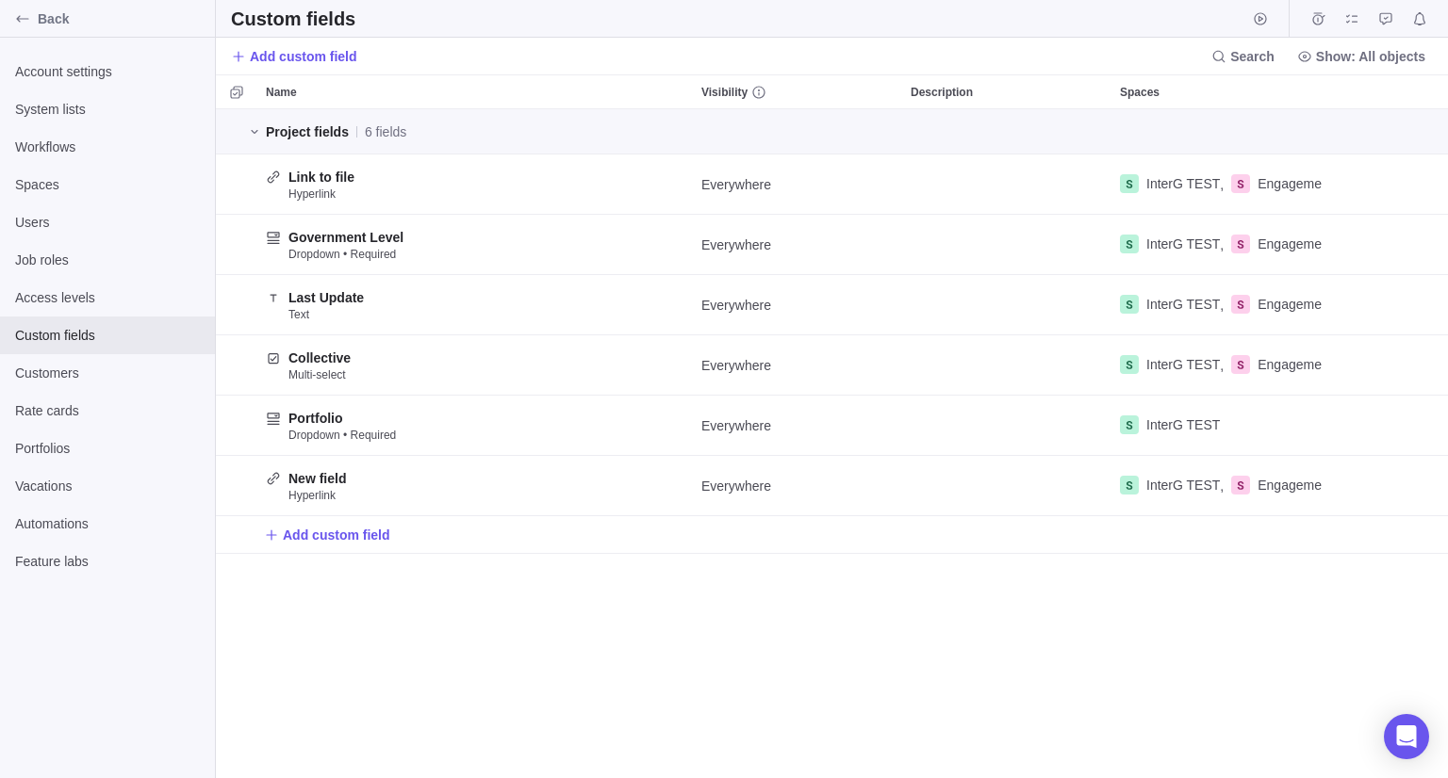
click at [429, 686] on div "Project fields 6 fields Link to file Hyperlink Everywhere InterG TEST , Engagem…" at bounding box center [832, 443] width 1232 height 669
click at [330, 544] on span "Add custom field" at bounding box center [327, 535] width 126 height 26
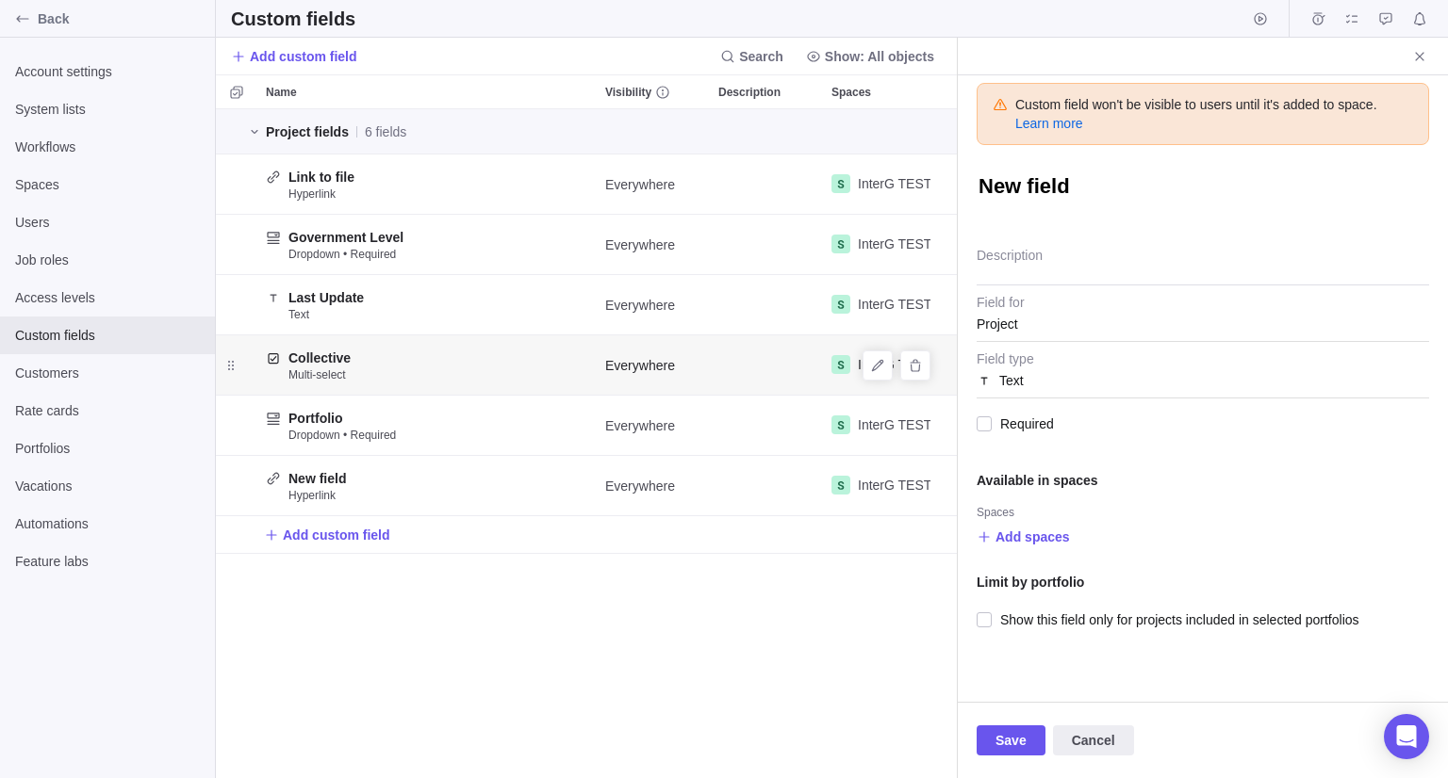
type textarea "x"
type textarea "P"
type textarea "x"
type textarea "Pr"
type textarea "x"
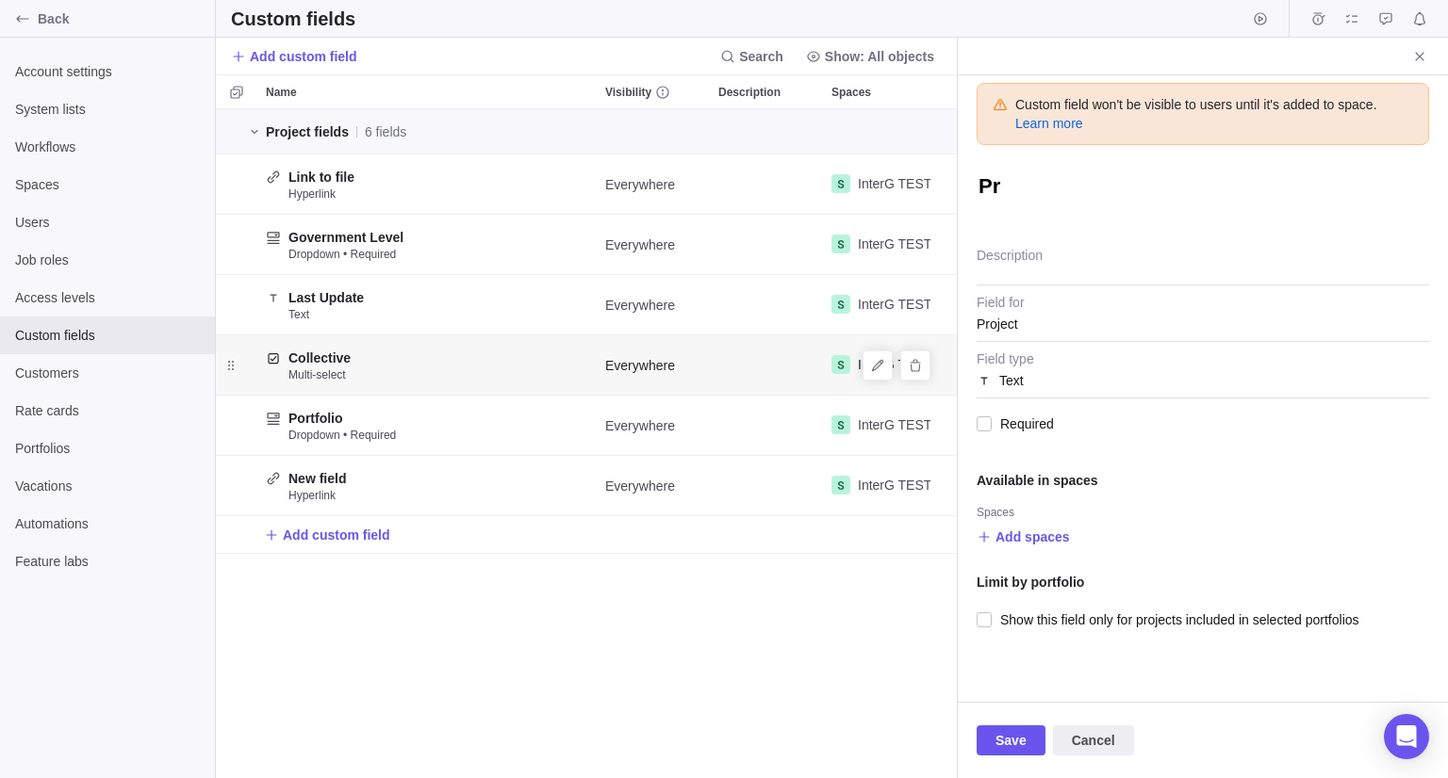
type textarea "Pri"
type textarea "x"
type textarea "Prio"
type textarea "x"
type textarea "Prior"
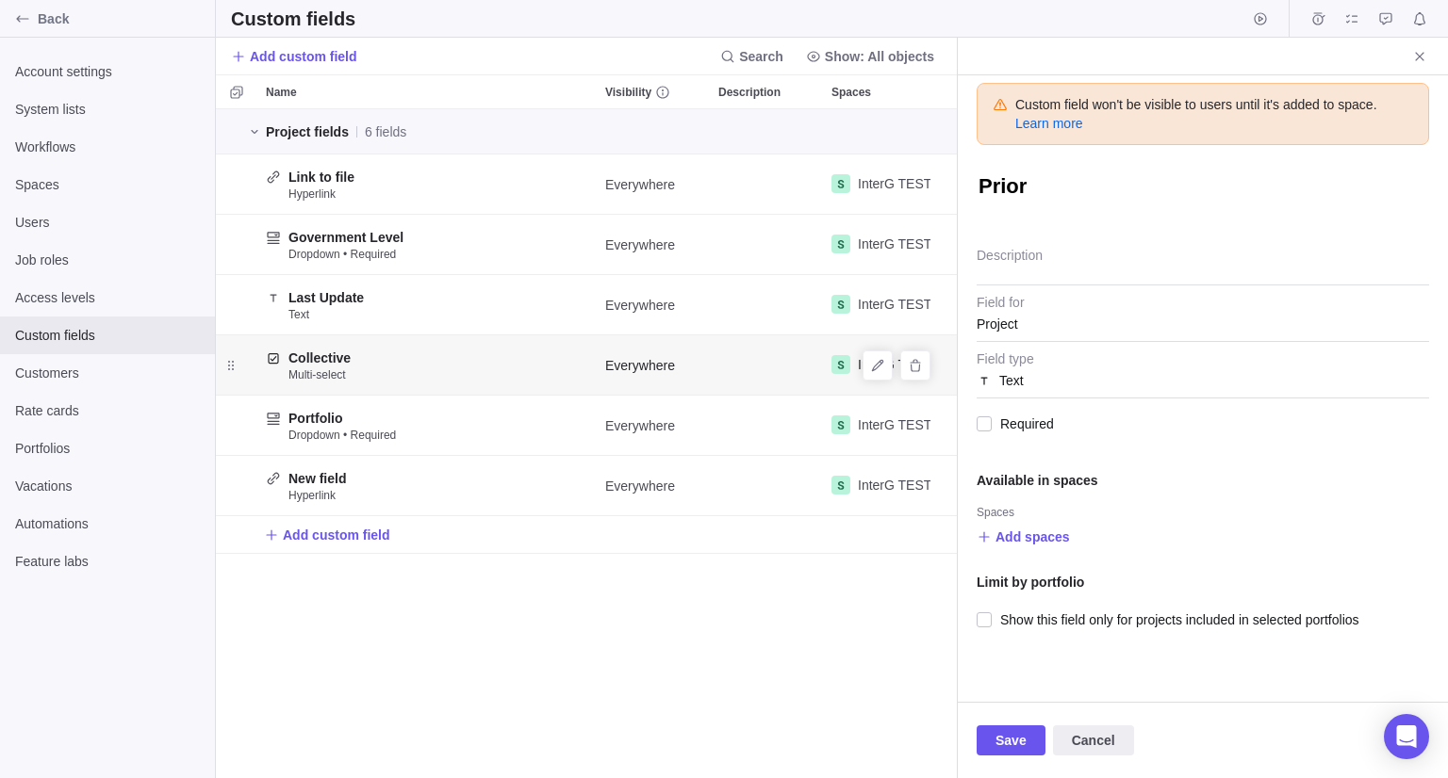
type textarea "x"
type textarea "Priori"
type textarea "x"
type textarea "Priorit"
type textarea "x"
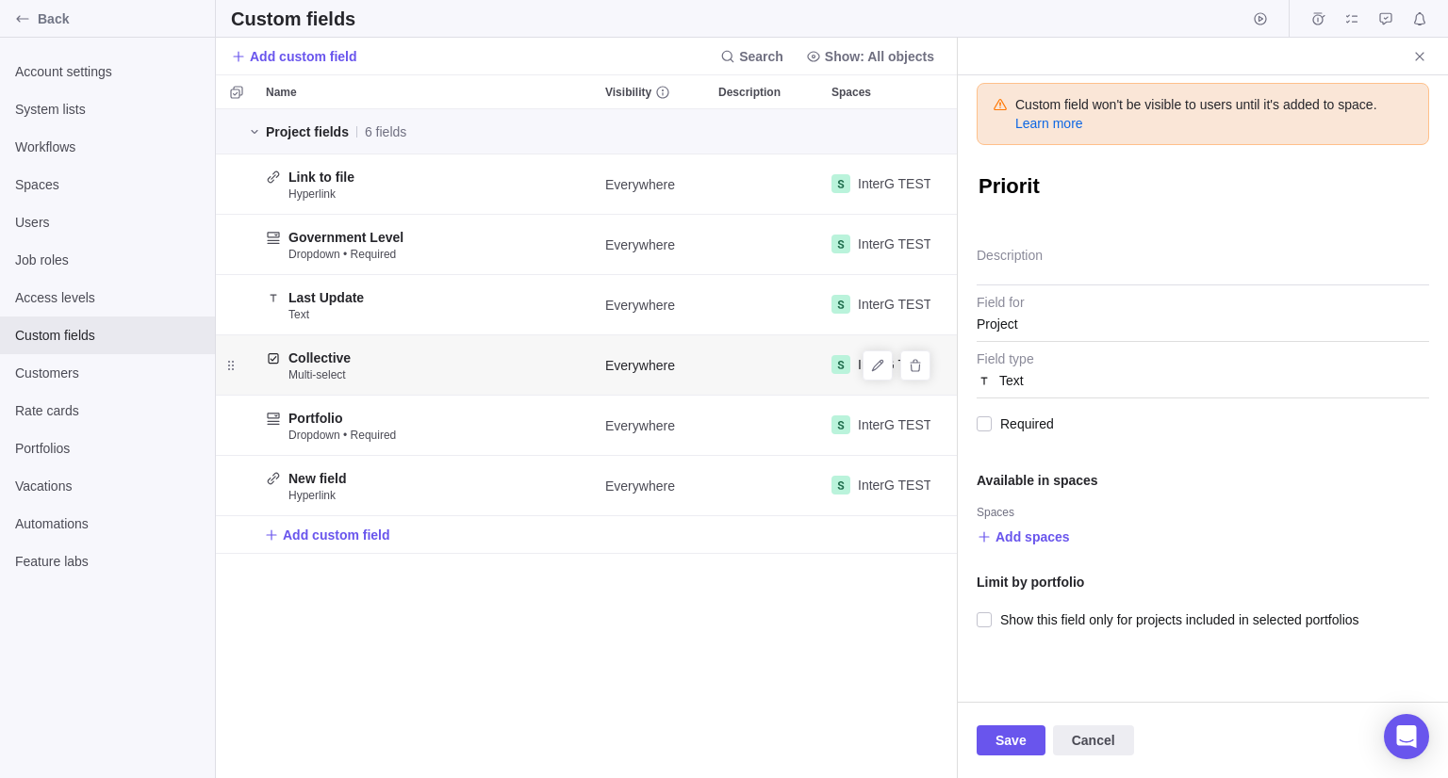
type textarea "Priority"
type textarea "x"
type textarea "Priority"
type textarea "x"
type textarea "Priority"
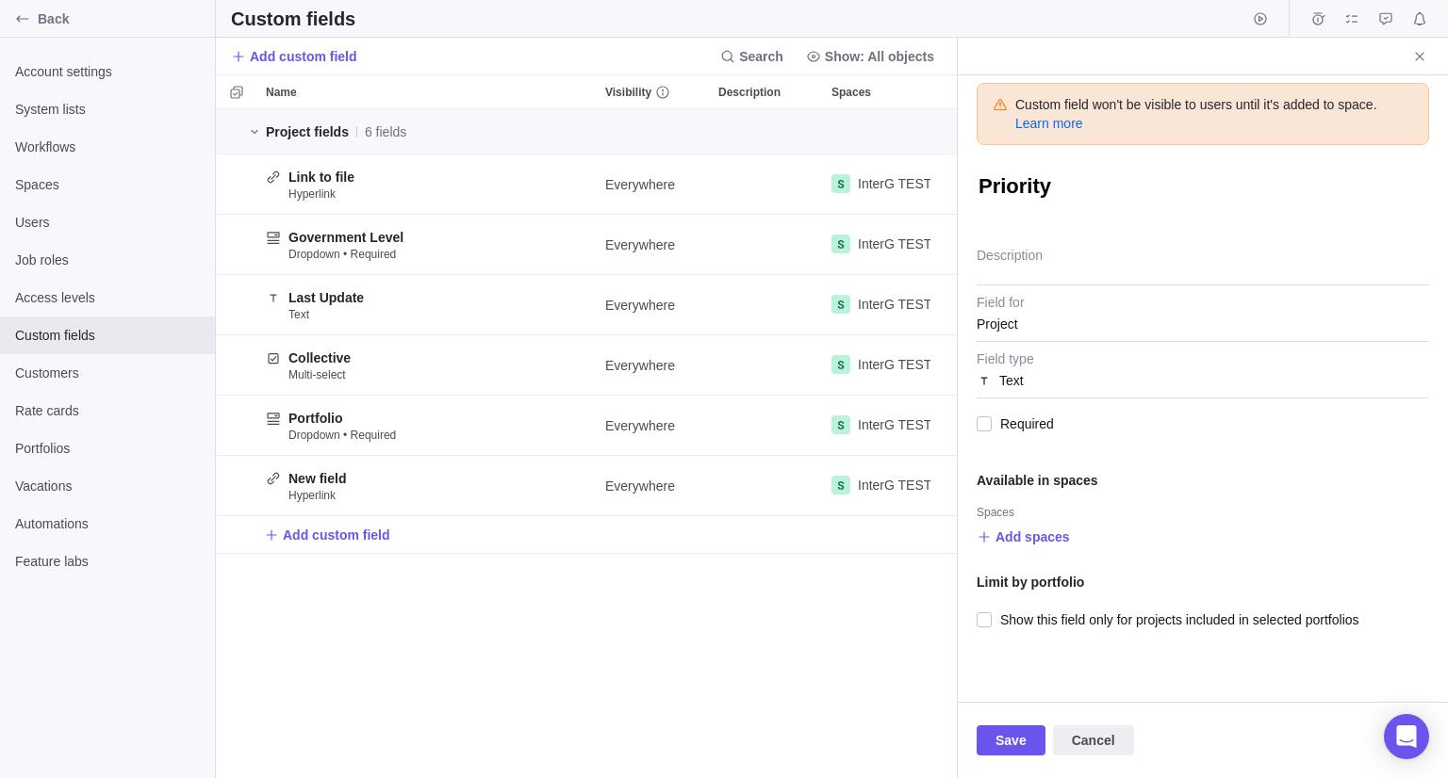
click at [1022, 384] on span "Text" at bounding box center [1011, 381] width 25 height 34
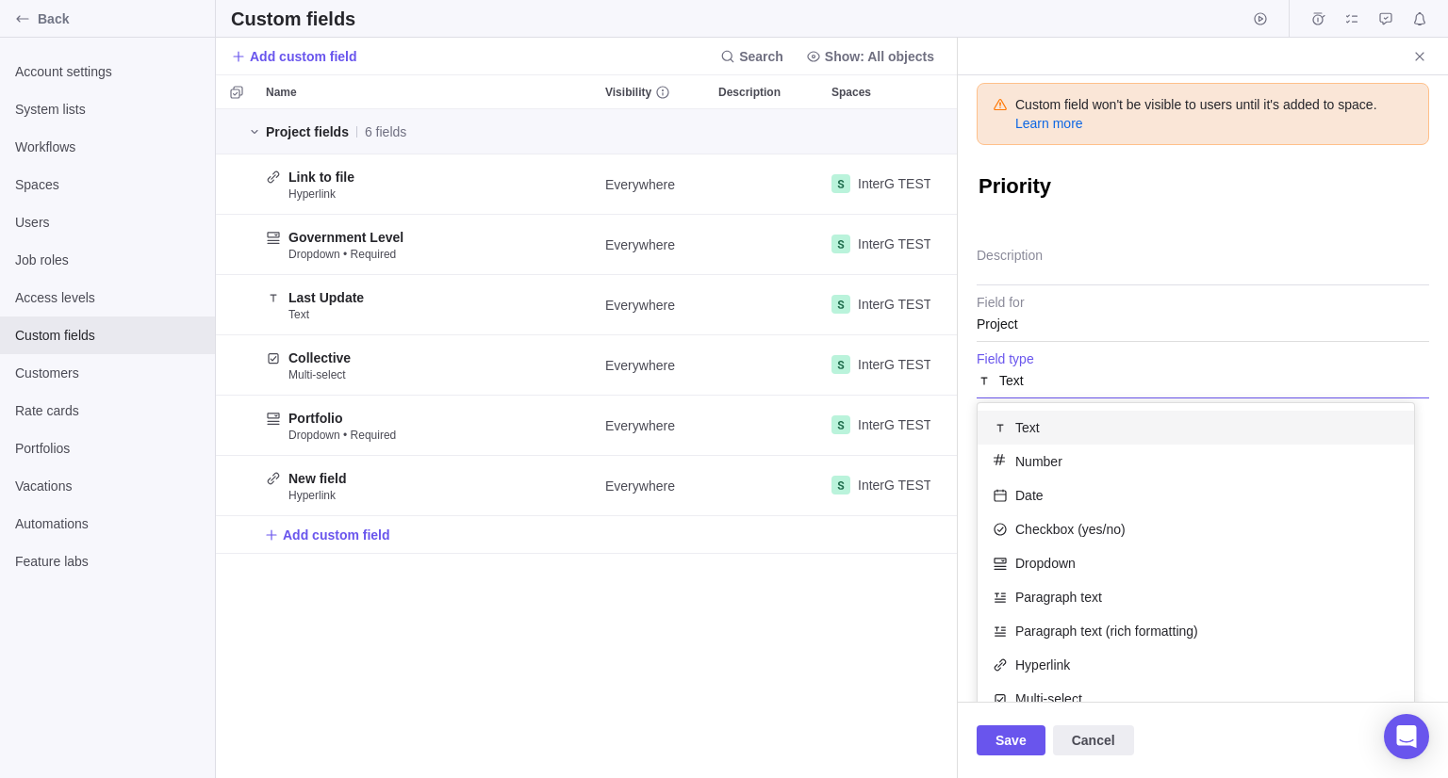
scroll to position [87, 0]
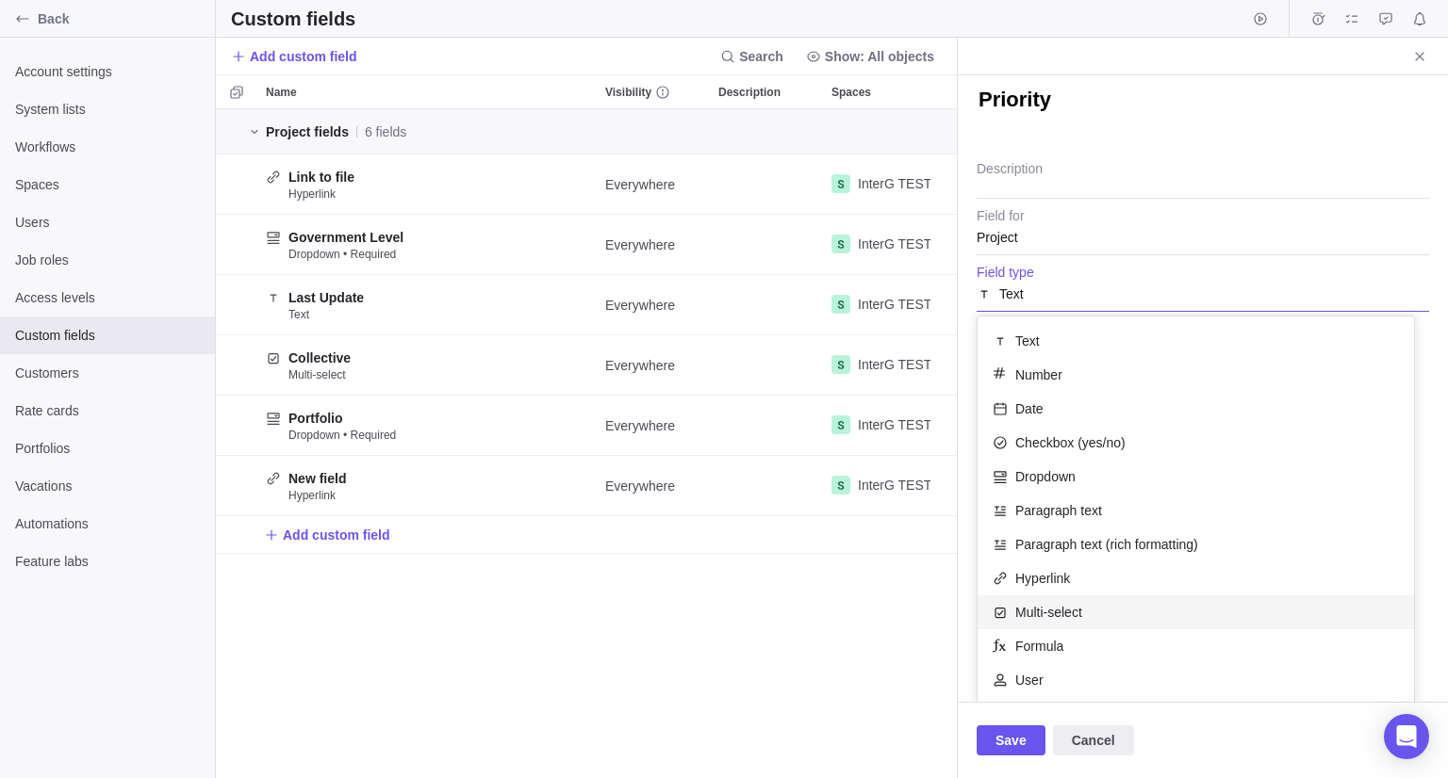
click at [1055, 608] on span "Multi-select" at bounding box center [1048, 612] width 67 height 19
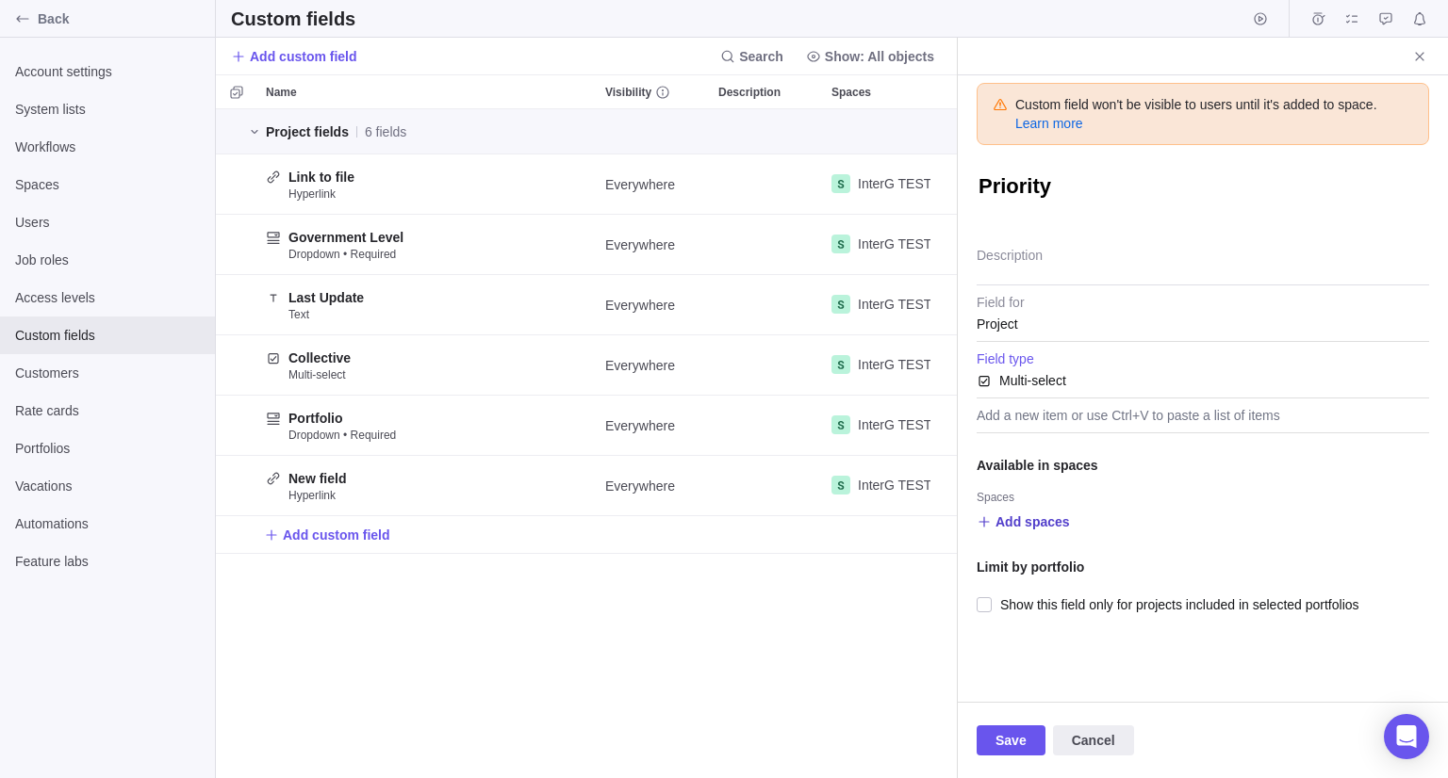
click at [1037, 513] on span "Add spaces" at bounding box center [1032, 522] width 74 height 19
click at [1030, 582] on div "Engagements TEST" at bounding box center [1164, 599] width 375 height 34
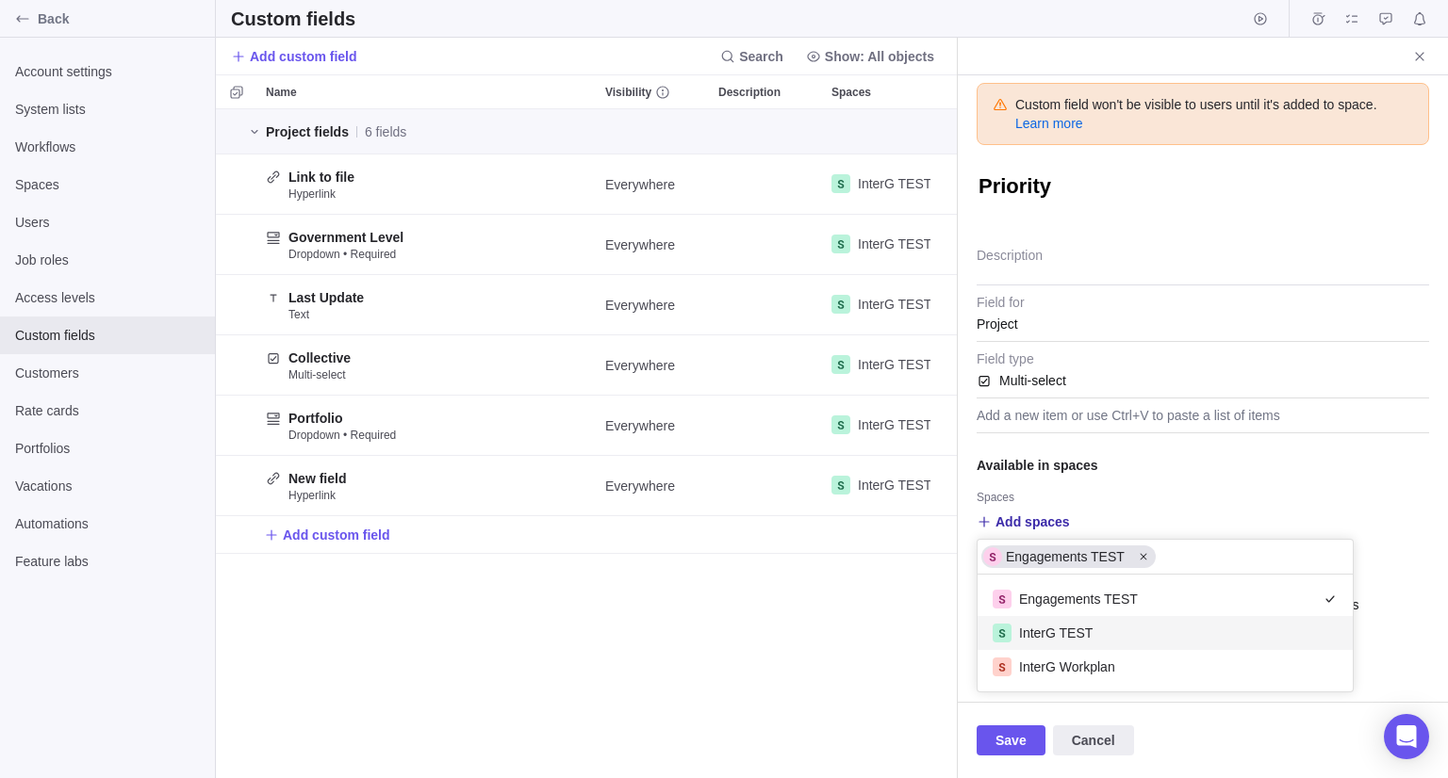
click at [1032, 624] on span "InterG TEST" at bounding box center [1056, 633] width 74 height 19
click at [1029, 671] on span "InterG Workplan" at bounding box center [1067, 667] width 96 height 19
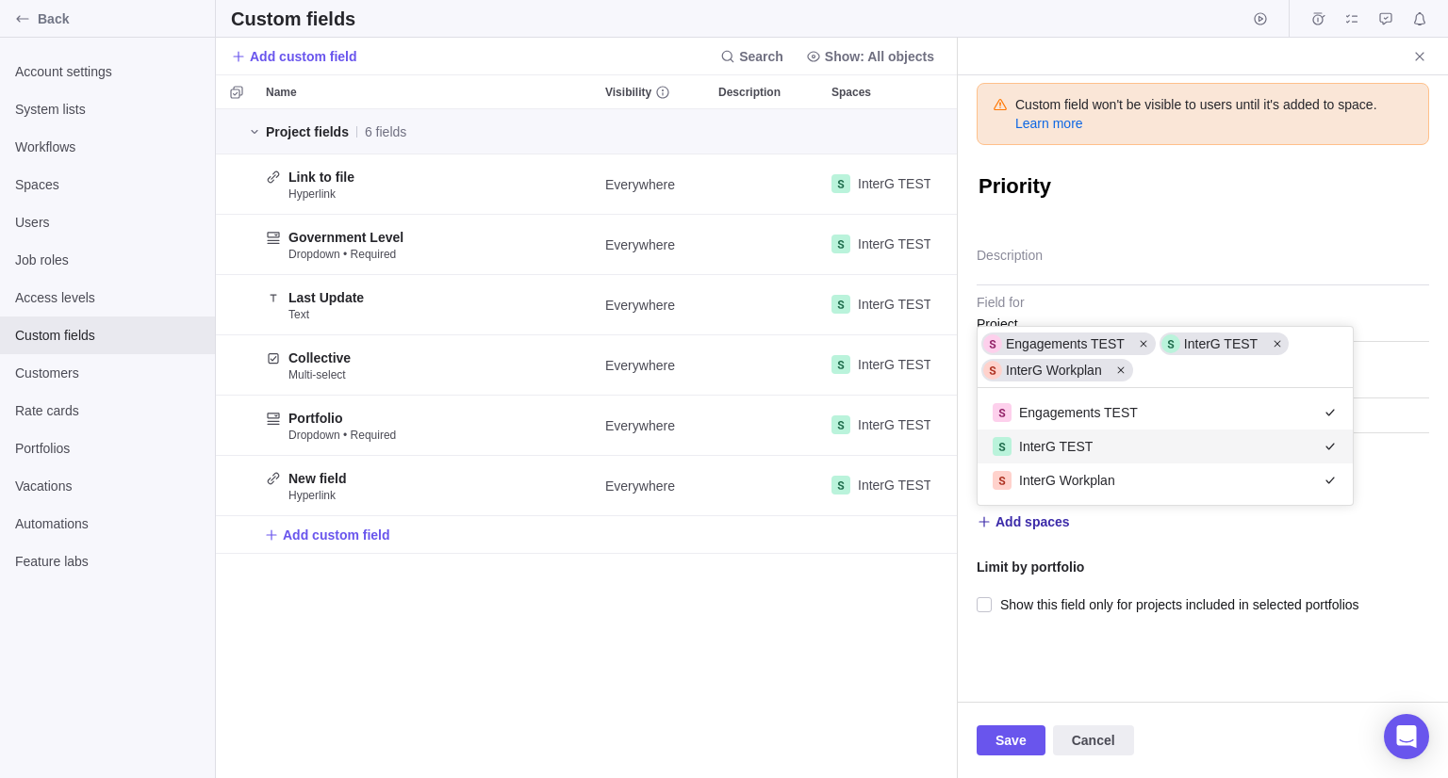
click at [1195, 566] on div "Custom field won't be visible to users until it's added to space. Learn more Pr…" at bounding box center [1203, 388] width 490 height 627
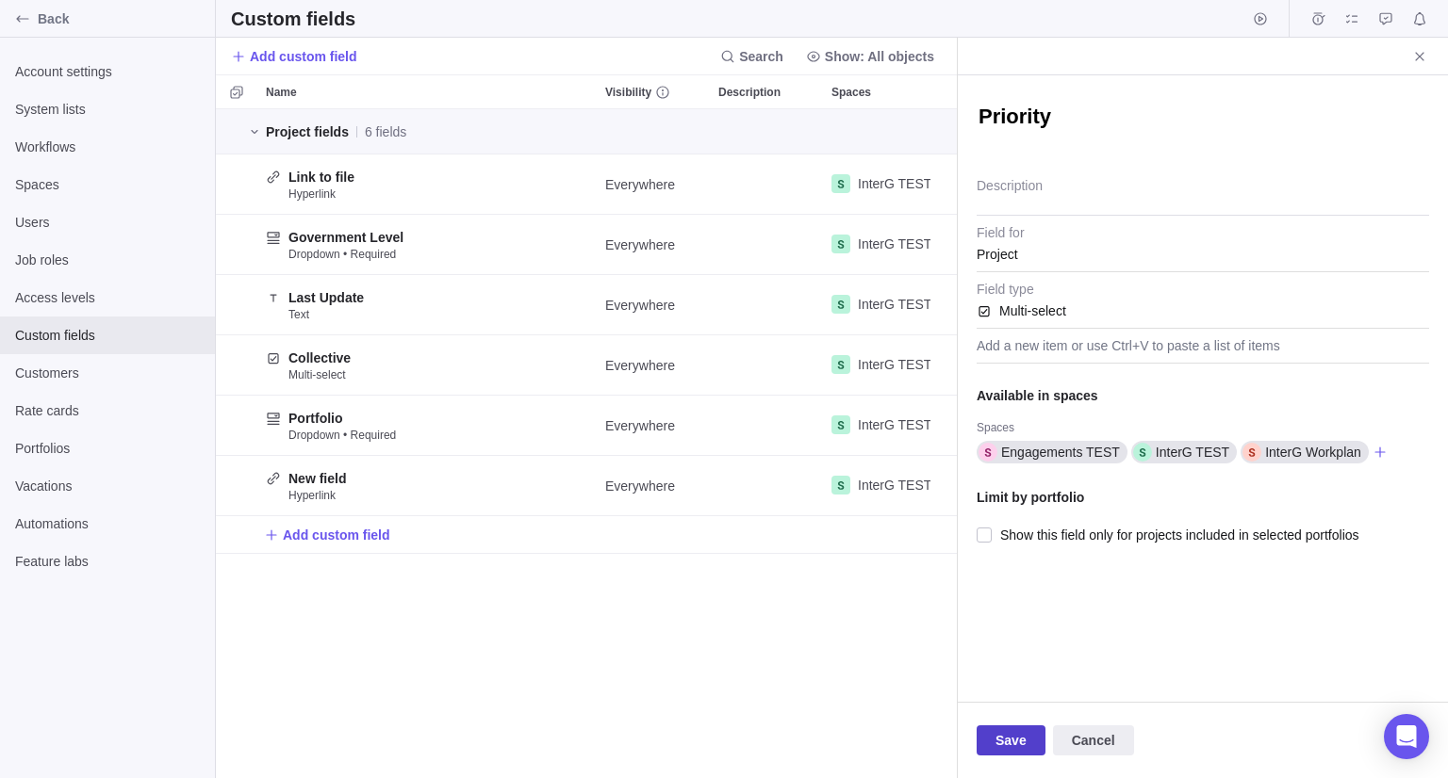
click at [1014, 738] on span "Save" at bounding box center [1010, 740] width 31 height 23
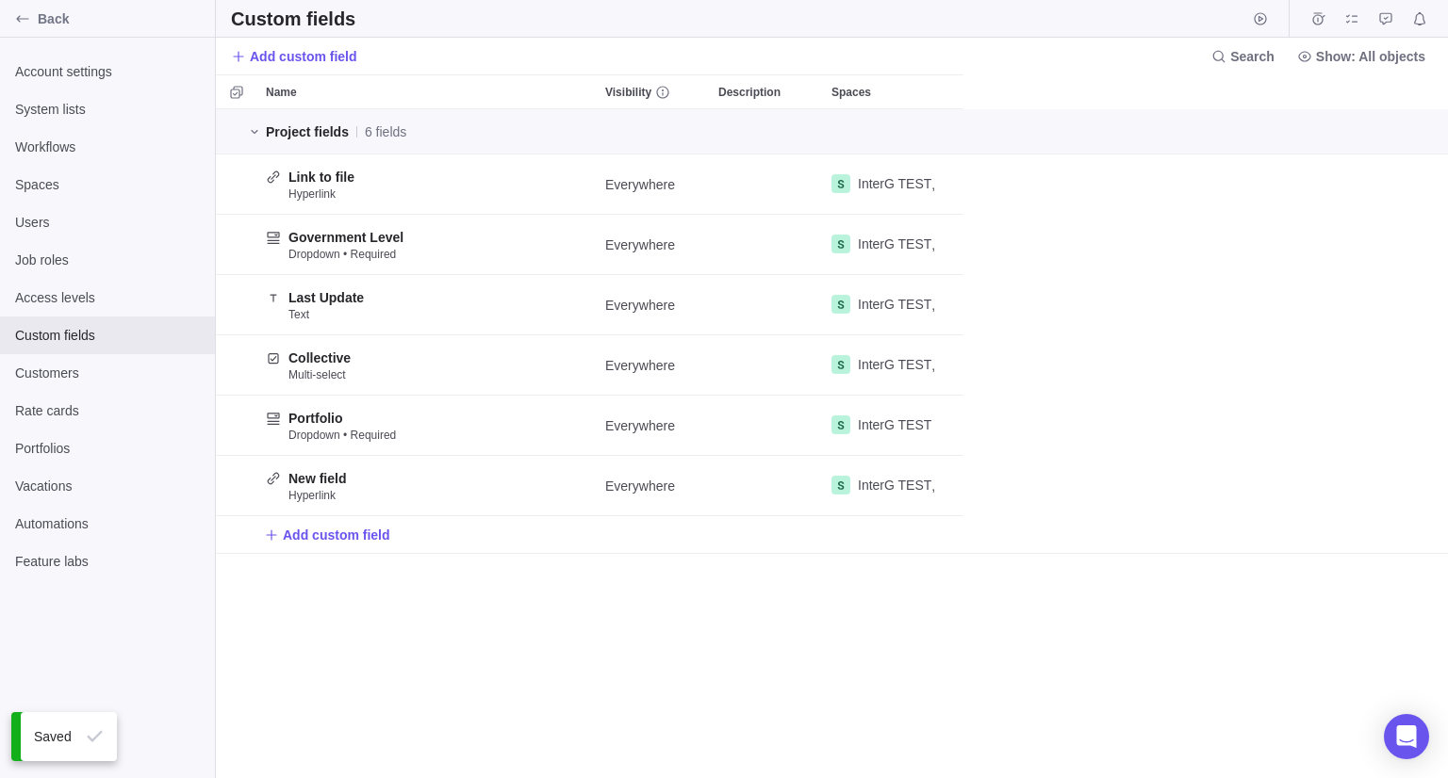
scroll to position [655, 1218]
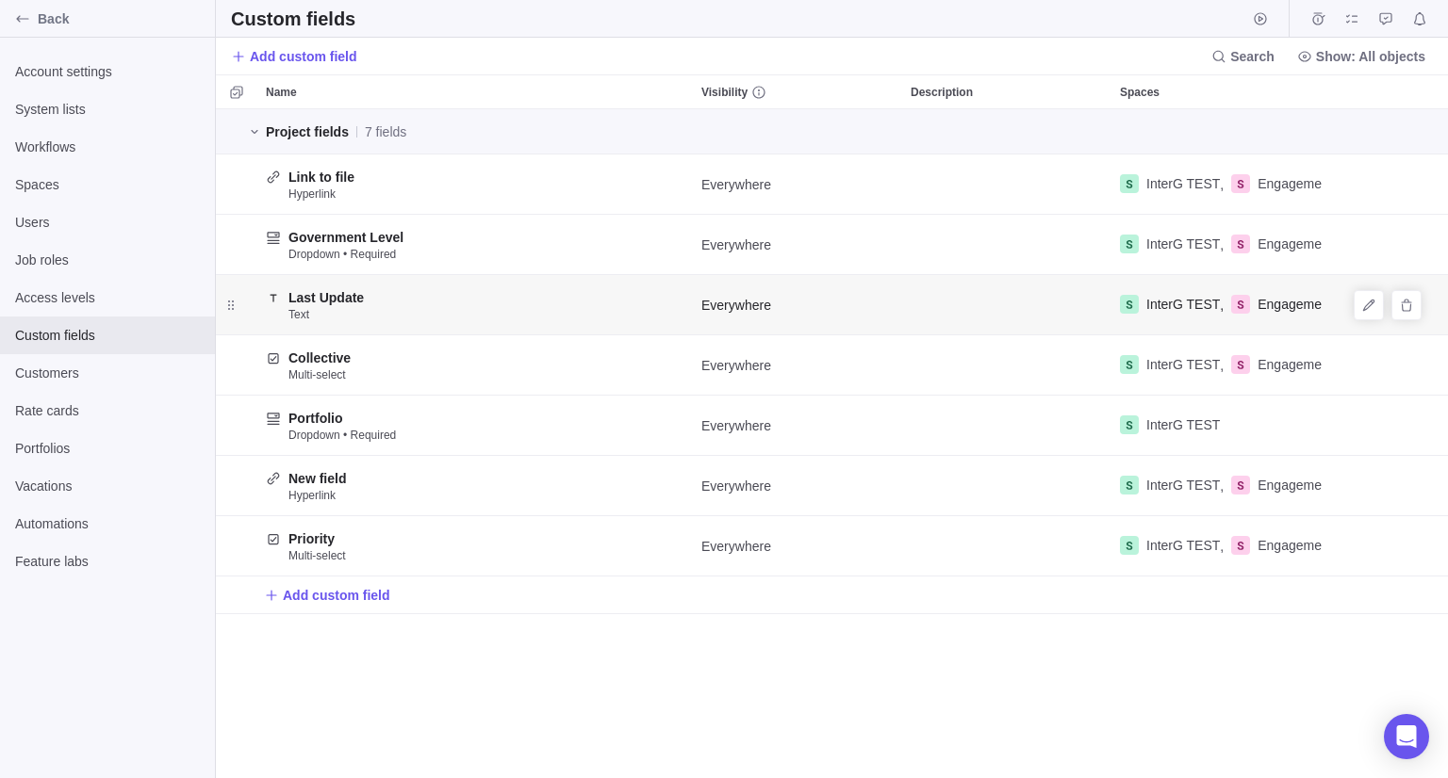
scroll to position [655, 727]
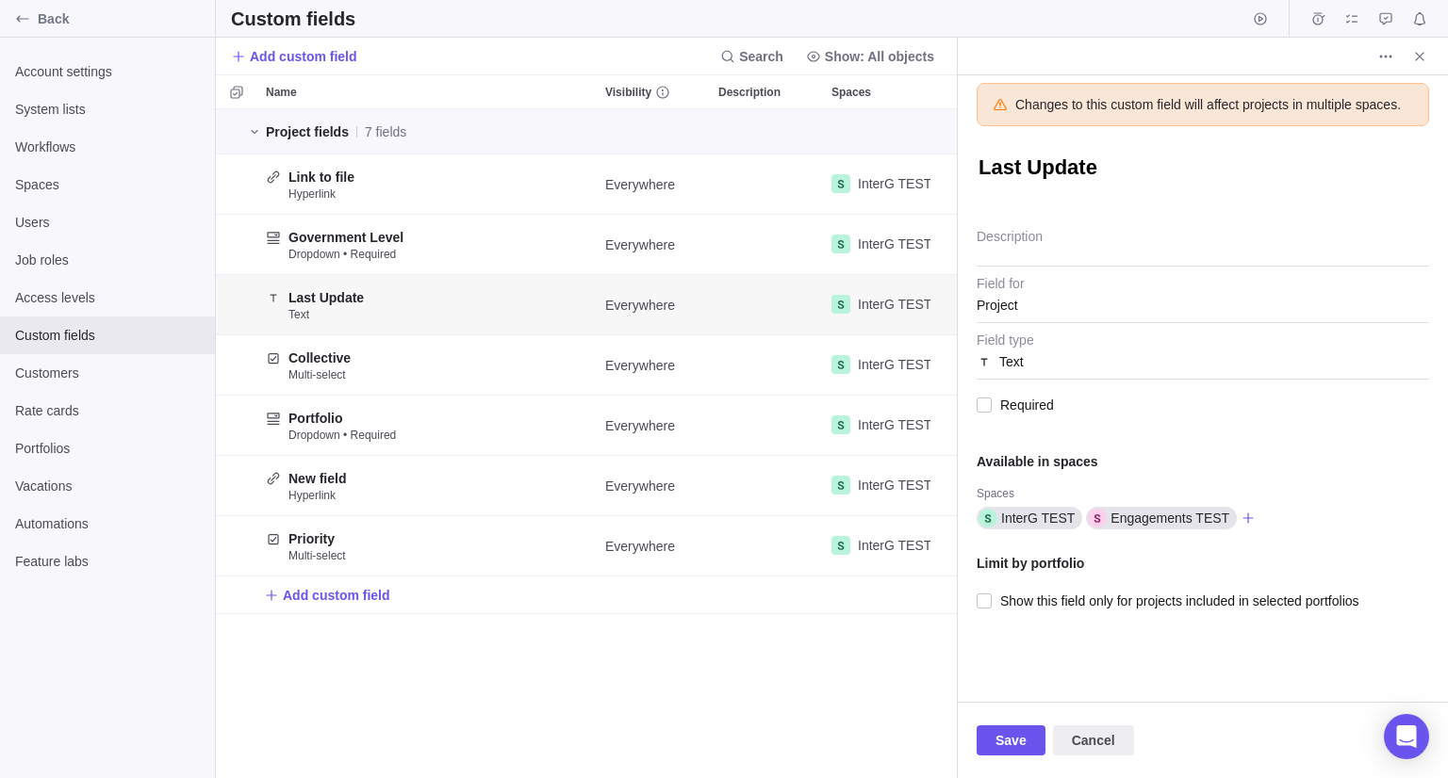
click at [1063, 352] on span "Text" at bounding box center [1202, 356] width 452 height 47
click at [1061, 370] on span "Text" at bounding box center [1202, 356] width 452 height 47
click at [1007, 364] on span "Text" at bounding box center [1202, 356] width 452 height 47
click at [1007, 354] on span "Text" at bounding box center [1202, 356] width 452 height 47
click at [1006, 354] on span "Text" at bounding box center [1202, 356] width 452 height 47
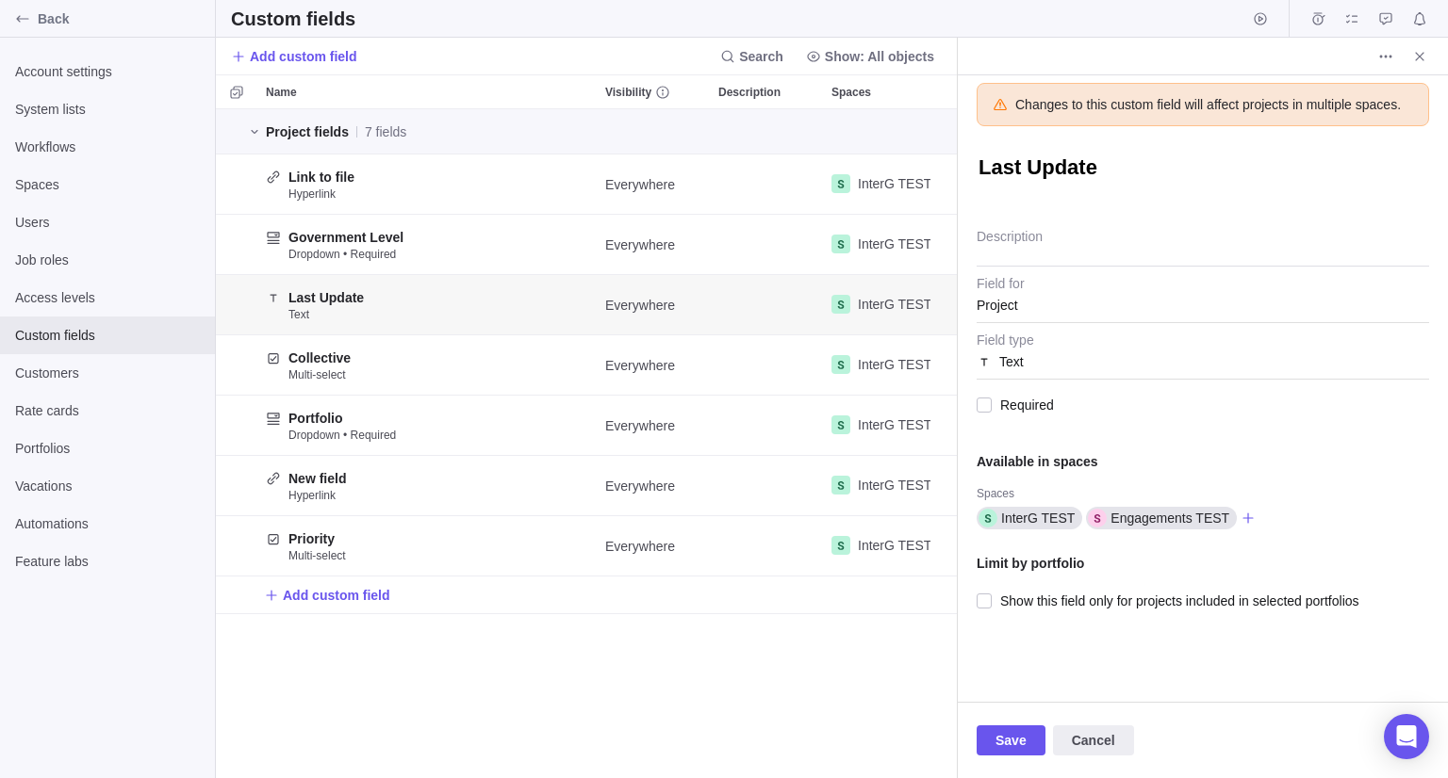
click at [1006, 354] on span "Text" at bounding box center [1202, 356] width 452 height 47
click at [986, 408] on div at bounding box center [983, 405] width 15 height 26
click at [1028, 366] on span "Text" at bounding box center [1202, 356] width 452 height 47
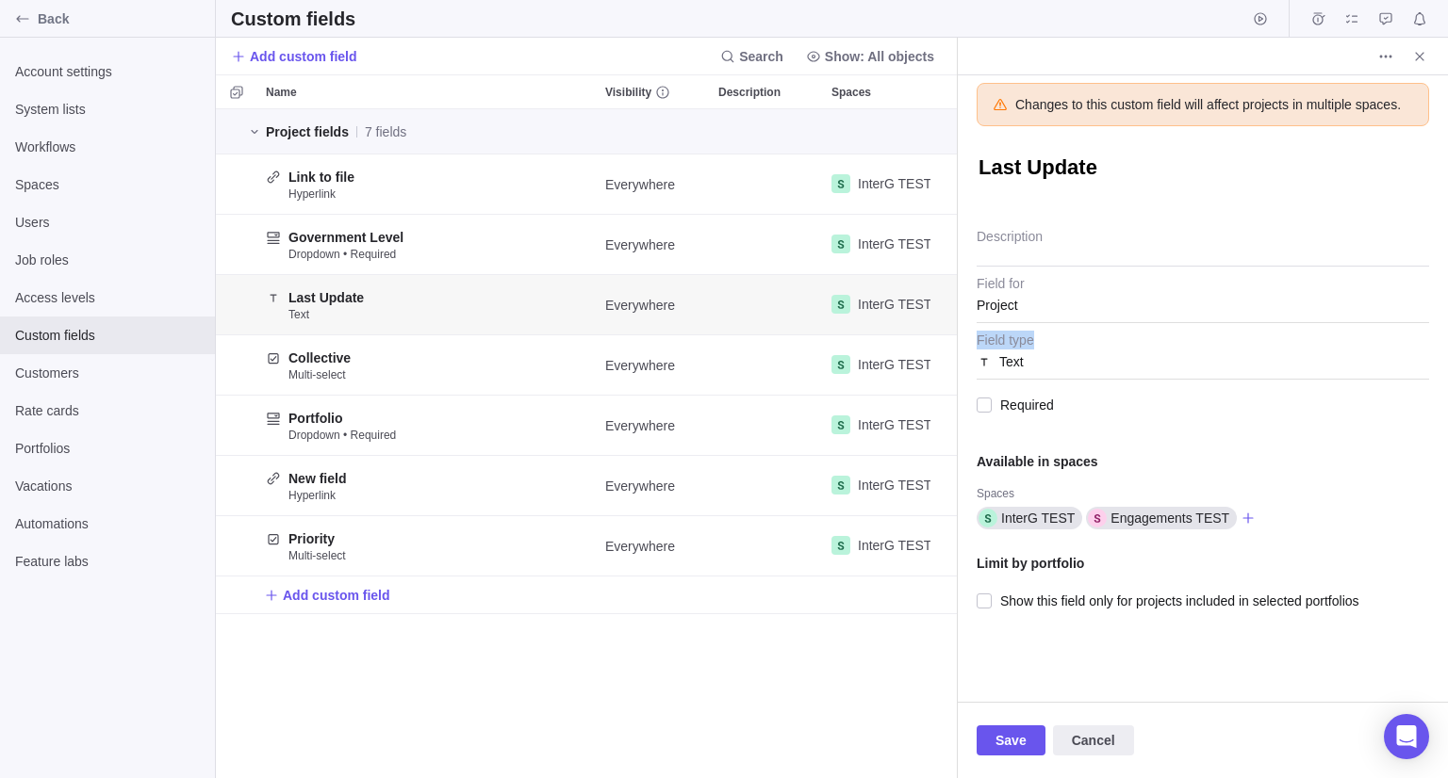
click at [1028, 366] on span "Text" at bounding box center [1202, 356] width 452 height 47
click at [1033, 237] on textarea "Description" at bounding box center [1202, 243] width 452 height 48
click at [1029, 337] on span "Text" at bounding box center [1202, 356] width 452 height 47
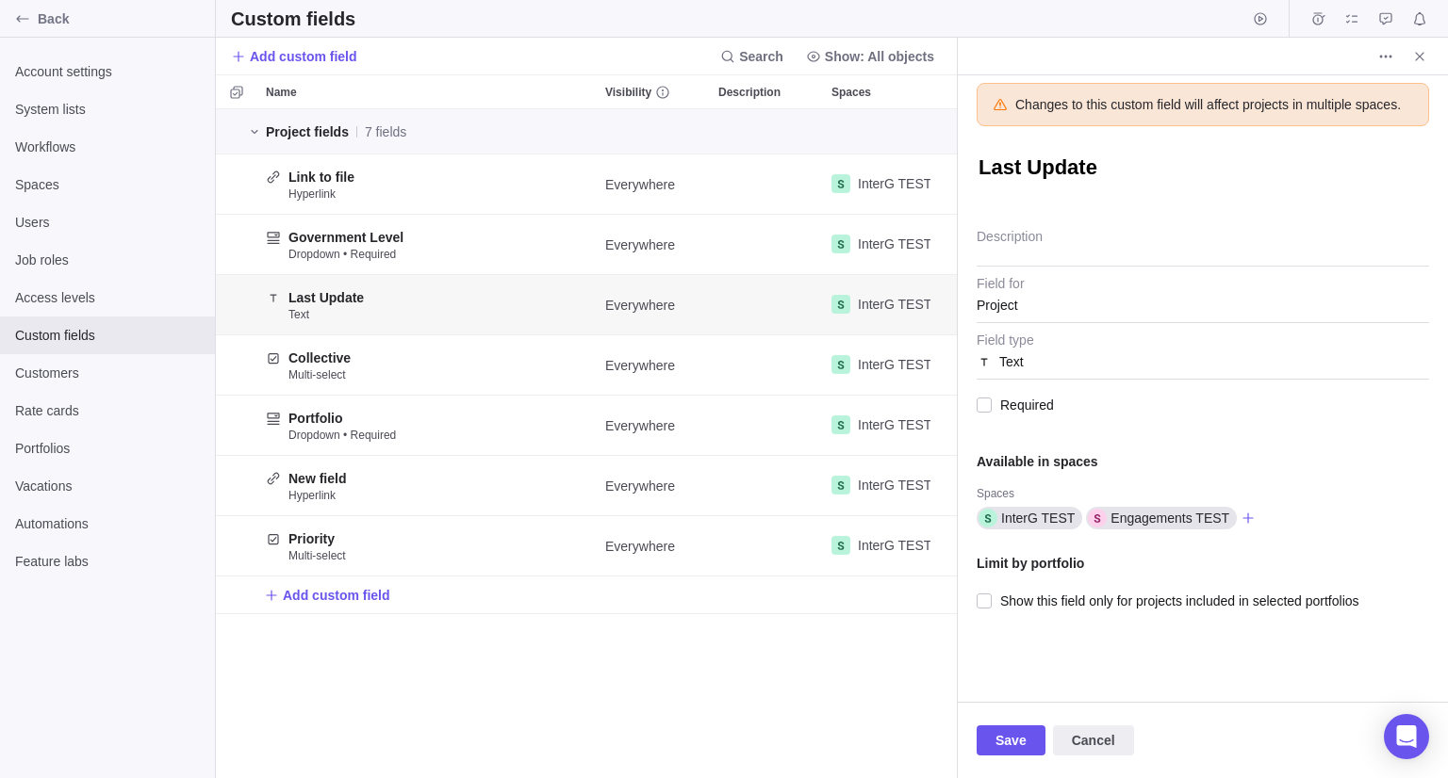
click at [1029, 373] on span "Text" at bounding box center [1202, 356] width 452 height 47
click at [1425, 54] on icon "Close" at bounding box center [1419, 56] width 15 height 15
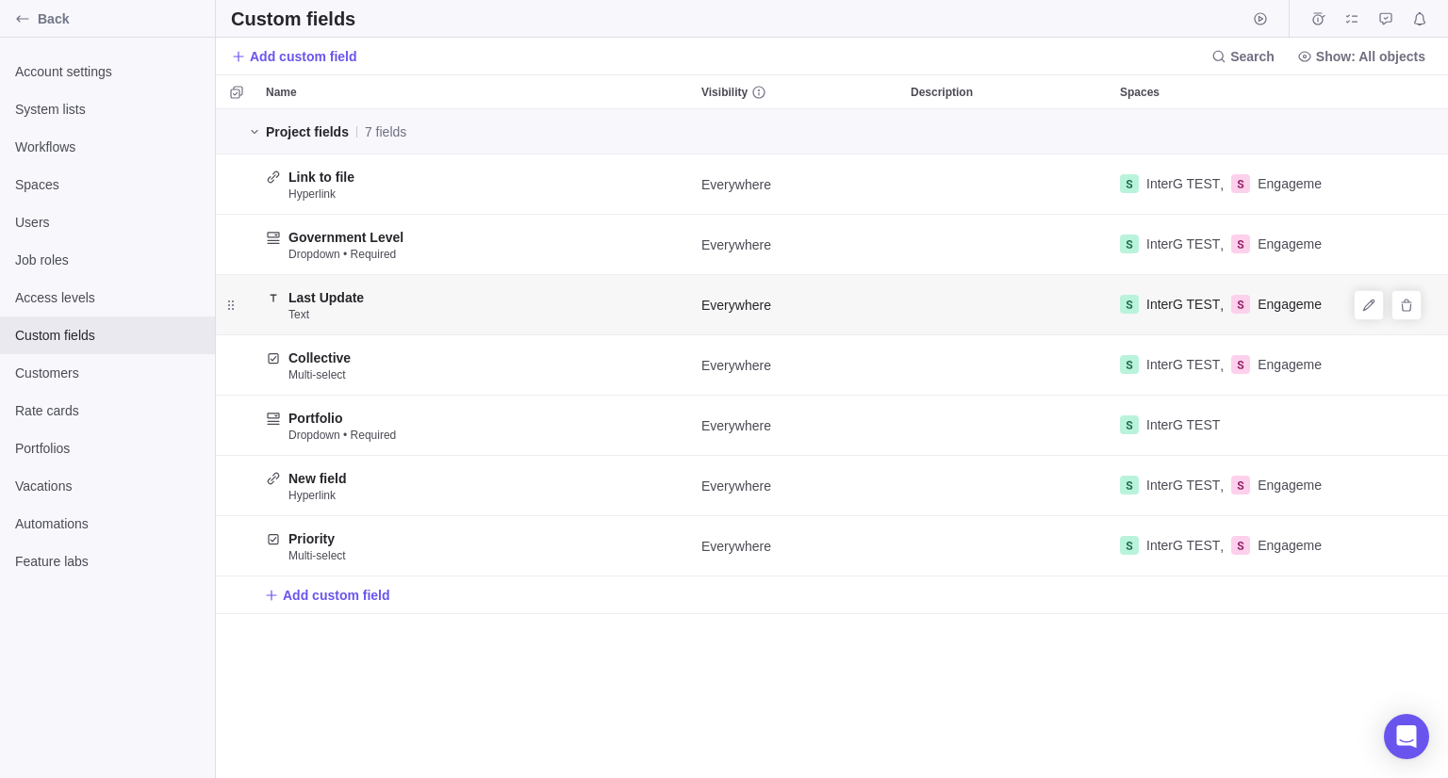
click at [1420, 311] on div "grid" at bounding box center [1406, 305] width 30 height 30
click at [1405, 306] on icon "Delete" at bounding box center [1406, 305] width 15 height 15
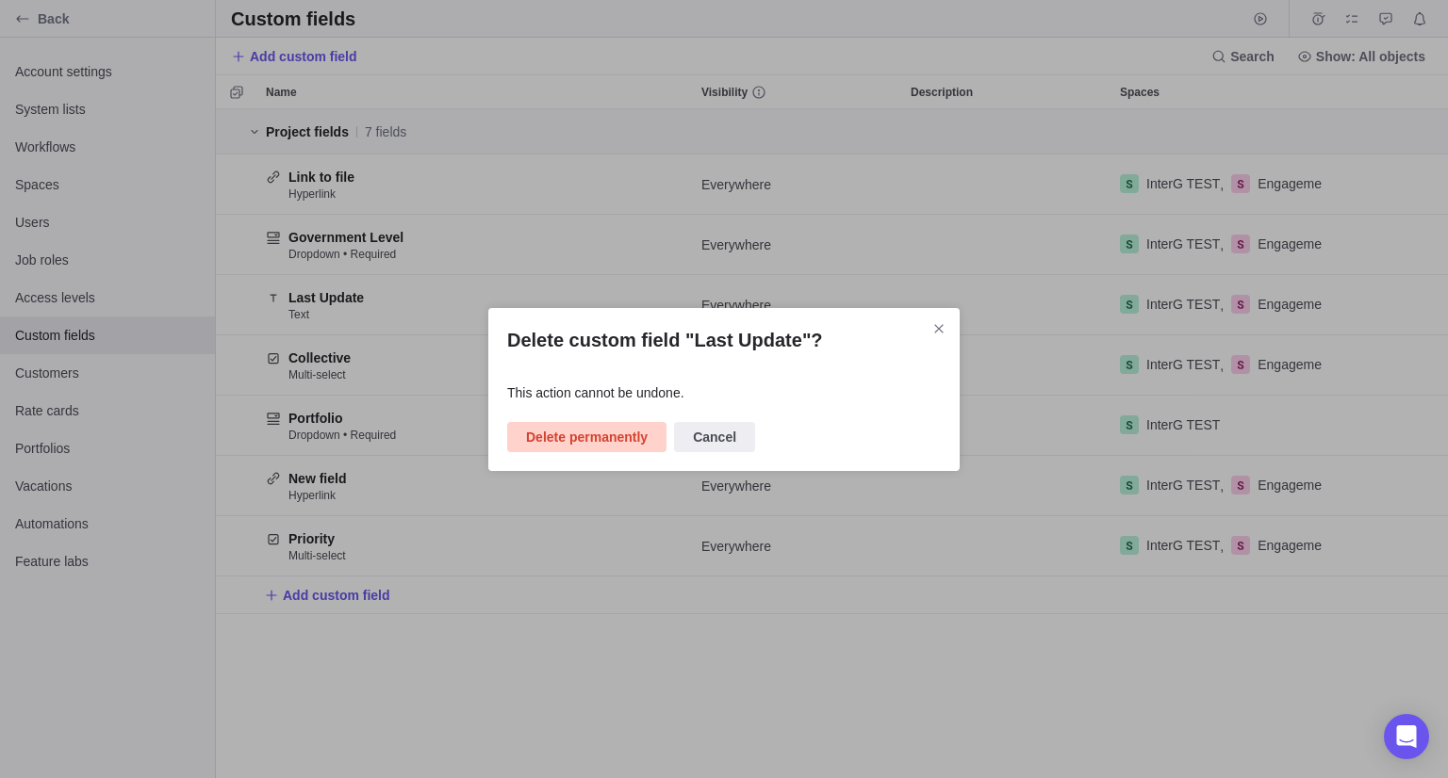
click at [579, 431] on span "Delete permanently" at bounding box center [587, 437] width 122 height 23
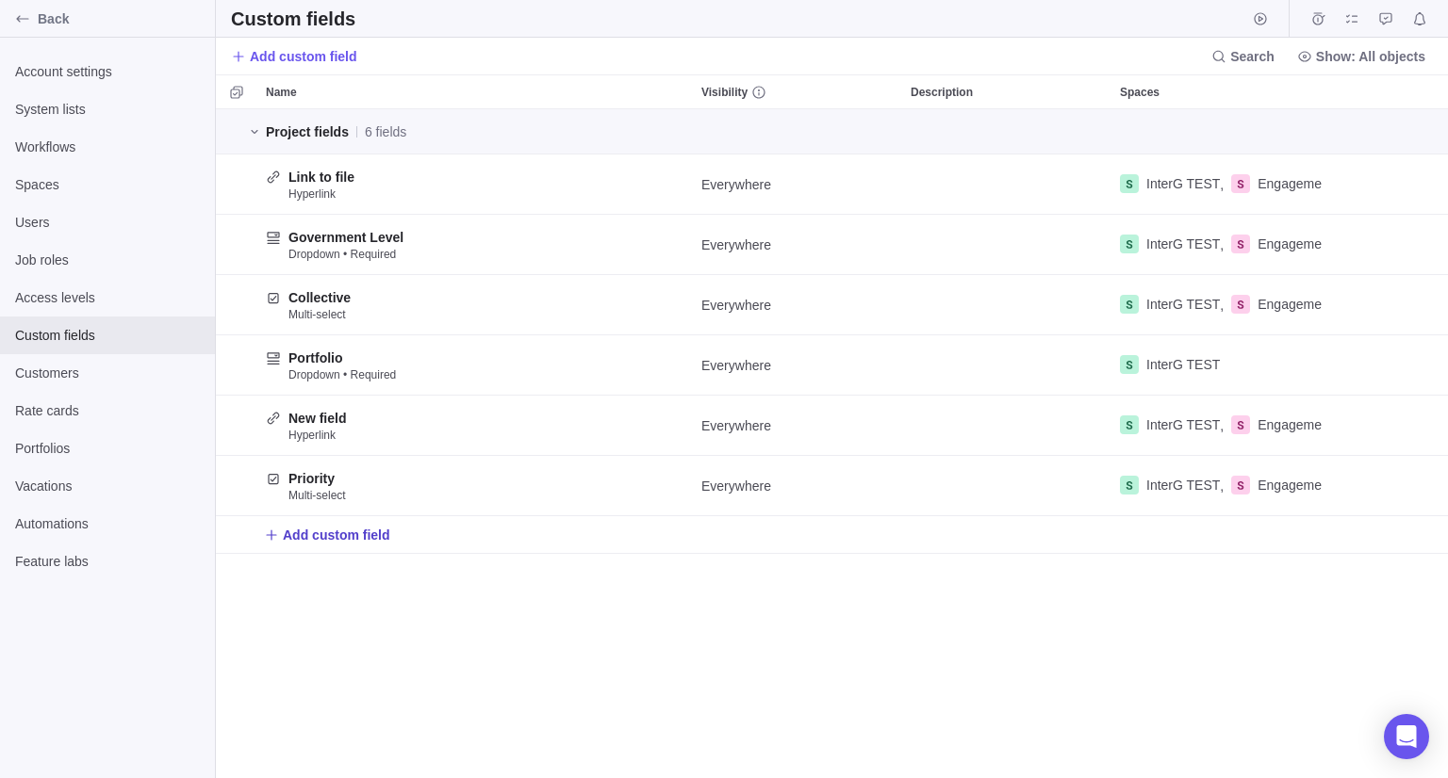
click at [289, 542] on span "Add custom field" at bounding box center [336, 535] width 107 height 19
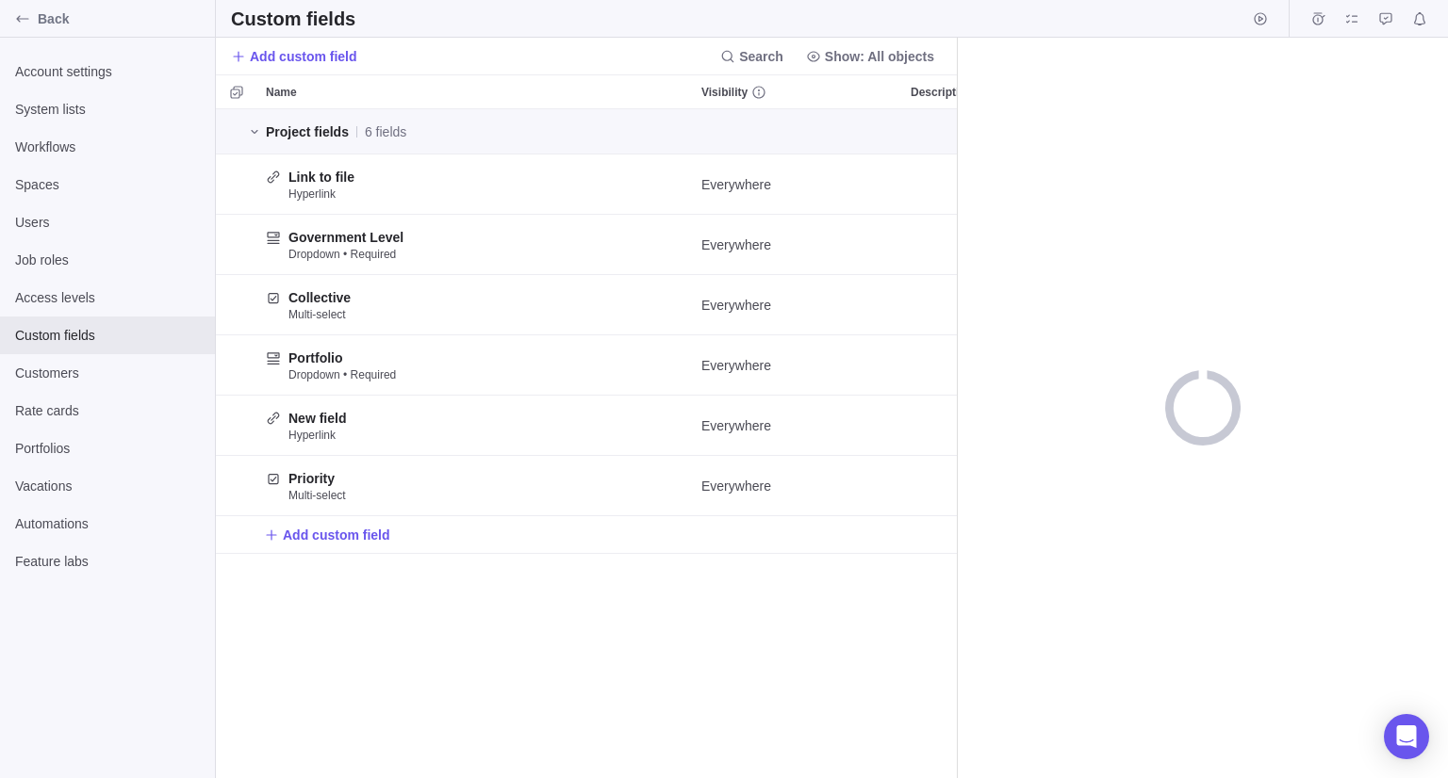
scroll to position [655, 727]
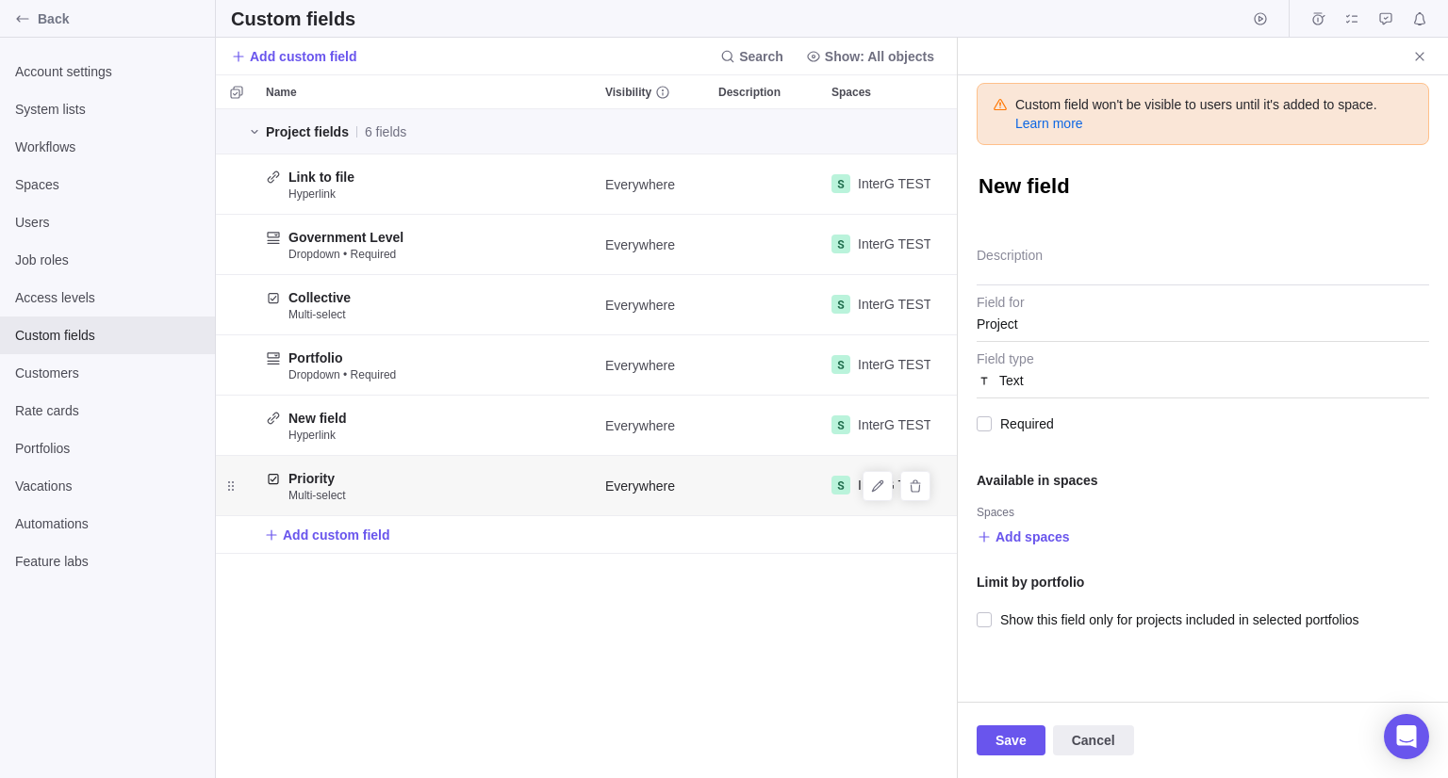
type textarea "x"
type textarea "L"
type textarea "x"
type textarea "La"
type textarea "x"
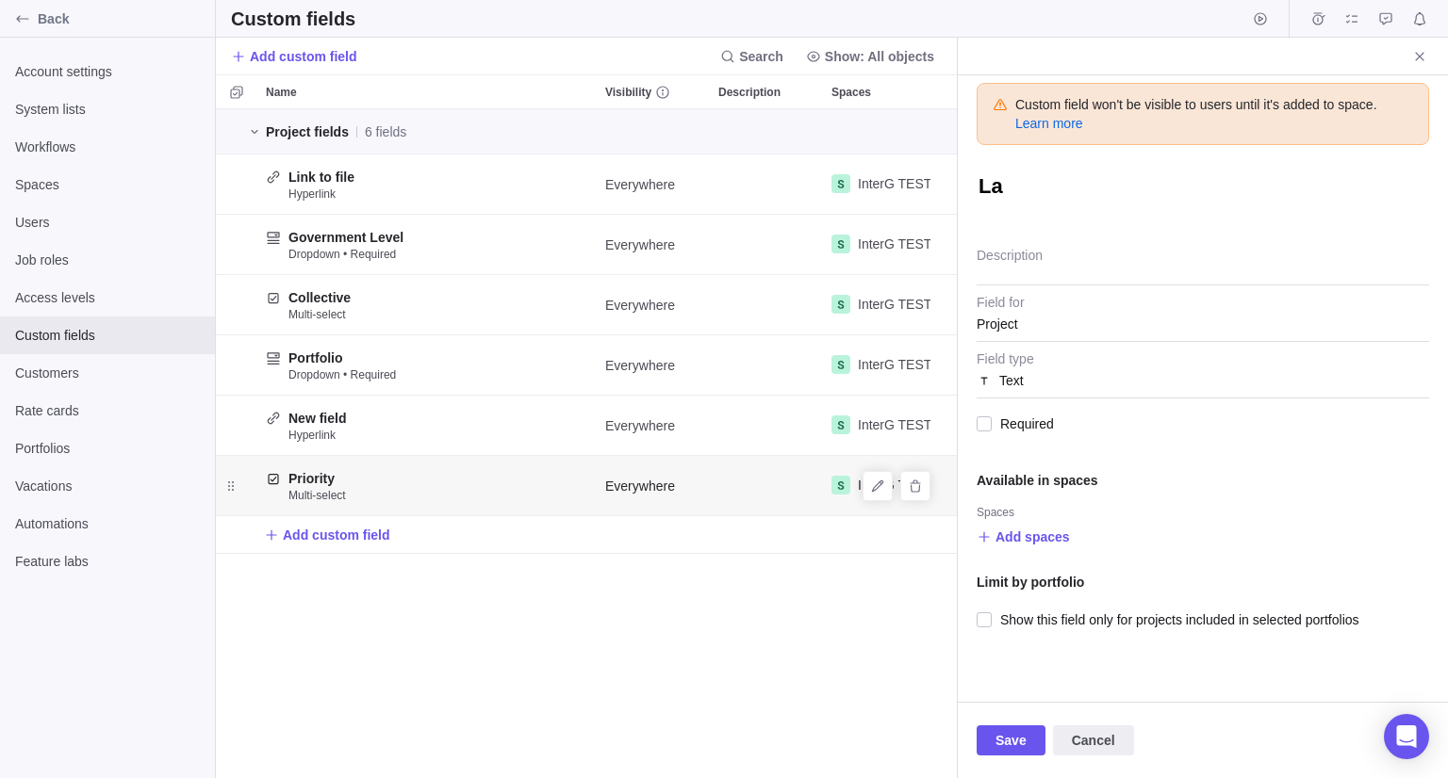
type textarea "Las"
type textarea "x"
type textarea "Last"
type textarea "x"
type textarea "Last"
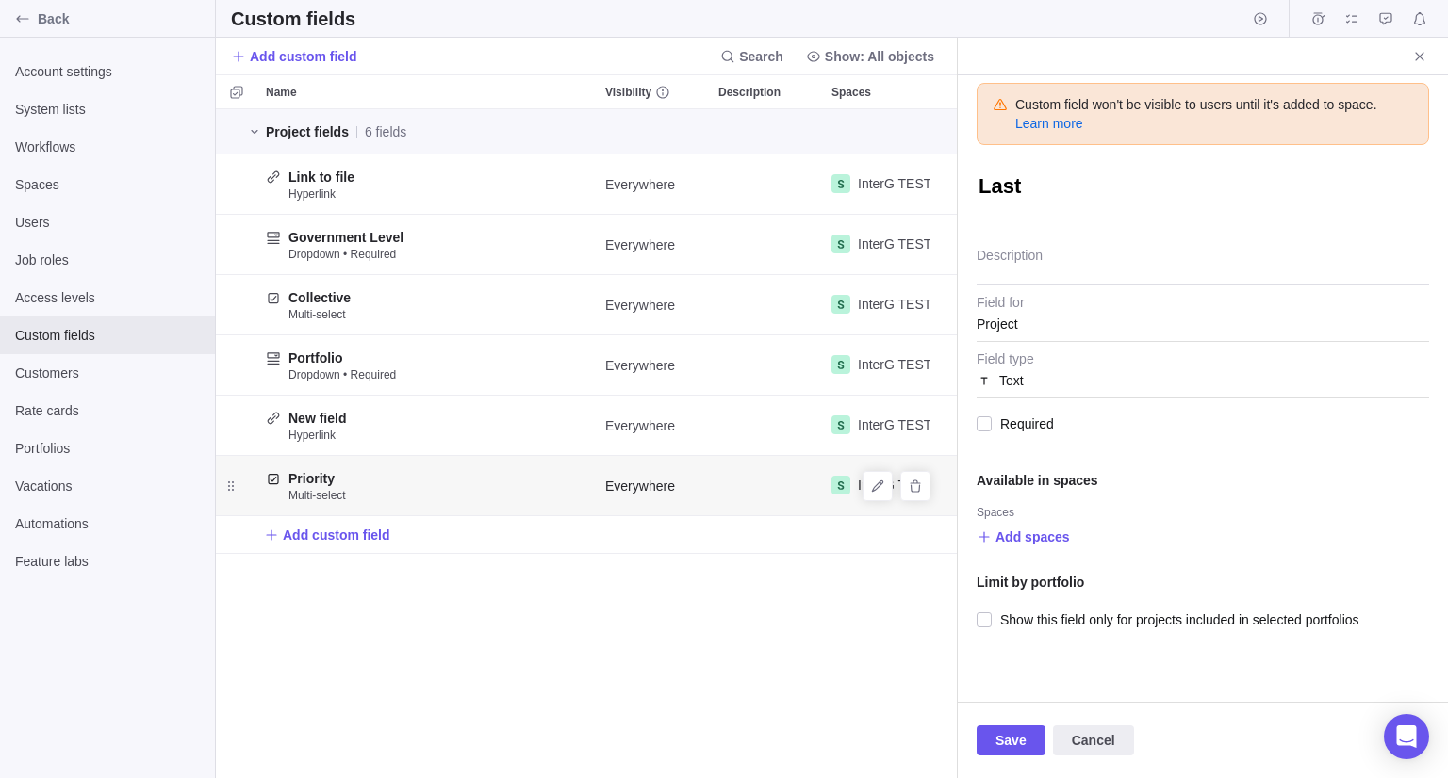
type textarea "x"
type textarea "Last U"
type textarea "x"
type textarea "Last"
type textarea "x"
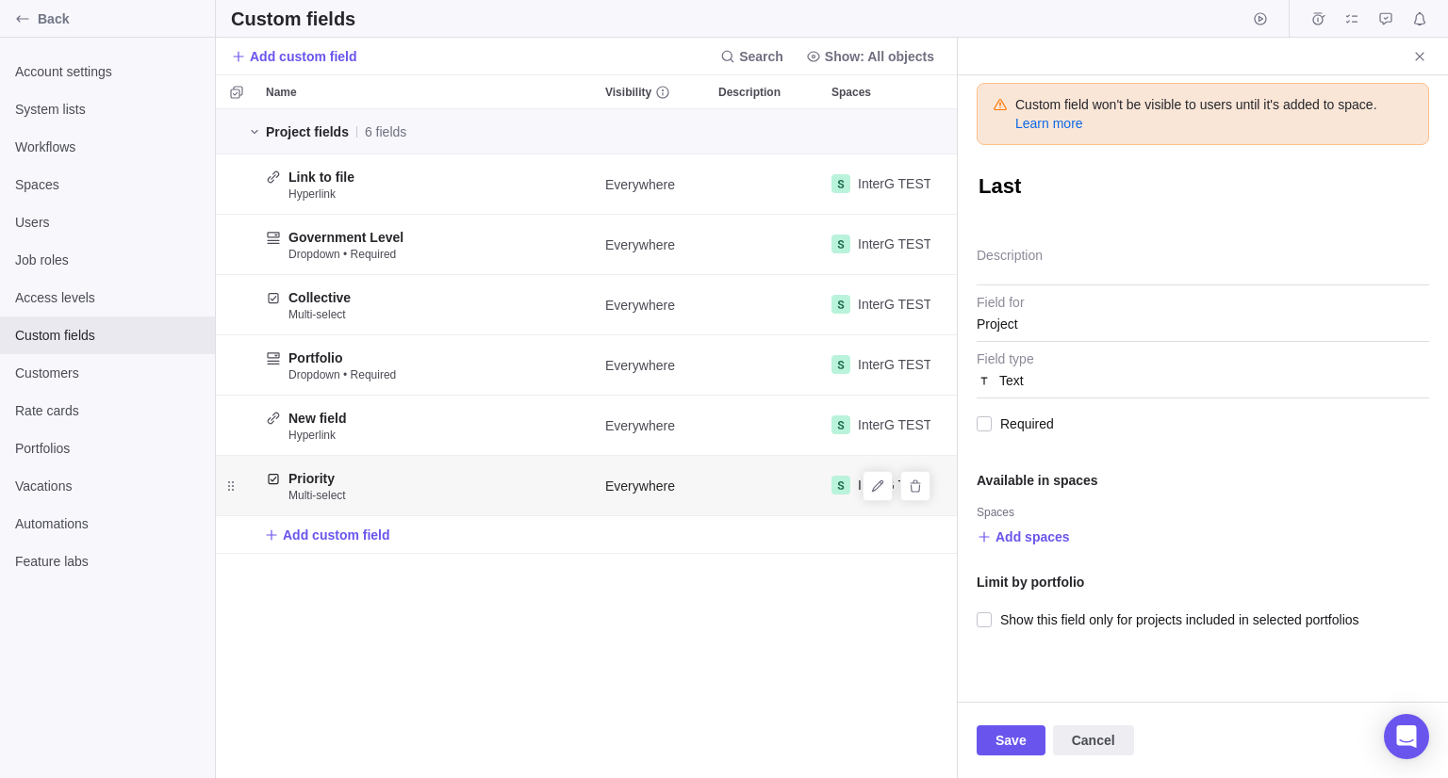
type textarea "Last"
type textarea "x"
type textarea "Las"
type textarea "x"
type textarea "La"
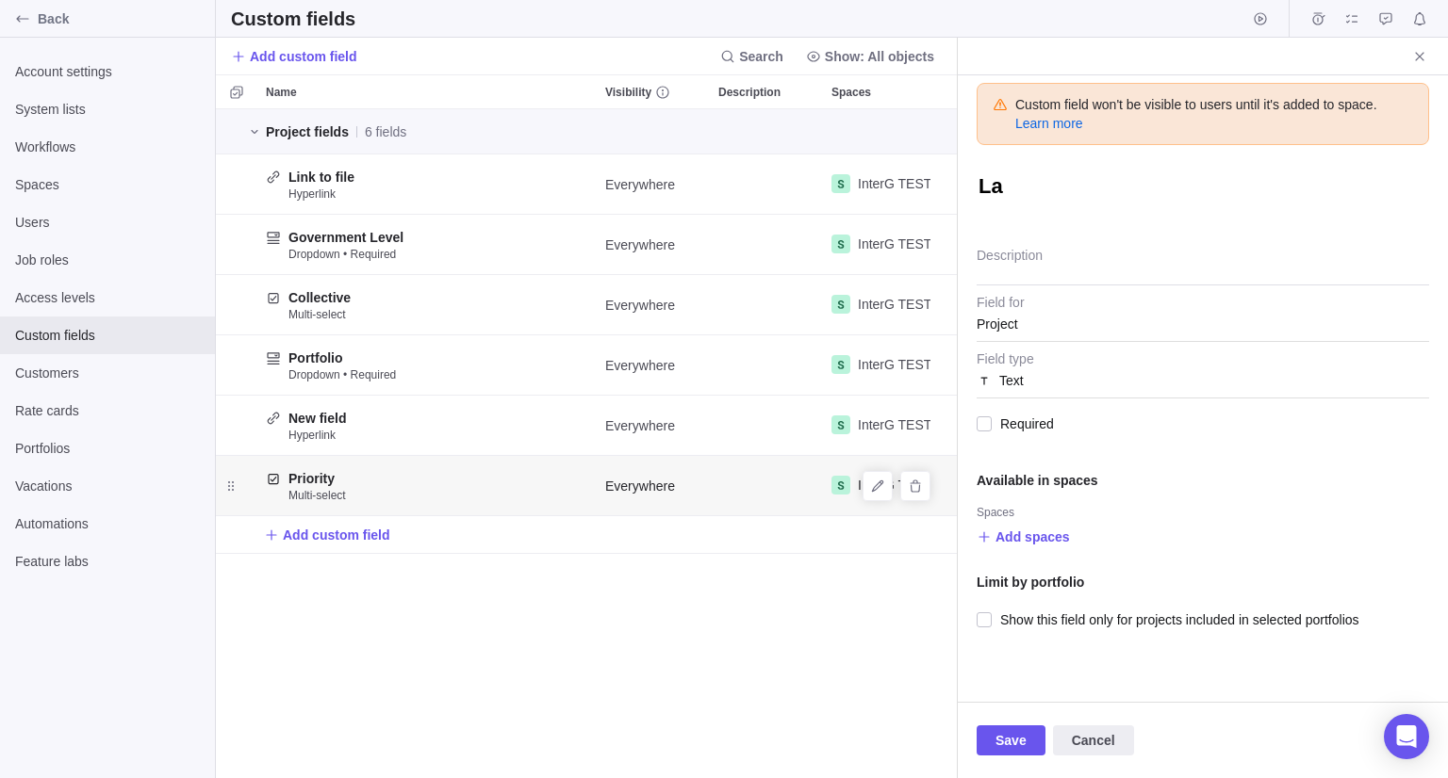
type textarea "x"
type textarea "L"
click at [1047, 378] on div "Text" at bounding box center [1202, 381] width 452 height 34
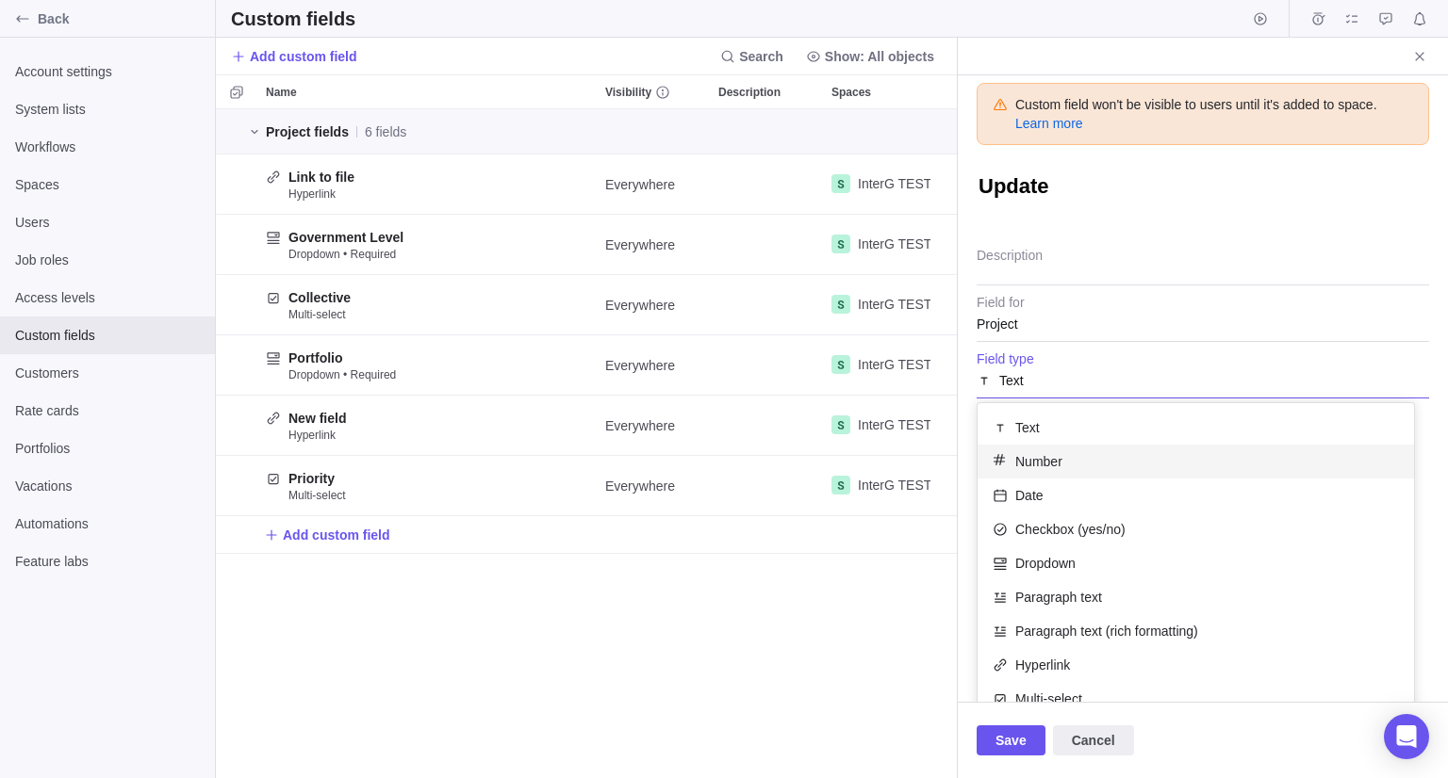
scroll to position [87, 0]
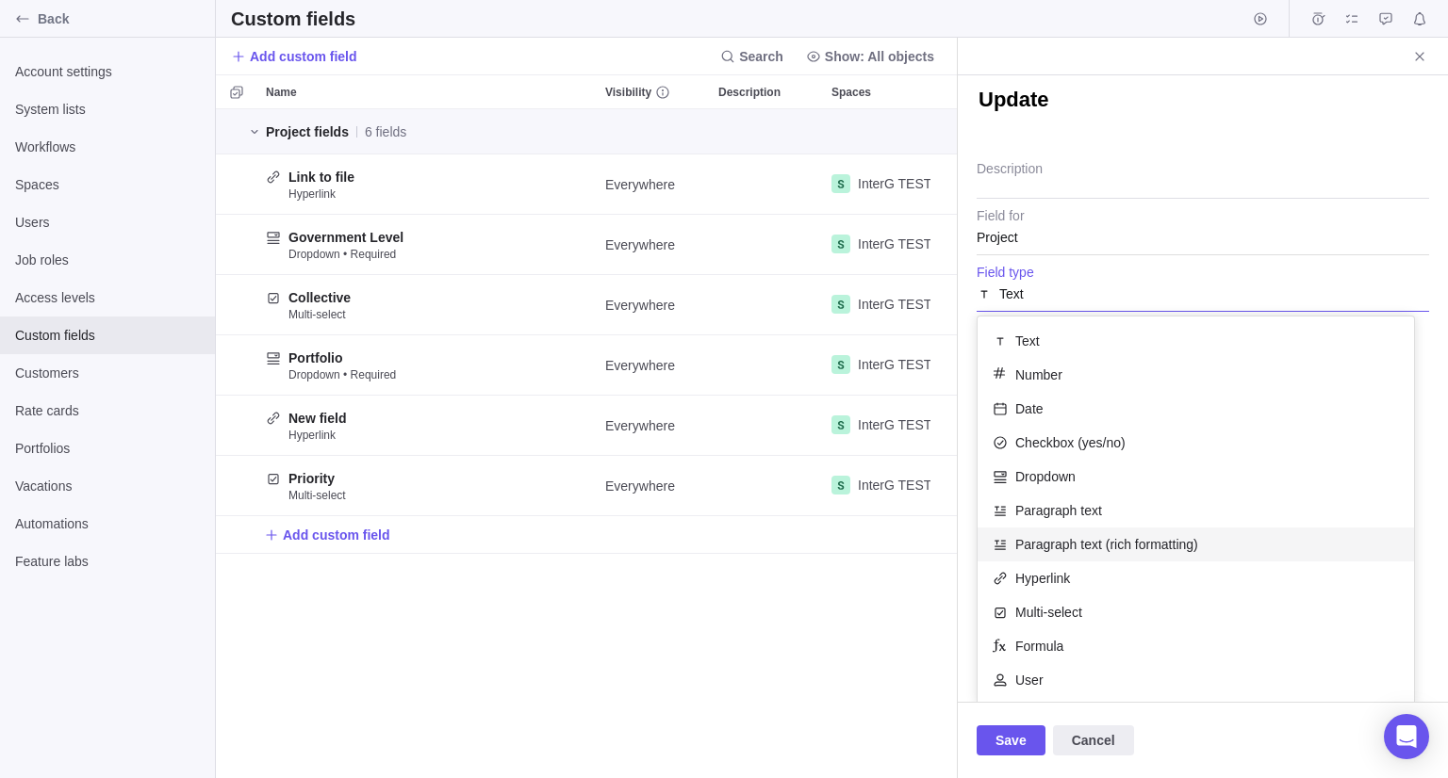
click at [1042, 551] on div "Paragraph text (rich formatting)" at bounding box center [1195, 545] width 436 height 34
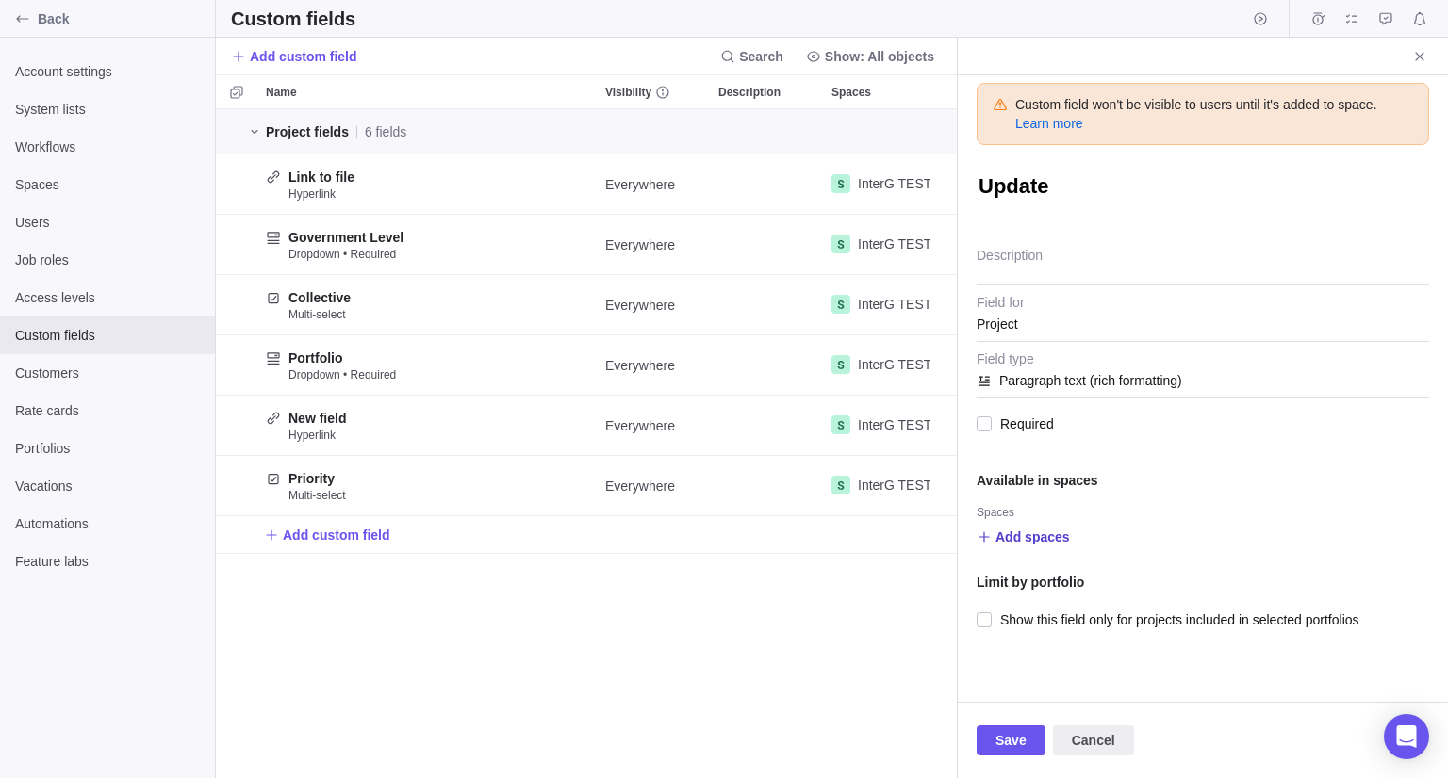
click at [1033, 537] on span "Add spaces" at bounding box center [1032, 537] width 74 height 19
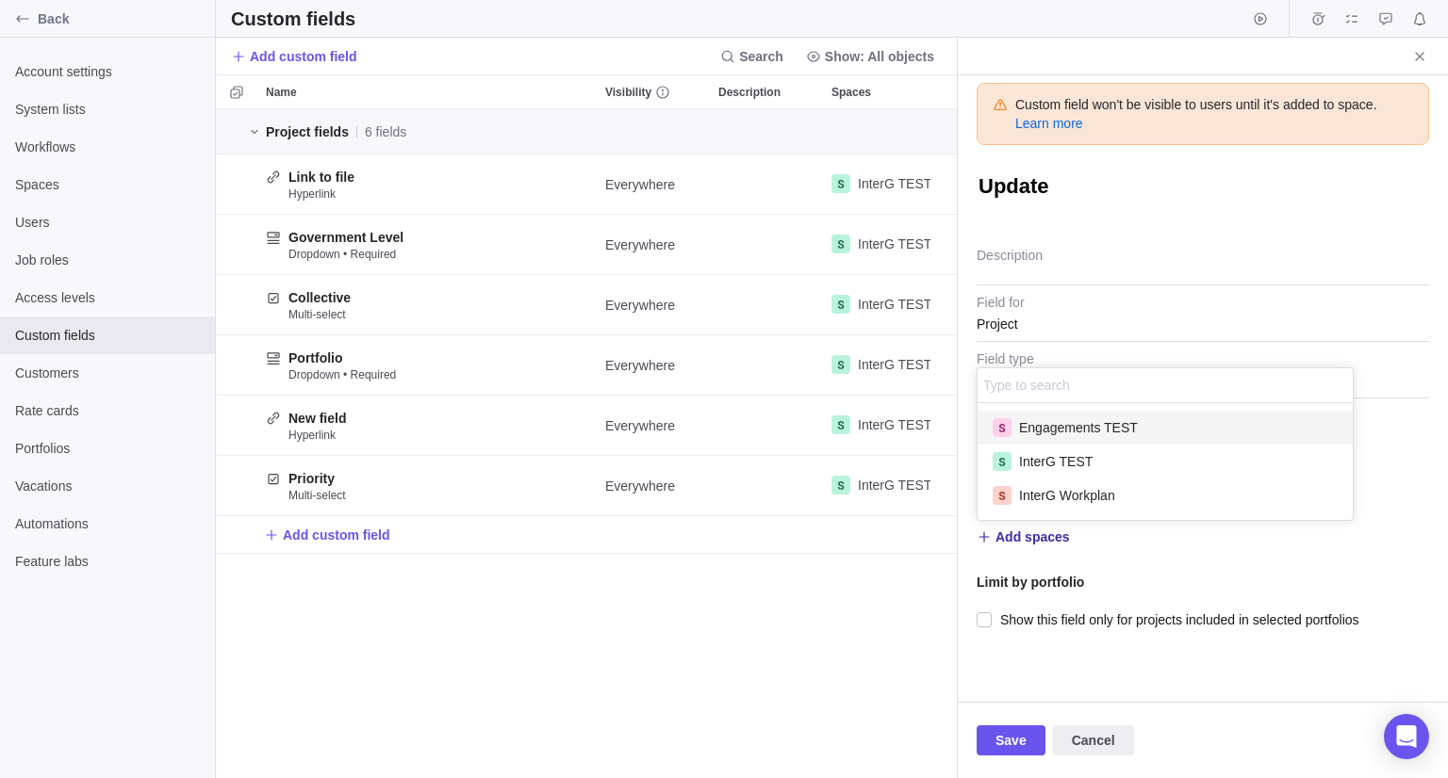
click at [1035, 434] on span "Engagements TEST" at bounding box center [1078, 427] width 119 height 19
click at [1041, 462] on span "InterG TEST" at bounding box center [1056, 461] width 74 height 19
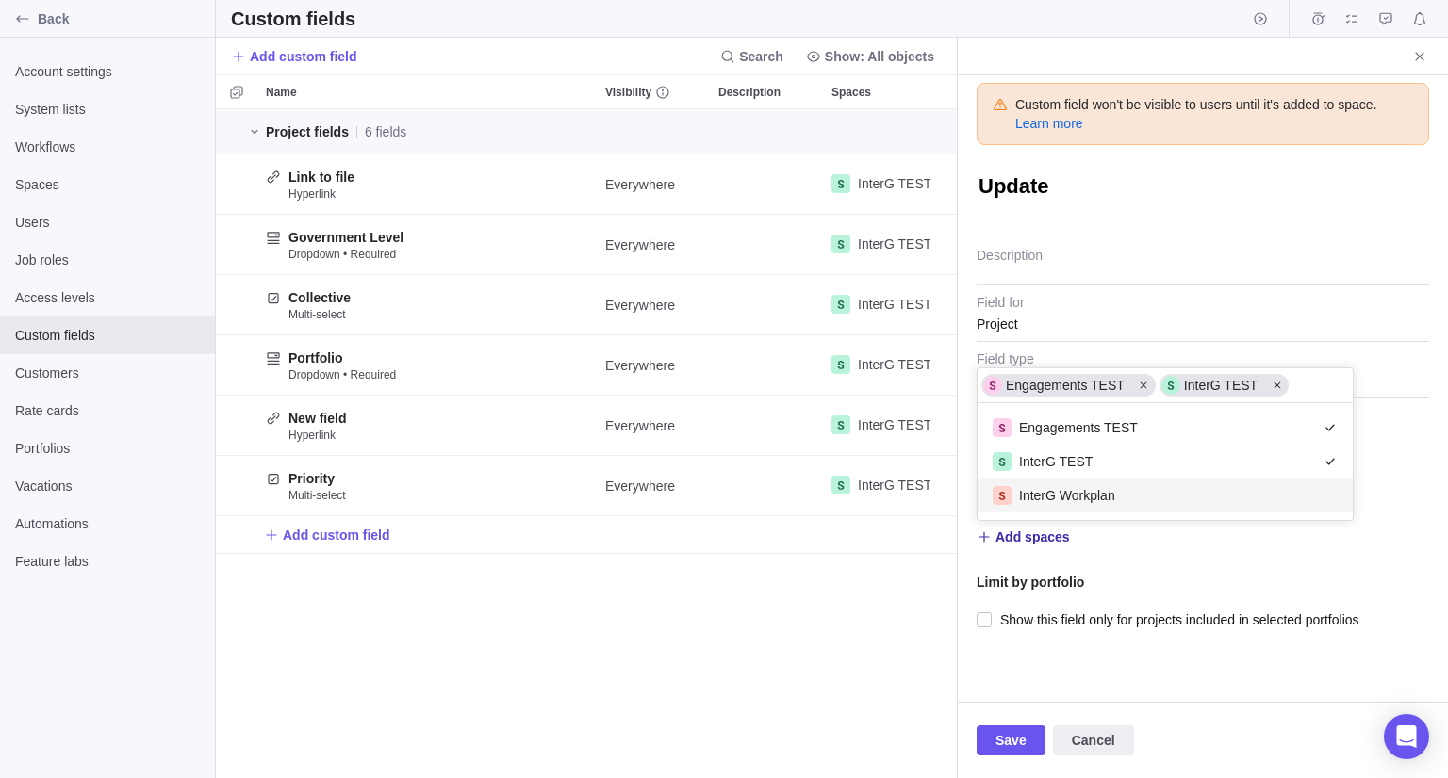
click at [1051, 496] on span "InterG Workplan" at bounding box center [1067, 495] width 96 height 19
click at [1072, 668] on div "Custom field won't be visible to users until it's added to space. Learn more Up…" at bounding box center [1203, 388] width 490 height 627
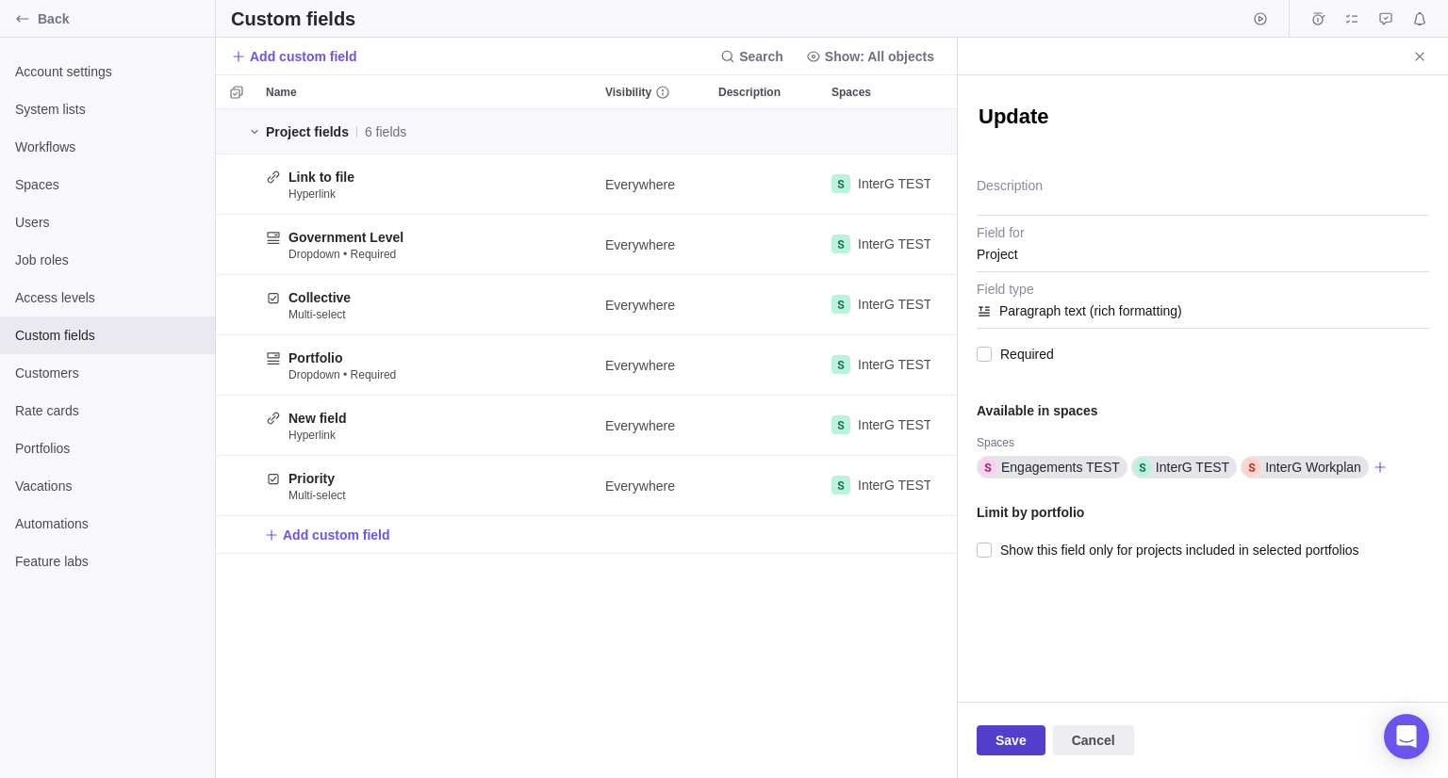
click at [1011, 739] on span "Save" at bounding box center [1010, 740] width 31 height 23
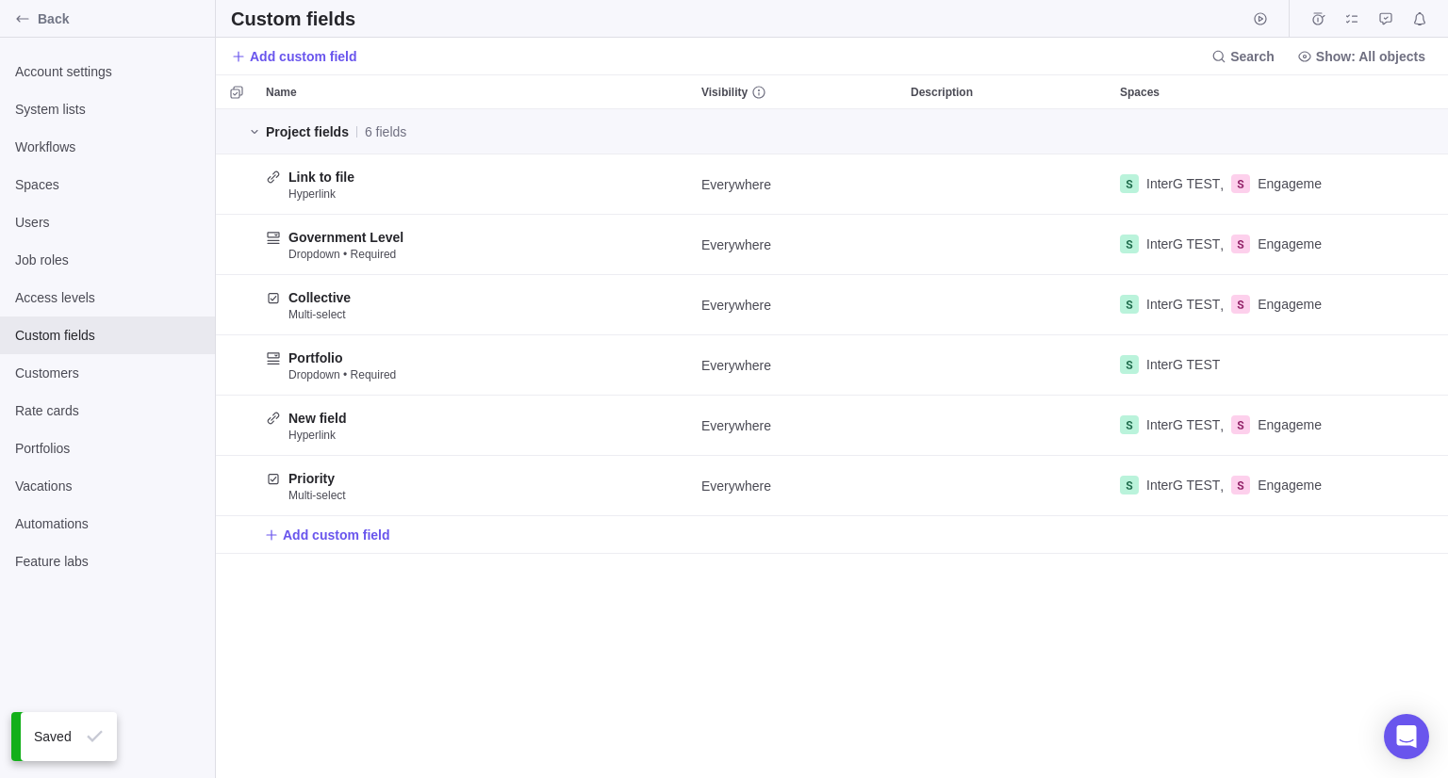
scroll to position [655, 1218]
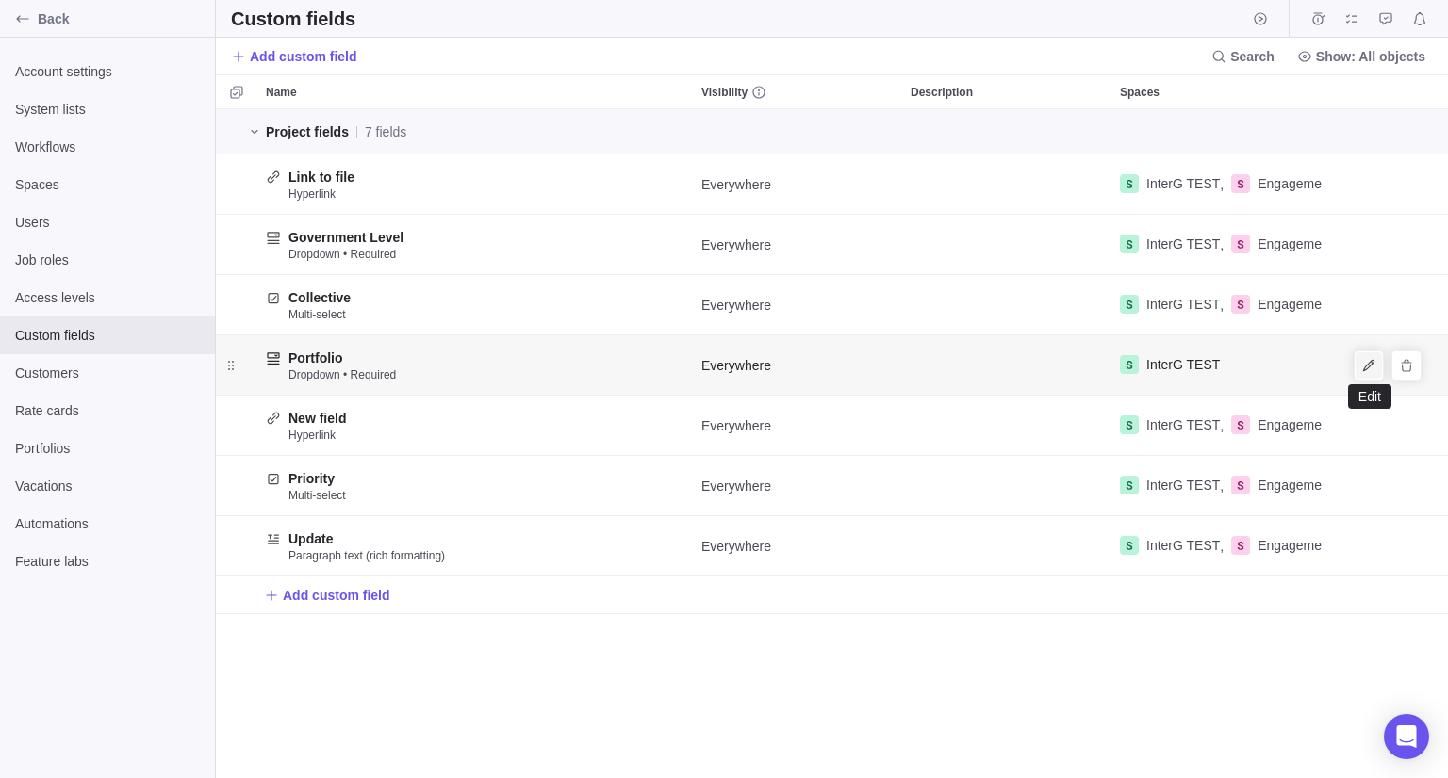
click at [1365, 377] on span "Edit" at bounding box center [1368, 365] width 26 height 26
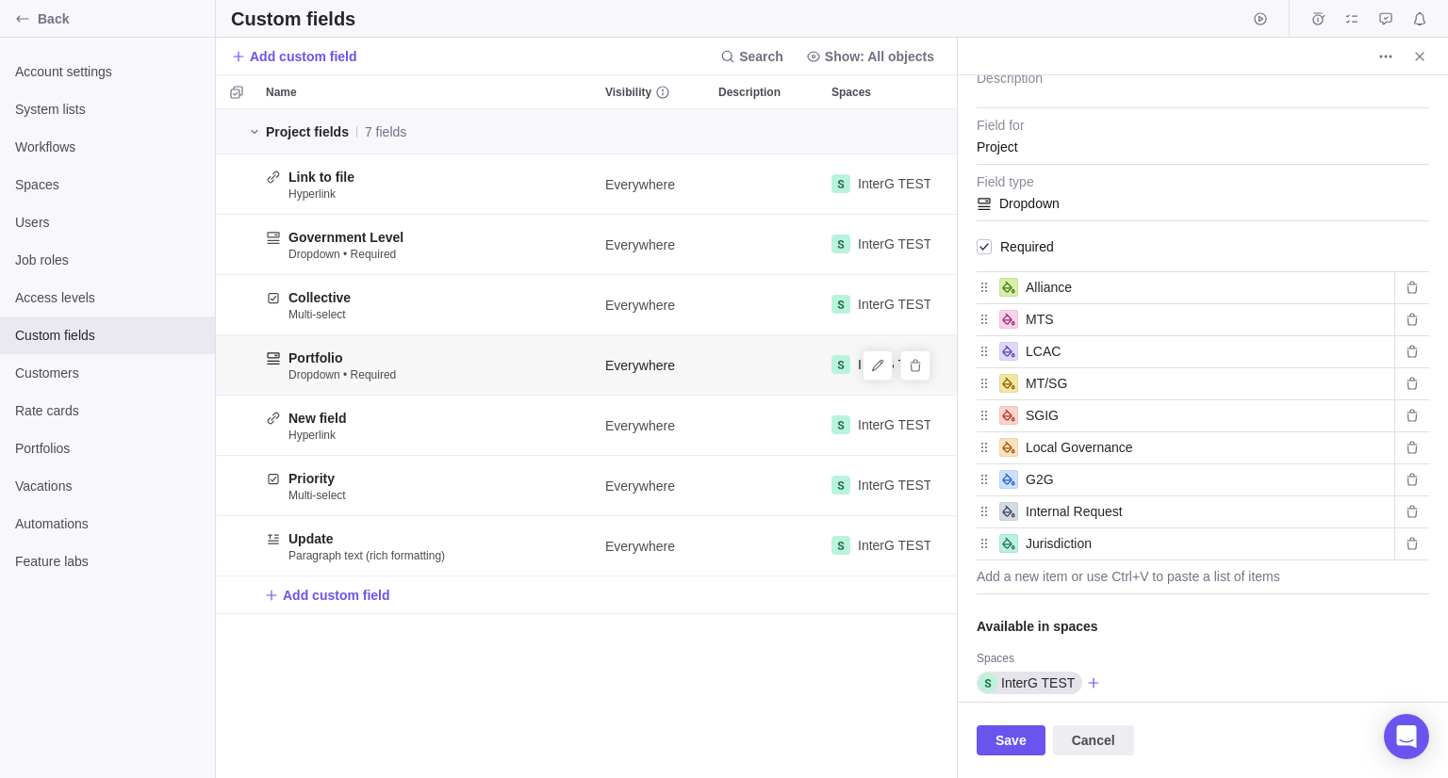
scroll to position [205, 0]
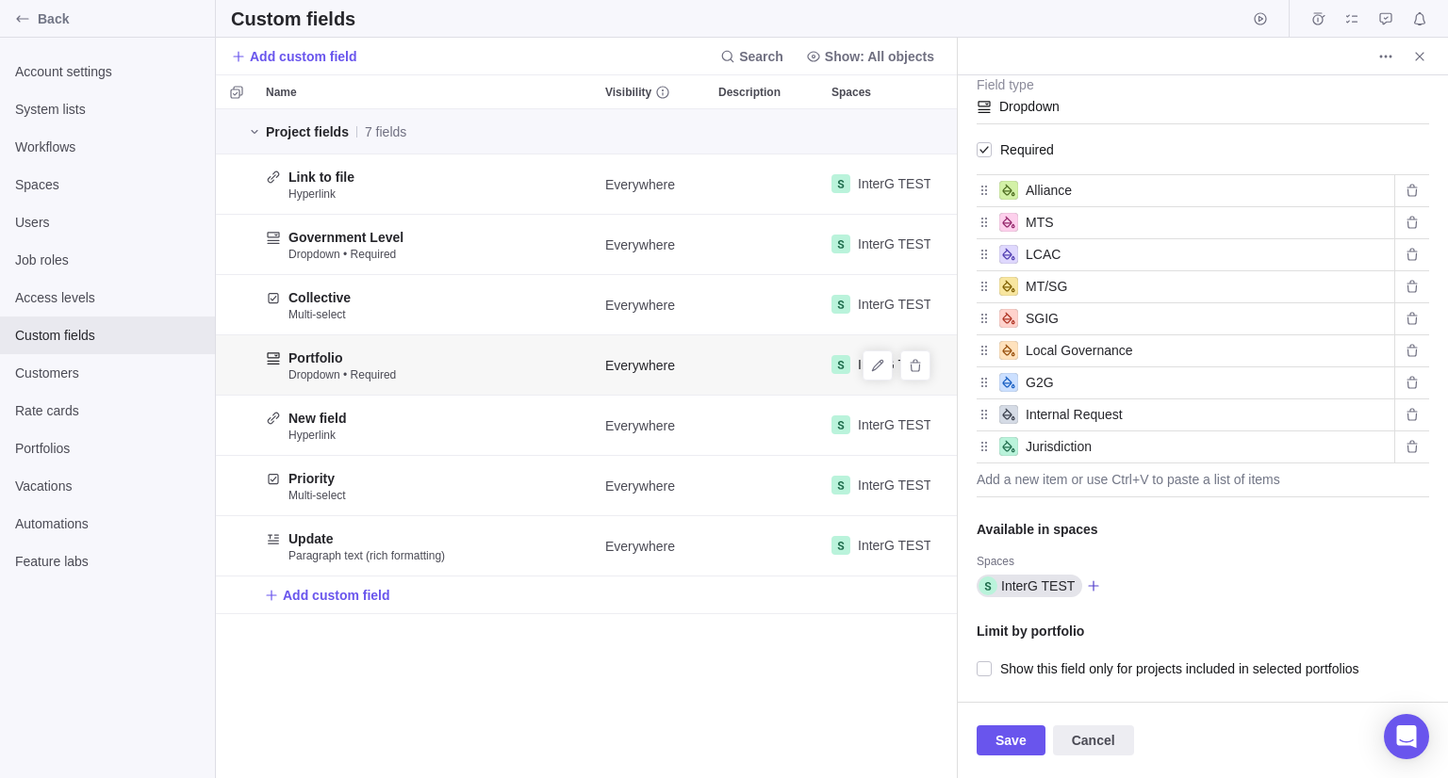
click at [1088, 584] on icon at bounding box center [1093, 586] width 15 height 15
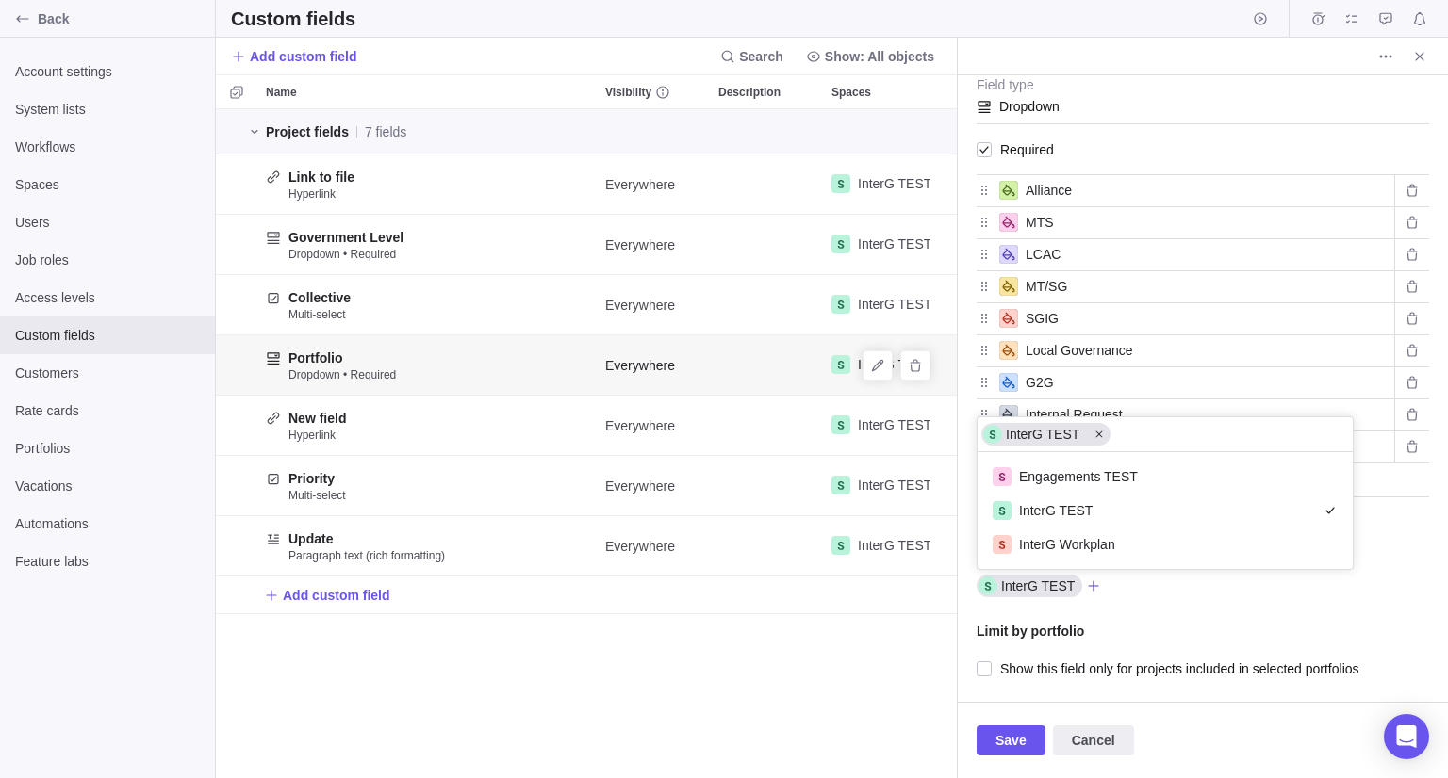
scroll to position [102, 361]
click at [1092, 477] on span "Engagements TEST" at bounding box center [1078, 476] width 119 height 19
click at [1176, 643] on div "Portfolio Description Project Field for Dropdown Field type Required Alliance M…" at bounding box center [1203, 388] width 490 height 627
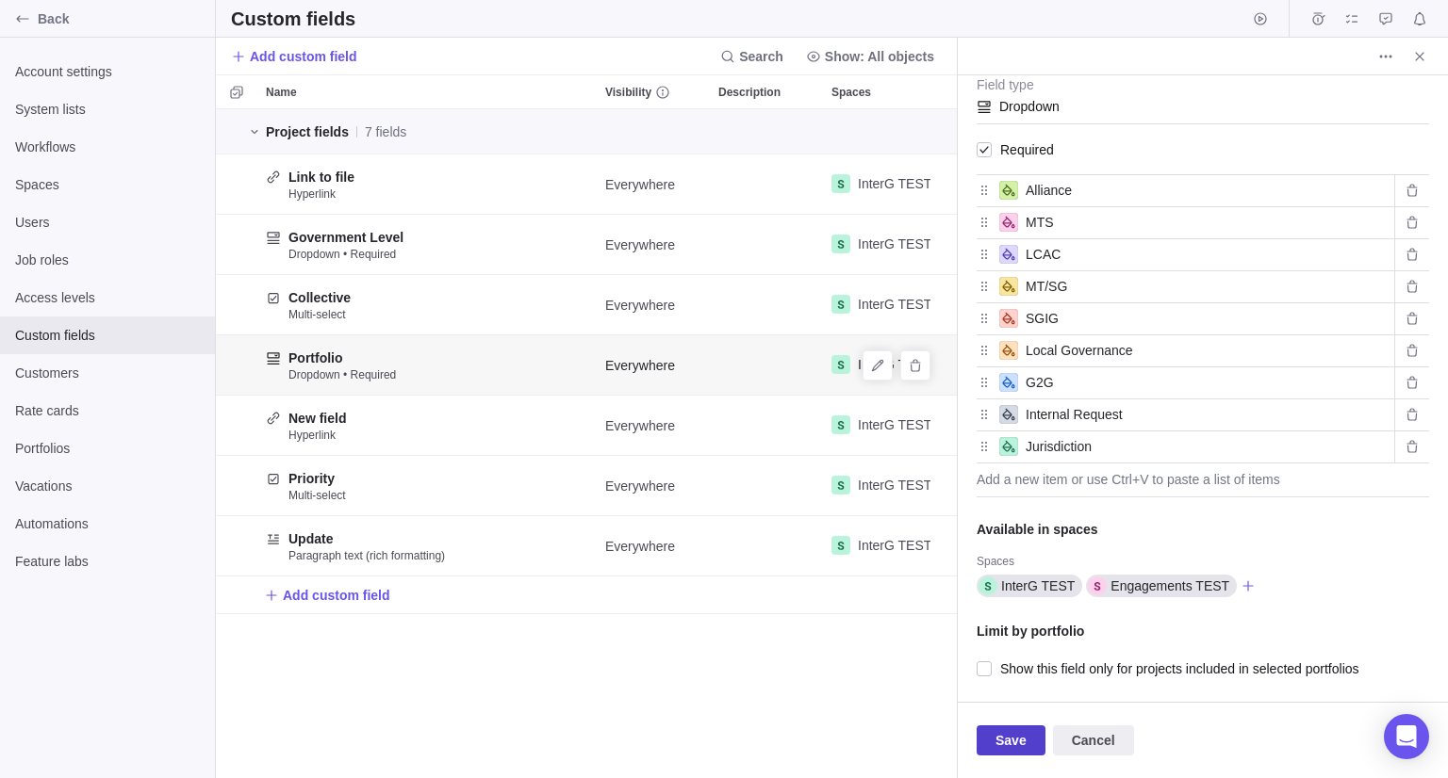
click at [1007, 740] on span "Save" at bounding box center [1010, 740] width 31 height 23
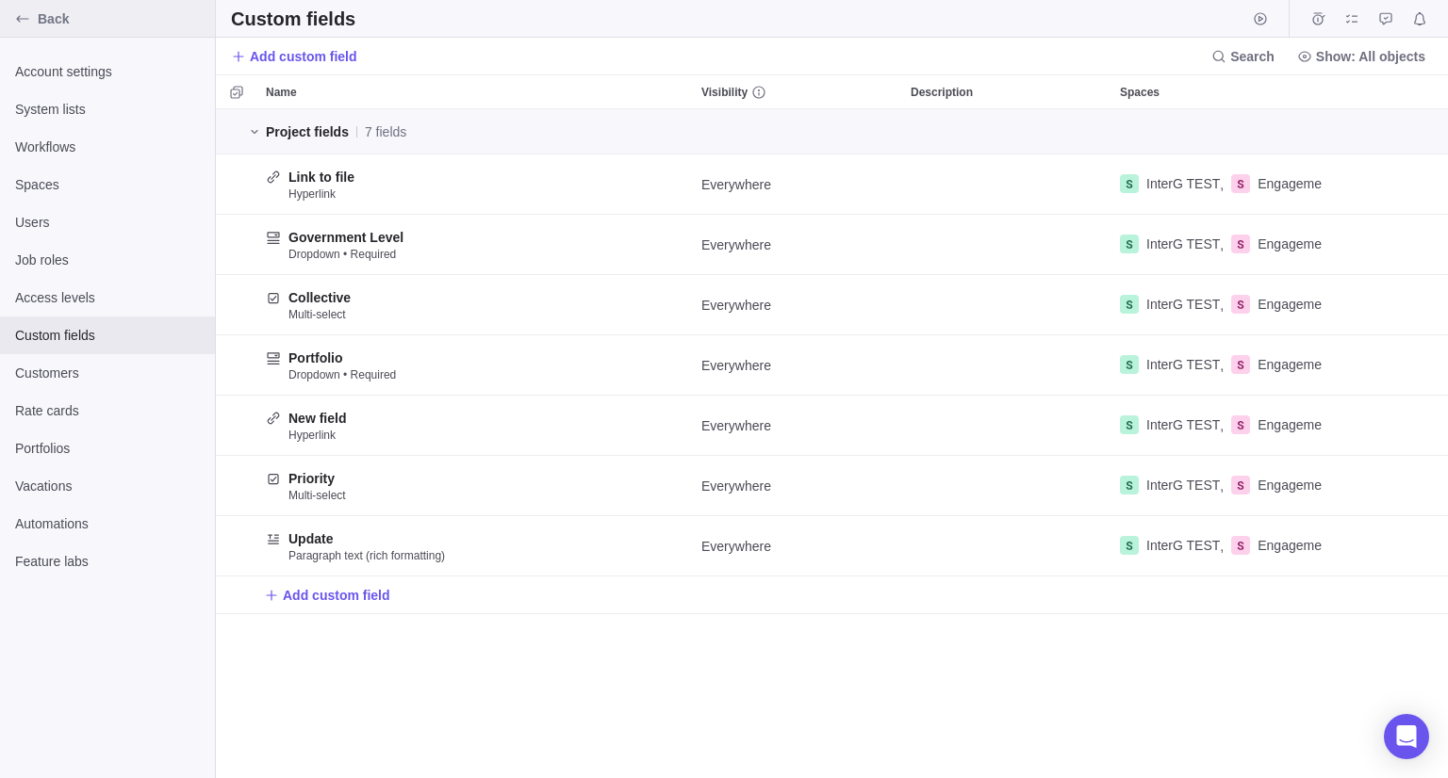
click at [15, 27] on div "Back" at bounding box center [23, 19] width 30 height 30
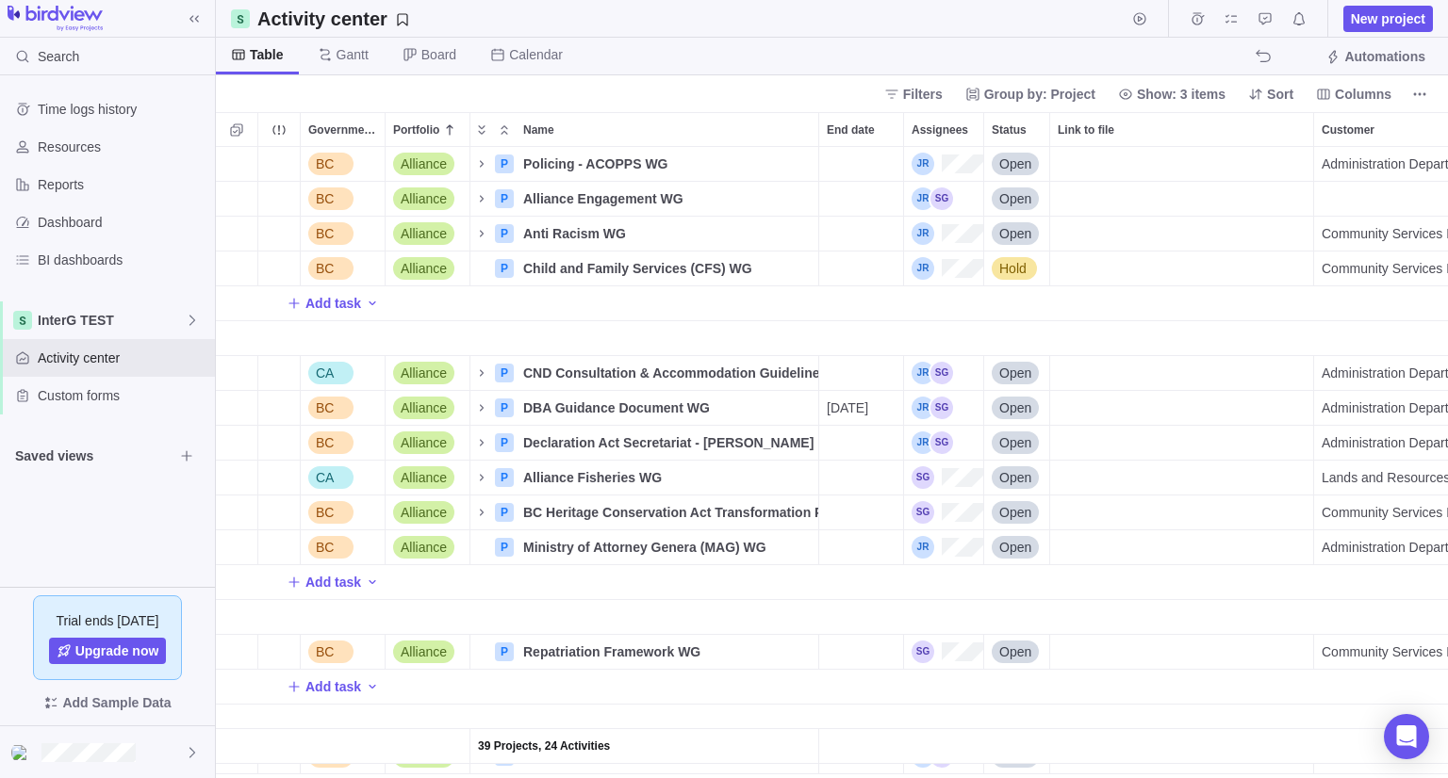
scroll to position [616, 1218]
click at [942, 102] on span "Filters" at bounding box center [923, 94] width 40 height 19
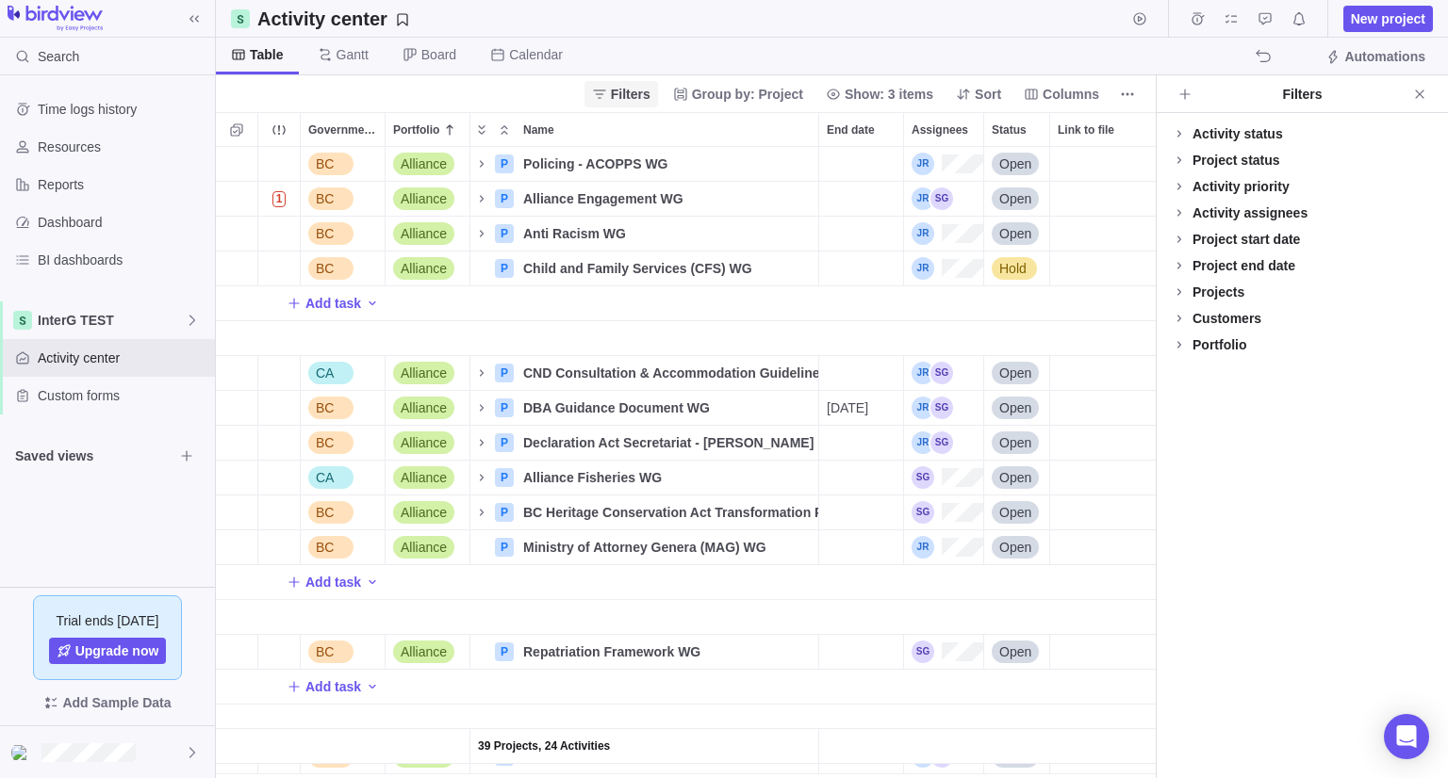
scroll to position [616, 925]
click at [1072, 96] on span "Columns" at bounding box center [1070, 94] width 57 height 19
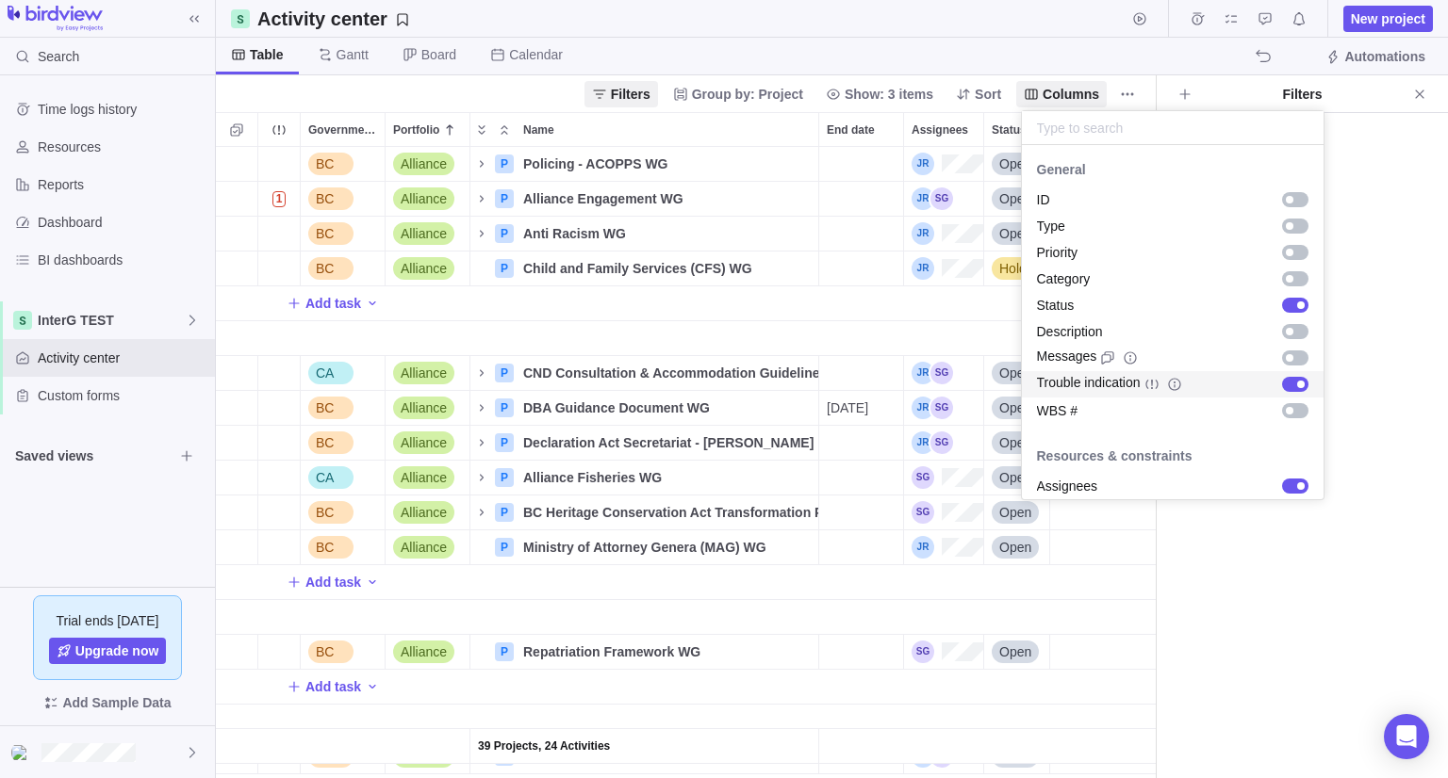
click at [1297, 384] on div "grid" at bounding box center [1301, 385] width 8 height 8
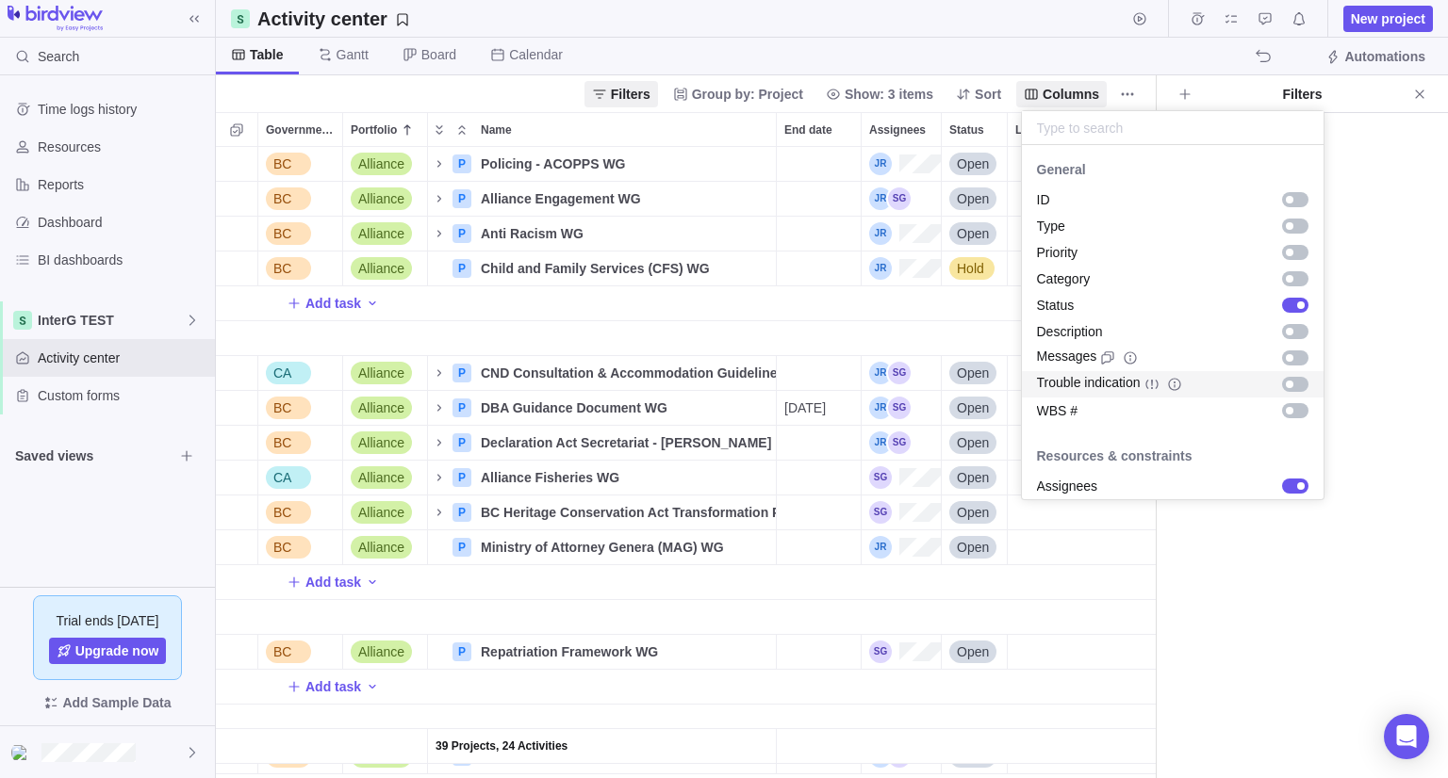
click at [1285, 384] on div "grid" at bounding box center [1295, 384] width 26 height 15
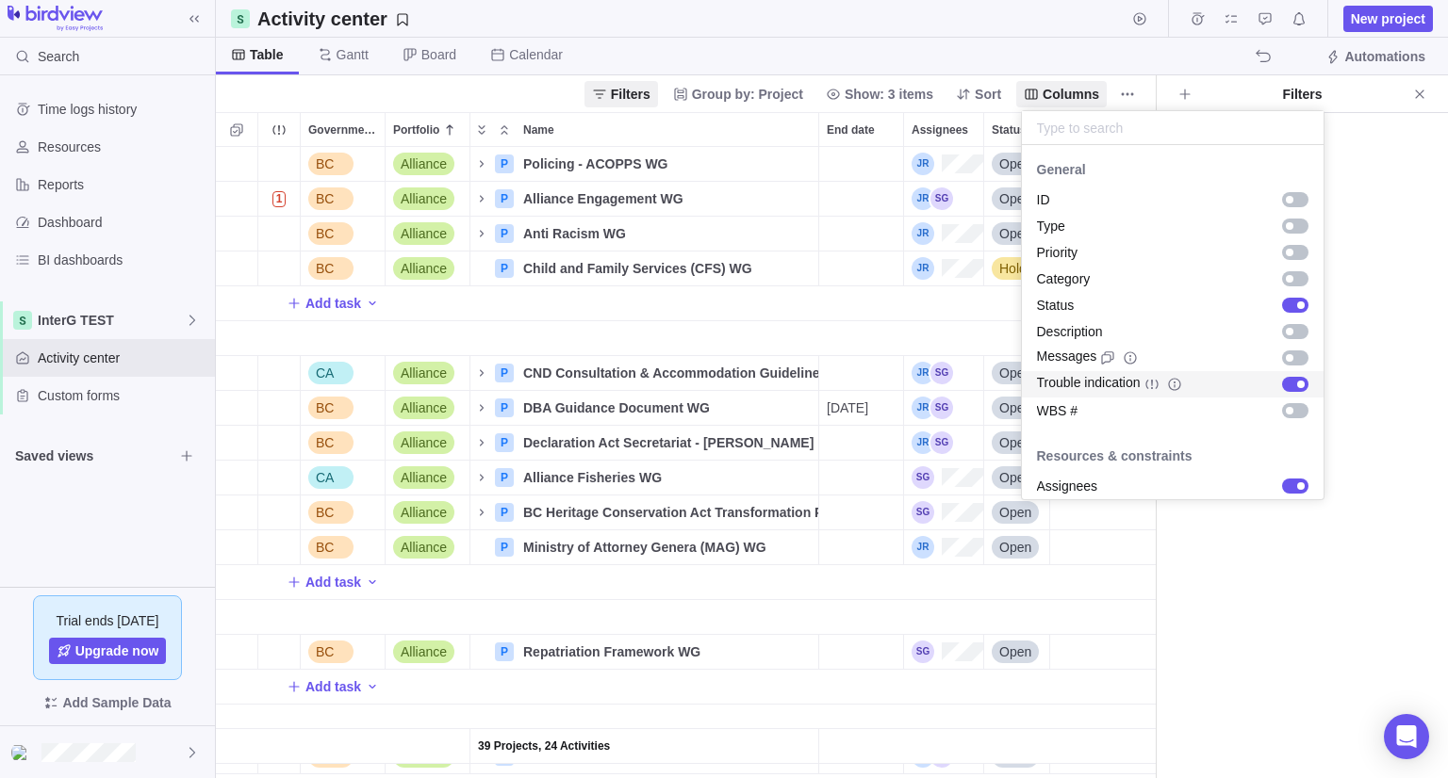
click at [1297, 384] on div "grid" at bounding box center [1301, 385] width 8 height 8
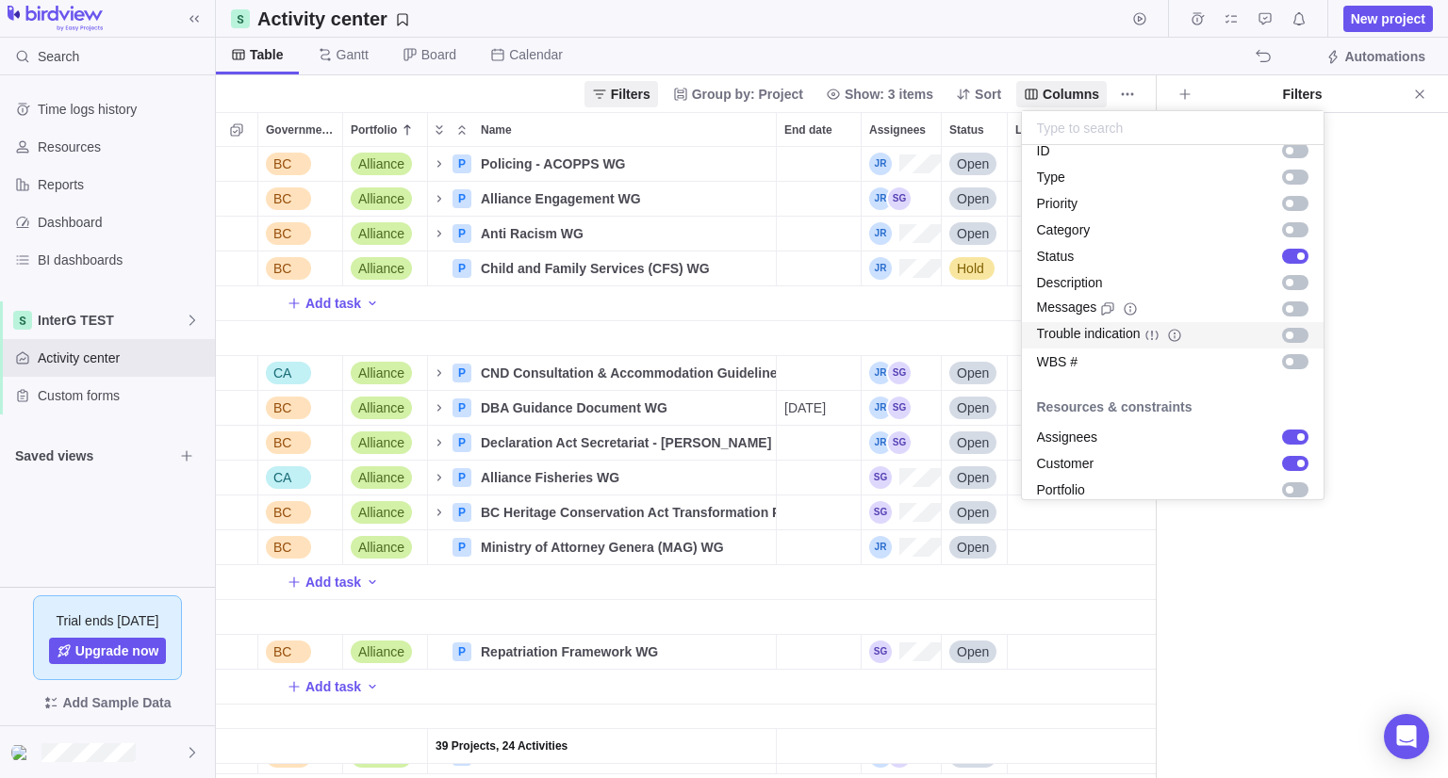
scroll to position [94, 0]
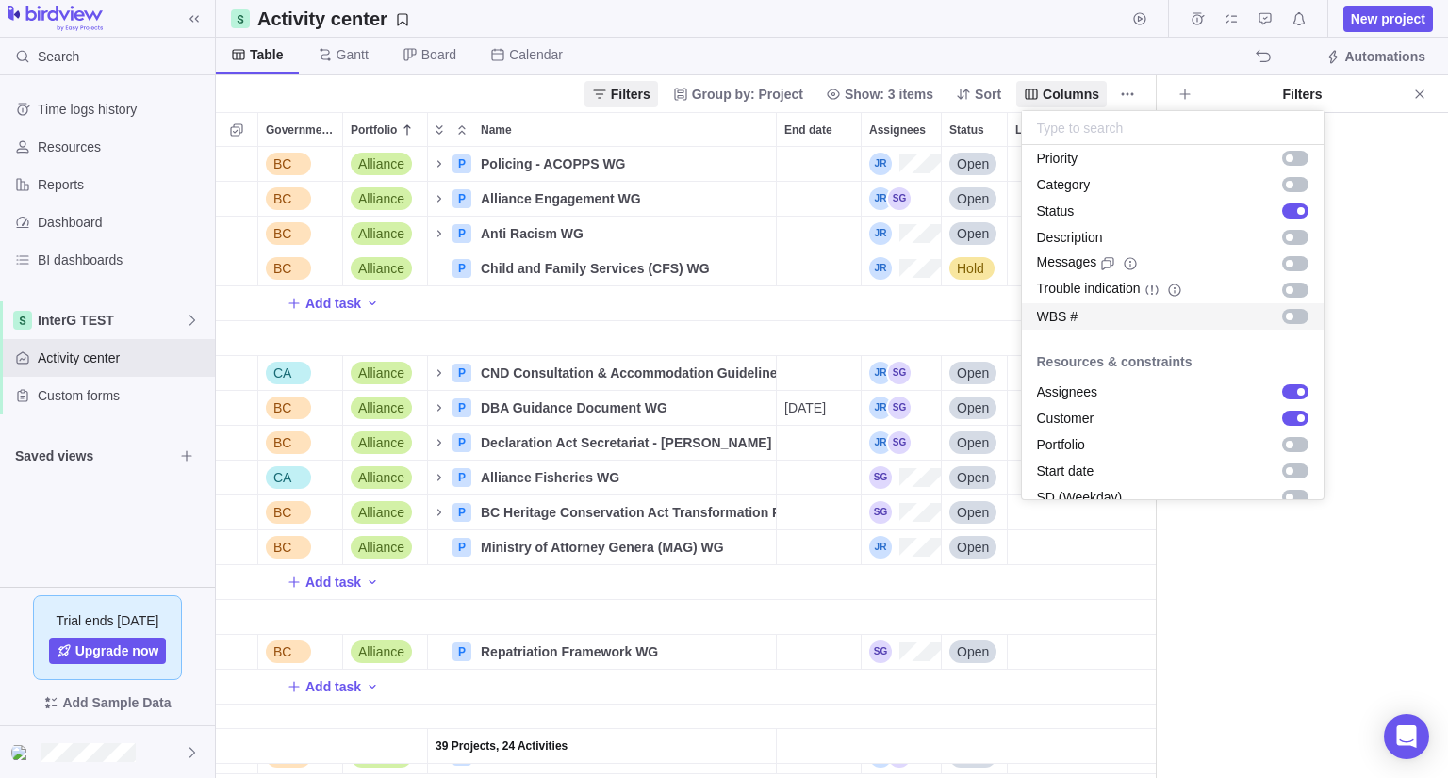
click at [1282, 319] on div "grid" at bounding box center [1295, 316] width 26 height 15
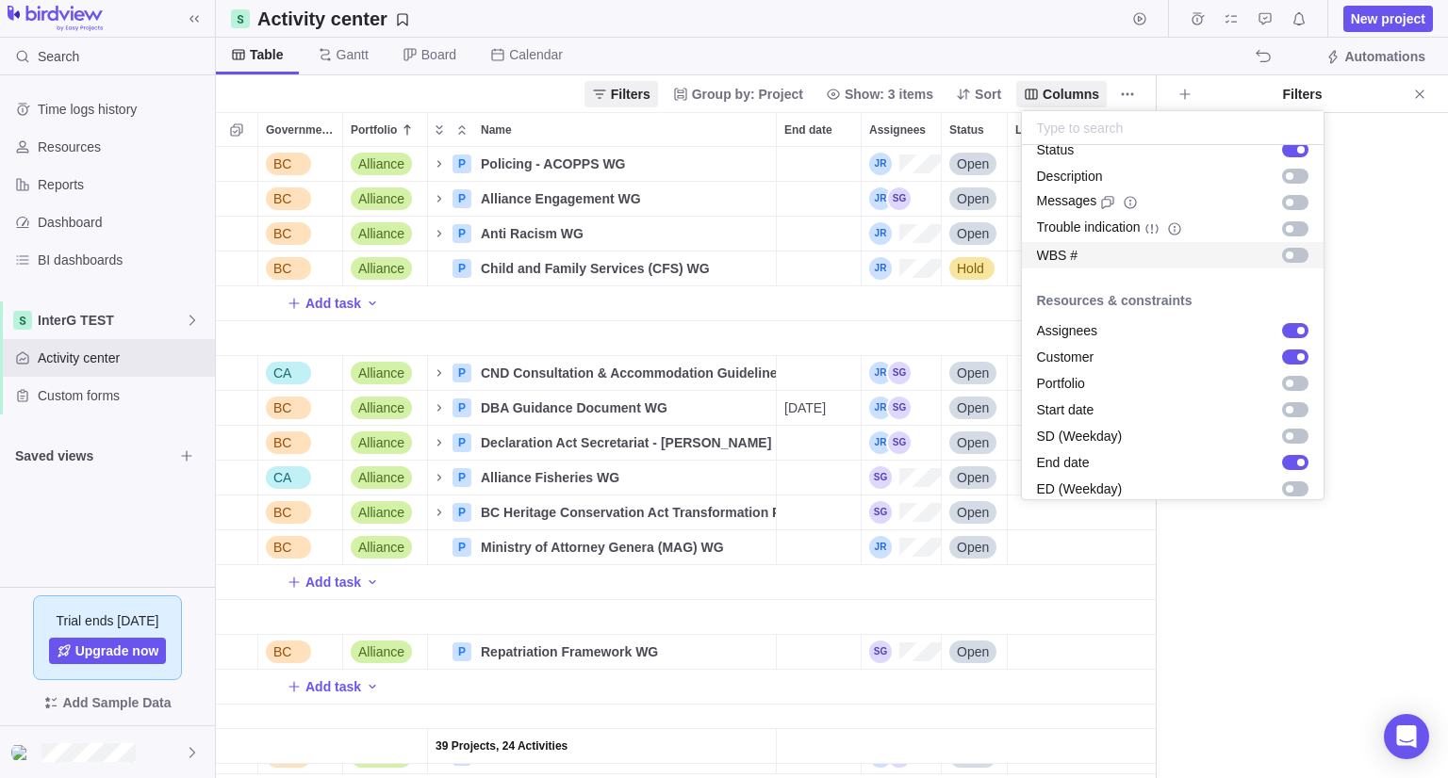
scroll to position [188, 0]
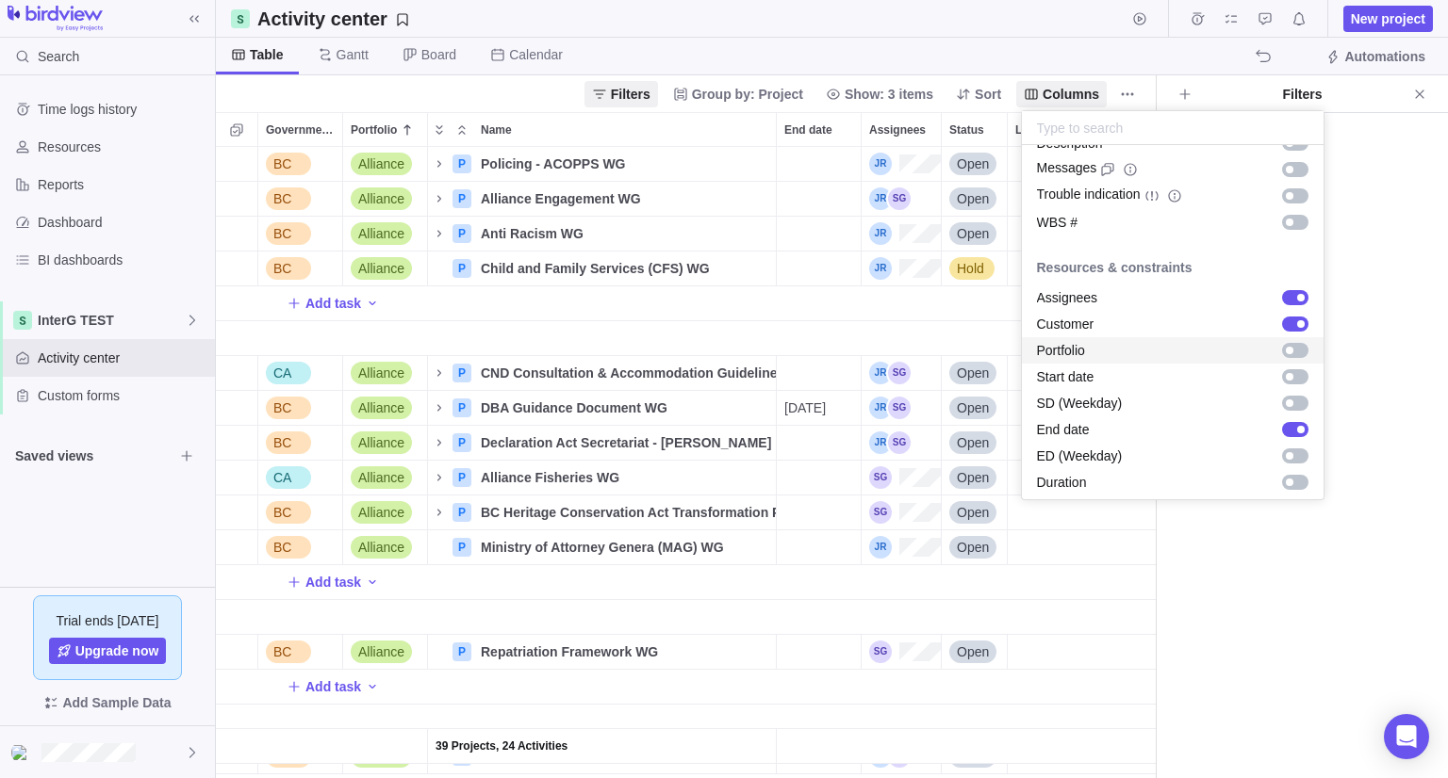
click at [1282, 358] on div "grid" at bounding box center [1291, 350] width 34 height 19
drag, startPoint x: 700, startPoint y: 770, endPoint x: 784, endPoint y: 777, distance: 84.1
click at [784, 777] on body "Search Time logs history Resources Reports Dashboard BI dashboards InterG TEST …" at bounding box center [724, 389] width 1448 height 778
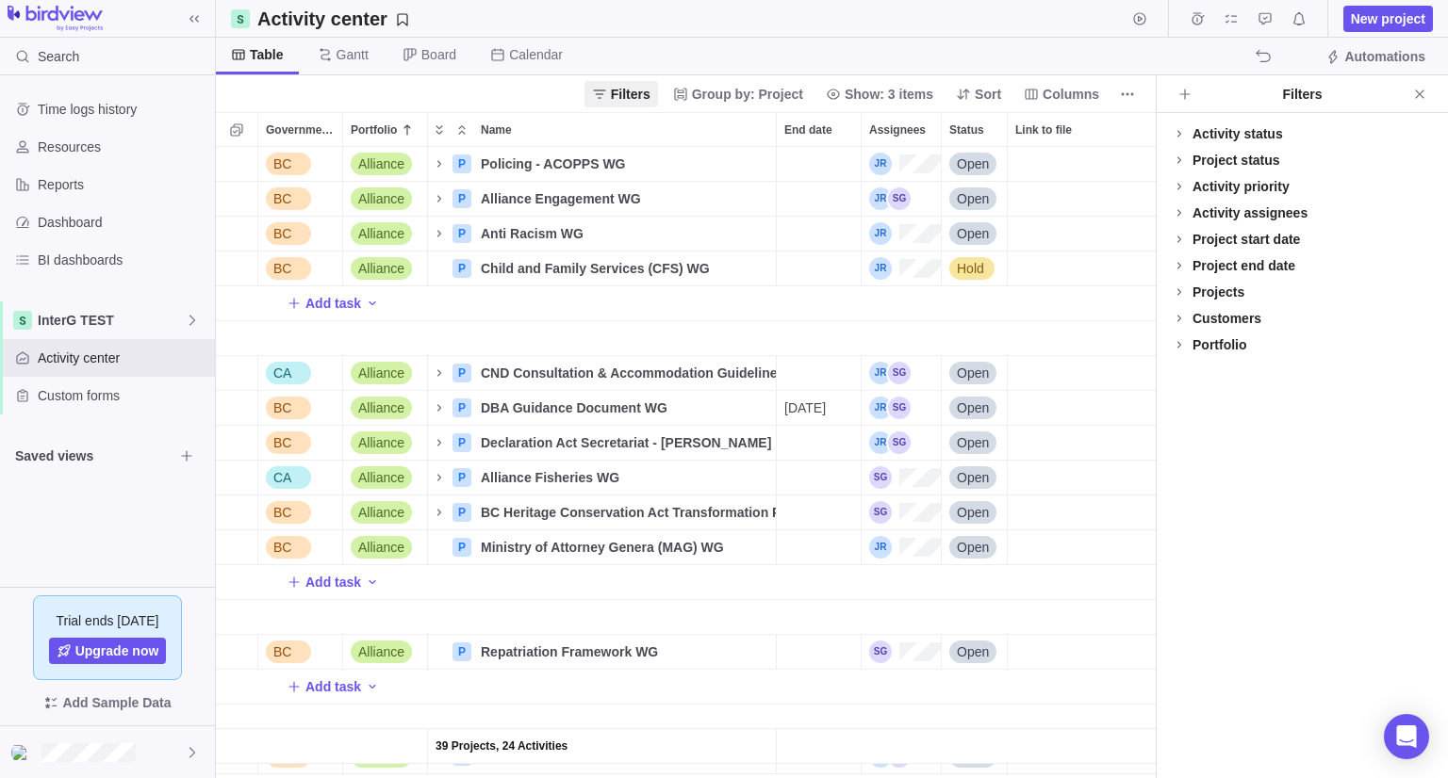
scroll to position [0, 658]
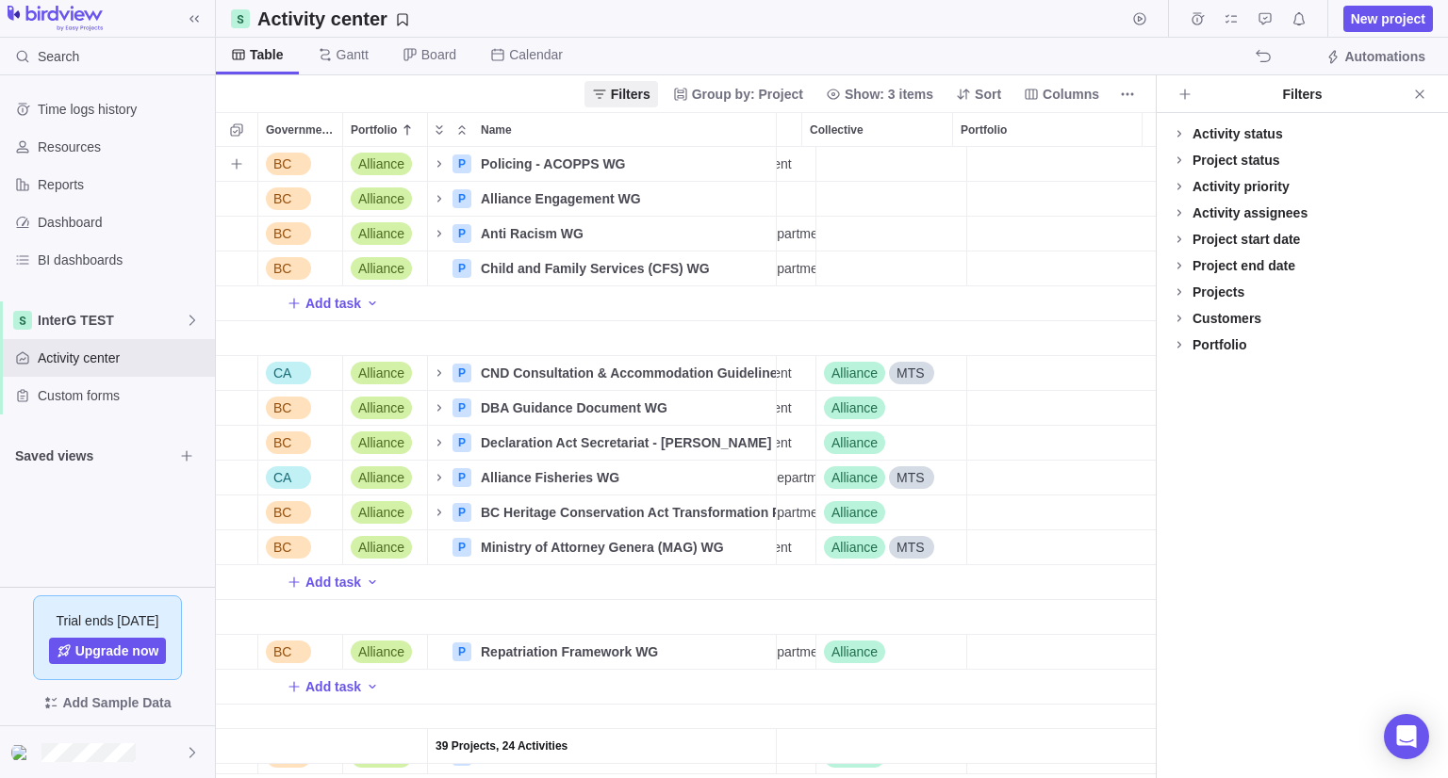
click at [1021, 154] on div "Portfolio" at bounding box center [1061, 164] width 188 height 34
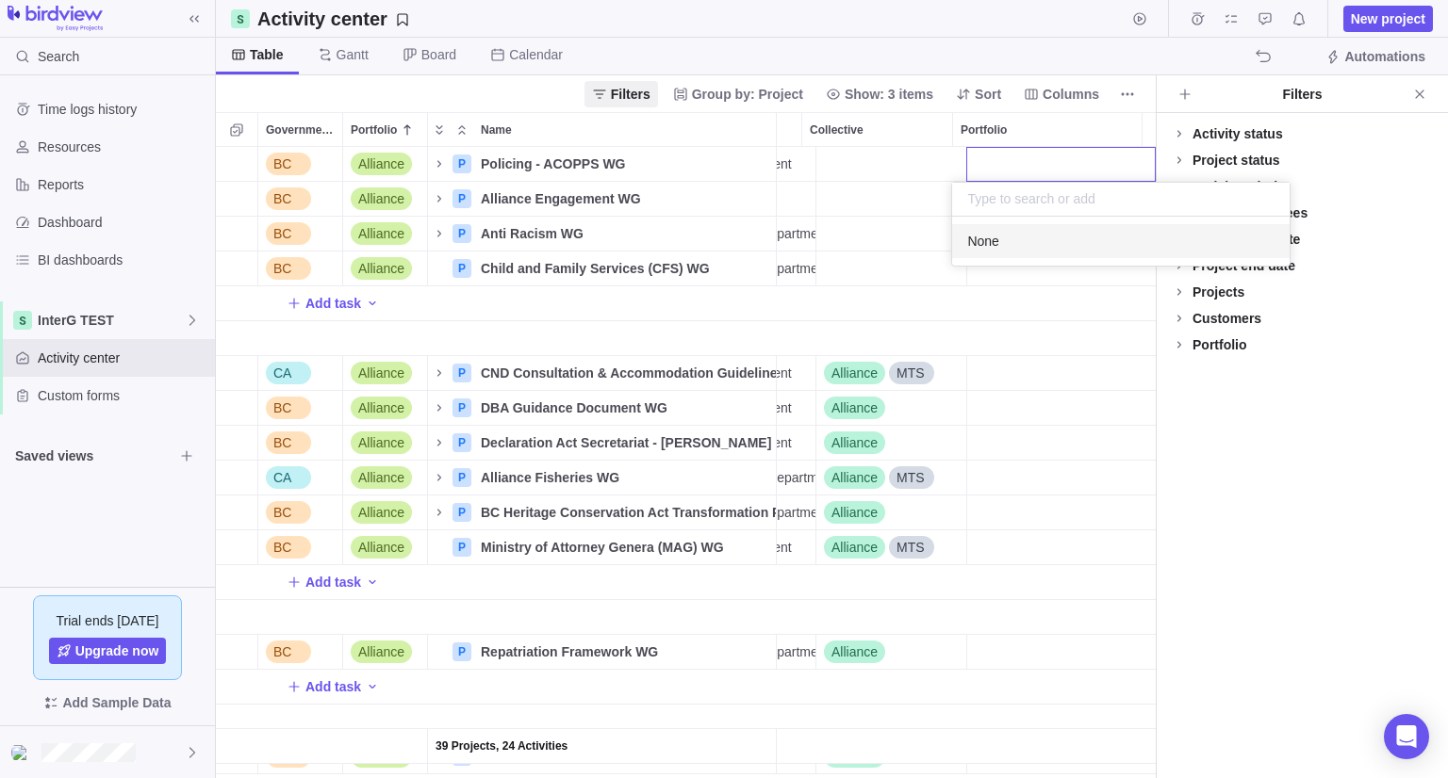
click at [1065, 130] on div "Government Level Portfolio Name End date Assignees Status Link to file Customer…" at bounding box center [686, 445] width 940 height 666
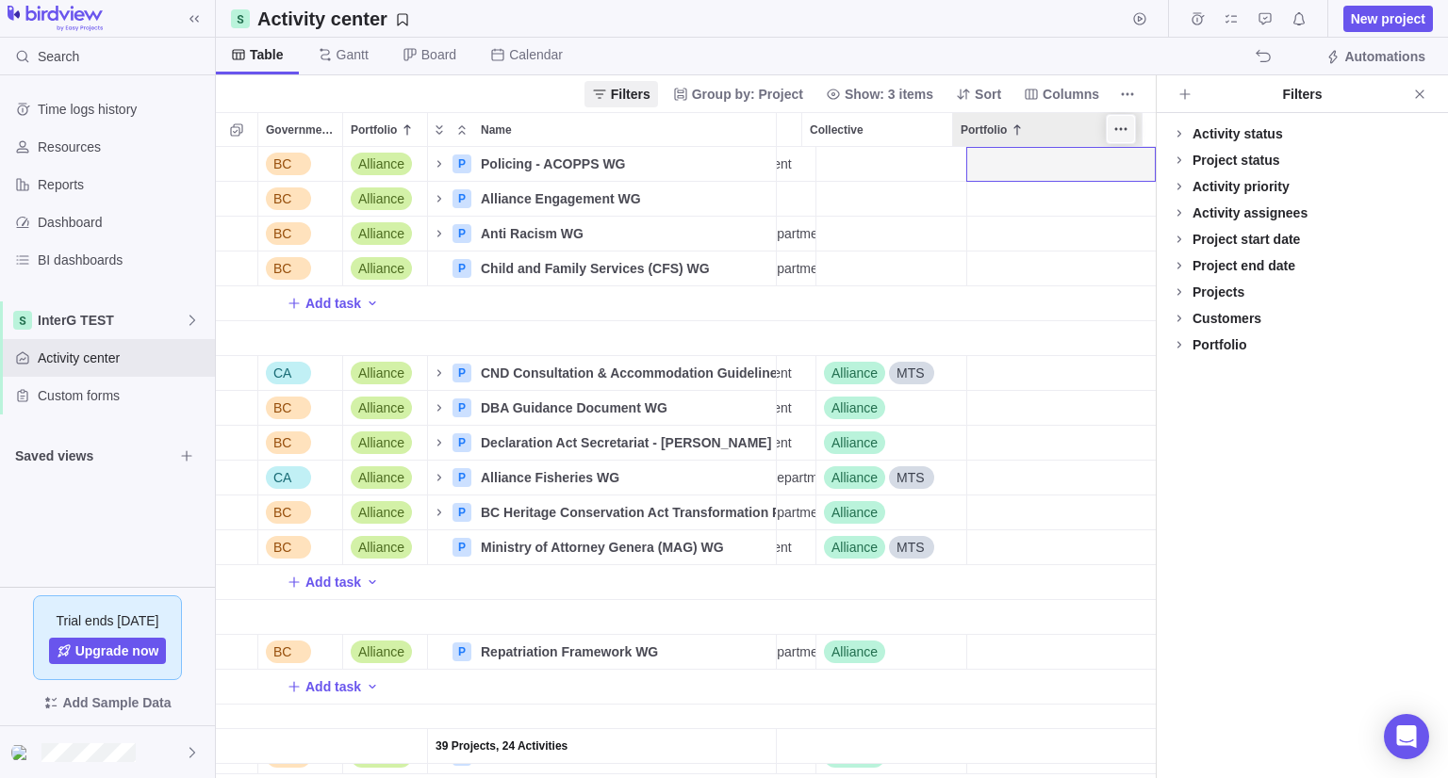
click at [1124, 125] on icon "More actions" at bounding box center [1120, 129] width 15 height 15
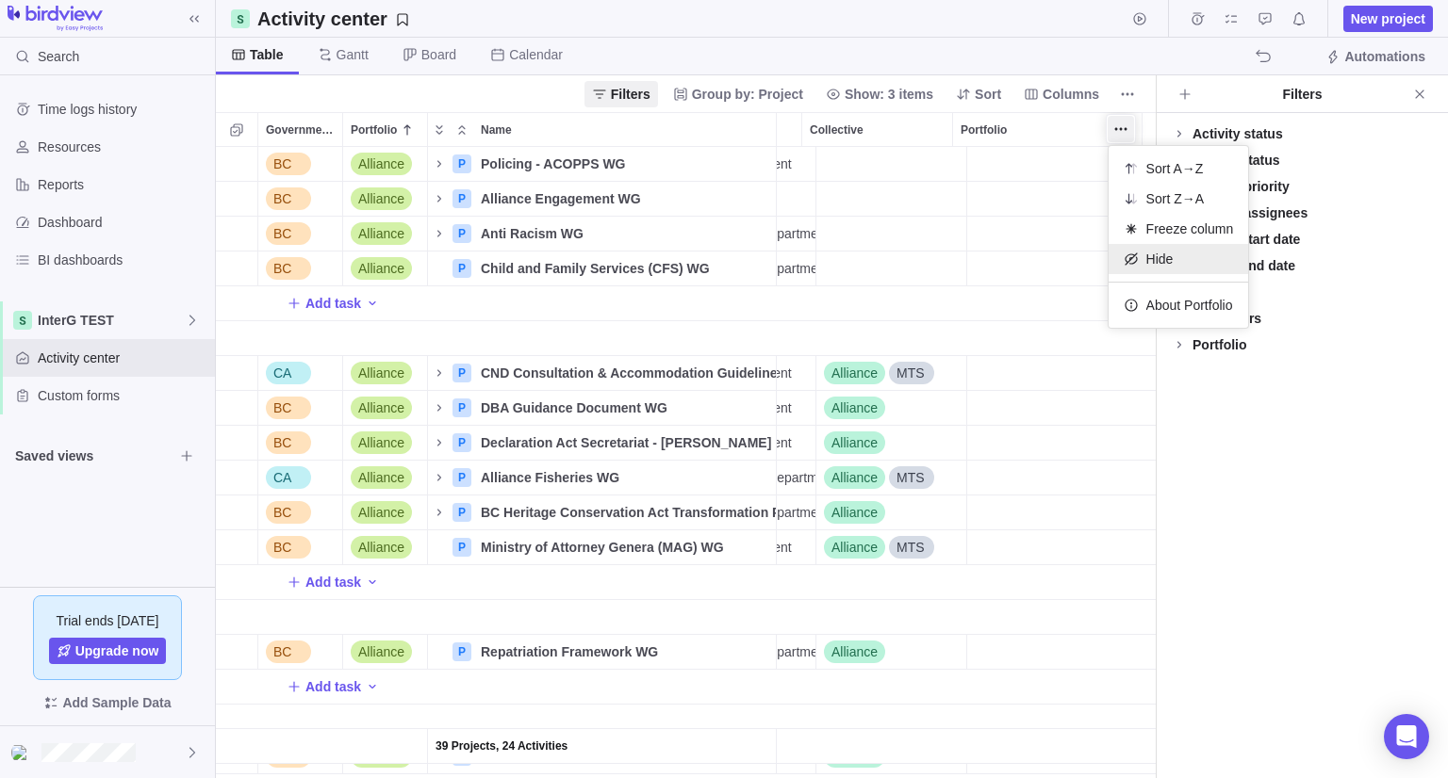
click at [1158, 265] on span "Hide" at bounding box center [1159, 259] width 27 height 19
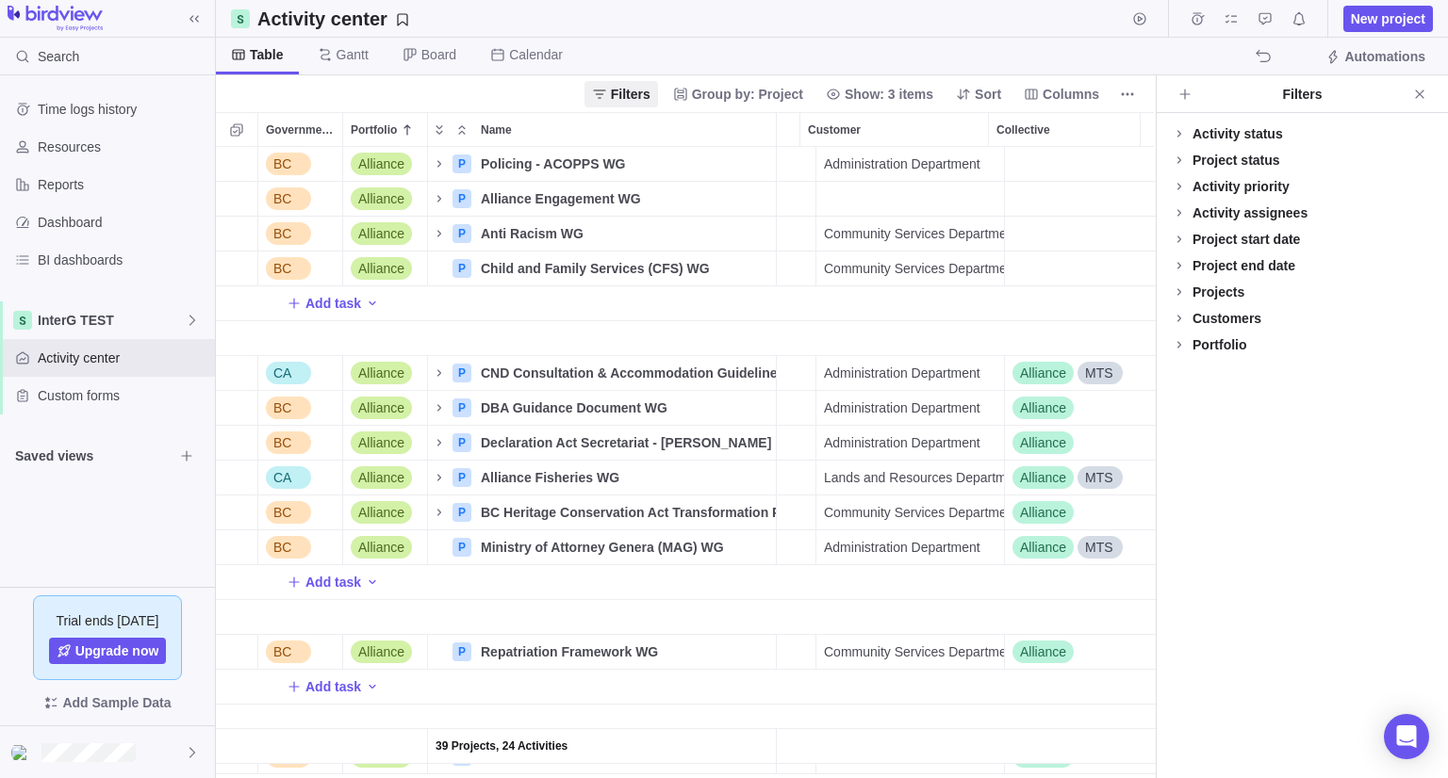
scroll to position [0, 469]
click at [1059, 90] on span "Columns" at bounding box center [1070, 94] width 57 height 19
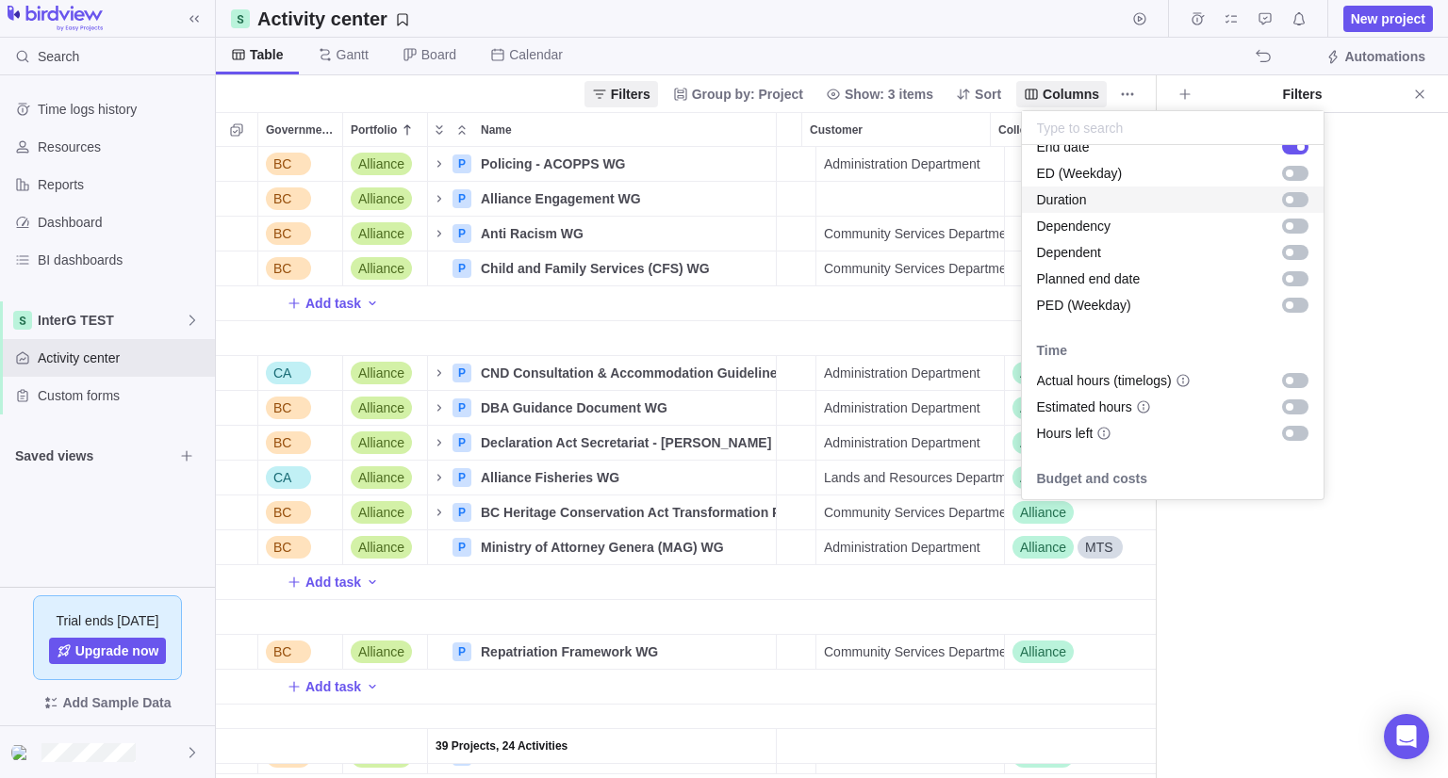
scroll to position [377, 0]
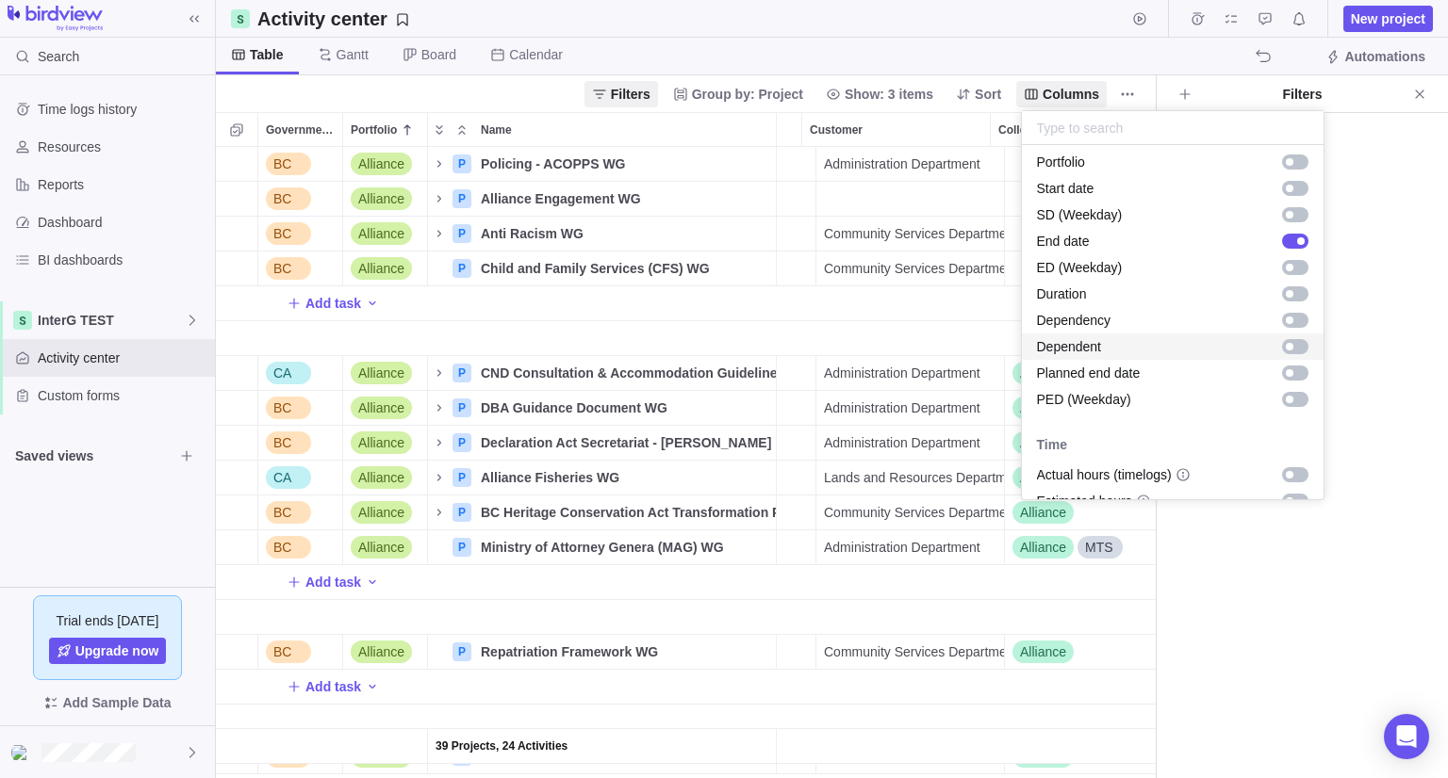
click at [1283, 342] on div "grid" at bounding box center [1295, 346] width 26 height 15
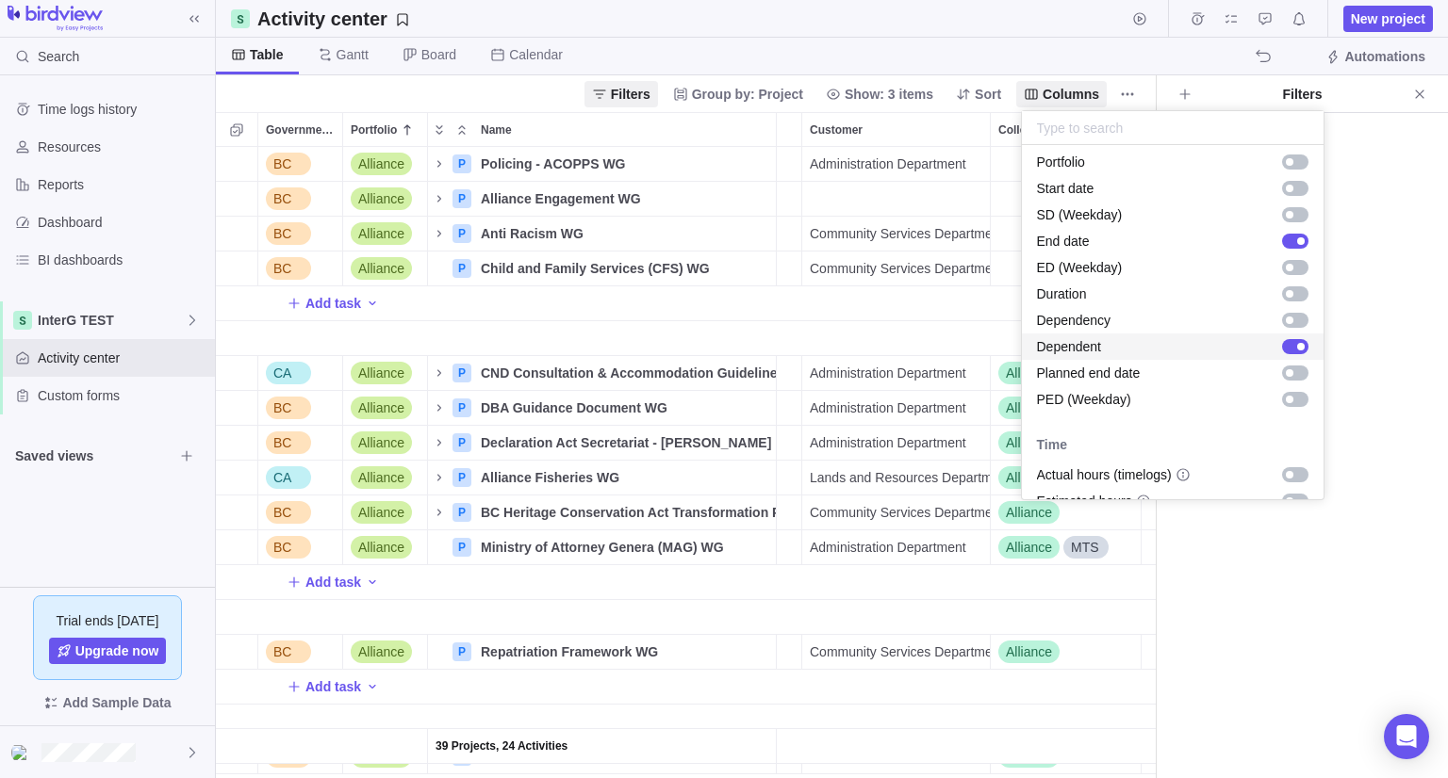
click at [1283, 342] on div "grid" at bounding box center [1295, 346] width 26 height 15
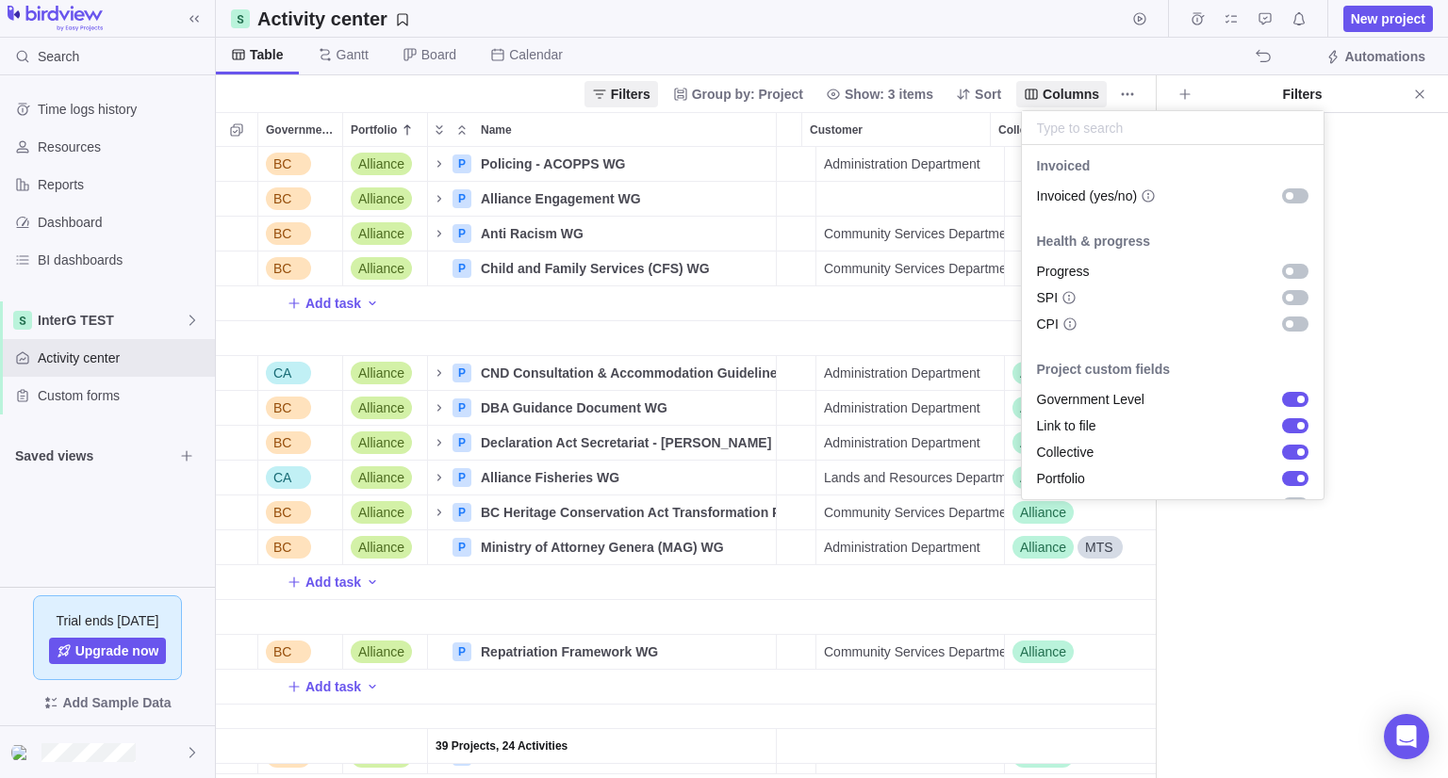
scroll to position [1278, 0]
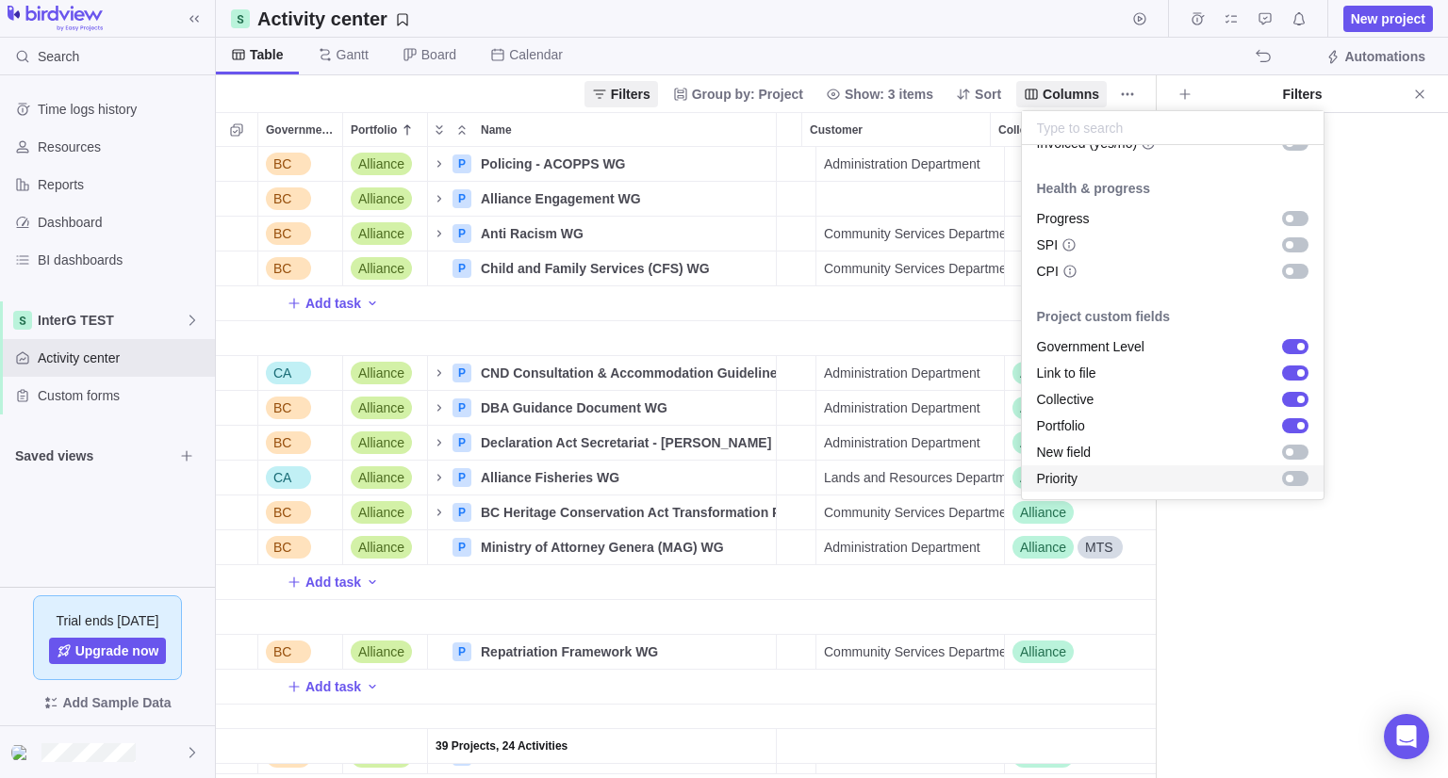
click at [1282, 483] on div "grid" at bounding box center [1295, 478] width 26 height 15
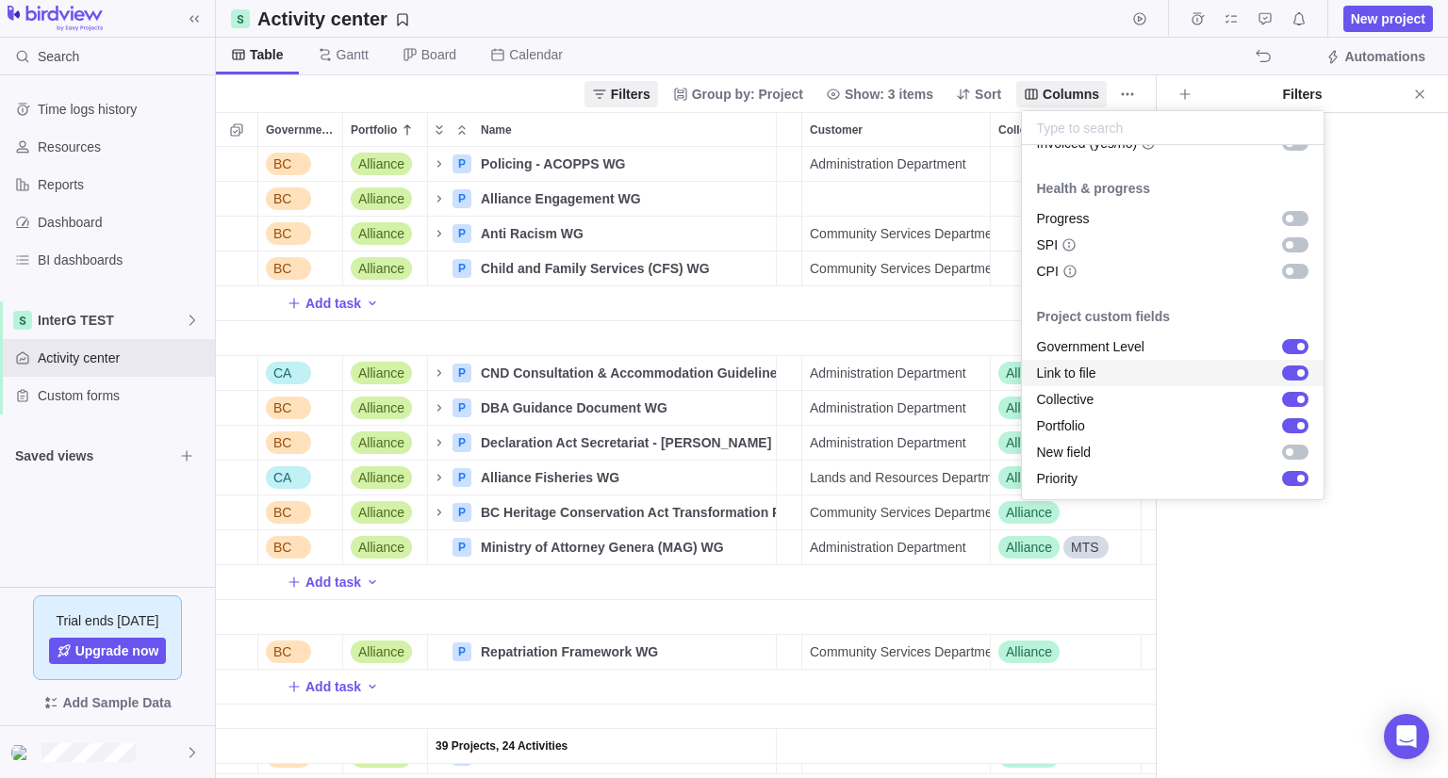
scroll to position [1263, 0]
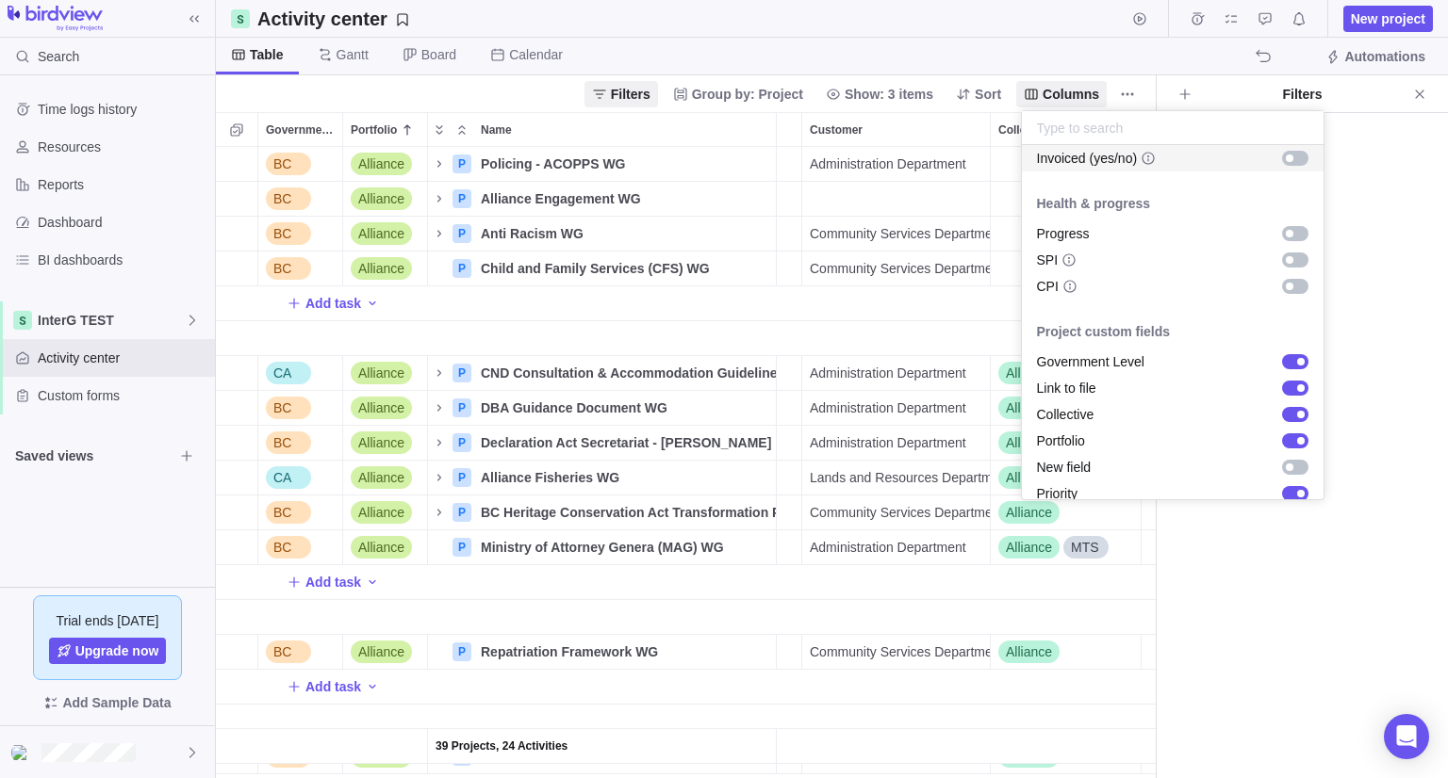
click at [1082, 52] on body "Search Time logs history Resources Reports Dashboard BI dashboards InterG TEST …" at bounding box center [724, 389] width 1448 height 778
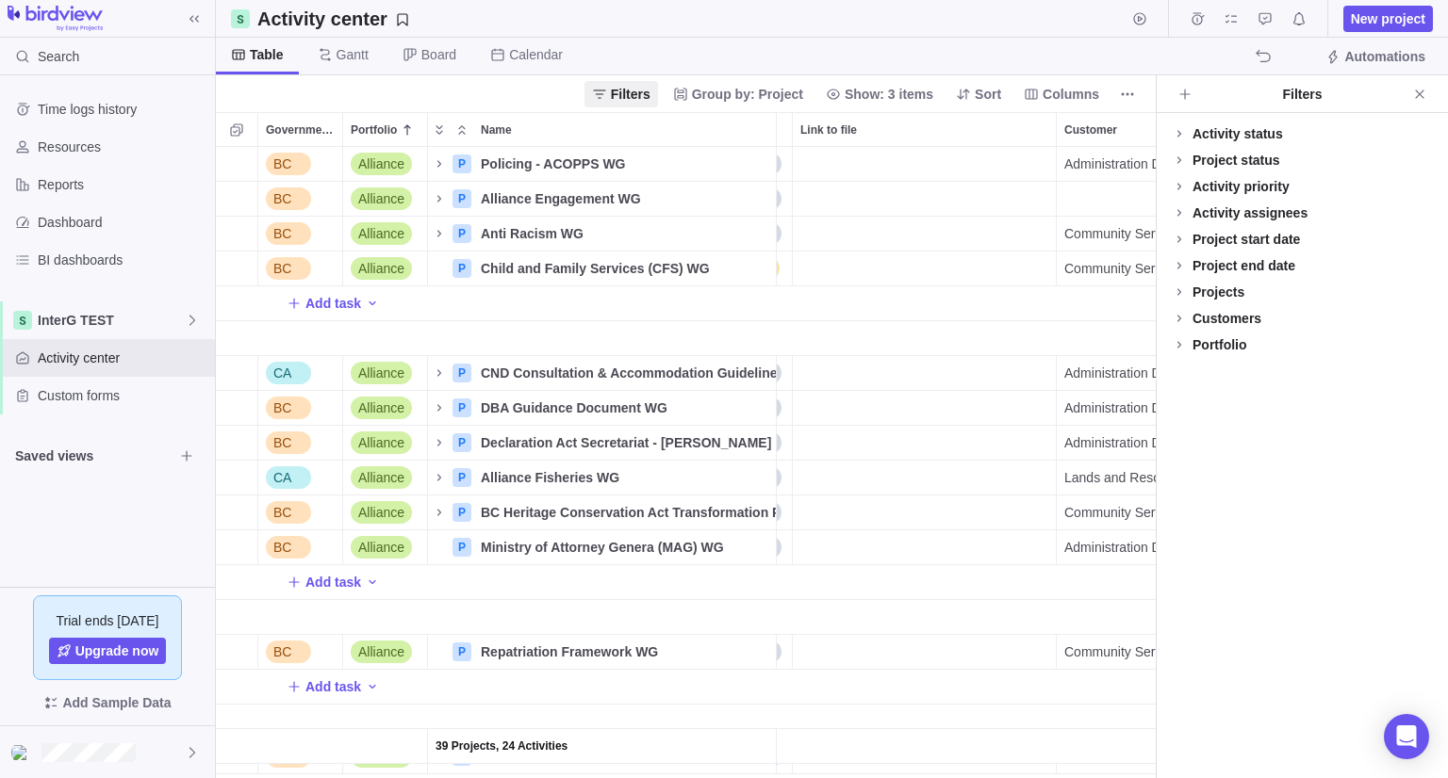
scroll to position [0, 212]
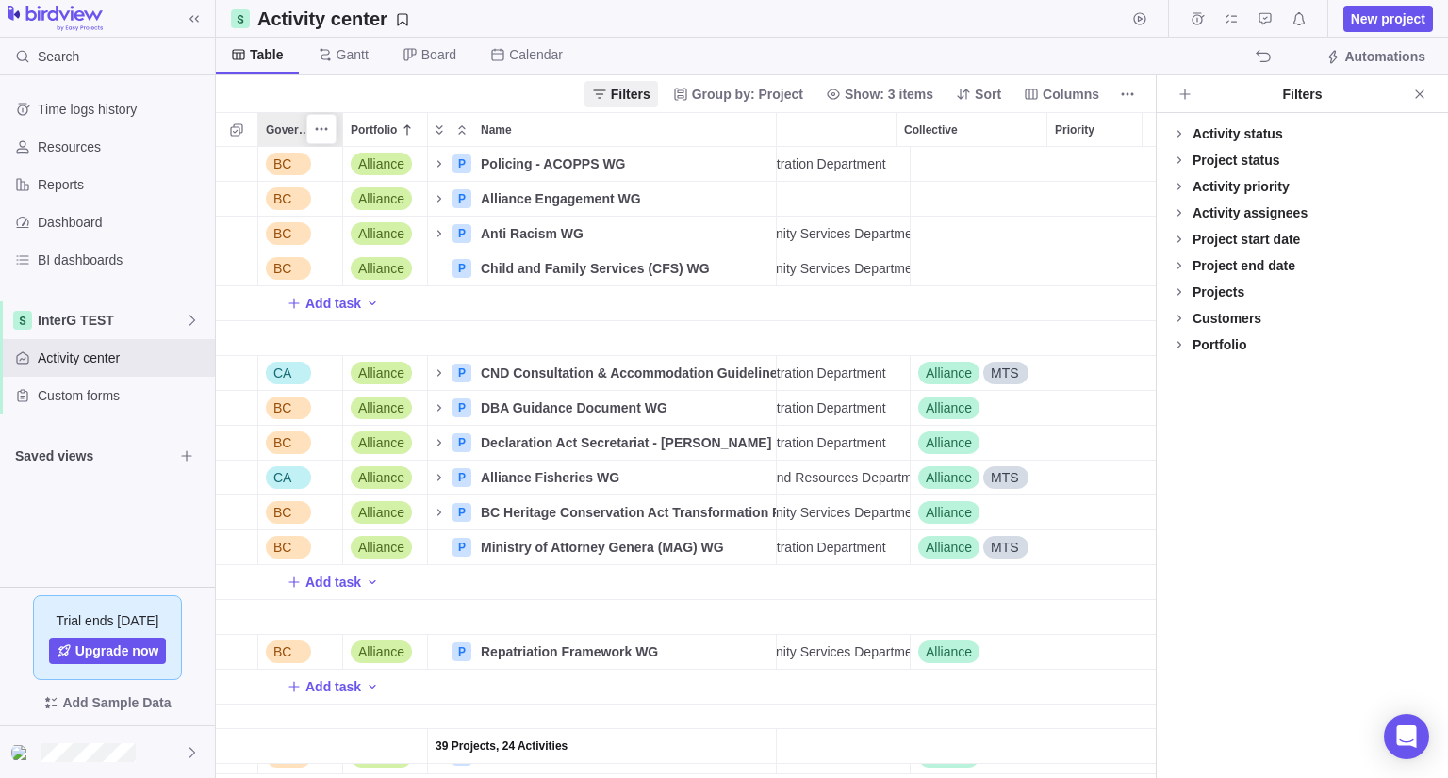
drag, startPoint x: 1077, startPoint y: 129, endPoint x: 262, endPoint y: 116, distance: 815.3
click at [262, 116] on div "Government Level Portfolio Name End date Assignees Status Link to file Customer…" at bounding box center [403, 129] width 1503 height 35
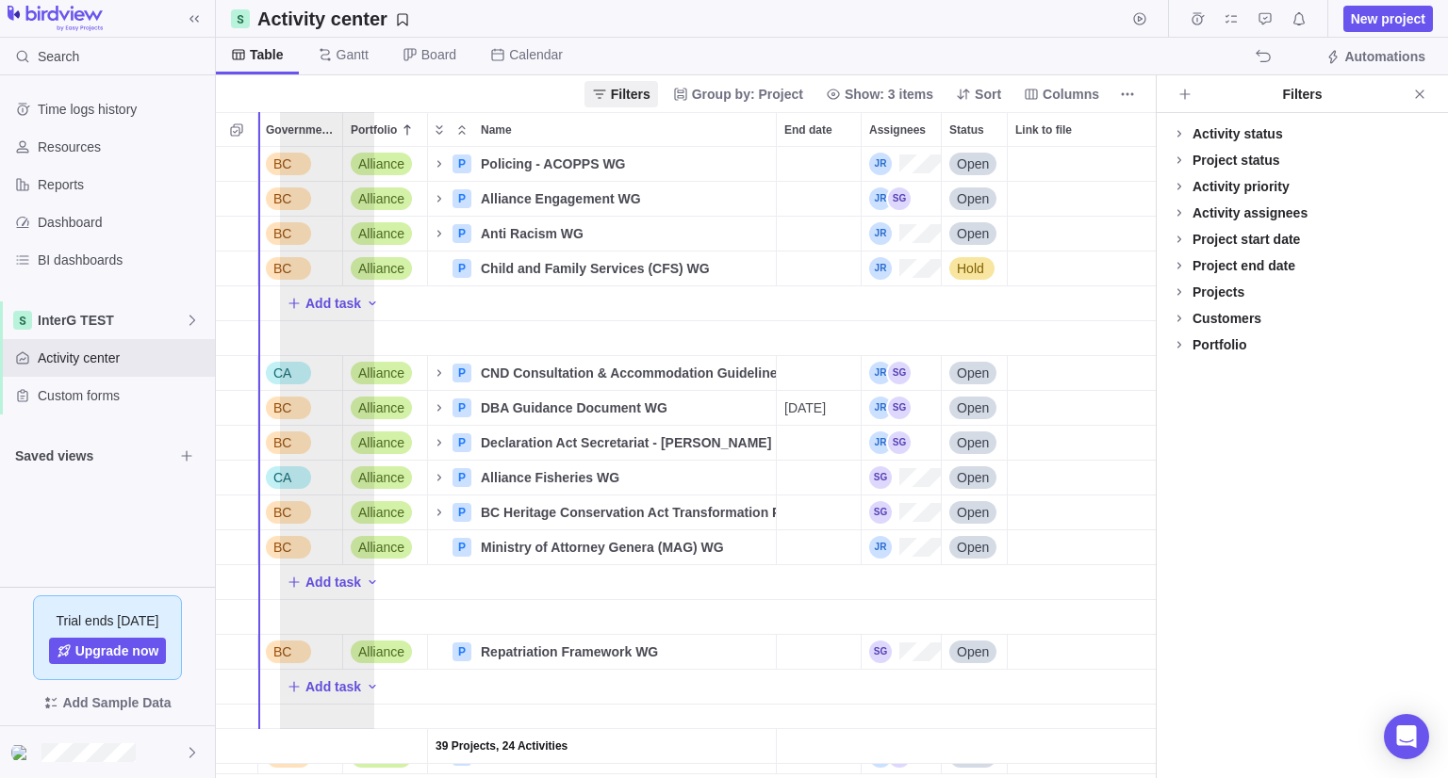
drag, startPoint x: 1093, startPoint y: 136, endPoint x: 313, endPoint y: 138, distance: 780.3
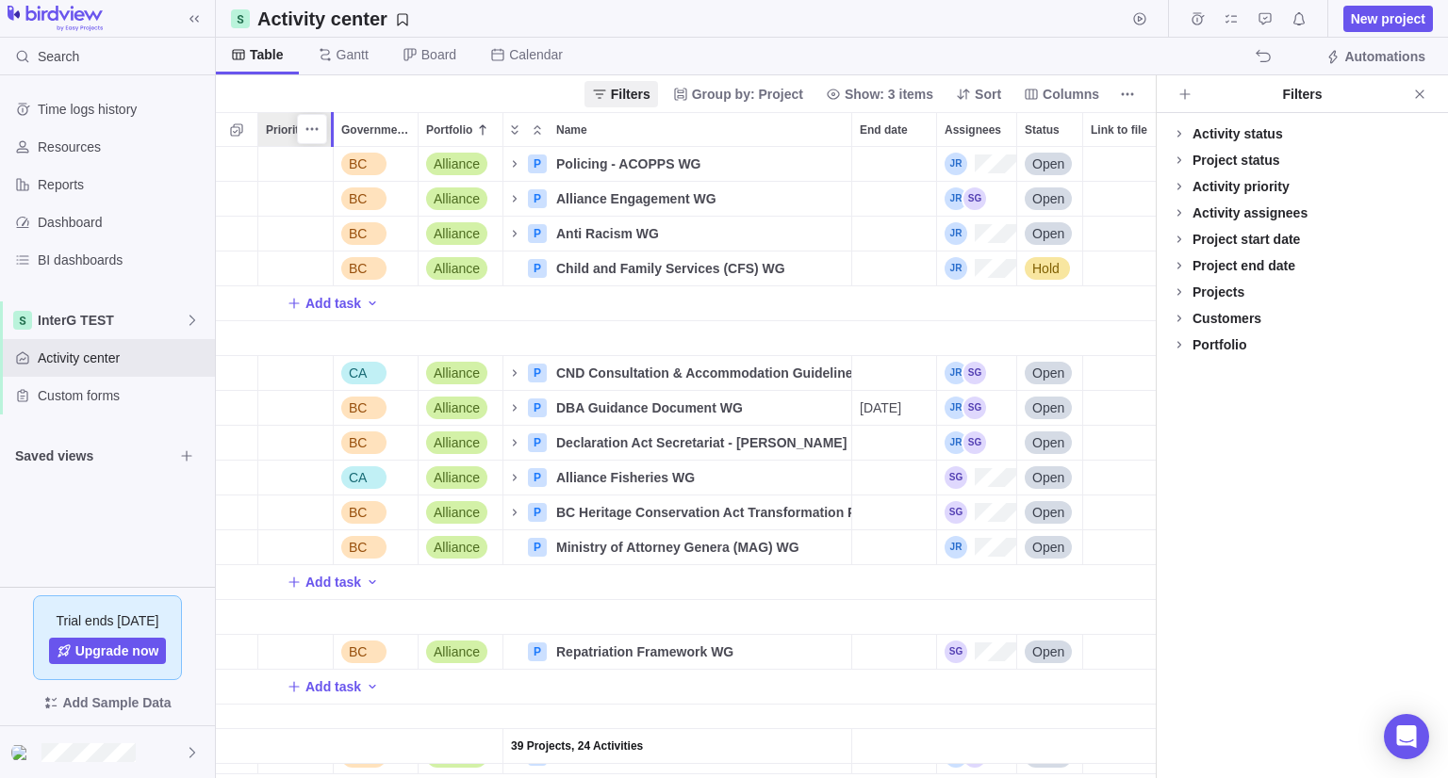
drag, startPoint x: 349, startPoint y: 129, endPoint x: 334, endPoint y: 131, distance: 15.2
click at [334, 131] on div at bounding box center [333, 129] width 5 height 35
click at [1049, 93] on span "Columns" at bounding box center [1070, 94] width 57 height 19
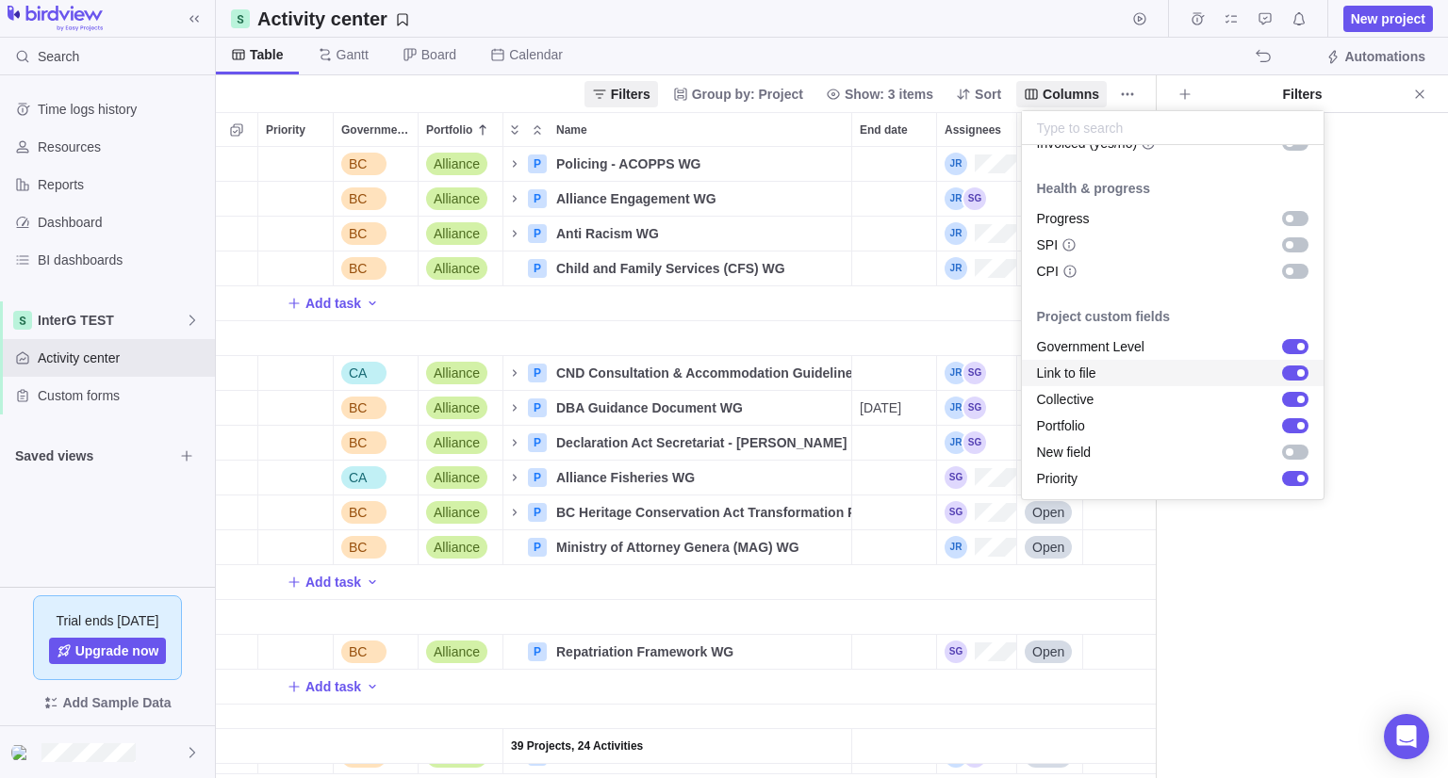
click at [59, 748] on body "Search Time logs history Resources Reports Dashboard BI dashboards InterG TEST …" at bounding box center [724, 389] width 1448 height 778
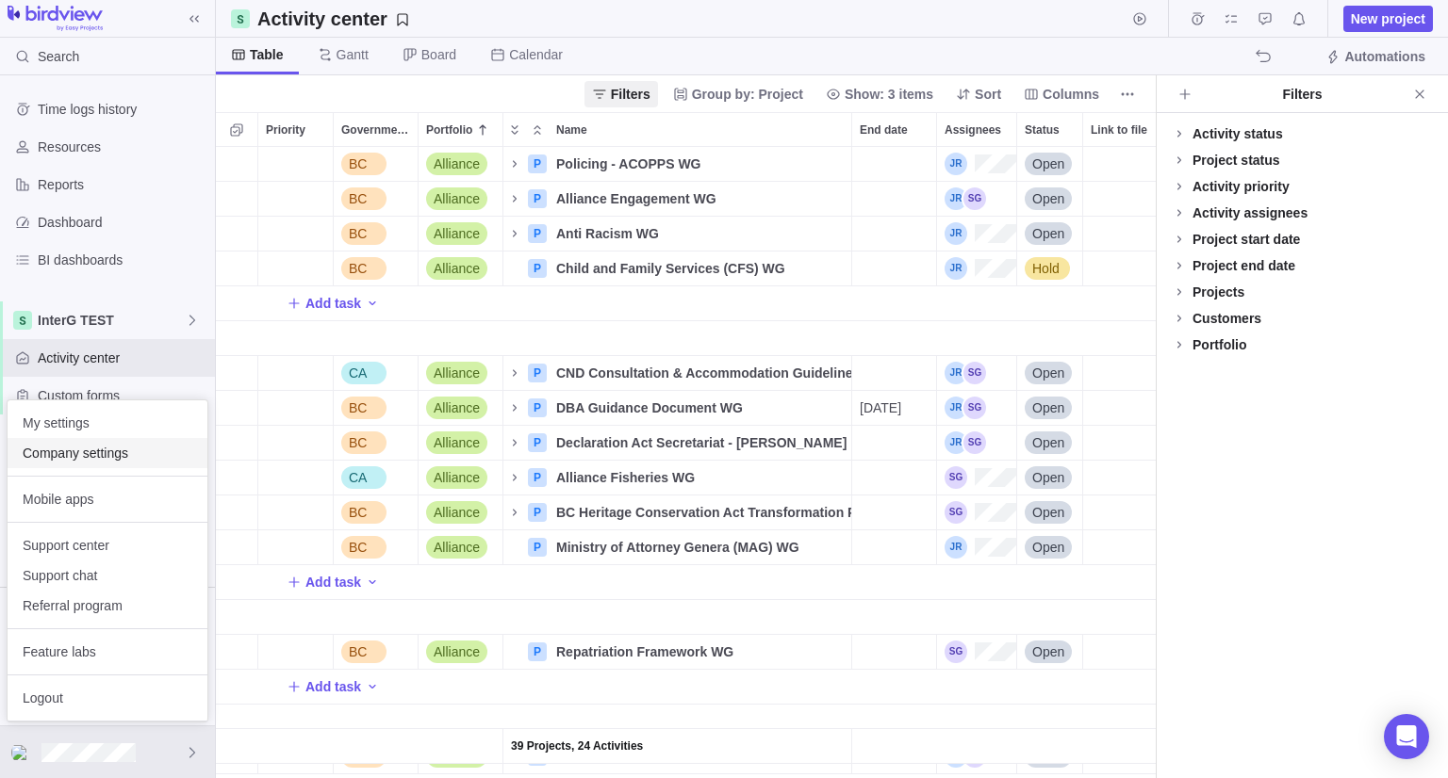
click at [72, 450] on span "Company settings" at bounding box center [108, 453] width 170 height 19
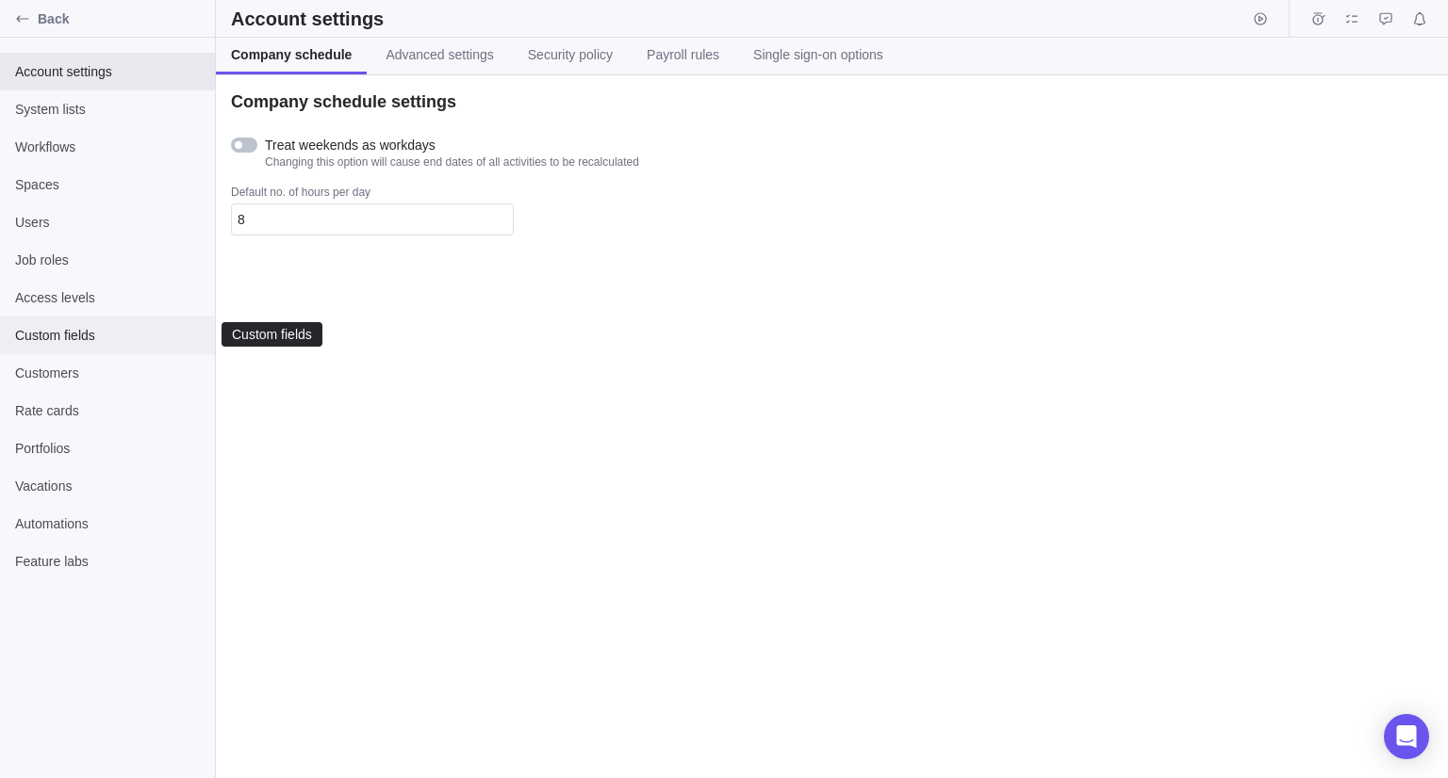
click at [58, 343] on span "Custom fields" at bounding box center [107, 335] width 185 height 19
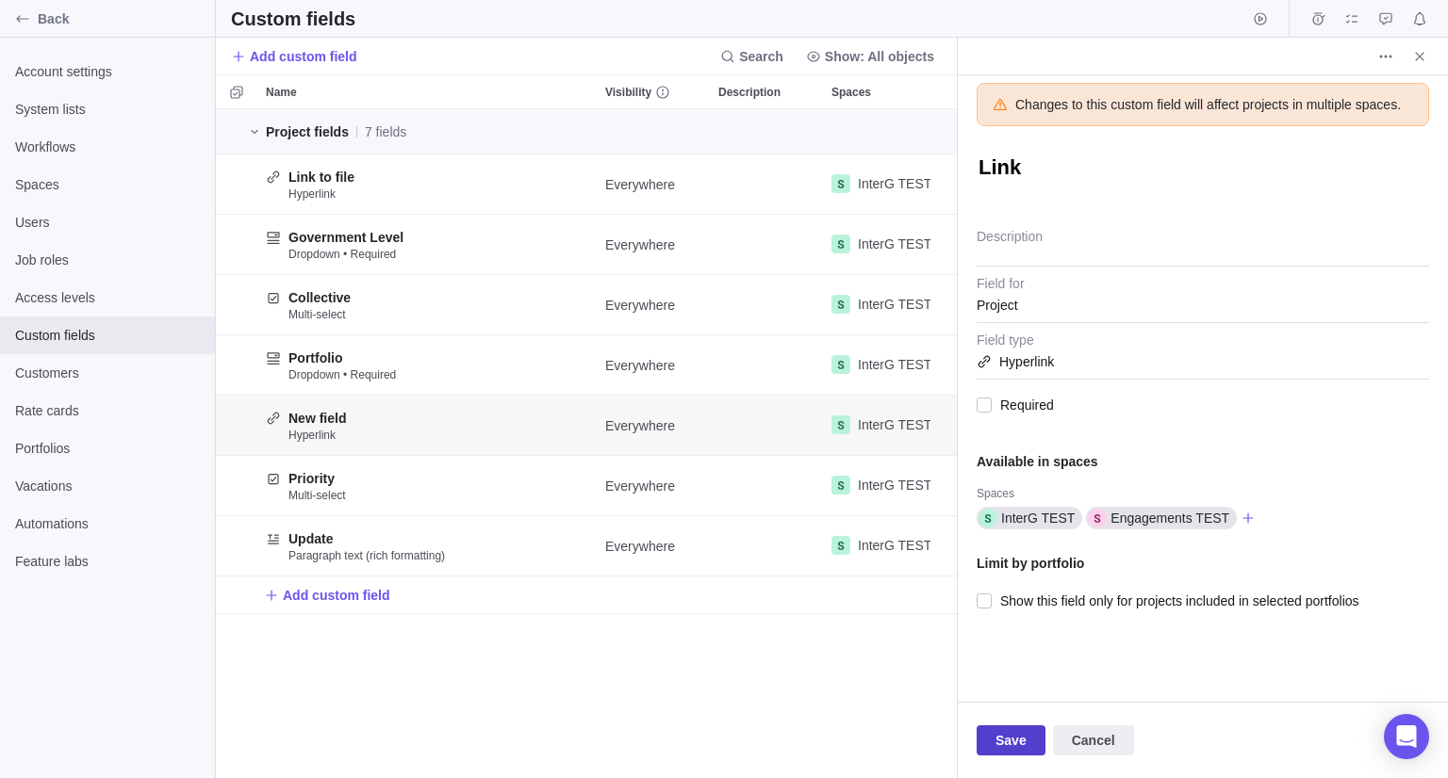
click at [1002, 747] on span "Save" at bounding box center [1010, 740] width 31 height 23
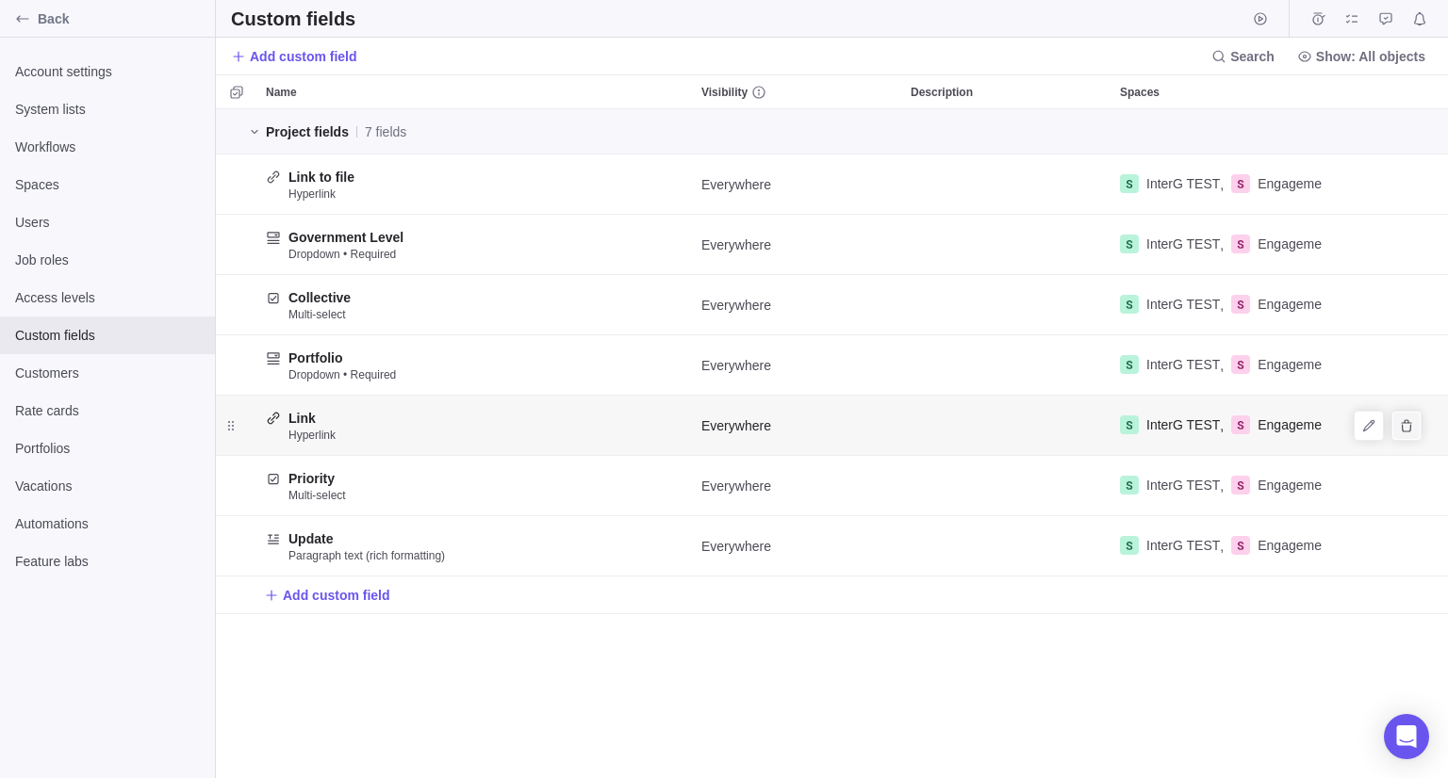
click at [1404, 420] on icon "Delete" at bounding box center [1405, 425] width 10 height 12
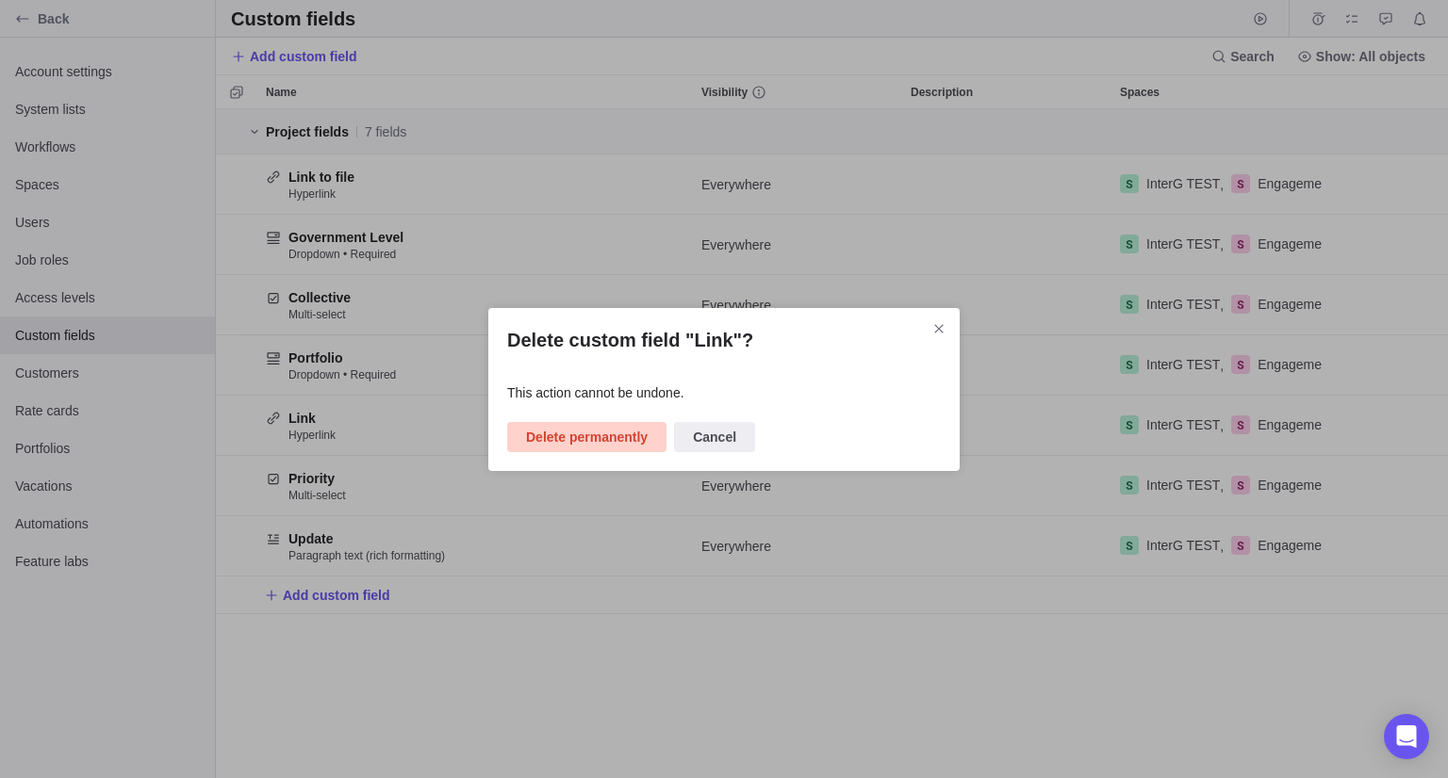
click at [607, 441] on span "Delete permanently" at bounding box center [587, 437] width 122 height 23
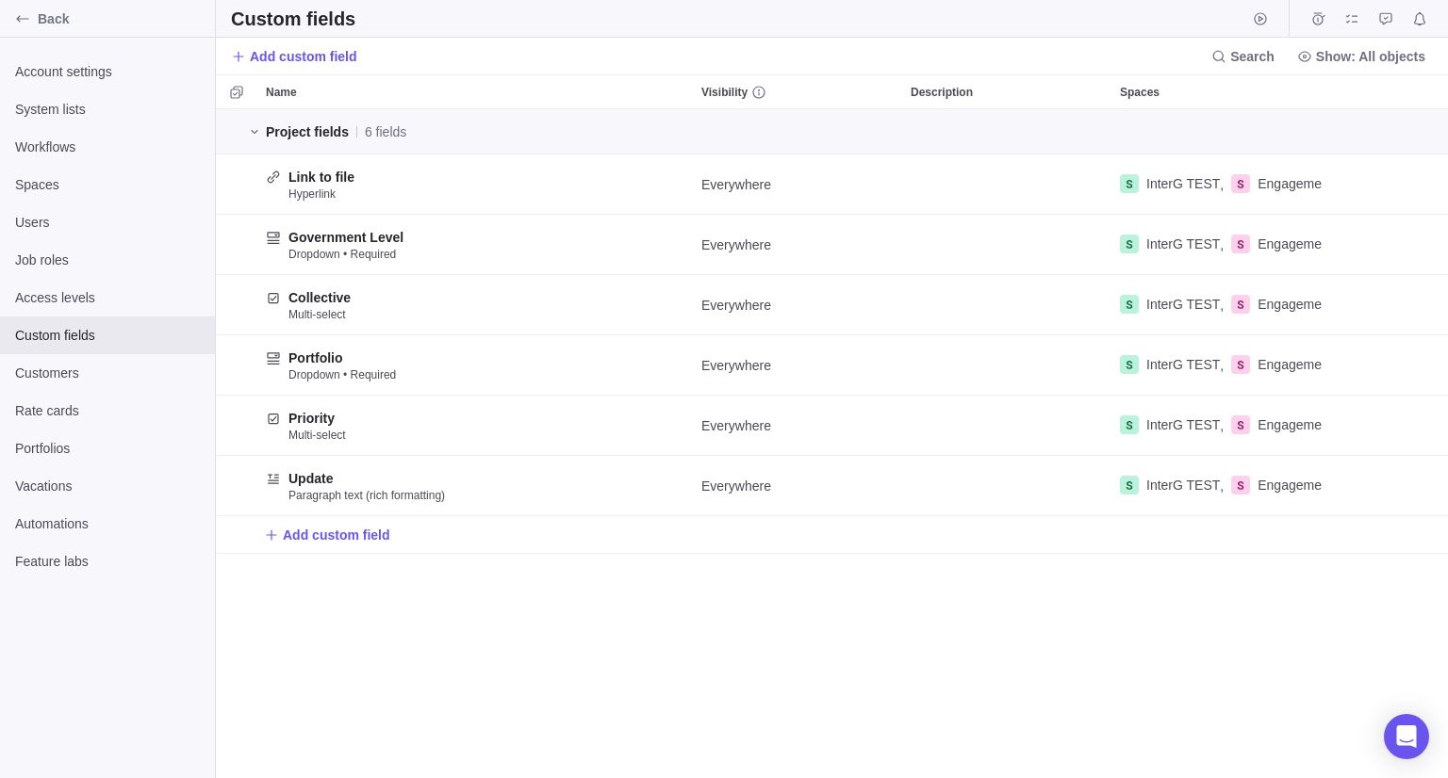
click at [681, 624] on div "Project fields 6 fields Link to file Hyperlink Everywhere InterG TEST , Engagem…" at bounding box center [832, 443] width 1232 height 669
click at [23, 15] on icon "Back" at bounding box center [22, 18] width 15 height 15
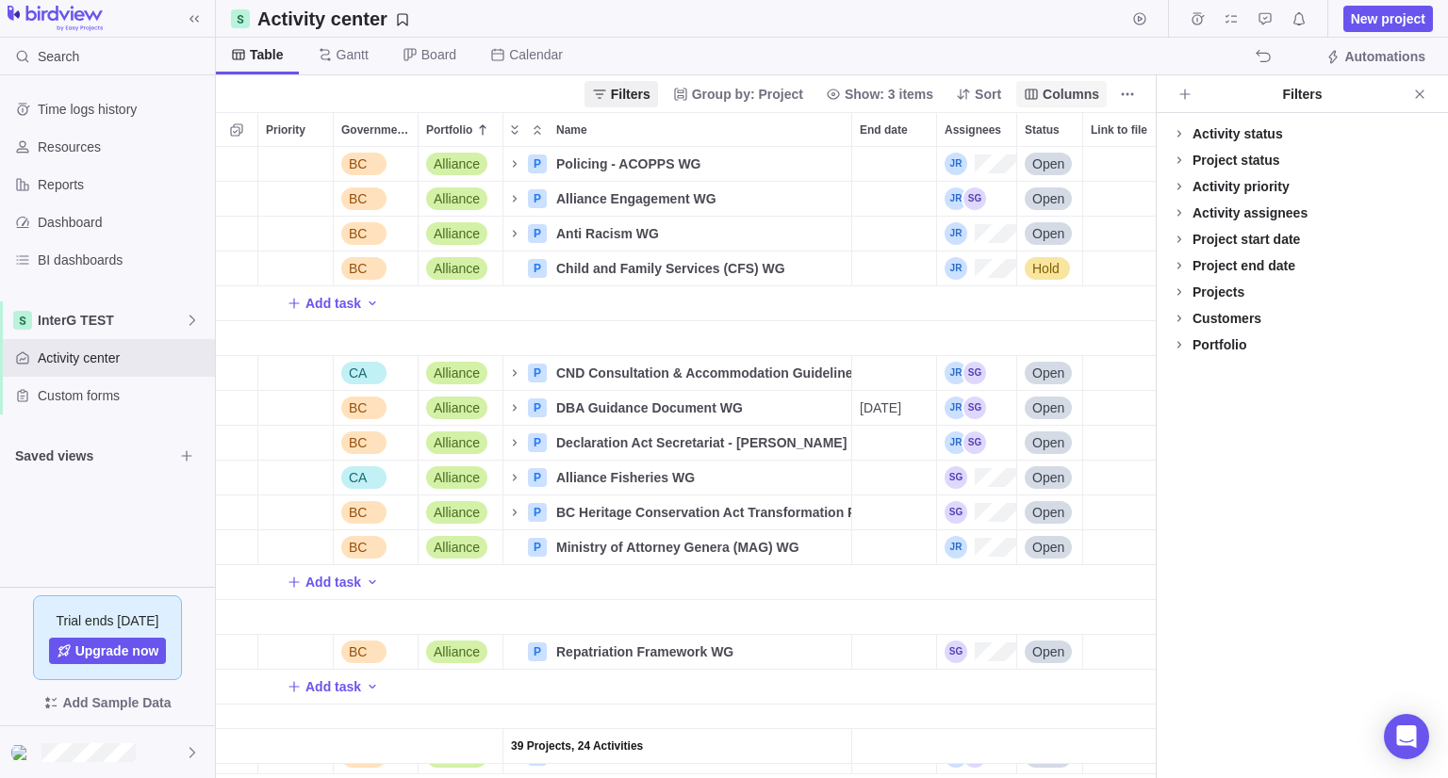
click at [1090, 92] on span "Columns" at bounding box center [1070, 94] width 57 height 19
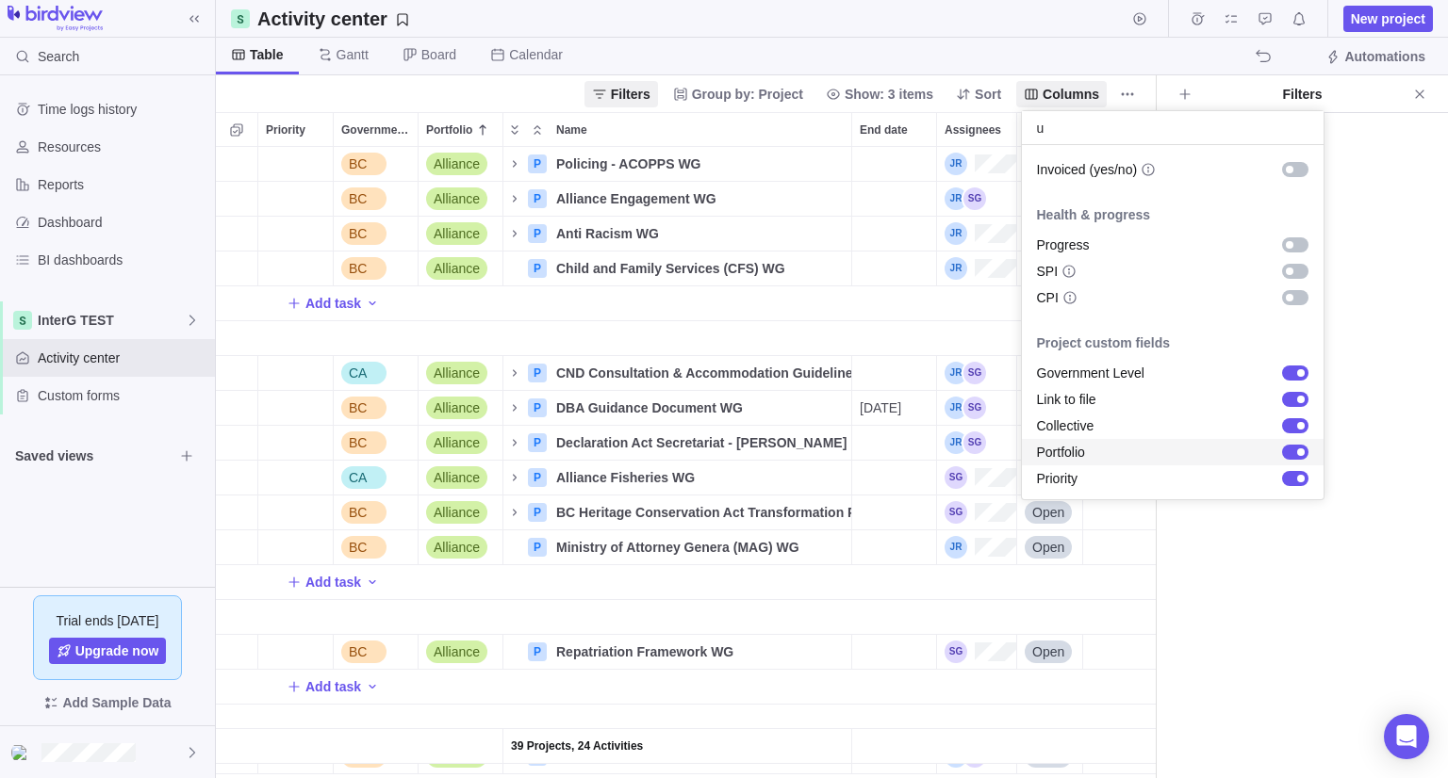
scroll to position [41, 0]
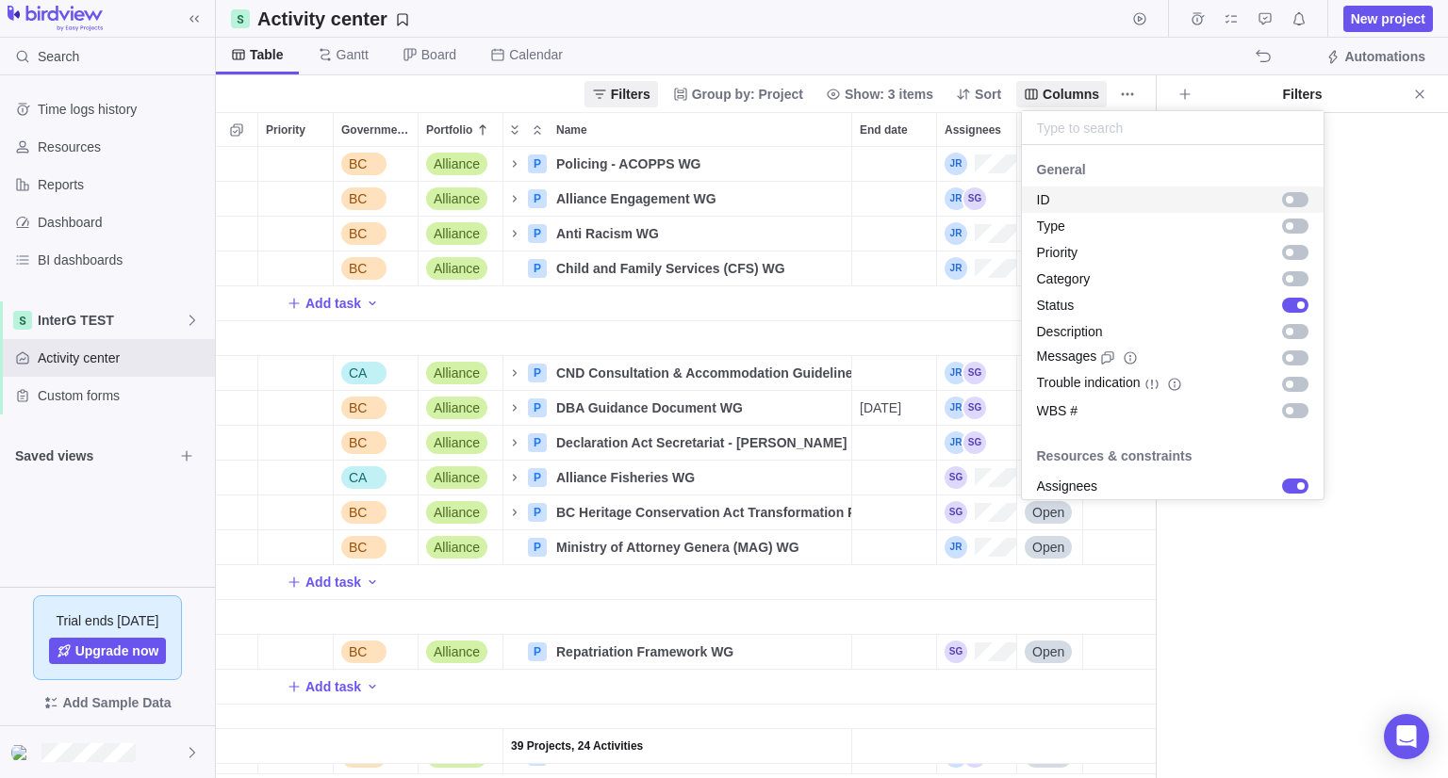
click at [1131, 90] on body "Search Time logs history Resources Reports Dashboard BI dashboards InterG TEST …" at bounding box center [724, 389] width 1448 height 778
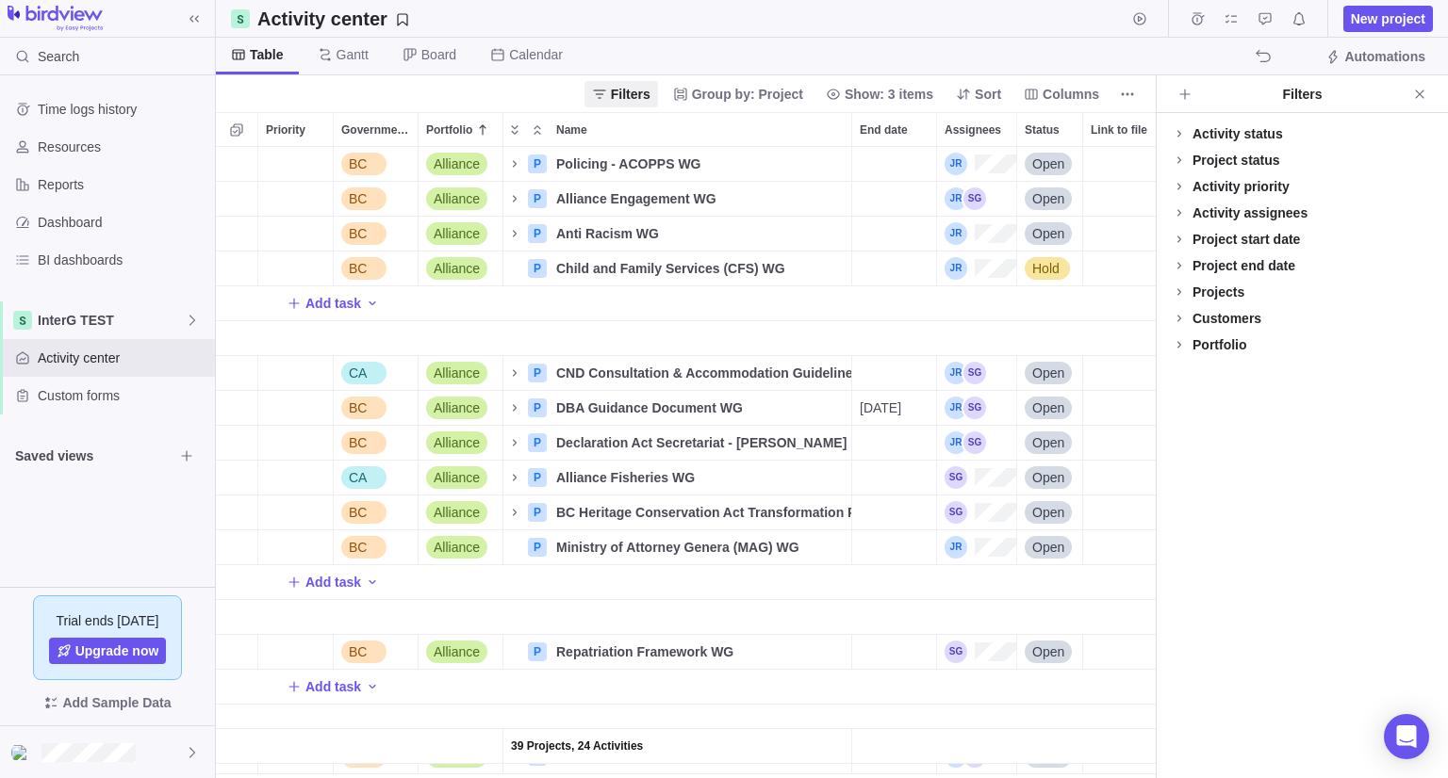
click at [1131, 90] on icon "More actions" at bounding box center [1127, 94] width 15 height 15
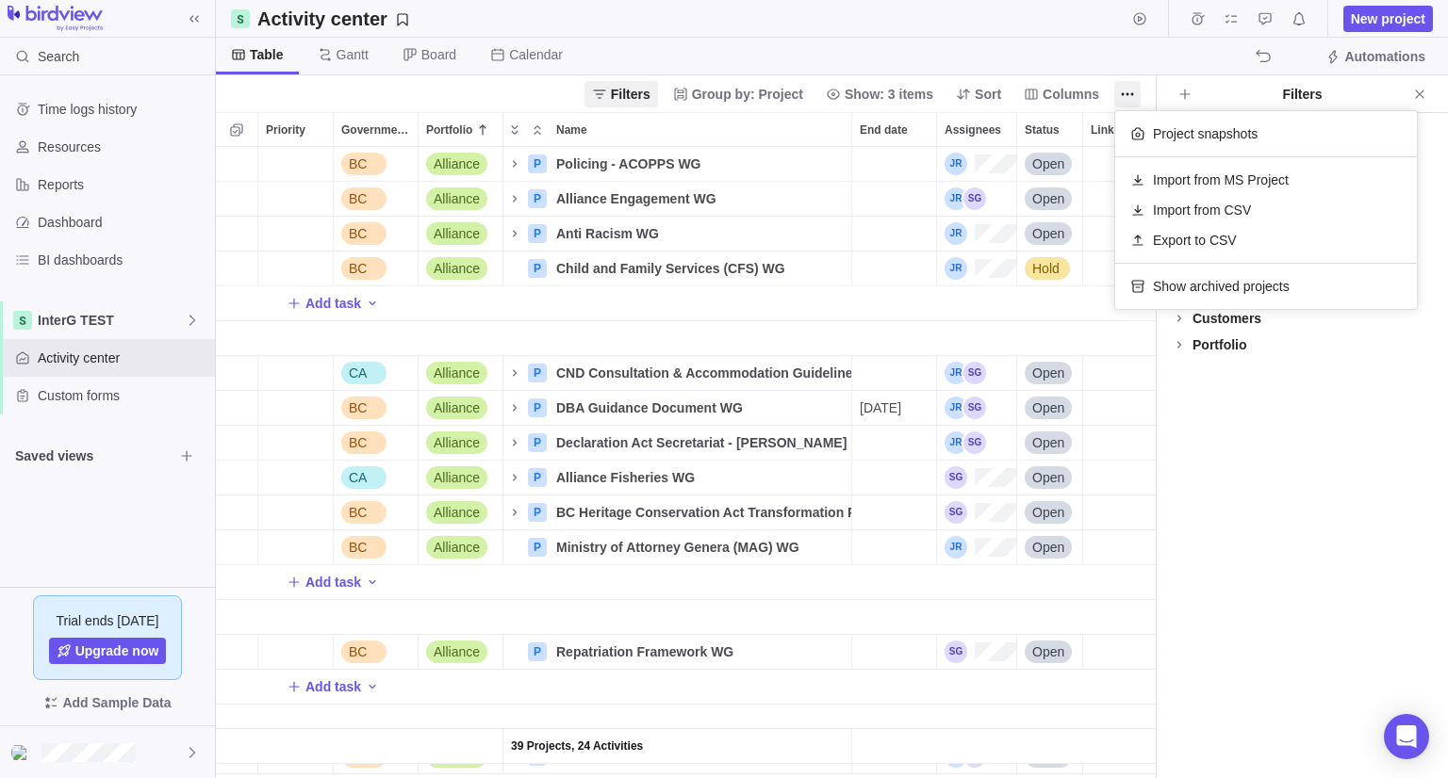
click at [1131, 90] on icon "More actions" at bounding box center [1127, 94] width 15 height 15
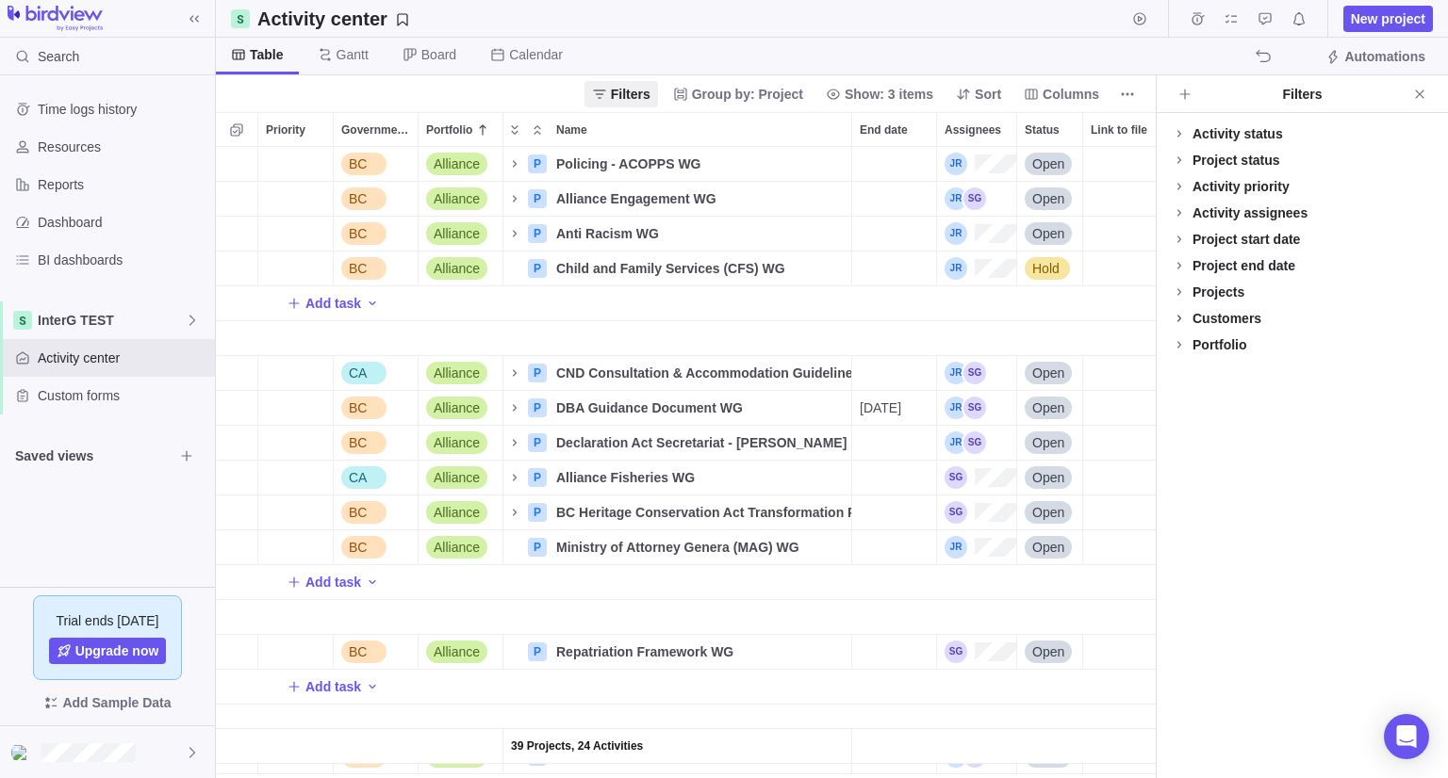
click at [1179, 323] on icon at bounding box center [1178, 318] width 15 height 15
click at [1177, 295] on icon at bounding box center [1178, 292] width 15 height 15
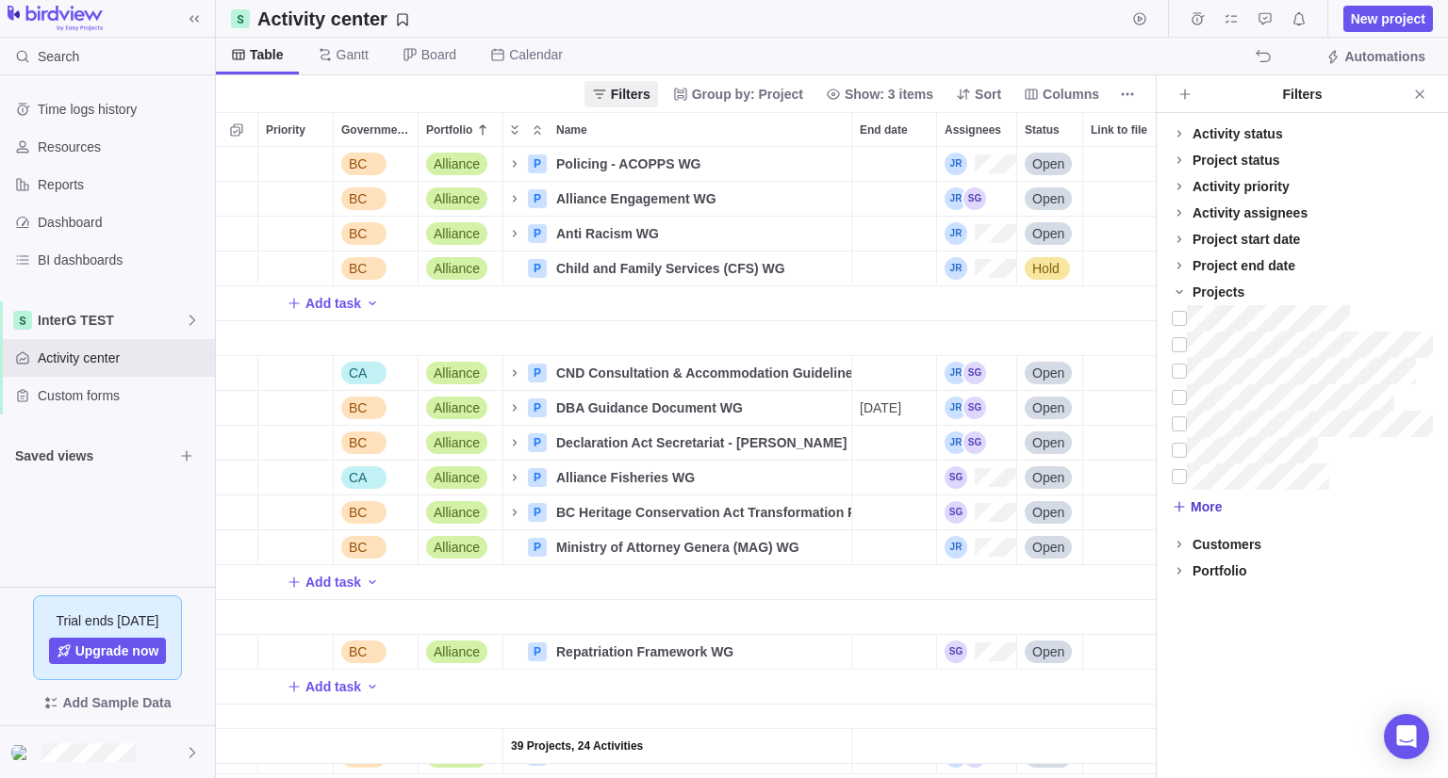
click at [1190, 507] on span "More" at bounding box center [1205, 507] width 31 height 19
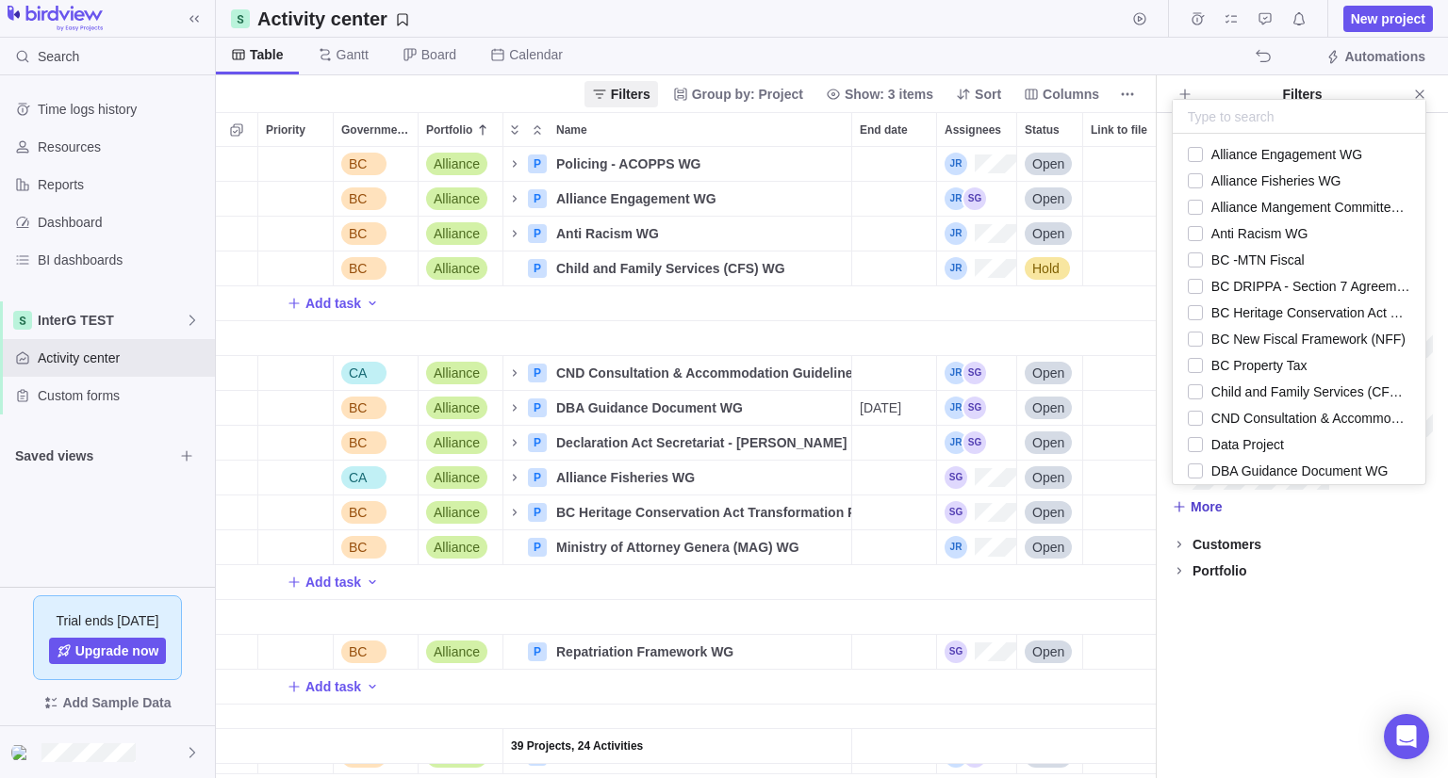
scroll to position [336, 237]
click at [1190, 507] on span "More" at bounding box center [1205, 507] width 31 height 19
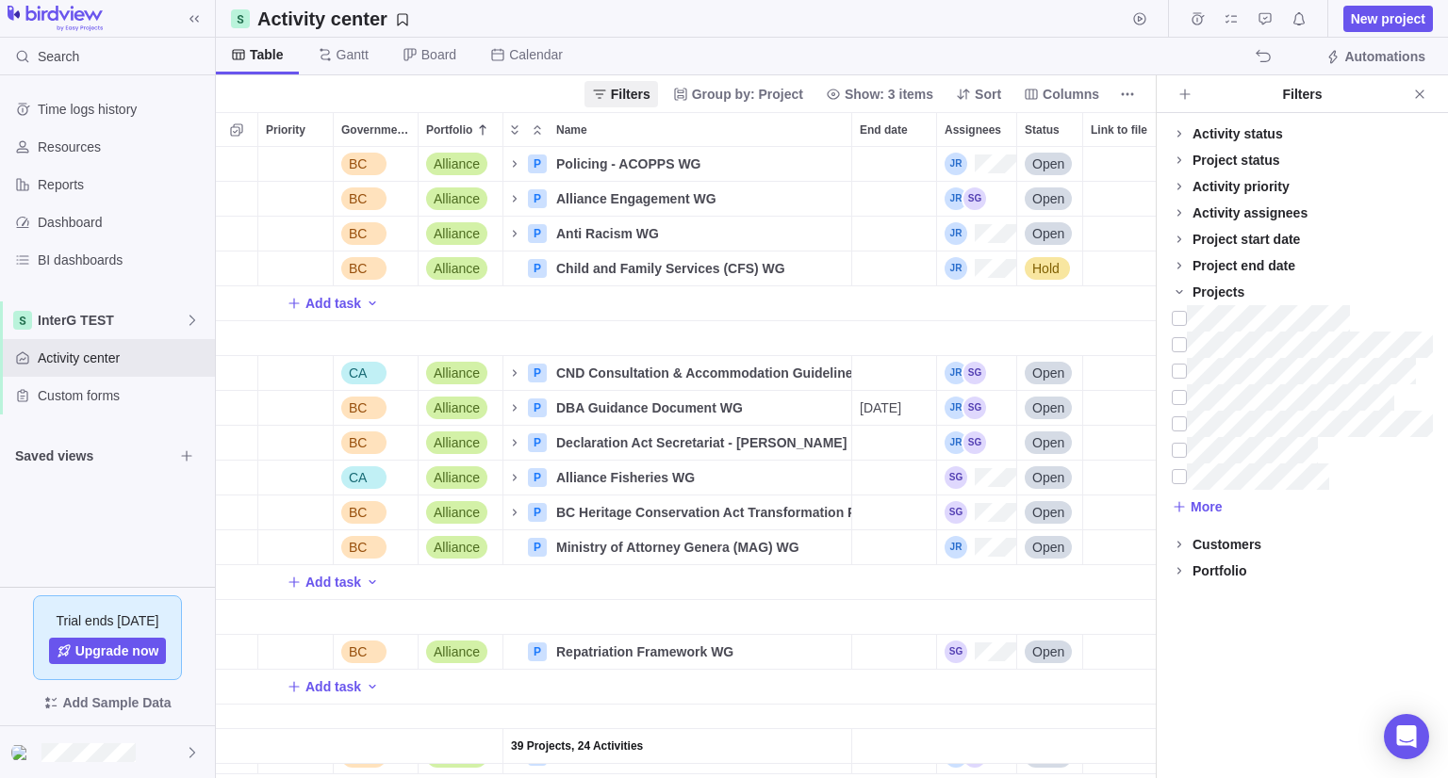
click at [1366, 588] on div "Activity status Default Workflow Project status Default Workflow Activity prior…" at bounding box center [1301, 445] width 291 height 665
click at [1181, 137] on icon at bounding box center [1178, 133] width 15 height 15
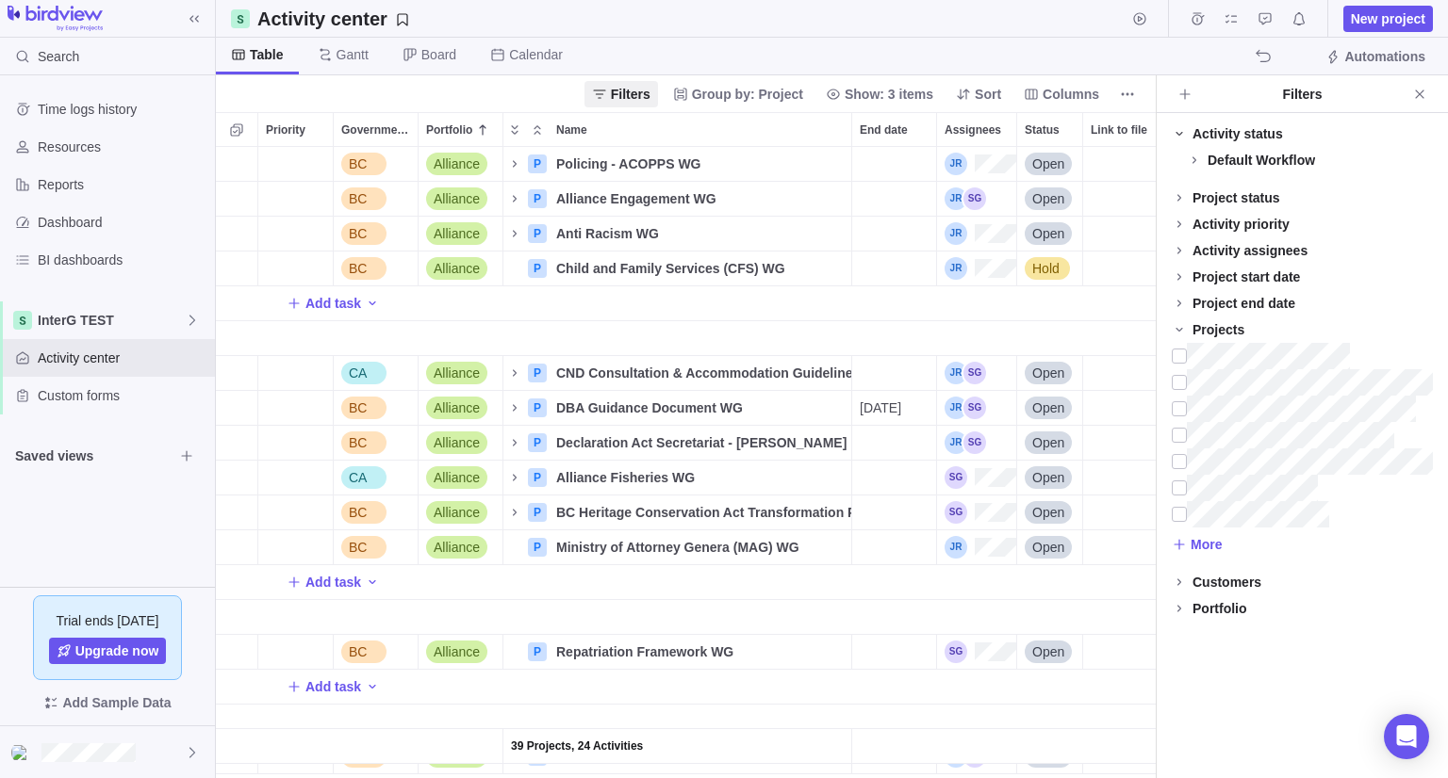
click at [1181, 137] on icon at bounding box center [1178, 133] width 15 height 15
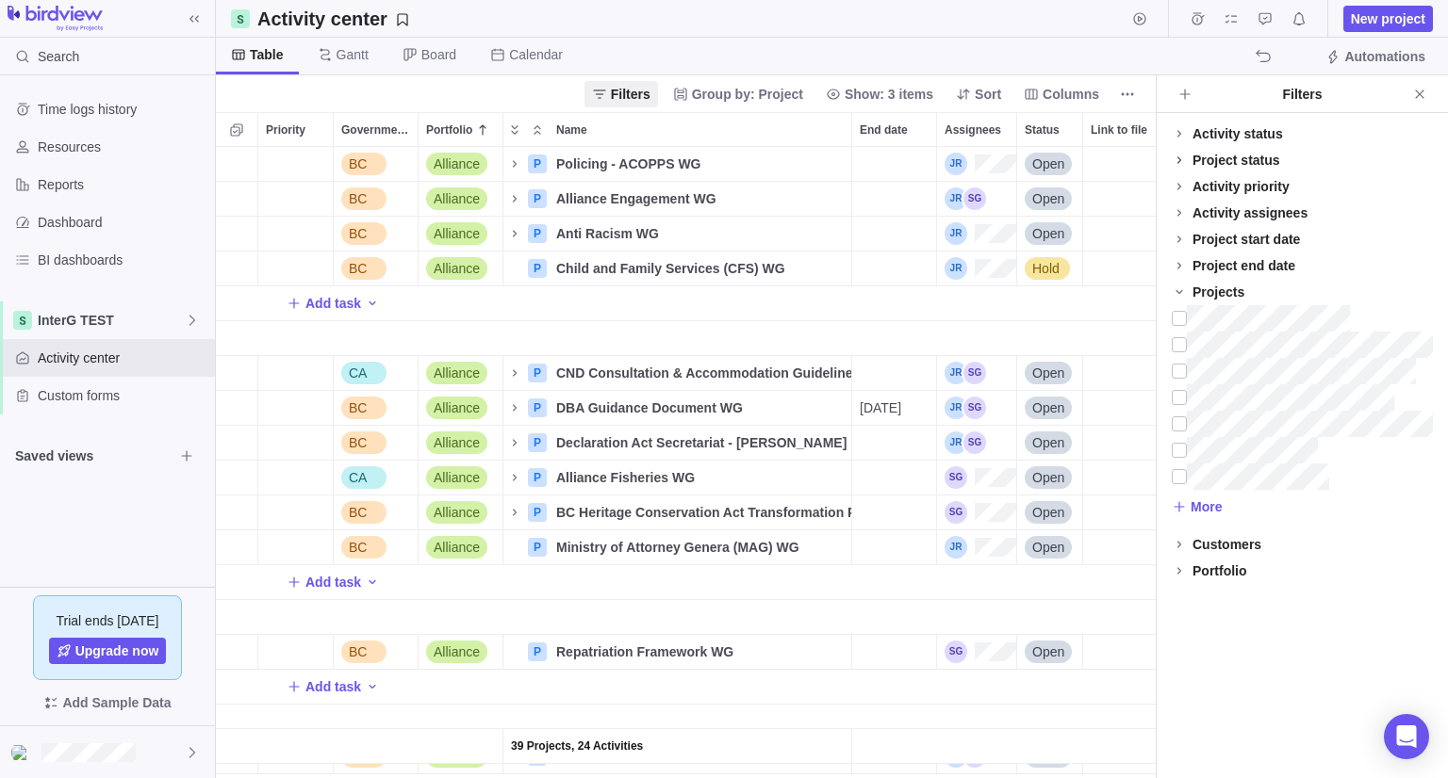
click at [1181, 159] on icon at bounding box center [1178, 160] width 15 height 15
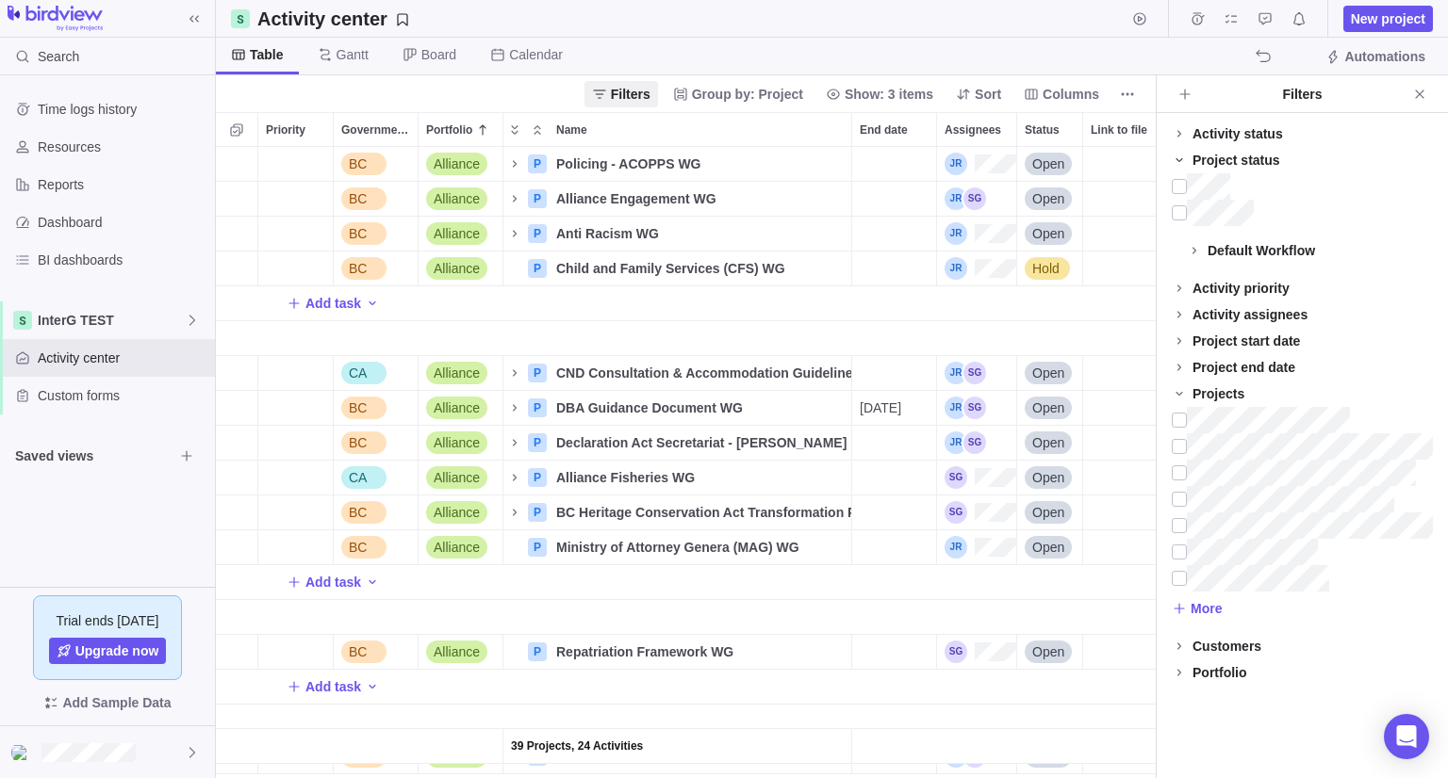
click at [1181, 159] on icon at bounding box center [1178, 160] width 15 height 15
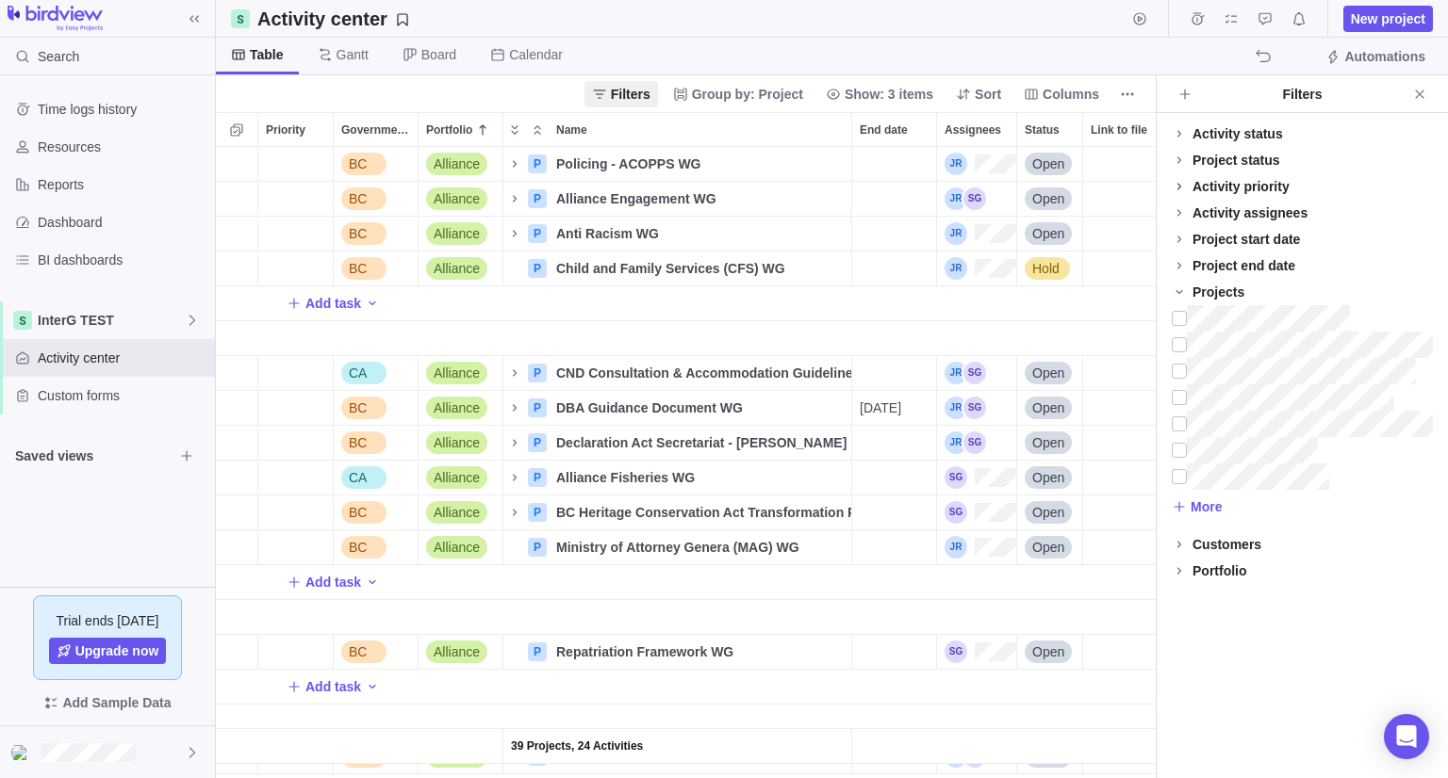
click at [1176, 189] on icon at bounding box center [1178, 186] width 15 height 15
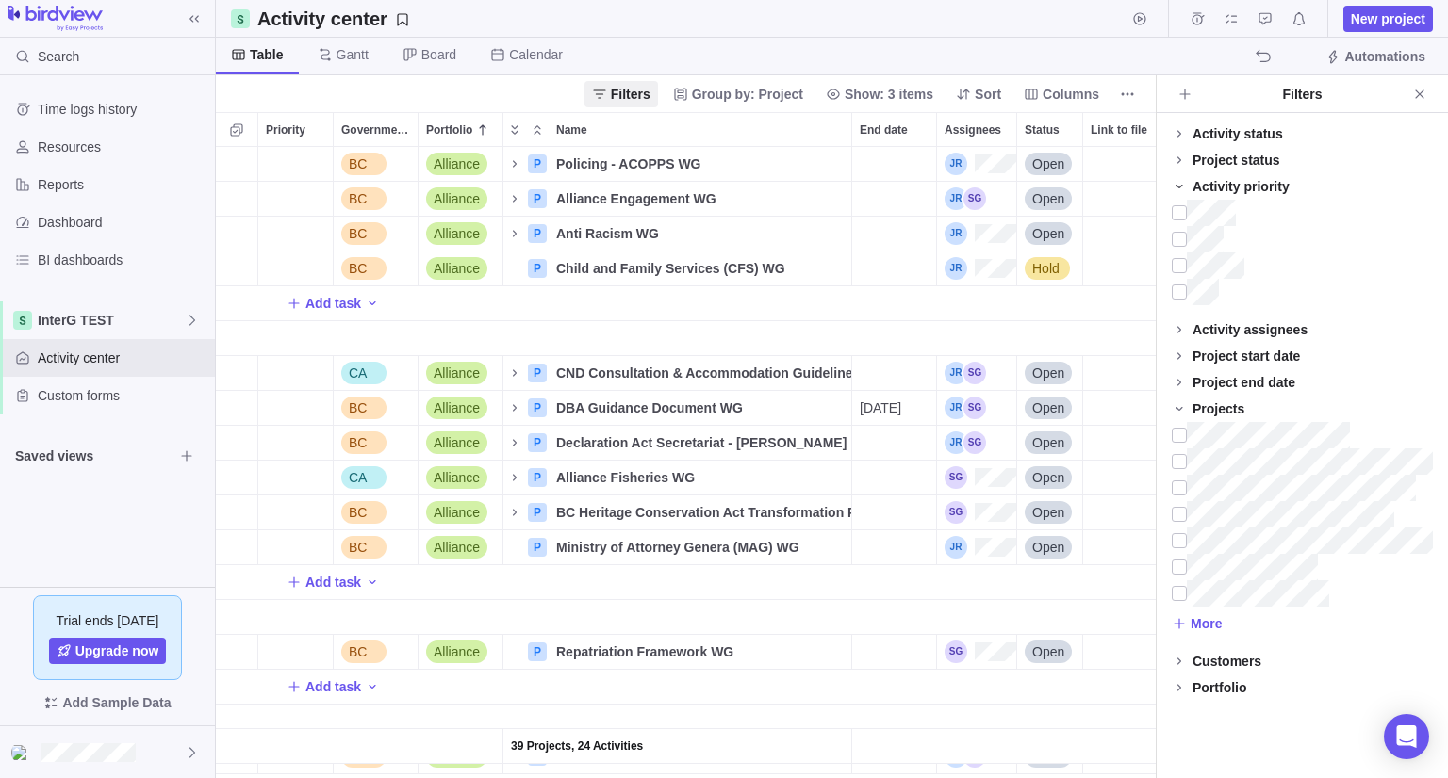
click at [1176, 189] on icon at bounding box center [1178, 186] width 15 height 15
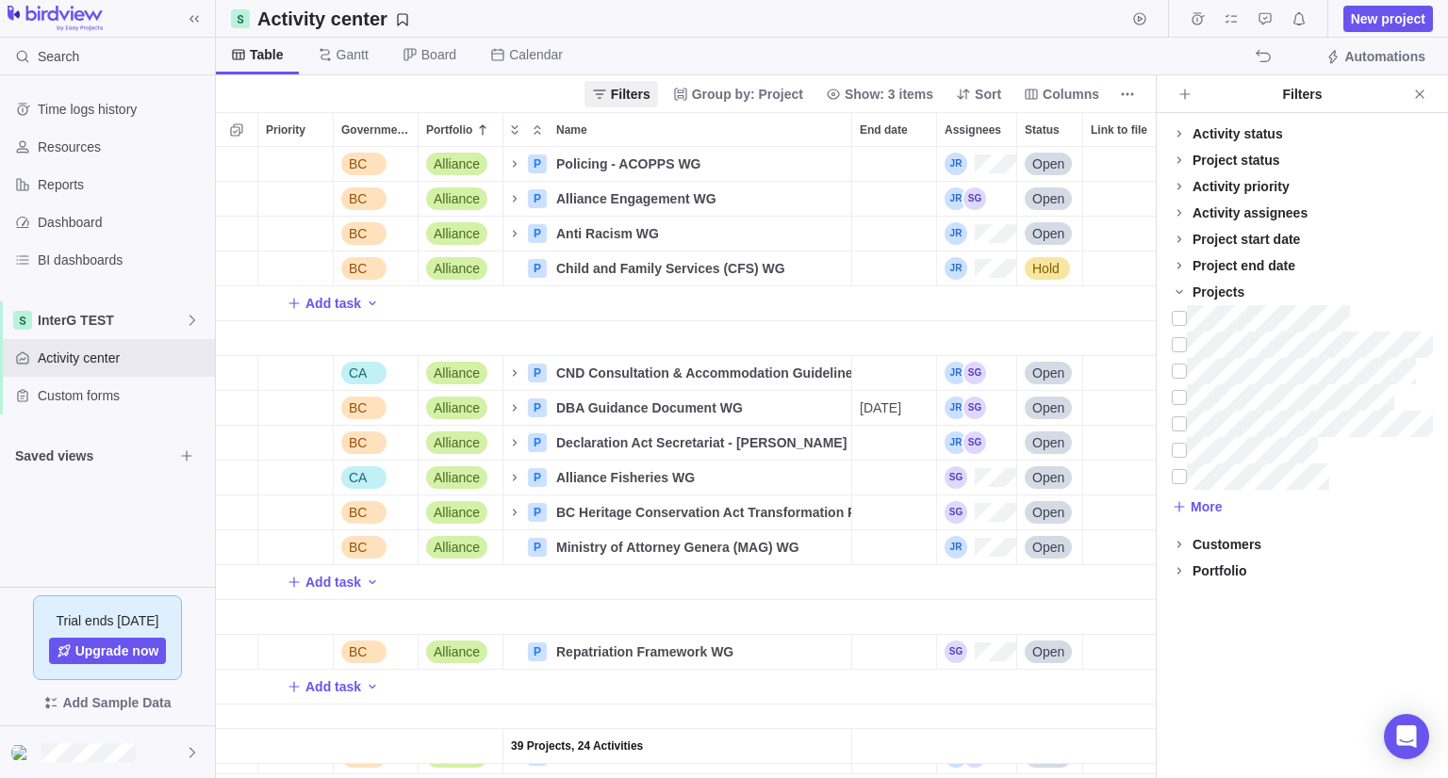
click at [1110, 98] on div "Filters Group by: Project Show: 3 items Sort Columns" at bounding box center [862, 94] width 556 height 26
click at [1127, 95] on icon "More actions" at bounding box center [1127, 94] width 15 height 15
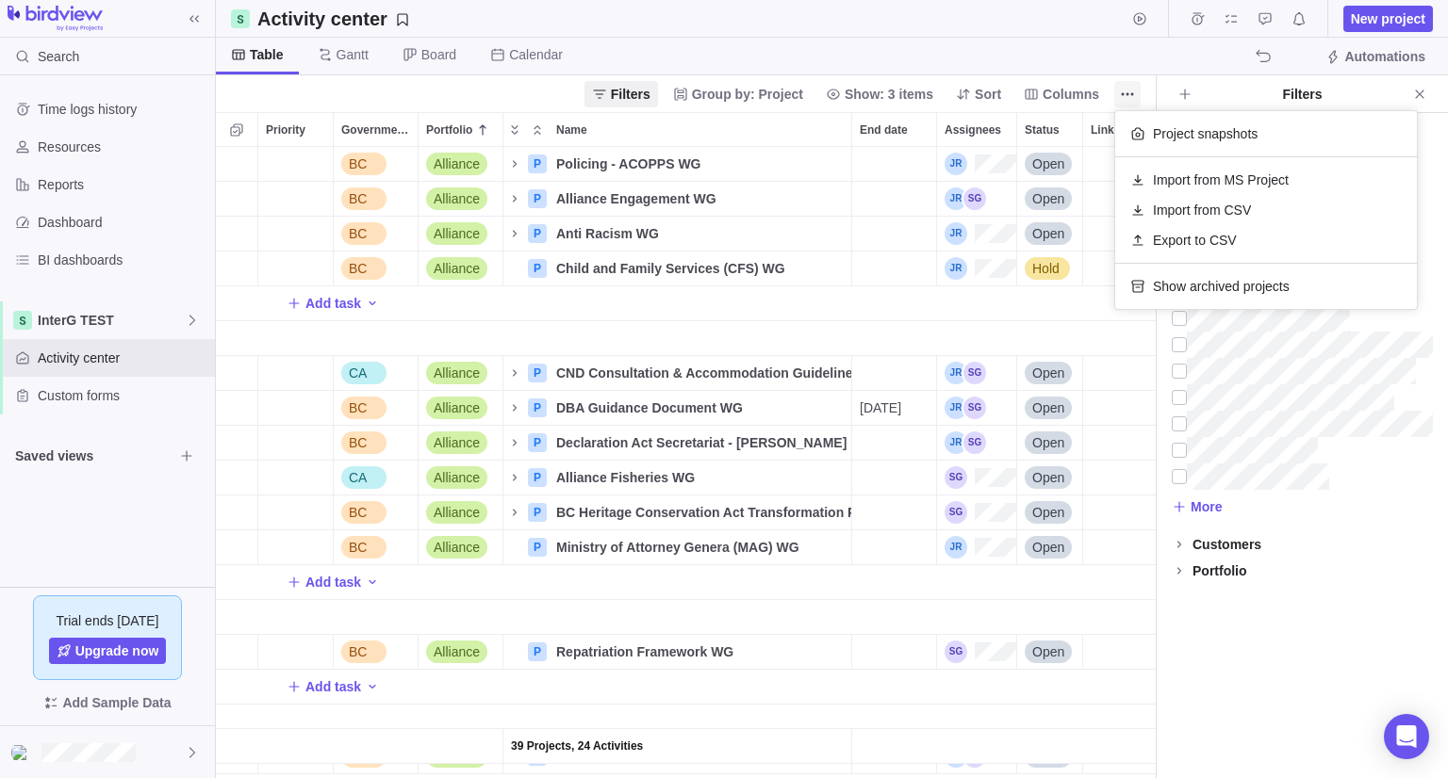
click at [1127, 95] on icon "More actions" at bounding box center [1127, 94] width 15 height 15
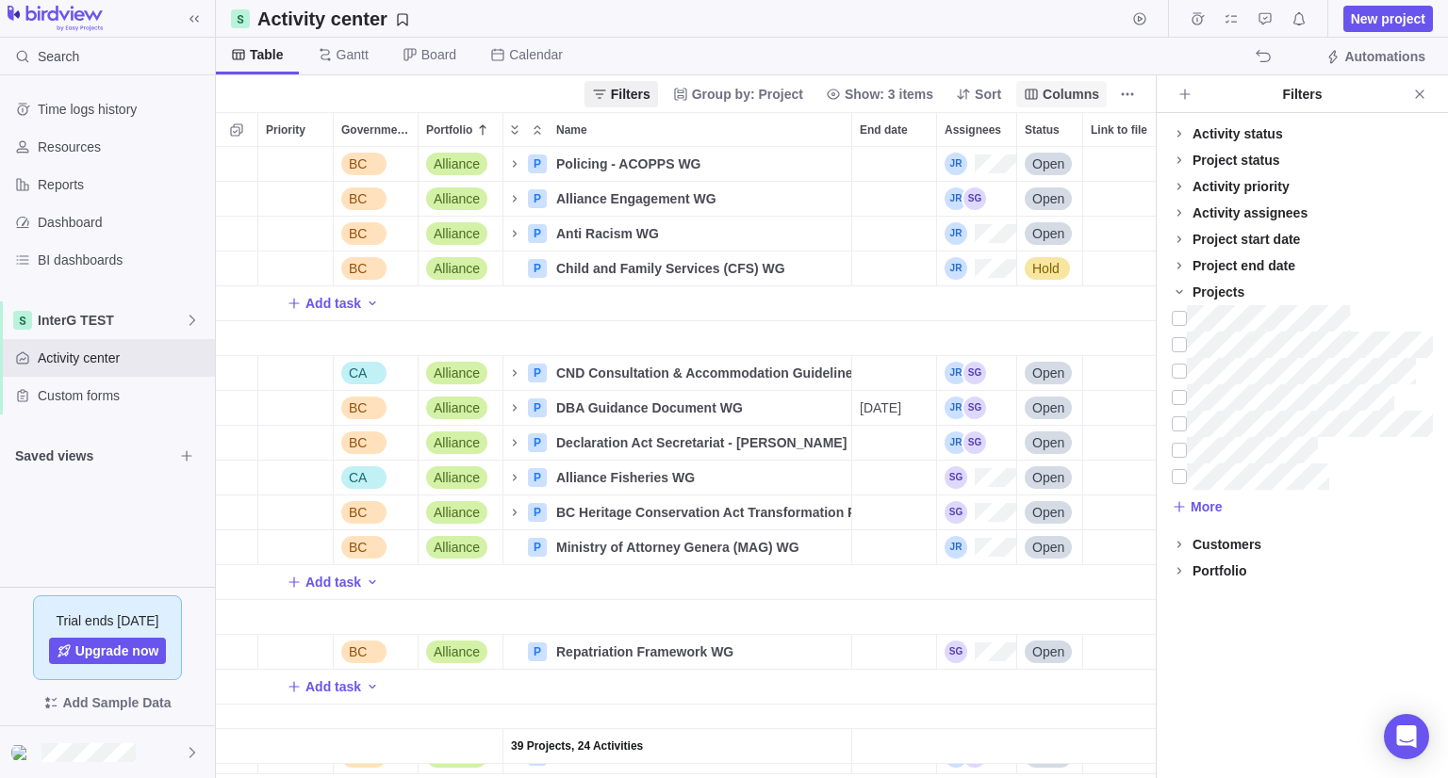
click at [1067, 95] on span "Columns" at bounding box center [1070, 94] width 57 height 19
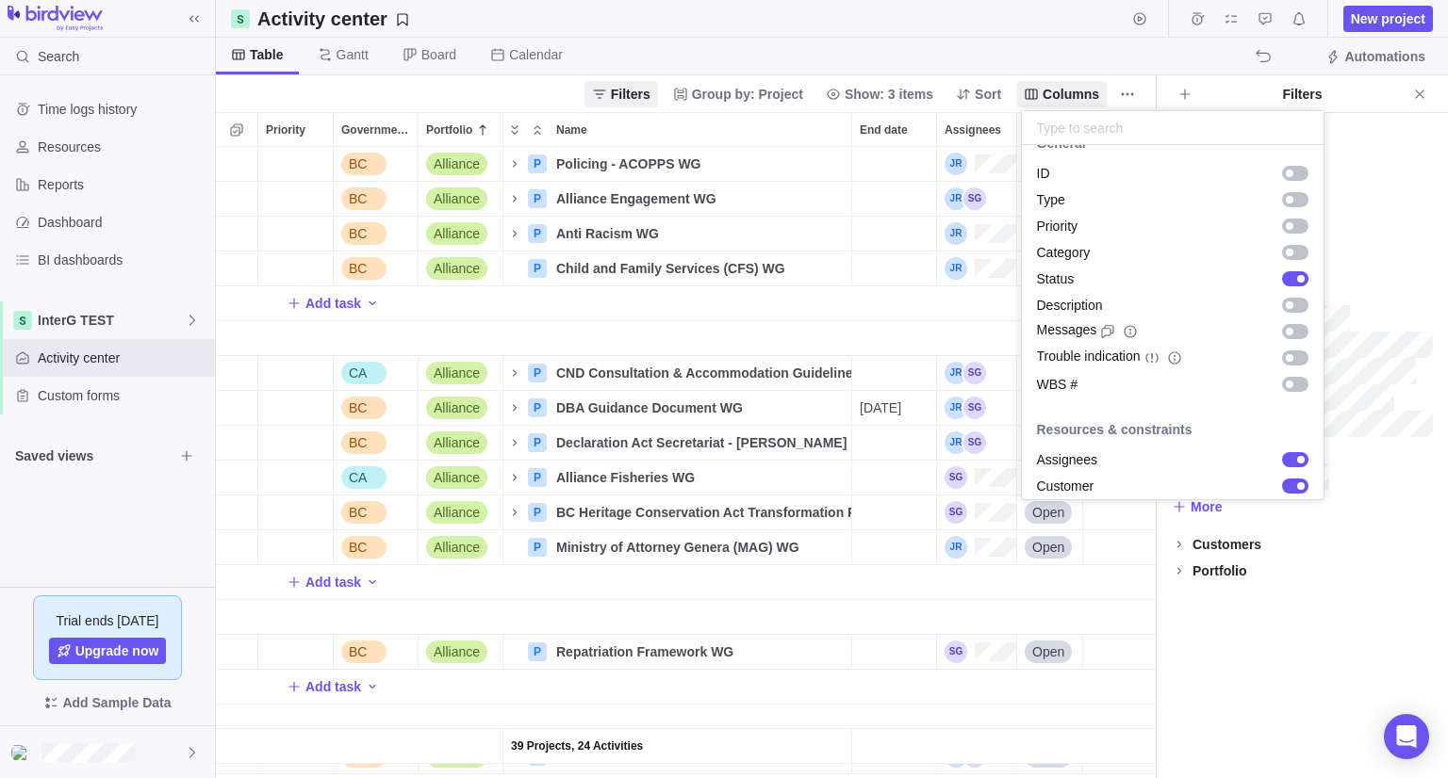
scroll to position [0, 0]
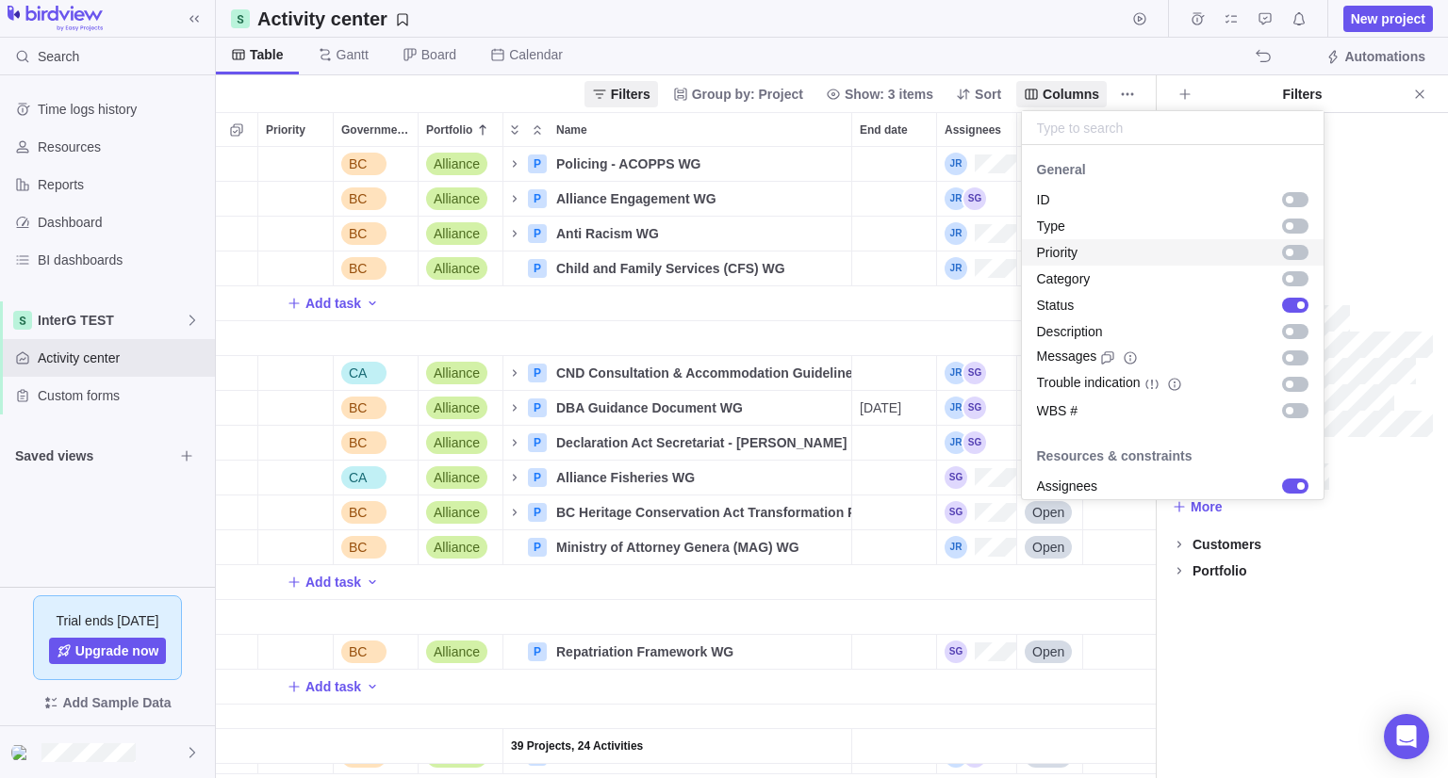
click at [1283, 252] on div "grid" at bounding box center [1295, 252] width 26 height 15
click at [1072, 57] on body "Search Time logs history Resources Reports Dashboard BI dashboards InterG TEST …" at bounding box center [724, 389] width 1448 height 778
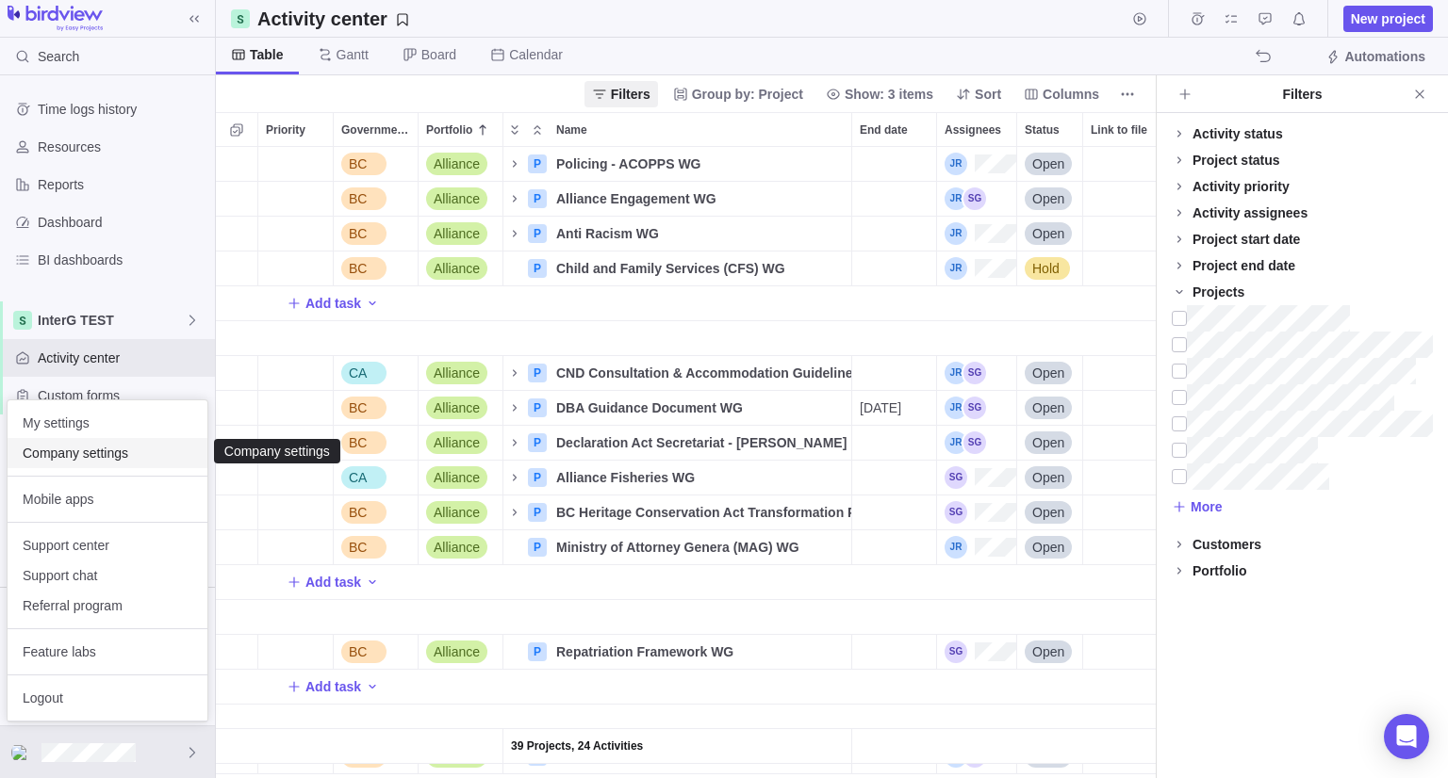
click at [85, 446] on span "Company settings" at bounding box center [108, 453] width 170 height 19
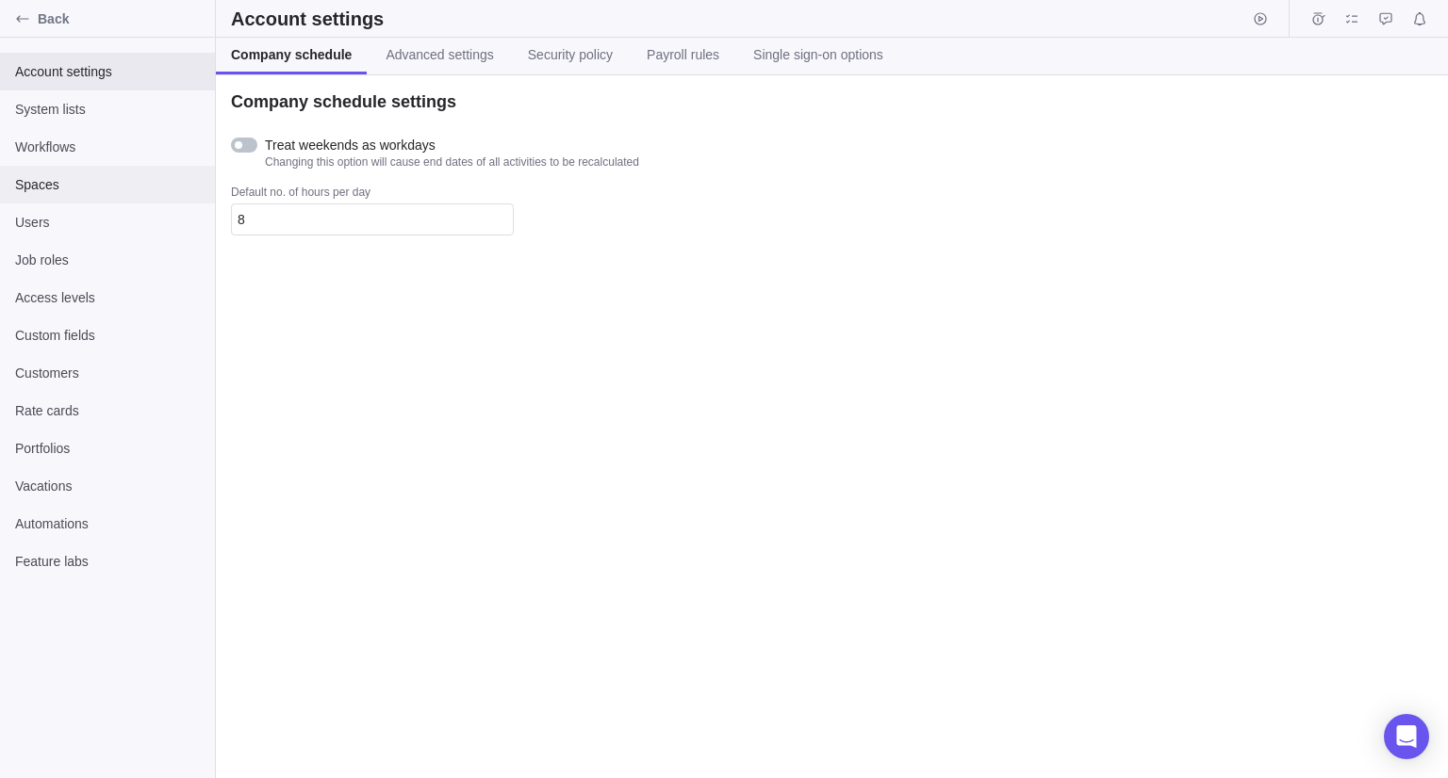
click at [41, 191] on span "Spaces" at bounding box center [107, 184] width 185 height 19
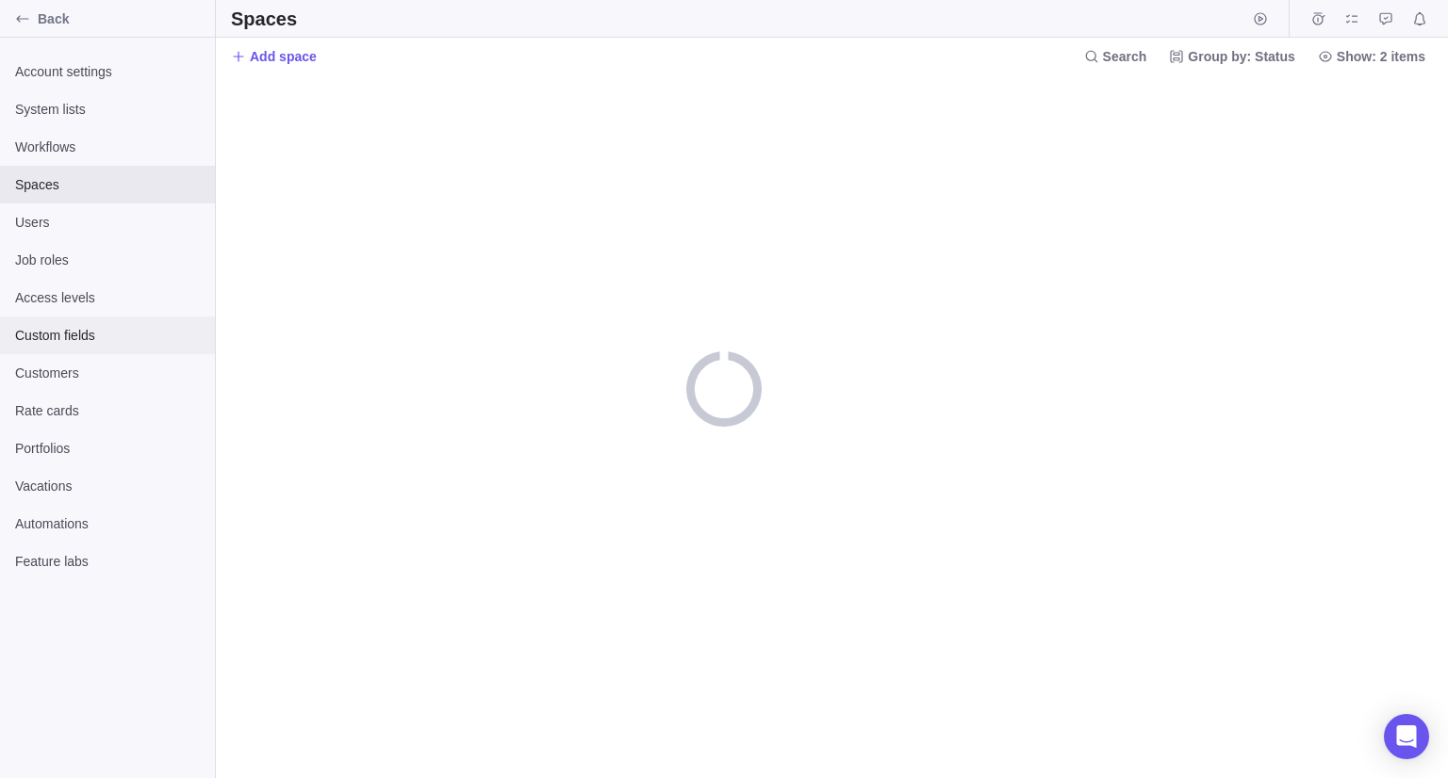
click at [53, 336] on span "Custom fields" at bounding box center [107, 335] width 185 height 19
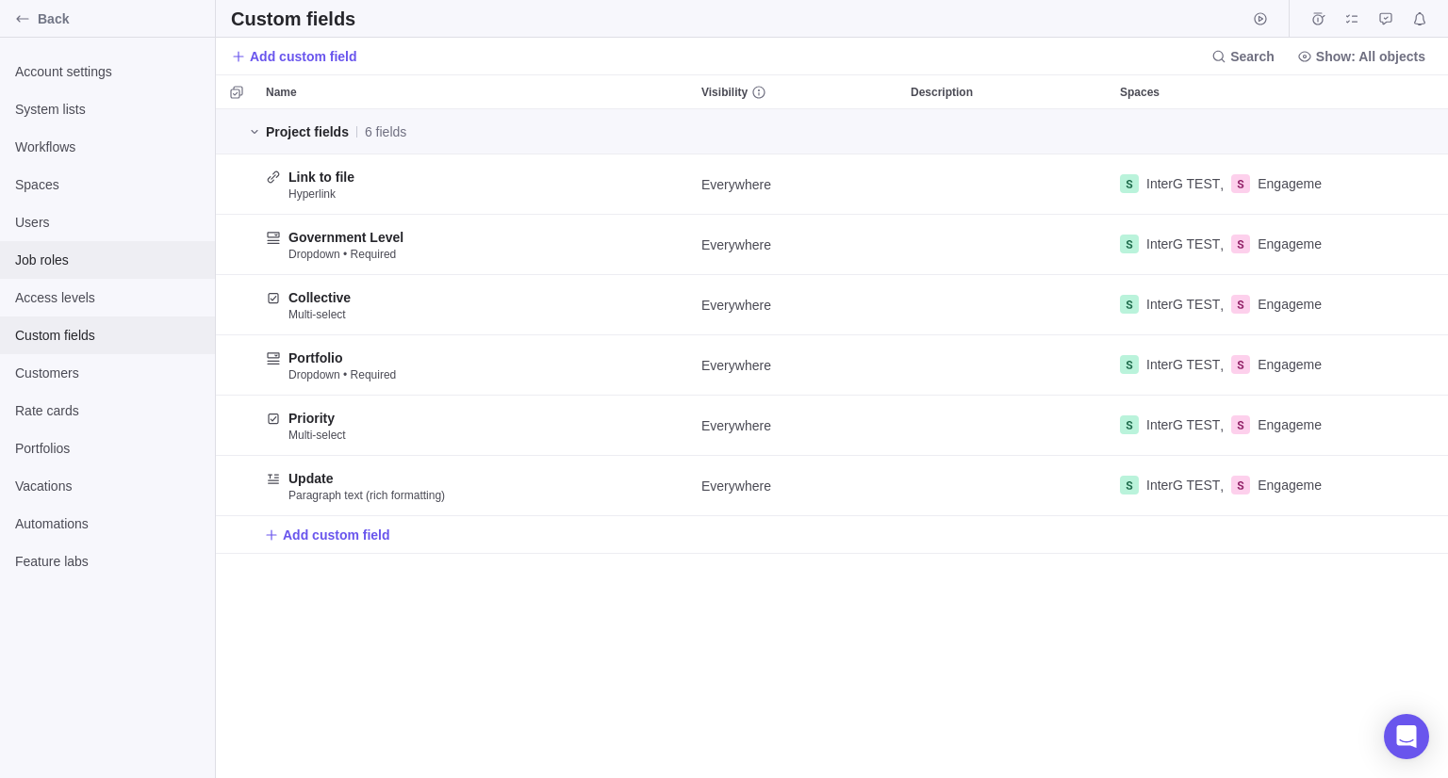
scroll to position [655, 1218]
click at [1368, 426] on icon "Edit" at bounding box center [1368, 425] width 15 height 15
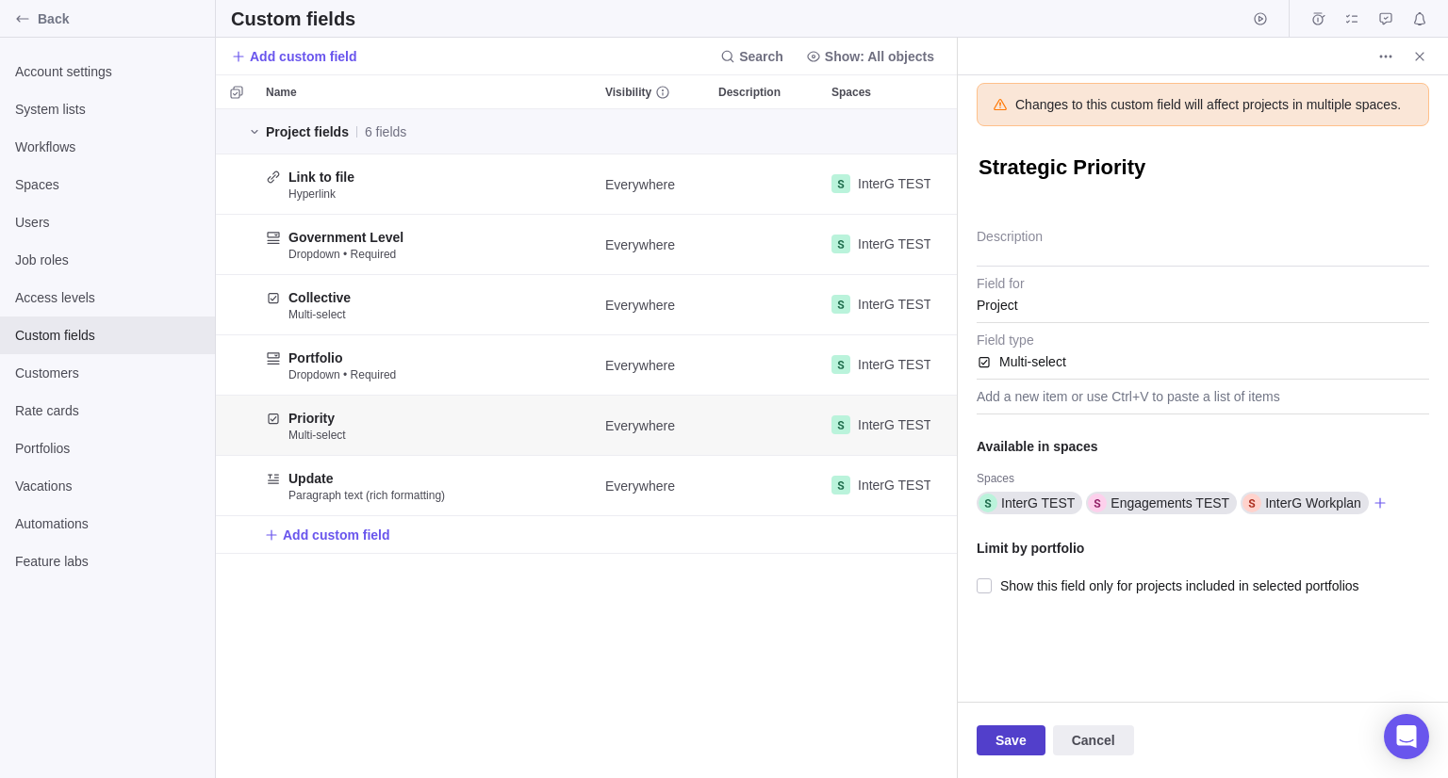
click at [1007, 744] on span "Save" at bounding box center [1010, 740] width 31 height 23
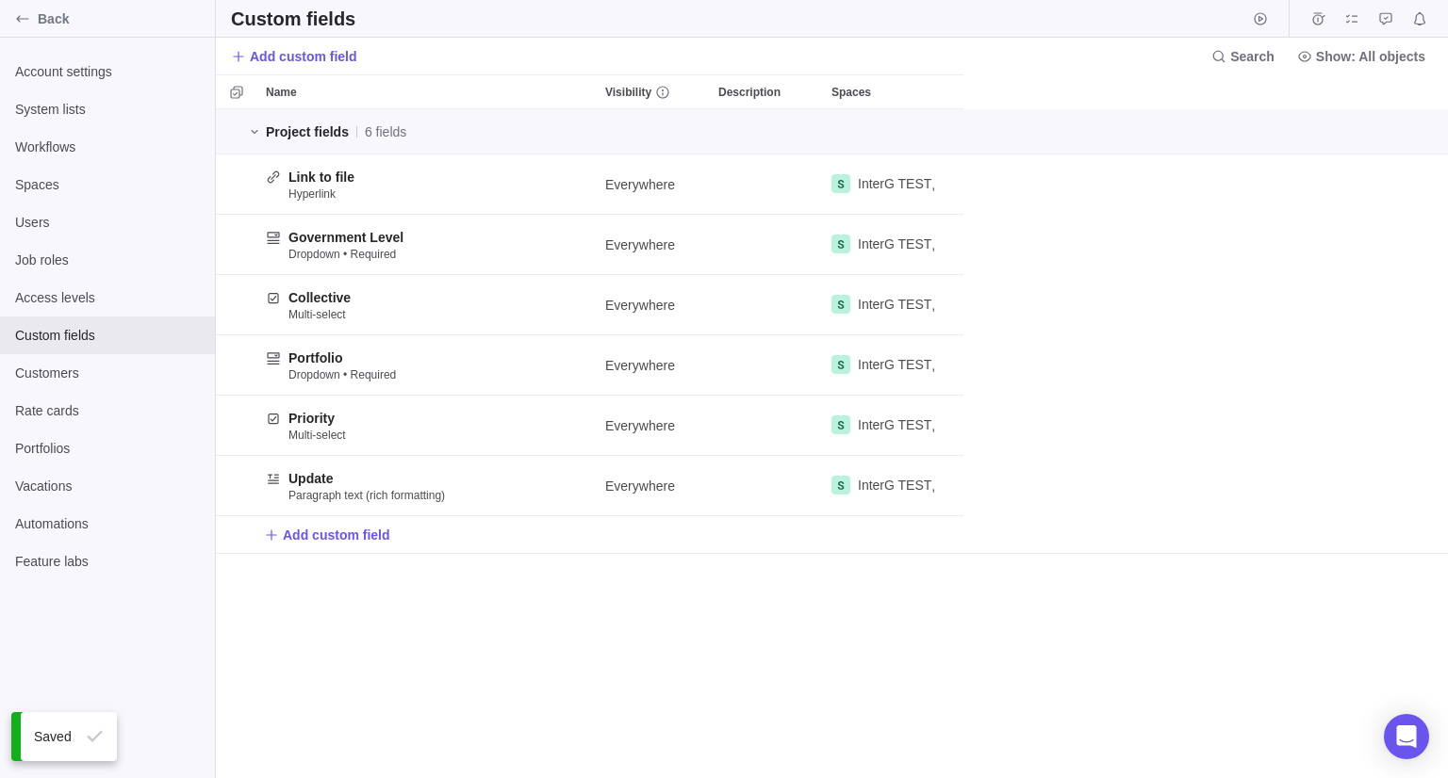
scroll to position [655, 1218]
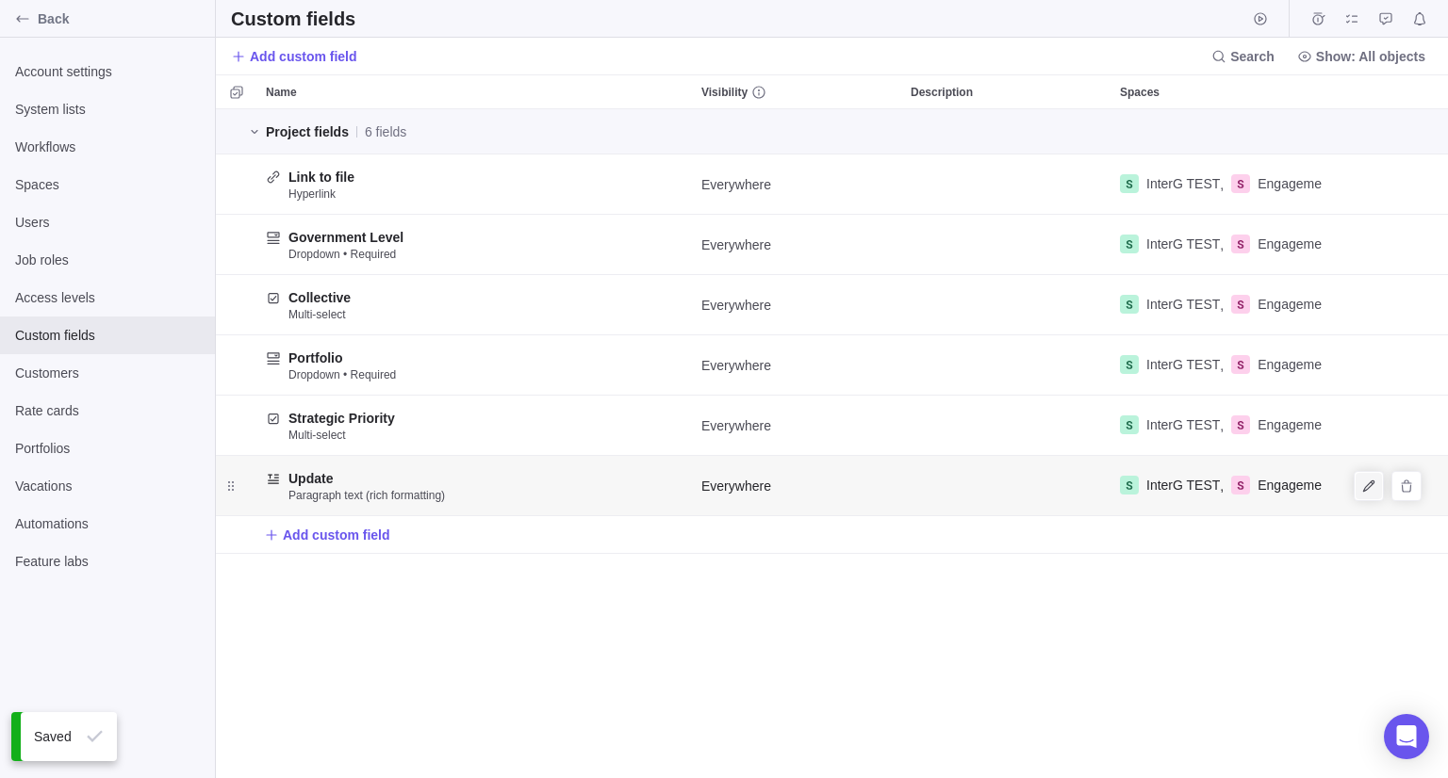
click at [1368, 493] on icon "Edit" at bounding box center [1368, 486] width 15 height 15
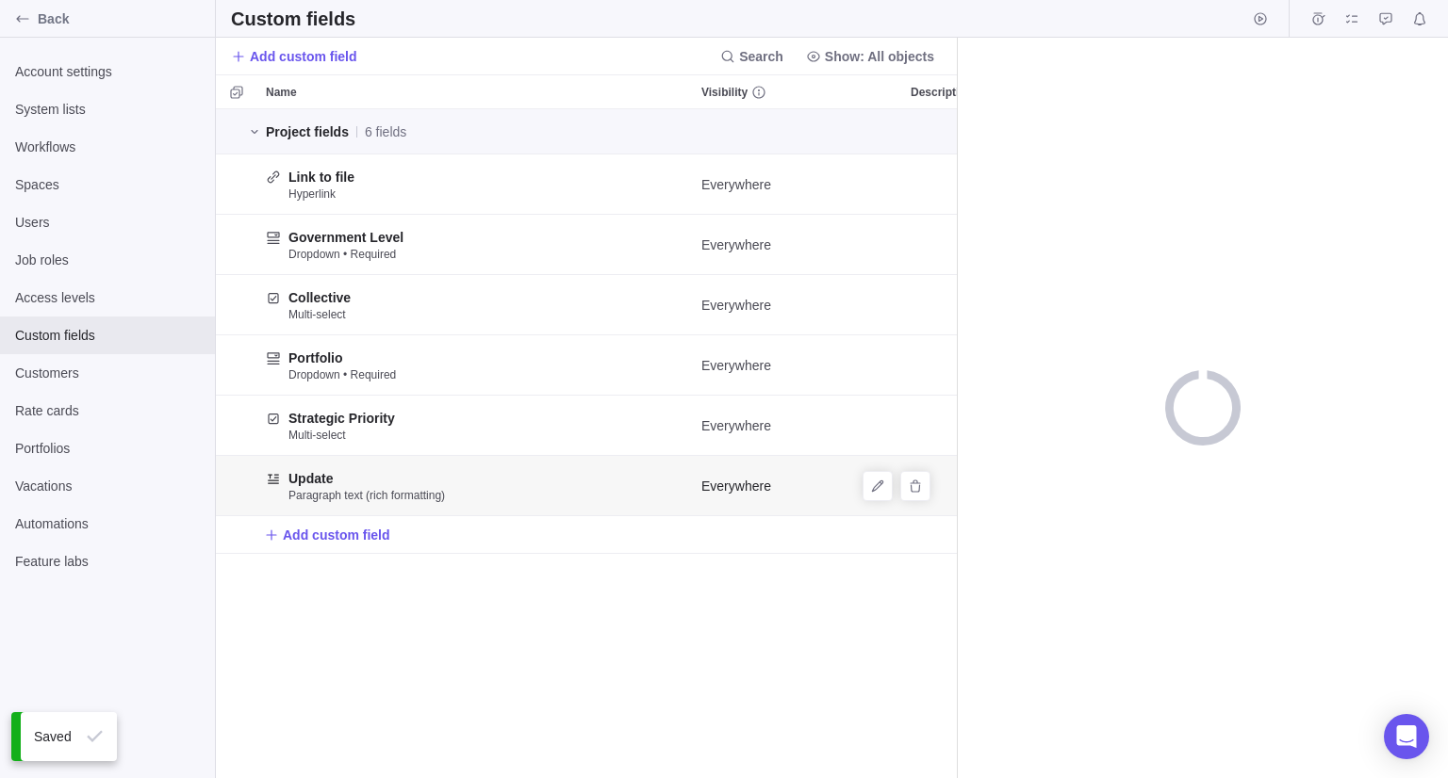
scroll to position [655, 727]
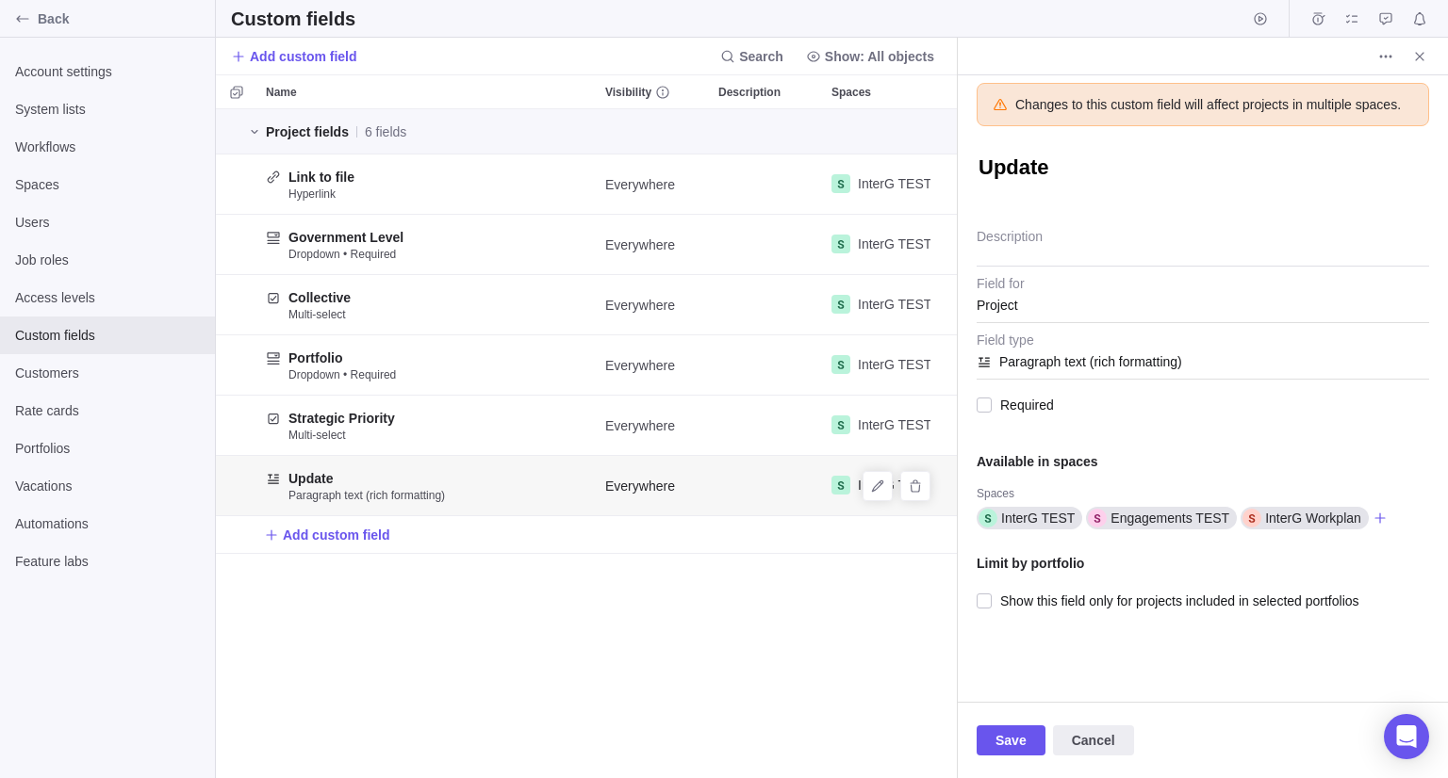
click at [1074, 362] on span "Paragraph text (rich formatting)" at bounding box center [1202, 356] width 452 height 47
click at [1058, 366] on span "Paragraph text (rich formatting)" at bounding box center [1202, 356] width 452 height 47
click at [1417, 64] on span "Close" at bounding box center [1419, 56] width 26 height 26
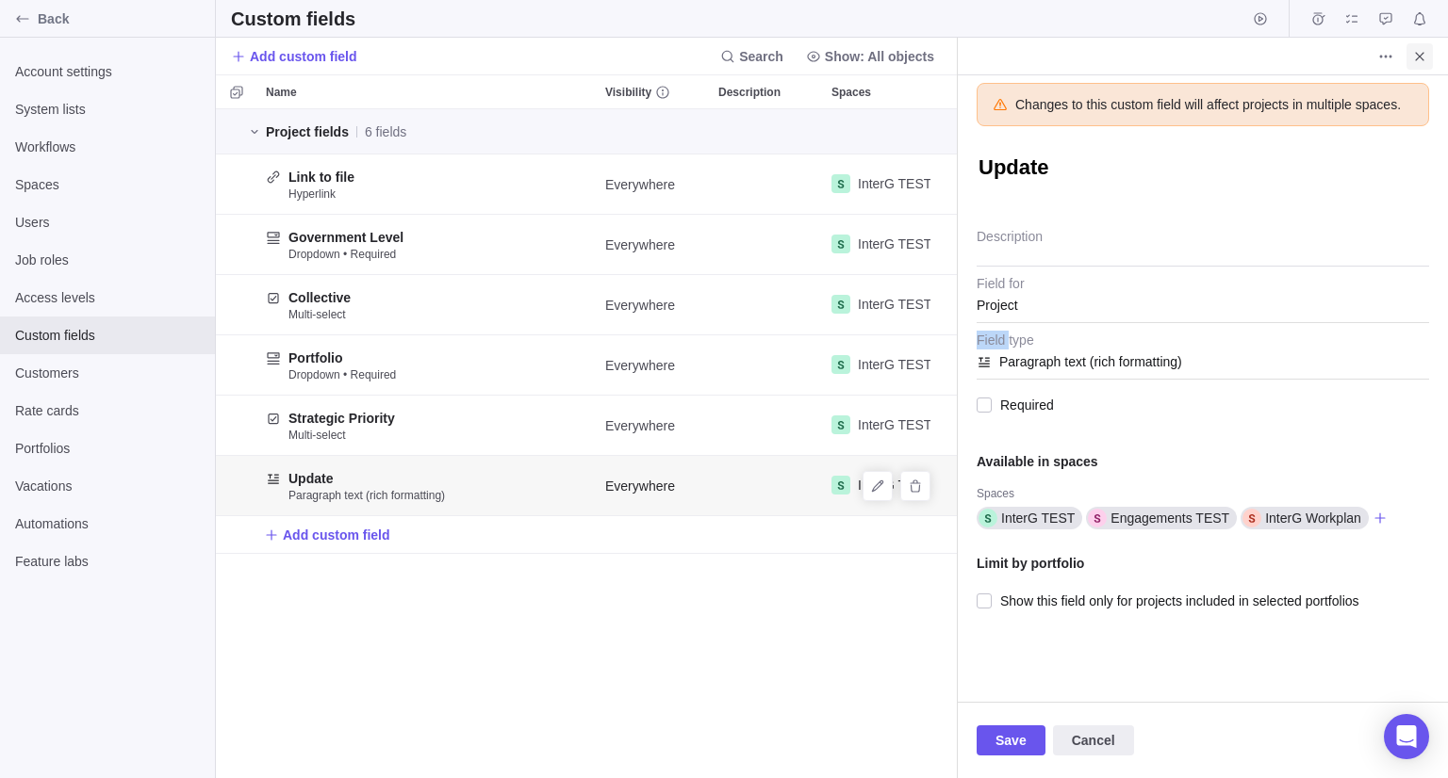
scroll to position [655, 1218]
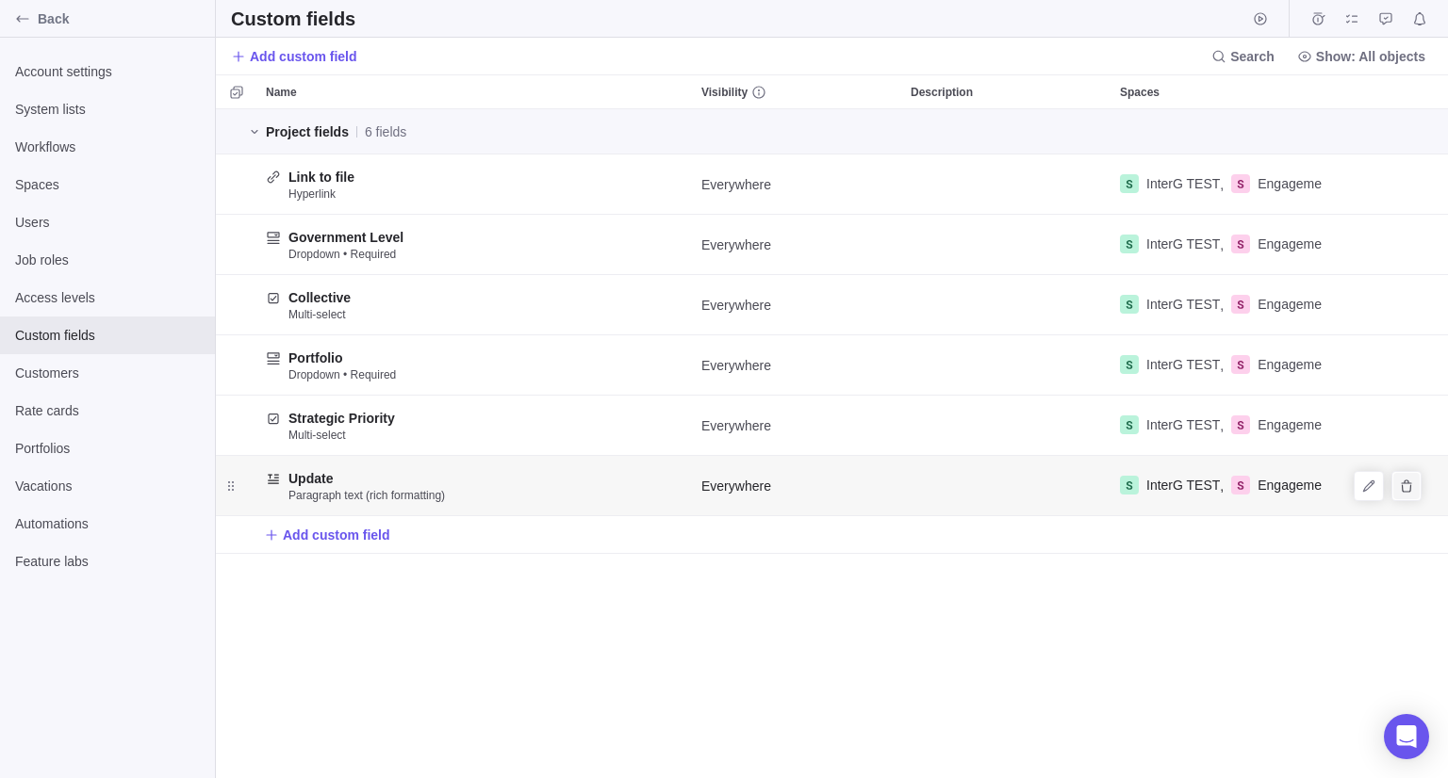
click at [1402, 490] on icon "Delete" at bounding box center [1405, 486] width 10 height 12
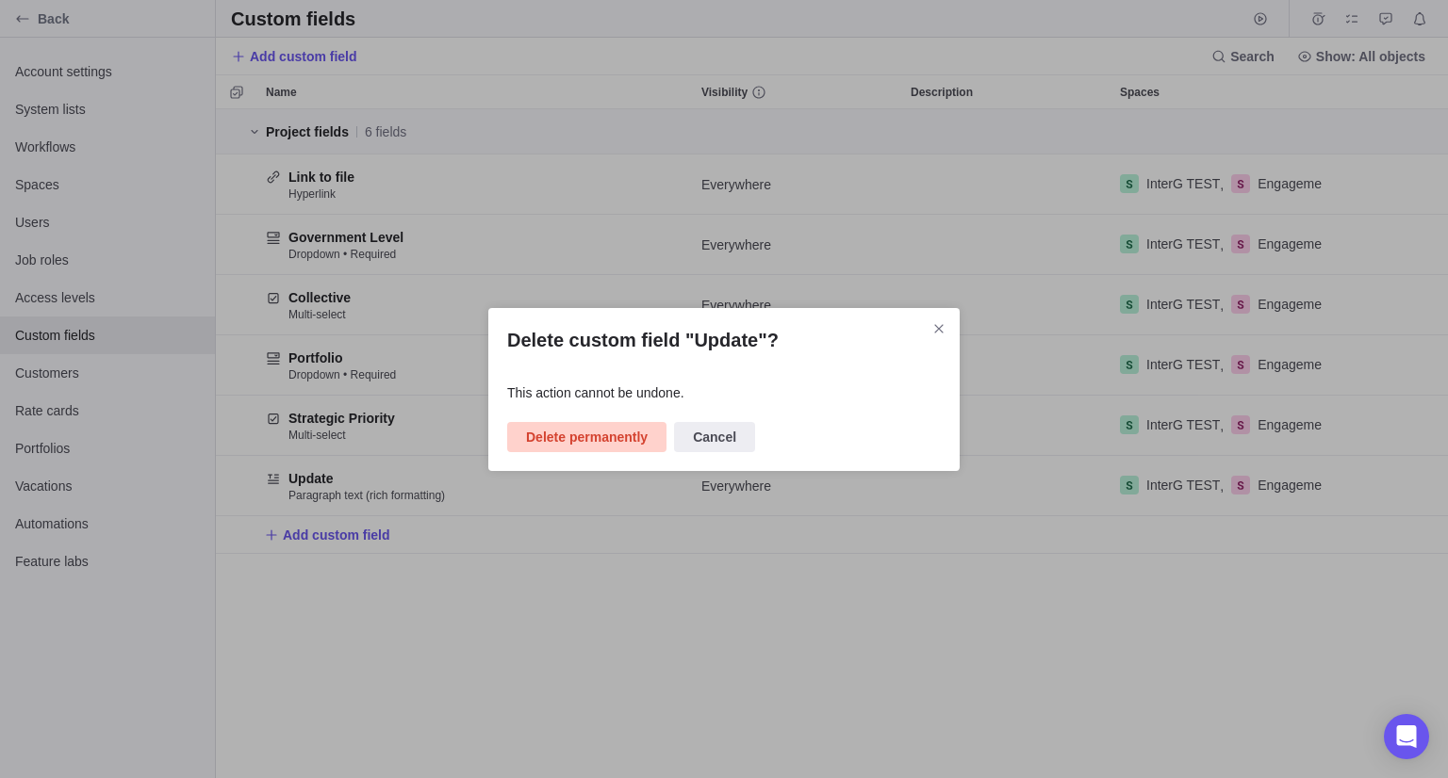
click at [586, 433] on span "Delete permanently" at bounding box center [587, 437] width 122 height 23
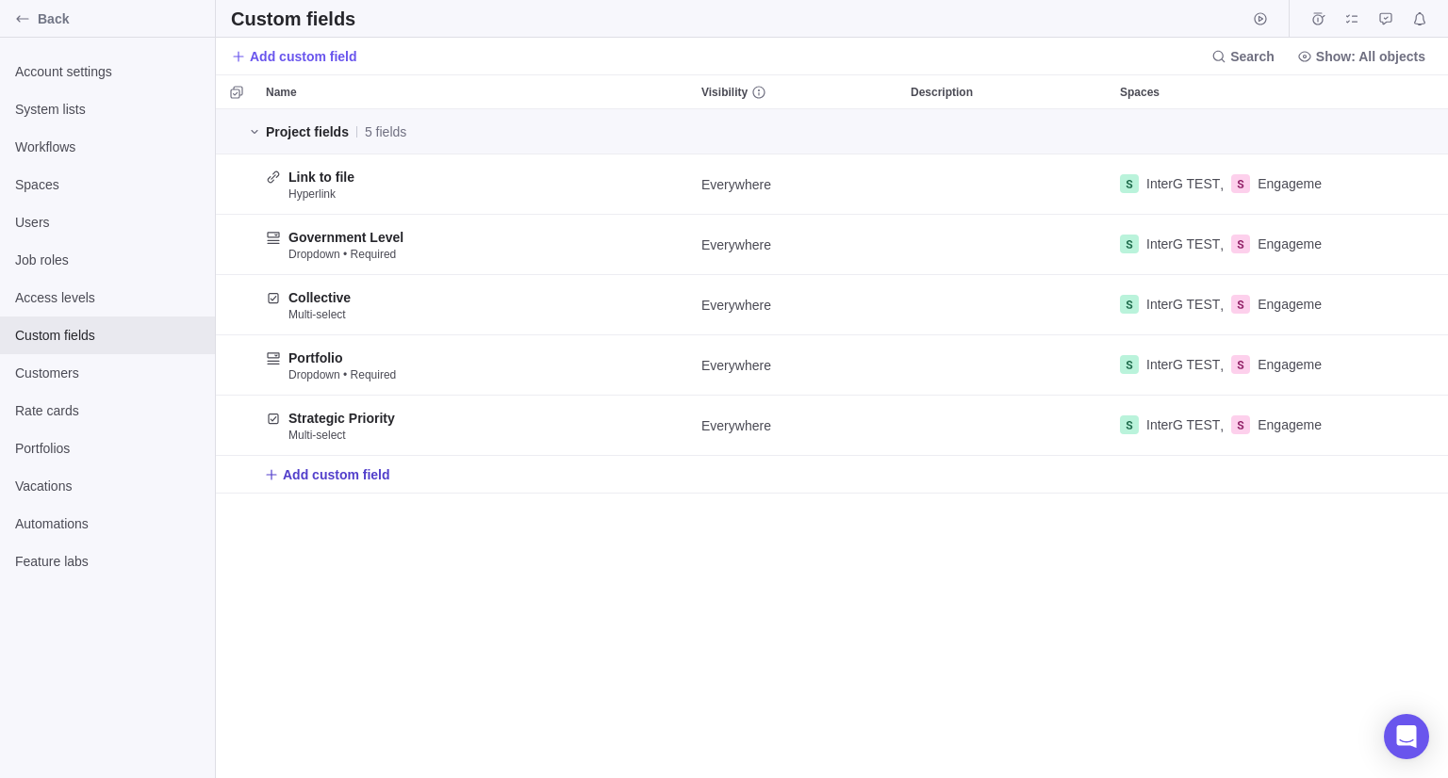
click at [275, 475] on icon "Add New" at bounding box center [271, 474] width 15 height 15
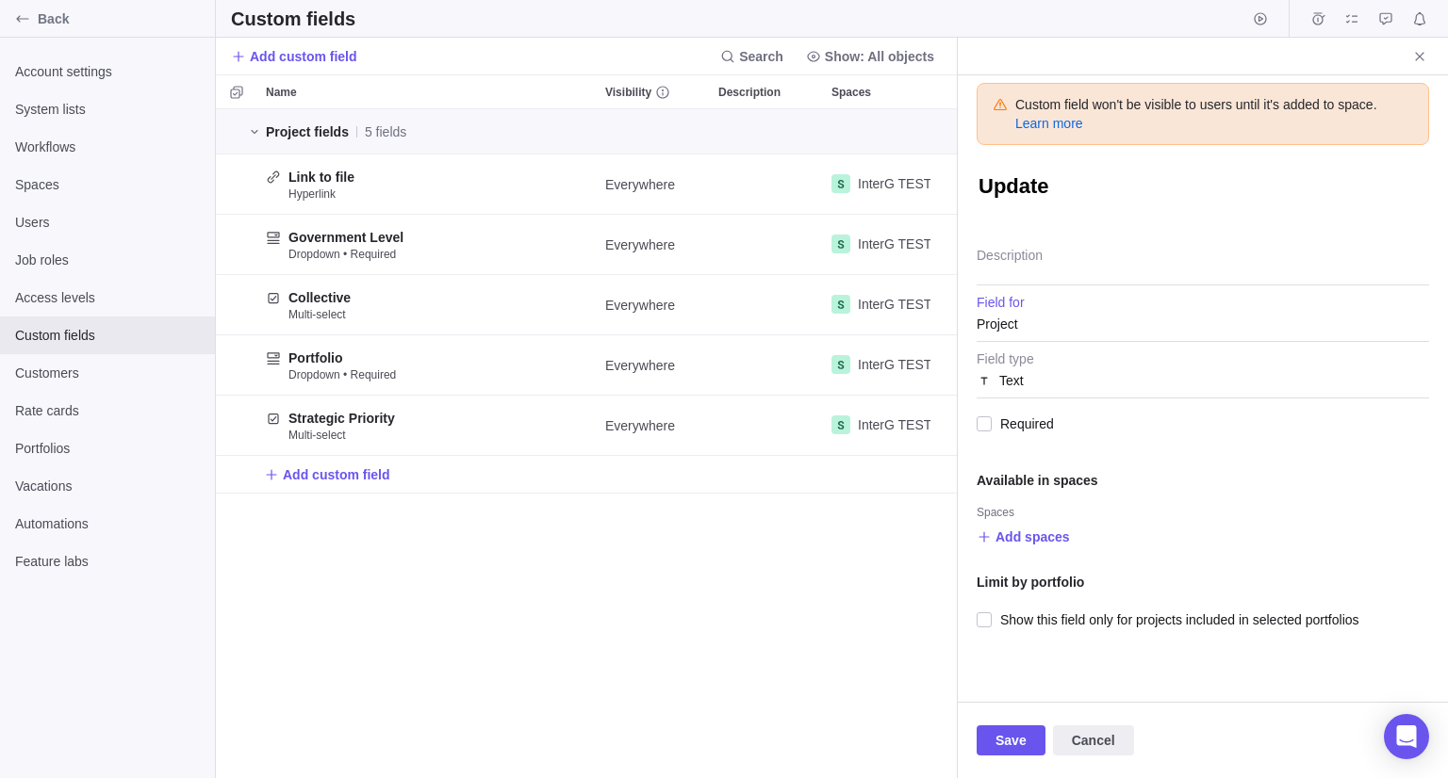
click at [1045, 336] on div "Project" at bounding box center [1202, 324] width 452 height 34
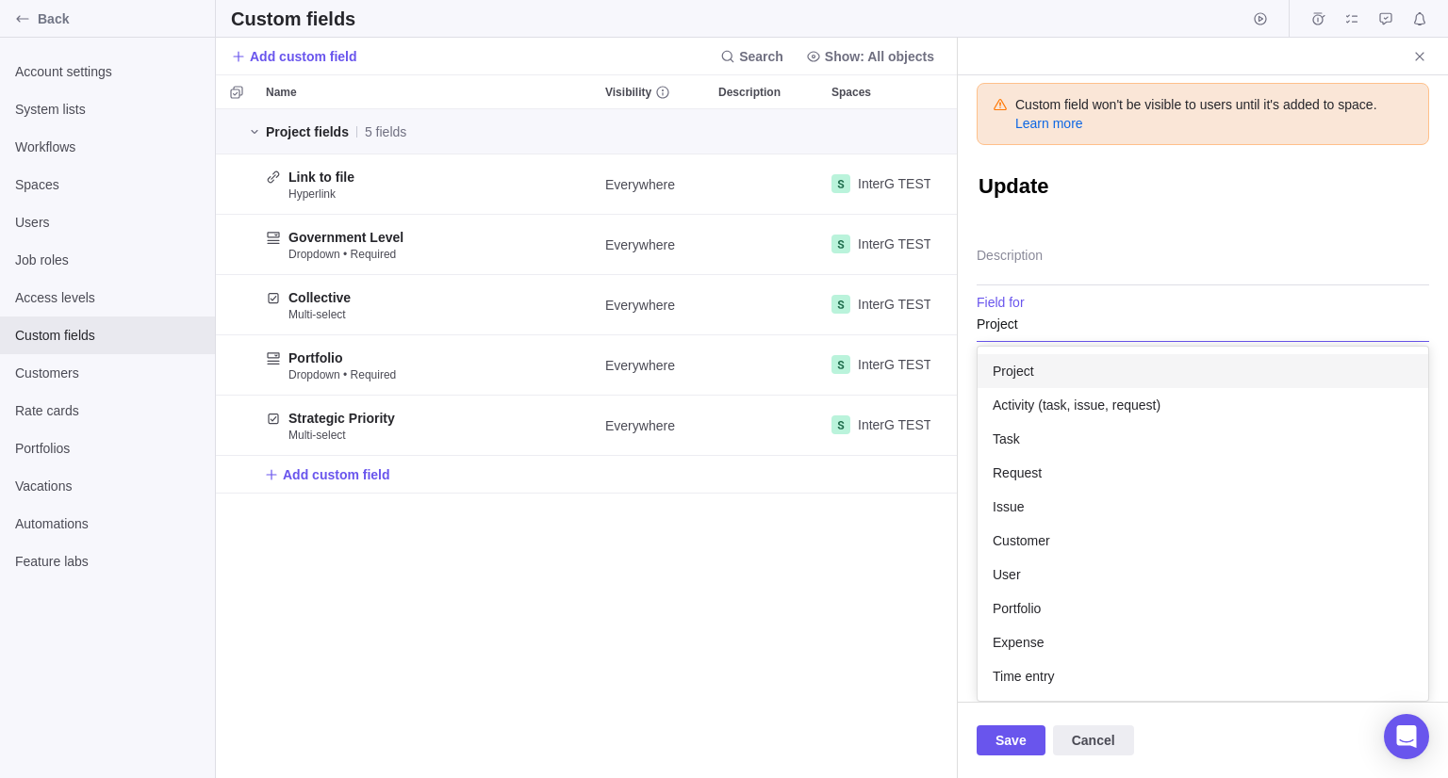
click at [1007, 374] on span "Project" at bounding box center [1012, 371] width 41 height 19
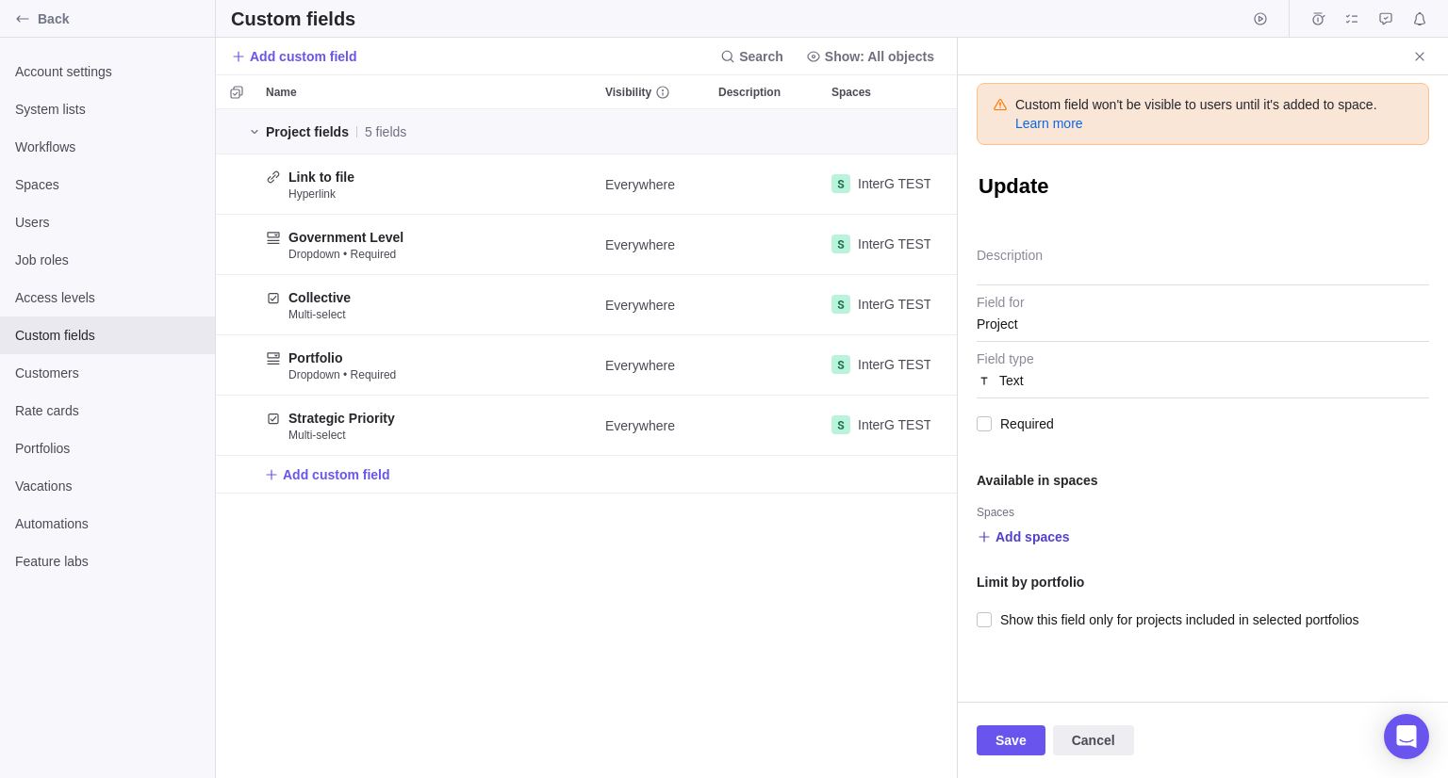
click at [1022, 539] on span "Add spaces" at bounding box center [1032, 537] width 74 height 19
click at [1027, 429] on span "Engagements TEST" at bounding box center [1078, 427] width 119 height 19
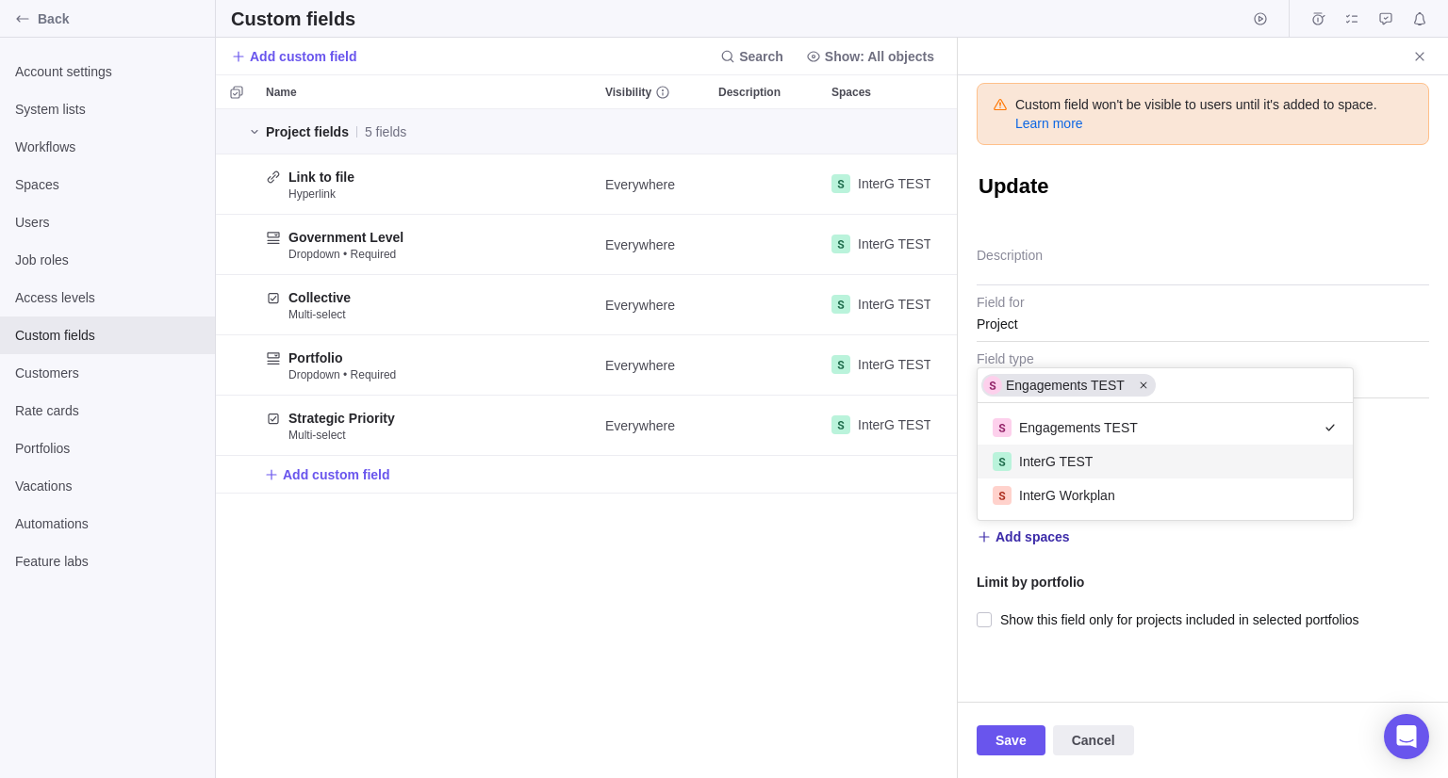
click at [1033, 452] on span "InterG TEST" at bounding box center [1056, 461] width 74 height 19
click at [1058, 499] on span "InterG Workplan" at bounding box center [1067, 495] width 96 height 19
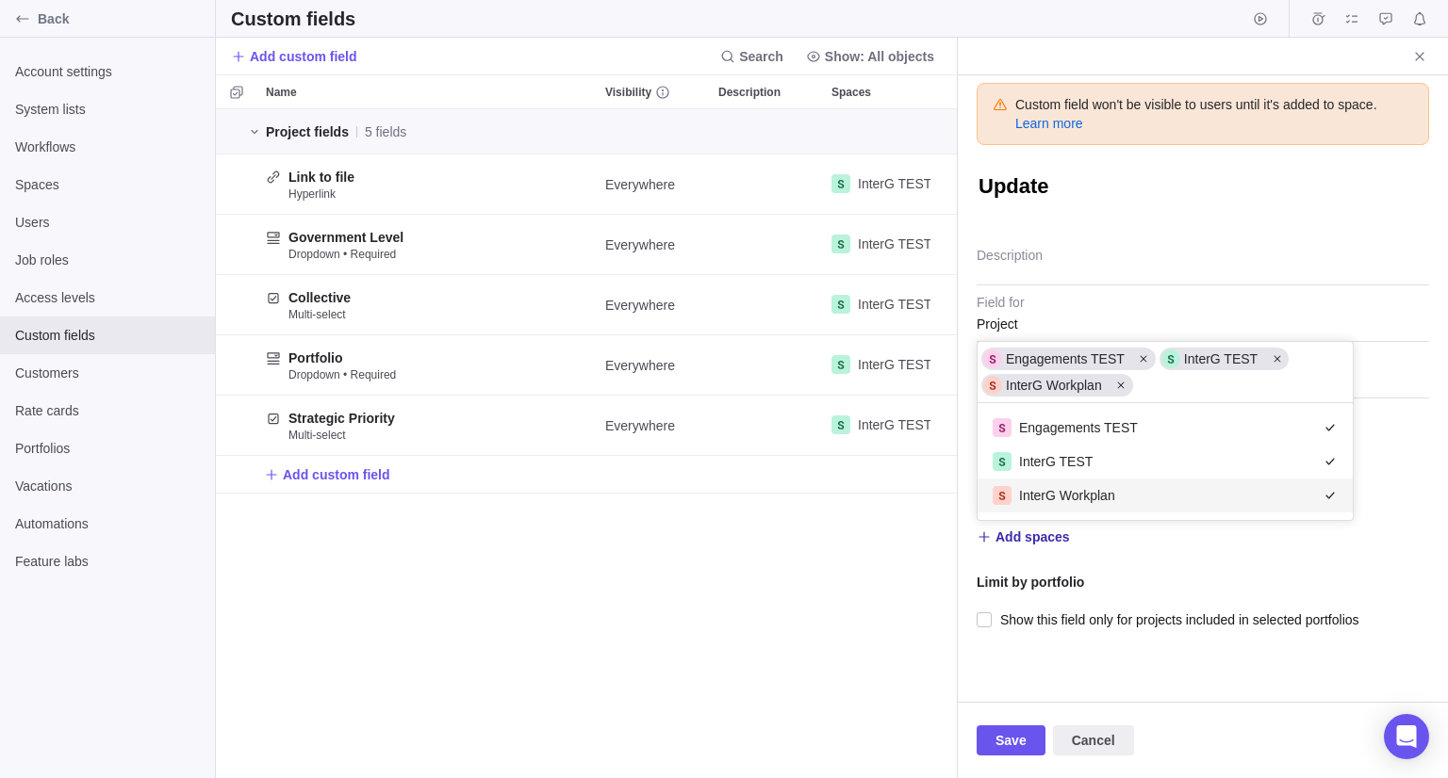
click at [1277, 572] on div "Custom field won't be visible to users until it's added to space. Learn more Up…" at bounding box center [1203, 388] width 490 height 627
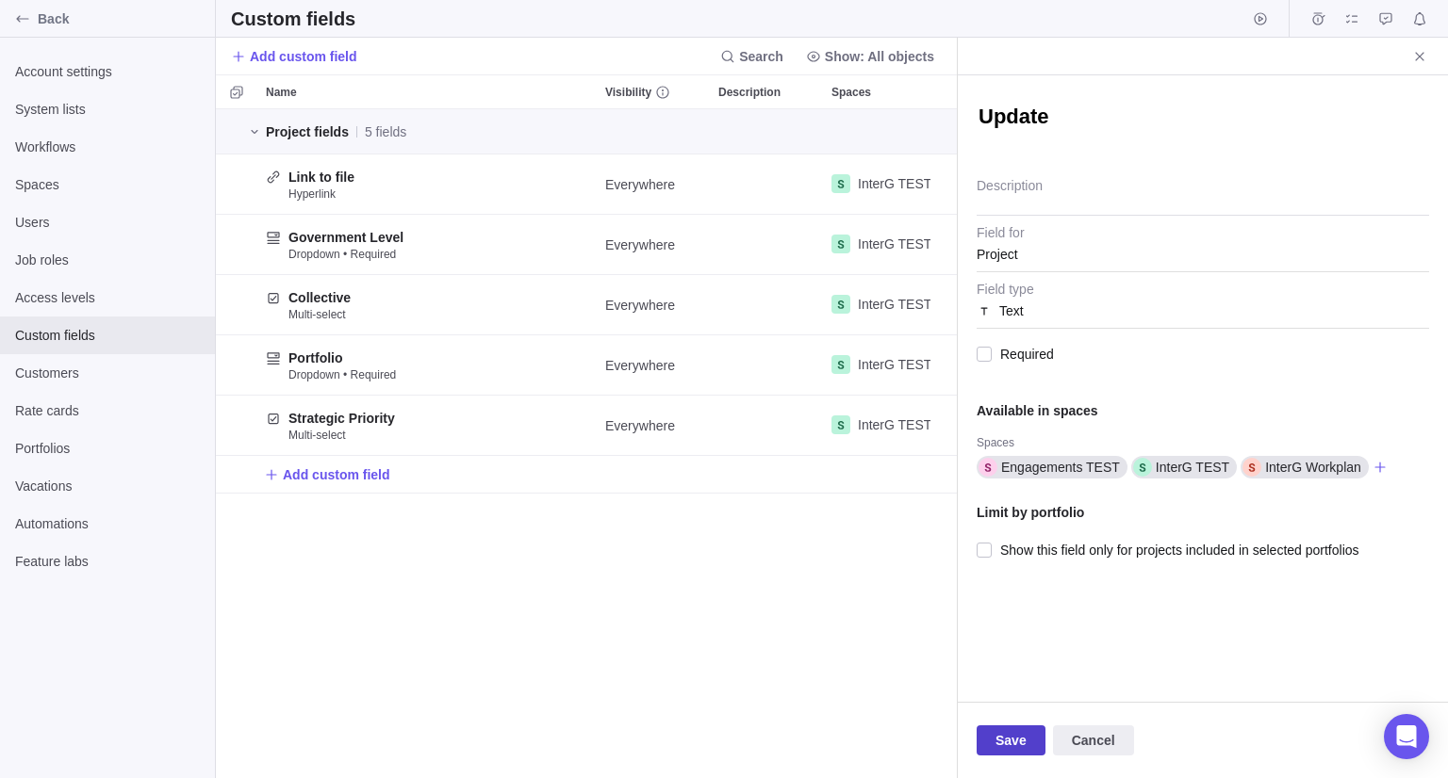
click at [1007, 742] on span "Save" at bounding box center [1010, 740] width 31 height 23
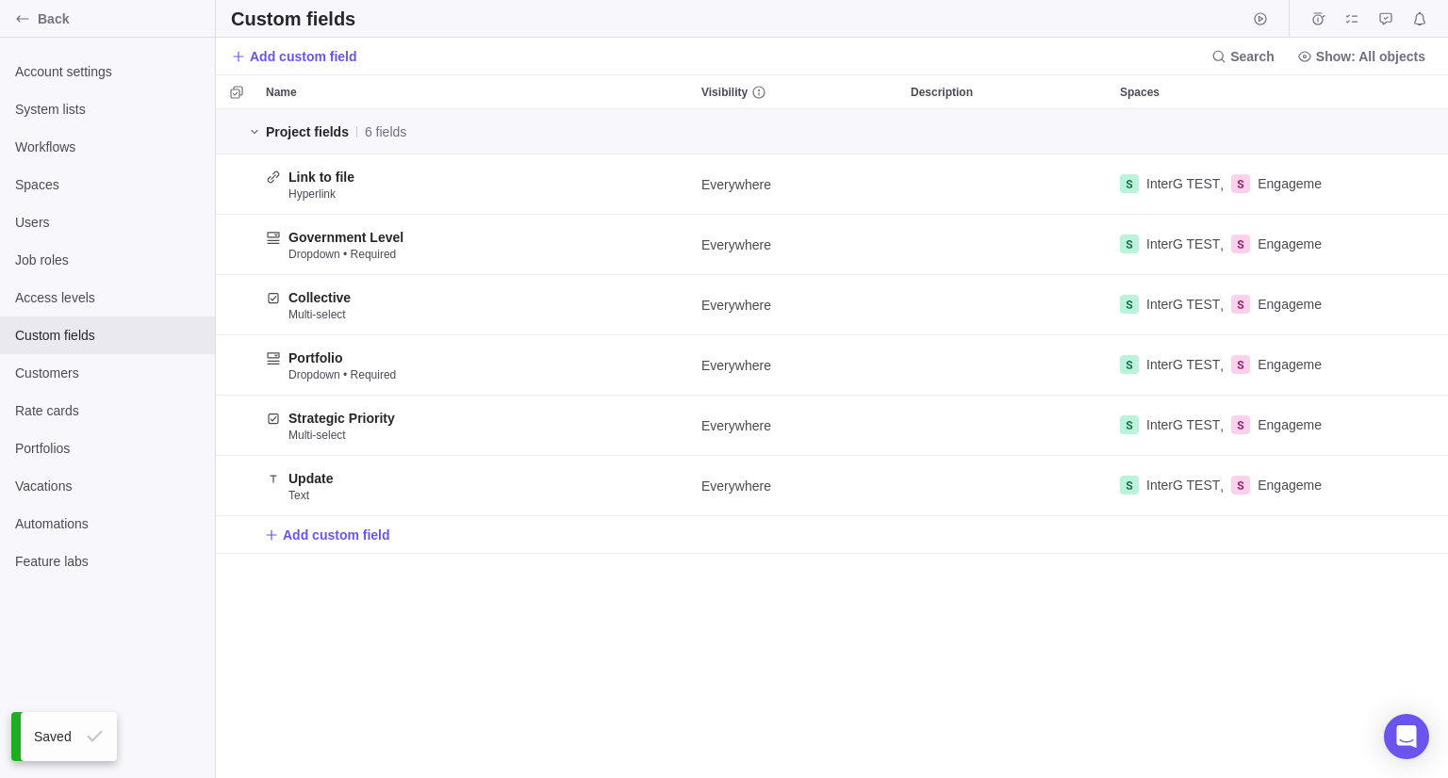
click at [636, 590] on div "Project fields 6 fields Link to file Hyperlink Everywhere InterG TEST , Engagem…" at bounding box center [832, 443] width 1232 height 669
click at [14, 22] on div "Back" at bounding box center [23, 19] width 30 height 30
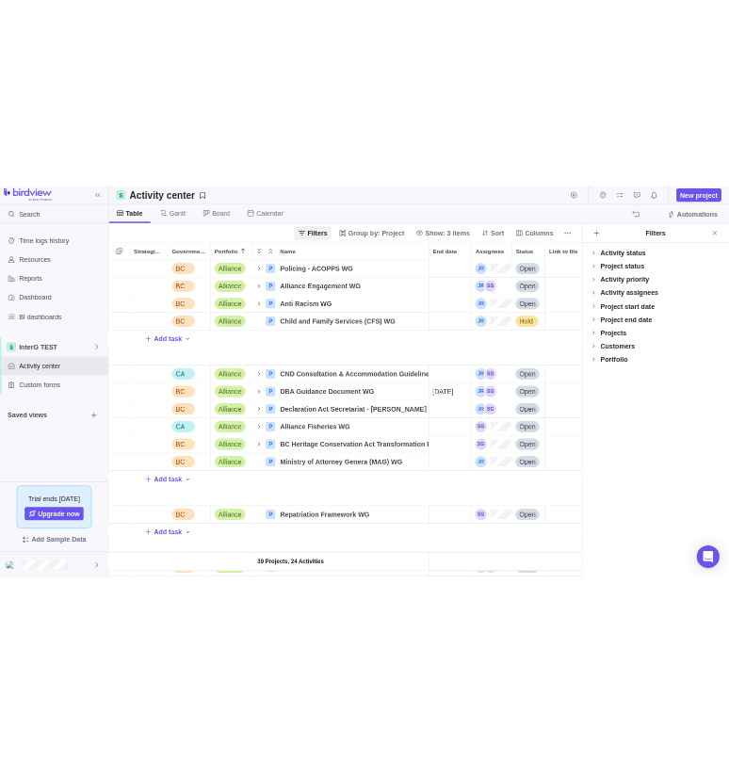
scroll to position [616, 925]
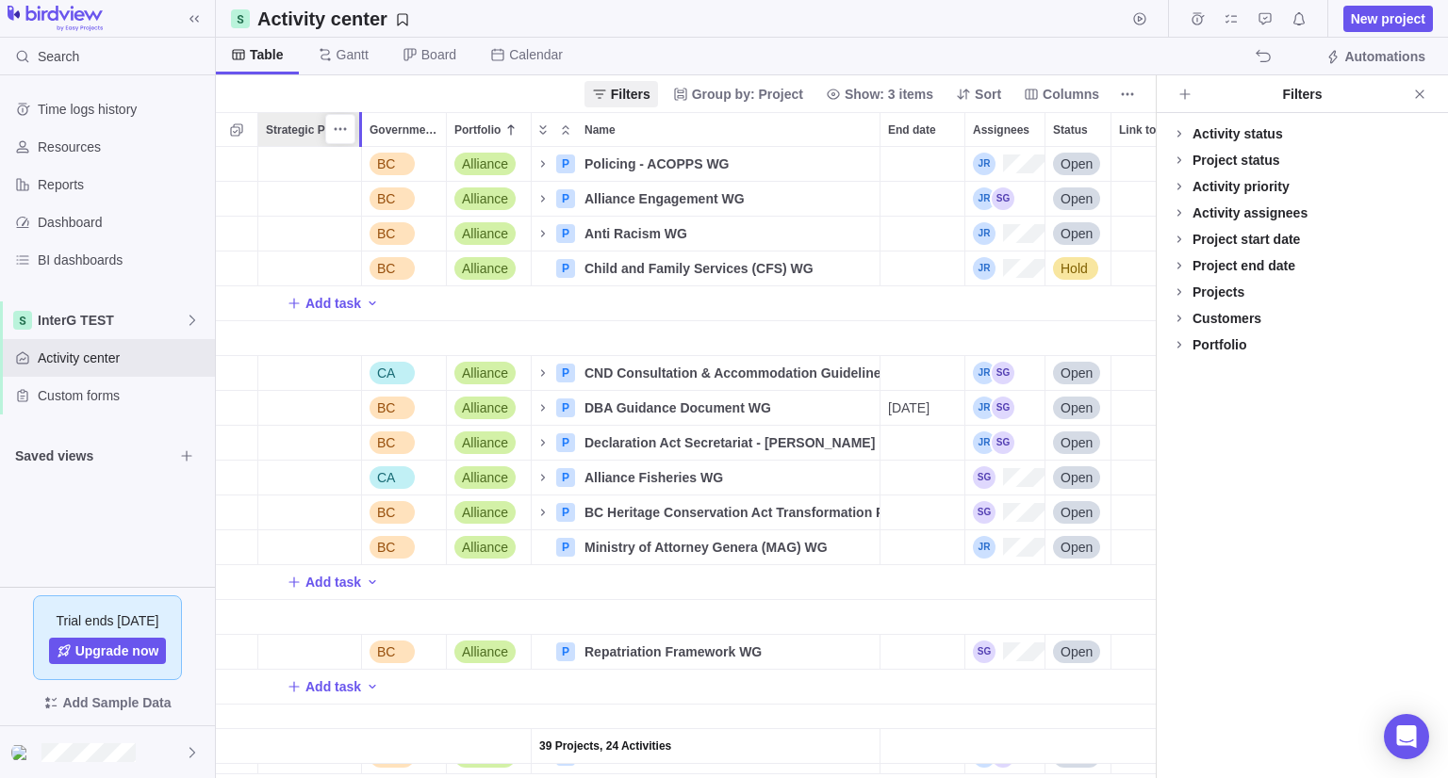
drag, startPoint x: 330, startPoint y: 129, endPoint x: 362, endPoint y: 139, distance: 33.4
click at [362, 139] on div at bounding box center [361, 129] width 5 height 35
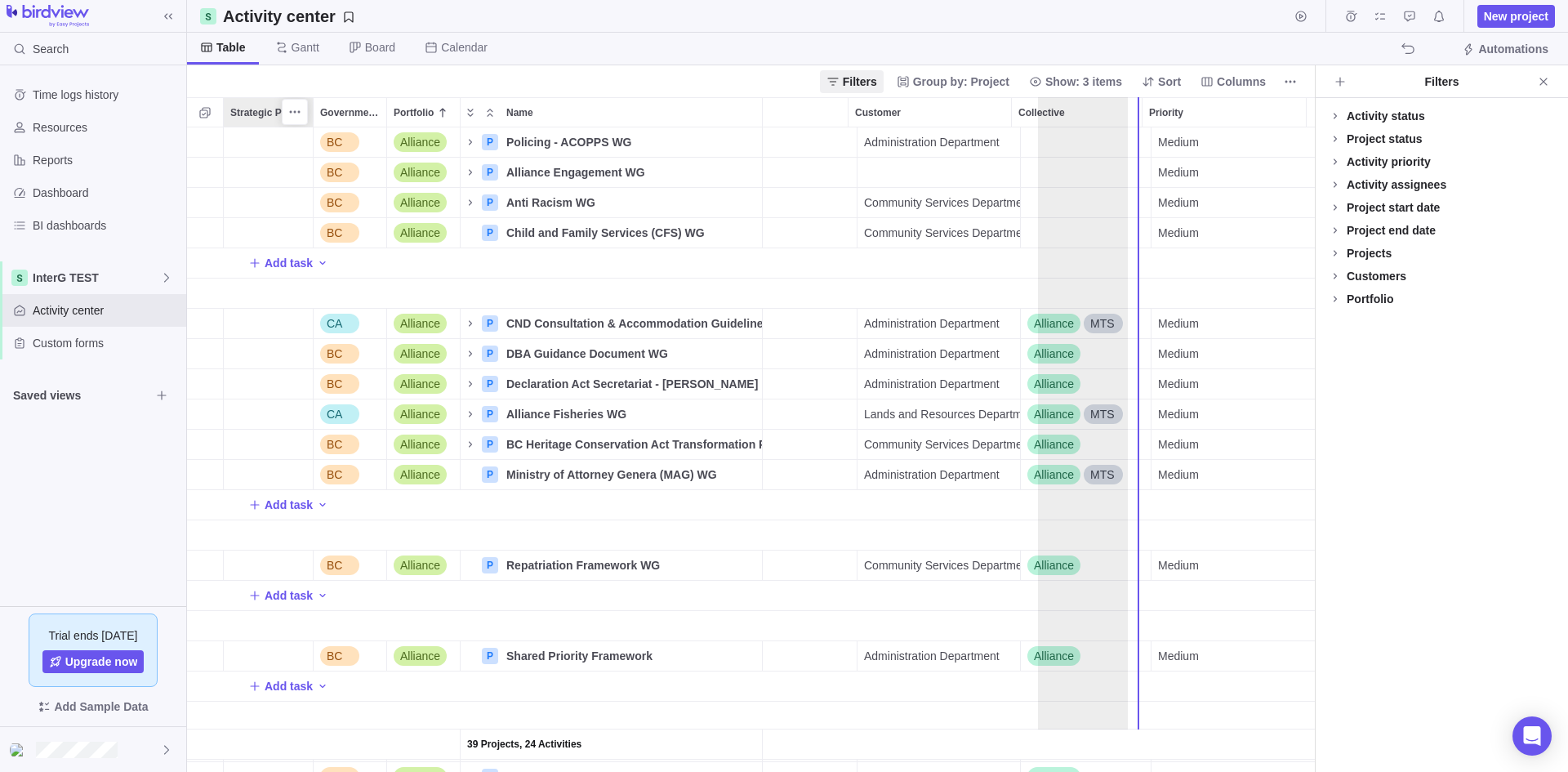
scroll to position [0, 347]
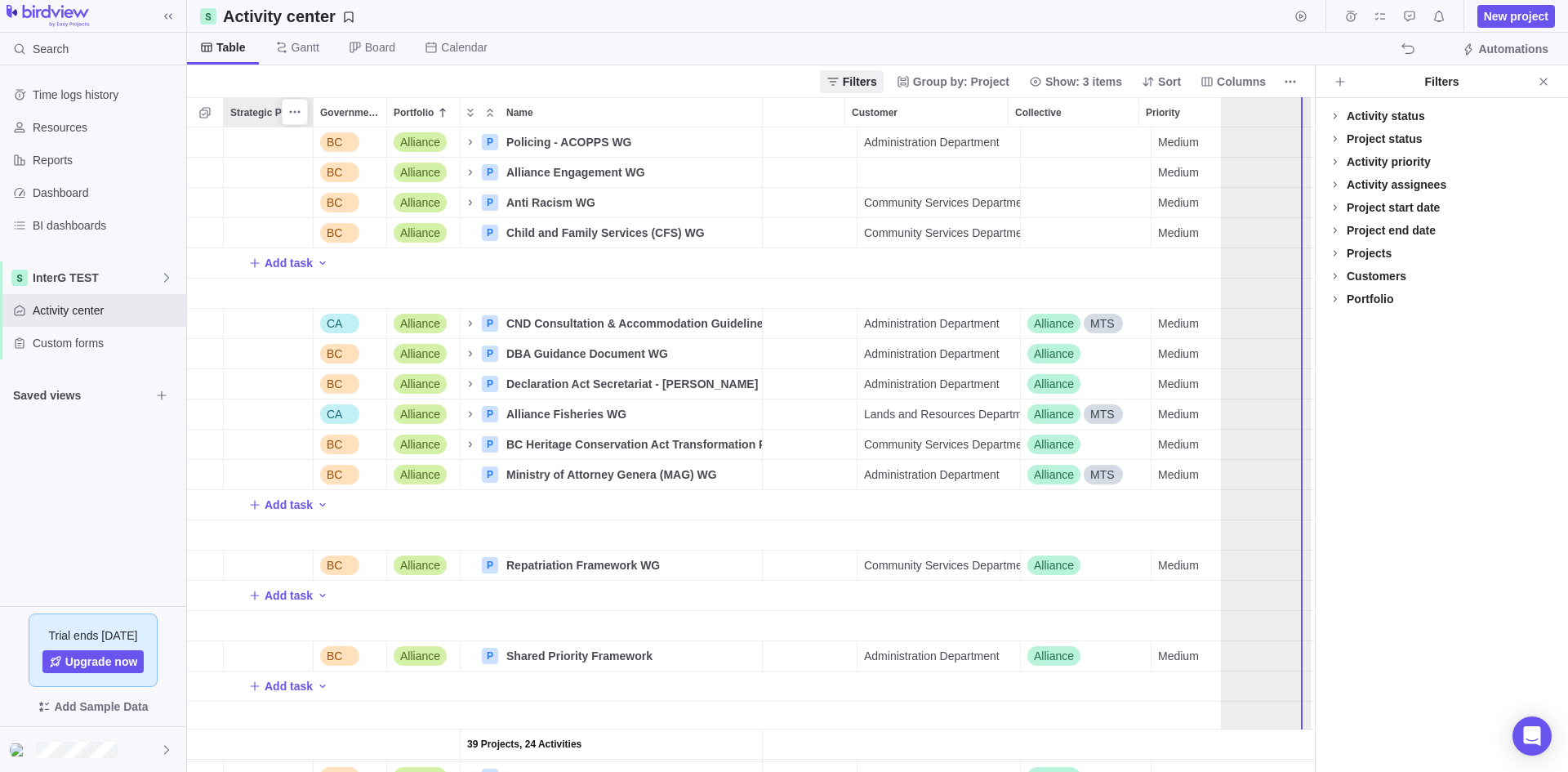
drag, startPoint x: 261, startPoint y: 106, endPoint x: 1265, endPoint y: 239, distance: 1012.8
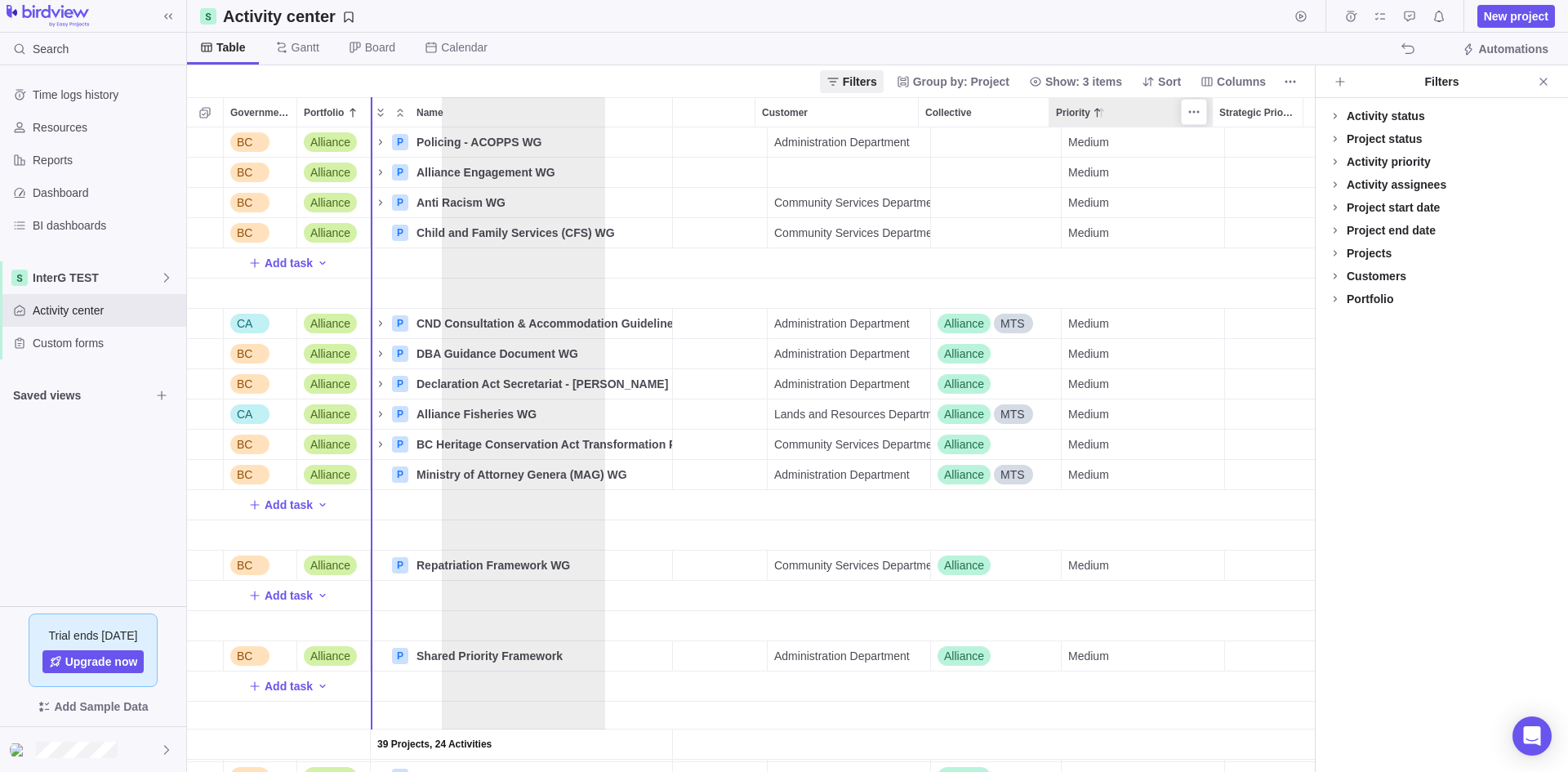
scroll to position [0, 0]
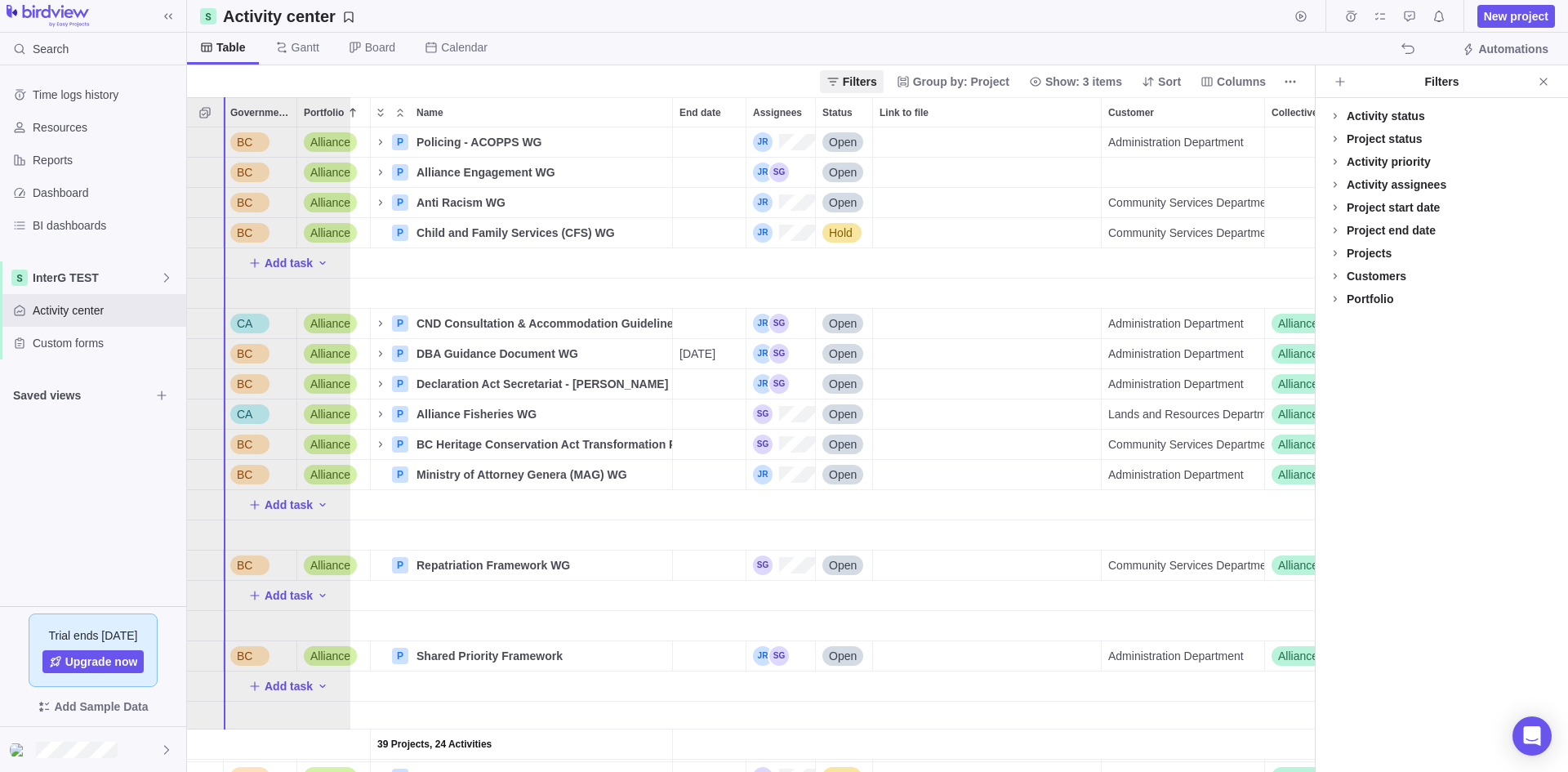
drag, startPoint x: 1137, startPoint y: 104, endPoint x: 221, endPoint y: 107, distance: 916.0
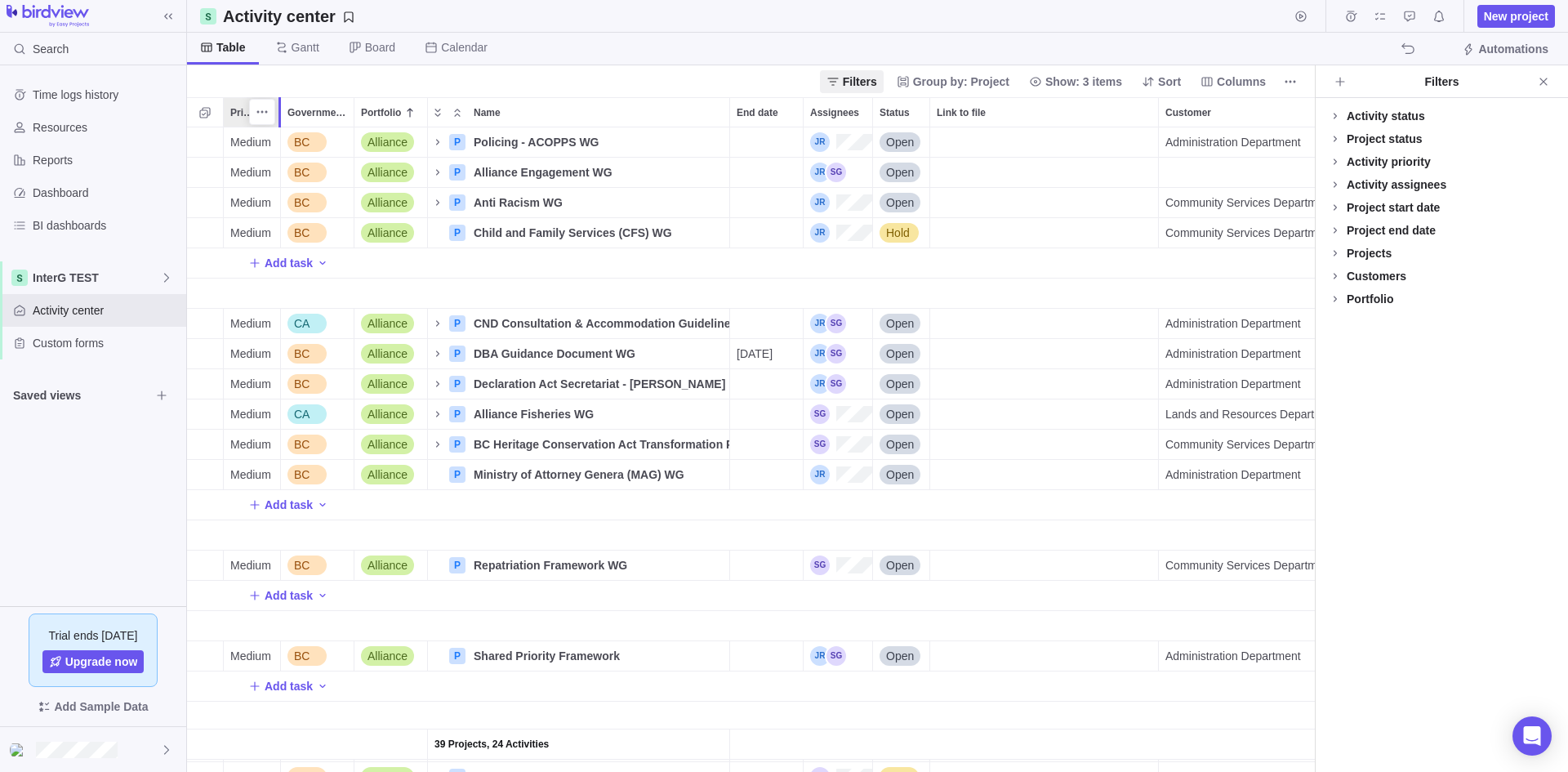
drag, startPoint x: 386, startPoint y: 114, endPoint x: 282, endPoint y: 134, distance: 105.9
click at [282, 134] on div "Priority Government Level Portfolio Name End date Assignees Status Link to file…" at bounding box center [751, 434] width 1128 height 674
click at [263, 114] on icon "More actions" at bounding box center [262, 112] width 13 height 13
click at [284, 225] on span "Hide" at bounding box center [296, 225] width 23 height 16
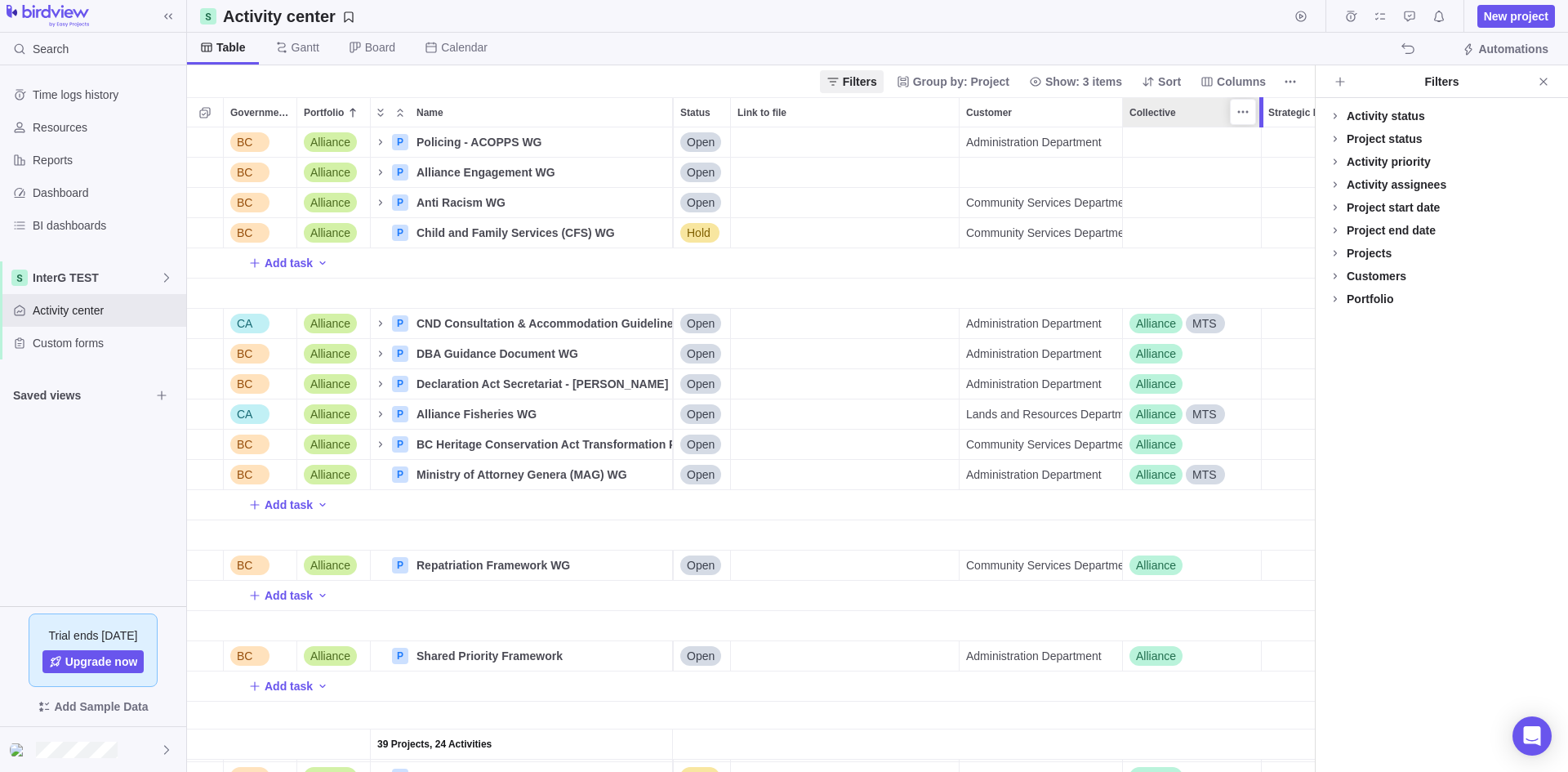
scroll to position [0, 150]
drag, startPoint x: 1211, startPoint y: 110, endPoint x: 1220, endPoint y: 132, distance: 23.8
click at [1220, 132] on div "Government Level Portfolio Name End date Assignees Status Link to file Customer…" at bounding box center [751, 434] width 1128 height 674
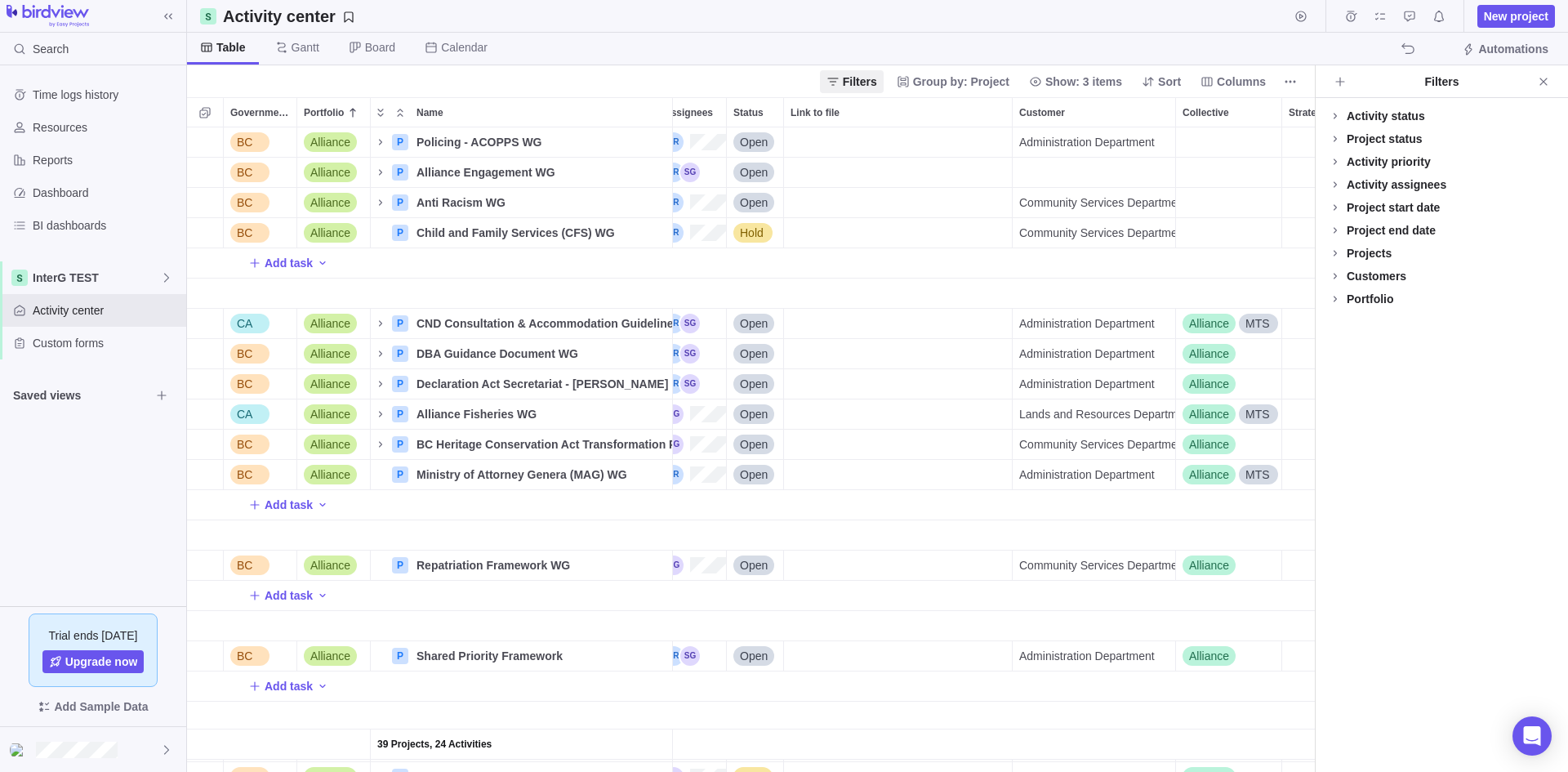
scroll to position [0, 72]
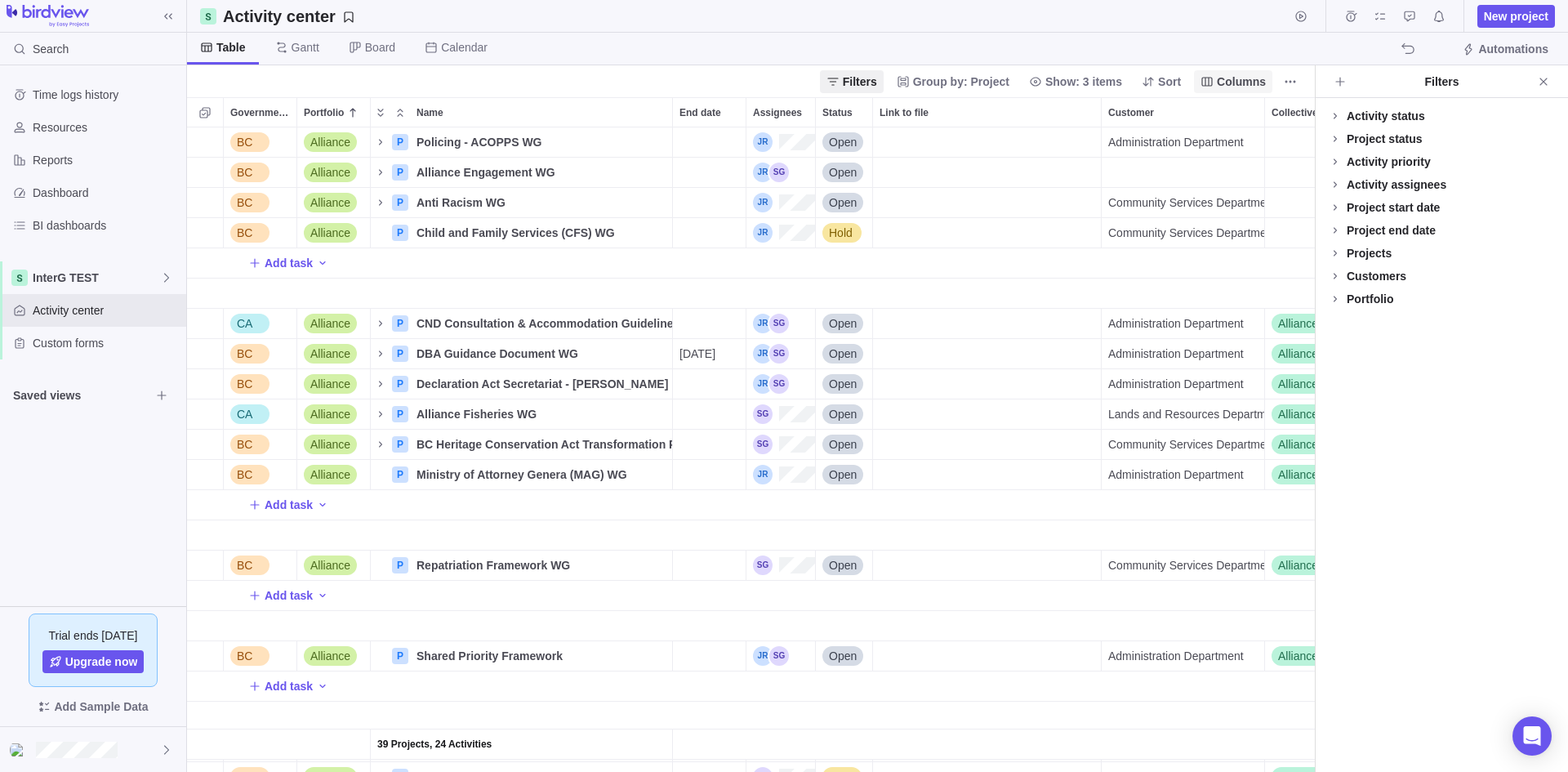
click at [1226, 78] on span "Columns" at bounding box center [1241, 81] width 49 height 16
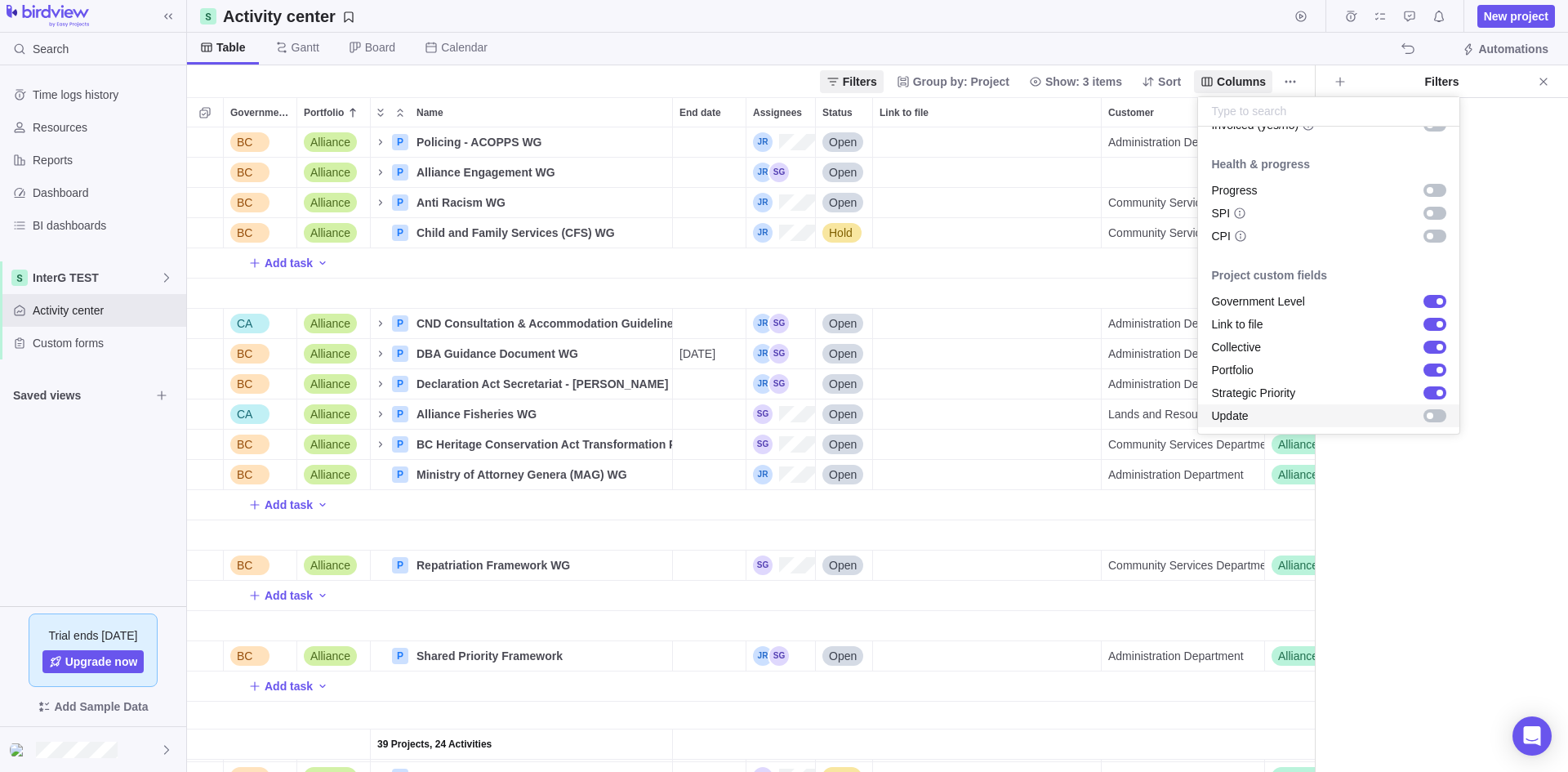
click at [1254, 416] on div "grid" at bounding box center [1435, 415] width 23 height 13
click at [1254, 604] on body "Search Time logs history Resources Reports Dashboard BI dashboards InterG TEST …" at bounding box center [784, 386] width 1568 height 772
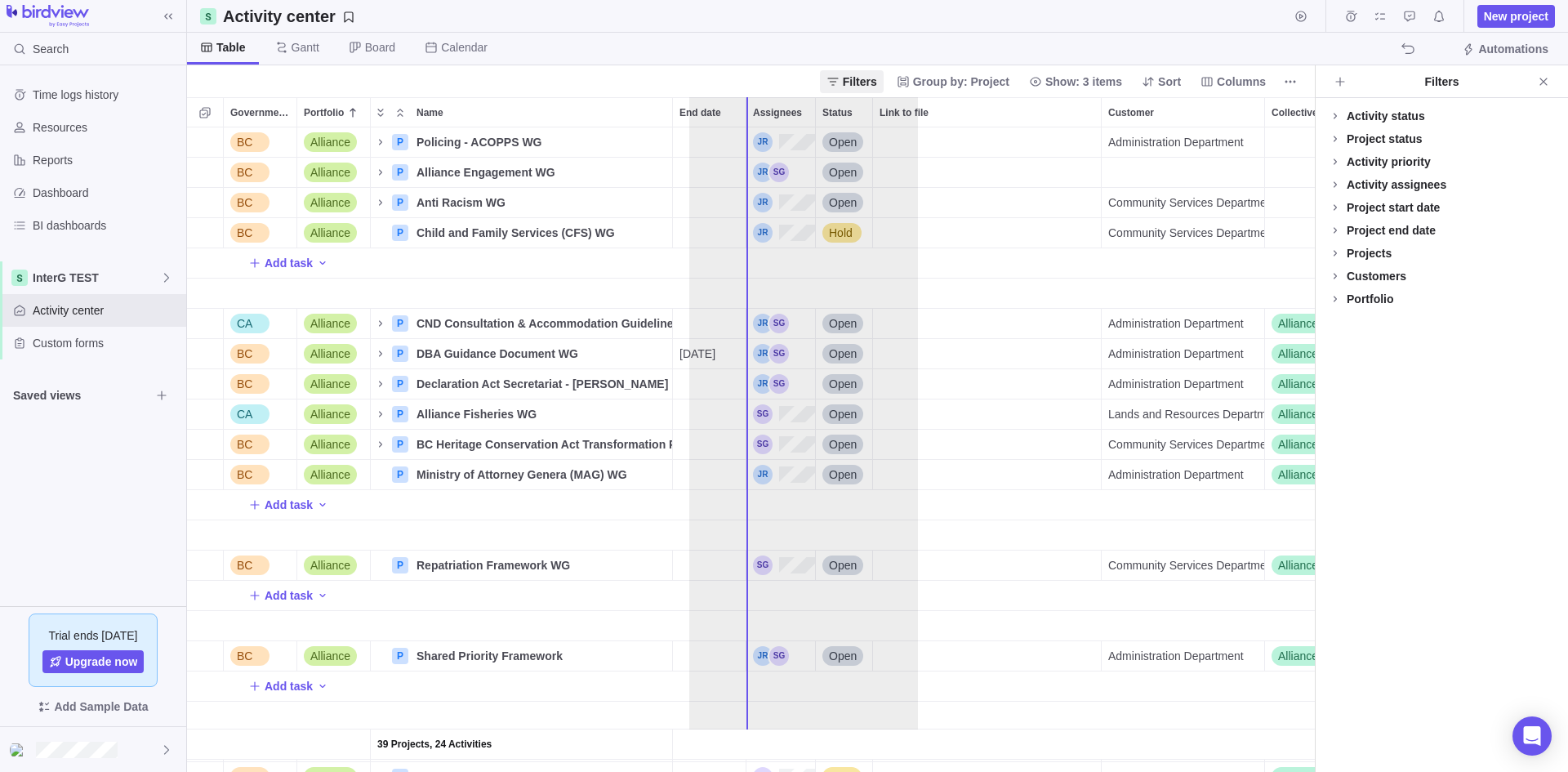
drag, startPoint x: 1163, startPoint y: 116, endPoint x: 771, endPoint y: 121, distance: 392.0
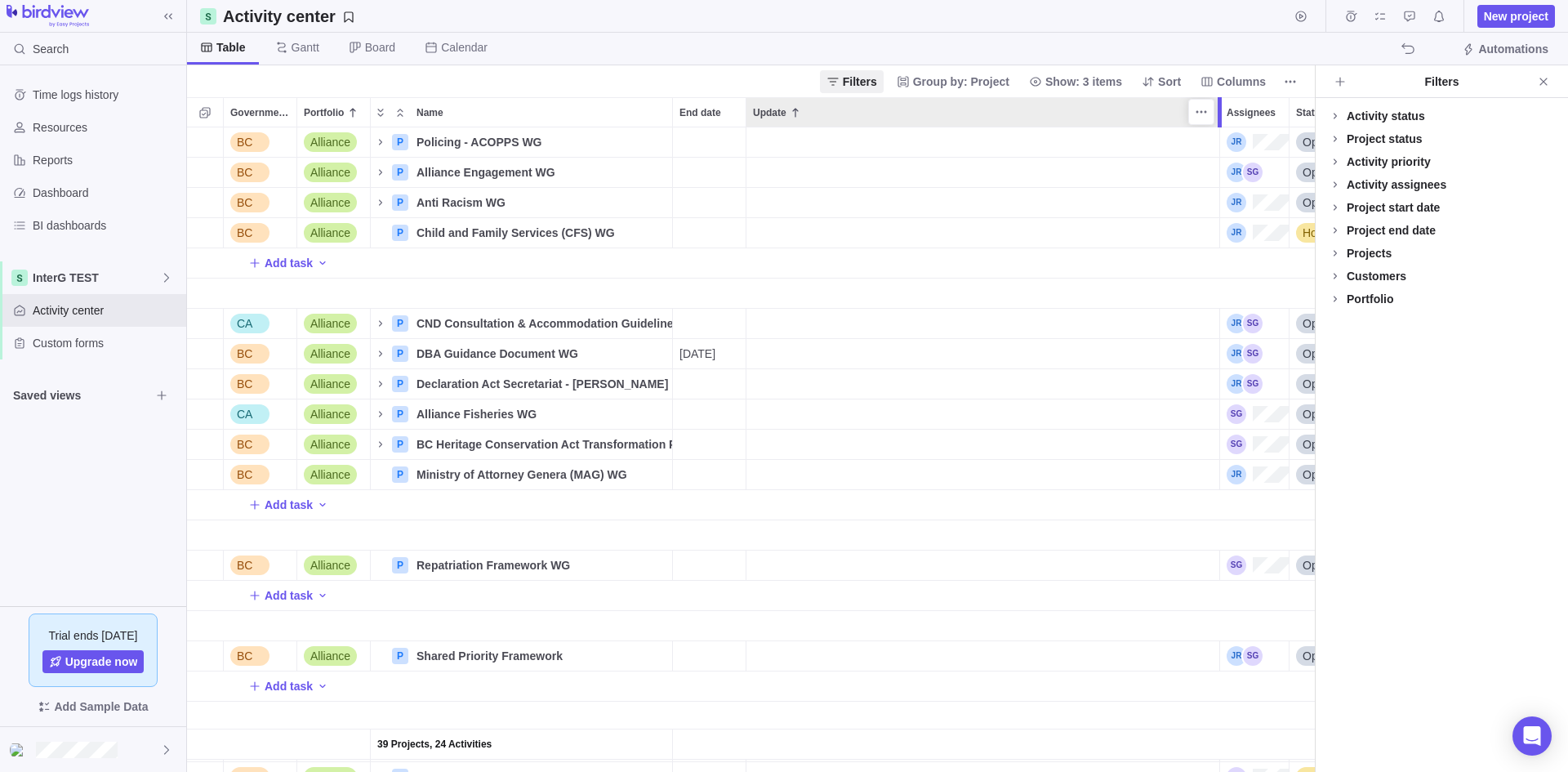
drag, startPoint x: 976, startPoint y: 119, endPoint x: 1220, endPoint y: 123, distance: 244.0
click at [1220, 123] on div at bounding box center [1220, 112] width 4 height 30
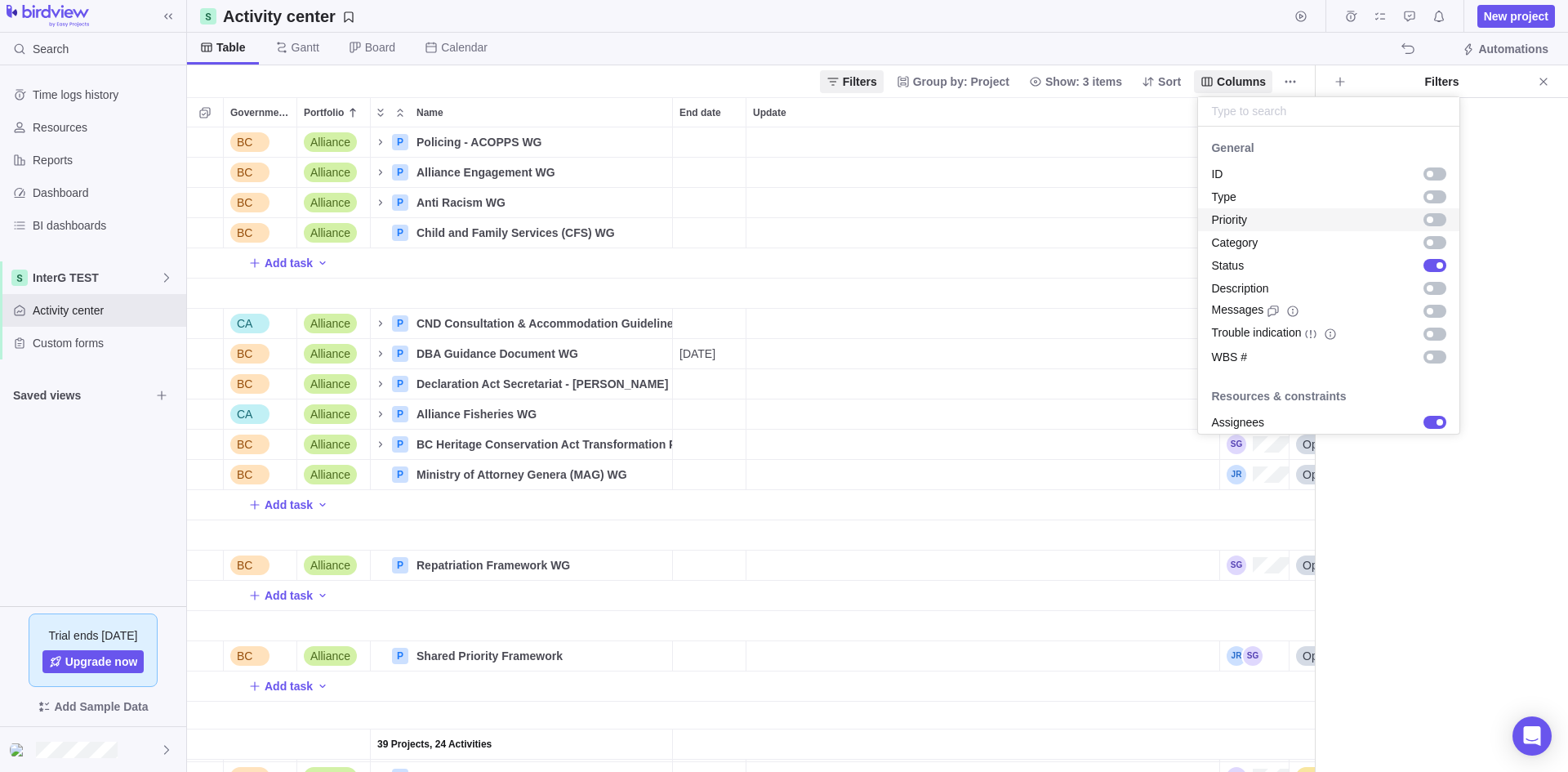
click at [1253, 219] on div "Priority" at bounding box center [1330, 219] width 262 height 23
click at [1509, 305] on body "Search Time logs history Resources Reports Dashboard BI dashboards InterG TEST …" at bounding box center [784, 386] width 1568 height 772
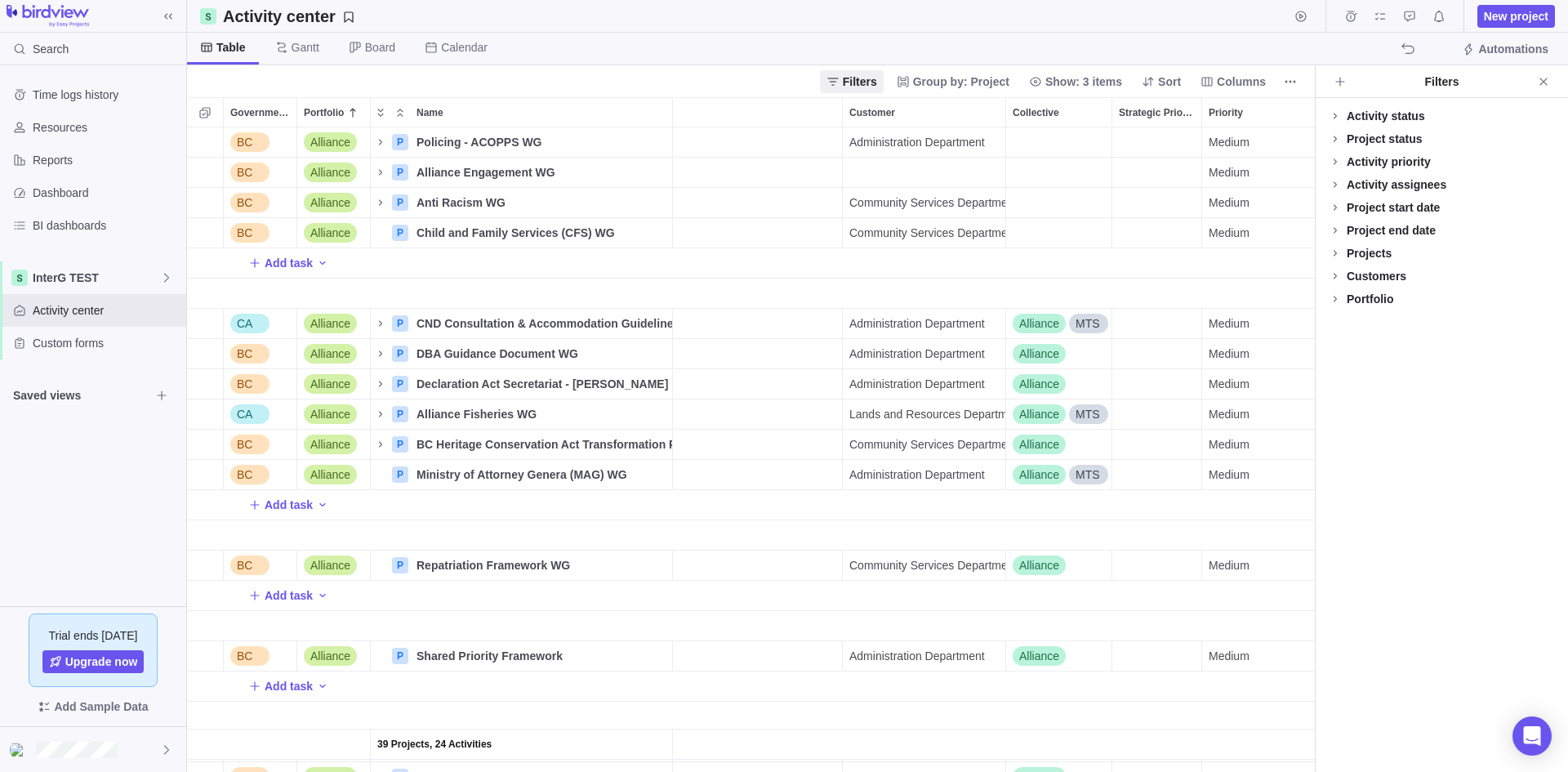
scroll to position [0, 796]
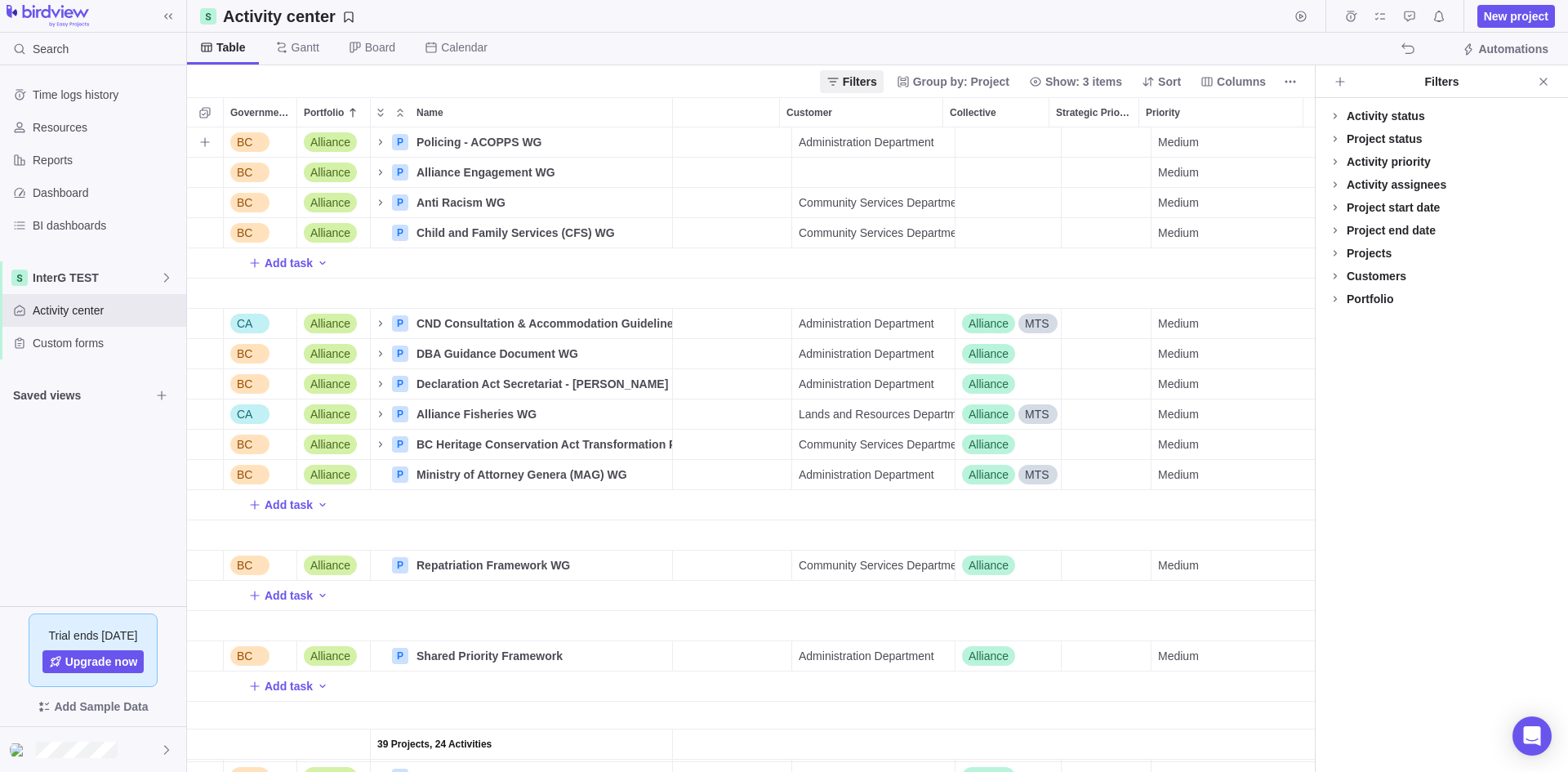
click at [1235, 152] on div "Medium" at bounding box center [1233, 142] width 163 height 29
click at [1232, 117] on div "Government Level Portfolio Name End date Update Assignees Status Link to file C…" at bounding box center [751, 434] width 1128 height 674
click at [1204, 118] on div "Priority" at bounding box center [1221, 112] width 163 height 29
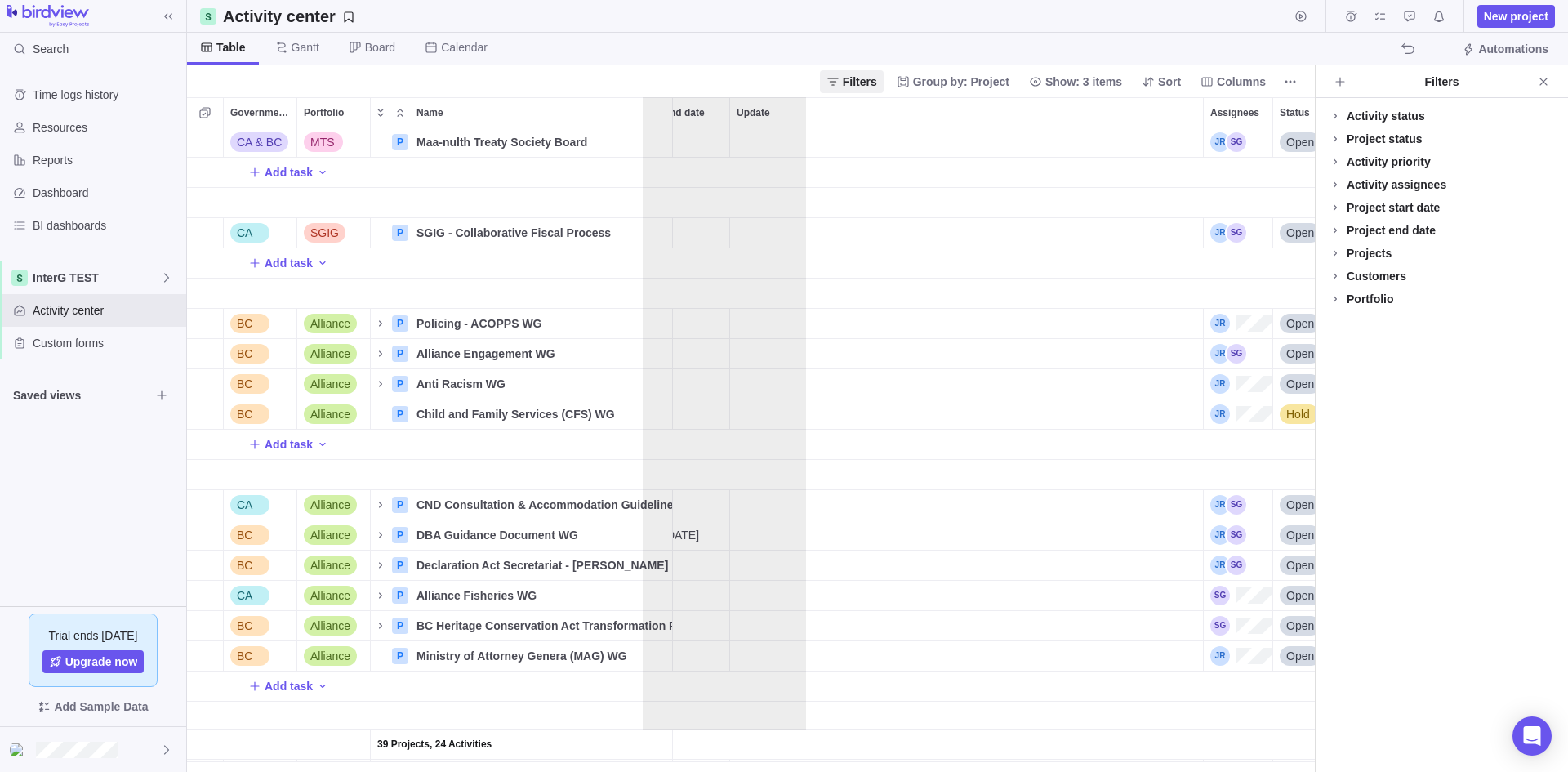
scroll to position [0, 0]
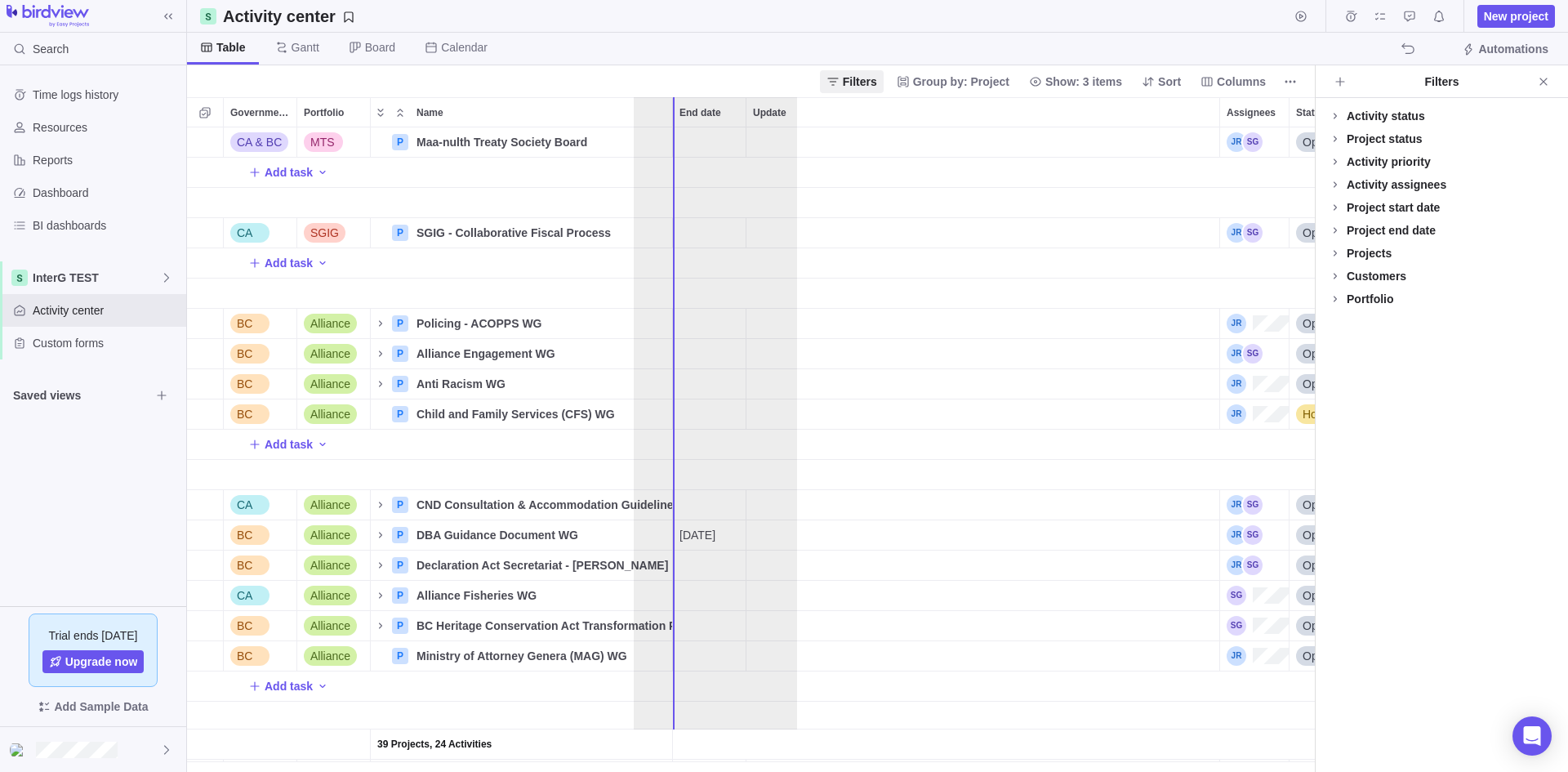
drag, startPoint x: 1225, startPoint y: 114, endPoint x: 712, endPoint y: 107, distance: 513.0
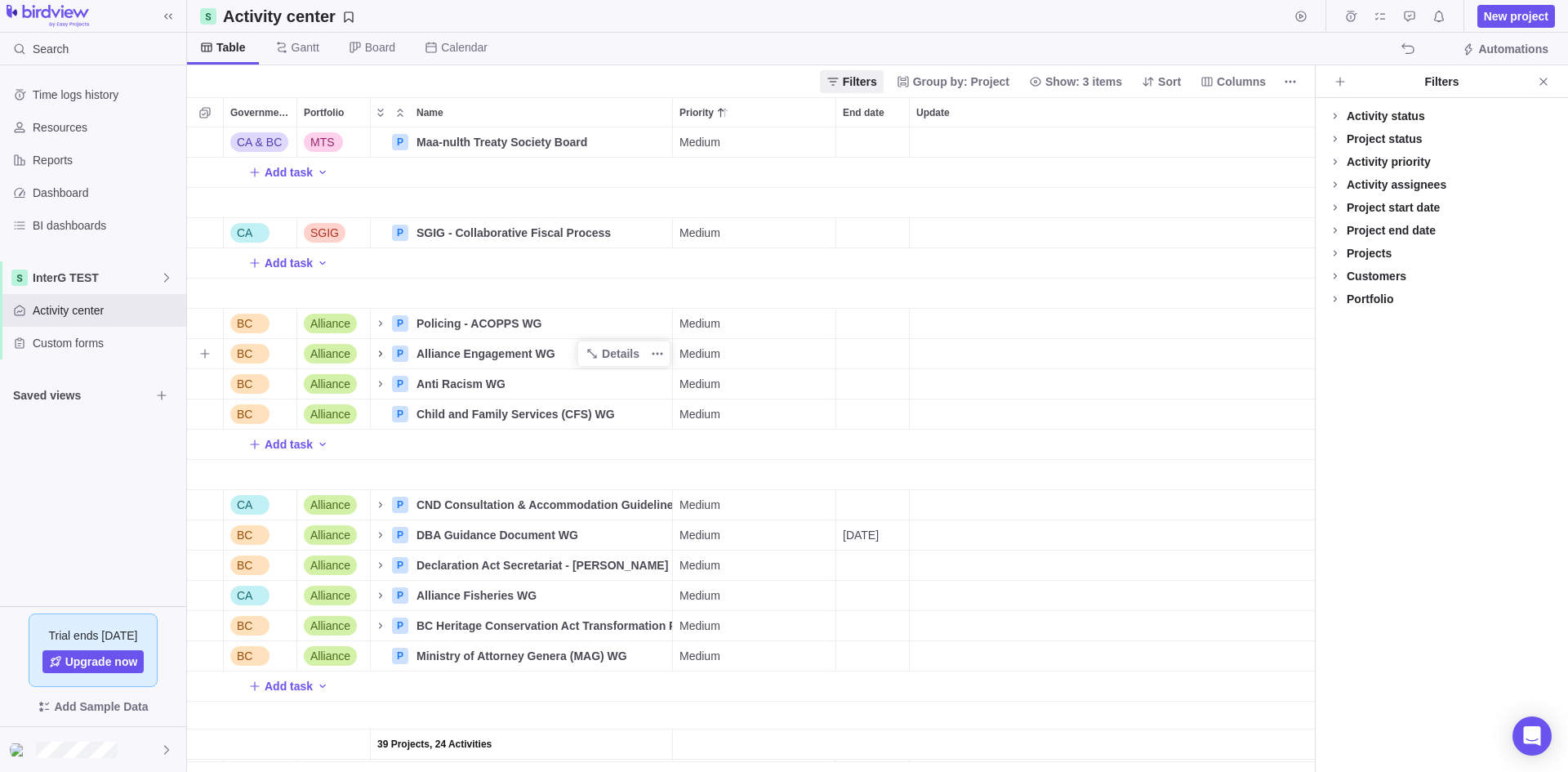
click at [375, 353] on icon "Name" at bounding box center [381, 354] width 13 height 13
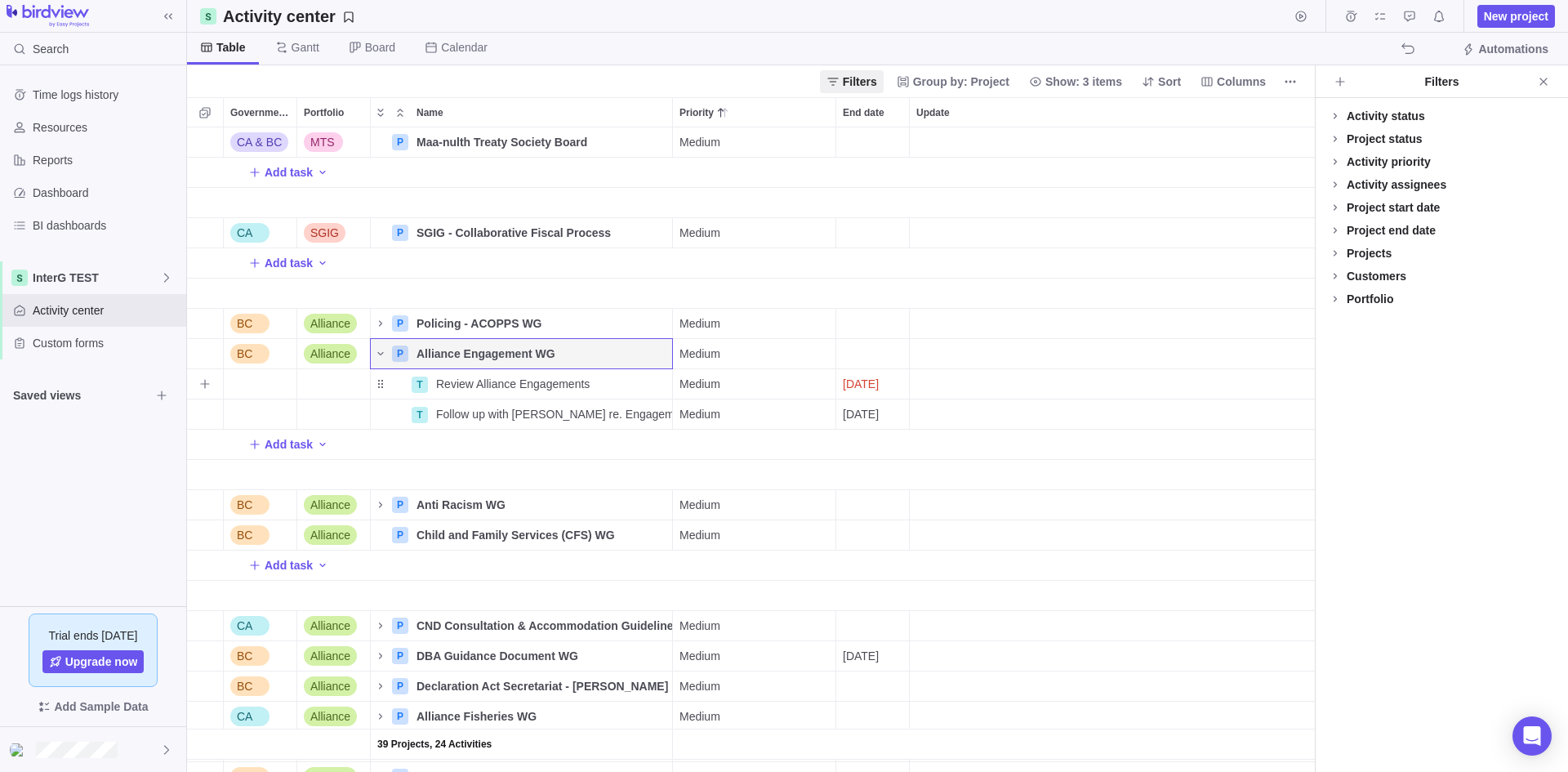
click at [742, 382] on div "Medium" at bounding box center [755, 384] width 163 height 29
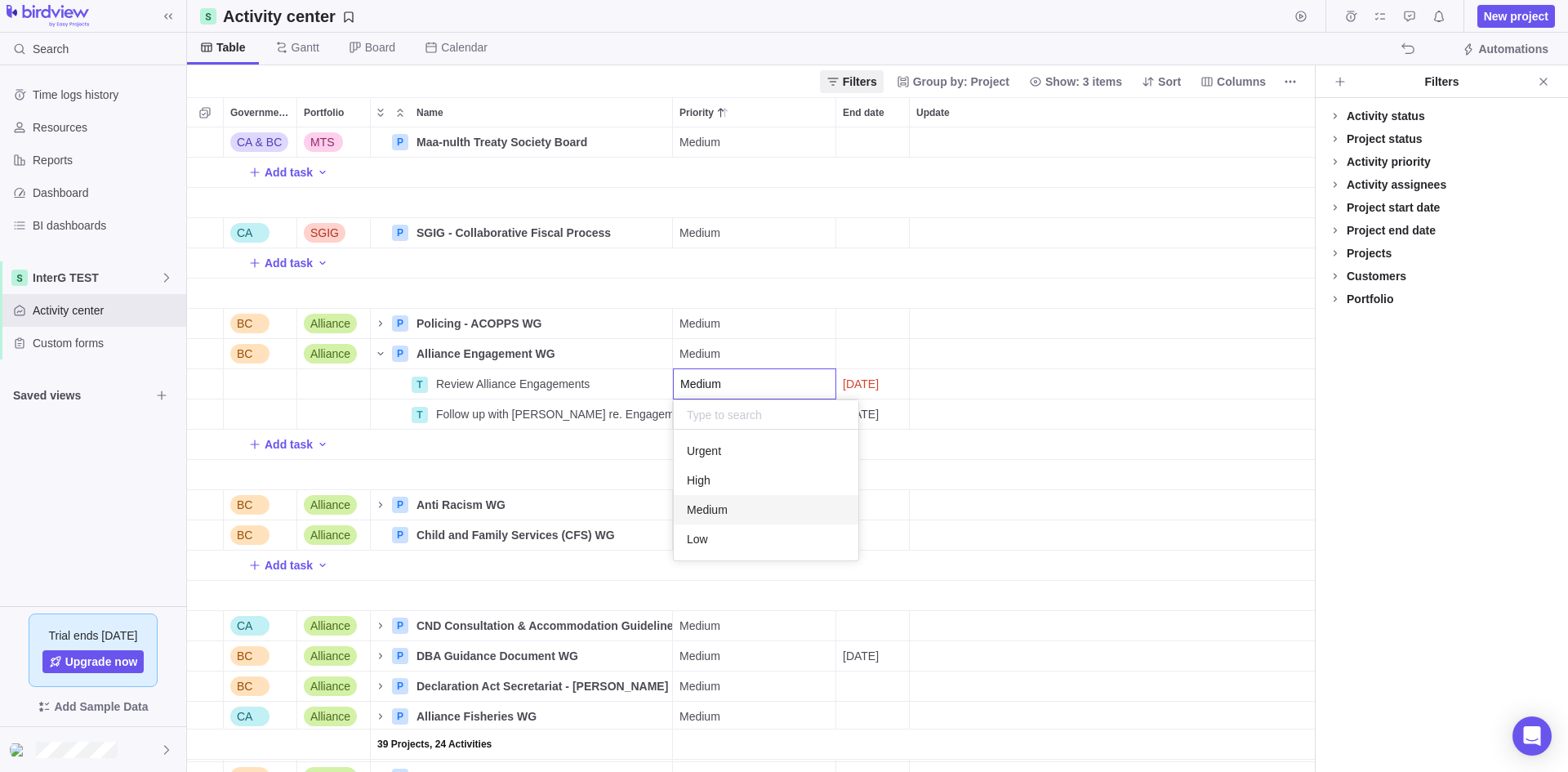
click at [742, 382] on div "Medium" at bounding box center [755, 384] width 149 height 16
click at [739, 360] on div "Medium" at bounding box center [755, 354] width 163 height 29
click at [739, 360] on div "Medium" at bounding box center [755, 354] width 149 height 16
click at [718, 115] on icon at bounding box center [720, 112] width 6 height 9
drag, startPoint x: 833, startPoint y: 113, endPoint x: 759, endPoint y: 107, distance: 74.2
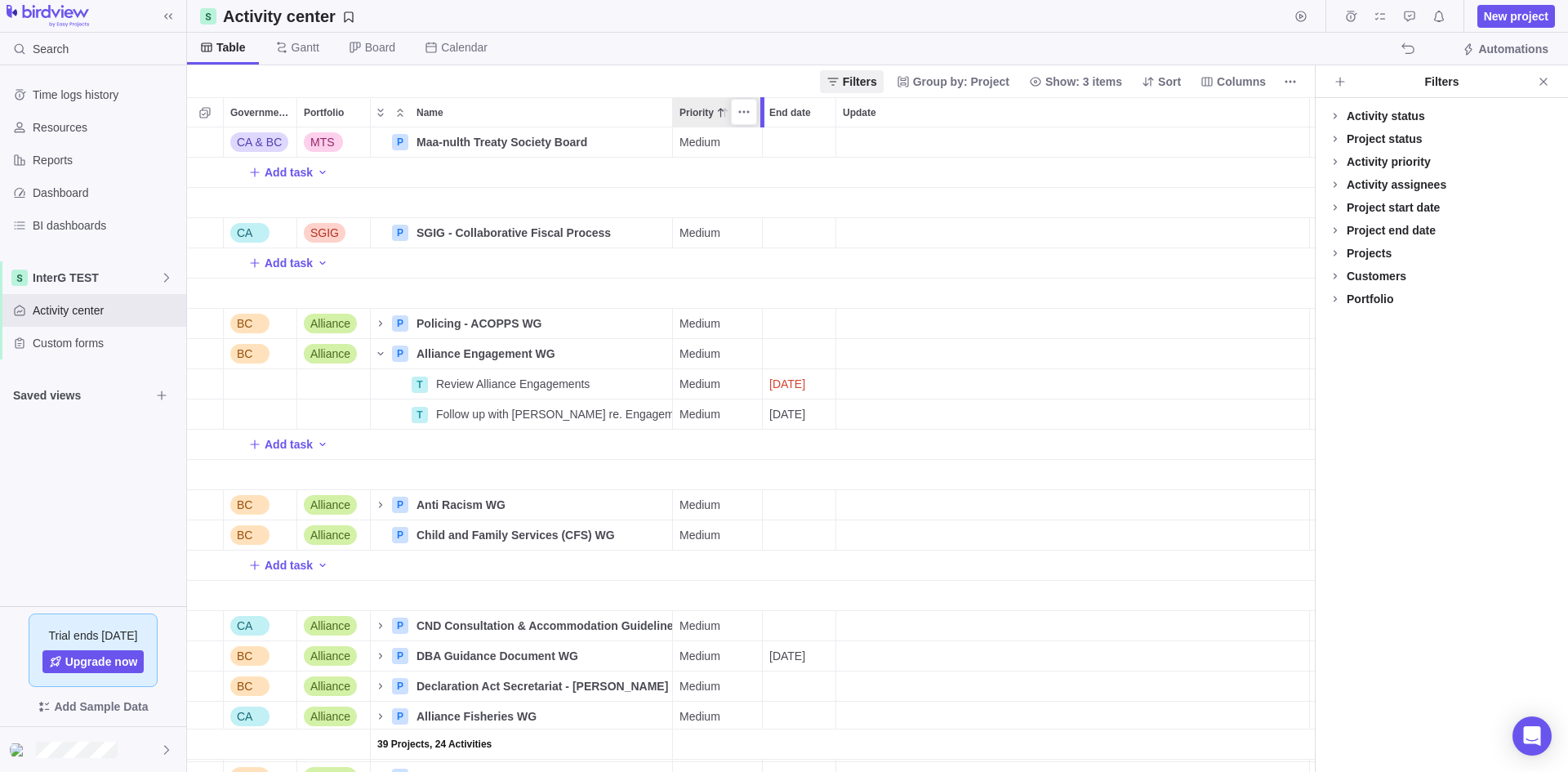
click at [759, 107] on div at bounding box center [764, 112] width 13 height 30
click at [747, 113] on icon "More actions" at bounding box center [748, 112] width 3 height 3
click at [768, 233] on span "Hide" at bounding box center [777, 225] width 23 height 16
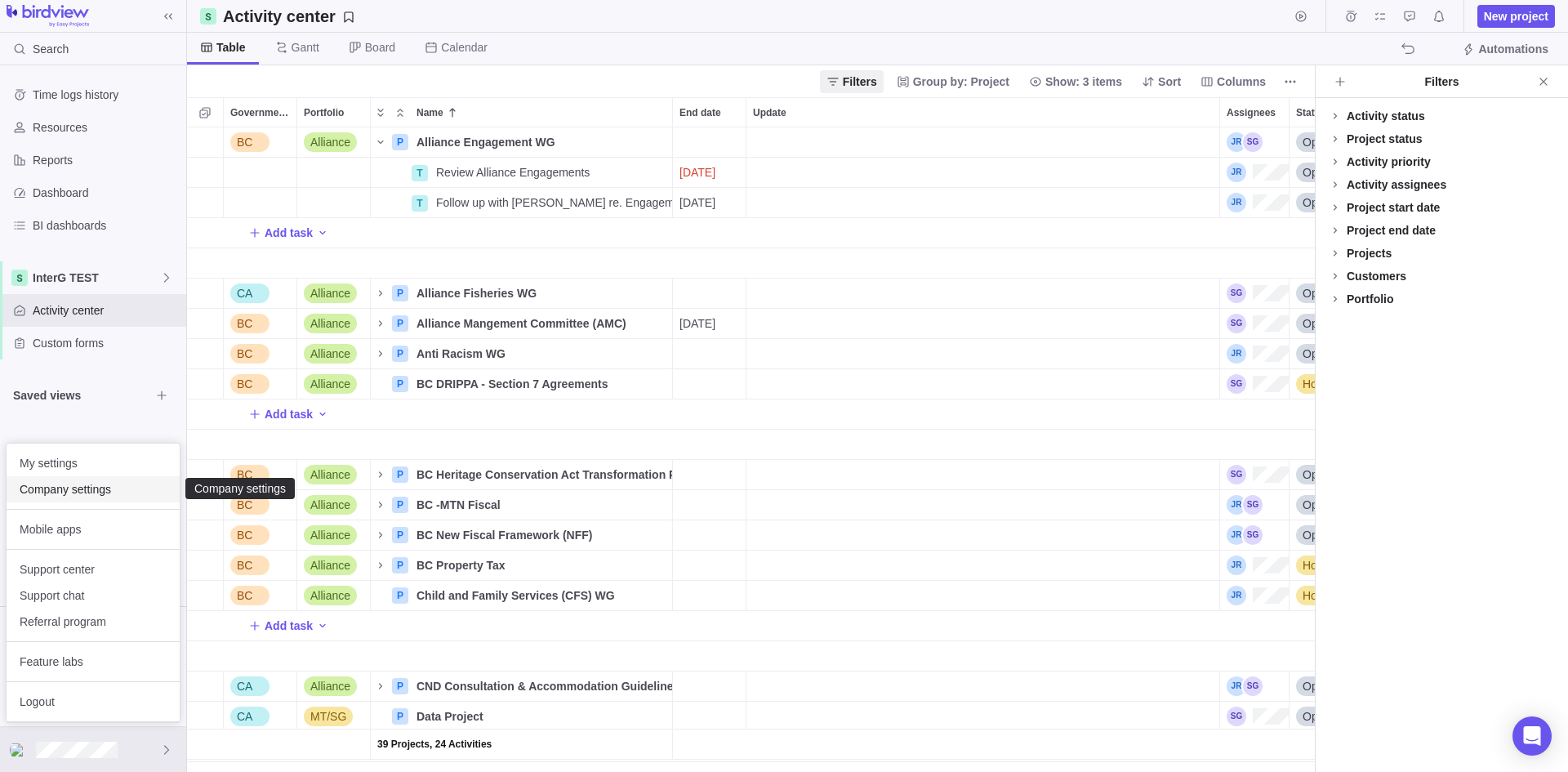
click at [62, 495] on span "Company settings" at bounding box center [94, 489] width 147 height 16
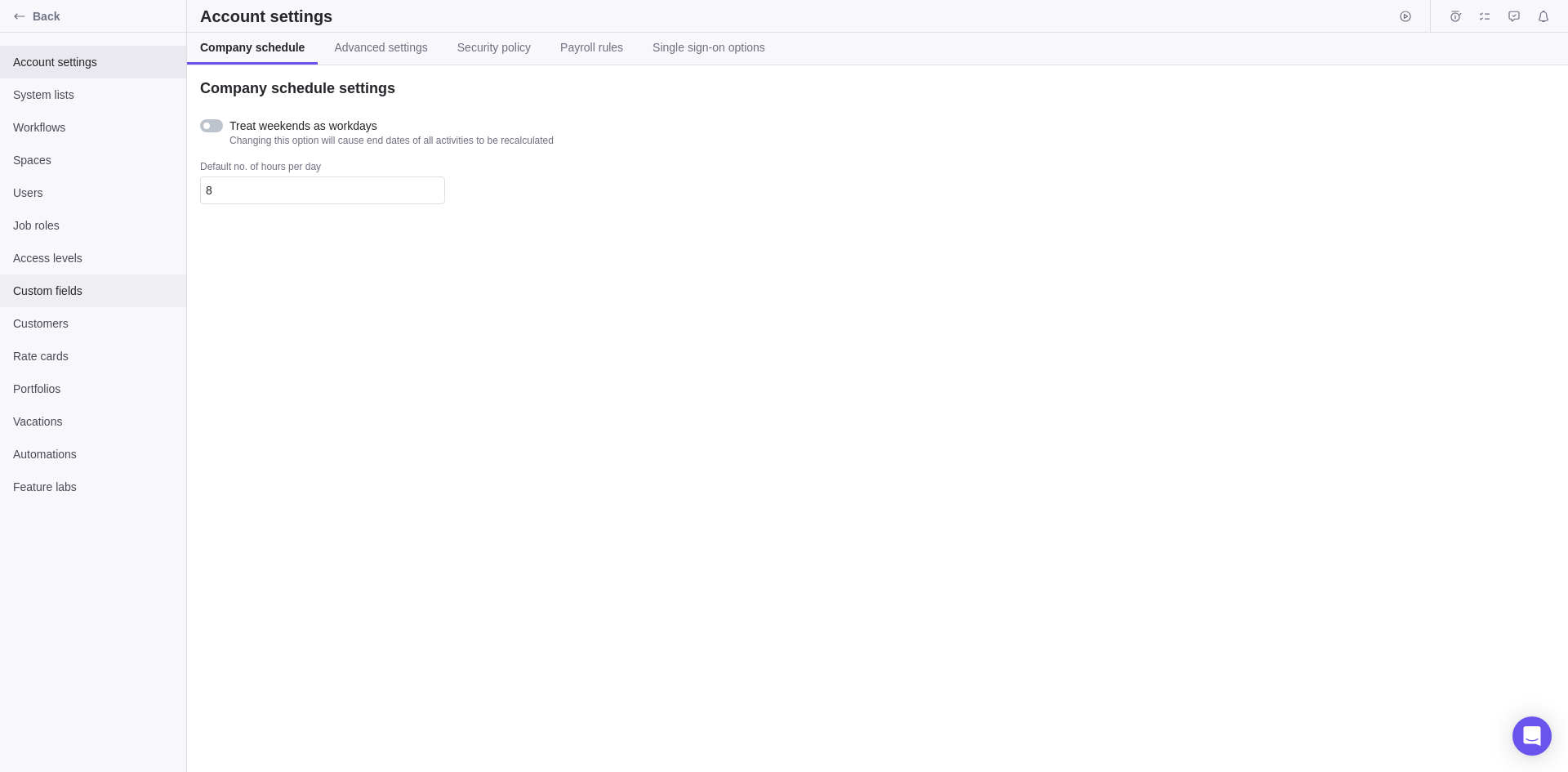
click at [37, 291] on span "Custom fields" at bounding box center [93, 290] width 160 height 16
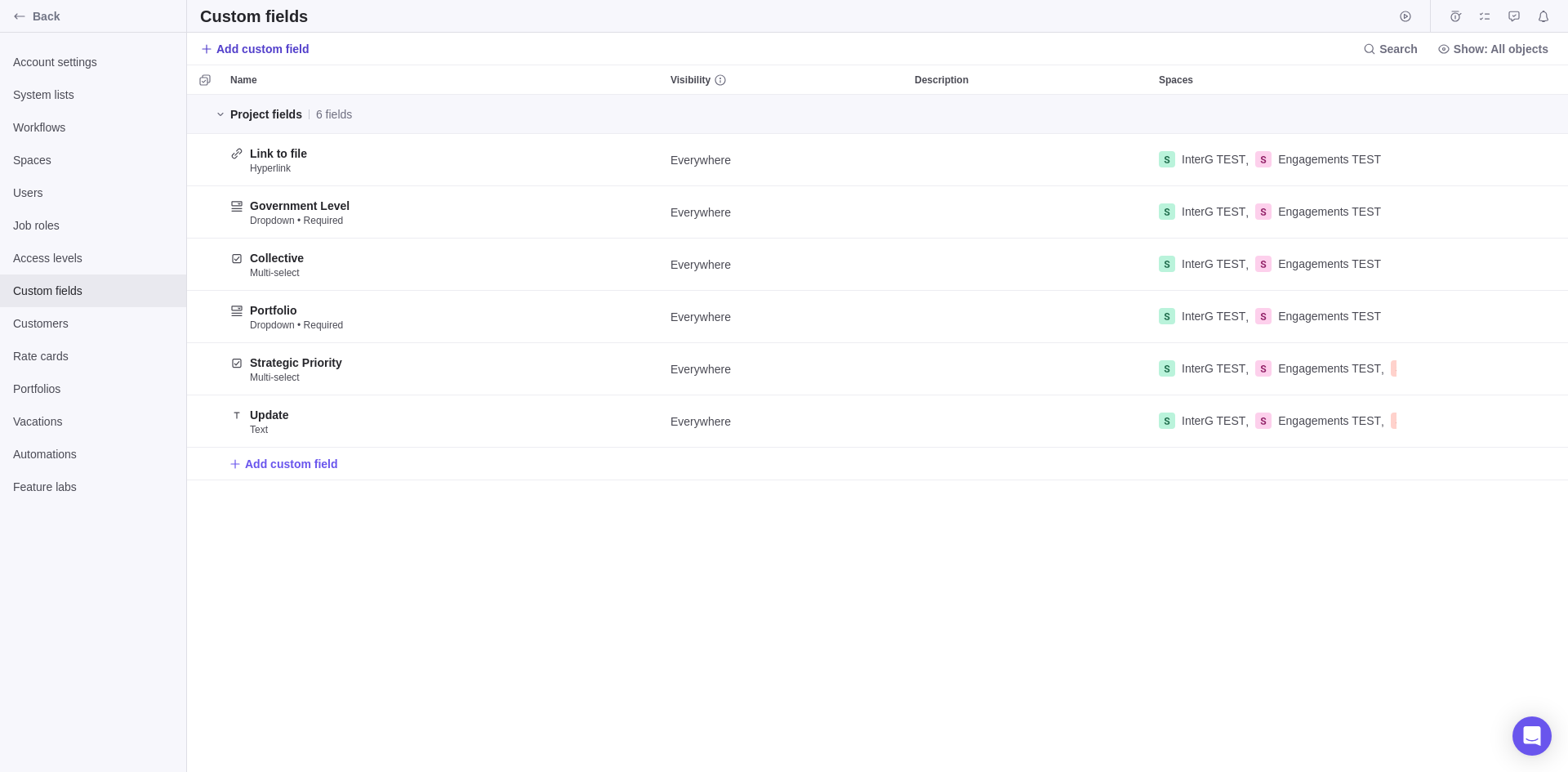
click at [237, 47] on span "Add custom field" at bounding box center [263, 49] width 93 height 16
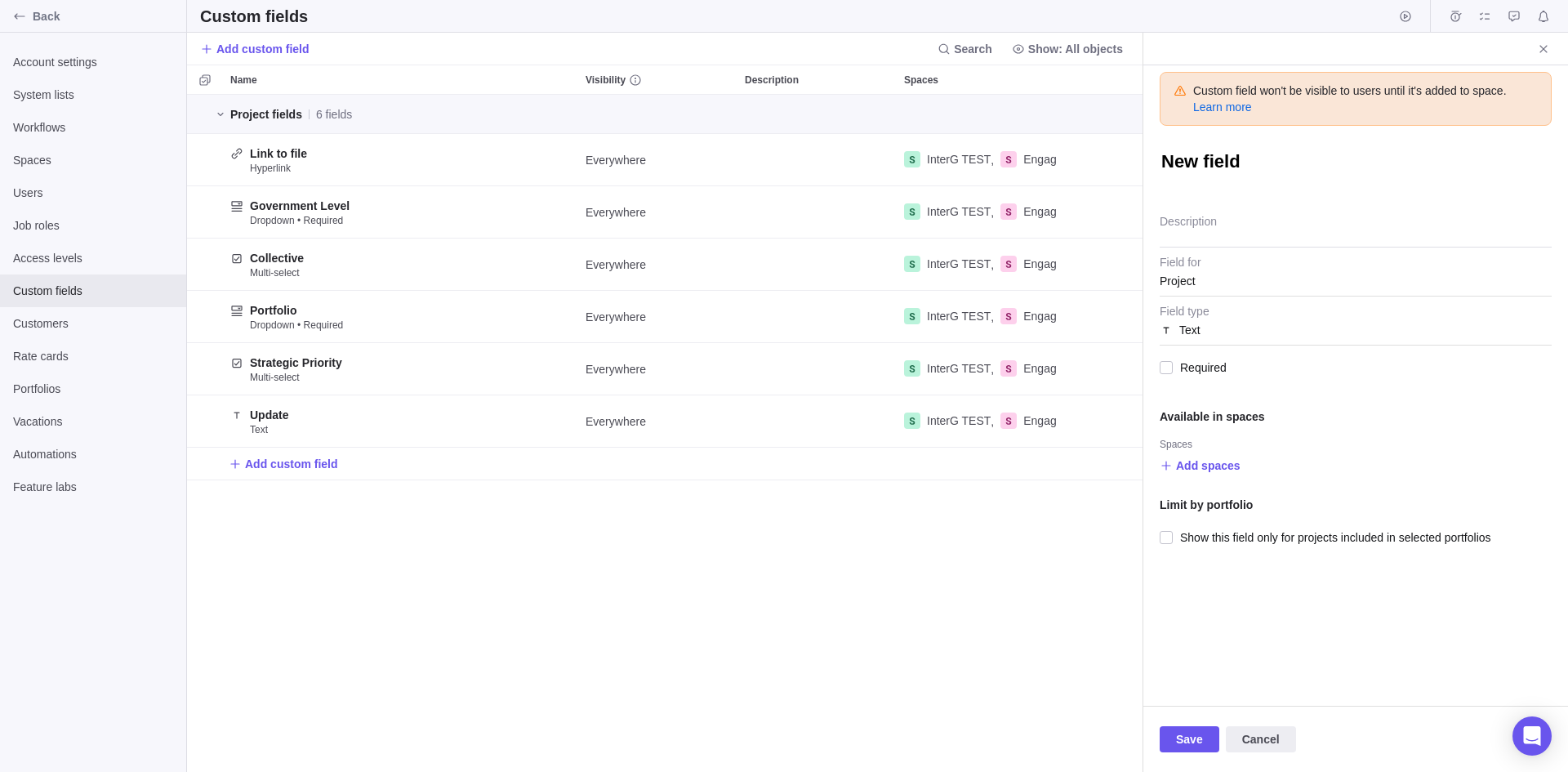
click at [1158, 269] on div "Custom field won't be visible to users until it's added to space. Learn more Ne…" at bounding box center [1356, 385] width 425 height 640
click at [1169, 269] on span "Project" at bounding box center [1177, 281] width 36 height 29
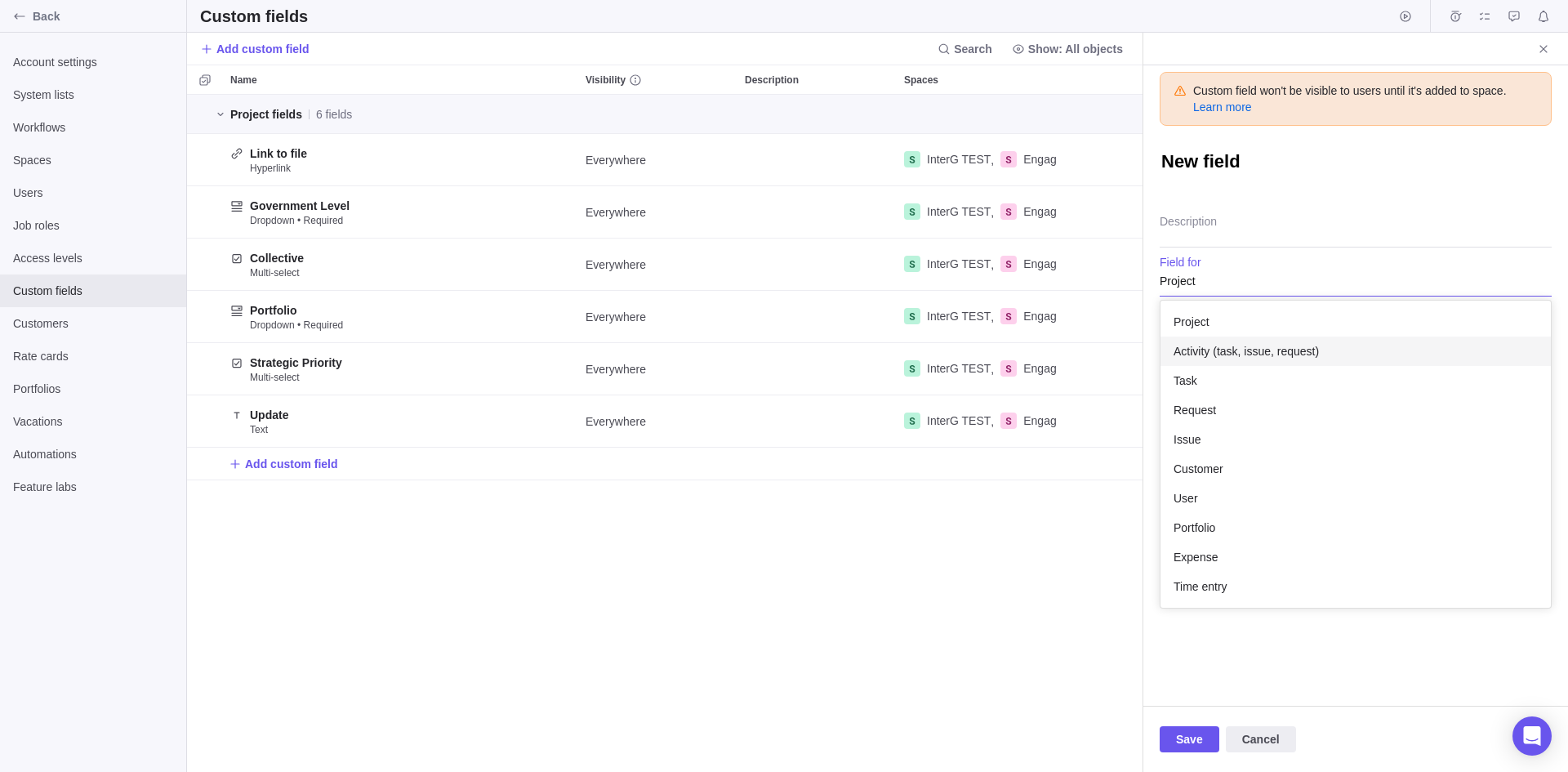
click at [1204, 344] on span "Activity (task, issue, request)" at bounding box center [1246, 351] width 146 height 16
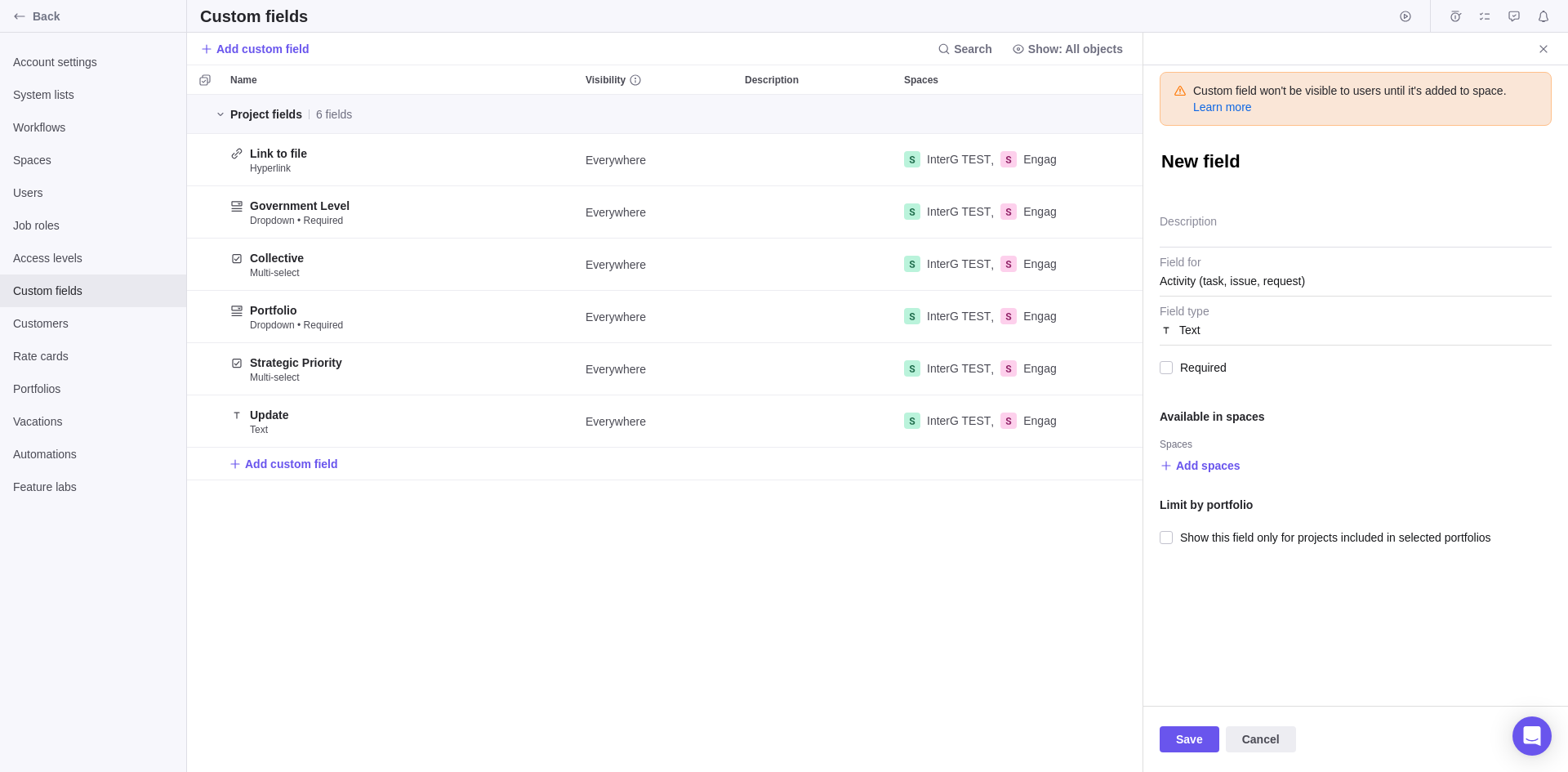
click at [1168, 149] on textarea "New field" at bounding box center [1356, 163] width 392 height 28
type textarea "x"
type textarea "P"
type textarea "x"
type textarea "Pr"
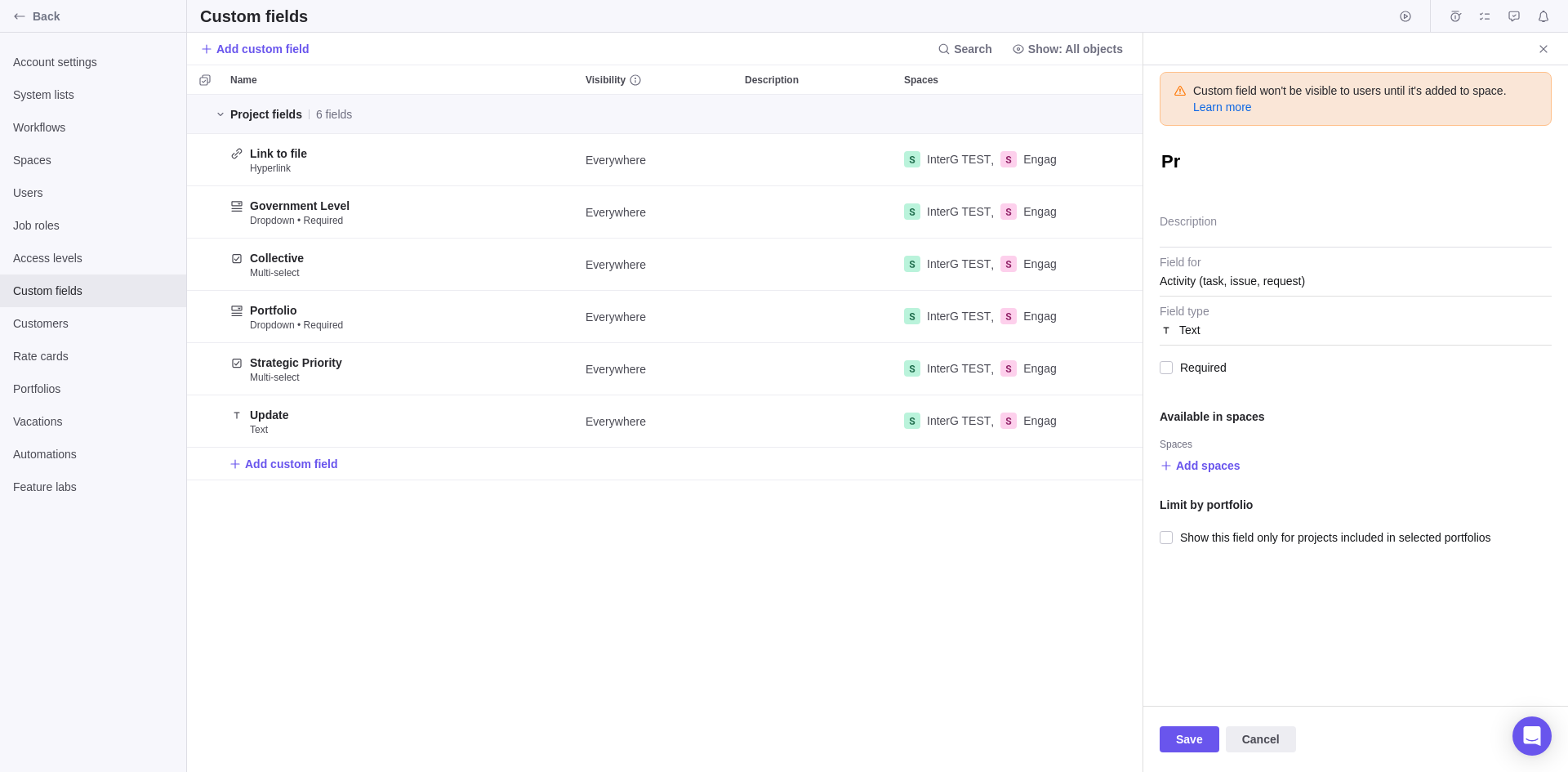
type textarea "x"
type textarea "Pri"
type textarea "x"
type textarea "Prio"
type textarea "x"
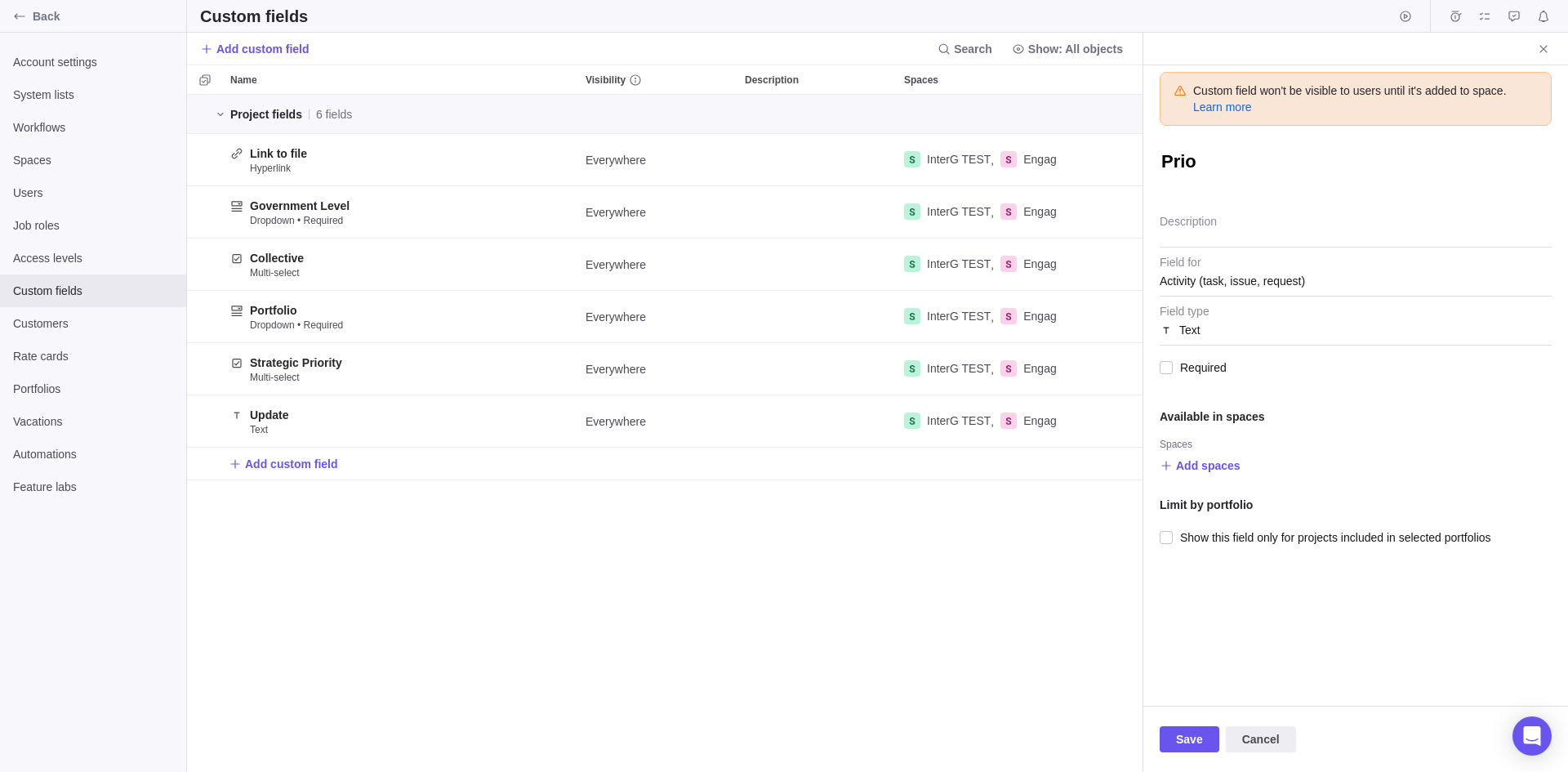
type textarea "Prior"
type textarea "x"
type textarea "Priori"
type textarea "x"
type textarea "Priorit"
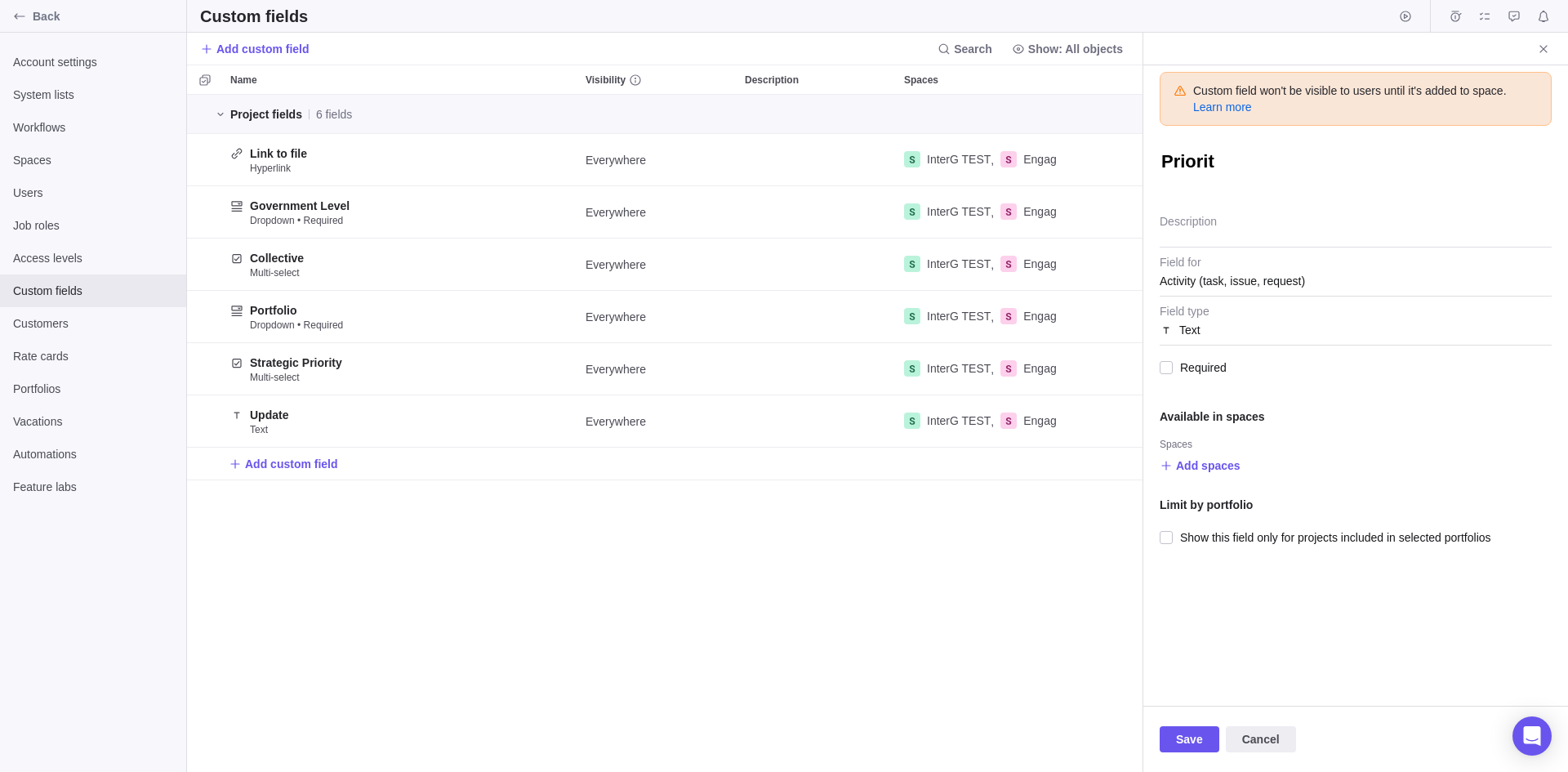
type textarea "x"
type textarea "Priority"
click at [1200, 366] on span "Required" at bounding box center [1200, 367] width 54 height 23
click at [1210, 461] on span "Add spaces" at bounding box center [1208, 465] width 64 height 16
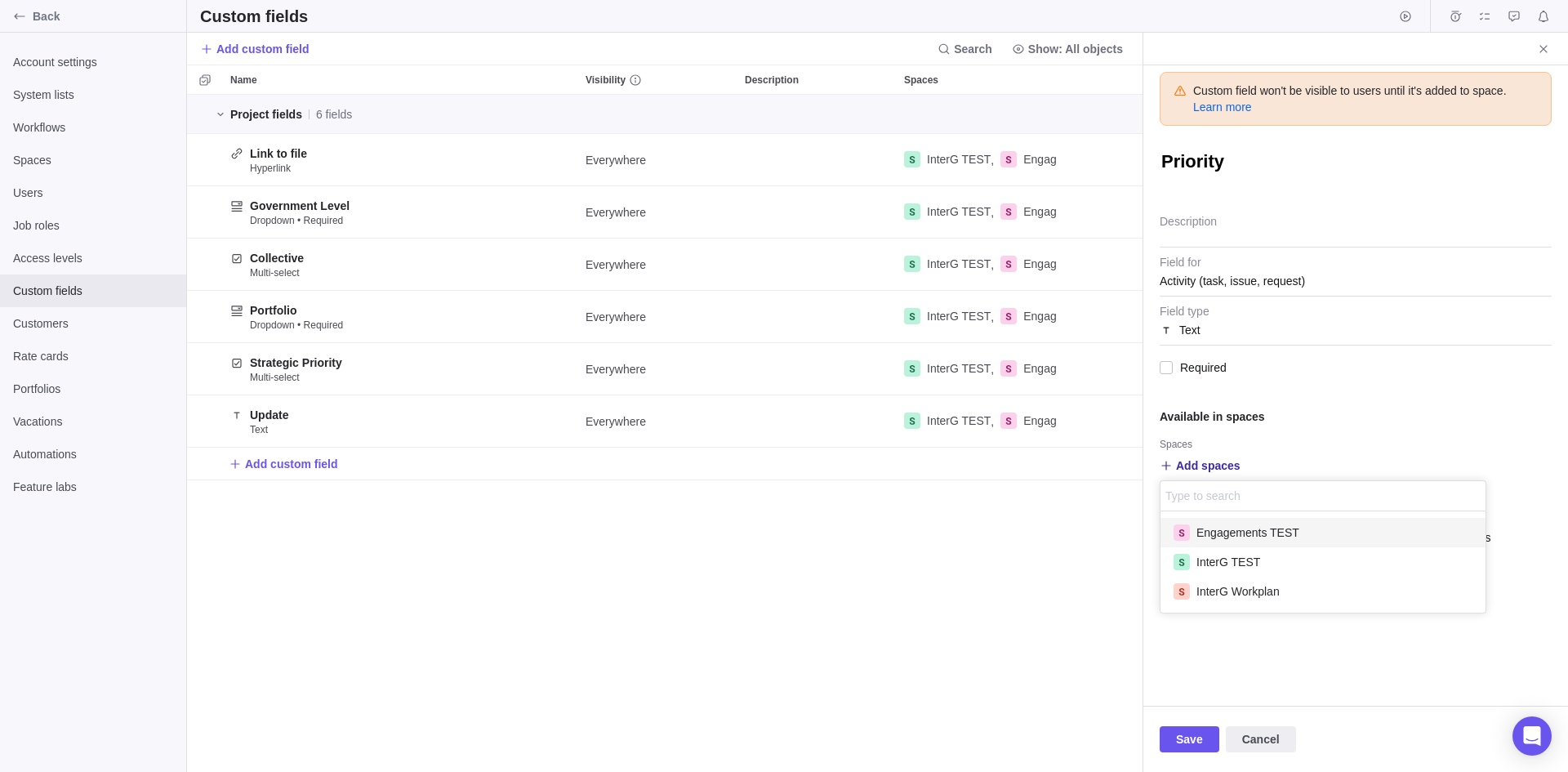
click at [1209, 529] on span "Engagements TEST" at bounding box center [1248, 532] width 103 height 16
click at [1218, 563] on span "InterG TEST" at bounding box center [1229, 561] width 64 height 16
click at [1233, 597] on span "InterG Workplan" at bounding box center [1239, 591] width 83 height 16
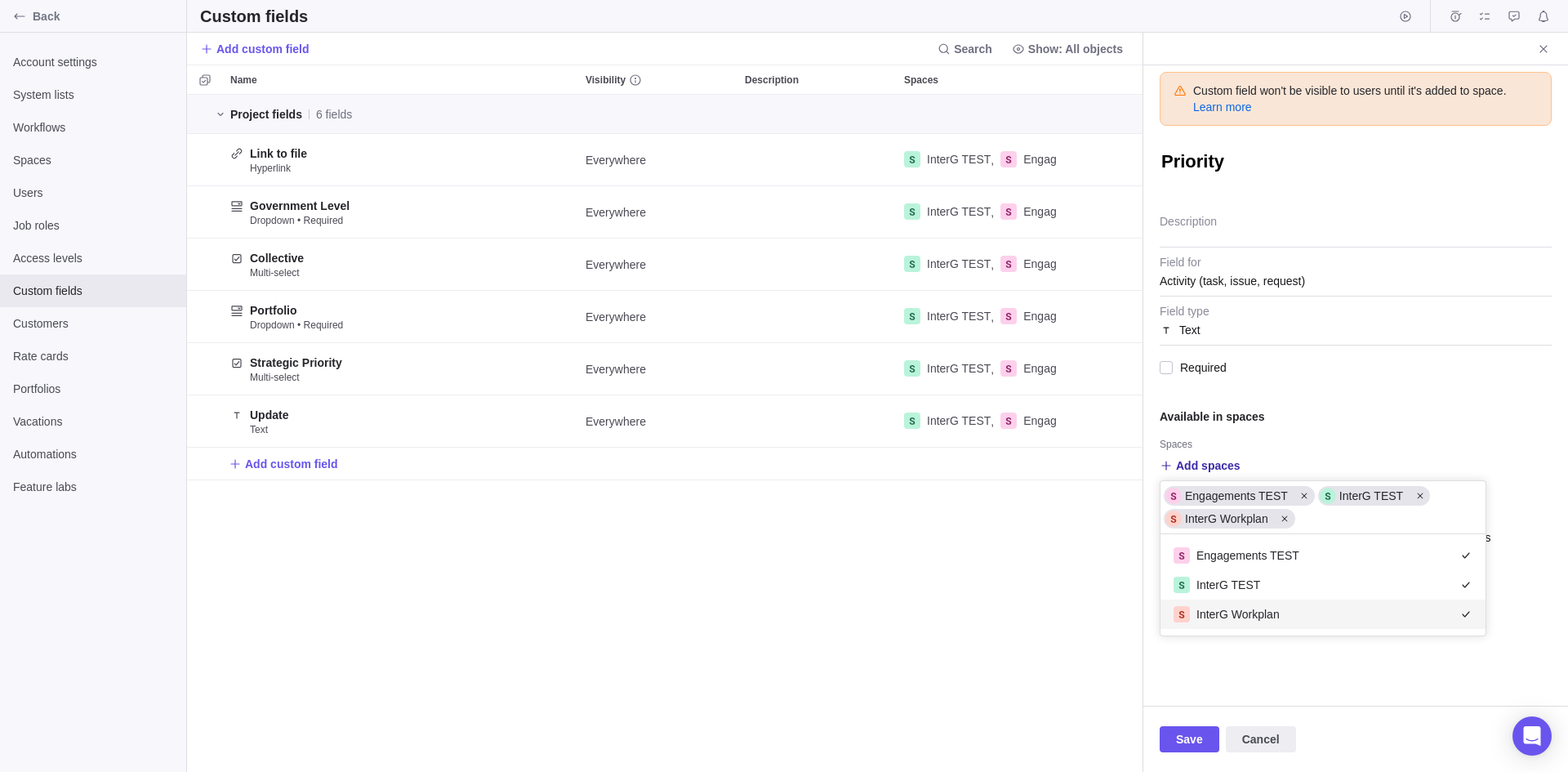
click at [1219, 695] on div "Custom field won't be visible to users until it's added to space. Learn more Pr…" at bounding box center [1356, 385] width 425 height 640
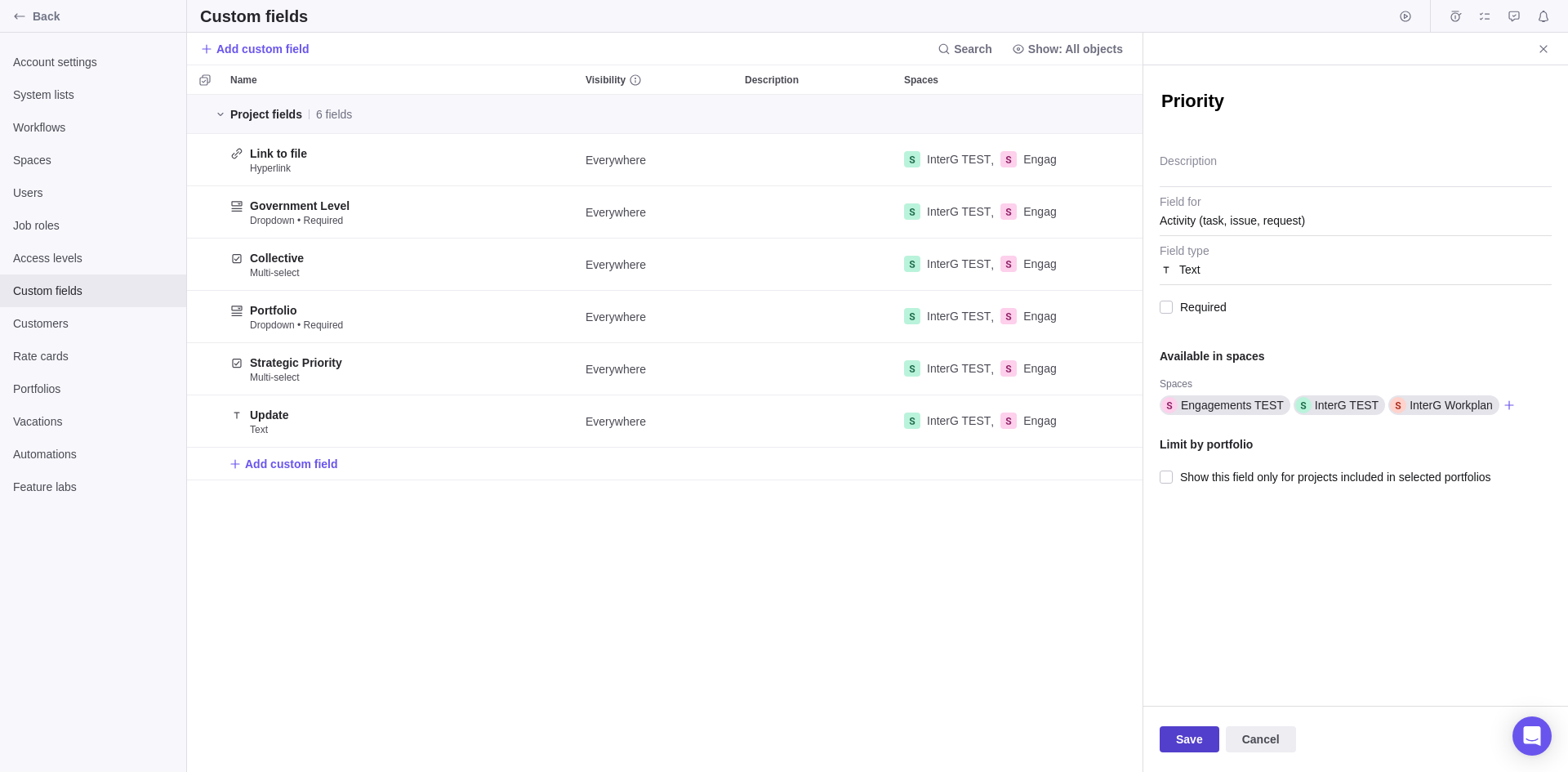
click at [1187, 738] on span "Save" at bounding box center [1189, 739] width 27 height 20
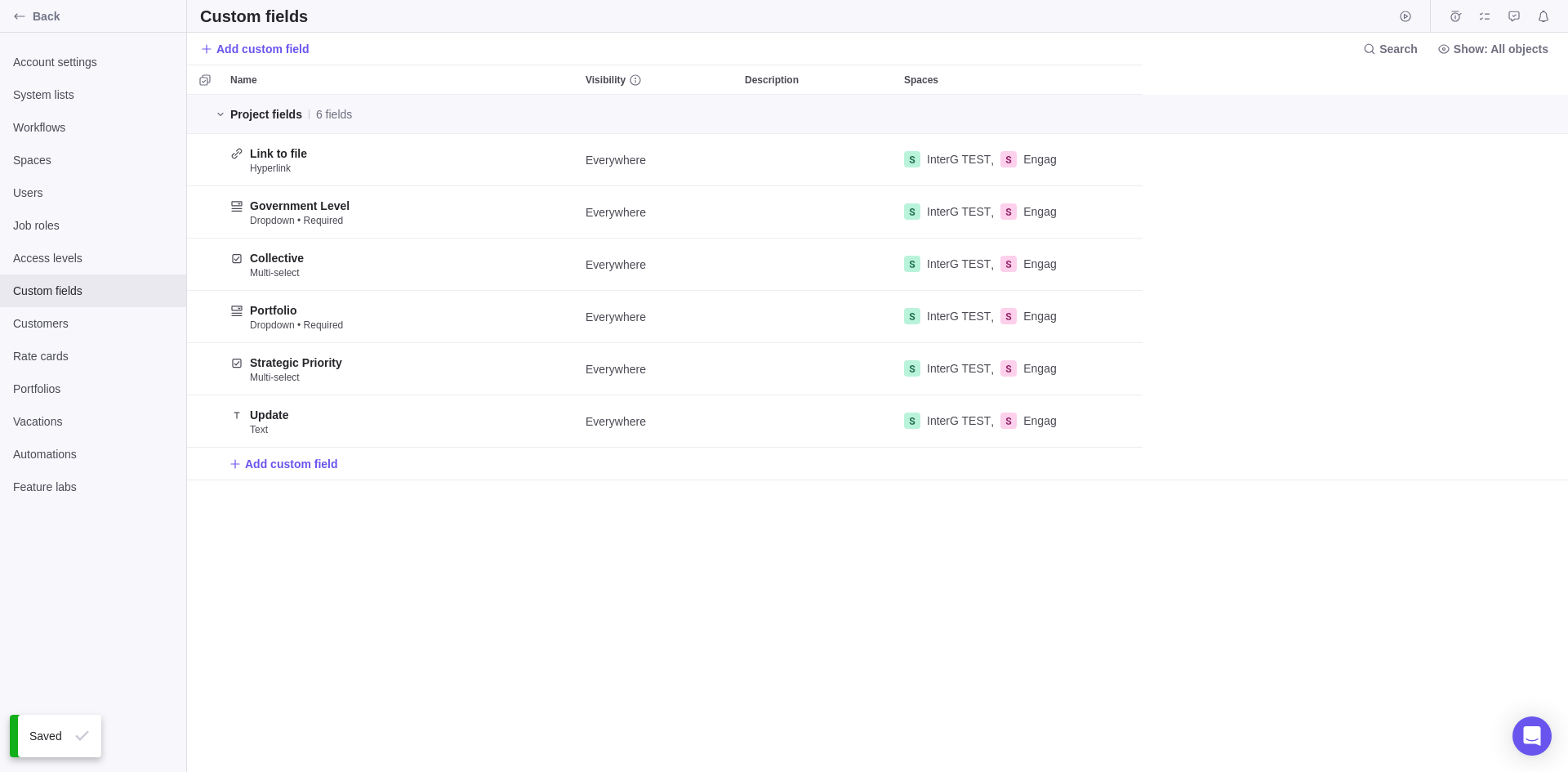
scroll to position [665, 1370]
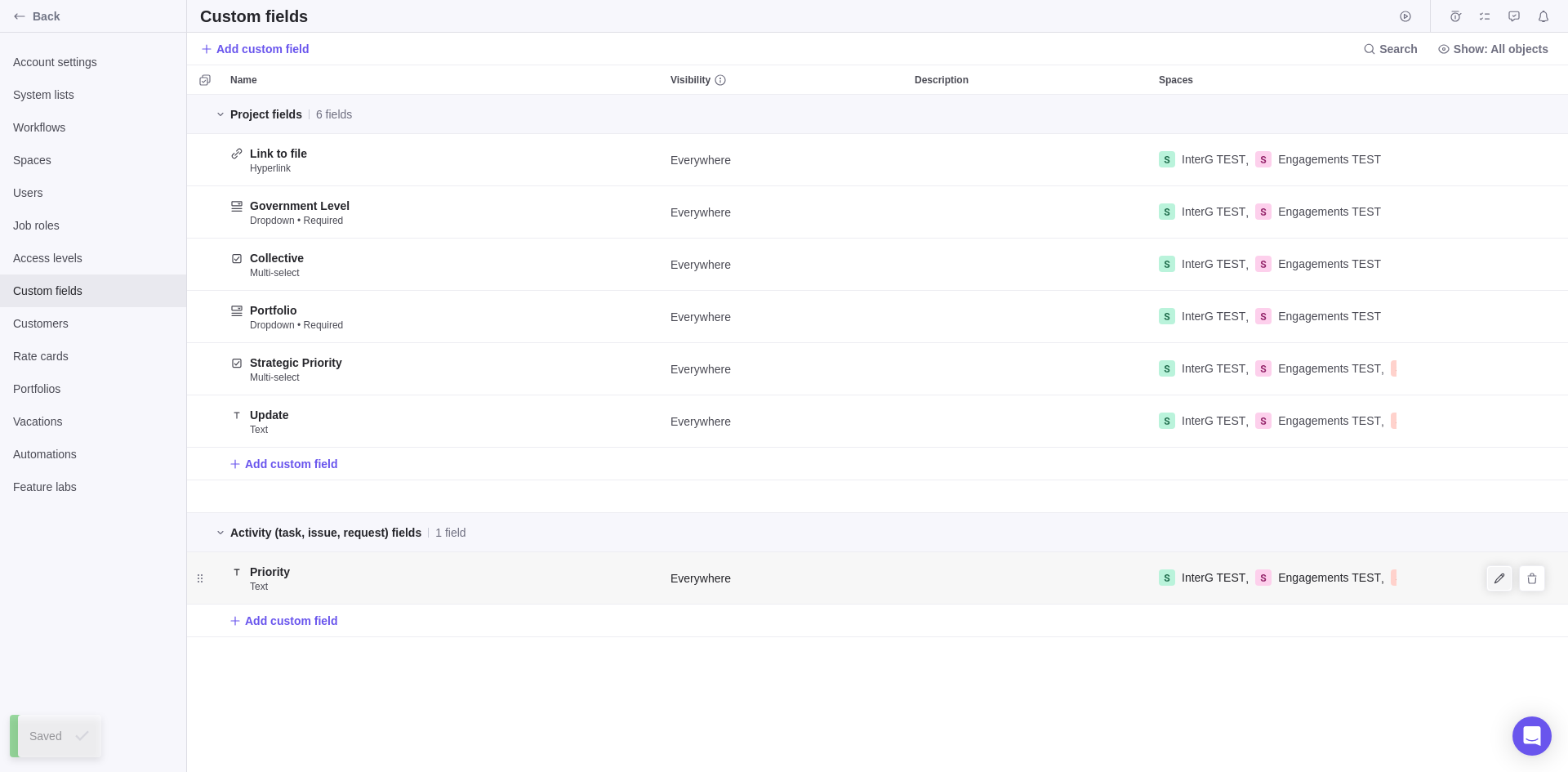
click at [1488, 574] on span "Edit" at bounding box center [1500, 578] width 23 height 23
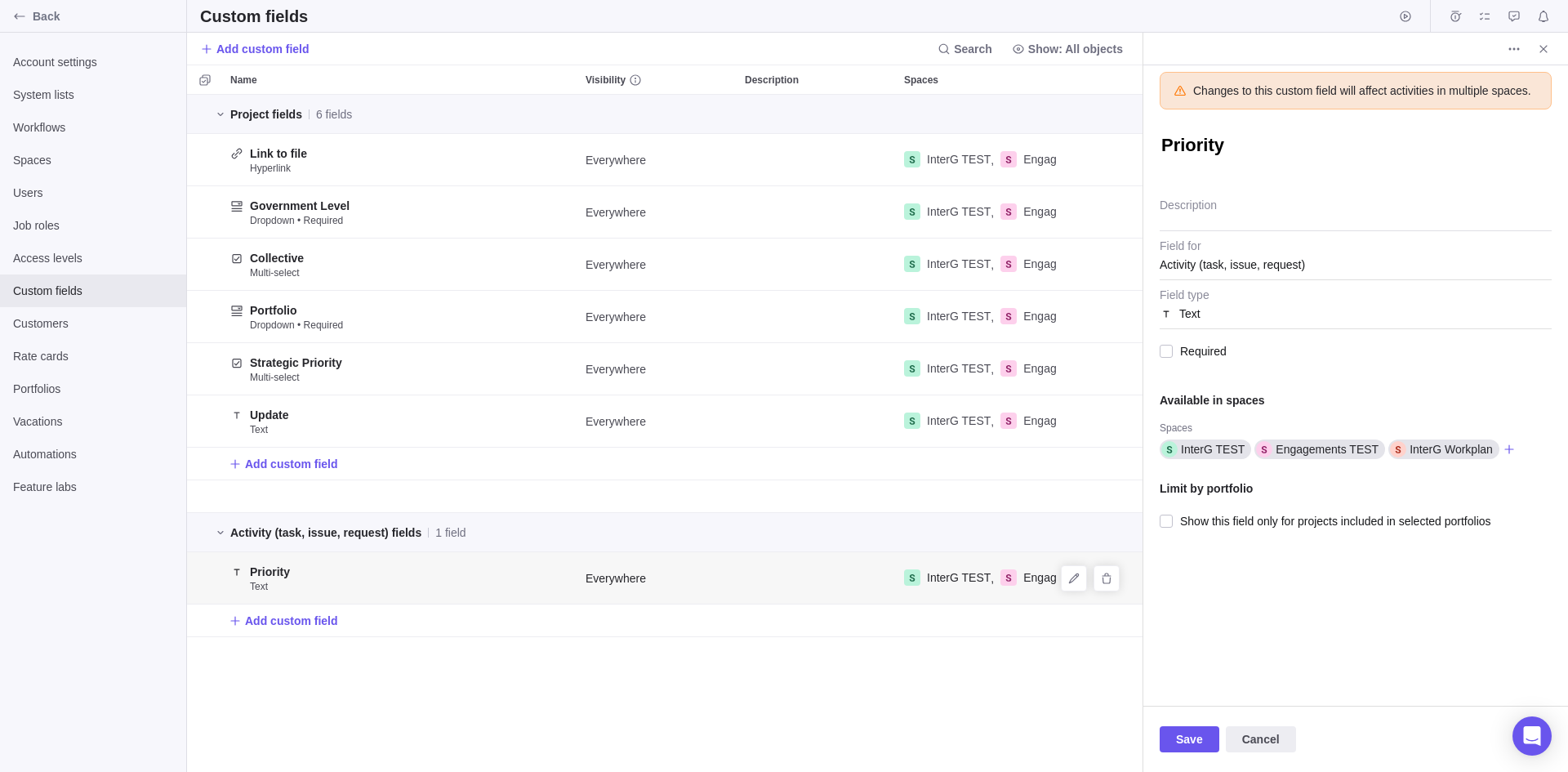
click at [1178, 312] on span "Text" at bounding box center [1356, 308] width 392 height 41
click at [1199, 309] on span "Text" at bounding box center [1356, 308] width 392 height 41
click at [1219, 309] on span "Text" at bounding box center [1356, 308] width 392 height 41
click at [1247, 736] on span "Cancel" at bounding box center [1260, 739] width 37 height 20
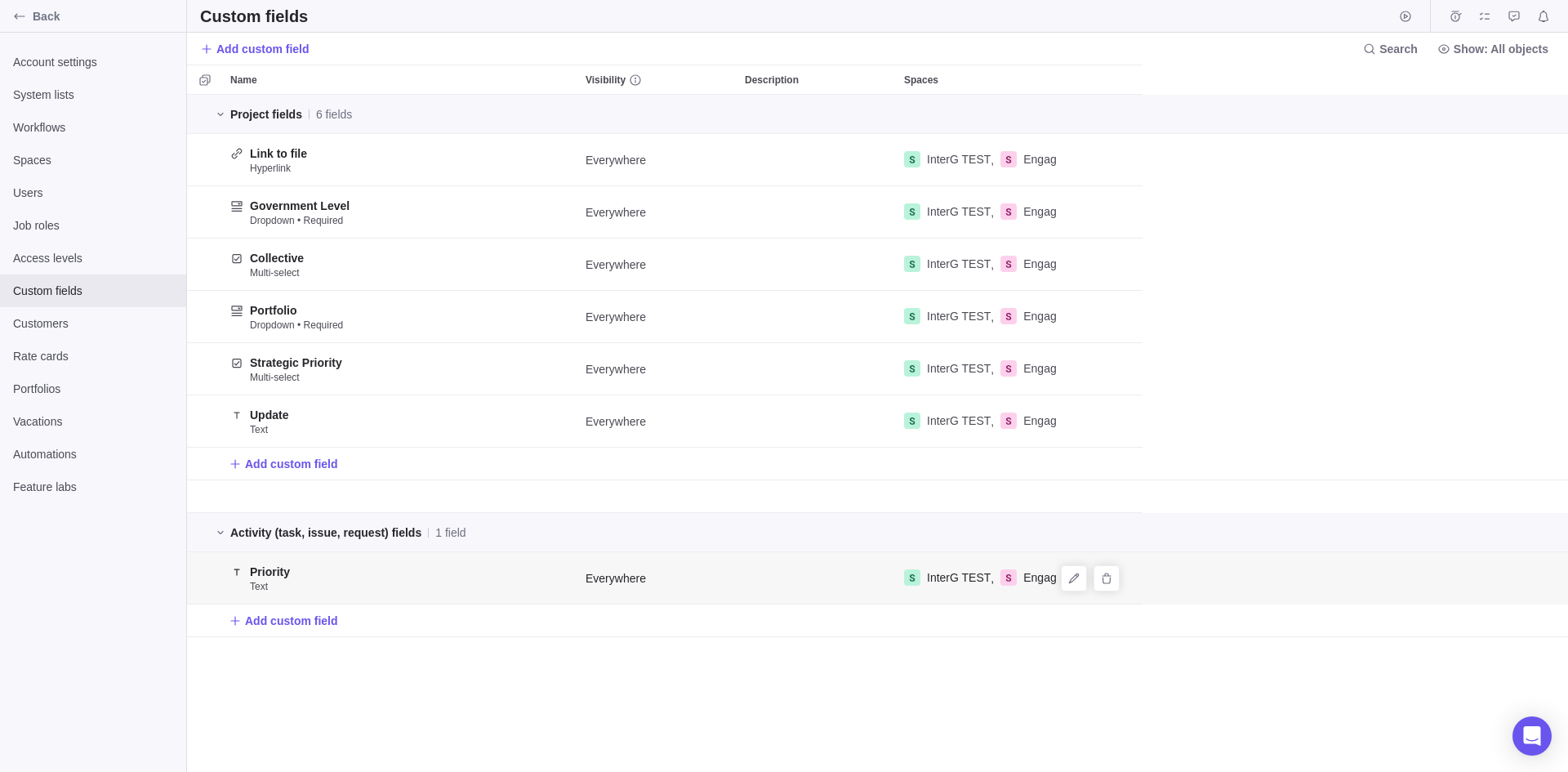
scroll to position [665, 1370]
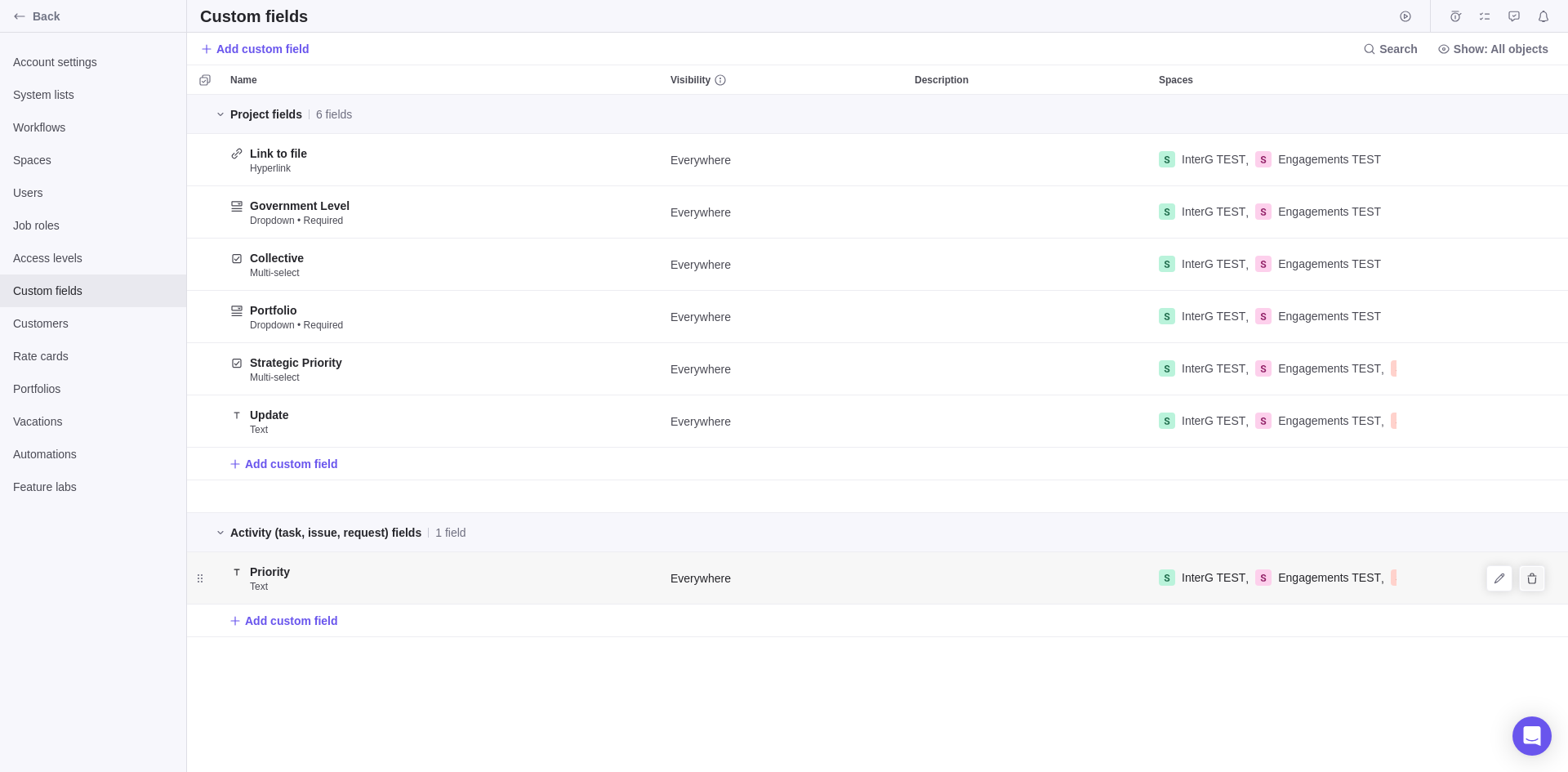
click at [1524, 577] on span "Delete" at bounding box center [1532, 578] width 23 height 23
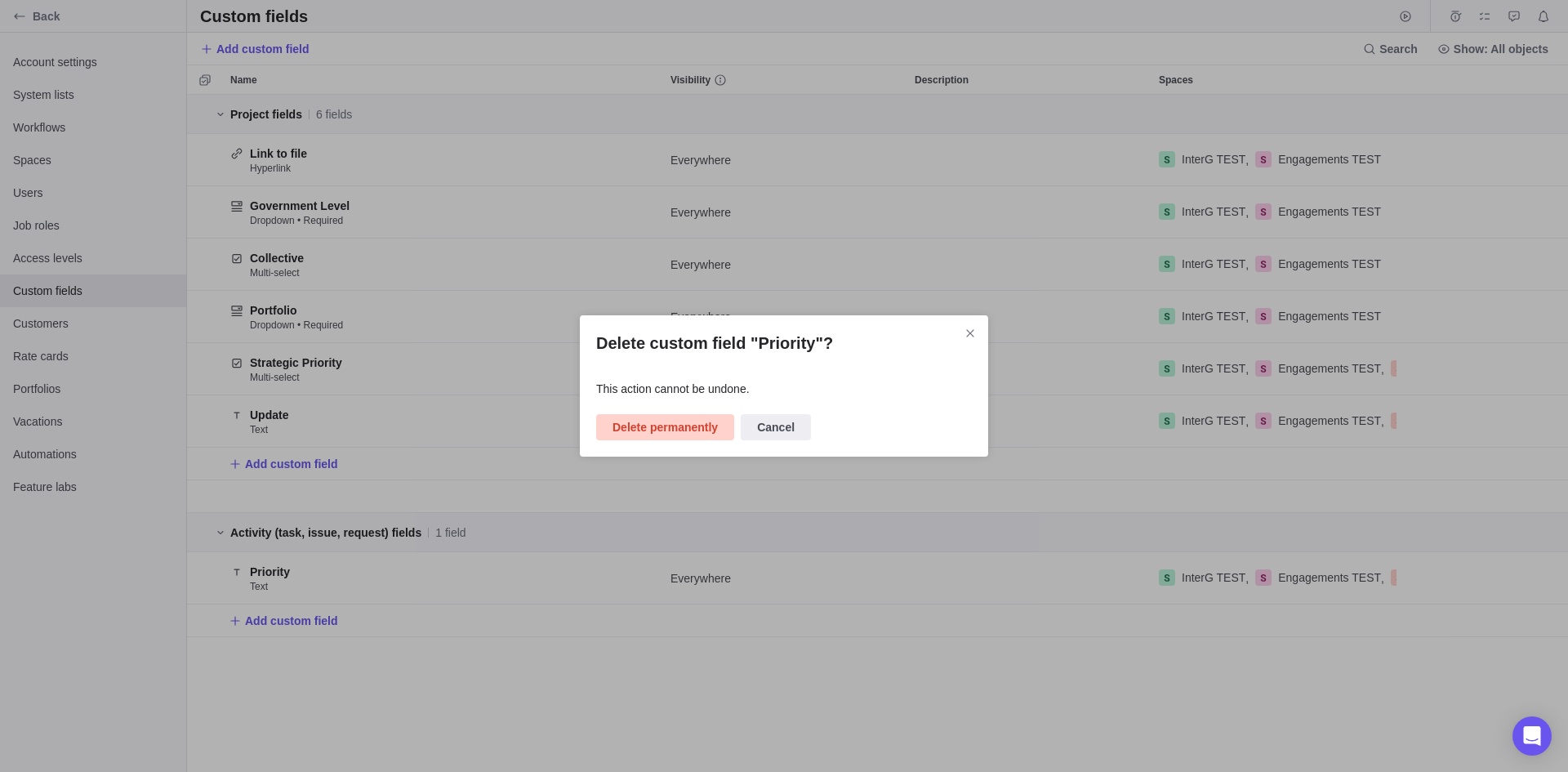
click at [648, 424] on span "Delete permanently" at bounding box center [666, 427] width 106 height 20
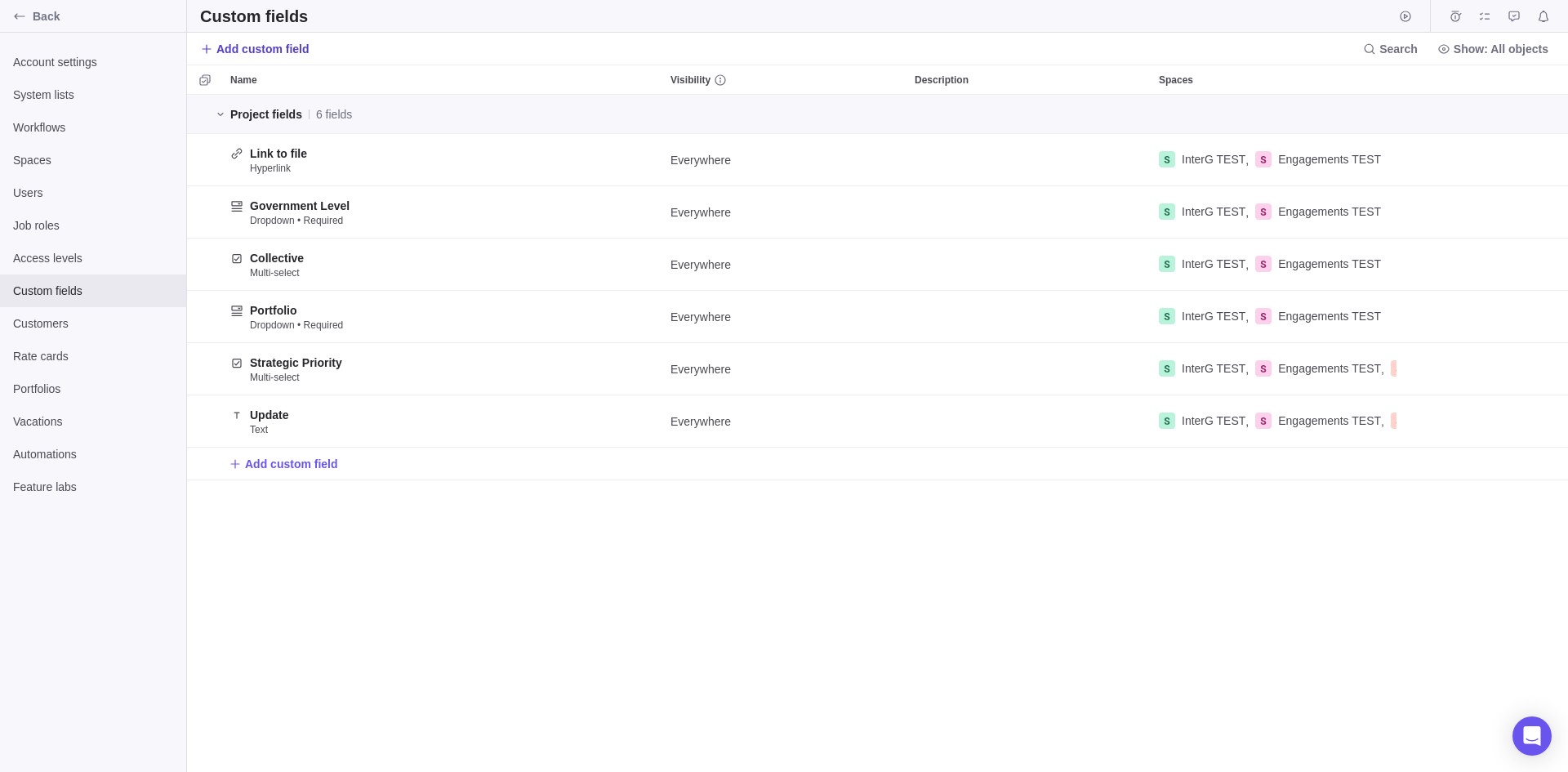
click at [227, 49] on span "Add custom field" at bounding box center [263, 49] width 93 height 16
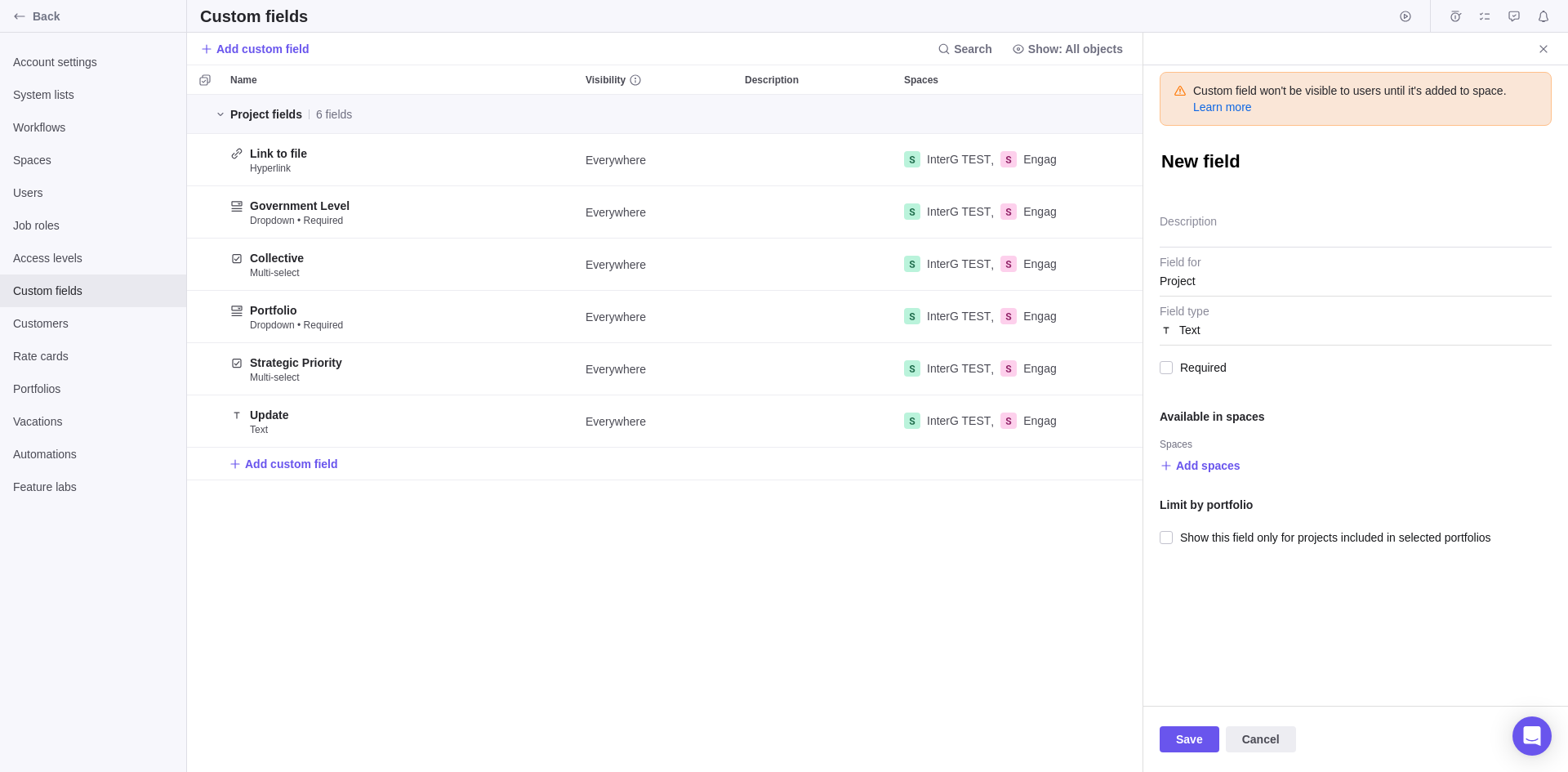
type textarea "x"
type textarea "P"
type textarea "x"
type textarea "Pr"
type textarea "x"
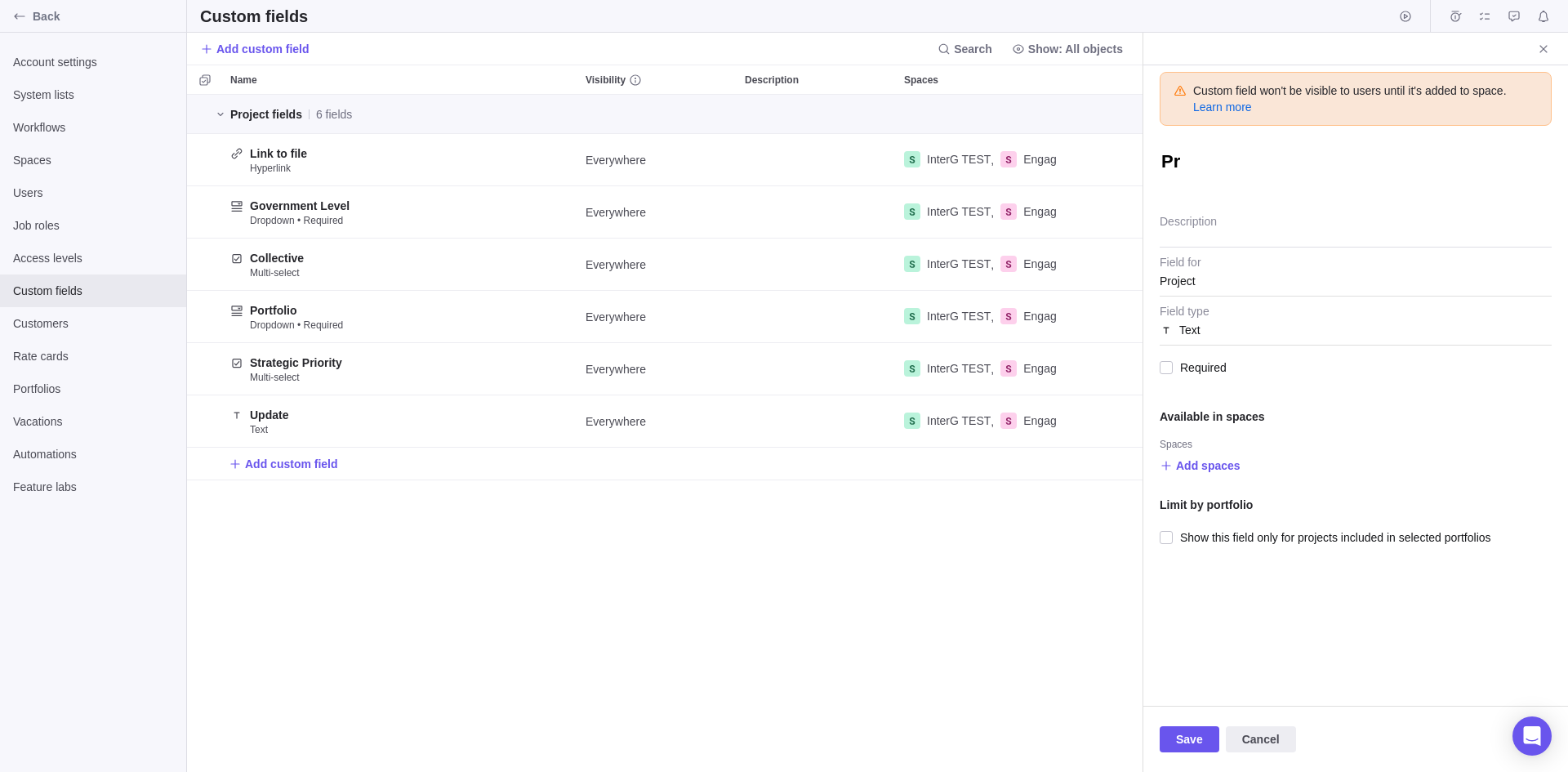
type textarea "Pri"
type textarea "x"
type textarea "Prio"
type textarea "x"
type textarea "Prior"
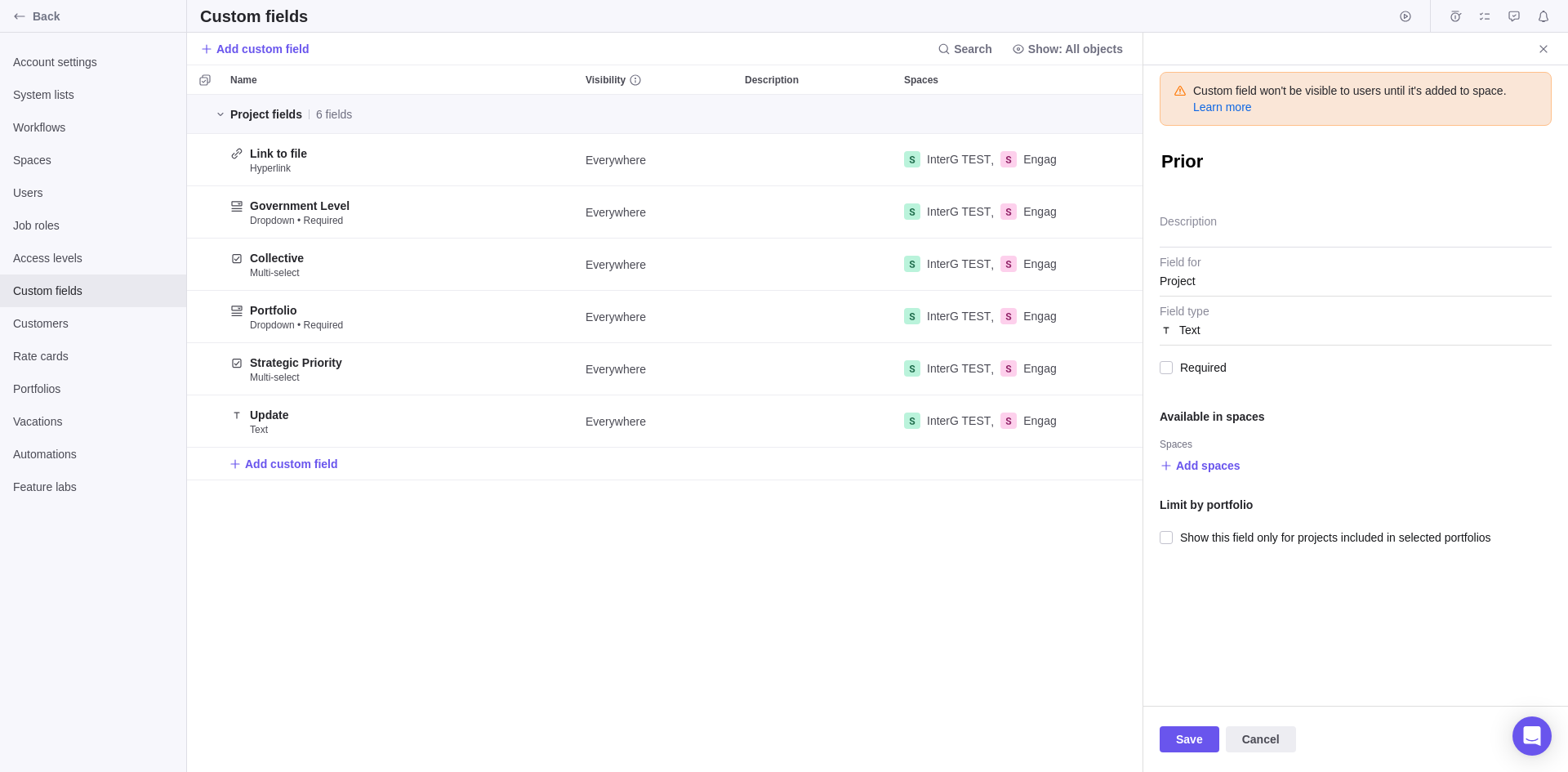
type textarea "x"
type textarea "Priori"
type textarea "x"
type textarea "Priorit"
type textarea "x"
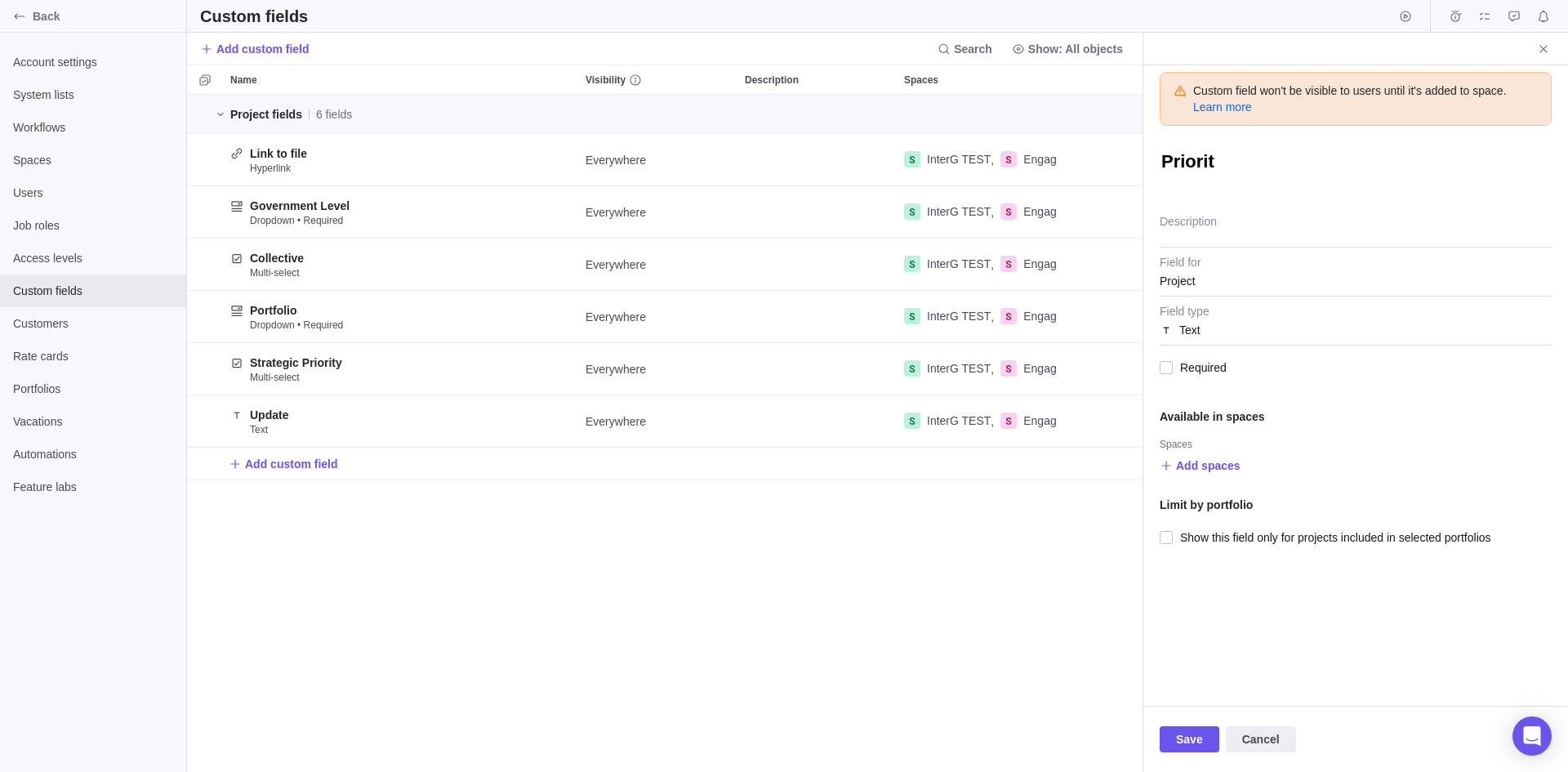
type textarea "Priority"
type textarea "x"
type textarea "Priority"
type textarea "x"
type textarea "Priority"
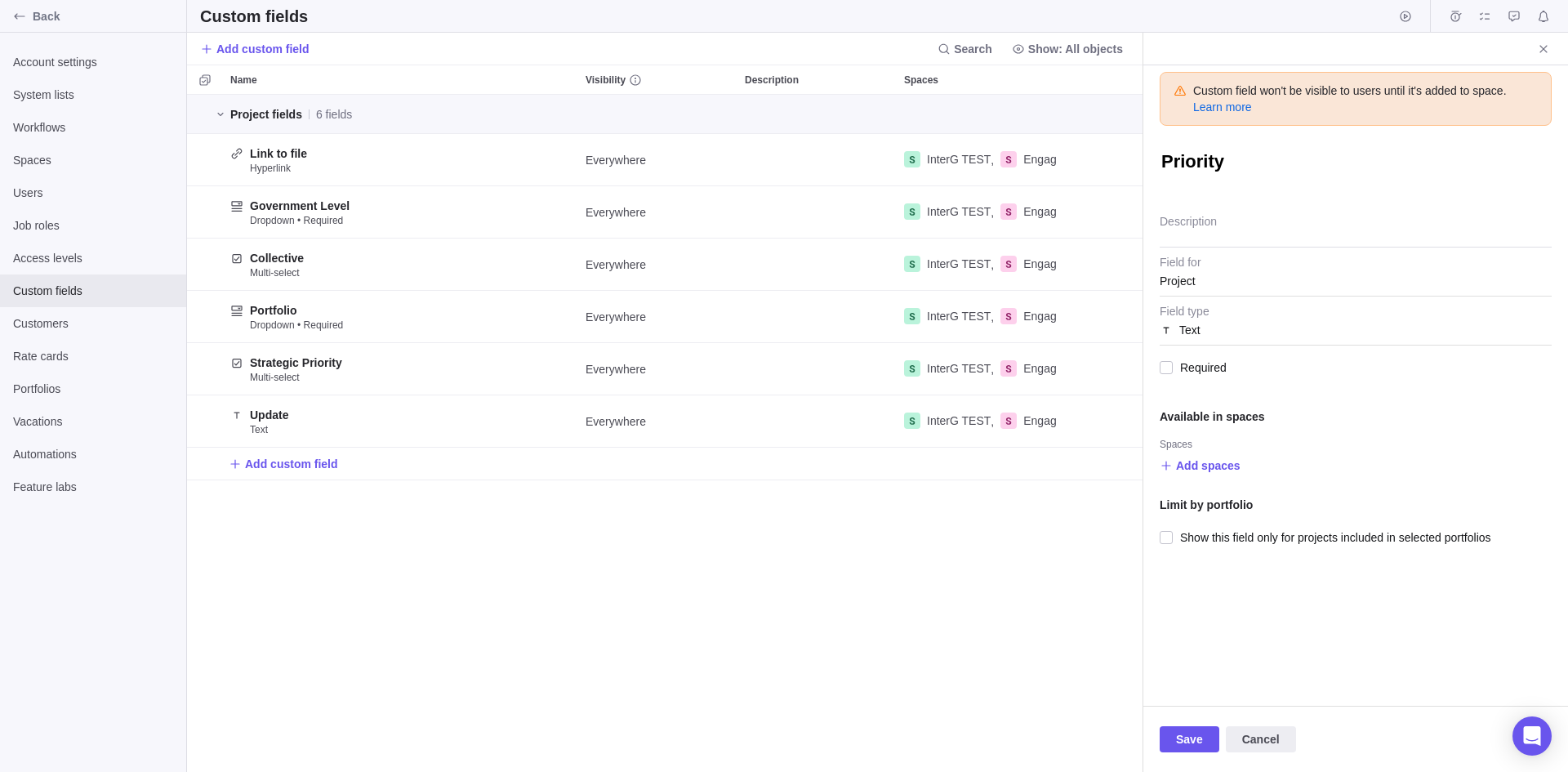
click at [1225, 347] on div "Required" at bounding box center [1356, 367] width 392 height 42
click at [1215, 333] on div "Text" at bounding box center [1356, 330] width 392 height 29
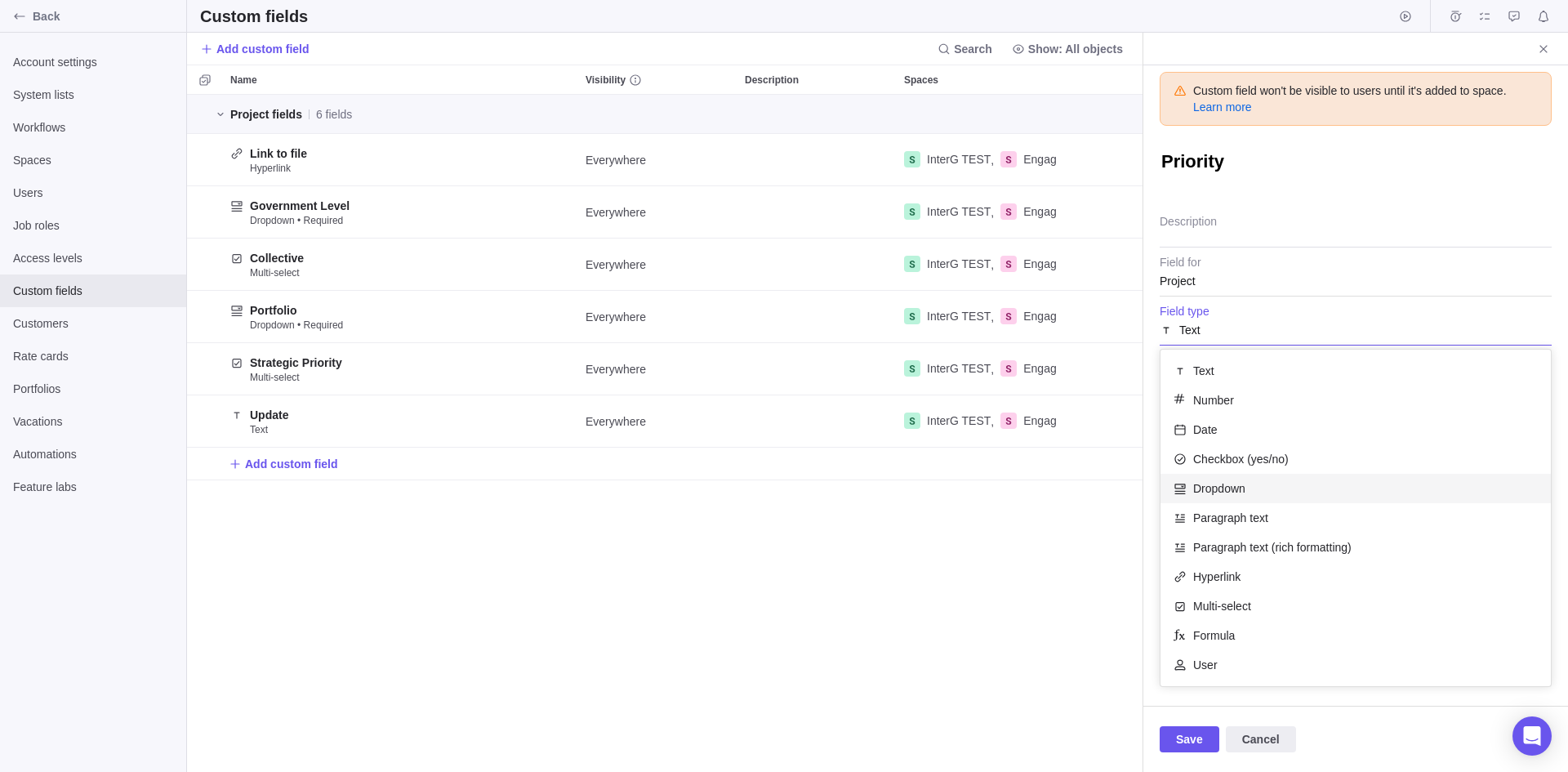
click at [1227, 487] on span "Dropdown" at bounding box center [1220, 488] width 52 height 16
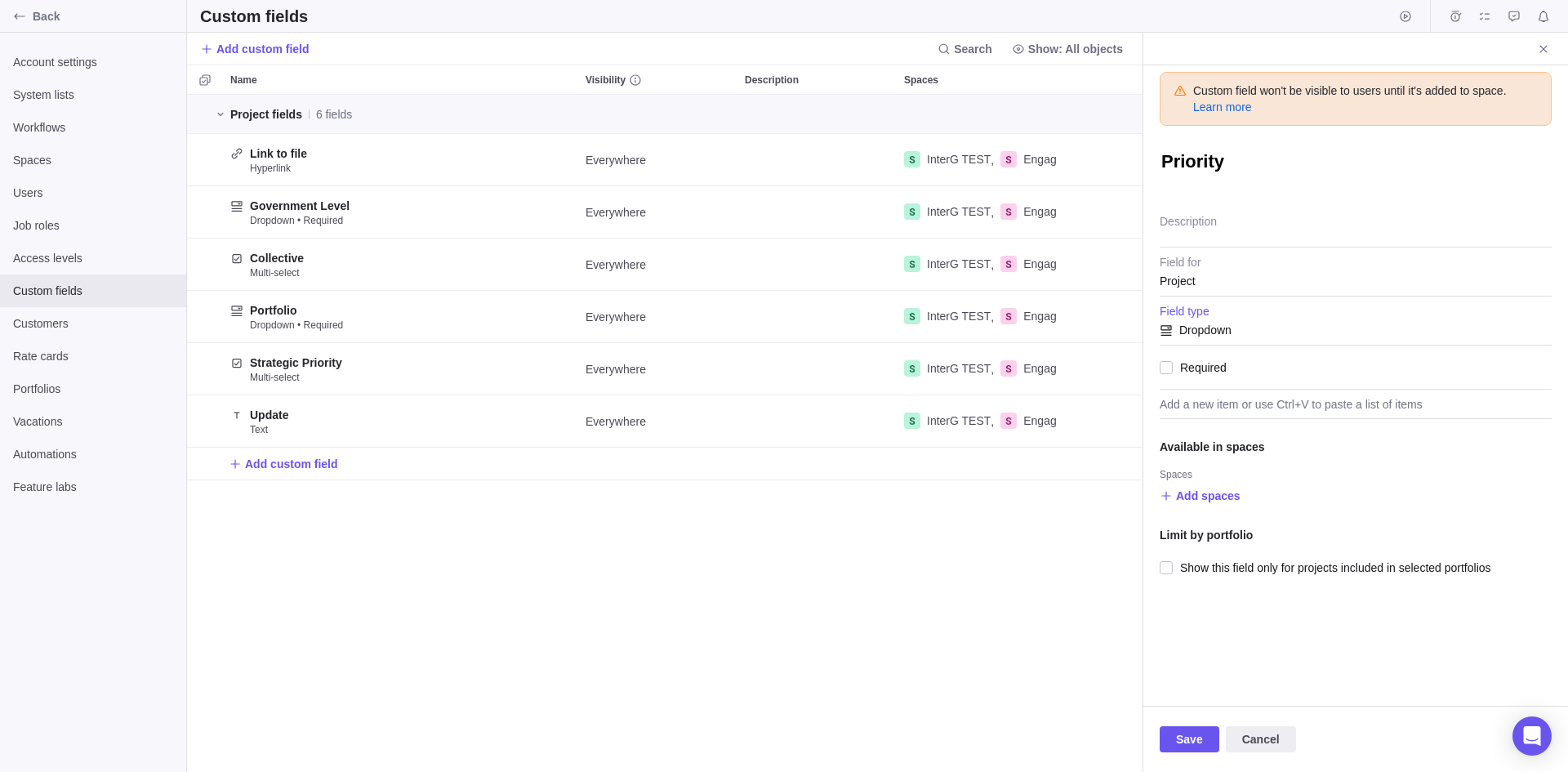
click at [1193, 339] on span "Dropdown" at bounding box center [1206, 330] width 52 height 29
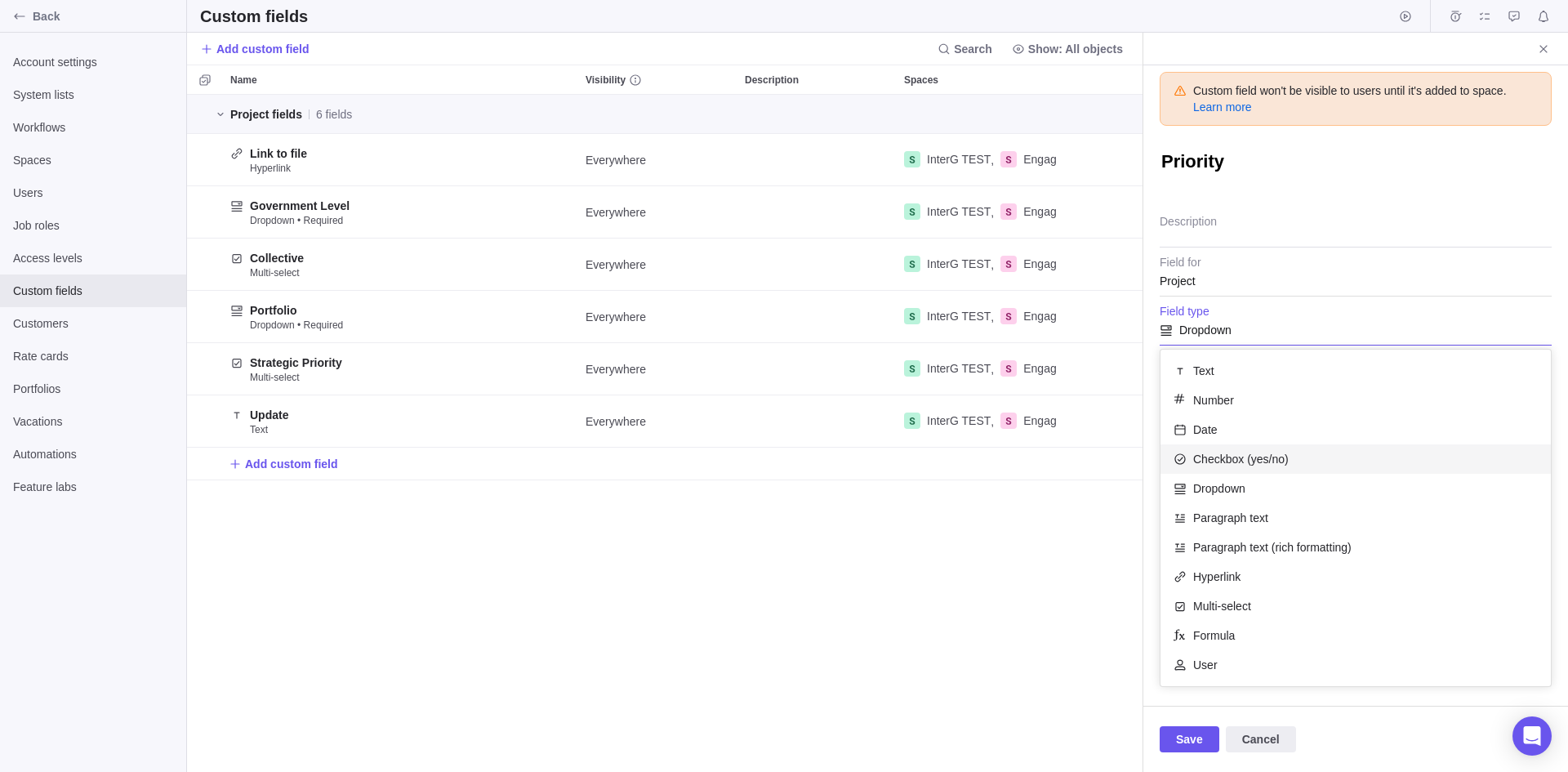
click at [1296, 454] on div "Checkbox (yes/no)" at bounding box center [1356, 459] width 390 height 29
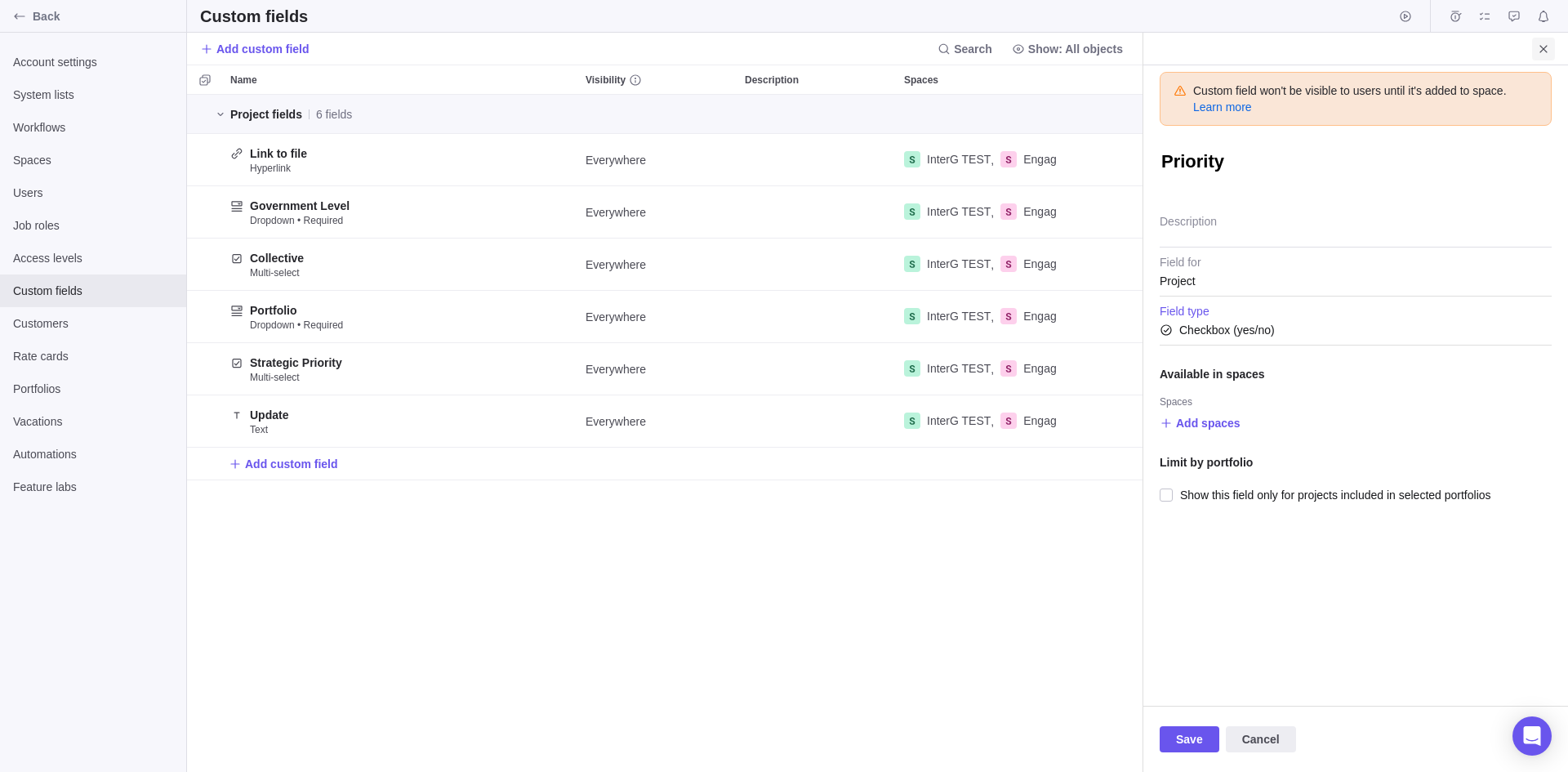
click at [1545, 49] on icon "Close" at bounding box center [1543, 49] width 7 height 7
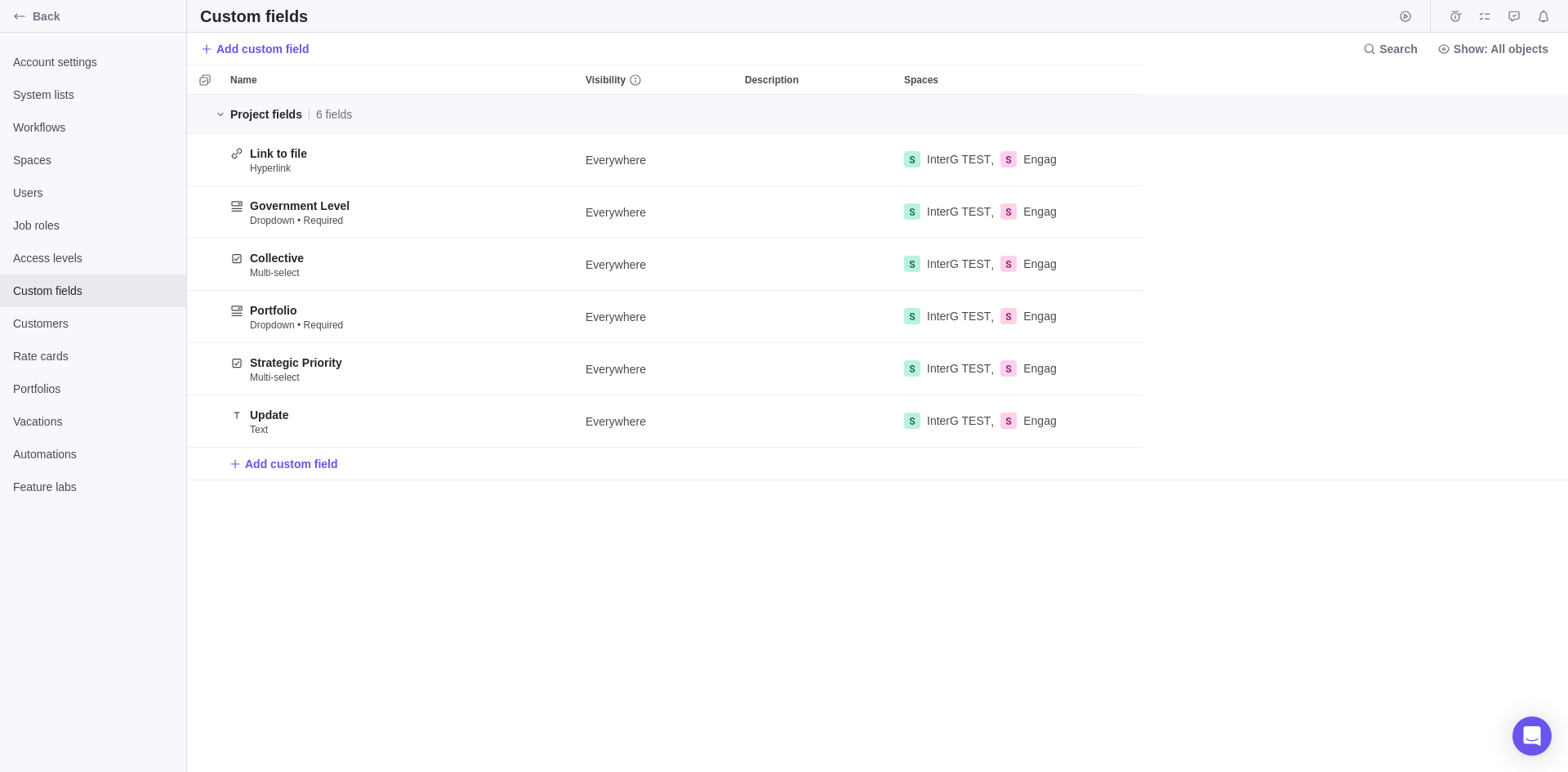
scroll to position [665, 1370]
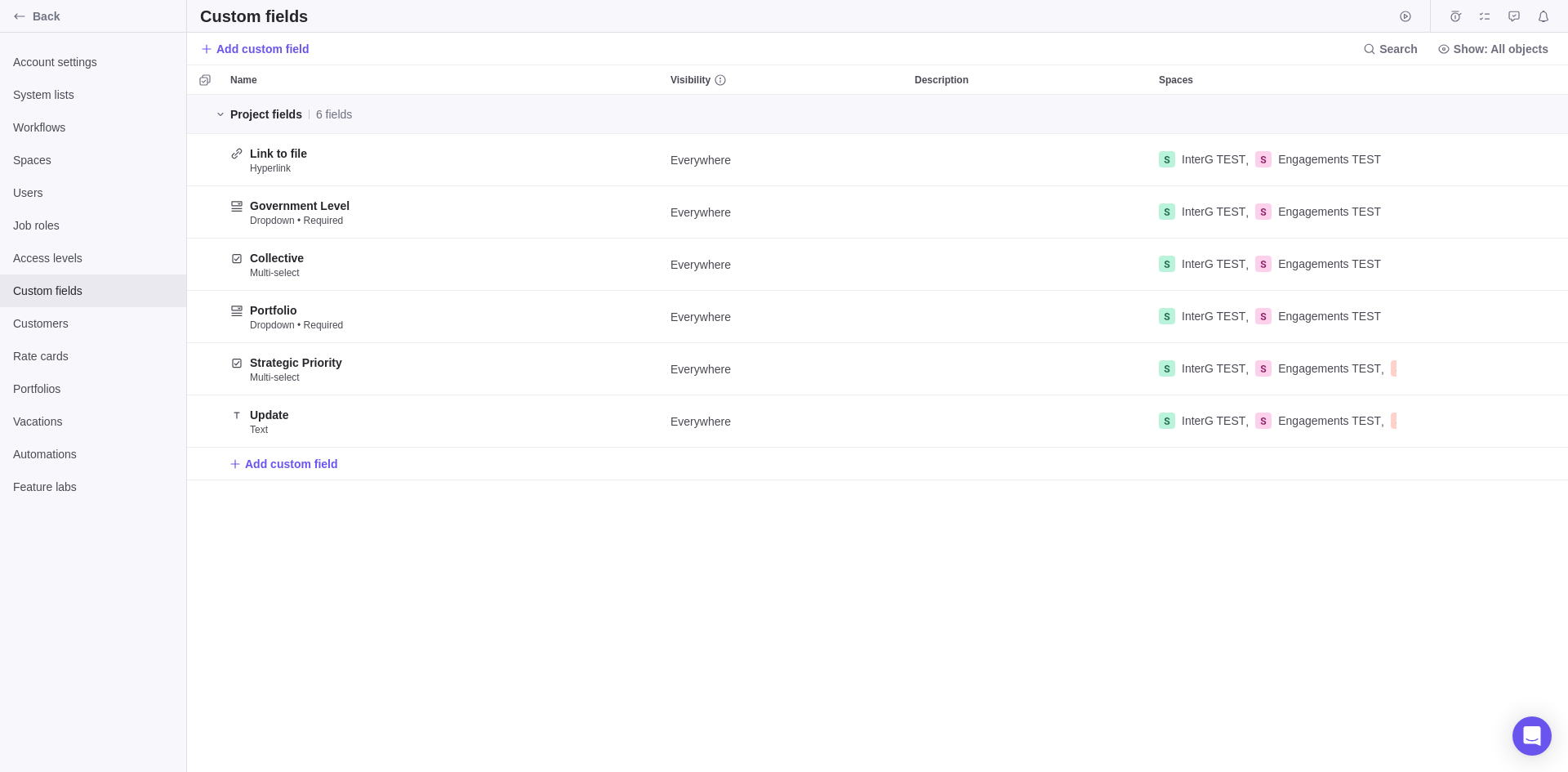
click at [819, 601] on div "Project fields 6 fields Link to file Hyperlink Everywhere InterG TEST , Engagem…" at bounding box center [878, 432] width 1382 height 677
click at [20, 16] on icon "Back" at bounding box center [19, 16] width 10 height 6
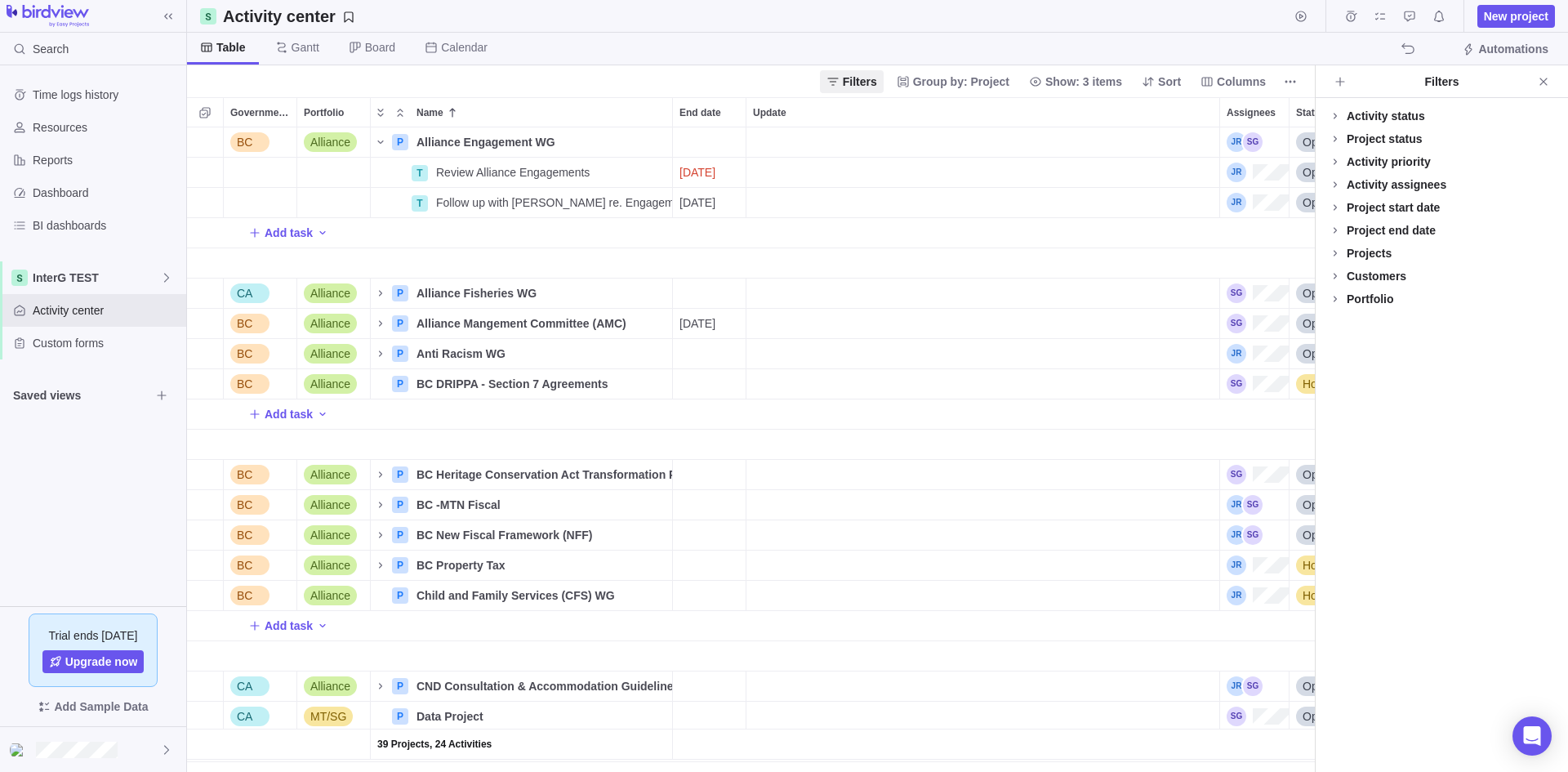
scroll to position [13, 13]
click at [1550, 79] on icon "Close" at bounding box center [1544, 81] width 13 height 13
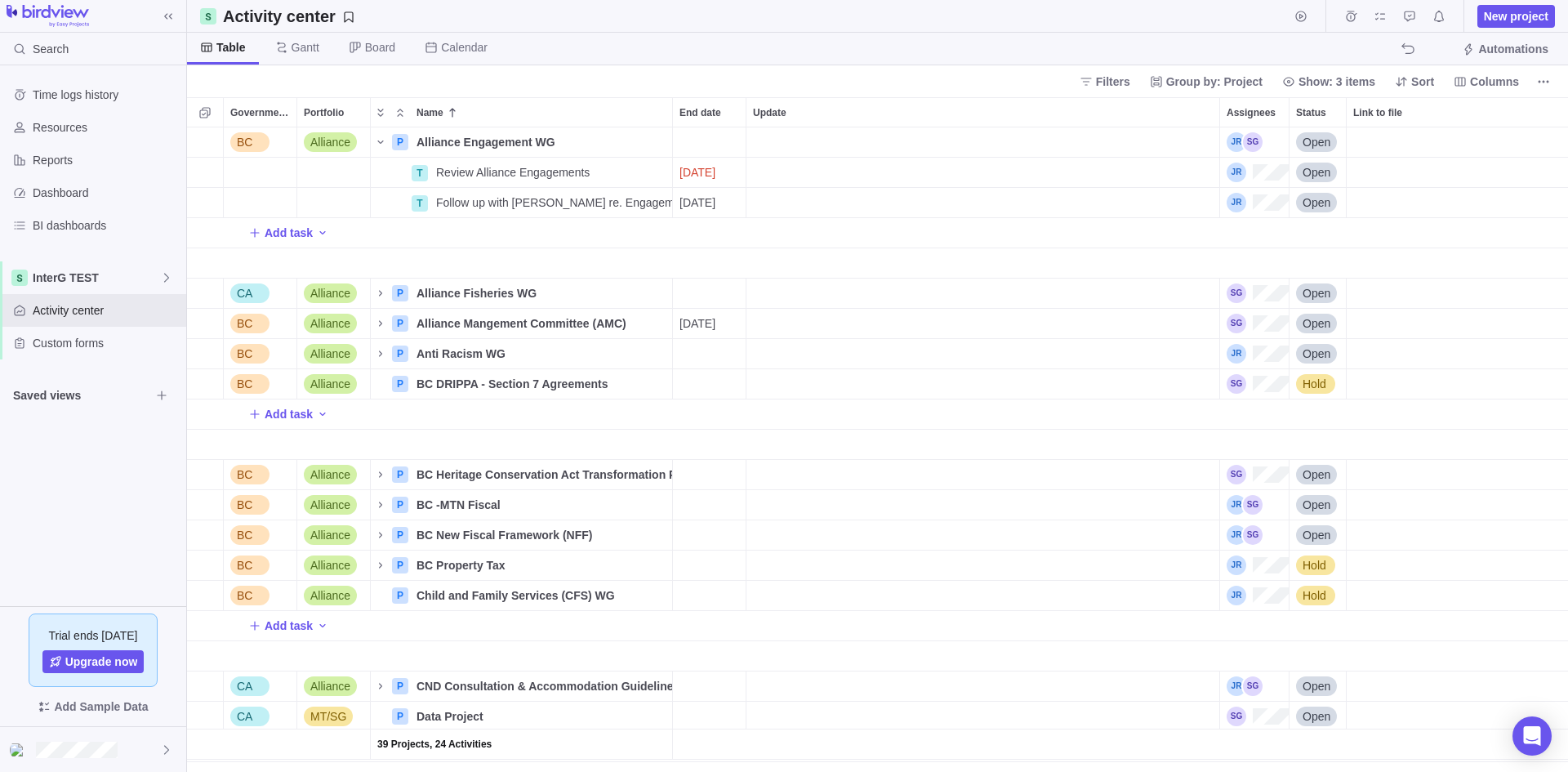
scroll to position [0, 379]
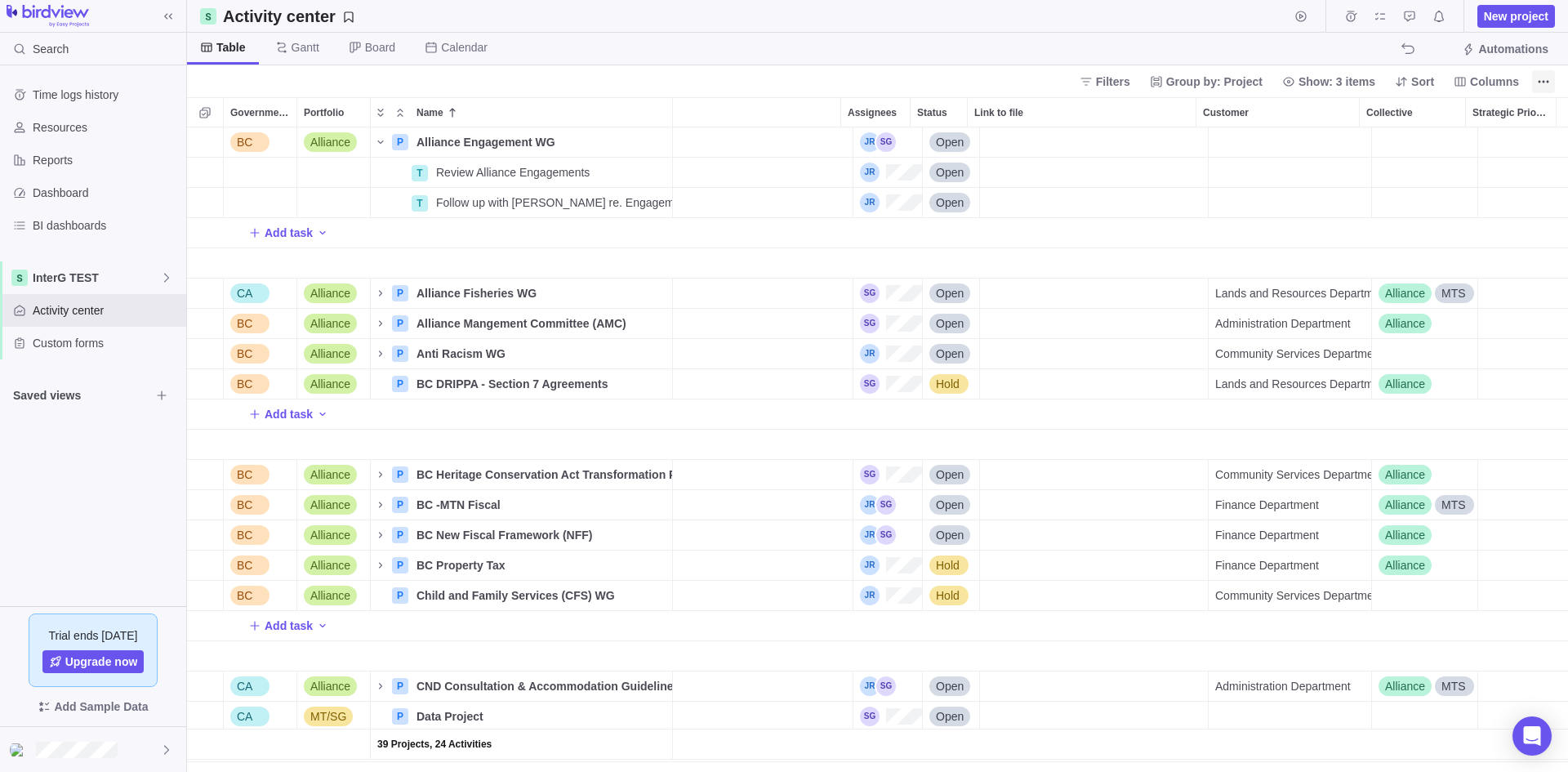
click at [1546, 82] on icon "More actions" at bounding box center [1544, 81] width 13 height 13
click at [1490, 75] on body "Search Time logs history Resources Reports Dashboard BI dashboards InterG TEST …" at bounding box center [784, 386] width 1568 height 772
click at [1492, 78] on span "Columns" at bounding box center [1494, 81] width 49 height 16
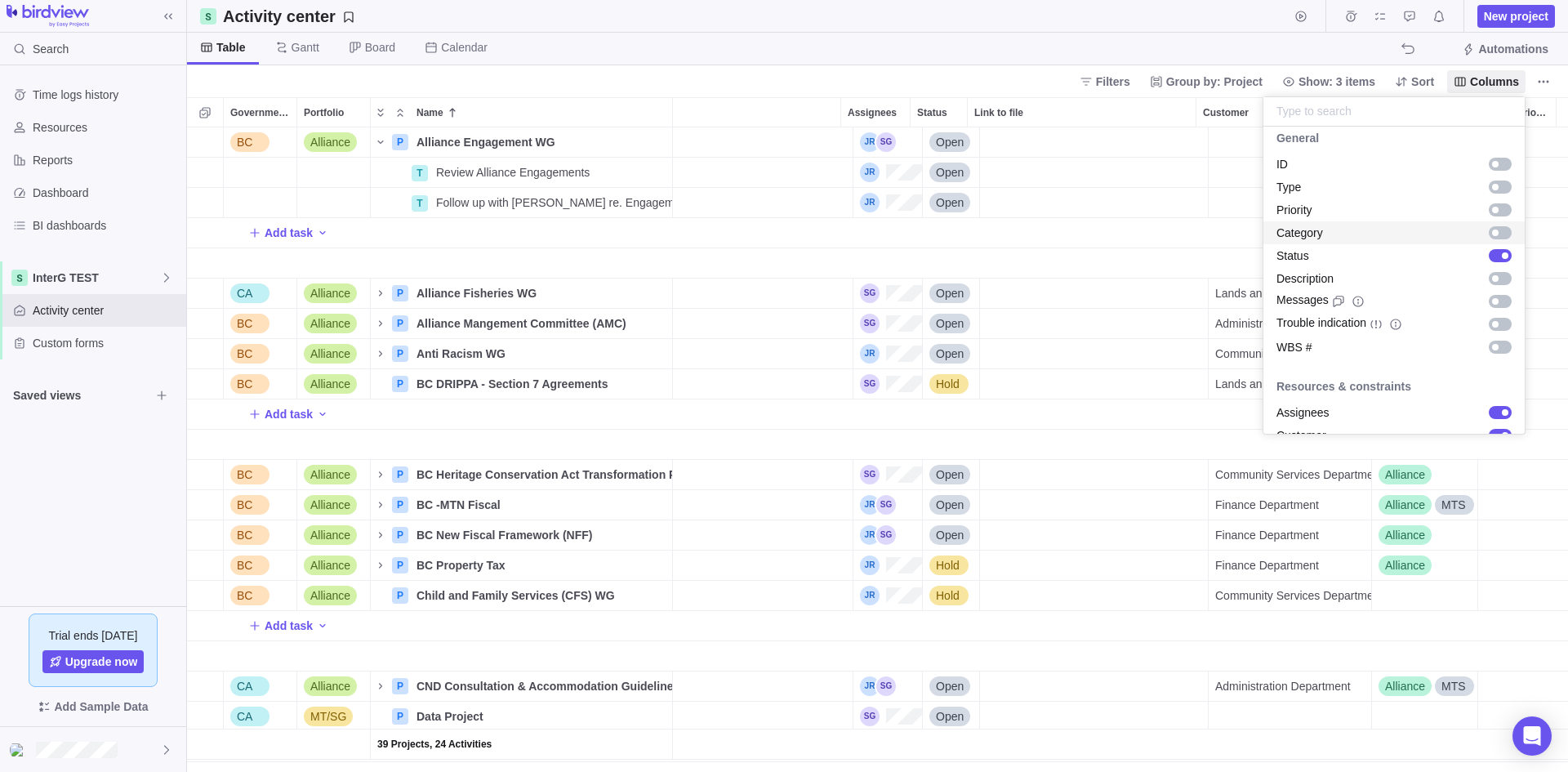
scroll to position [0, 0]
click at [1497, 216] on div "grid" at bounding box center [1500, 219] width 23 height 13
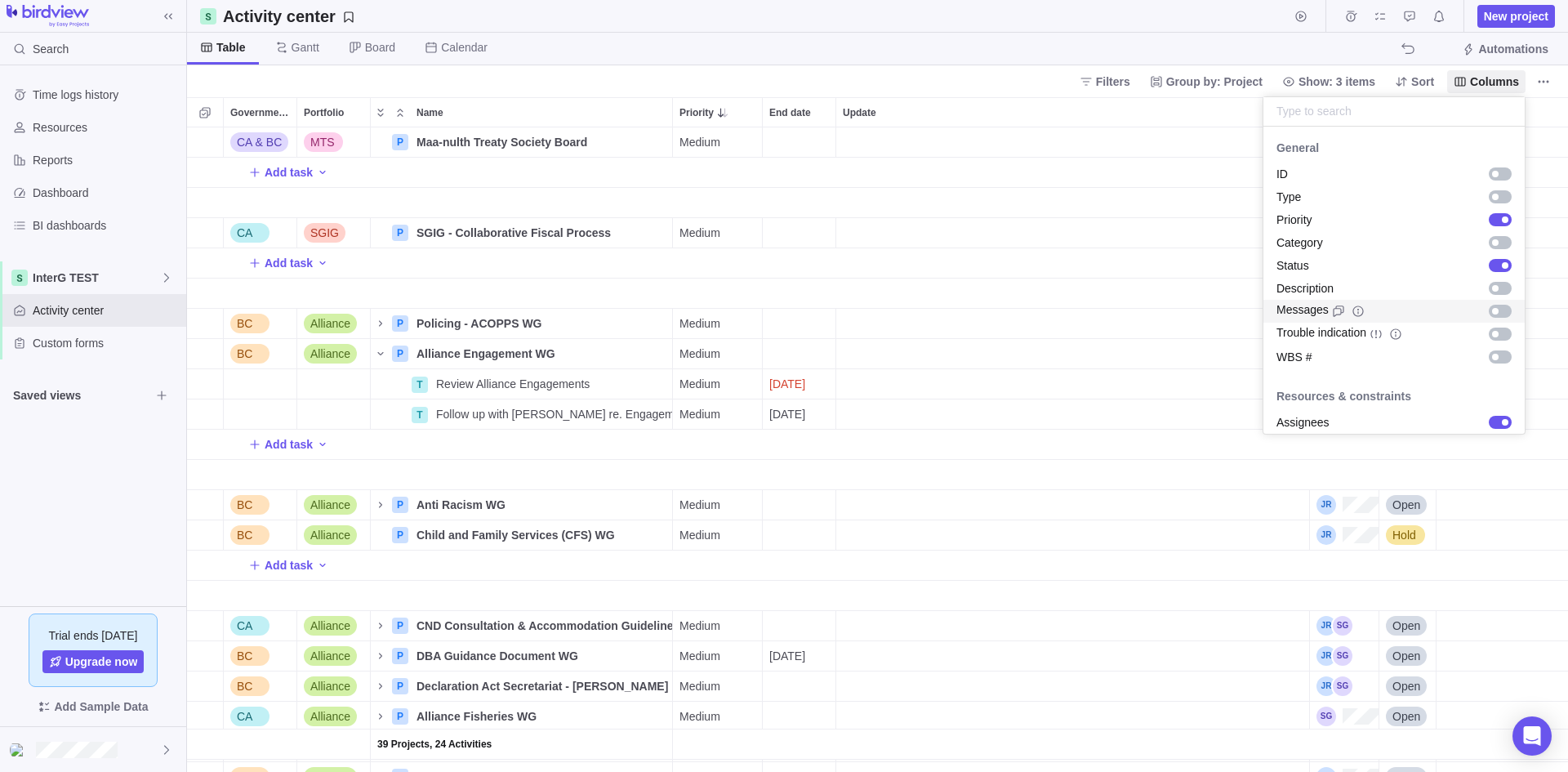
scroll to position [632, 1370]
click at [710, 142] on body "Search Time logs history Resources Reports Dashboard BI dashboards InterG TEST …" at bounding box center [784, 386] width 1568 height 772
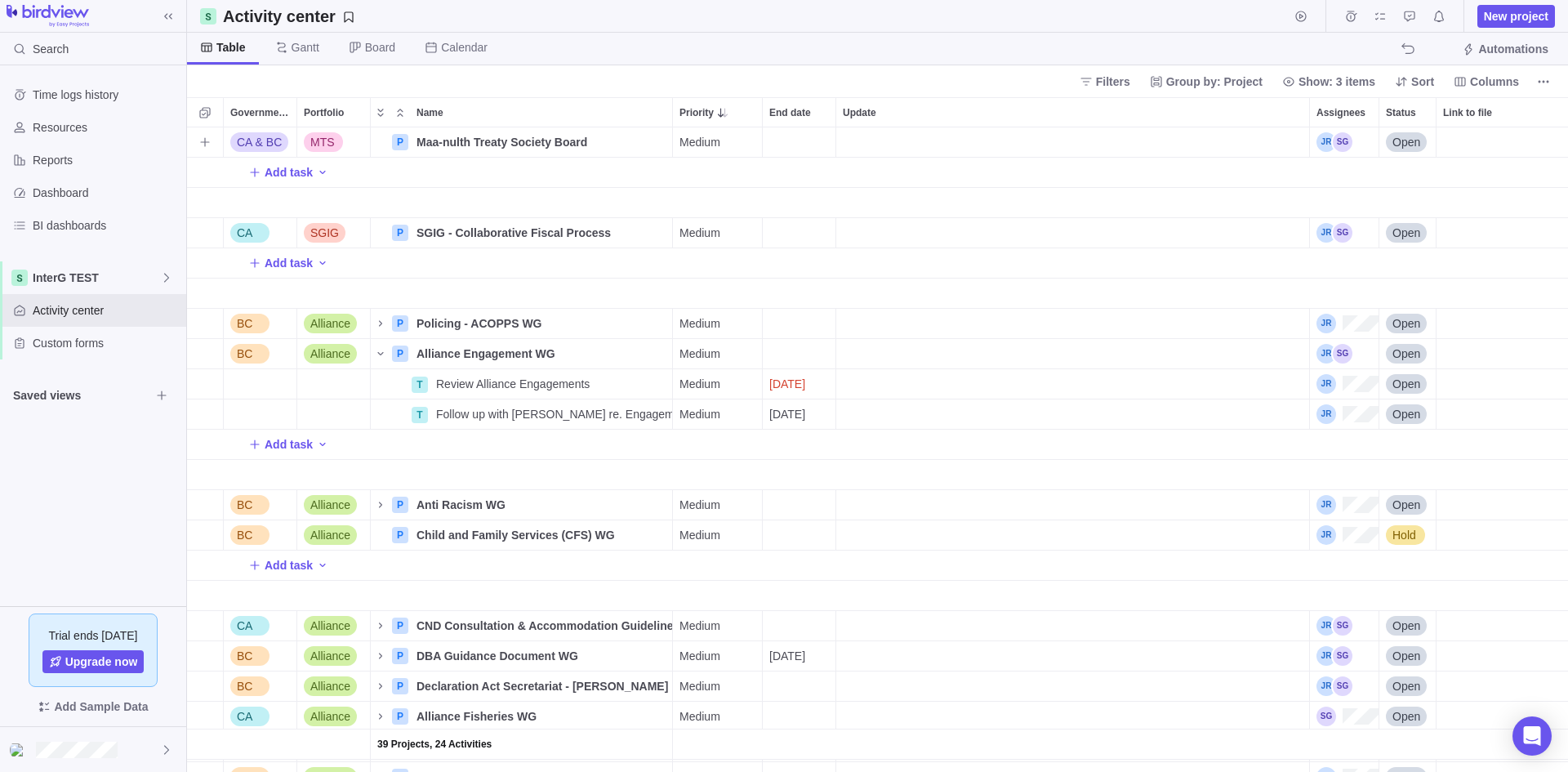
click at [706, 142] on span "Medium" at bounding box center [699, 142] width 41 height 16
click at [718, 237] on div "High" at bounding box center [766, 238] width 185 height 29
click at [719, 148] on div "High" at bounding box center [718, 142] width 89 height 29
click at [704, 196] on div "Urgent" at bounding box center [766, 209] width 185 height 29
click at [702, 67] on div "Filters Group by: Project Show: 3 items Sort Columns" at bounding box center [878, 81] width 1382 height 32
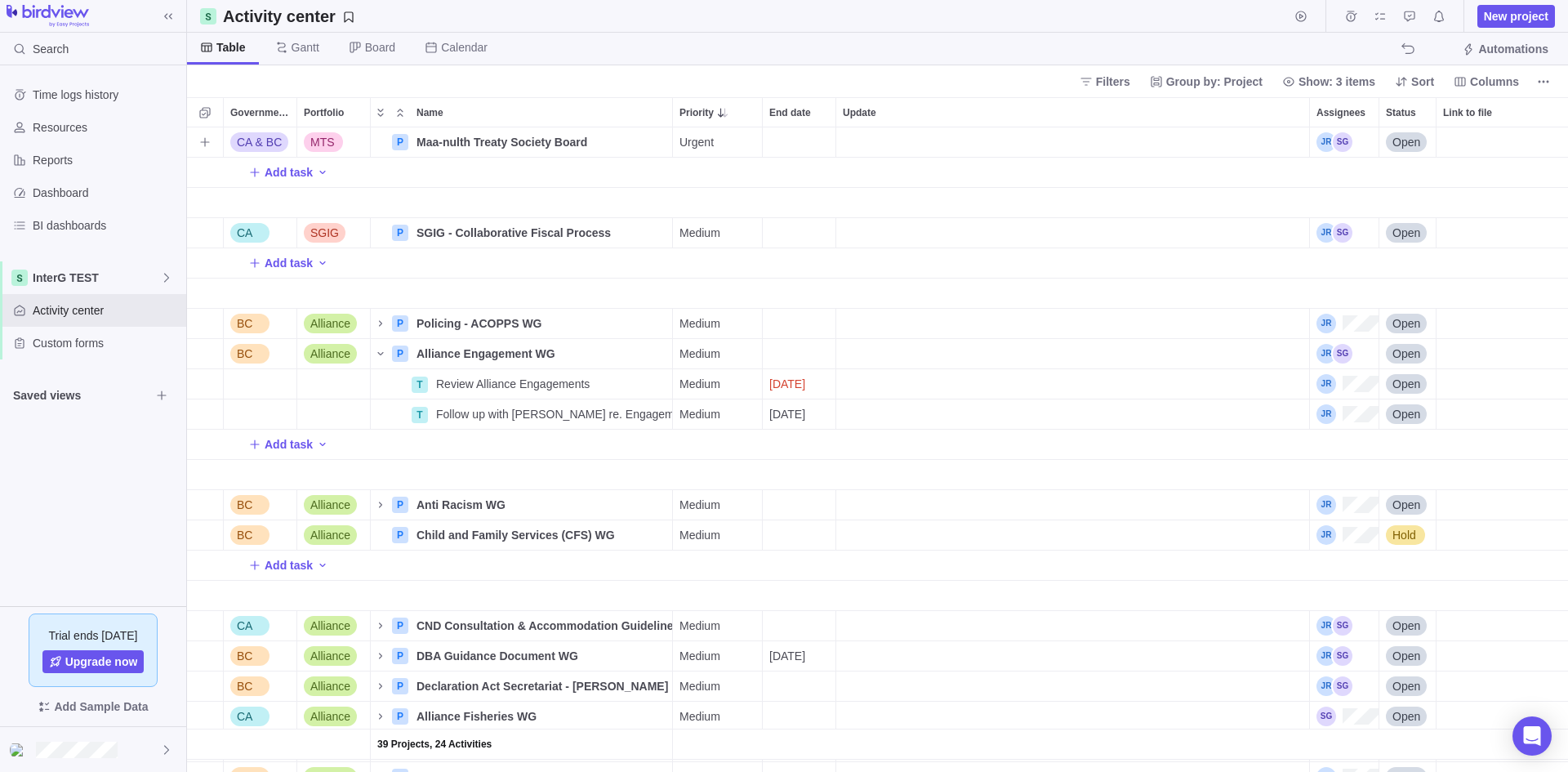
click at [712, 148] on span "Urgent" at bounding box center [697, 142] width 35 height 16
click at [713, 163] on input "text" at bounding box center [766, 173] width 185 height 29
type input "n"
click at [711, 263] on span "Medium" at bounding box center [707, 268] width 41 height 16
click at [646, 81] on div "Filters Group by: Project Show: 3 items Sort Columns" at bounding box center [878, 81] width 1382 height 32
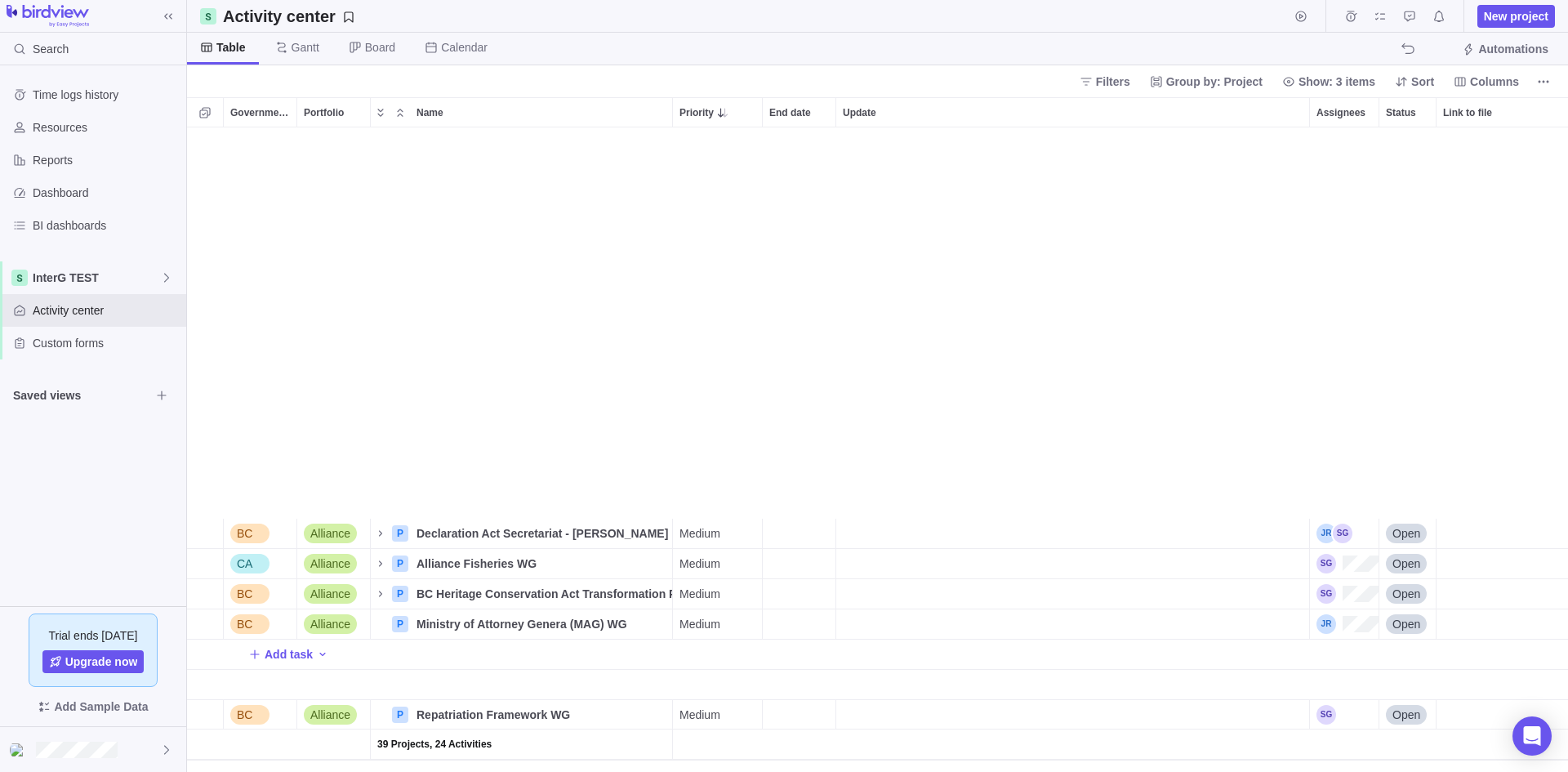
scroll to position [572, 0]
